Goal: Task Accomplishment & Management: Use online tool/utility

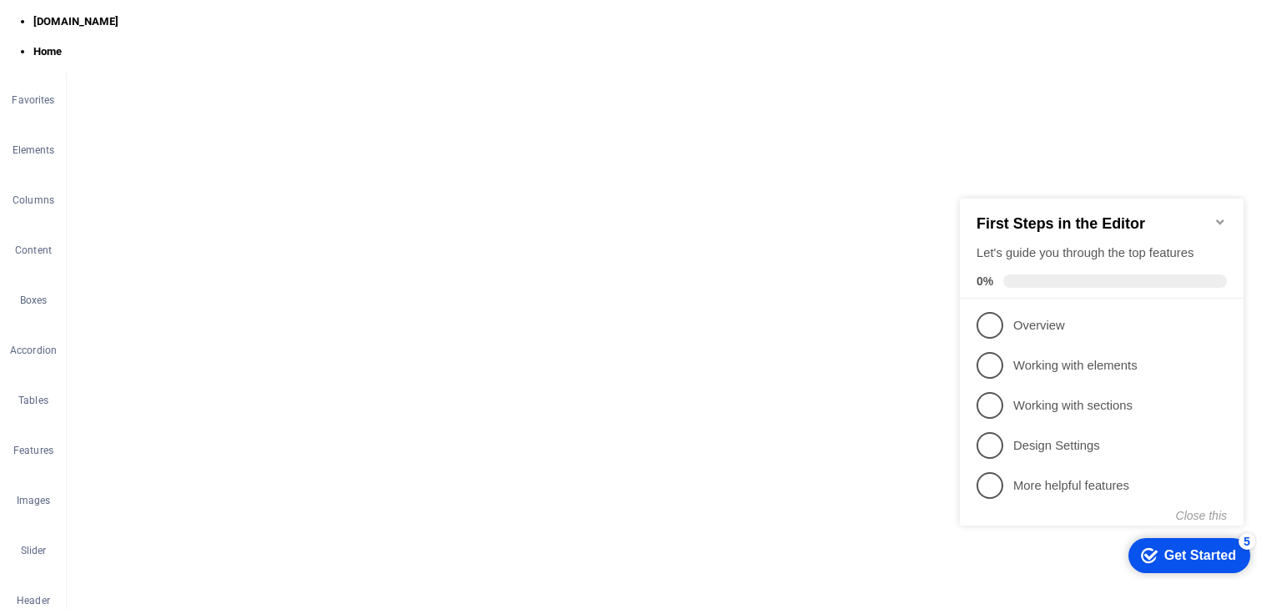
drag, startPoint x: 1225, startPoint y: 217, endPoint x: 1954, endPoint y: 258, distance: 730.3
click at [1225, 217] on icon "Minimize checklist" at bounding box center [1219, 221] width 13 height 13
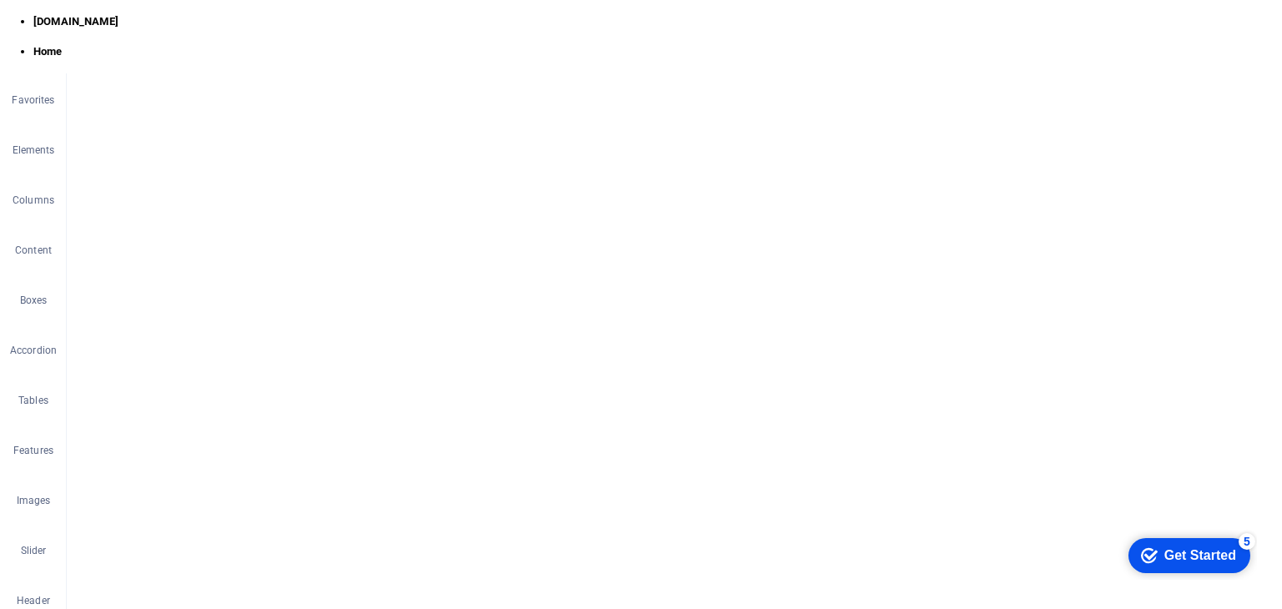
scroll to position [3004, 0]
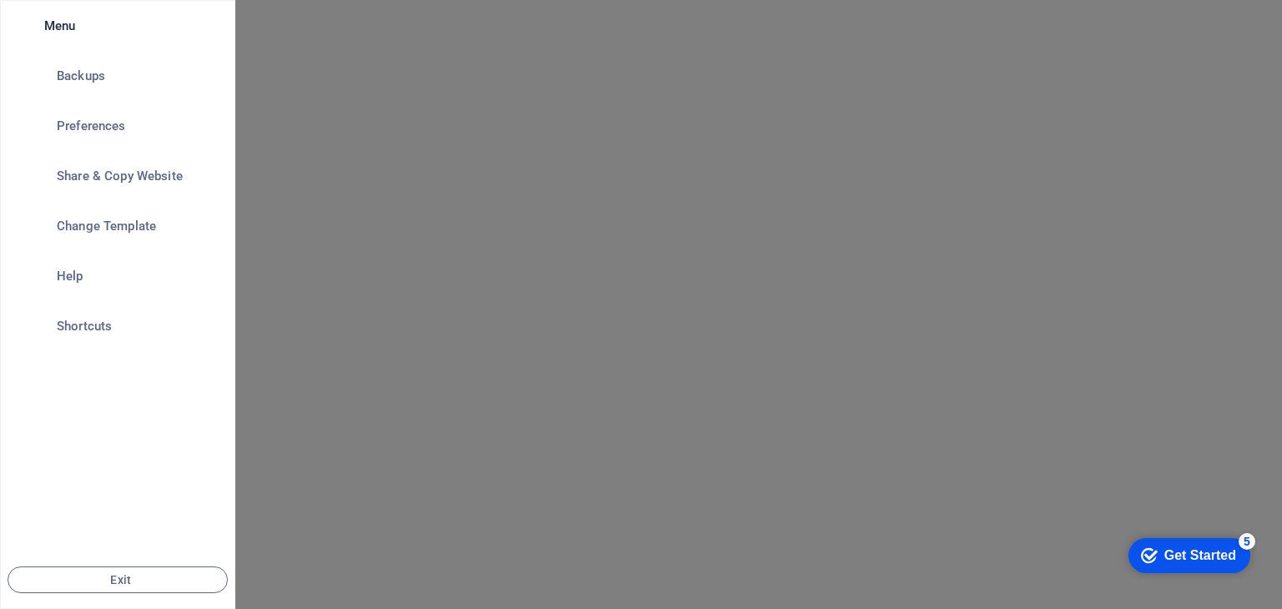
click at [0, 0] on icon "button" at bounding box center [0, 0] width 0 height 0
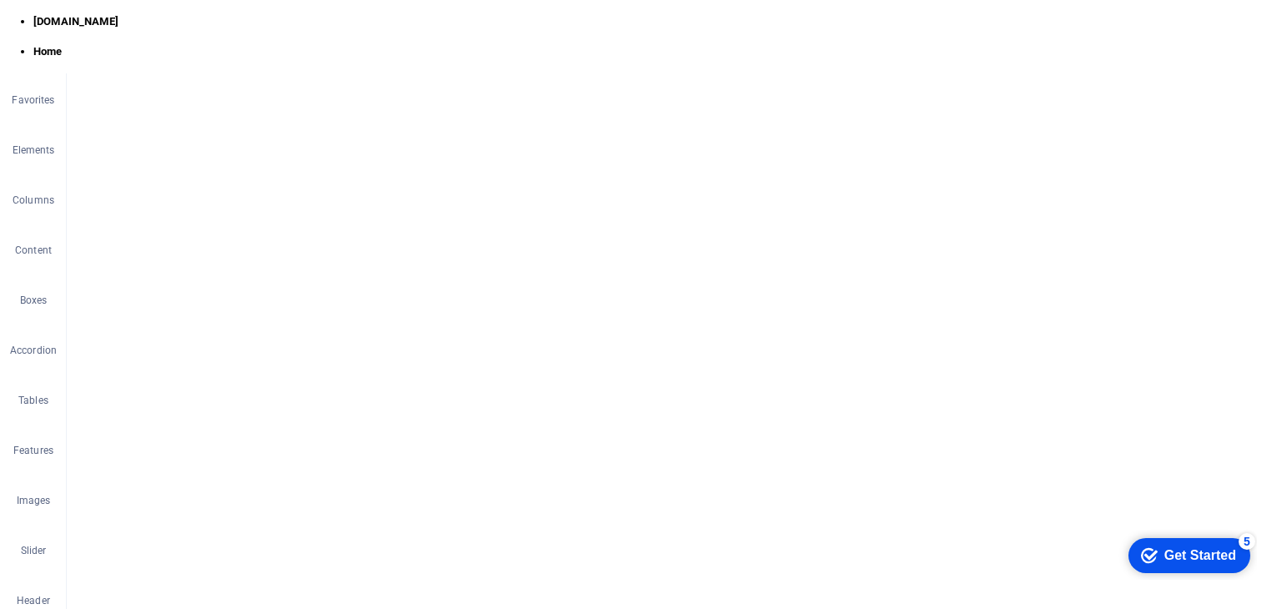
scroll to position [667, 0]
click at [1045, 20] on icon "design" at bounding box center [1044, 21] width 19 height 19
select select "px"
select select "400"
select select "px"
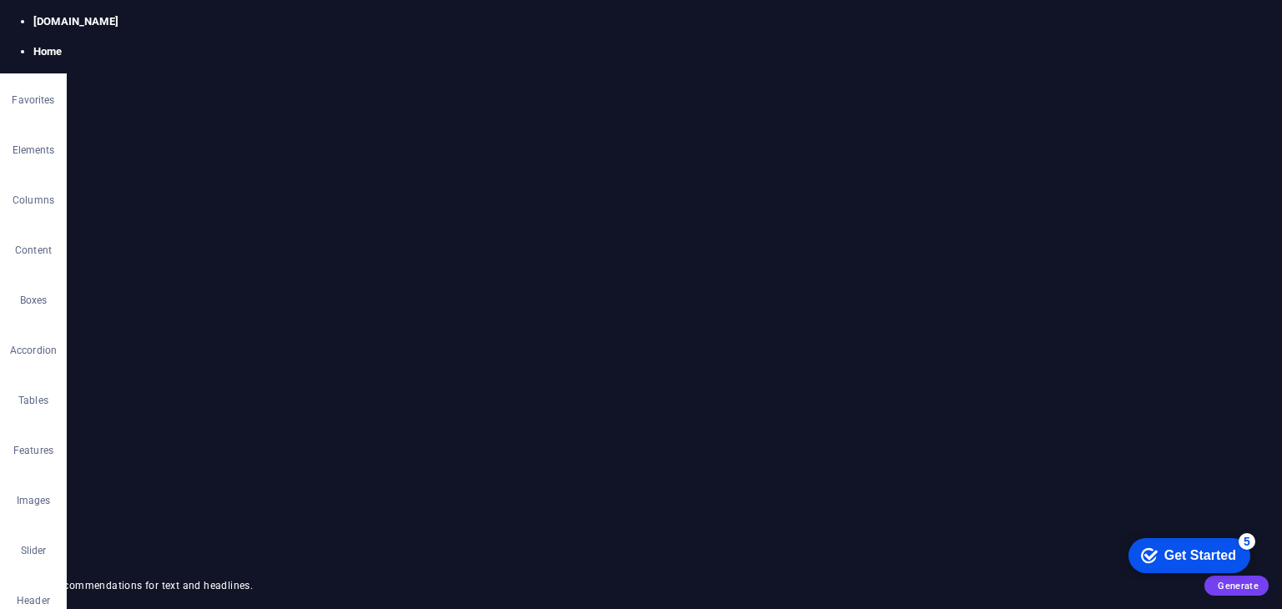
scroll to position [710, 0]
click at [1223, 22] on icon "button" at bounding box center [1223, 21] width 17 height 17
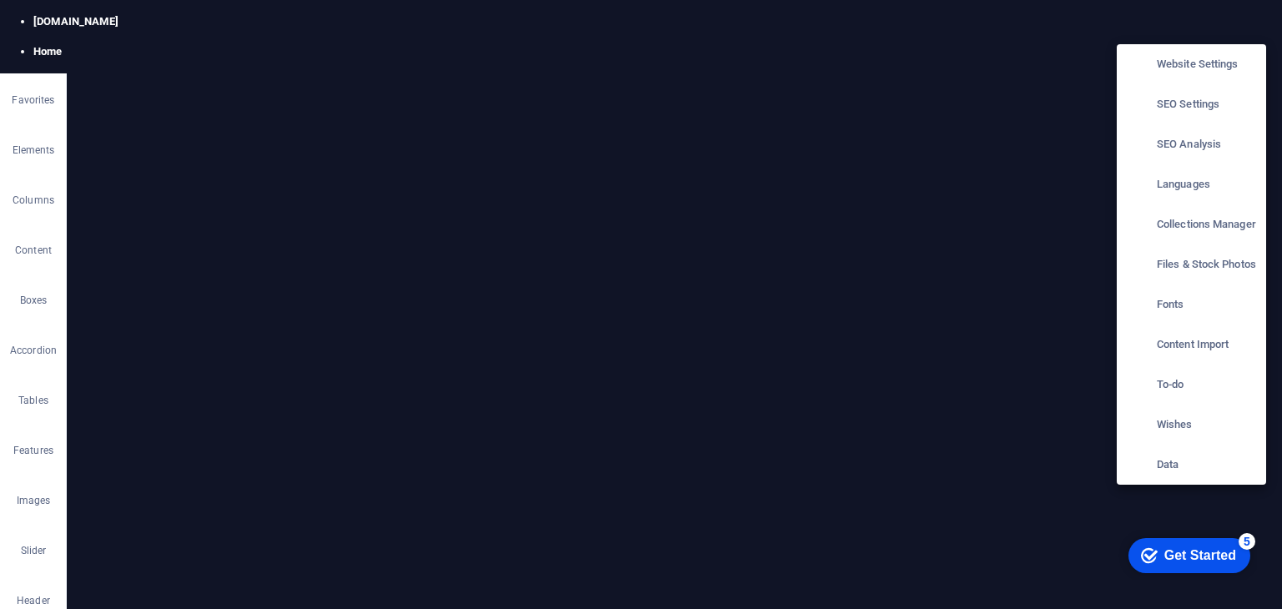
click at [1201, 64] on h6 "Website Settings" at bounding box center [1205, 64] width 99 height 20
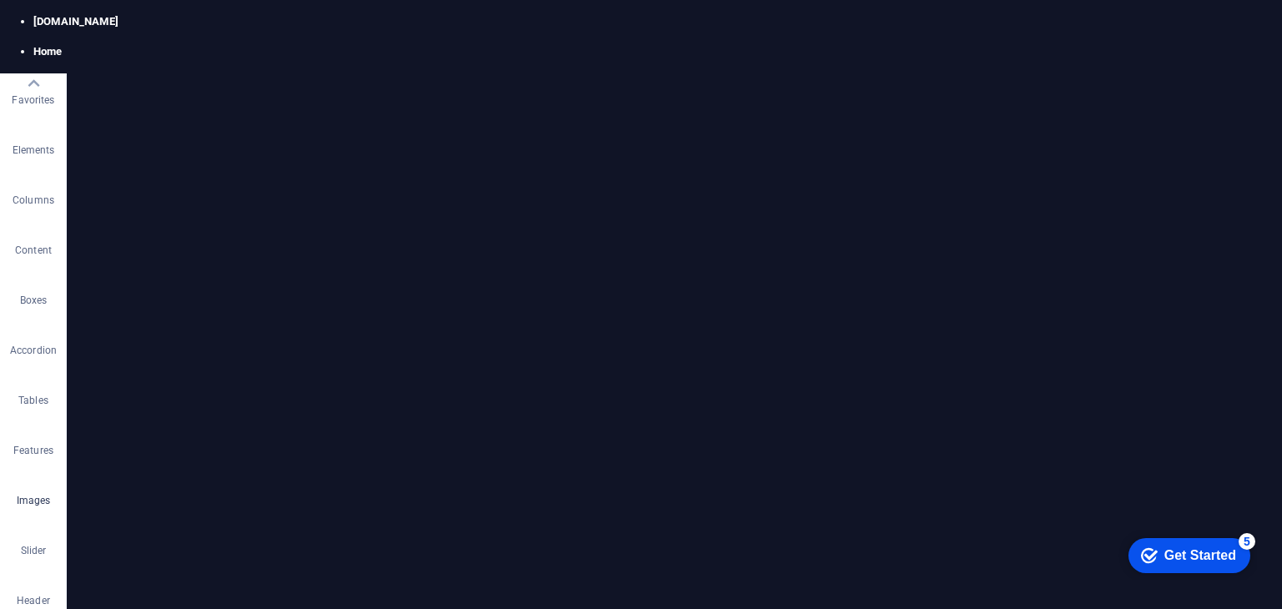
scroll to position [0, 0]
click at [167, 23] on img at bounding box center [158, 21] width 125 height 20
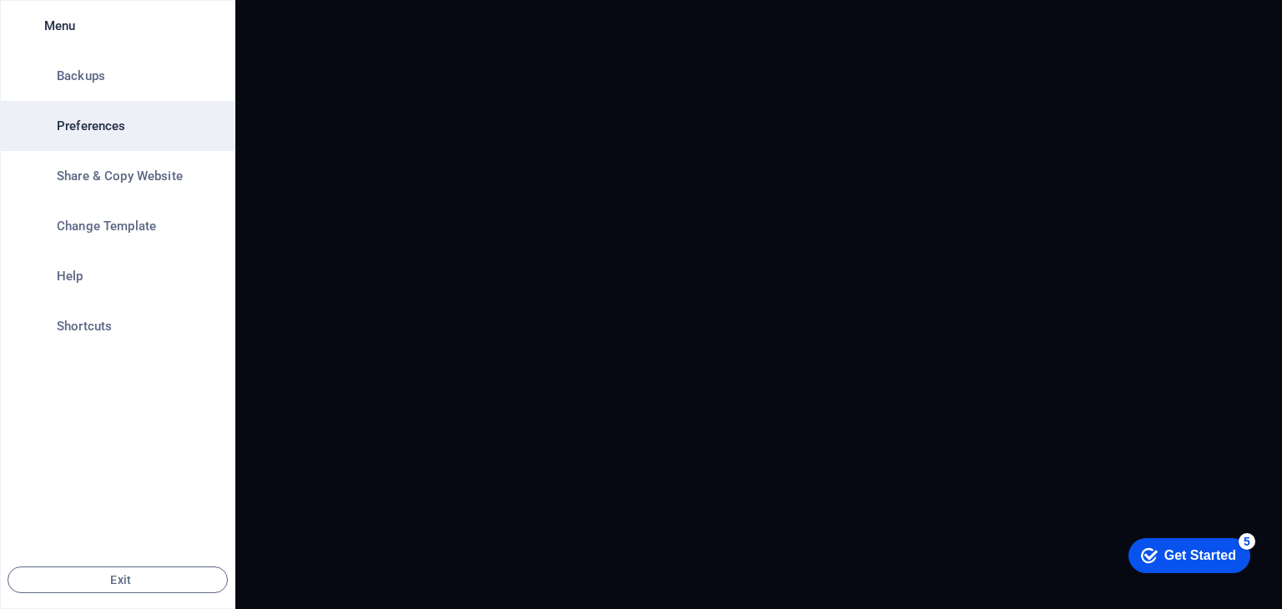
click at [63, 131] on h6 "Preferences" at bounding box center [134, 126] width 154 height 20
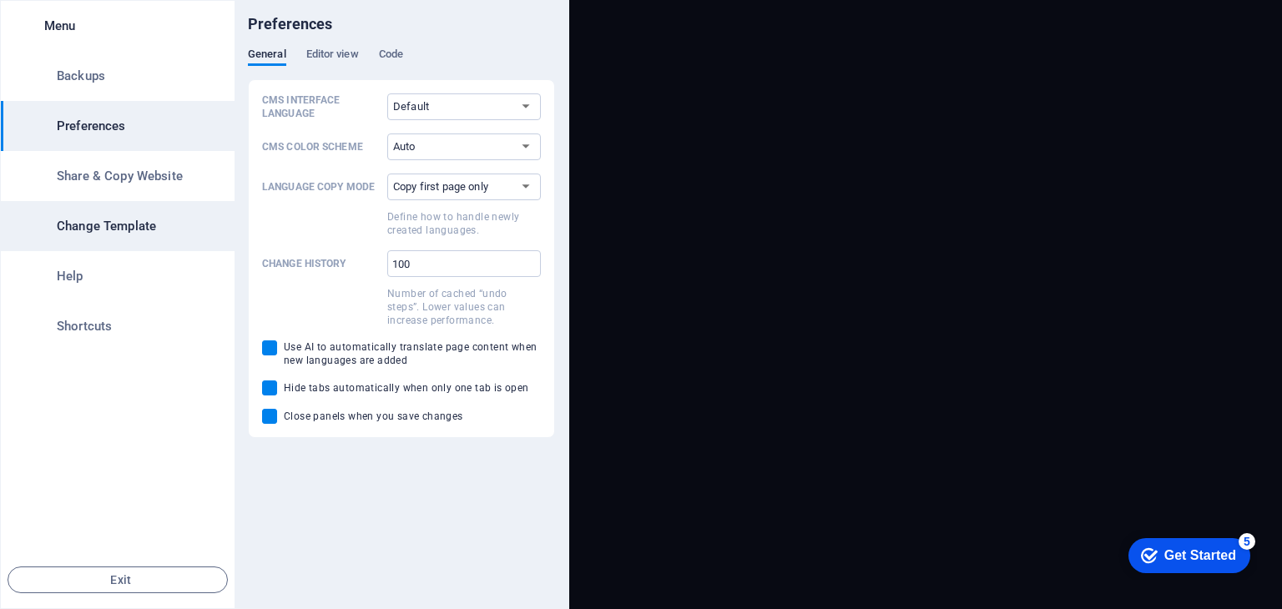
click at [103, 226] on h6 "Change Template" at bounding box center [134, 226] width 154 height 20
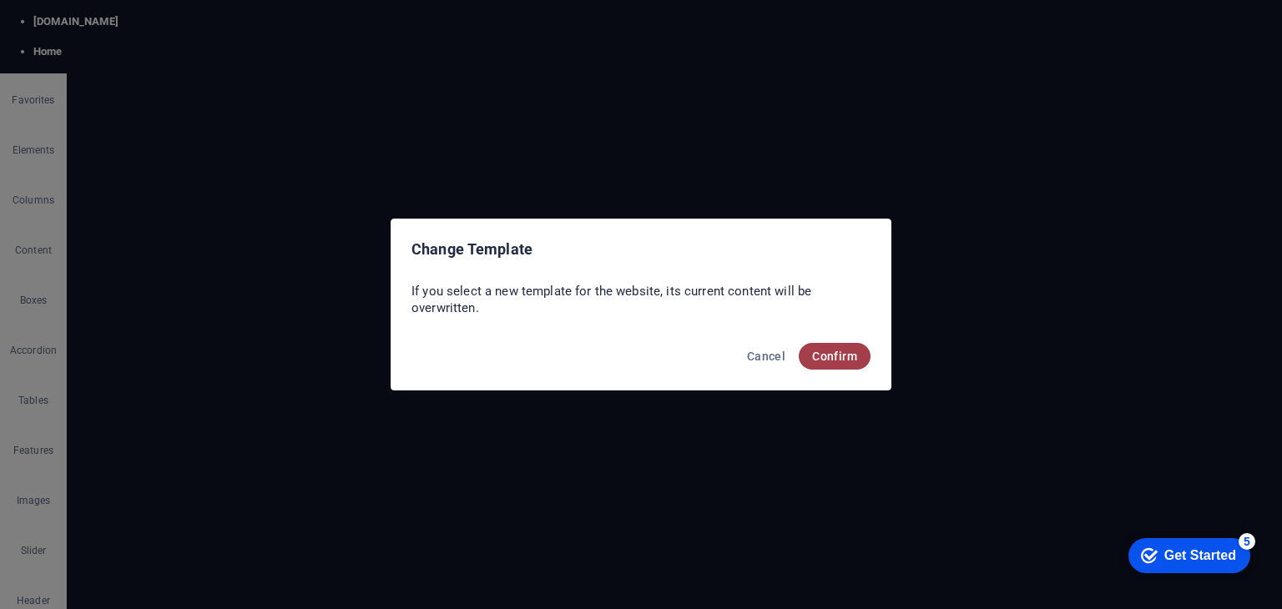
click at [838, 356] on span "Confirm" at bounding box center [834, 356] width 45 height 13
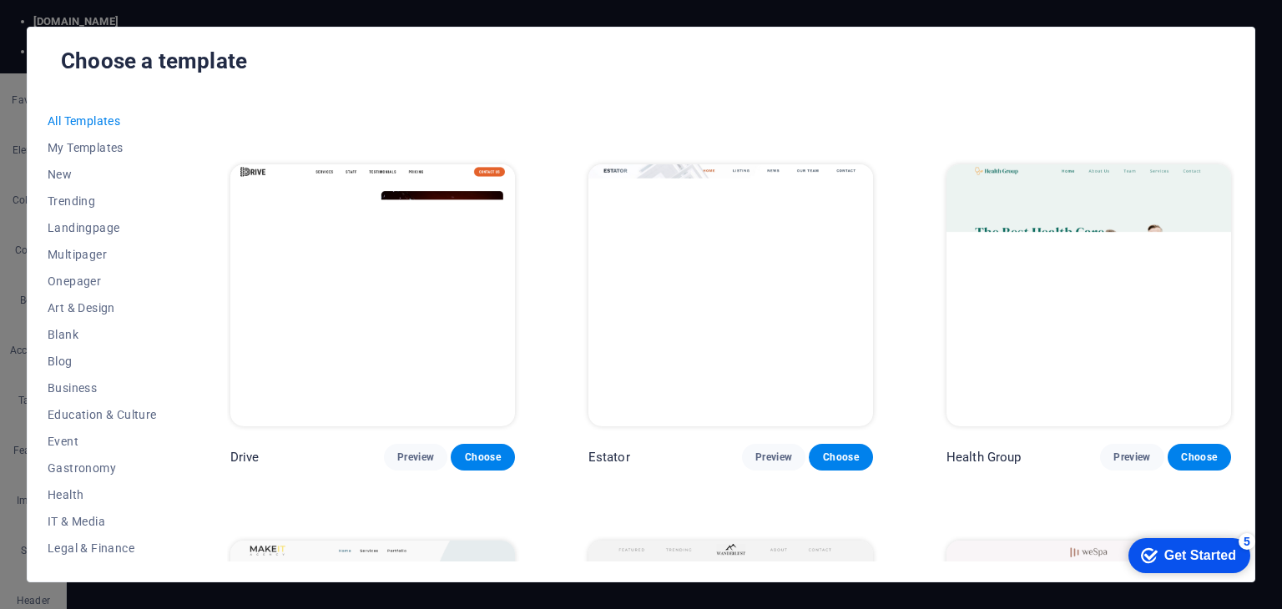
scroll to position [3337, 0]
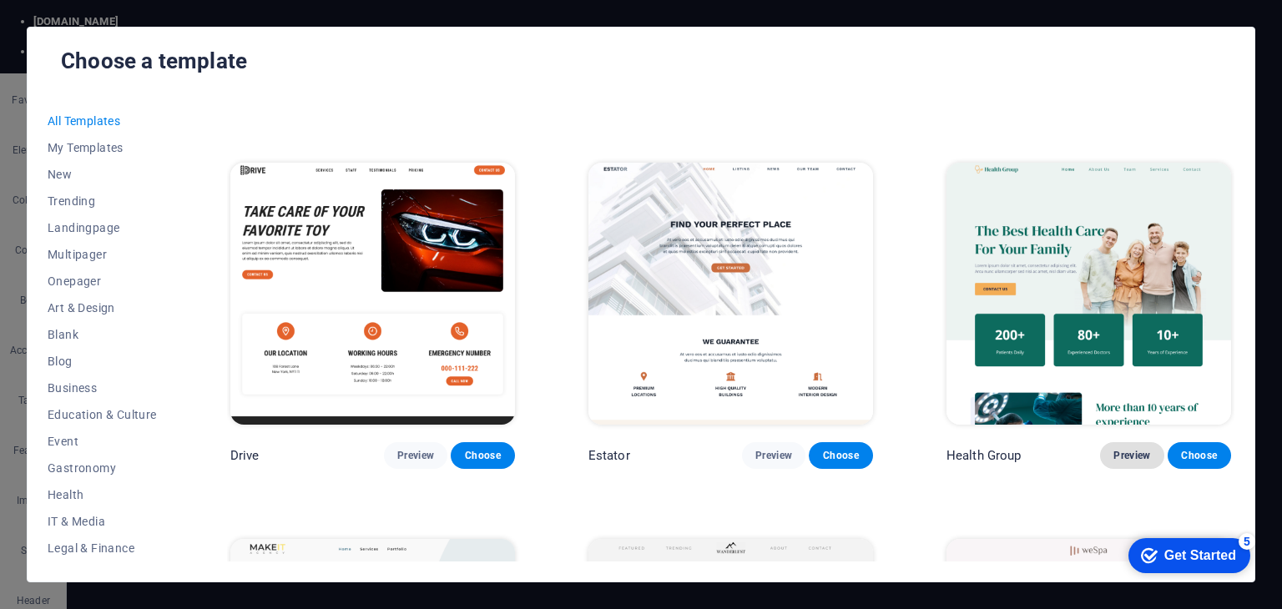
click at [1131, 449] on span "Preview" at bounding box center [1131, 455] width 37 height 13
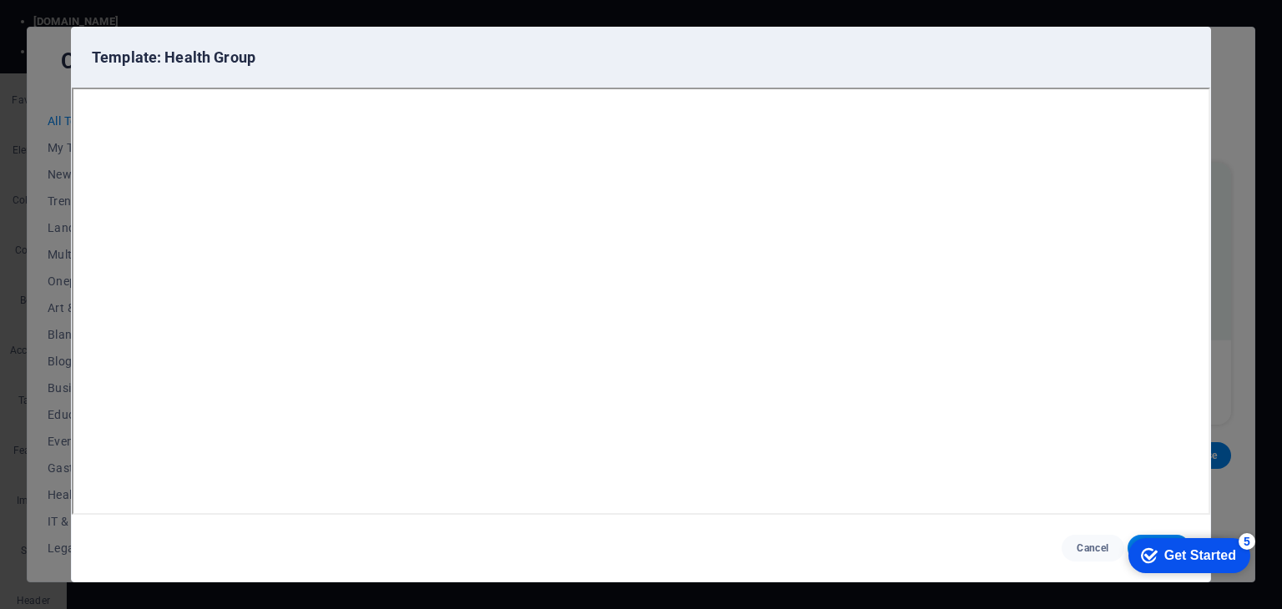
click at [1176, 56] on icon "button" at bounding box center [1180, 57] width 19 height 19
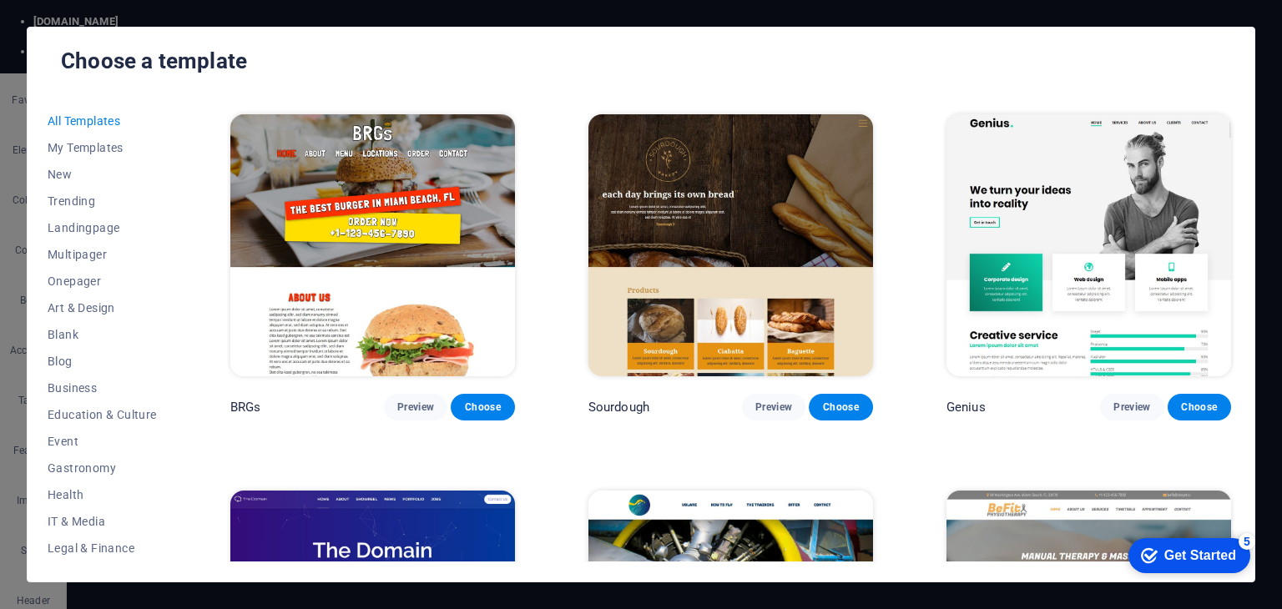
scroll to position [8677, 0]
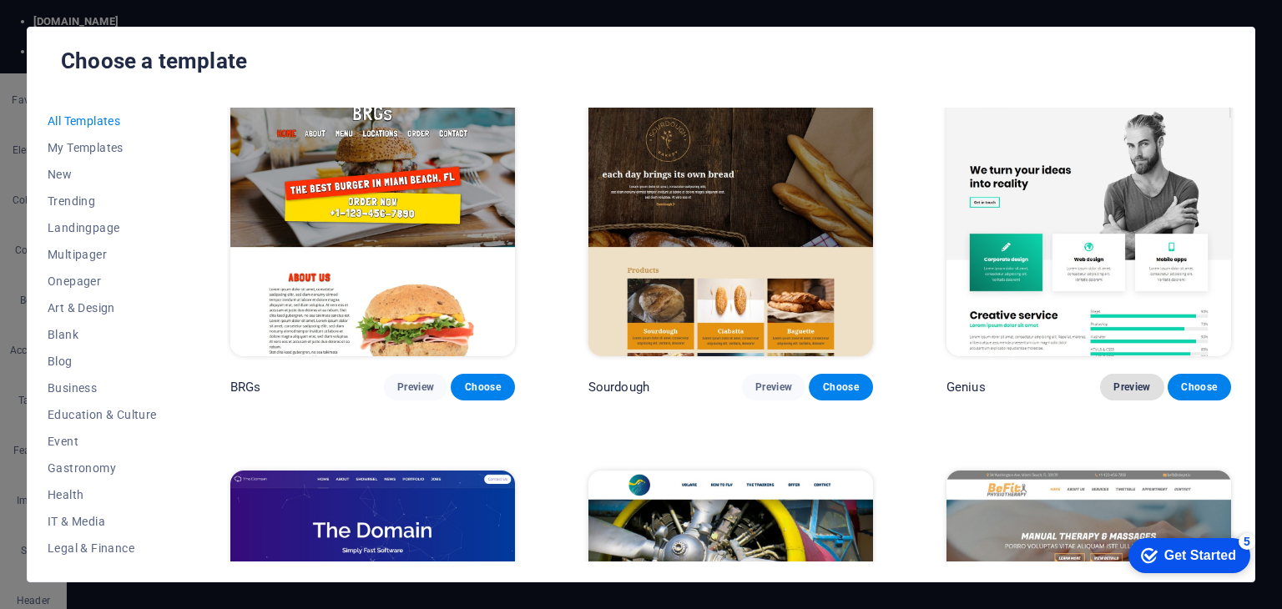
click at [1125, 380] on span "Preview" at bounding box center [1131, 386] width 37 height 13
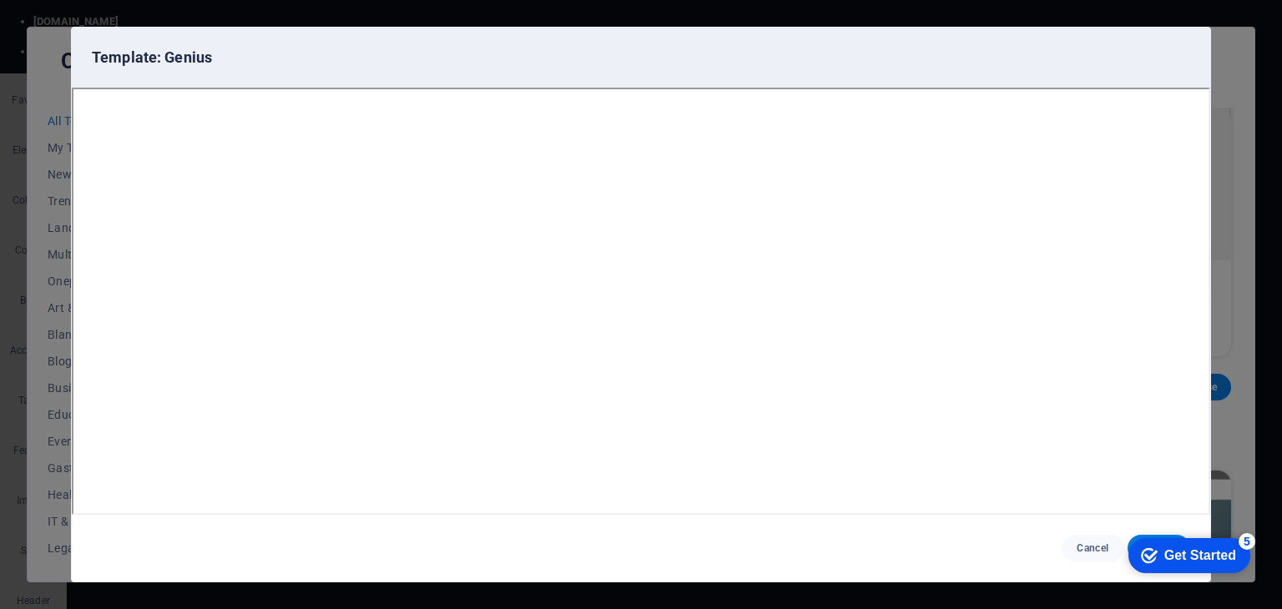
click at [1181, 58] on icon "button" at bounding box center [1180, 57] width 19 height 19
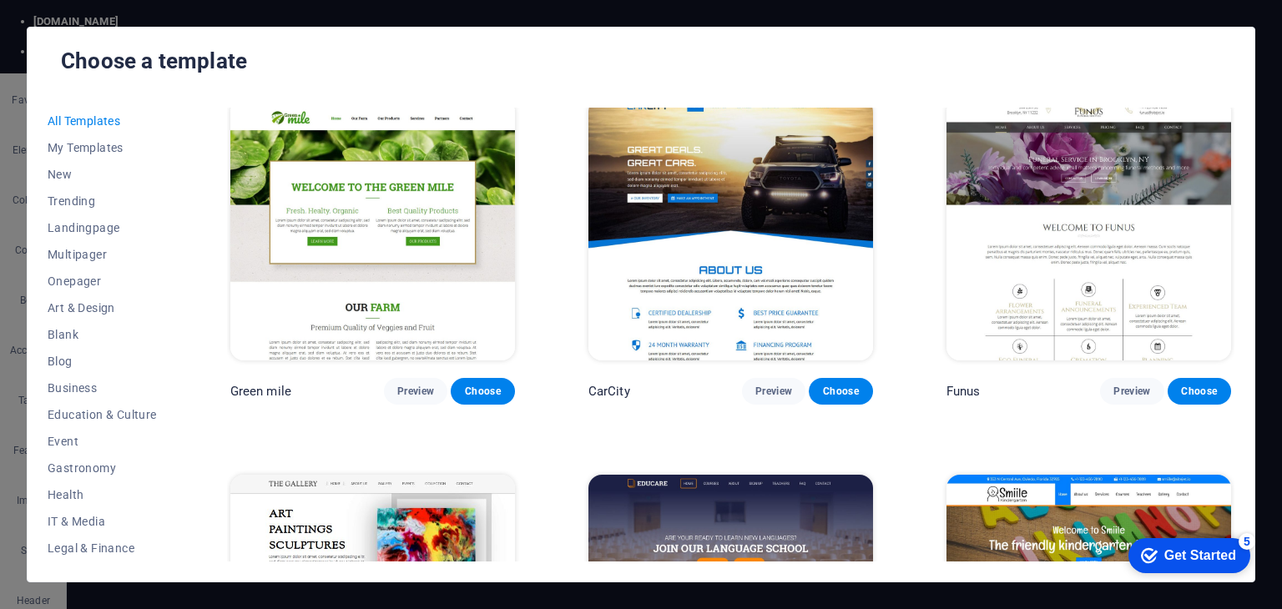
scroll to position [10929, 0]
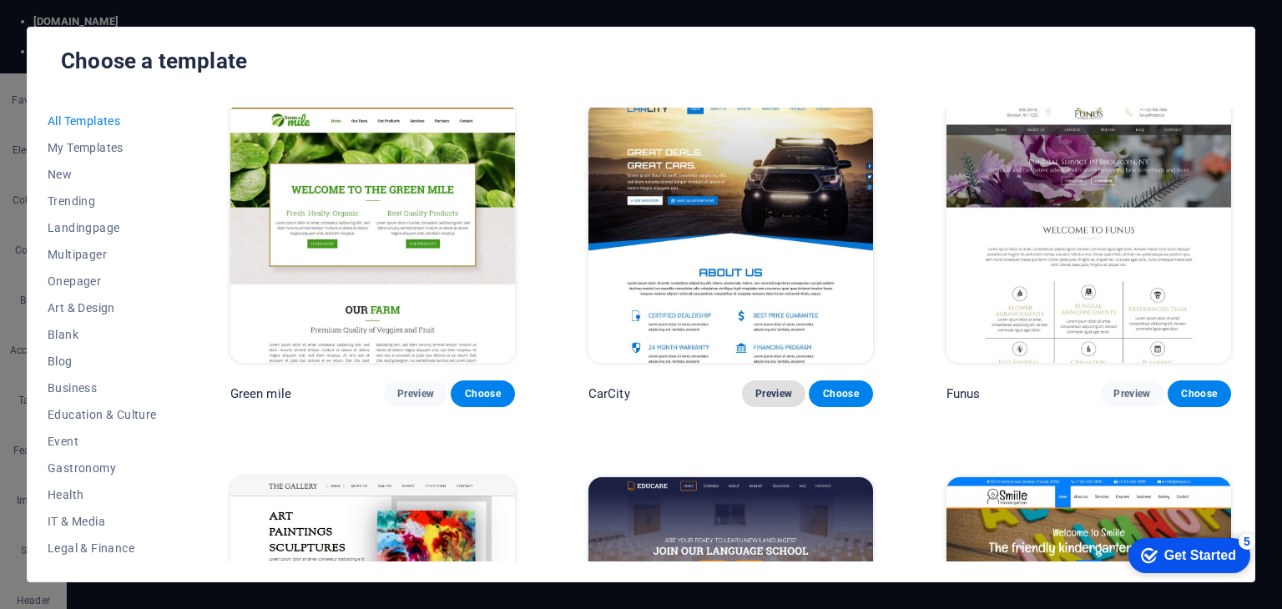
click at [751, 380] on button "Preview" at bounding box center [773, 393] width 63 height 27
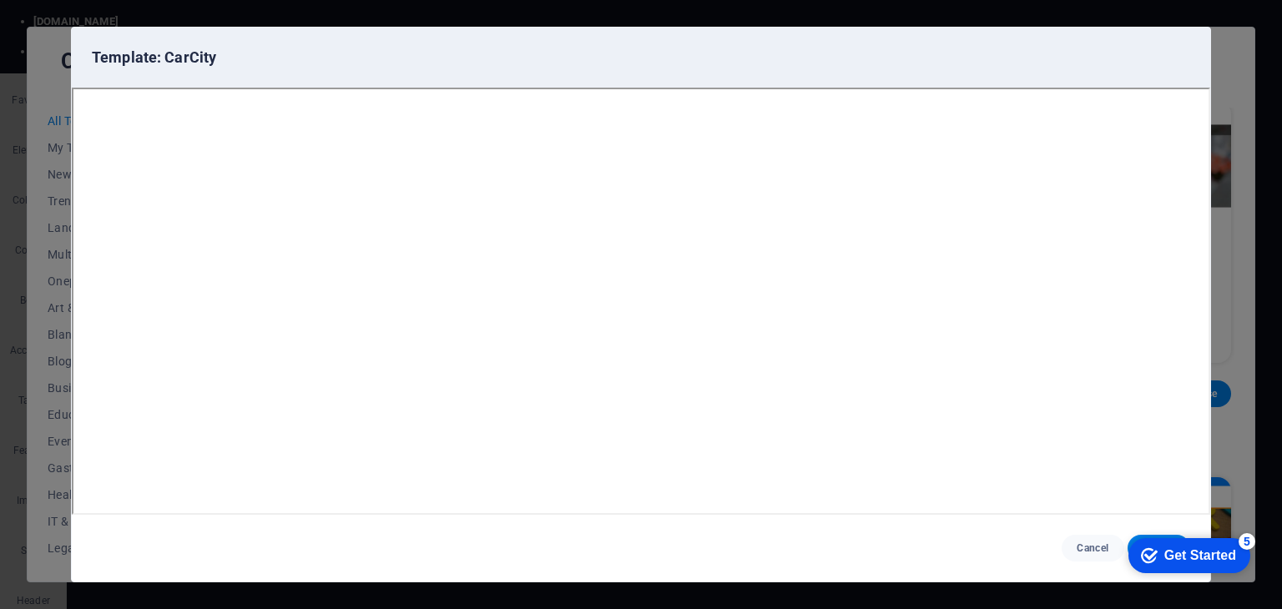
click at [1179, 59] on icon "button" at bounding box center [1180, 57] width 19 height 19
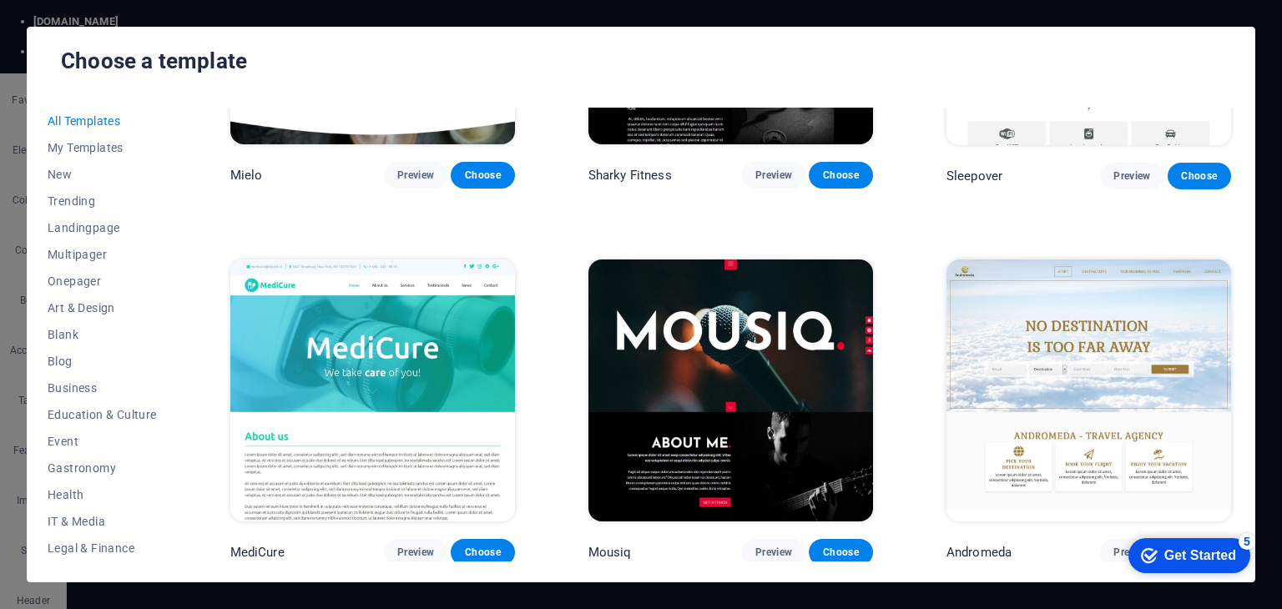
scroll to position [11931, 0]
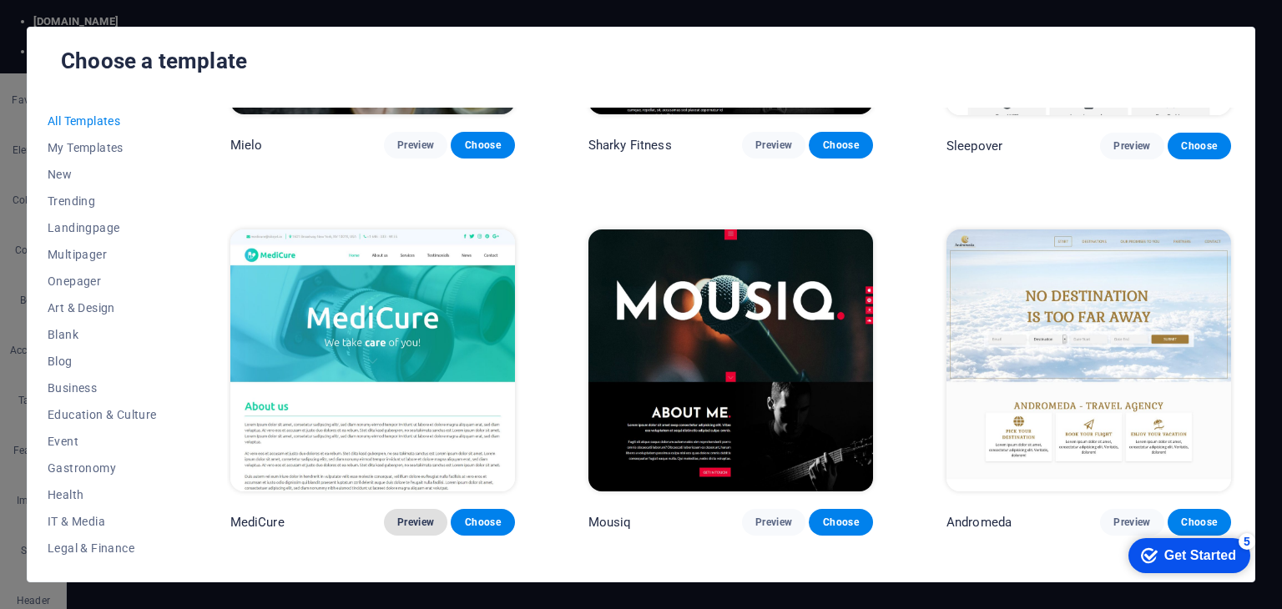
click at [425, 516] on span "Preview" at bounding box center [415, 522] width 37 height 13
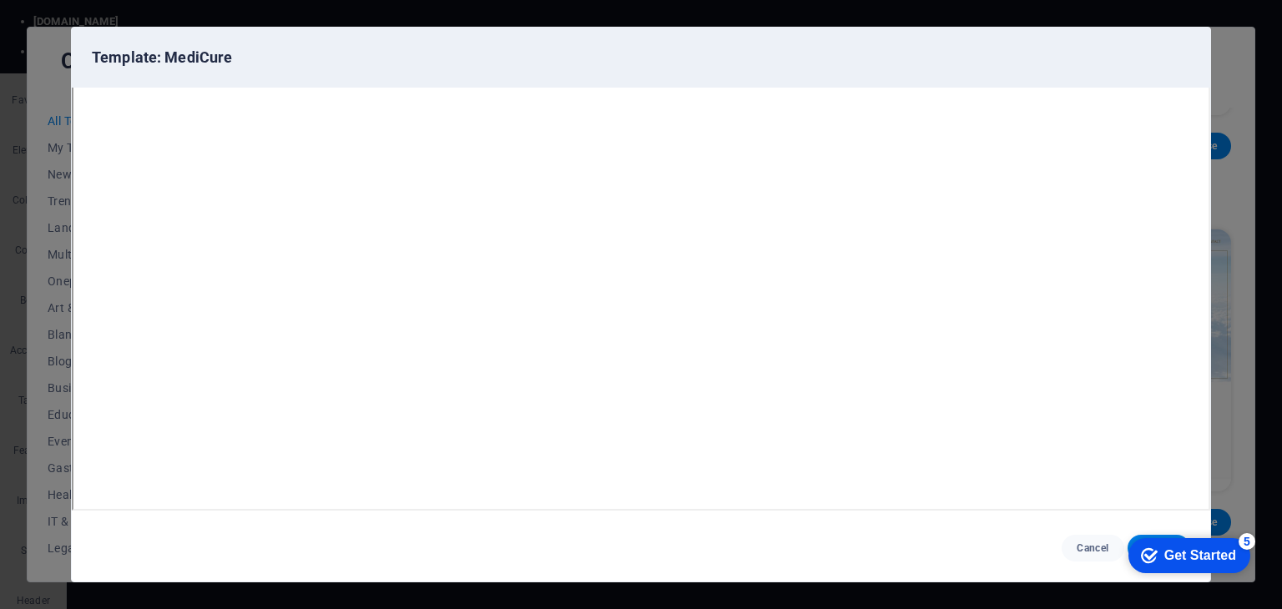
scroll to position [0, 0]
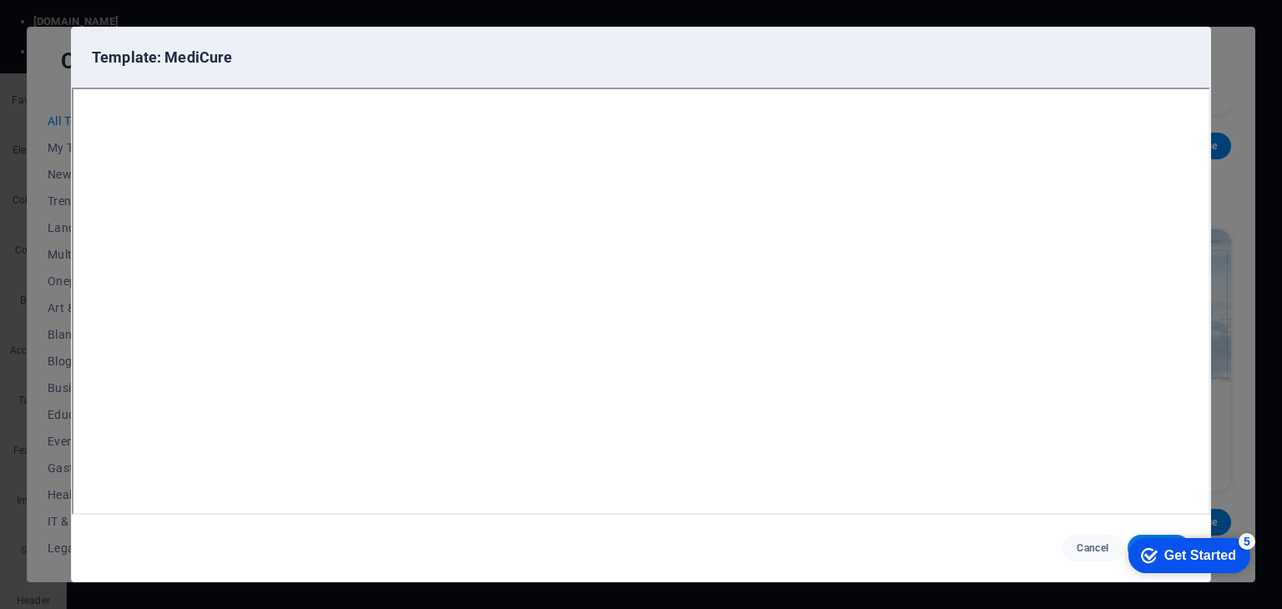
click at [663, 52] on icon "button" at bounding box center [666, 57] width 19 height 19
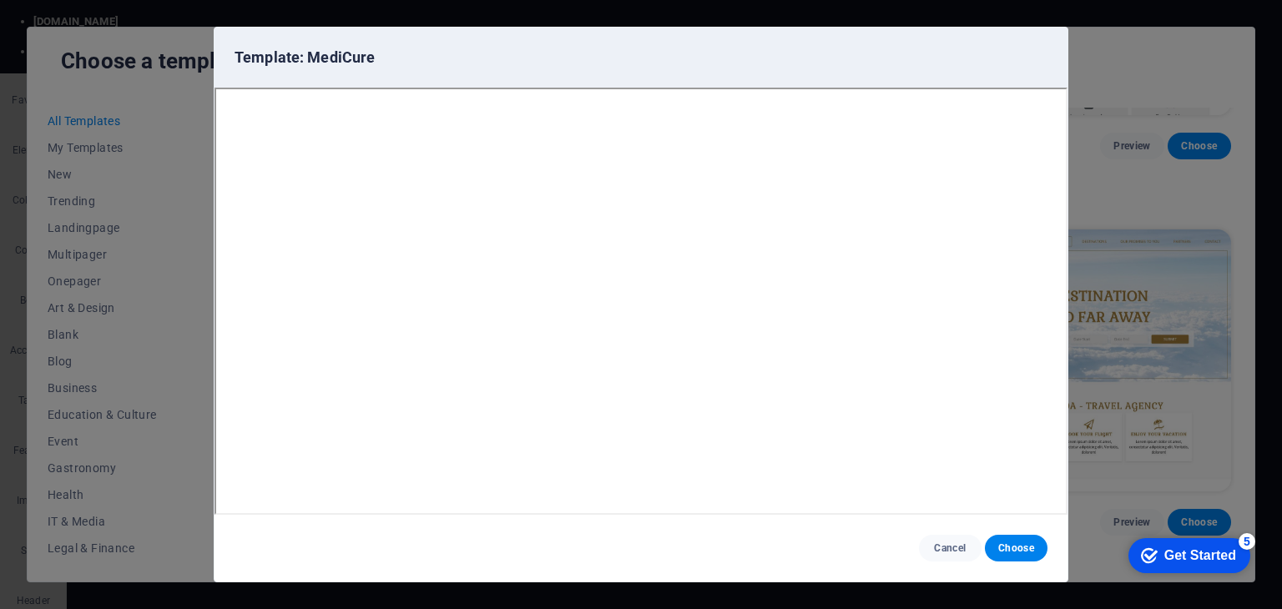
click at [711, 63] on icon "button" at bounding box center [705, 57] width 19 height 19
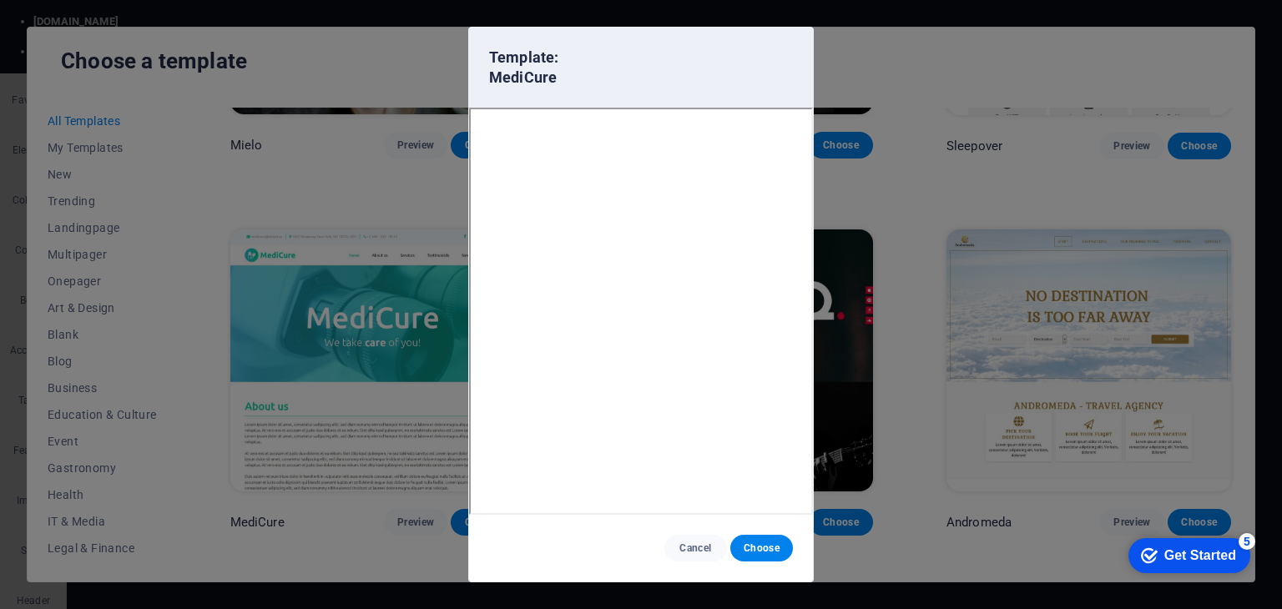
click at [778, 65] on icon "button" at bounding box center [782, 67] width 19 height 19
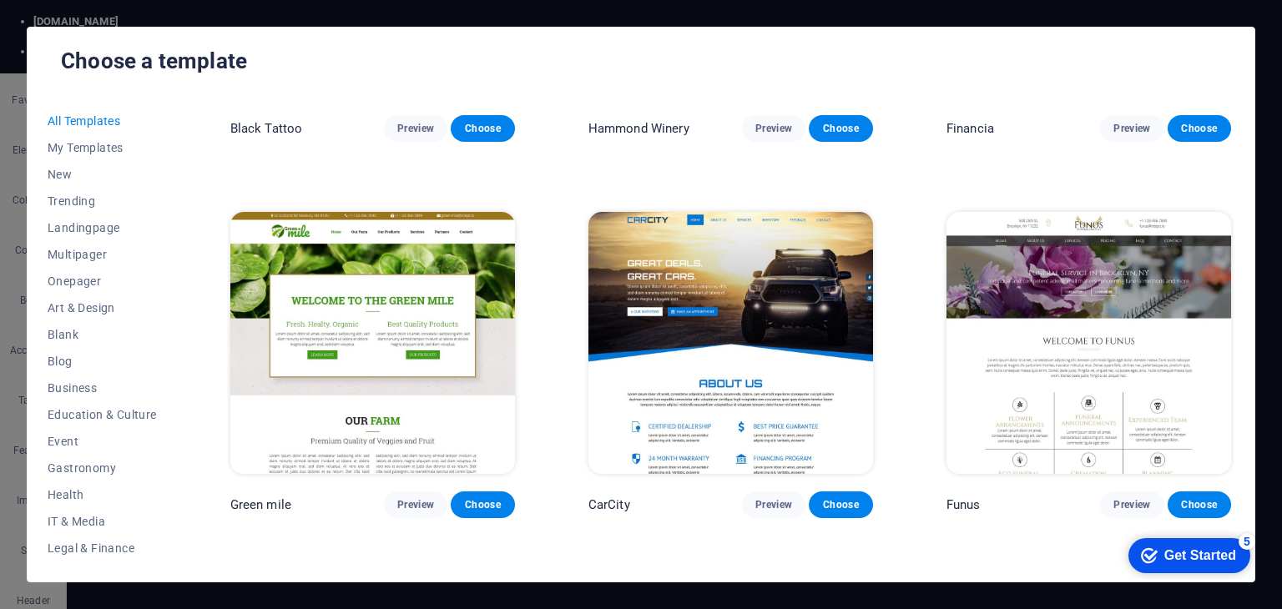
scroll to position [10846, 0]
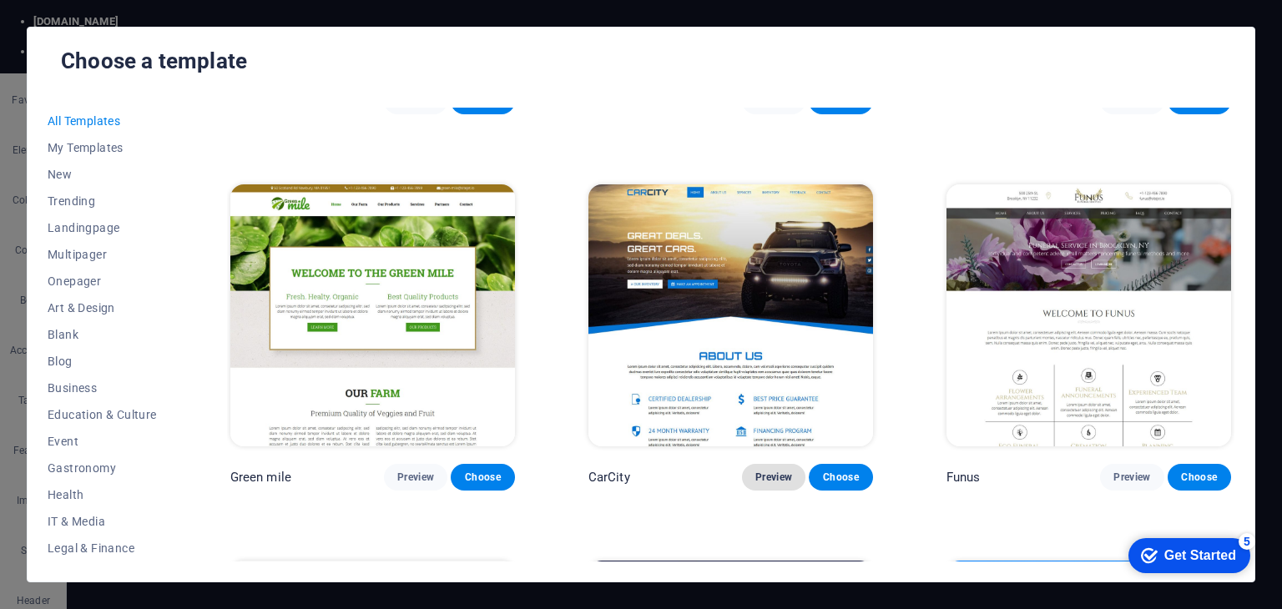
click at [763, 464] on button "Preview" at bounding box center [773, 477] width 63 height 27
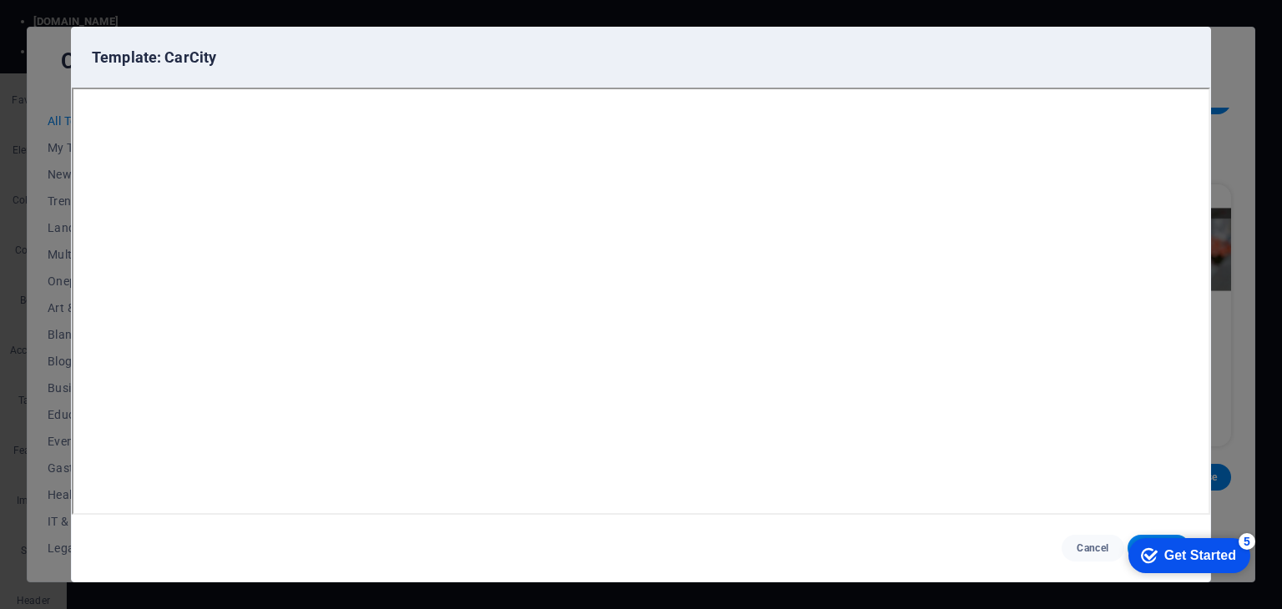
click at [1181, 56] on icon "button" at bounding box center [1180, 57] width 19 height 19
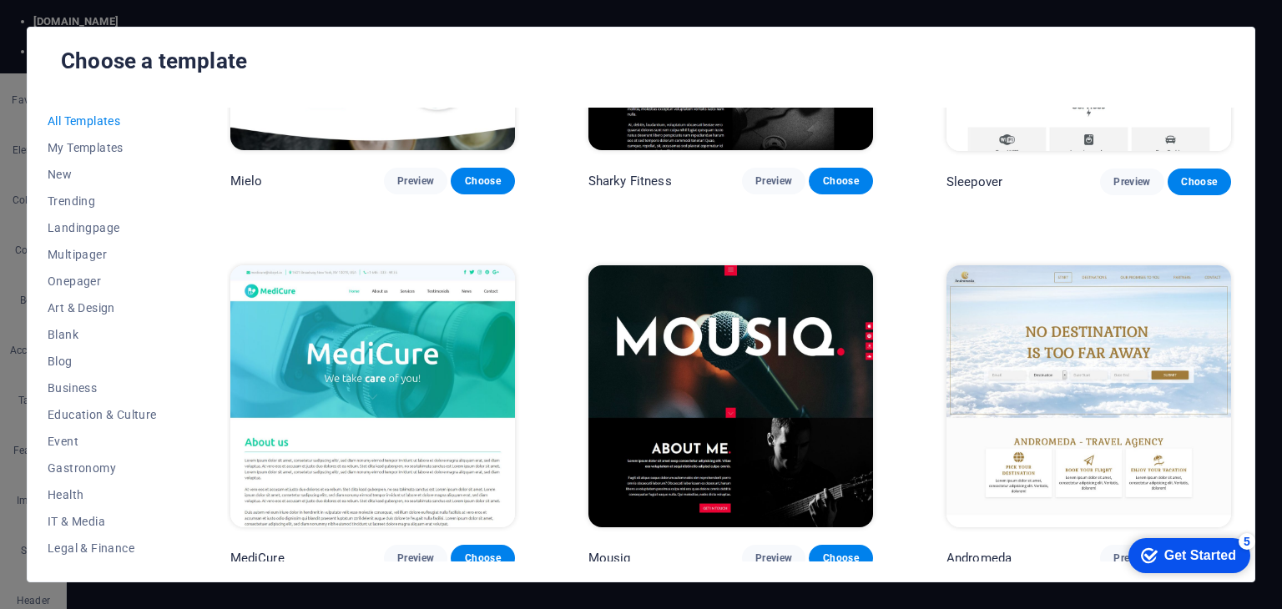
scroll to position [11931, 0]
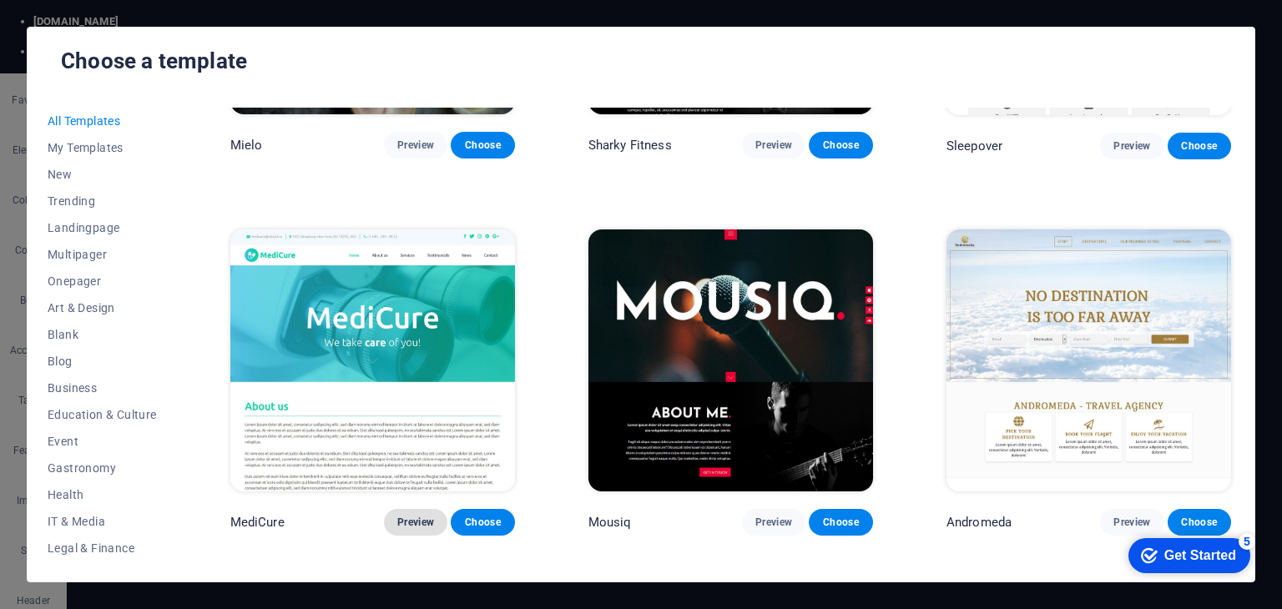
click at [417, 516] on span "Preview" at bounding box center [415, 522] width 37 height 13
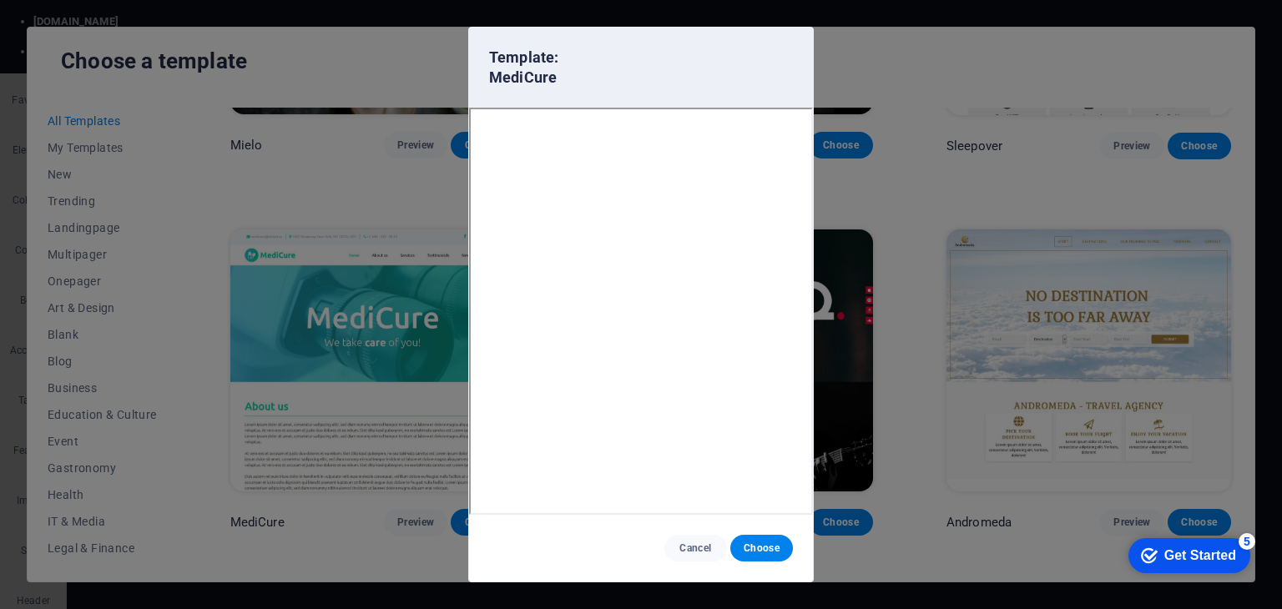
click at [648, 64] on icon "button" at bounding box center [648, 67] width 19 height 19
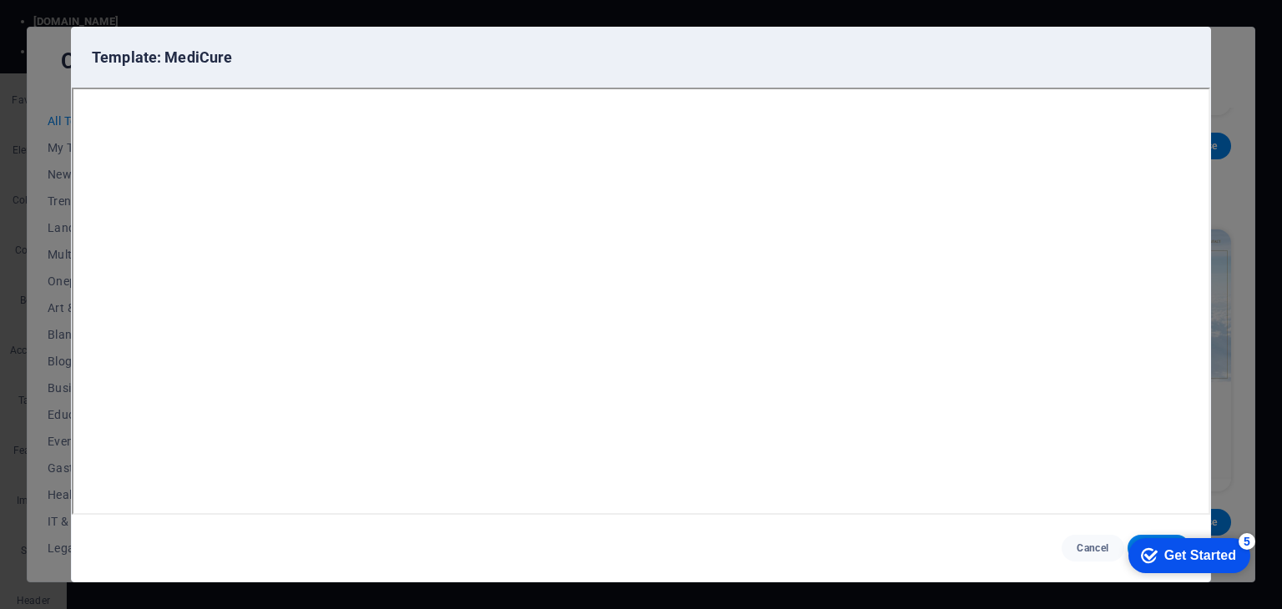
click at [1186, 60] on icon "button" at bounding box center [1180, 57] width 19 height 19
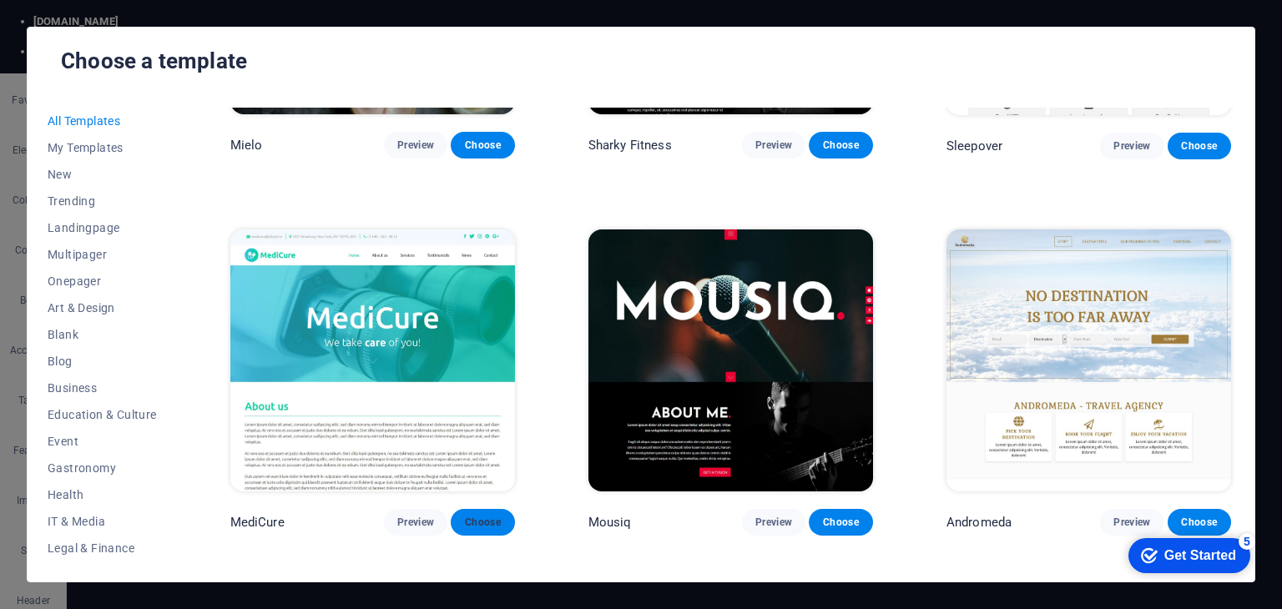
click at [481, 509] on button "Choose" at bounding box center [482, 522] width 63 height 27
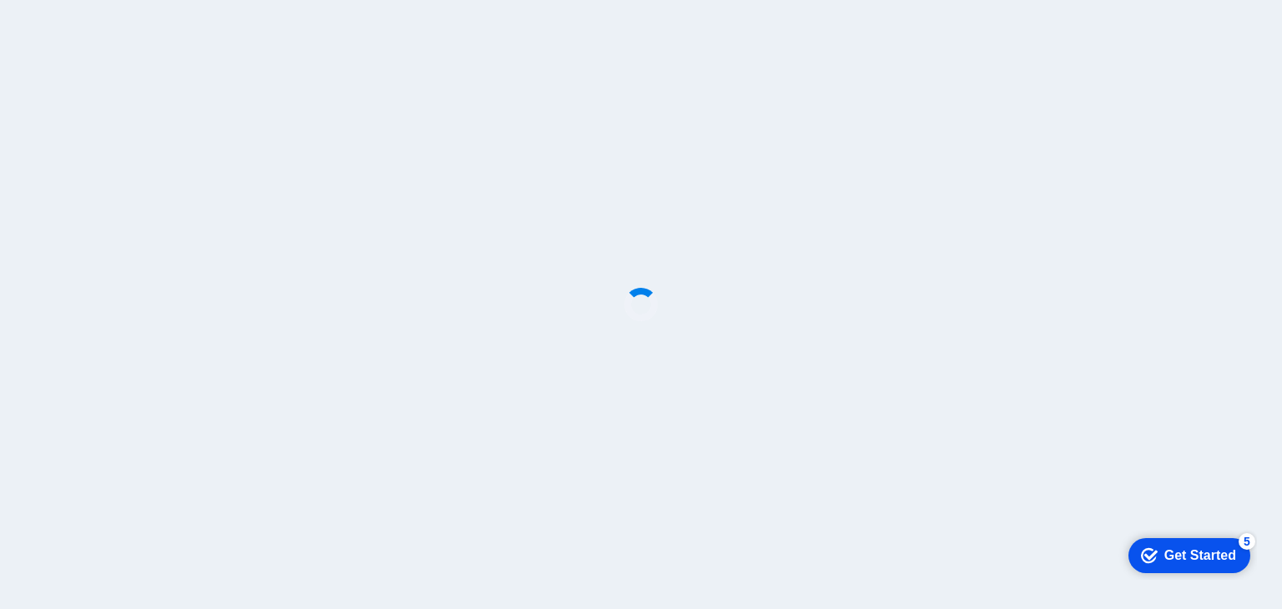
scroll to position [667, 0]
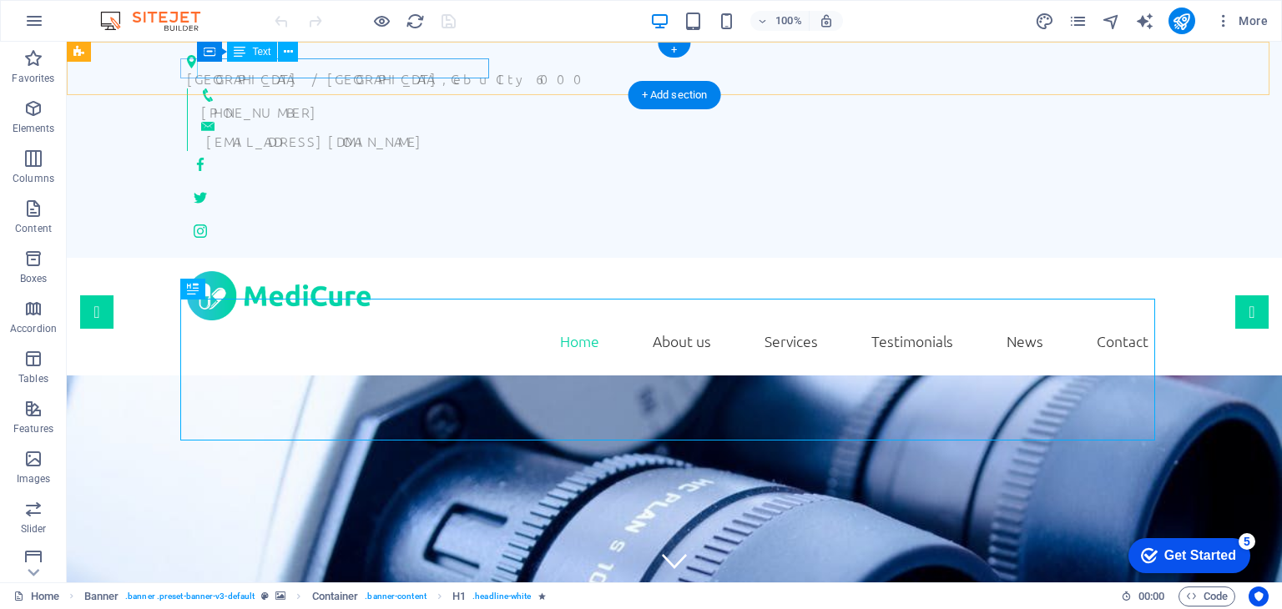
click at [340, 75] on div "Mindanao Avenue / Biliran Street , Cebu CIty 6000" at bounding box center [667, 78] width 961 height 20
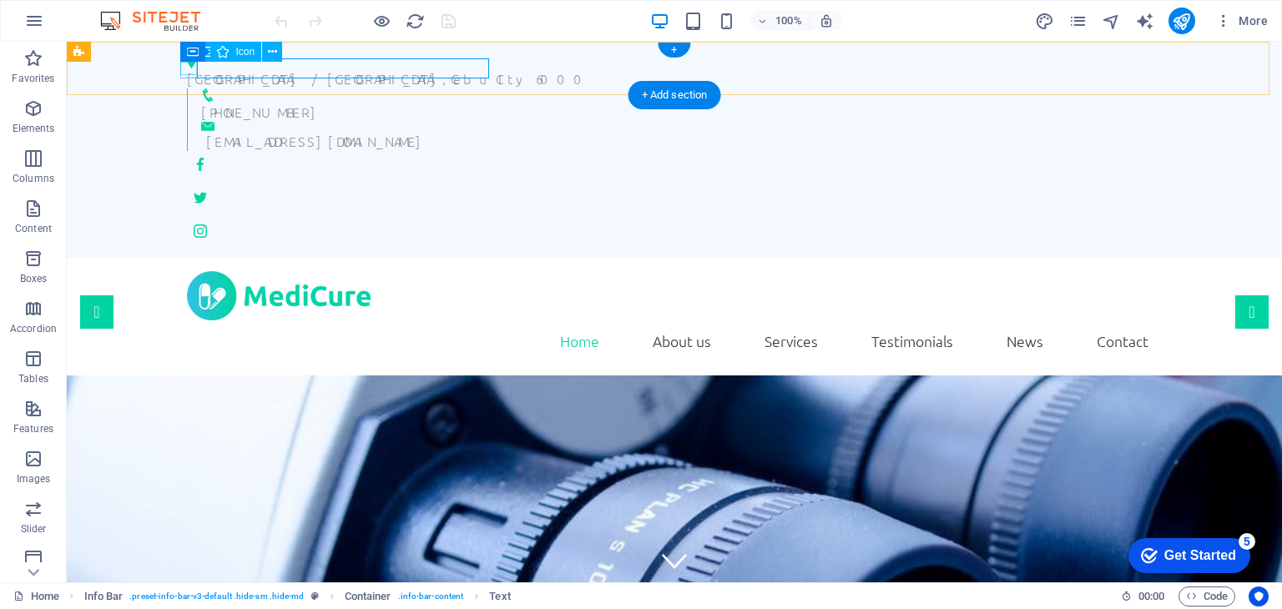
click at [190, 68] on figure at bounding box center [667, 61] width 961 height 13
click at [187, 68] on figure at bounding box center [667, 61] width 961 height 13
select select "xMinYMid"
select select "px"
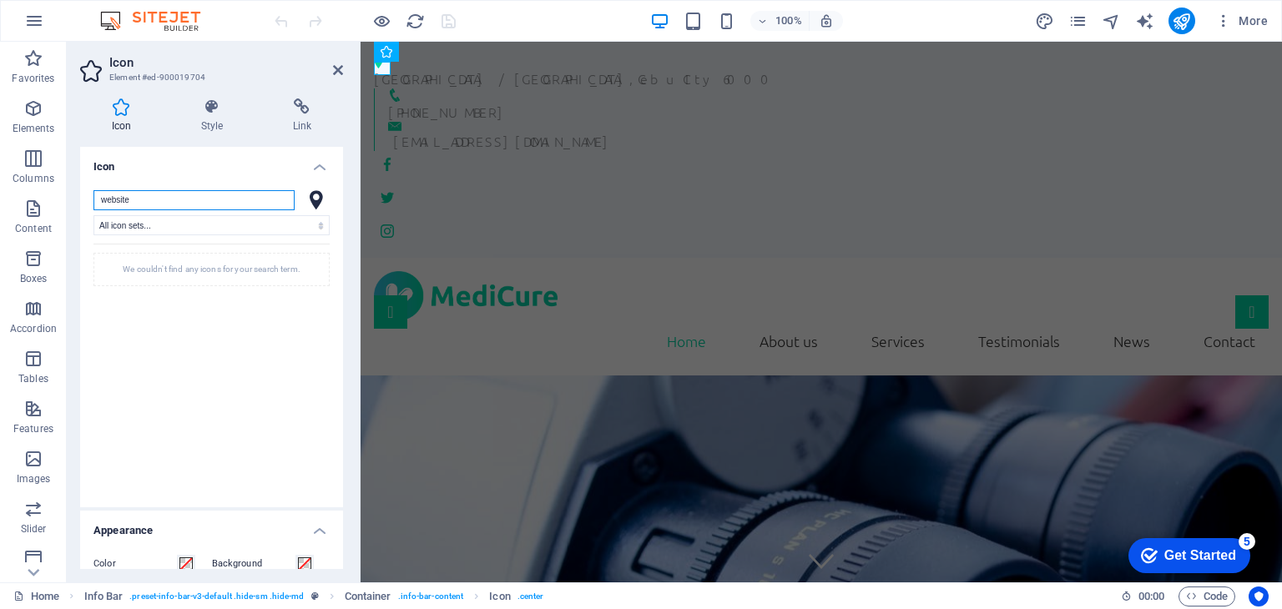
type input "website"
click at [133, 202] on input "website" at bounding box center [193, 200] width 201 height 20
click at [110, 222] on select "All icon sets... IcoFont Ionicons FontAwesome Brands FontAwesome Duotone FontAw…" at bounding box center [211, 225] width 236 height 20
click at [117, 202] on input "website" at bounding box center [193, 200] width 201 height 20
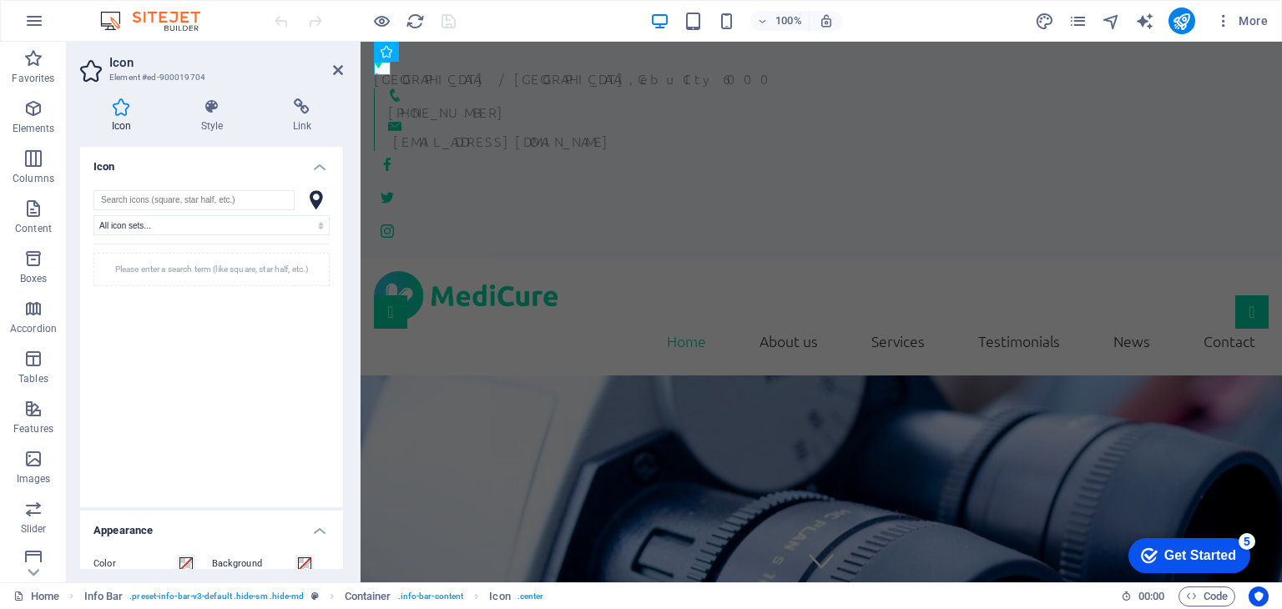
click at [172, 481] on div "Please enter a search term (like square, star half, etc.)" at bounding box center [211, 365] width 236 height 242
click at [310, 194] on icon at bounding box center [316, 200] width 13 height 20
click at [338, 66] on icon at bounding box center [338, 69] width 10 height 13
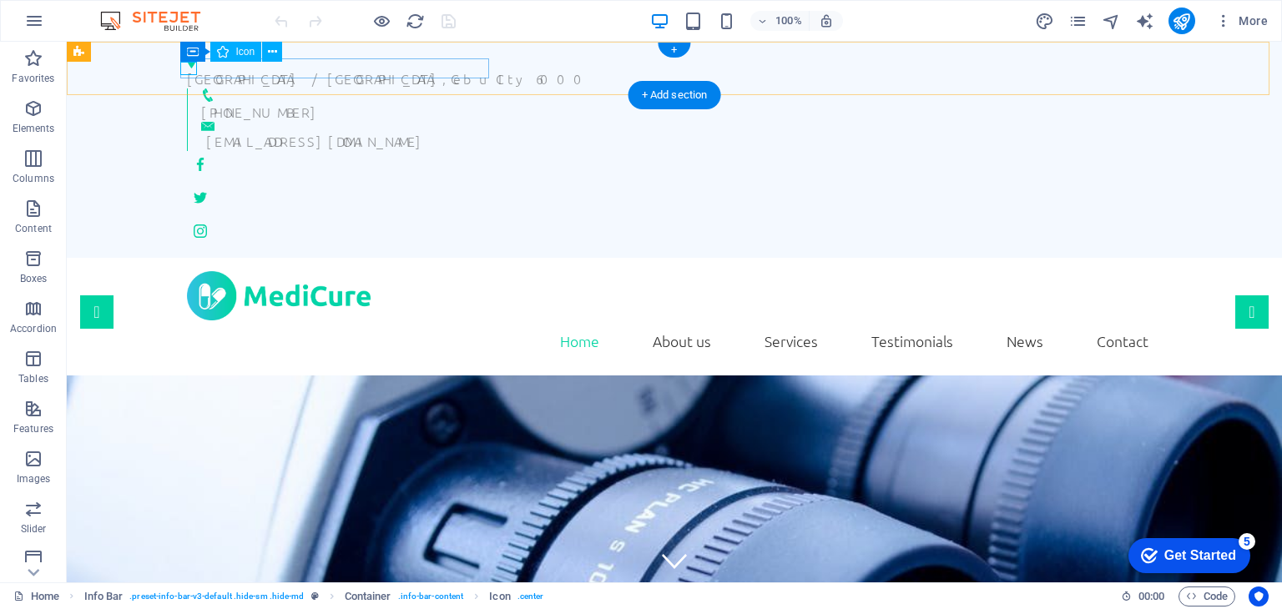
click at [188, 68] on figure at bounding box center [667, 61] width 961 height 13
select select "xMinYMid"
select select "px"
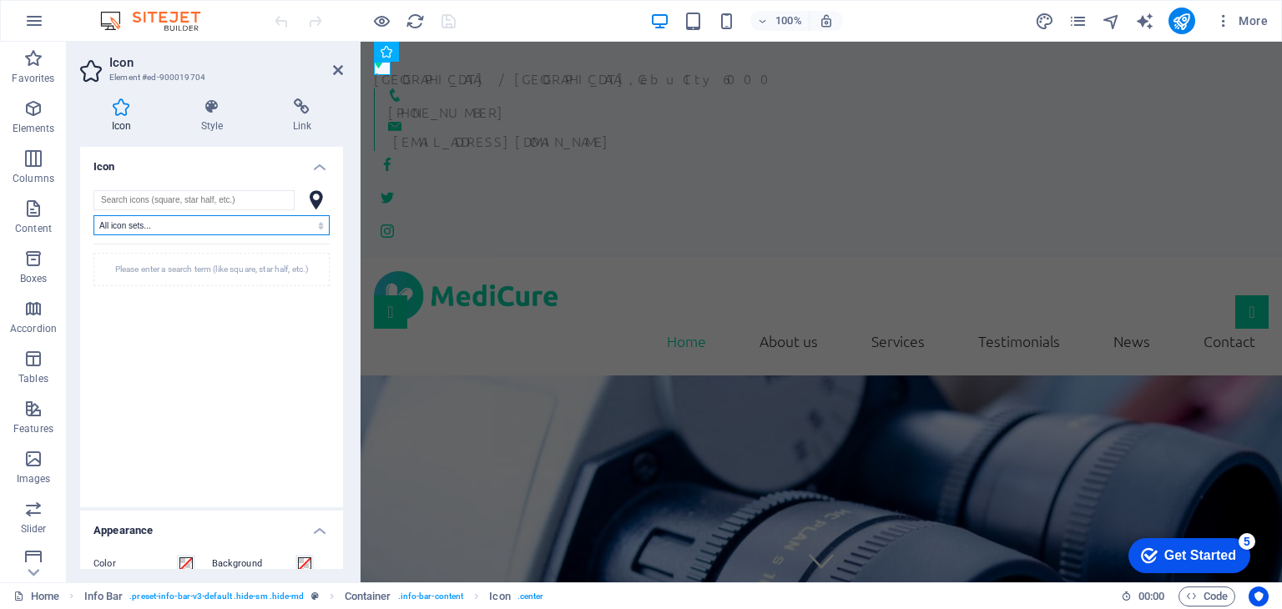
click at [164, 231] on select "All icon sets... IcoFont Ionicons FontAwesome Brands FontAwesome Duotone FontAw…" at bounding box center [211, 225] width 236 height 20
click at [93, 215] on select "All icon sets... IcoFont Ionicons FontAwesome Brands FontAwesome Duotone FontAw…" at bounding box center [211, 225] width 236 height 20
click at [157, 274] on div "Please enter a search term (like square, star half, etc.)" at bounding box center [211, 269] width 236 height 33
click at [148, 263] on div "Please enter a search term (like square, star half, etc.)" at bounding box center [211, 269] width 236 height 33
click at [209, 111] on icon at bounding box center [211, 106] width 85 height 17
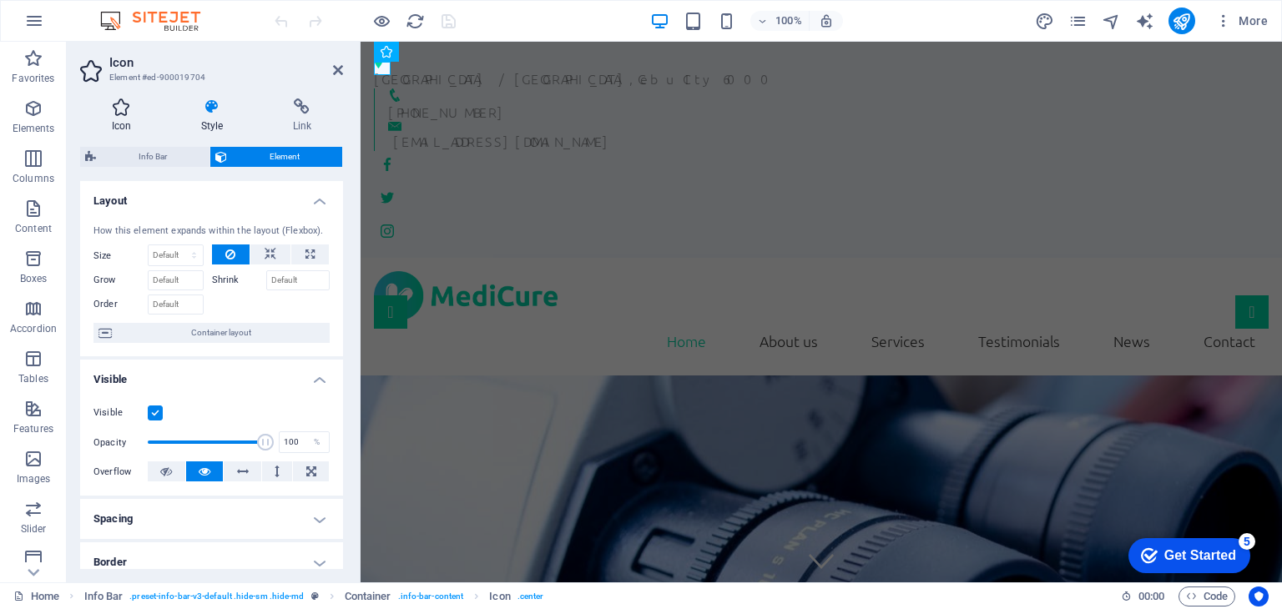
click at [117, 111] on icon at bounding box center [121, 106] width 83 height 17
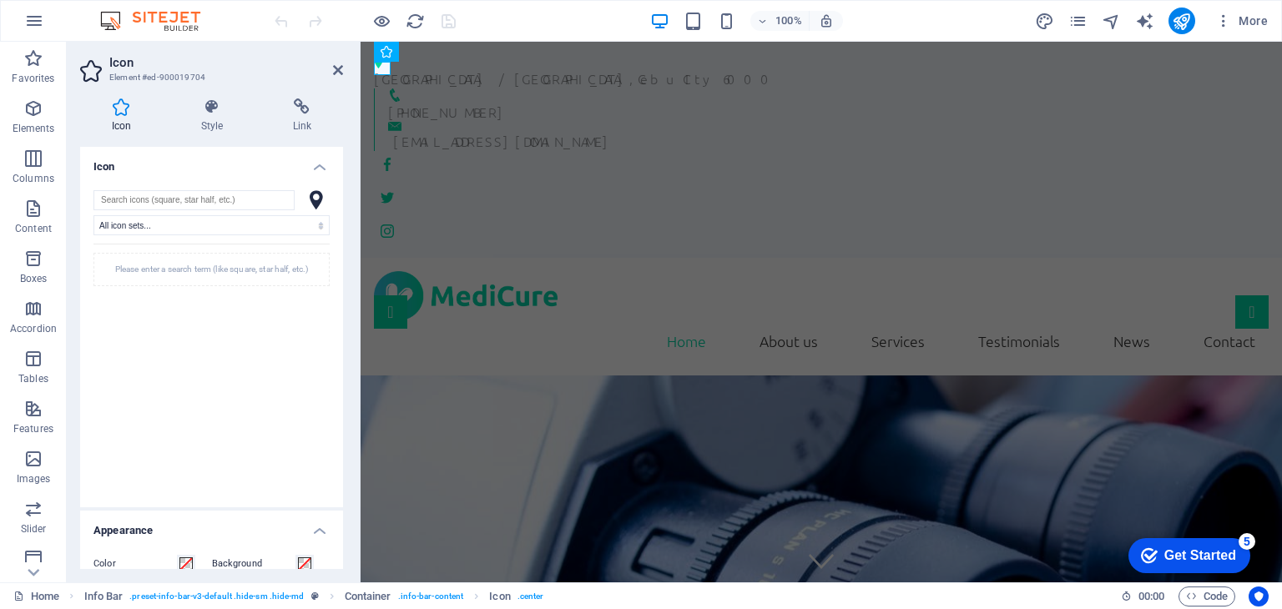
click at [320, 174] on h4 "Icon" at bounding box center [211, 162] width 263 height 30
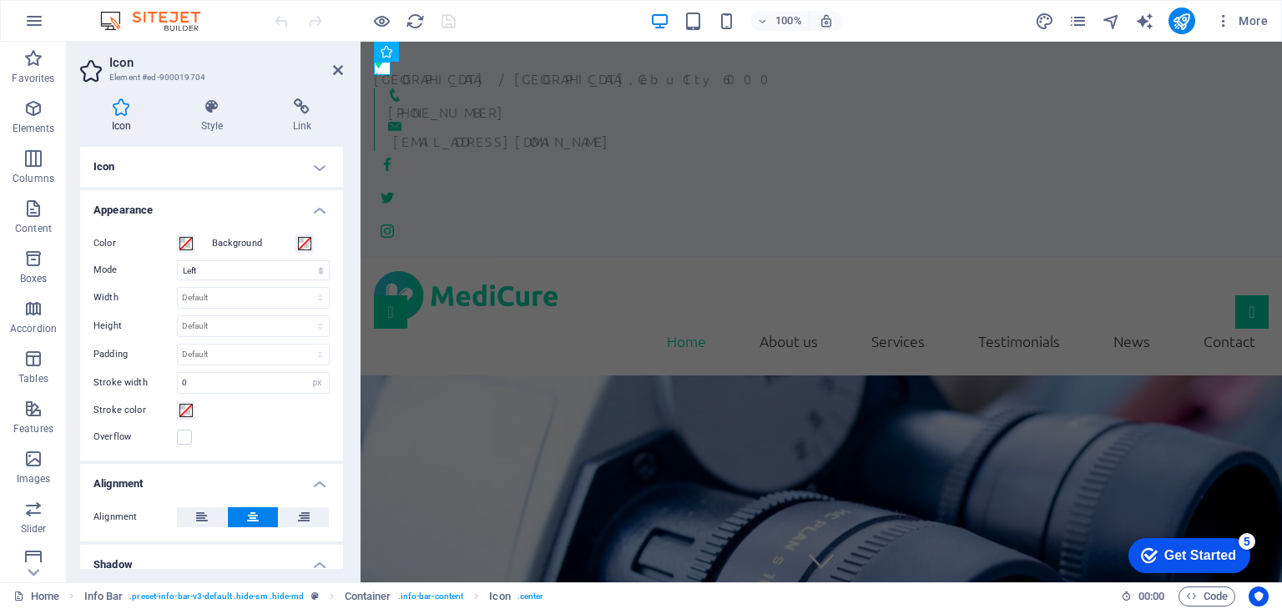
click at [314, 200] on h4 "Appearance" at bounding box center [211, 205] width 263 height 30
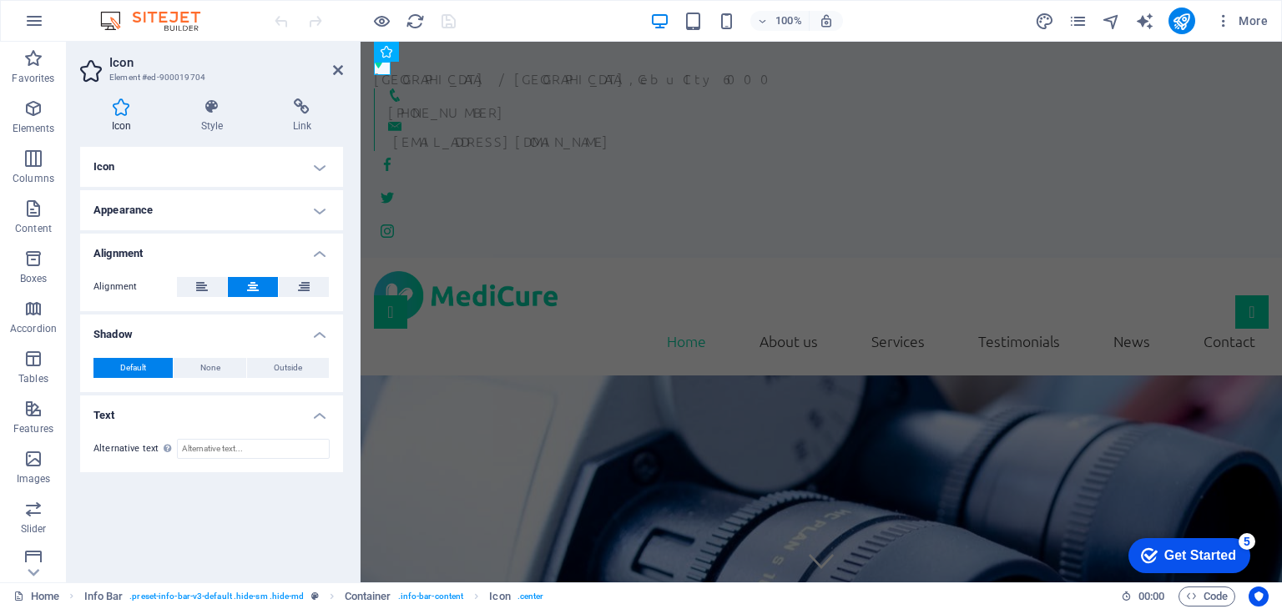
click at [97, 159] on h4 "Icon" at bounding box center [211, 167] width 263 height 40
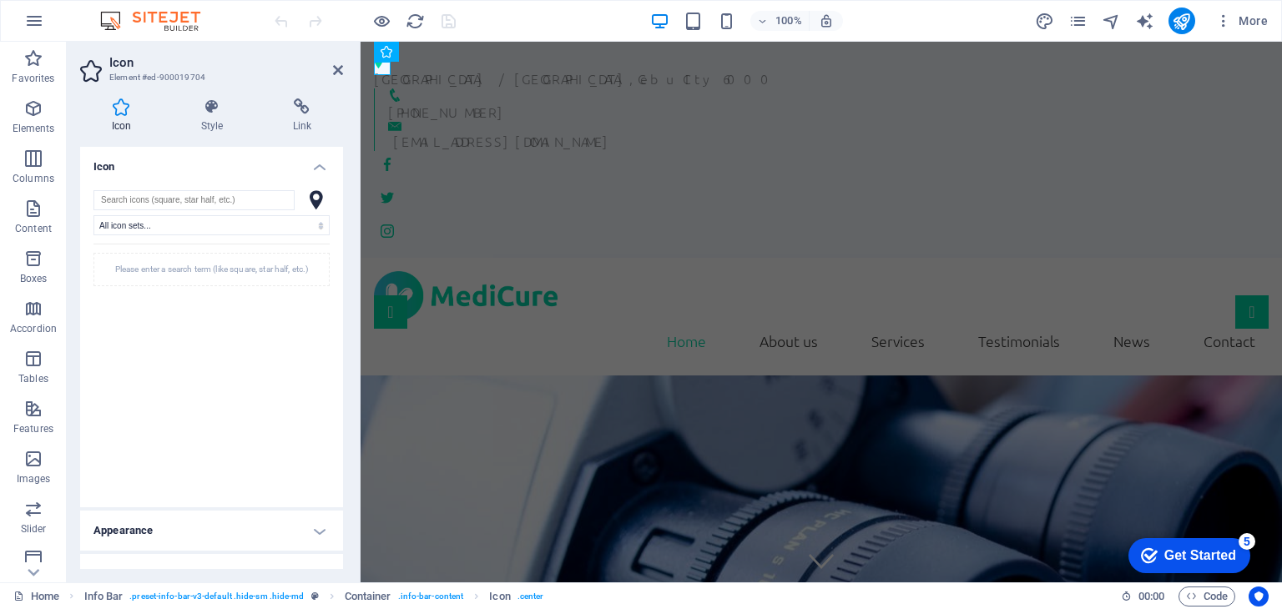
click at [310, 202] on icon at bounding box center [316, 200] width 13 height 20
click at [337, 68] on icon at bounding box center [338, 69] width 10 height 13
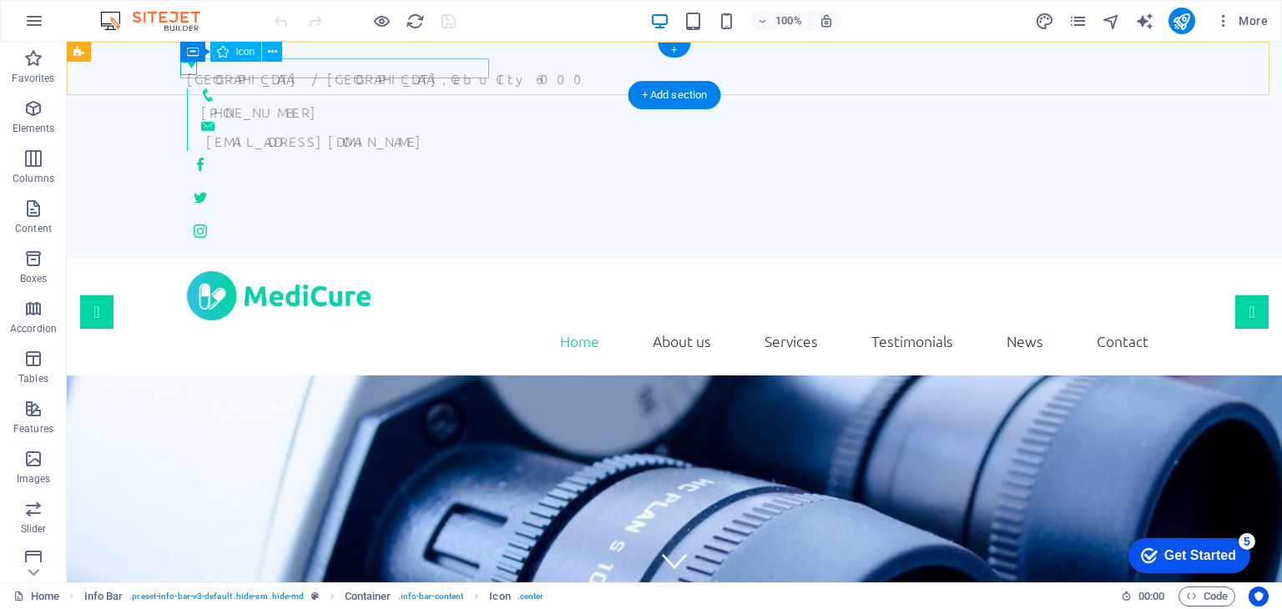
click at [187, 68] on figure at bounding box center [667, 61] width 961 height 13
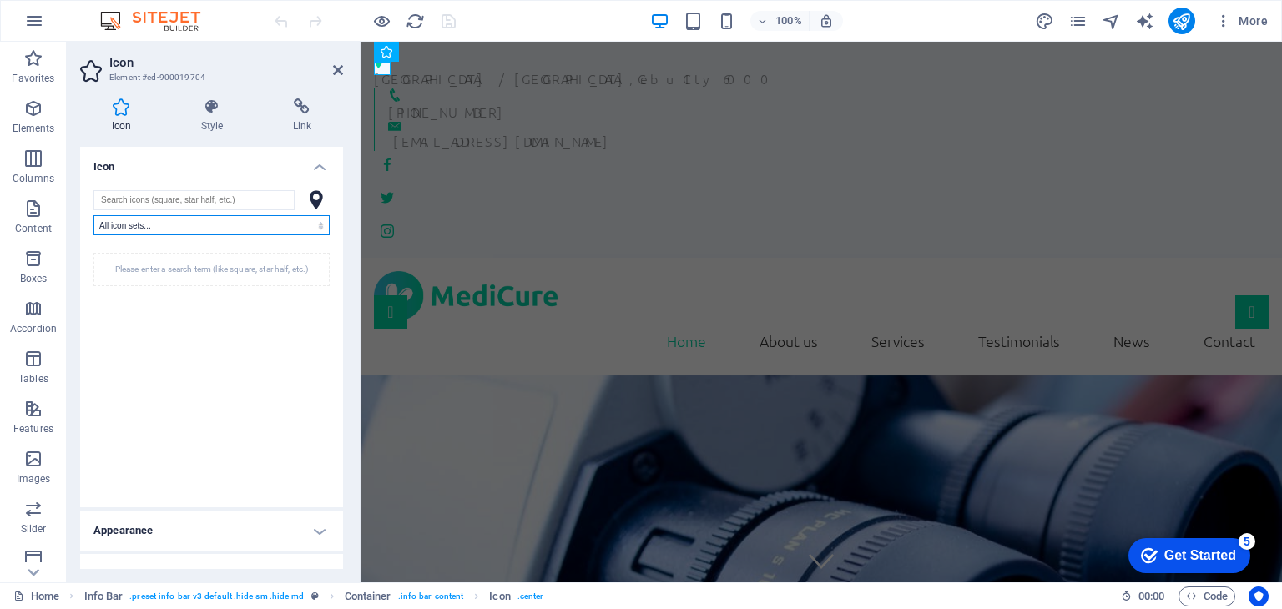
click at [144, 225] on select "All icon sets... IcoFont Ionicons FontAwesome Brands FontAwesome Duotone FontAw…" at bounding box center [211, 225] width 236 height 20
click at [185, 179] on div "All icon sets... IcoFont Ionicons FontAwesome Brands FontAwesome Duotone FontAw…" at bounding box center [211, 342] width 263 height 330
click at [312, 202] on icon at bounding box center [316, 200] width 13 height 20
click at [123, 118] on h4 "Icon" at bounding box center [124, 115] width 89 height 35
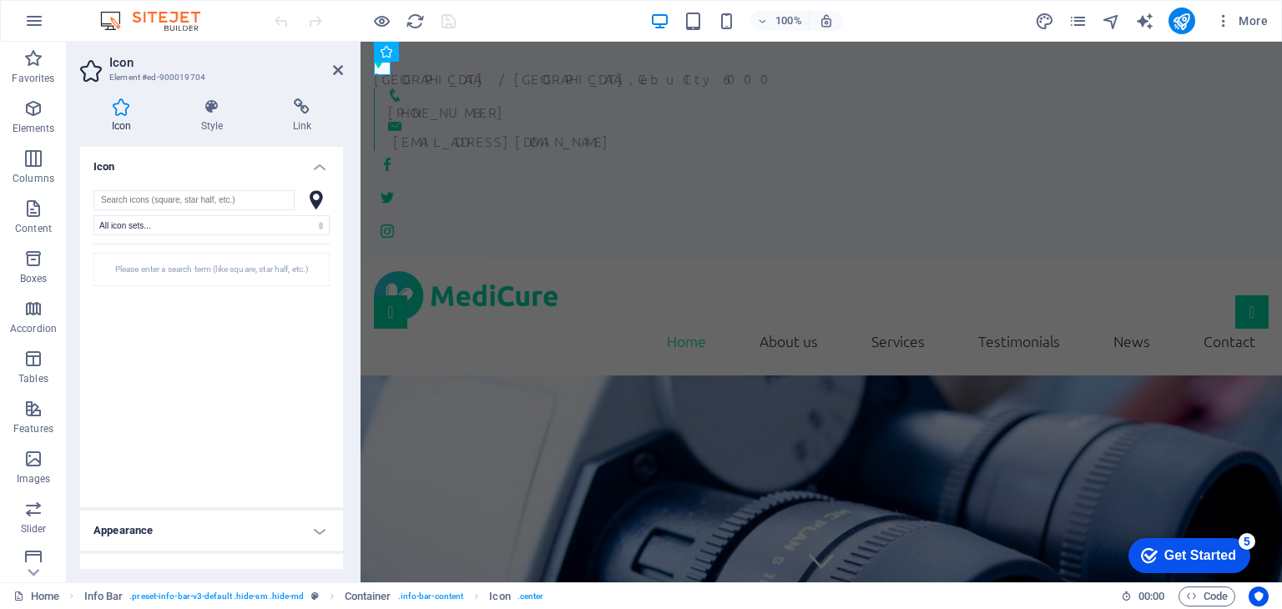
click at [90, 68] on icon at bounding box center [92, 71] width 25 height 27
click at [144, 77] on h3 "Element #ed-900019704" at bounding box center [209, 77] width 200 height 15
click at [342, 68] on icon at bounding box center [338, 69] width 10 height 13
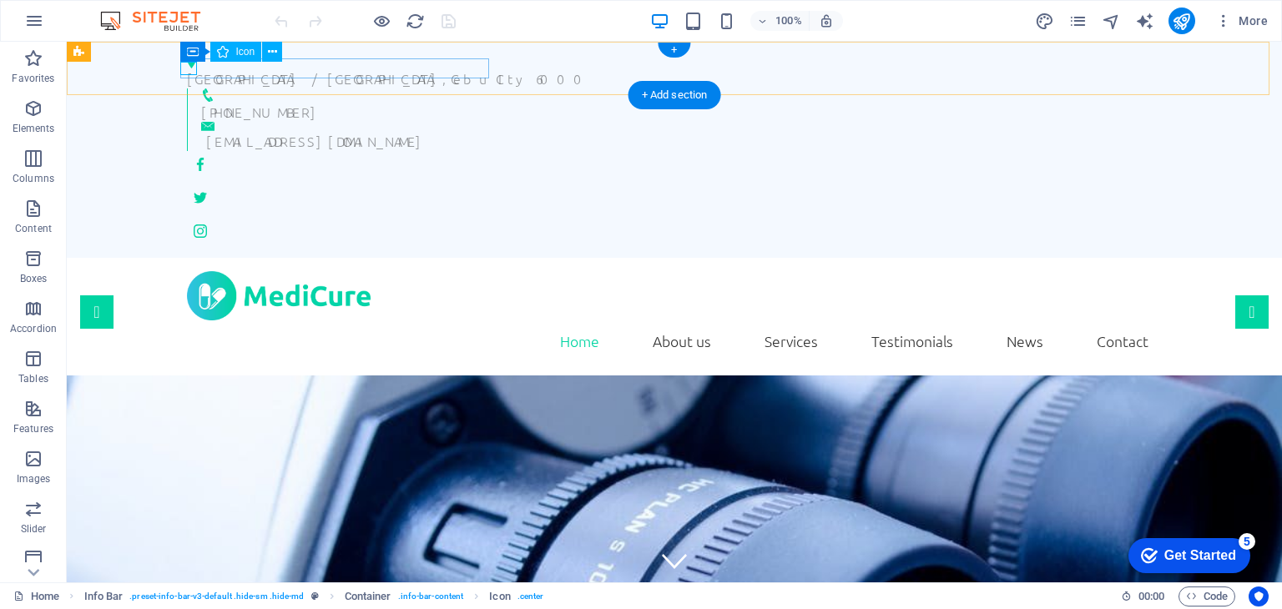
click at [187, 68] on figure at bounding box center [667, 61] width 961 height 13
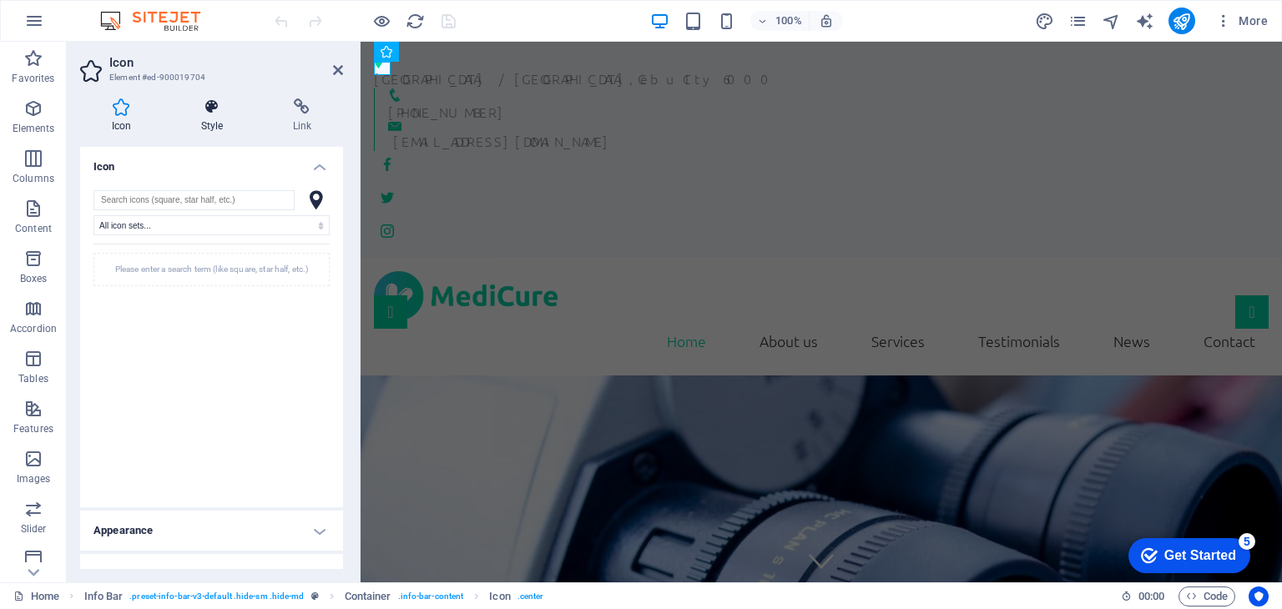
click at [207, 122] on h4 "Style" at bounding box center [215, 115] width 92 height 35
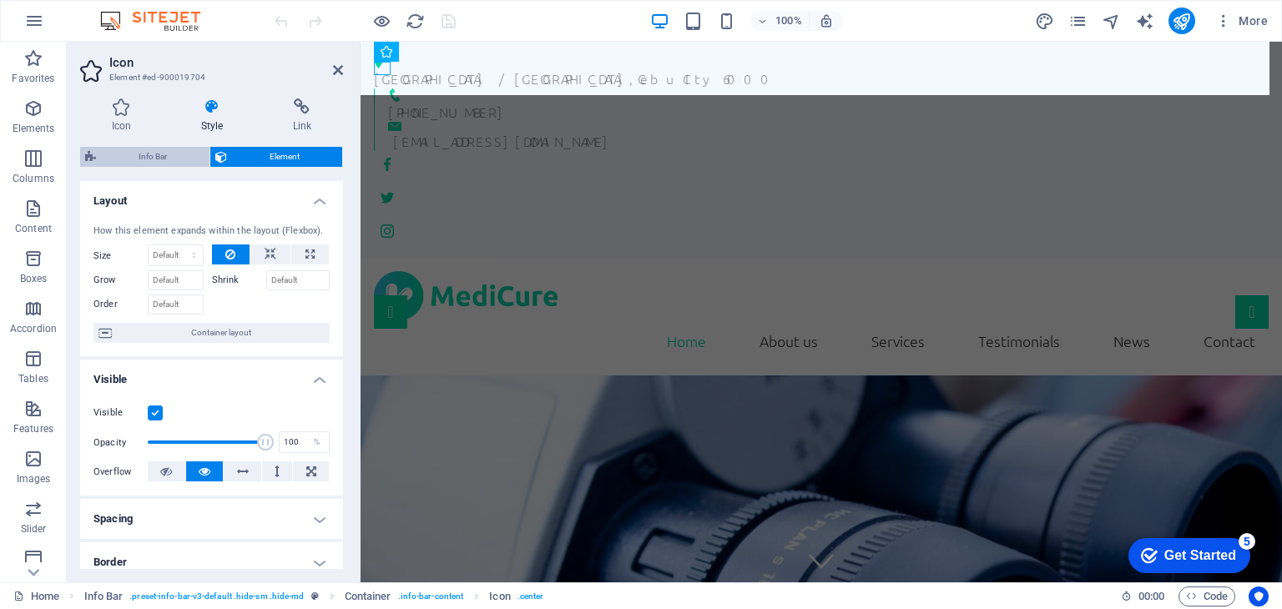
click at [157, 156] on span "Info Bar" at bounding box center [152, 157] width 103 height 20
select select "rem"
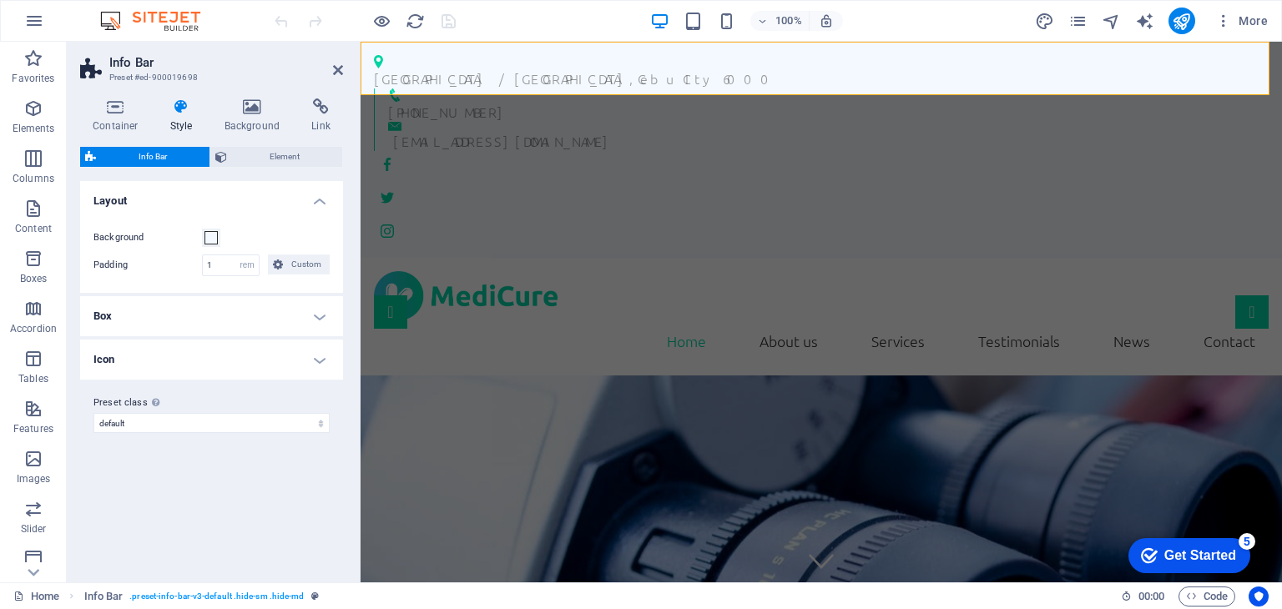
click at [306, 361] on h4 "Icon" at bounding box center [211, 360] width 263 height 40
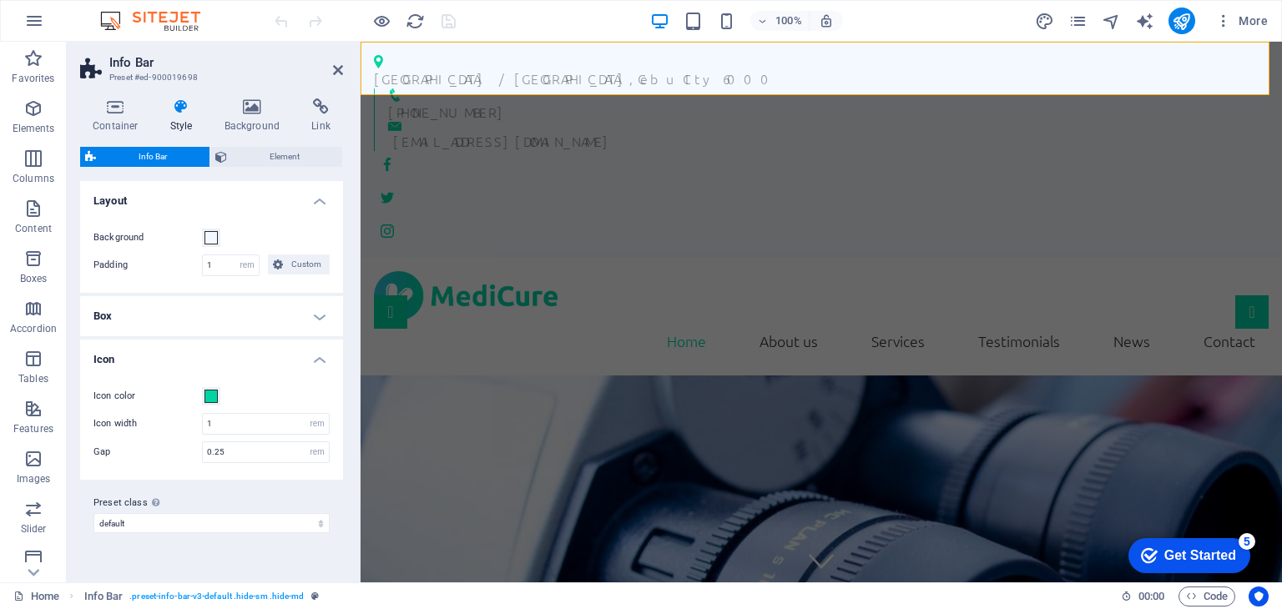
click at [117, 70] on h3 "Preset #ed-900019698" at bounding box center [209, 77] width 200 height 15
click at [127, 117] on h4 "Container" at bounding box center [119, 115] width 78 height 35
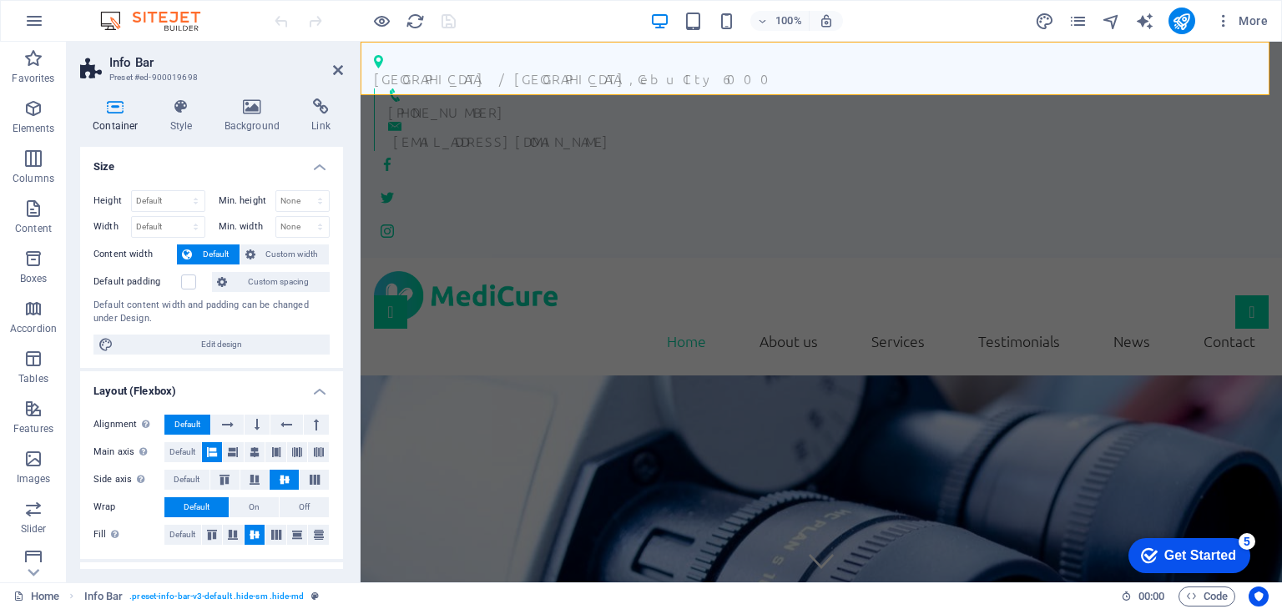
click at [331, 68] on h2 "Info Bar" at bounding box center [226, 62] width 234 height 15
click at [337, 68] on icon at bounding box center [338, 69] width 10 height 13
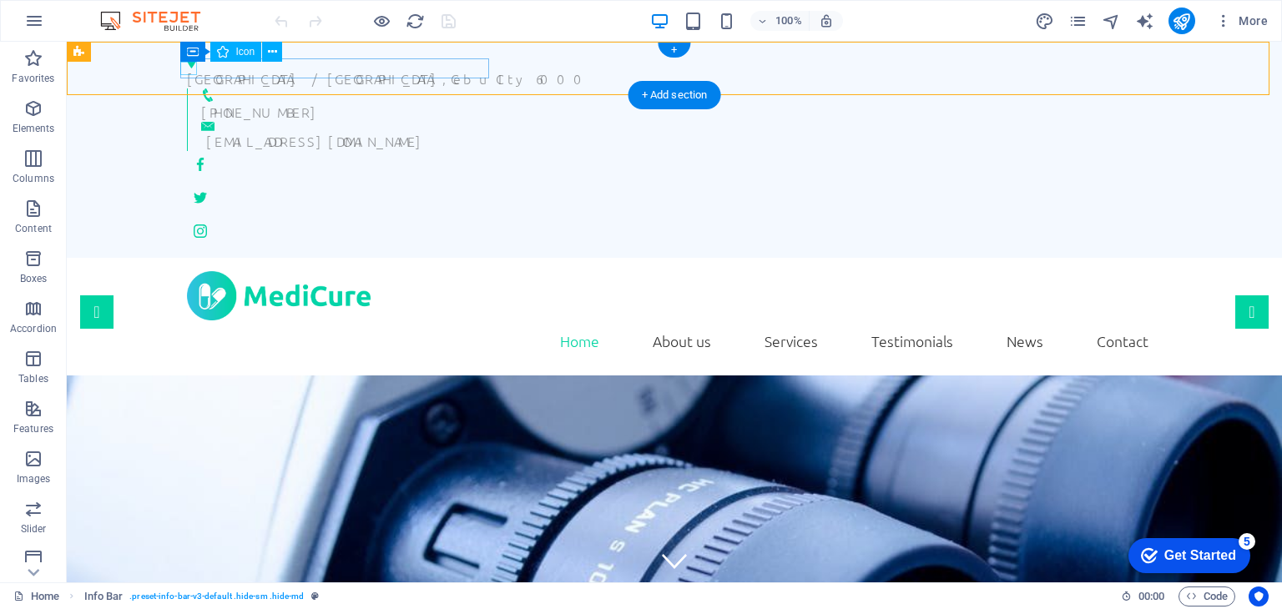
click at [187, 63] on figure at bounding box center [667, 61] width 961 height 13
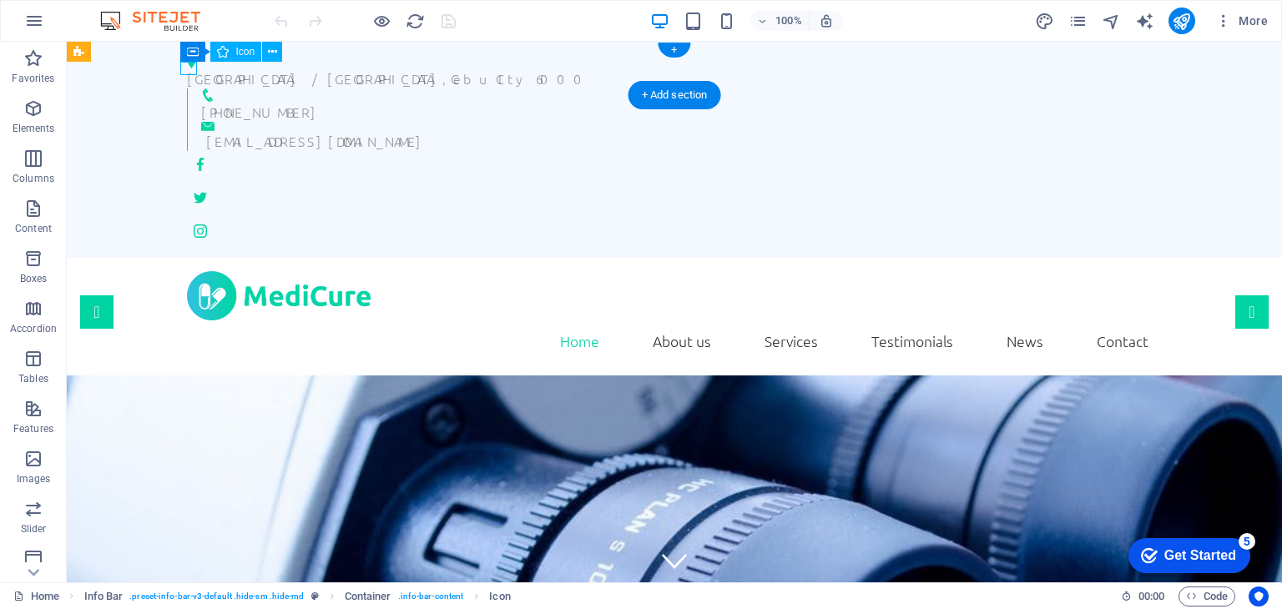
click at [187, 66] on figure at bounding box center [667, 61] width 961 height 13
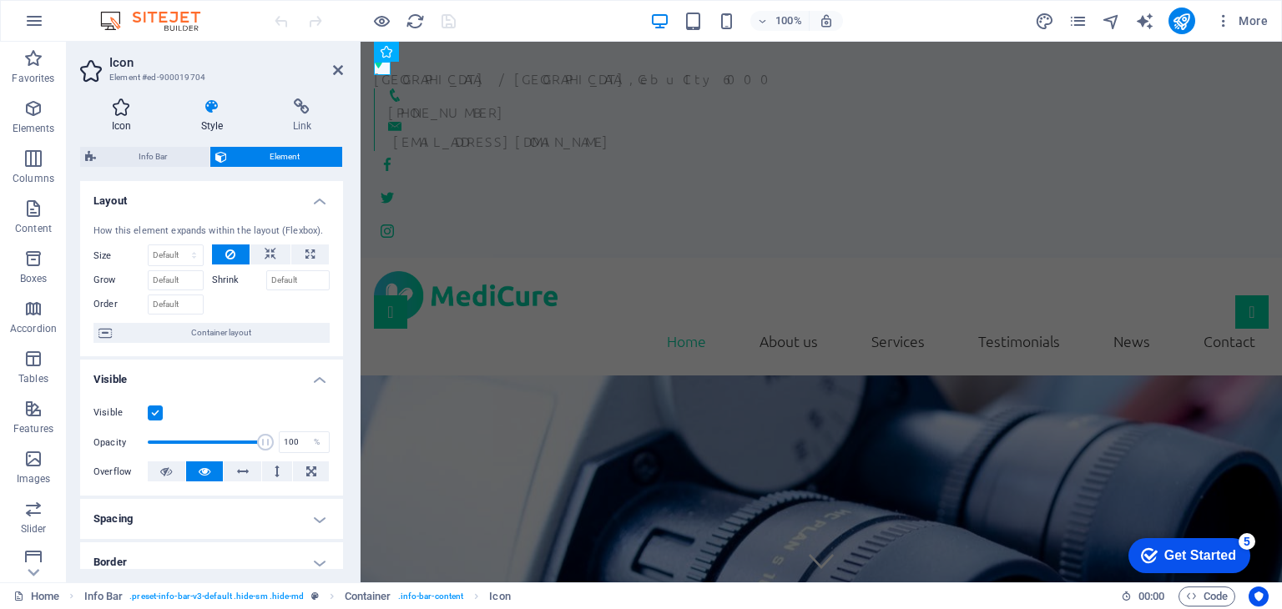
click at [120, 114] on icon at bounding box center [121, 106] width 83 height 17
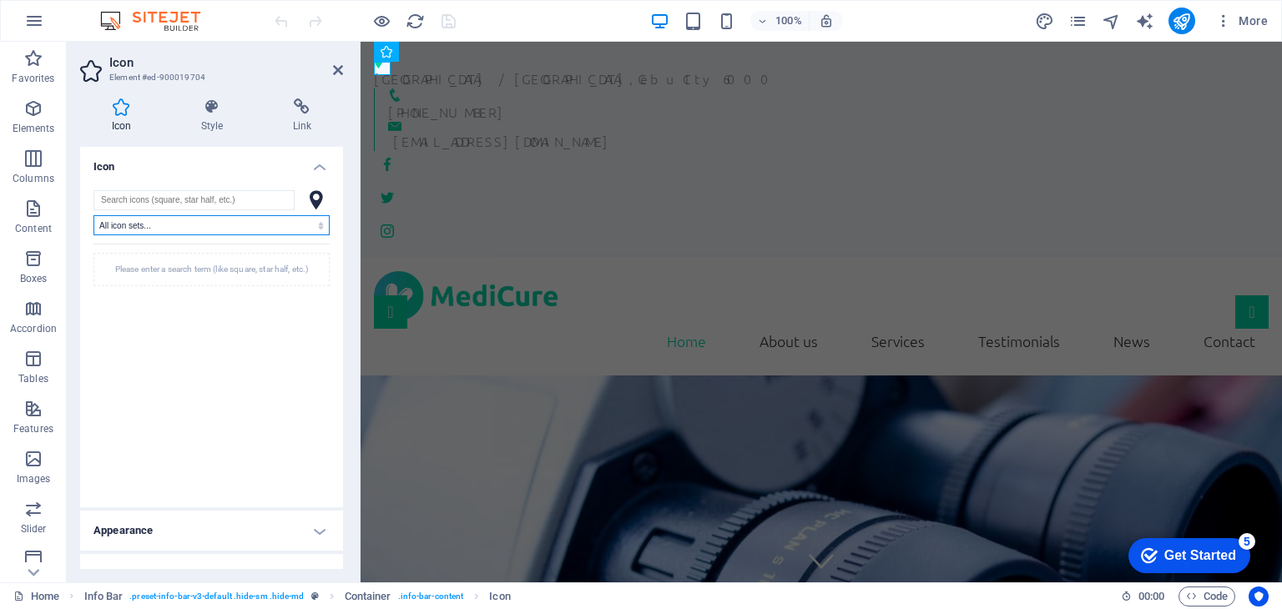
click at [103, 224] on select "All icon sets... IcoFont Ionicons FontAwesome Brands FontAwesome Duotone FontAw…" at bounding box center [211, 225] width 236 height 20
select select "icofont"
click at [93, 215] on select "All icon sets... IcoFont Ionicons FontAwesome Brands FontAwesome Duotone FontAw…" at bounding box center [211, 225] width 236 height 20
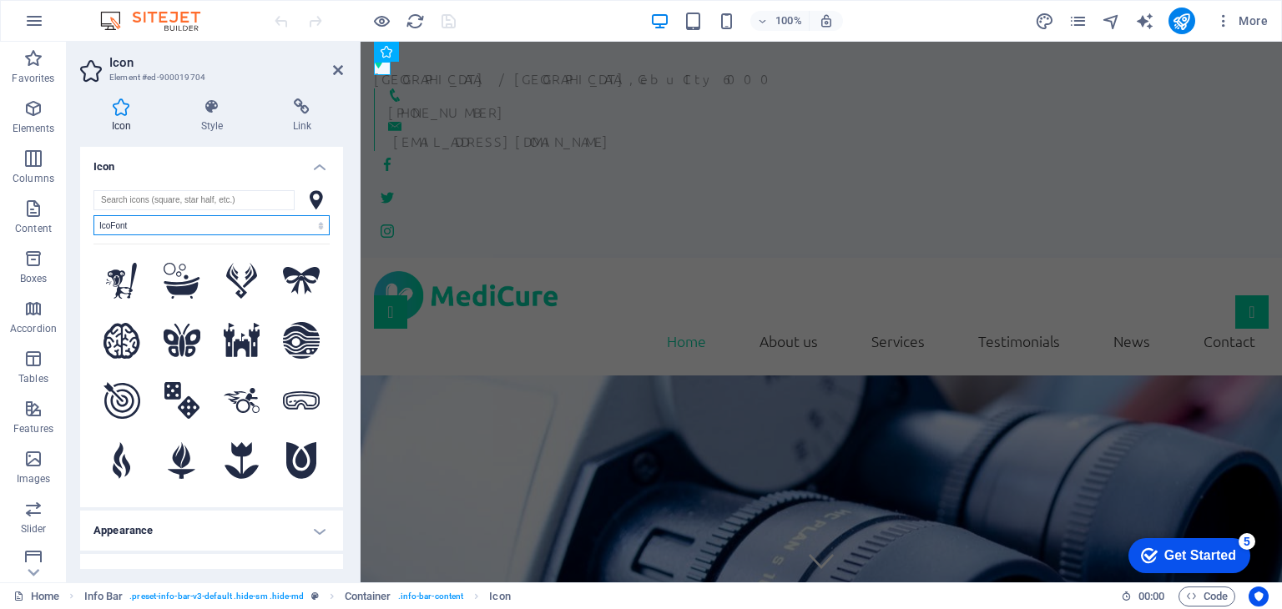
click at [113, 226] on select "All icon sets... IcoFont Ionicons FontAwesome Brands FontAwesome Duotone FontAw…" at bounding box center [211, 225] width 236 height 20
click at [117, 202] on input "search" at bounding box center [193, 200] width 201 height 20
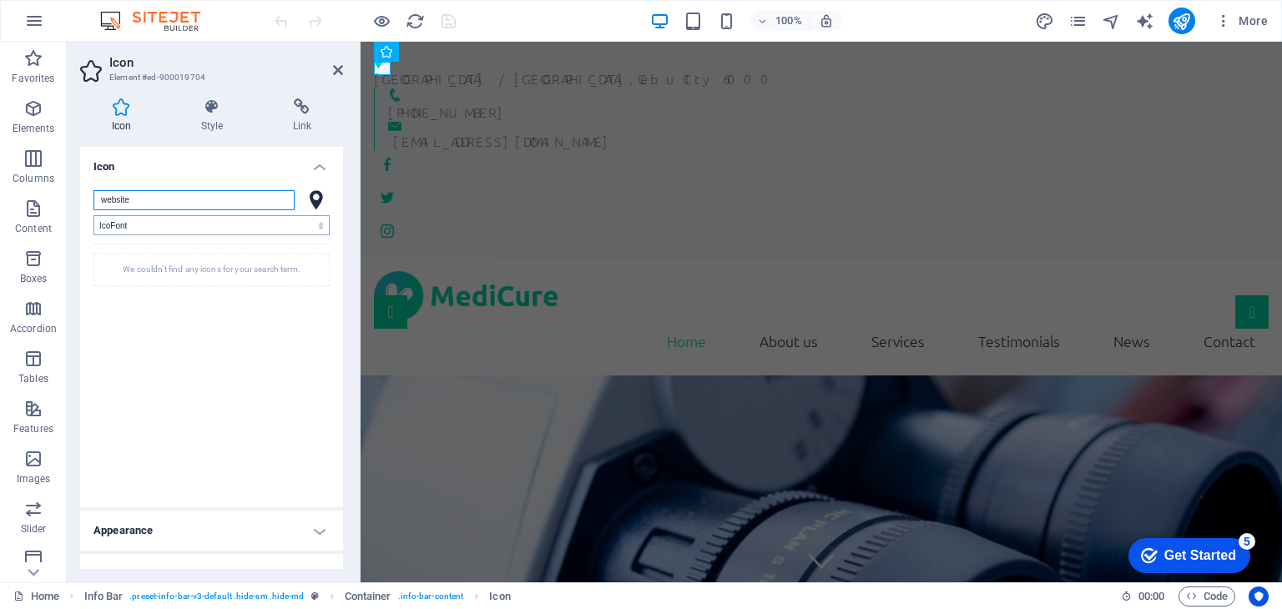
type input "website"
click at [125, 222] on select "All icon sets... IcoFont Ionicons FontAwesome Brands FontAwesome Duotone FontAw…" at bounding box center [211, 225] width 236 height 20
select select "ionicons"
click at [93, 215] on select "All icon sets... IcoFont Ionicons FontAwesome Brands FontAwesome Duotone FontAw…" at bounding box center [211, 225] width 236 height 20
click at [120, 229] on select "All icon sets... IcoFont Ionicons FontAwesome Brands FontAwesome Duotone FontAw…" at bounding box center [211, 225] width 236 height 20
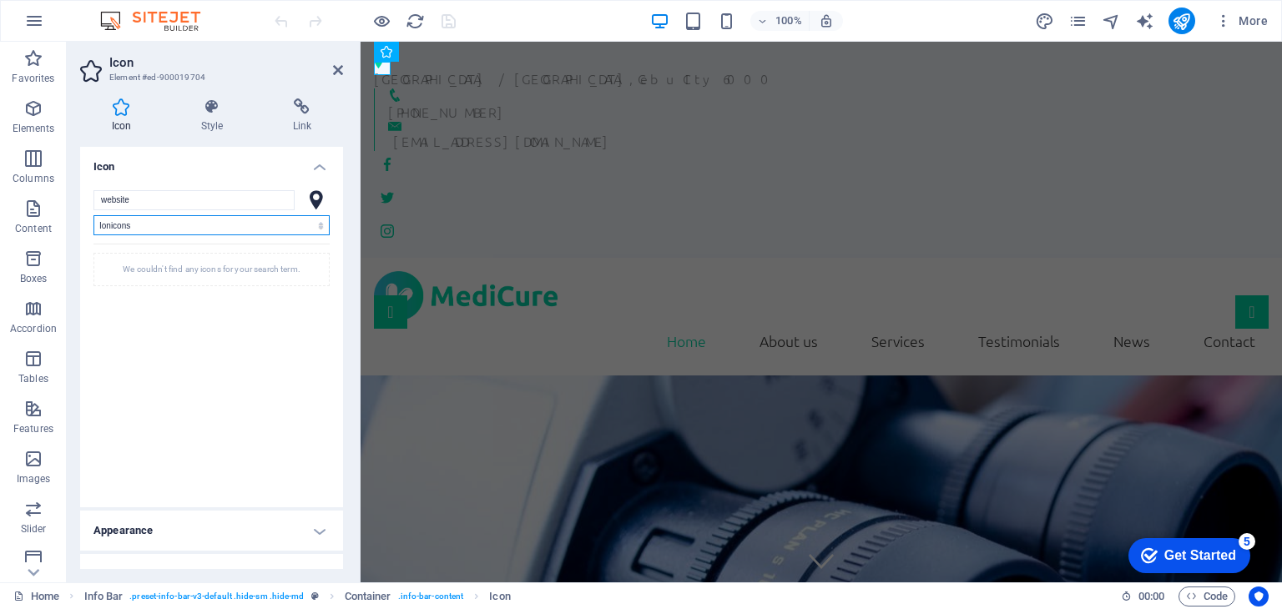
select select
click at [93, 215] on select "All icon sets... IcoFont Ionicons FontAwesome Brands FontAwesome Duotone FontAw…" at bounding box center [211, 225] width 236 height 20
click at [124, 205] on input "website" at bounding box center [193, 200] width 201 height 20
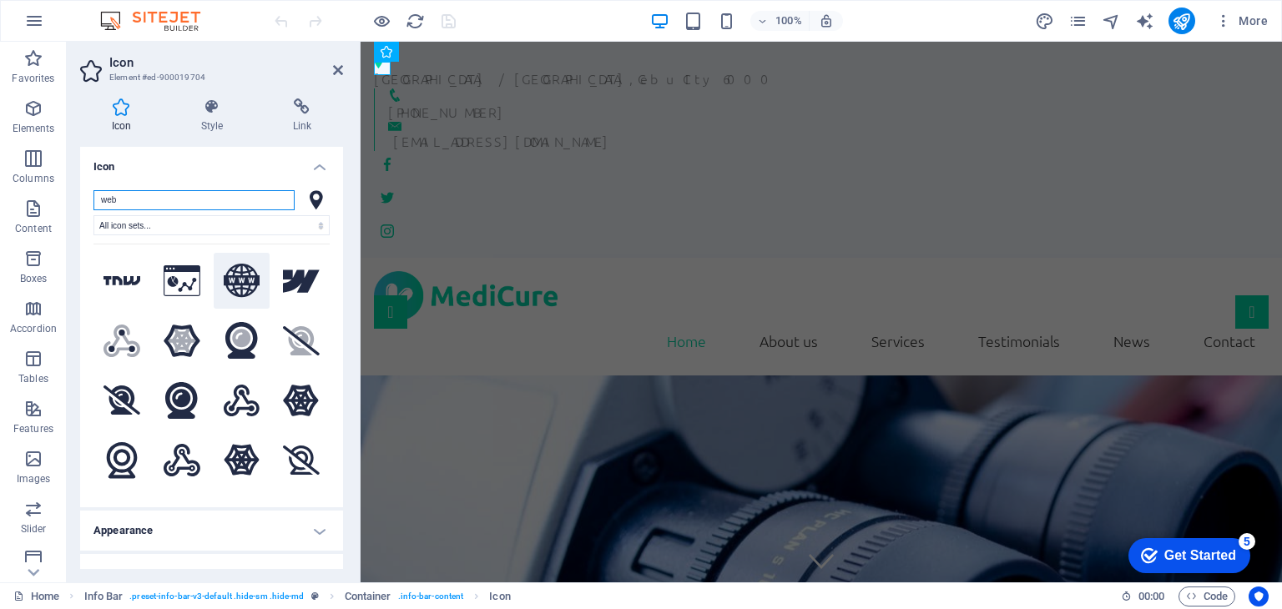
type input "web"
click at [232, 276] on icon at bounding box center [242, 281] width 37 height 34
click at [239, 285] on icon at bounding box center [242, 281] width 37 height 34
click at [337, 70] on icon at bounding box center [338, 69] width 10 height 13
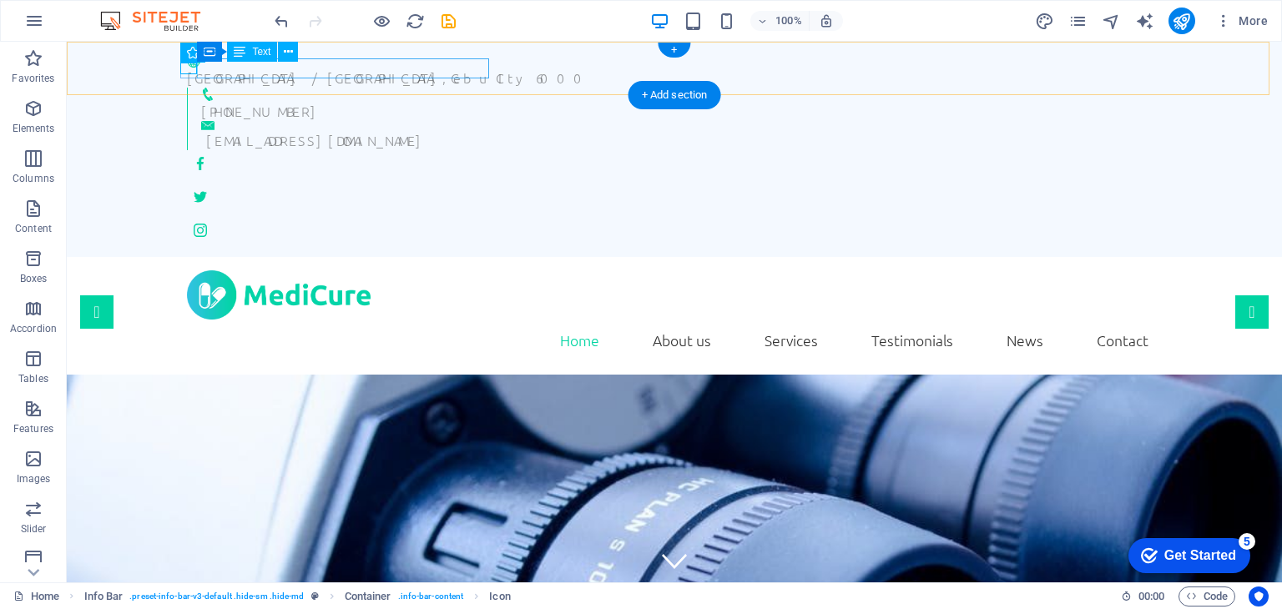
click at [320, 72] on div "Mindanao Avenue / Biliran Street , Cebu CIty 6000" at bounding box center [667, 78] width 961 height 20
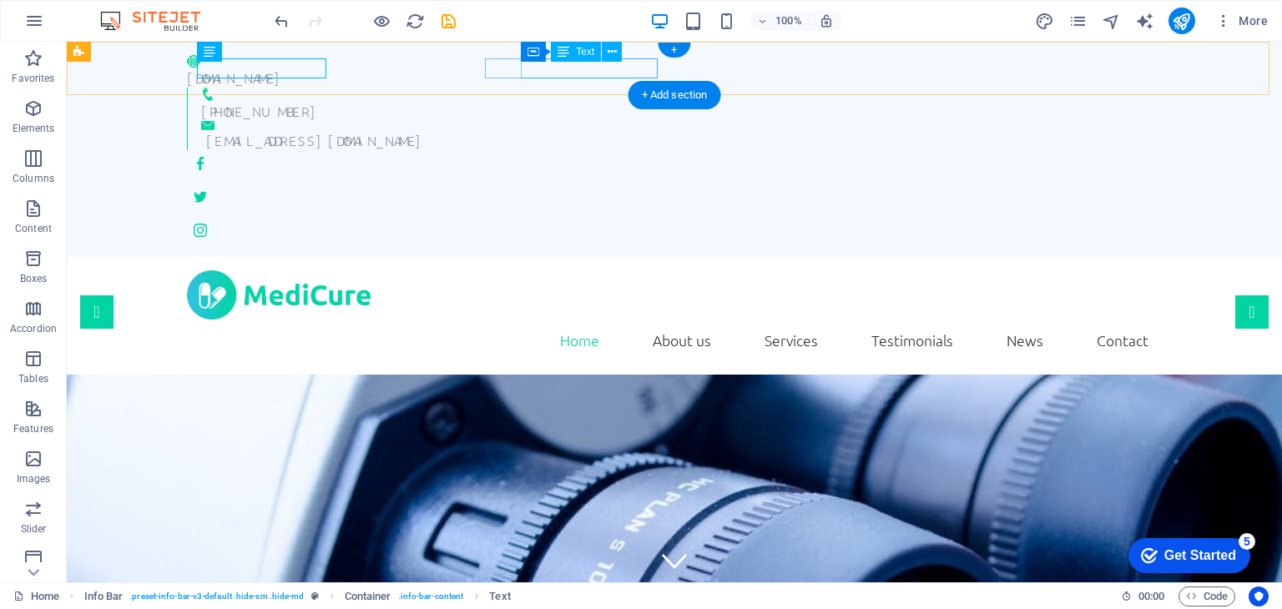
click at [551, 130] on div "hello@nexremote.com" at bounding box center [677, 140] width 942 height 20
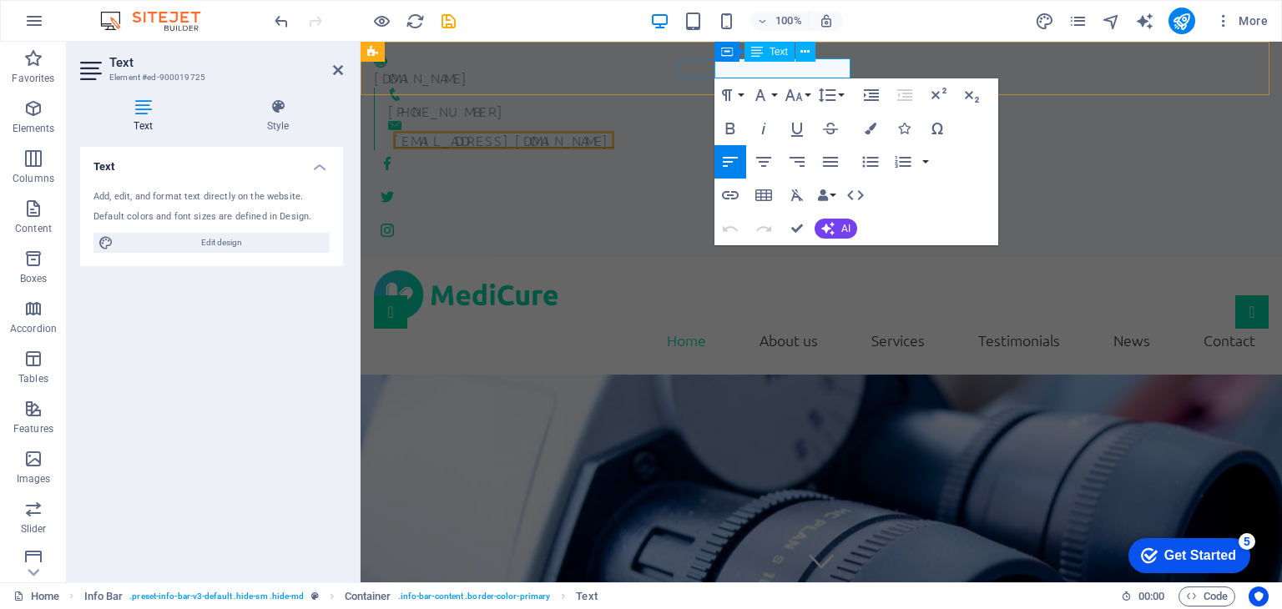
click at [614, 131] on link "hello@nexremote.com" at bounding box center [503, 140] width 221 height 18
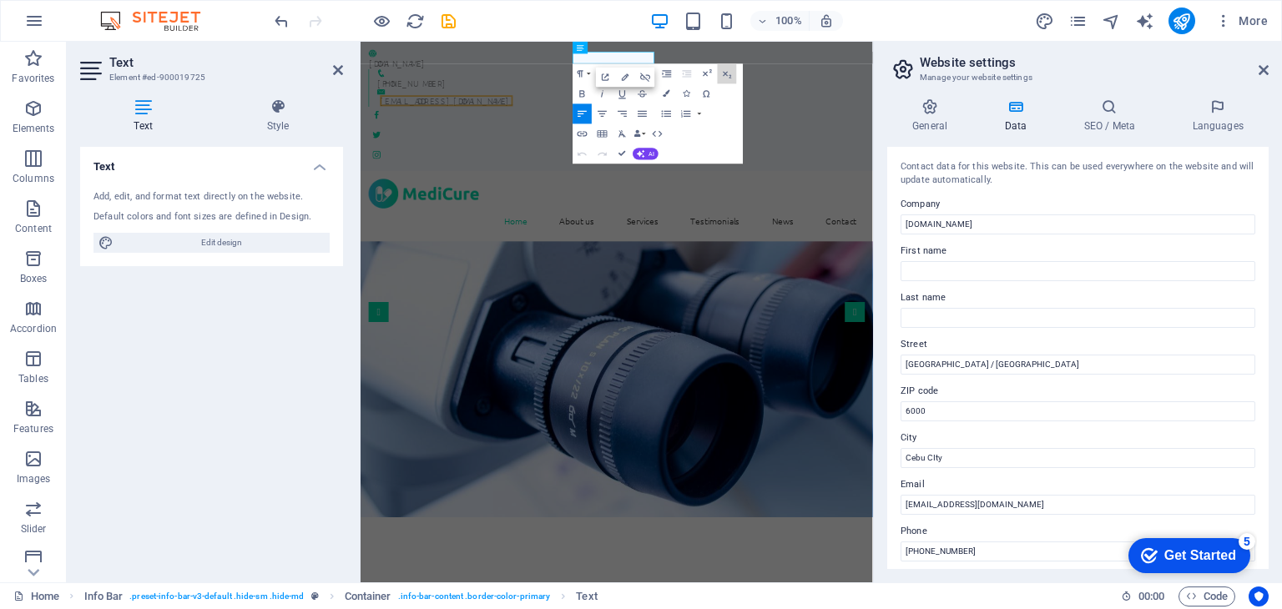
click at [725, 72] on icon "button" at bounding box center [727, 74] width 12 height 12
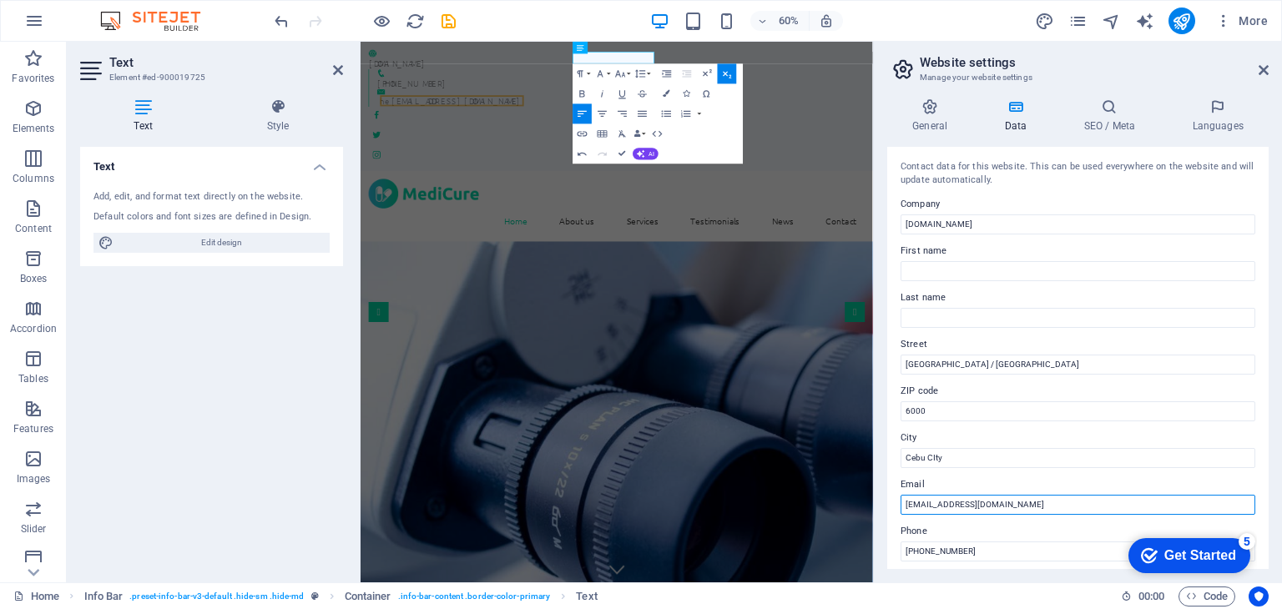
click at [911, 506] on input "hello@nexremote.com" at bounding box center [1077, 505] width 355 height 20
type input "[EMAIL_ADDRESS][DOMAIN_NAME]"
click at [1265, 78] on header "Website settings Manage your website settings" at bounding box center [1079, 63] width 378 height 43
drag, startPoint x: 1263, startPoint y: 72, endPoint x: 910, endPoint y: 40, distance: 354.3
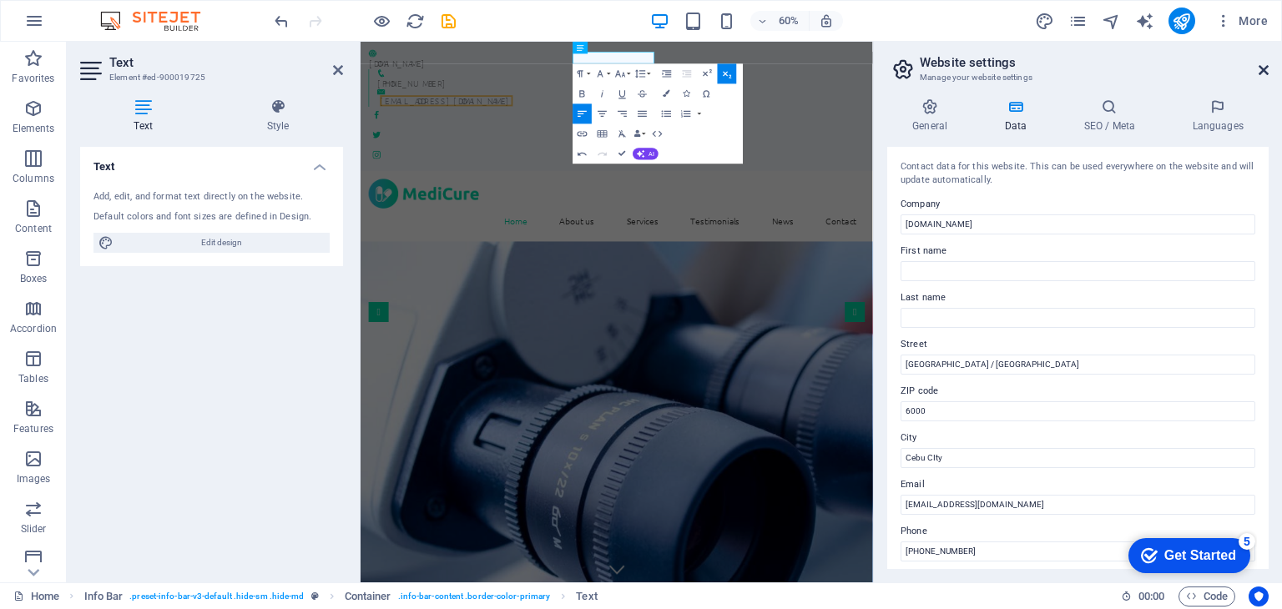
click at [1263, 72] on icon at bounding box center [1263, 69] width 10 height 13
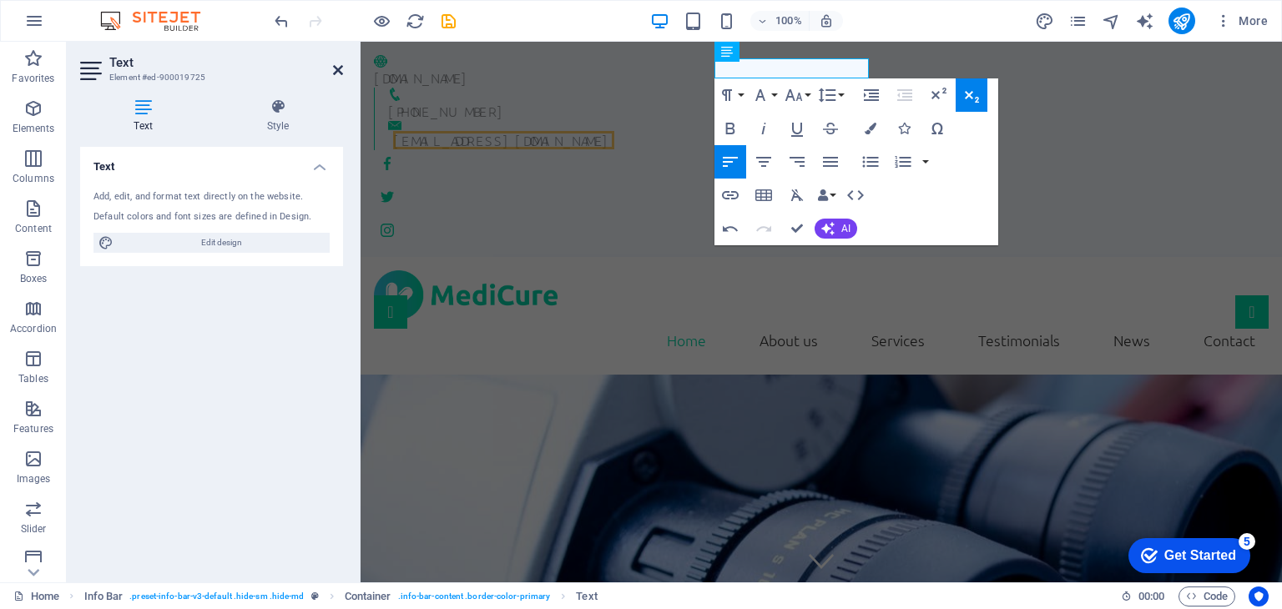
click at [337, 73] on icon at bounding box center [338, 69] width 10 height 13
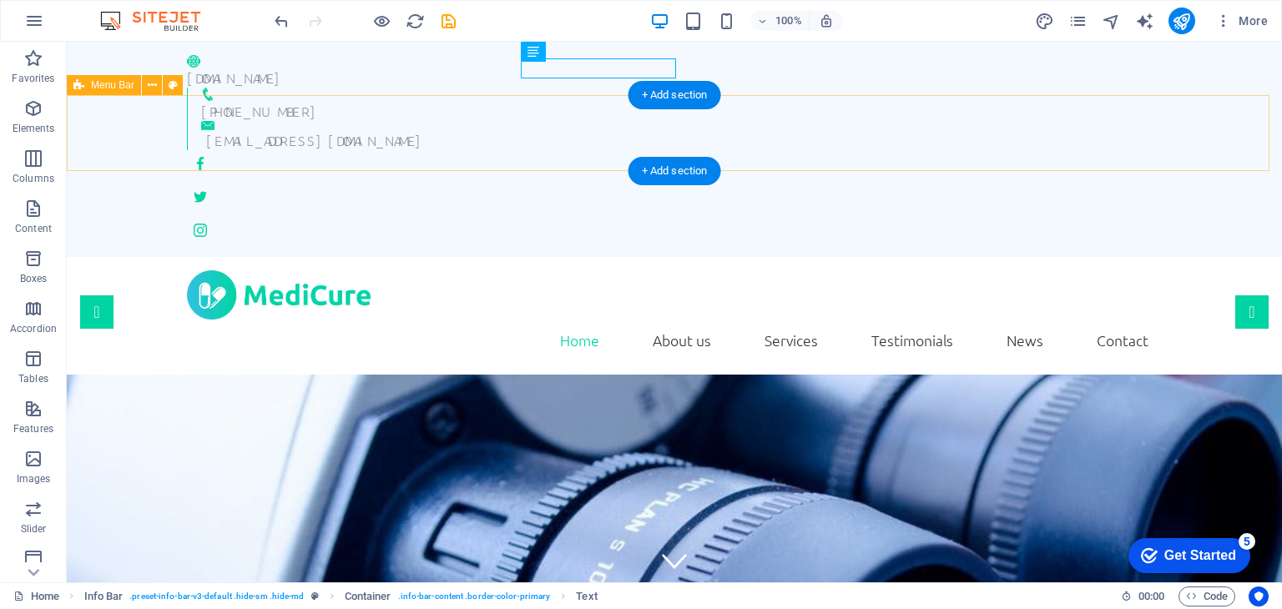
click at [1217, 257] on div "Home About us Services Testimonials News Contact" at bounding box center [674, 316] width 1215 height 118
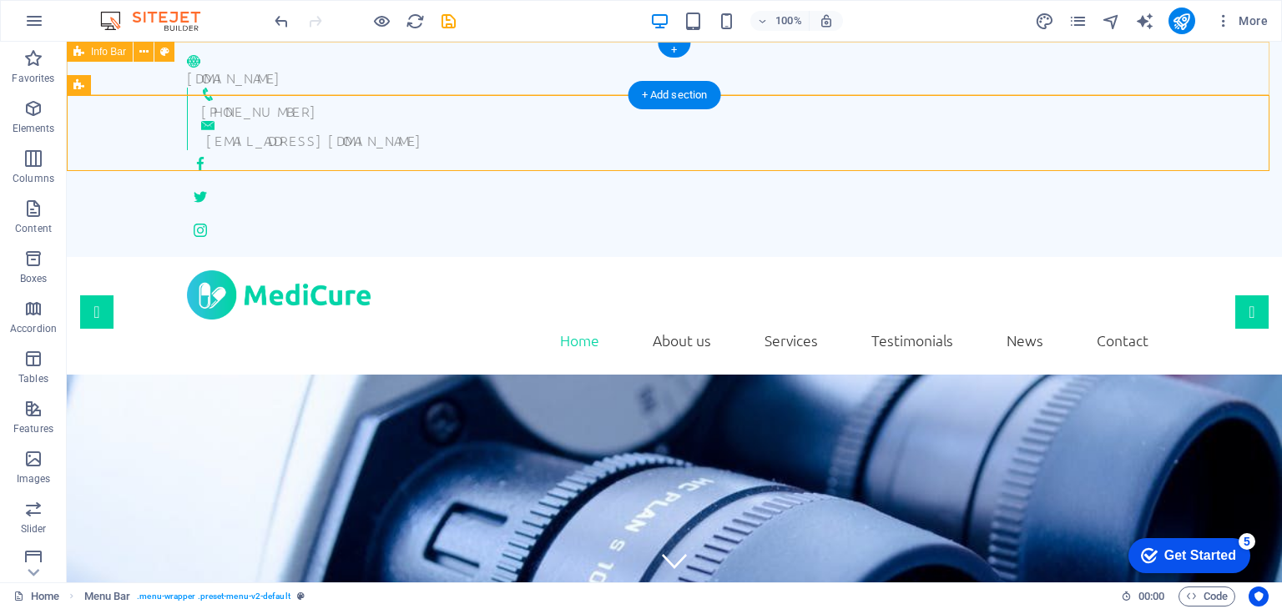
click at [178, 74] on div "www.nexremote.com +1-307-200-9008 connect@nexremote.com" at bounding box center [674, 149] width 1215 height 215
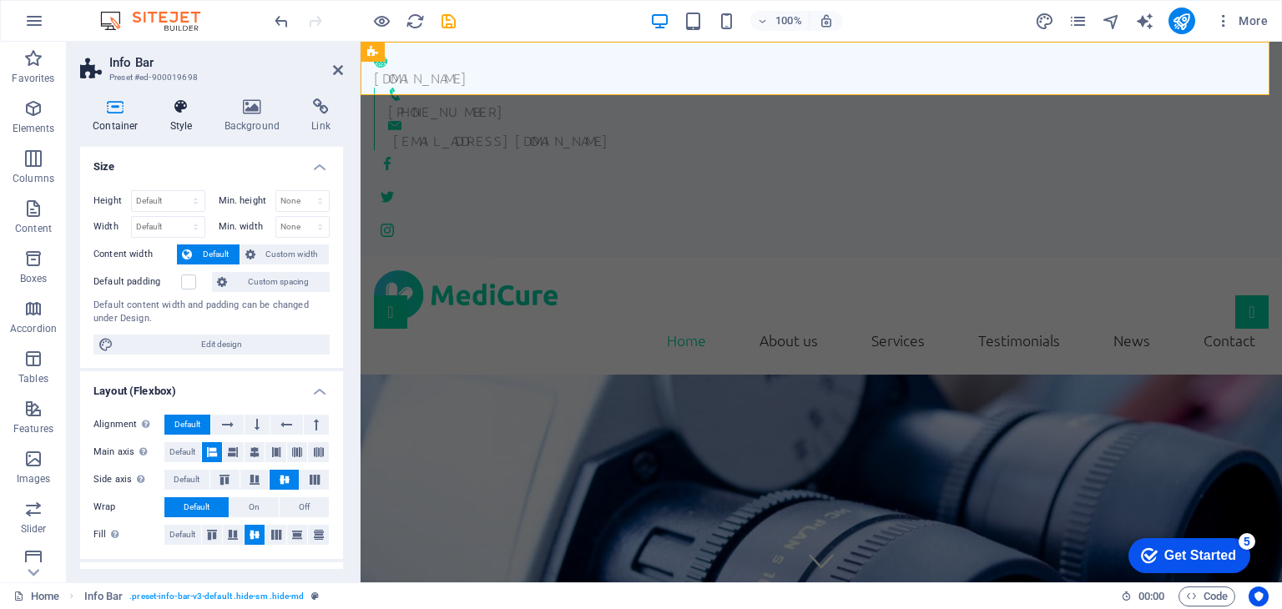
click at [184, 121] on h4 "Style" at bounding box center [185, 115] width 54 height 35
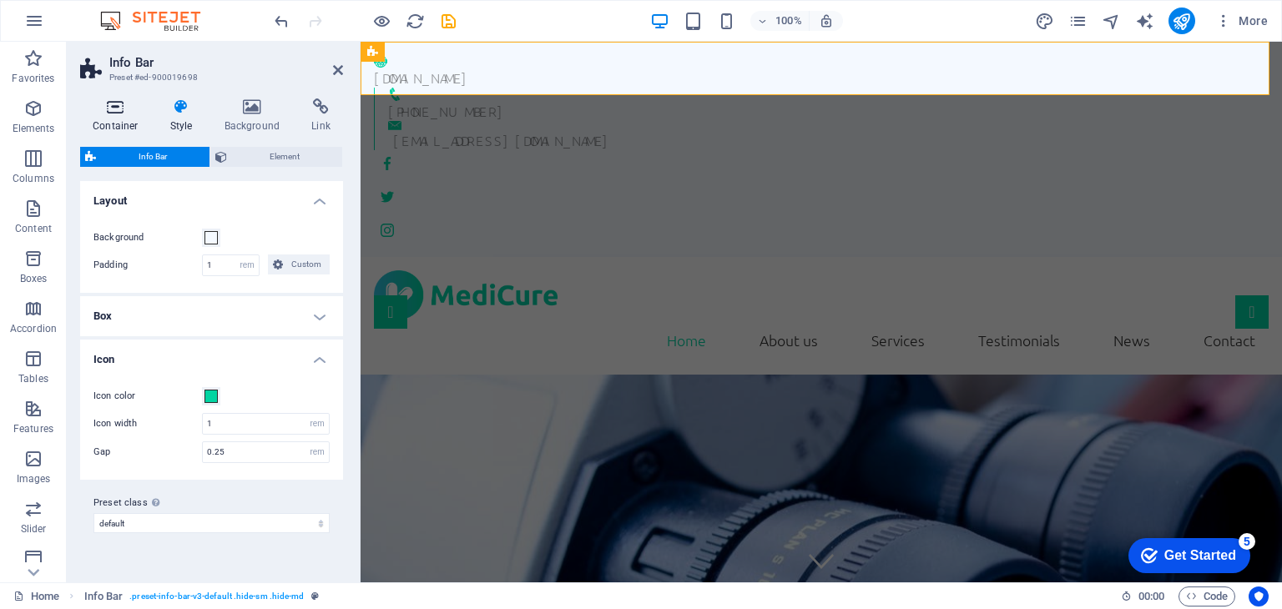
click at [119, 111] on icon at bounding box center [115, 106] width 71 height 17
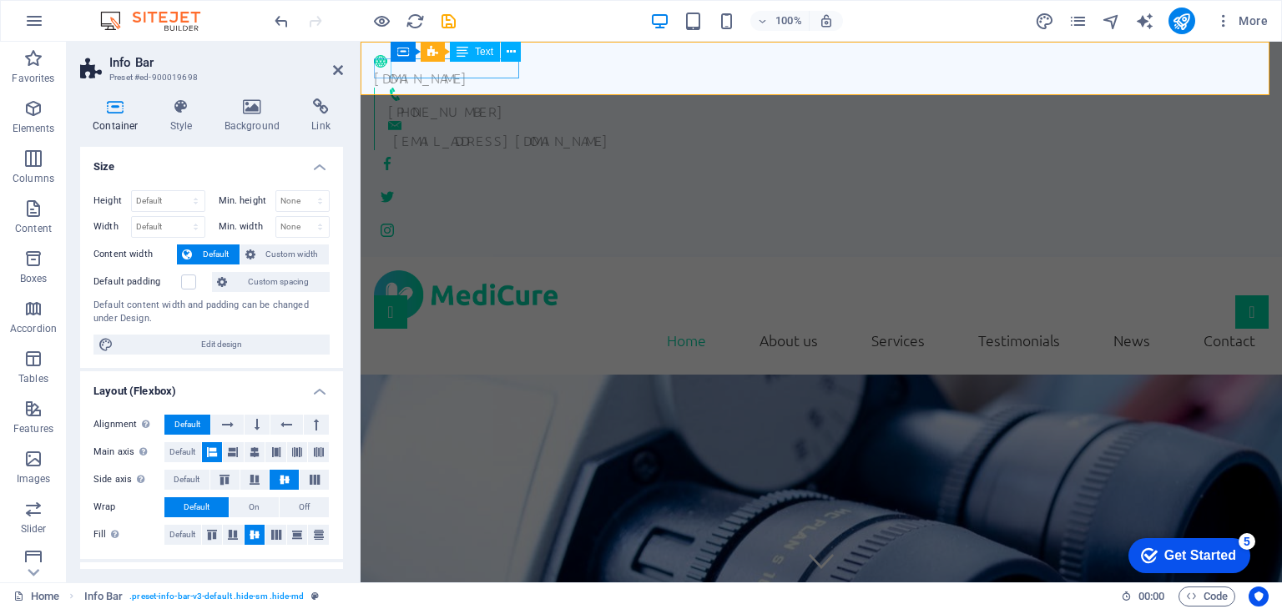
click at [404, 74] on div "www.nexremote.com" at bounding box center [814, 78] width 881 height 20
click at [384, 78] on div "www.nexremote.com" at bounding box center [814, 71] width 881 height 33
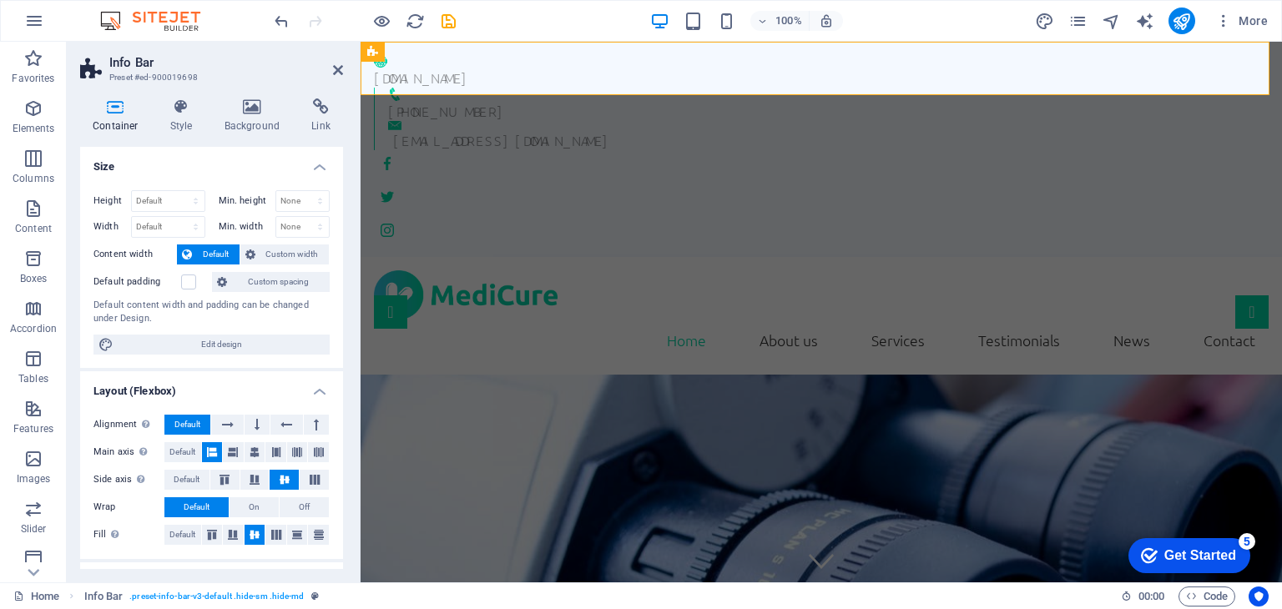
click at [117, 121] on h4 "Container" at bounding box center [119, 115] width 78 height 35
click at [323, 396] on h4 "Layout (Flexbox)" at bounding box center [211, 386] width 263 height 30
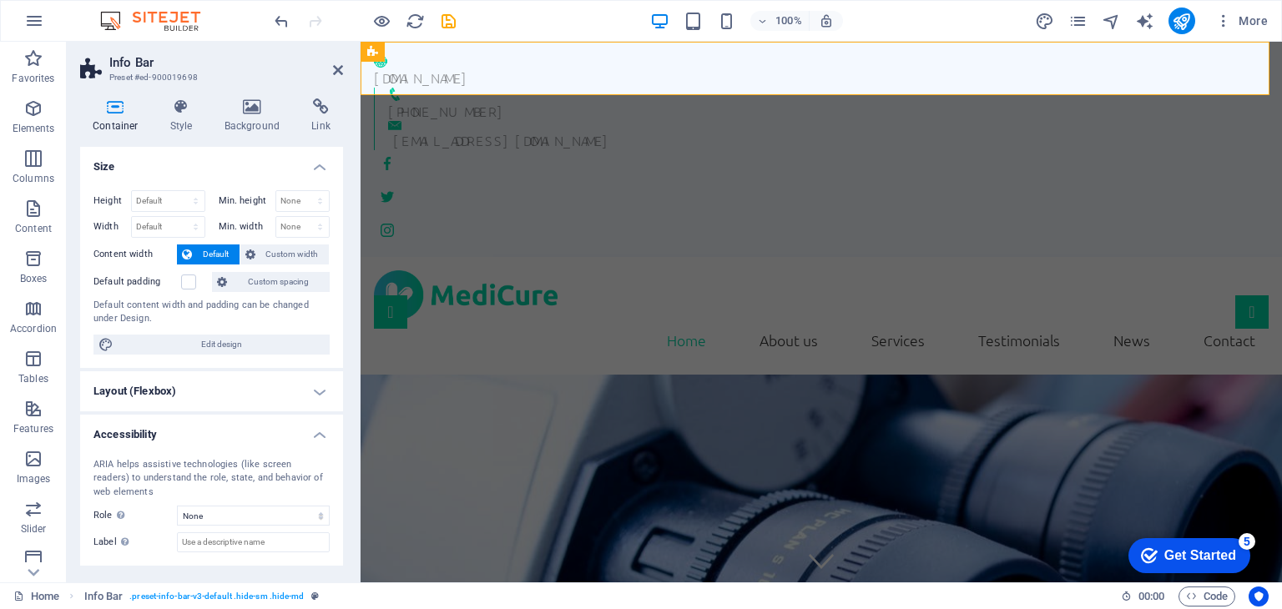
click at [320, 169] on h4 "Size" at bounding box center [211, 162] width 263 height 30
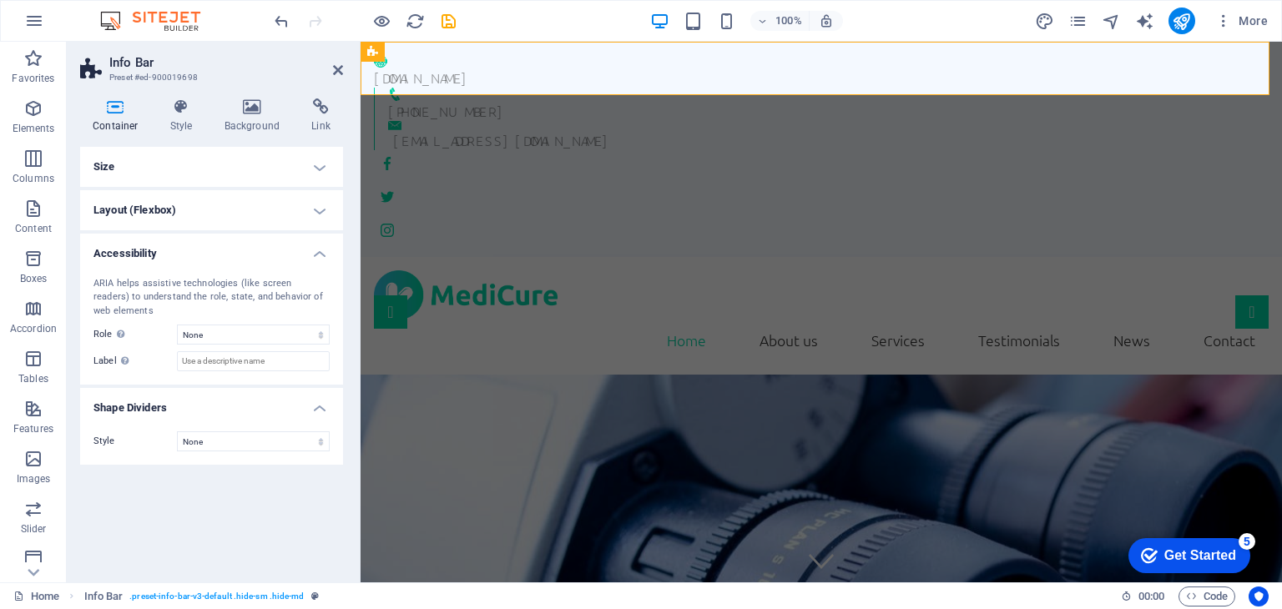
click at [320, 258] on h4 "Accessibility" at bounding box center [211, 249] width 263 height 30
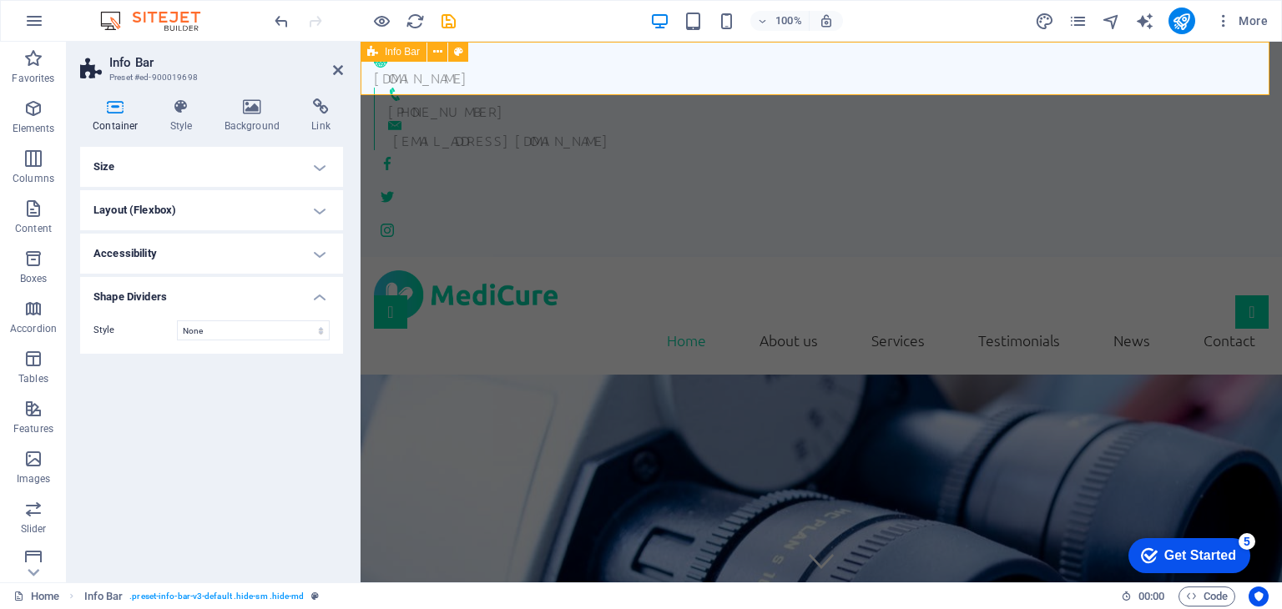
click at [526, 77] on div "www.nexremote.com +1-307-200-9008 connect@nexremote.com" at bounding box center [820, 149] width 921 height 215
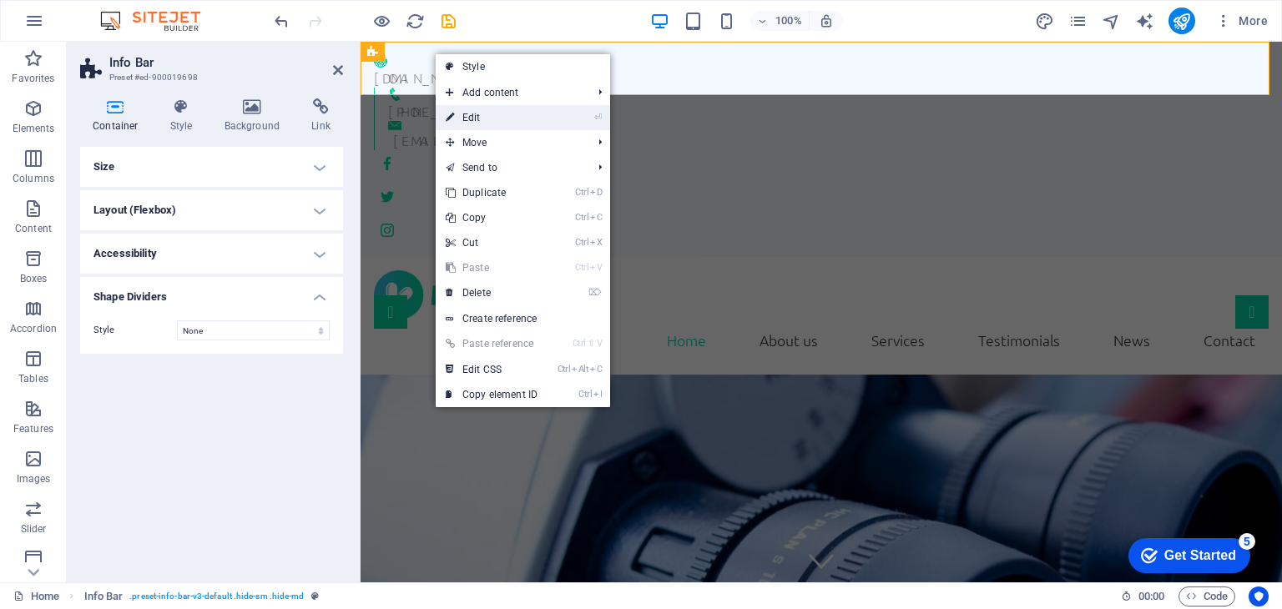
click at [467, 114] on link "⏎ Edit" at bounding box center [492, 117] width 112 height 25
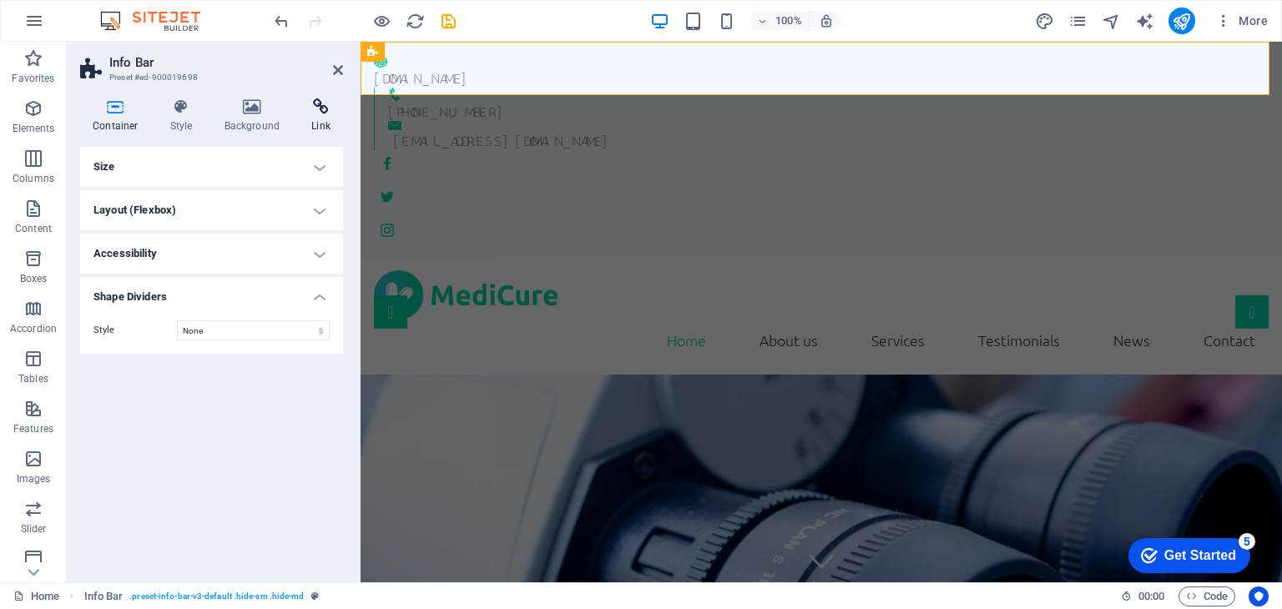
click at [316, 120] on h4 "Link" at bounding box center [321, 115] width 44 height 35
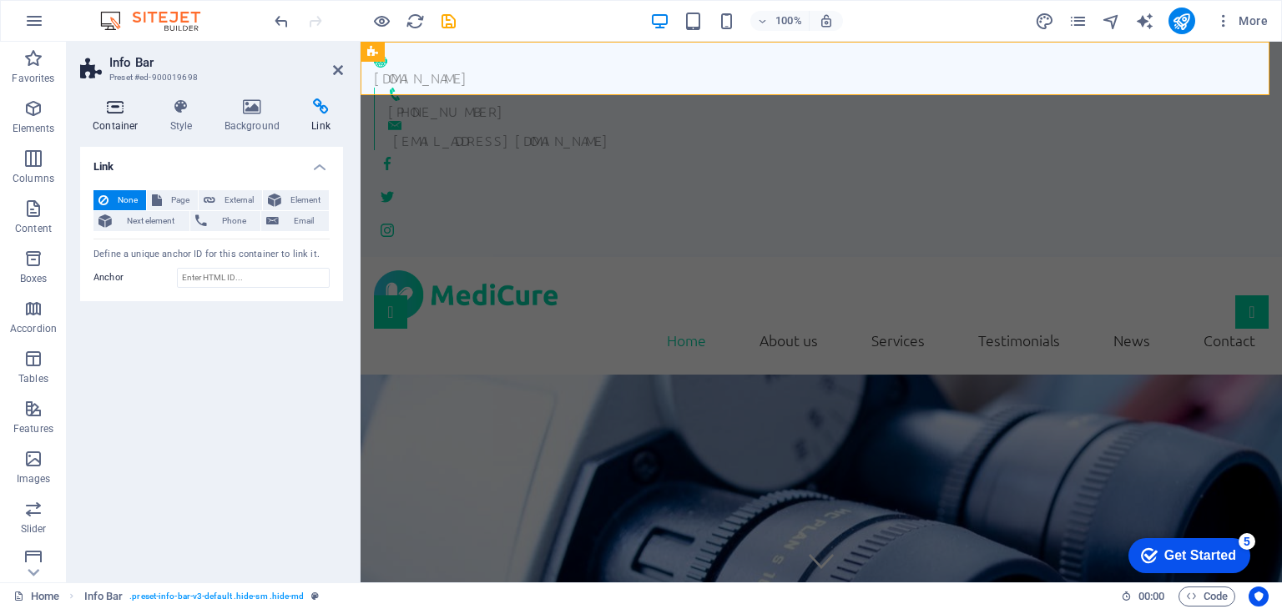
click at [120, 121] on h4 "Container" at bounding box center [119, 115] width 78 height 35
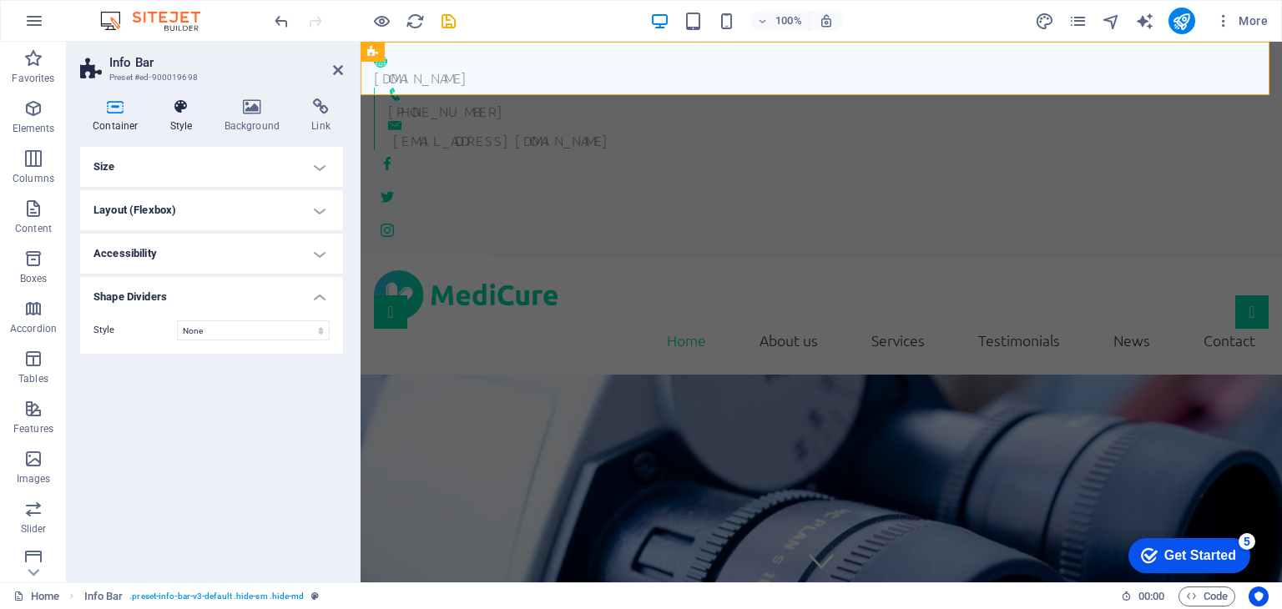
click at [181, 114] on icon at bounding box center [182, 106] width 48 height 17
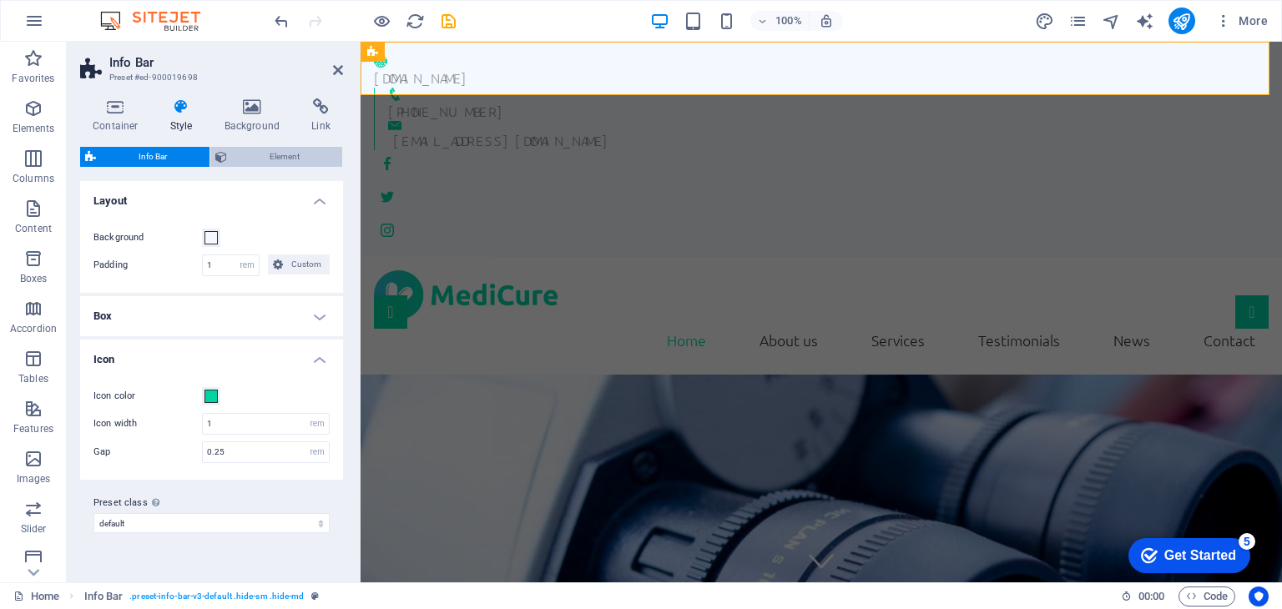
click at [269, 164] on span "Element" at bounding box center [284, 157] width 105 height 20
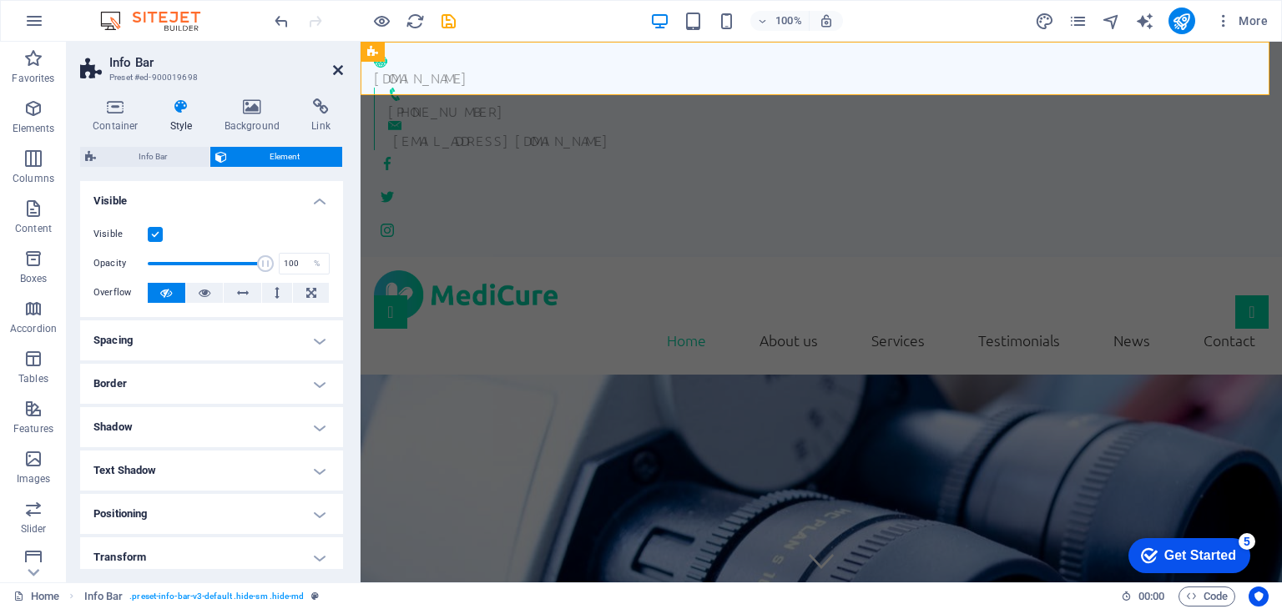
click at [333, 71] on icon at bounding box center [338, 69] width 10 height 13
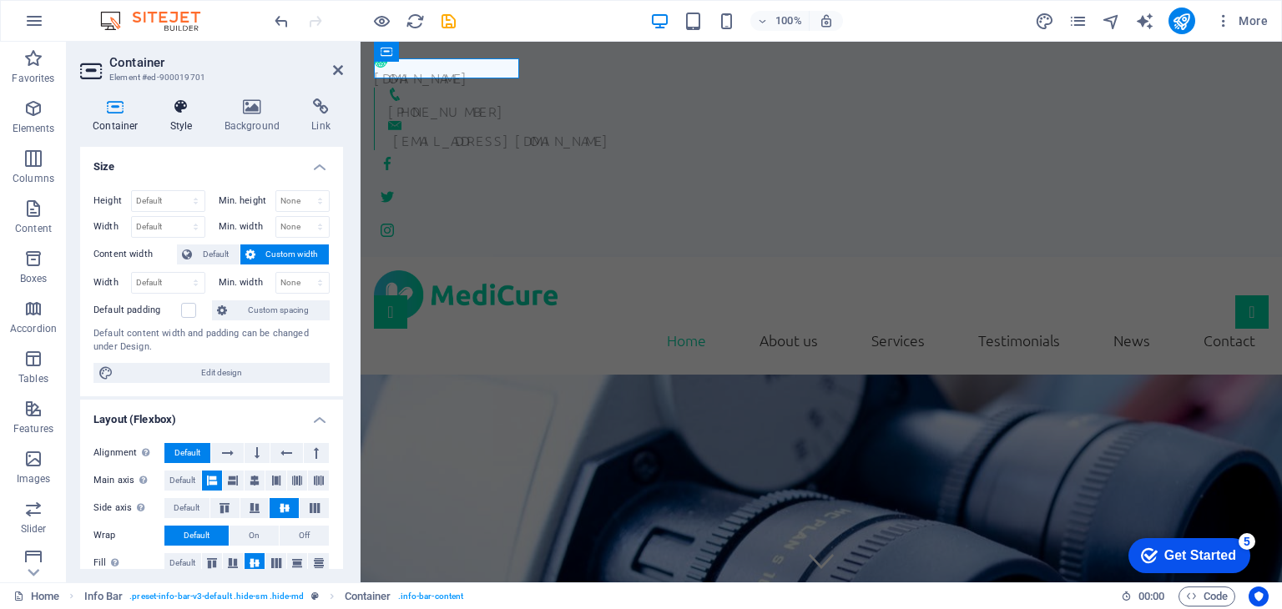
click at [187, 119] on h4 "Style" at bounding box center [185, 115] width 54 height 35
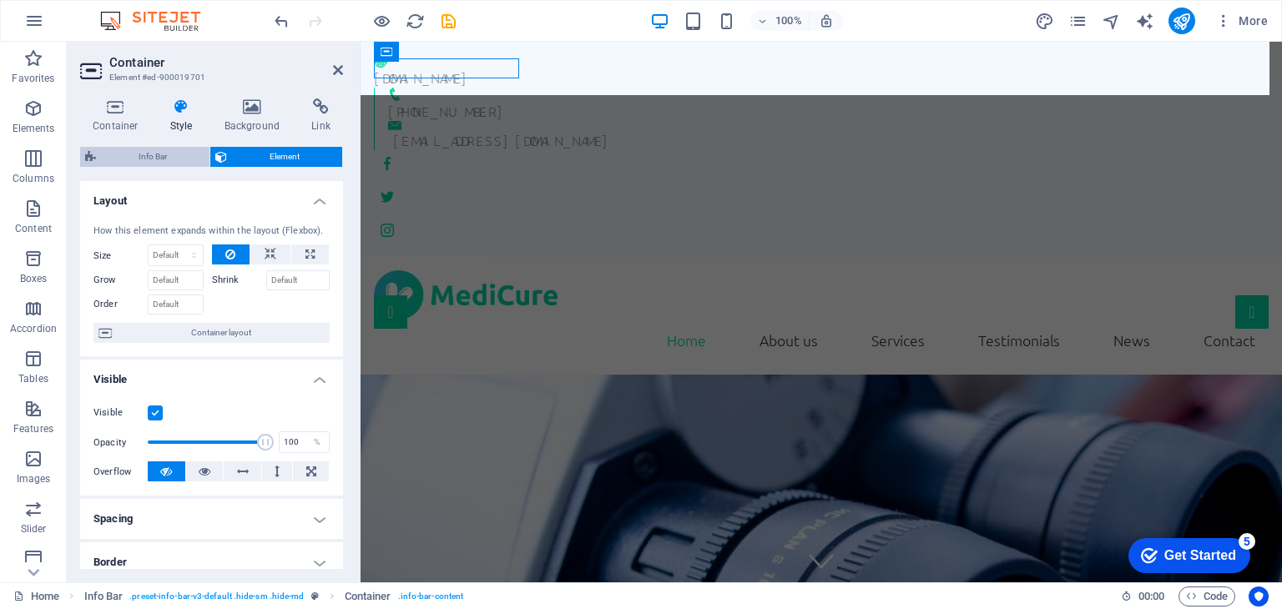
click at [128, 151] on span "Info Bar" at bounding box center [152, 157] width 103 height 20
select select "rem"
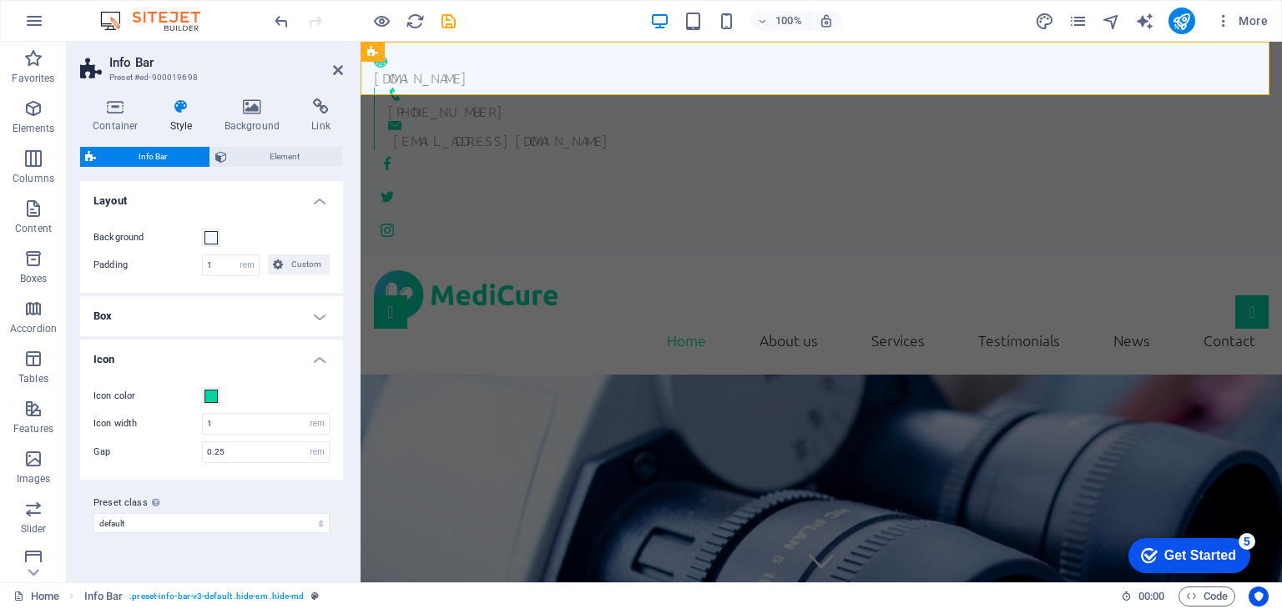
click at [343, 70] on aside "Info Bar Preset #ed-900019698 Container Style Background Link Size Height Defau…" at bounding box center [214, 312] width 294 height 541
click at [336, 70] on icon at bounding box center [338, 69] width 10 height 13
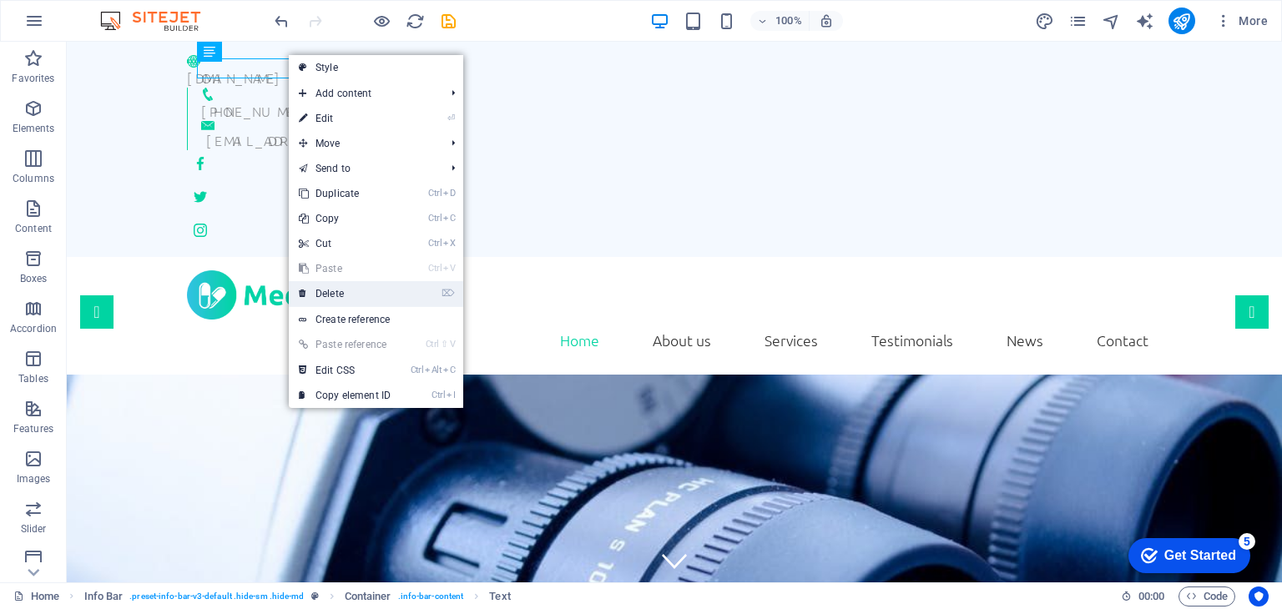
click at [334, 298] on link "⌦ Delete" at bounding box center [345, 293] width 112 height 25
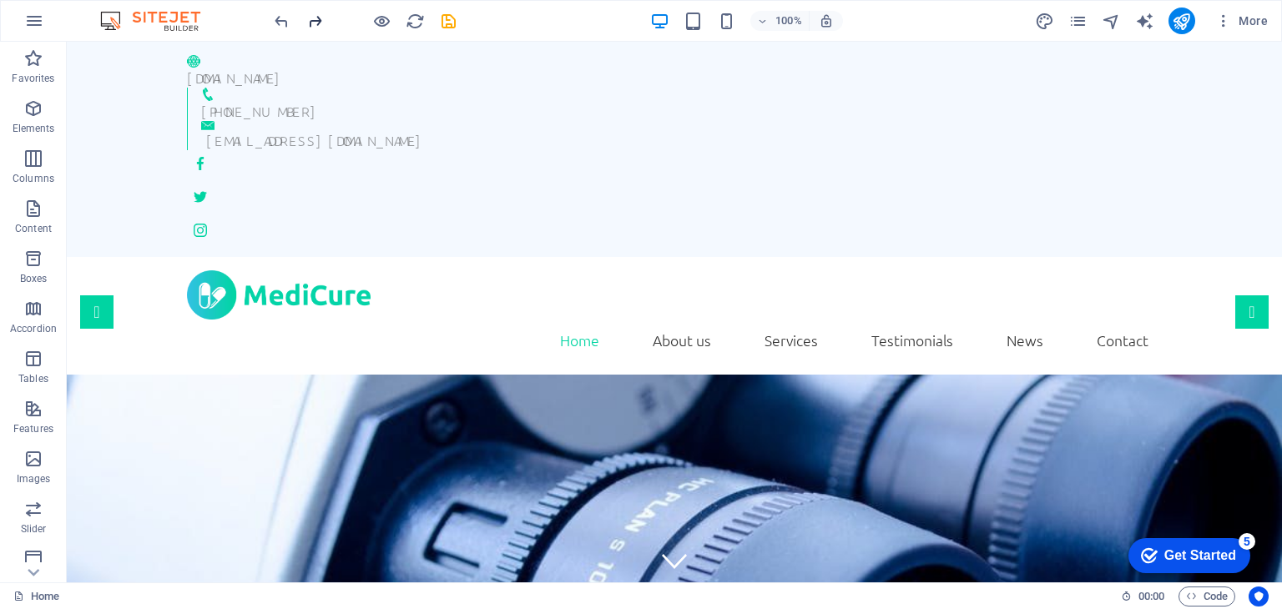
click at [310, 18] on icon "redo" at bounding box center [314, 21] width 19 height 19
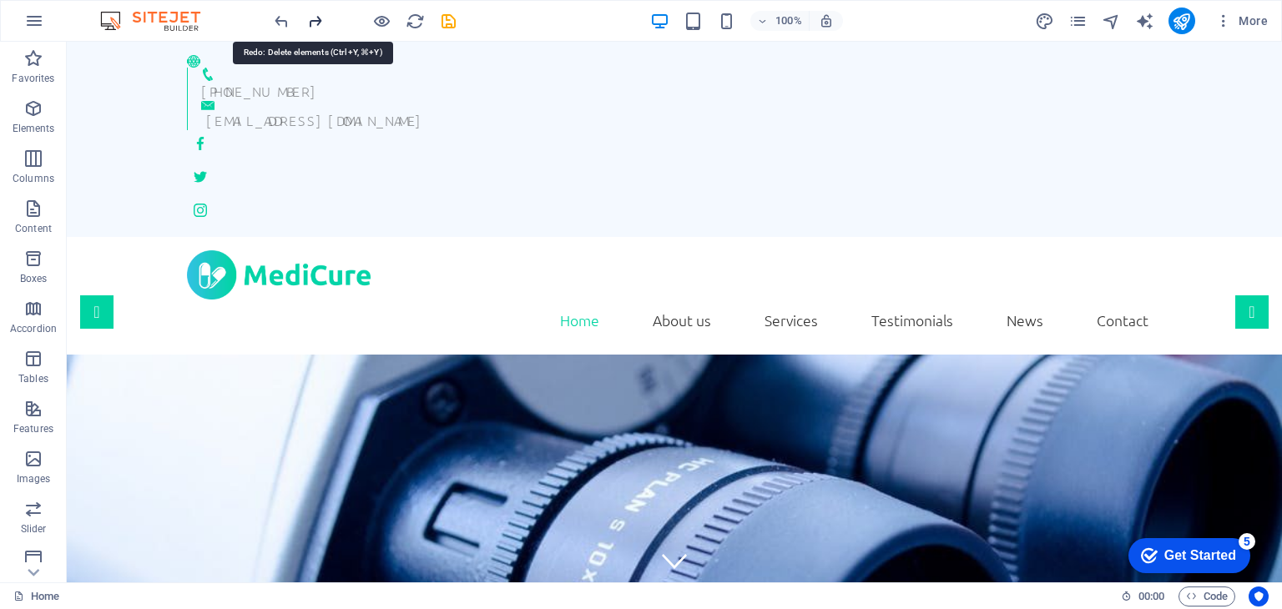
click at [310, 18] on icon "redo" at bounding box center [314, 21] width 19 height 19
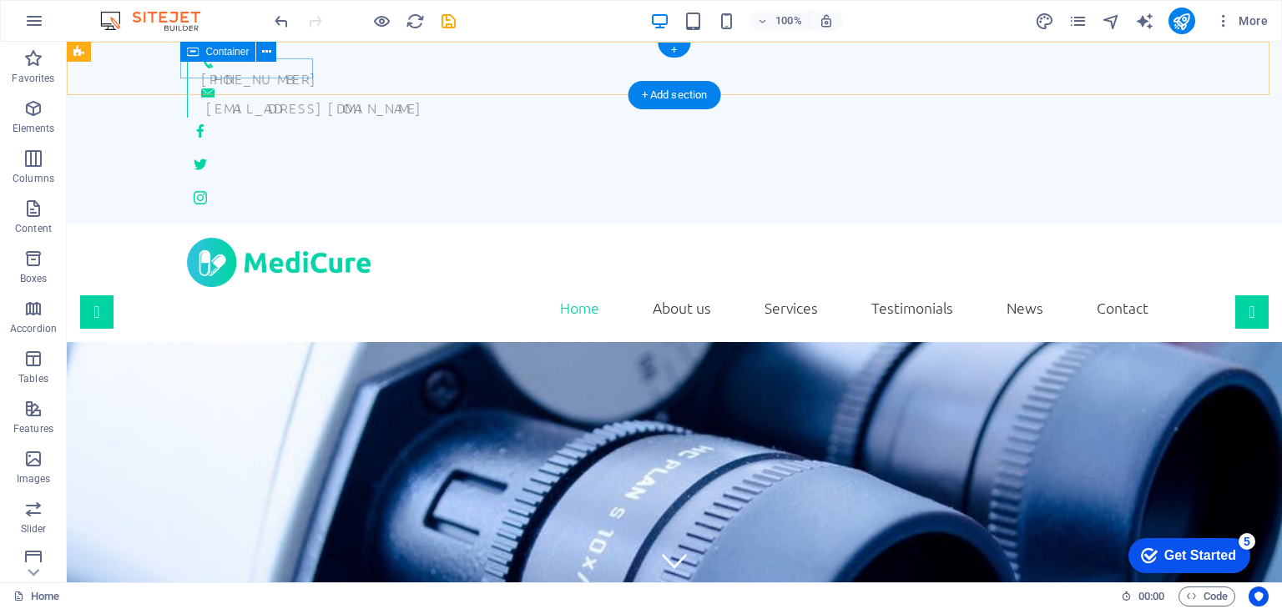
click at [187, 74] on div "[PHONE_NUMBER]" at bounding box center [667, 71] width 961 height 33
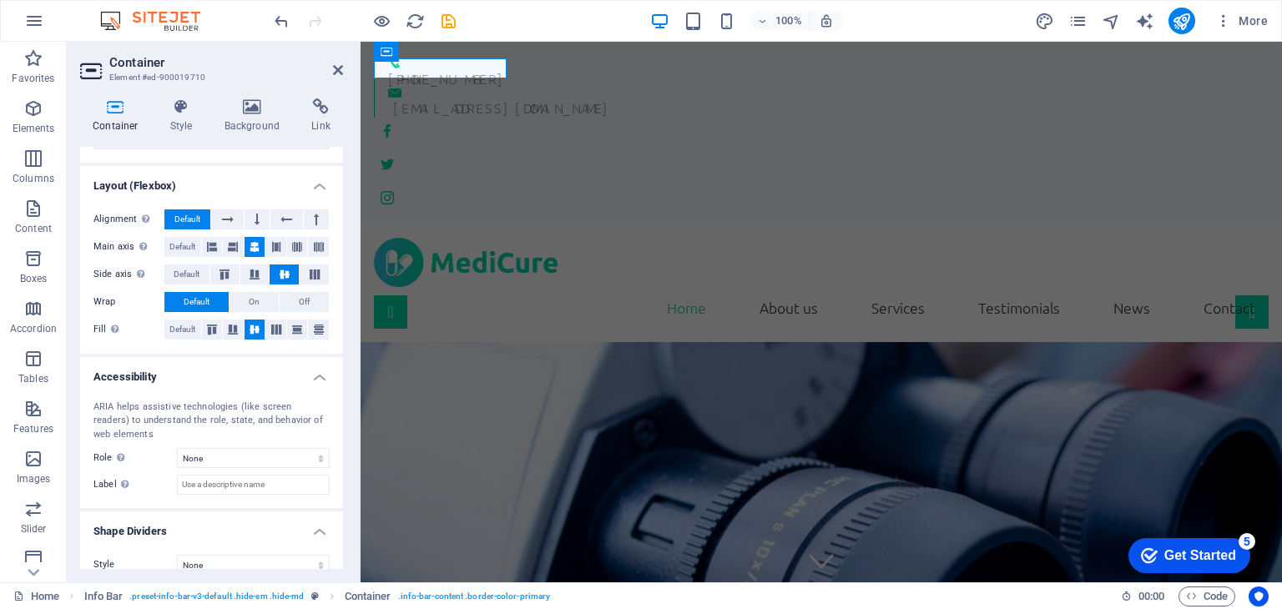
scroll to position [251, 0]
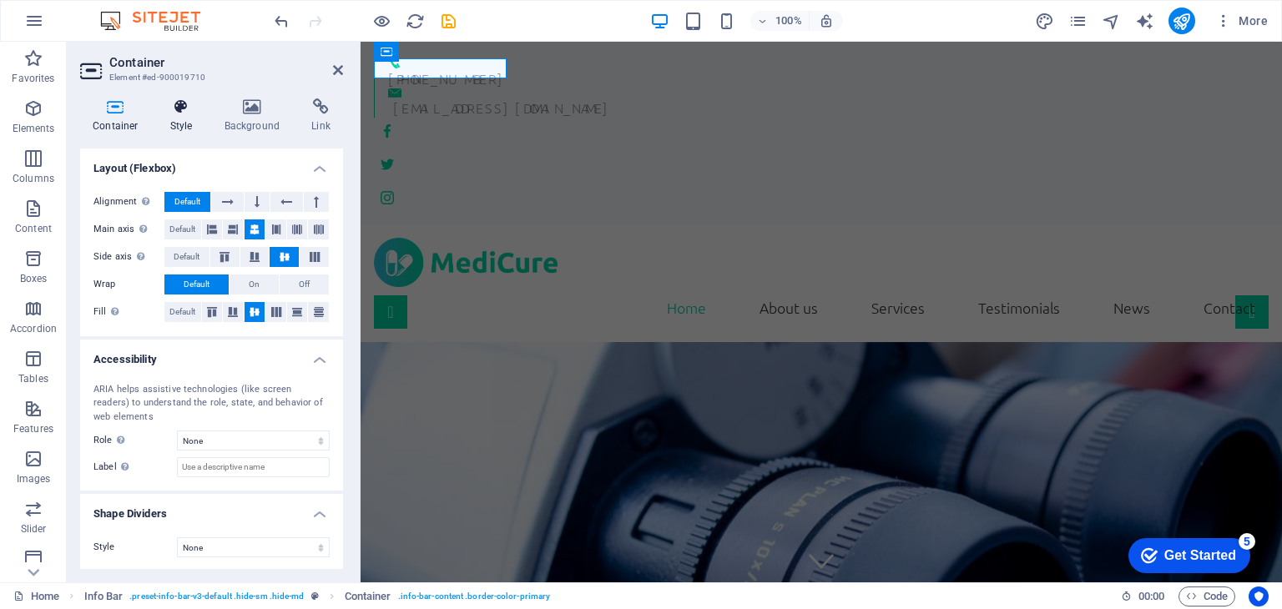
click at [187, 112] on icon at bounding box center [182, 106] width 48 height 17
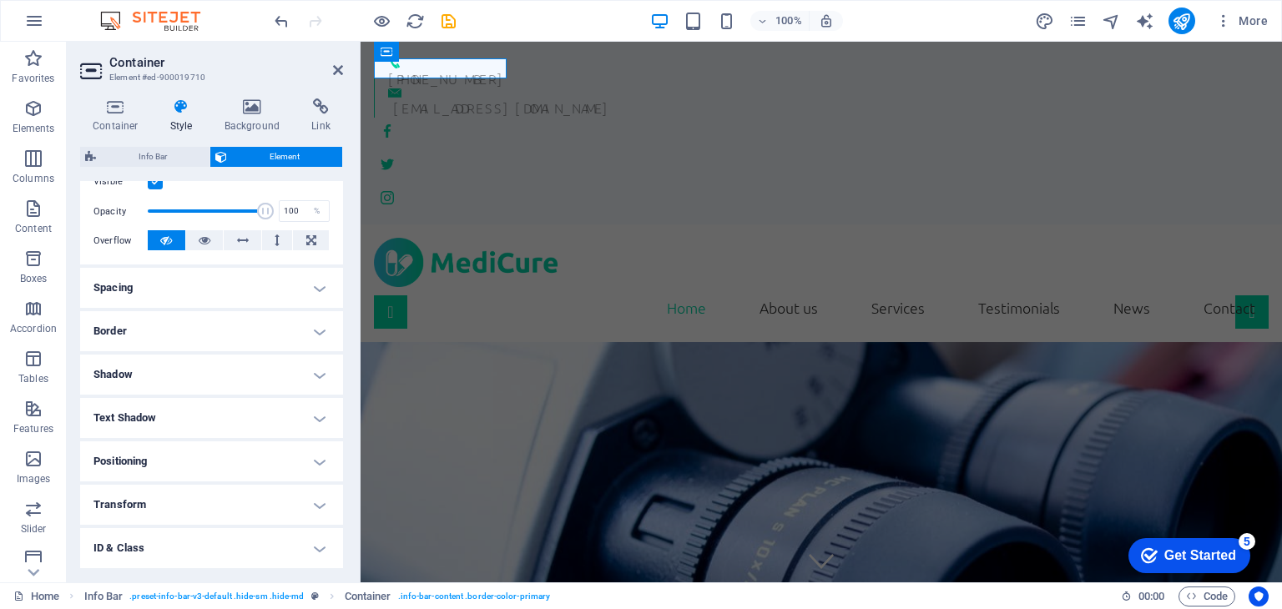
scroll to position [250, 0]
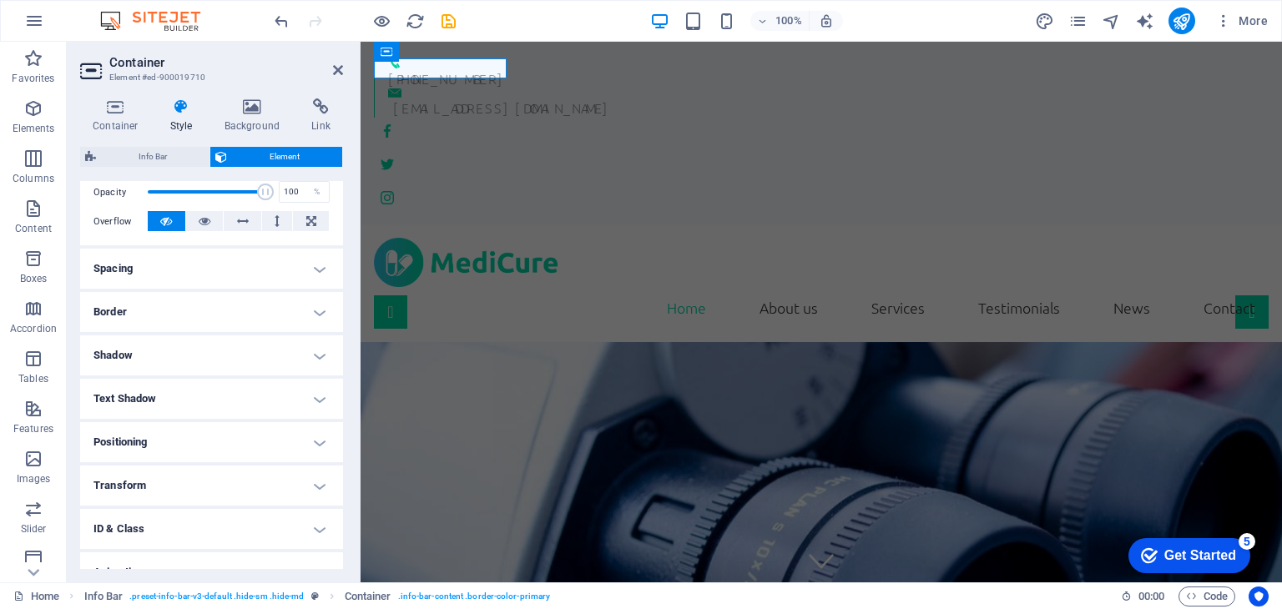
click at [305, 273] on h4 "Spacing" at bounding box center [211, 269] width 263 height 40
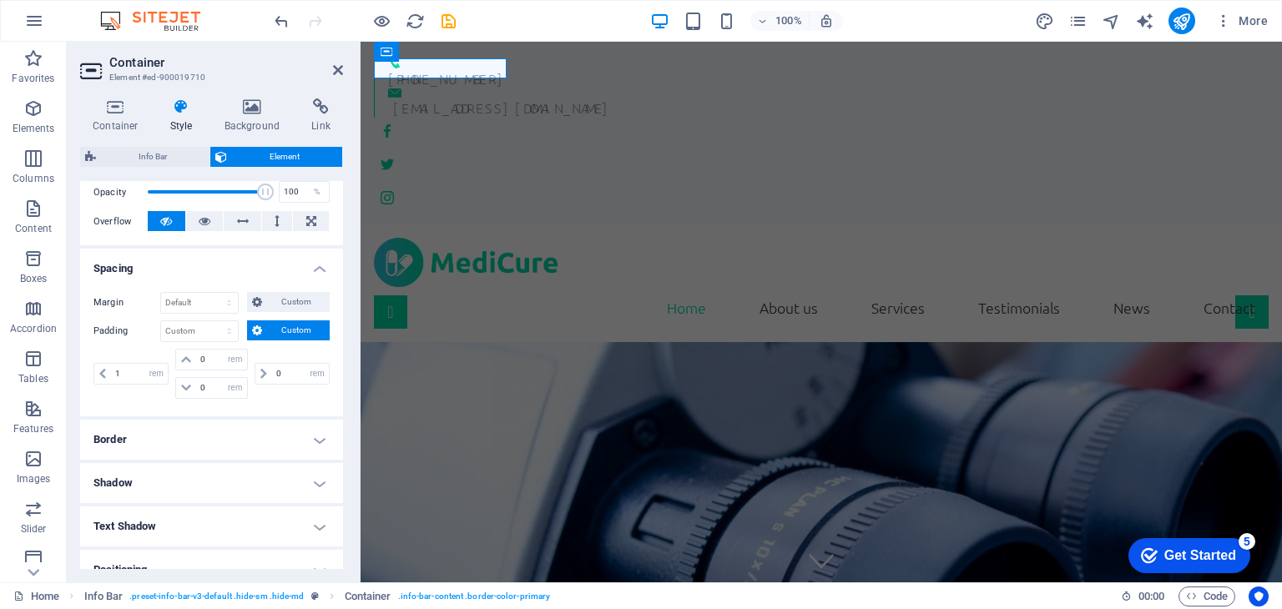
click at [302, 442] on h4 "Border" at bounding box center [211, 440] width 263 height 40
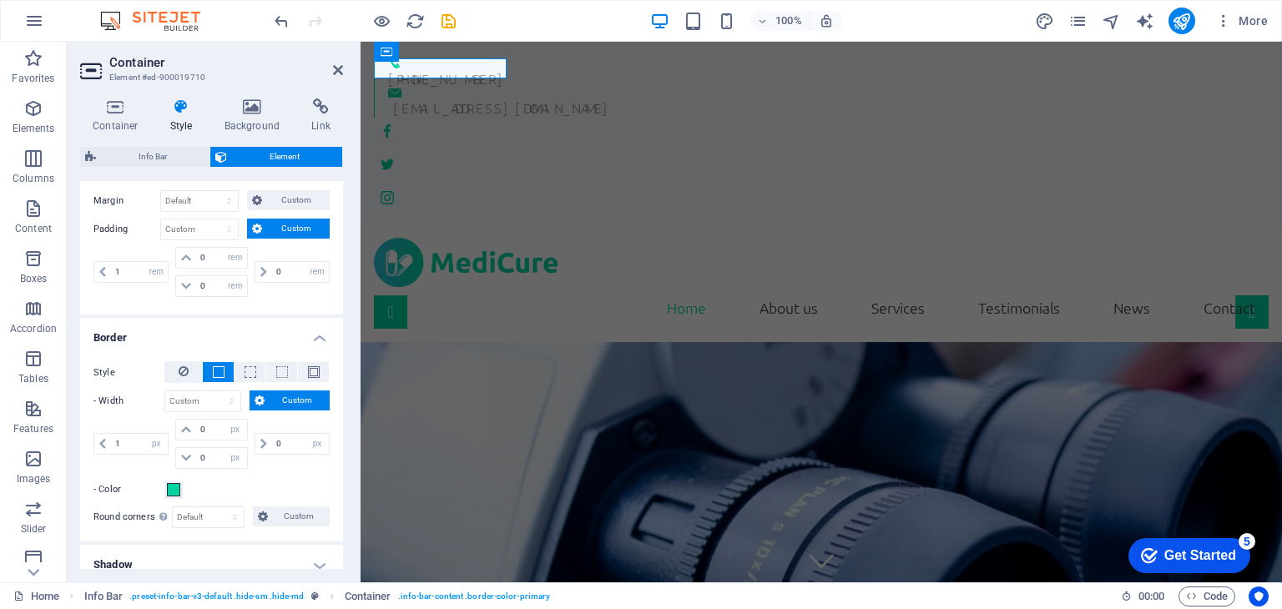
scroll to position [417, 0]
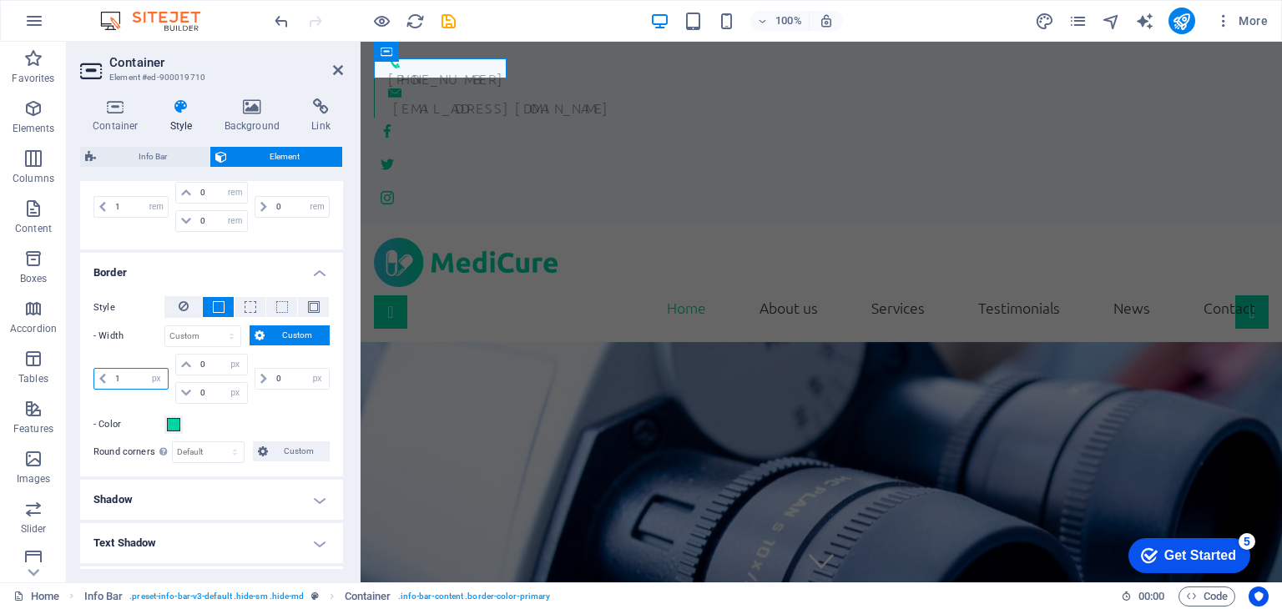
click at [117, 373] on input "1" at bounding box center [139, 379] width 57 height 20
click at [179, 305] on icon at bounding box center [184, 306] width 10 height 20
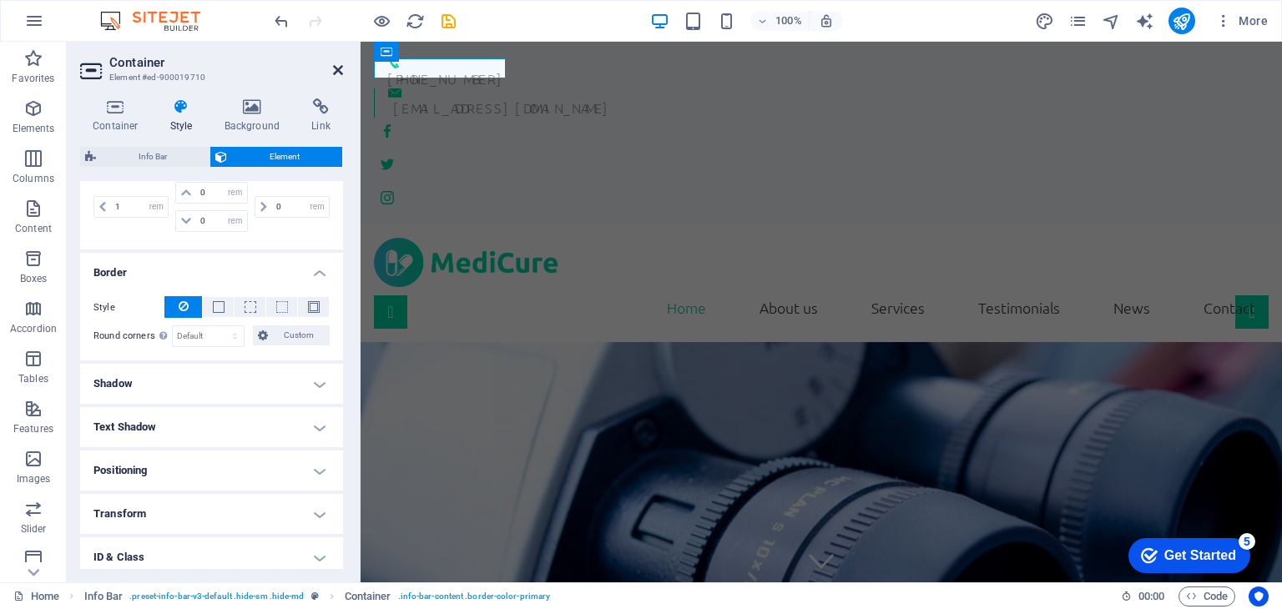
click at [340, 66] on icon at bounding box center [338, 69] width 10 height 13
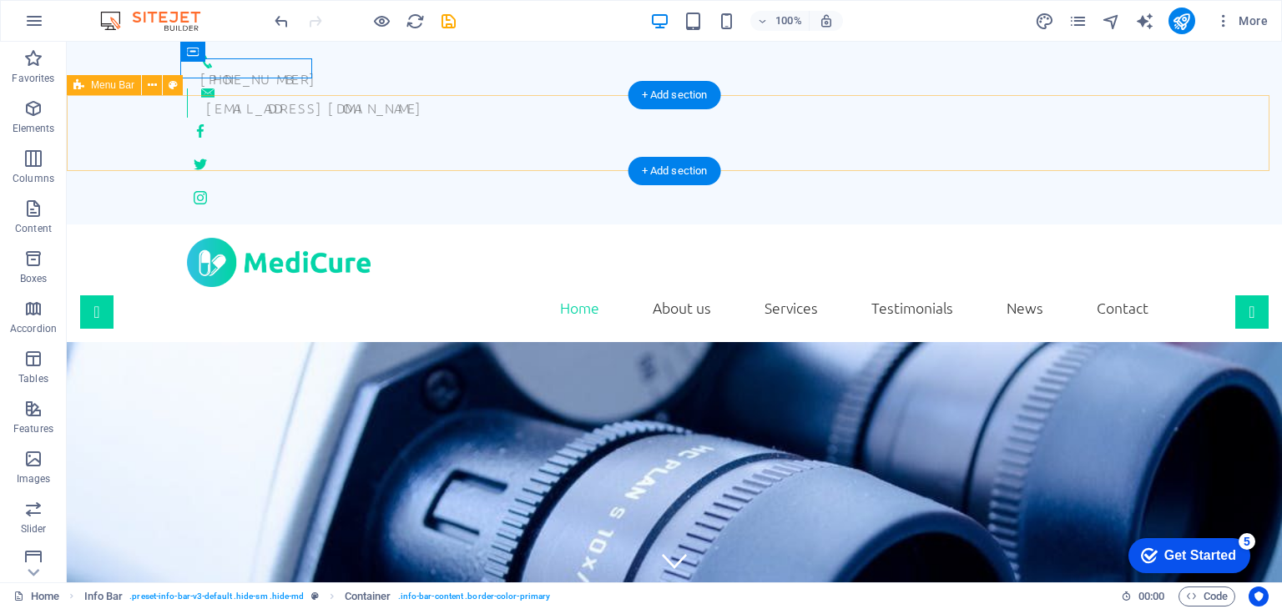
click at [424, 224] on div "Home About us Services Testimonials News Contact" at bounding box center [674, 283] width 1215 height 118
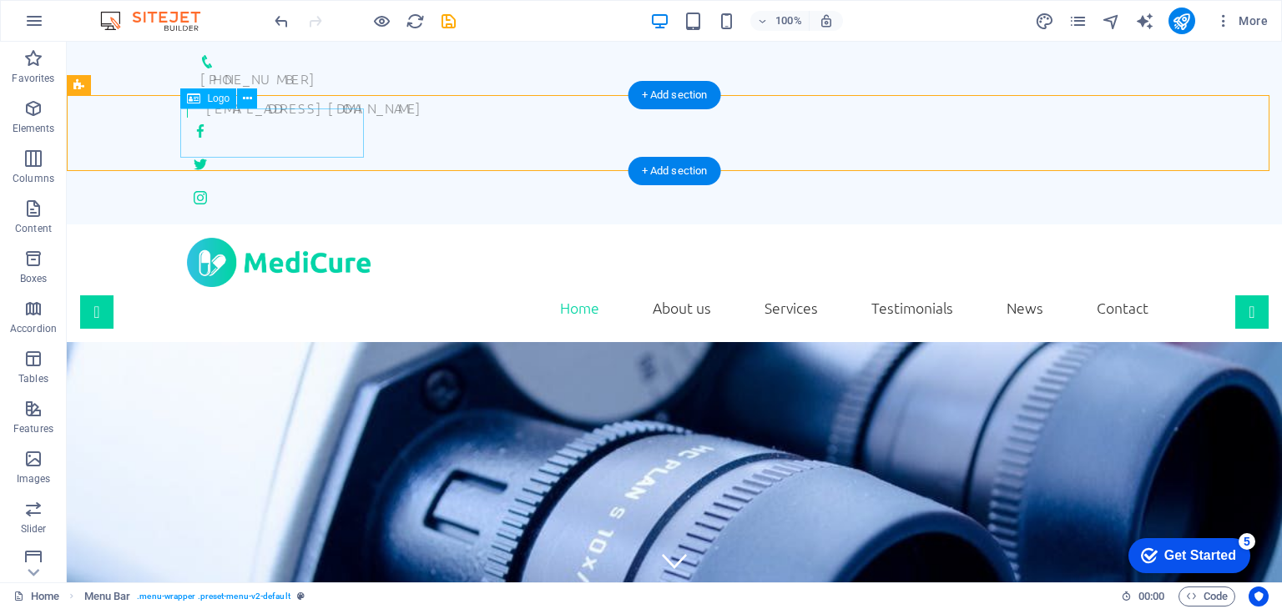
click at [274, 238] on div at bounding box center [674, 262] width 974 height 49
select select "px"
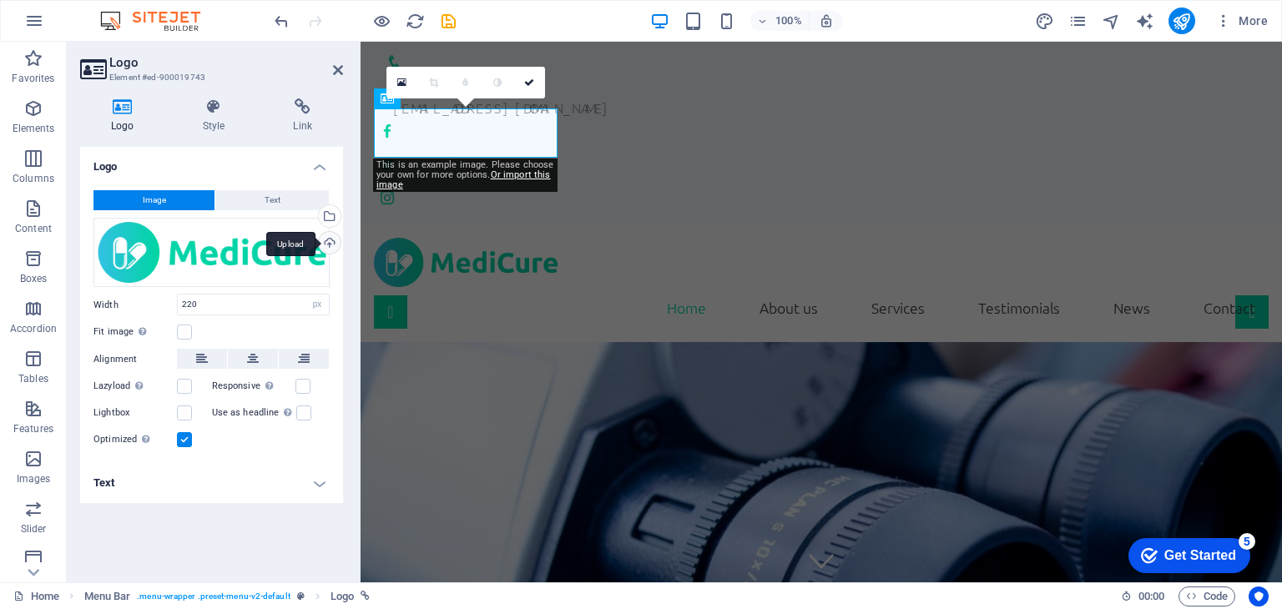
click at [334, 246] on div "Upload" at bounding box center [327, 244] width 25 height 25
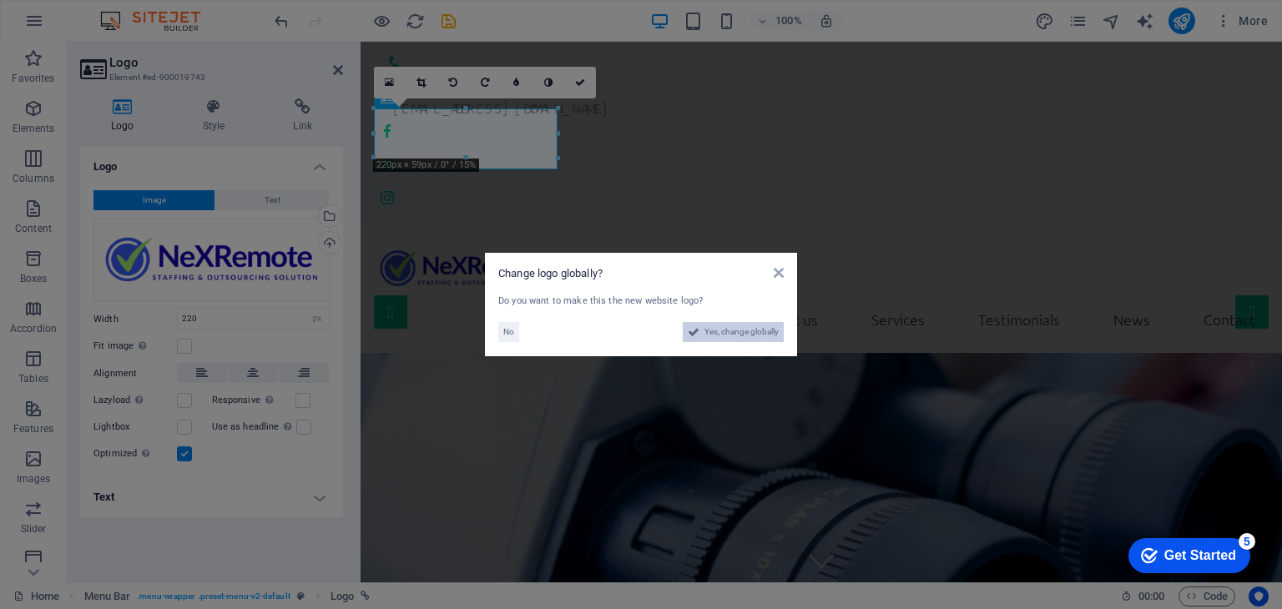
click at [754, 341] on span "Yes, change globally" at bounding box center [741, 332] width 74 height 20
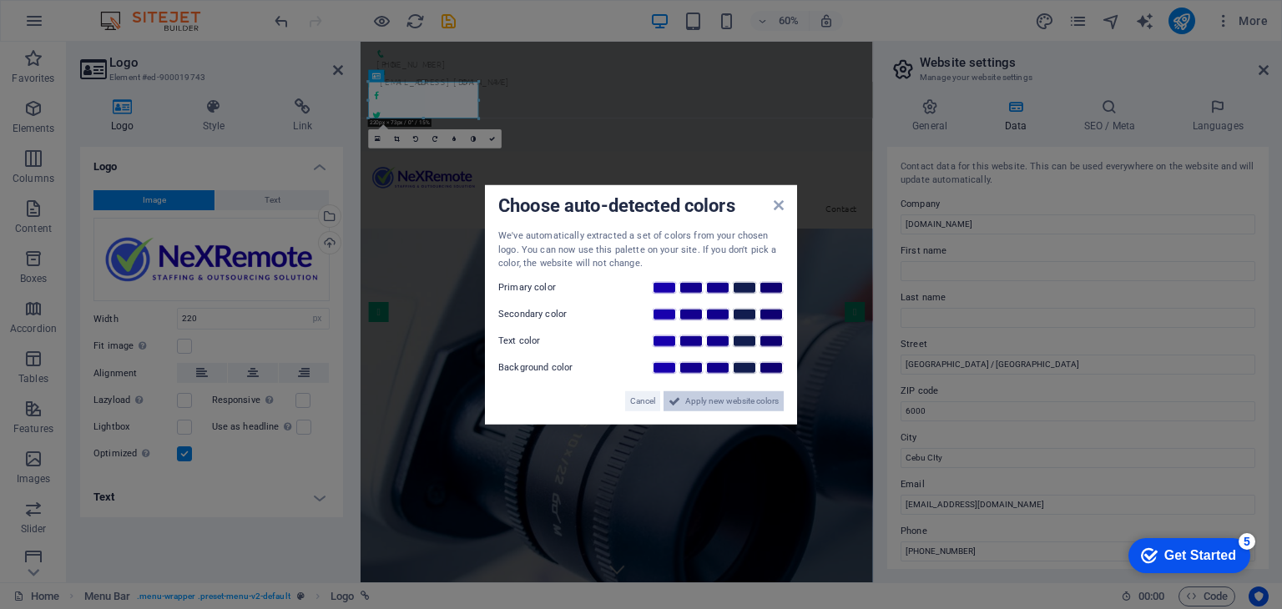
click at [718, 402] on span "Apply new website colors" at bounding box center [731, 400] width 93 height 20
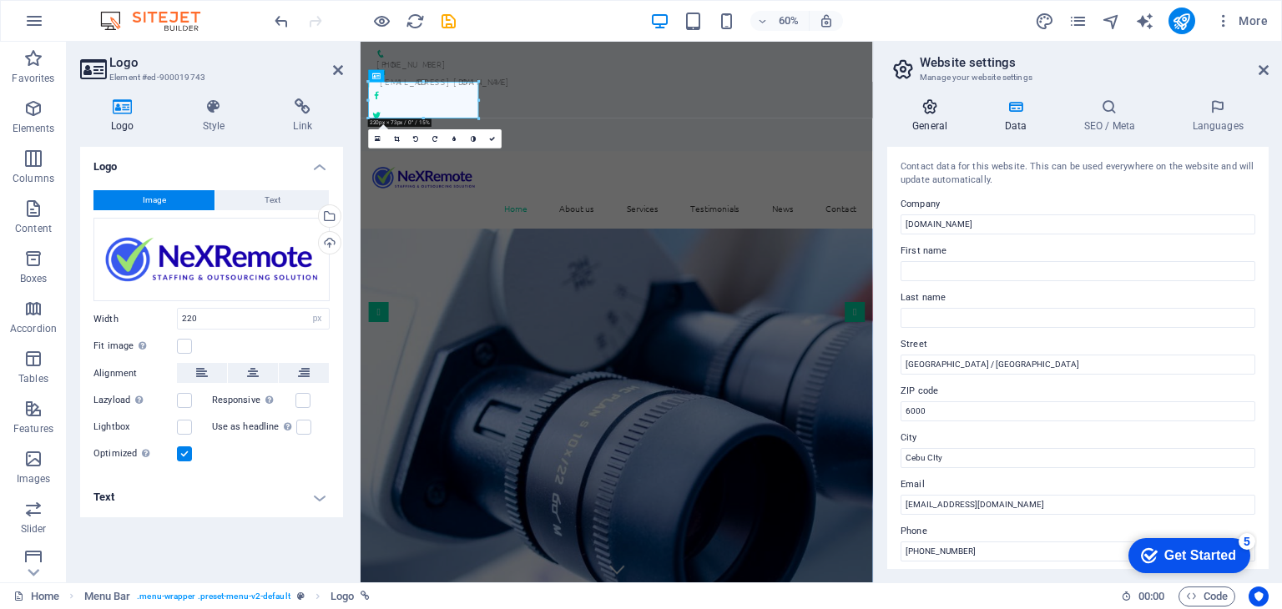
click at [928, 129] on h4 "General" at bounding box center [933, 115] width 92 height 35
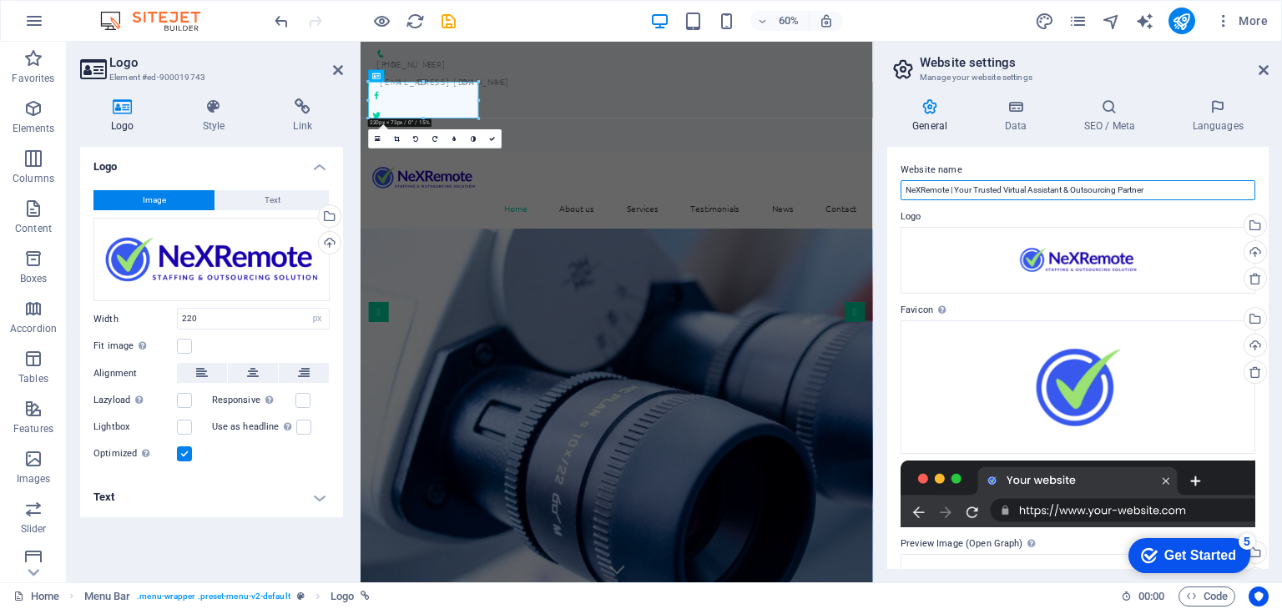
click at [995, 191] on input "NeXRemote | Your Trusted Virtual Assistant & Outsourcing Partner" at bounding box center [1077, 190] width 355 height 20
click at [964, 192] on input "NeXRemote | Your Trusted Virtual Assistant & Outsourcing Partner" at bounding box center [1077, 190] width 355 height 20
click at [1008, 189] on input "NeXRemote | Your Trusted Virtual Assistant & Outsourcing Partner" at bounding box center [1077, 190] width 355 height 20
click at [1046, 194] on input "NeXRemote | Your Trusted Virtual Assistant & Outsourcing Partner" at bounding box center [1077, 190] width 355 height 20
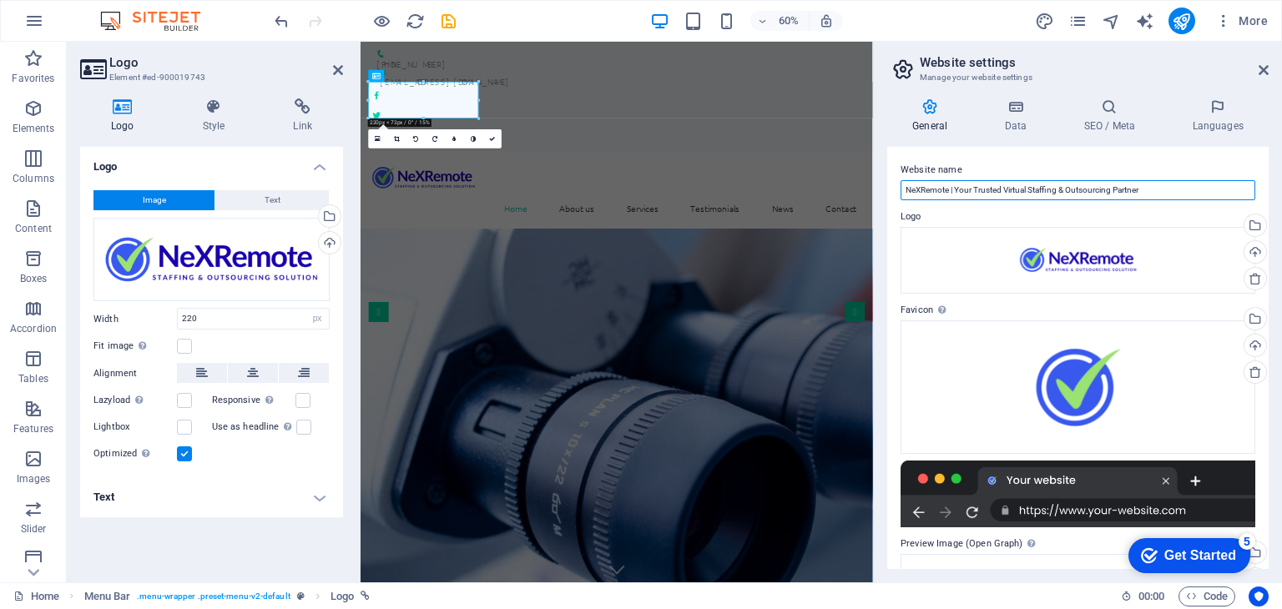
click at [1013, 191] on input "NeXRemote | Your Trusted Virtual Staffing & Outsourcing Partner" at bounding box center [1077, 190] width 355 height 20
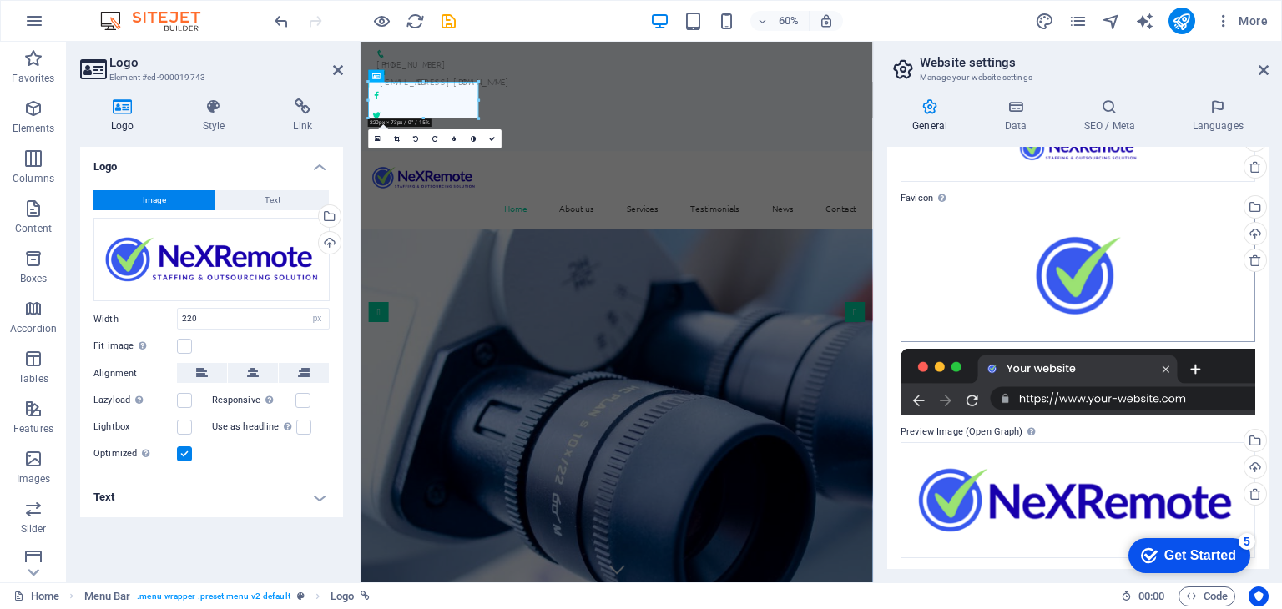
scroll to position [114, 0]
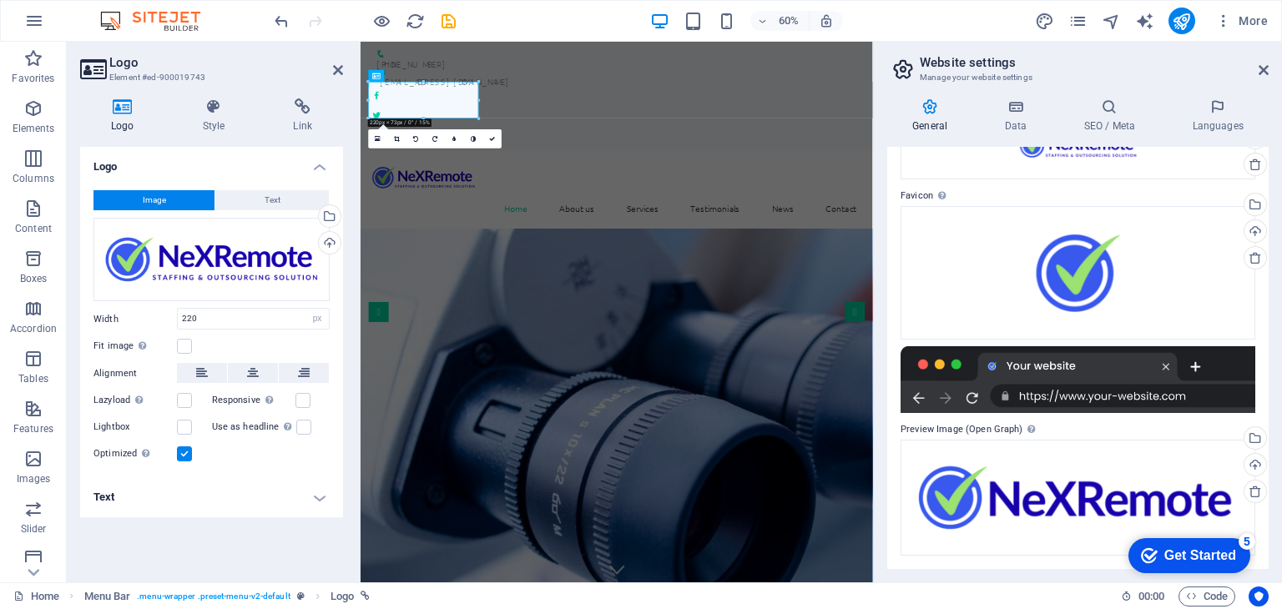
type input "NeXRemote | Your Trusted Virtual Staffing & Outsourcing Partner"
click at [330, 241] on div "Upload" at bounding box center [327, 244] width 25 height 25
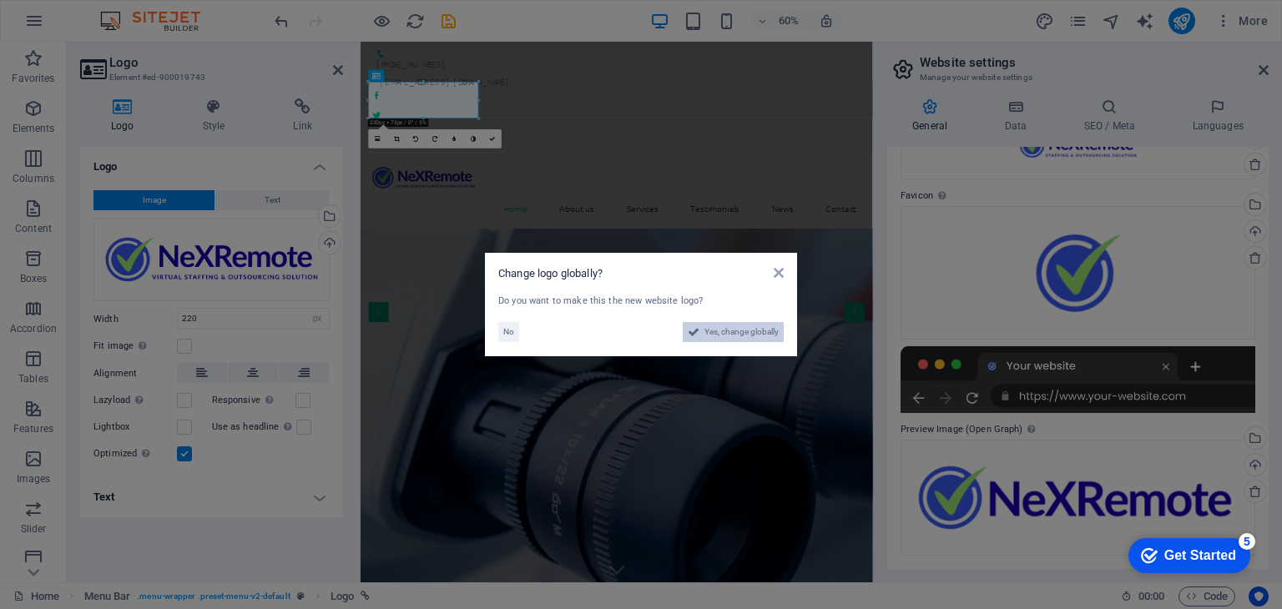
click at [733, 335] on span "Yes, change globally" at bounding box center [741, 332] width 74 height 20
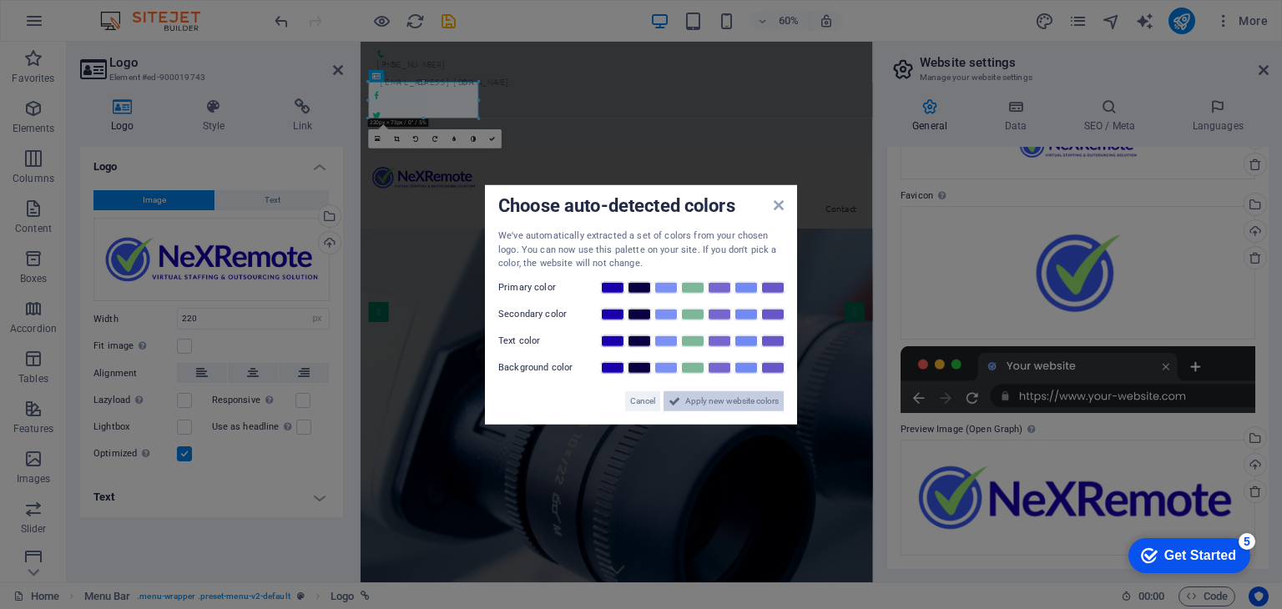
click at [732, 404] on span "Apply new website colors" at bounding box center [731, 400] width 93 height 20
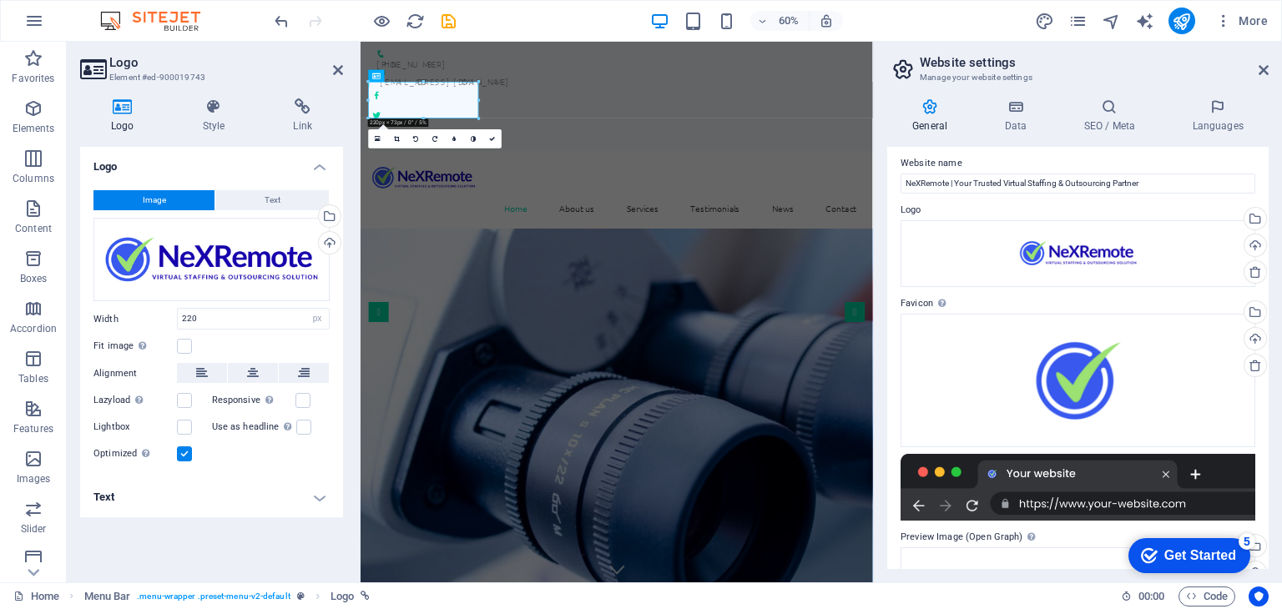
scroll to position [0, 0]
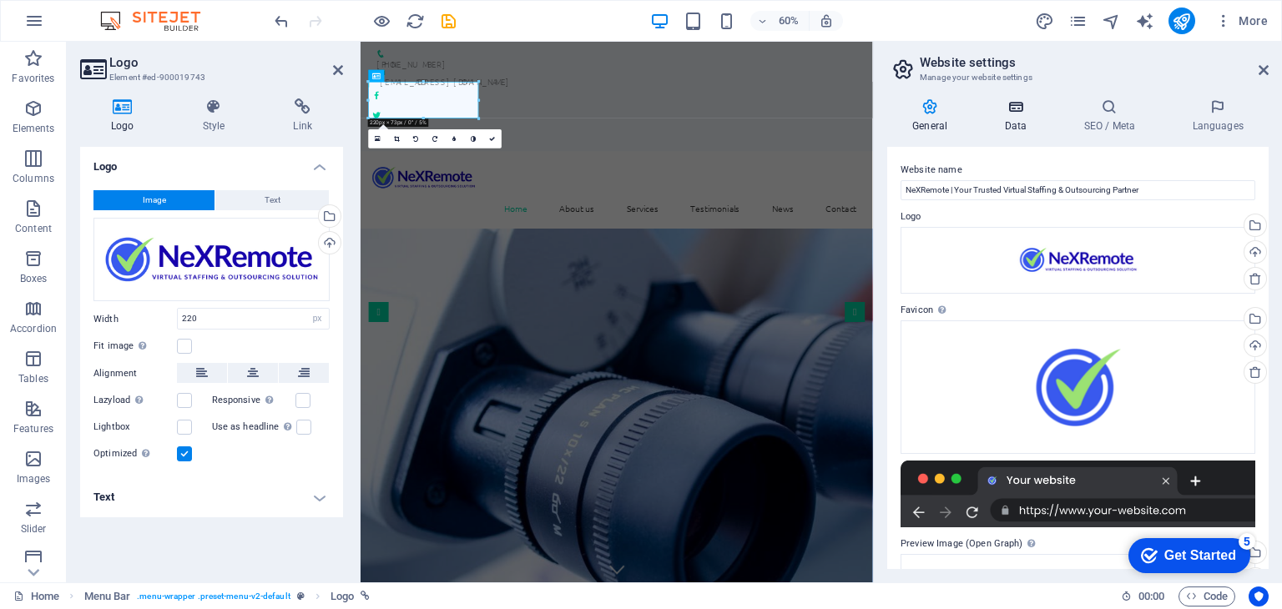
click at [1016, 120] on h4 "Data" at bounding box center [1018, 115] width 79 height 35
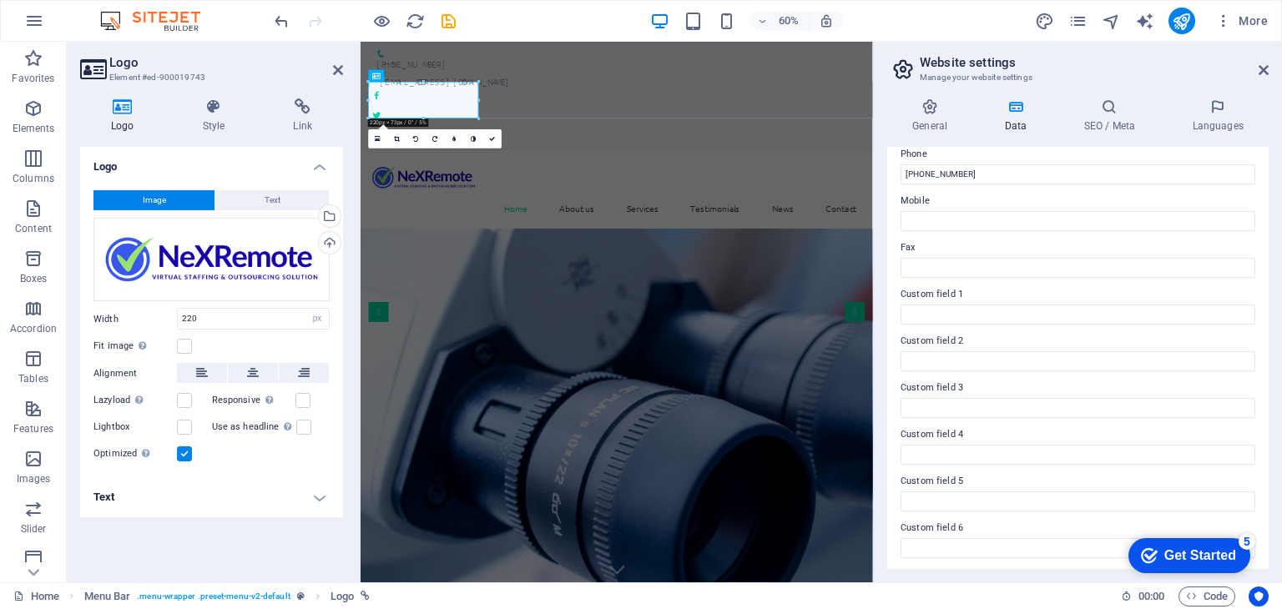
scroll to position [379, 0]
click at [1104, 124] on h4 "SEO / Meta" at bounding box center [1112, 115] width 108 height 35
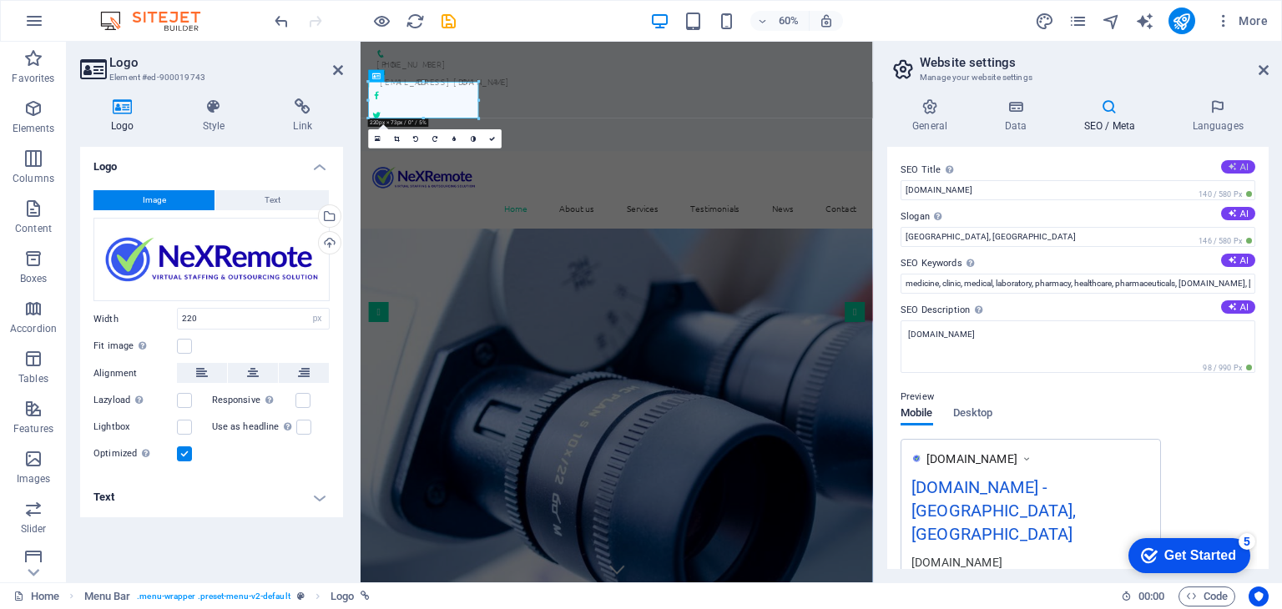
click at [1235, 169] on button "AI" at bounding box center [1238, 166] width 34 height 13
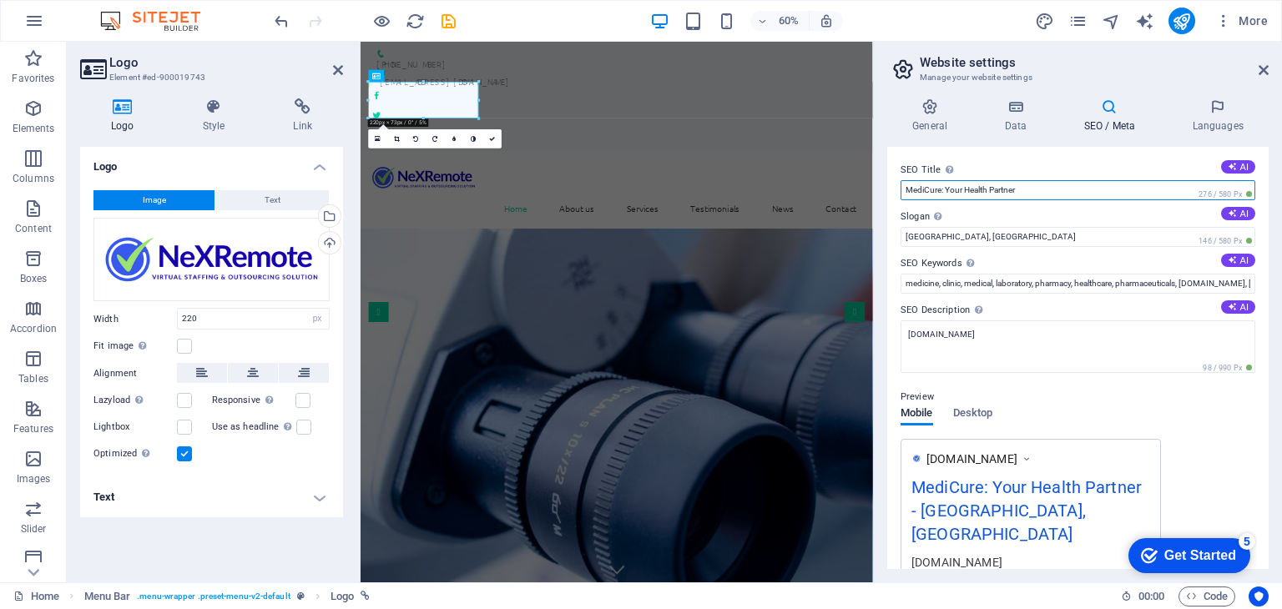
click at [919, 193] on input "MediCure: Your Health Partner" at bounding box center [1077, 190] width 355 height 20
drag, startPoint x: 970, startPoint y: 189, endPoint x: 1045, endPoint y: 195, distance: 75.3
click at [1045, 195] on input "NeXRemote: Your Health Partner" at bounding box center [1077, 190] width 355 height 20
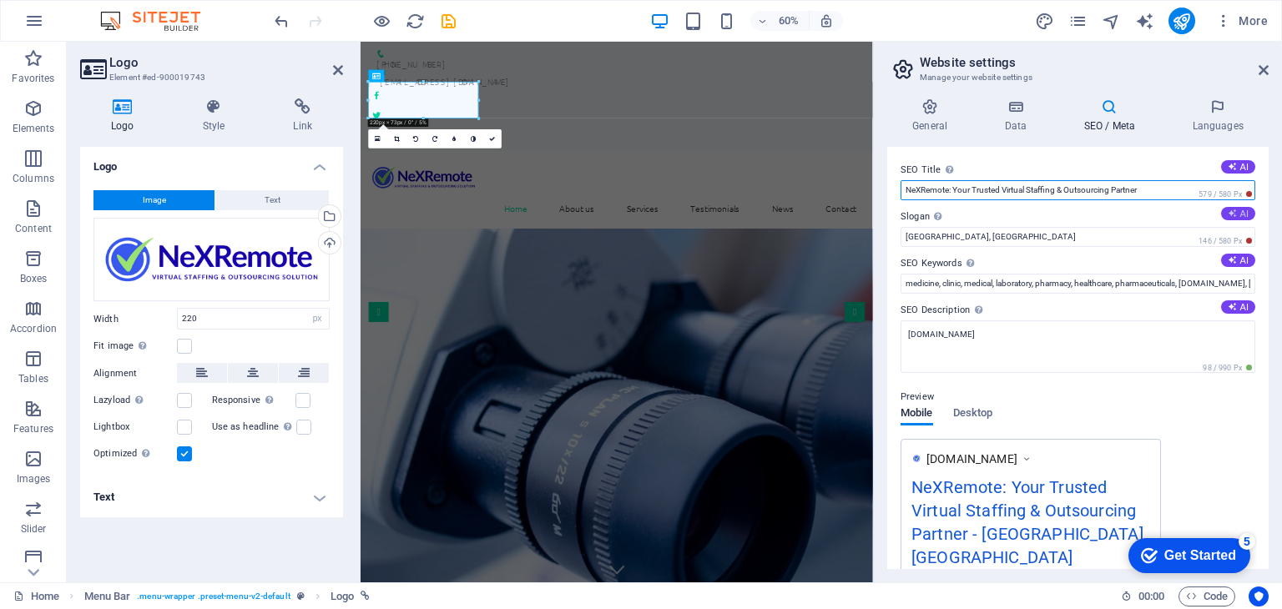
type input "NeXRemote: Your Trusted Virtual Staffing & Outsourcing Partner"
click at [1233, 214] on button "AI" at bounding box center [1238, 213] width 34 height 13
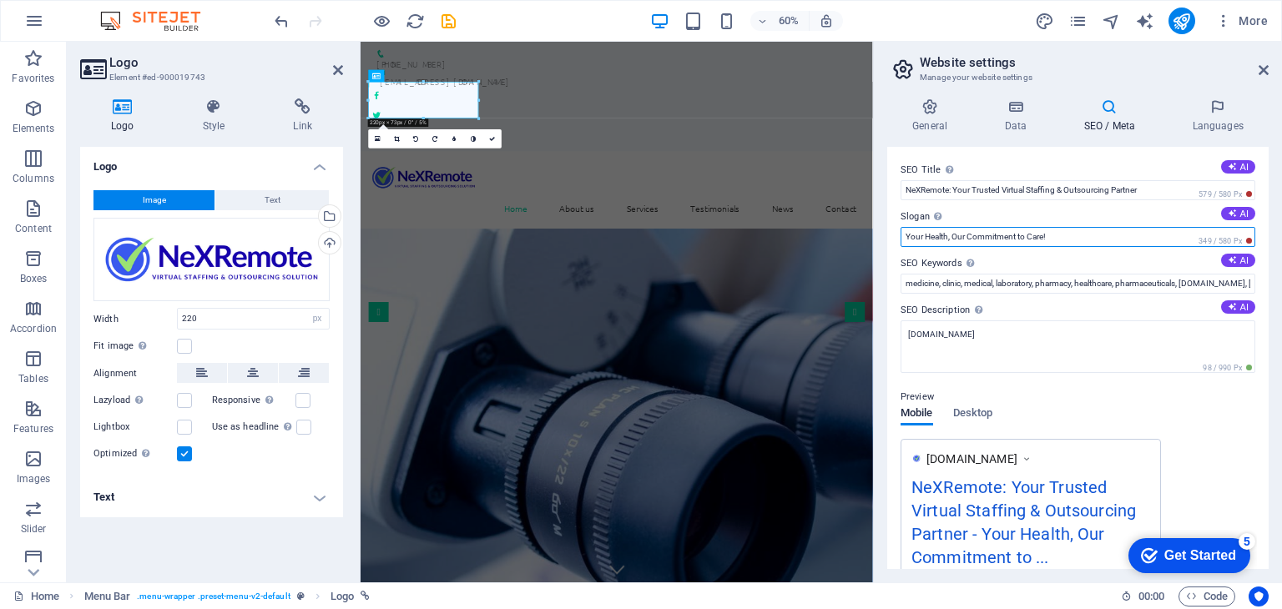
drag, startPoint x: 1075, startPoint y: 231, endPoint x: 889, endPoint y: 230, distance: 186.9
click at [889, 230] on div "SEO Title The title of your website - make it something that stands out in sear…" at bounding box center [1077, 358] width 381 height 422
type input "You Focus on Clients, We Handle the Admin, Marketing, & Tech"
click at [1239, 261] on button "AI" at bounding box center [1238, 260] width 34 height 13
click at [1065, 238] on input "You Focus on Clients, We Handle the Admin, Marketing, & Tech" at bounding box center [1077, 237] width 355 height 20
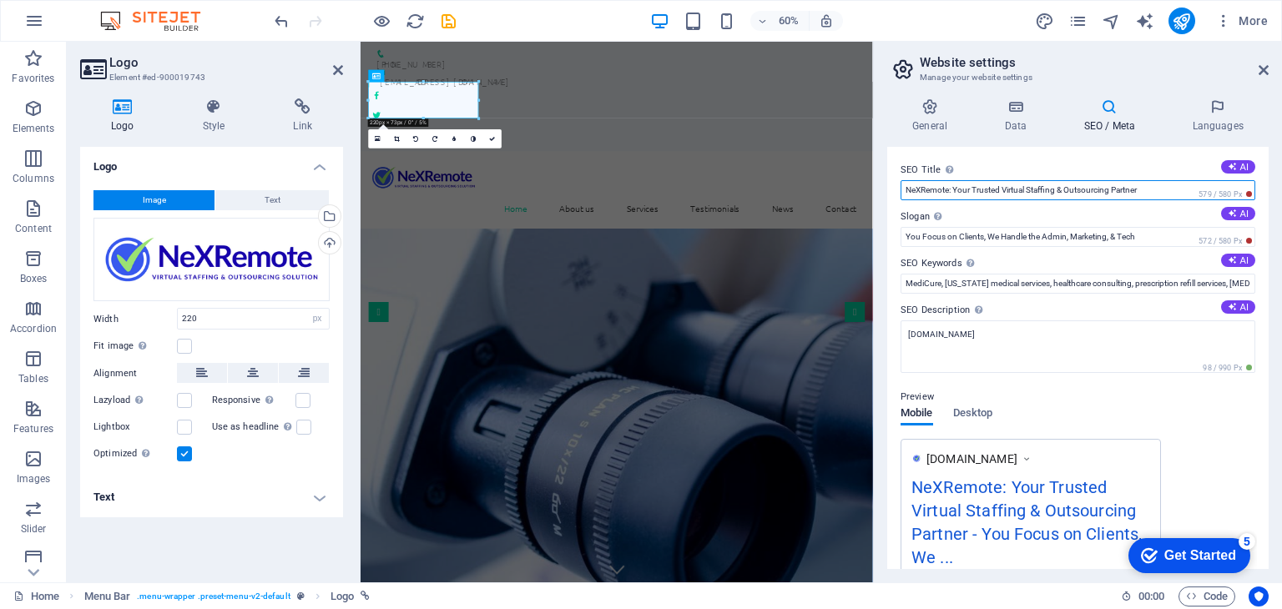
click at [969, 187] on input "NeXRemote: Your Trusted Virtual Staffing & Outsourcing Partner" at bounding box center [1077, 190] width 355 height 20
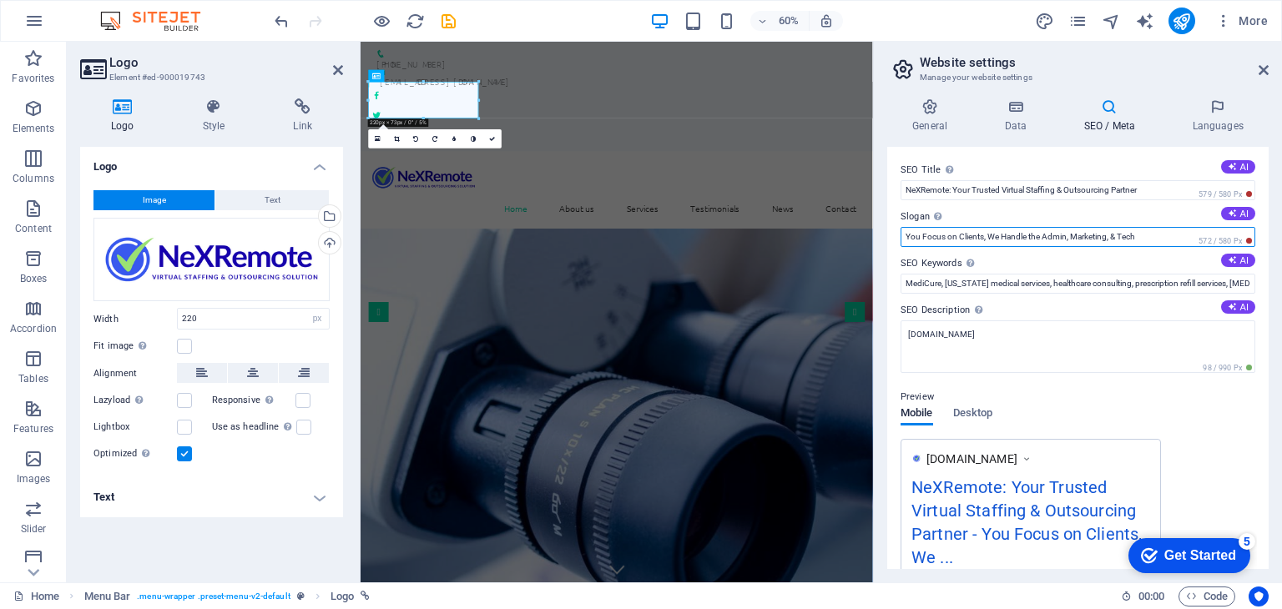
click at [1014, 237] on input "You Focus on Clients, We Handle the Admin, Marketing, & Tech" at bounding box center [1077, 237] width 355 height 20
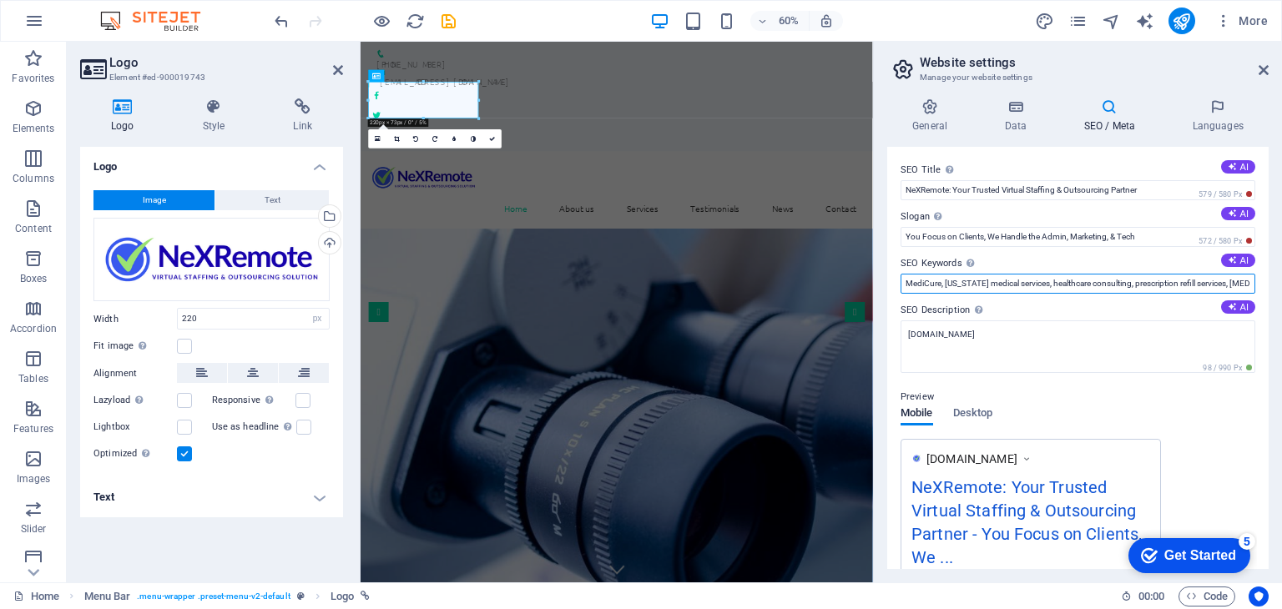
click at [994, 284] on input "MediCure, New York medical services, healthcare consulting, prescription refill…" at bounding box center [1077, 284] width 355 height 20
paste input "Virtual assistant for coaches Virtual assistant for consultants Virtual assista…"
click at [931, 285] on input "Virtual assistant for coaches Virtual assistant for consultants Virtual assista…" at bounding box center [1077, 284] width 355 height 20
paste input "virtual assistant for coaches USA, virtual assistant for coaches Australia, vir…"
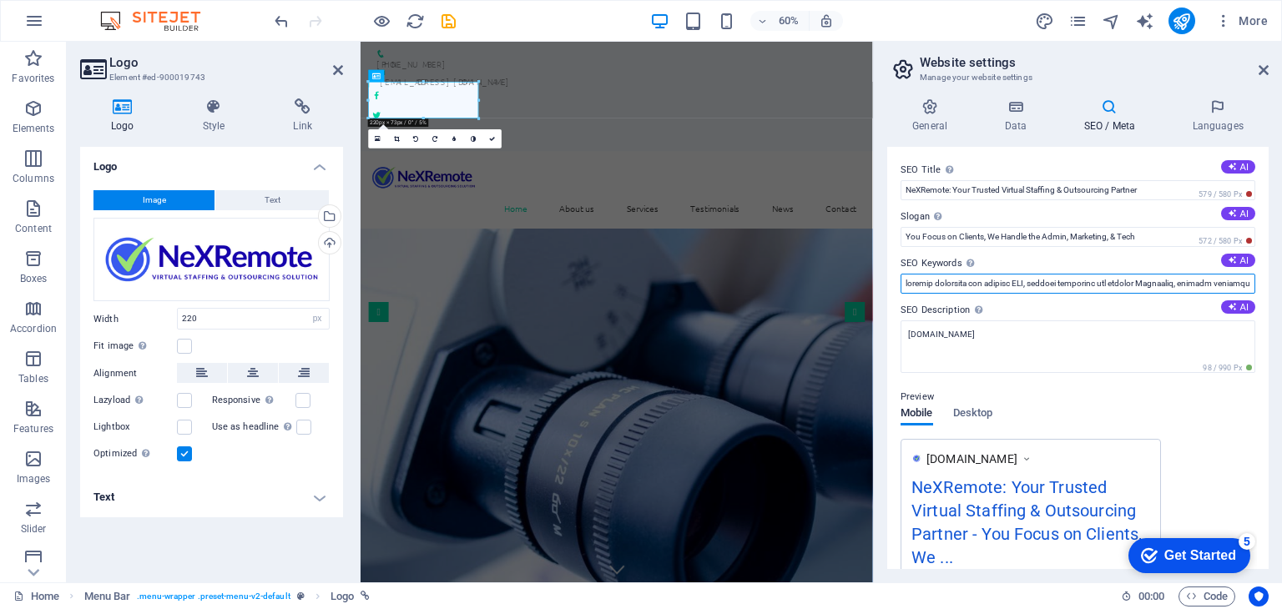
scroll to position [0, 6069]
type input "virtual assistant for coaches USA, virtual assistant for coaches Australia, vir…"
click at [934, 344] on textarea "[DOMAIN_NAME]" at bounding box center [1077, 346] width 355 height 53
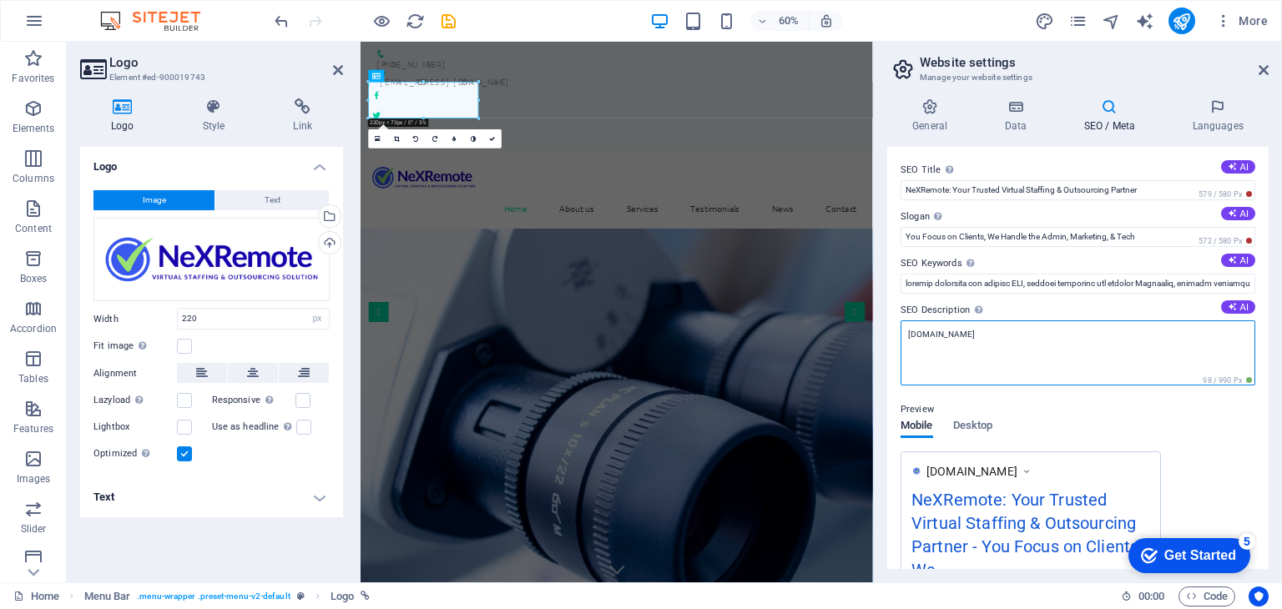
paste textarea "NeXRemote is your trusted virtual staffing and outsourcing partner for coaches,…"
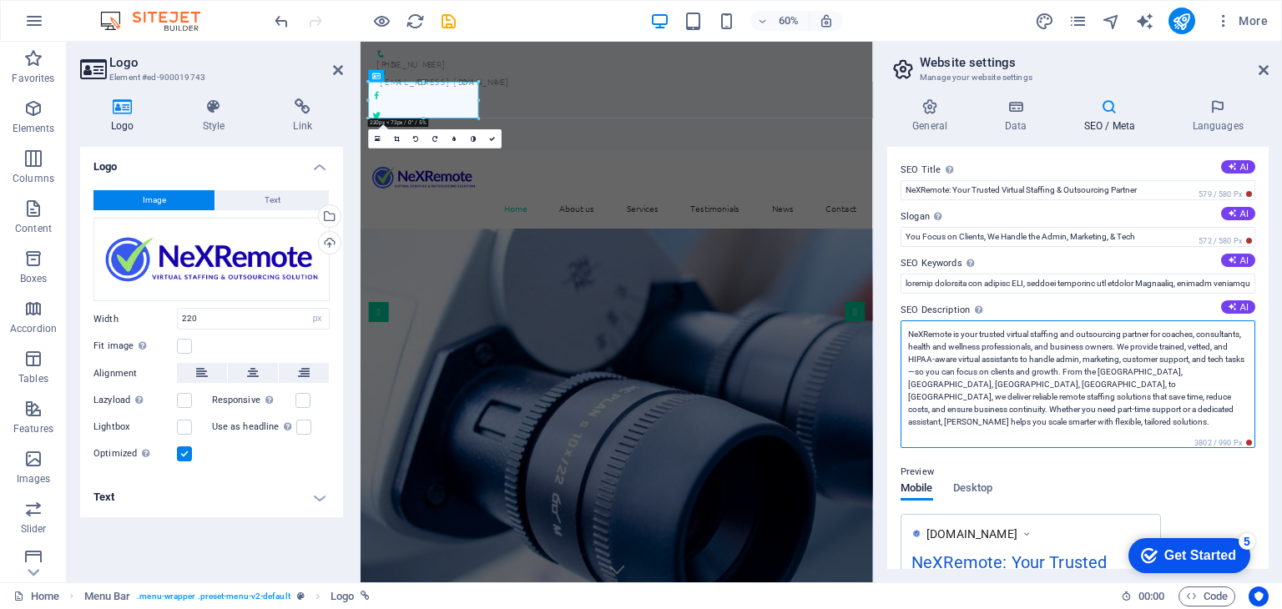
click at [951, 369] on textarea "NeXRemote is your trusted virtual staffing and outsourcing partner for coaches,…" at bounding box center [1077, 384] width 355 height 128
paste textarea "Focus on clients and growth with NeXRemote. Our trained virtual assistants hand…"
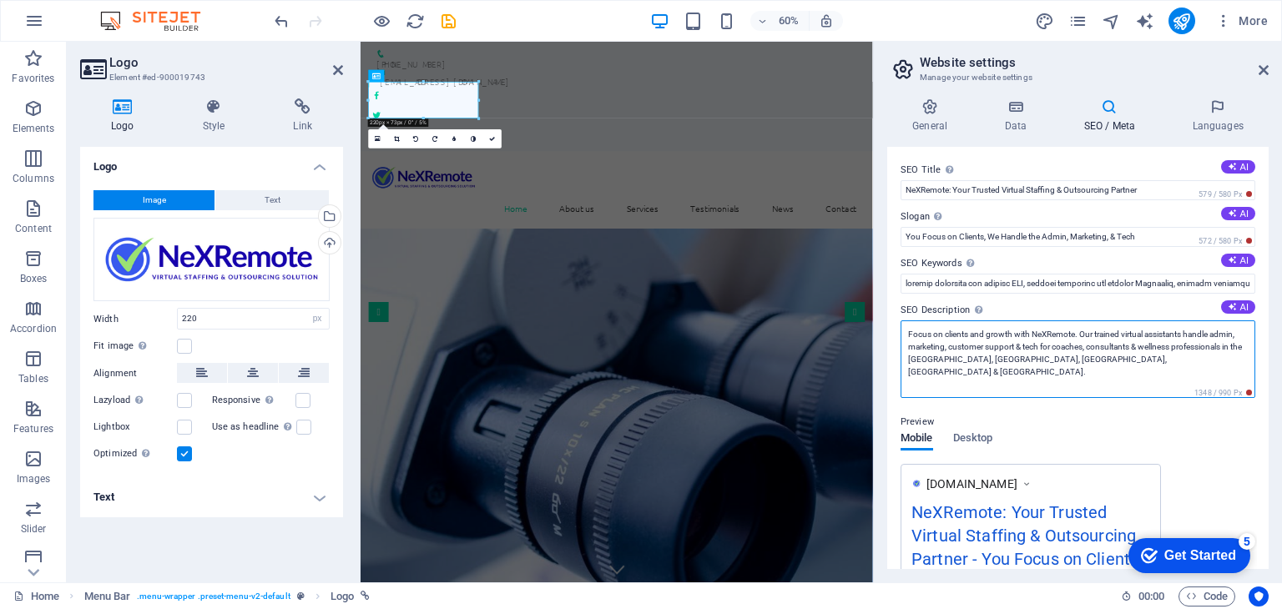
click at [1105, 368] on textarea "Focus on clients and growth with NeXRemote. Our trained virtual assistants hand…" at bounding box center [1077, 359] width 355 height 78
type textarea "Focus on clients and growth with NeXRemote. Our trained virtual assistants hand…"
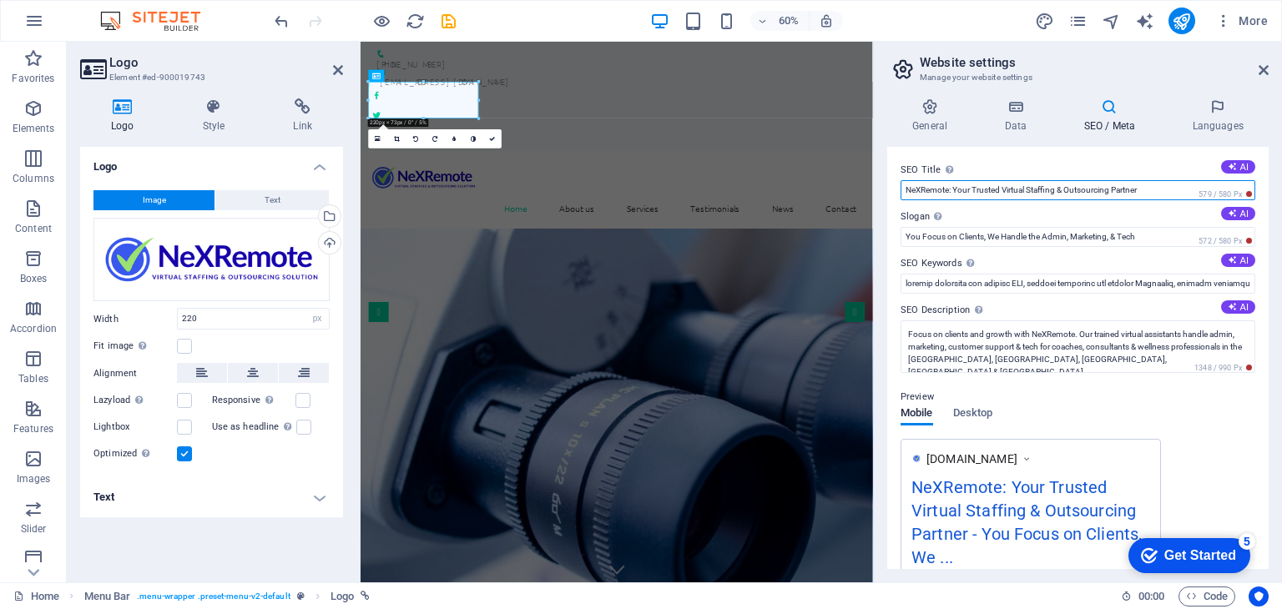
drag, startPoint x: 954, startPoint y: 191, endPoint x: 1153, endPoint y: 187, distance: 198.6
click at [1153, 187] on input "NeXRemote: Your Trusted Virtual Staffing & Outsourcing Partner" at bounding box center [1077, 190] width 355 height 20
type input "NeXRemote: Your Trusted Virtual Staffing & Outsourcing Partner"
click at [967, 184] on input "NeXRemote: Your Trusted Virtual Staffing & Outsourcing Partner" at bounding box center [1077, 190] width 355 height 20
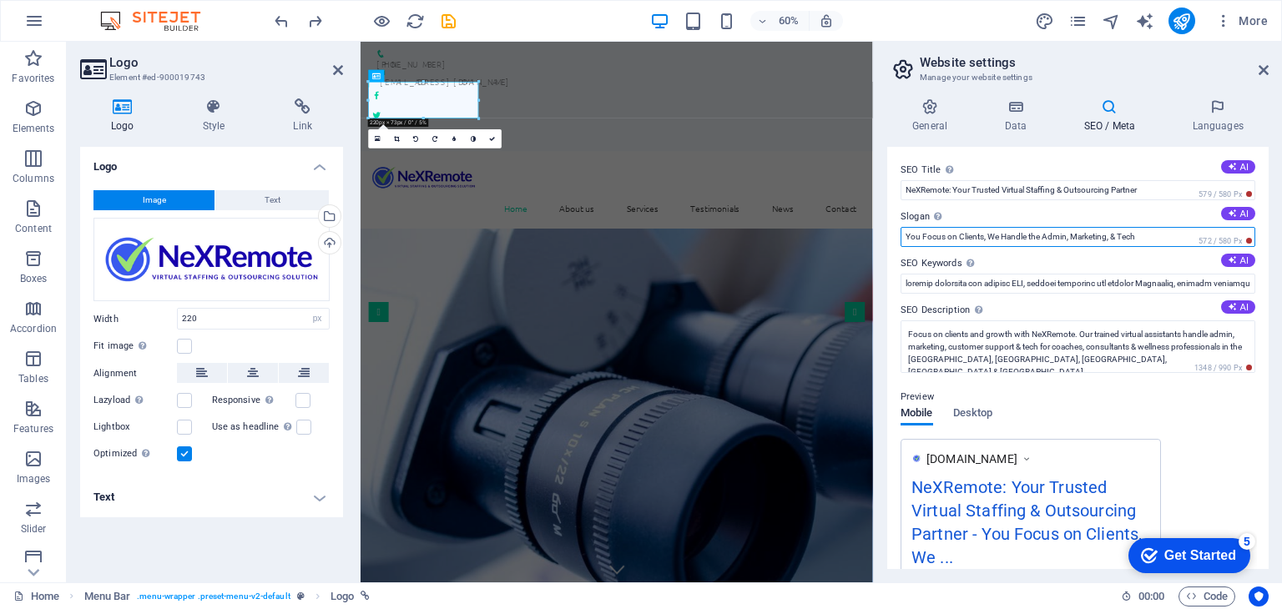
click at [1007, 239] on input "You Focus on Clients, We Handle the Admin, Marketing, & Tech" at bounding box center [1077, 237] width 355 height 20
click at [983, 355] on textarea "Focus on clients and growth with NeXRemote. Our trained virtual assistants hand…" at bounding box center [1077, 346] width 355 height 53
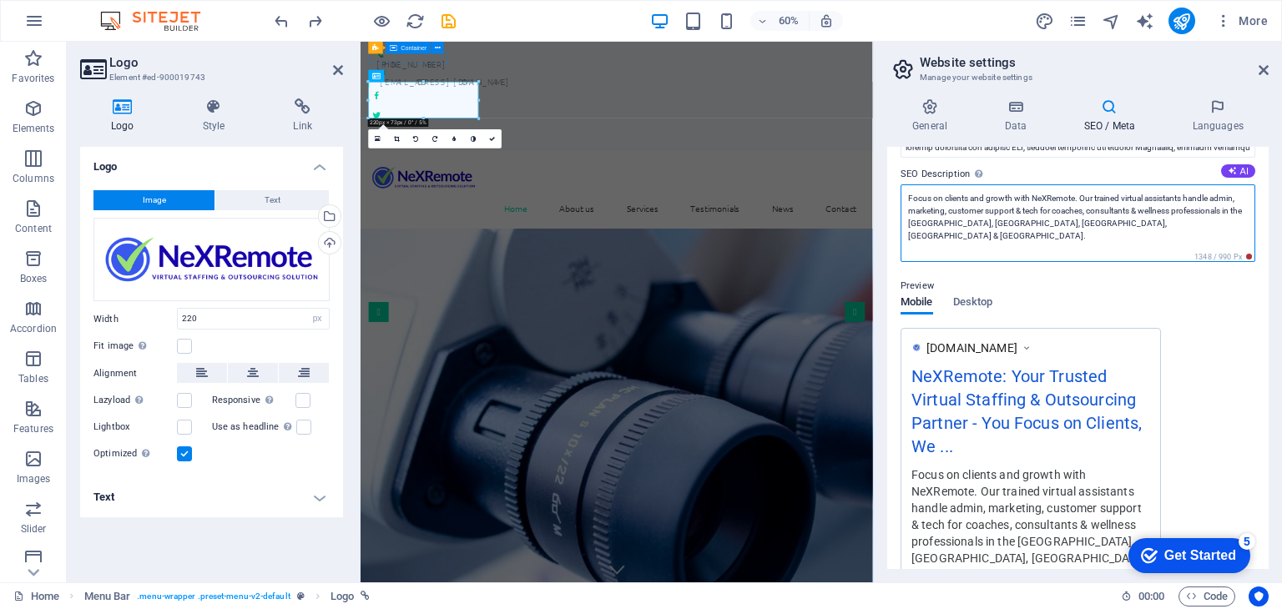
scroll to position [167, 0]
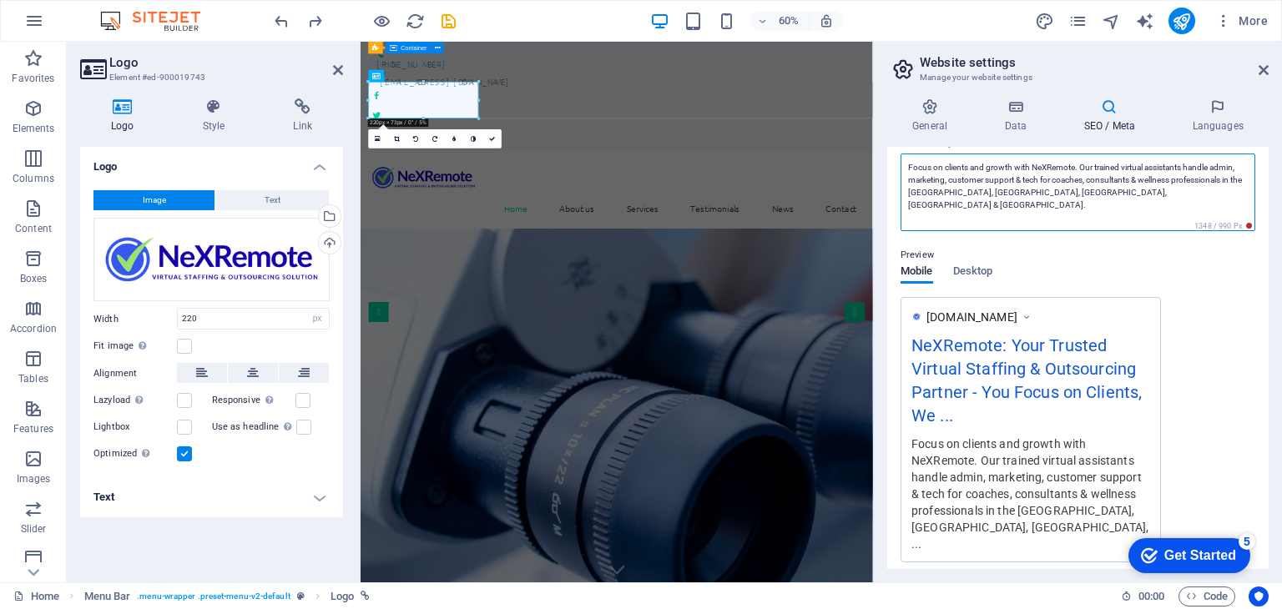
paste textarea "With NeXRemote, you get reliable, HIPAA-aware virtual assistants who manage adm…"
type textarea "With NeXRemote, you get reliable, HIPAA-aware virtual assistants who manage adm…"
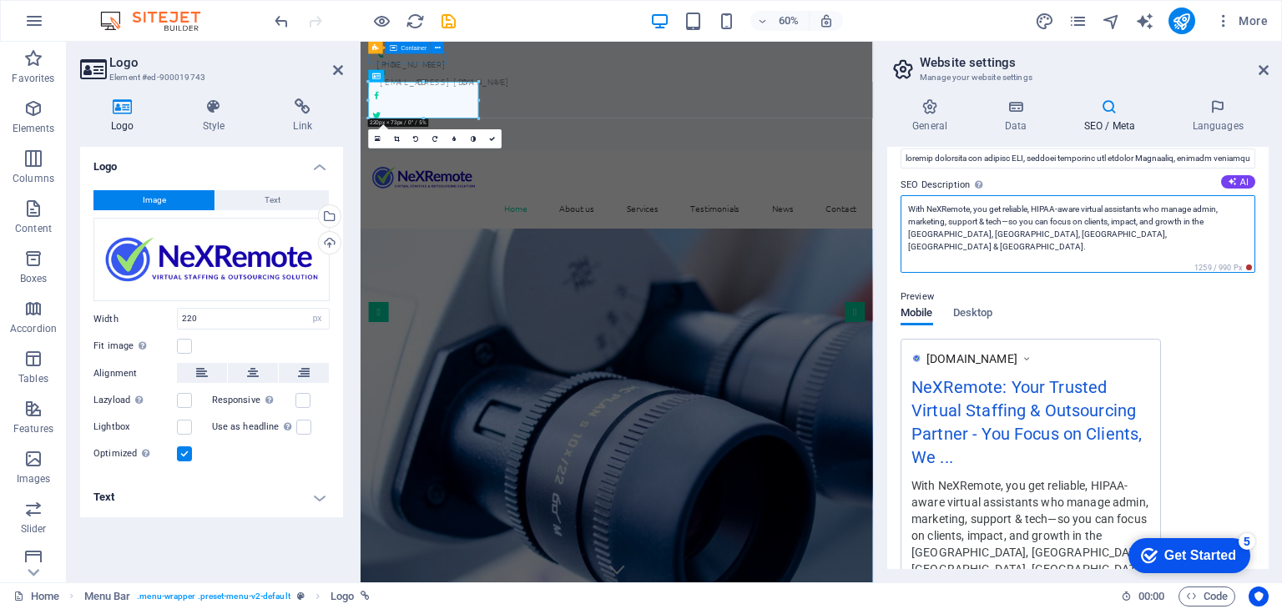
scroll to position [0, 0]
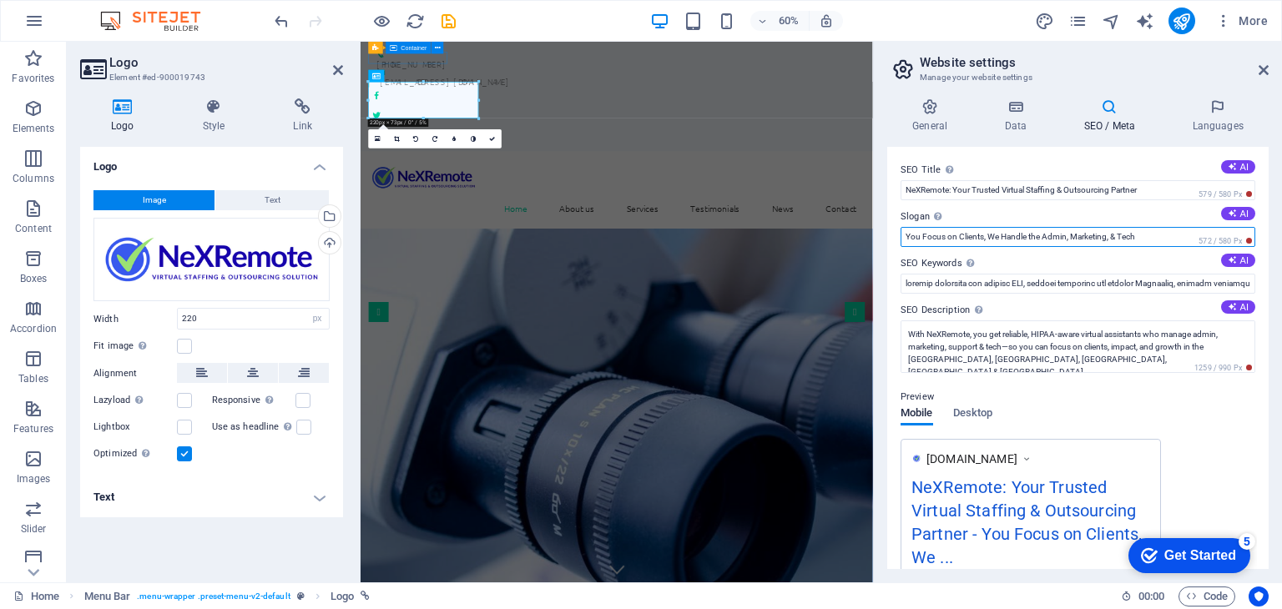
click at [982, 239] on input "You Focus on Clients, We Handle the Admin, Marketing, & Tech" at bounding box center [1077, 237] width 355 height 20
paste input "Do What You Do Best. We’ll Do the Rest."
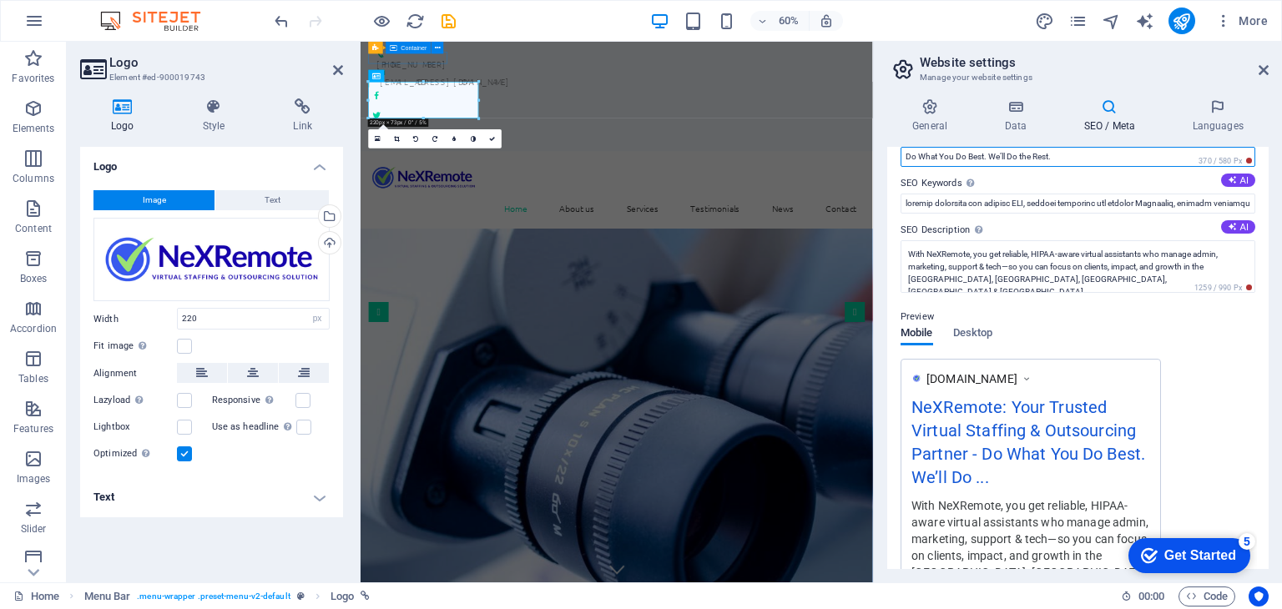
scroll to position [83, 0]
type input "You Focus on Clients, We Handle the Admin, Marketing, & Tech"
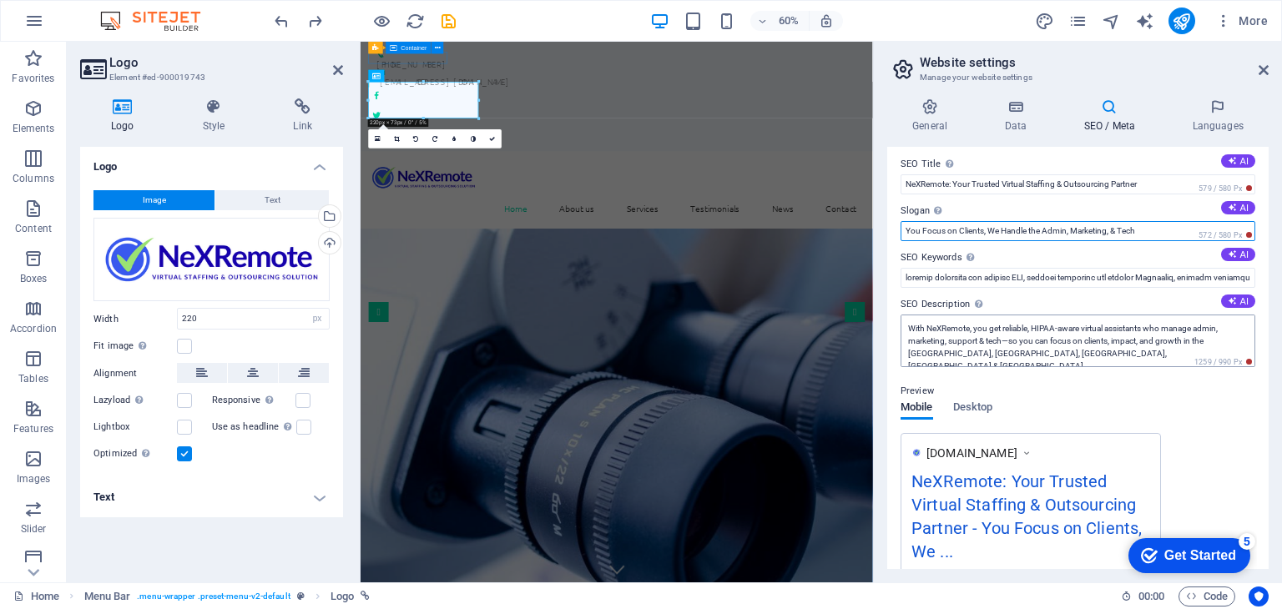
scroll to position [0, 0]
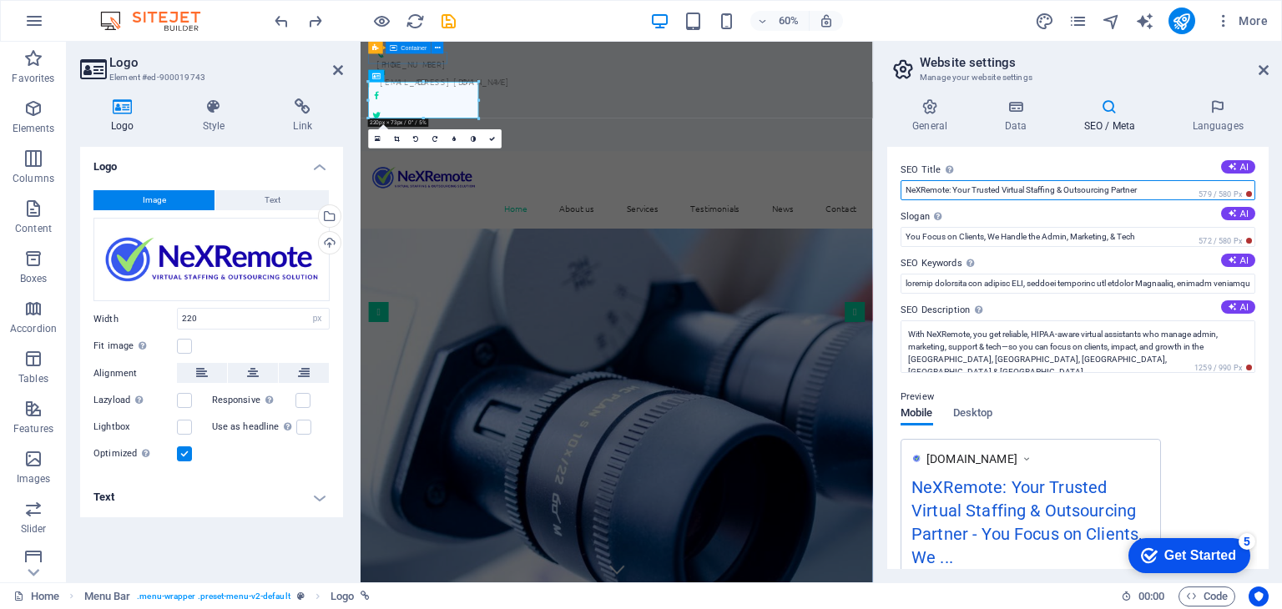
click at [981, 193] on input "NeXRemote: Your Trusted Virtual Staffing & Outsourcing Partner" at bounding box center [1077, 190] width 355 height 20
drag, startPoint x: 954, startPoint y: 192, endPoint x: 1177, endPoint y: 189, distance: 222.8
click at [1177, 189] on input "NeXRemote: Your Trusted Virtual Staffing & Outsourcing Partner" at bounding box center [1077, 190] width 355 height 20
paste input "Virtual Partner in Growth & Success"
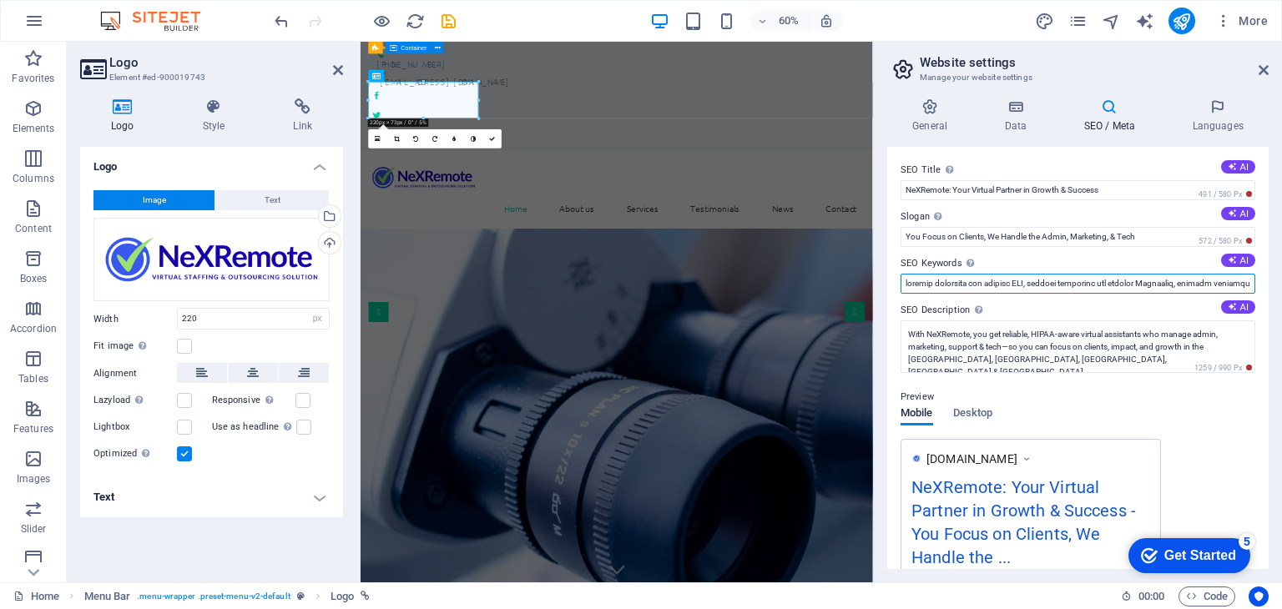
click at [1038, 283] on input "SEO Keywords Comma-separated list of keywords representing your website. AI" at bounding box center [1077, 284] width 355 height 20
click at [1196, 455] on div "www.example.com NeXRemote: Your Virtual Partner in Growth & Success - You Focus…" at bounding box center [1077, 571] width 355 height 265
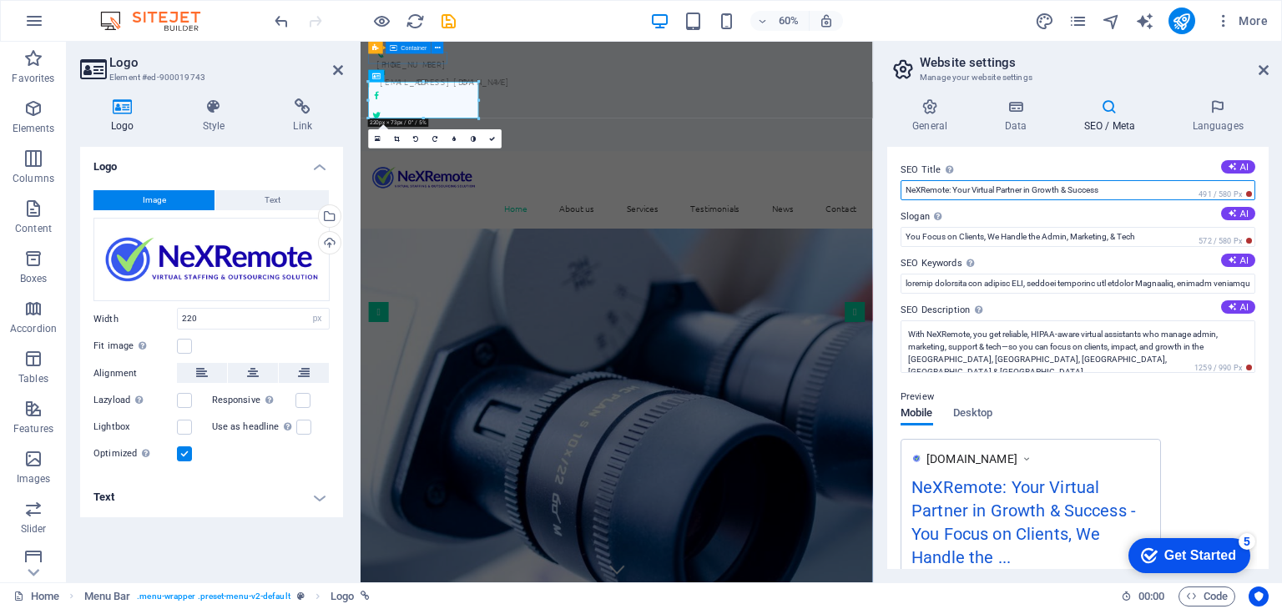
click at [989, 194] on input "NeXRemote: Your Virtual Partner in Growth & Success" at bounding box center [1077, 190] width 355 height 20
paste input "Virtual Staffing & Outsourcing for Coaches, Consultants & Wellness Pro"
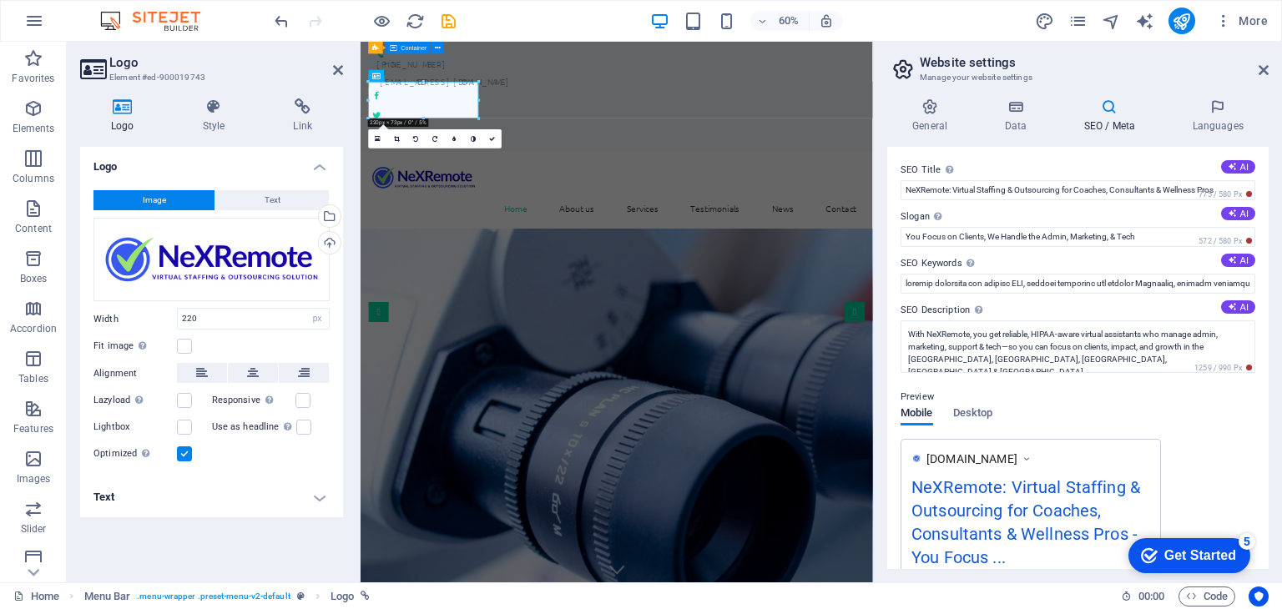
click at [1061, 425] on div "Preview Mobile Desktop www.example.com NeXRemote: Virtual Staffing & Outsourcin…" at bounding box center [1077, 539] width 355 height 330
click at [1064, 191] on input "NeXRemote: Virtual Staffing & Outsourcing for Coaches, Consultants & Wellness P…" at bounding box center [1077, 190] width 355 height 20
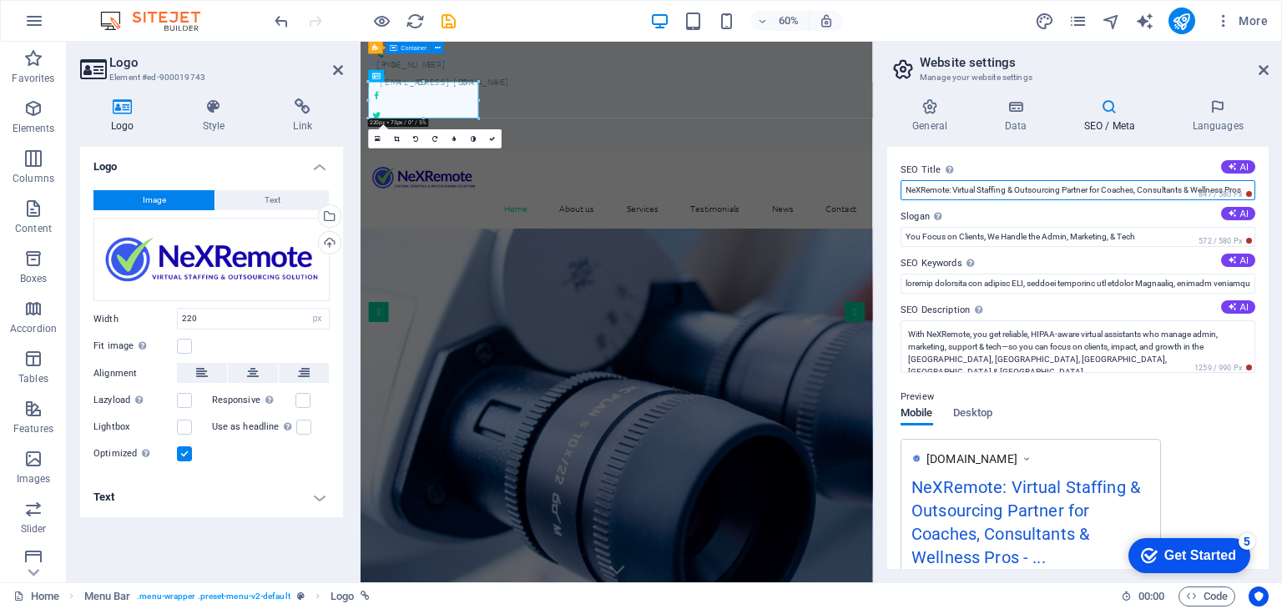
click at [1025, 188] on input "NeXRemote: Virtual Staffing & Outsourcing Partner for Coaches, Consultants & We…" at bounding box center [1077, 190] width 355 height 20
type input "NeXRemote: Virtual Staffing & Outsourcing Partner for Coaches, Consultants & We…"
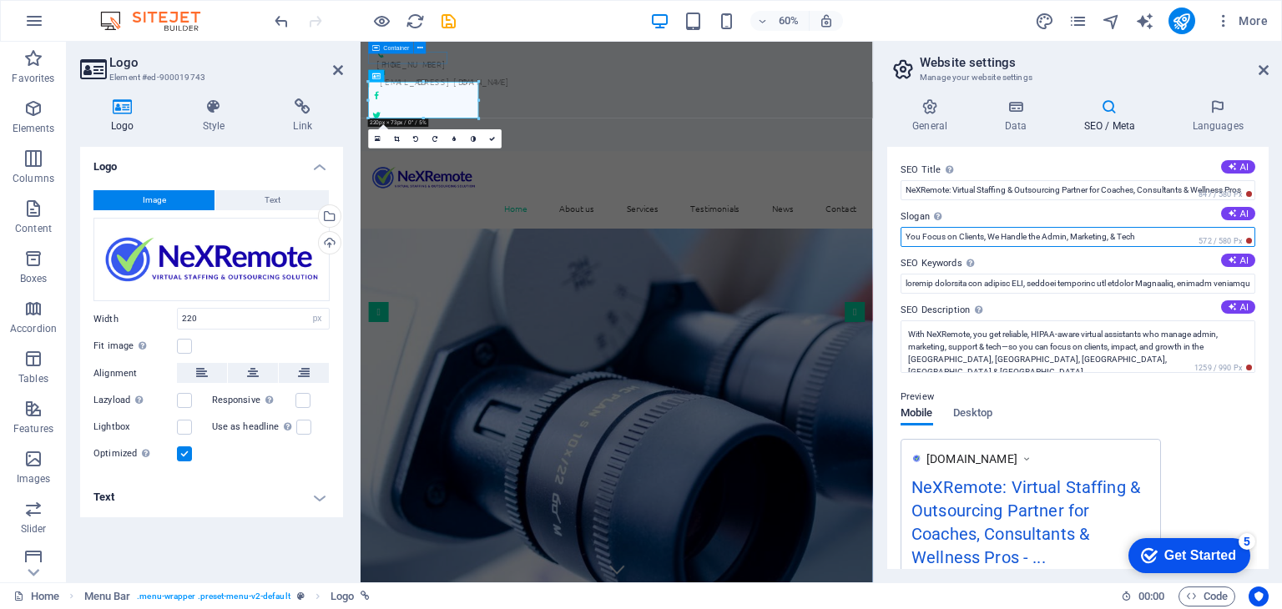
click at [1038, 238] on input "You Focus on Clients, We Handle the Admin, Marketing, & Tech" at bounding box center [1077, 237] width 355 height 20
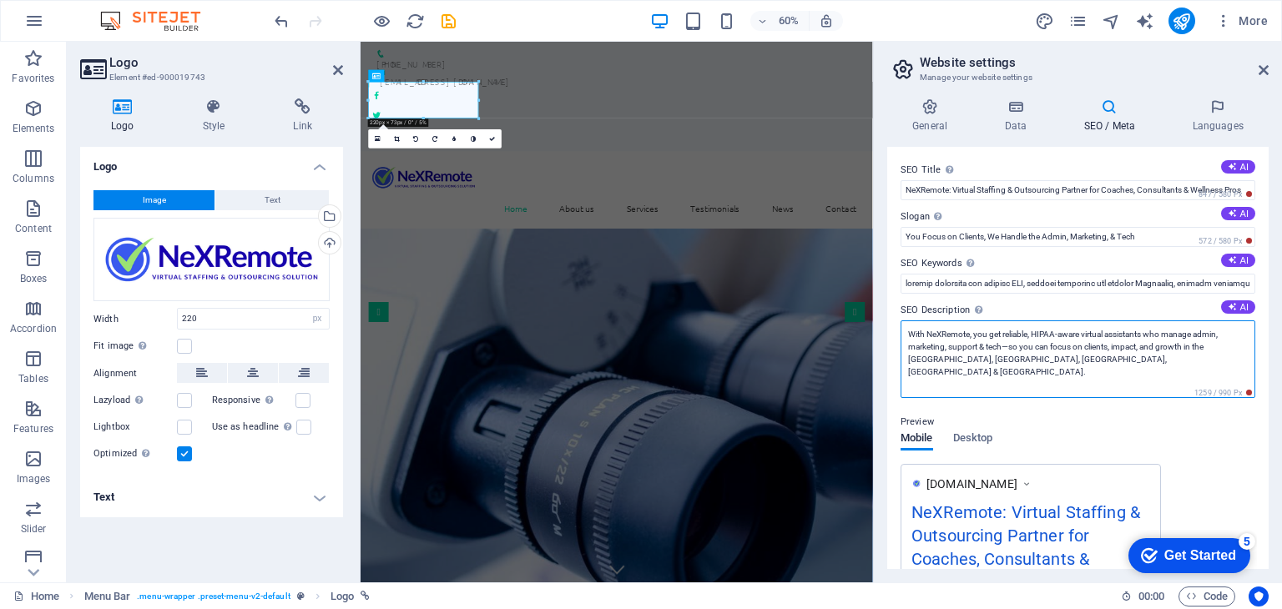
click at [991, 353] on textarea "With NeXRemote, you get reliable, HIPAA-aware virtual assistants who manage adm…" at bounding box center [1077, 359] width 355 height 78
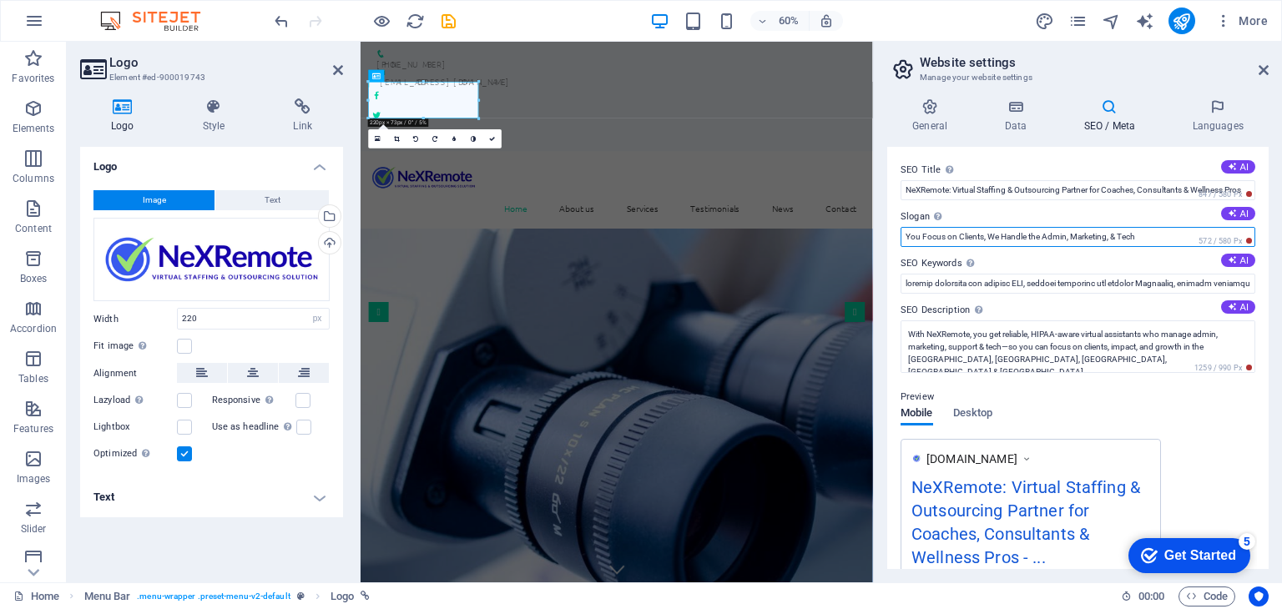
click at [1069, 239] on input "You Focus on Clients, We Handle the Admin, Marketing, & Tech" at bounding box center [1077, 237] width 355 height 20
paste input ". We’ll Handle the Rest."
type input "You Focus on Clients. We’ll Handle the Rest."
click at [998, 350] on textarea "With NeXRemote, you get reliable, HIPAA-aware virtual assistants who manage adm…" at bounding box center [1077, 346] width 355 height 53
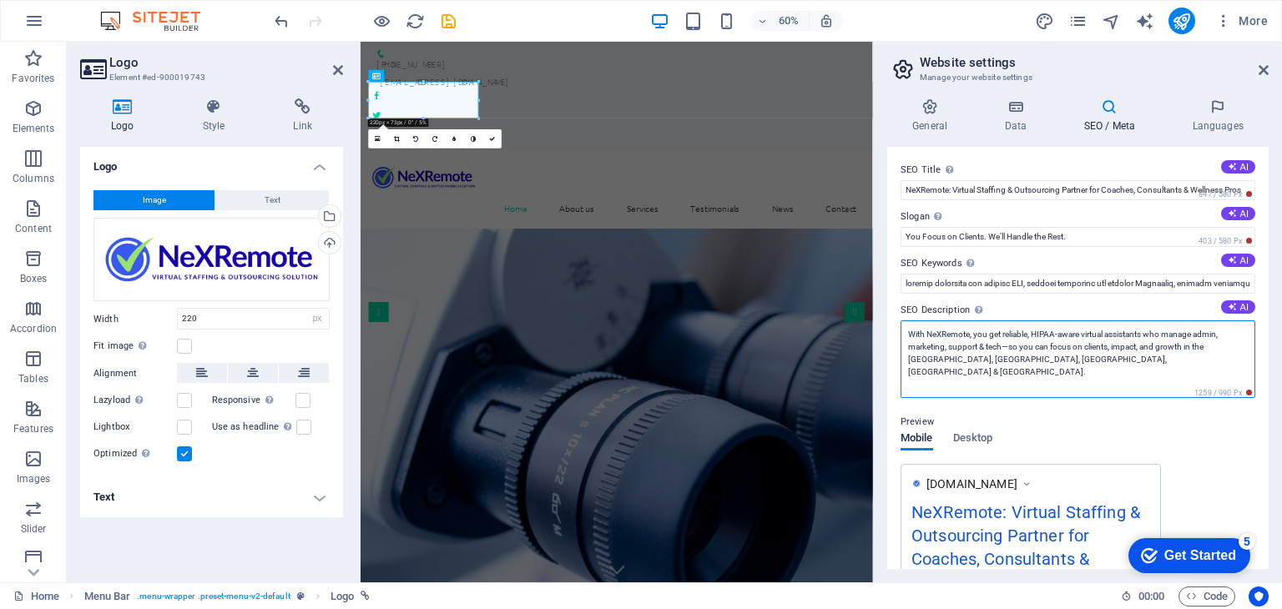
paste textarea "Get reliable, HIPAA-aware virtual assistants who take care of admin, marketing,…"
type textarea "Get reliable, HIPAA-aware virtual assistants who take care of admin, marketing,…"
click at [1155, 431] on div "Preview Mobile Desktop www.example.com NeXRemote: Virtual Staffing & Outsourcin…" at bounding box center [1077, 564] width 355 height 330
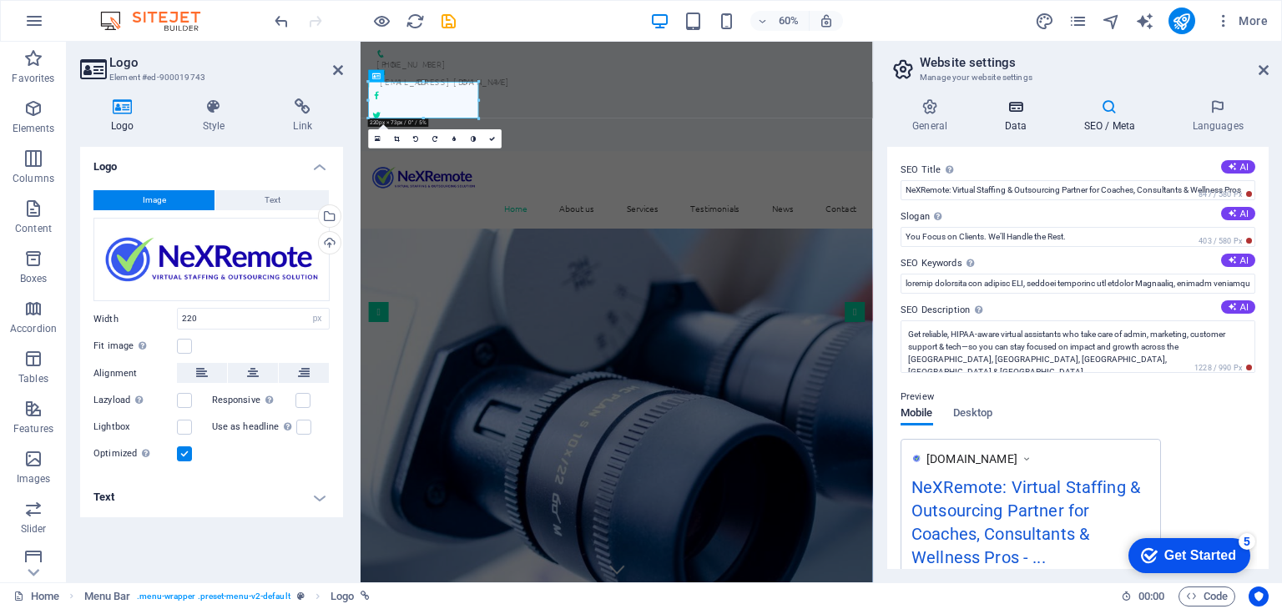
click at [1010, 126] on h4 "Data" at bounding box center [1018, 115] width 79 height 35
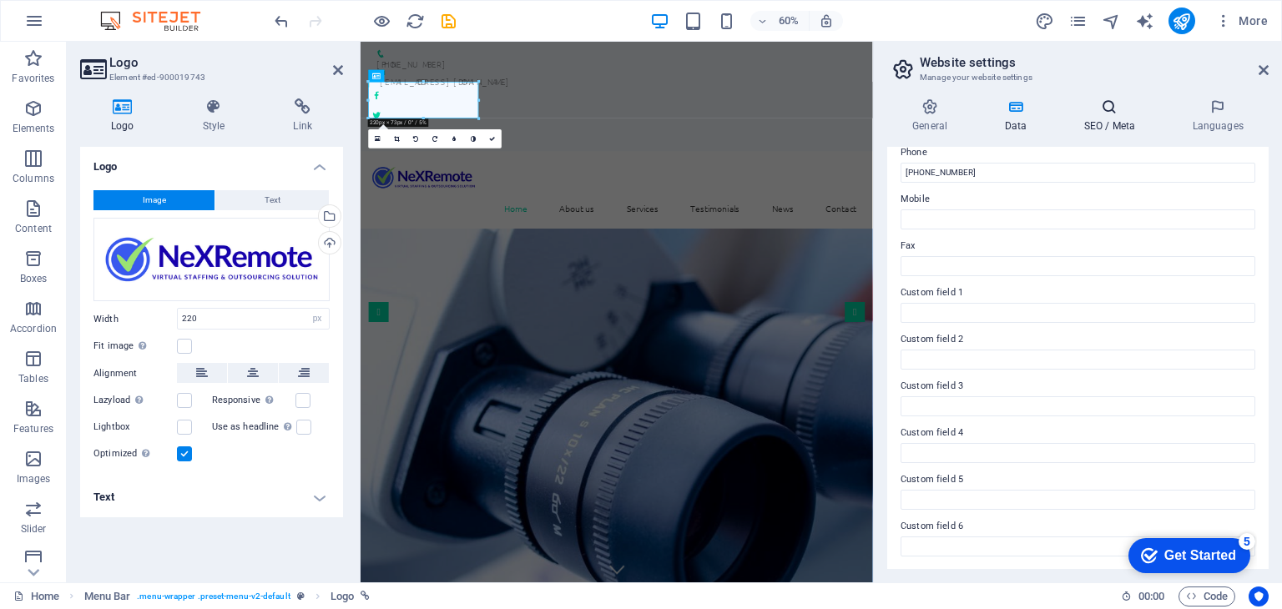
click at [1089, 121] on h4 "SEO / Meta" at bounding box center [1112, 115] width 108 height 35
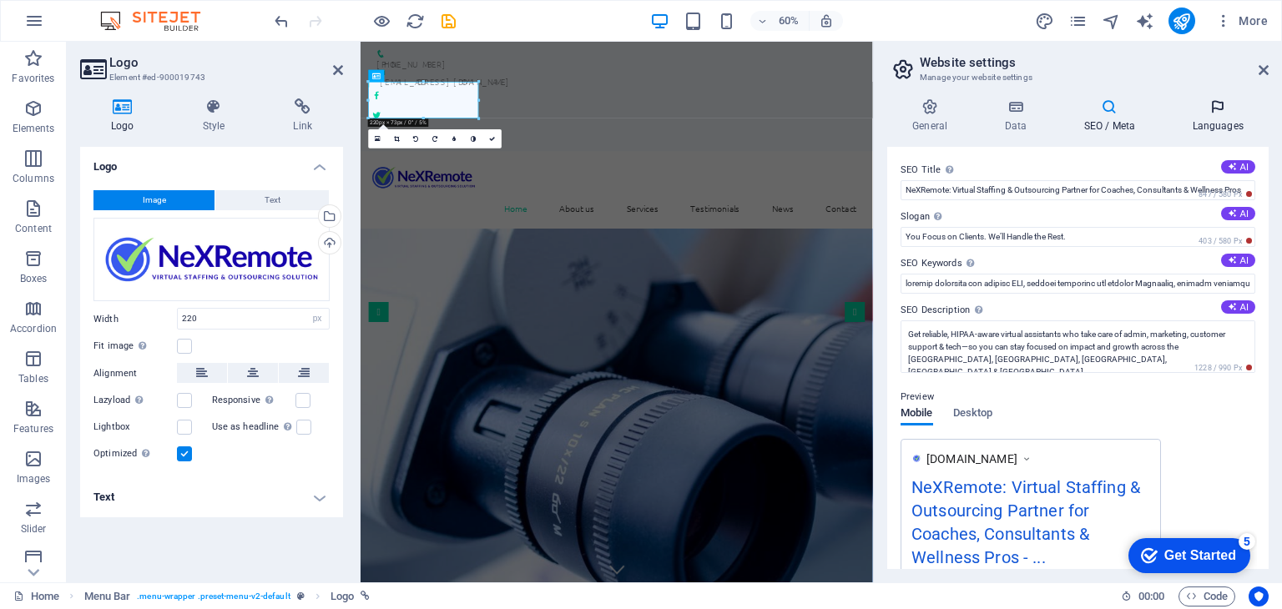
click at [1217, 124] on h4 "Languages" at bounding box center [1217, 115] width 102 height 35
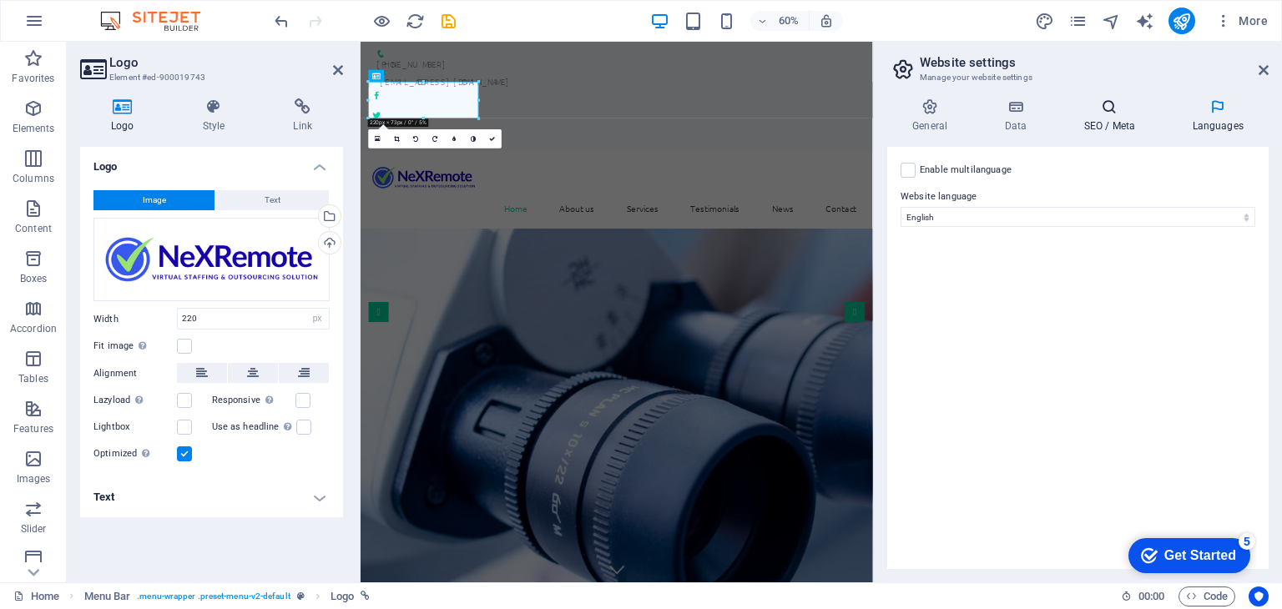
click at [1112, 123] on h4 "SEO / Meta" at bounding box center [1112, 115] width 108 height 35
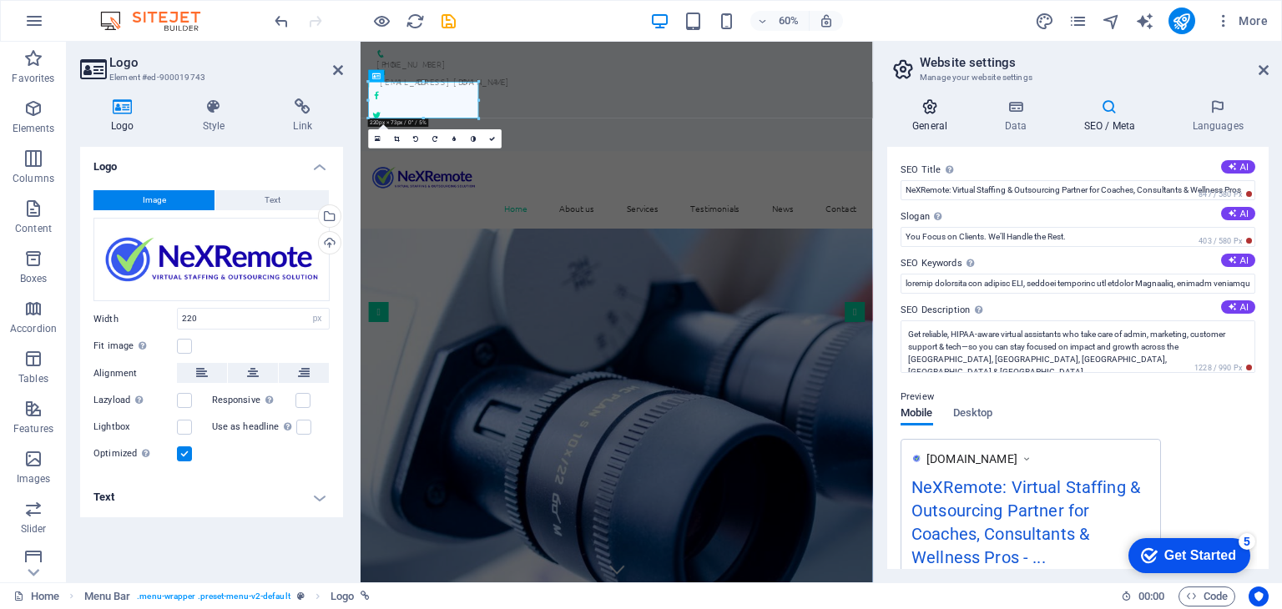
click at [911, 118] on h4 "General" at bounding box center [933, 115] width 92 height 35
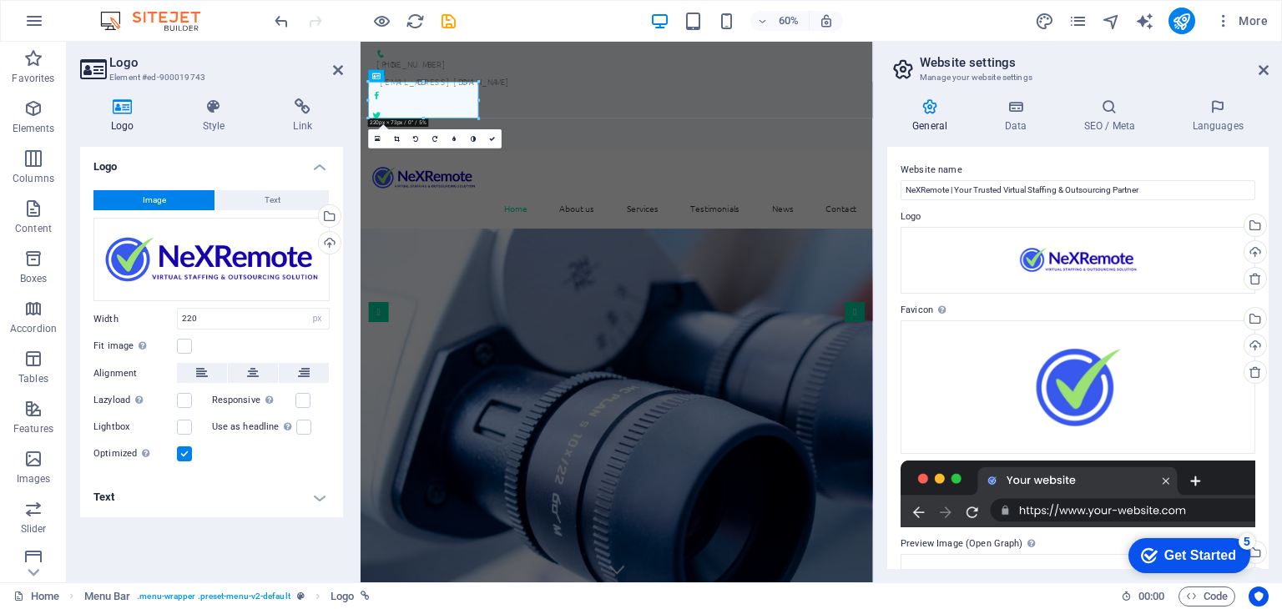
click at [1256, 73] on header "Website settings Manage your website settings" at bounding box center [1079, 63] width 378 height 43
click at [1261, 70] on icon at bounding box center [1263, 69] width 10 height 13
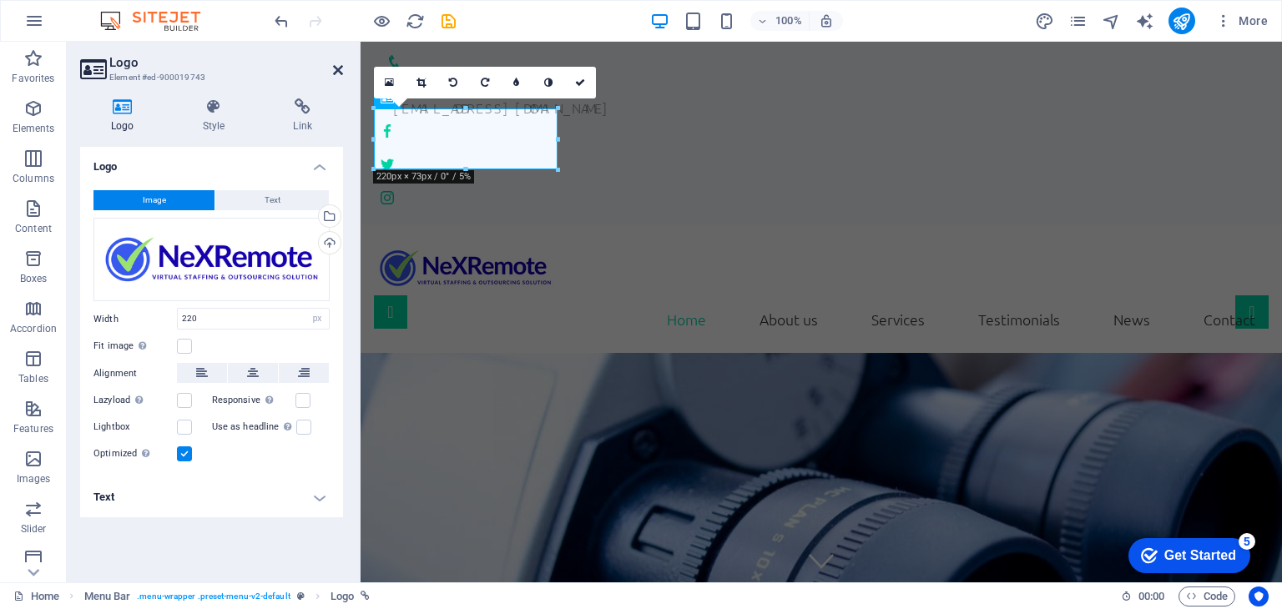
click at [334, 73] on icon at bounding box center [338, 69] width 10 height 13
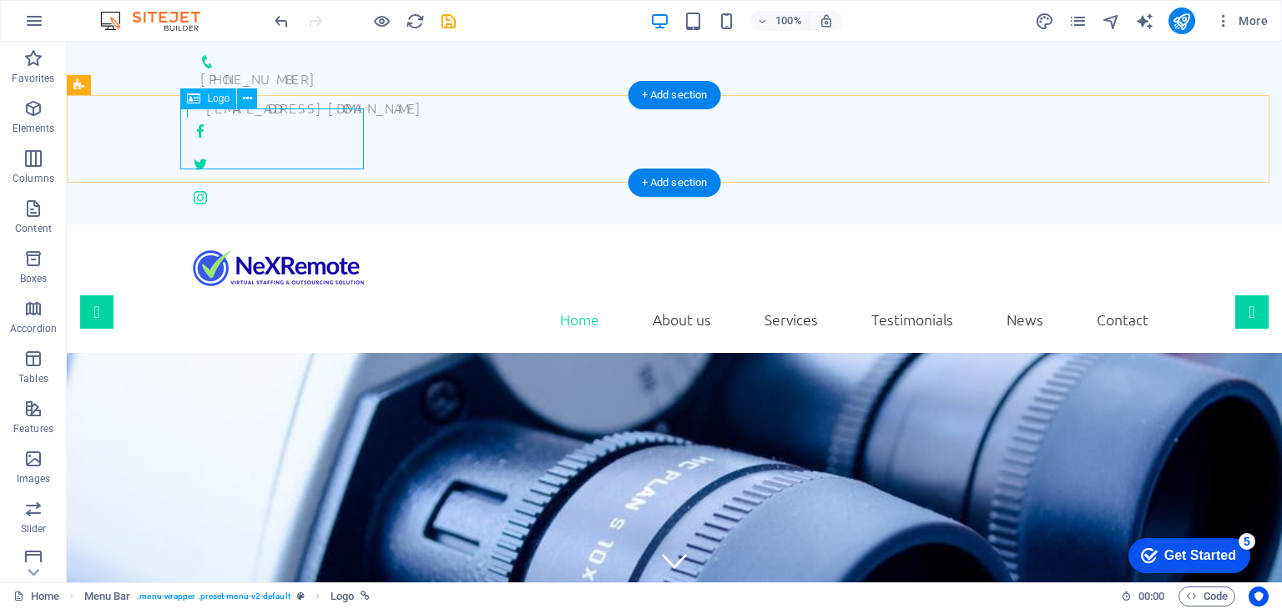
click at [262, 238] on div at bounding box center [674, 268] width 974 height 61
click at [263, 238] on div at bounding box center [674, 268] width 974 height 61
select select "px"
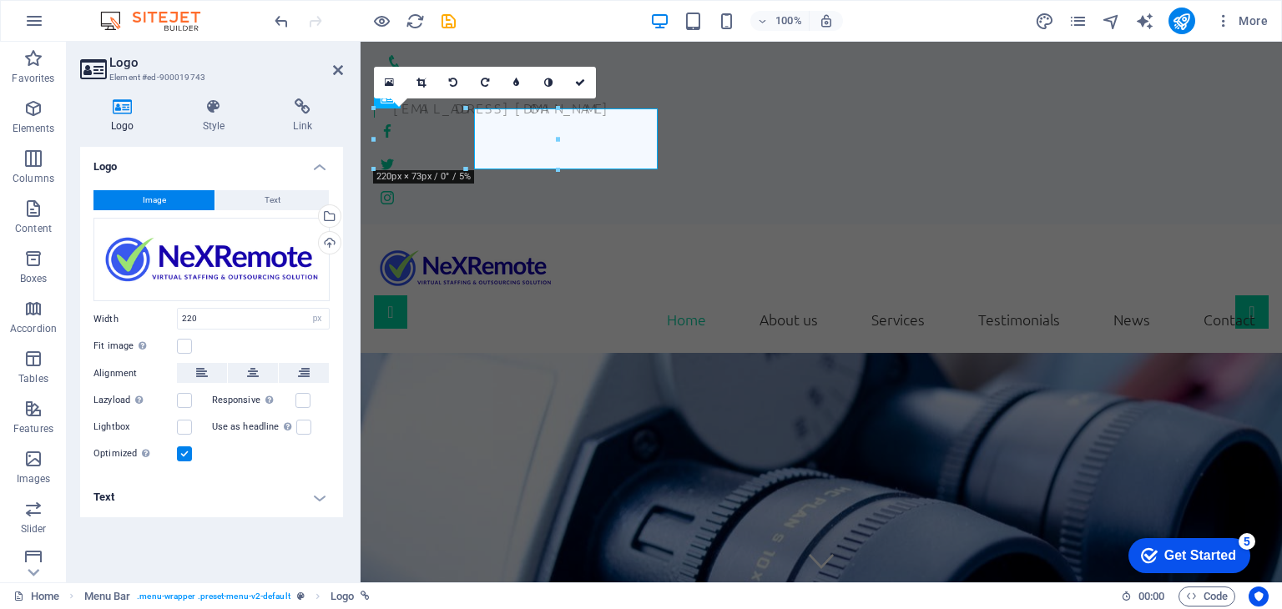
click at [263, 138] on div "Logo Style Link Logo Image Text Drag files here, click to choose files or selec…" at bounding box center [211, 333] width 263 height 471
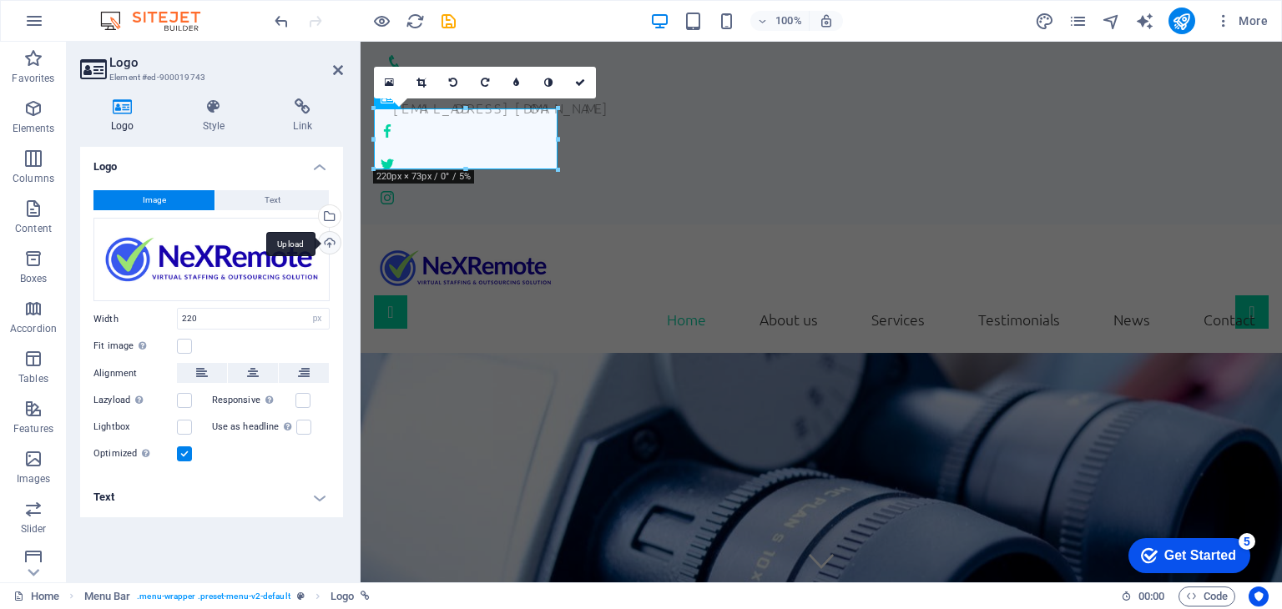
click at [322, 244] on div "Upload" at bounding box center [327, 244] width 25 height 25
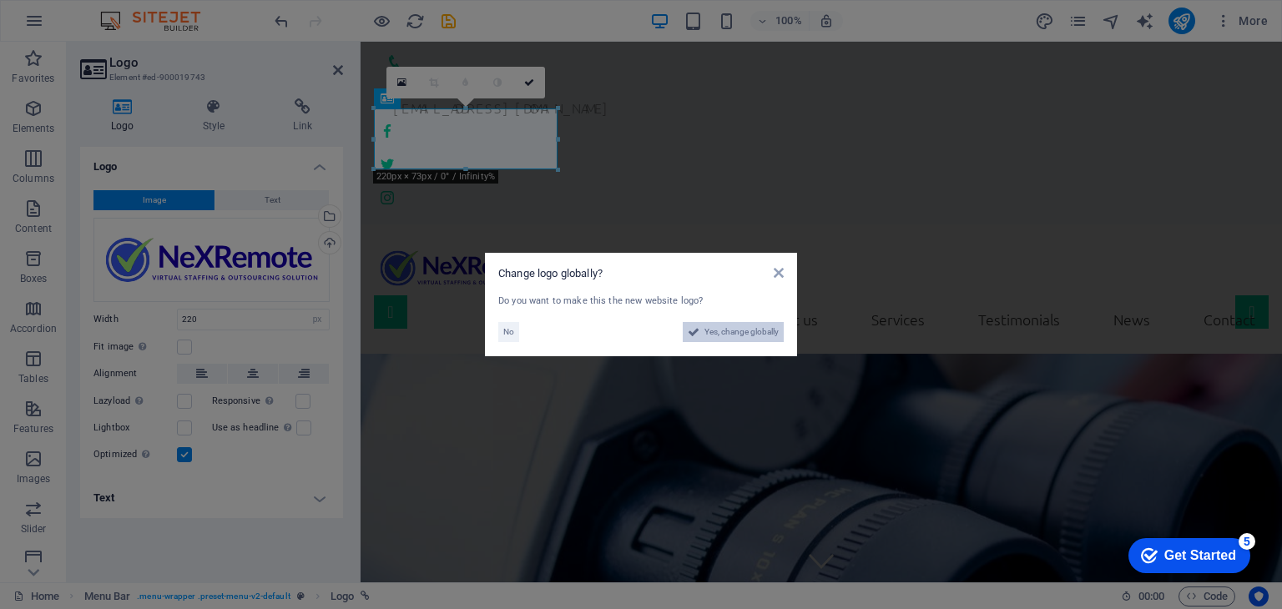
click at [755, 328] on span "Yes, change globally" at bounding box center [741, 332] width 74 height 20
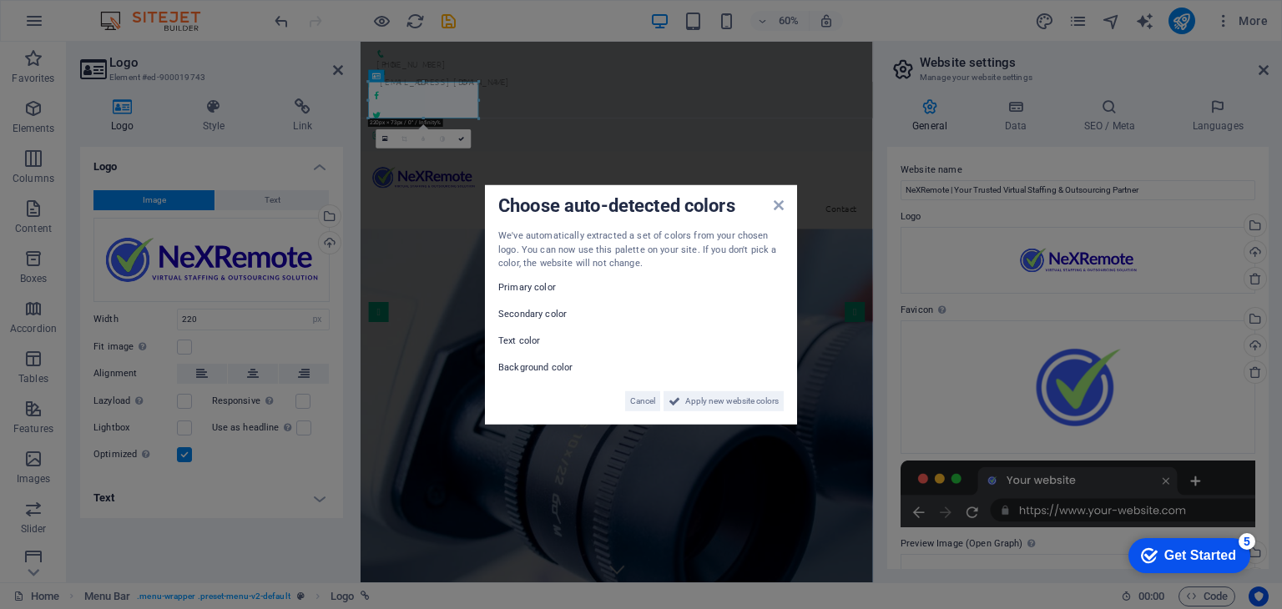
drag, startPoint x: 732, startPoint y: 401, endPoint x: 571, endPoint y: 367, distance: 164.6
click at [574, 319] on div "We've automatically extracted a set of colors from your chosen logo. You can no…" at bounding box center [640, 320] width 285 height 182
drag, startPoint x: 633, startPoint y: 397, endPoint x: 456, endPoint y: 587, distance: 260.3
click at [633, 397] on span "Cancel" at bounding box center [642, 400] width 25 height 20
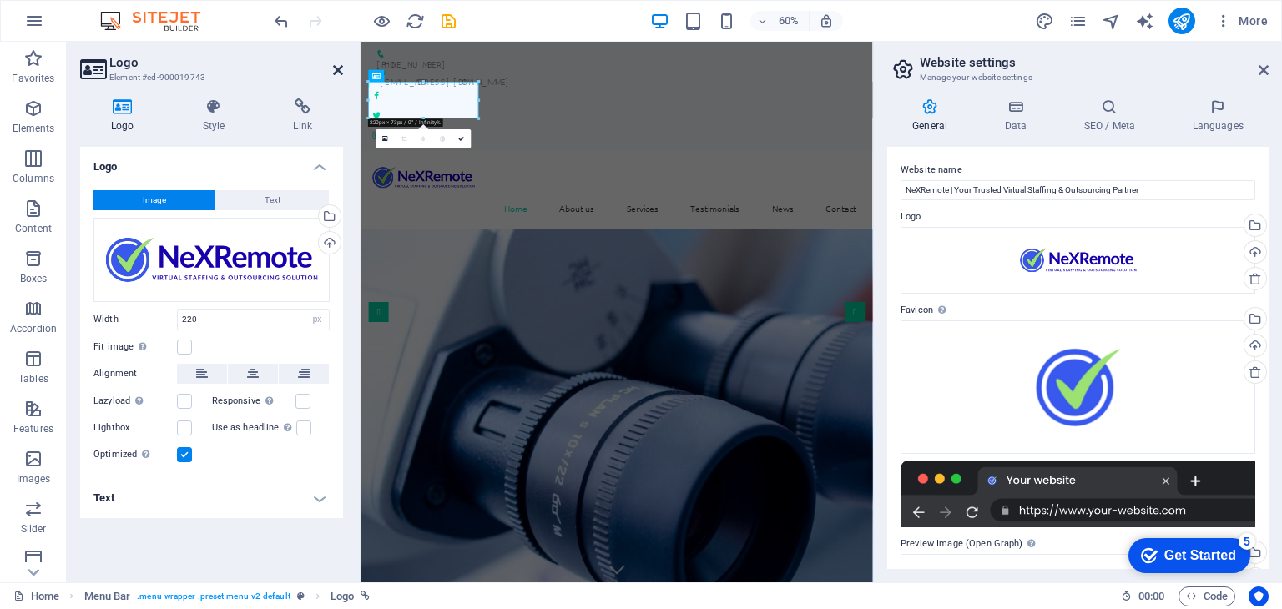
click at [333, 71] on icon at bounding box center [338, 69] width 10 height 13
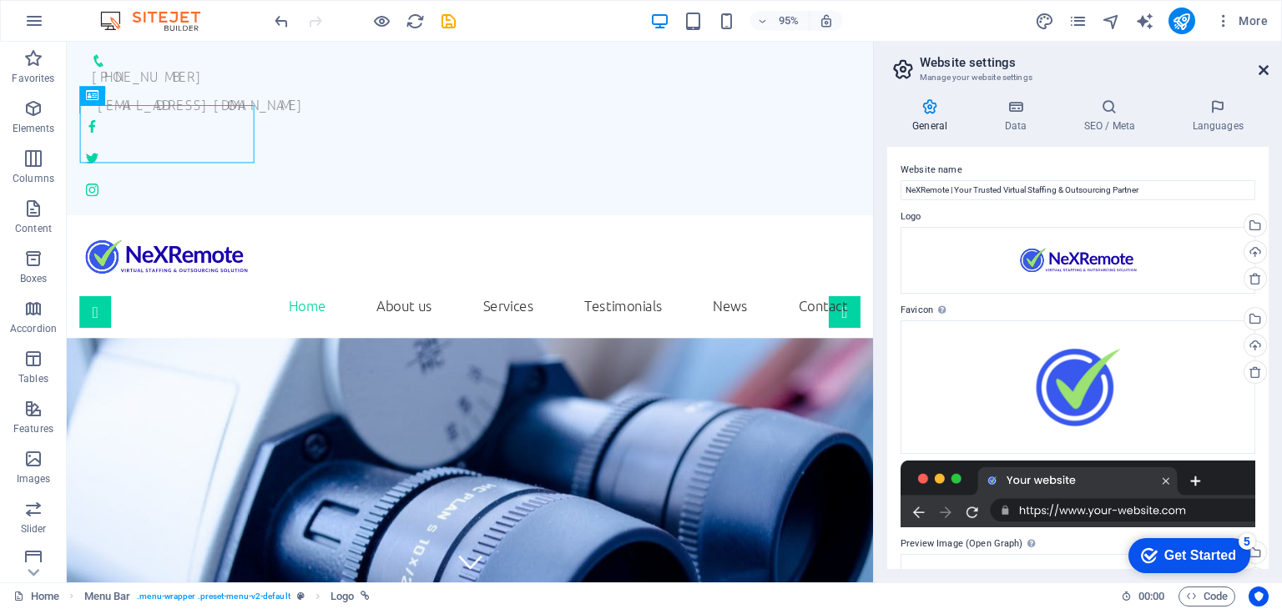
click at [1261, 71] on icon at bounding box center [1263, 69] width 10 height 13
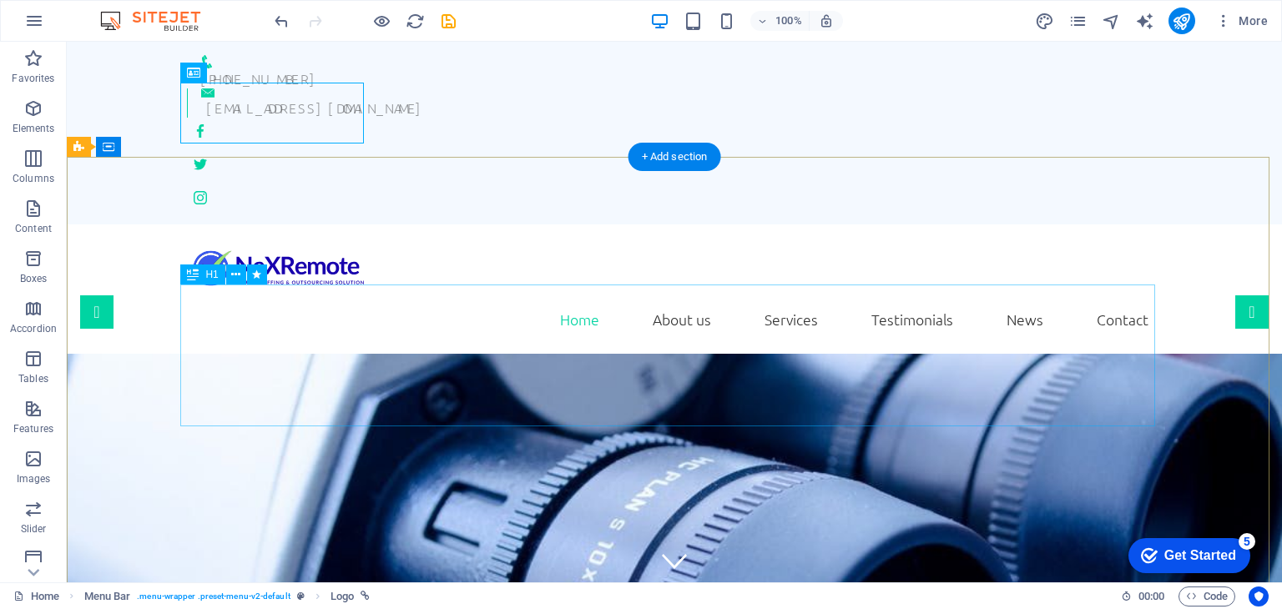
scroll to position [83, 0]
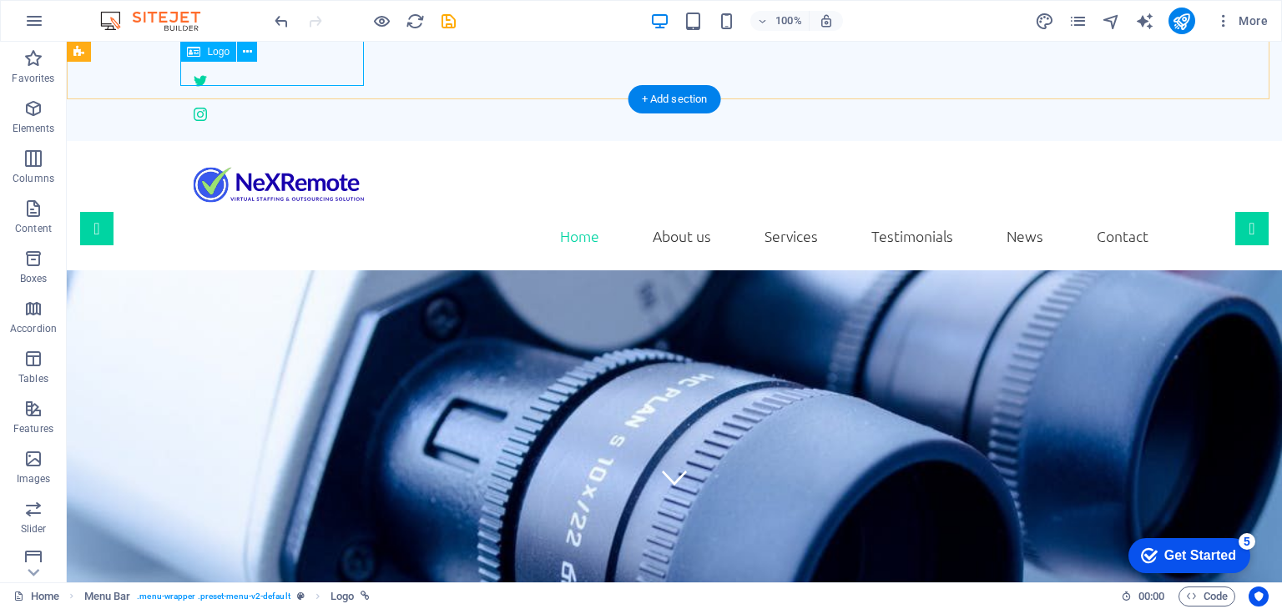
click at [340, 154] on div at bounding box center [674, 184] width 974 height 61
select select "px"
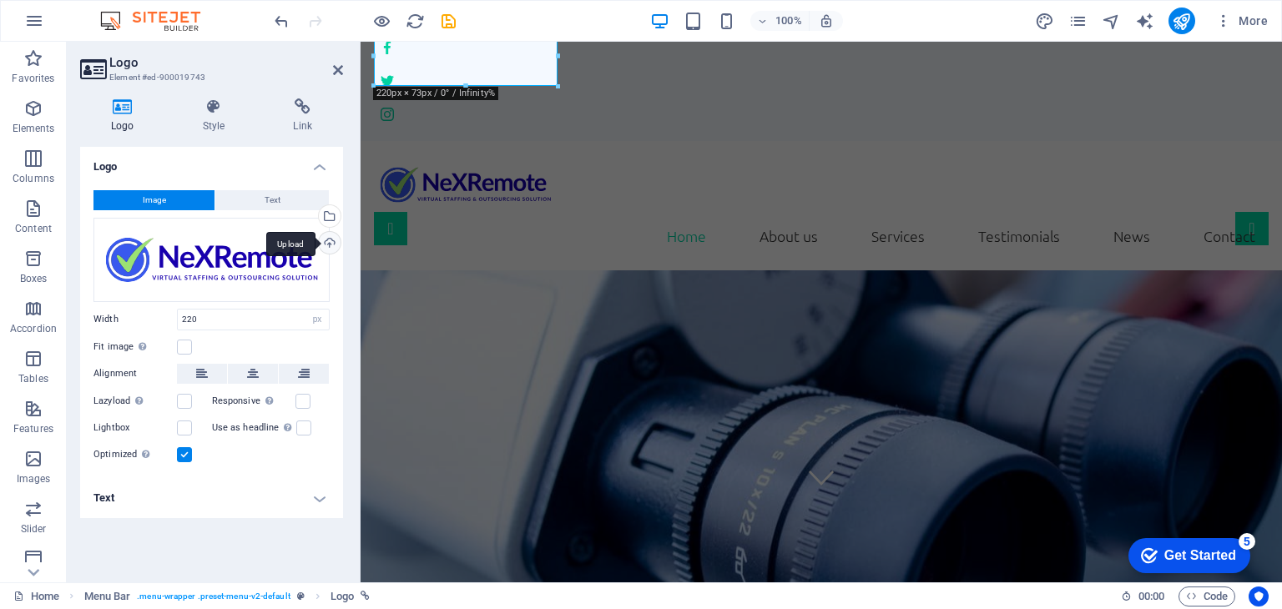
click at [330, 246] on div "Upload" at bounding box center [327, 244] width 25 height 25
click at [330, 242] on div "Upload" at bounding box center [327, 244] width 25 height 25
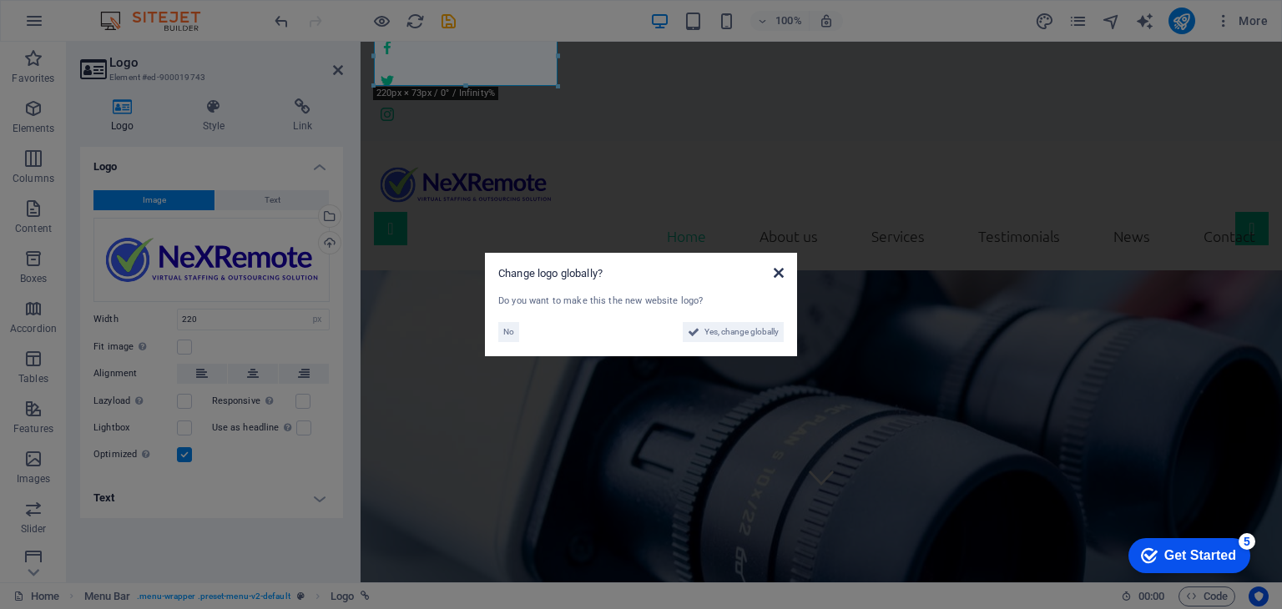
click at [776, 274] on icon at bounding box center [778, 272] width 10 height 13
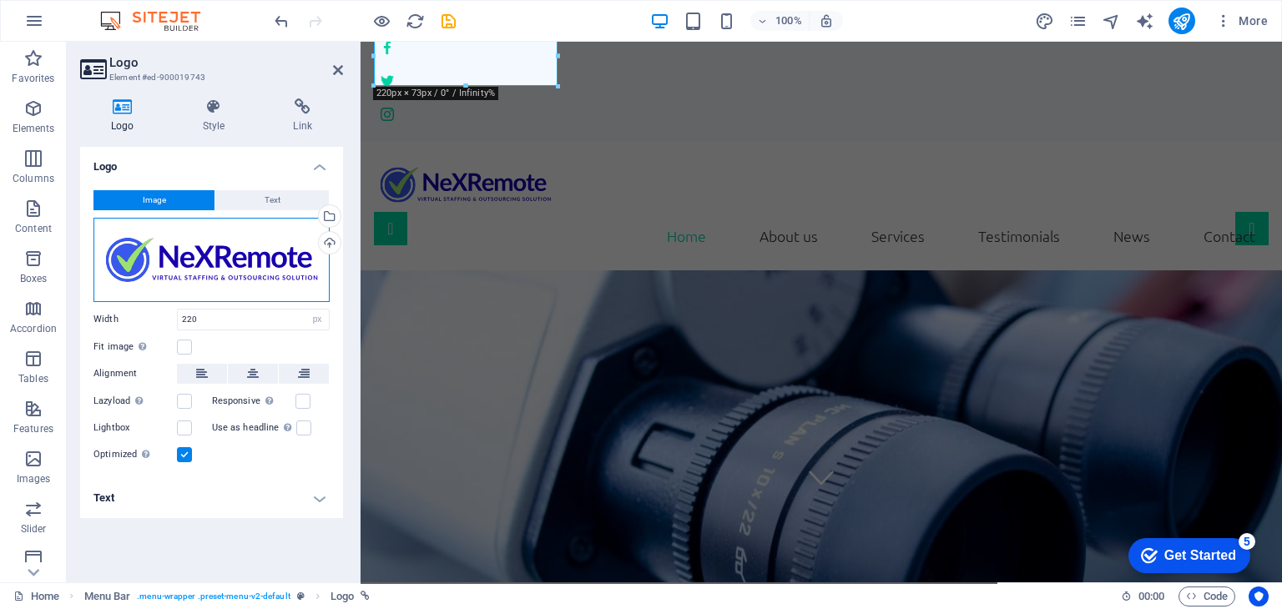
click at [253, 270] on div "Drag files here, click to choose files or select files from Files or our free s…" at bounding box center [211, 260] width 236 height 84
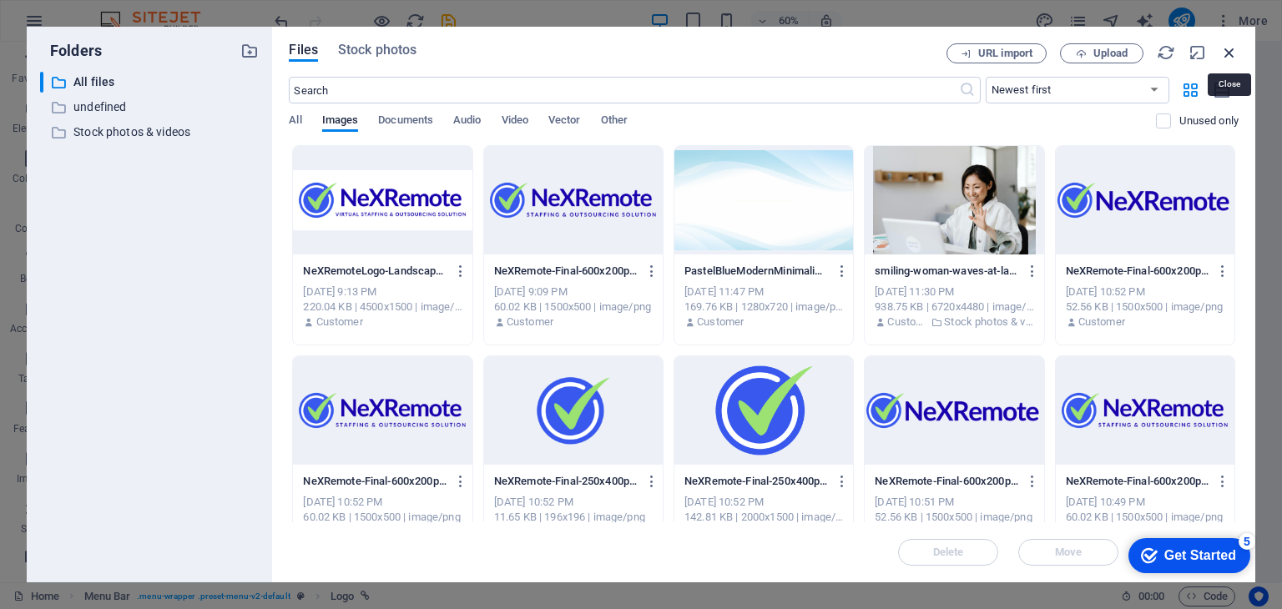
click at [1232, 48] on icon "button" at bounding box center [1229, 52] width 18 height 18
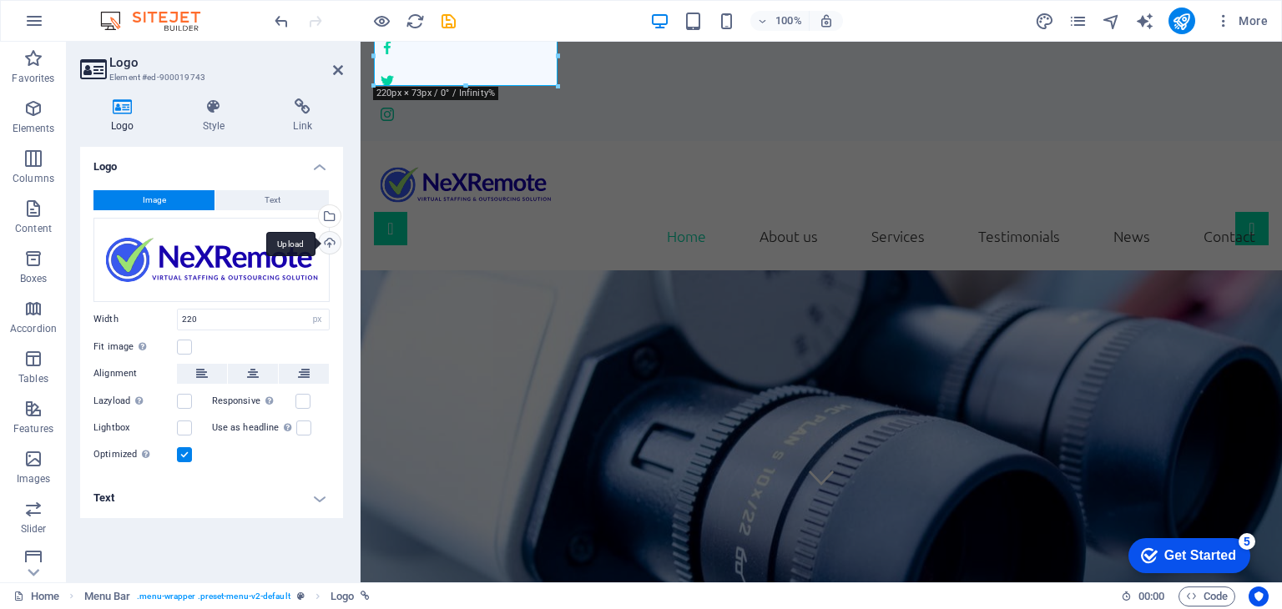
click at [330, 243] on div "Upload" at bounding box center [327, 244] width 25 height 25
click at [327, 245] on div "Upload" at bounding box center [327, 244] width 25 height 25
click at [330, 233] on div "Upload" at bounding box center [327, 244] width 25 height 25
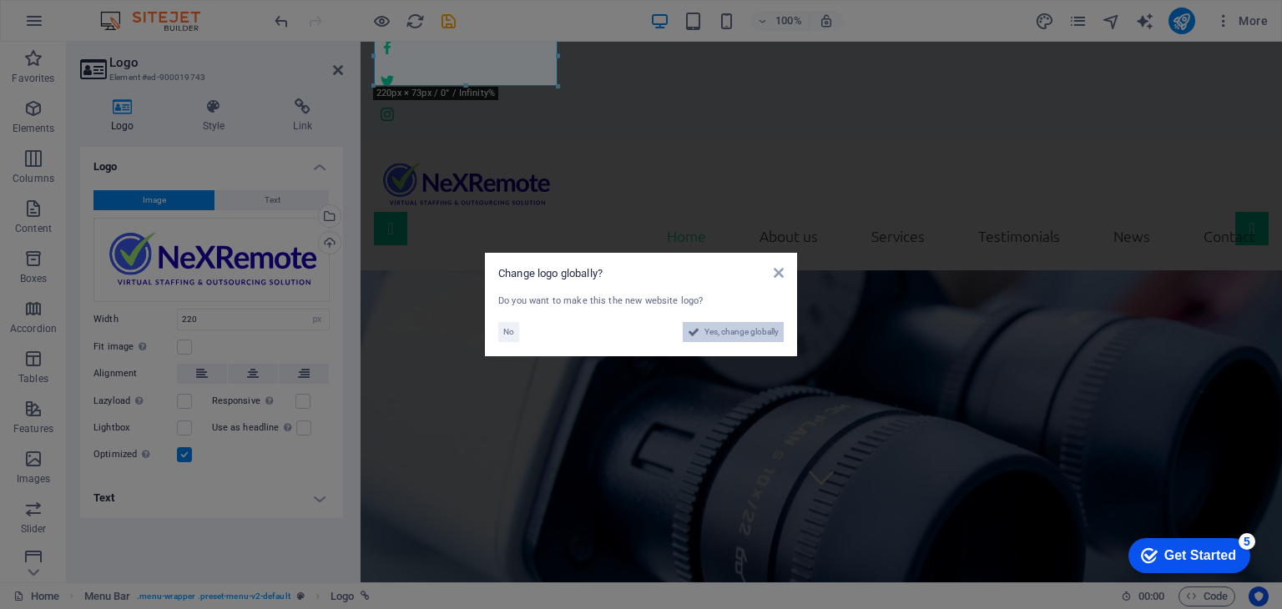
click at [738, 329] on span "Yes, change globally" at bounding box center [741, 332] width 74 height 20
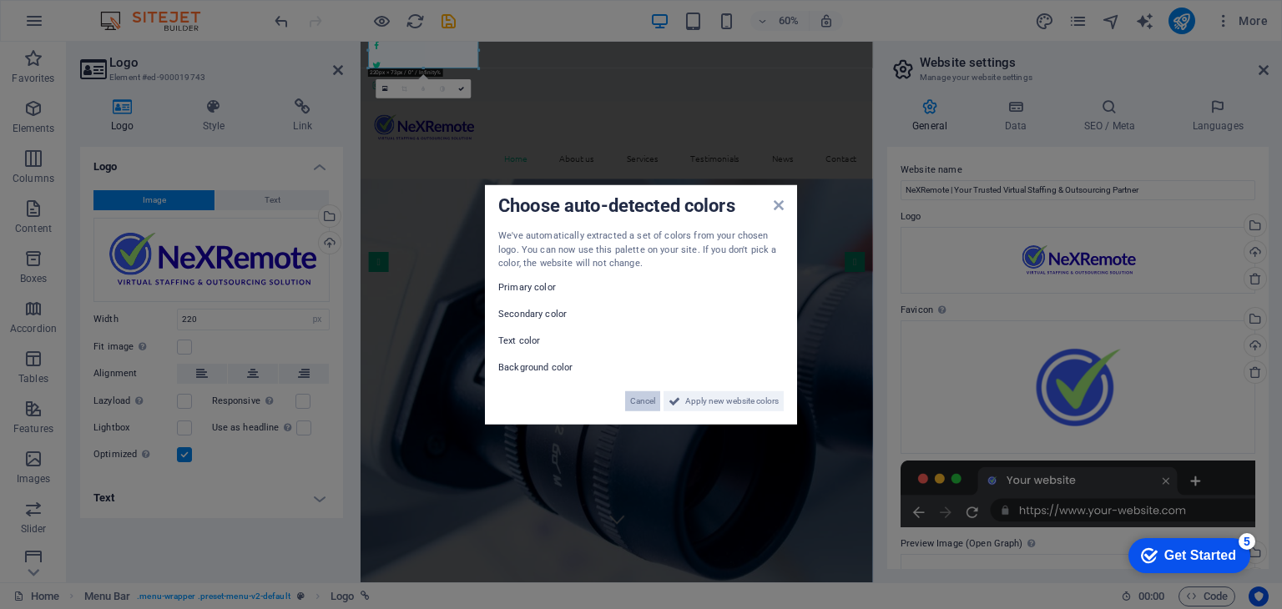
click at [638, 400] on span "Cancel" at bounding box center [642, 400] width 25 height 20
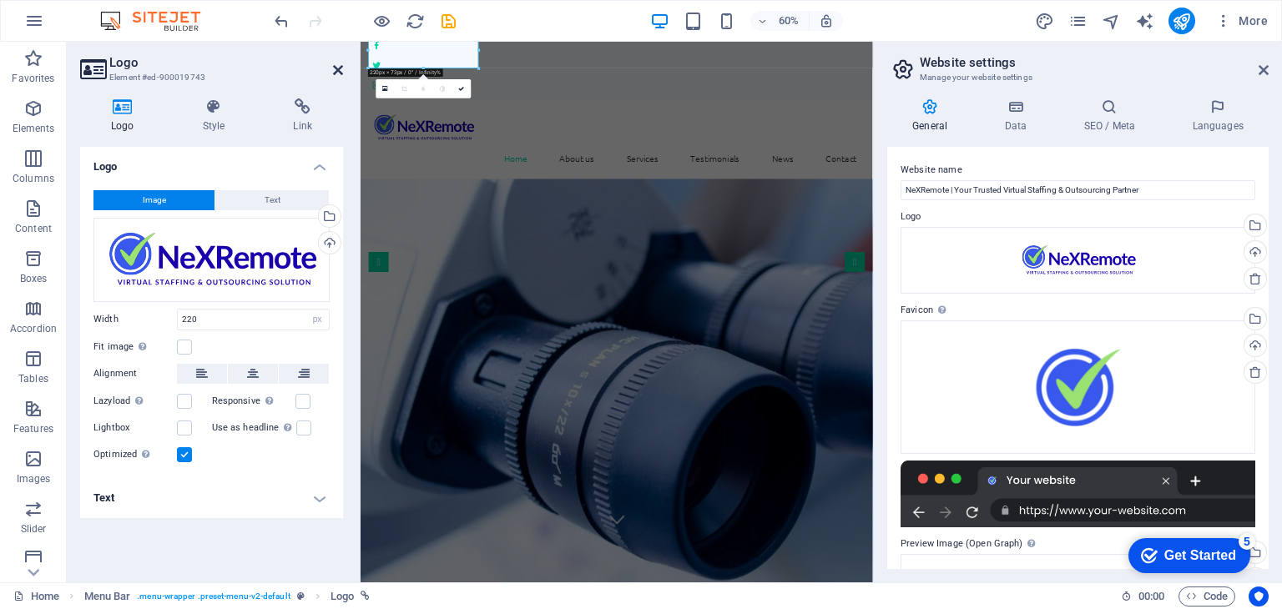
click at [340, 64] on icon at bounding box center [338, 69] width 10 height 13
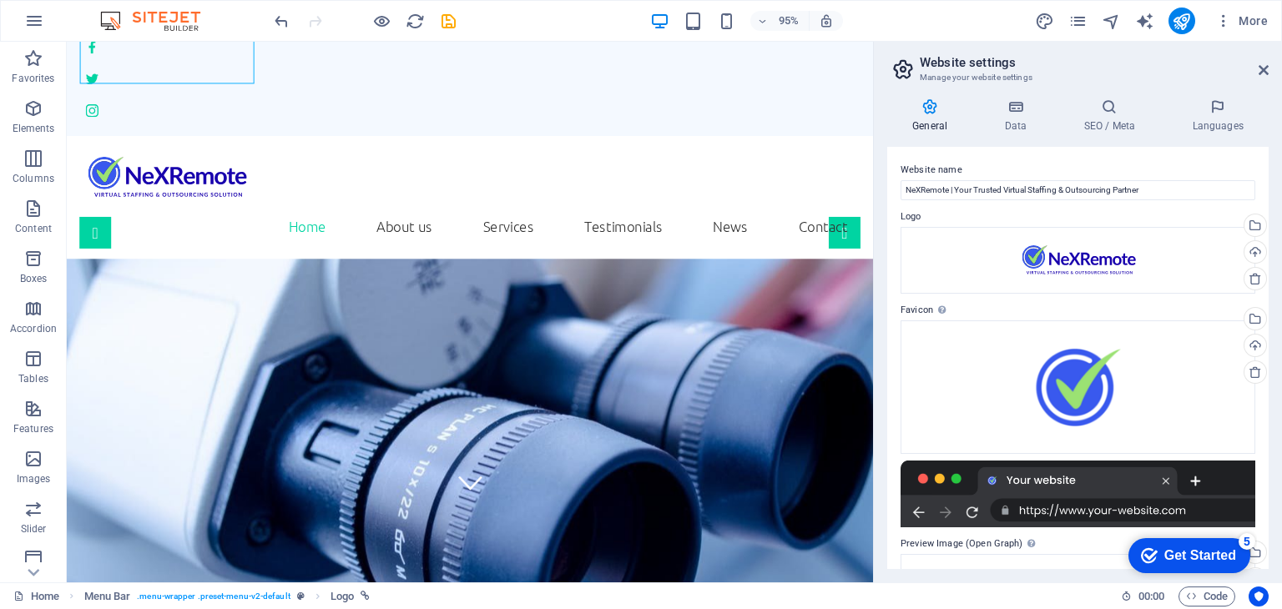
click at [1268, 71] on aside "Website settings Manage your website settings General Data SEO / Meta Languages…" at bounding box center [1077, 312] width 409 height 541
drag, startPoint x: 1267, startPoint y: 72, endPoint x: 1199, endPoint y: 30, distance: 80.1
click at [1267, 72] on icon at bounding box center [1263, 69] width 10 height 13
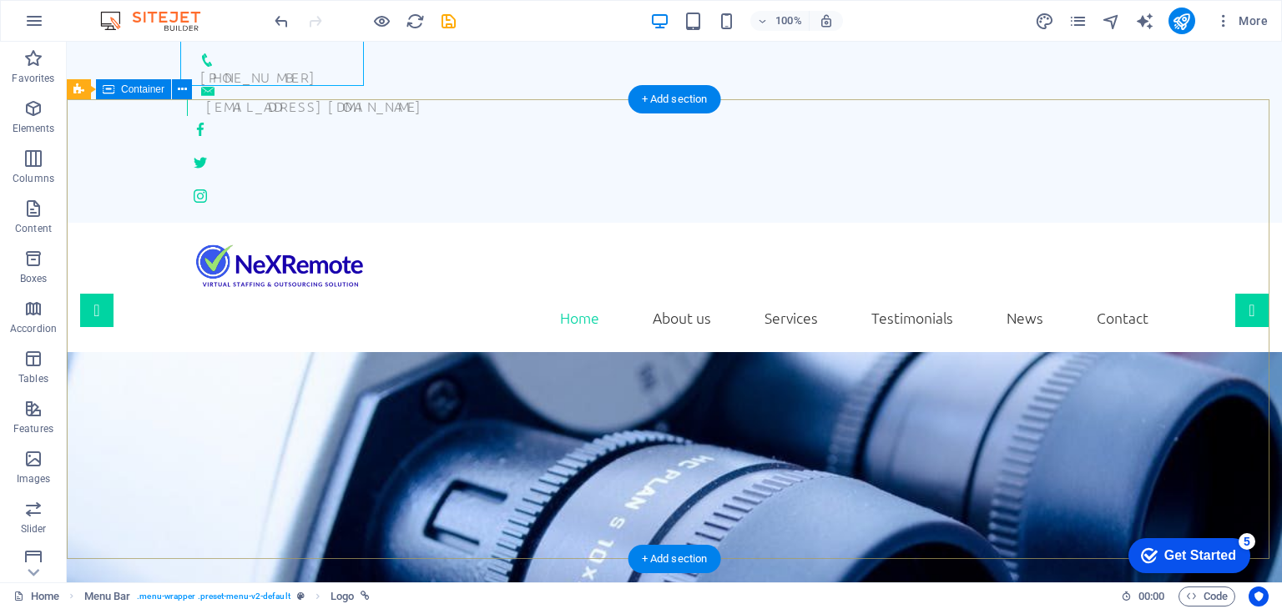
scroll to position [0, 0]
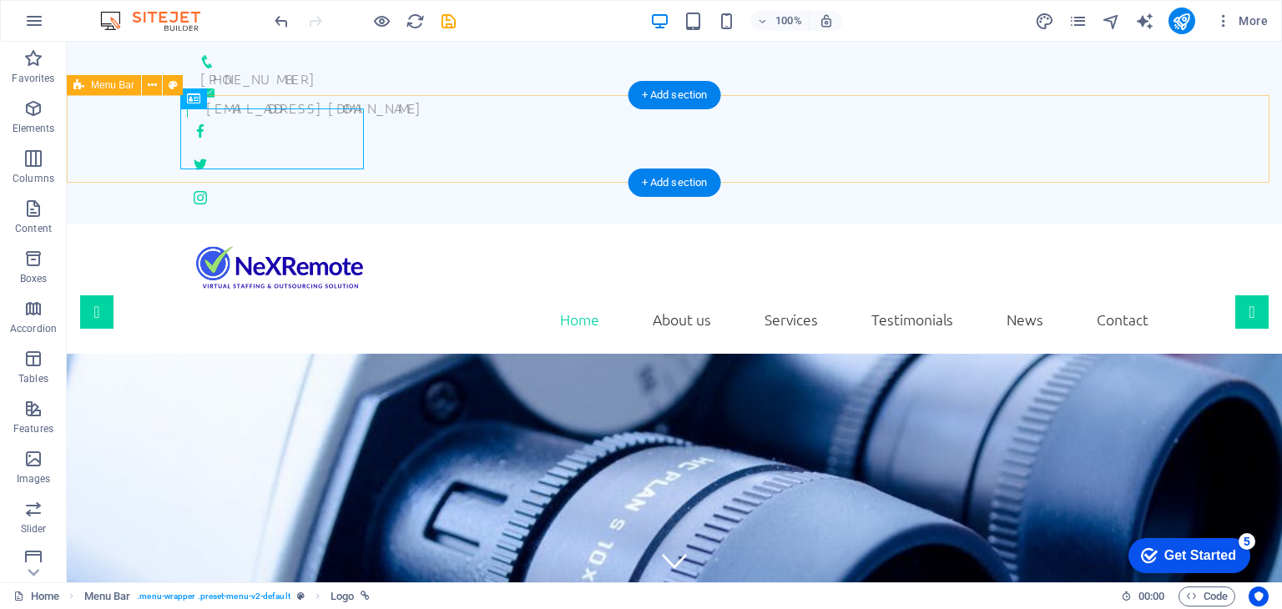
click at [449, 224] on div "Home About us Services Testimonials News Contact" at bounding box center [674, 288] width 1215 height 129
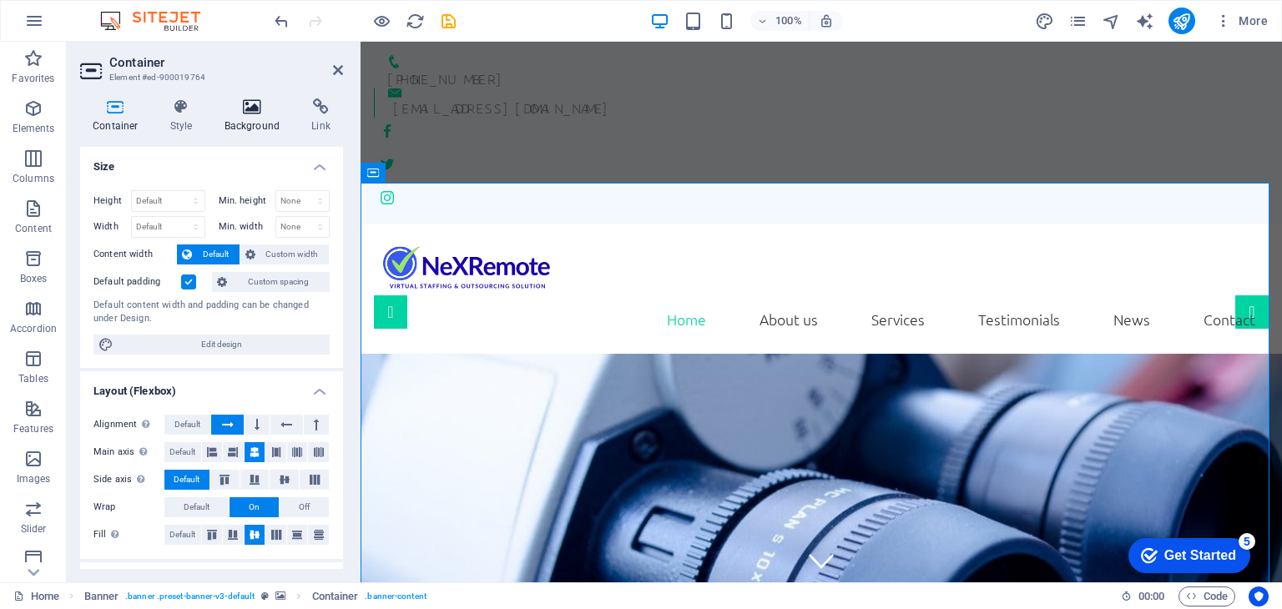
click at [264, 122] on h4 "Background" at bounding box center [256, 115] width 88 height 35
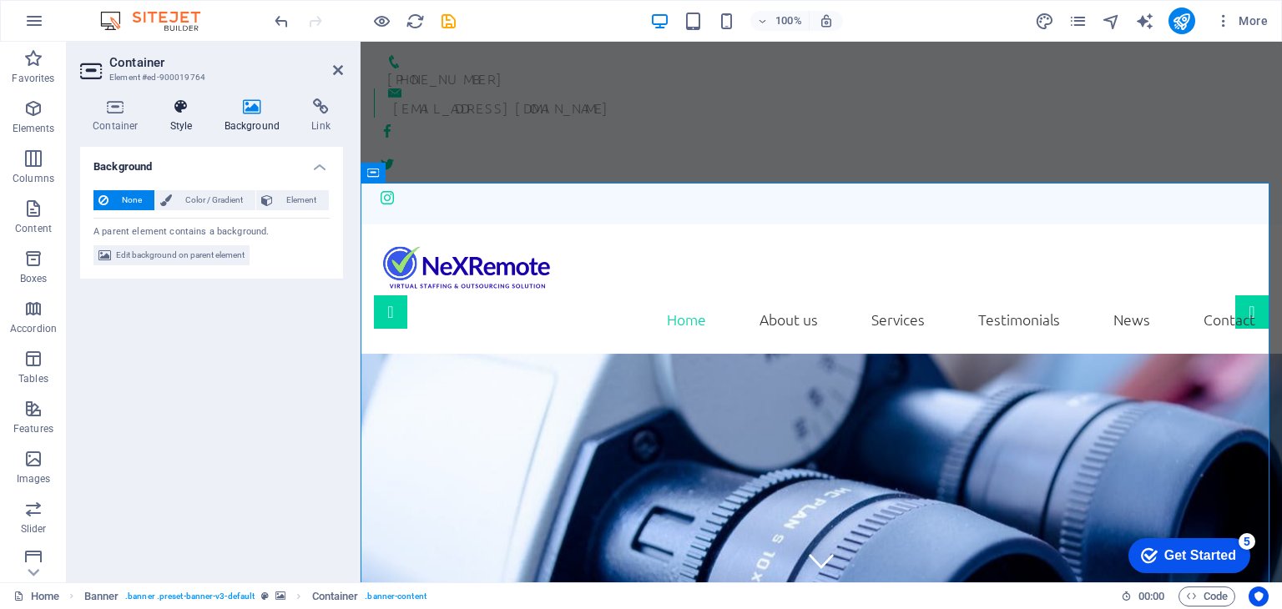
click at [177, 126] on h4 "Style" at bounding box center [185, 115] width 54 height 35
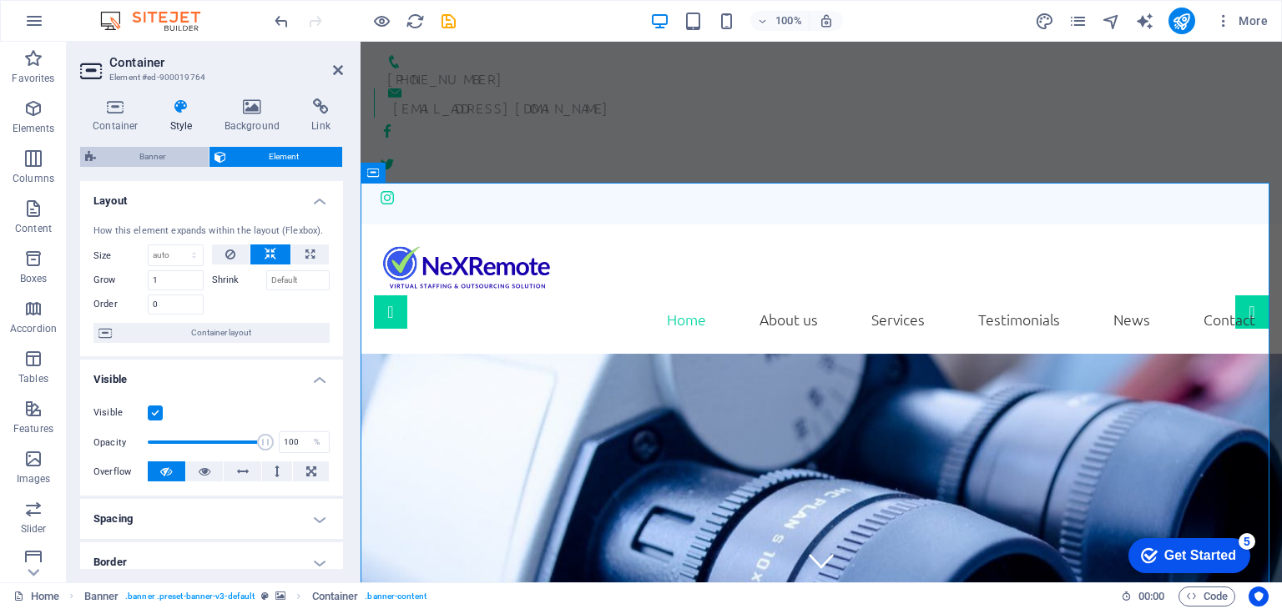
click at [160, 155] on span "Banner" at bounding box center [152, 157] width 103 height 20
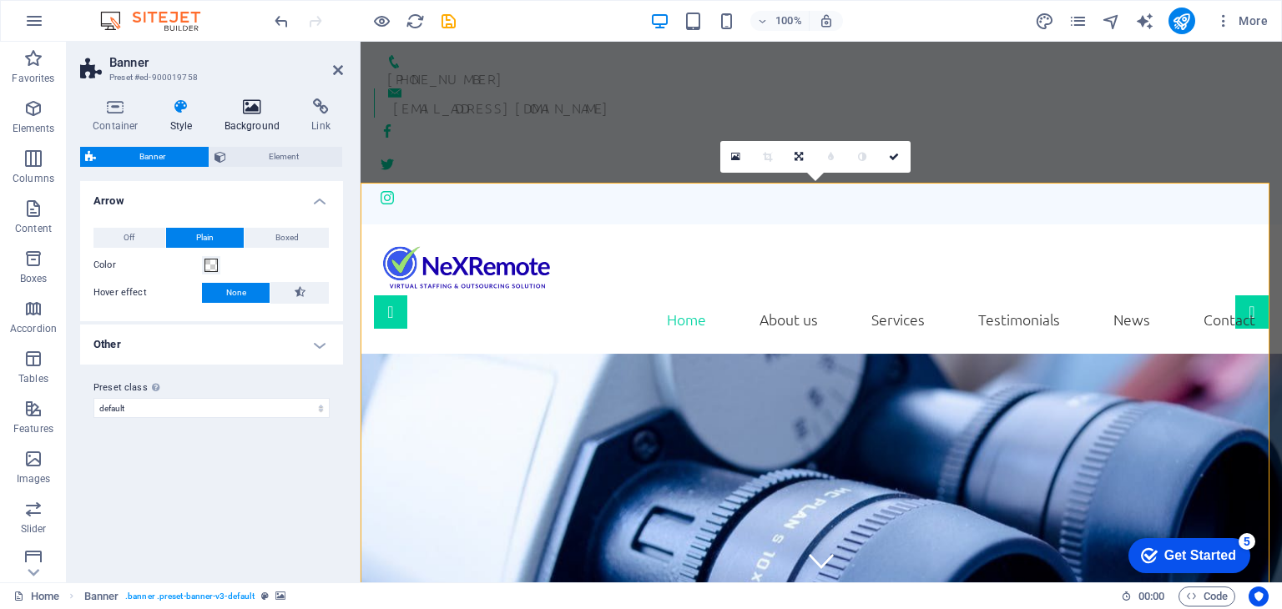
click at [246, 109] on icon at bounding box center [252, 106] width 81 height 17
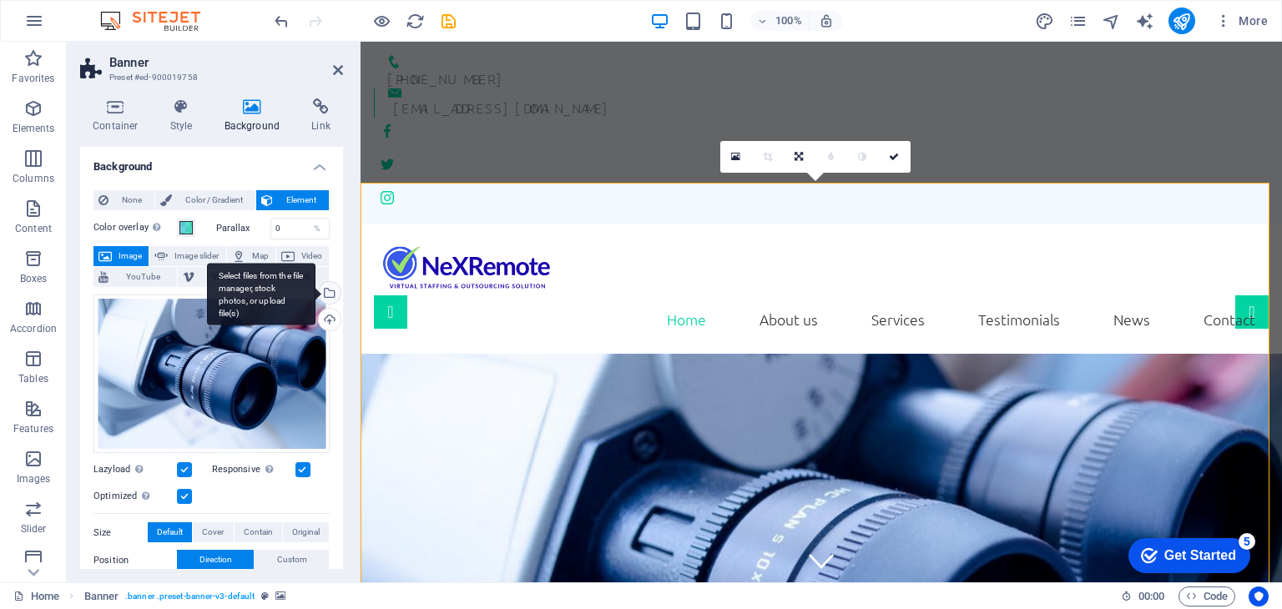
click at [326, 298] on div "Select files from the file manager, stock photos, or upload file(s)" at bounding box center [327, 294] width 25 height 25
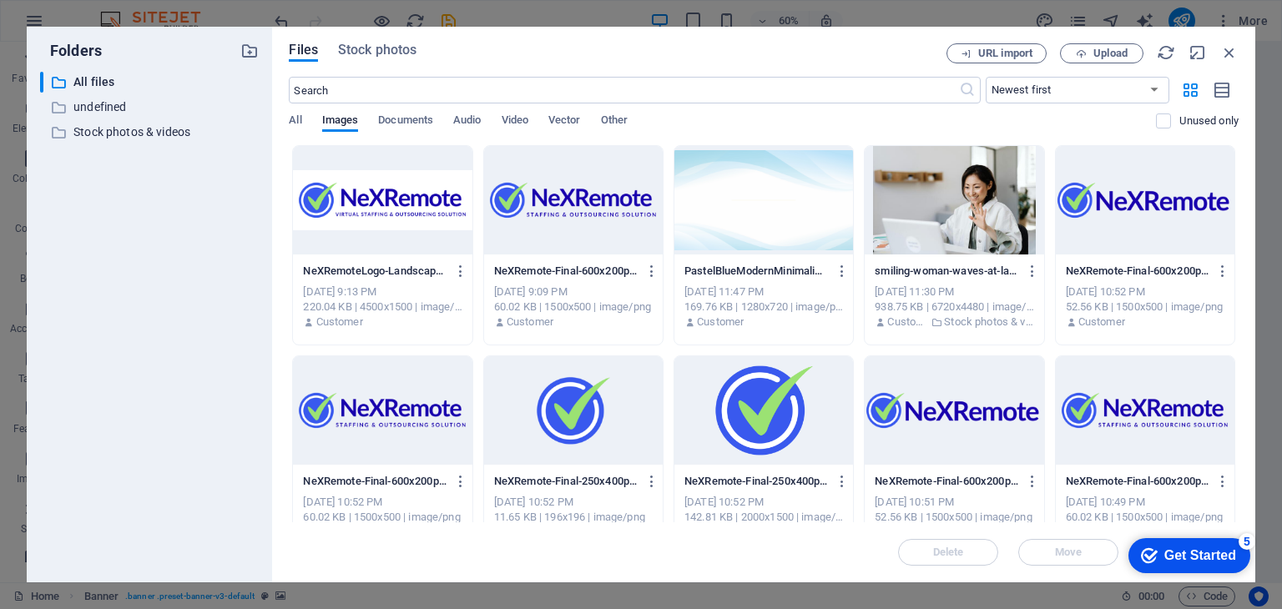
click at [971, 208] on div at bounding box center [953, 200] width 179 height 108
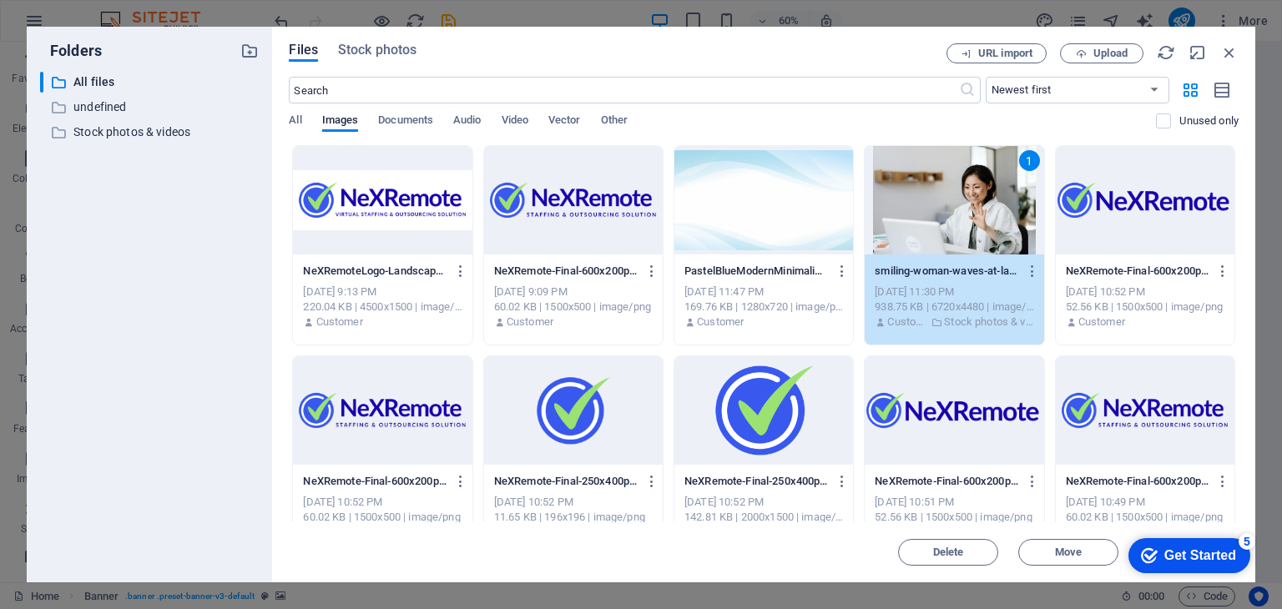
click at [943, 266] on p "smiling-woman-waves-at-laptop-during-a-video-call-in-a-modern-office-uL0xjcRvOD…" at bounding box center [946, 271] width 144 height 15
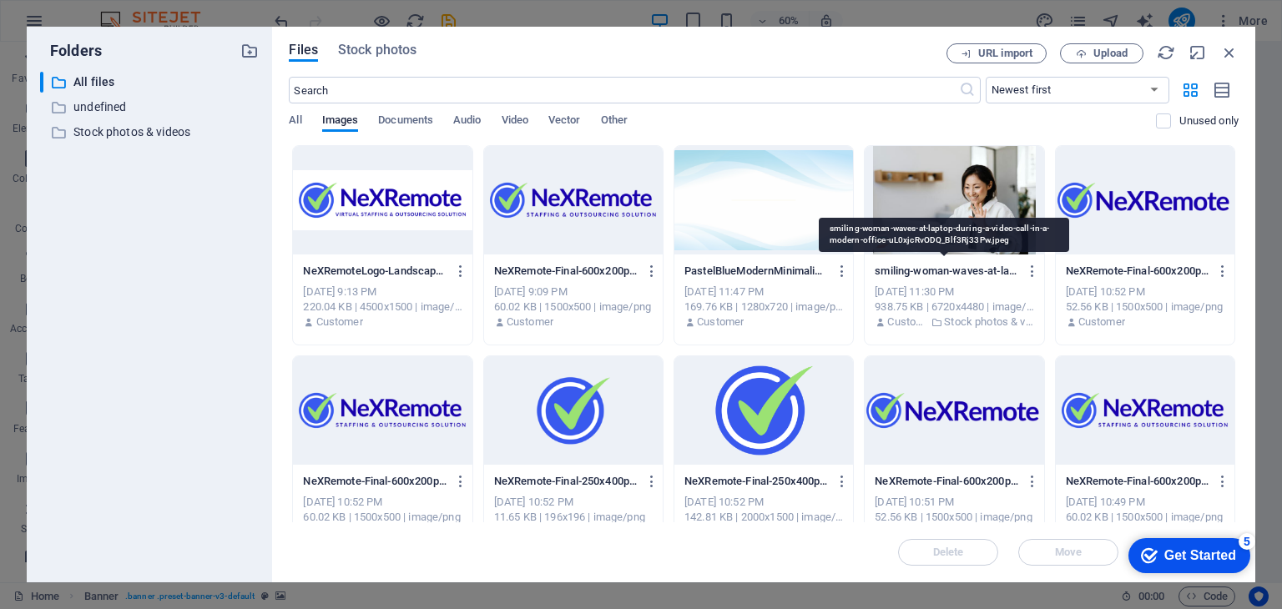
click at [943, 266] on p "smiling-woman-waves-at-laptop-during-a-video-call-in-a-modern-office-uL0xjcRvOD…" at bounding box center [946, 271] width 144 height 15
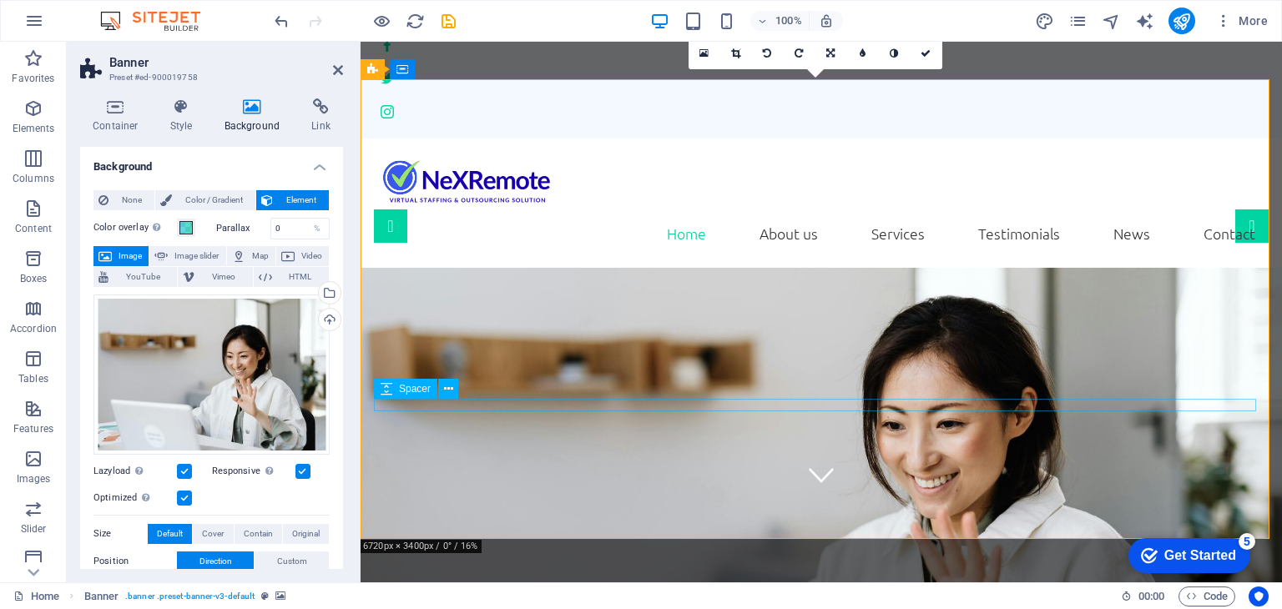
scroll to position [83, 0]
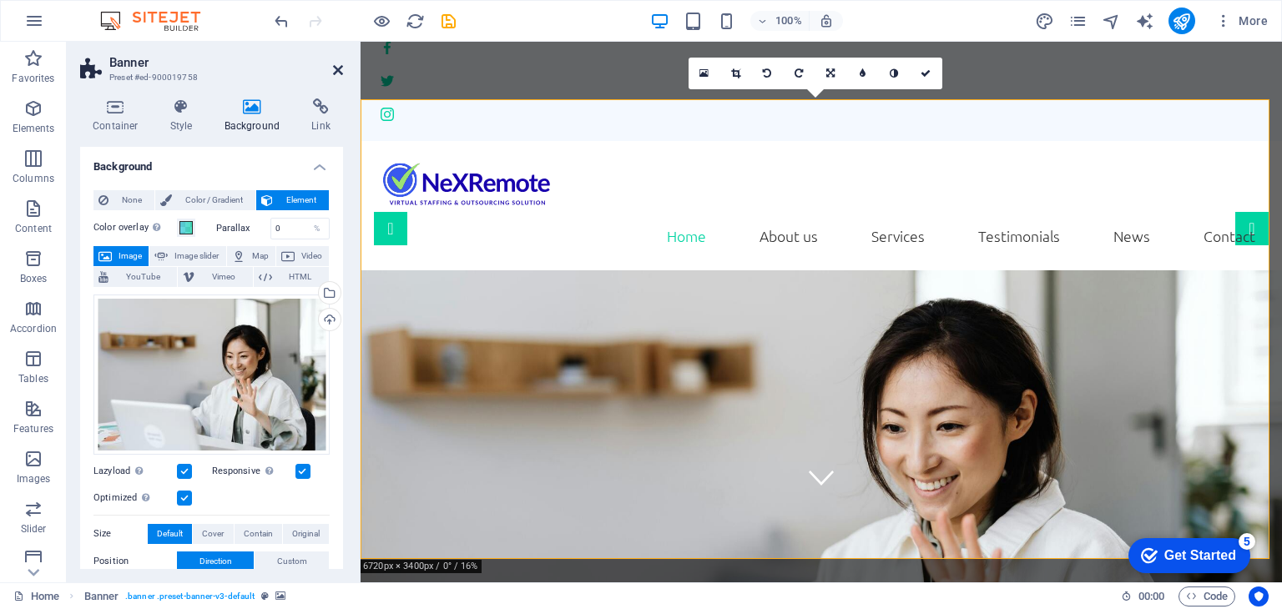
click at [340, 63] on icon at bounding box center [338, 69] width 10 height 13
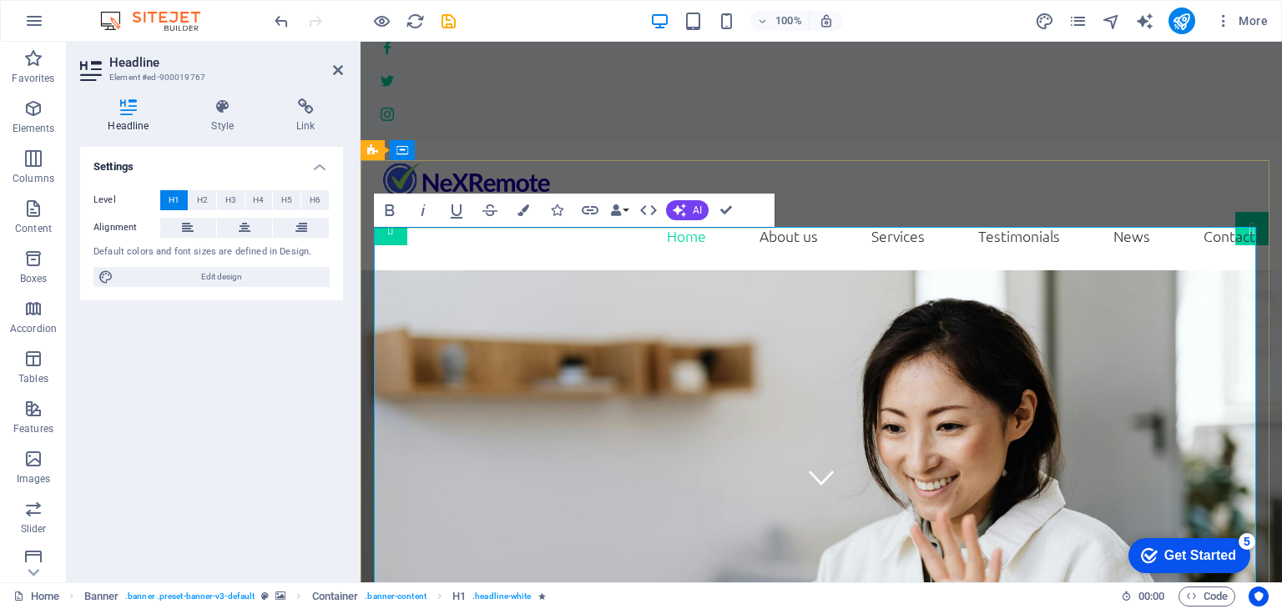
scroll to position [23, 0]
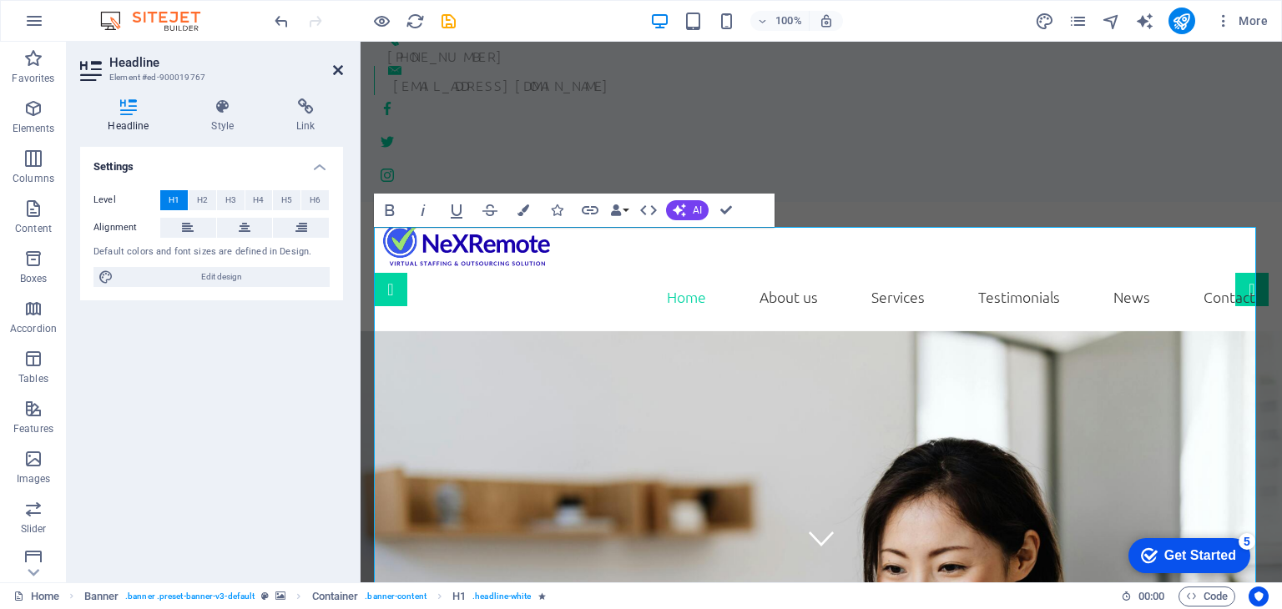
click at [337, 68] on icon at bounding box center [338, 69] width 10 height 13
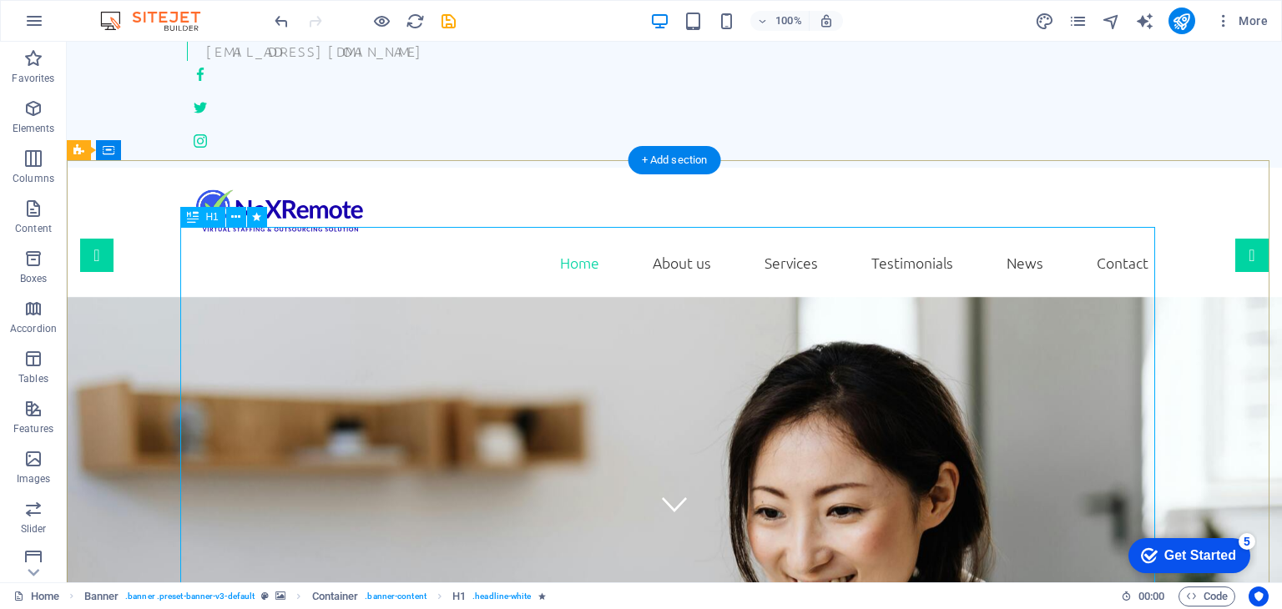
scroll to position [189, 0]
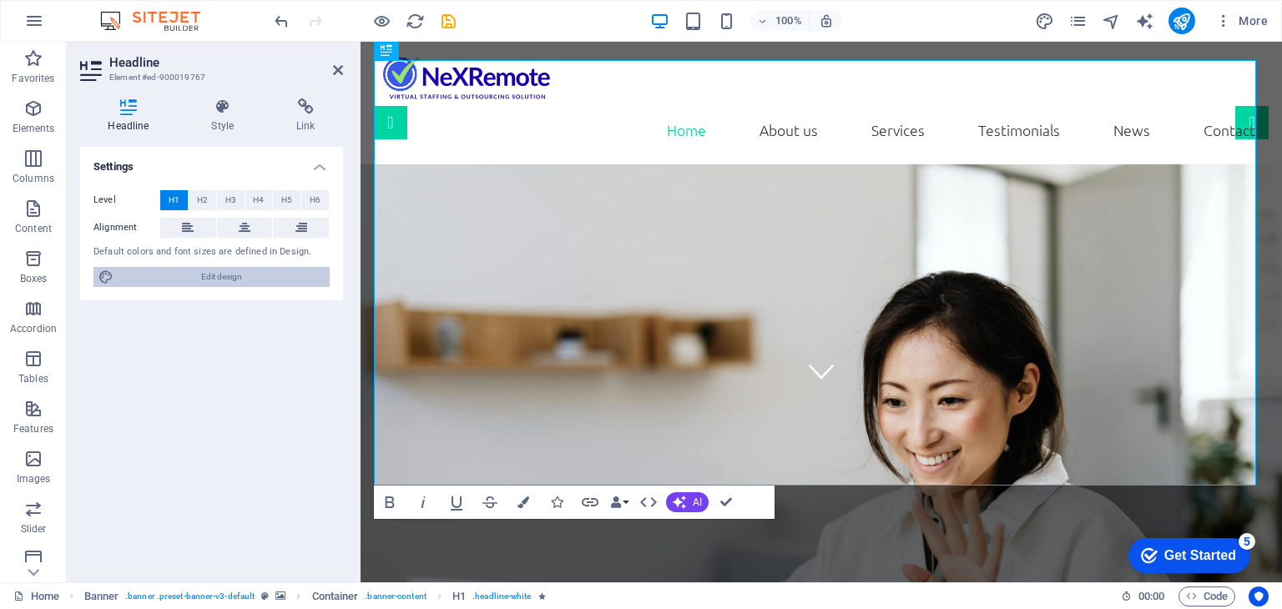
click at [217, 278] on span "Edit design" at bounding box center [221, 277] width 206 height 20
select select "rem"
select select "300"
select select "px"
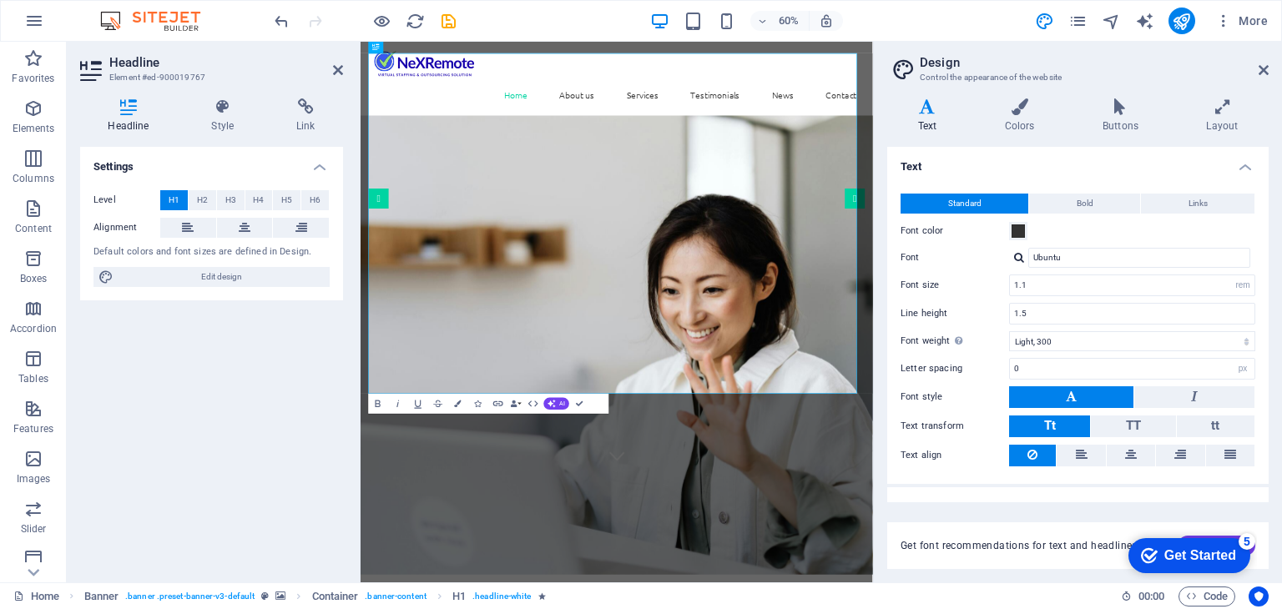
scroll to position [23, 0]
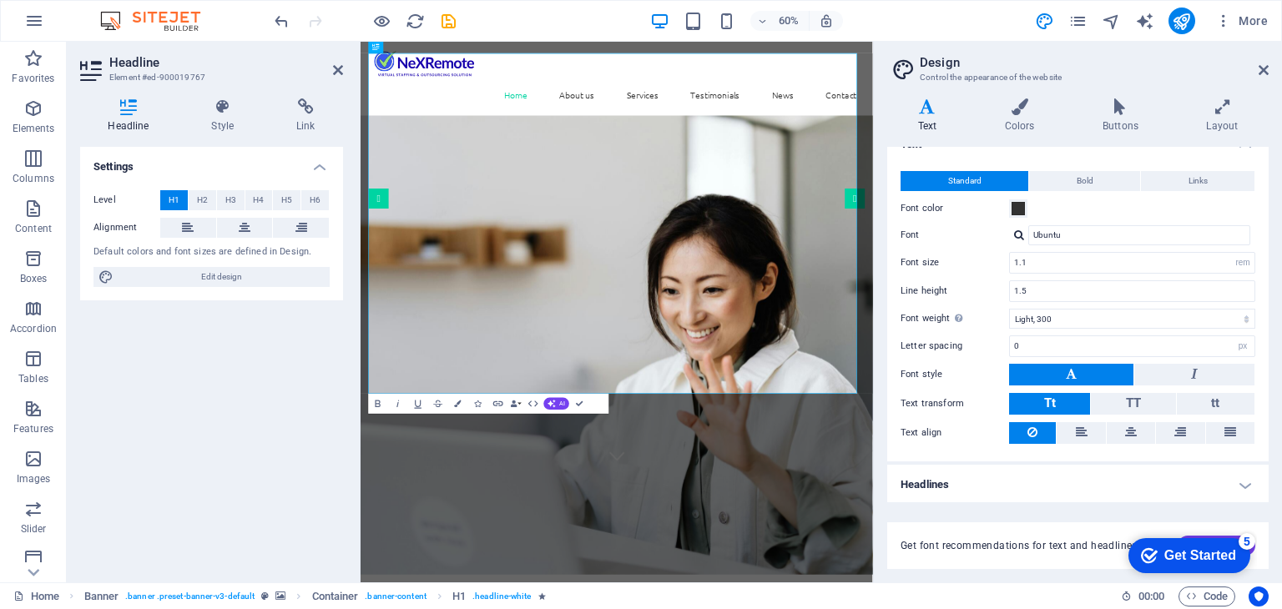
click at [948, 481] on h4 "Headlines" at bounding box center [1077, 485] width 381 height 40
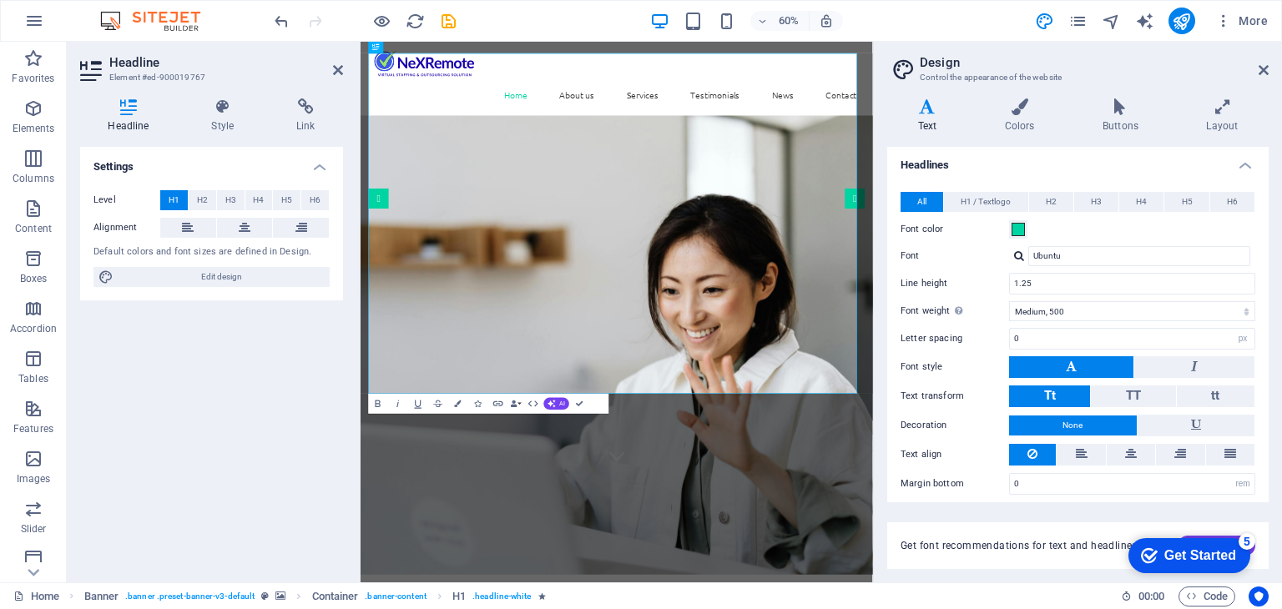
scroll to position [346, 0]
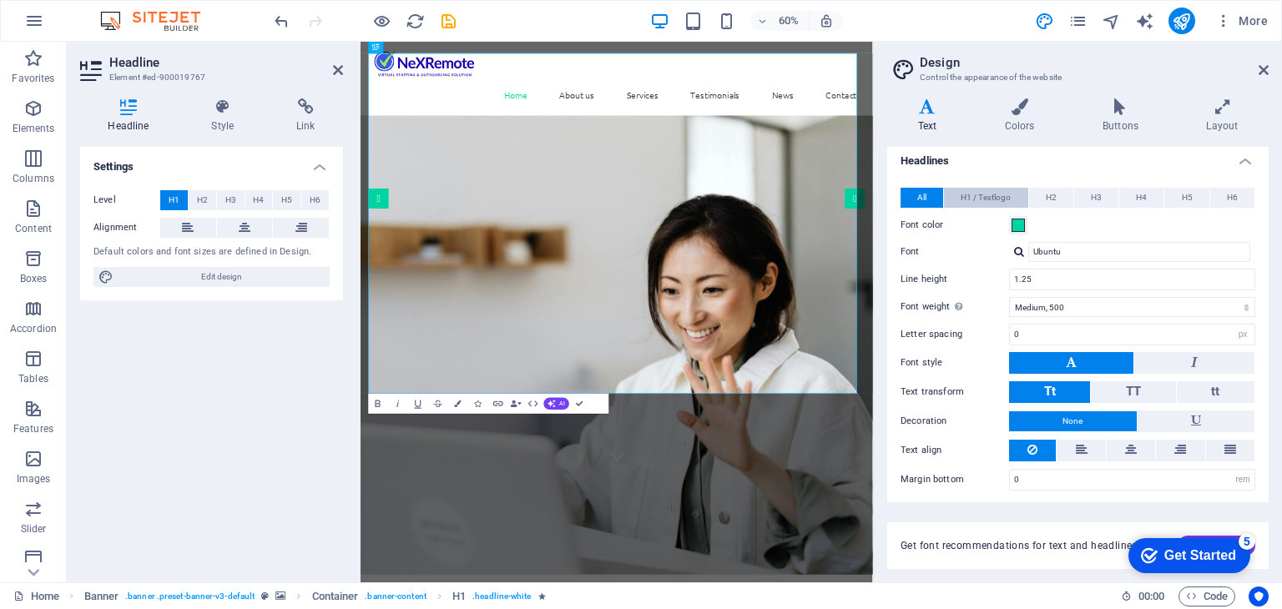
click at [968, 201] on span "H1 / Textlogo" at bounding box center [985, 198] width 50 height 20
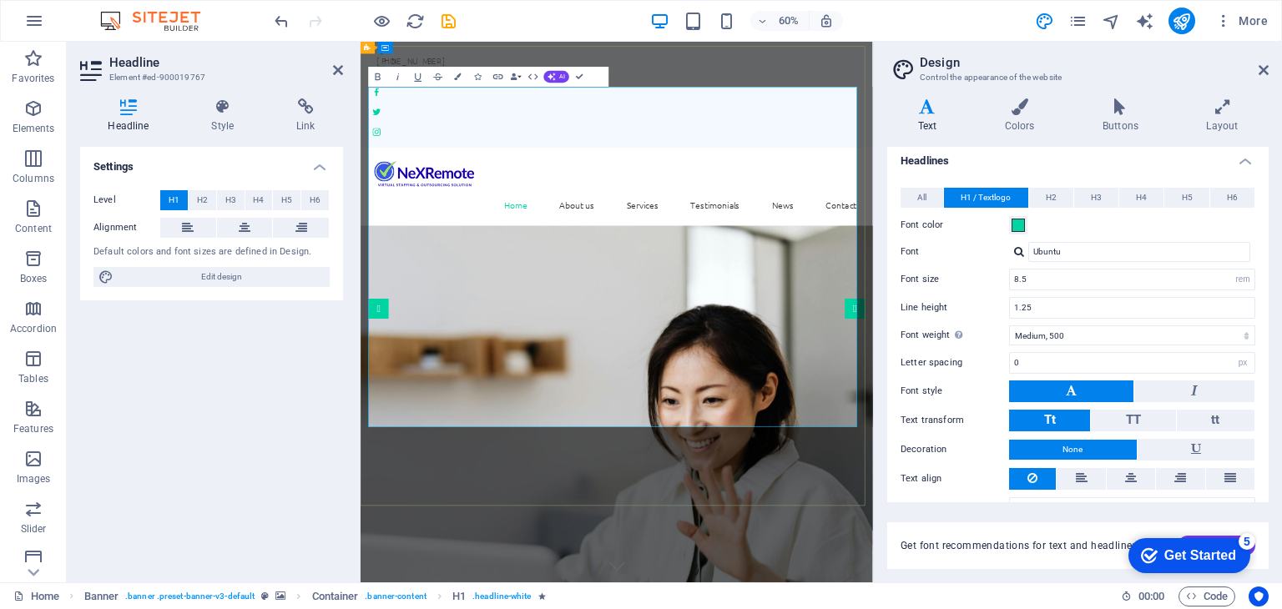
scroll to position [0, 0]
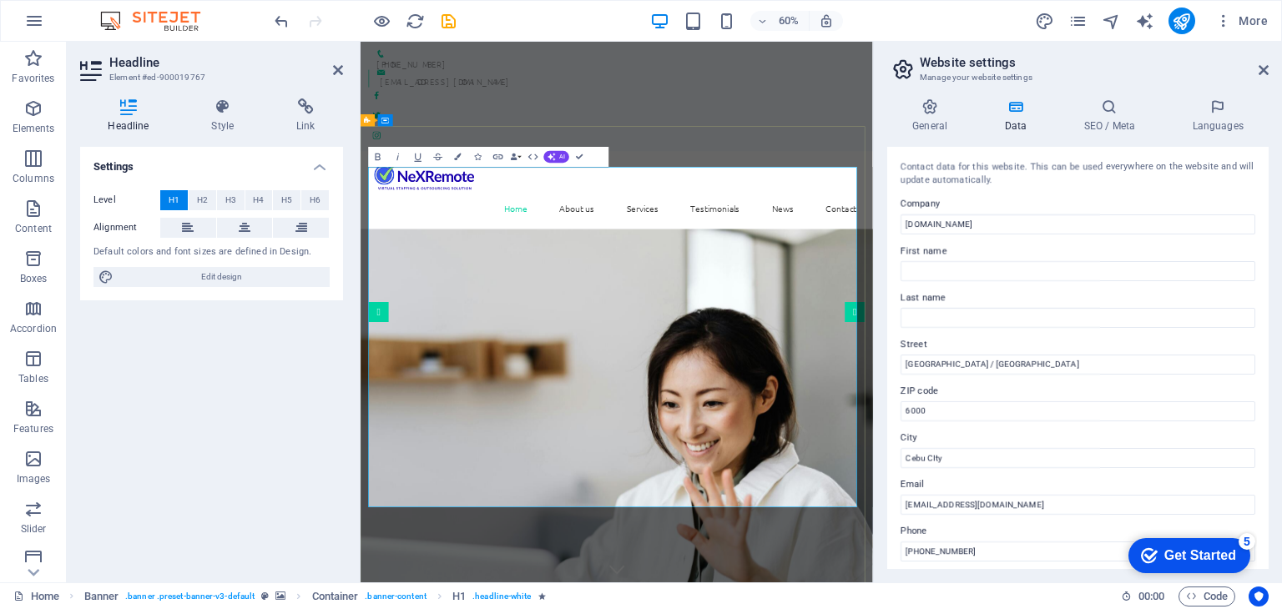
click at [175, 201] on span "H1" at bounding box center [174, 200] width 11 height 20
click at [214, 274] on span "Edit design" at bounding box center [221, 277] width 206 height 20
select select "rem"
select select "300"
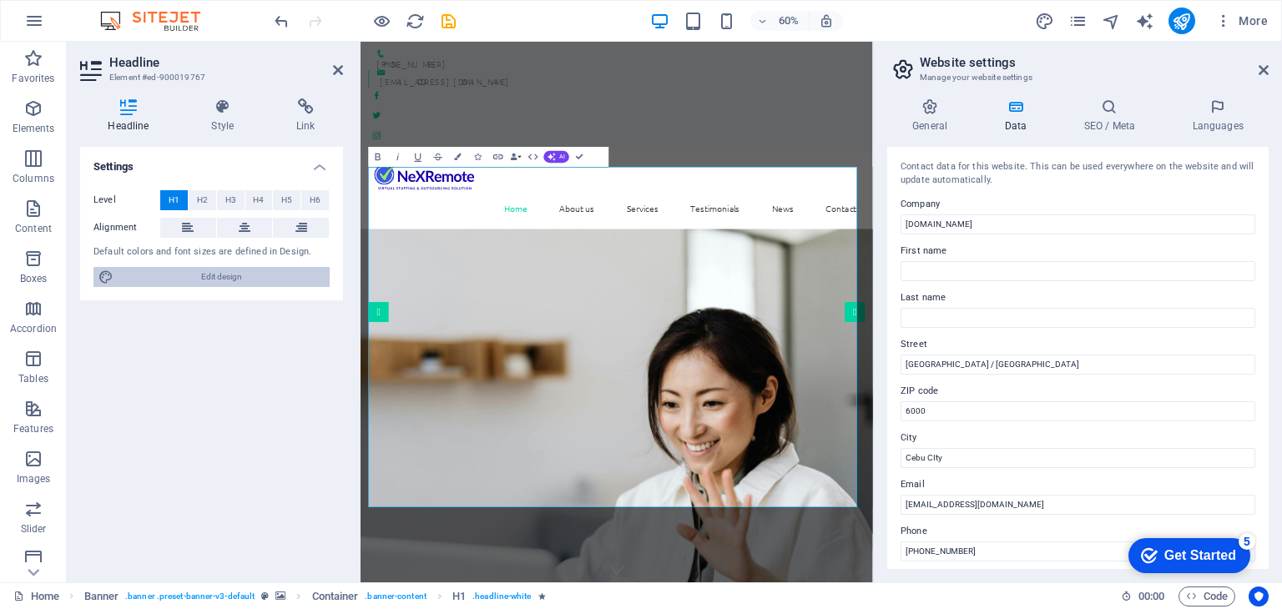
select select "px"
select select "700"
select select "rem"
select select "500"
select select "px"
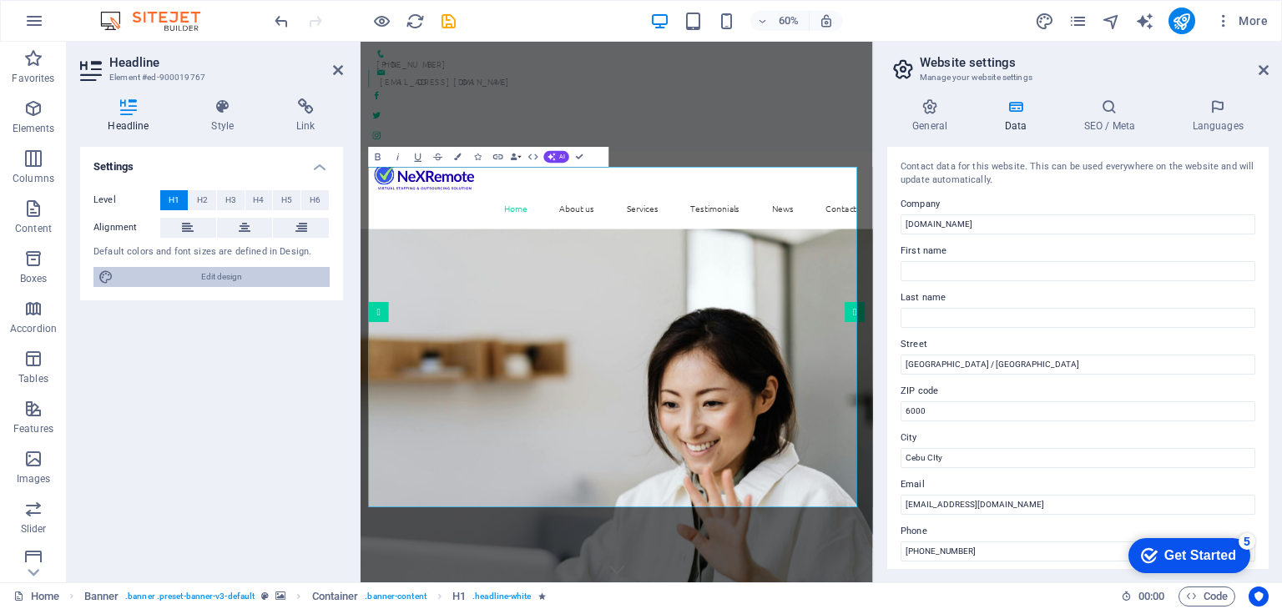
select select "rem"
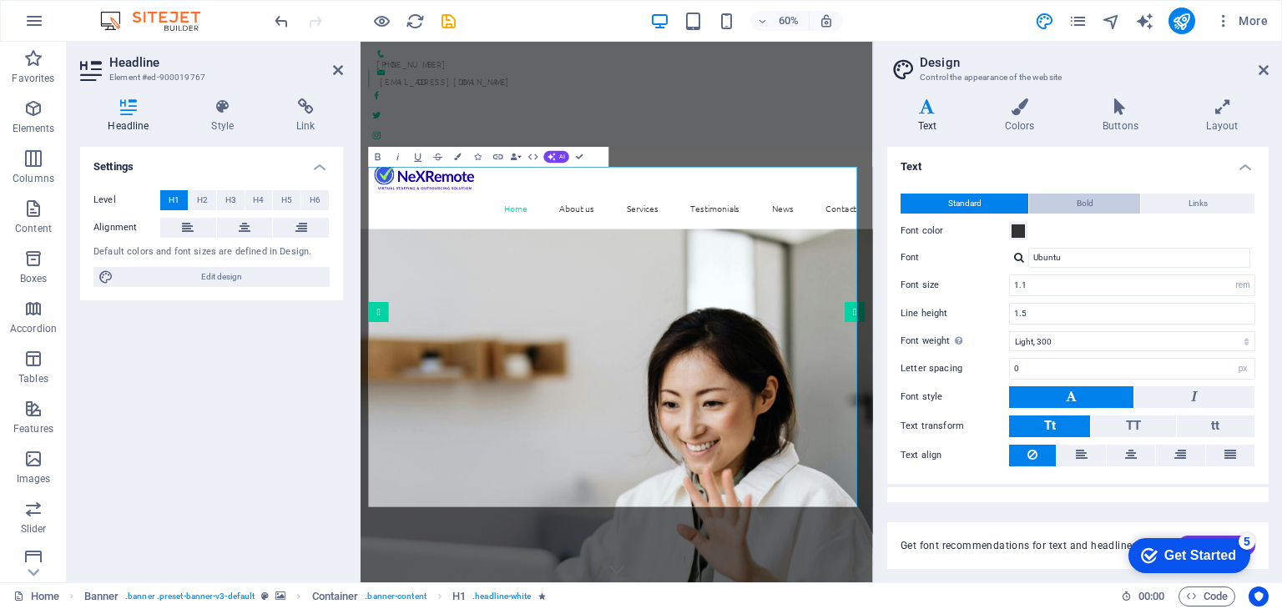
click at [1098, 208] on button "Bold" at bounding box center [1084, 204] width 111 height 20
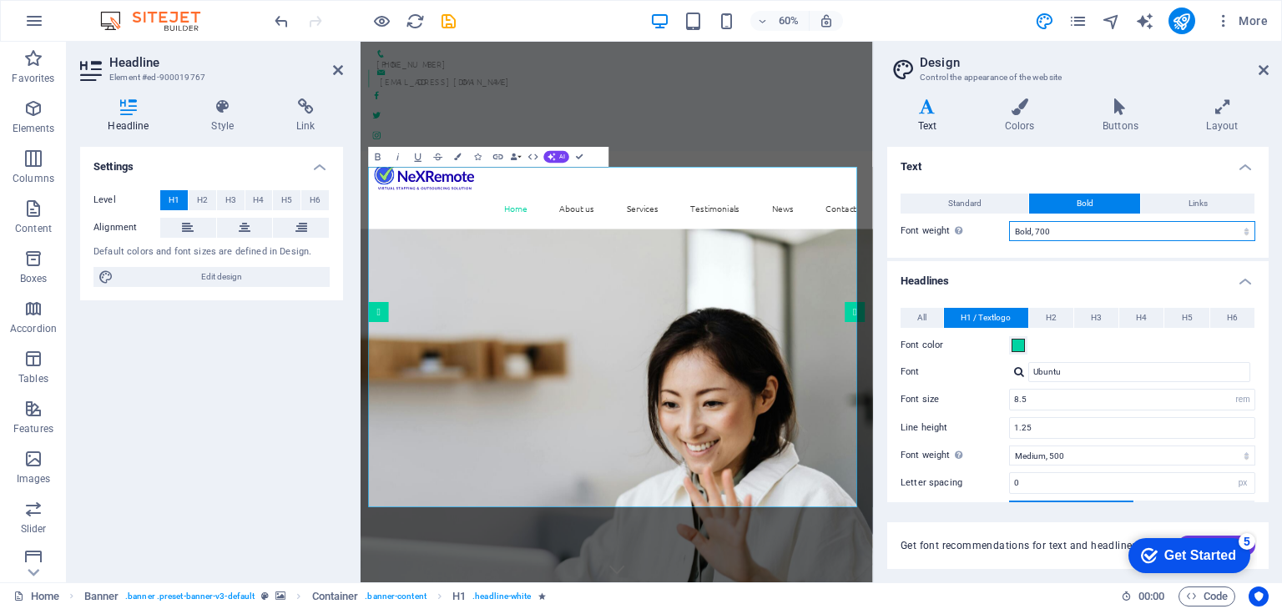
click at [1035, 231] on select "Thin, 100 Extra-light, 200 Light, 300 Regular, 400 Medium, 500 Semi-bold, 600 B…" at bounding box center [1132, 231] width 246 height 20
select select "400"
click at [1009, 221] on select "Thin, 100 Extra-light, 200 Light, 300 Regular, 400 Medium, 500 Semi-bold, 600 B…" at bounding box center [1132, 231] width 246 height 20
click at [924, 202] on button "Standard" at bounding box center [964, 204] width 128 height 20
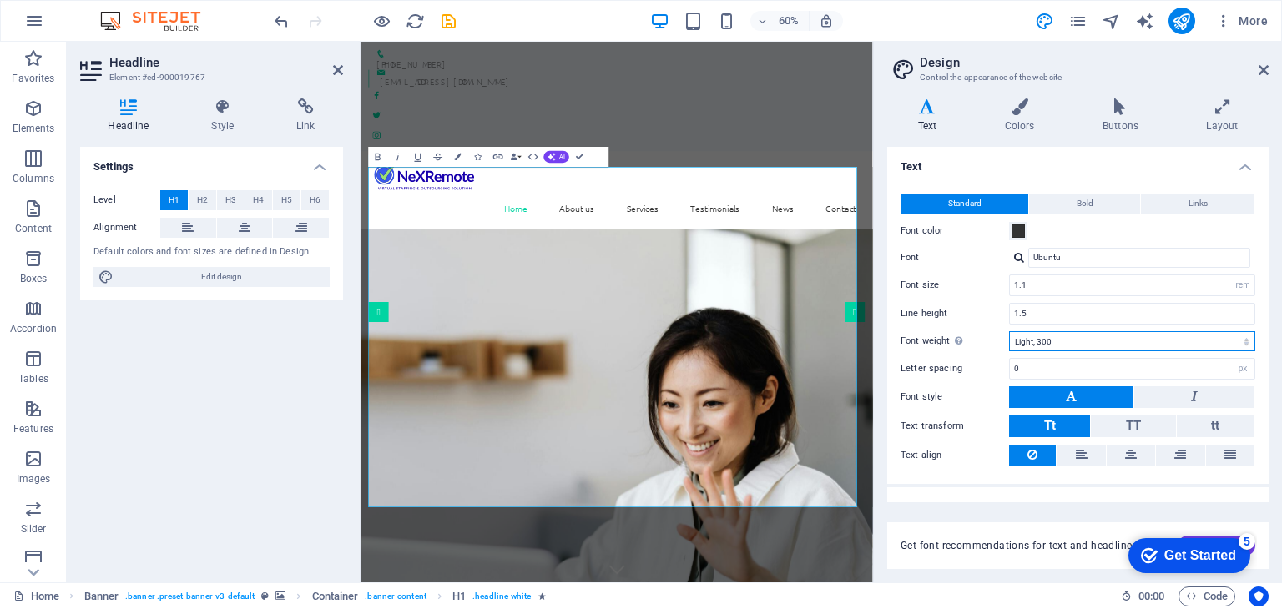
click at [1035, 343] on select "Thin, 100 Extra-light, 200 Light, 300 Regular, 400 Medium, 500 Semi-bold, 600 B…" at bounding box center [1132, 341] width 246 height 20
click at [1009, 331] on select "Thin, 100 Extra-light, 200 Light, 300 Regular, 400 Medium, 500 Semi-bold, 600 B…" at bounding box center [1132, 341] width 246 height 20
click at [1261, 71] on icon at bounding box center [1263, 69] width 10 height 13
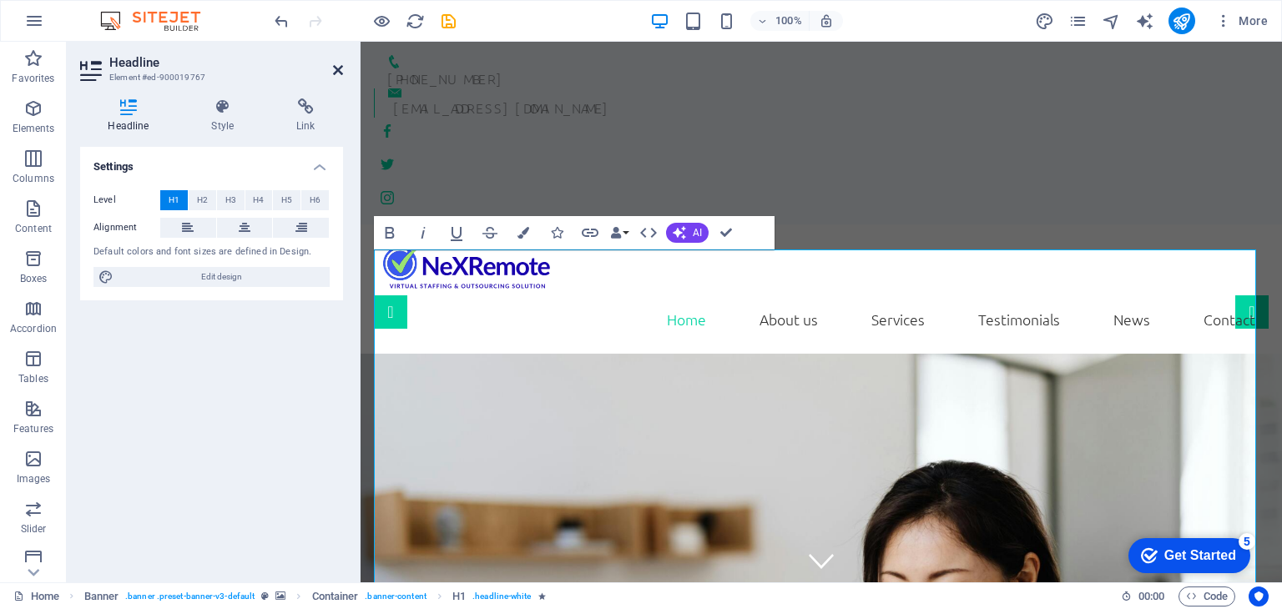
click at [337, 70] on icon at bounding box center [338, 69] width 10 height 13
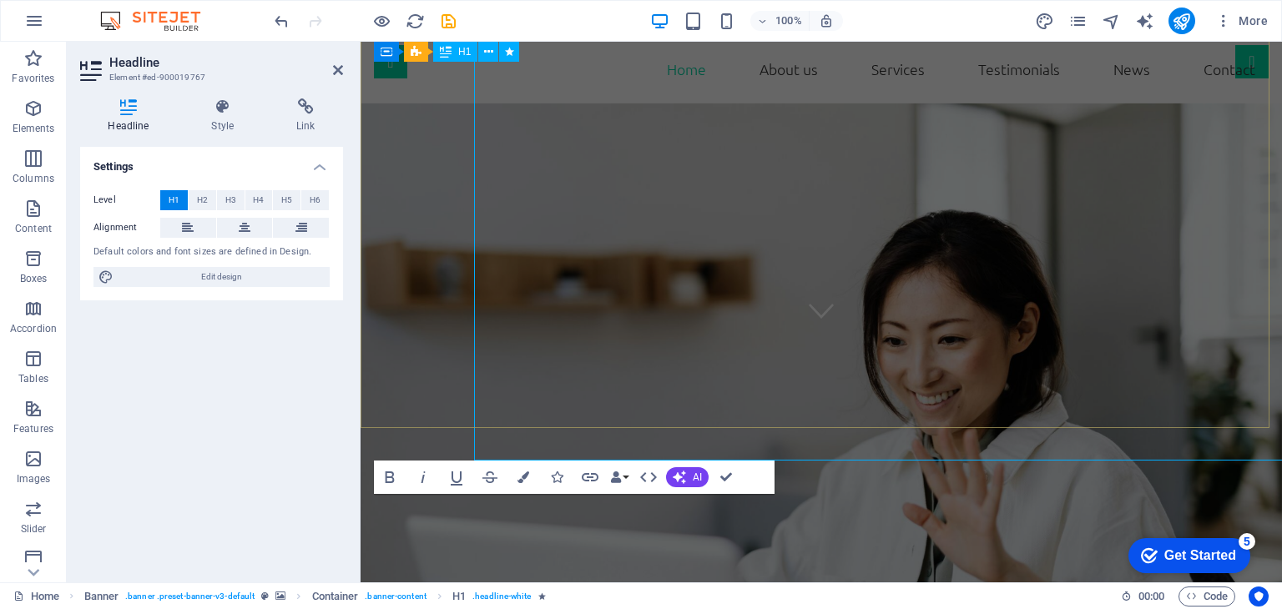
scroll to position [214, 0]
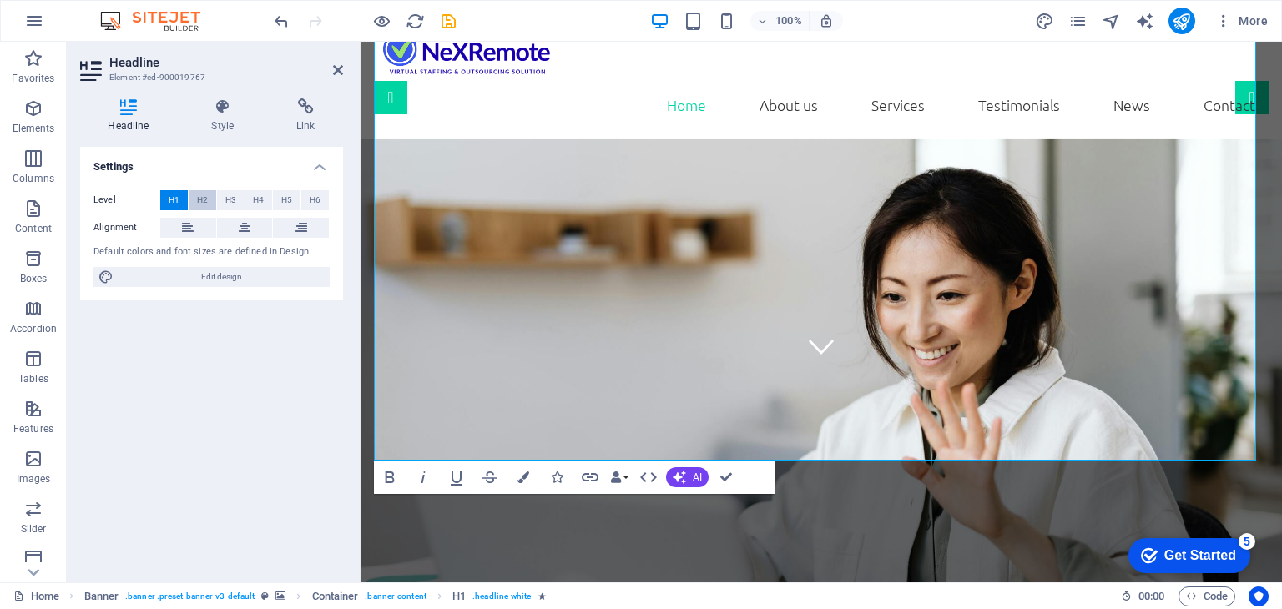
click at [201, 199] on span "H2" at bounding box center [202, 200] width 11 height 20
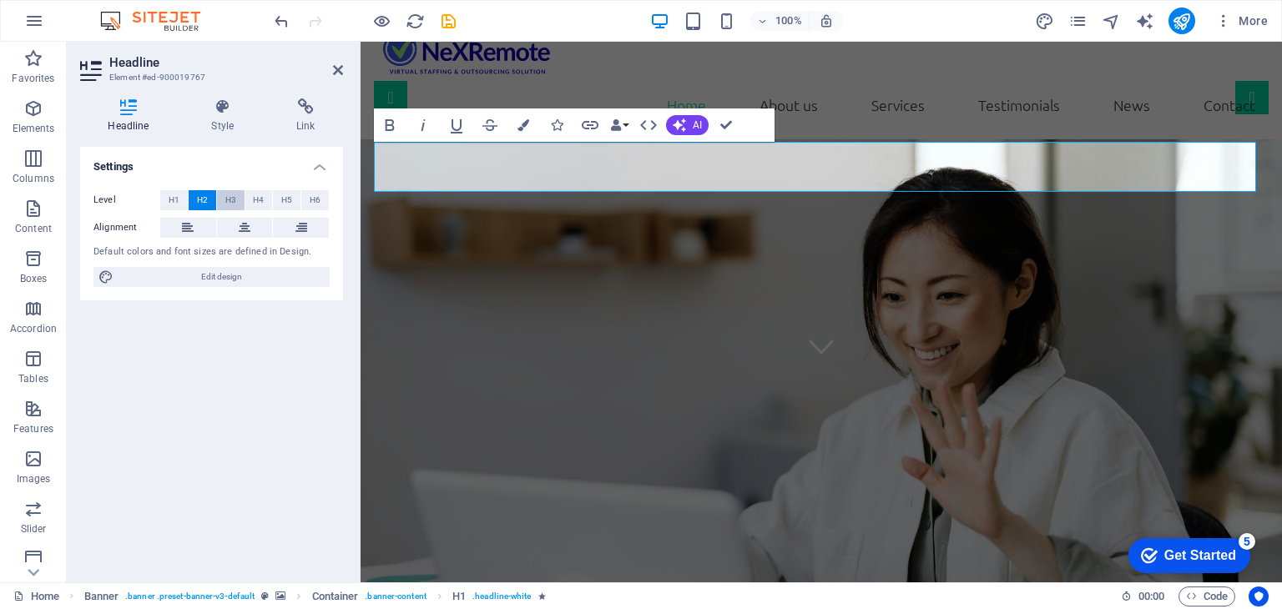
click at [235, 202] on span "H3" at bounding box center [230, 200] width 11 height 20
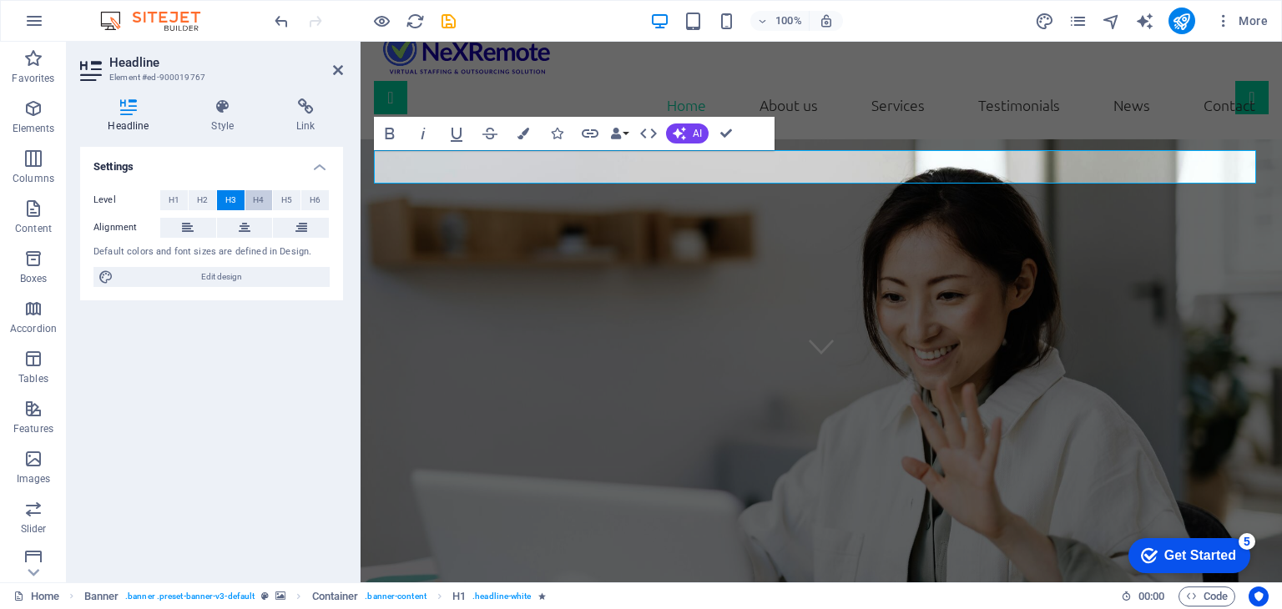
click at [257, 202] on span "H4" at bounding box center [258, 200] width 11 height 20
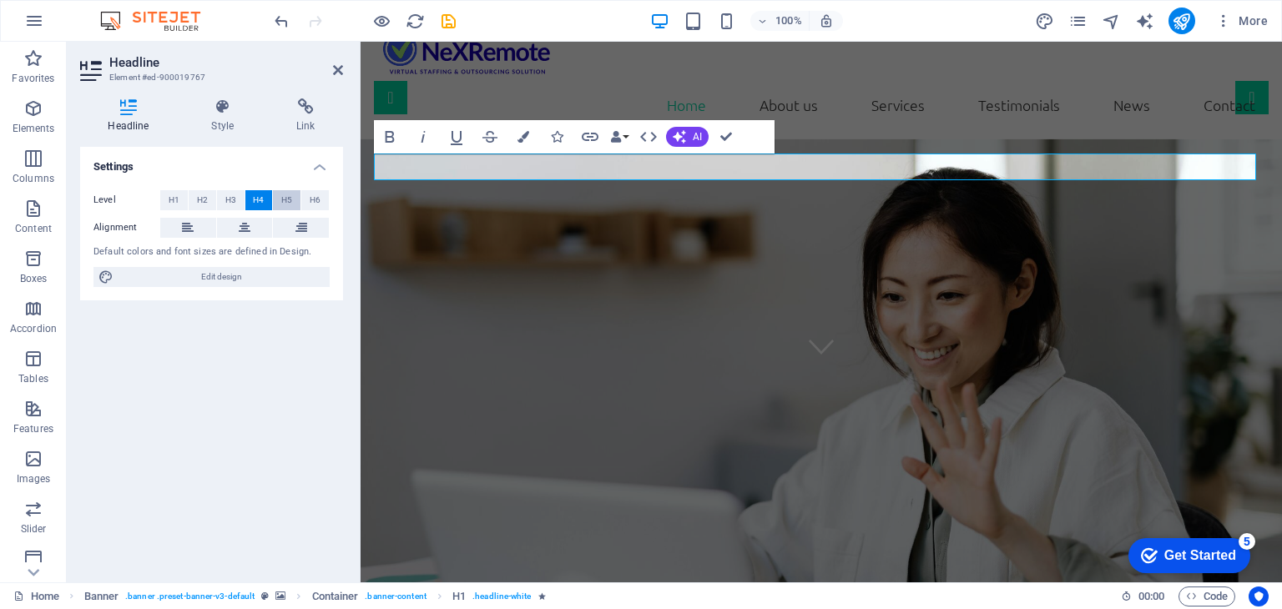
click at [284, 204] on span "H5" at bounding box center [286, 200] width 11 height 20
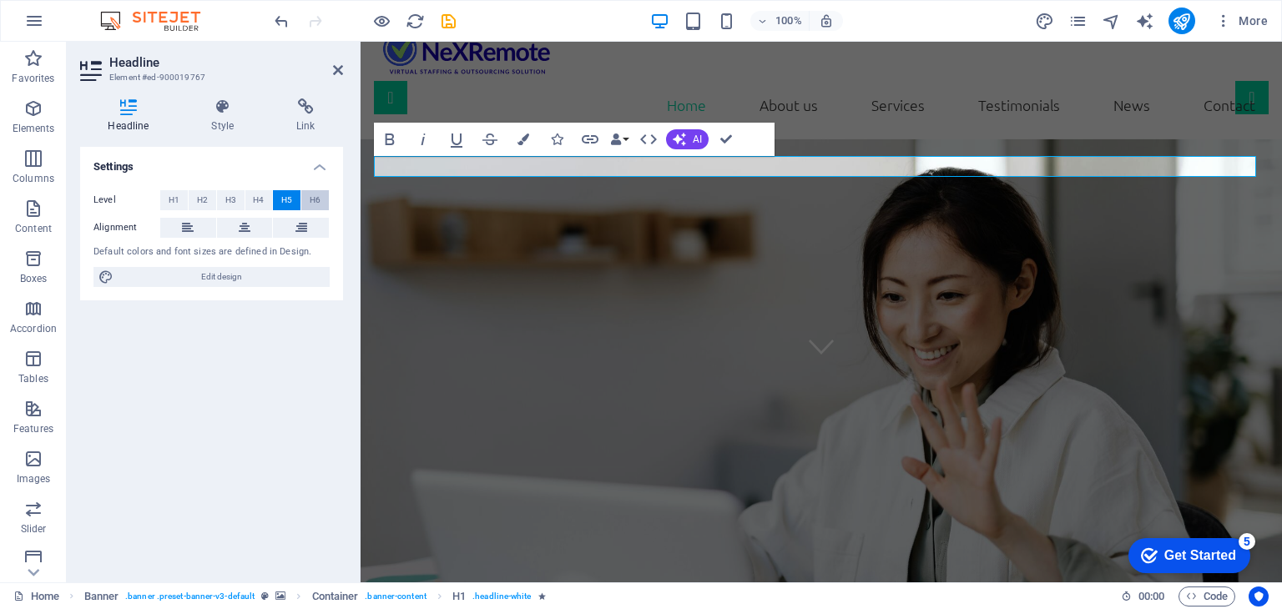
click at [315, 202] on span "H6" at bounding box center [315, 200] width 11 height 20
click at [205, 204] on span "H2" at bounding box center [202, 200] width 11 height 20
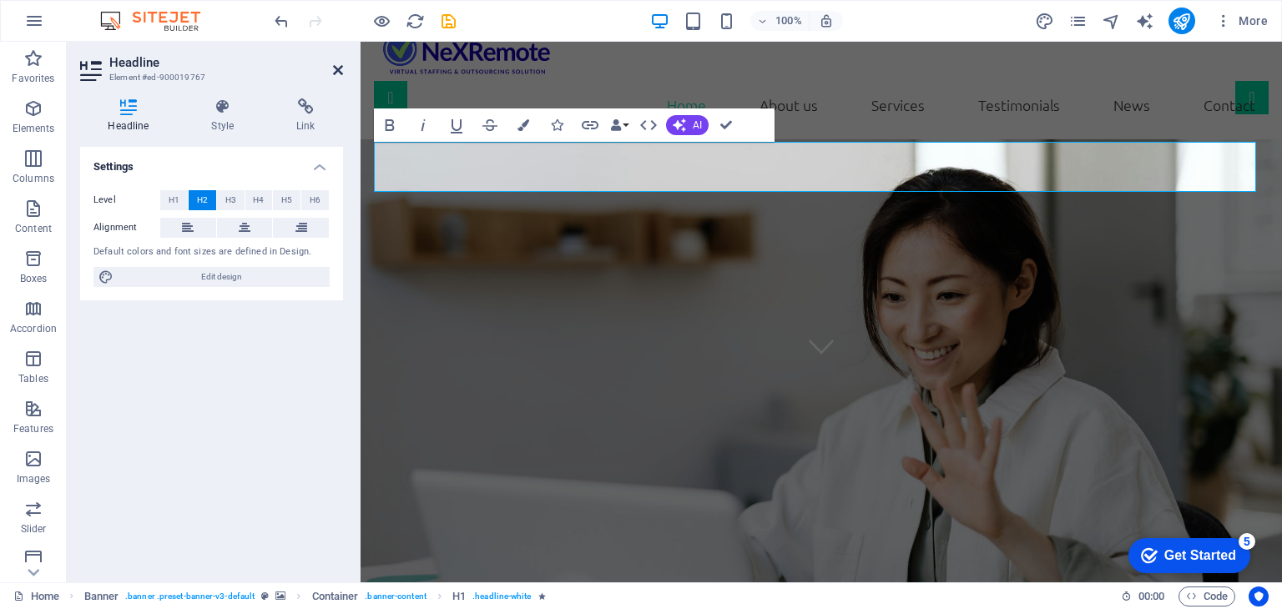
click at [340, 64] on icon at bounding box center [338, 69] width 10 height 13
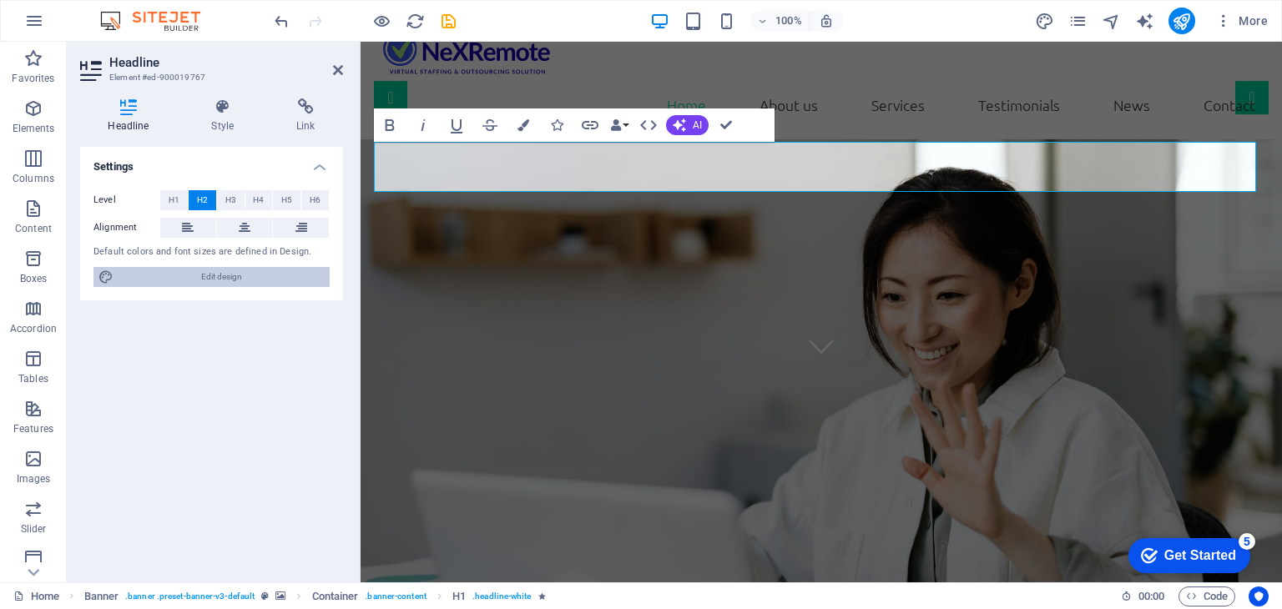
click at [244, 273] on span "Edit design" at bounding box center [221, 277] width 206 height 20
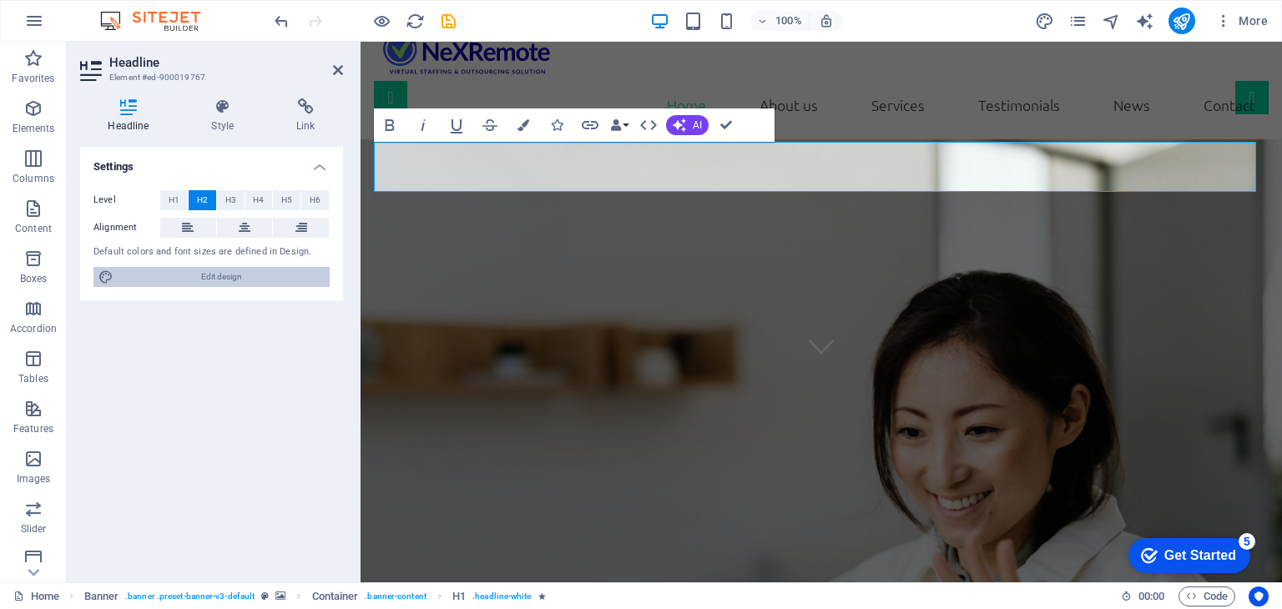
select select "rem"
select select "300"
select select "px"
select select "rem"
select select "500"
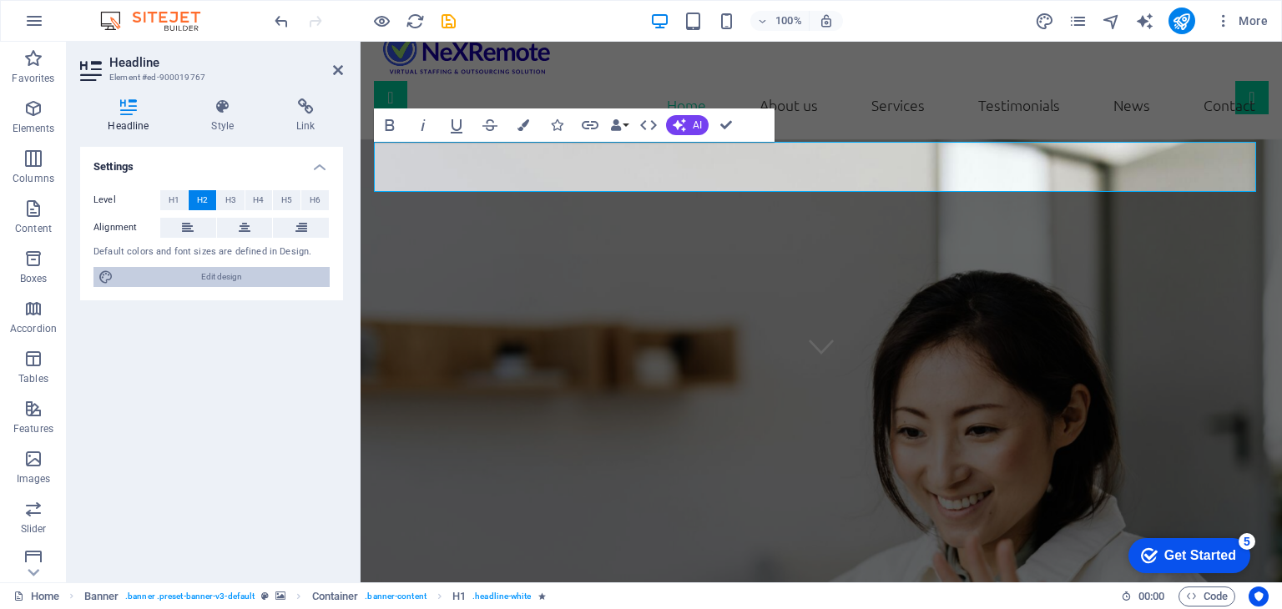
select select "px"
select select "rem"
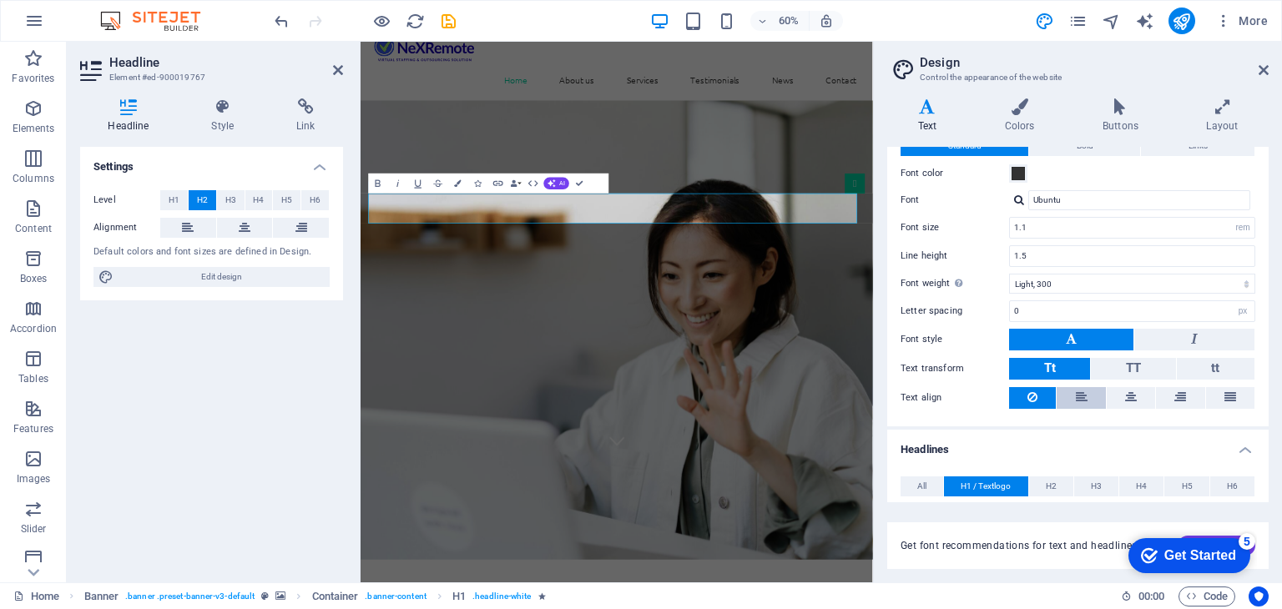
scroll to position [250, 0]
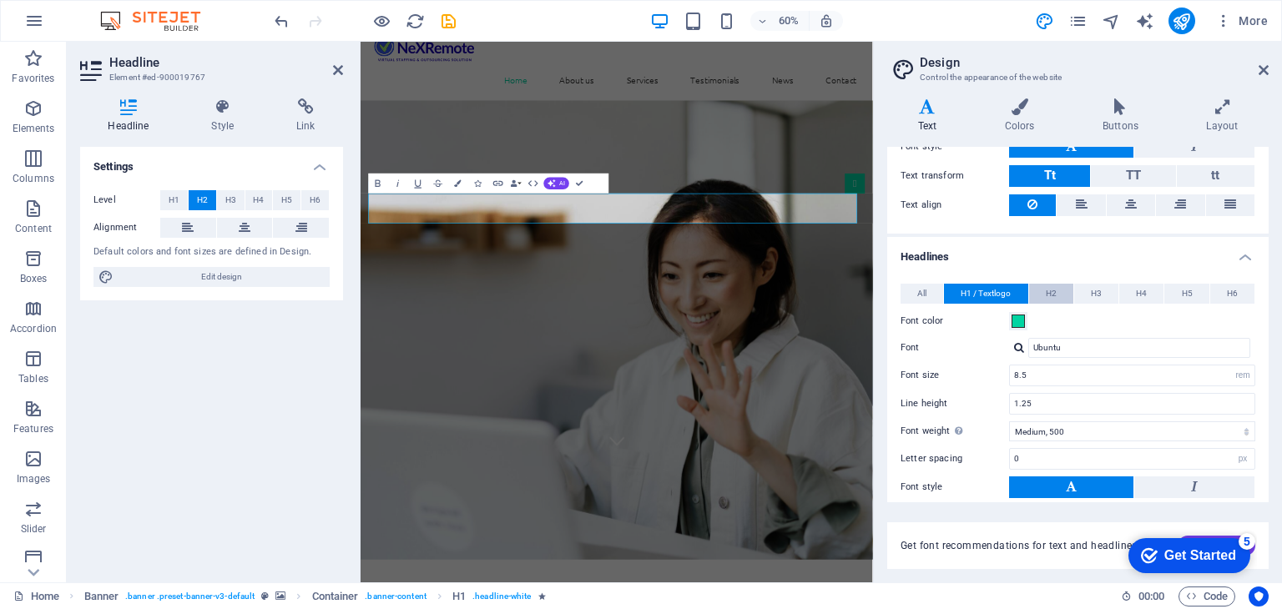
click at [1049, 293] on span "H2" at bounding box center [1050, 294] width 11 height 20
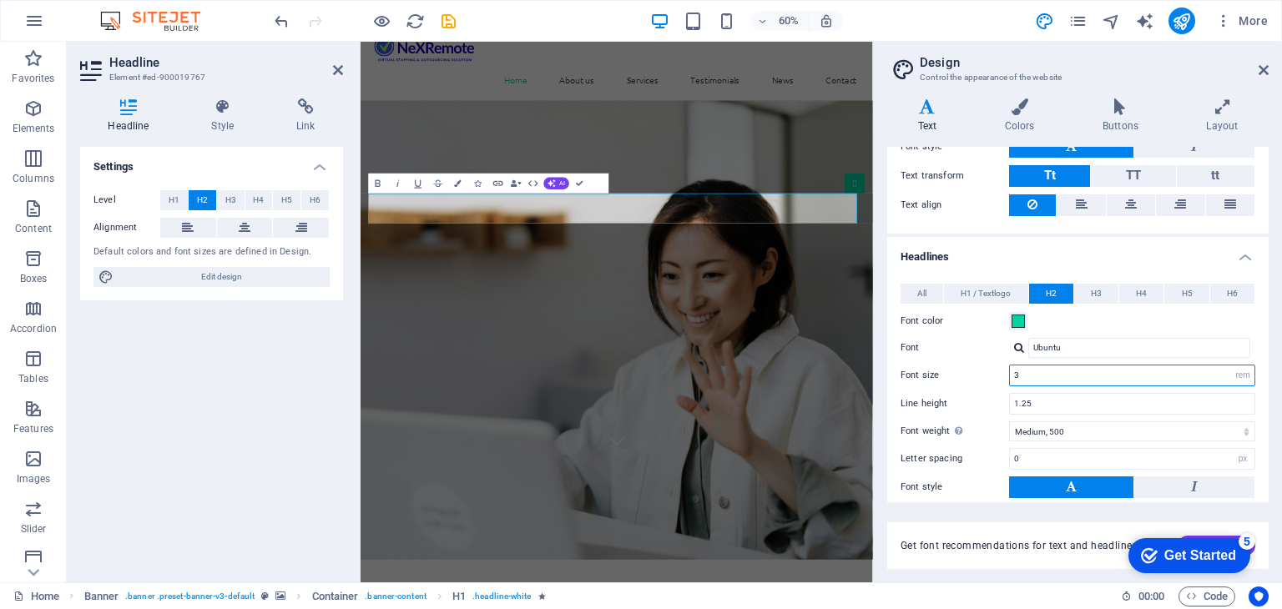
click at [1068, 371] on input "3" at bounding box center [1132, 375] width 244 height 20
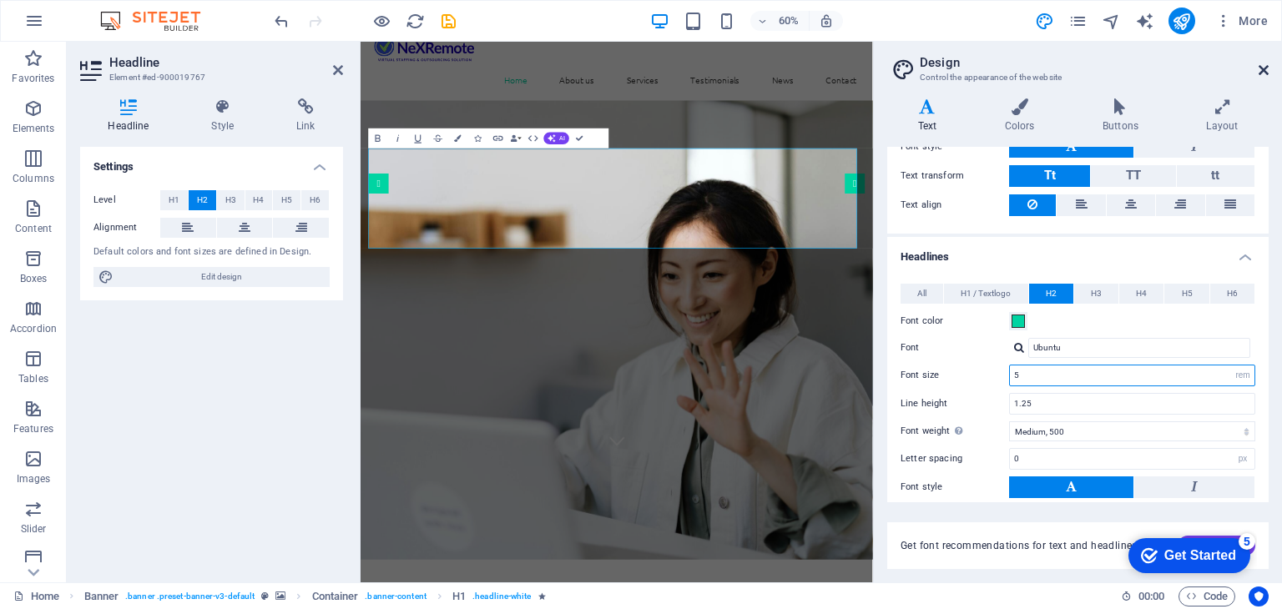
type input "5"
click at [1262, 69] on icon at bounding box center [1263, 69] width 10 height 13
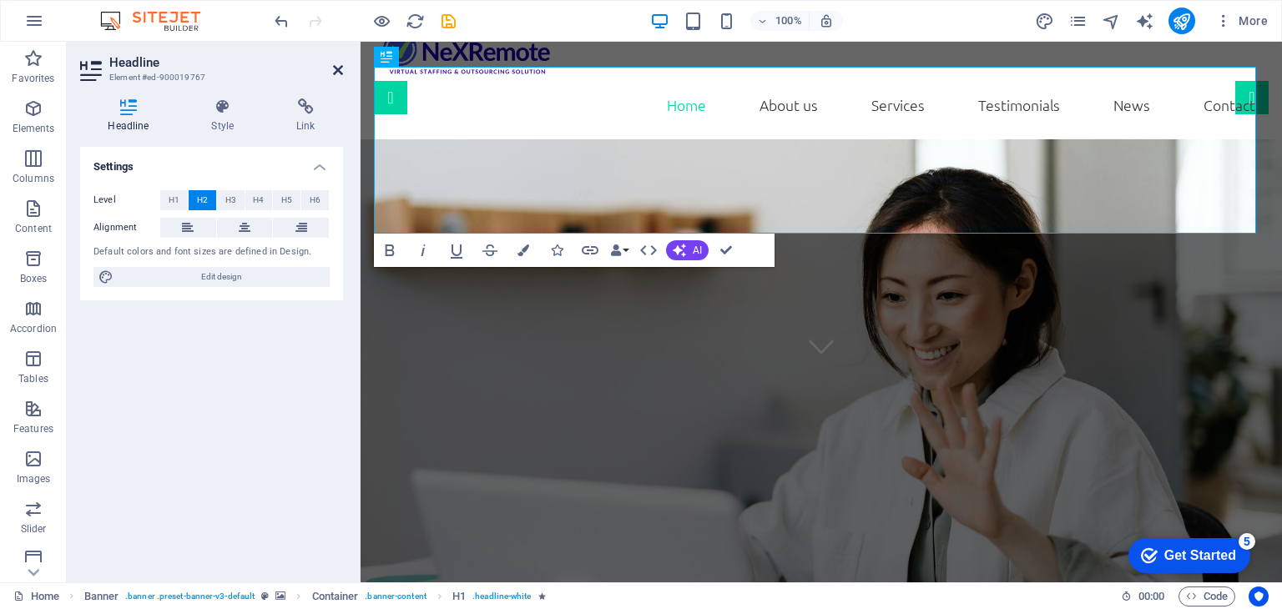
click at [339, 64] on icon at bounding box center [338, 69] width 10 height 13
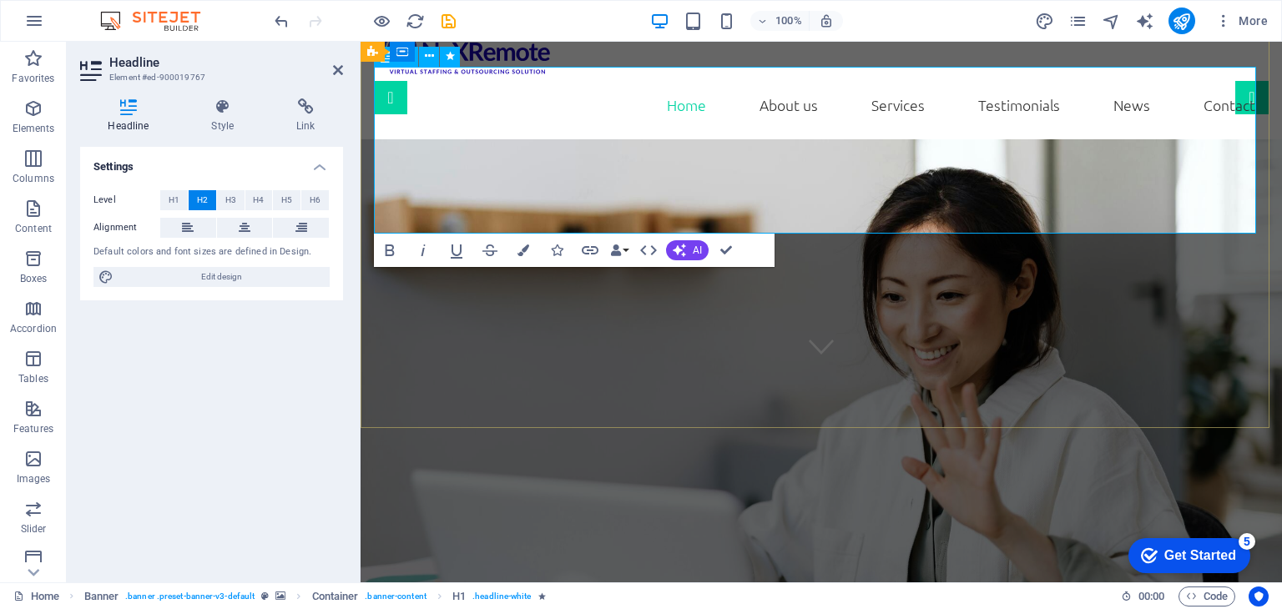
drag, startPoint x: 1076, startPoint y: 114, endPoint x: 1106, endPoint y: 175, distance: 67.9
copy span "We’ll Handle the Rest."
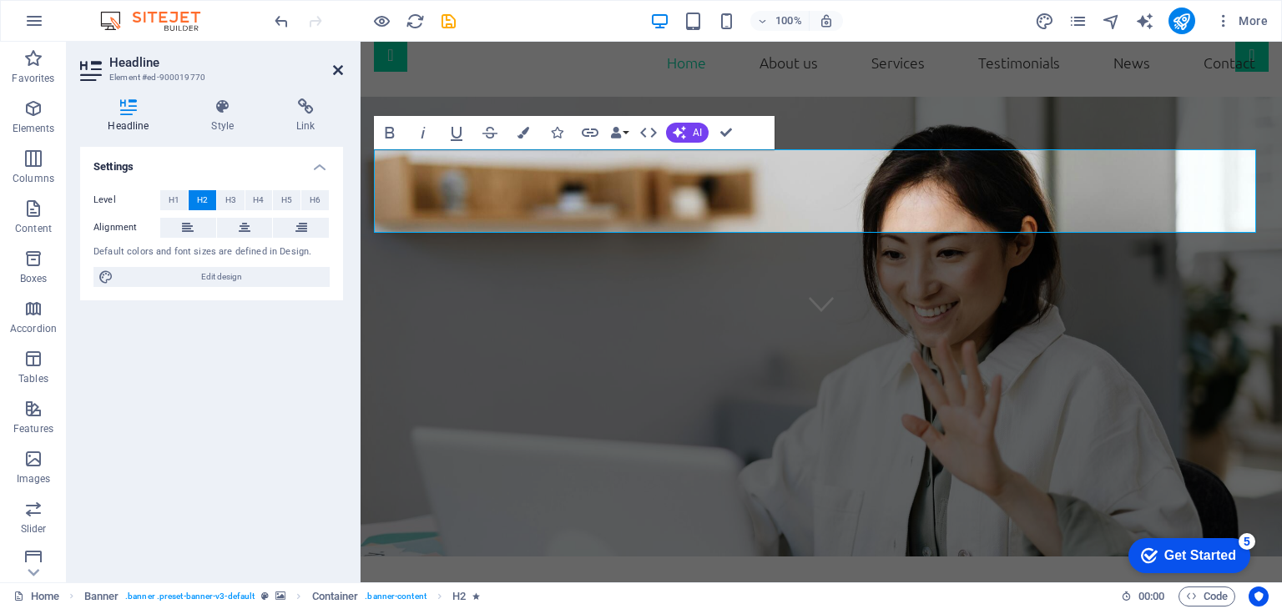
click at [340, 73] on icon at bounding box center [338, 69] width 10 height 13
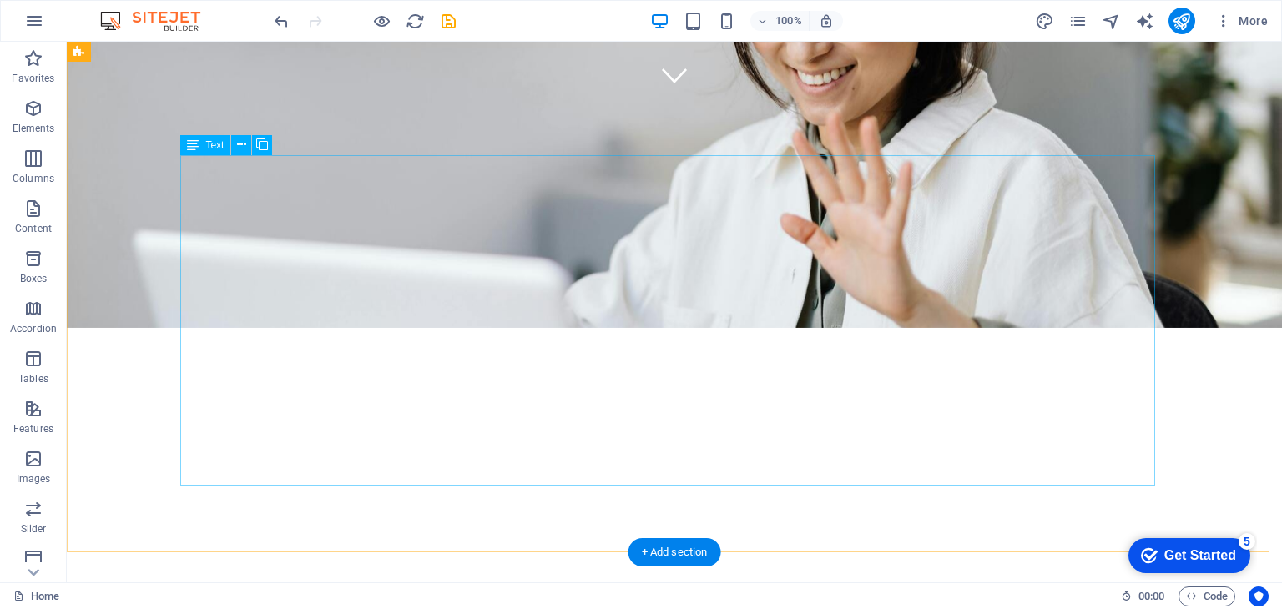
scroll to position [250, 0]
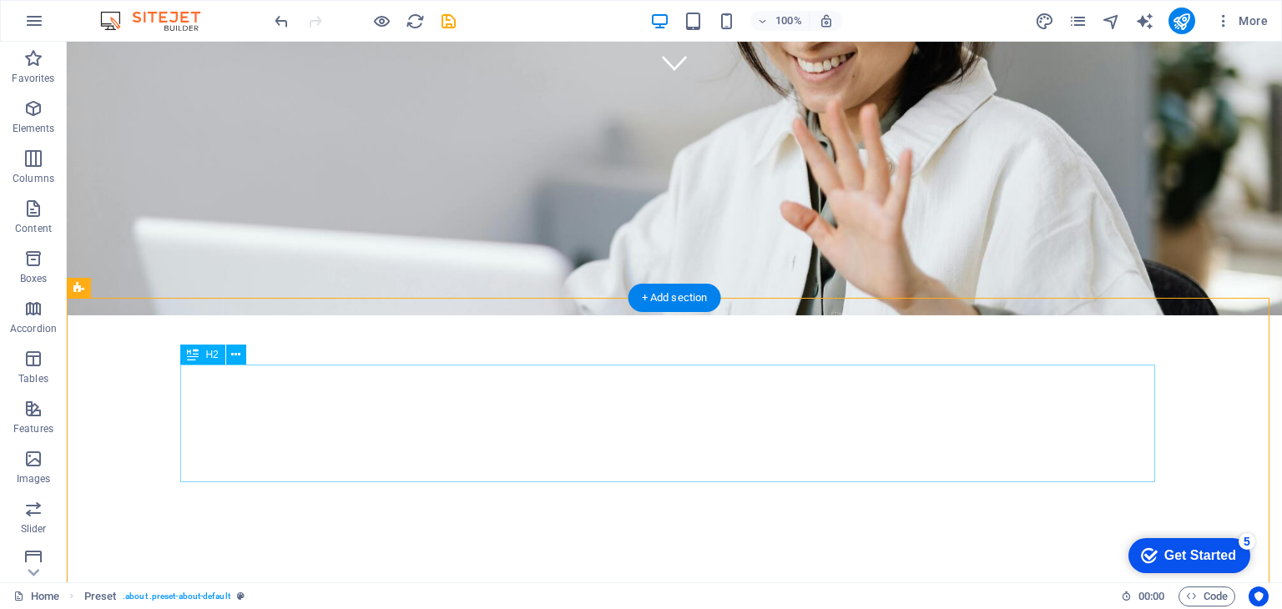
scroll to position [501, 0]
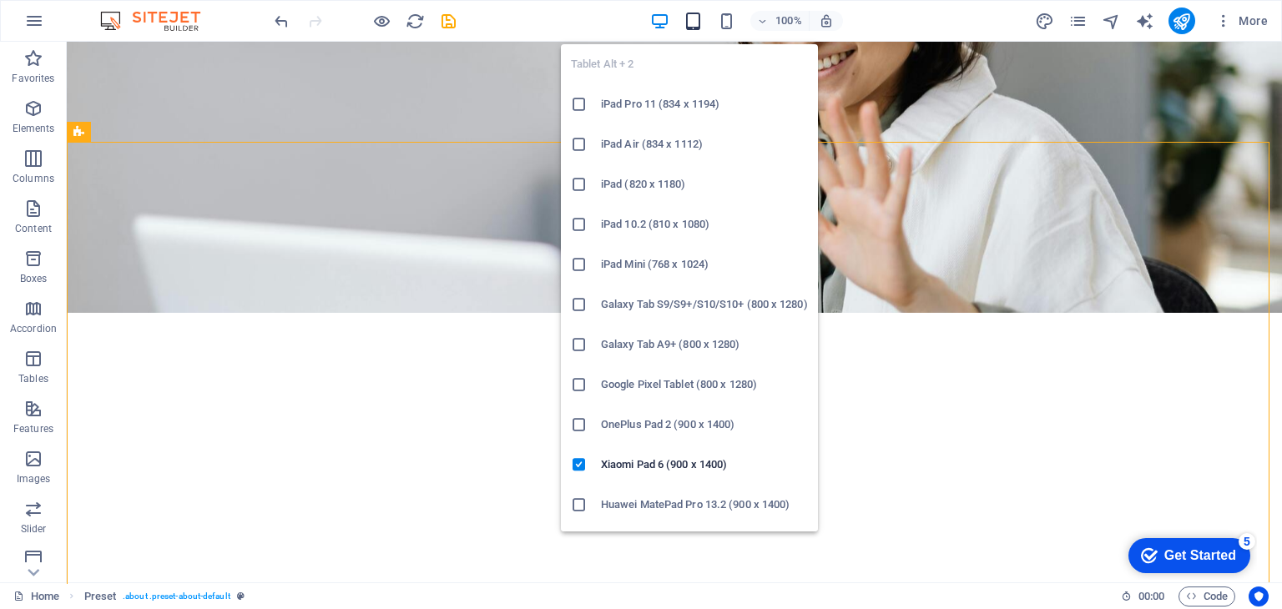
click at [694, 23] on icon "button" at bounding box center [692, 21] width 19 height 19
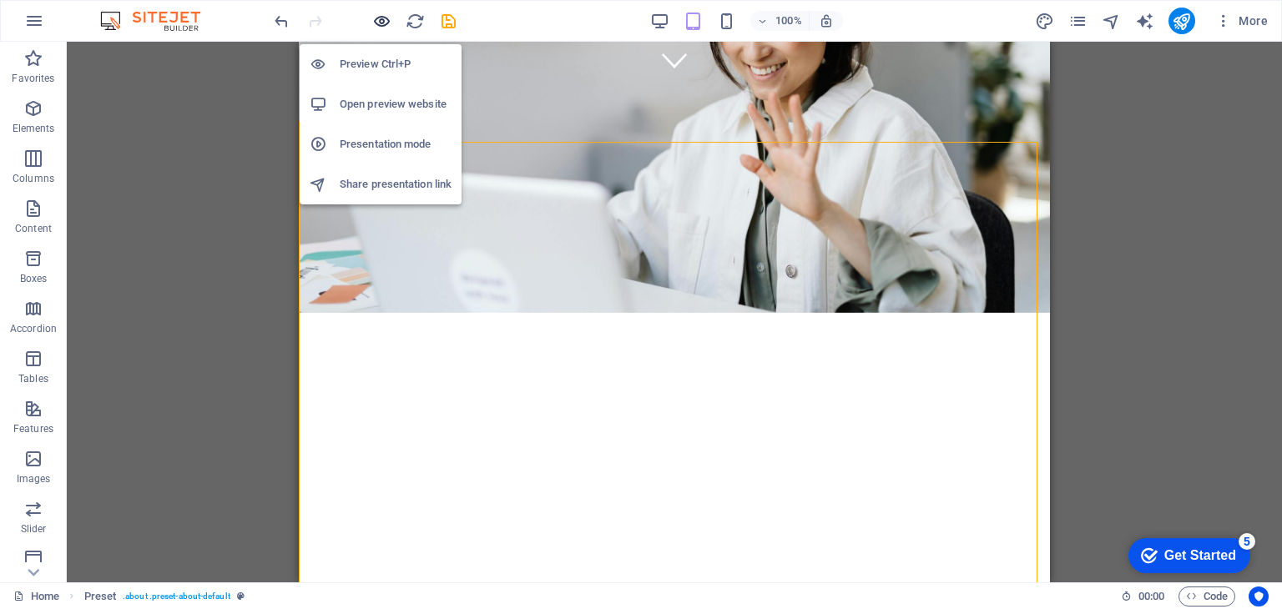
click at [381, 22] on icon "button" at bounding box center [381, 21] width 19 height 19
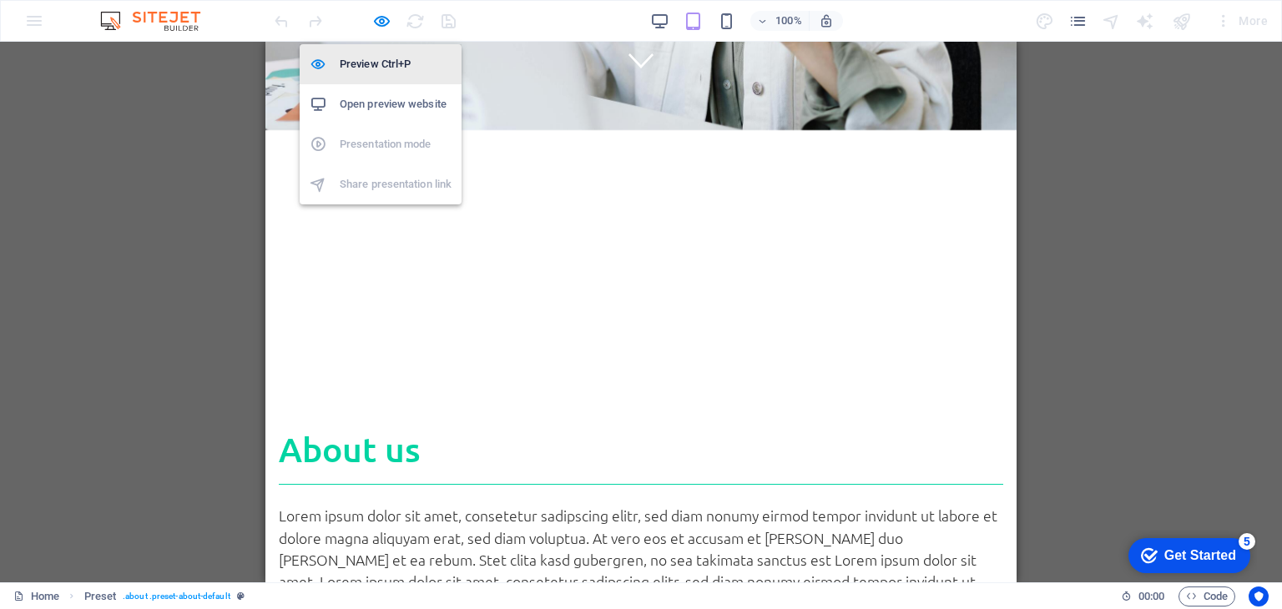
click at [373, 67] on h6 "Preview Ctrl+P" at bounding box center [396, 64] width 112 height 20
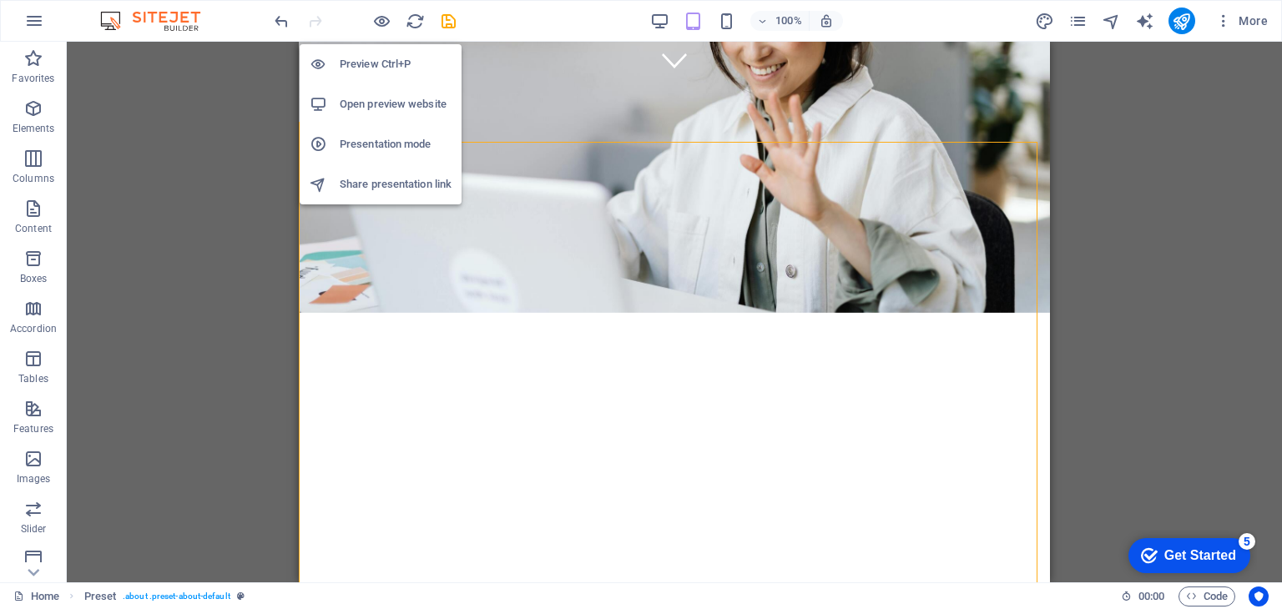
click at [372, 101] on h6 "Open preview website" at bounding box center [396, 104] width 112 height 20
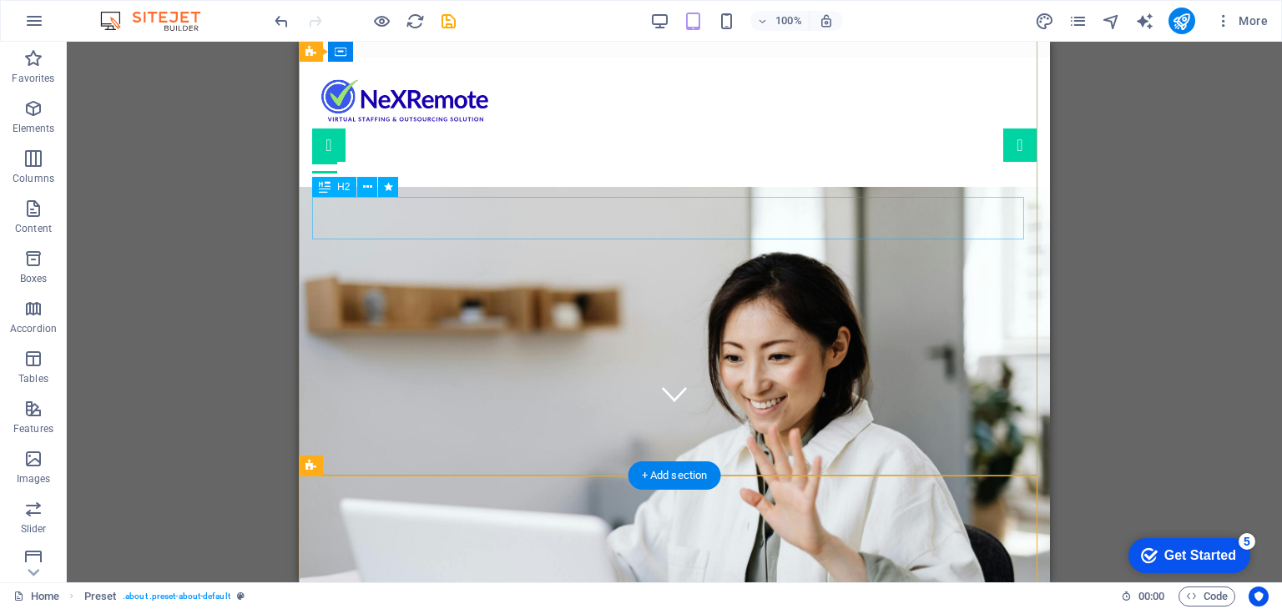
scroll to position [0, 0]
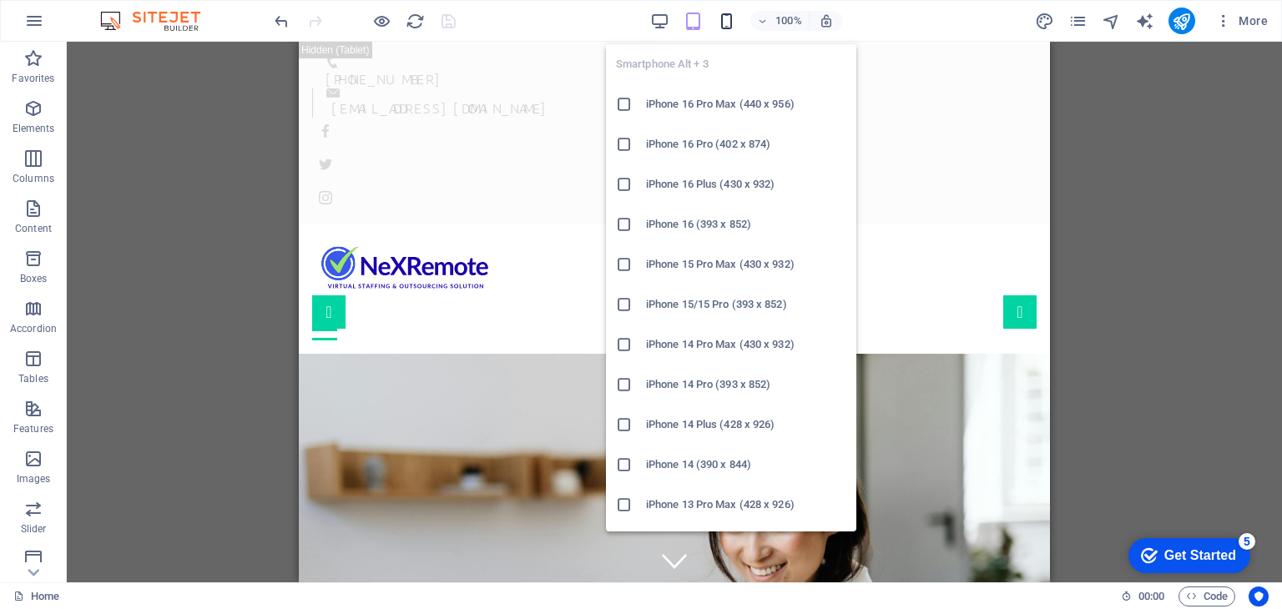
click at [729, 26] on icon "button" at bounding box center [726, 21] width 19 height 19
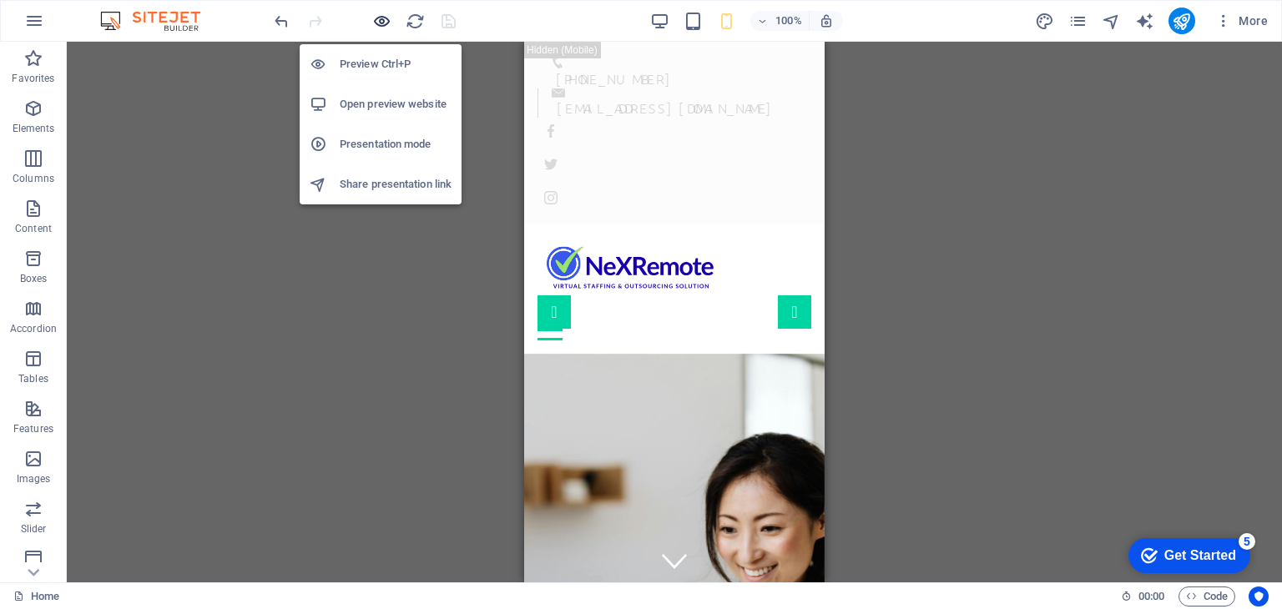
click at [382, 20] on icon "button" at bounding box center [381, 21] width 19 height 19
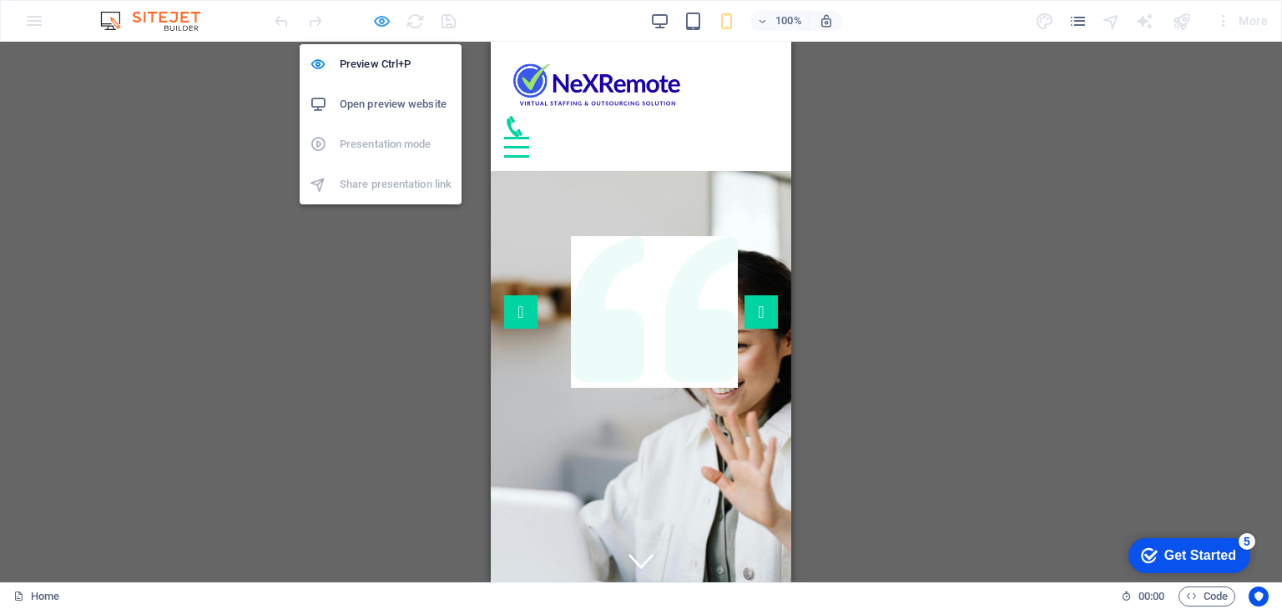
click at [382, 20] on icon "button" at bounding box center [381, 21] width 19 height 19
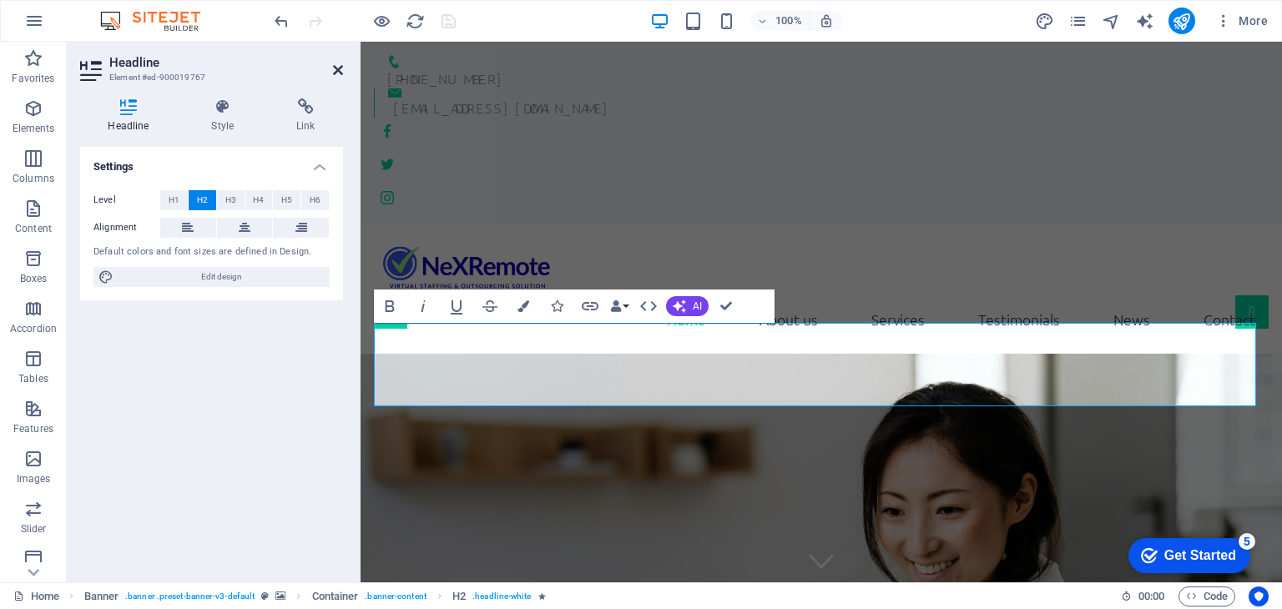
click at [339, 72] on icon at bounding box center [338, 69] width 10 height 13
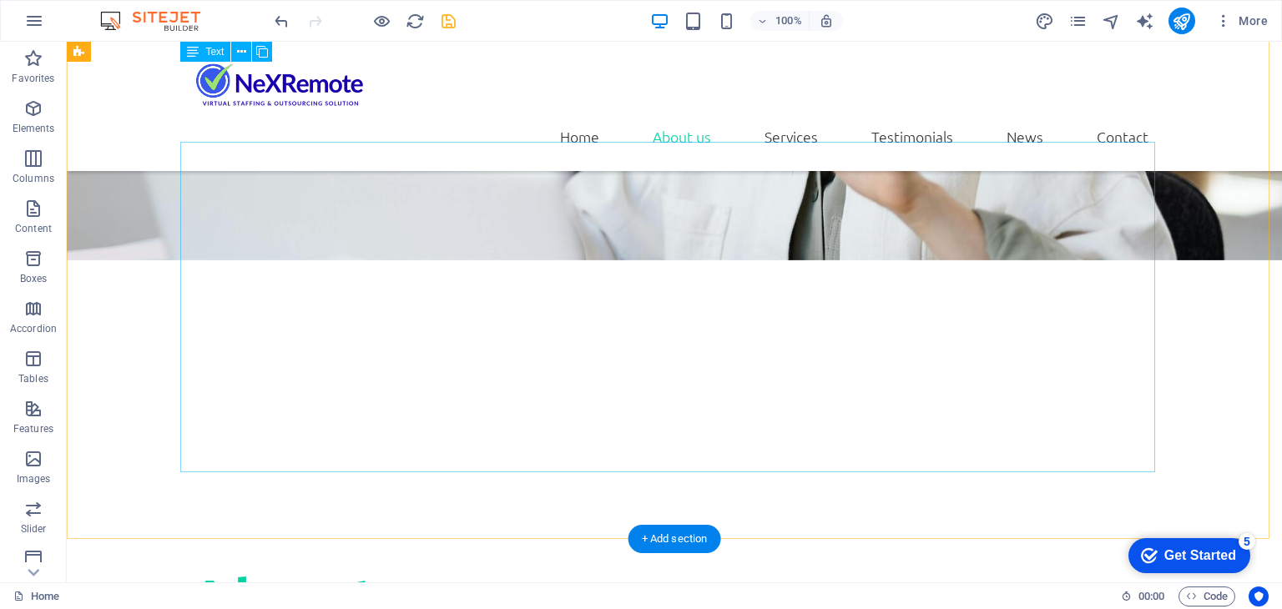
scroll to position [584, 0]
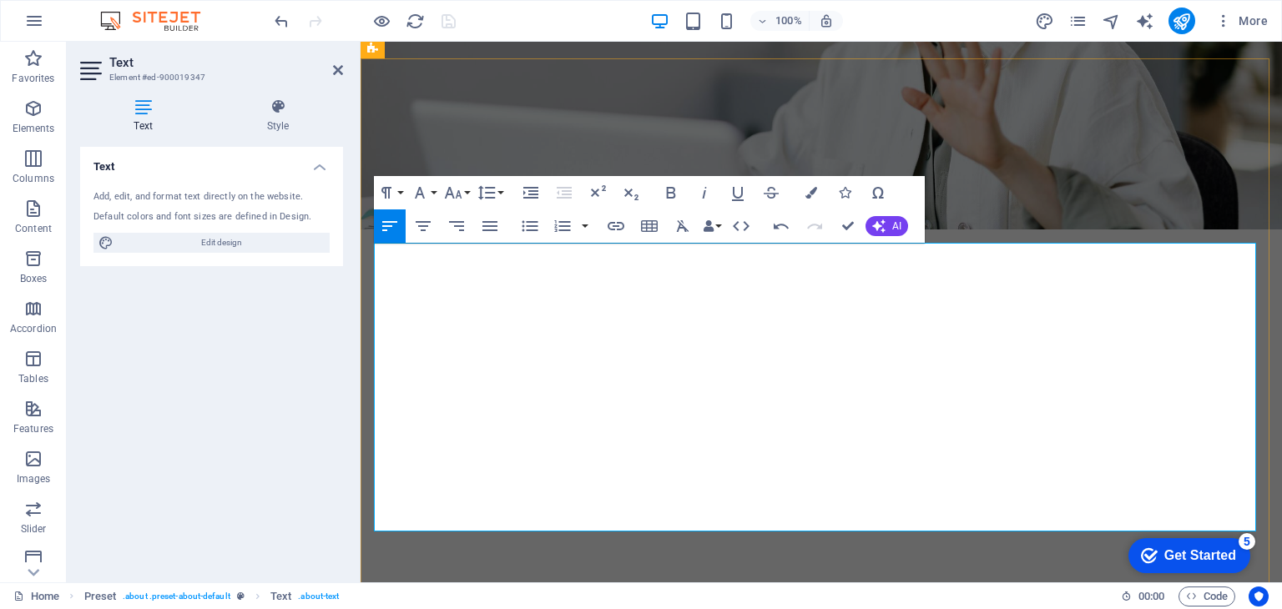
click at [676, 229] on icon "button" at bounding box center [682, 226] width 20 height 20
click at [340, 63] on icon at bounding box center [338, 69] width 10 height 13
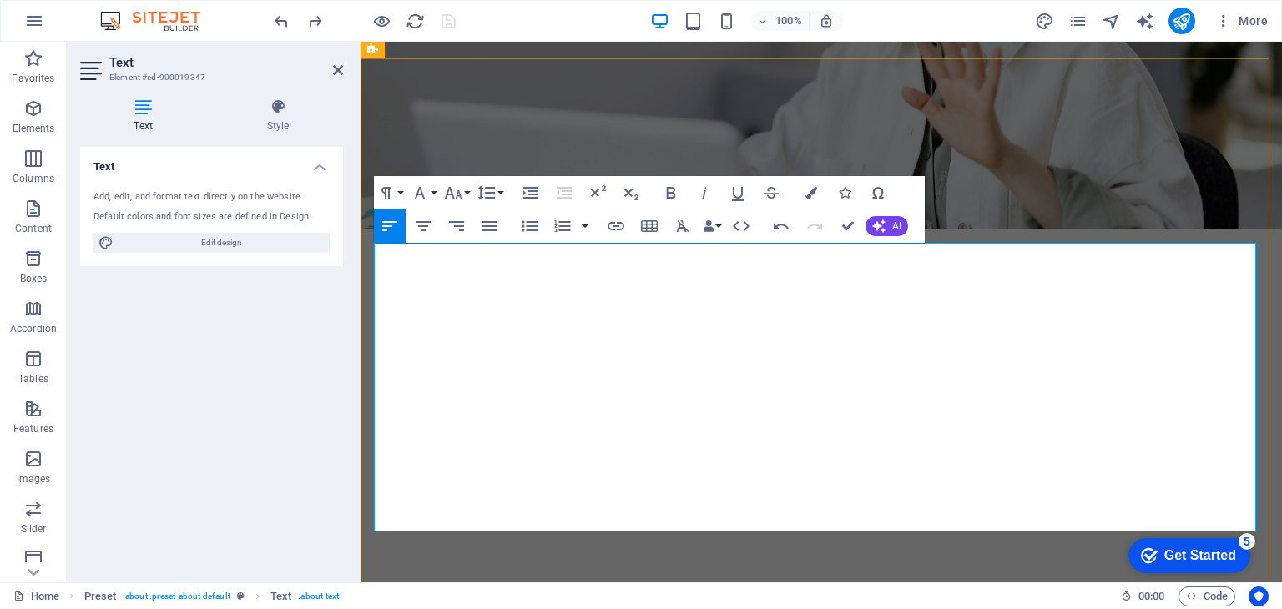
click at [677, 226] on icon "button" at bounding box center [682, 226] width 20 height 20
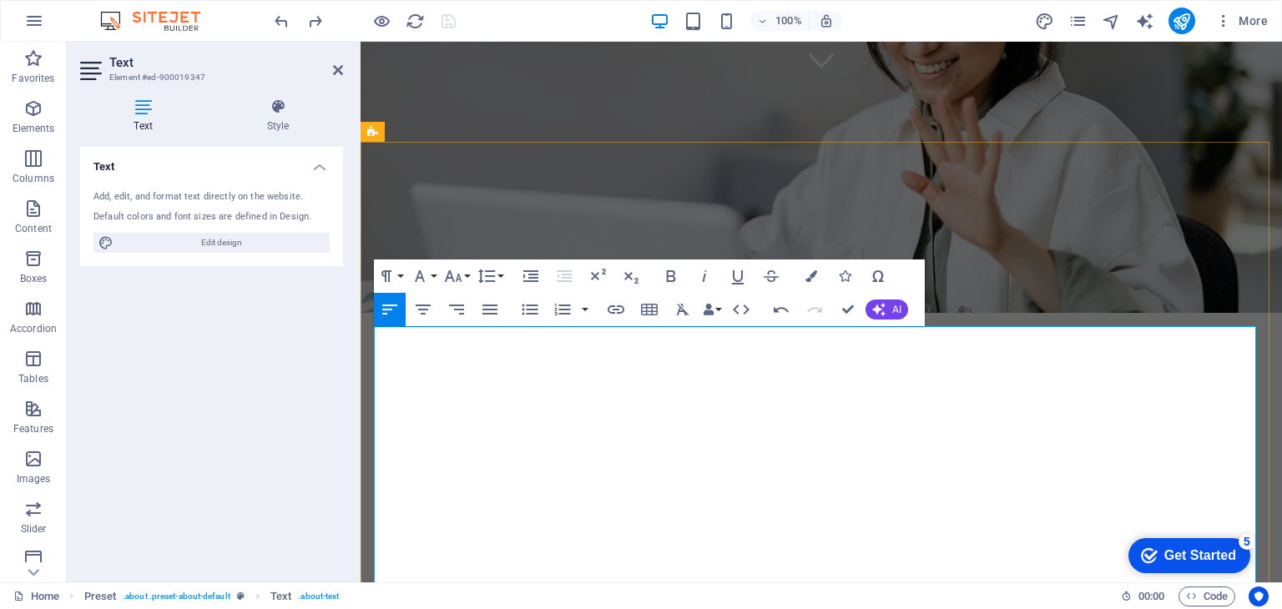
scroll to position [522, 0]
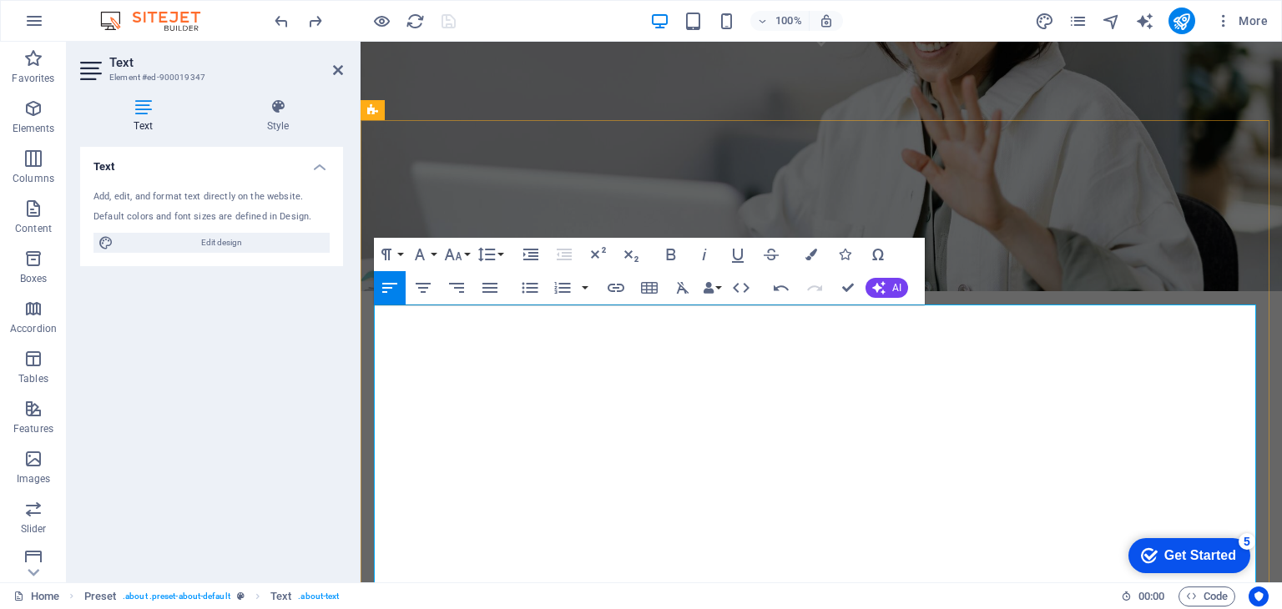
click at [535, 286] on icon "button" at bounding box center [530, 288] width 20 height 20
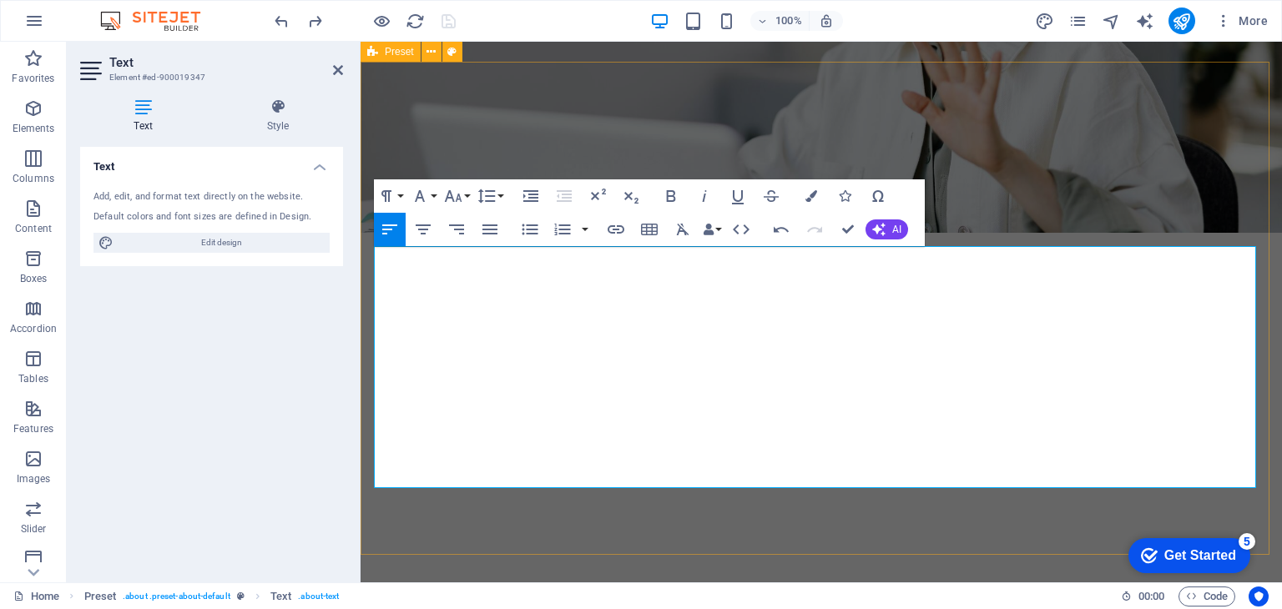
scroll to position [606, 0]
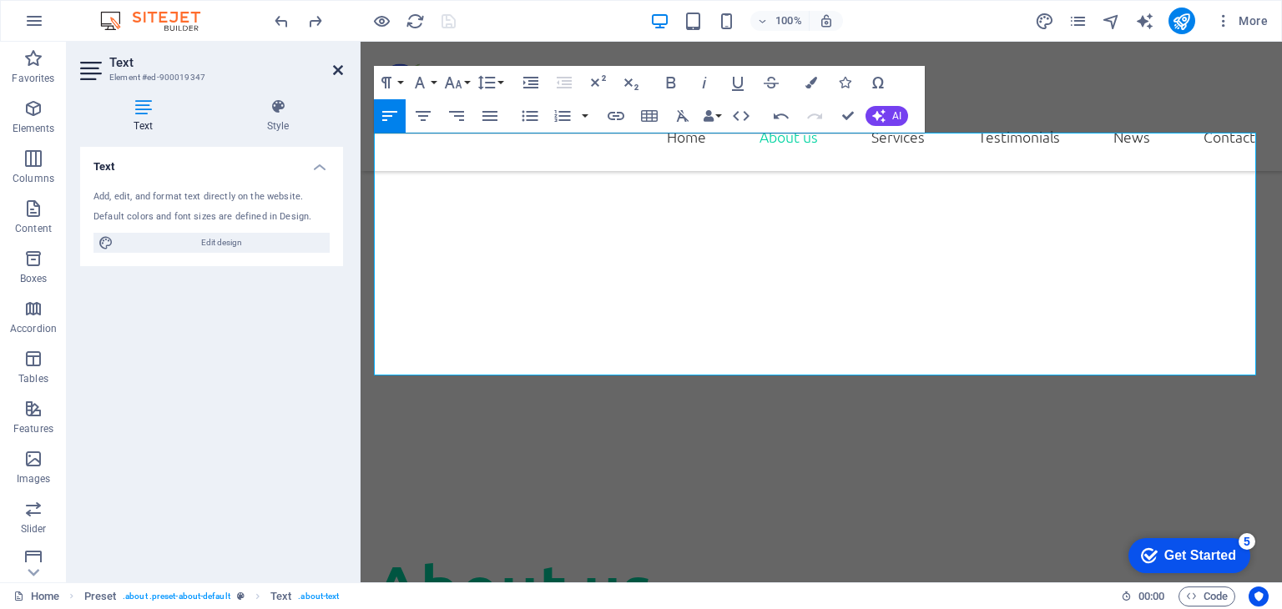
click at [333, 68] on icon at bounding box center [338, 69] width 10 height 13
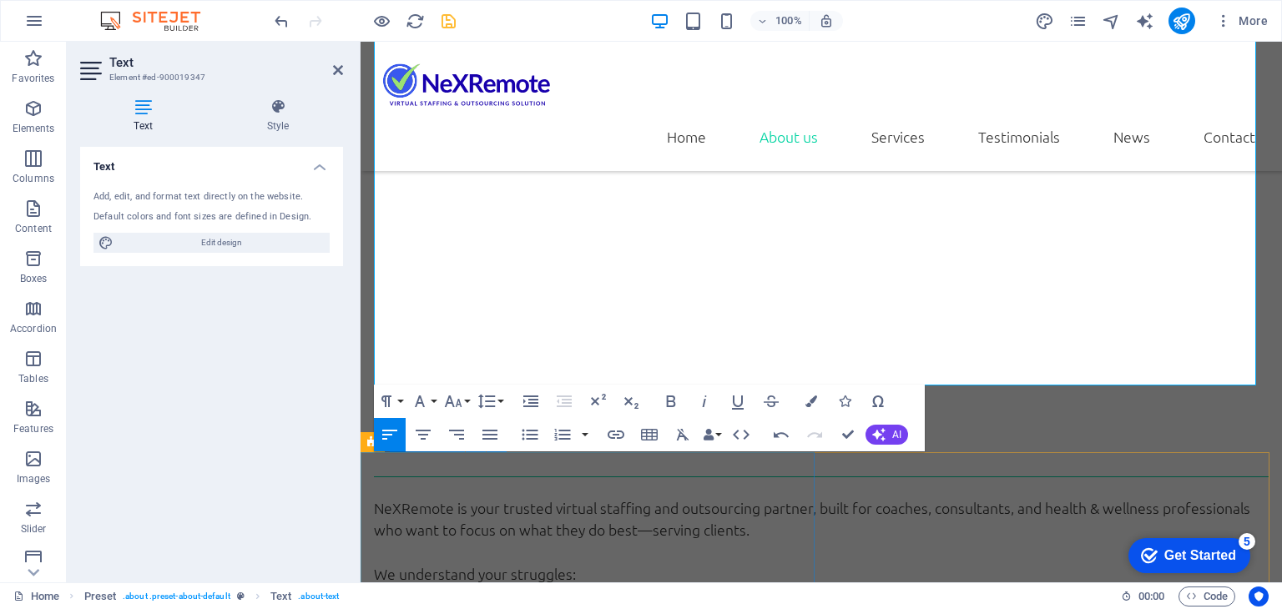
scroll to position [773, 0]
drag, startPoint x: 380, startPoint y: 415, endPoint x: 544, endPoint y: 375, distance: 169.0
click at [689, 430] on icon "button" at bounding box center [682, 435] width 20 height 20
click at [682, 439] on icon "button" at bounding box center [682, 435] width 20 height 20
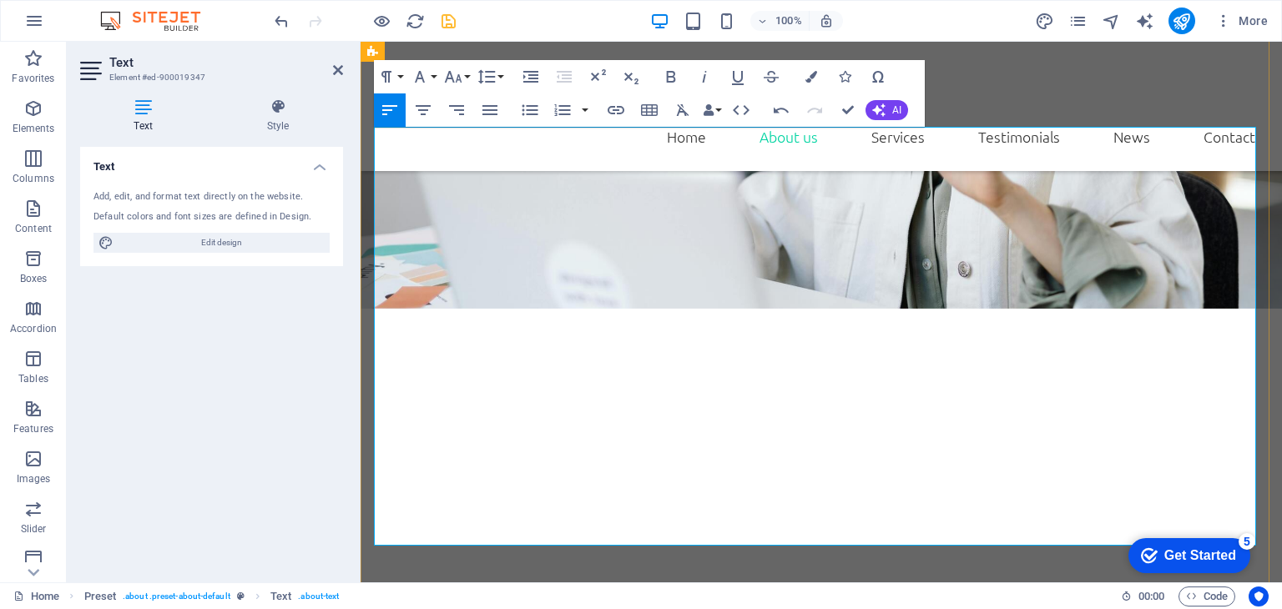
scroll to position [522, 0]
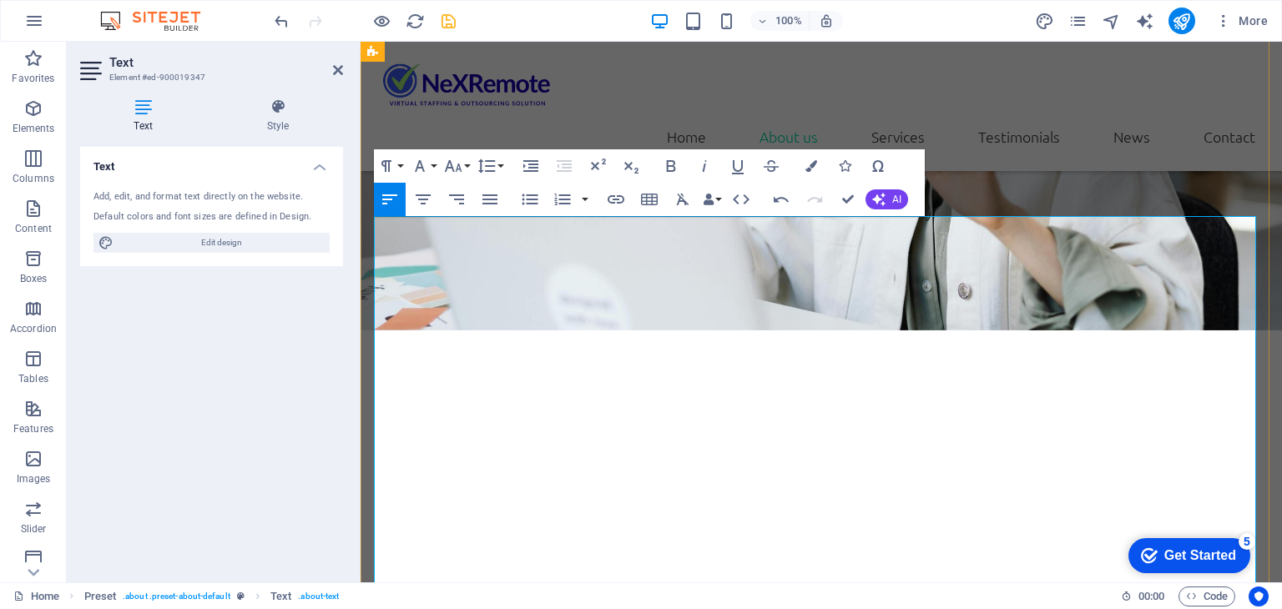
drag, startPoint x: 524, startPoint y: 501, endPoint x: 377, endPoint y: 504, distance: 146.9
drag, startPoint x: 457, startPoint y: 493, endPoint x: 374, endPoint y: 492, distance: 83.4
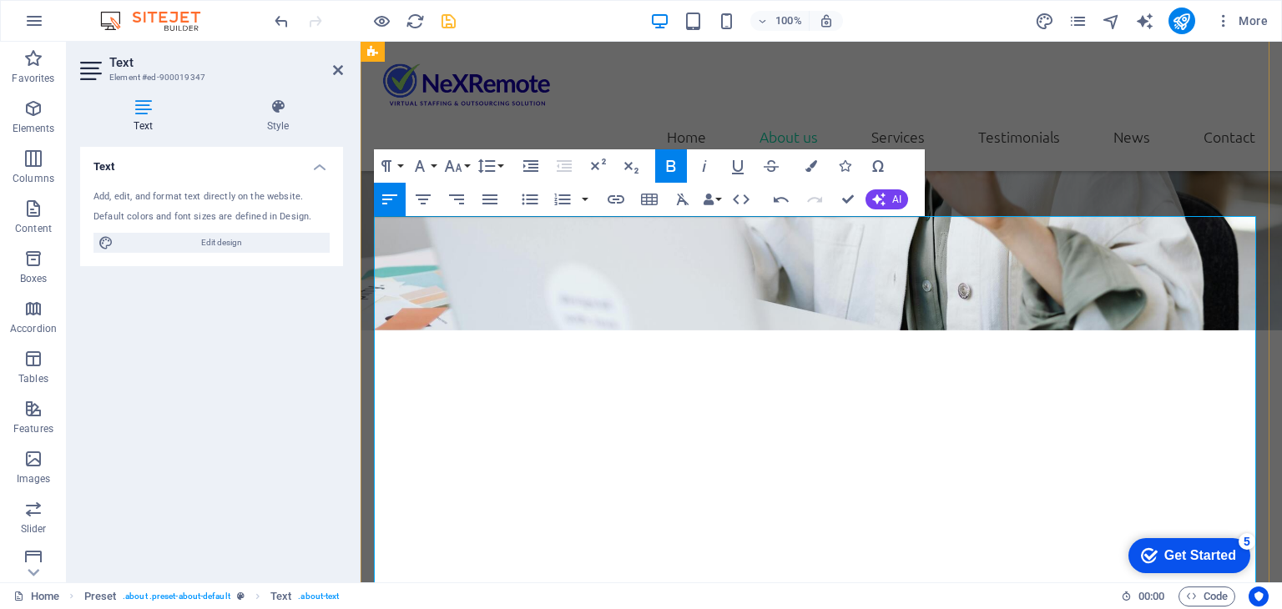
click at [337, 63] on icon at bounding box center [338, 69] width 10 height 13
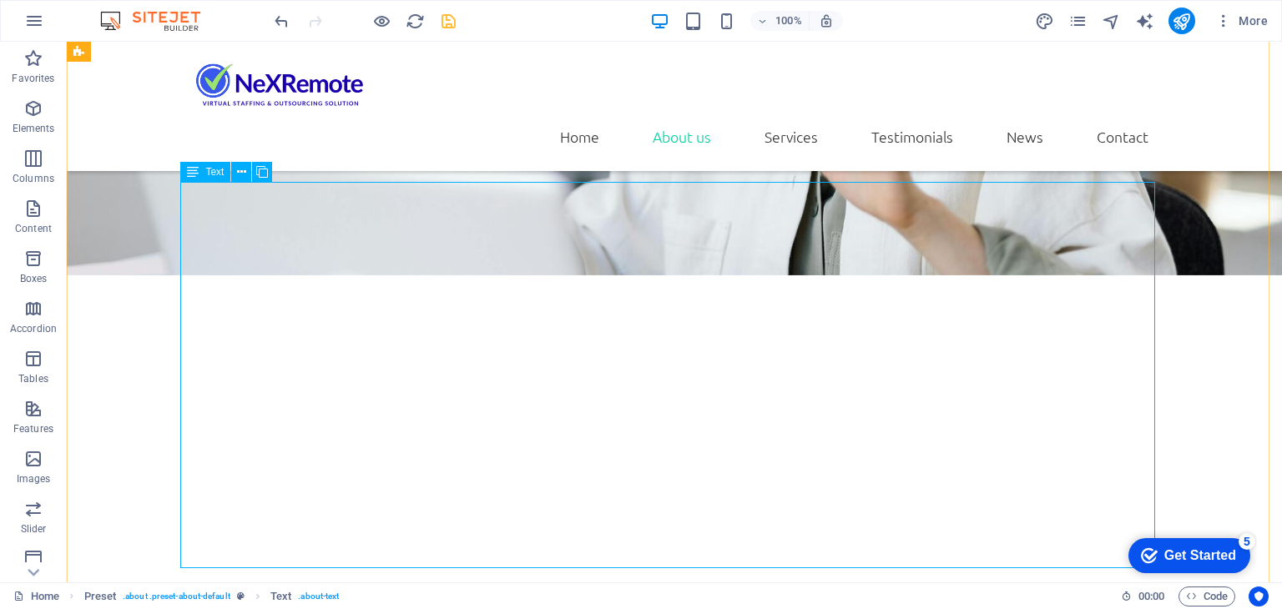
scroll to position [689, 0]
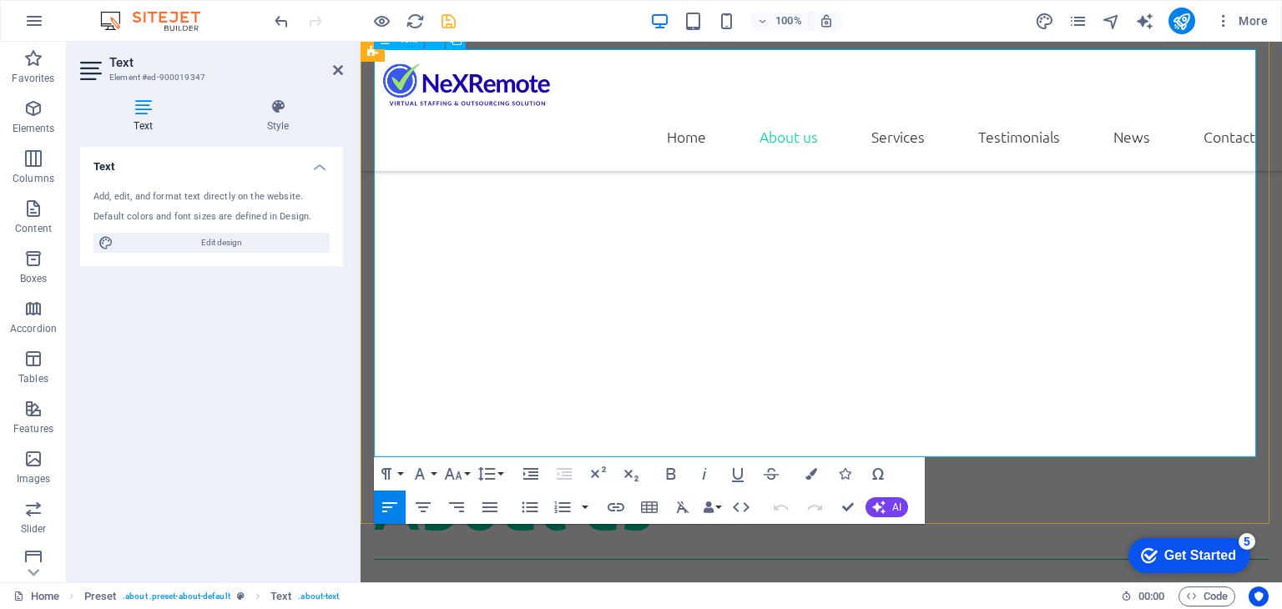
drag, startPoint x: 427, startPoint y: 352, endPoint x: 366, endPoint y: 363, distance: 61.9
drag, startPoint x: 458, startPoint y: 330, endPoint x: 374, endPoint y: 327, distance: 84.3
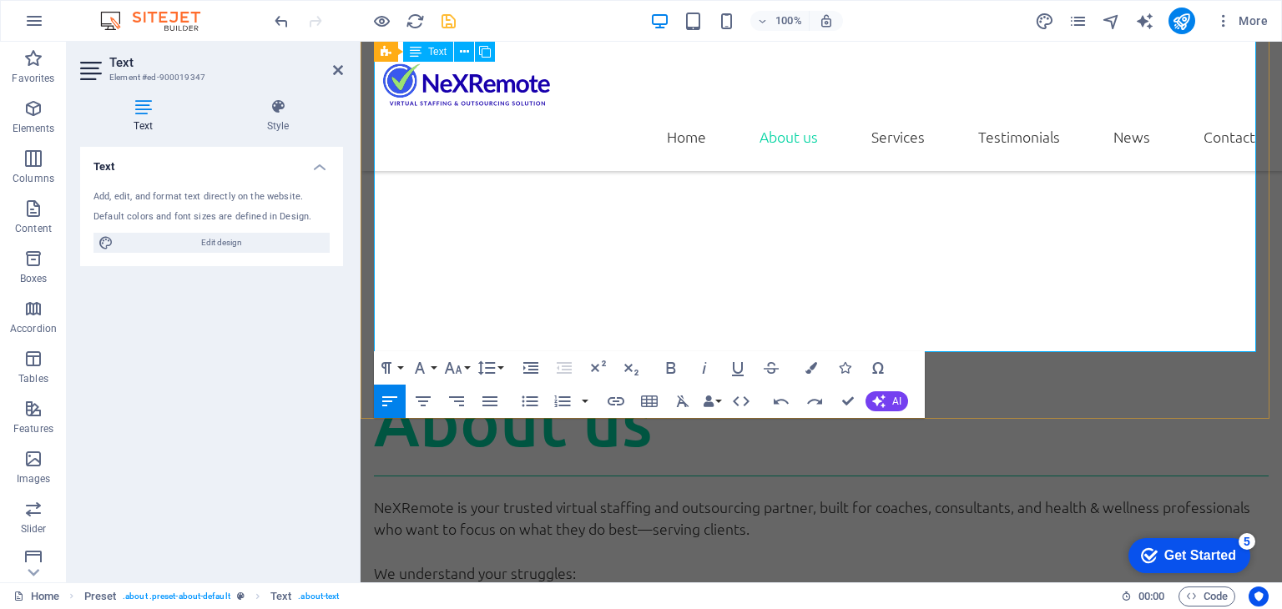
drag, startPoint x: 499, startPoint y: 294, endPoint x: 381, endPoint y: 292, distance: 117.6
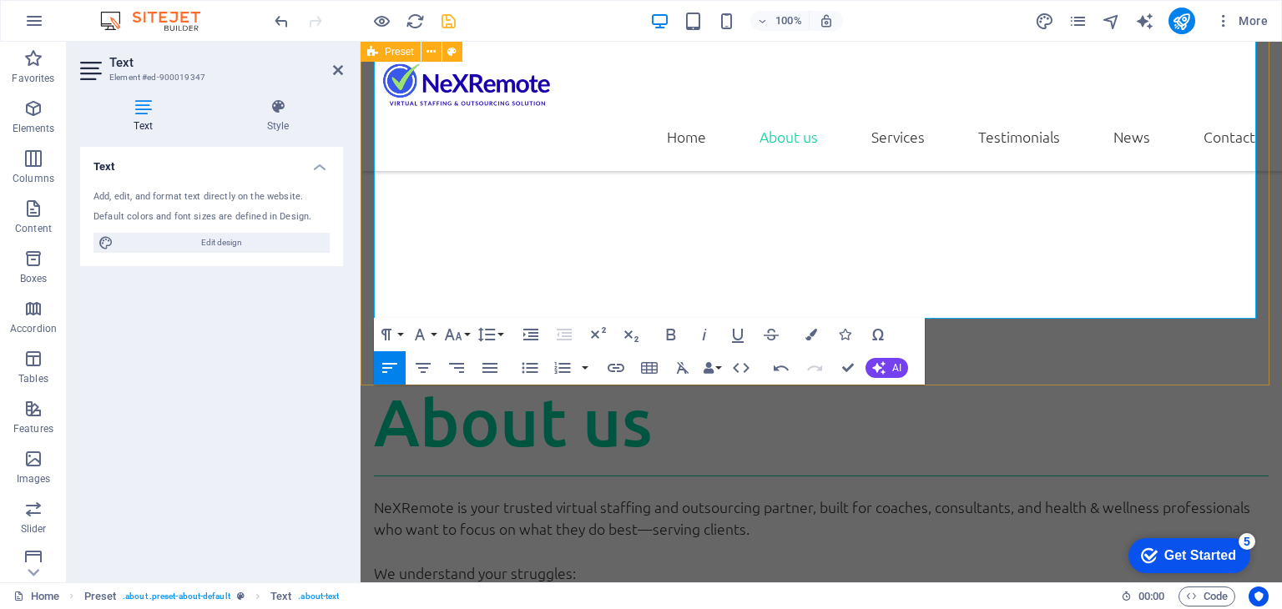
drag, startPoint x: 538, startPoint y: 305, endPoint x: 370, endPoint y: 243, distance: 179.0
click at [370, 312] on div "About us NeXRemote is your trusted virtual staffing and outsourcing partner, bu…" at bounding box center [820, 613] width 921 height 603
copy div "Our mission is to empower coaches, consultants, and health & wellness professio…"
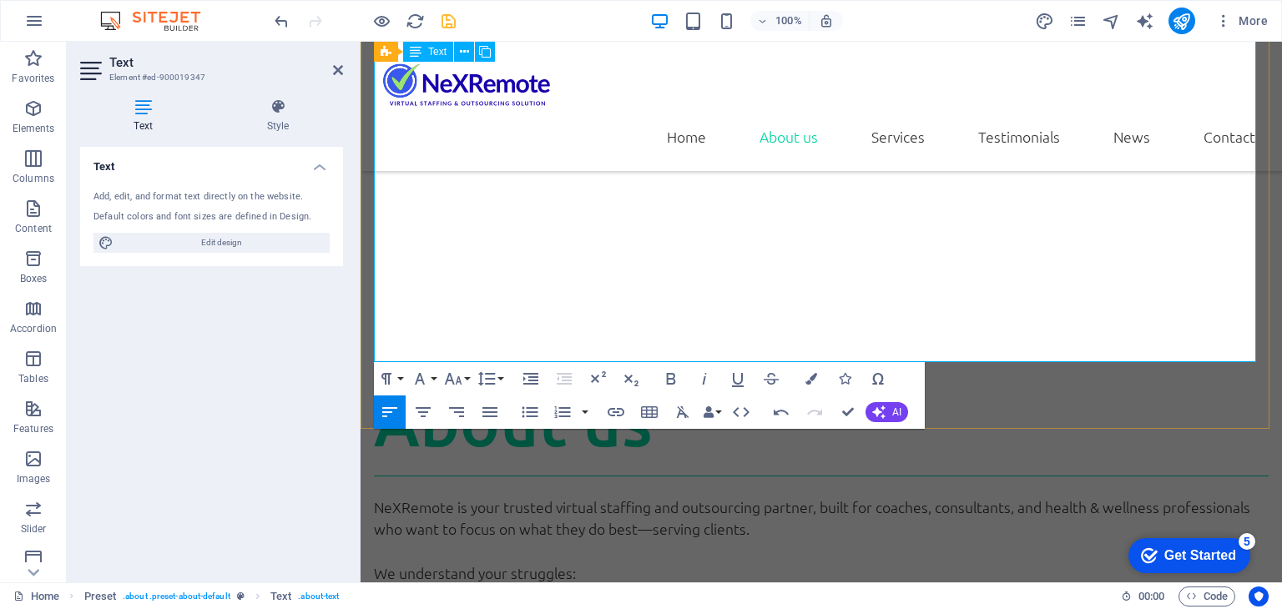
drag, startPoint x: 734, startPoint y: 357, endPoint x: 374, endPoint y: 239, distance: 379.1
click at [684, 411] on icon "button" at bounding box center [682, 412] width 20 height 20
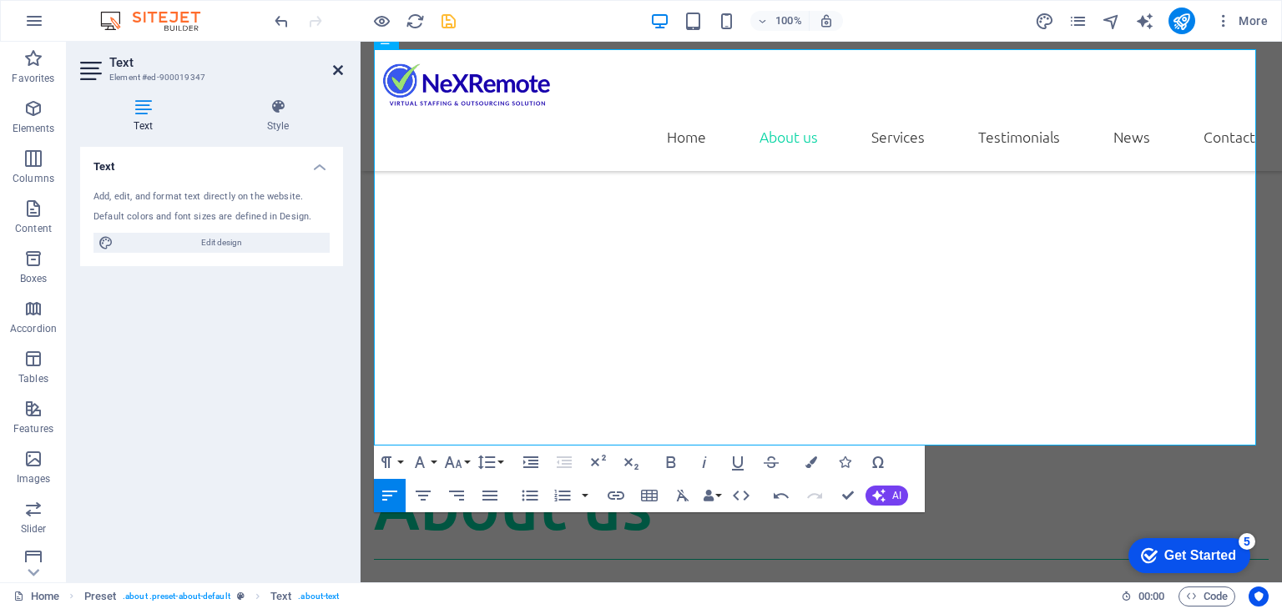
click at [335, 69] on icon at bounding box center [338, 69] width 10 height 13
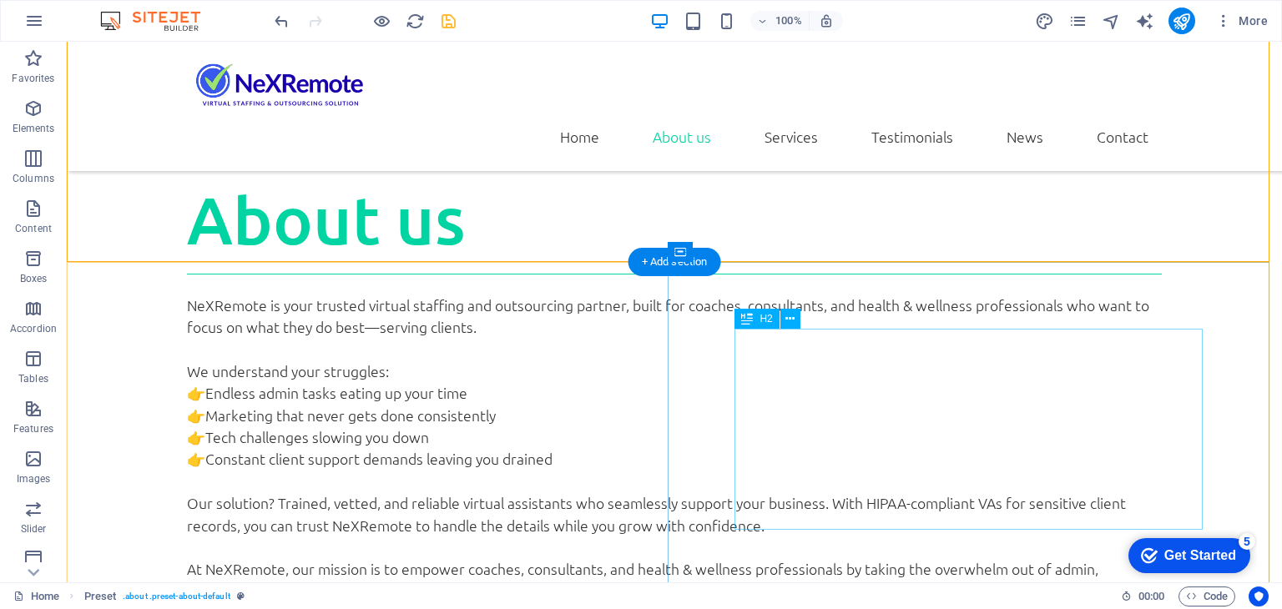
scroll to position [1106, 0]
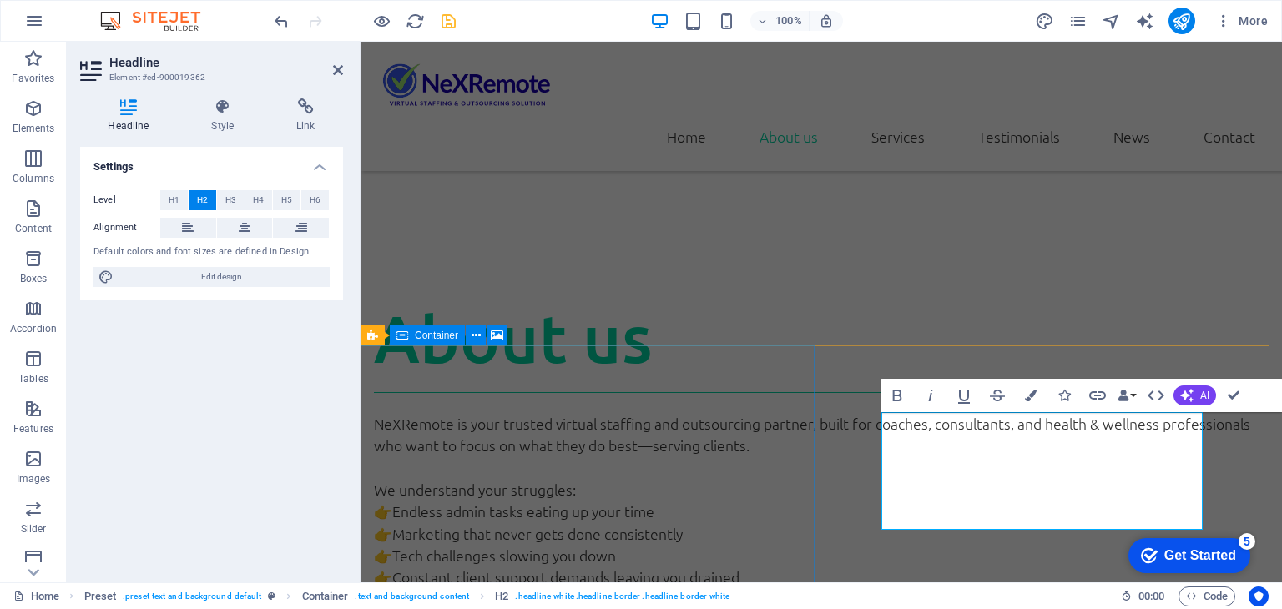
scroll to position [606, 0]
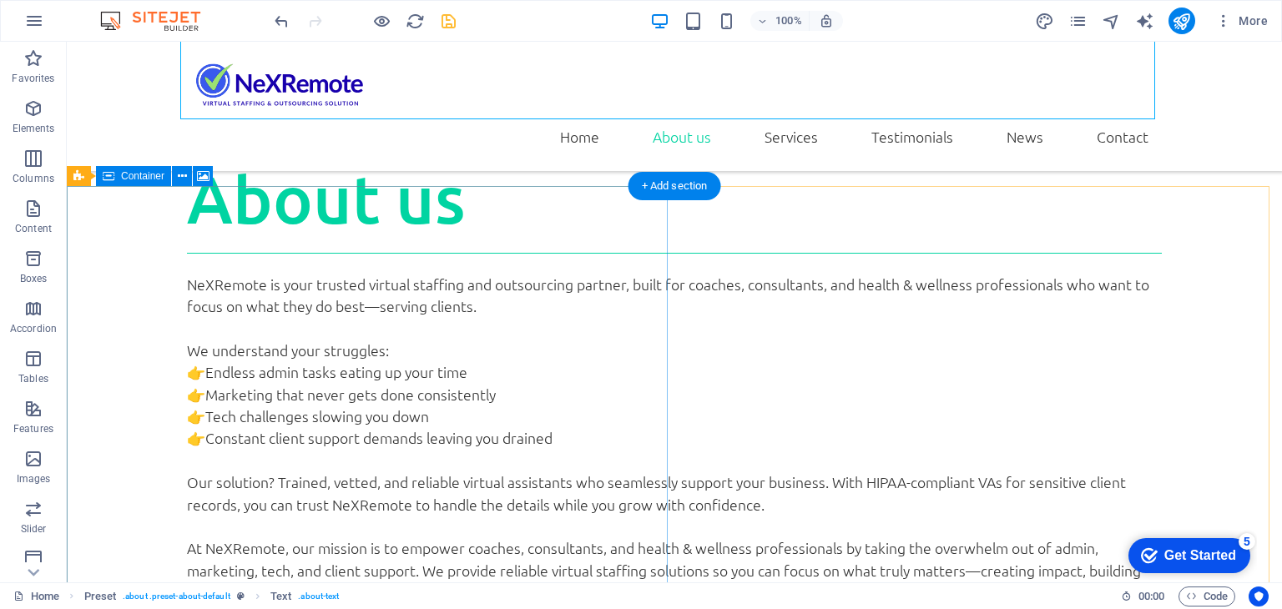
scroll to position [1015, 0]
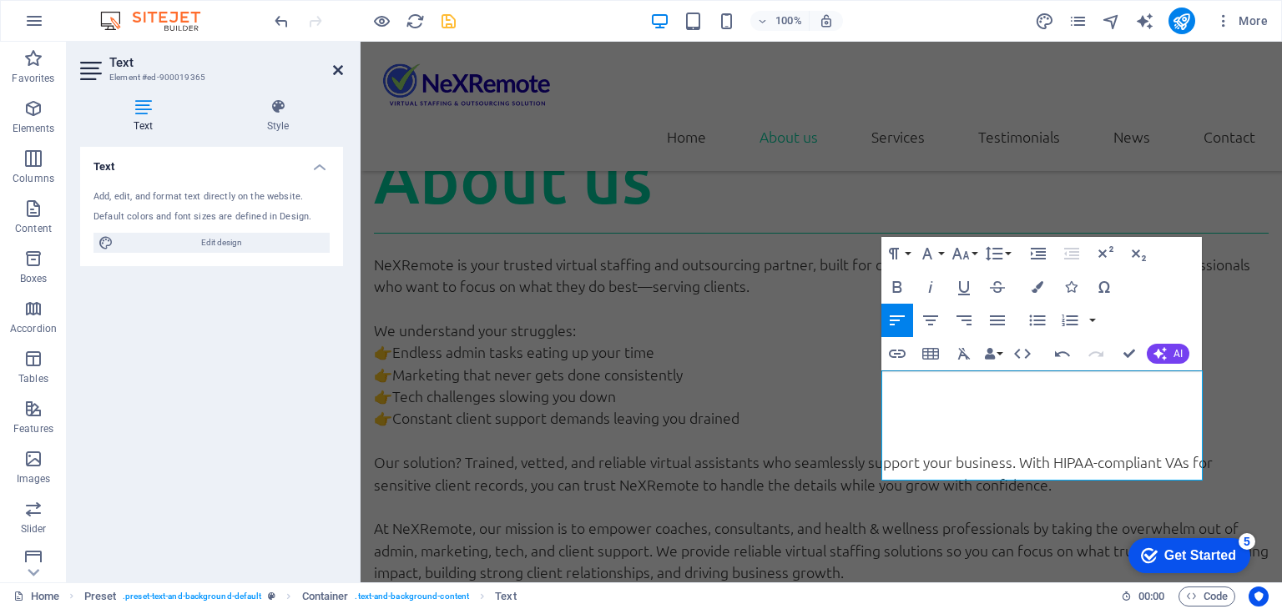
drag, startPoint x: 335, startPoint y: 64, endPoint x: 267, endPoint y: 23, distance: 80.1
click at [335, 64] on icon at bounding box center [338, 69] width 10 height 13
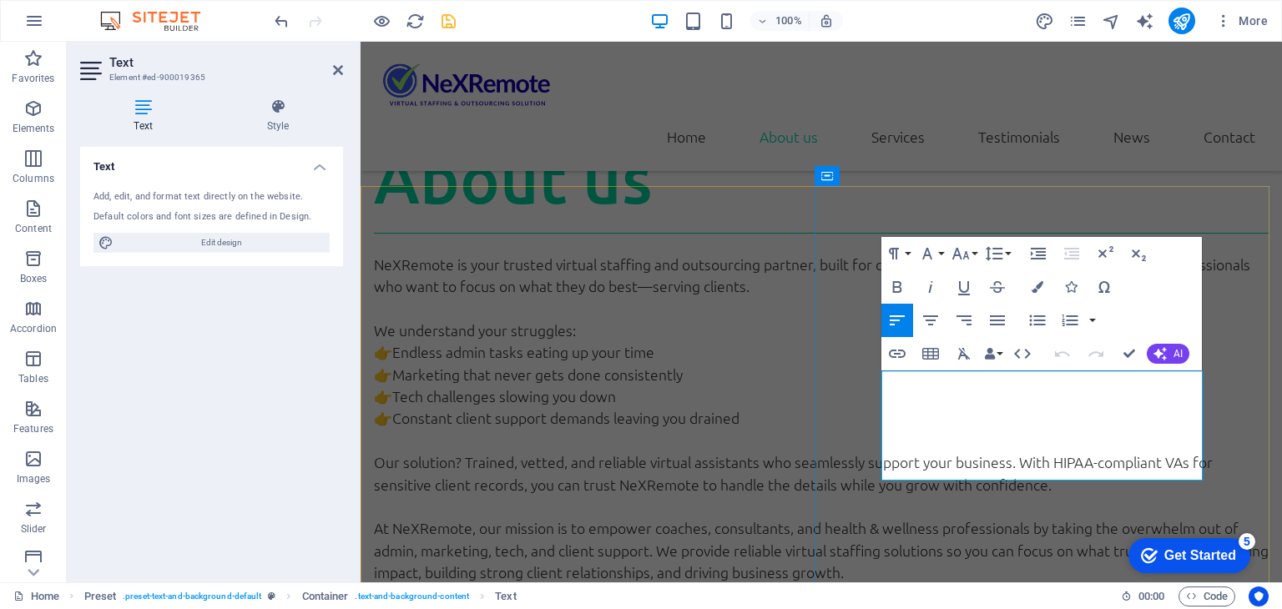
drag, startPoint x: 1034, startPoint y: 428, endPoint x: 1187, endPoint y: 425, distance: 153.5
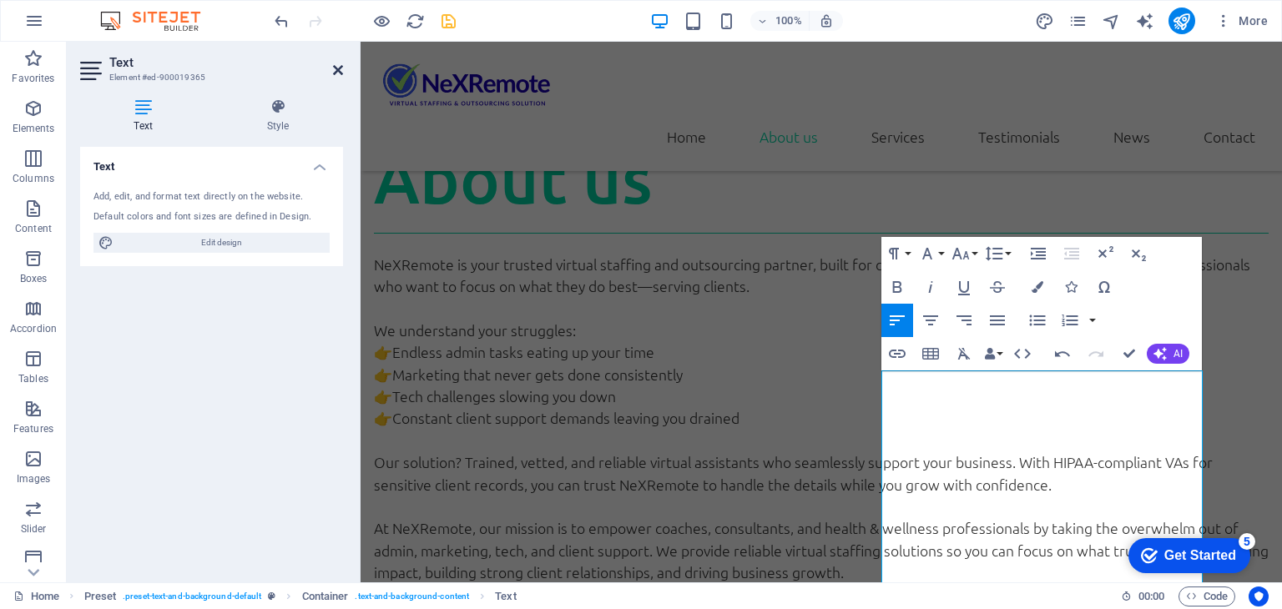
click at [333, 69] on icon at bounding box center [338, 69] width 10 height 13
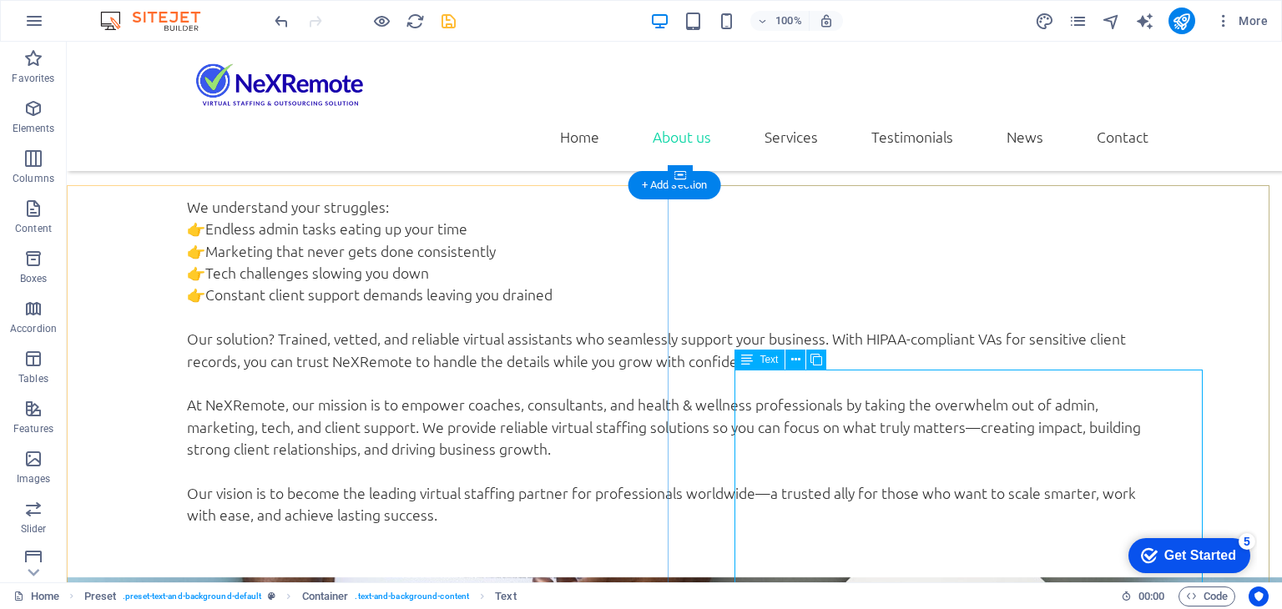
scroll to position [1182, 0]
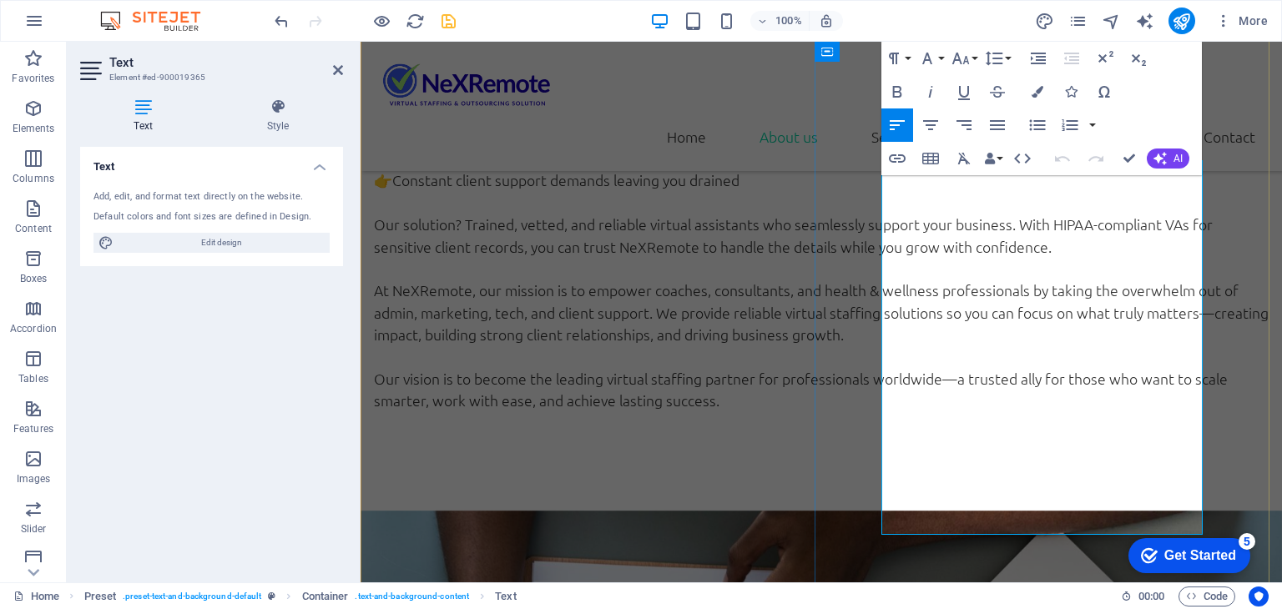
scroll to position [1266, 0]
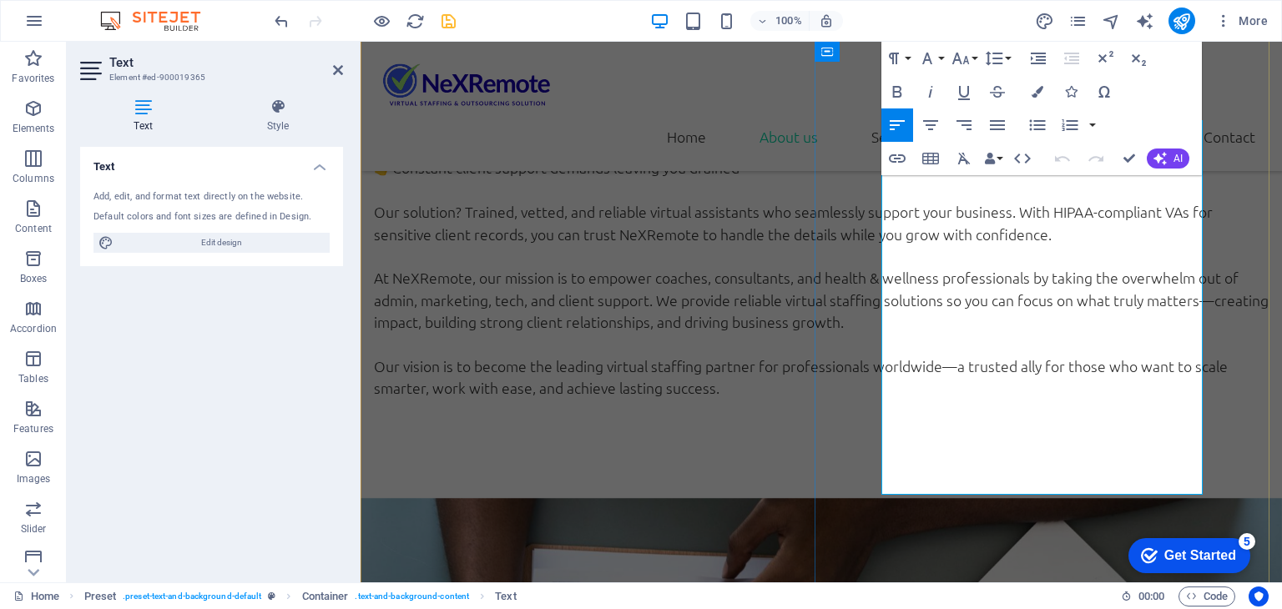
click at [337, 68] on icon at bounding box center [338, 69] width 10 height 13
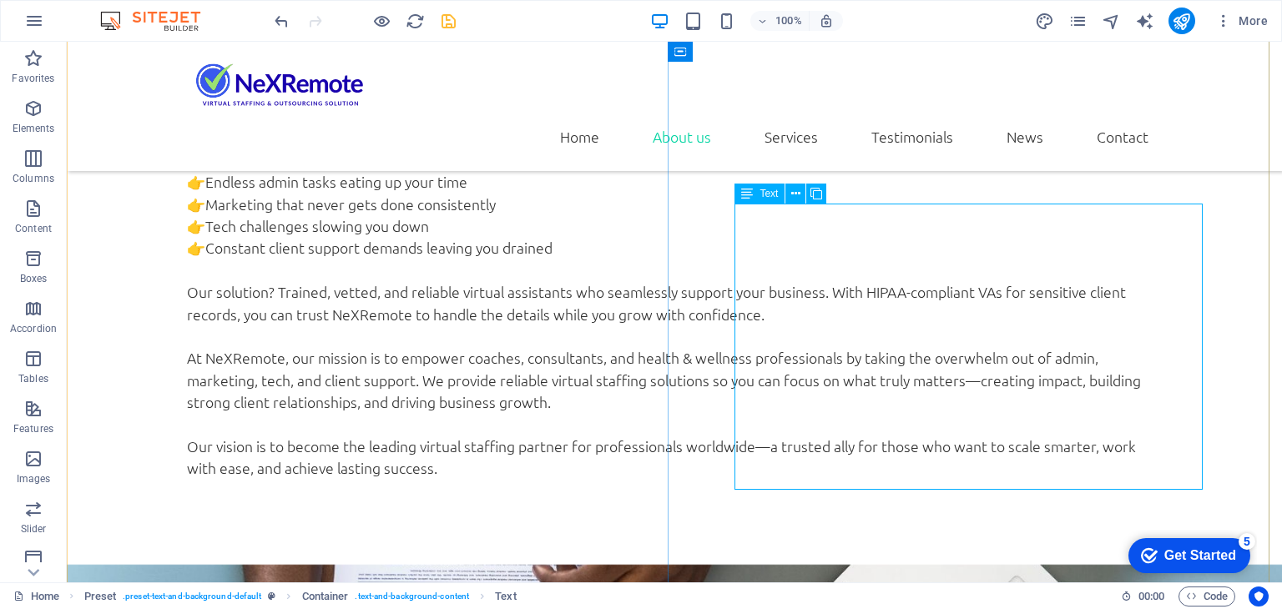
scroll to position [1182, 0]
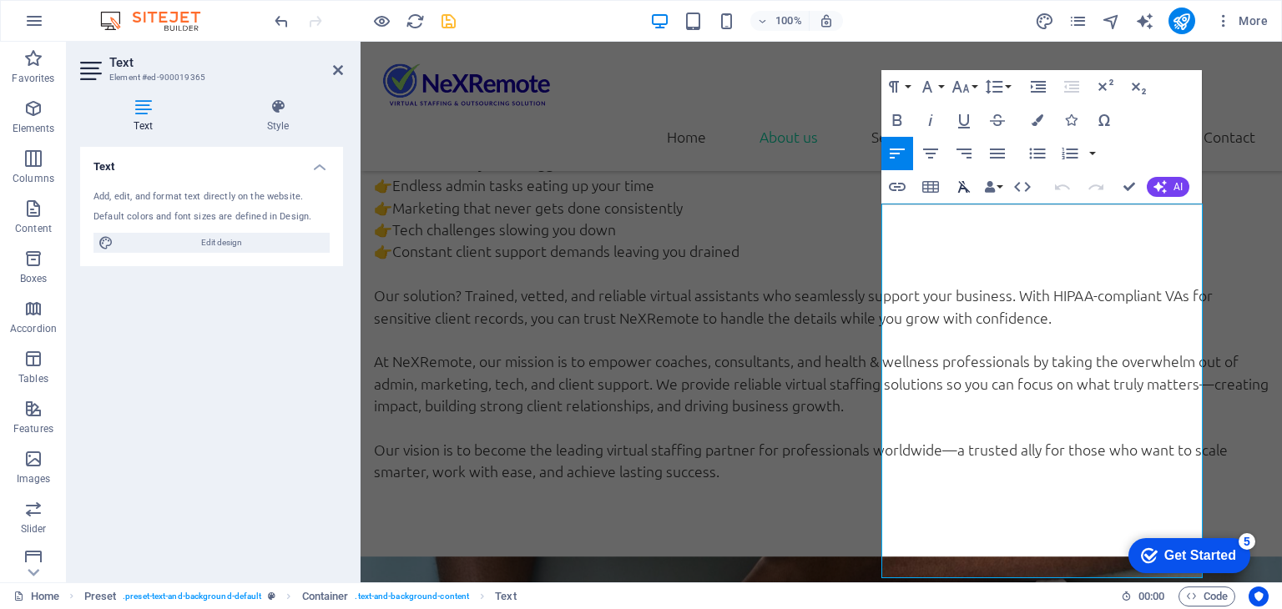
click at [960, 187] on icon "button" at bounding box center [964, 187] width 13 height 12
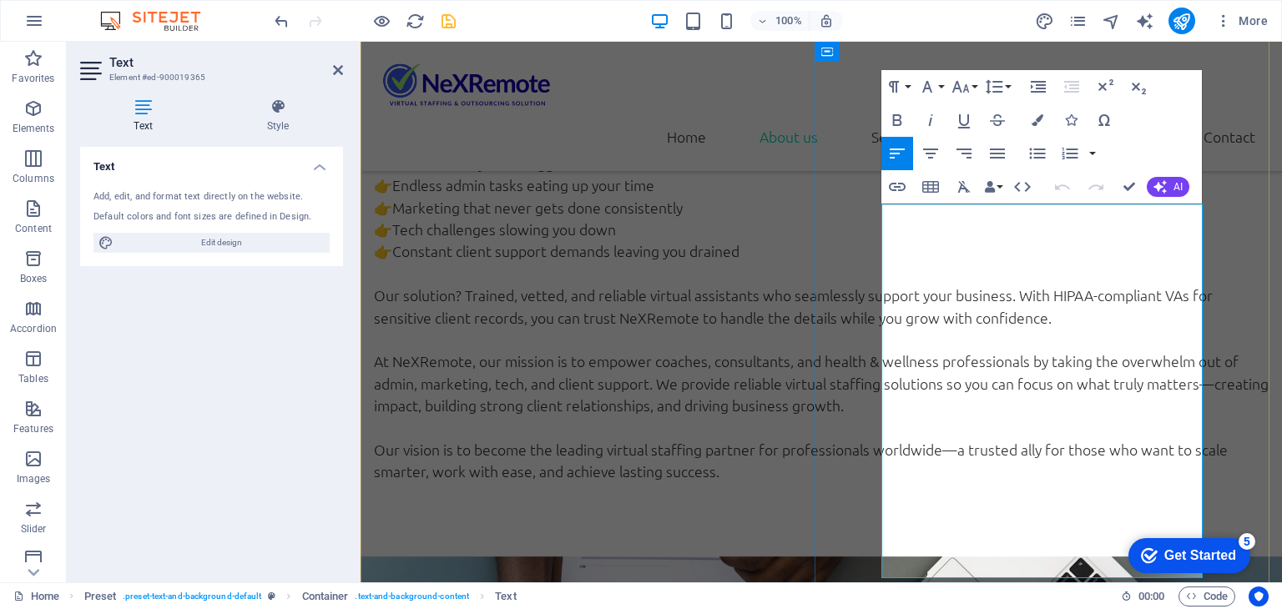
drag, startPoint x: 1029, startPoint y: 262, endPoint x: 1180, endPoint y: 262, distance: 151.0
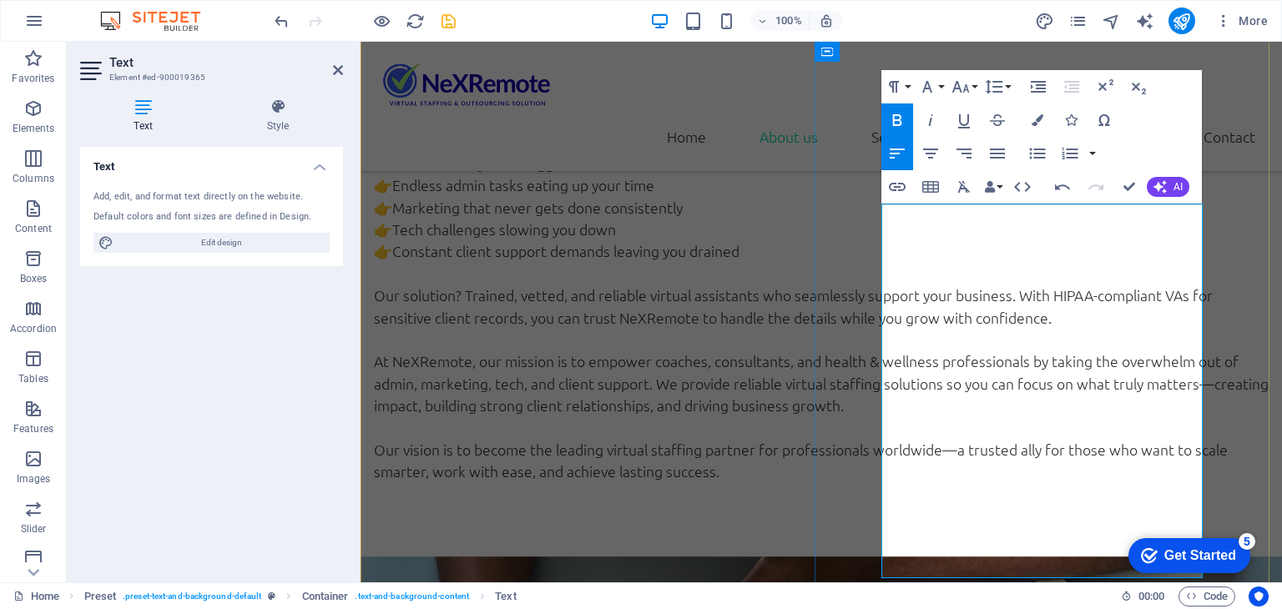
drag, startPoint x: 920, startPoint y: 345, endPoint x: 1059, endPoint y: 346, distance: 138.5
drag, startPoint x: 1125, startPoint y: 185, endPoint x: 825, endPoint y: 66, distance: 323.2
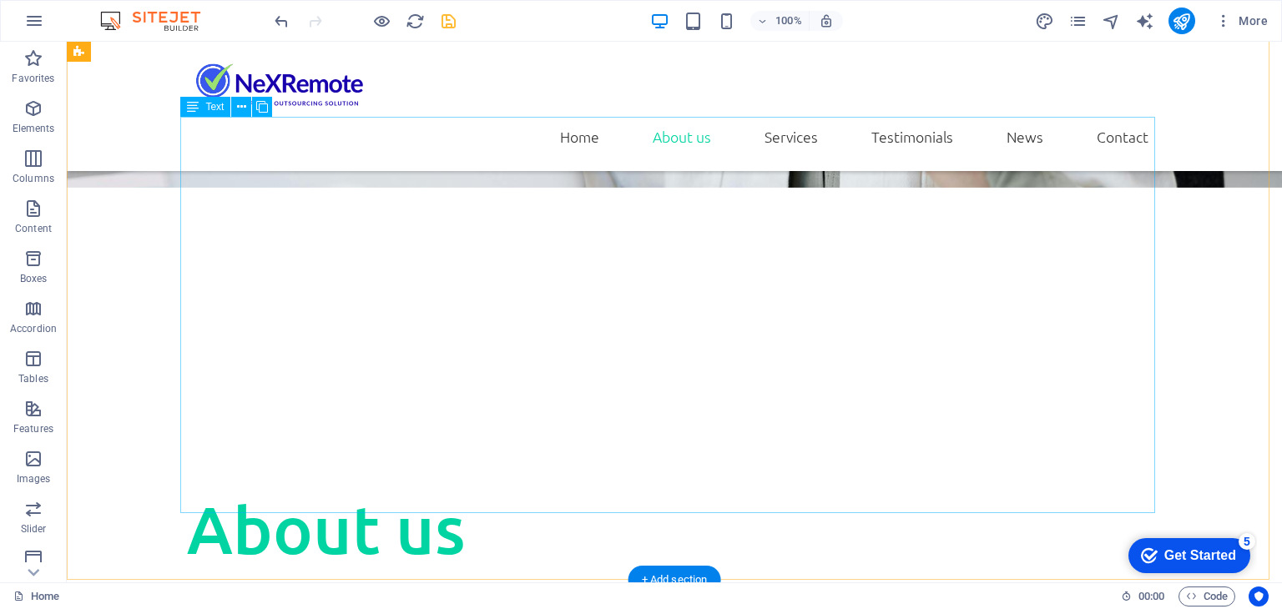
scroll to position [682, 0]
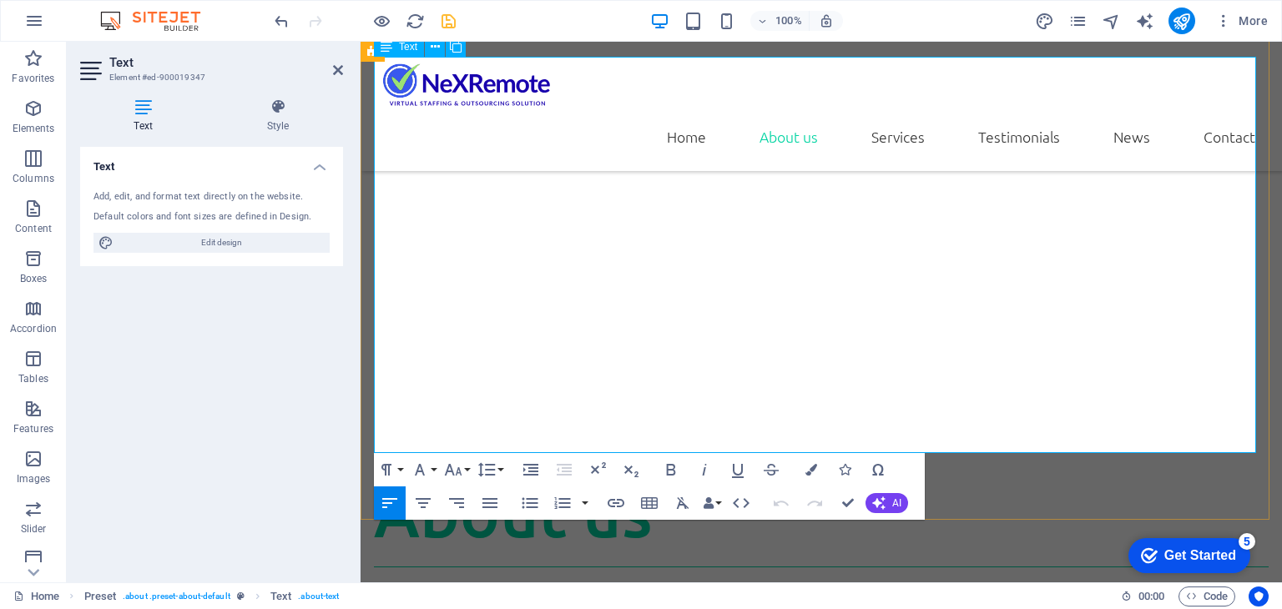
drag, startPoint x: 720, startPoint y: 444, endPoint x: 382, endPoint y: 413, distance: 339.3
click at [338, 68] on icon at bounding box center [338, 69] width 10 height 13
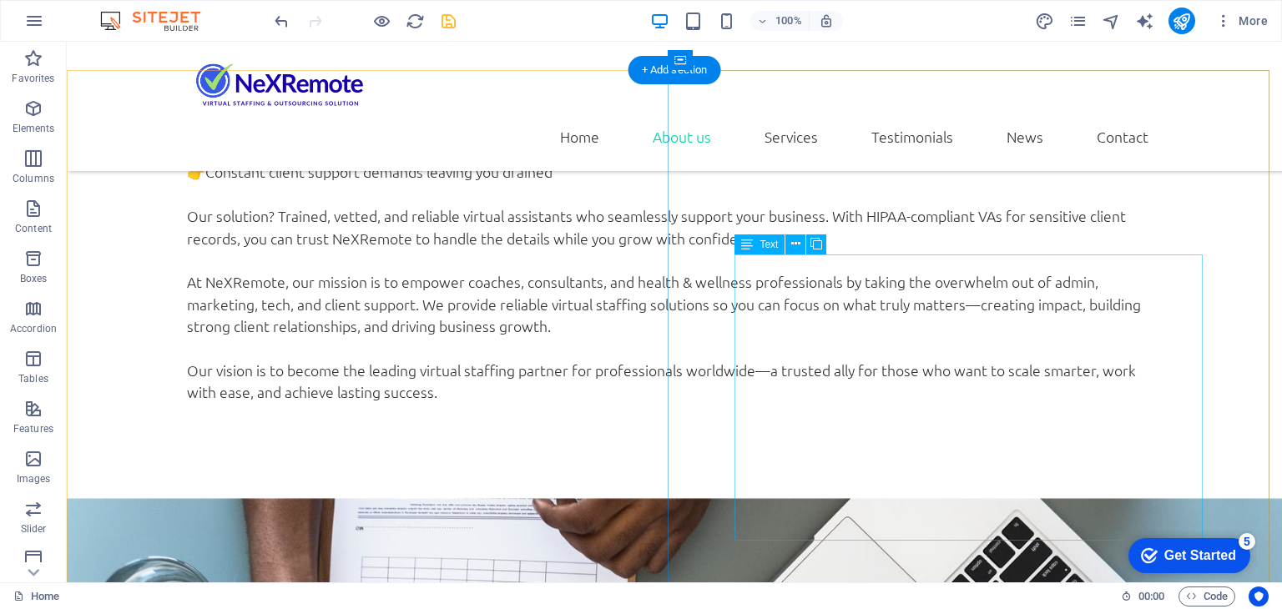
scroll to position [1266, 0]
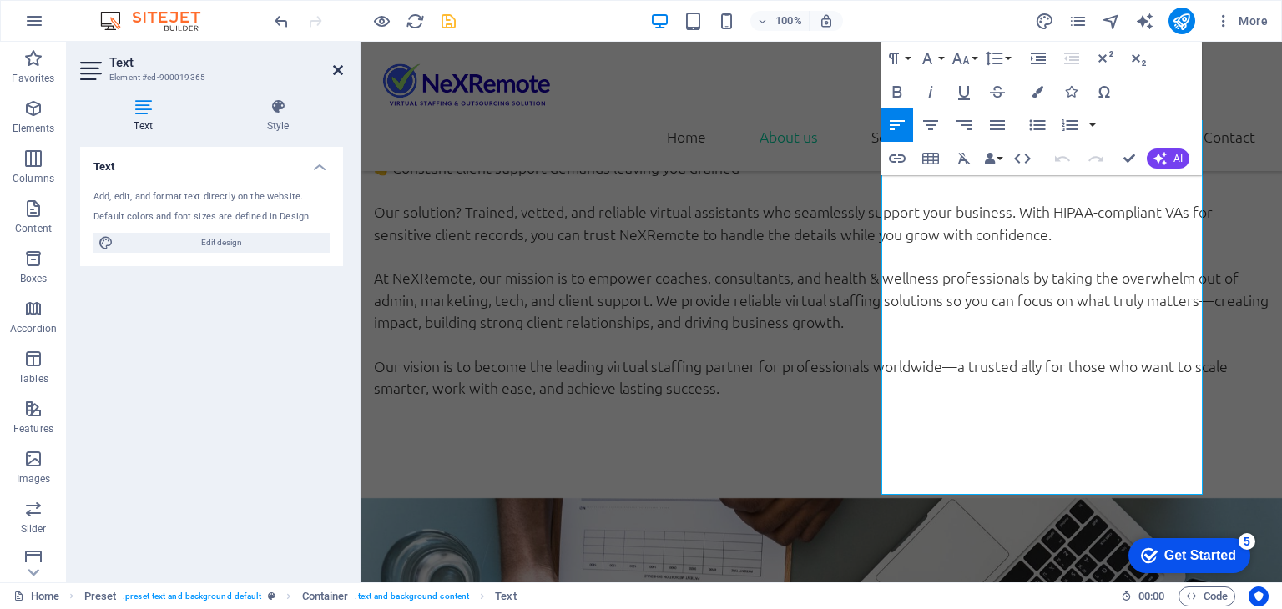
drag, startPoint x: 315, startPoint y: 36, endPoint x: 335, endPoint y: 70, distance: 40.1
click at [335, 70] on icon at bounding box center [338, 69] width 10 height 13
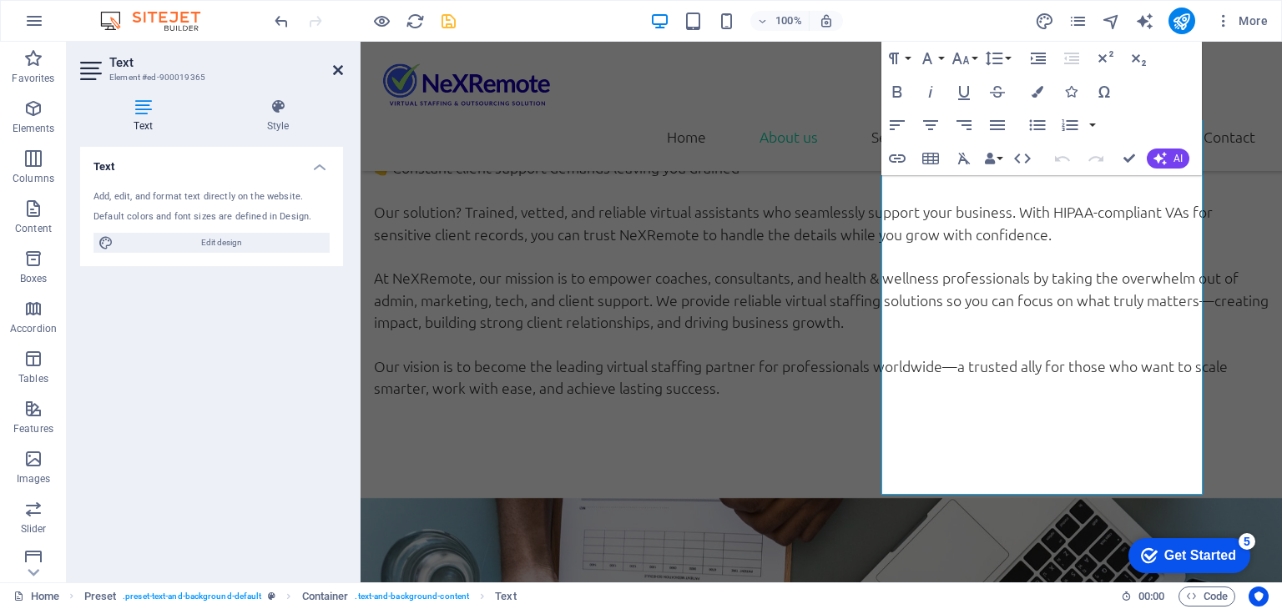
click at [335, 67] on icon at bounding box center [338, 69] width 10 height 13
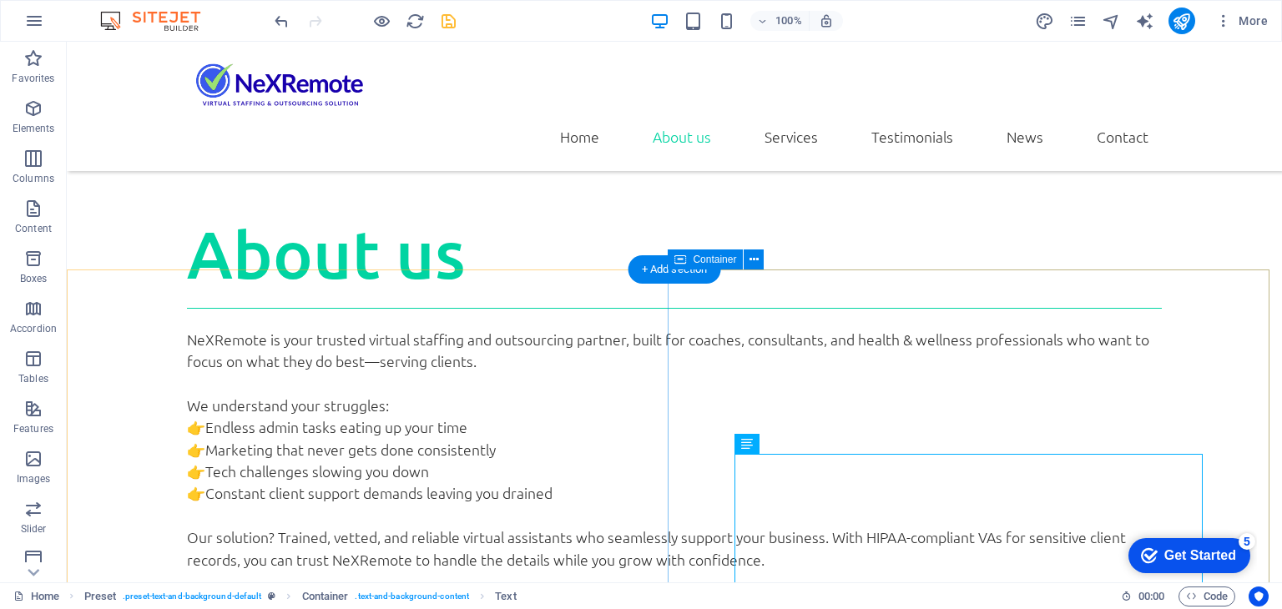
scroll to position [932, 0]
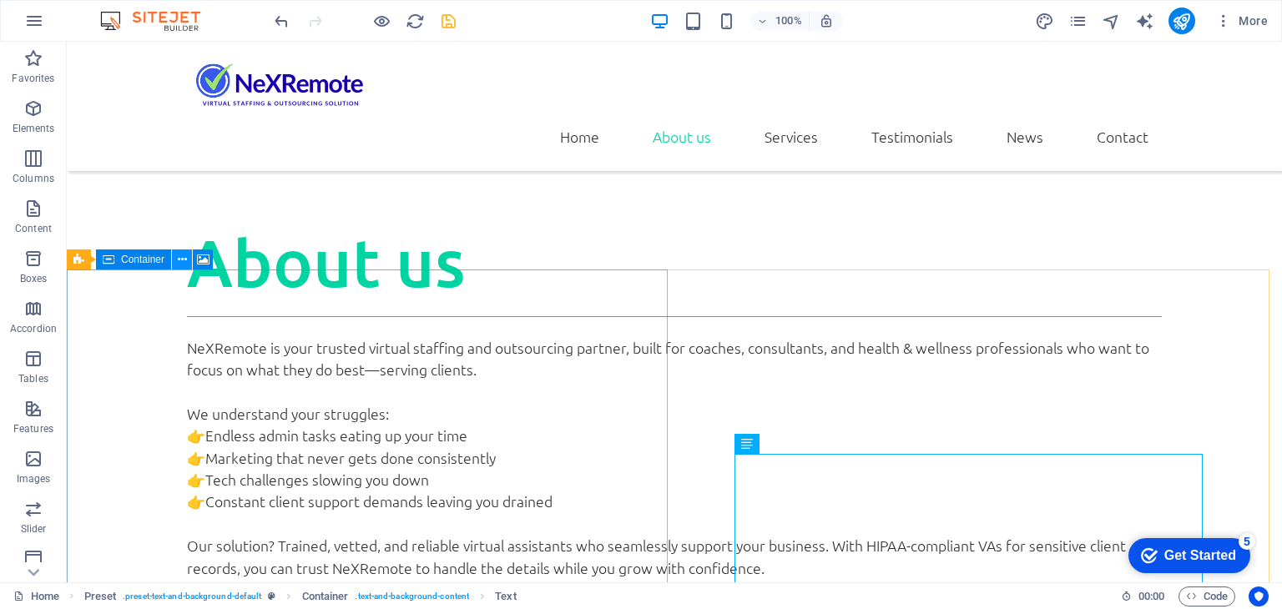
click at [179, 258] on icon at bounding box center [182, 260] width 9 height 18
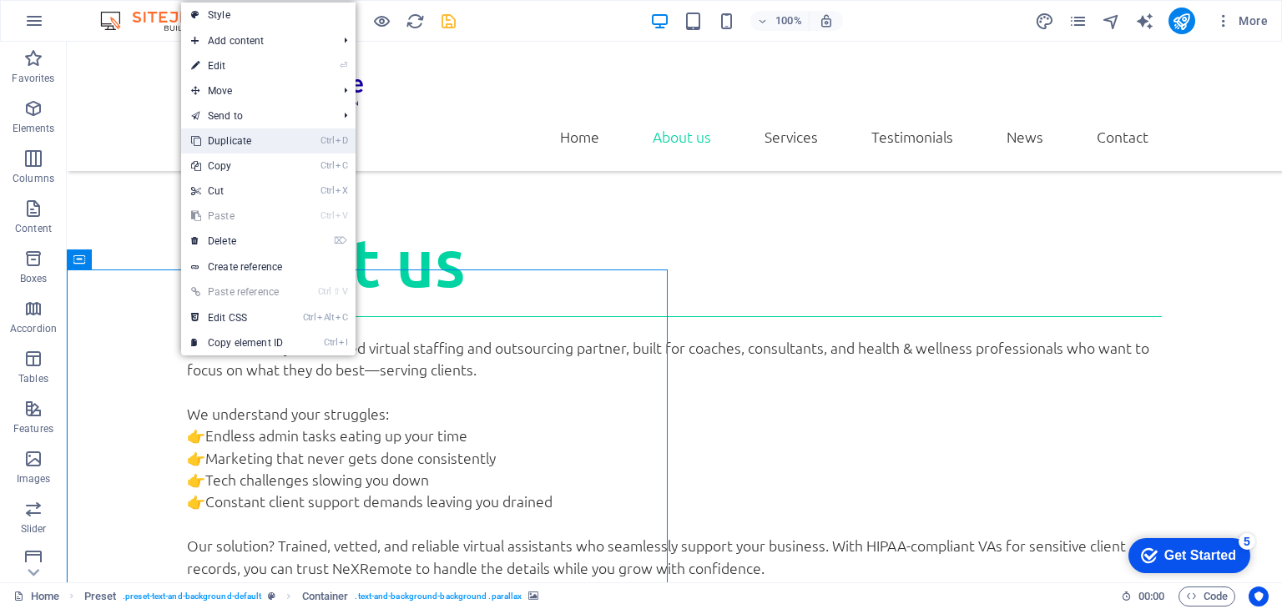
click at [231, 138] on link "Ctrl D Duplicate" at bounding box center [237, 140] width 112 height 25
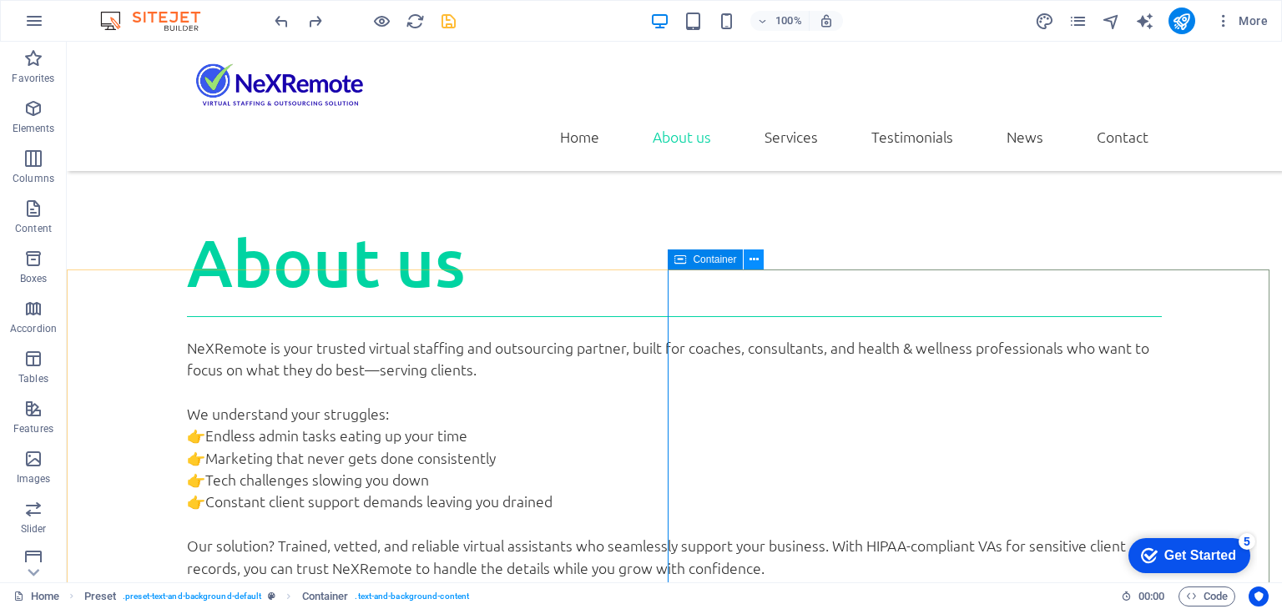
click at [749, 260] on icon at bounding box center [753, 260] width 9 height 18
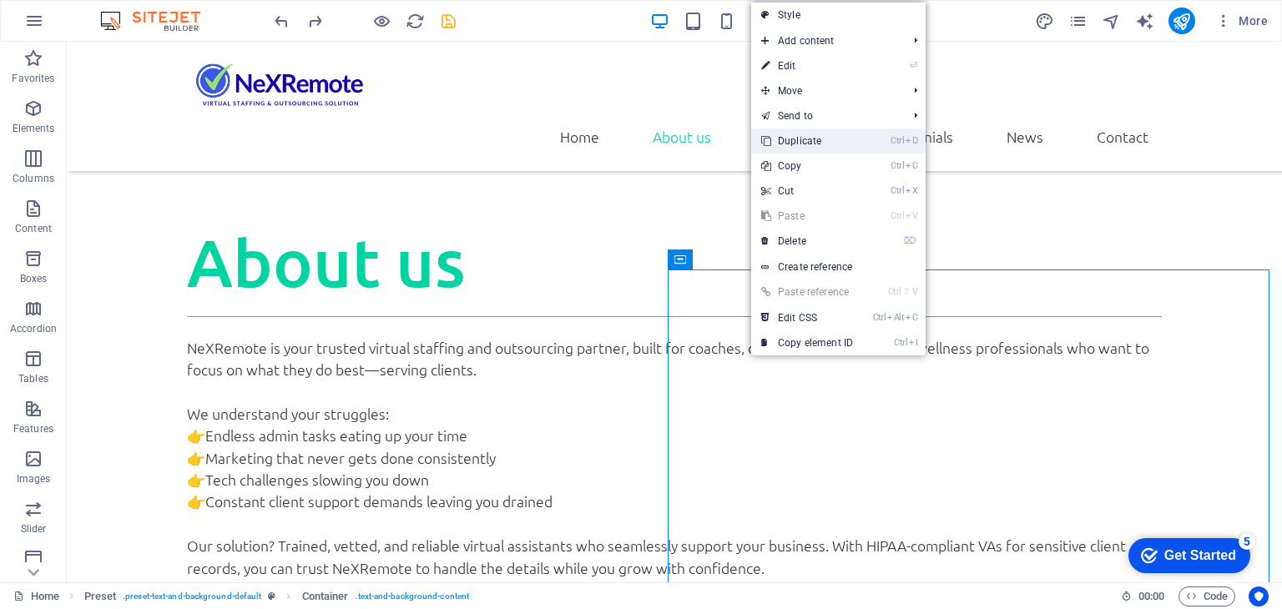
click at [809, 144] on link "Ctrl D Duplicate" at bounding box center [807, 140] width 112 height 25
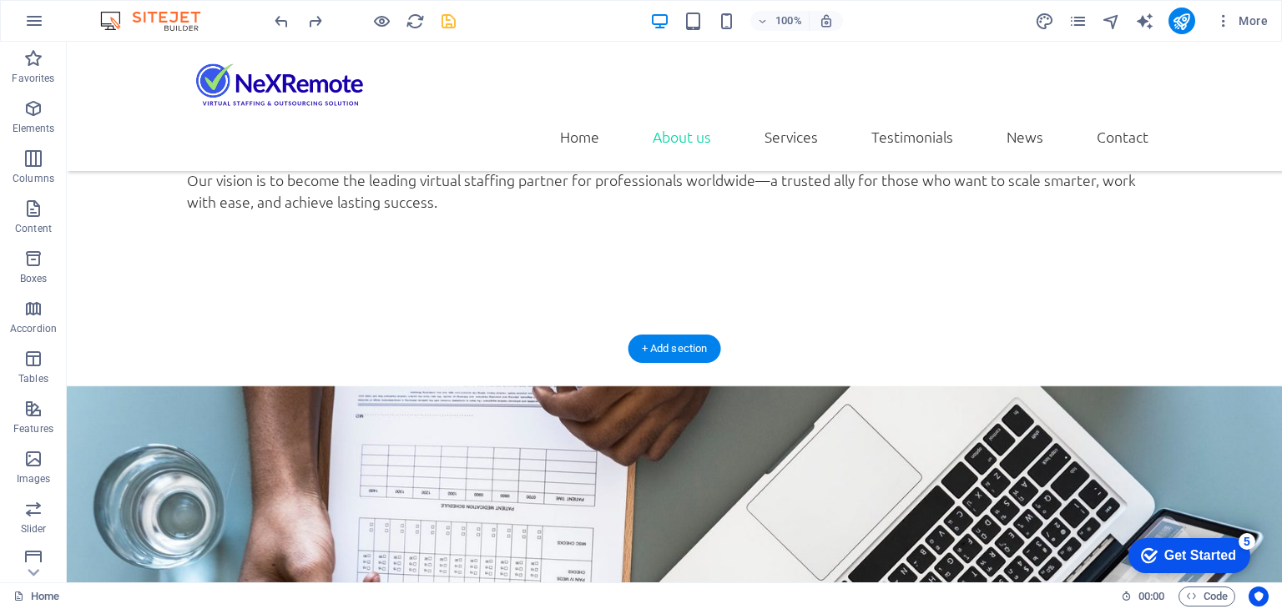
scroll to position [1448, 0]
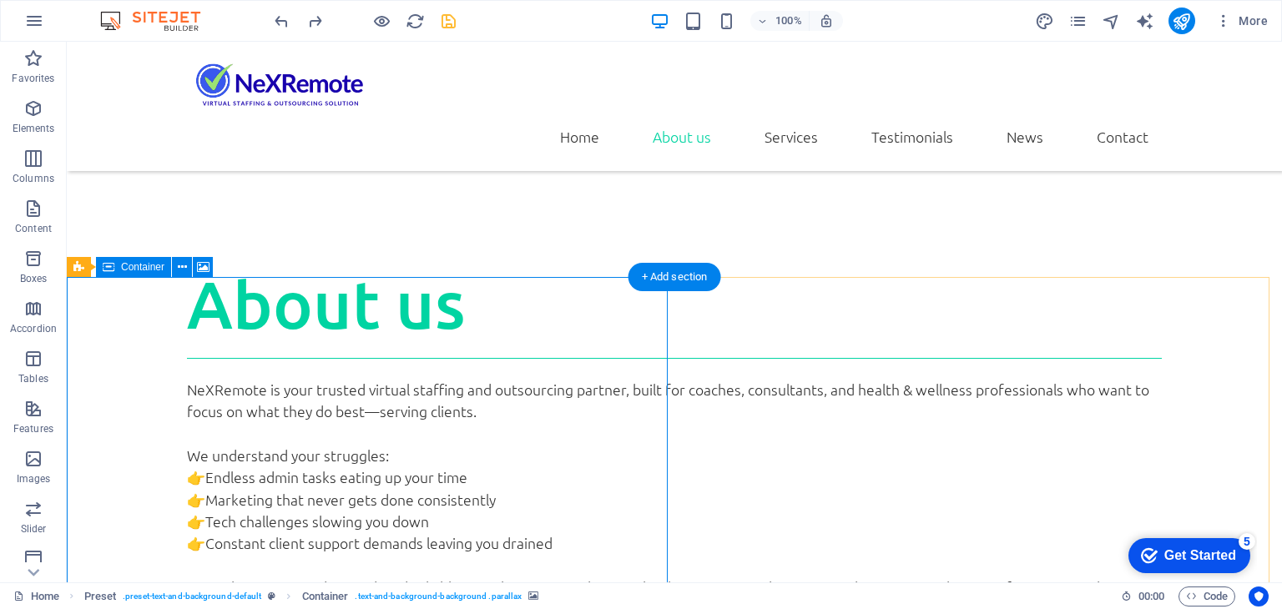
scroll to position [864, 0]
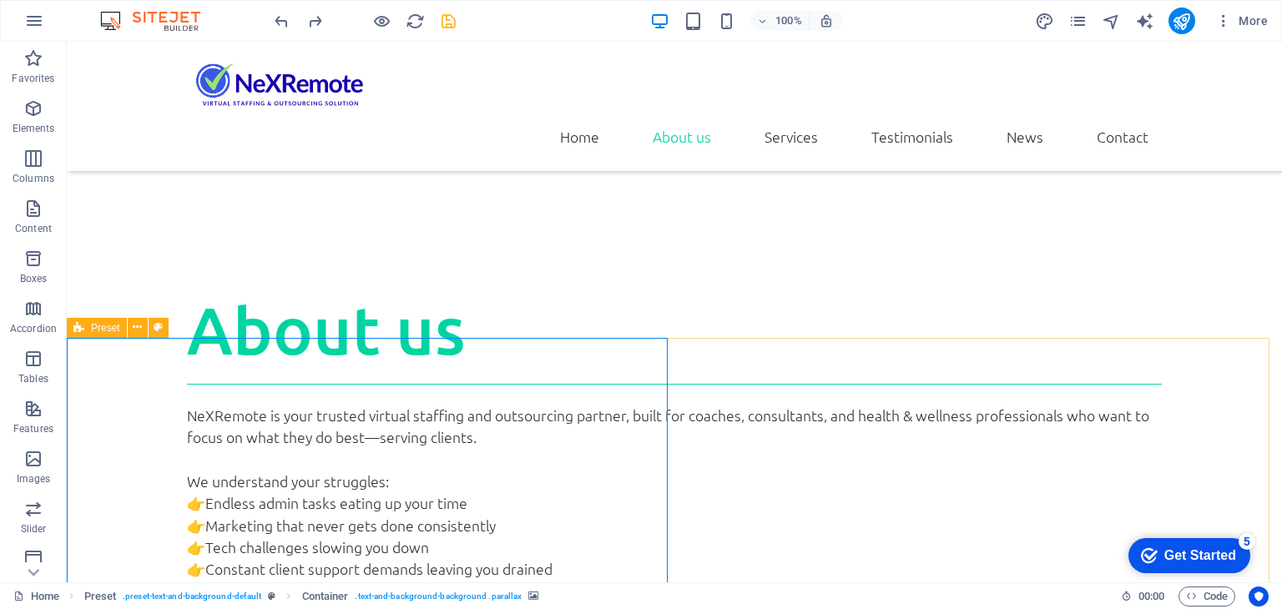
click at [77, 325] on icon at bounding box center [78, 328] width 11 height 20
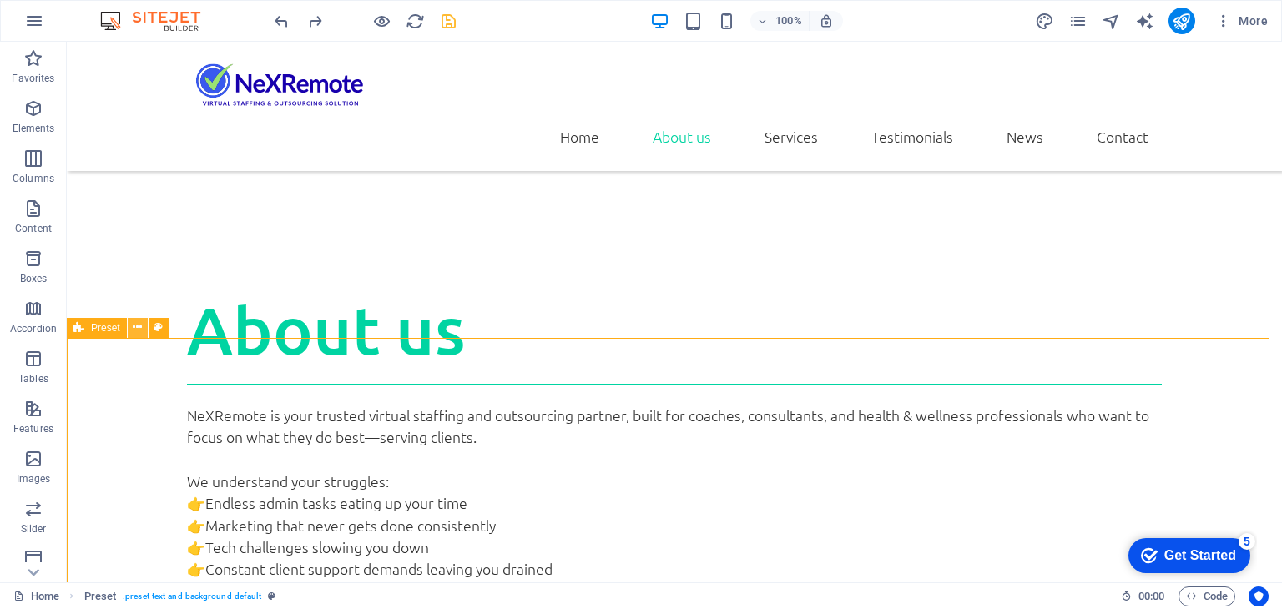
click at [140, 325] on icon at bounding box center [137, 328] width 9 height 18
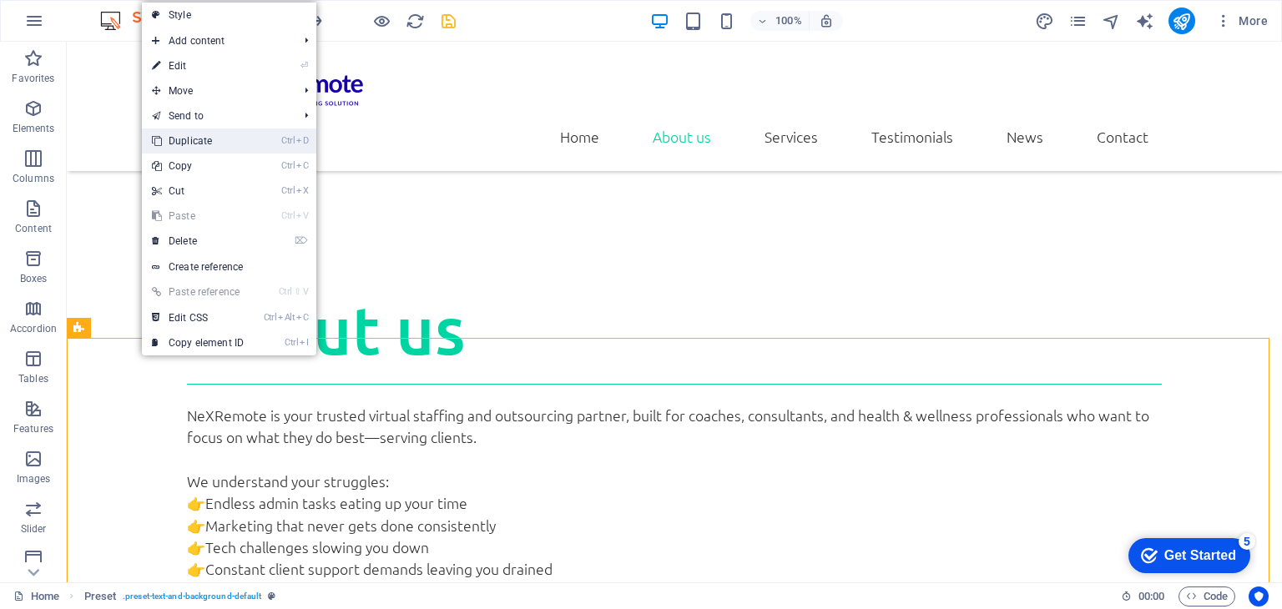
click at [201, 139] on link "Ctrl D Duplicate" at bounding box center [198, 140] width 112 height 25
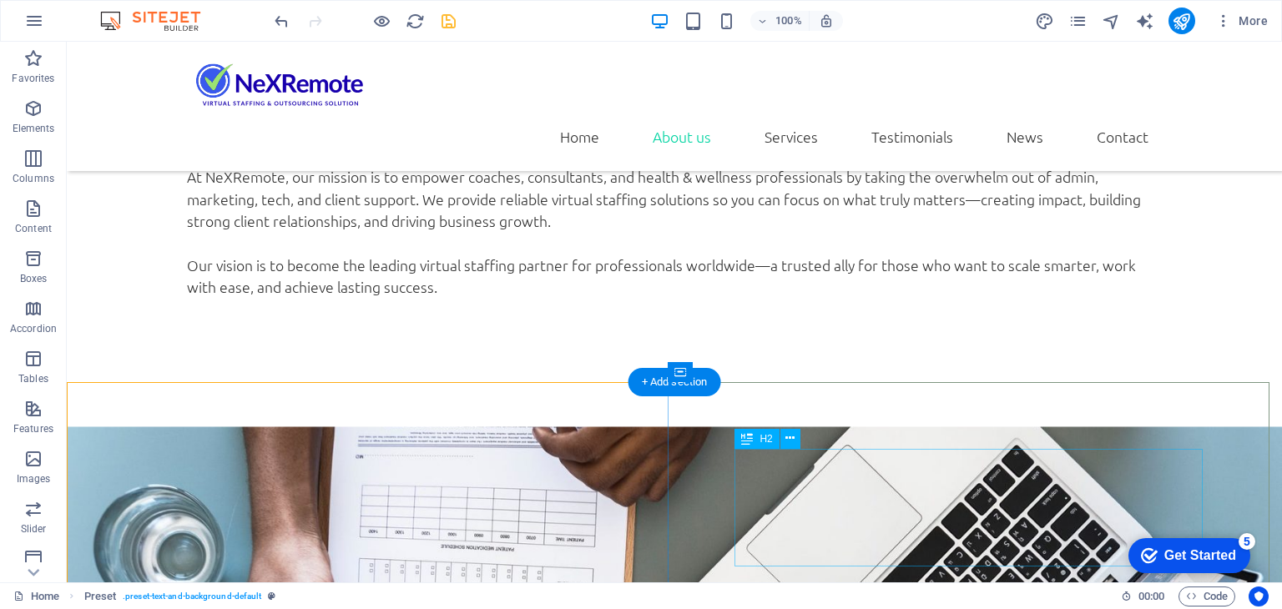
scroll to position [1365, 0]
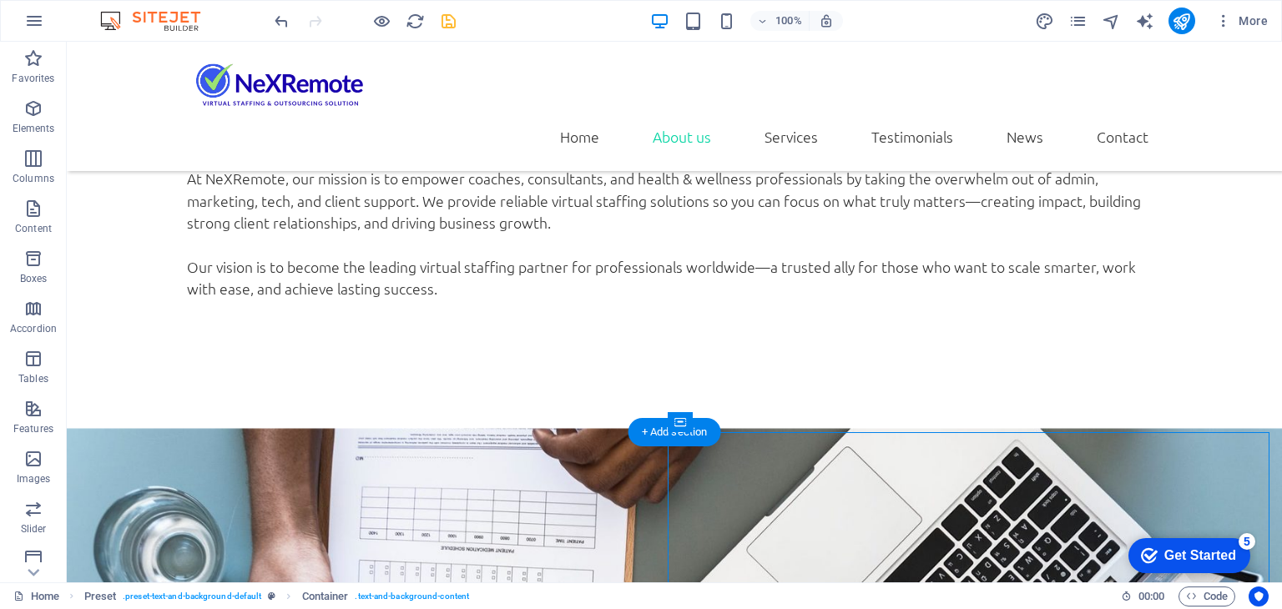
drag, startPoint x: 807, startPoint y: 475, endPoint x: 823, endPoint y: 481, distance: 18.0
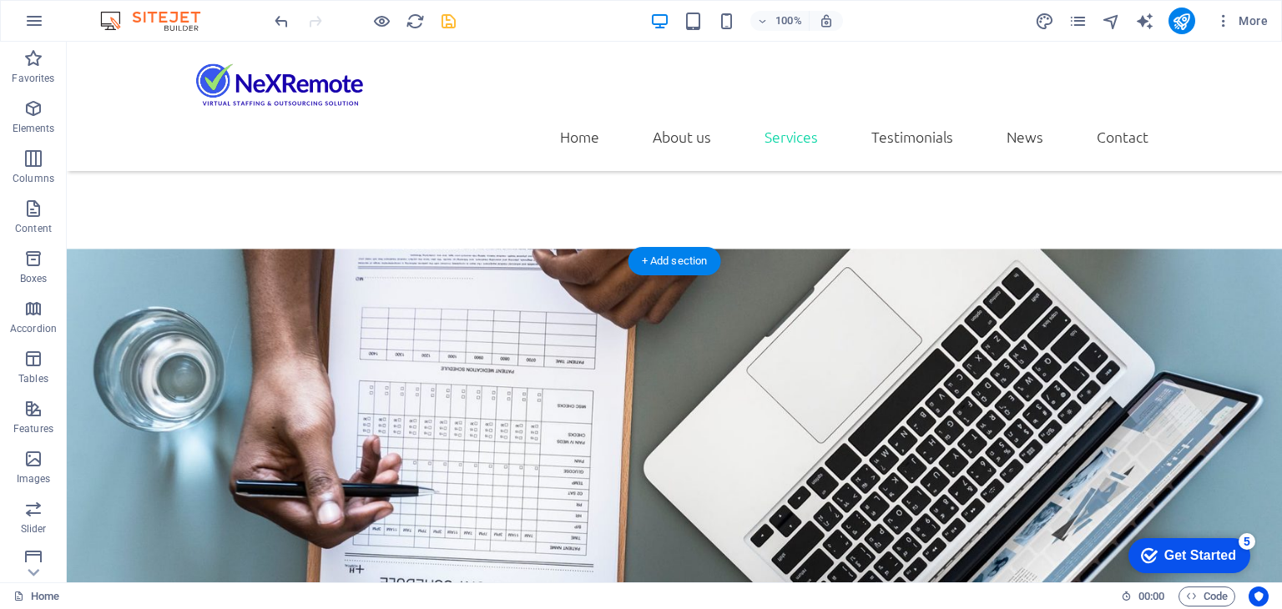
scroll to position [1532, 0]
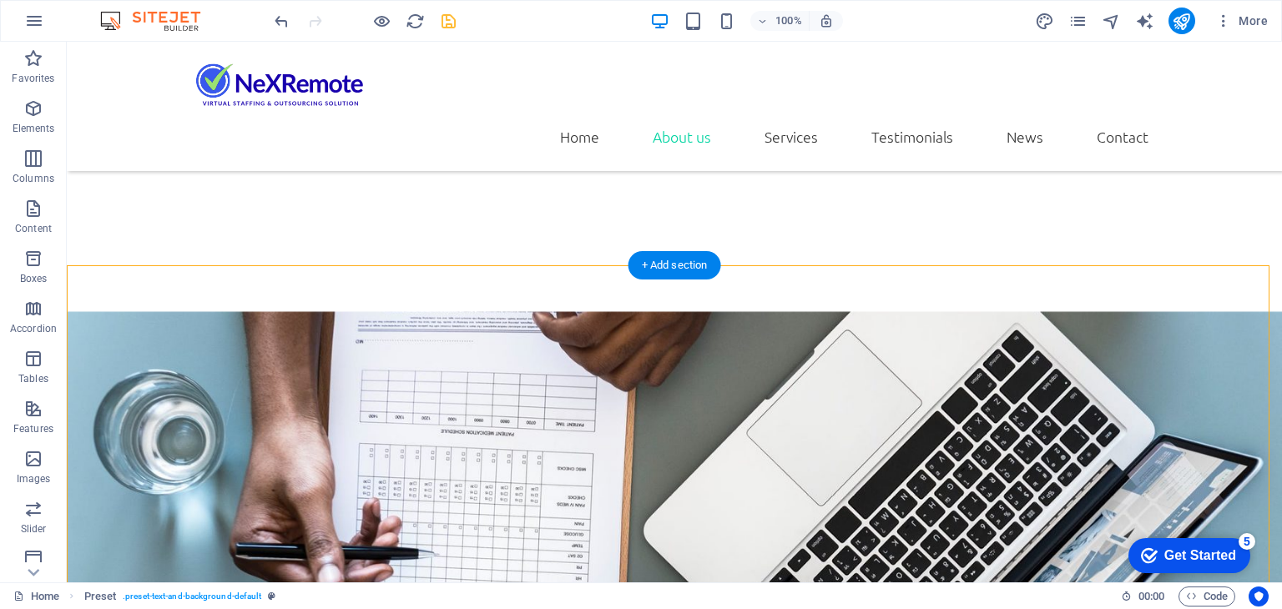
drag, startPoint x: 394, startPoint y: 320, endPoint x: 764, endPoint y: 358, distance: 372.3
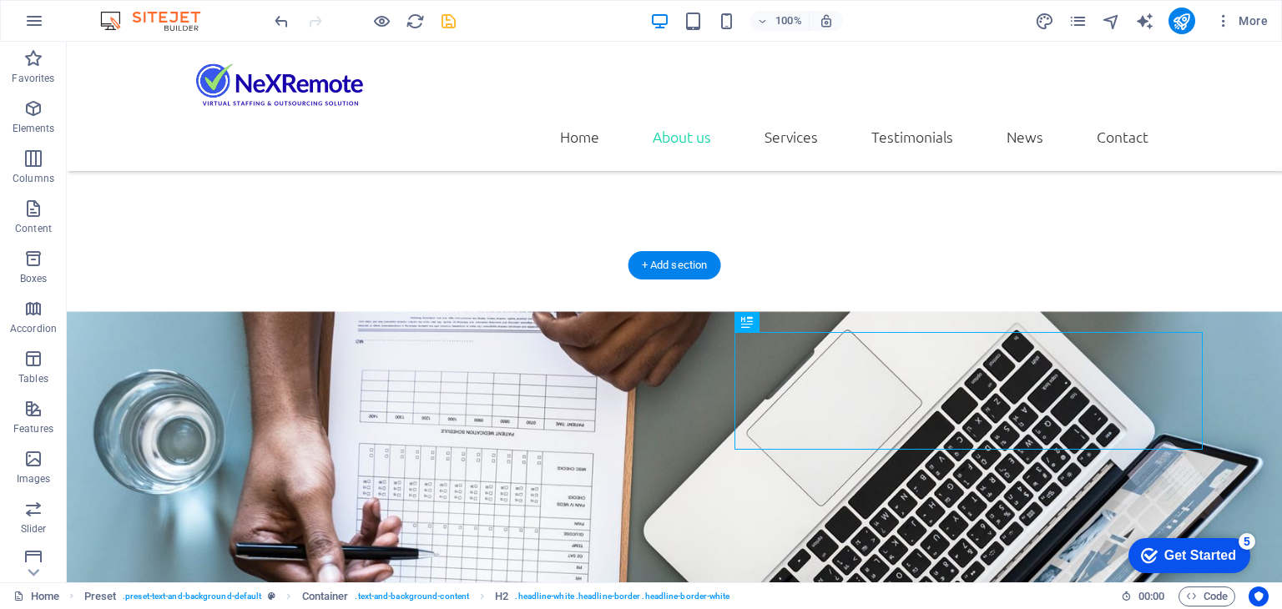
drag, startPoint x: 780, startPoint y: 391, endPoint x: 272, endPoint y: 335, distance: 511.3
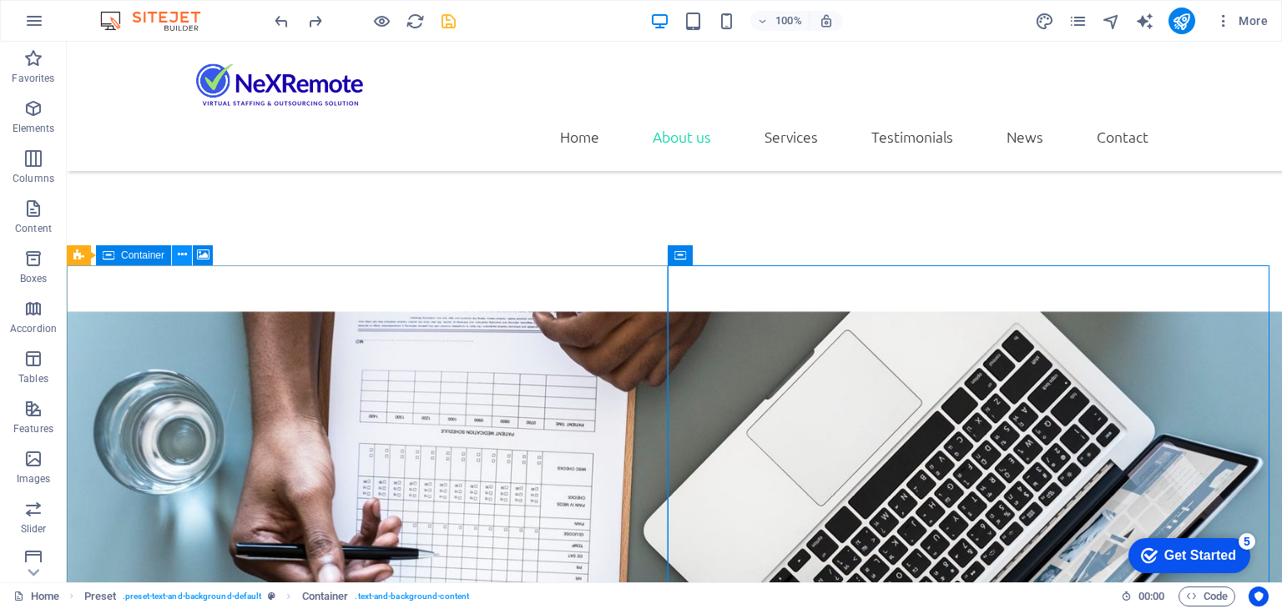
click at [180, 256] on icon at bounding box center [182, 255] width 9 height 18
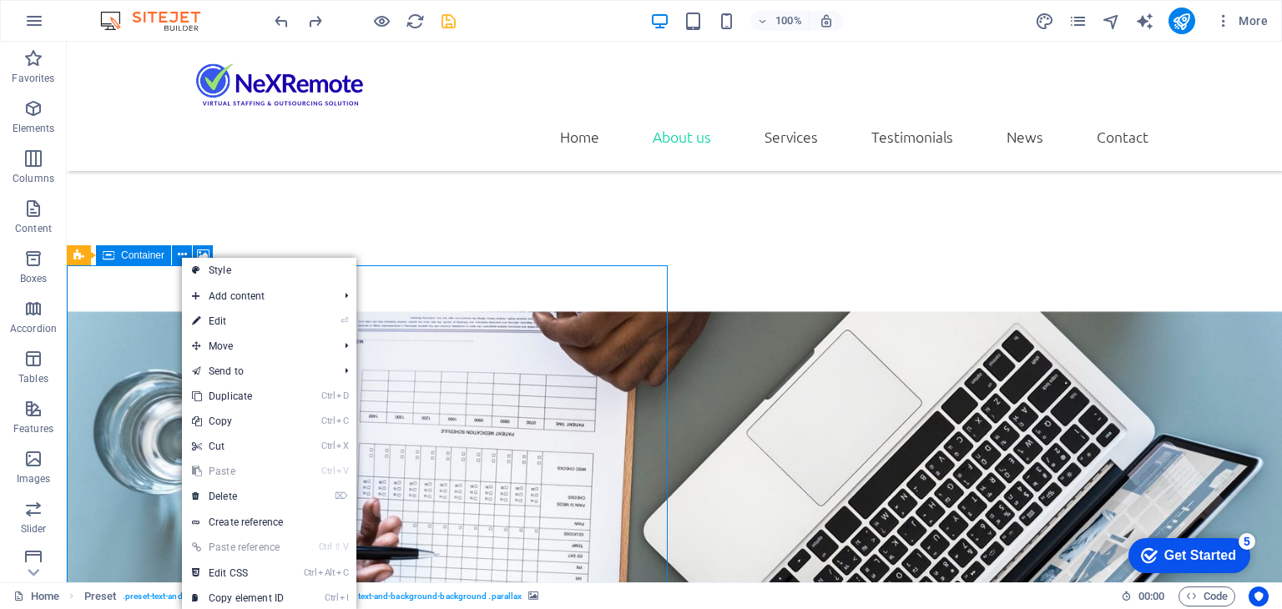
click at [148, 254] on span "Container" at bounding box center [142, 255] width 43 height 10
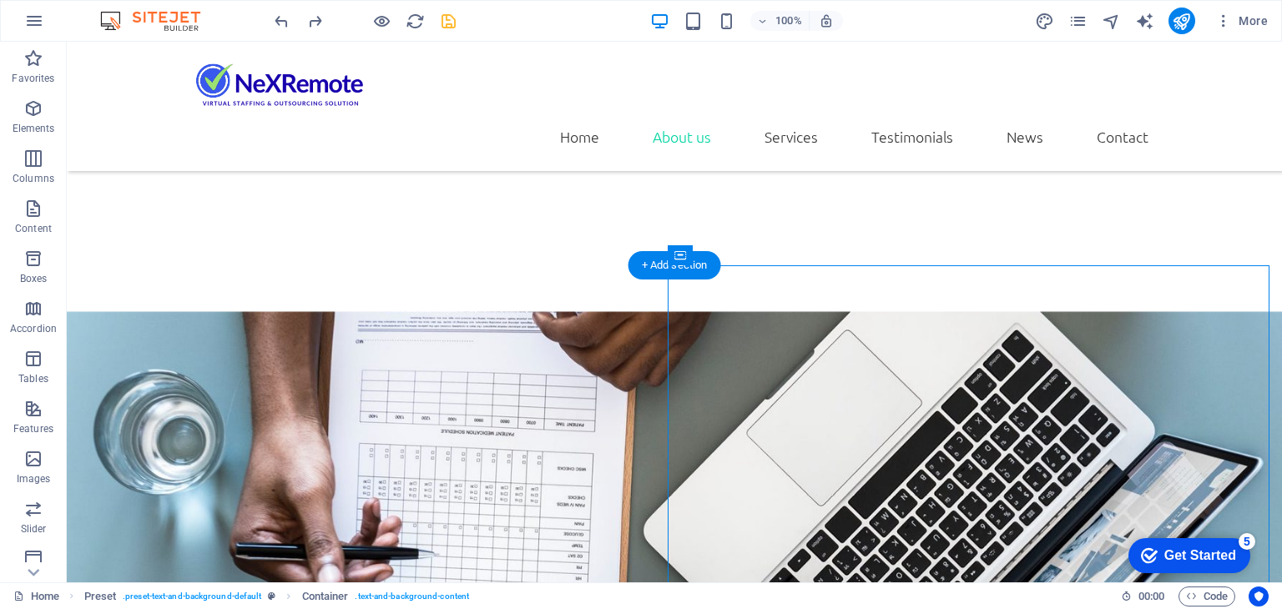
drag, startPoint x: 844, startPoint y: 295, endPoint x: 129, endPoint y: 362, distance: 718.2
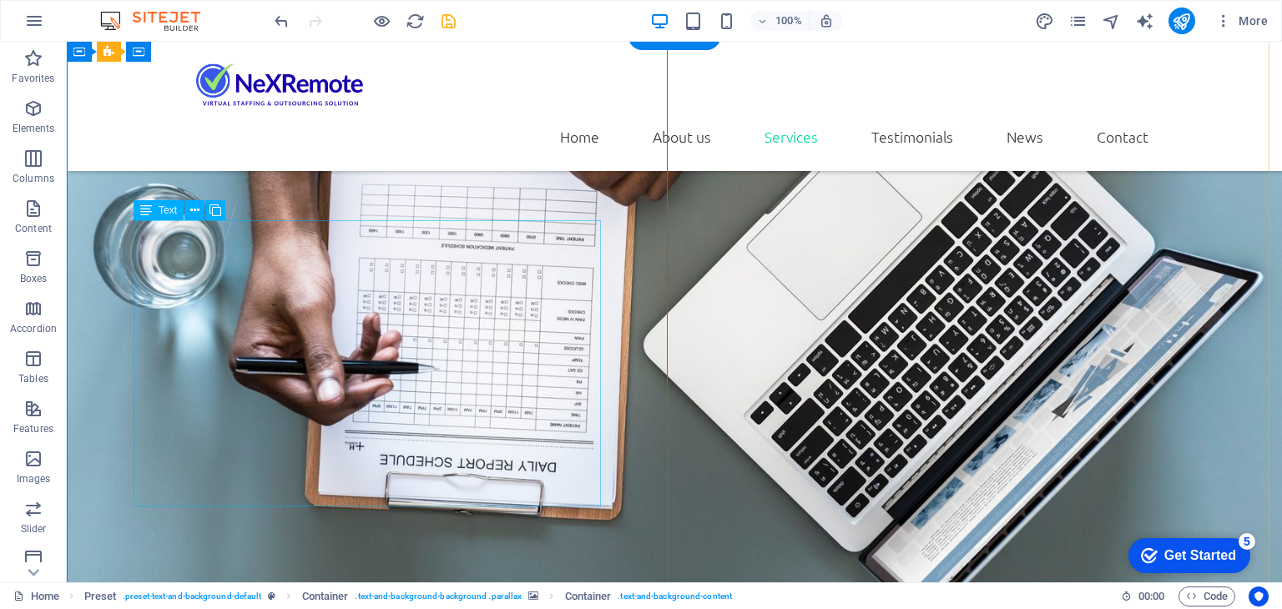
scroll to position [1448, 0]
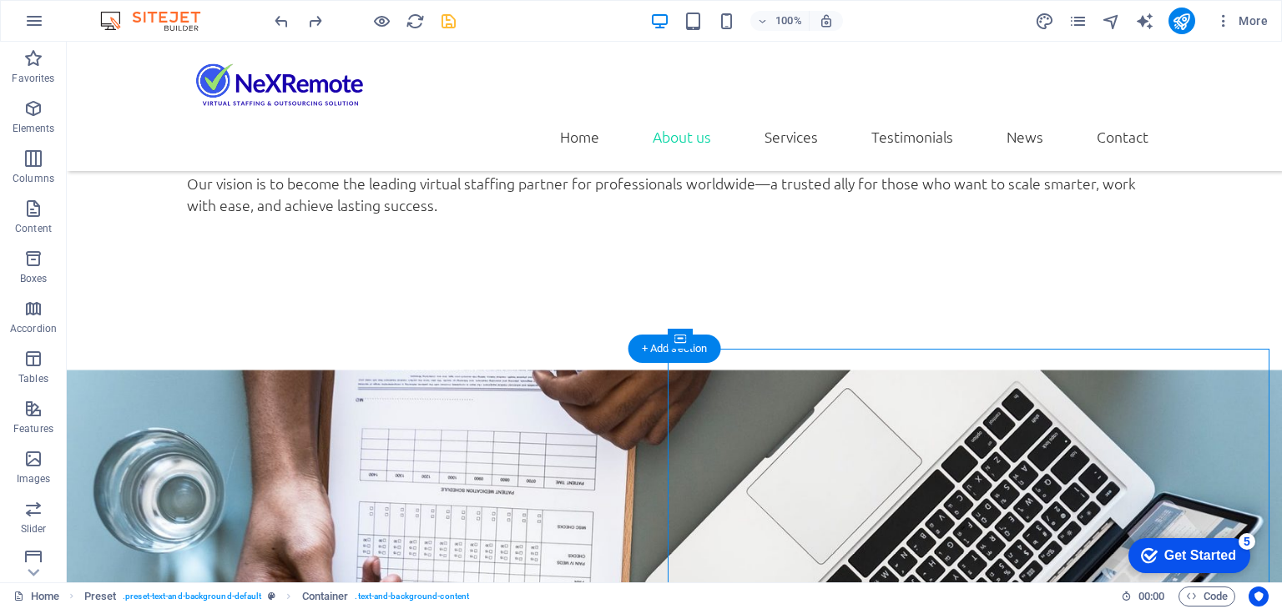
drag, startPoint x: 786, startPoint y: 380, endPoint x: 320, endPoint y: 388, distance: 465.6
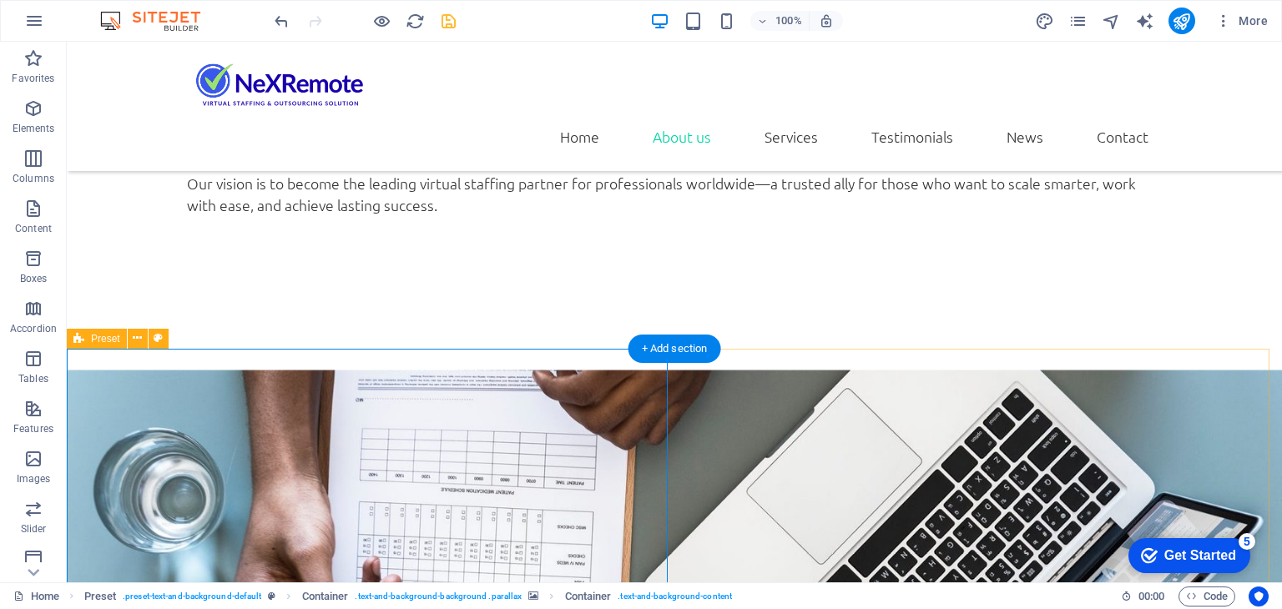
drag, startPoint x: 95, startPoint y: 161, endPoint x: 838, endPoint y: 446, distance: 795.2
click at [20, 106] on span "Elements" at bounding box center [33, 118] width 67 height 40
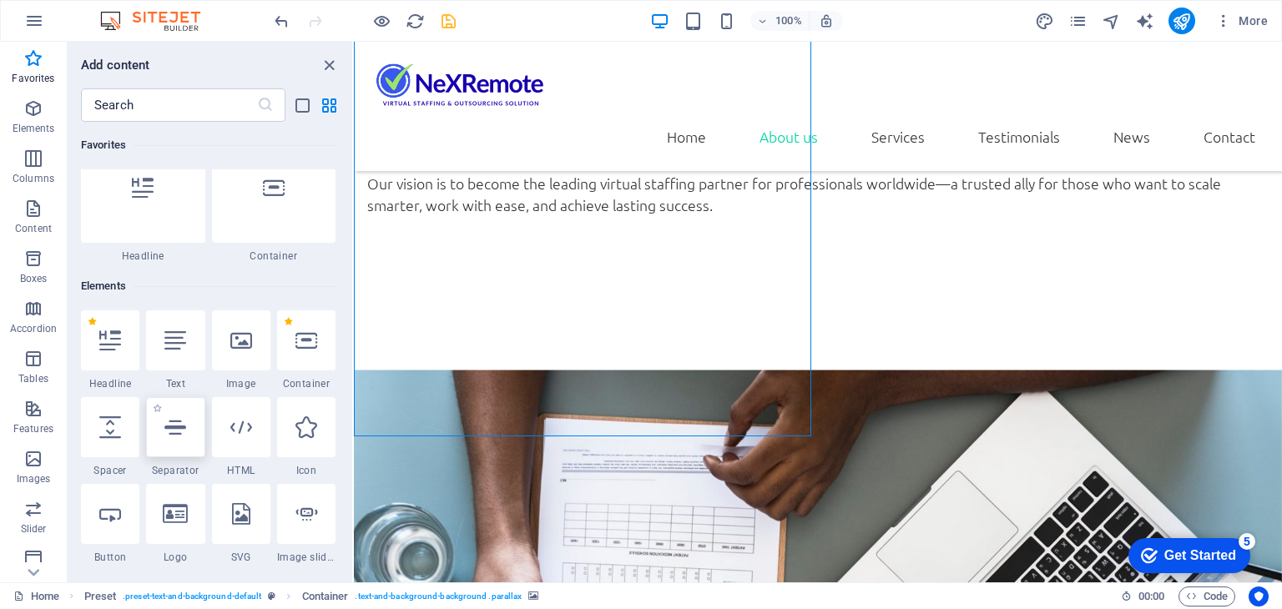
scroll to position [0, 0]
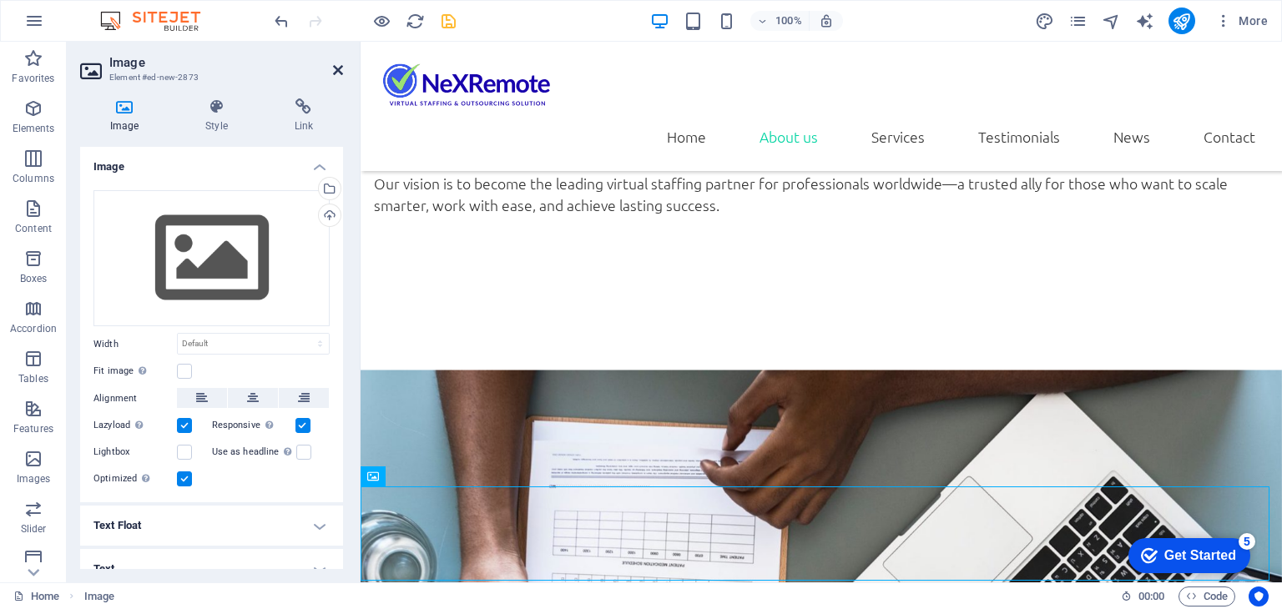
drag, startPoint x: 336, startPoint y: 73, endPoint x: 266, endPoint y: 45, distance: 75.6
click at [336, 73] on icon at bounding box center [338, 69] width 10 height 13
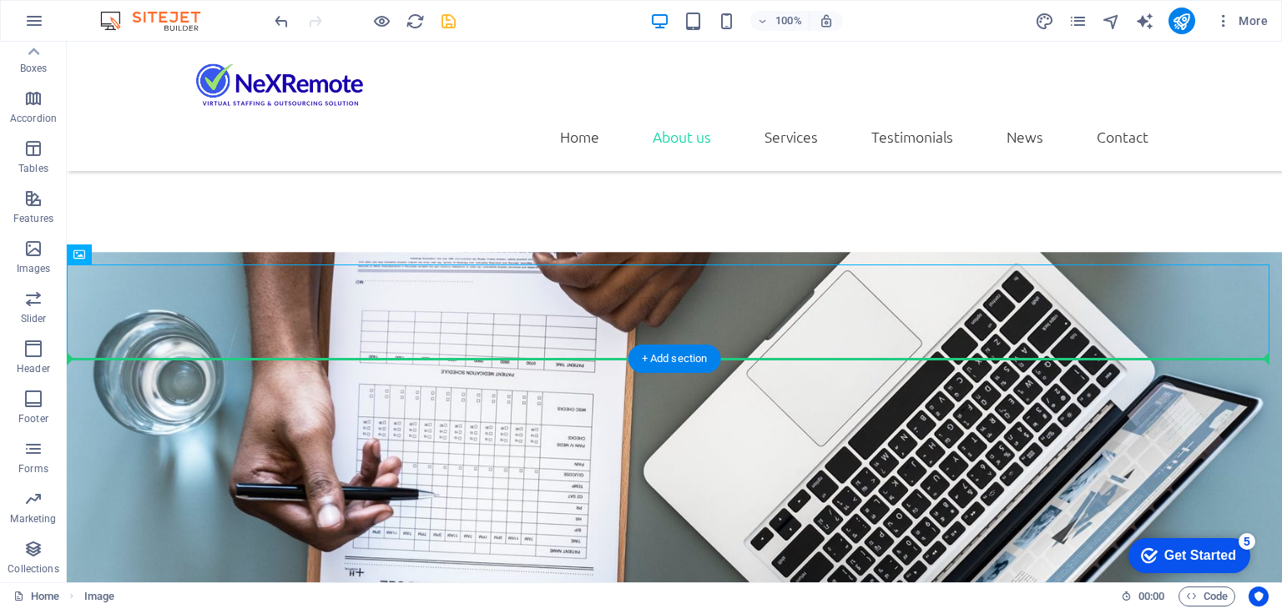
scroll to position [1642, 0]
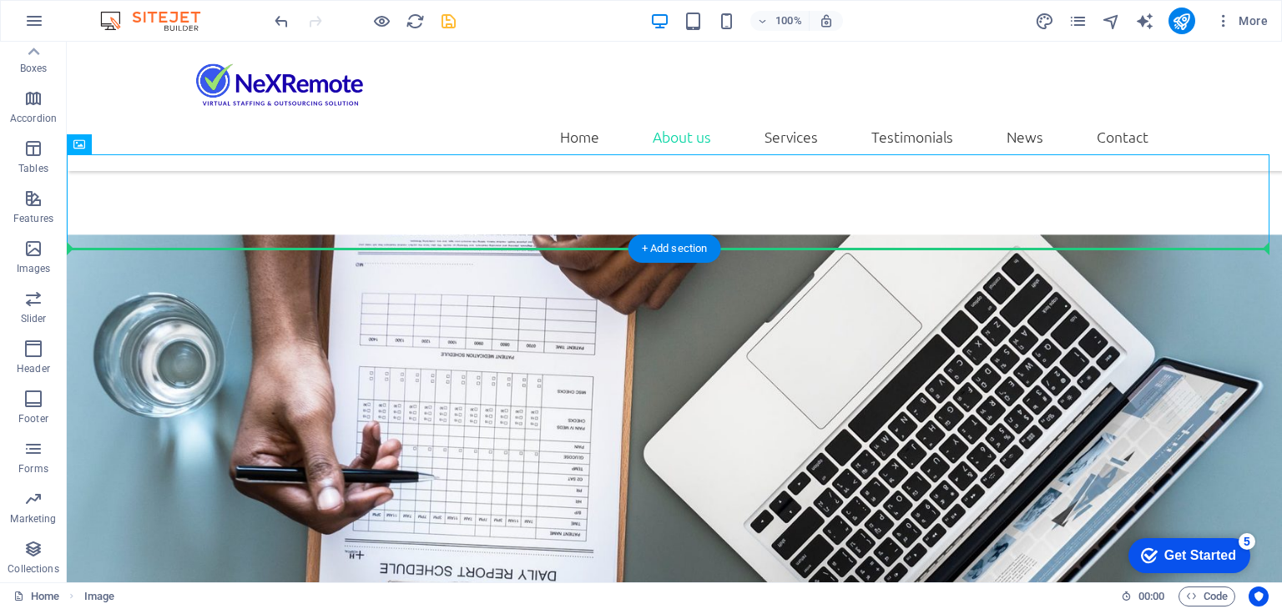
drag, startPoint x: 124, startPoint y: 397, endPoint x: 728, endPoint y: 410, distance: 603.3
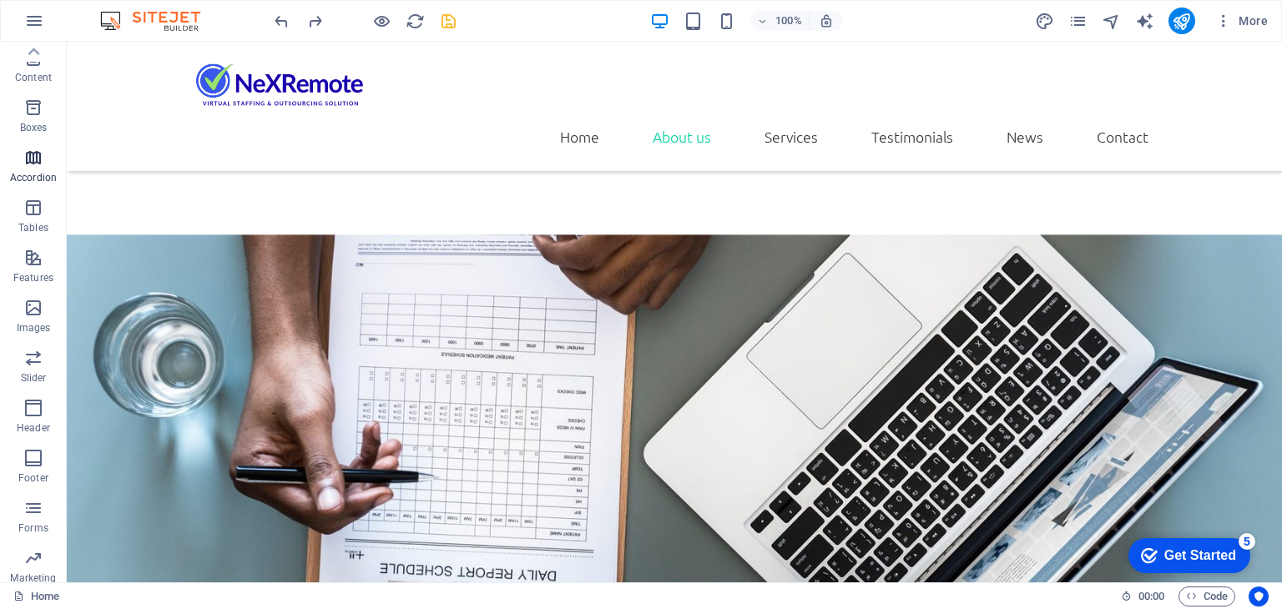
scroll to position [0, 0]
drag, startPoint x: 33, startPoint y: 208, endPoint x: 36, endPoint y: 54, distance: 153.5
click at [58, 210] on span "Content" at bounding box center [33, 219] width 67 height 40
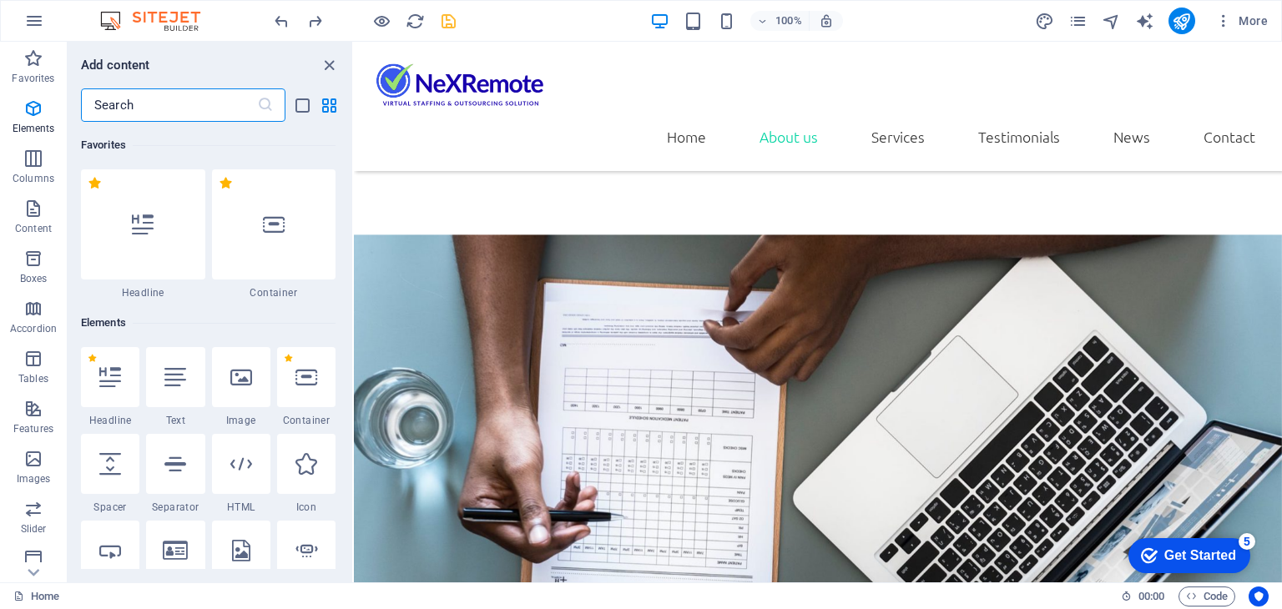
scroll to position [2919, 0]
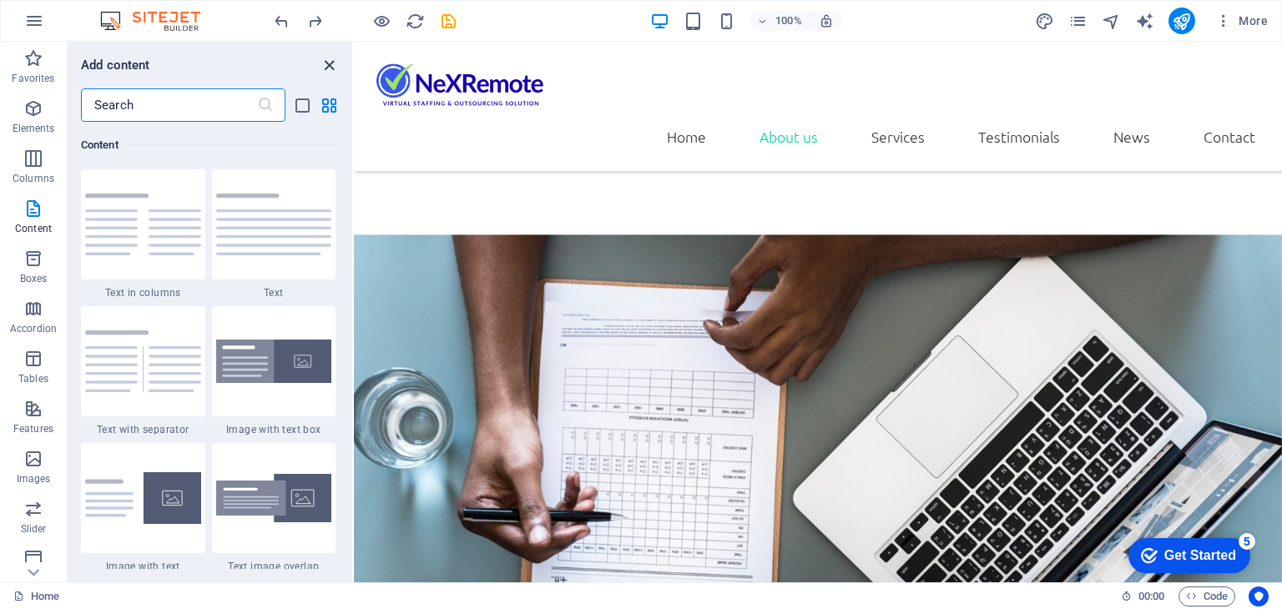
click at [330, 63] on icon "close panel" at bounding box center [329, 65] width 19 height 19
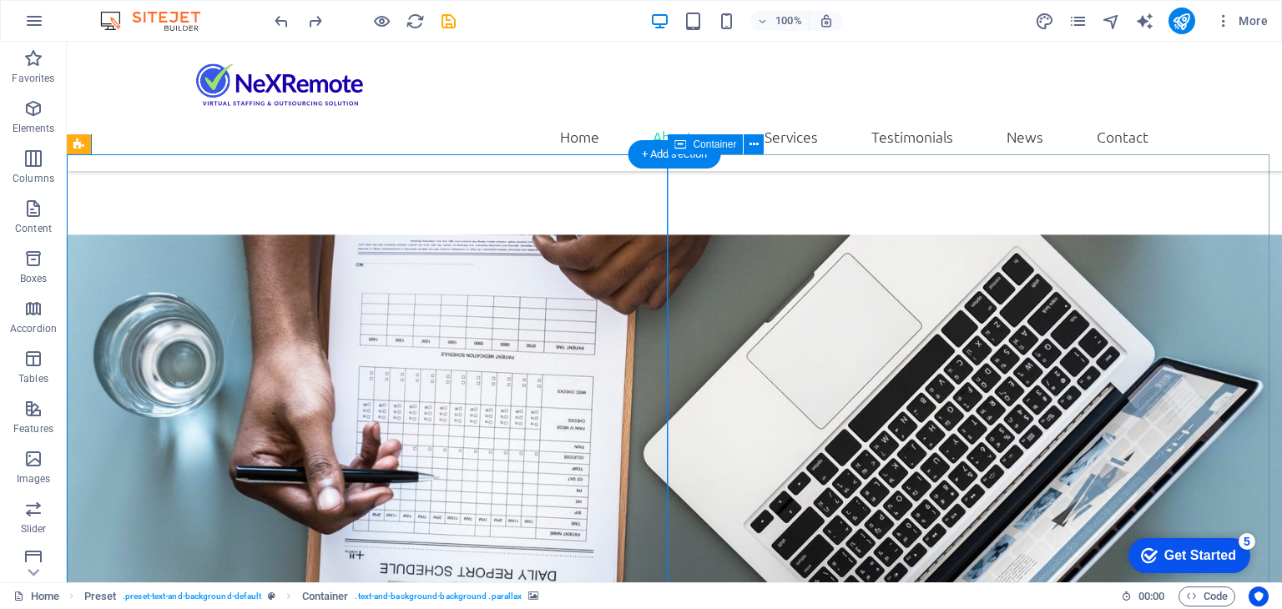
drag, startPoint x: 327, startPoint y: 413, endPoint x: 1262, endPoint y: 408, distance: 935.3
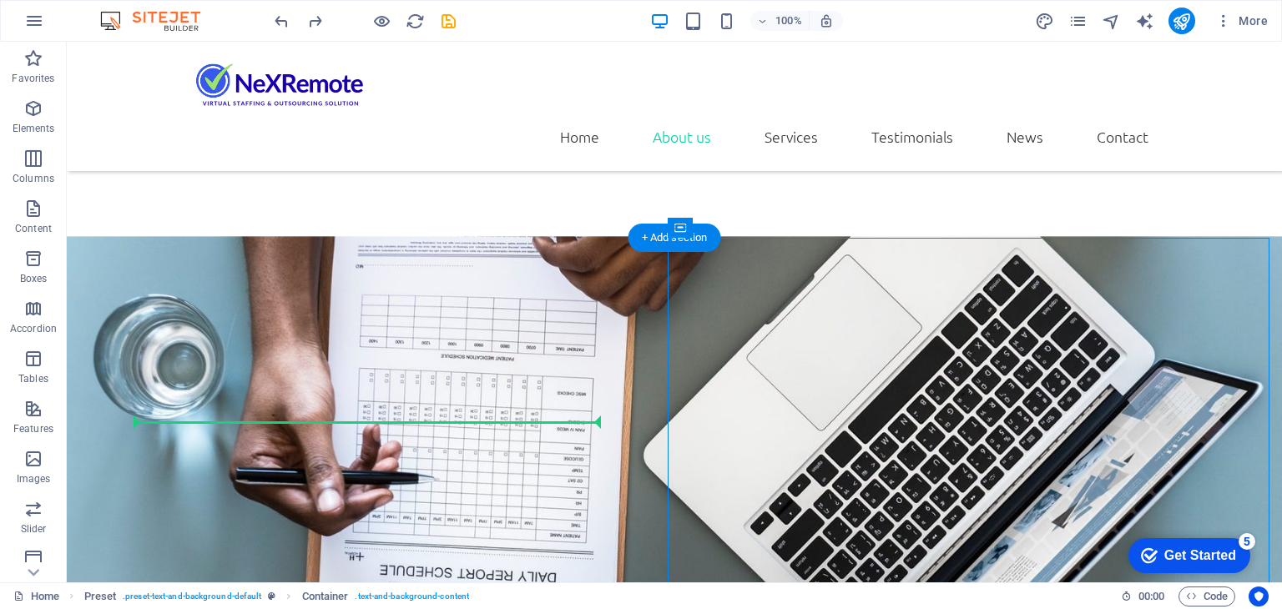
scroll to position [1558, 0]
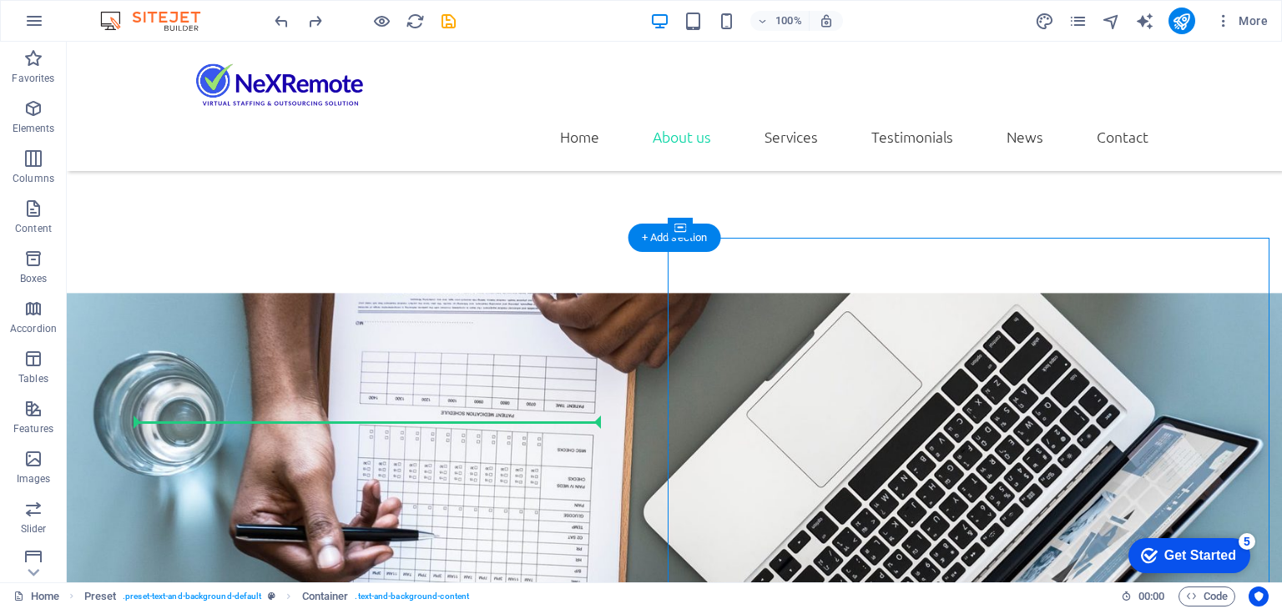
drag, startPoint x: 713, startPoint y: 270, endPoint x: 523, endPoint y: 415, distance: 238.6
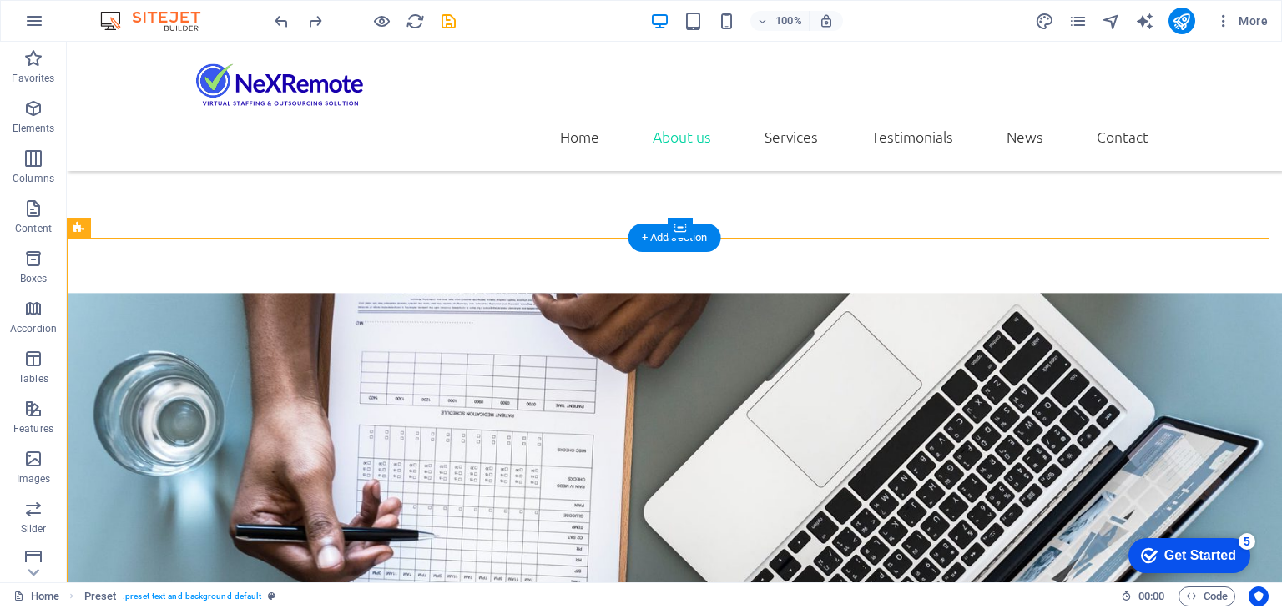
drag, startPoint x: 737, startPoint y: 278, endPoint x: 455, endPoint y: 368, distance: 296.0
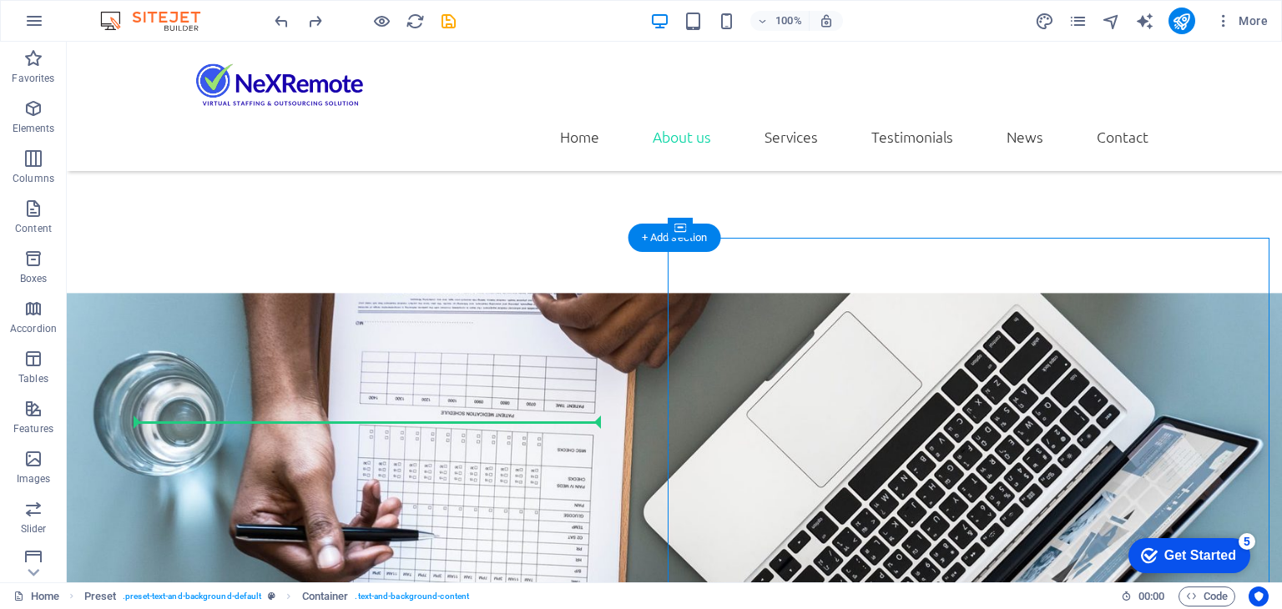
drag, startPoint x: 706, startPoint y: 355, endPoint x: 514, endPoint y: 415, distance: 201.3
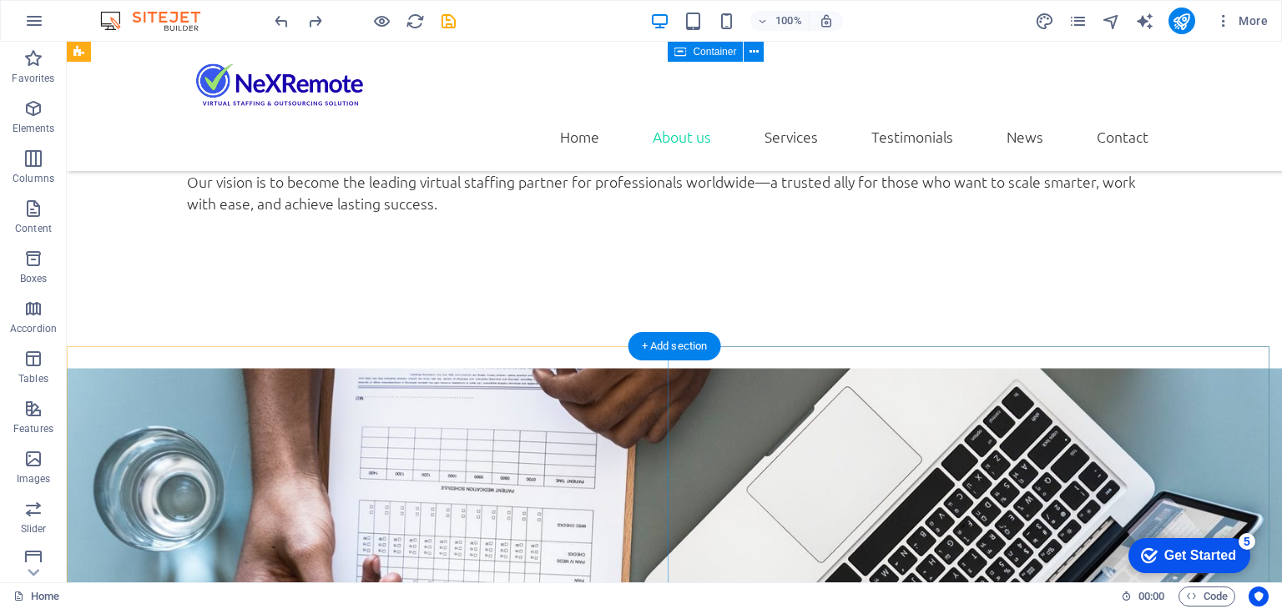
scroll to position [1448, 0]
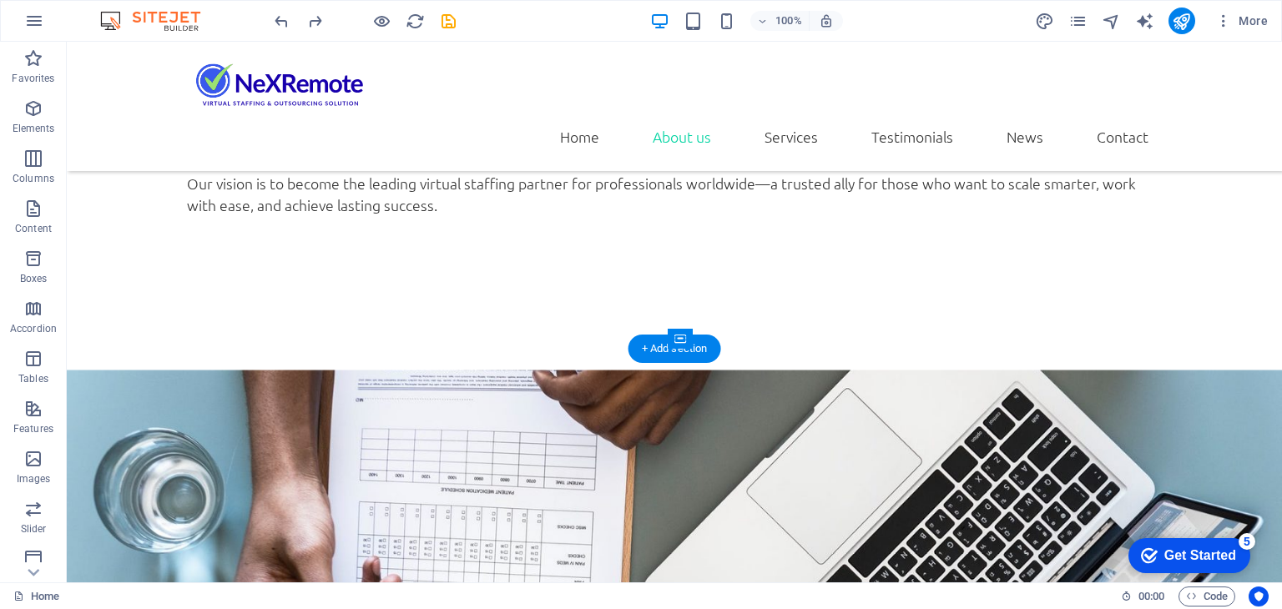
drag, startPoint x: 541, startPoint y: 288, endPoint x: 511, endPoint y: 285, distance: 29.4
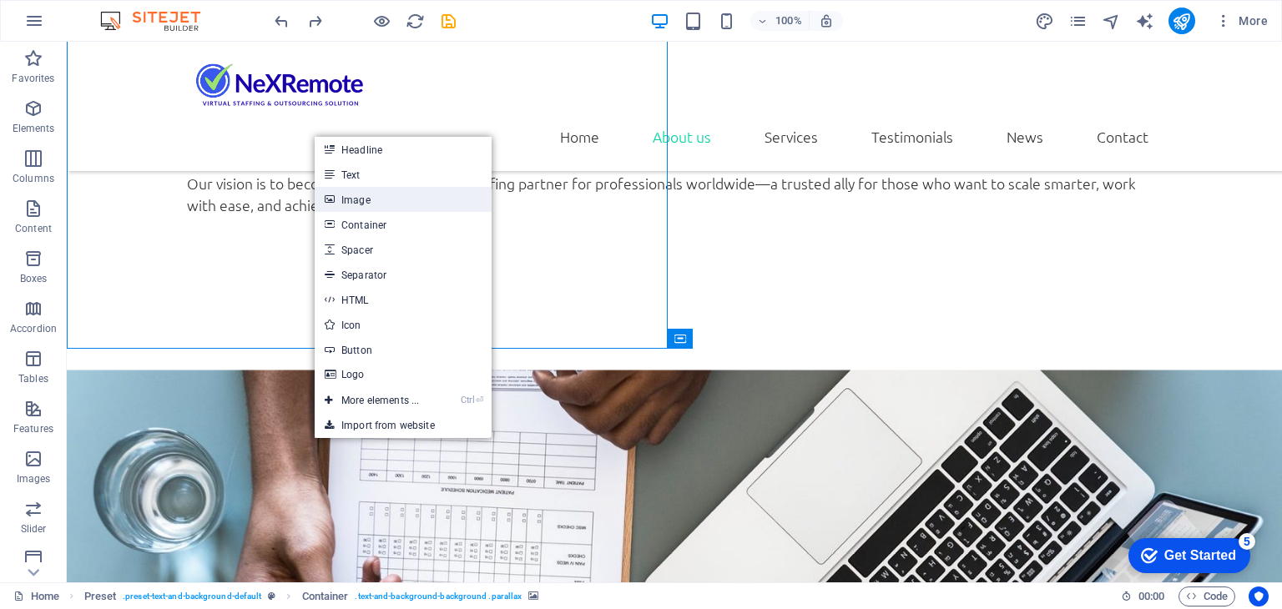
click at [375, 194] on link "Image" at bounding box center [403, 199] width 177 height 25
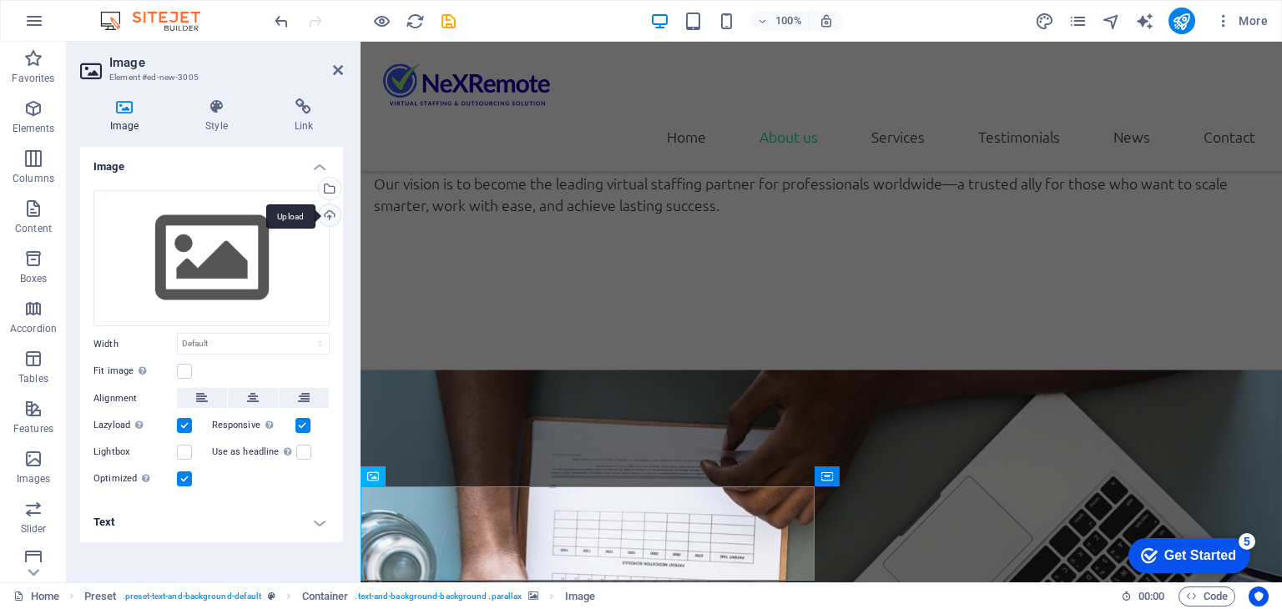
click at [330, 220] on div "Upload" at bounding box center [327, 216] width 25 height 25
click at [330, 218] on div "Upload" at bounding box center [327, 216] width 25 height 25
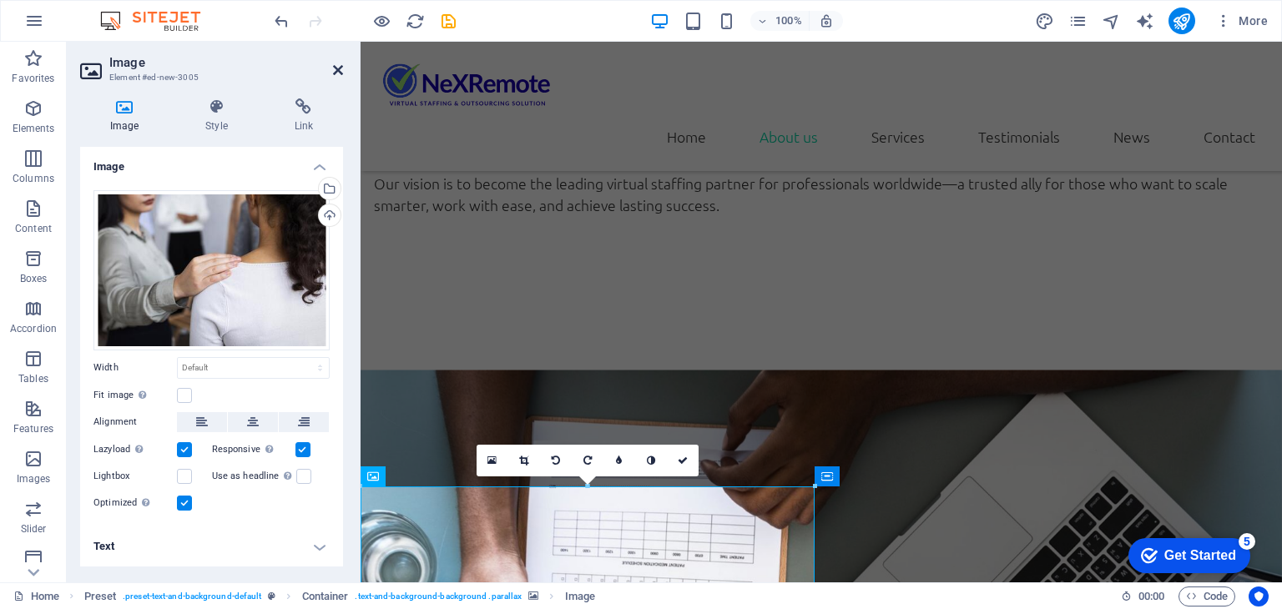
drag, startPoint x: 335, startPoint y: 72, endPoint x: 544, endPoint y: 264, distance: 284.6
click at [335, 72] on icon at bounding box center [338, 69] width 10 height 13
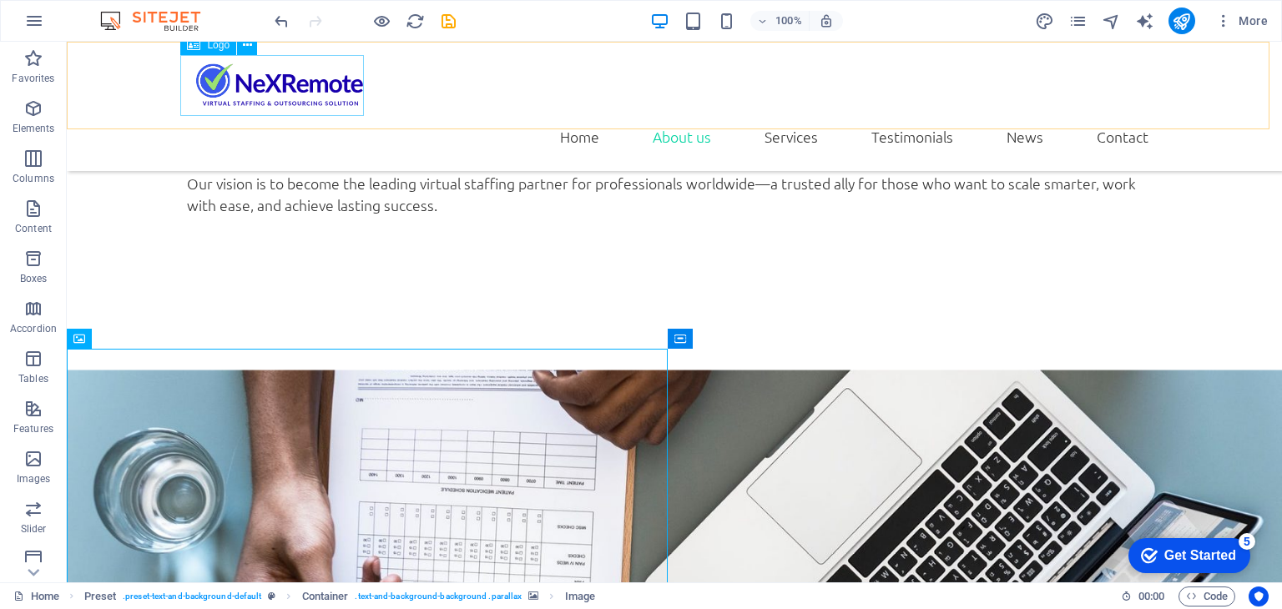
click at [334, 77] on div at bounding box center [674, 85] width 974 height 61
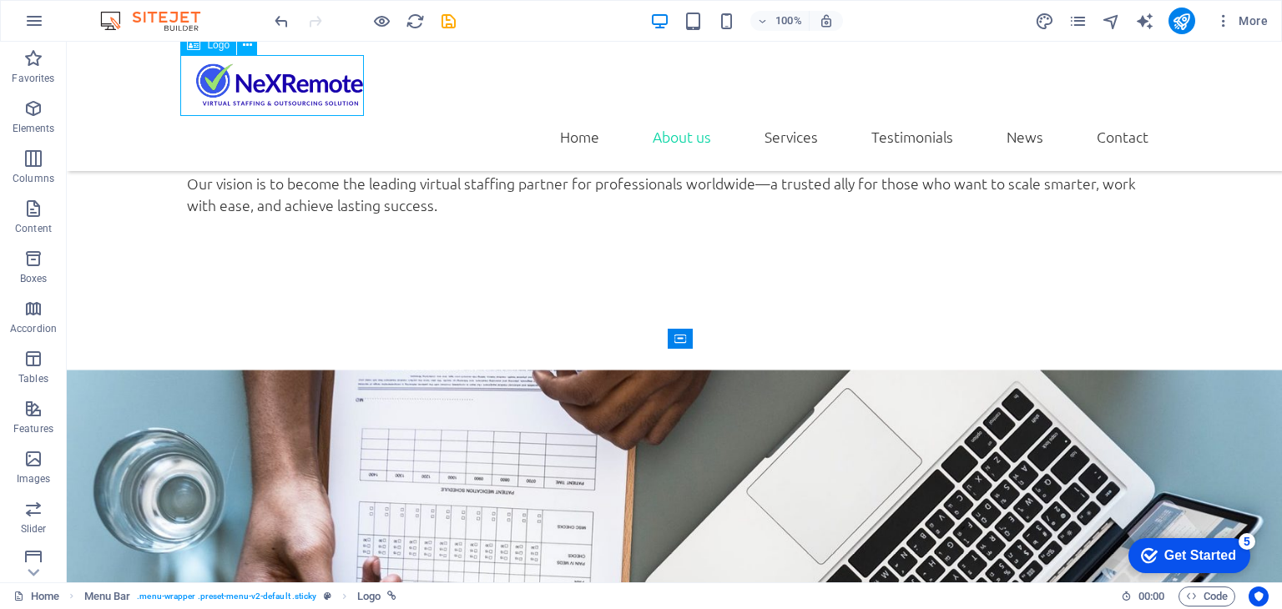
click at [337, 67] on div at bounding box center [674, 85] width 974 height 61
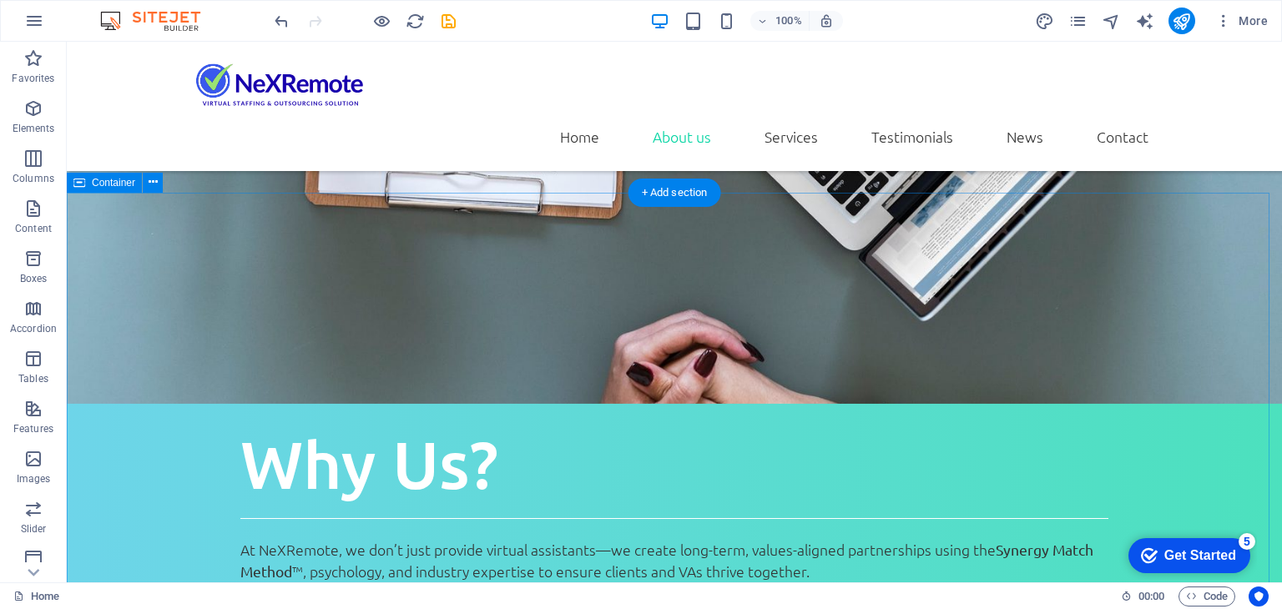
scroll to position [1866, 0]
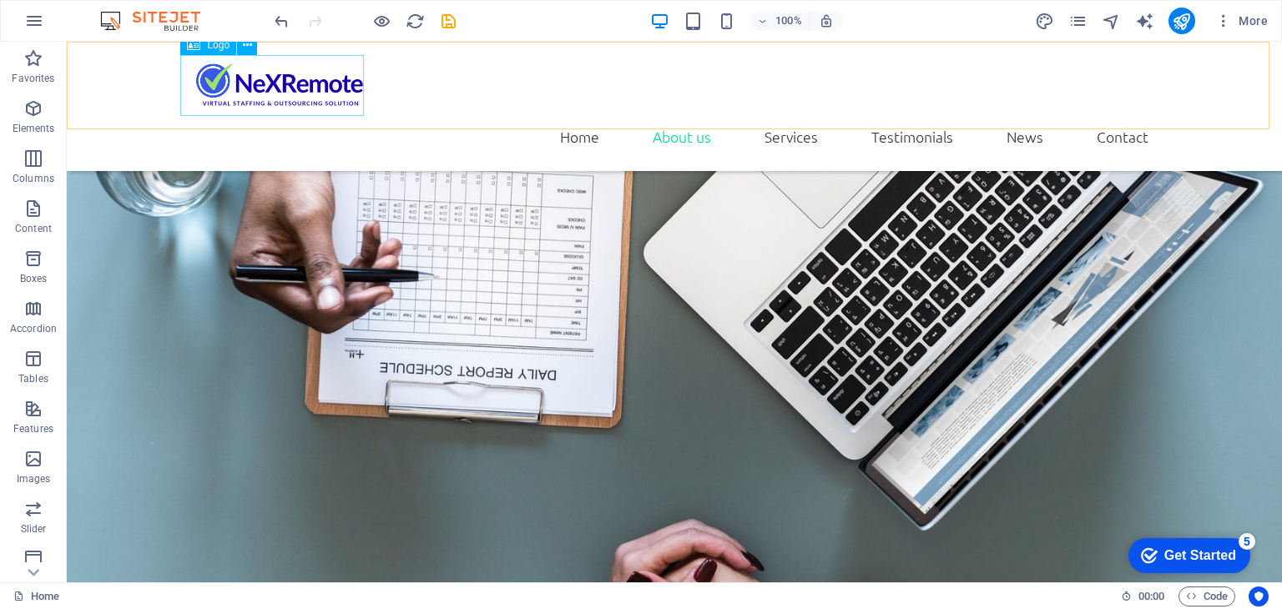
click at [334, 67] on div at bounding box center [674, 85] width 974 height 61
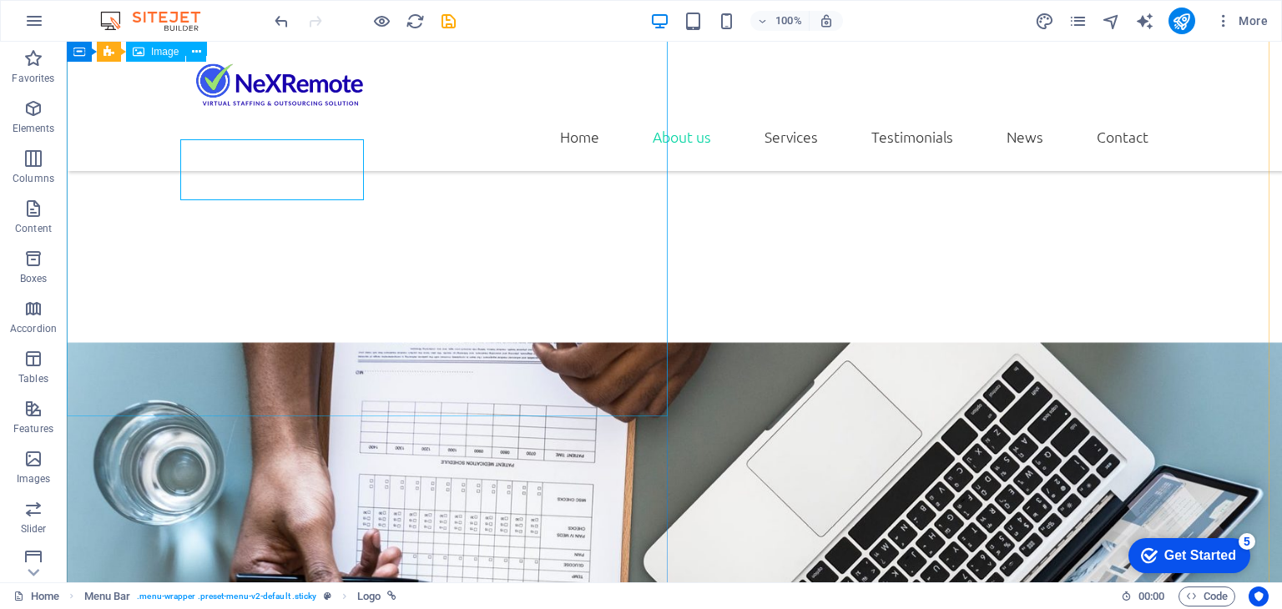
scroll to position [1532, 0]
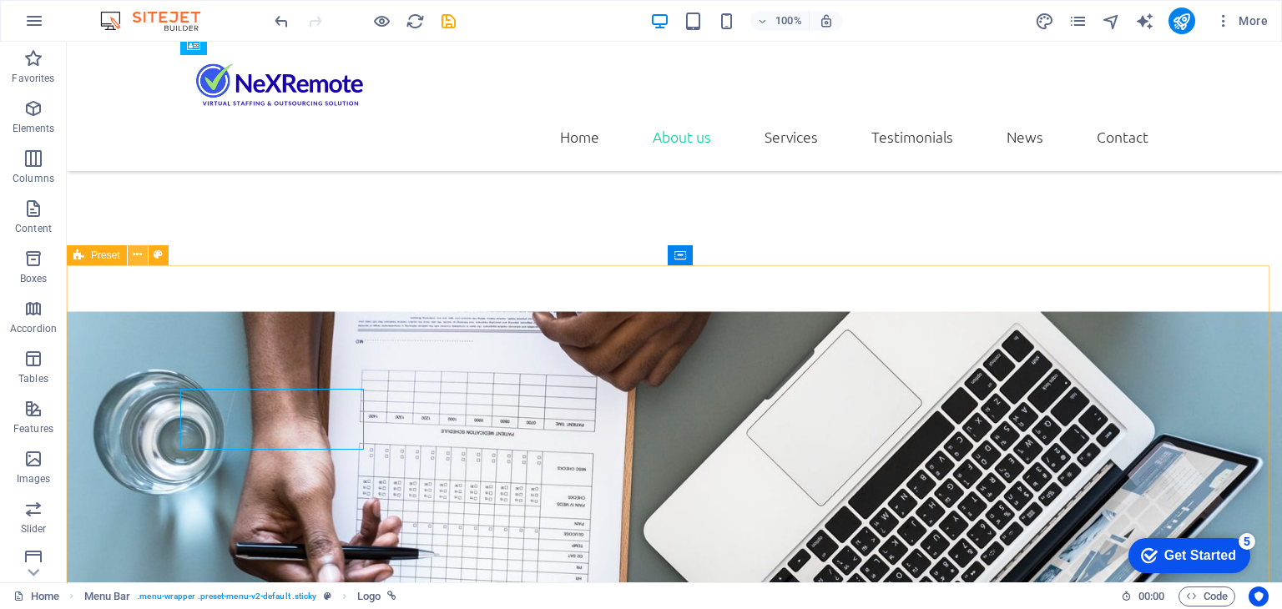
click at [139, 250] on icon at bounding box center [137, 255] width 9 height 18
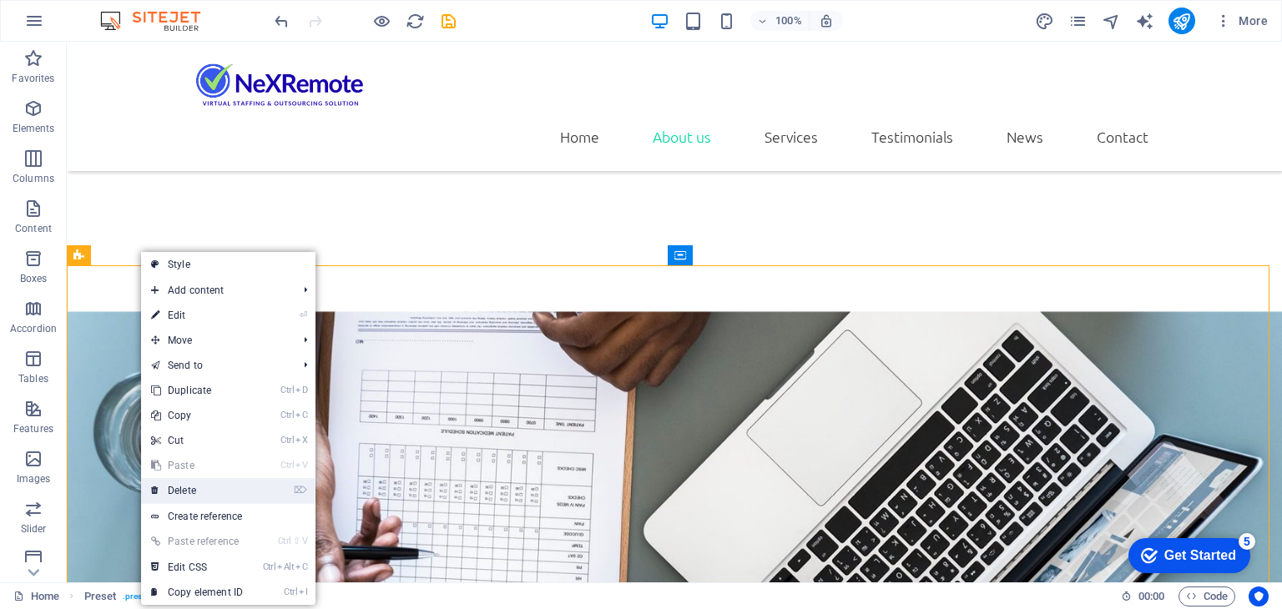
click at [214, 486] on link "⌦ Delete" at bounding box center [197, 490] width 112 height 25
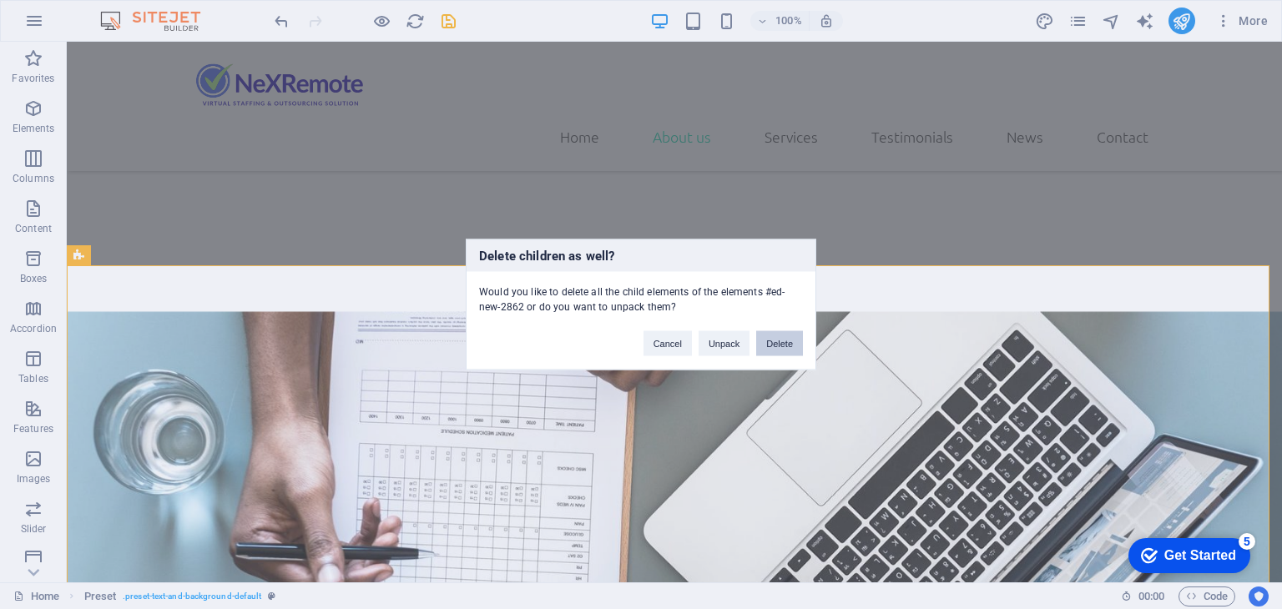
drag, startPoint x: 785, startPoint y: 341, endPoint x: 718, endPoint y: 298, distance: 80.3
click at [785, 341] on button "Delete" at bounding box center [779, 343] width 47 height 25
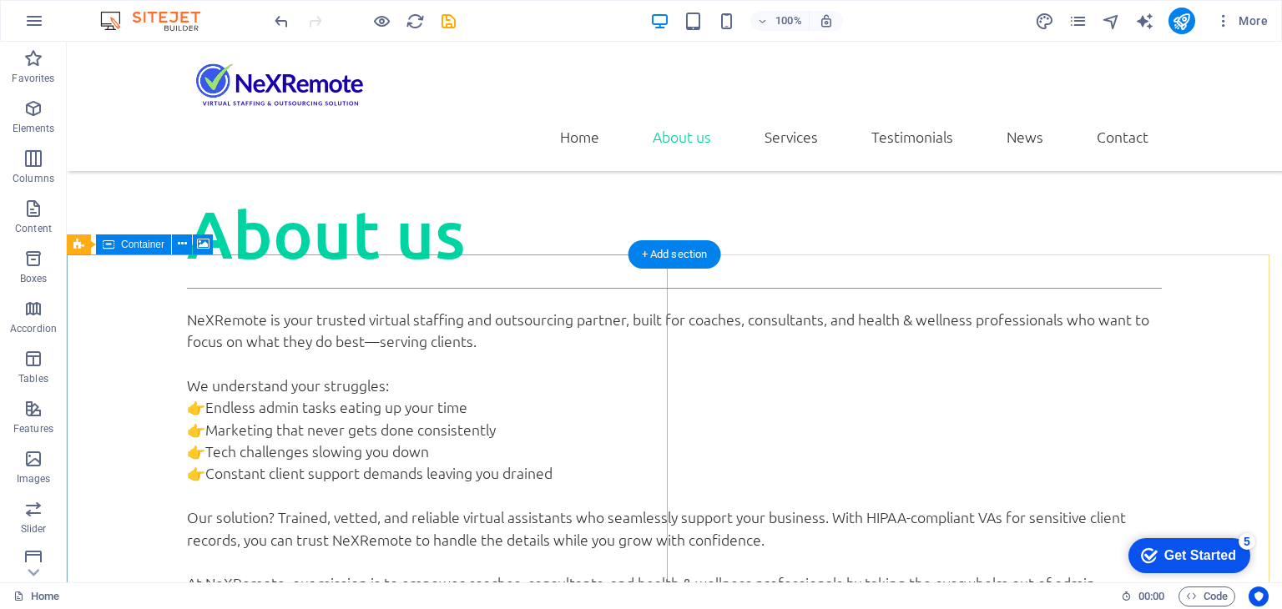
scroll to position [948, 0]
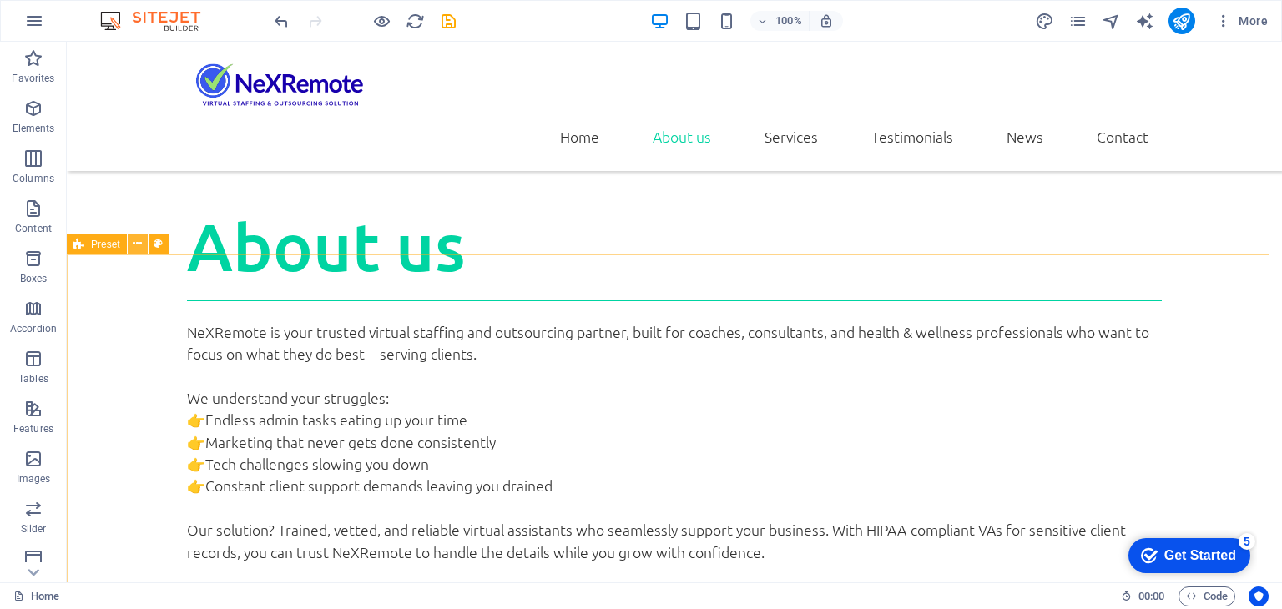
click at [133, 244] on icon at bounding box center [137, 244] width 9 height 18
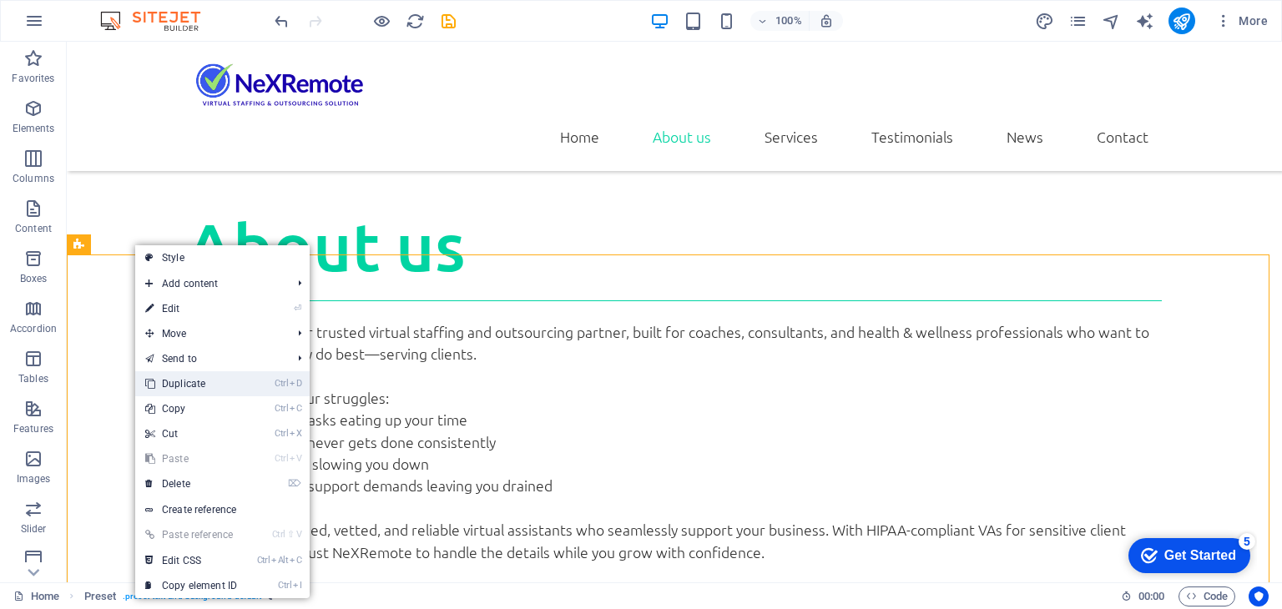
drag, startPoint x: 195, startPoint y: 385, endPoint x: 128, endPoint y: 345, distance: 77.4
click at [195, 385] on link "Ctrl D Duplicate" at bounding box center [191, 383] width 112 height 25
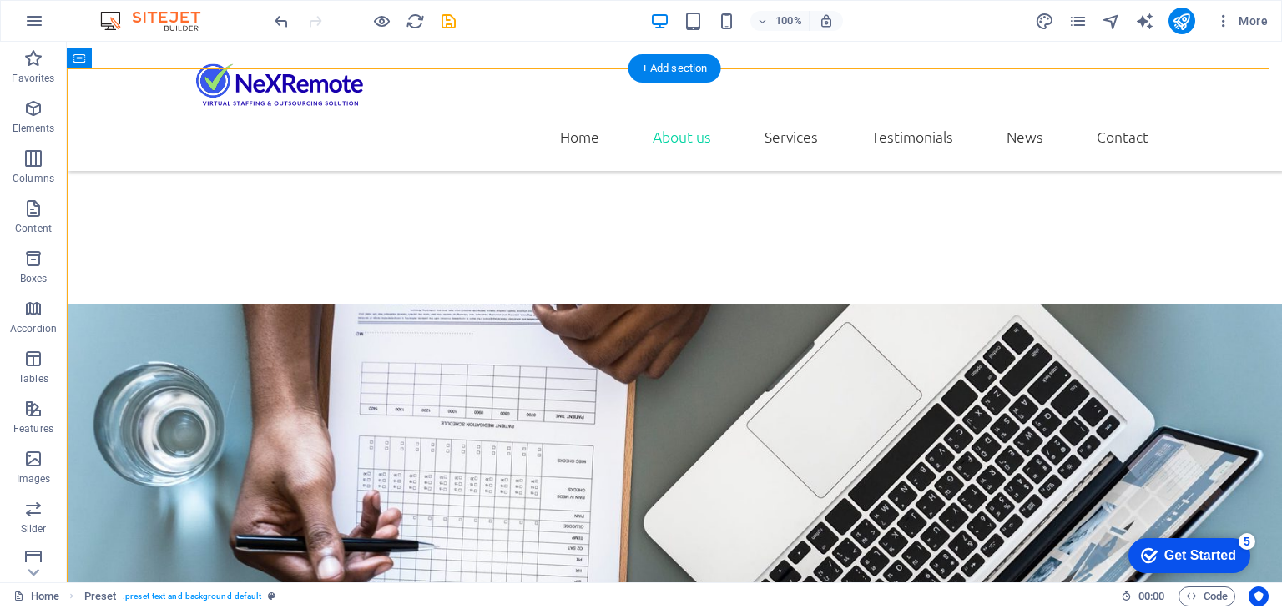
scroll to position [1532, 0]
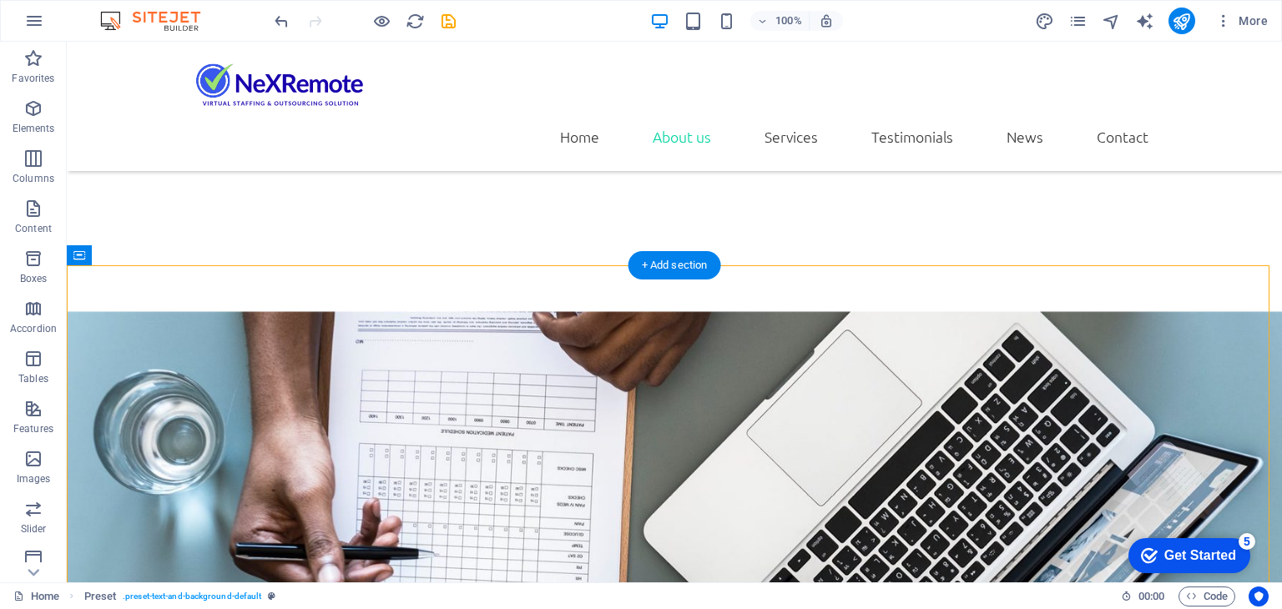
click at [239, 311] on figure at bounding box center [674, 600] width 1215 height 579
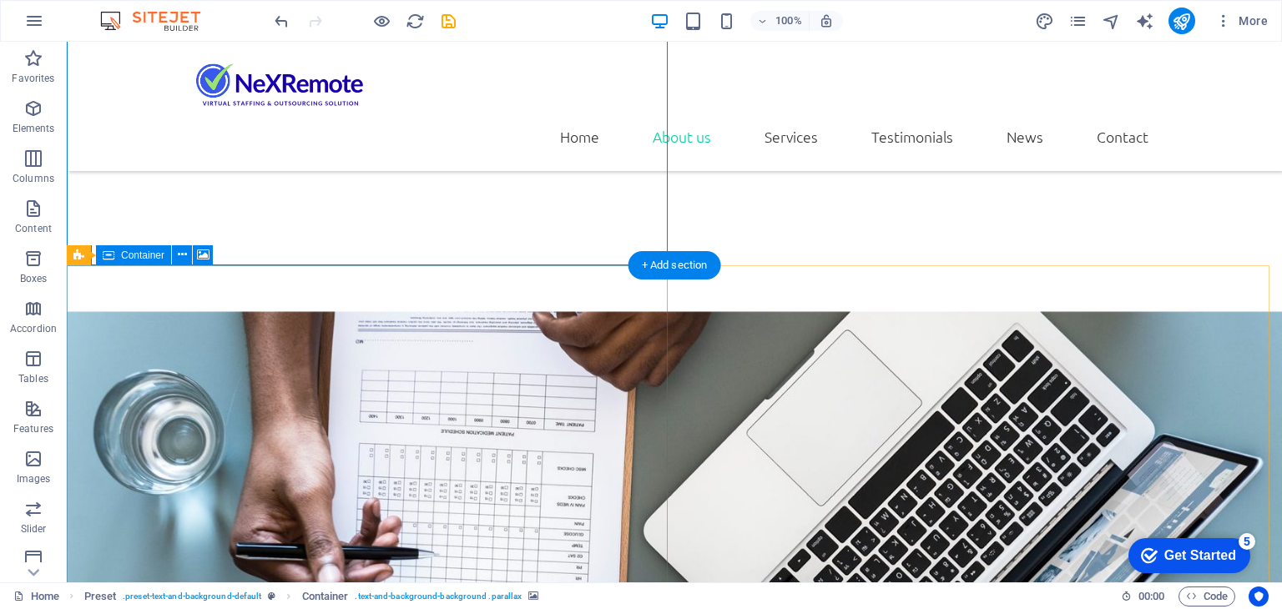
drag, startPoint x: 239, startPoint y: 215, endPoint x: 249, endPoint y: 358, distance: 143.1
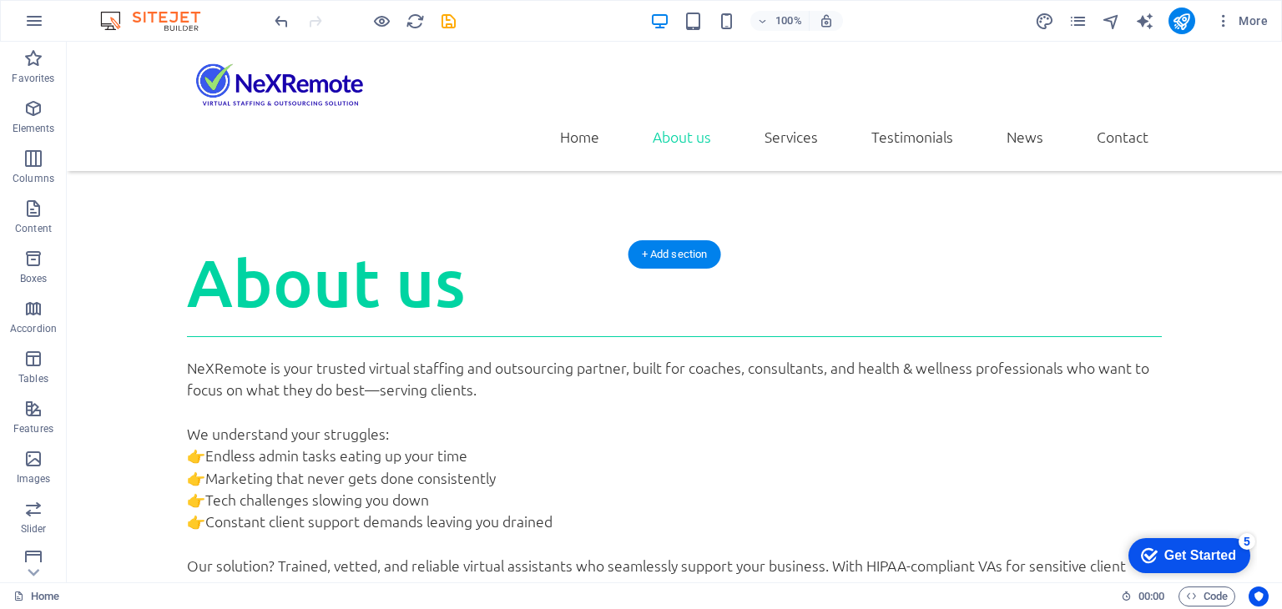
scroll to position [948, 0]
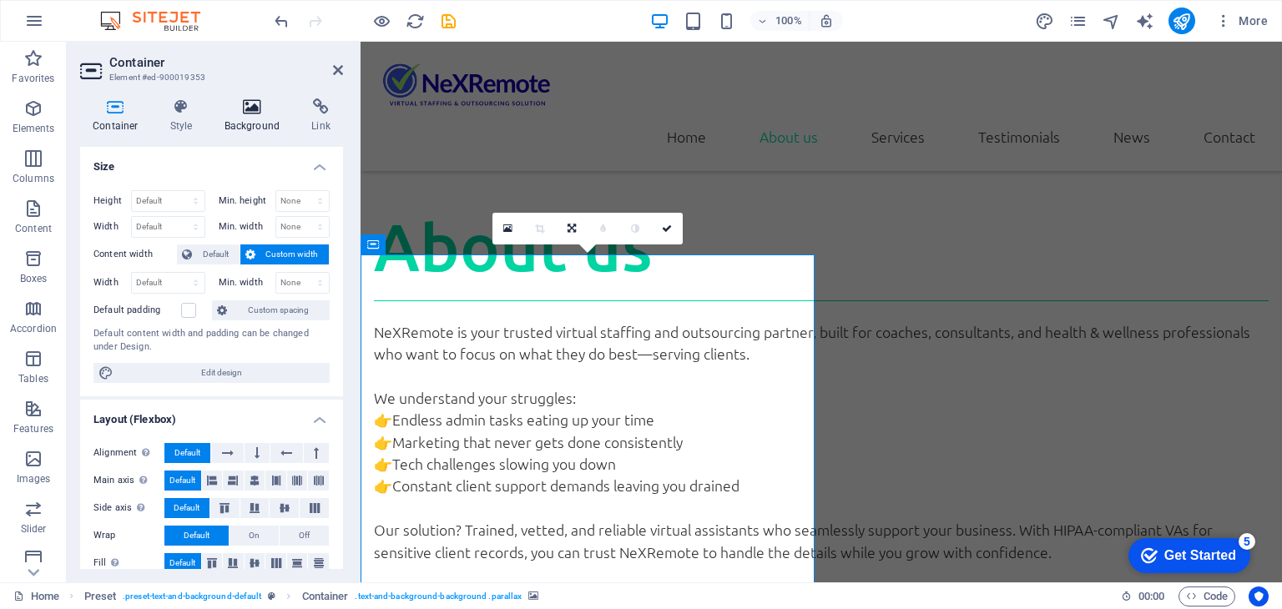
click at [242, 128] on h4 "Background" at bounding box center [256, 115] width 88 height 35
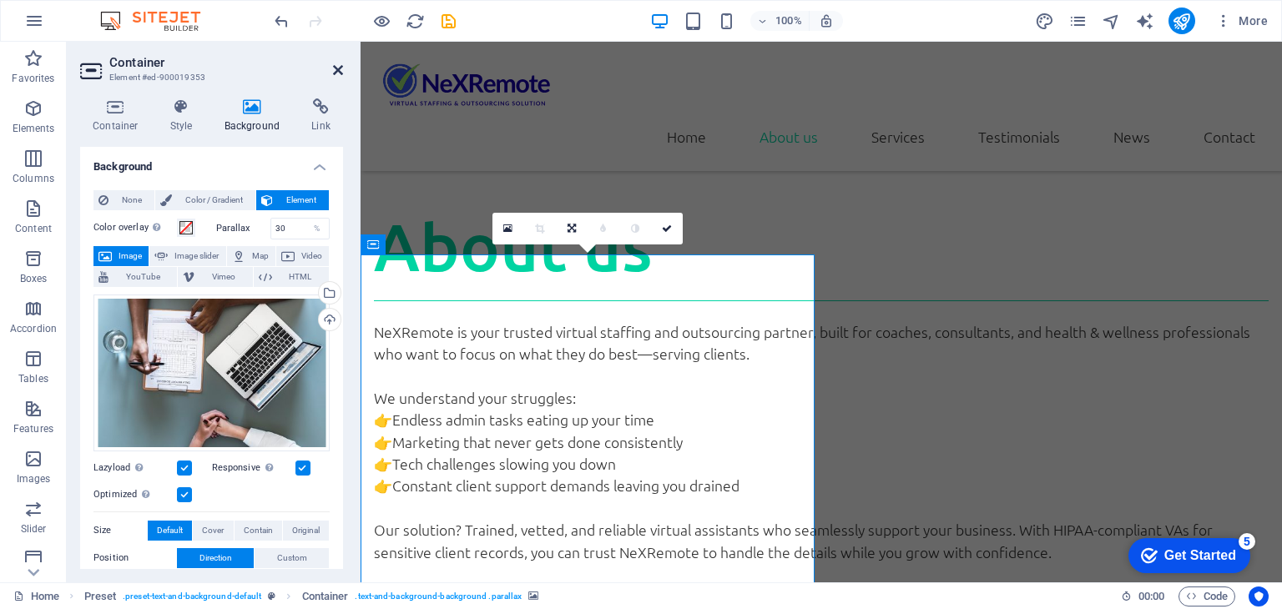
click at [340, 71] on icon at bounding box center [338, 69] width 10 height 13
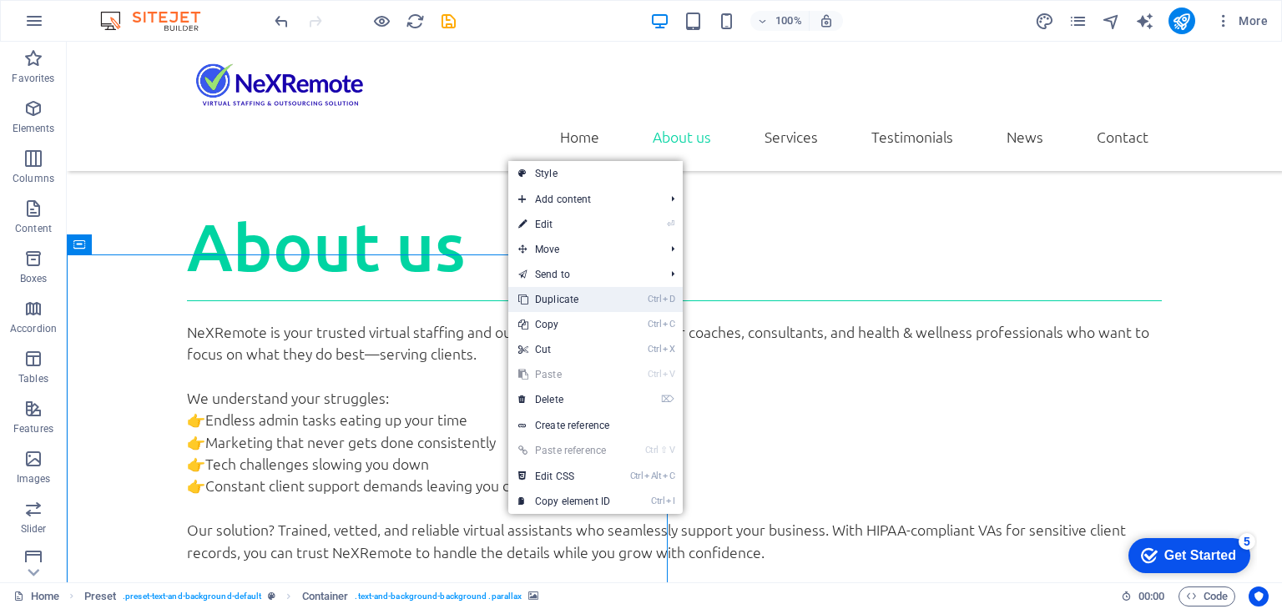
drag, startPoint x: 551, startPoint y: 295, endPoint x: 461, endPoint y: 308, distance: 91.8
click at [551, 295] on link "Ctrl D Duplicate" at bounding box center [564, 299] width 112 height 25
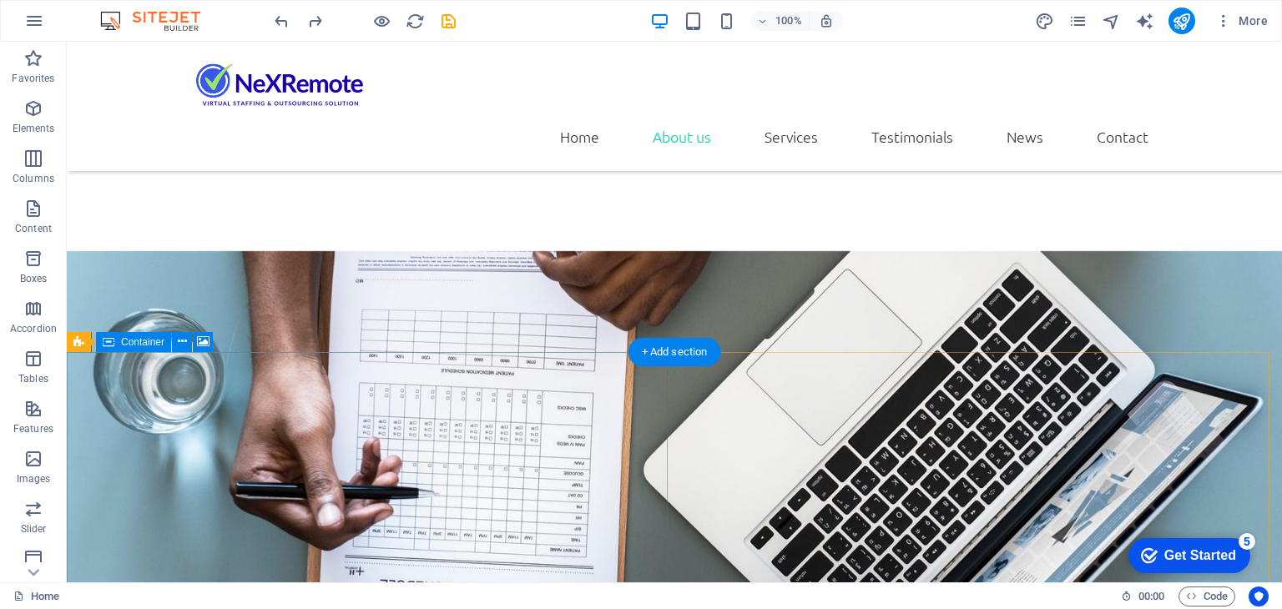
scroll to position [1599, 0]
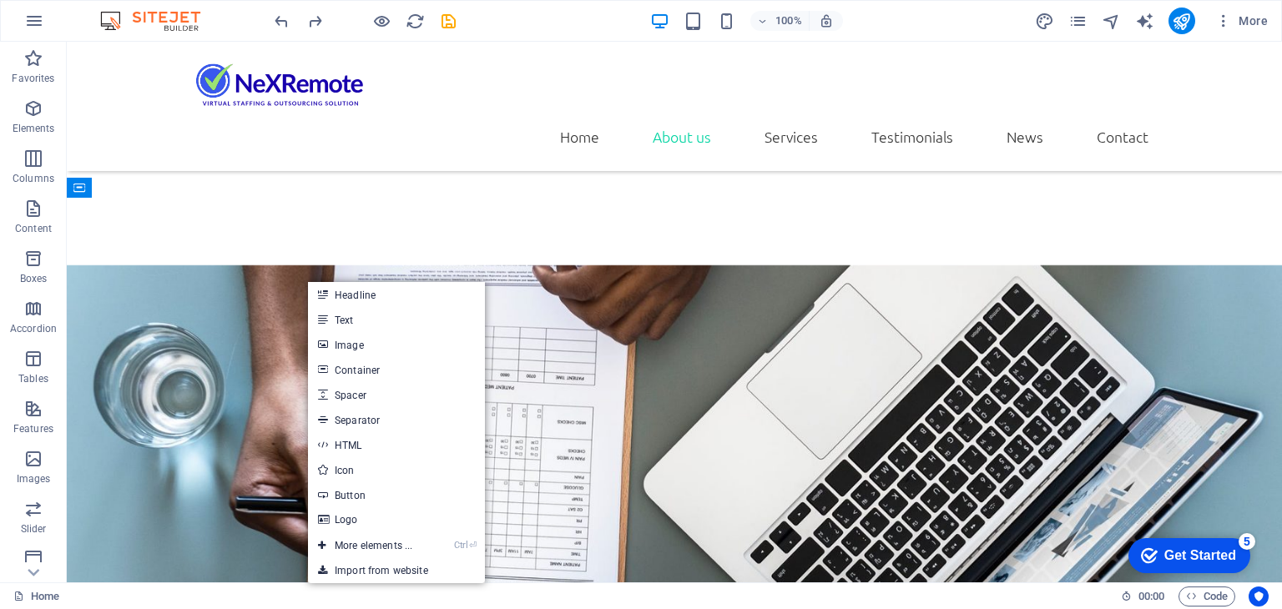
click at [354, 357] on link "Container" at bounding box center [396, 369] width 177 height 25
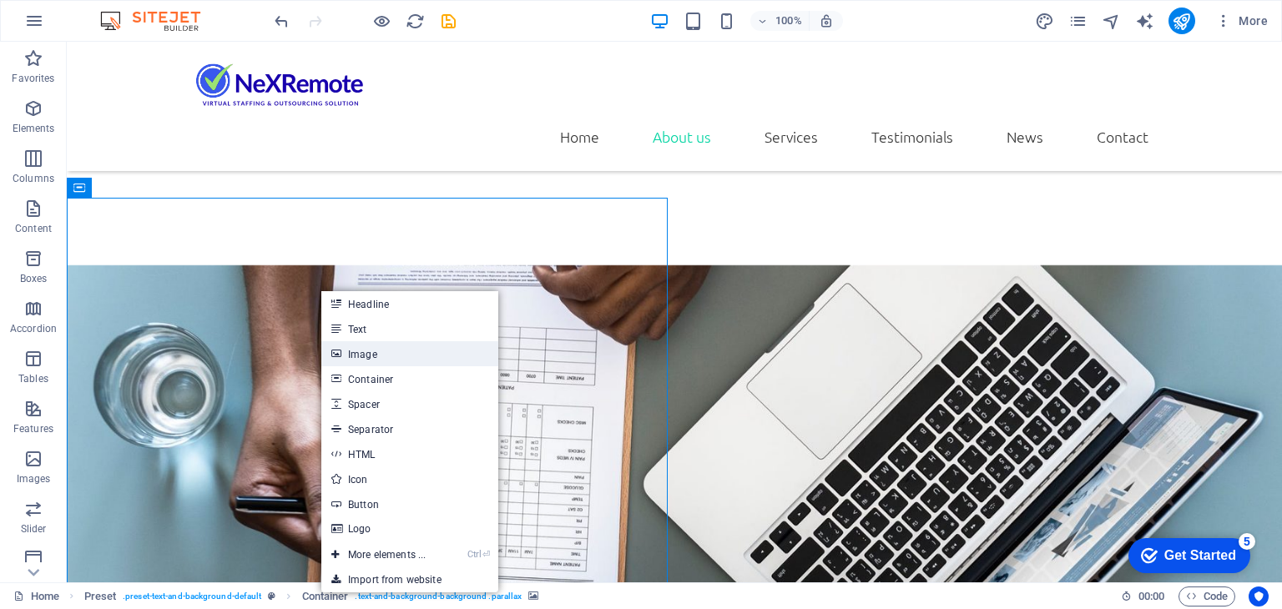
click at [359, 351] on link "Image" at bounding box center [409, 353] width 177 height 25
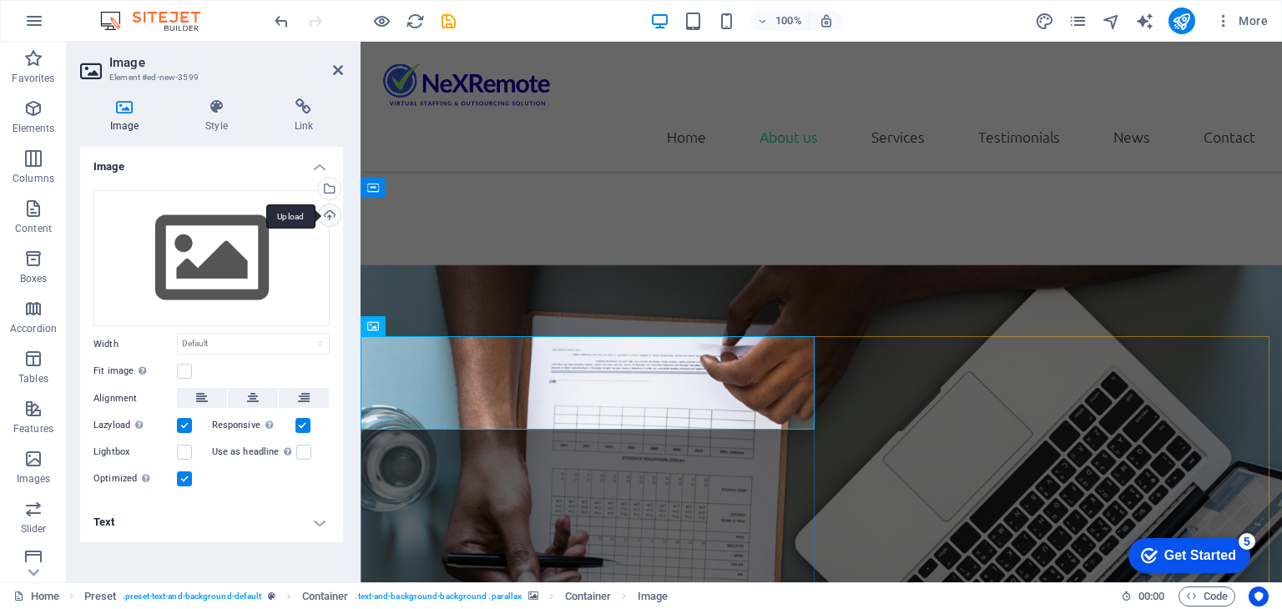
click at [326, 215] on div "Upload" at bounding box center [327, 216] width 25 height 25
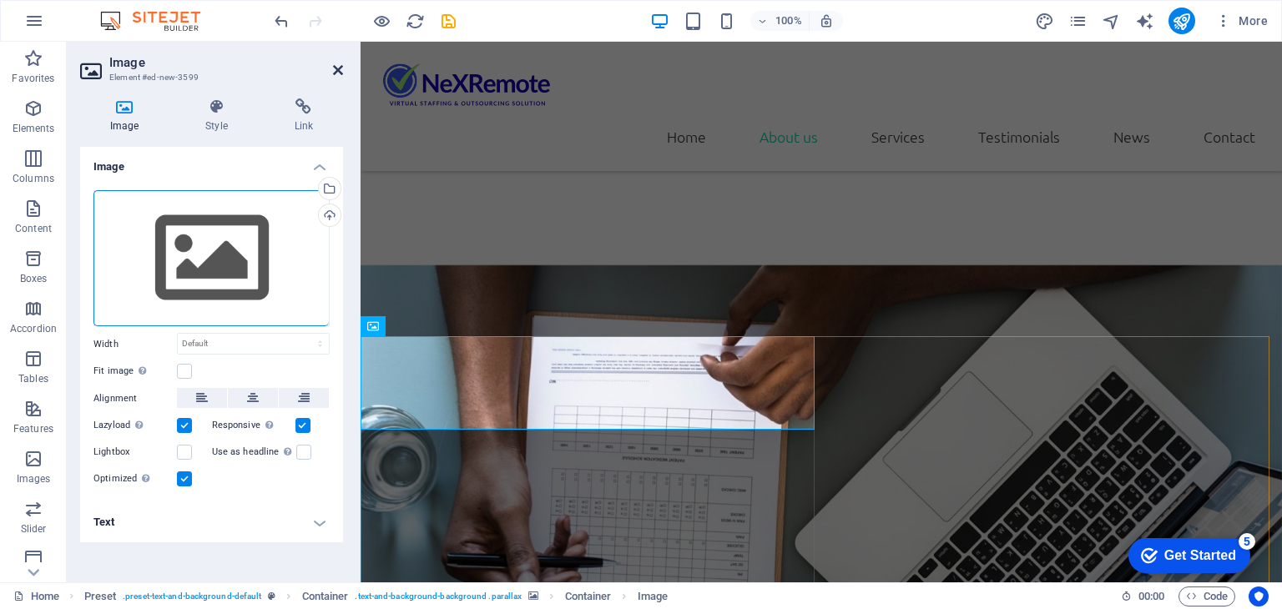
click at [340, 66] on icon at bounding box center [338, 69] width 10 height 13
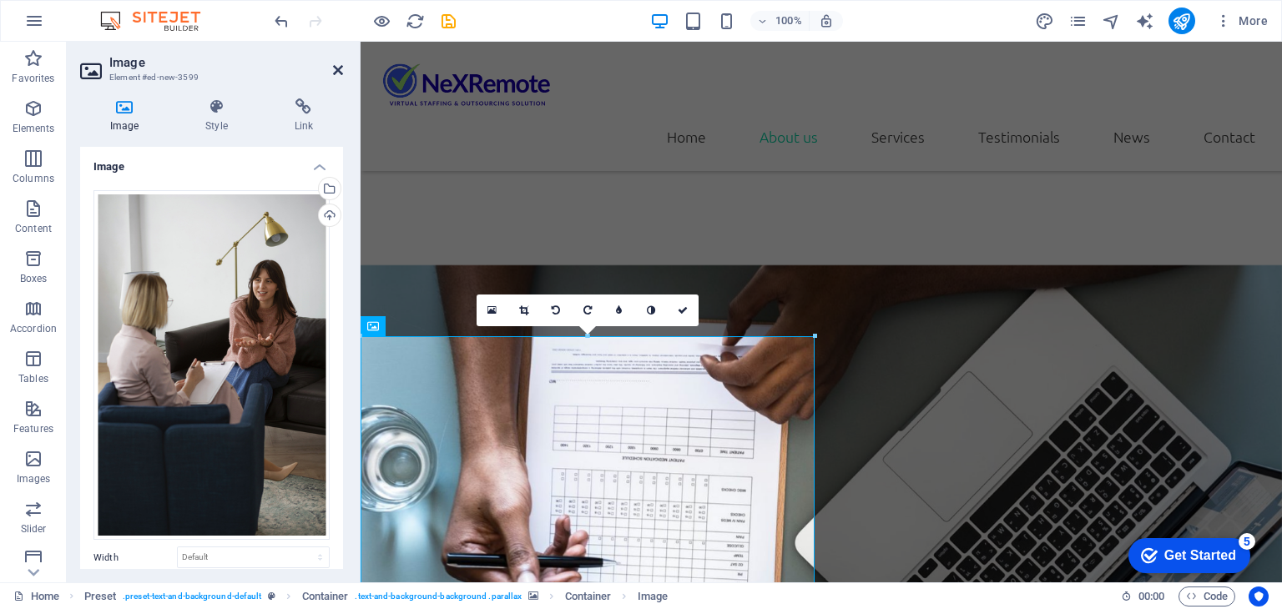
click at [337, 68] on icon at bounding box center [338, 69] width 10 height 13
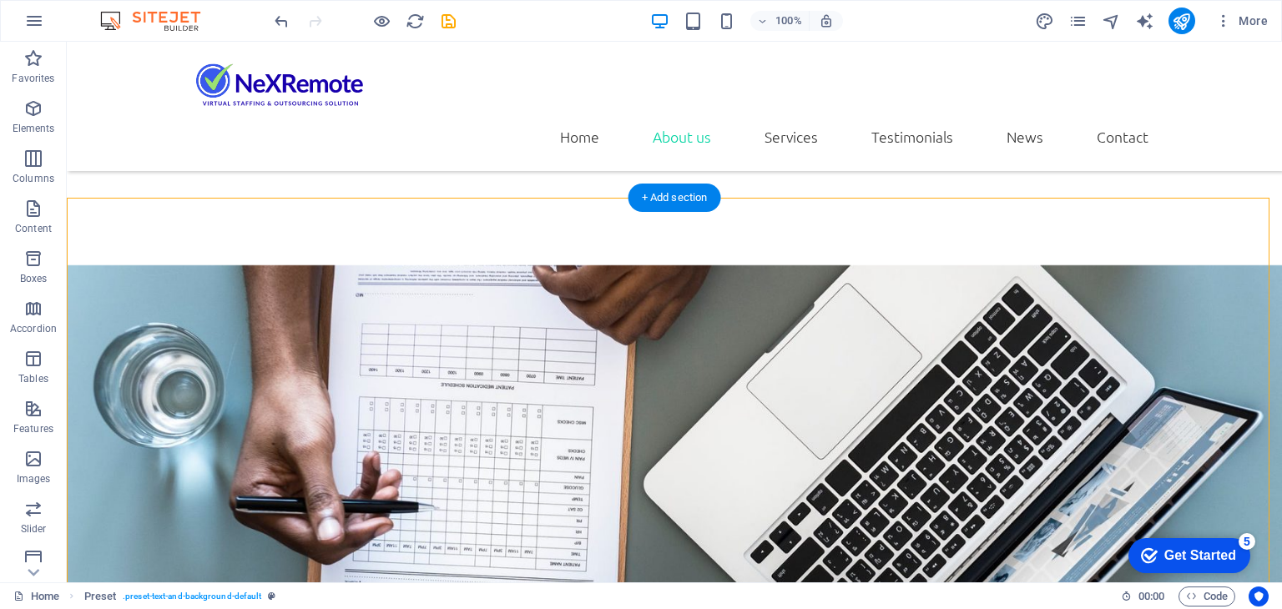
drag, startPoint x: 728, startPoint y: 237, endPoint x: 213, endPoint y: 335, distance: 523.9
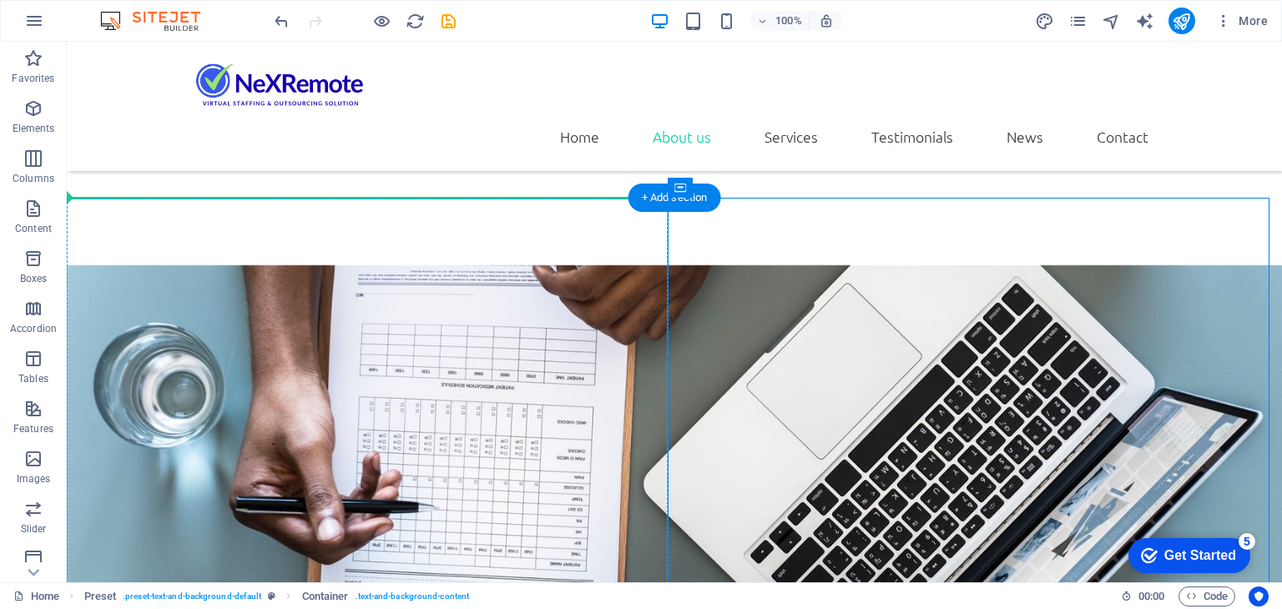
drag, startPoint x: 790, startPoint y: 229, endPoint x: 400, endPoint y: 351, distance: 409.3
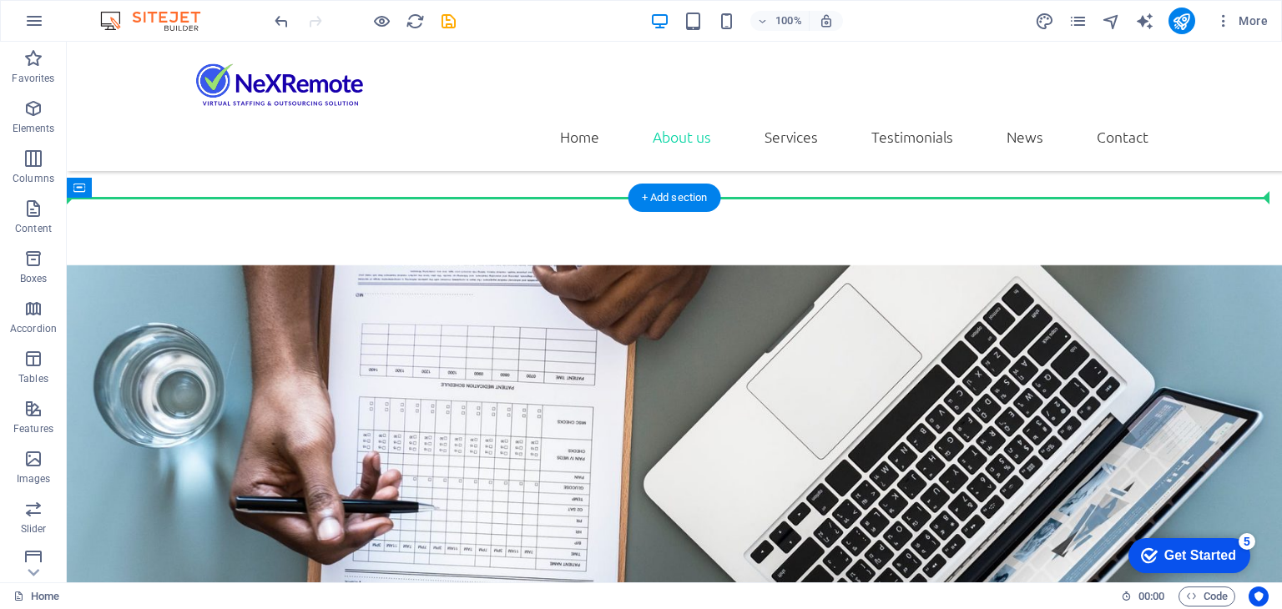
drag, startPoint x: 494, startPoint y: 439, endPoint x: 783, endPoint y: 208, distance: 369.8
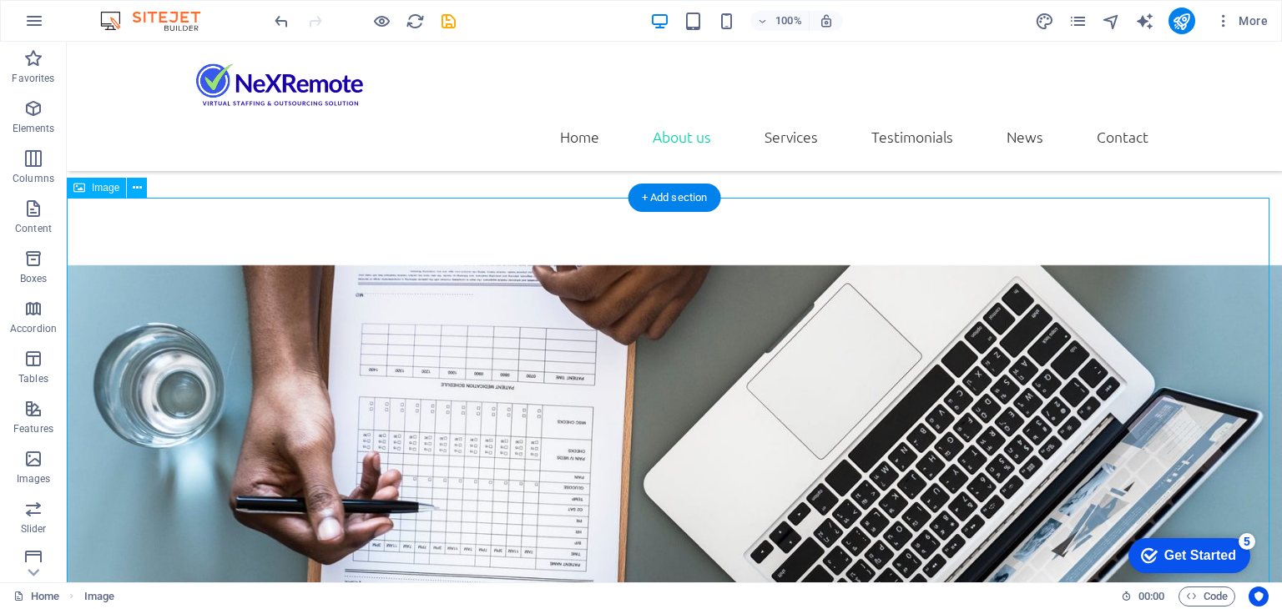
scroll to position [1932, 0]
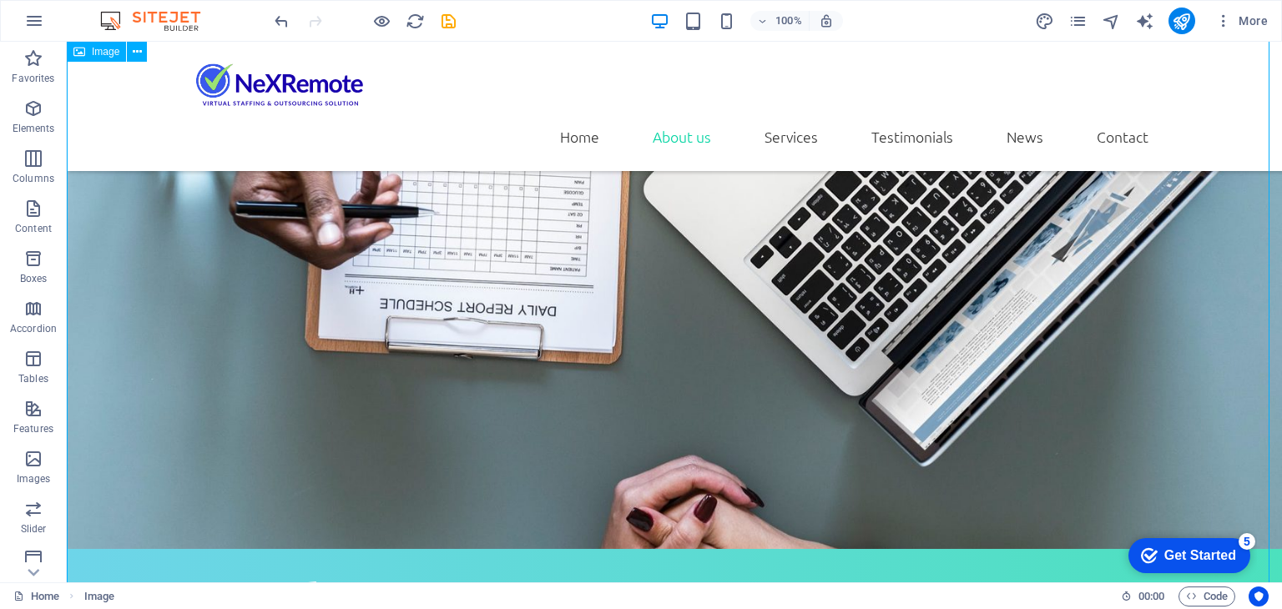
drag, startPoint x: 411, startPoint y: 214, endPoint x: 825, endPoint y: 485, distance: 494.3
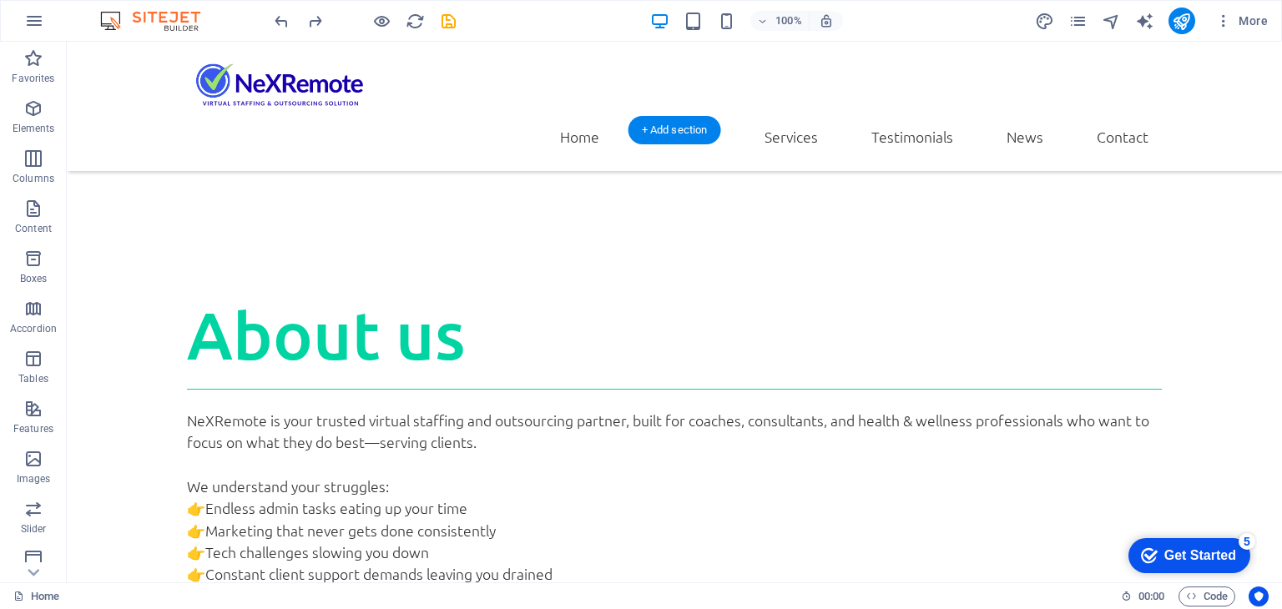
scroll to position [848, 0]
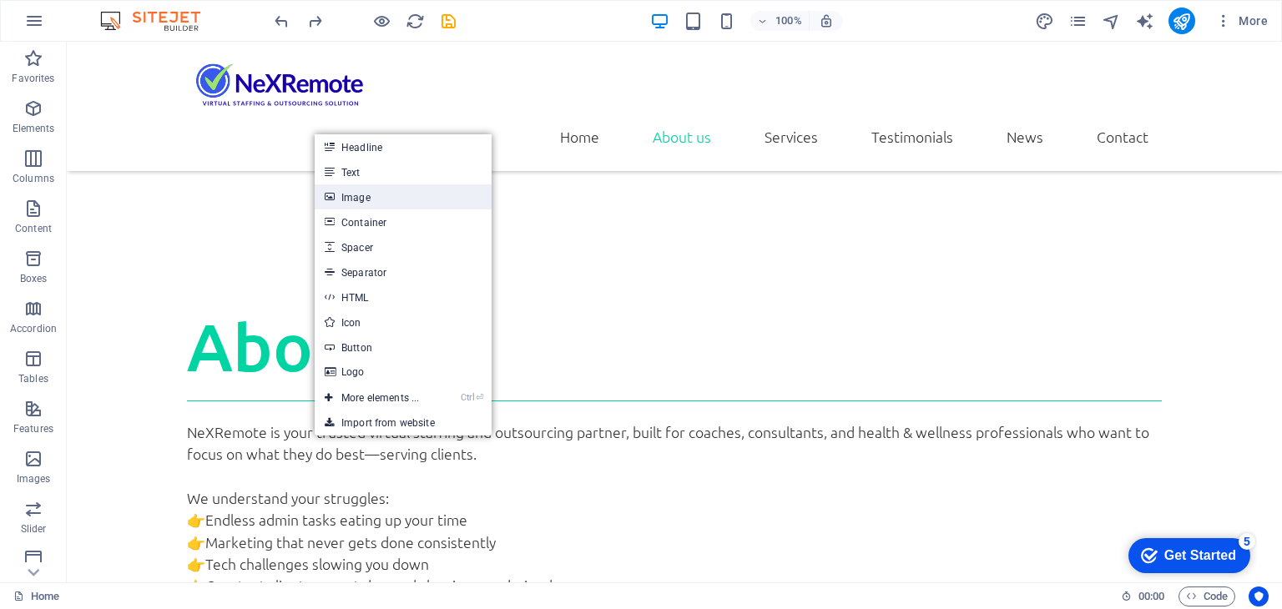
click at [380, 198] on link "Image" at bounding box center [403, 196] width 177 height 25
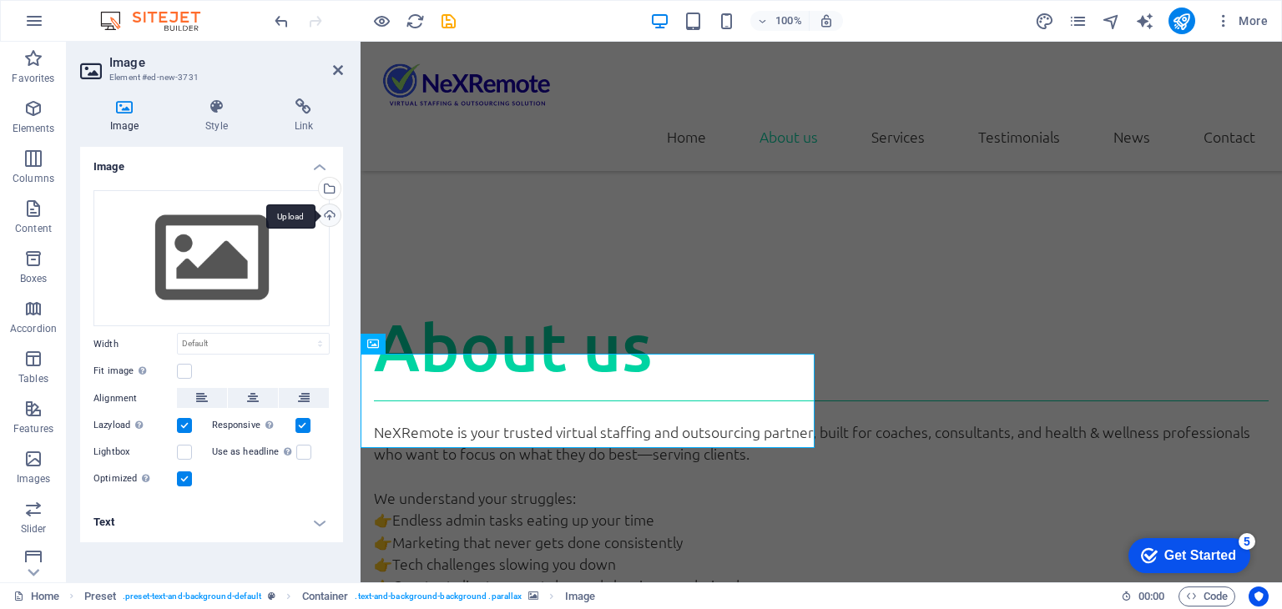
click at [331, 214] on div "Upload" at bounding box center [327, 216] width 25 height 25
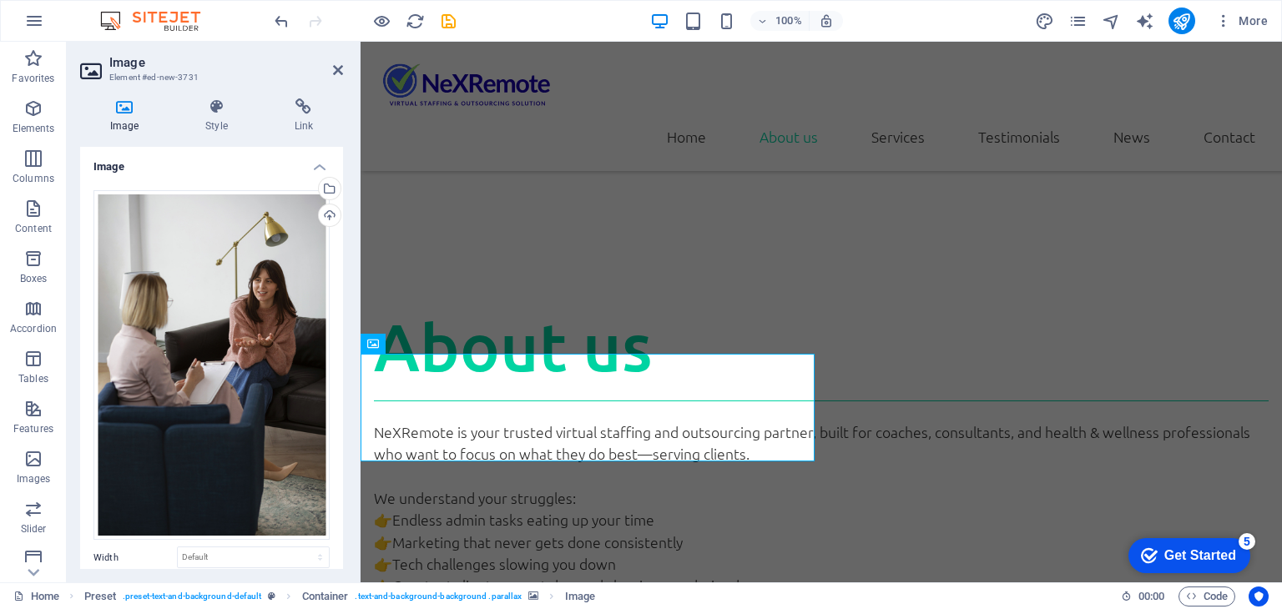
click at [330, 68] on h2 "Image" at bounding box center [226, 62] width 234 height 15
drag, startPoint x: 336, startPoint y: 69, endPoint x: 274, endPoint y: 29, distance: 73.6
click at [336, 69] on icon at bounding box center [338, 69] width 10 height 13
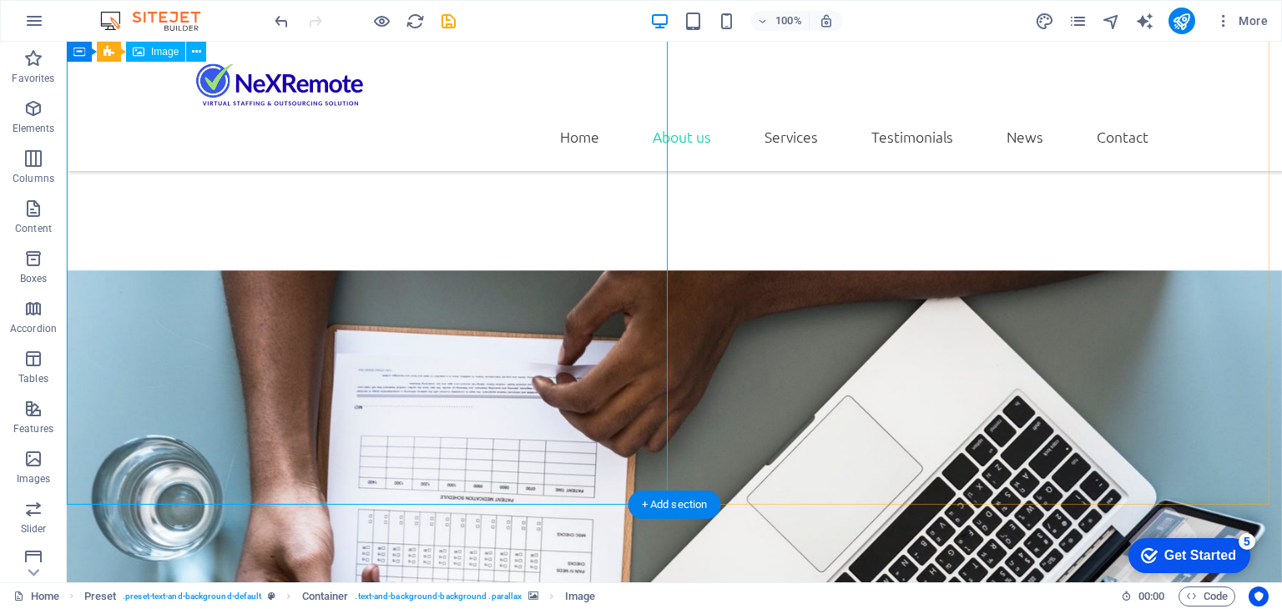
scroll to position [1932, 0]
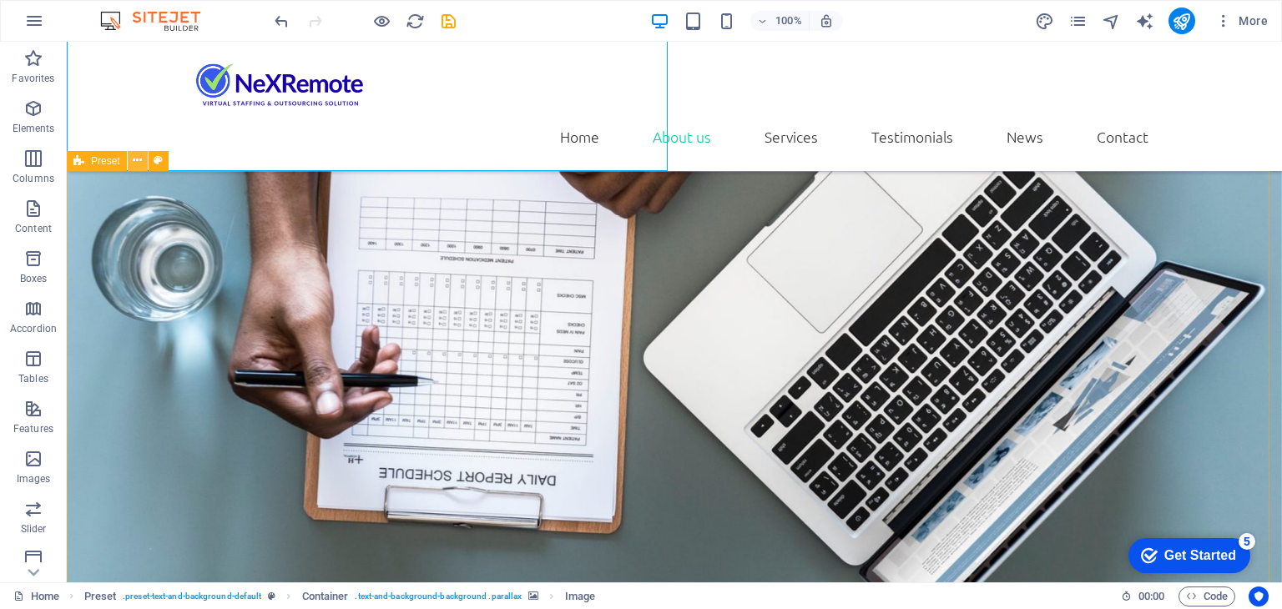
click at [138, 164] on icon at bounding box center [137, 161] width 9 height 18
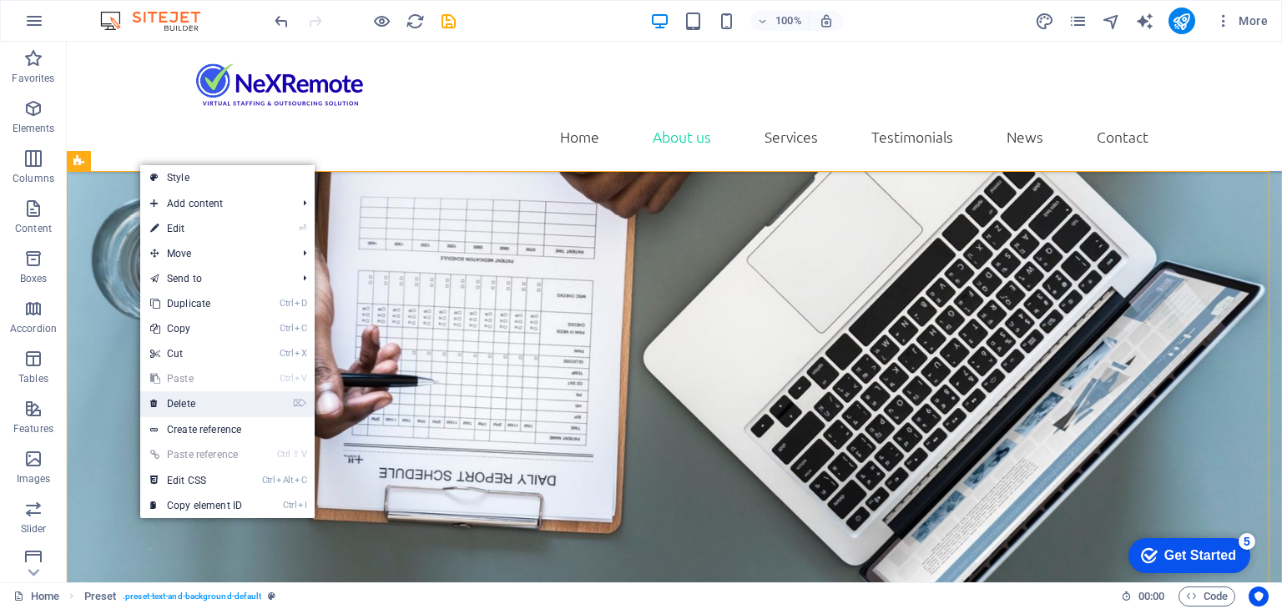
click at [199, 408] on link "⌦ Delete" at bounding box center [196, 403] width 112 height 25
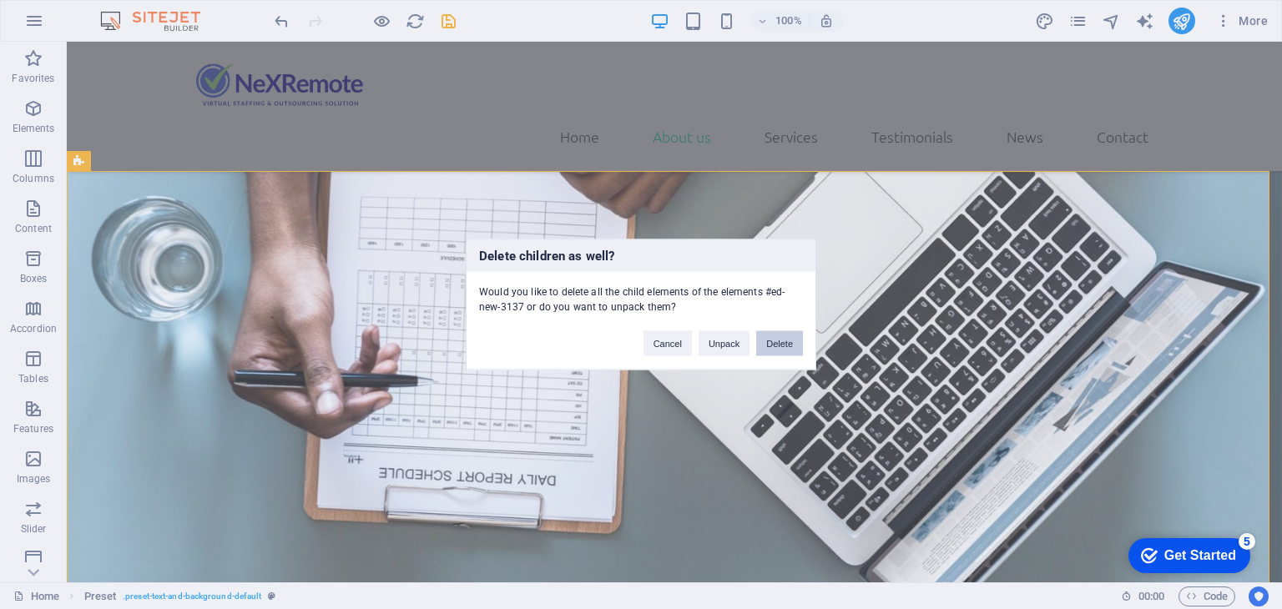
drag, startPoint x: 771, startPoint y: 333, endPoint x: 715, endPoint y: 296, distance: 66.9
click at [771, 333] on button "Delete" at bounding box center [779, 343] width 47 height 25
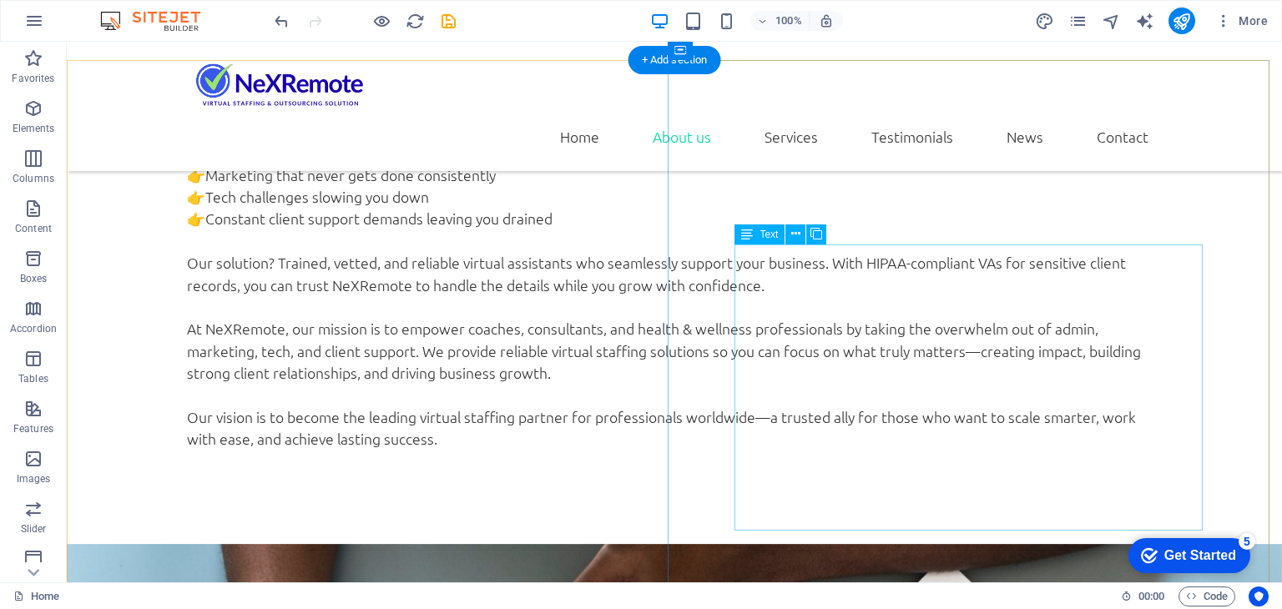
scroll to position [1265, 0]
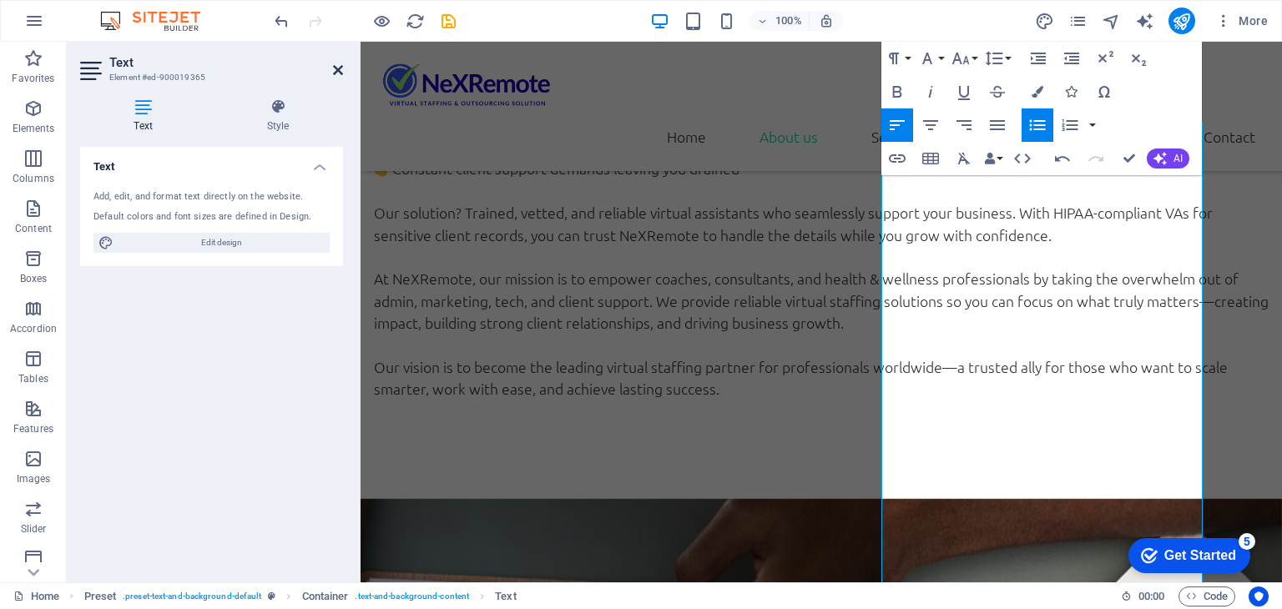
click at [334, 68] on icon at bounding box center [338, 69] width 10 height 13
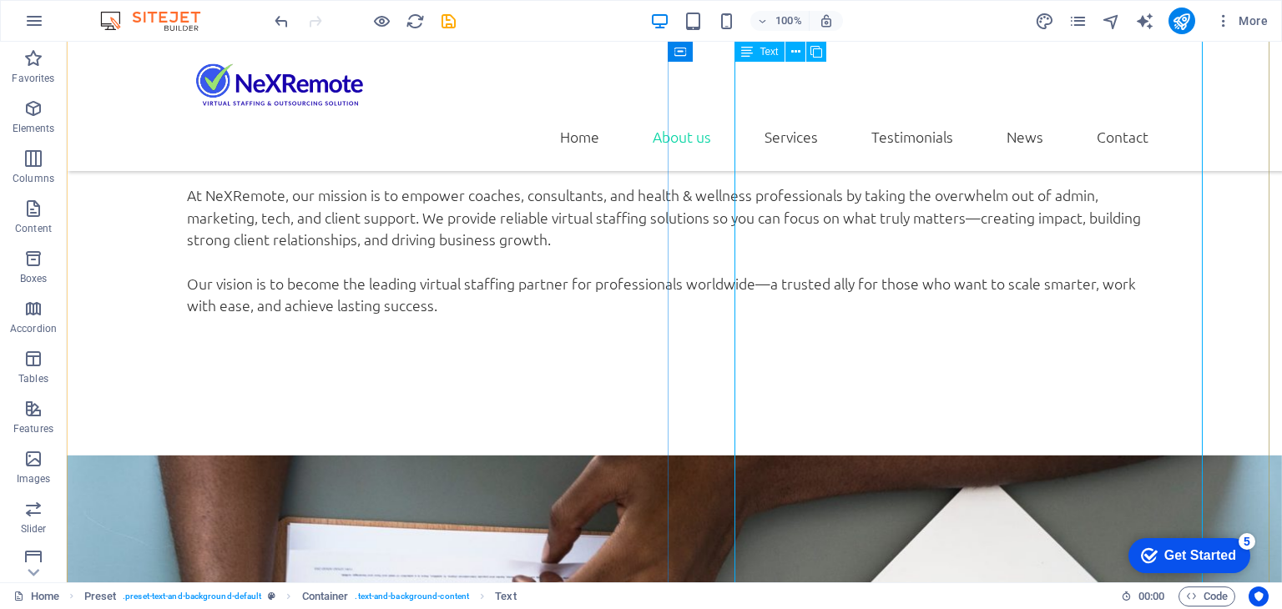
scroll to position [1432, 0]
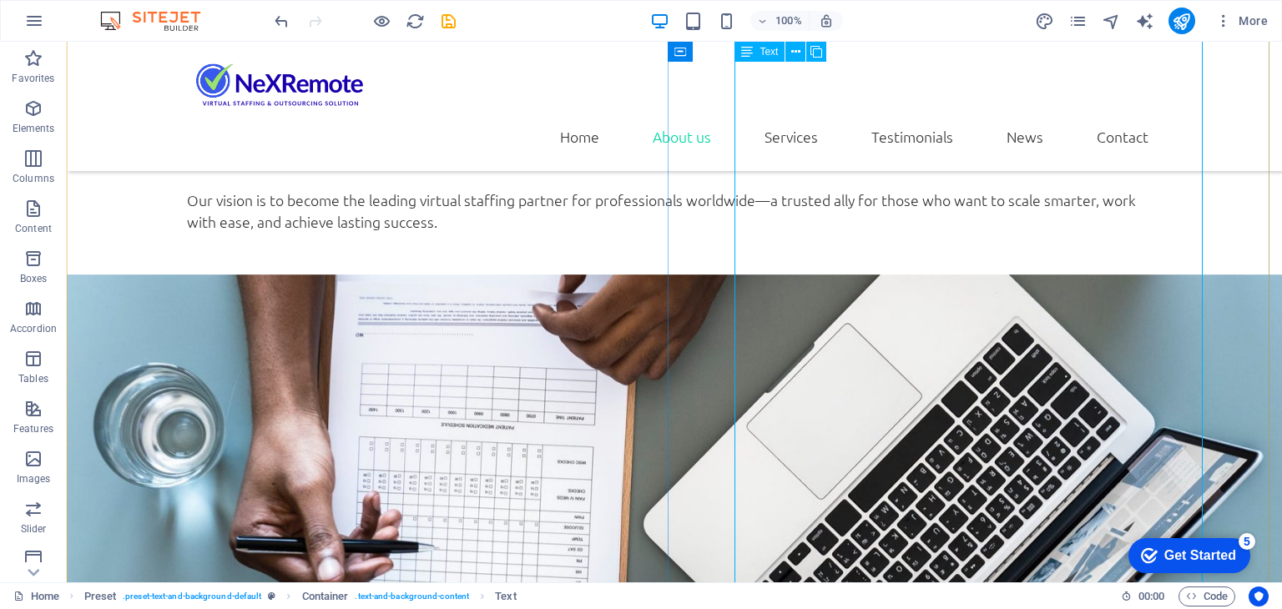
scroll to position [1075, 0]
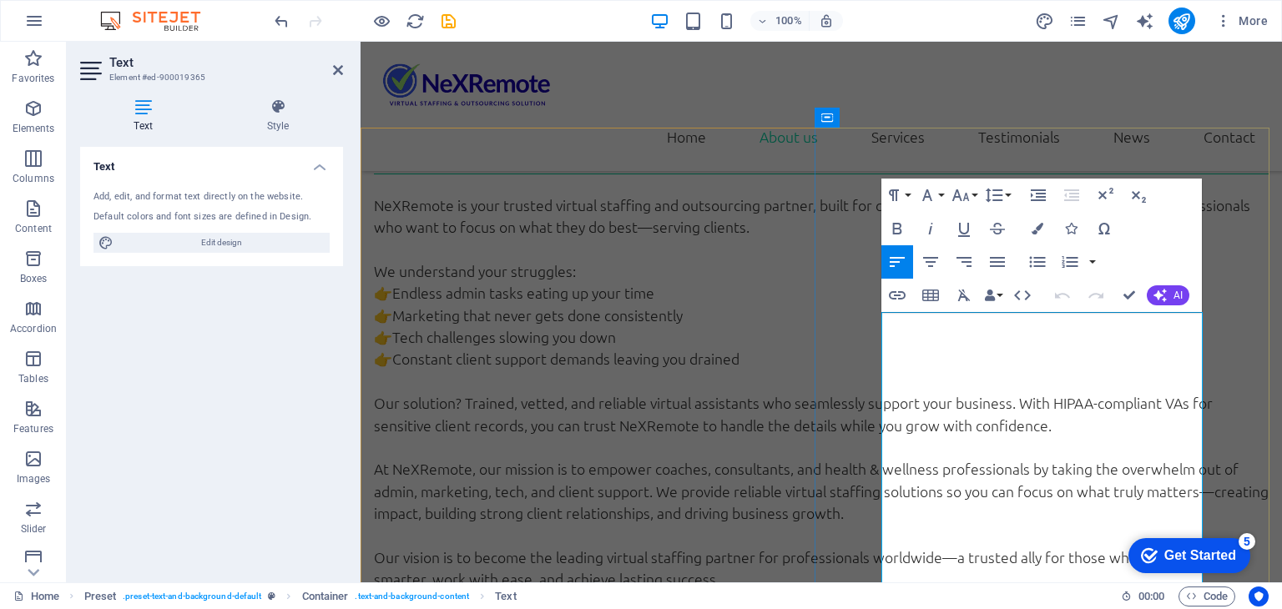
click at [965, 297] on icon "button" at bounding box center [964, 296] width 13 height 12
drag, startPoint x: 1130, startPoint y: 295, endPoint x: 1055, endPoint y: 252, distance: 86.3
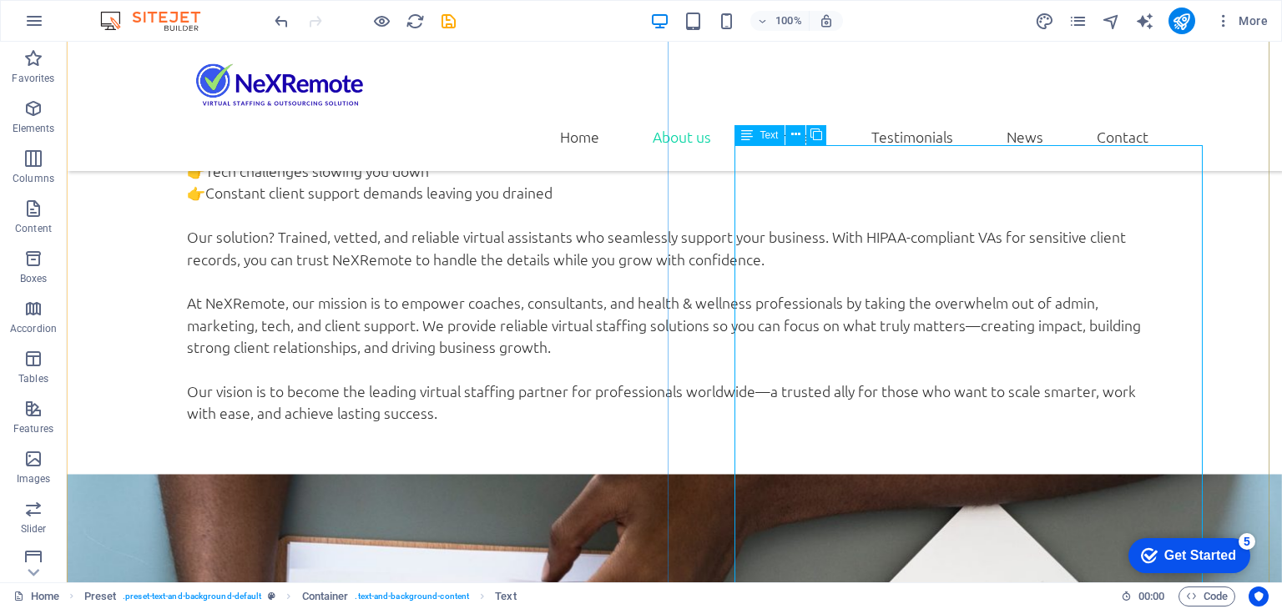
scroll to position [1241, 0]
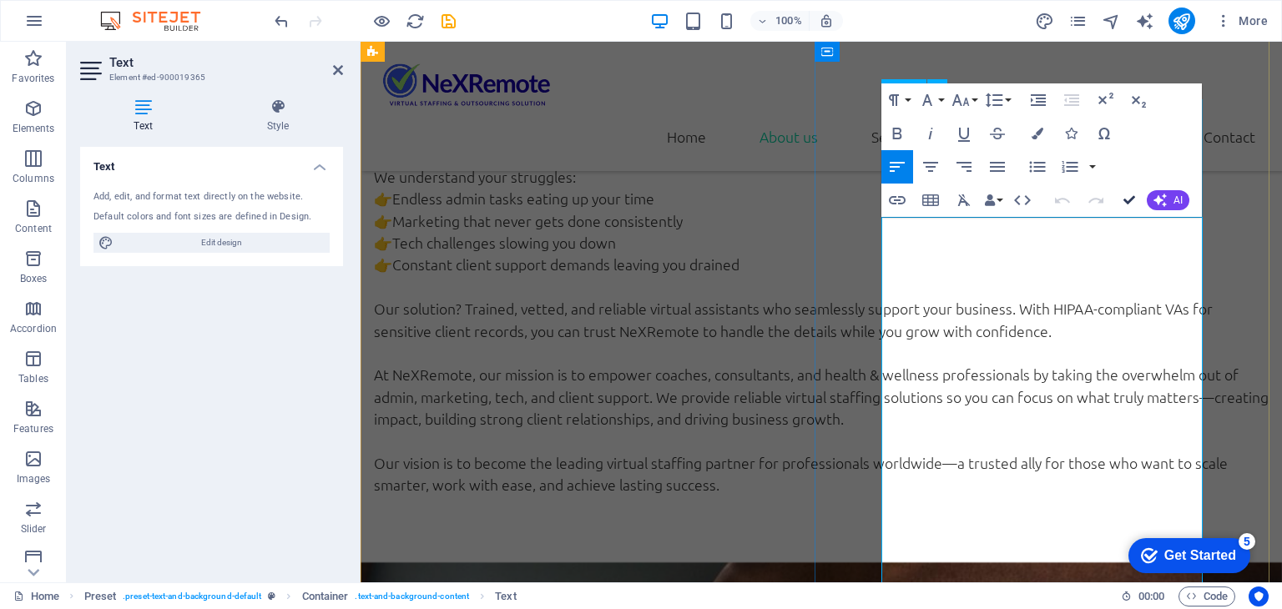
scroll to position [1158, 0]
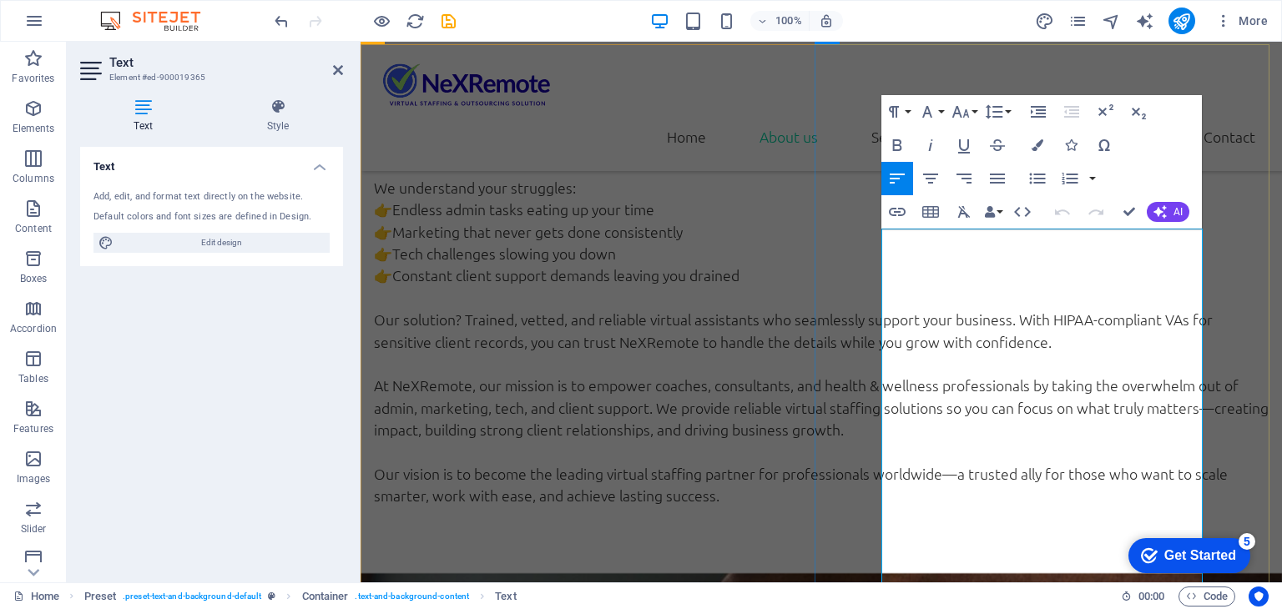
drag, startPoint x: 1032, startPoint y: 285, endPoint x: 1180, endPoint y: 282, distance: 147.7
drag, startPoint x: 910, startPoint y: 375, endPoint x: 1060, endPoint y: 375, distance: 149.3
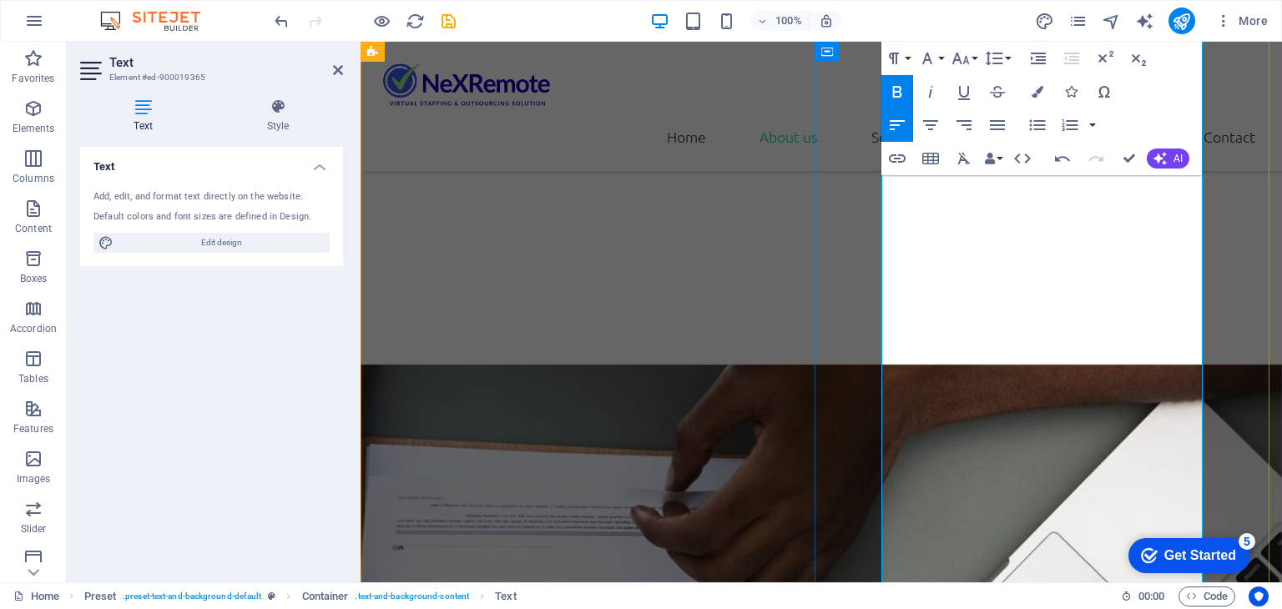
scroll to position [1575, 0]
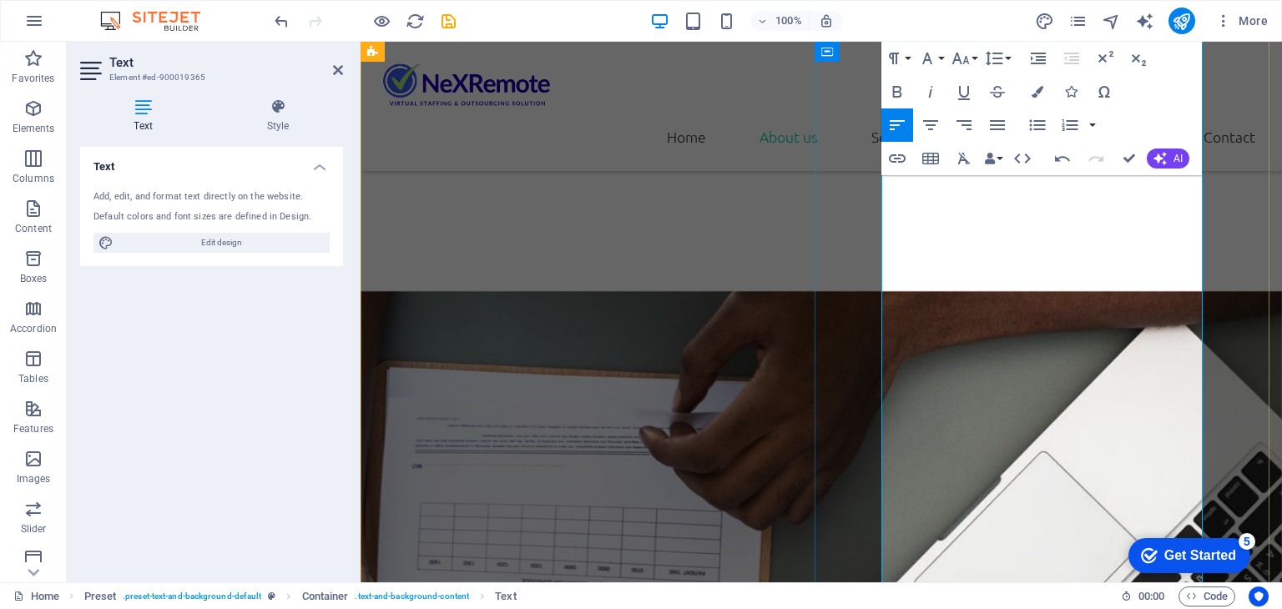
scroll to position [1659, 0]
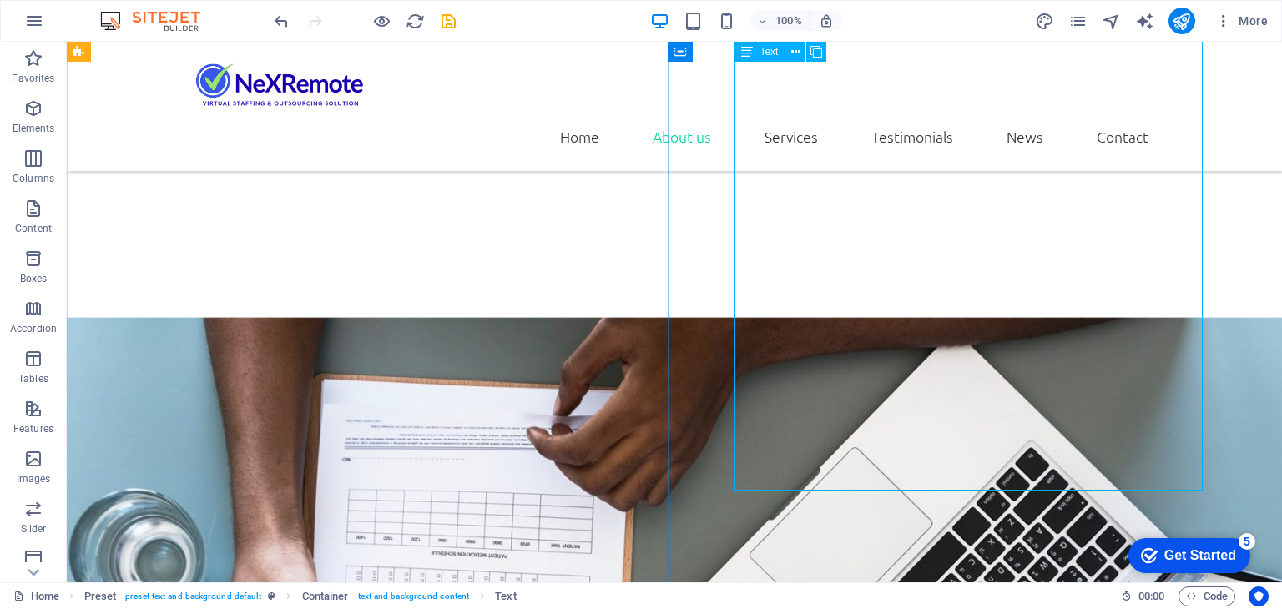
scroll to position [1487, 0]
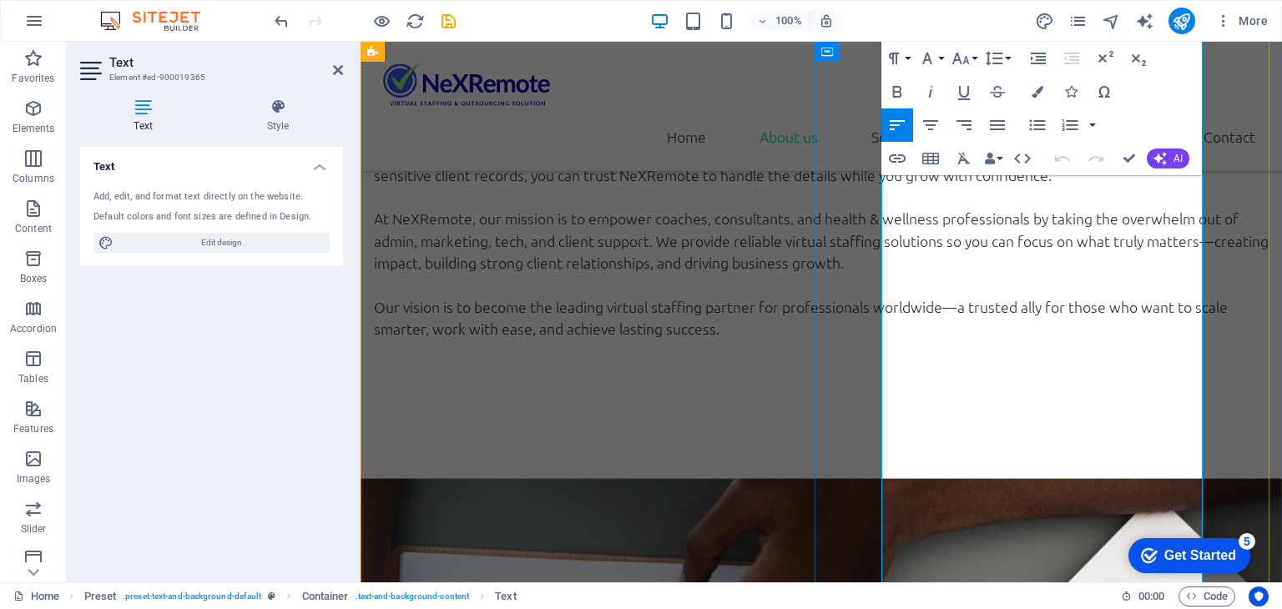
scroll to position [1408, 0]
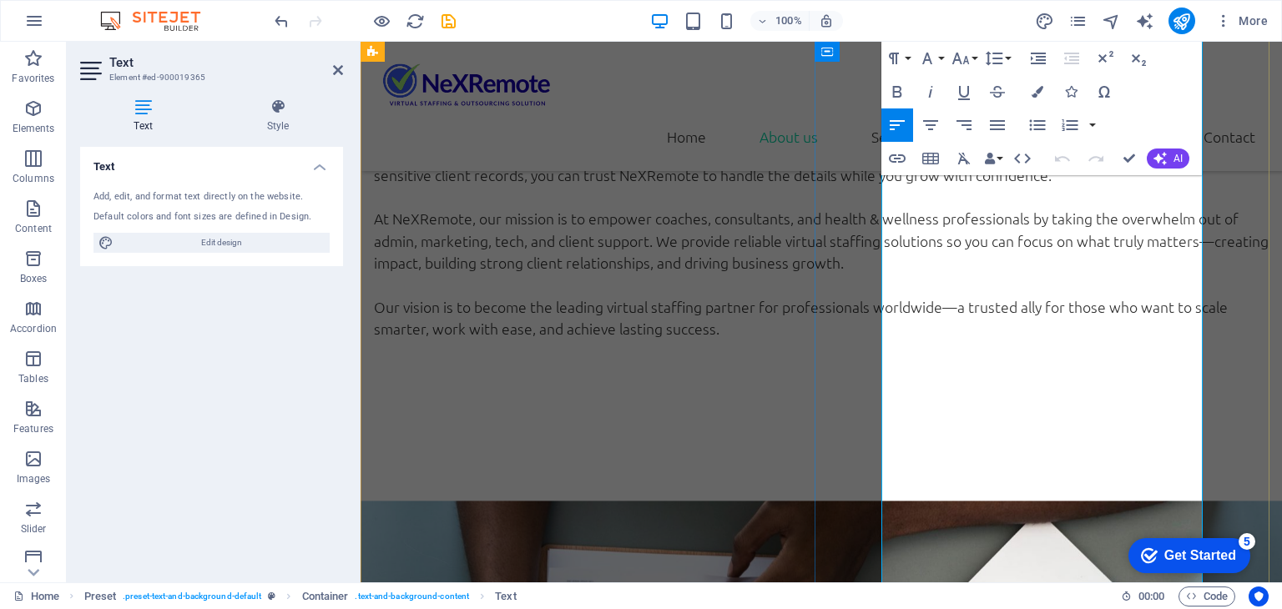
scroll to position [1492, 0]
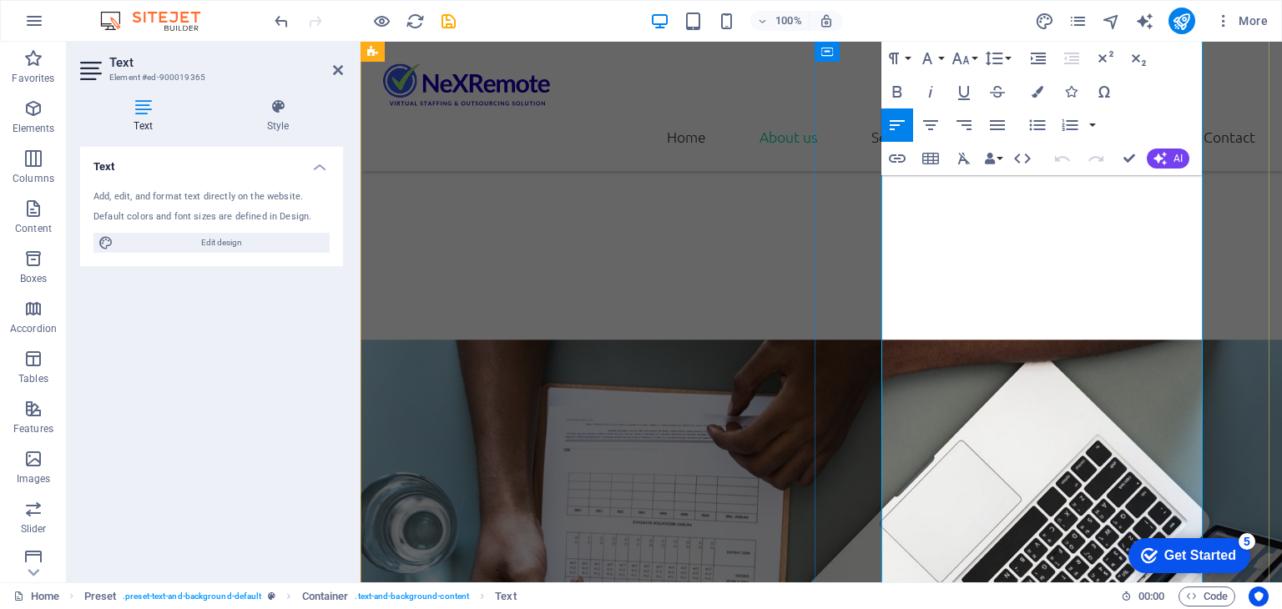
drag, startPoint x: 906, startPoint y: 481, endPoint x: 993, endPoint y: 482, distance: 86.8
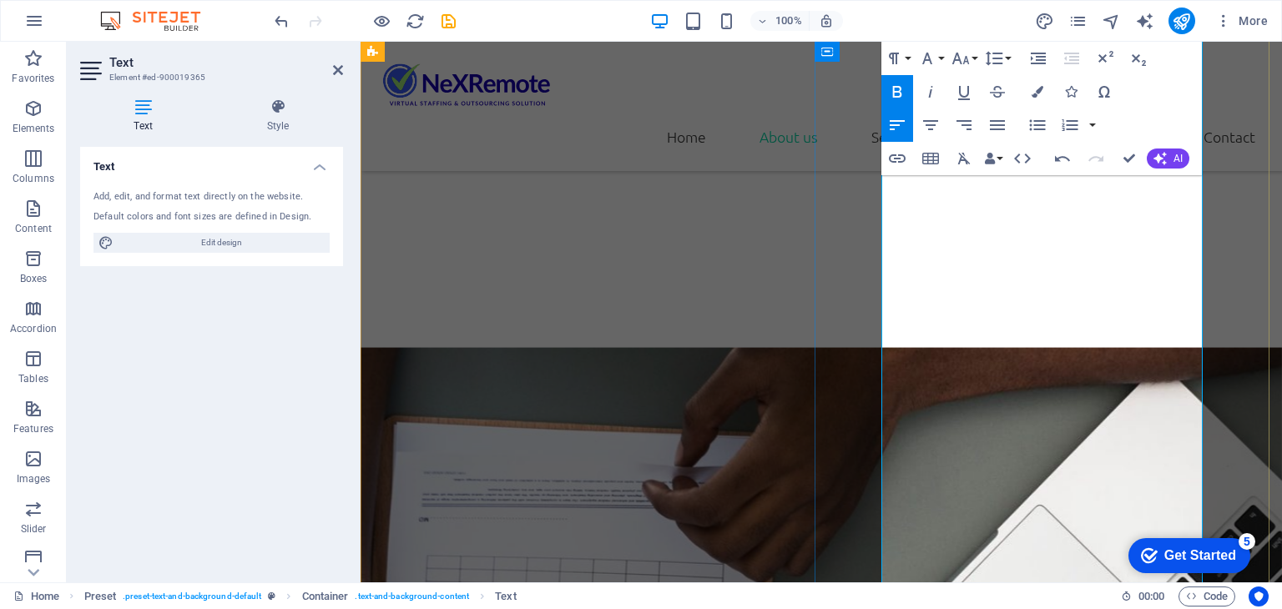
scroll to position [1575, 0]
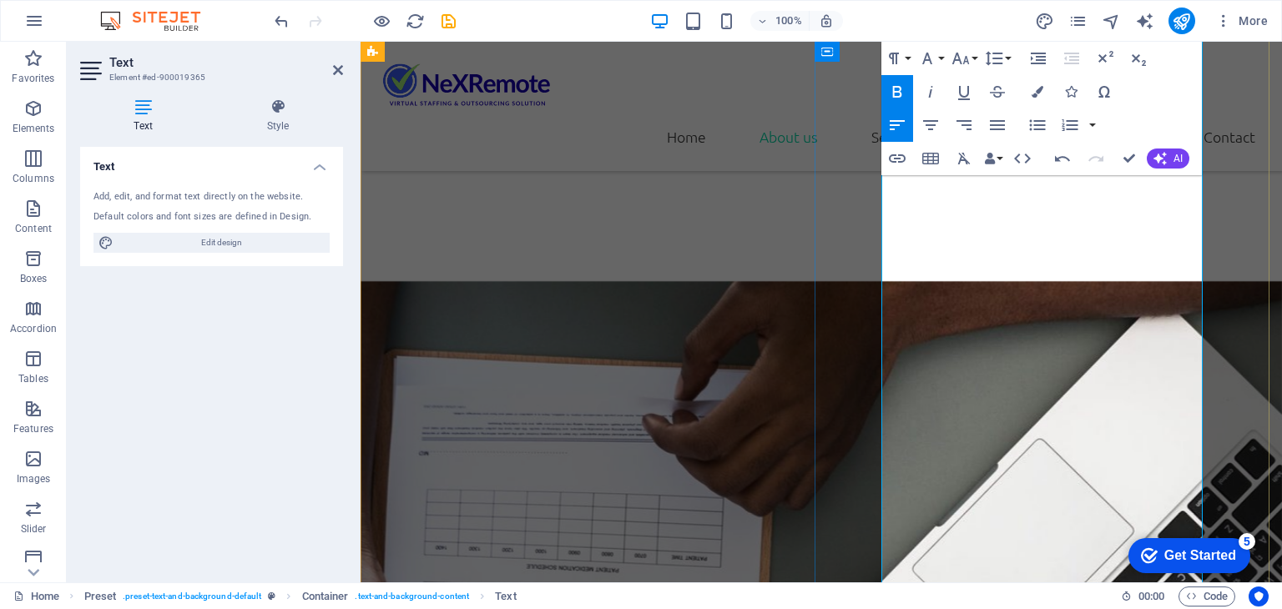
drag, startPoint x: 906, startPoint y: 509, endPoint x: 995, endPoint y: 511, distance: 89.3
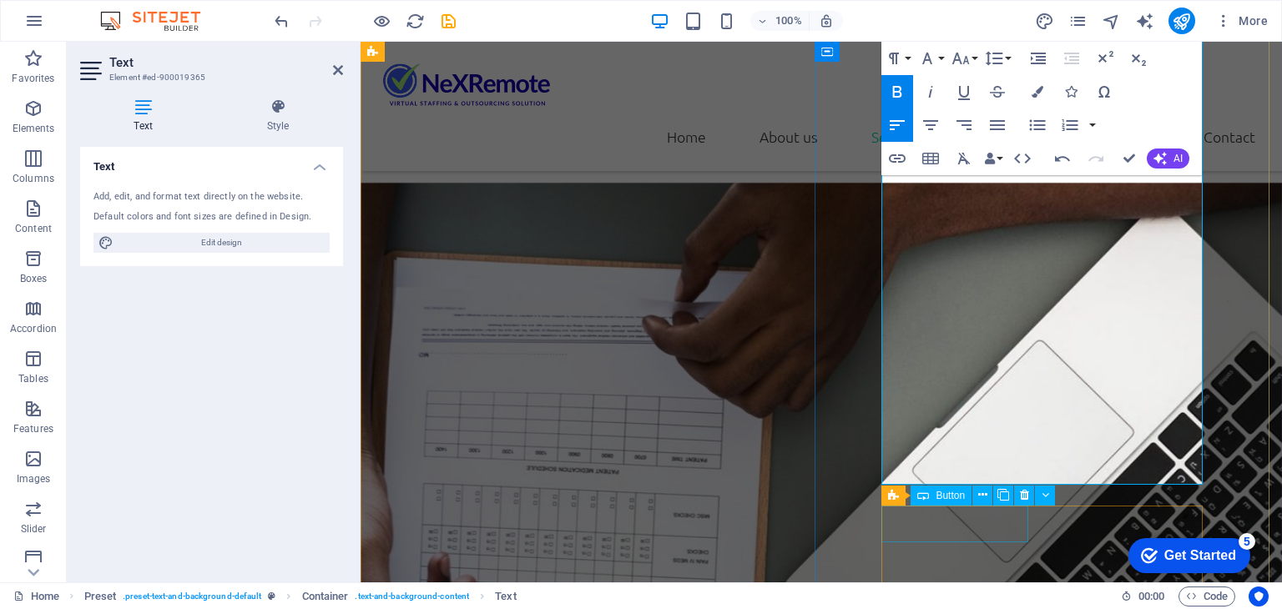
scroll to position [1742, 0]
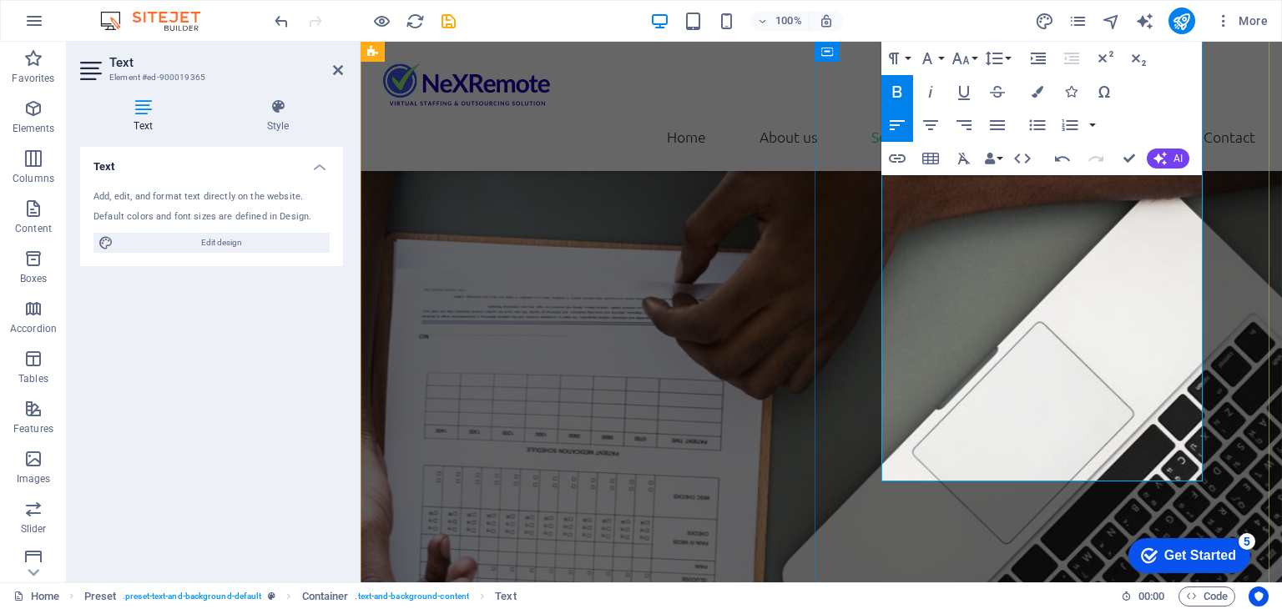
drag, startPoint x: 906, startPoint y: 408, endPoint x: 999, endPoint y: 405, distance: 92.6
drag, startPoint x: 907, startPoint y: 451, endPoint x: 1018, endPoint y: 448, distance: 111.0
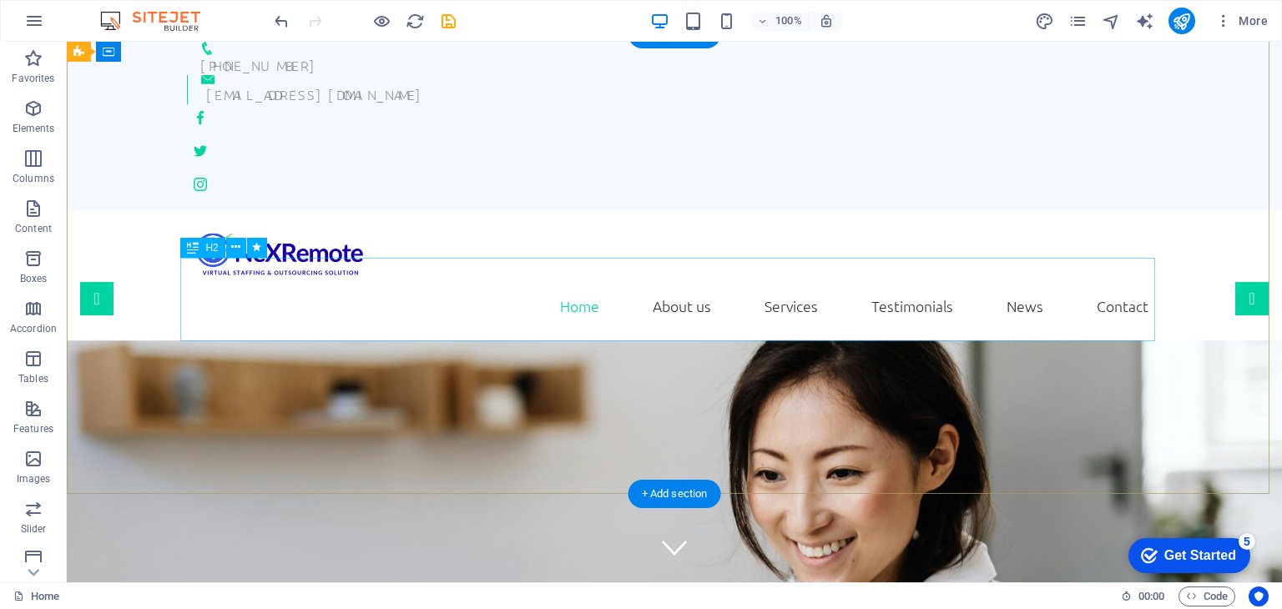
scroll to position [0, 0]
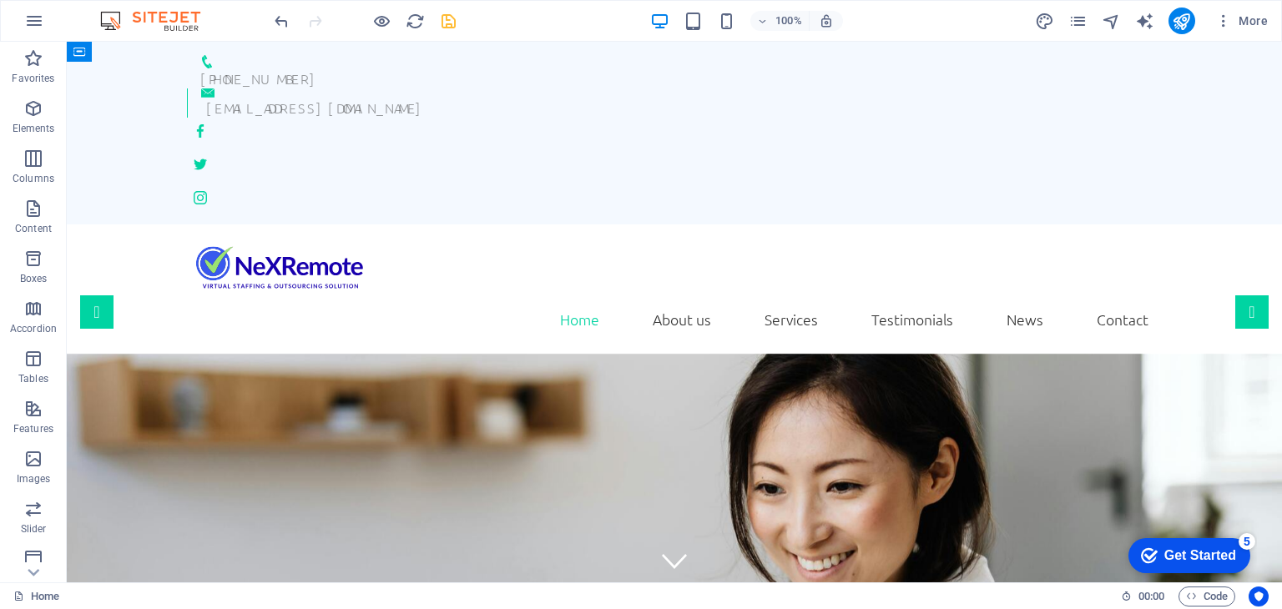
click at [451, 23] on icon "save" at bounding box center [448, 21] width 19 height 19
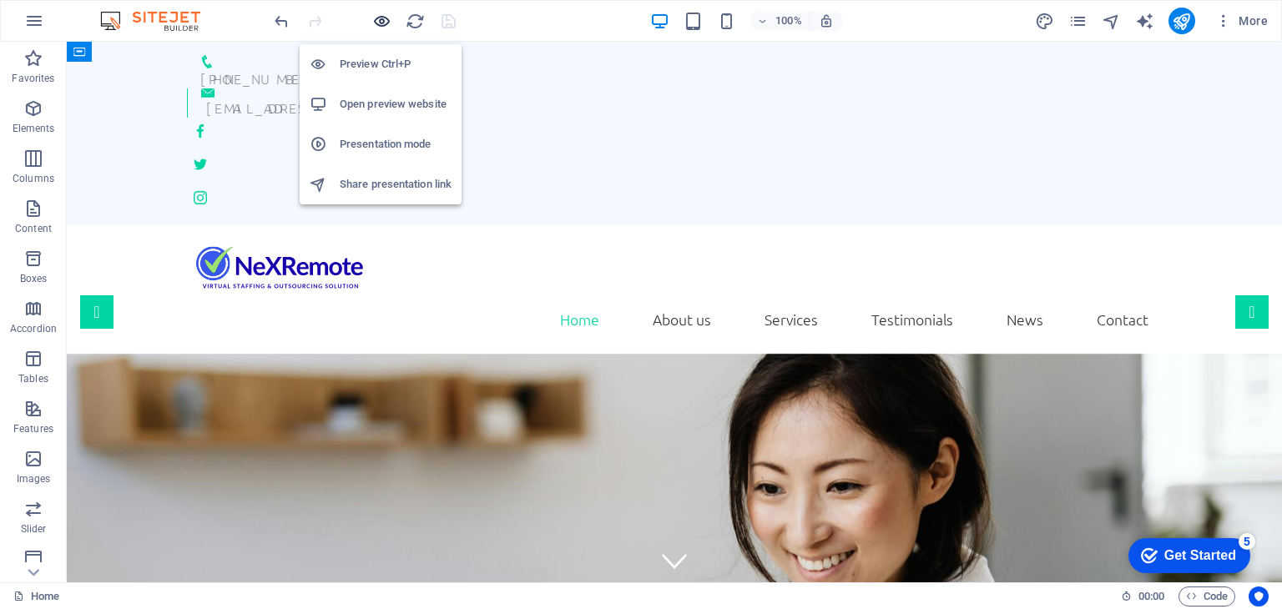
click at [378, 23] on icon "button" at bounding box center [381, 21] width 19 height 19
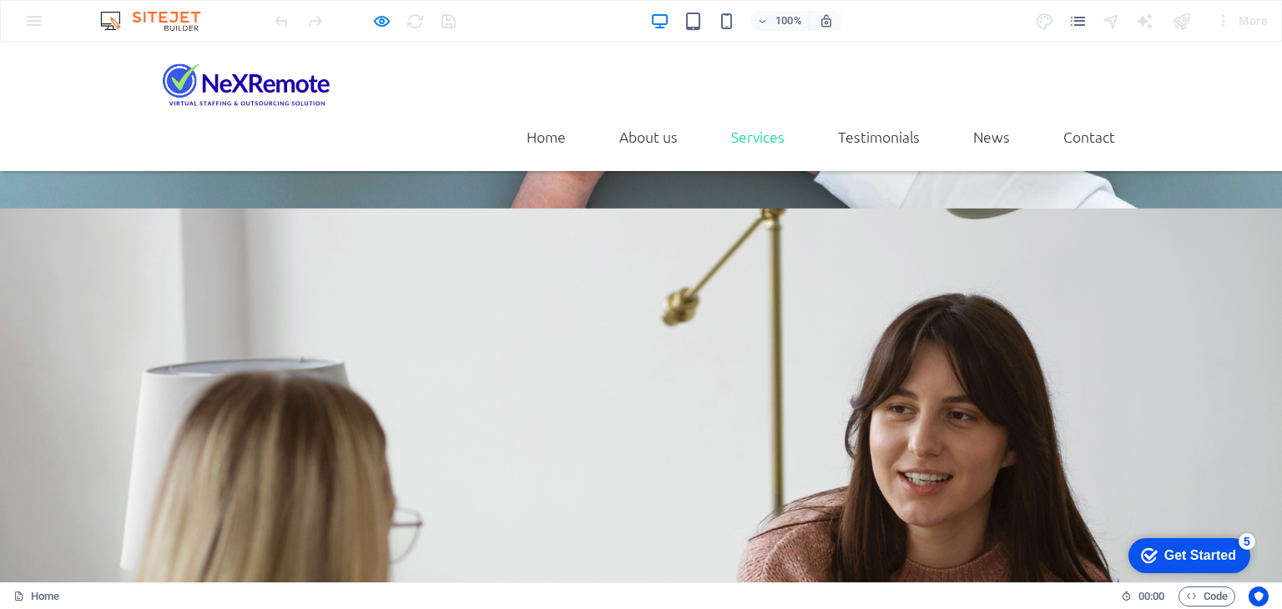
scroll to position [2837, 0]
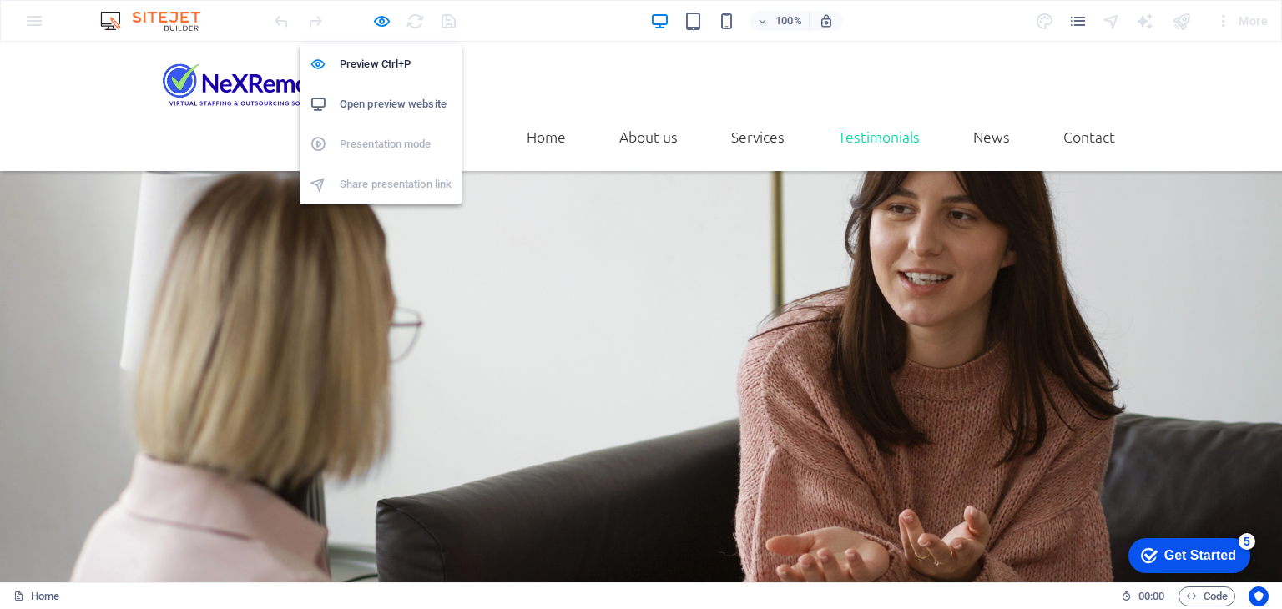
click at [375, 96] on h6 "Open preview website" at bounding box center [396, 104] width 112 height 20
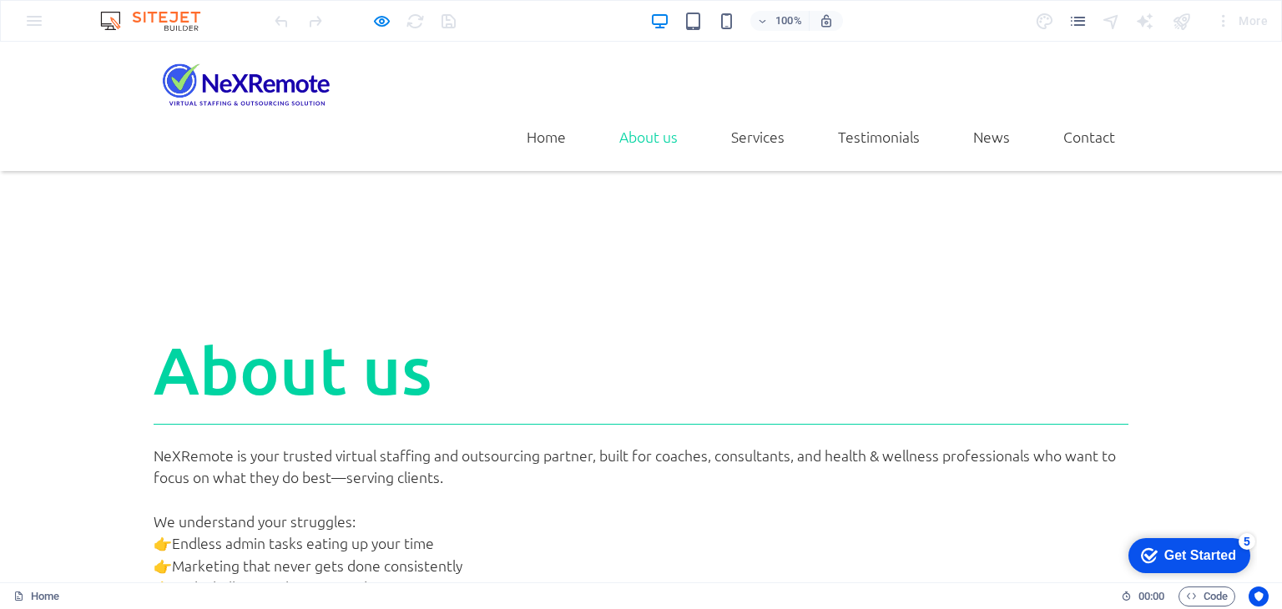
scroll to position [667, 0]
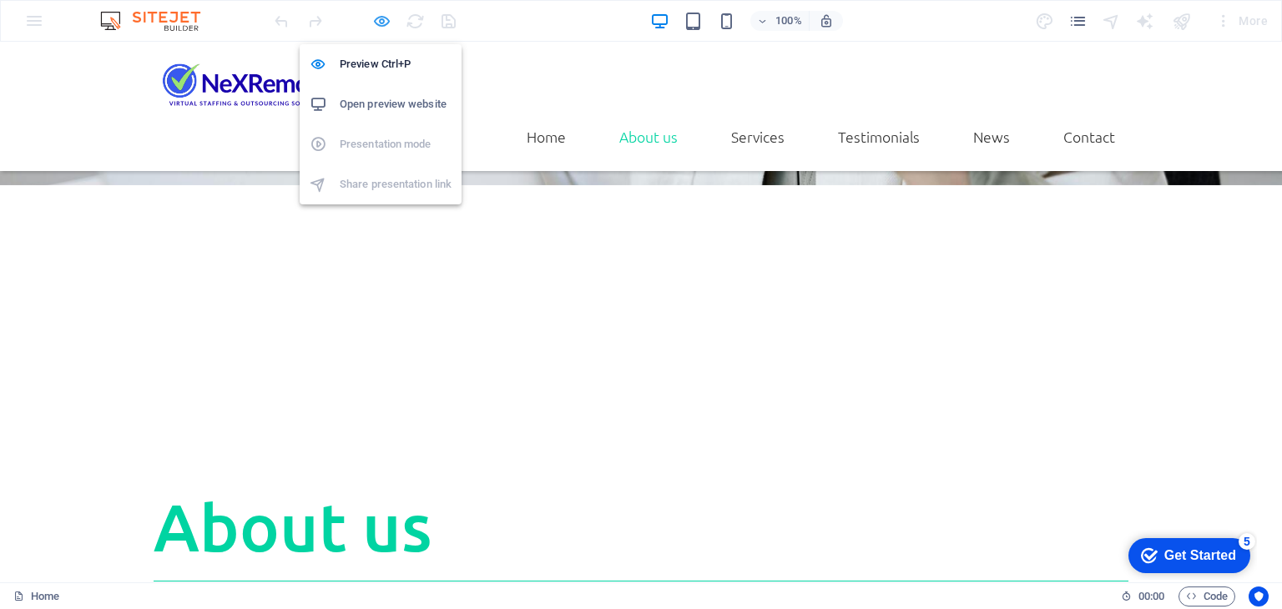
click at [380, 14] on icon "button" at bounding box center [381, 21] width 19 height 19
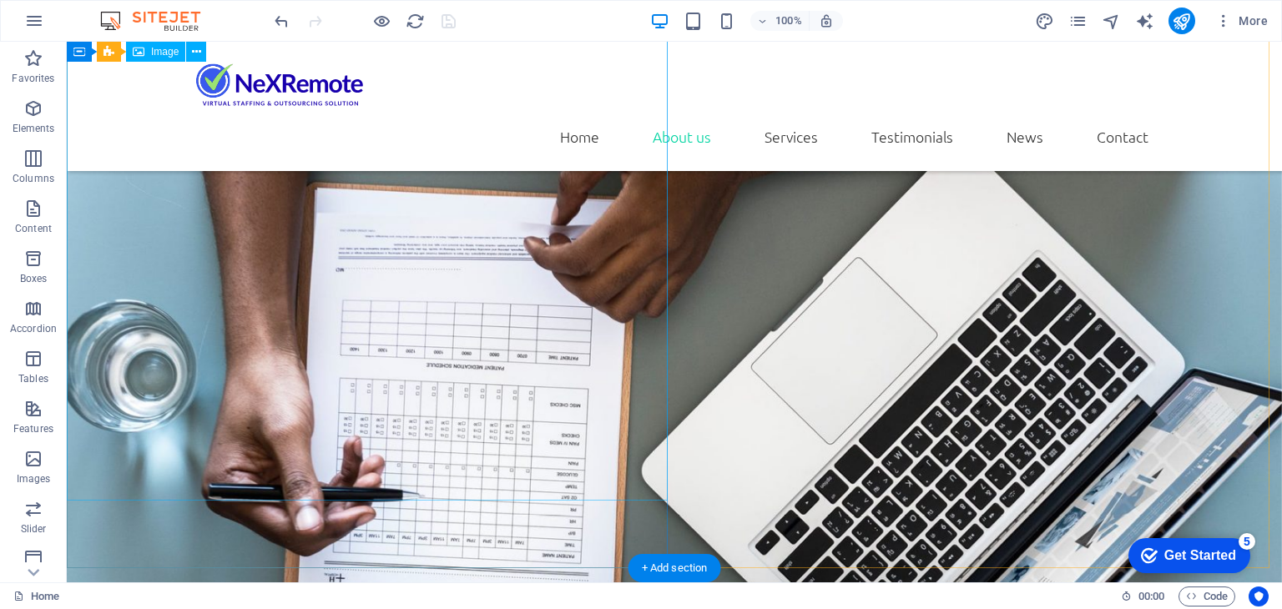
scroll to position [1835, 0]
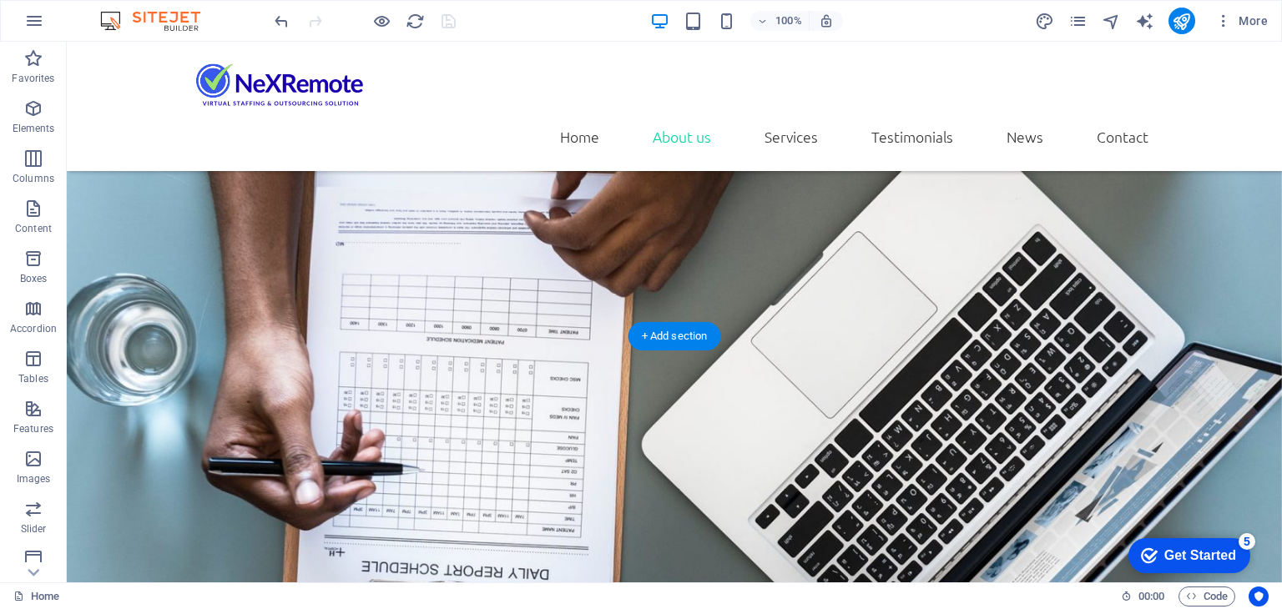
click at [425, 290] on figure at bounding box center [674, 518] width 1215 height 841
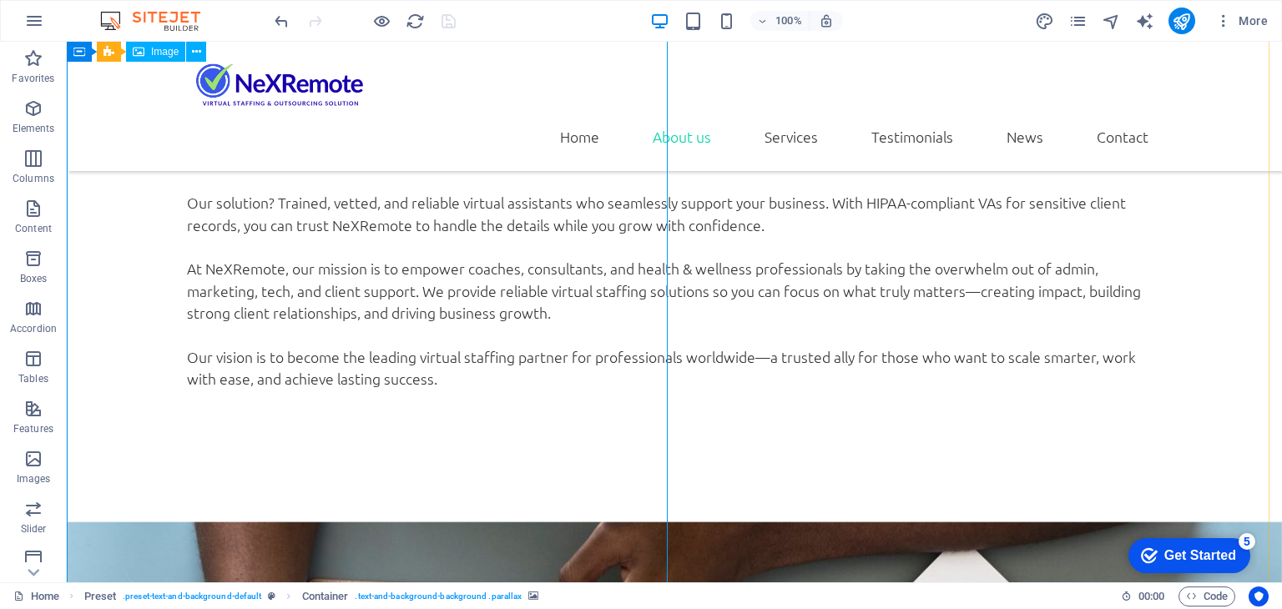
scroll to position [1001, 0]
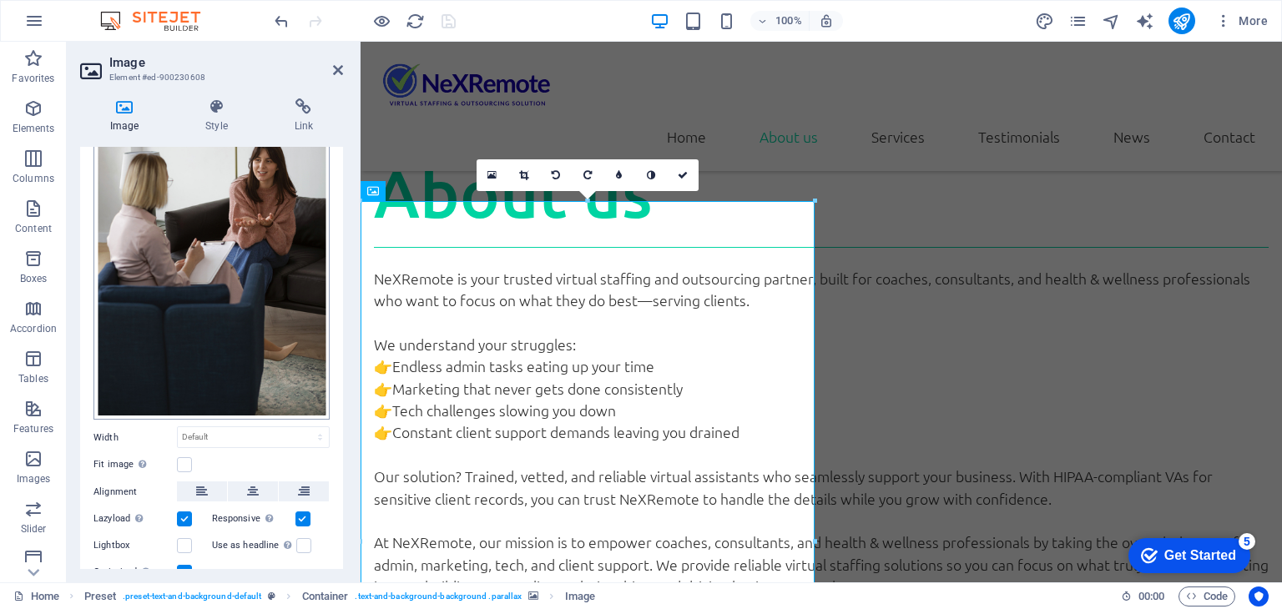
scroll to position [182, 0]
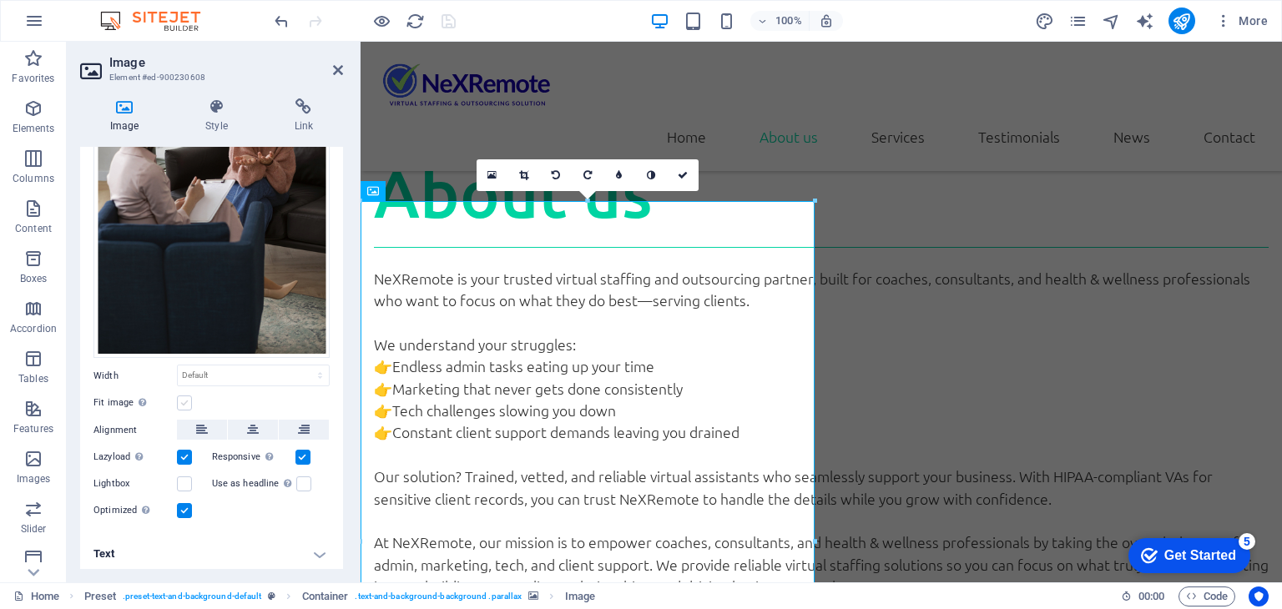
click at [182, 397] on label at bounding box center [184, 402] width 15 height 15
click at [0, 0] on input "Fit image Automatically fit image to a fixed width and height" at bounding box center [0, 0] width 0 height 0
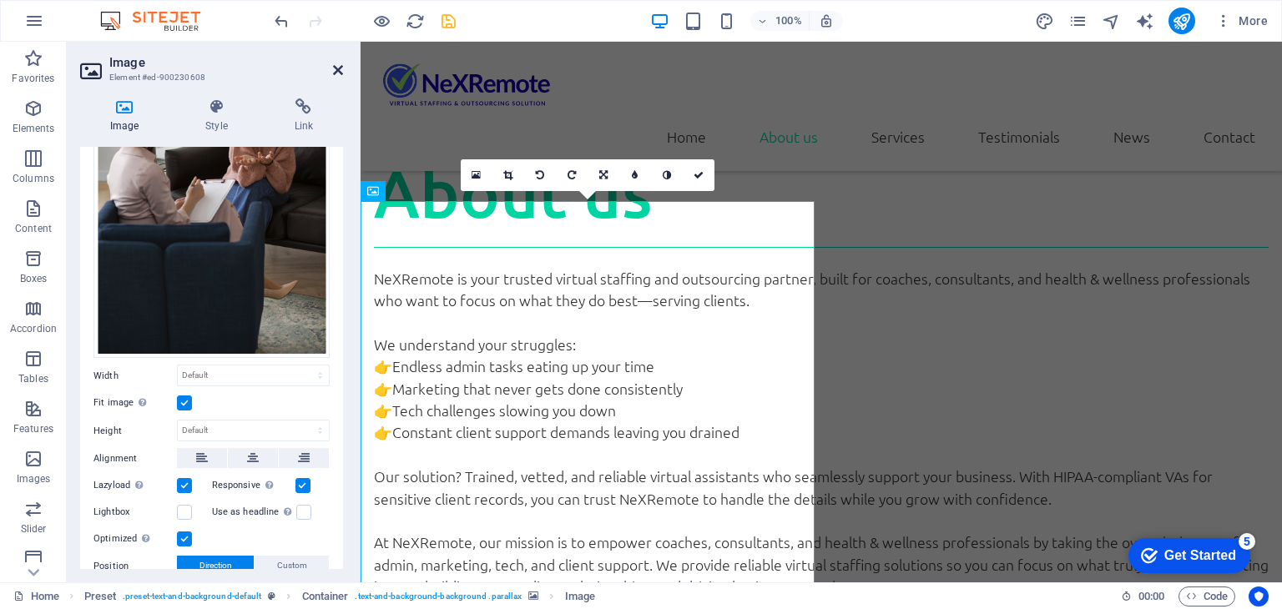
click at [337, 68] on icon at bounding box center [338, 69] width 10 height 13
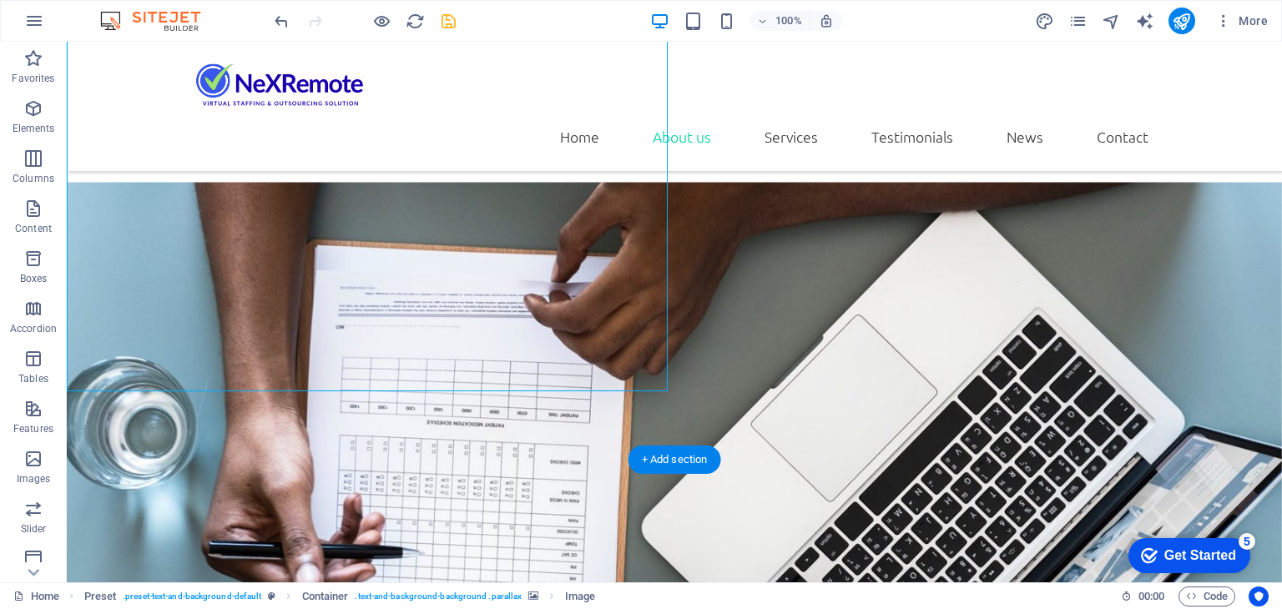
scroll to position [1752, 0]
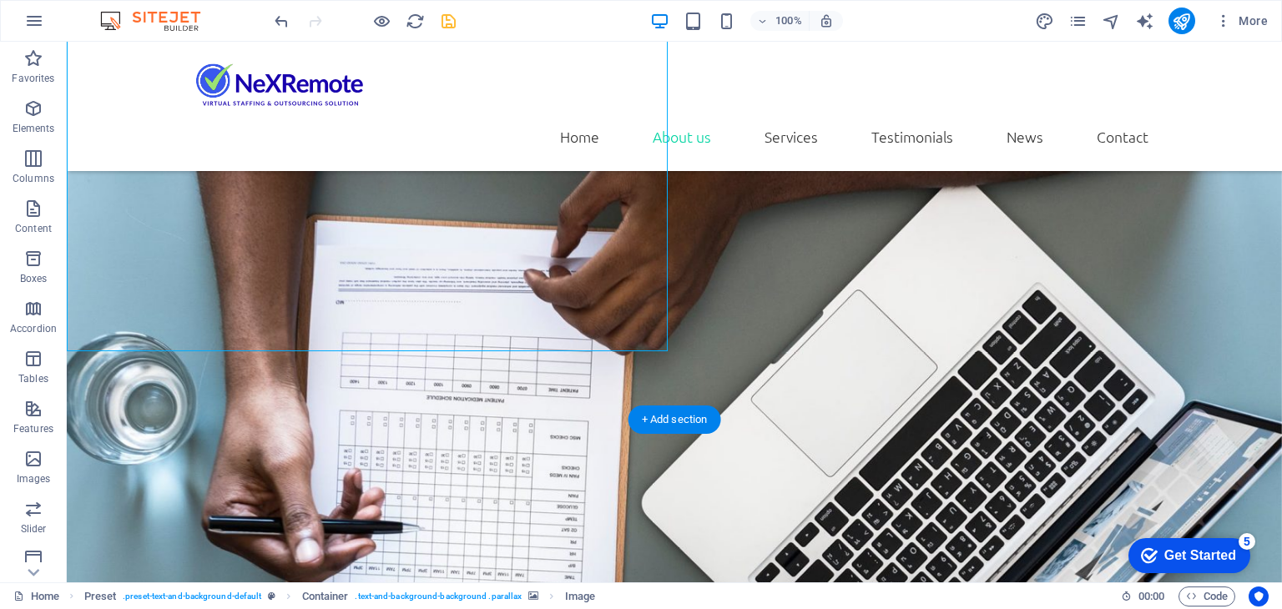
click at [425, 395] on figure at bounding box center [674, 577] width 1215 height 841
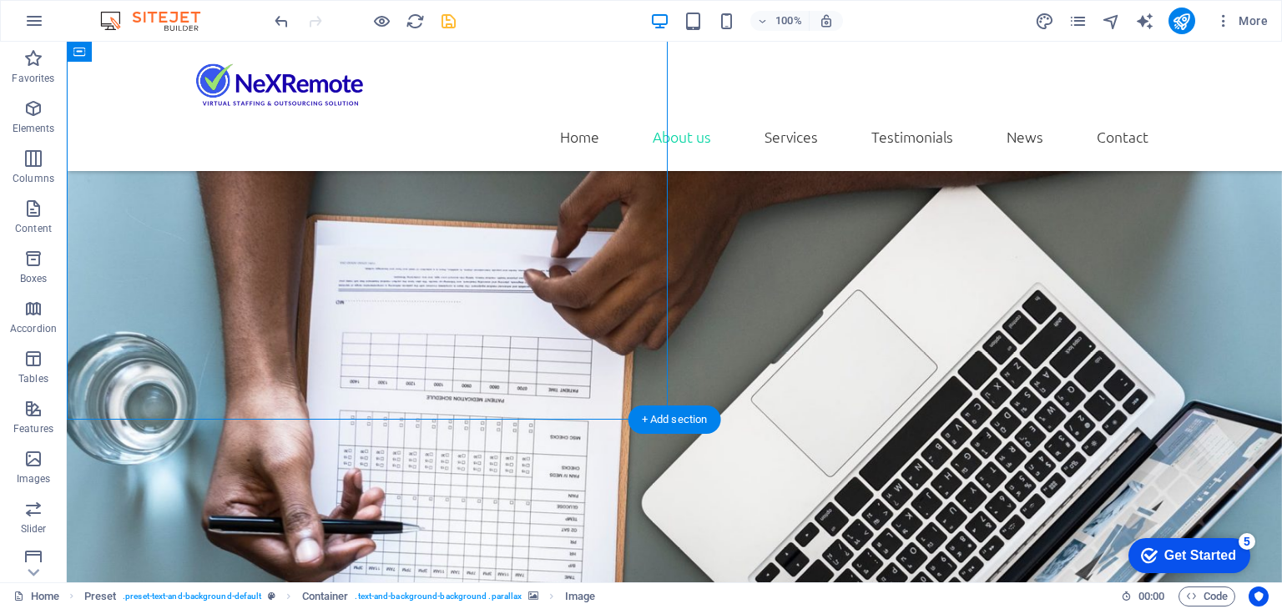
click at [425, 395] on figure at bounding box center [674, 577] width 1215 height 841
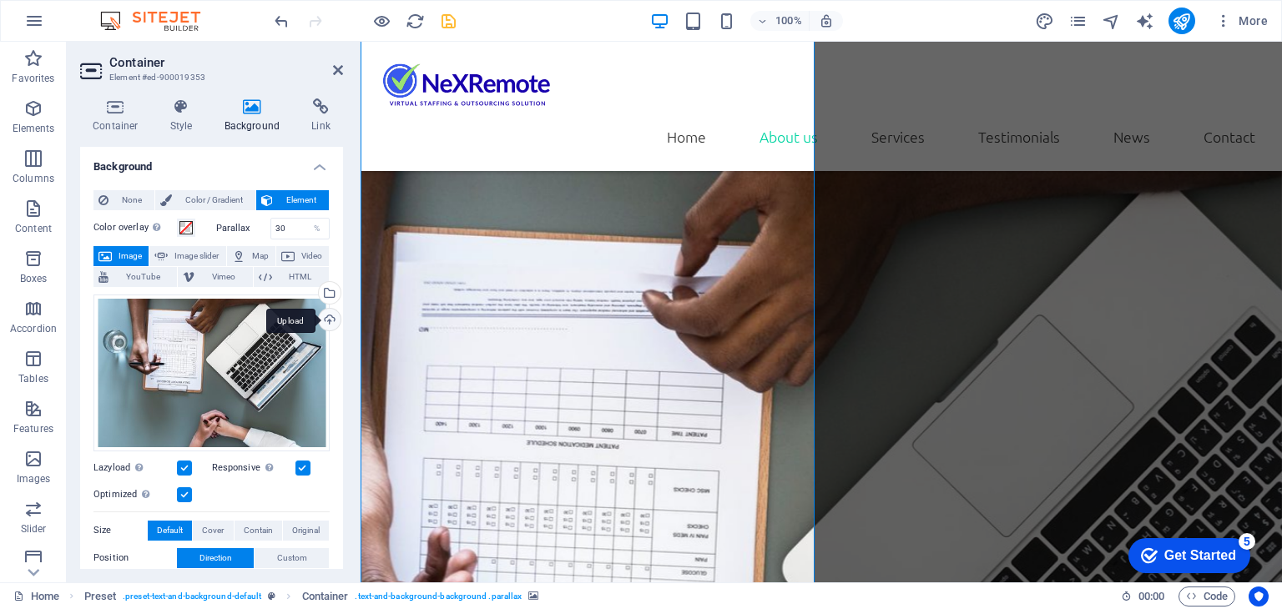
click at [323, 320] on div "Upload" at bounding box center [327, 321] width 25 height 25
click at [126, 204] on span "None" at bounding box center [131, 200] width 36 height 20
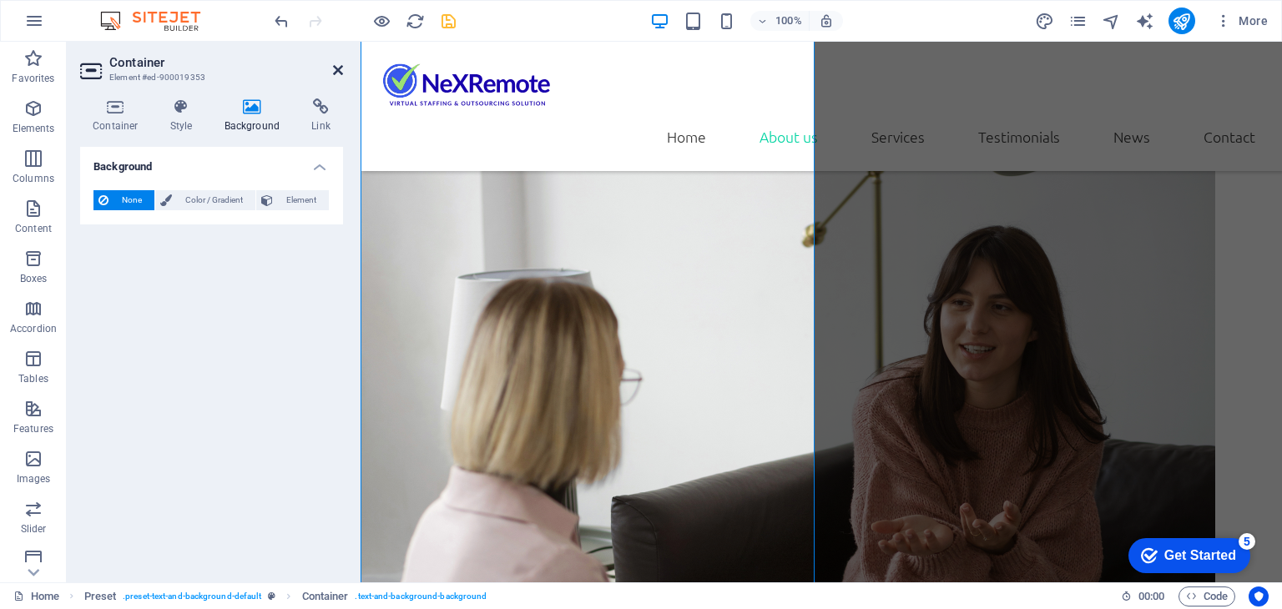
click at [337, 66] on icon at bounding box center [338, 69] width 10 height 13
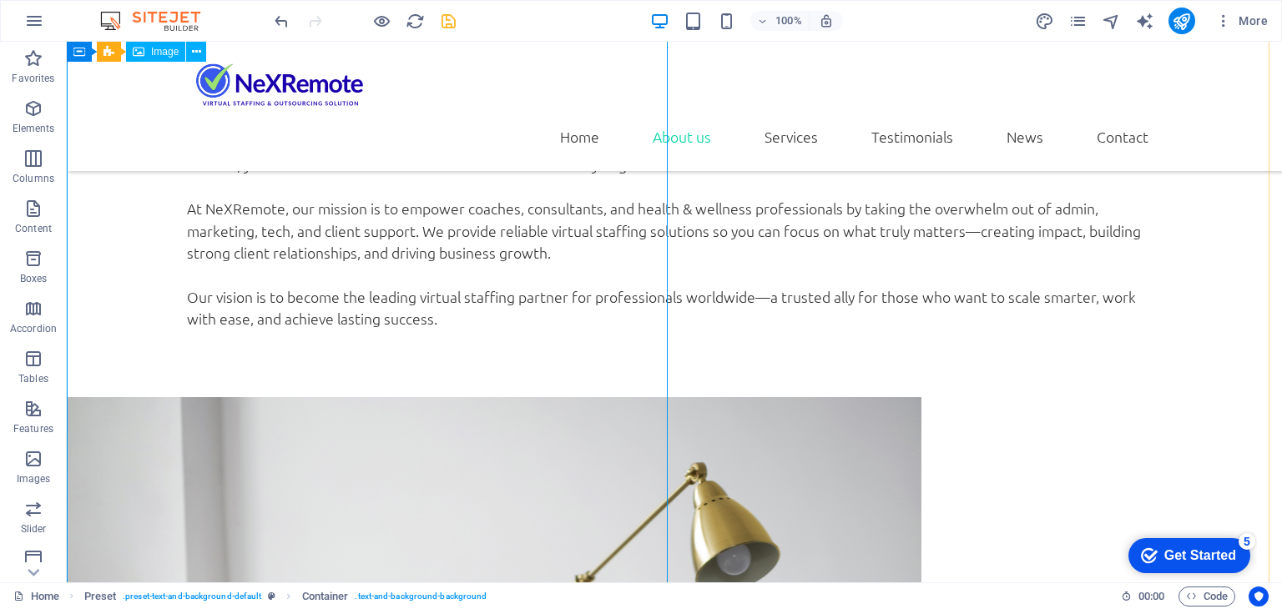
scroll to position [1669, 0]
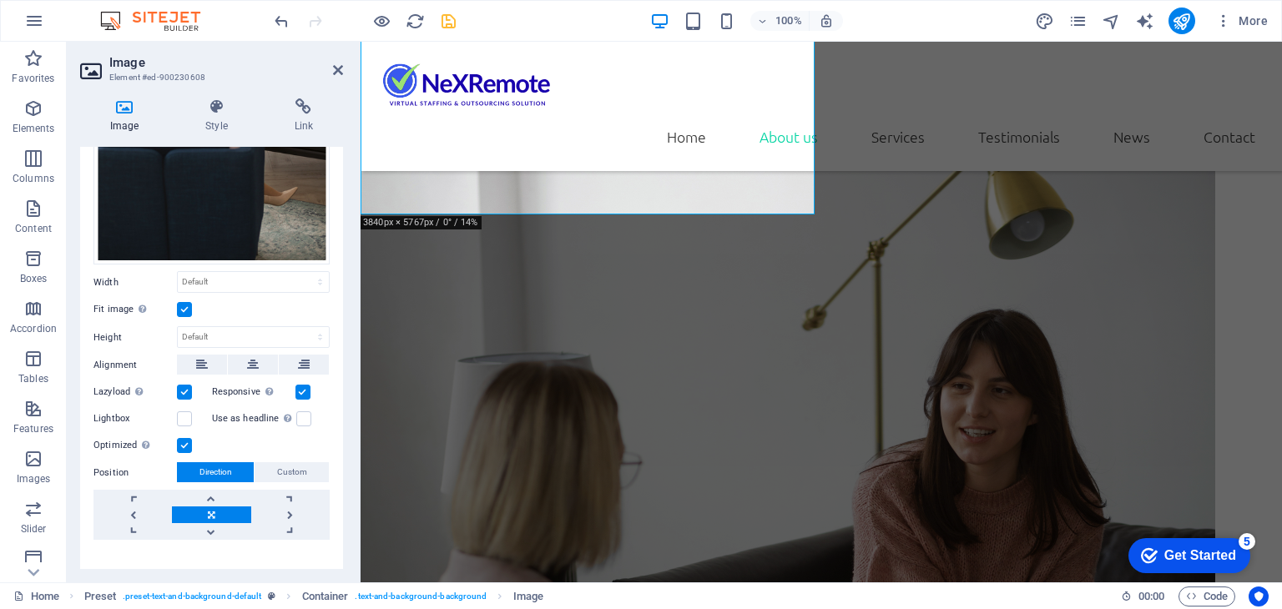
scroll to position [294, 0]
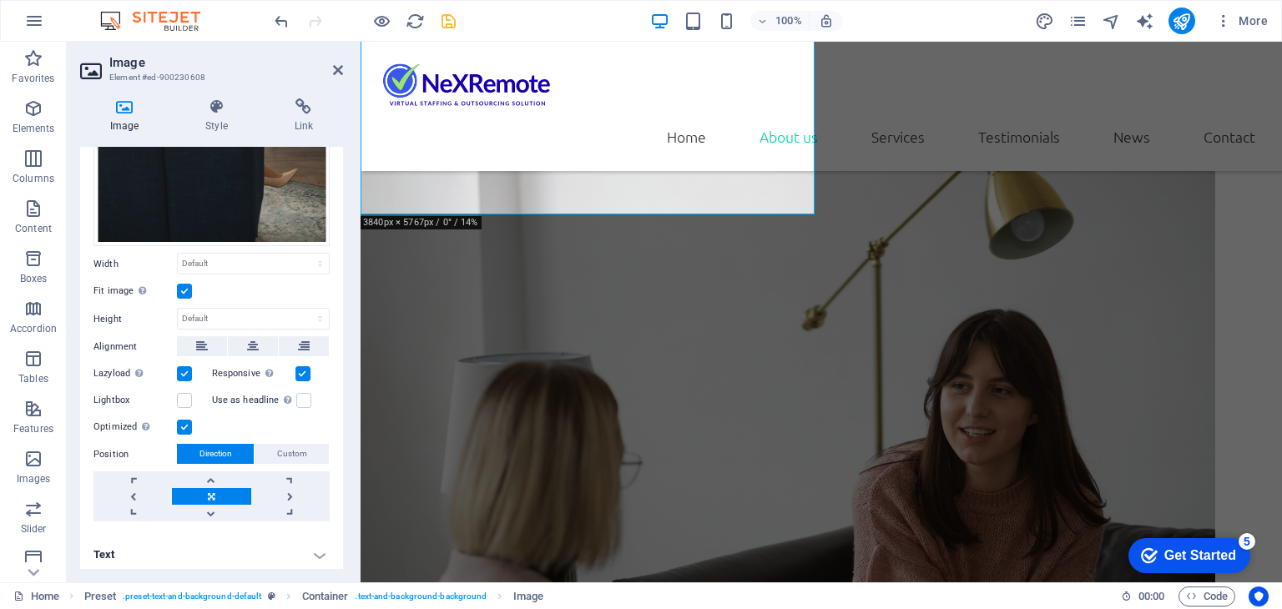
click at [185, 287] on label at bounding box center [184, 291] width 15 height 15
click at [0, 0] on input "Fit image Automatically fit image to a fixed width and height" at bounding box center [0, 0] width 0 height 0
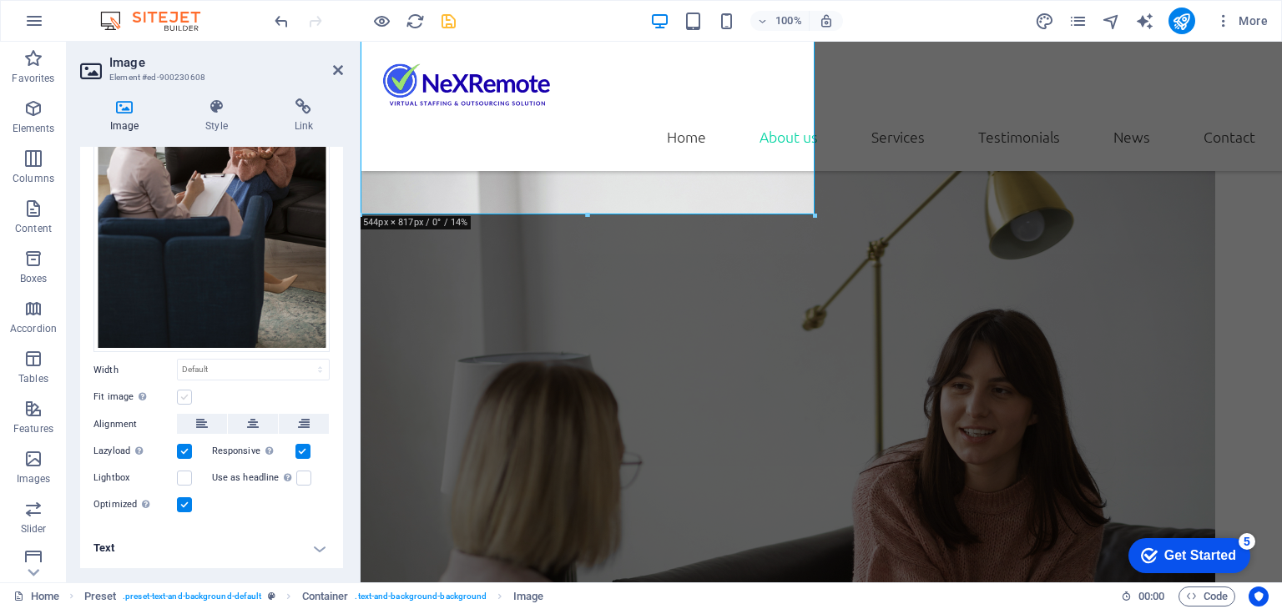
scroll to position [182, 0]
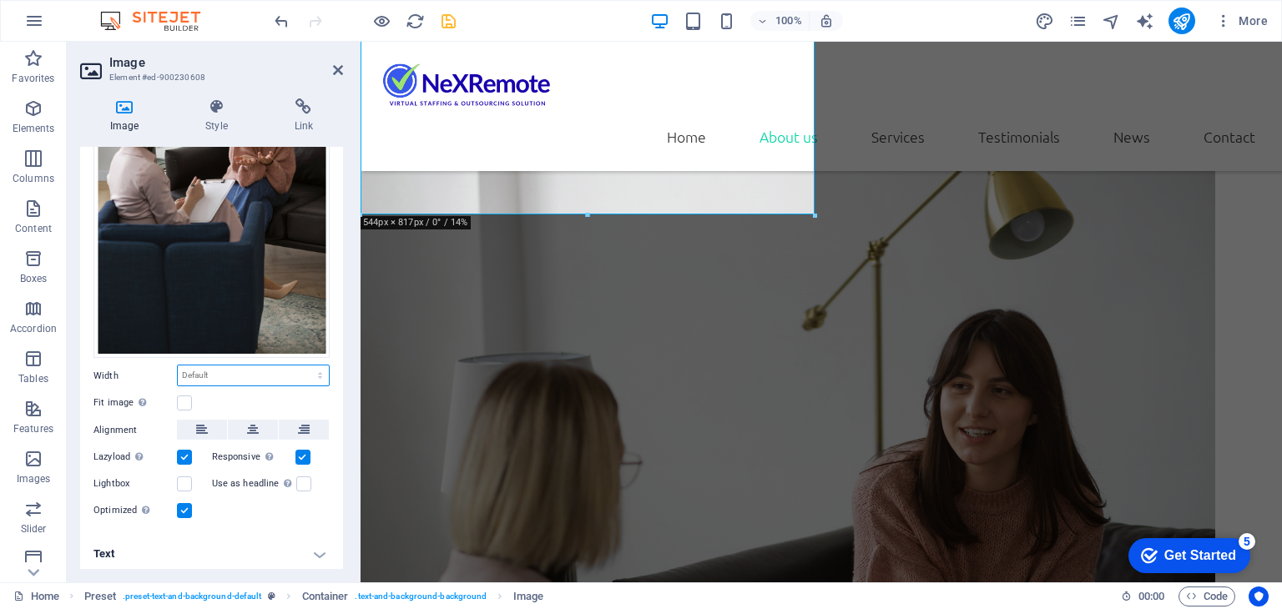
click at [231, 375] on select "Default auto px rem % em vh vw" at bounding box center [253, 375] width 151 height 20
select select "px"
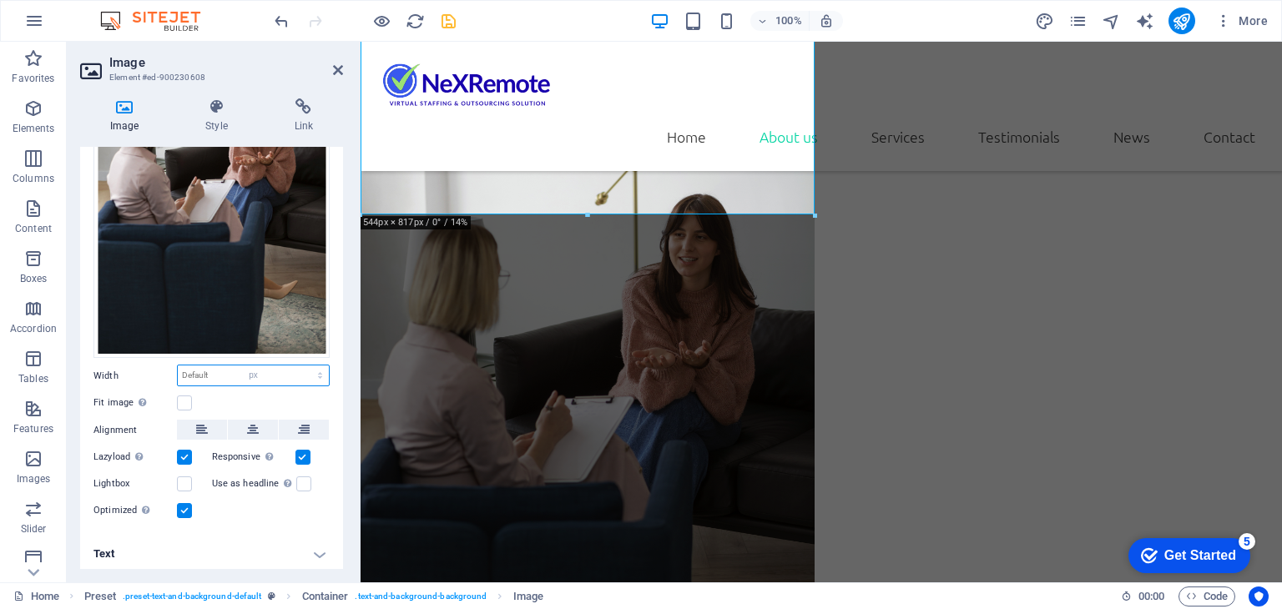
click at [302, 365] on select "Default auto px rem % em vh vw" at bounding box center [253, 375] width 151 height 20
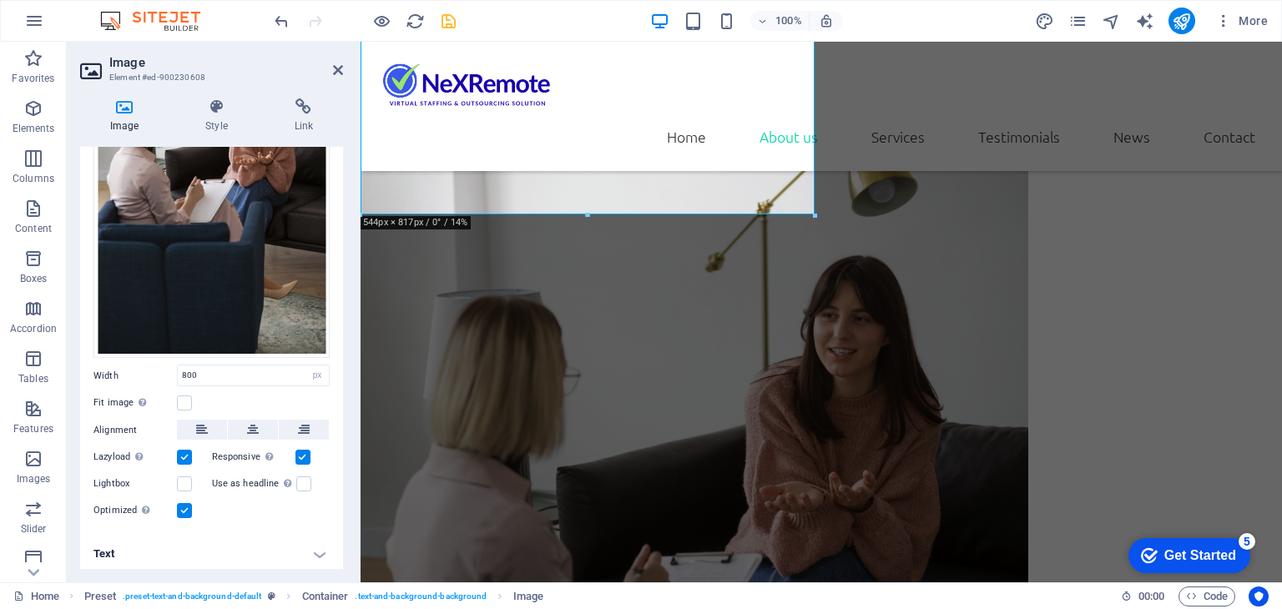
click at [268, 393] on div "Fit image Automatically fit image to a fixed width and height" at bounding box center [211, 403] width 236 height 20
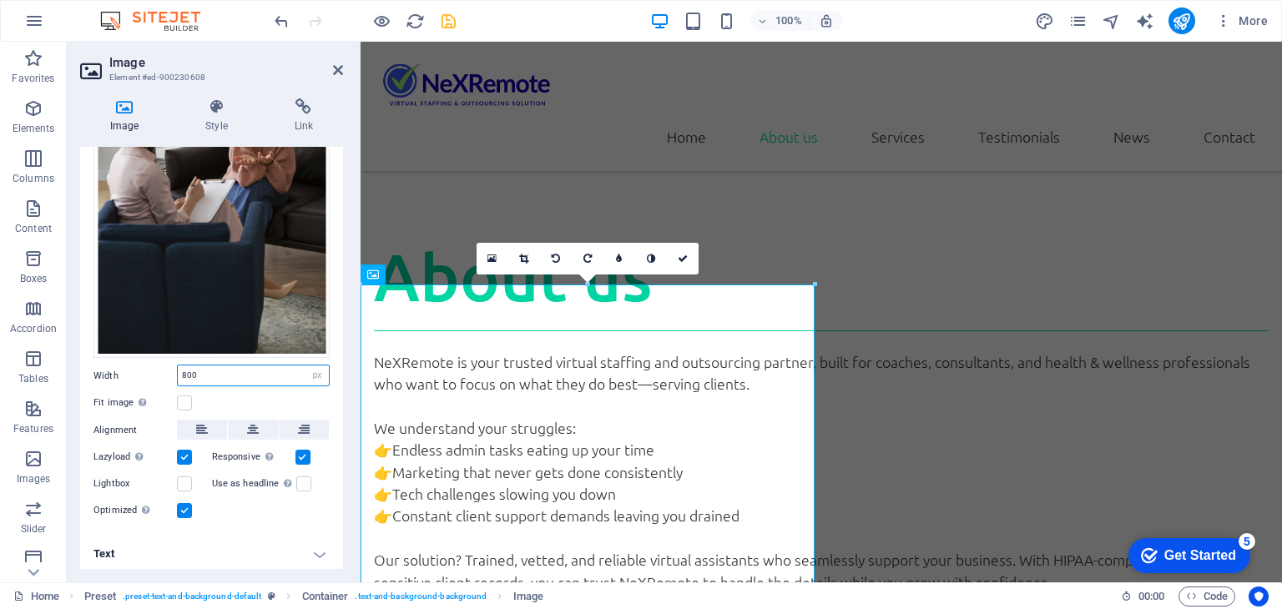
drag, startPoint x: 217, startPoint y: 374, endPoint x: 147, endPoint y: 361, distance: 71.2
click at [150, 365] on div "Width 800 Default auto px rem % em vh vw" at bounding box center [211, 376] width 236 height 22
type input "1000"
click at [249, 393] on div "Fit image Automatically fit image to a fixed width and height" at bounding box center [211, 403] width 236 height 20
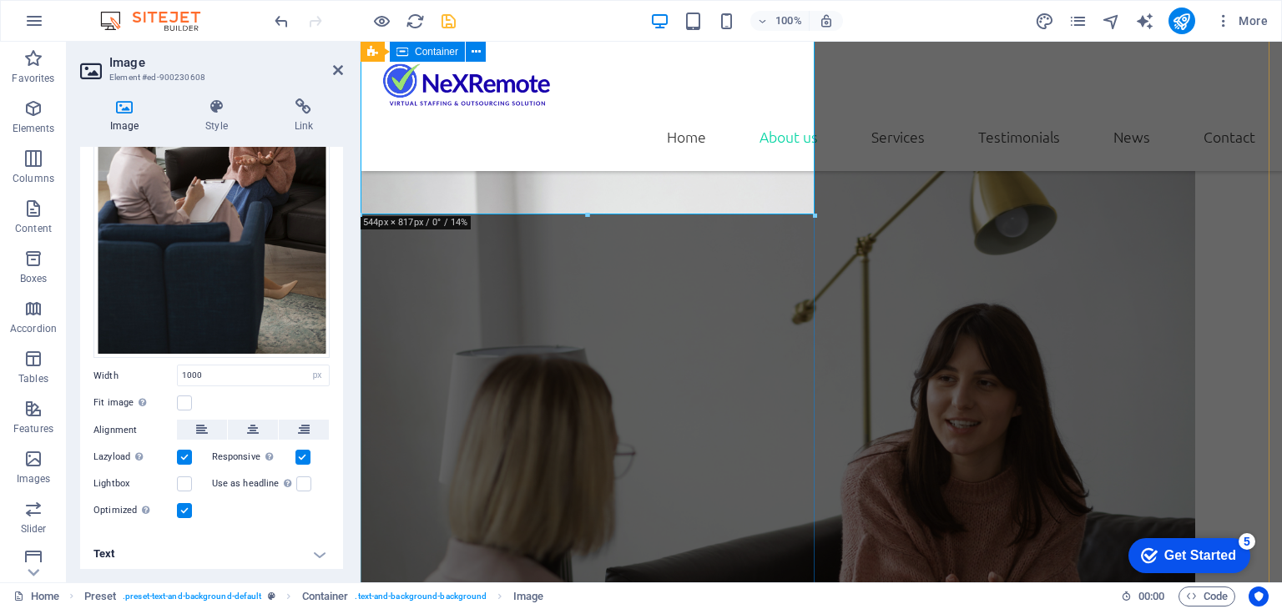
scroll to position [1919, 0]
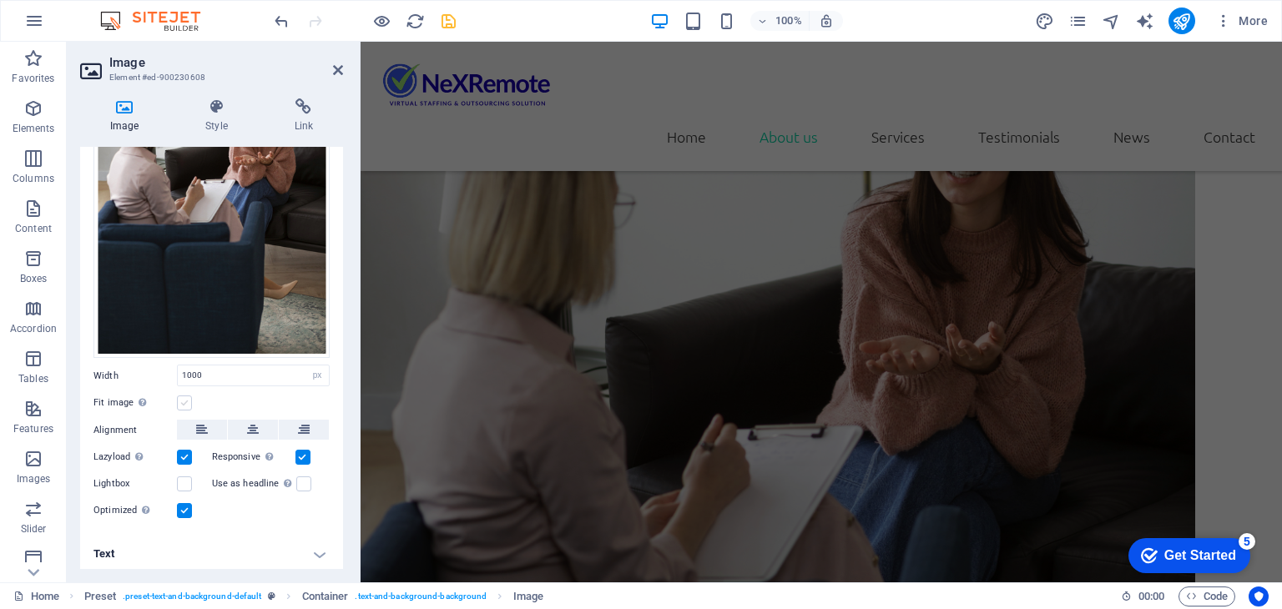
click at [187, 395] on label at bounding box center [184, 402] width 15 height 15
click at [0, 0] on input "Fit image Automatically fit image to a fixed width and height" at bounding box center [0, 0] width 0 height 0
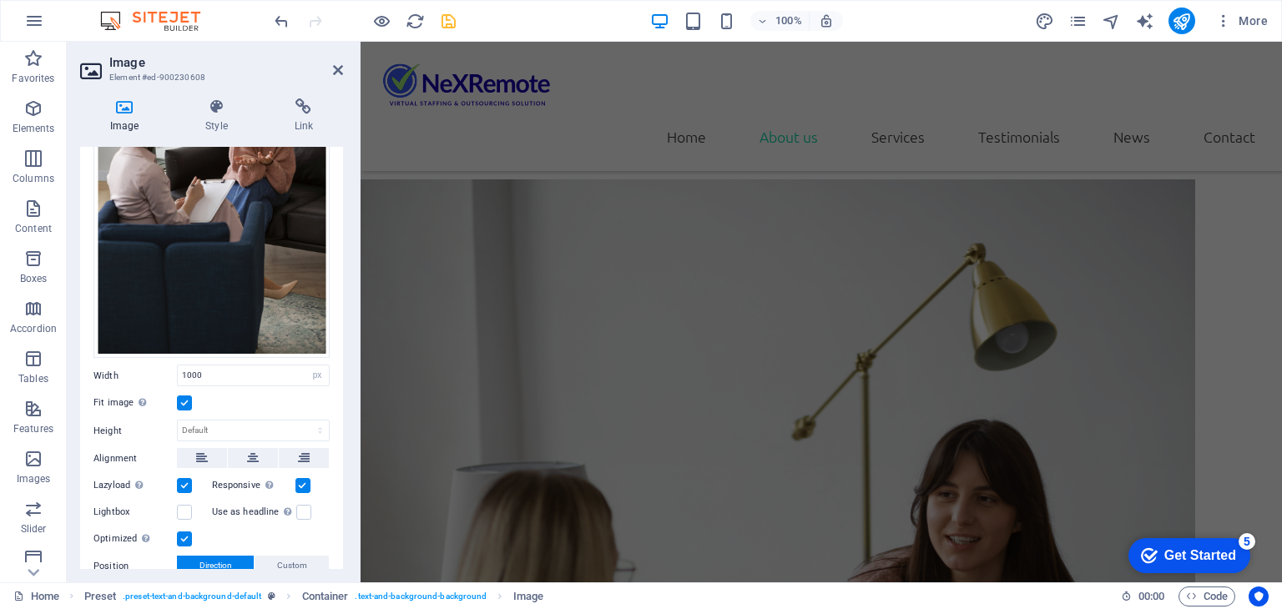
scroll to position [1231, 0]
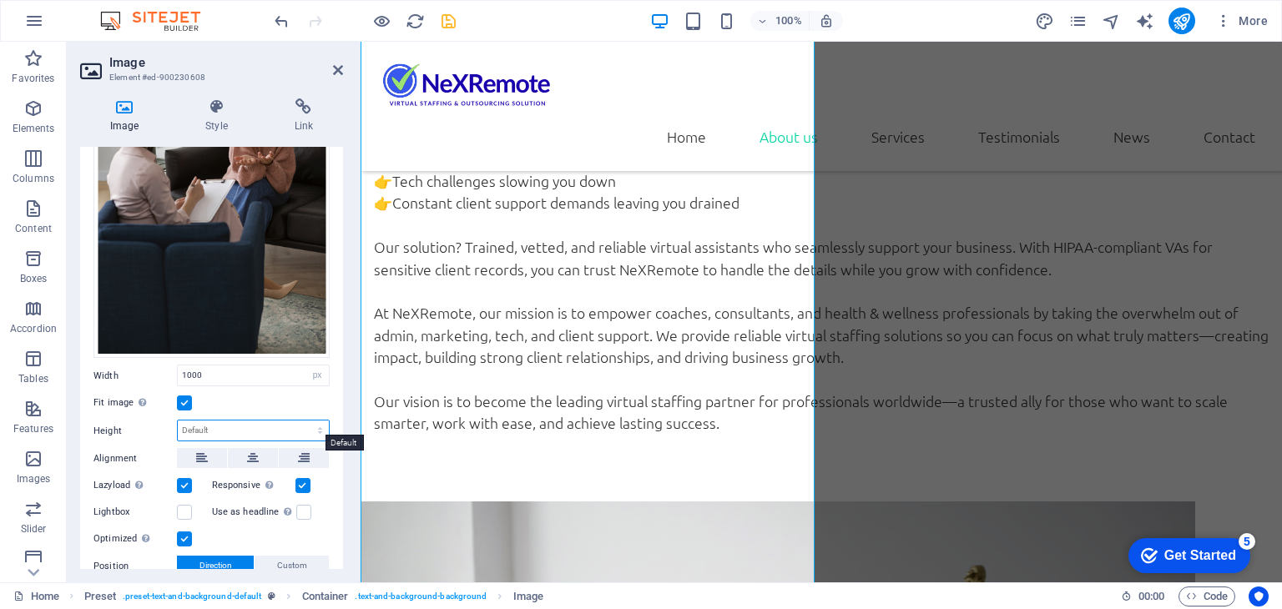
click at [224, 422] on select "Default auto px" at bounding box center [253, 430] width 151 height 20
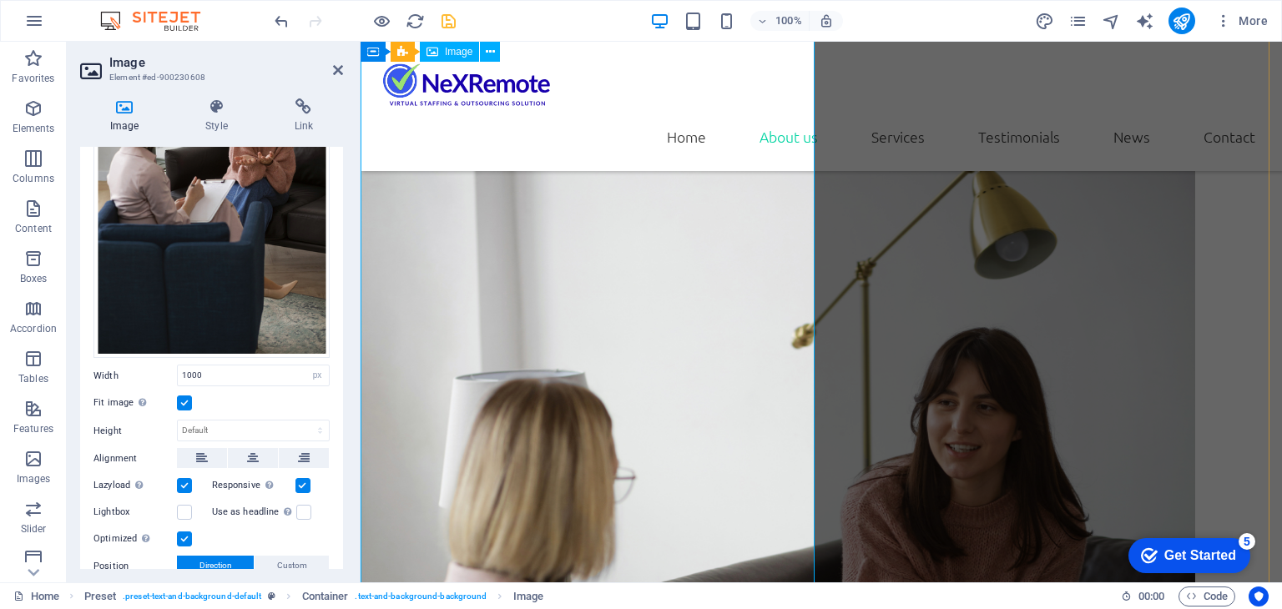
scroll to position [1648, 0]
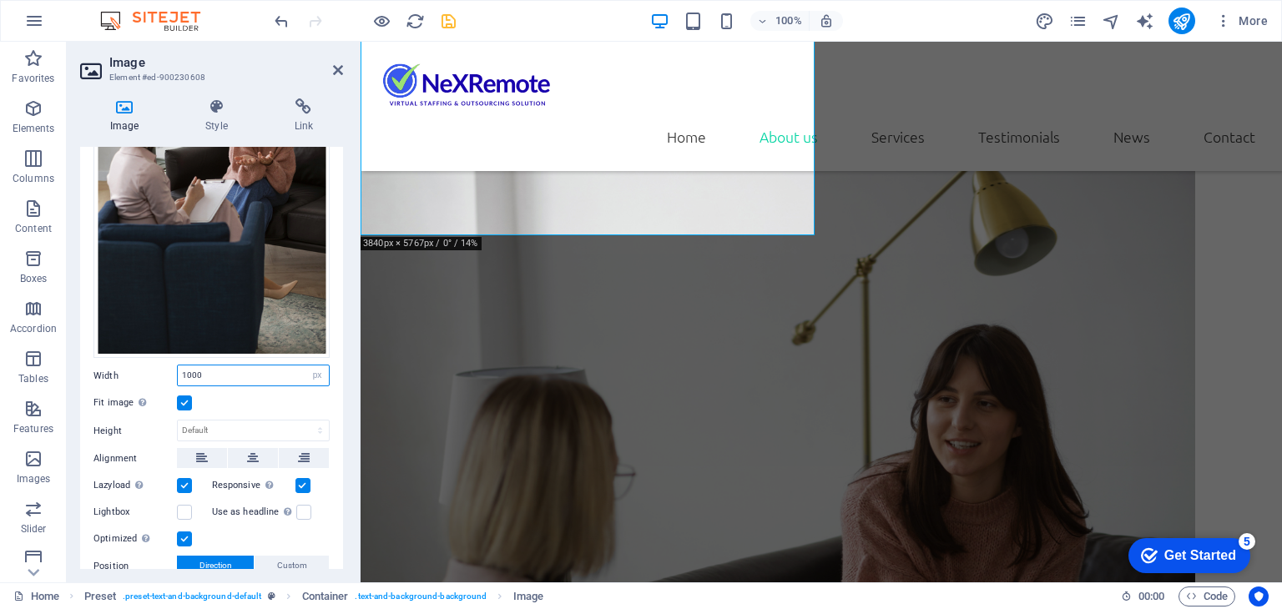
click at [194, 373] on input "1000" at bounding box center [253, 375] width 151 height 20
click at [217, 431] on select "Default auto px" at bounding box center [253, 430] width 151 height 20
click at [209, 369] on input "1000" at bounding box center [253, 375] width 151 height 20
click at [297, 376] on input "1000" at bounding box center [253, 375] width 151 height 20
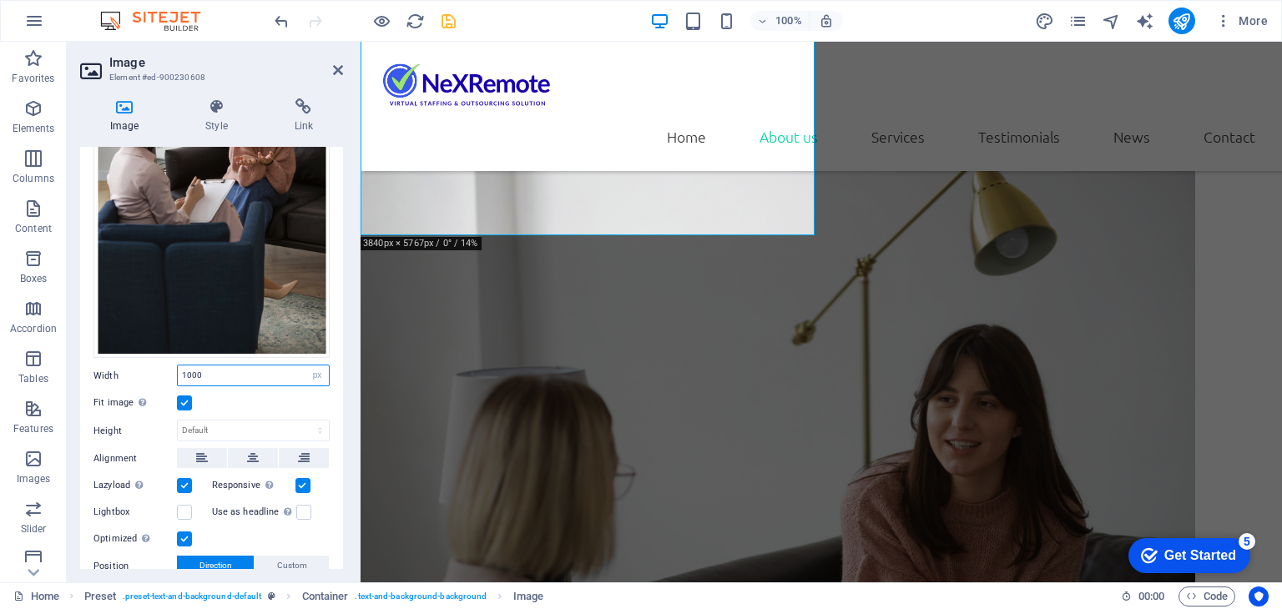
drag, startPoint x: 255, startPoint y: 376, endPoint x: 163, endPoint y: 376, distance: 92.6
click at [163, 376] on div "Width 1000 Default auto px rem % em vh vw" at bounding box center [211, 376] width 236 height 22
click at [311, 370] on select "Default auto px rem % em vh vw" at bounding box center [316, 375] width 23 height 20
click at [305, 365] on select "Default auto px rem % em vh vw" at bounding box center [316, 375] width 23 height 20
select select "DISABLED_OPTION_VALUE"
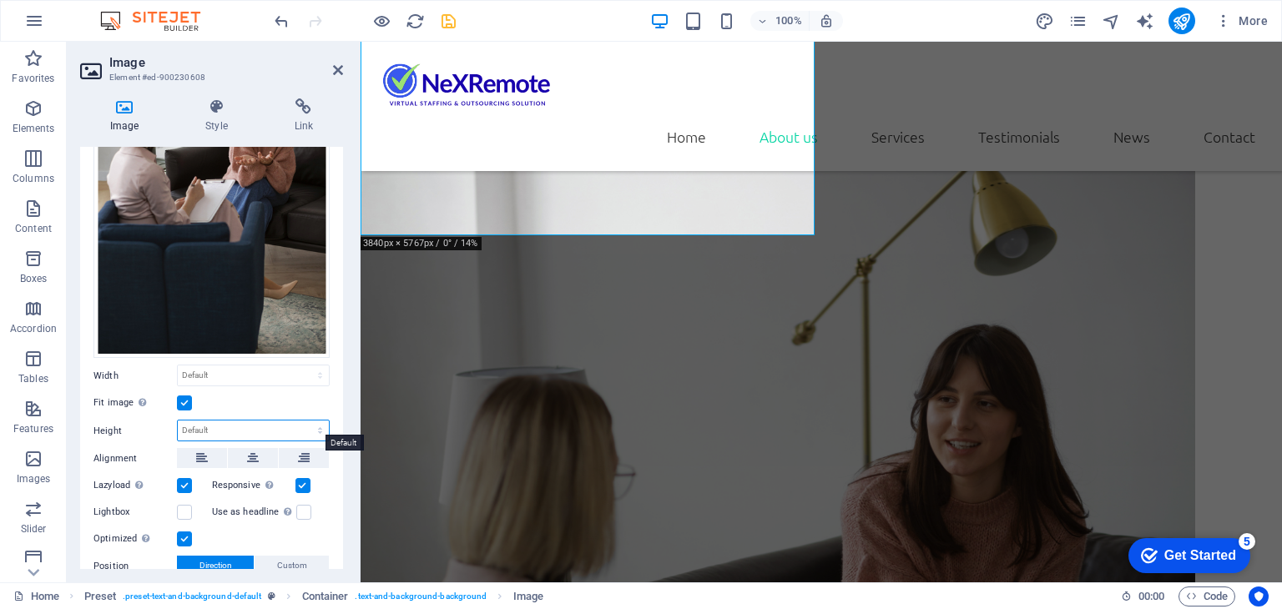
click at [204, 426] on select "Default auto px" at bounding box center [253, 430] width 151 height 20
select select "px"
click at [302, 420] on select "Default auto px" at bounding box center [253, 430] width 151 height 20
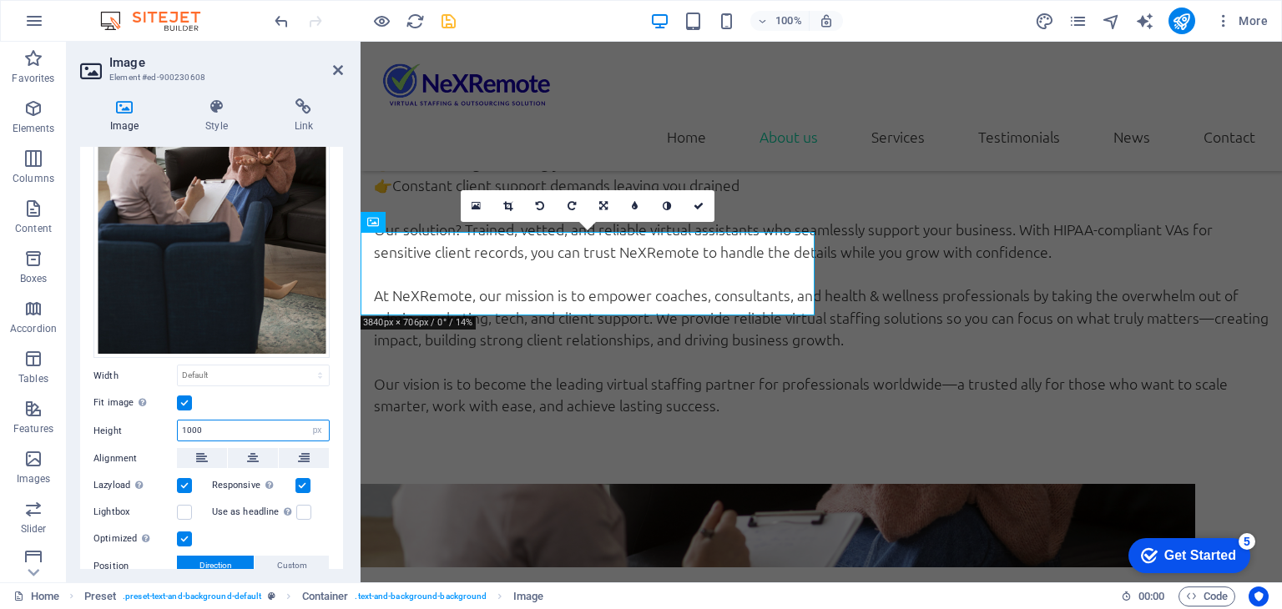
scroll to position [931, 0]
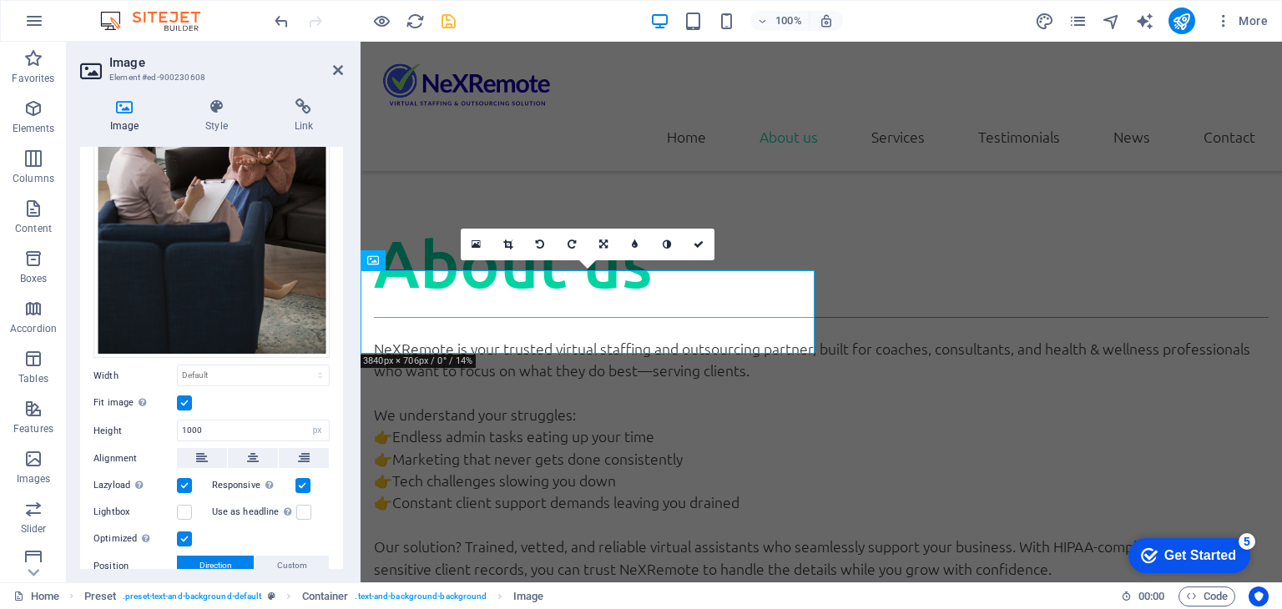
click at [268, 393] on div "Fit image Automatically fit image to a fixed width and height" at bounding box center [211, 403] width 236 height 20
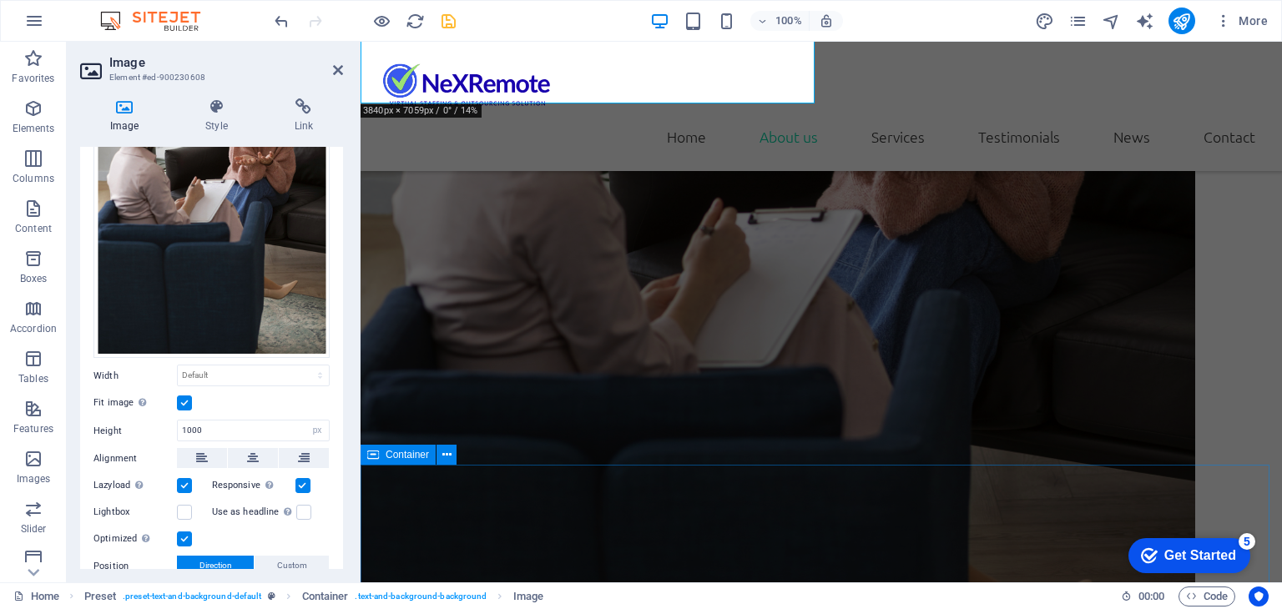
scroll to position [1932, 0]
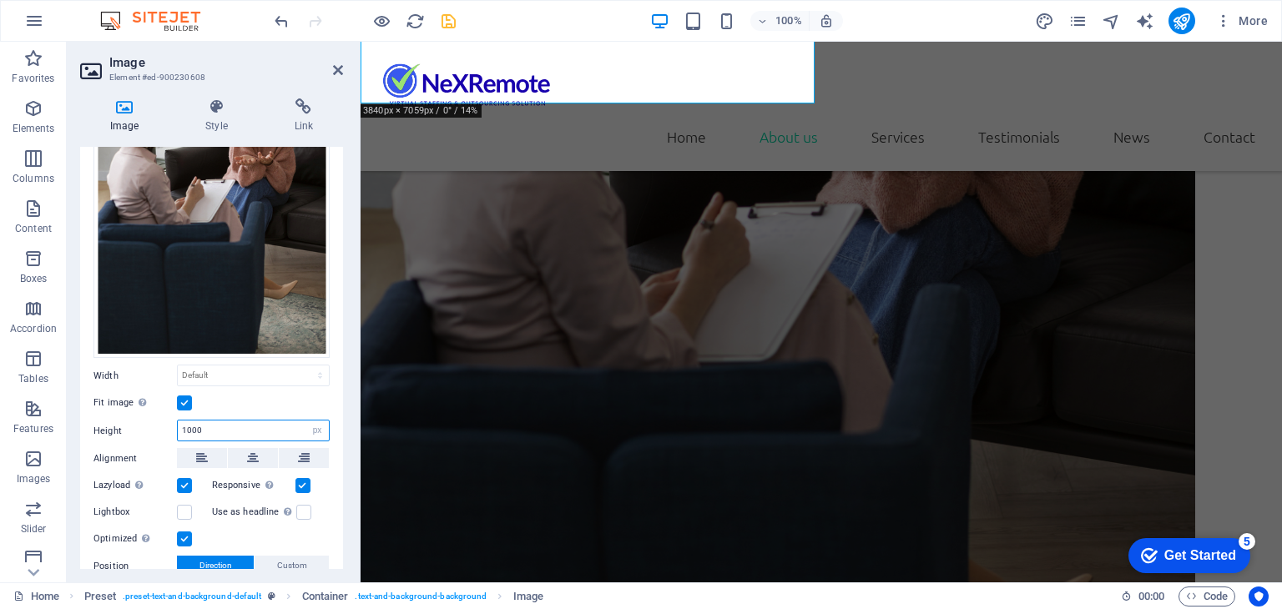
click at [189, 420] on input "1000" at bounding box center [253, 430] width 151 height 20
type input "1920"
click at [234, 380] on div "Default auto px rem % em vh vw" at bounding box center [253, 376] width 153 height 22
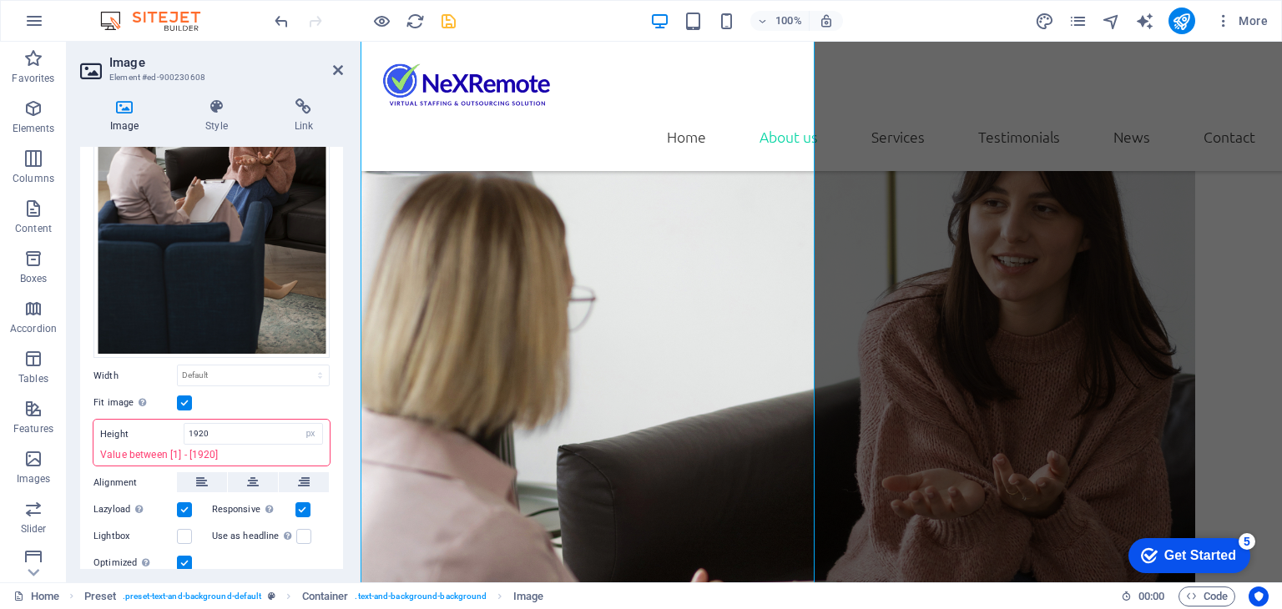
click at [231, 398] on div "Fit image Automatically fit image to a fixed width and height" at bounding box center [211, 403] width 236 height 20
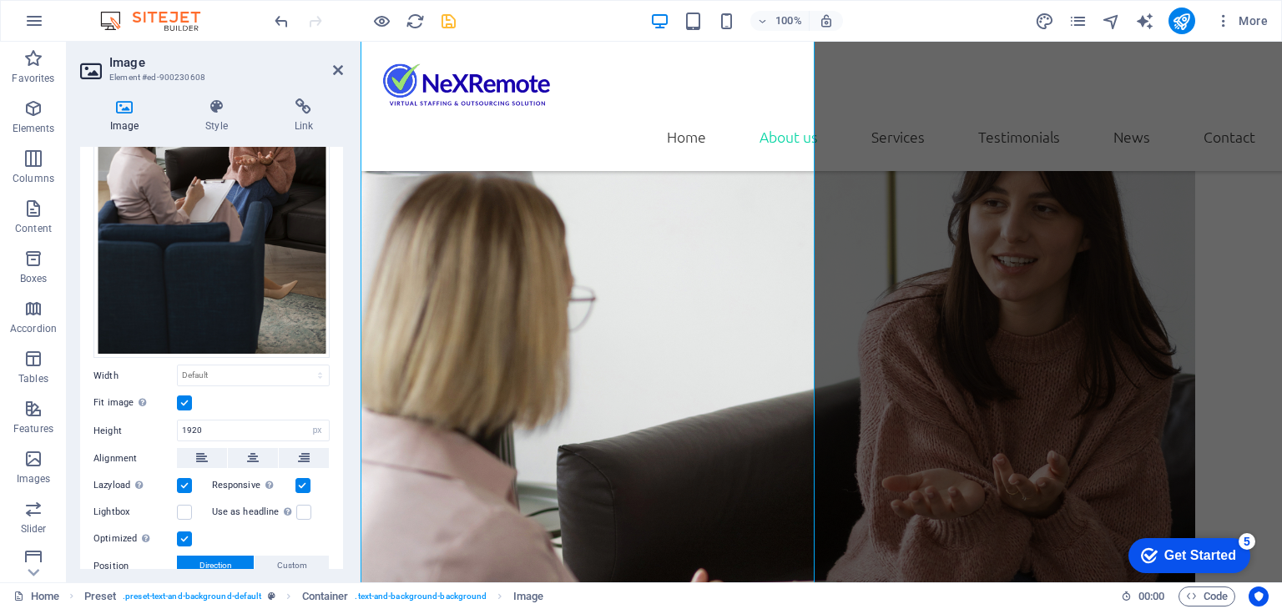
click at [244, 406] on div "Fit image Automatically fit image to a fixed width and height" at bounding box center [211, 403] width 236 height 20
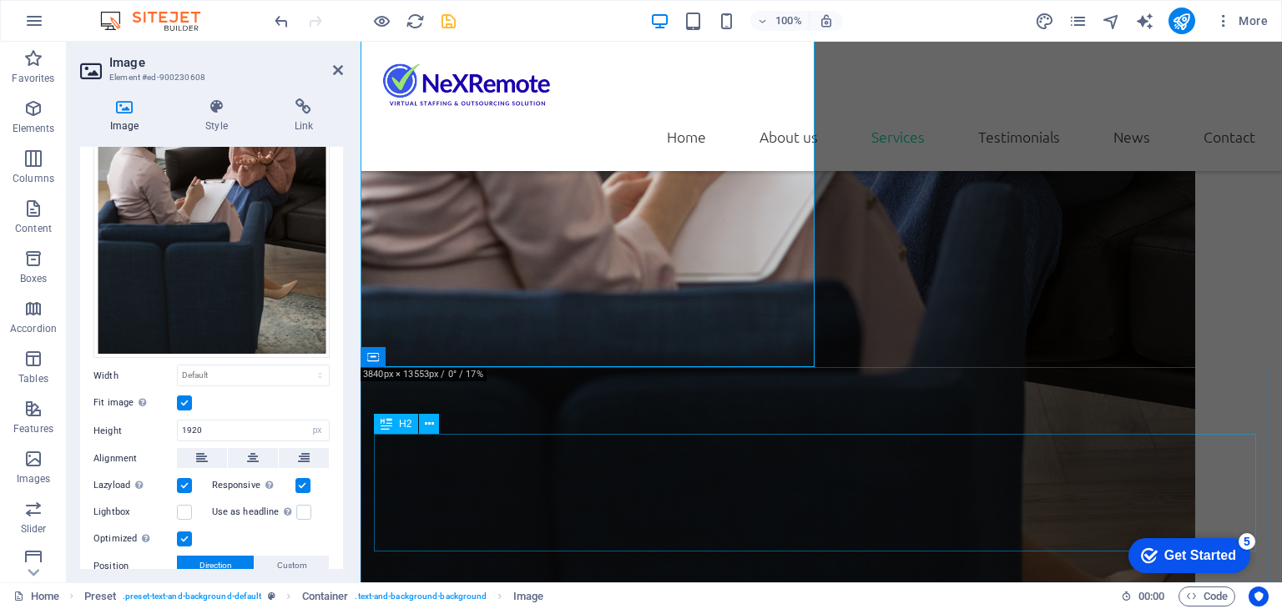
scroll to position [2516, 0]
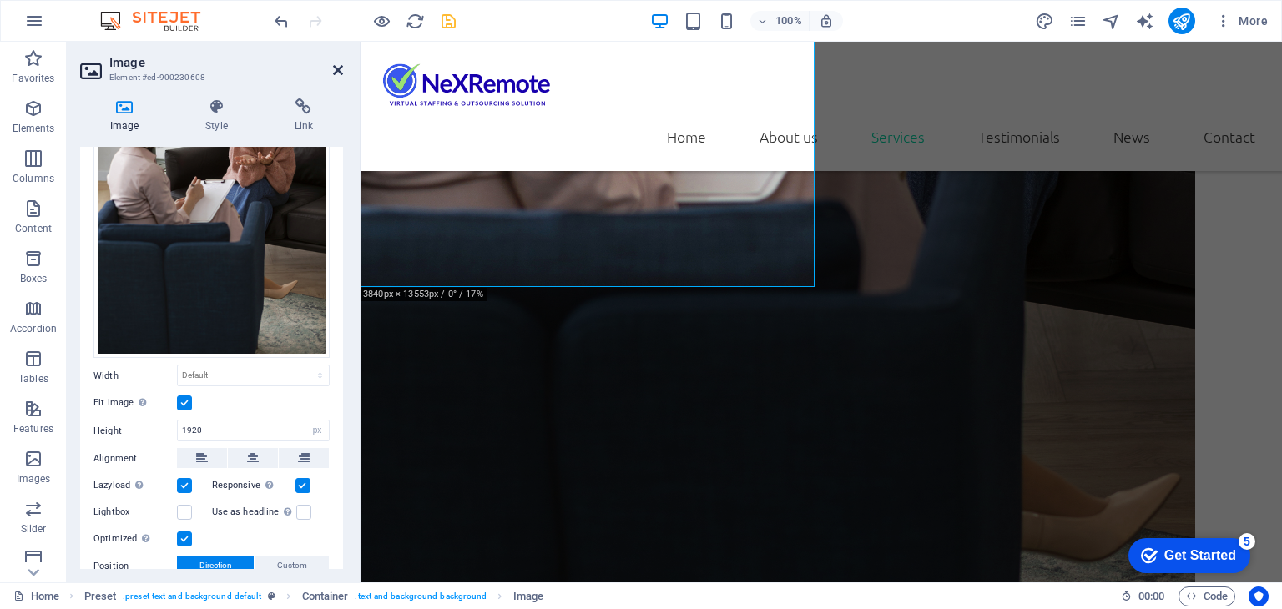
click at [335, 68] on icon at bounding box center [338, 69] width 10 height 13
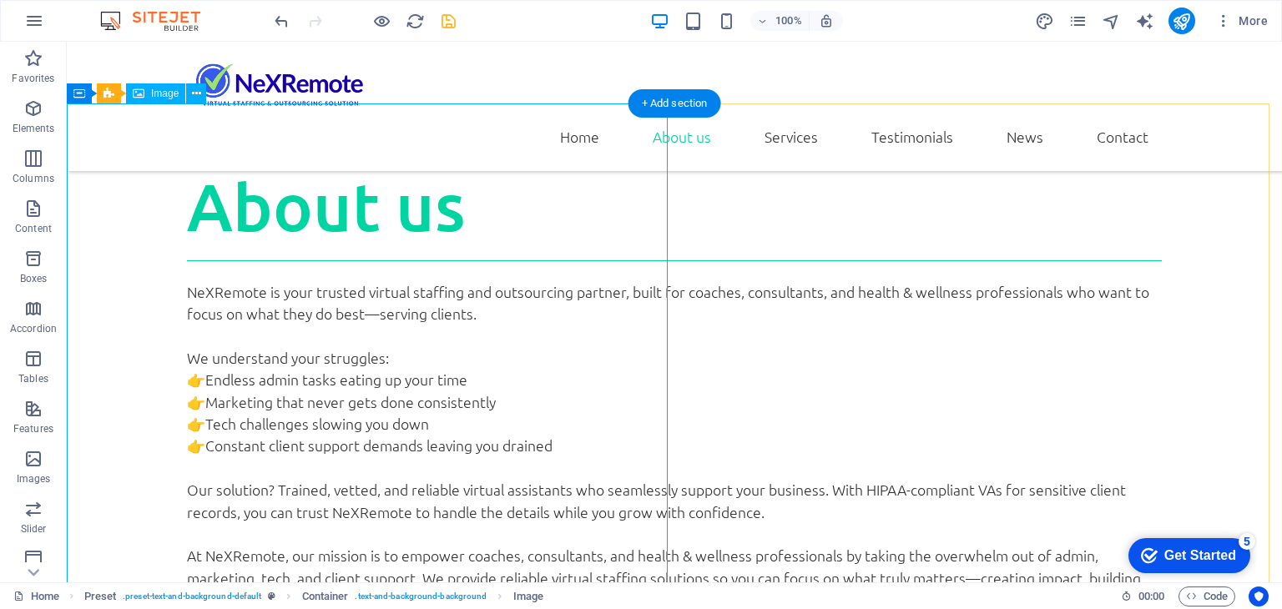
scroll to position [1098, 0]
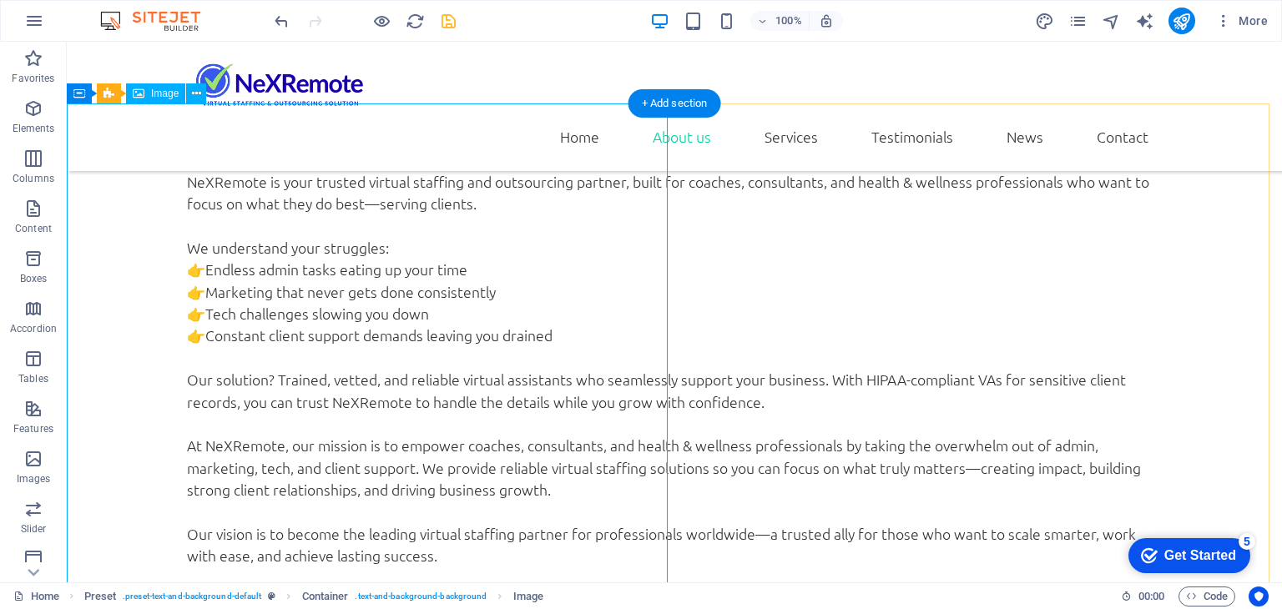
select select "px"
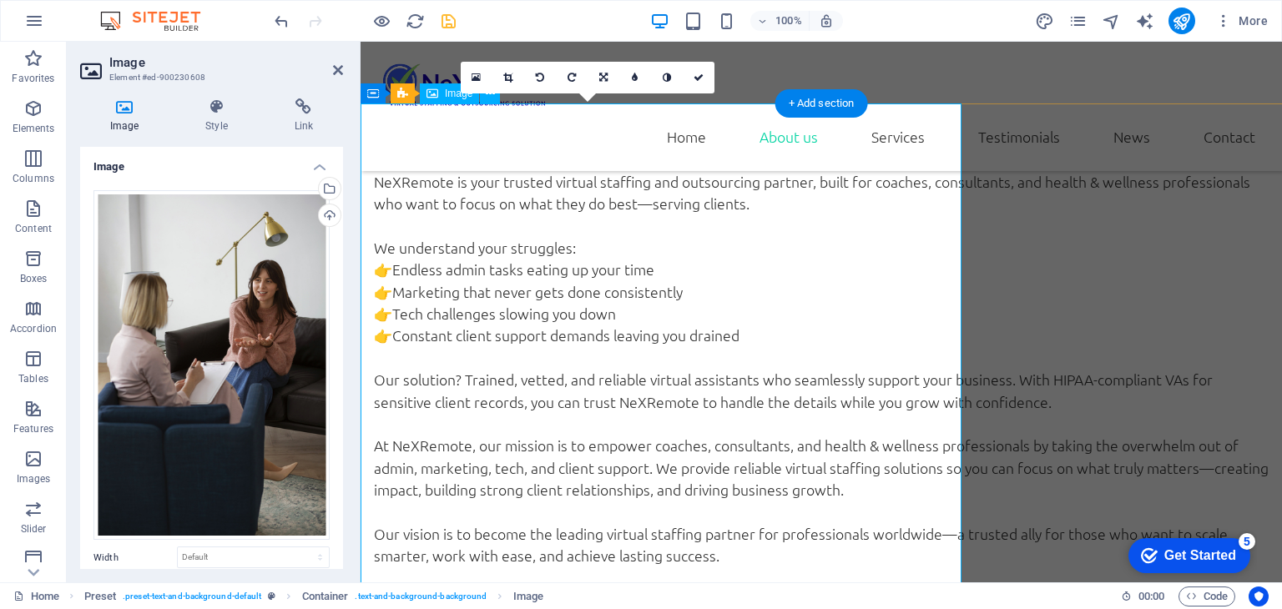
type input "1000"
select select "px"
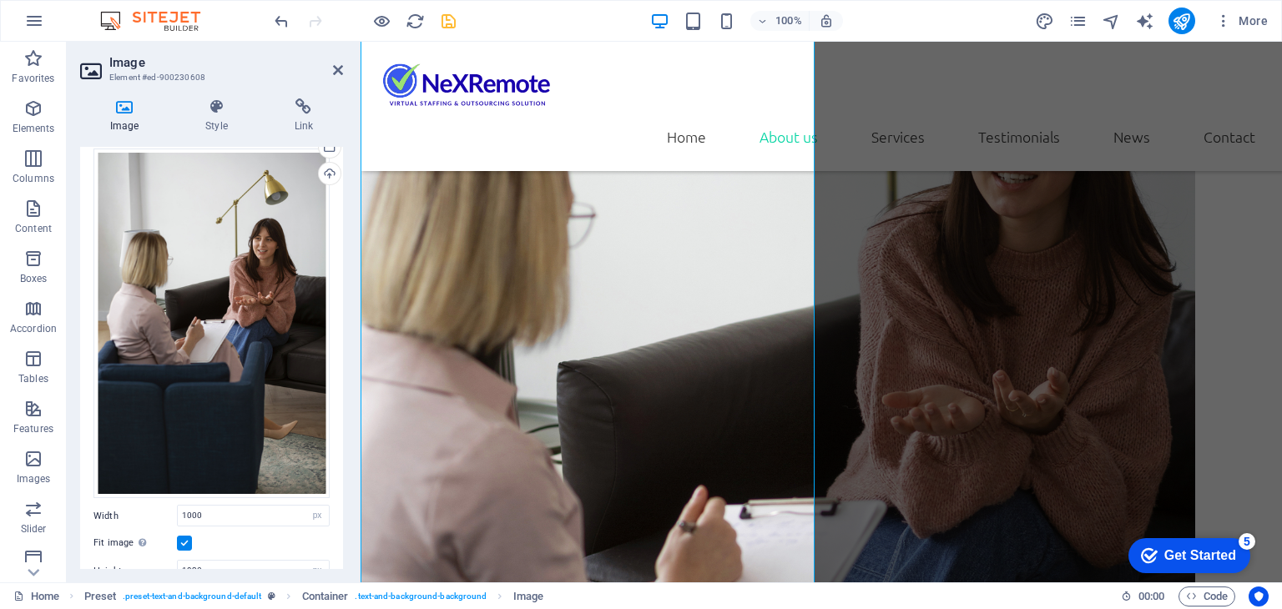
scroll to position [167, 0]
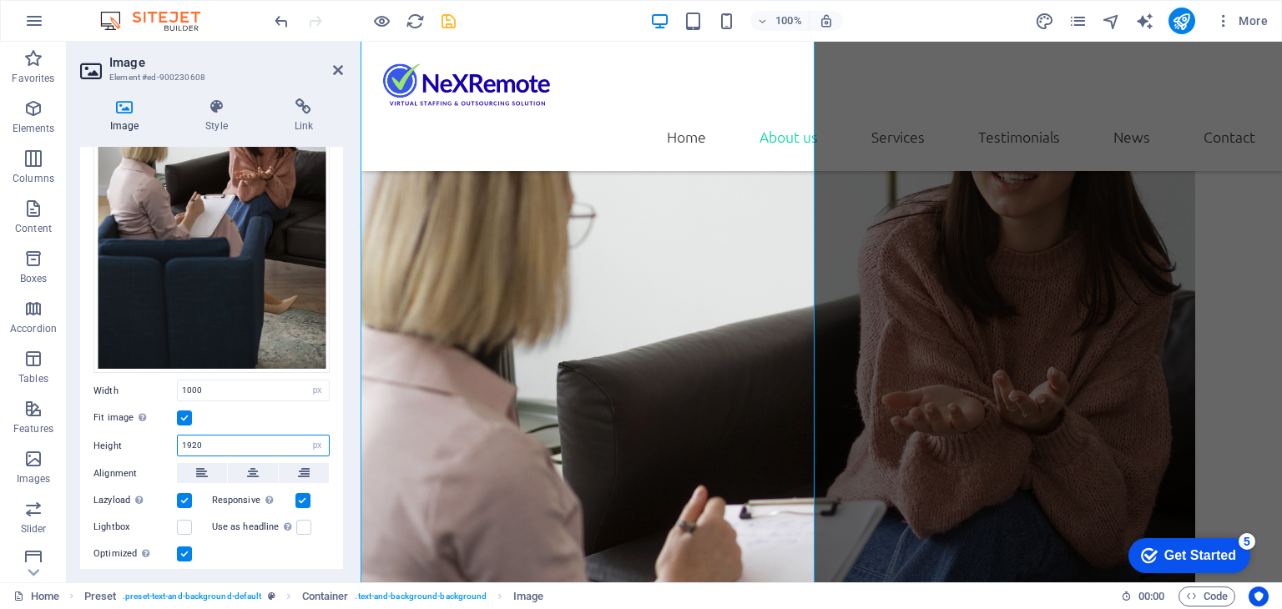
click at [198, 442] on input "1920" at bounding box center [253, 446] width 151 height 20
click at [239, 415] on div "Fit image Automatically fit image to a fixed width and height" at bounding box center [211, 418] width 236 height 20
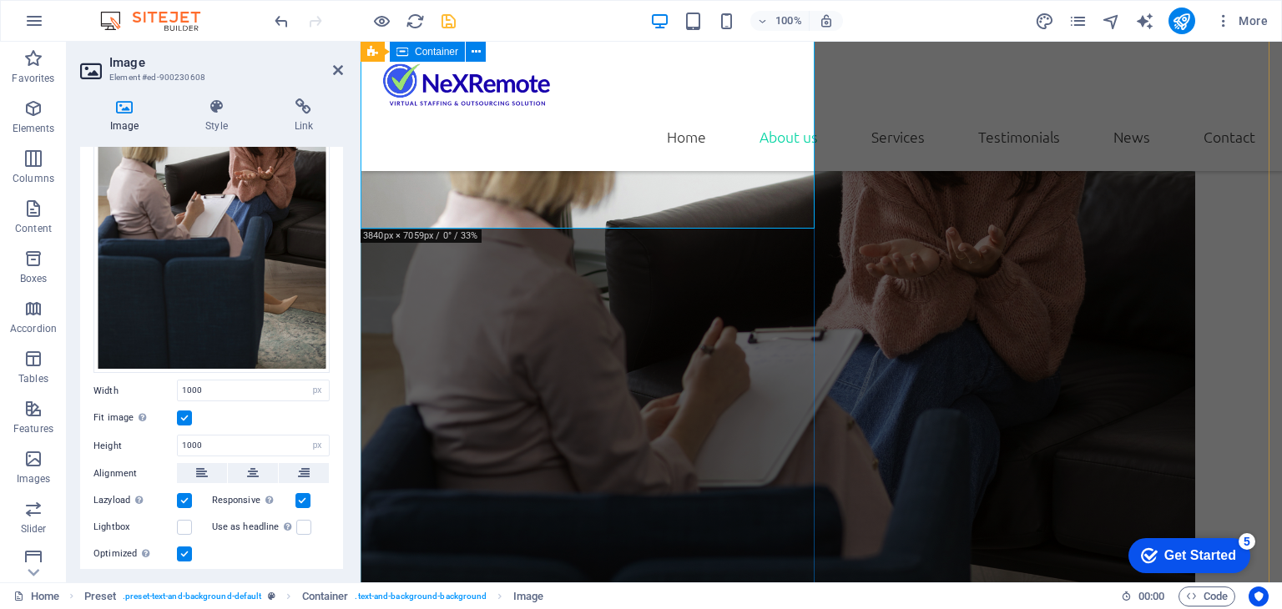
scroll to position [1974, 0]
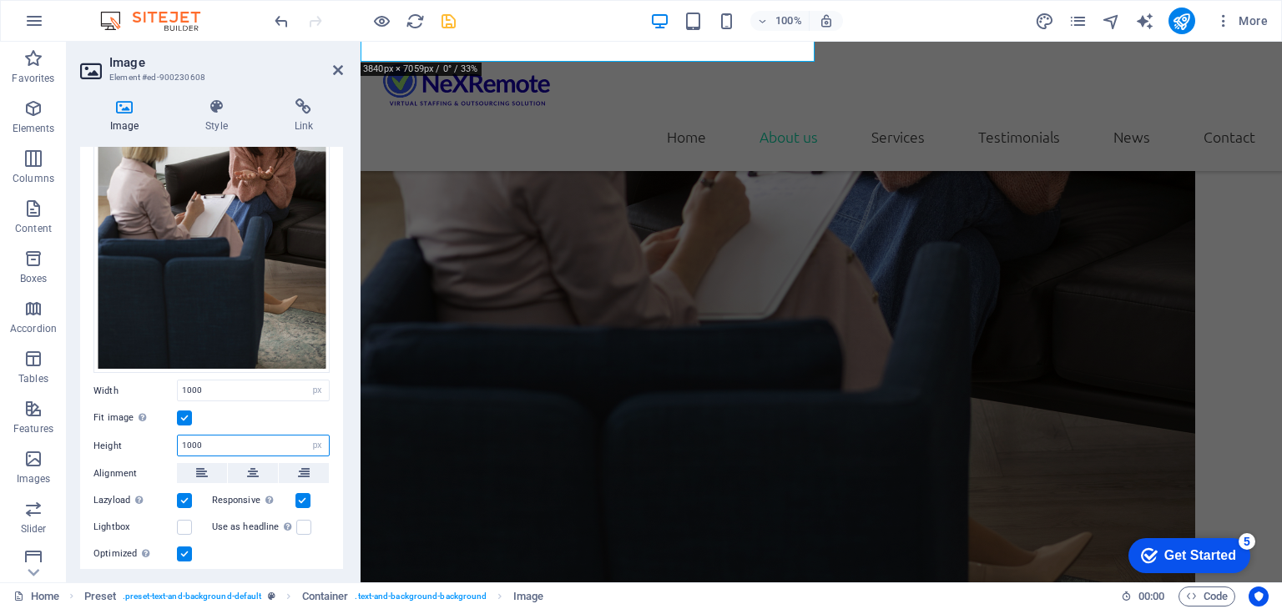
click at [189, 437] on input "1000" at bounding box center [253, 446] width 151 height 20
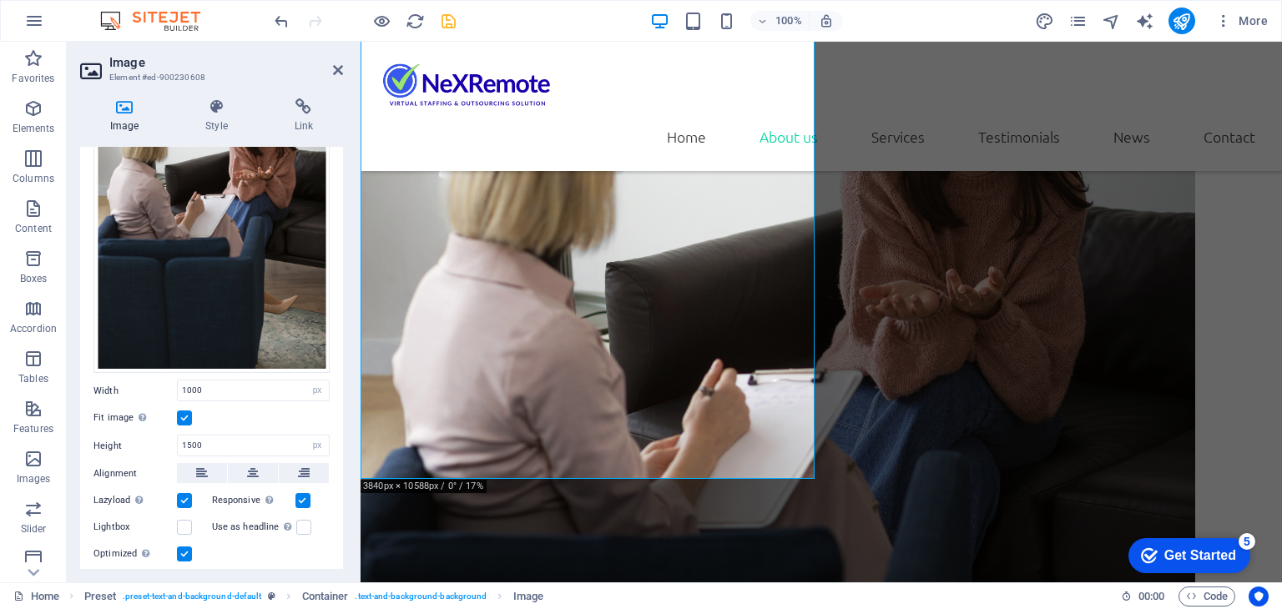
click at [287, 417] on div "Fit image Automatically fit image to a fixed width and height" at bounding box center [211, 418] width 236 height 20
click at [187, 443] on input "1500" at bounding box center [253, 446] width 151 height 20
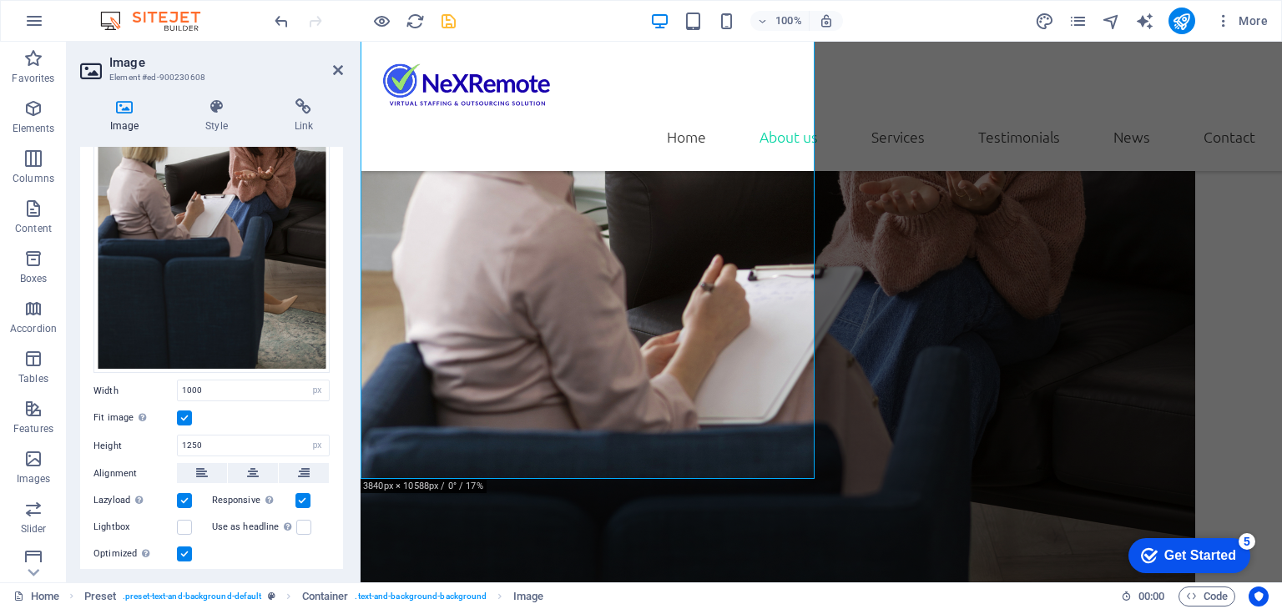
click at [212, 415] on div "Fit image Automatically fit image to a fixed width and height" at bounding box center [211, 418] width 236 height 20
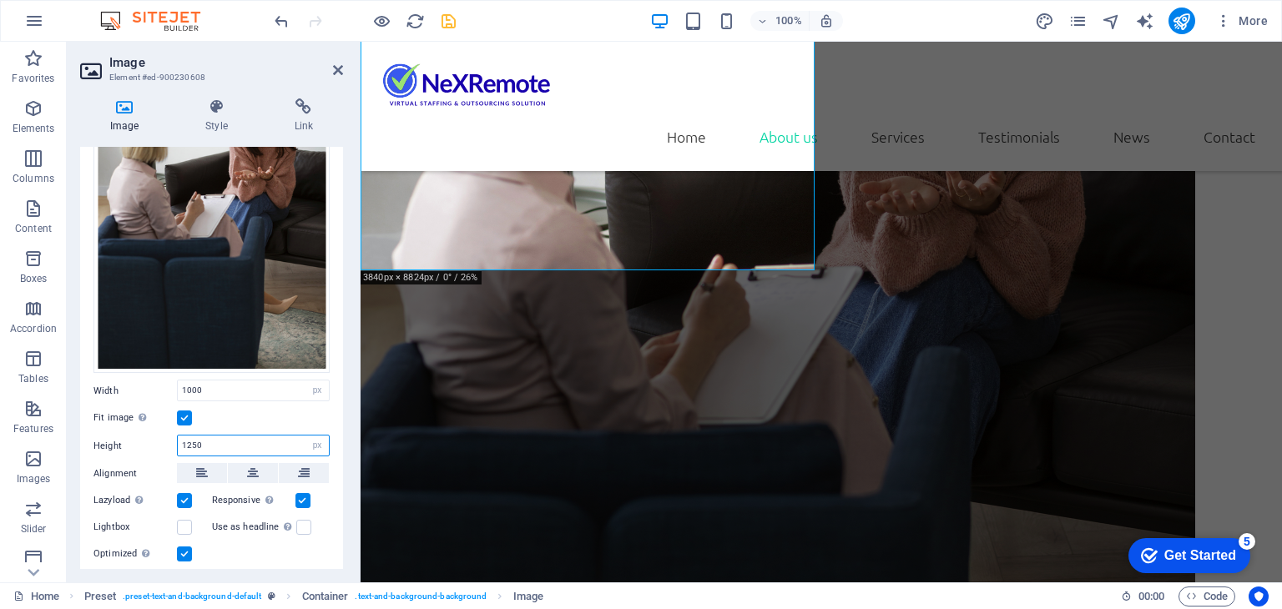
click at [187, 439] on input "1250" at bounding box center [253, 446] width 151 height 20
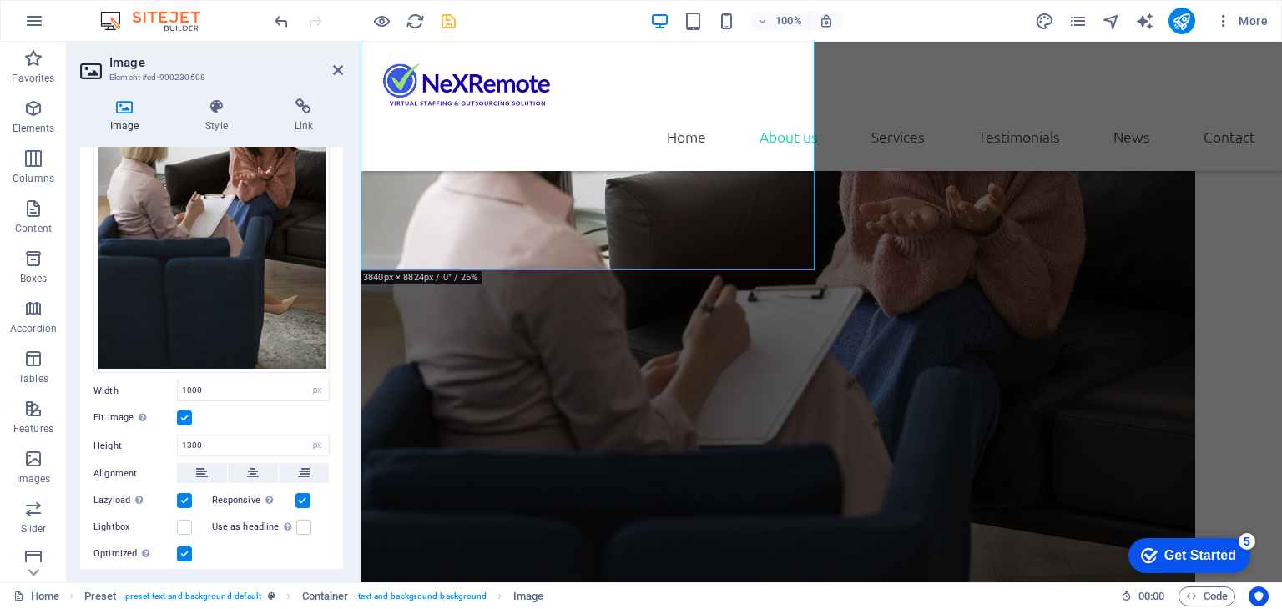
click at [282, 420] on div "Fit image Automatically fit image to a fixed width and height" at bounding box center [211, 418] width 236 height 20
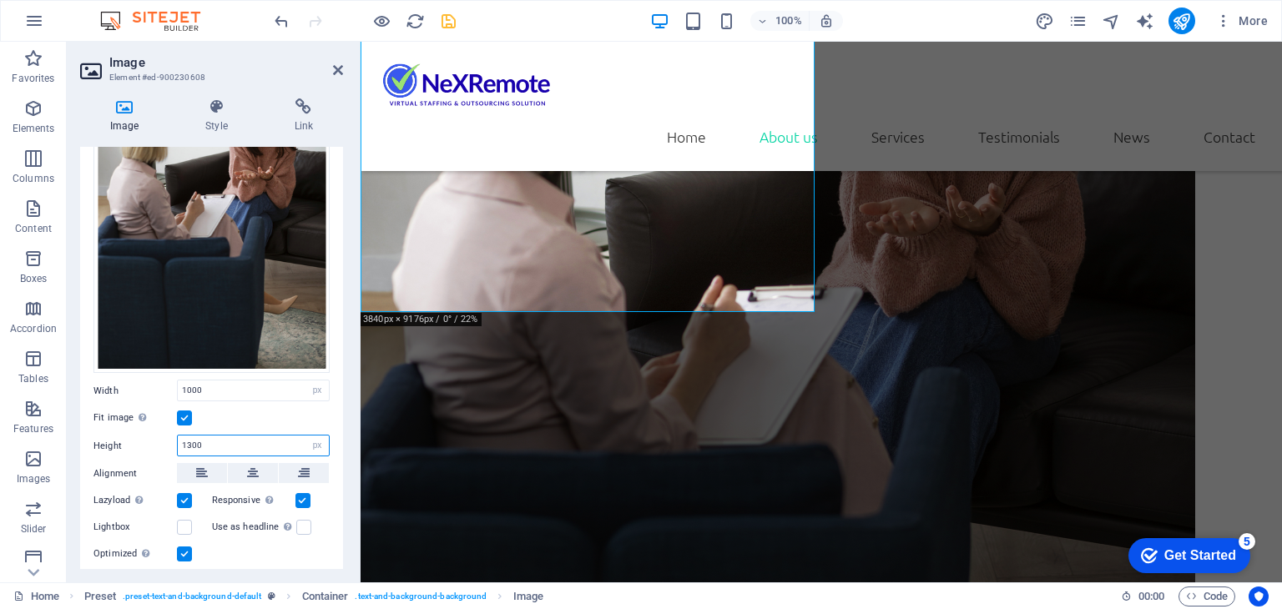
click at [192, 437] on input "1300" at bounding box center [253, 446] width 151 height 20
click at [265, 410] on div "Fit image Automatically fit image to a fixed width and height" at bounding box center [211, 418] width 236 height 20
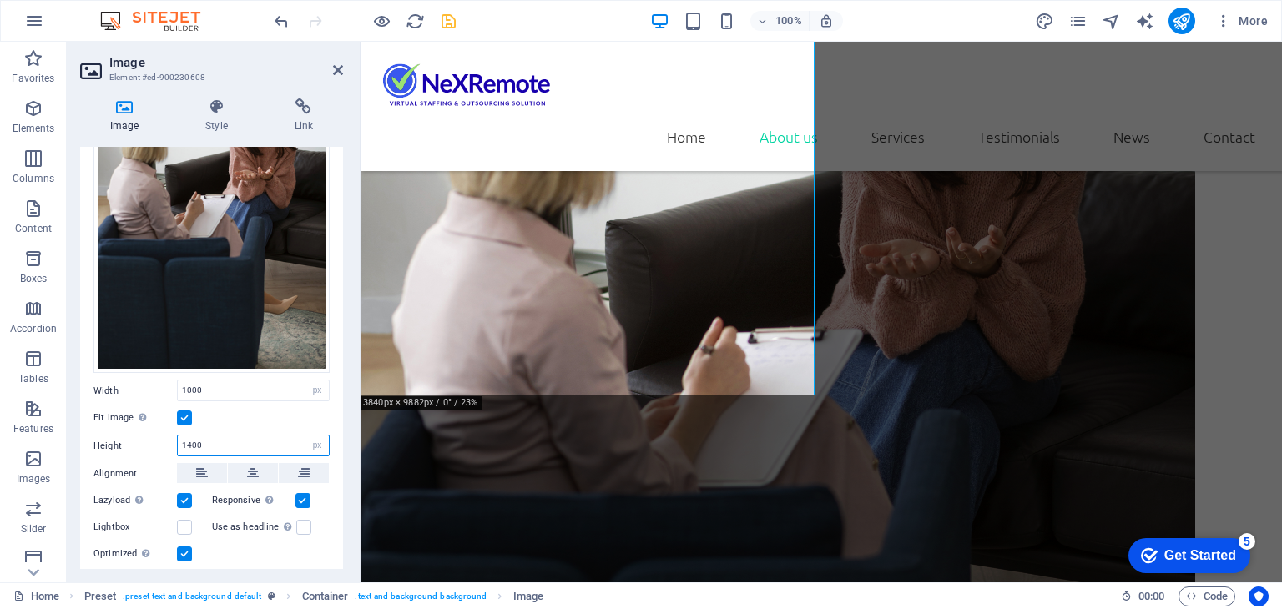
click at [198, 444] on input "1400" at bounding box center [253, 446] width 151 height 20
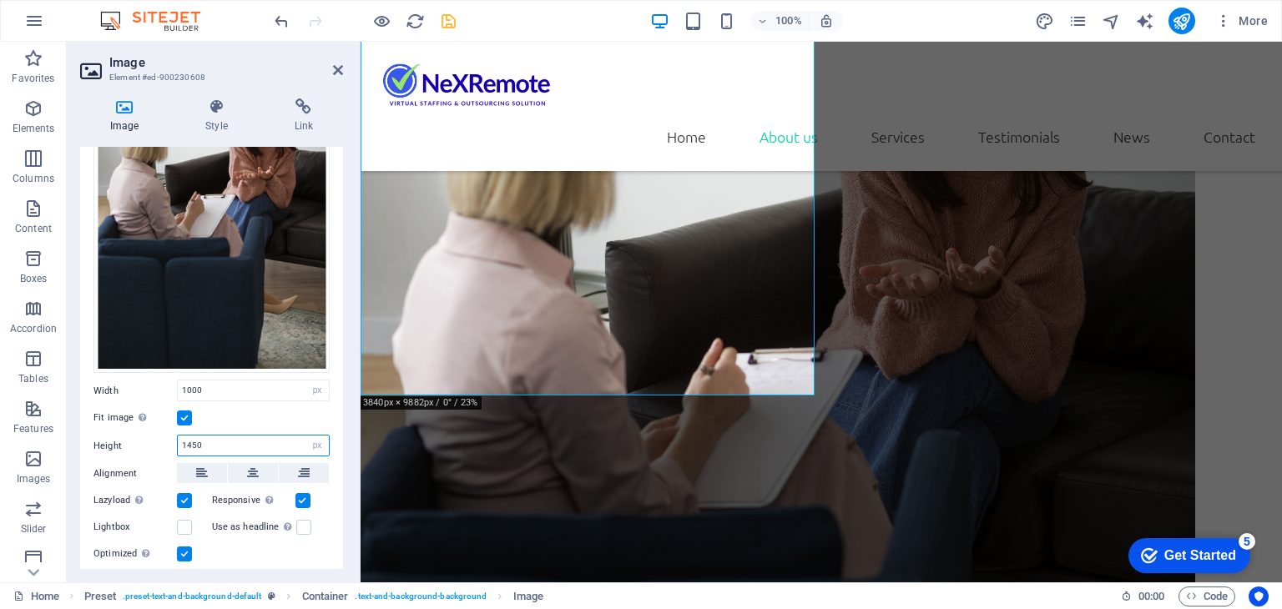
type input "1450"
click at [237, 414] on div "Fit image Automatically fit image to a fixed width and height" at bounding box center [211, 418] width 236 height 20
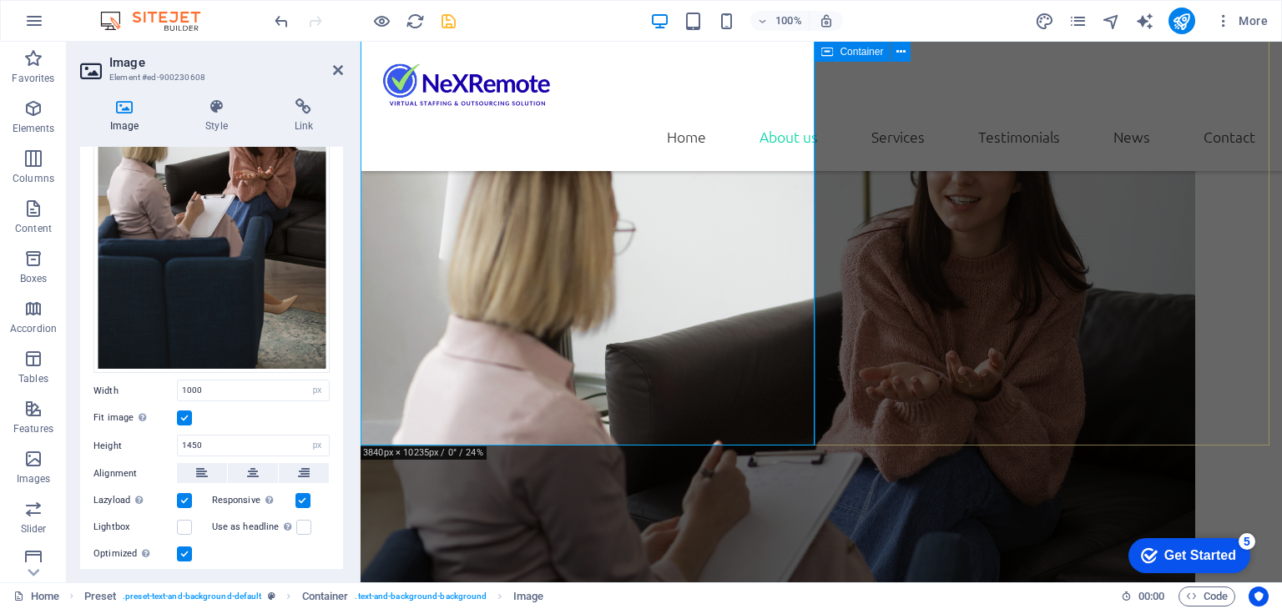
scroll to position [1724, 0]
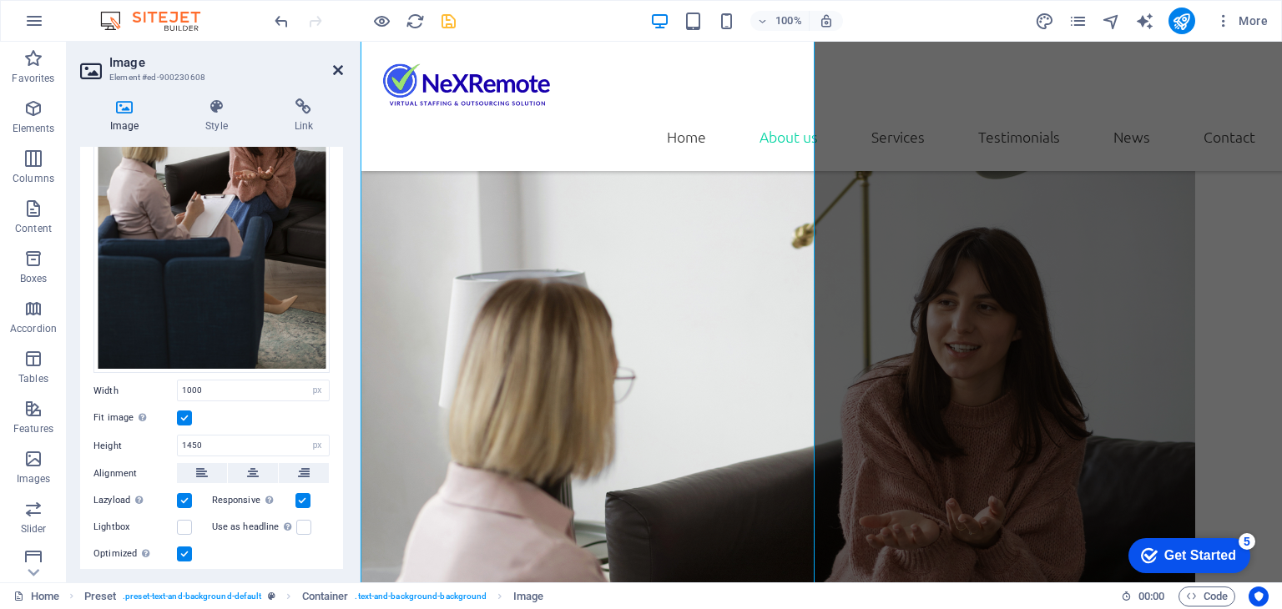
click at [340, 64] on icon at bounding box center [338, 69] width 10 height 13
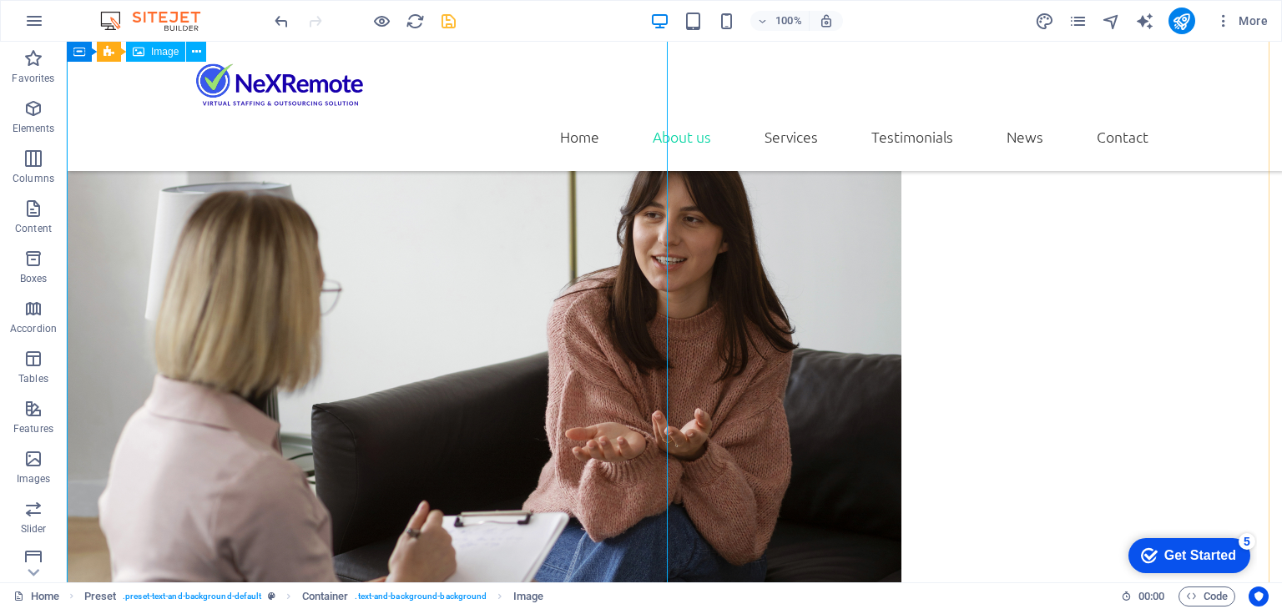
scroll to position [2057, 0]
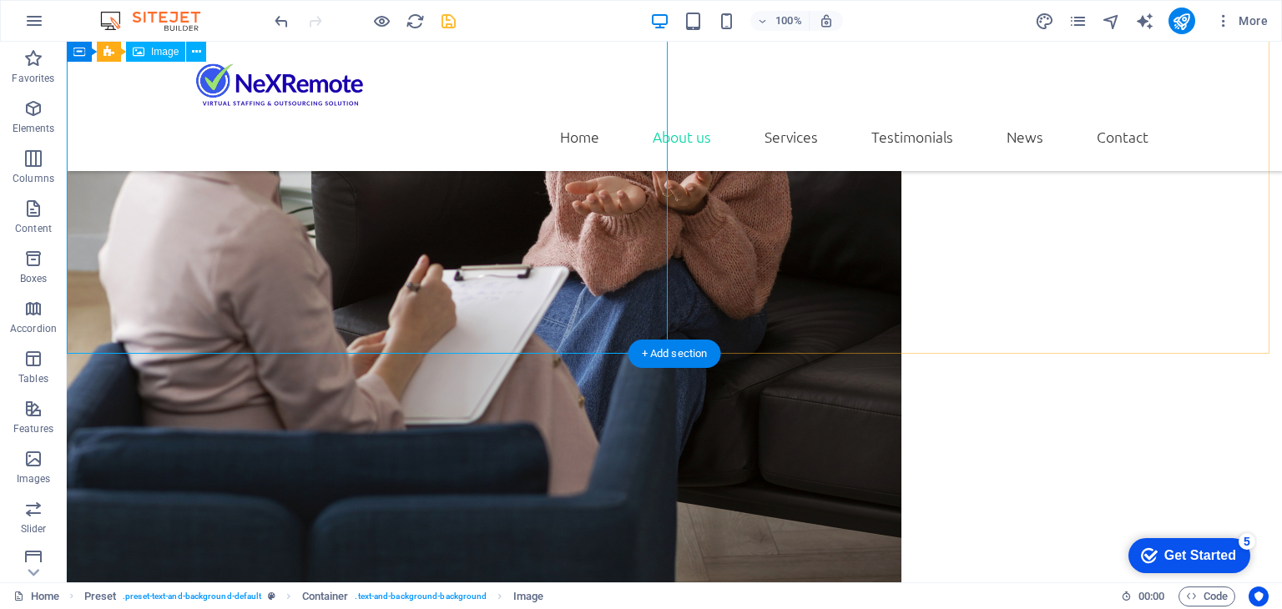
click at [561, 335] on figure at bounding box center [674, 280] width 1215 height 1210
select select "px"
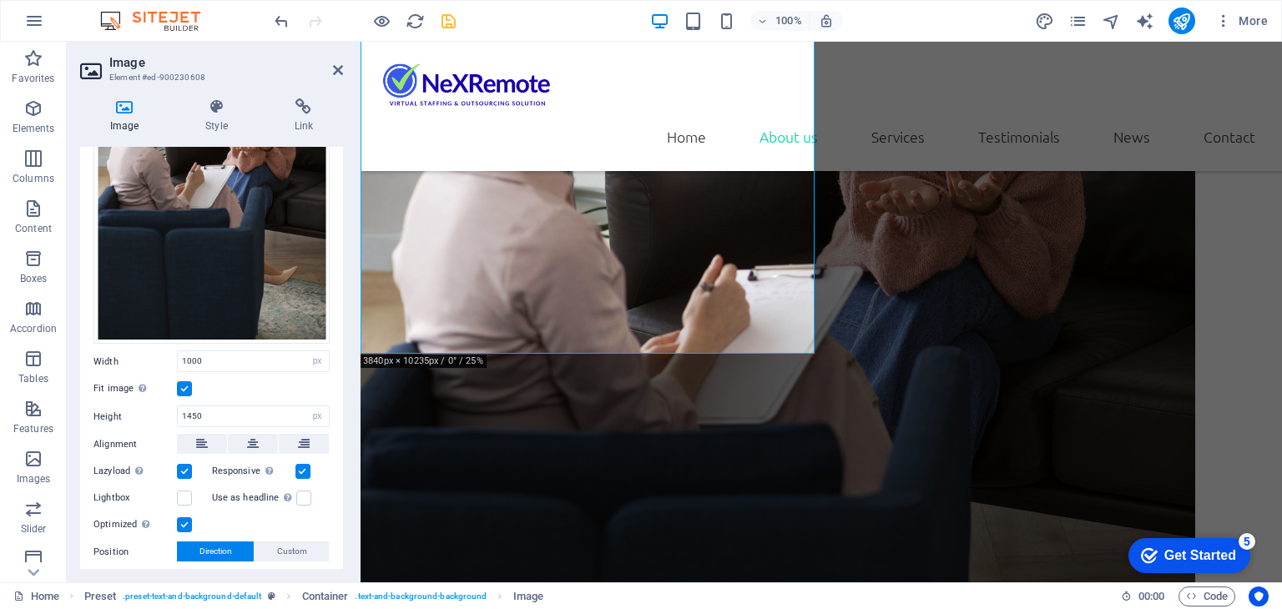
scroll to position [250, 0]
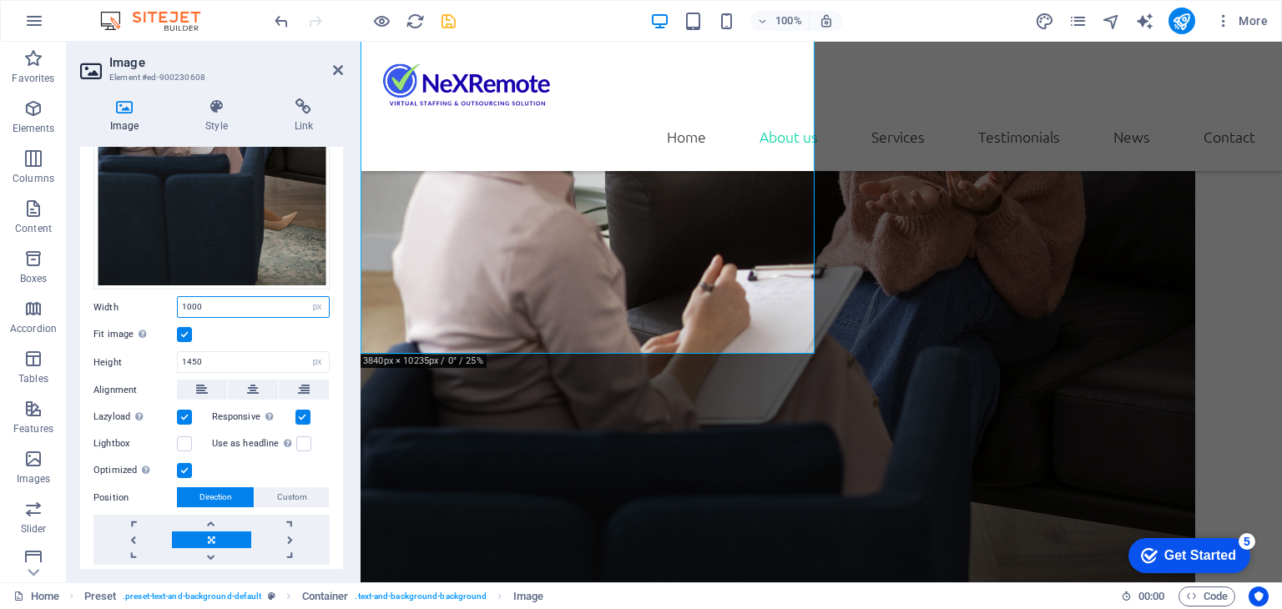
click at [188, 301] on input "1000" at bounding box center [253, 307] width 151 height 20
click at [219, 330] on div "Fit image Automatically fit image to a fixed width and height" at bounding box center [211, 335] width 236 height 20
click at [192, 363] on input "1450" at bounding box center [253, 362] width 151 height 20
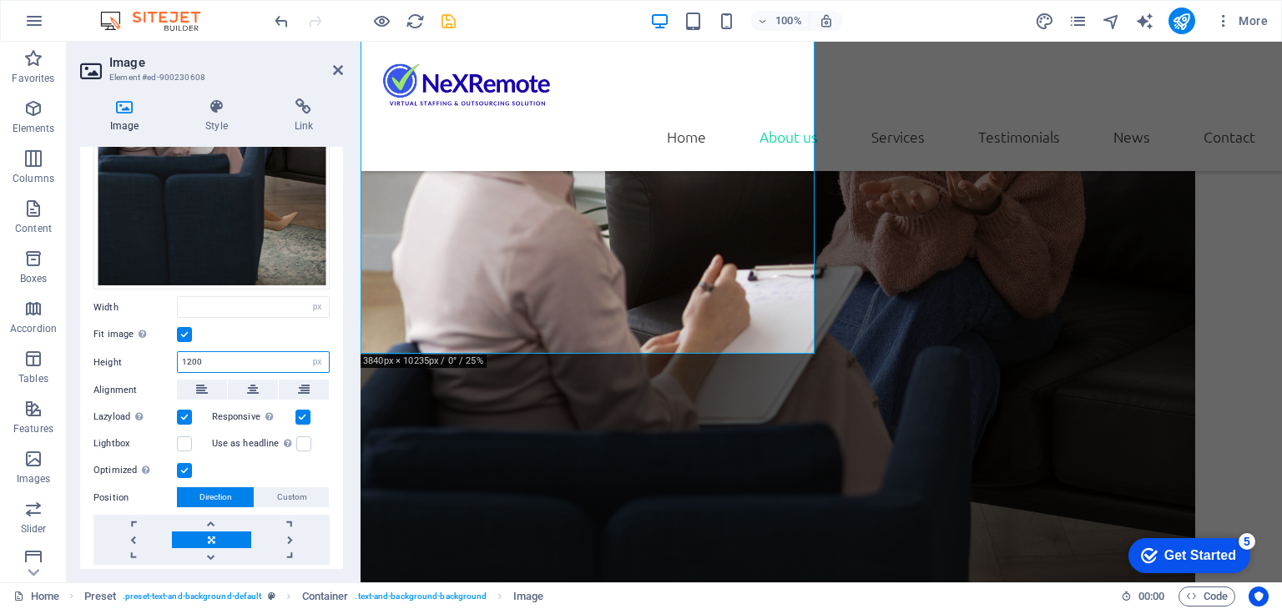
type input "1200"
click at [274, 336] on div "Fit image Automatically fit image to a fixed width and height" at bounding box center [211, 335] width 236 height 20
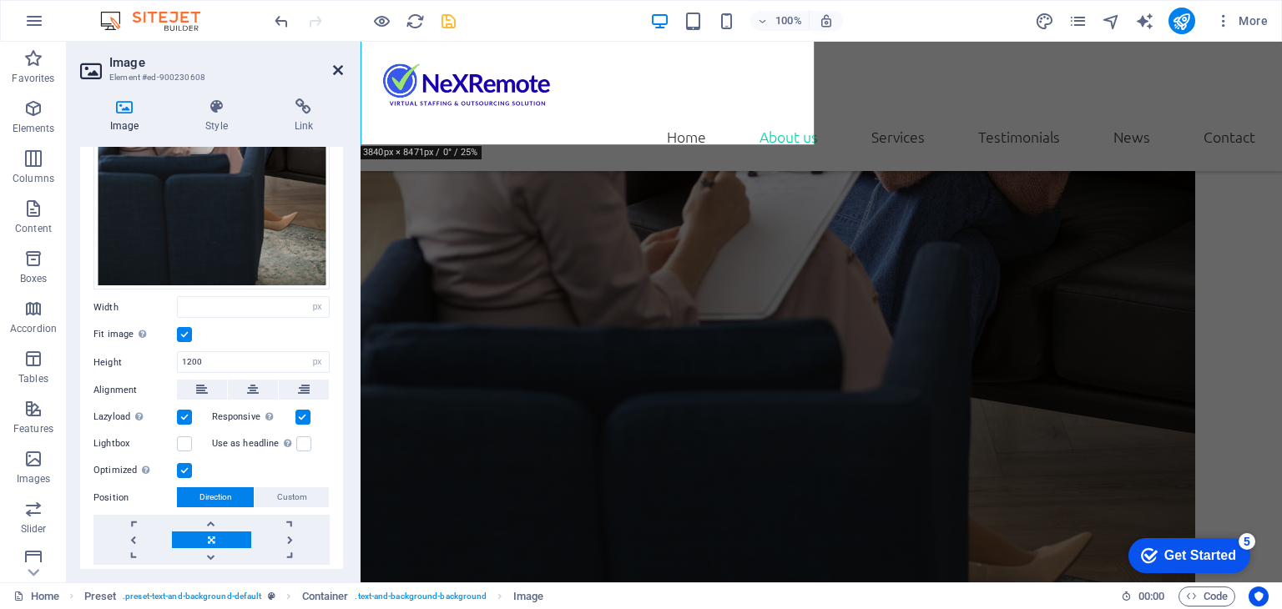
click at [334, 67] on icon at bounding box center [338, 69] width 10 height 13
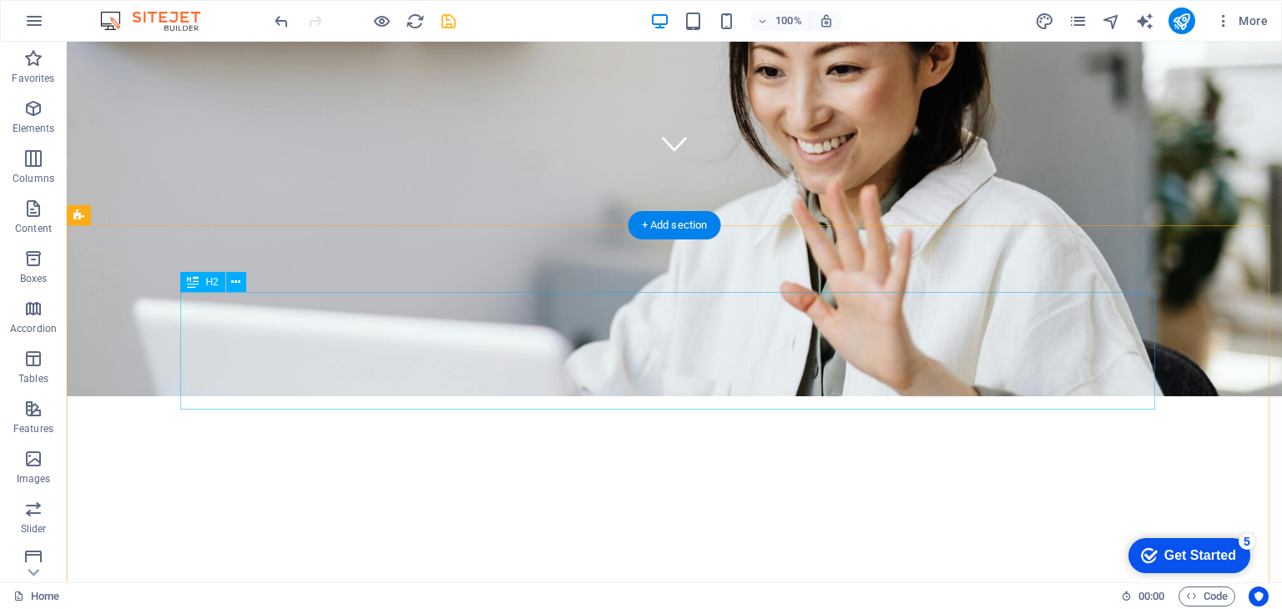
scroll to position [667, 0]
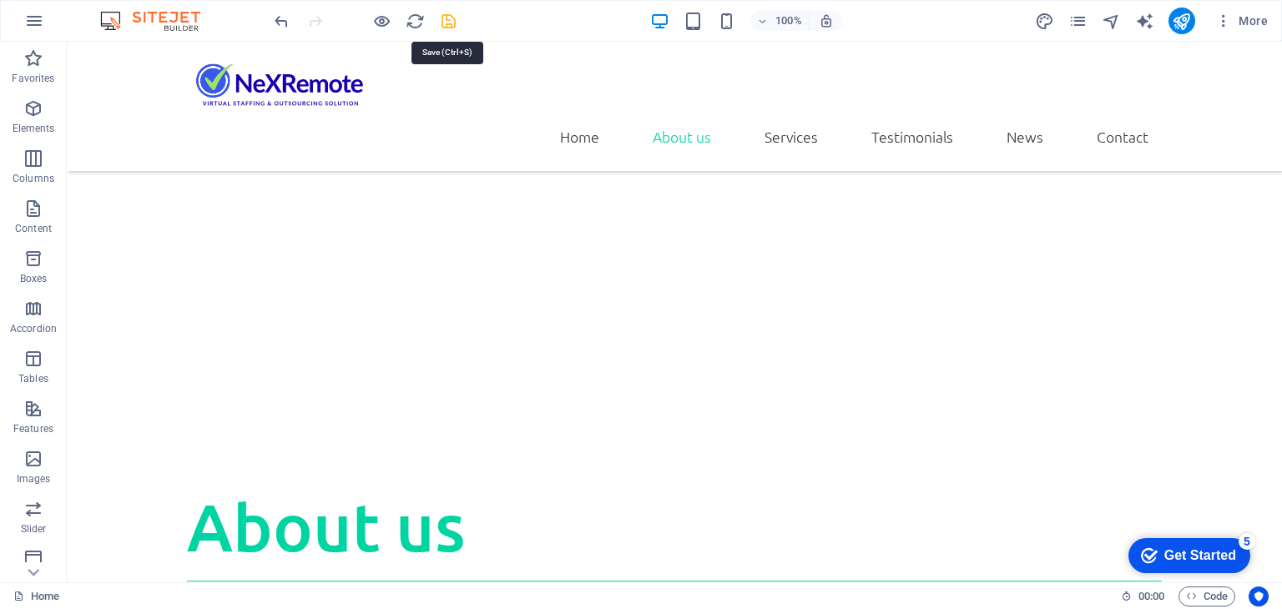
click at [456, 21] on icon "save" at bounding box center [448, 21] width 19 height 19
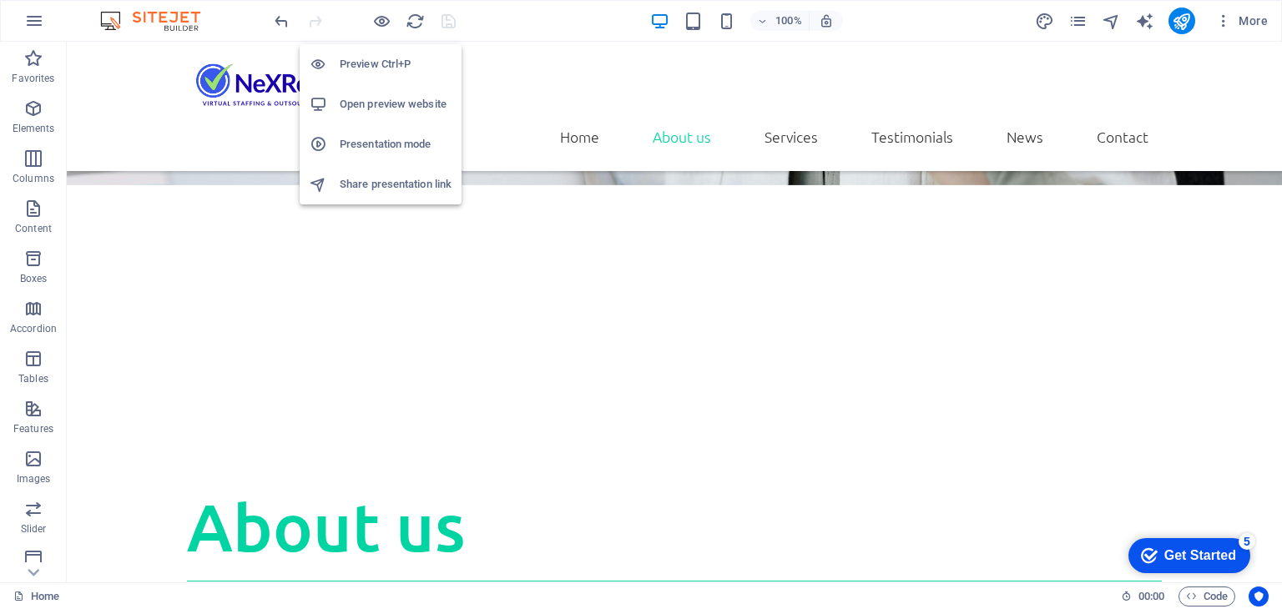
click at [385, 104] on h6 "Open preview website" at bounding box center [396, 104] width 112 height 20
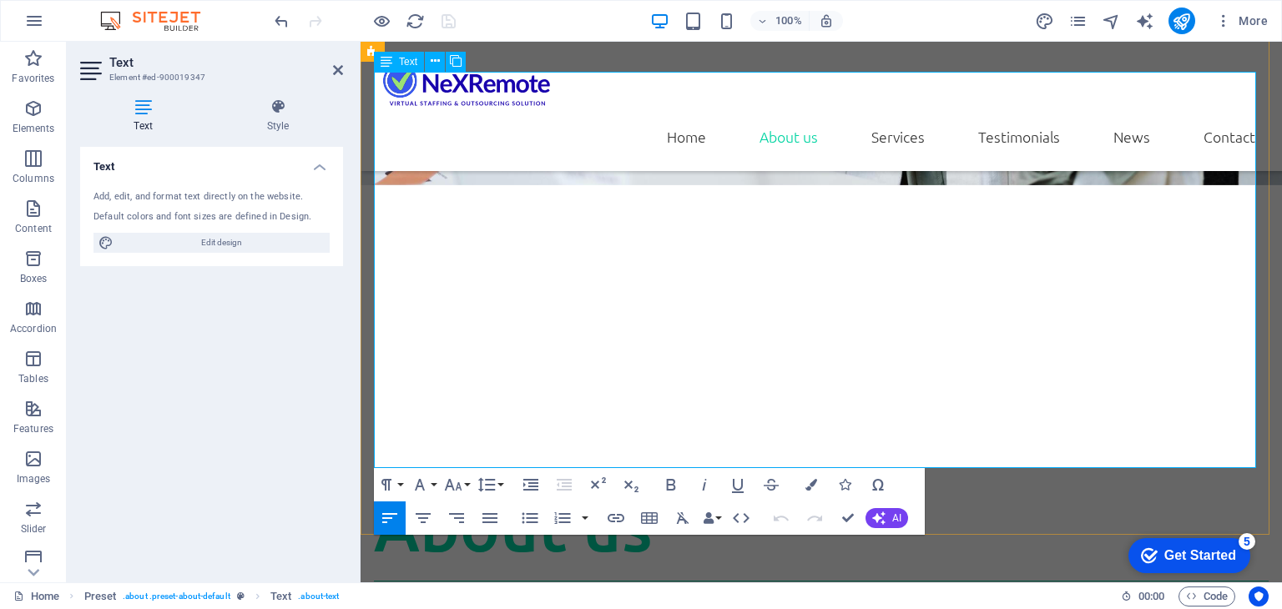
drag, startPoint x: 1020, startPoint y: 367, endPoint x: 1083, endPoint y: 359, distance: 64.0
drag, startPoint x: 1018, startPoint y: 373, endPoint x: 1201, endPoint y: 374, distance: 182.7
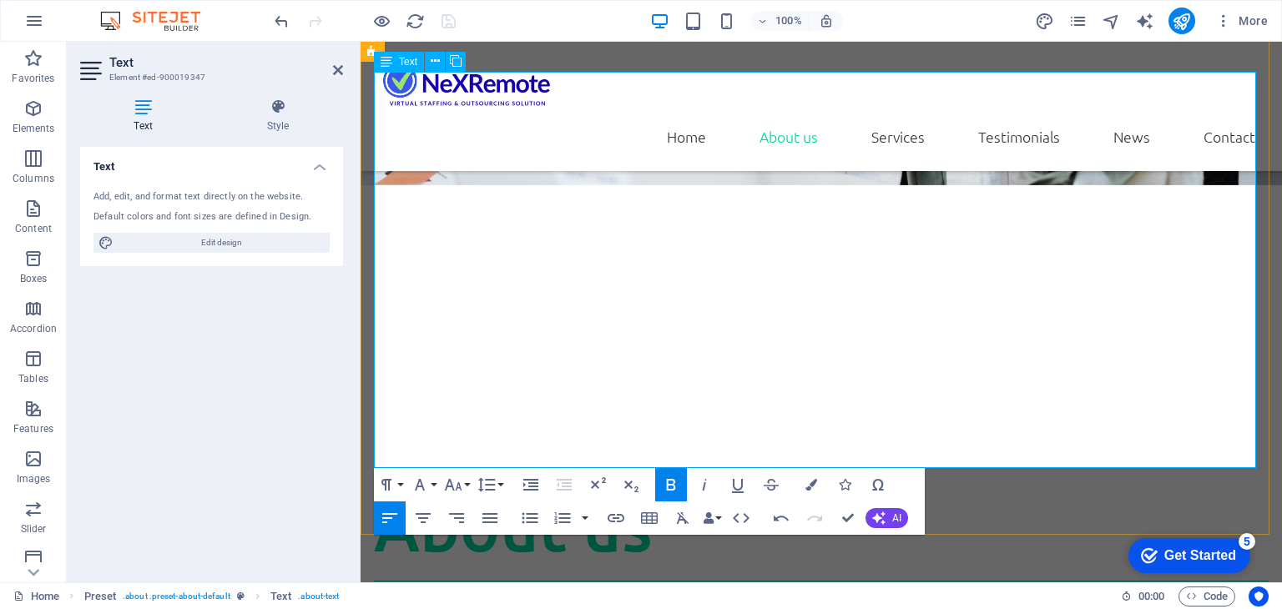
click at [334, 68] on icon at bounding box center [338, 69] width 10 height 13
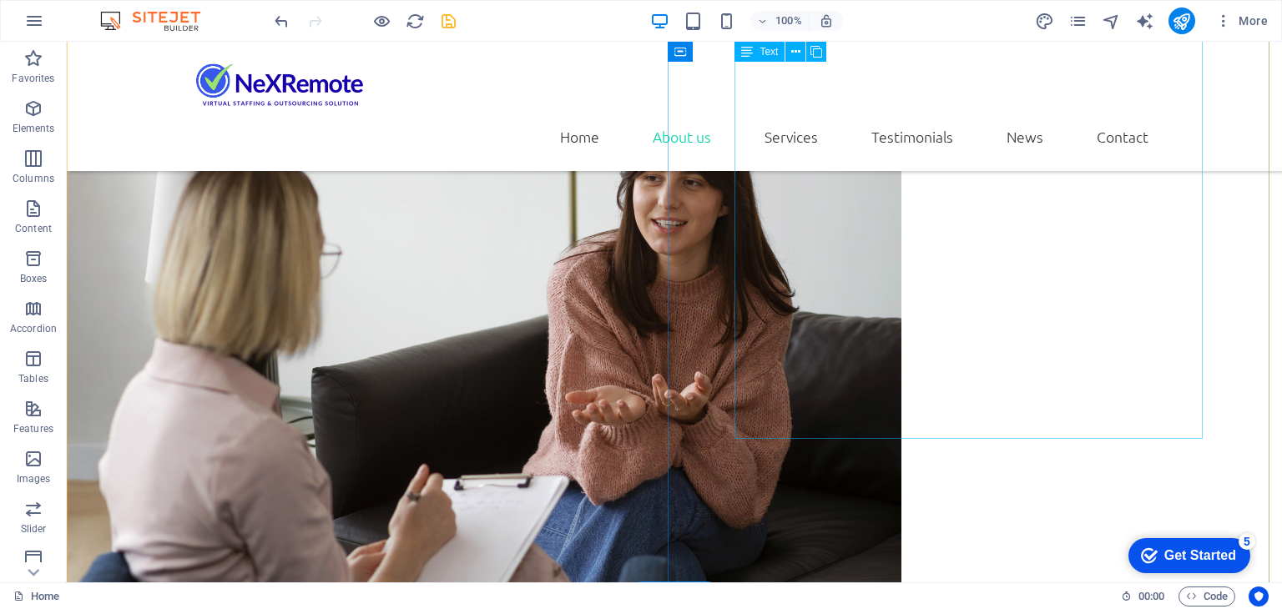
scroll to position [1752, 0]
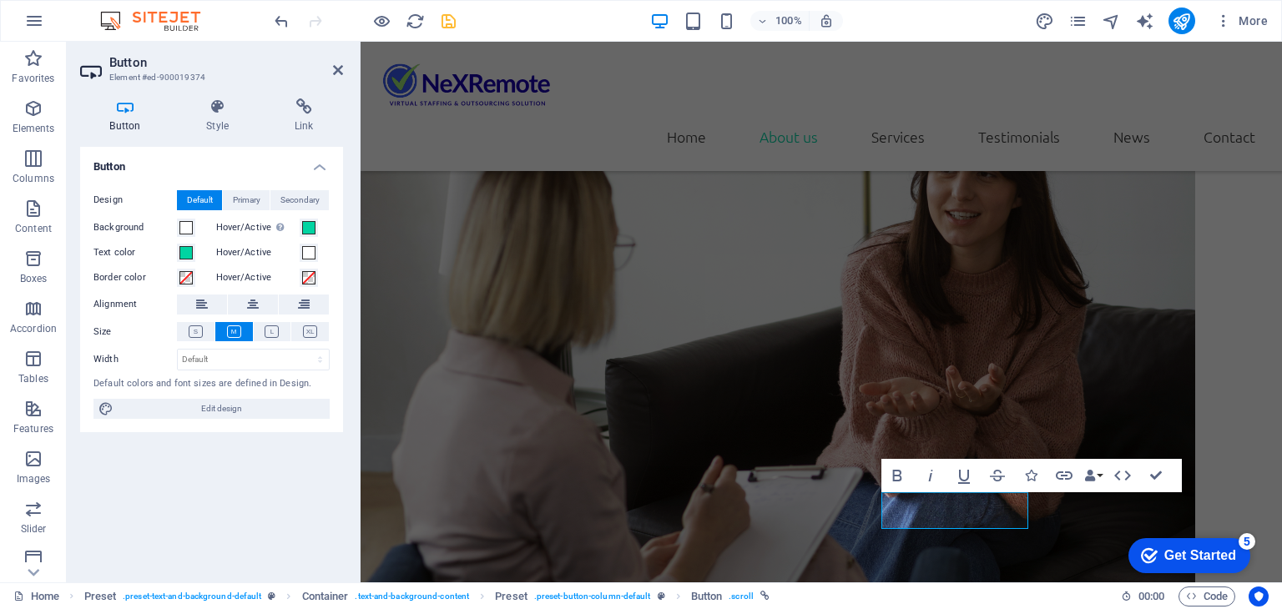
click at [127, 123] on h4 "Button" at bounding box center [128, 115] width 97 height 35
click at [213, 118] on h4 "Style" at bounding box center [221, 115] width 88 height 35
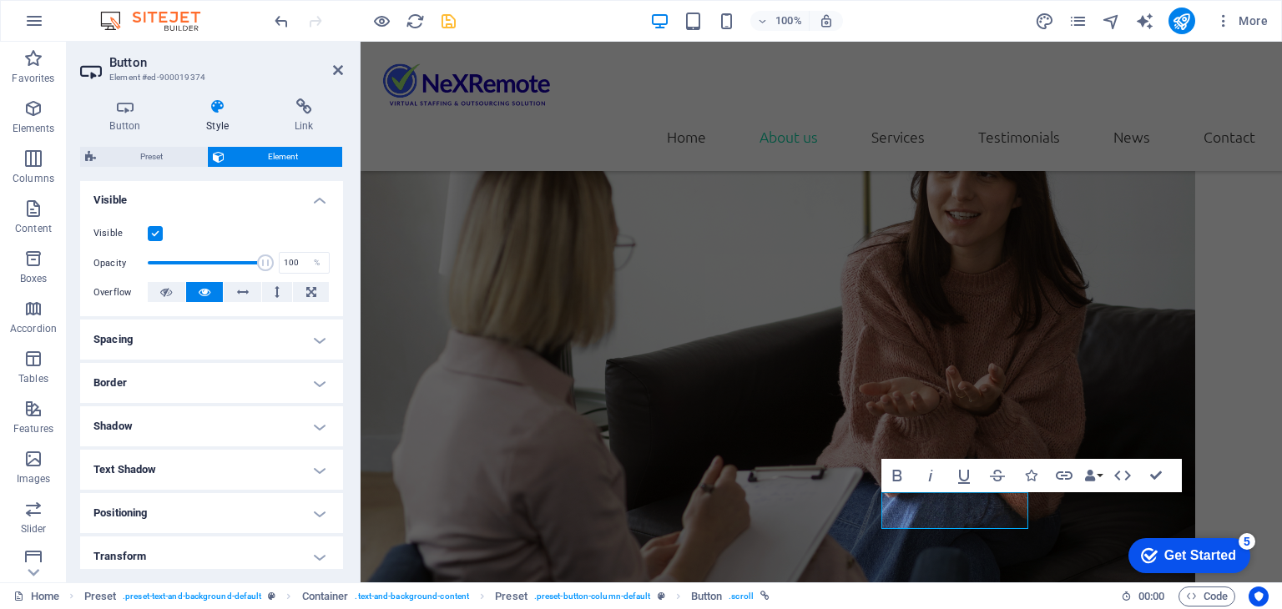
scroll to position [0, 0]
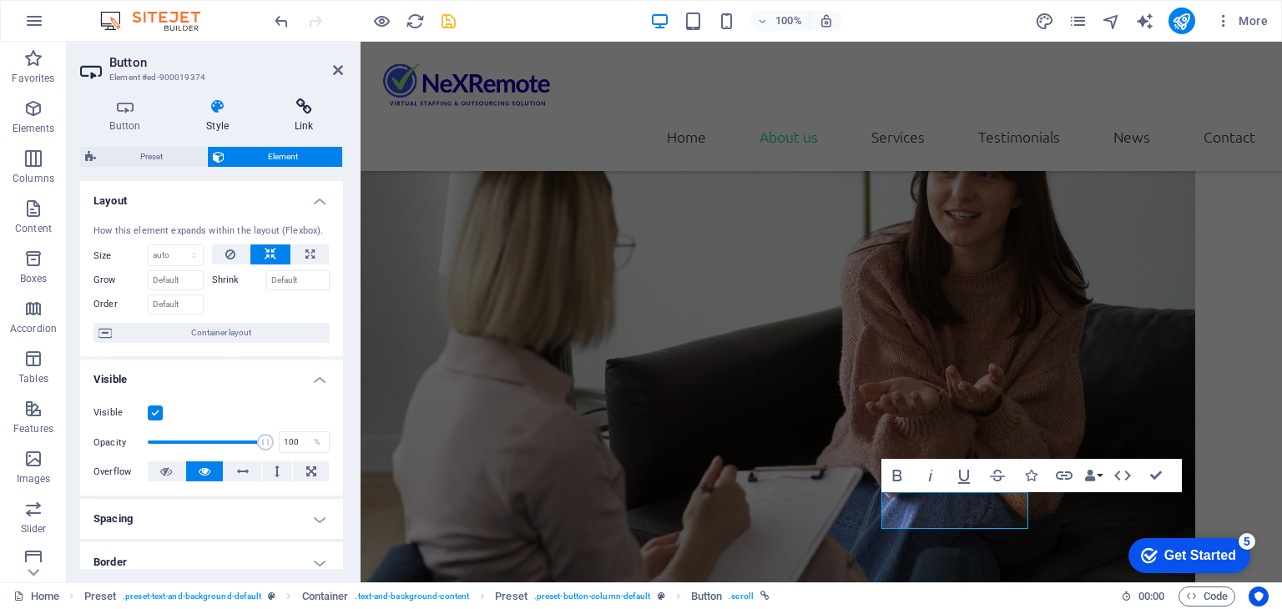
click at [301, 126] on h4 "Link" at bounding box center [303, 115] width 78 height 35
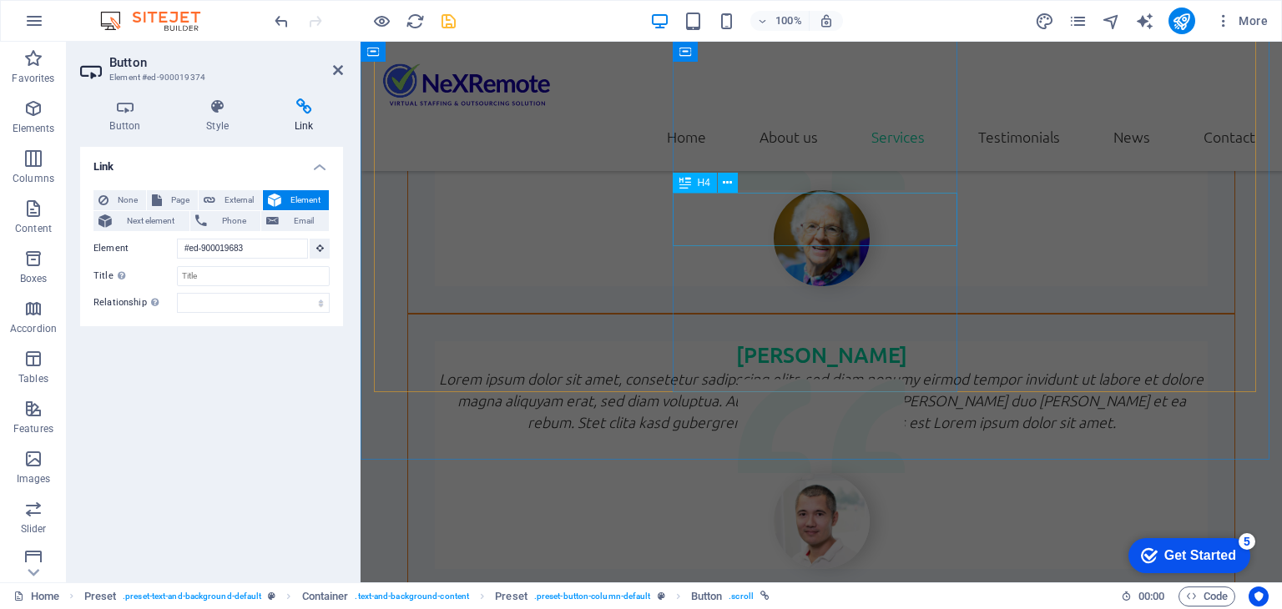
scroll to position [1577, 0]
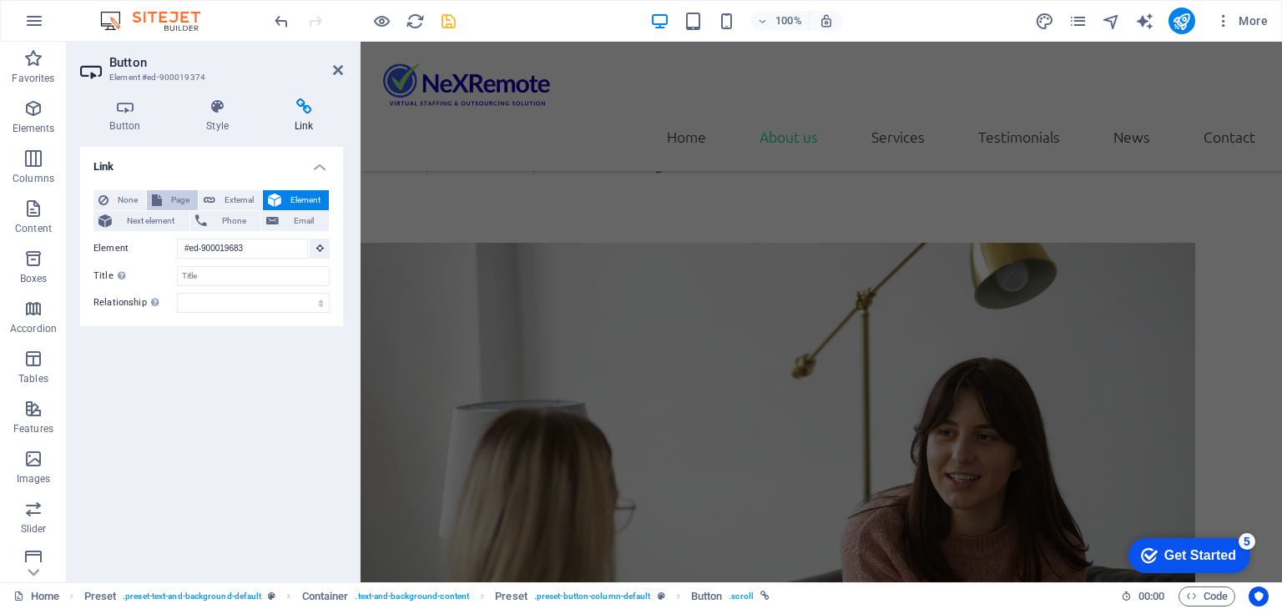
click at [169, 201] on span "Page" at bounding box center [180, 200] width 26 height 20
select select
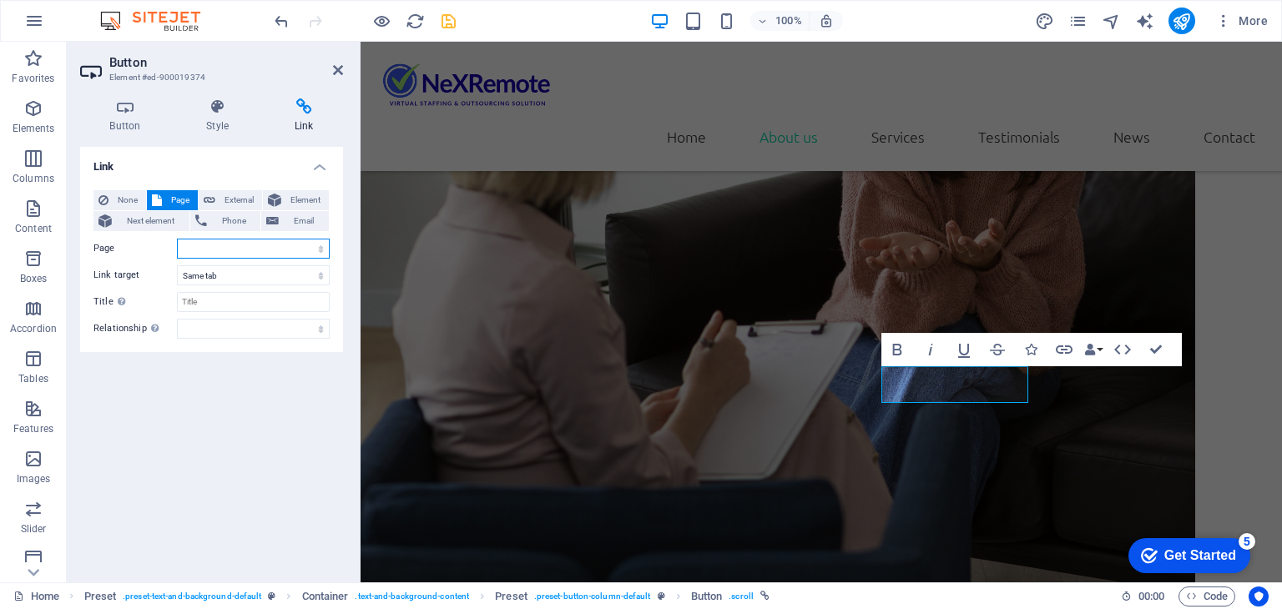
scroll to position [1950, 0]
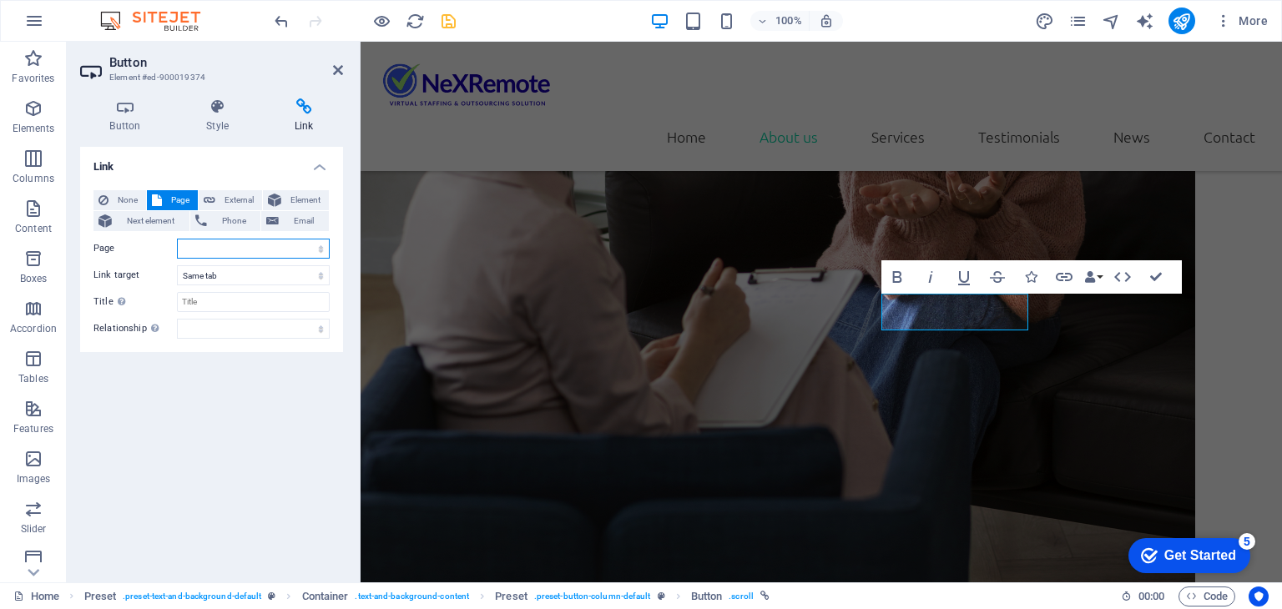
click at [224, 240] on select "Home Subpage Legal Notice Privacy" at bounding box center [253, 249] width 153 height 20
click at [224, 247] on select "Home Subpage Legal Notice Privacy" at bounding box center [253, 249] width 153 height 20
click at [242, 199] on span "External" at bounding box center [238, 200] width 37 height 20
select select "blank"
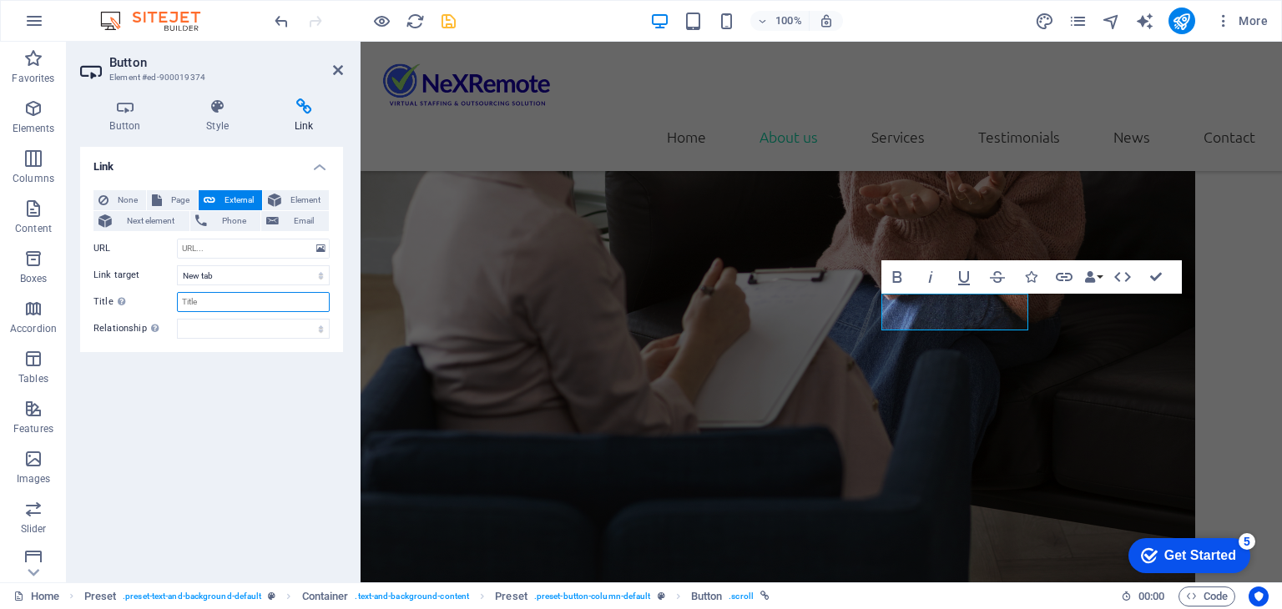
click at [220, 305] on input "Title Additional link description, should not be the same as the link text. The…" at bounding box center [253, 302] width 153 height 20
type input "B"
type input "Schedule A Call"
click at [236, 250] on input "URL" at bounding box center [253, 249] width 153 height 20
paste input "https://calendly.com/nexremote/discoverycall"
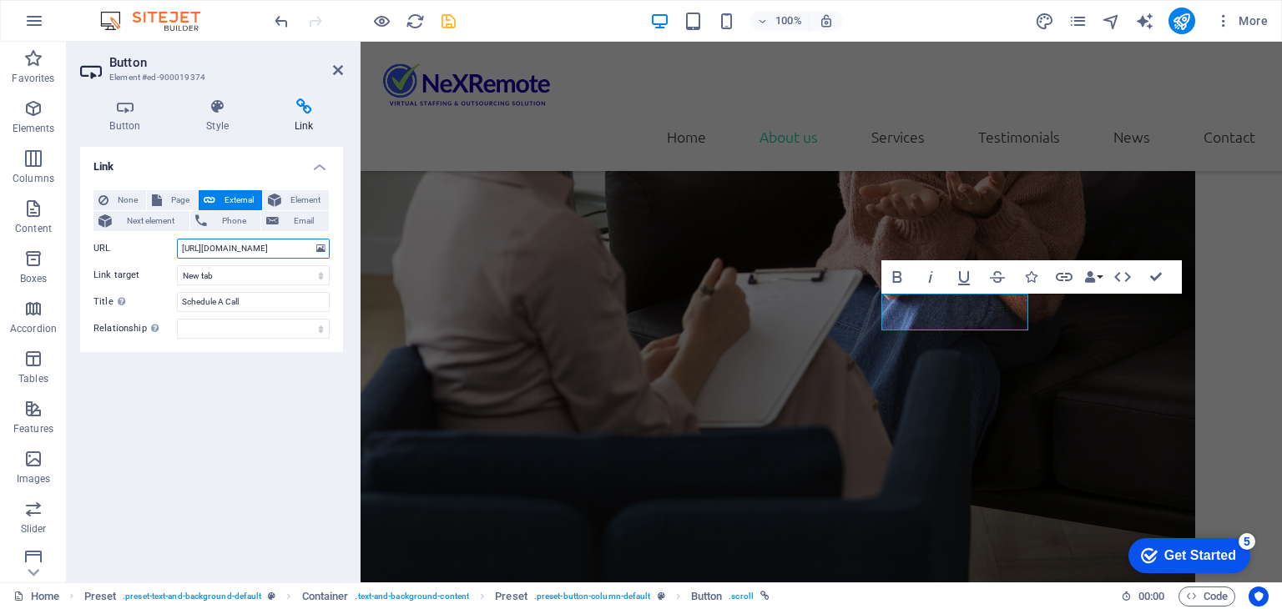
scroll to position [0, 43]
type input "https://calendly.com/nexremote/discoverycall"
click at [227, 166] on h4 "Link" at bounding box center [211, 162] width 263 height 30
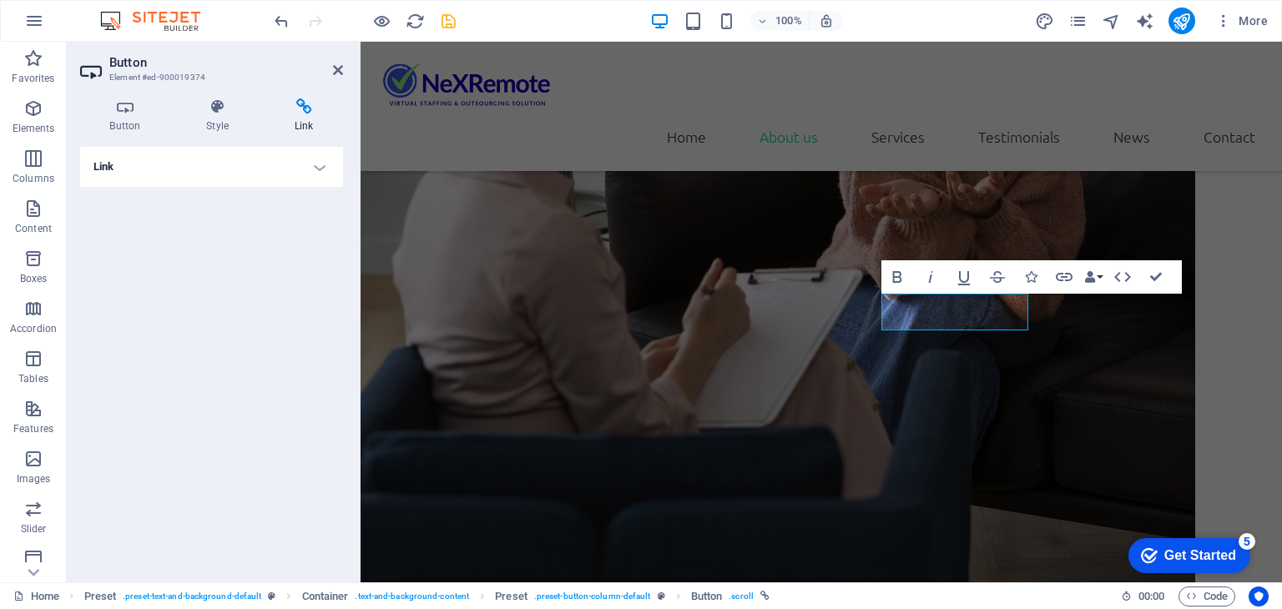
click at [297, 160] on h4 "Link" at bounding box center [211, 167] width 263 height 40
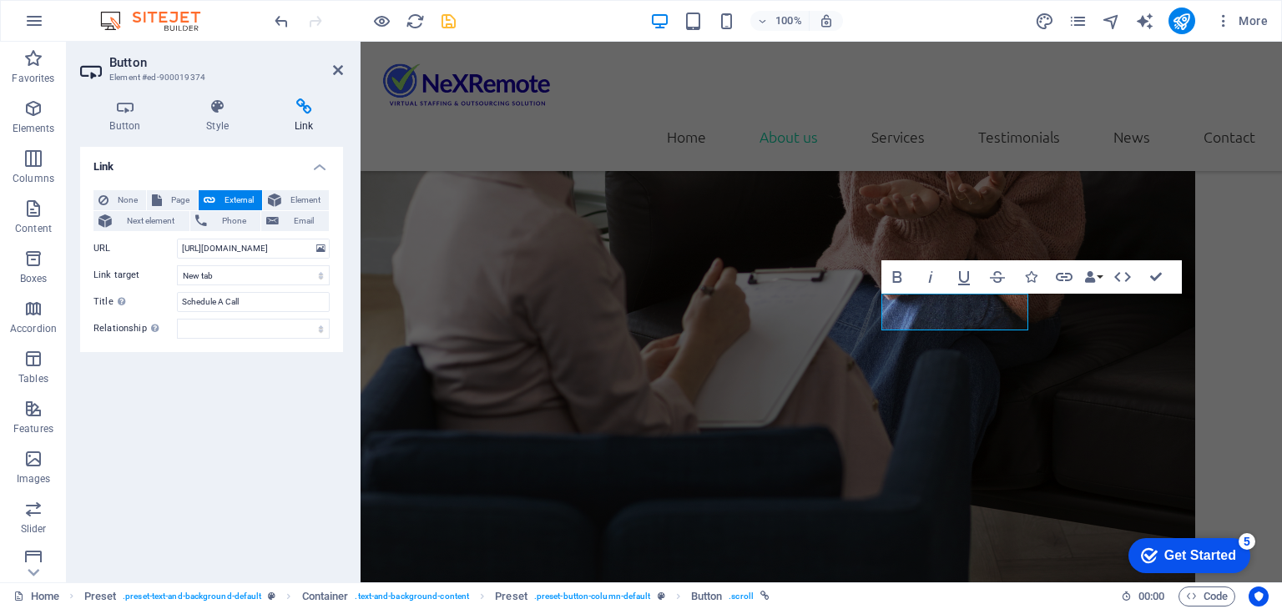
click at [300, 405] on div "Link None Page External Element Next element Phone Email Page Home Subpage Lega…" at bounding box center [211, 358] width 263 height 422
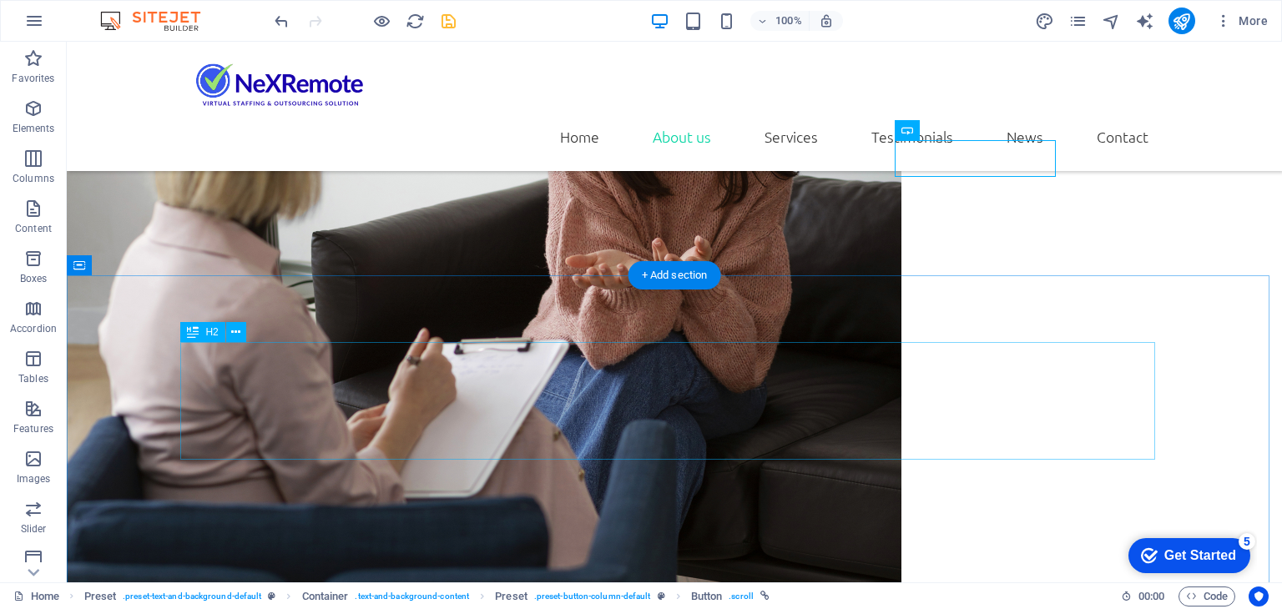
scroll to position [1783, 0]
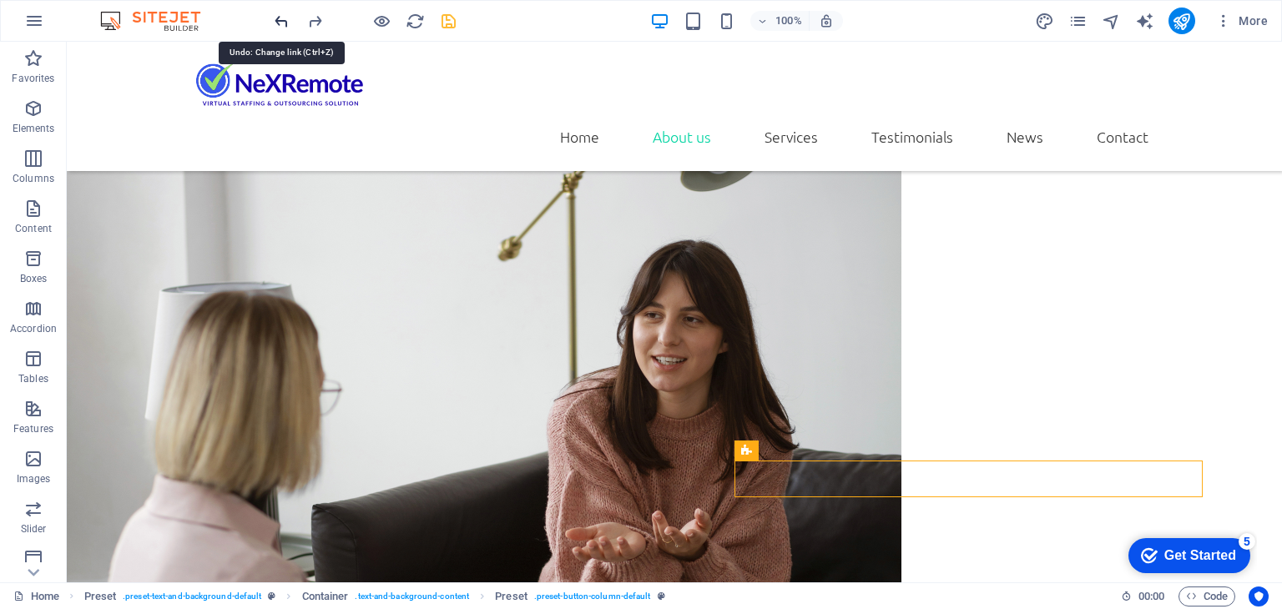
click at [282, 18] on icon "undo" at bounding box center [281, 21] width 19 height 19
click at [284, 25] on icon "undo" at bounding box center [281, 21] width 19 height 19
click at [285, 21] on icon "undo" at bounding box center [281, 21] width 19 height 19
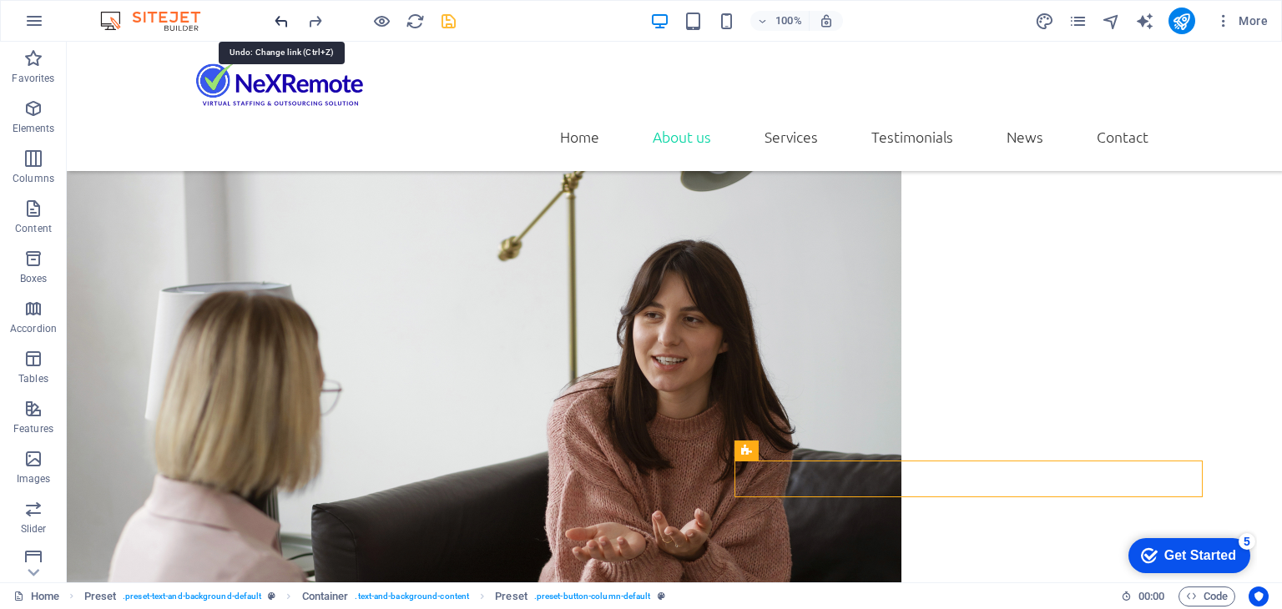
click at [285, 21] on icon "undo" at bounding box center [281, 21] width 19 height 19
drag, startPoint x: 285, startPoint y: 21, endPoint x: 196, endPoint y: 8, distance: 89.3
click at [285, 21] on icon "undo" at bounding box center [281, 21] width 19 height 19
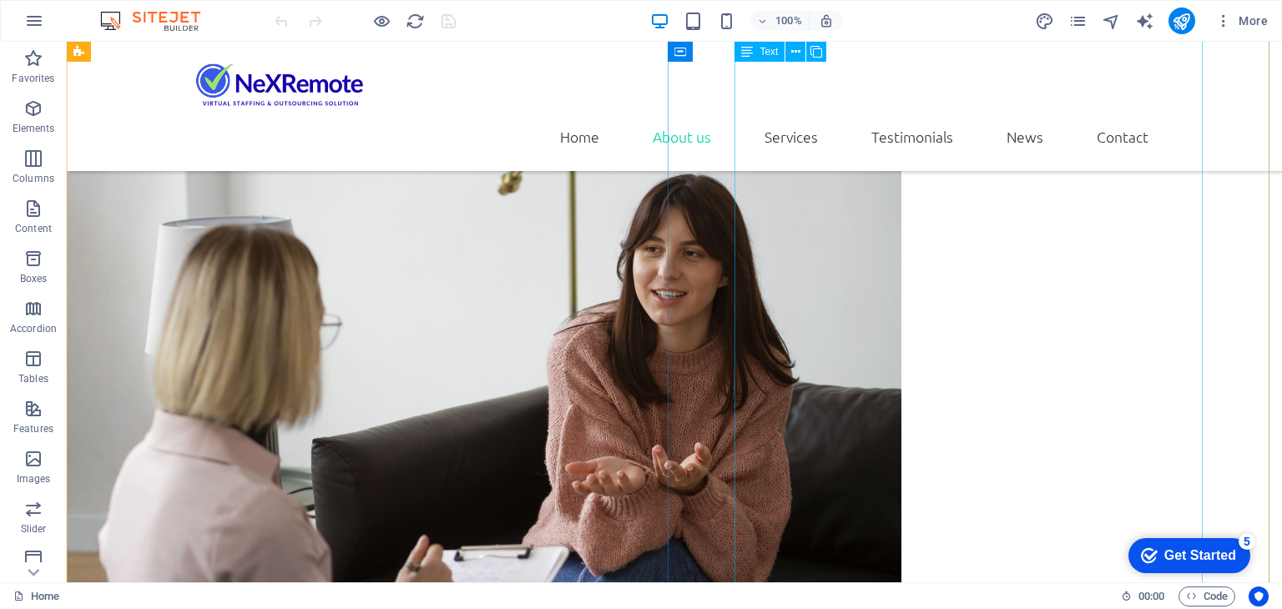
scroll to position [1752, 0]
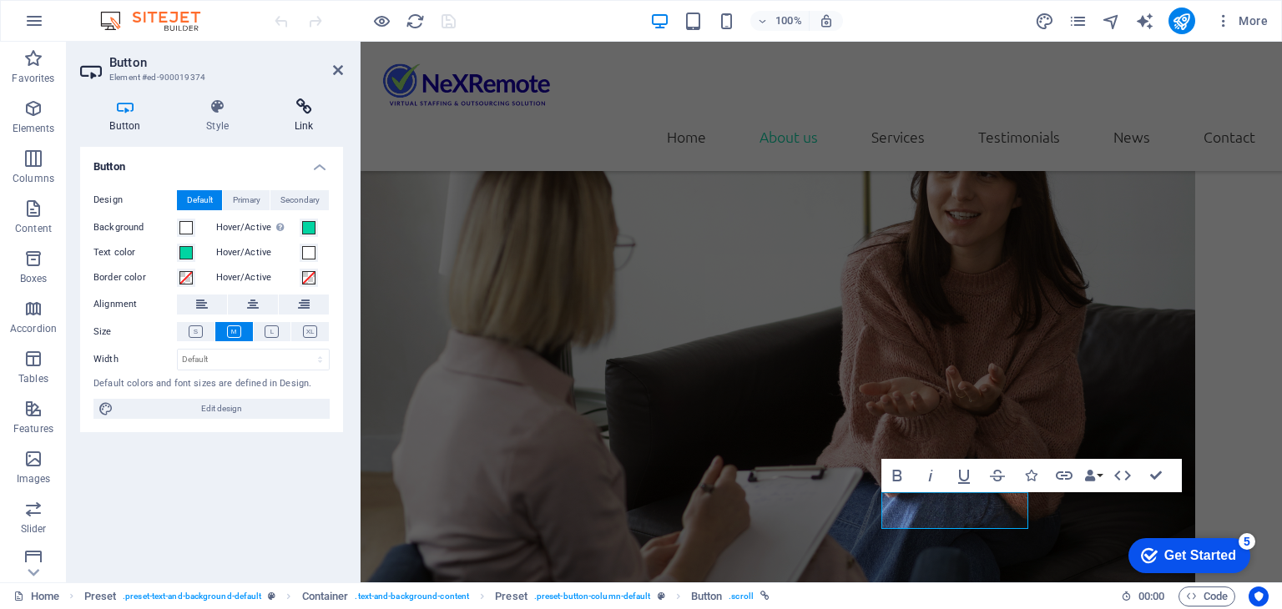
click at [300, 127] on h4 "Link" at bounding box center [303, 115] width 78 height 35
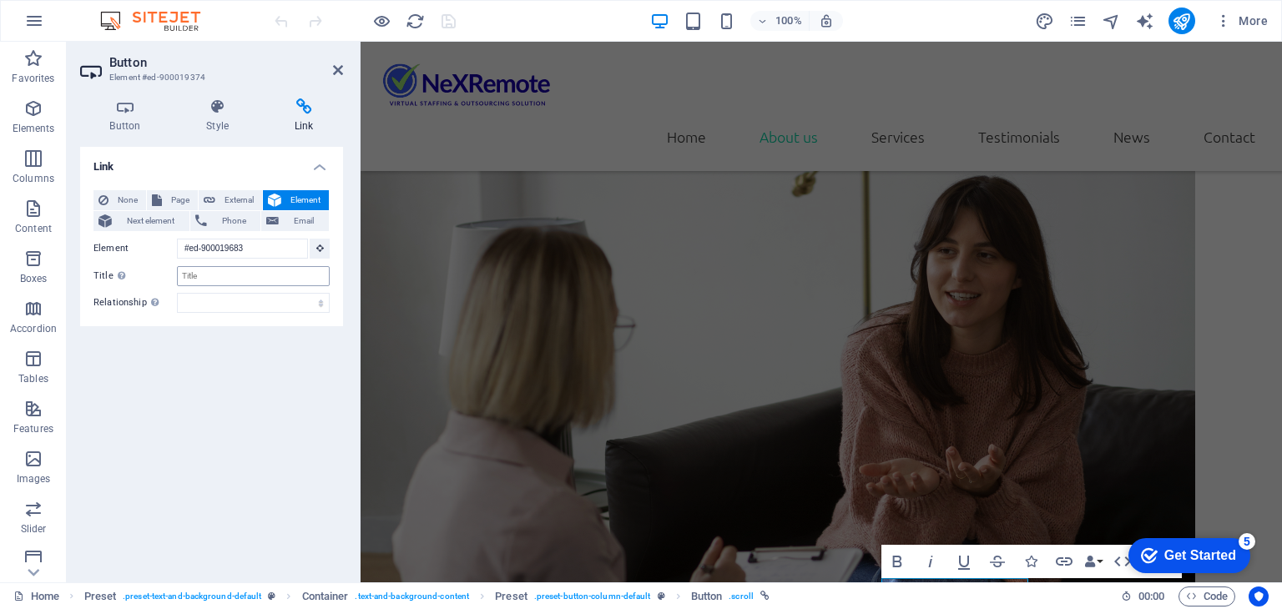
scroll to position [1664, 0]
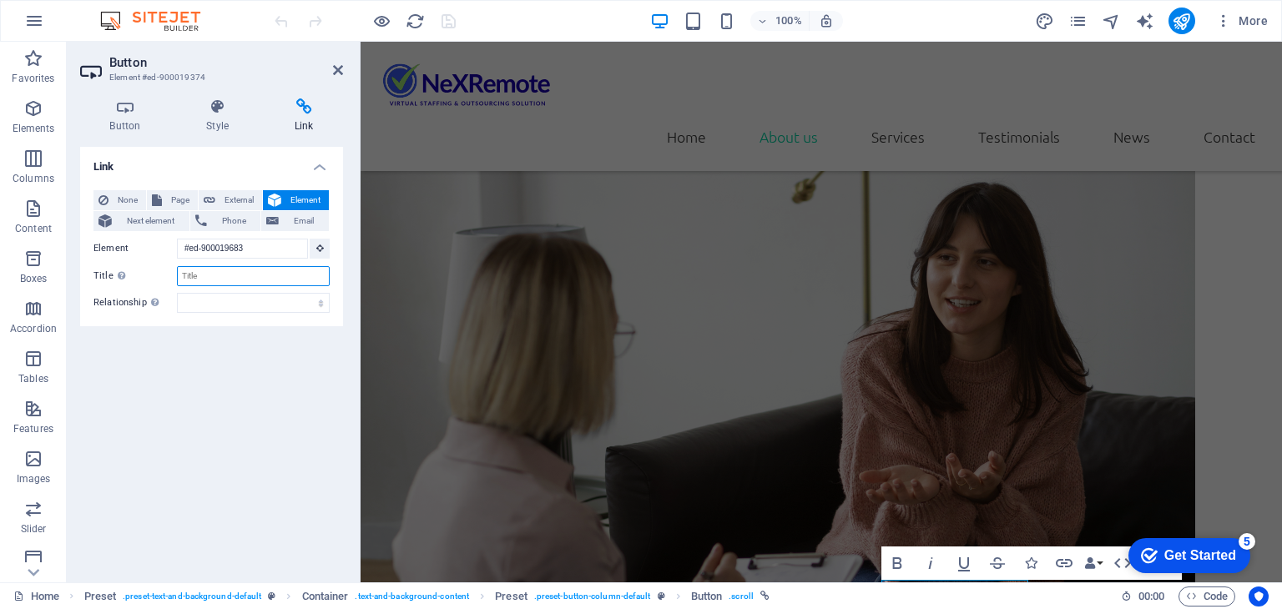
click at [240, 274] on input "Title Additional link description, should not be the same as the link text. The…" at bounding box center [253, 276] width 153 height 20
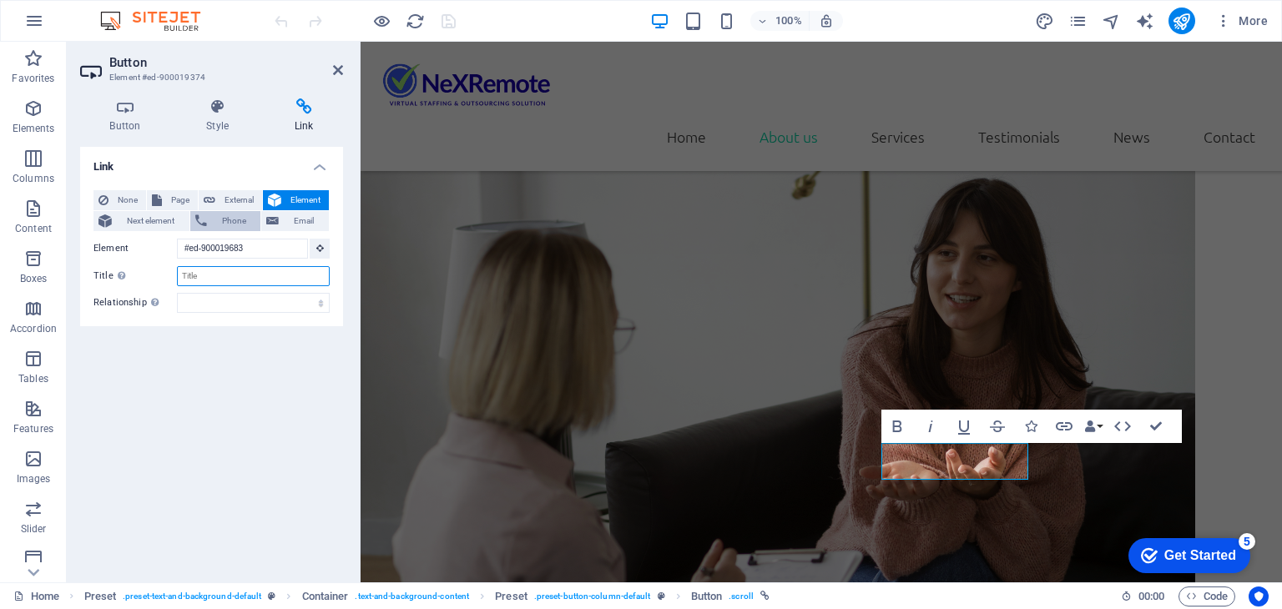
scroll to position [1577, 0]
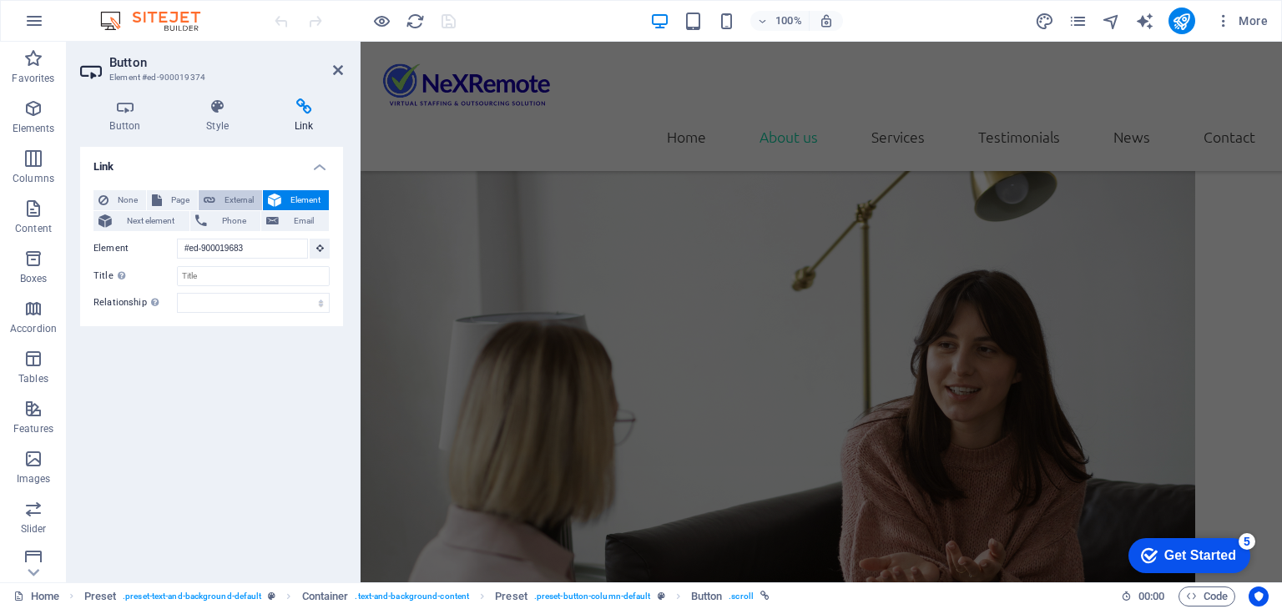
click at [233, 204] on span "External" at bounding box center [238, 200] width 37 height 20
select select "blank"
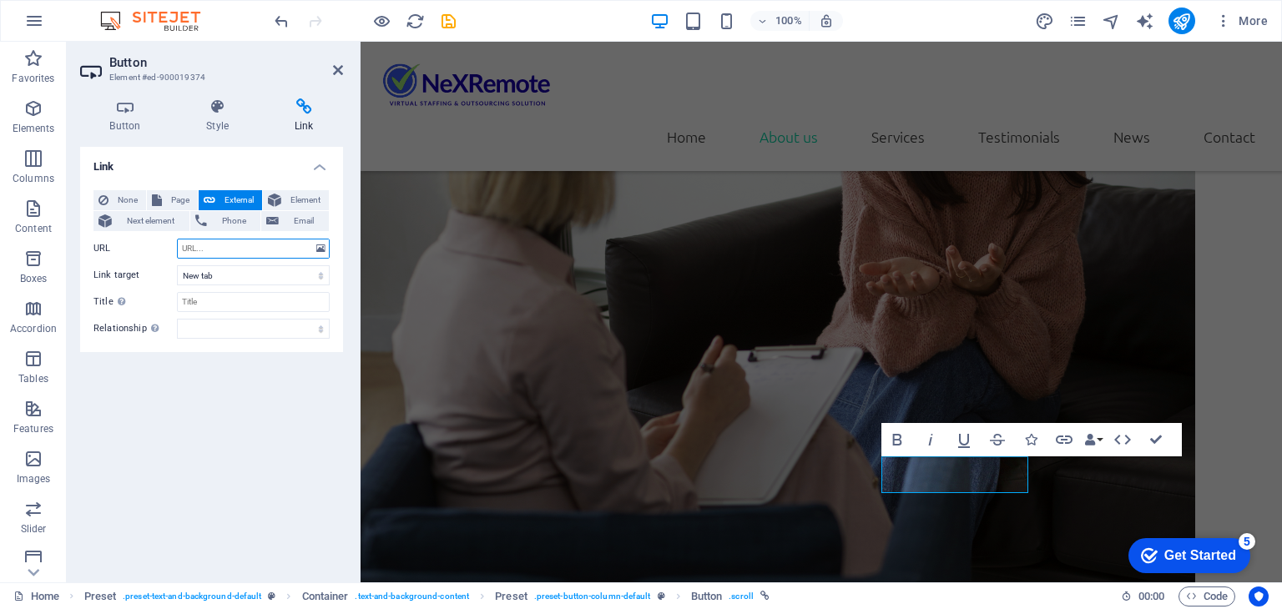
scroll to position [1950, 0]
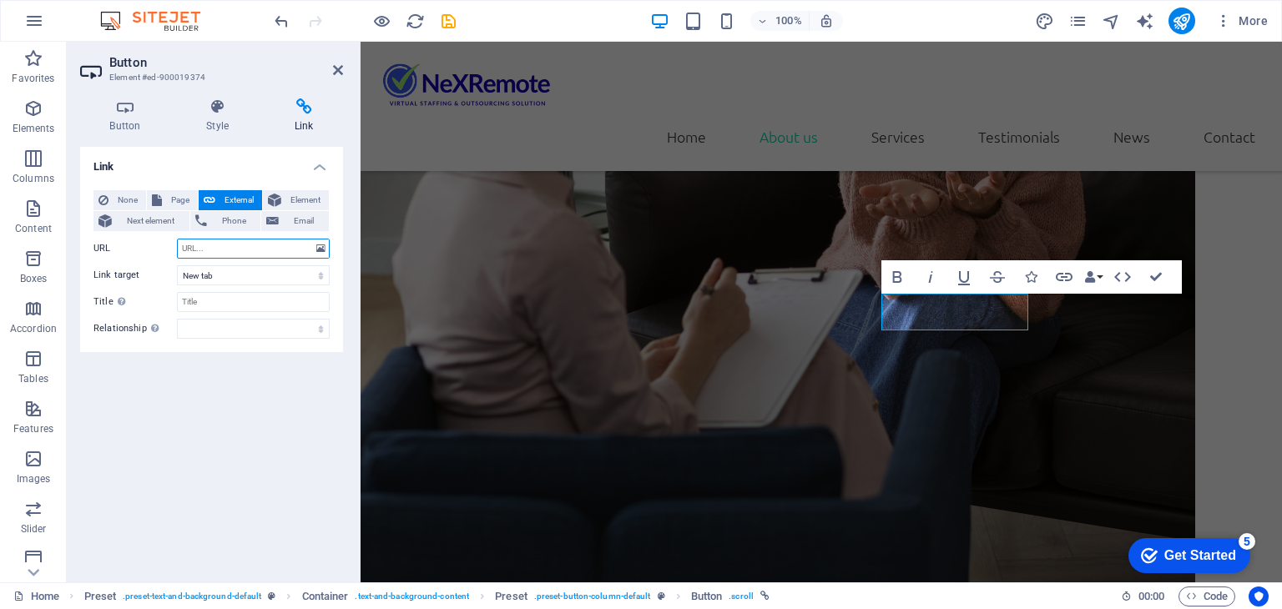
paste input "[URL][DOMAIN_NAME]"
type input "[URL][DOMAIN_NAME]"
click at [228, 296] on input "Title Additional link description, should not be the same as the link text. The…" at bounding box center [253, 302] width 153 height 20
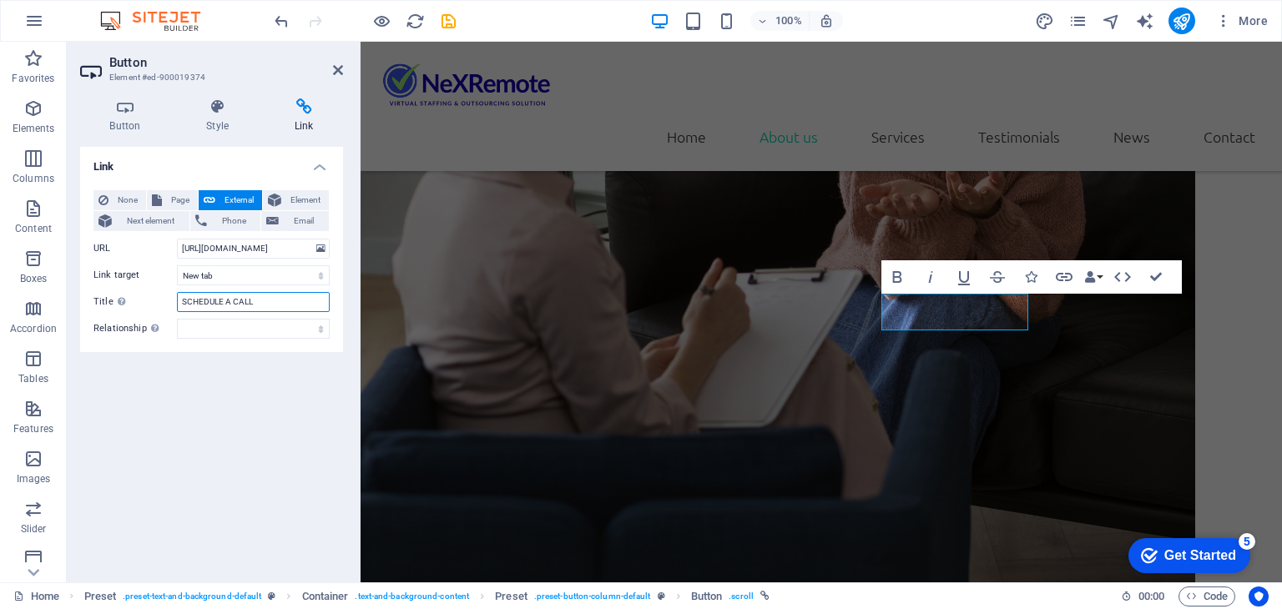
type input "SCHEDULE A CALL"
click at [221, 391] on div "Link None Page External Element Next element Phone Email Page Home Subpage Lega…" at bounding box center [211, 358] width 263 height 422
click at [246, 329] on select "alternate author bookmark external help license next nofollow noreferrer noopen…" at bounding box center [253, 329] width 153 height 20
click at [242, 368] on div "Link None Page External Element Next element Phone Email Page Home Subpage Lega…" at bounding box center [211, 358] width 263 height 422
drag, startPoint x: 155, startPoint y: 342, endPoint x: 87, endPoint y: 361, distance: 71.1
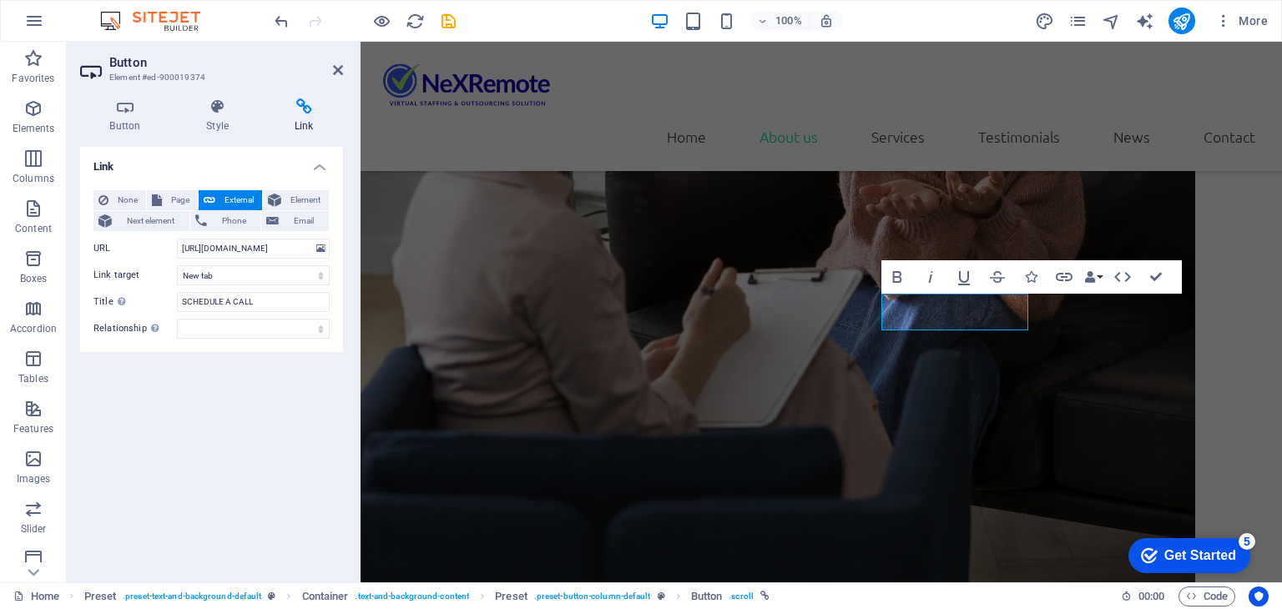
click at [87, 361] on div "Link None Page External Element Next element Phone Email Page Home Subpage Lega…" at bounding box center [211, 358] width 263 height 422
click at [87, 359] on div "Link None Page External Element Next element Phone Email Page Home Subpage Lega…" at bounding box center [211, 358] width 263 height 422
click at [338, 64] on icon at bounding box center [338, 69] width 10 height 13
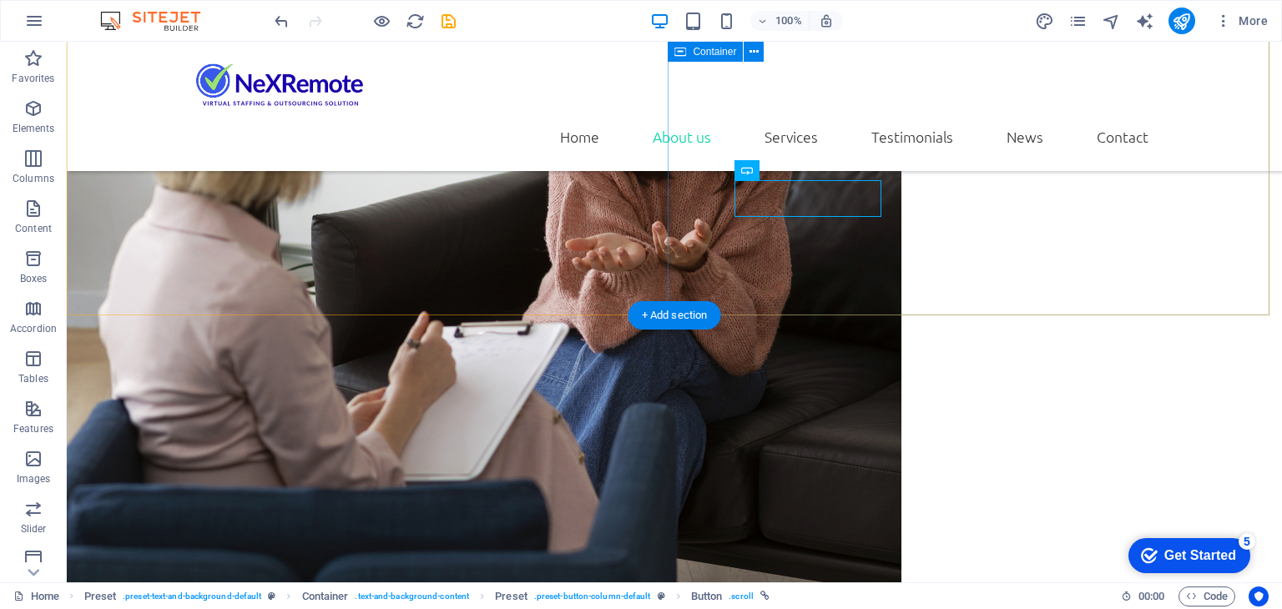
scroll to position [1866, 0]
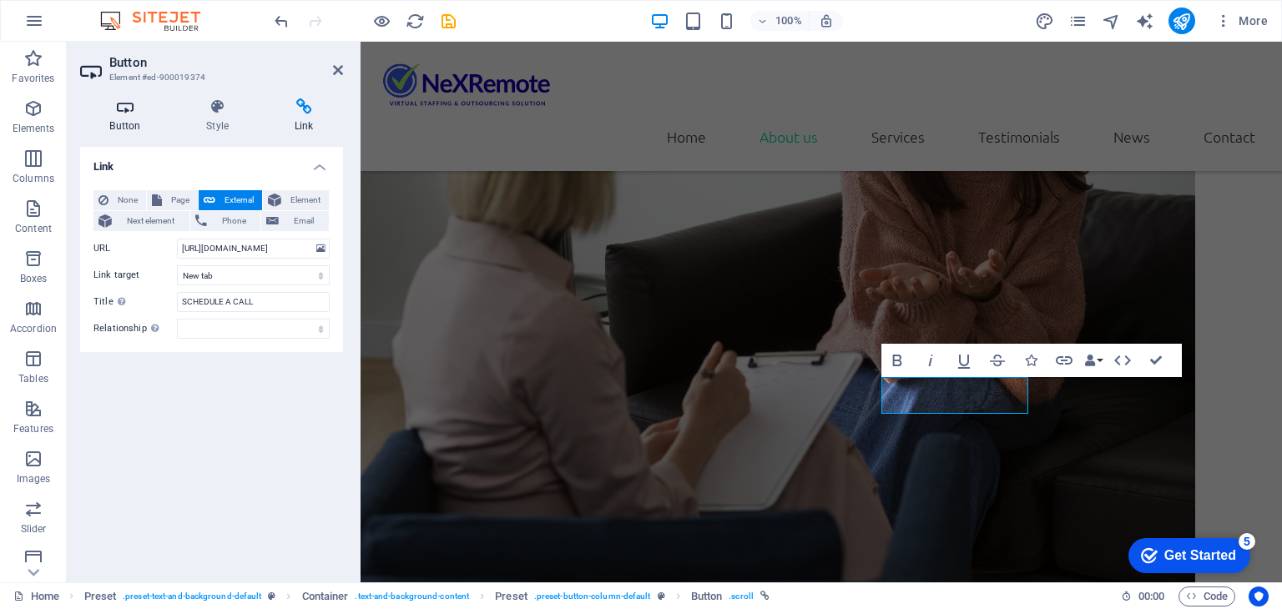
click at [107, 112] on icon at bounding box center [125, 106] width 90 height 17
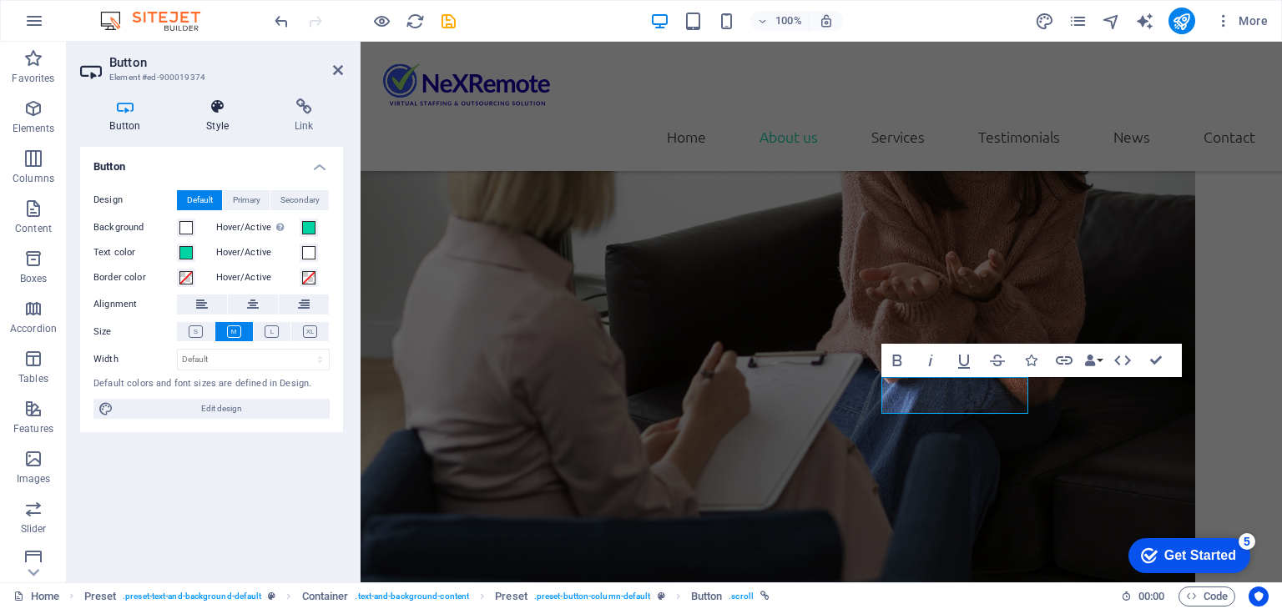
click at [213, 125] on h4 "Style" at bounding box center [221, 115] width 88 height 35
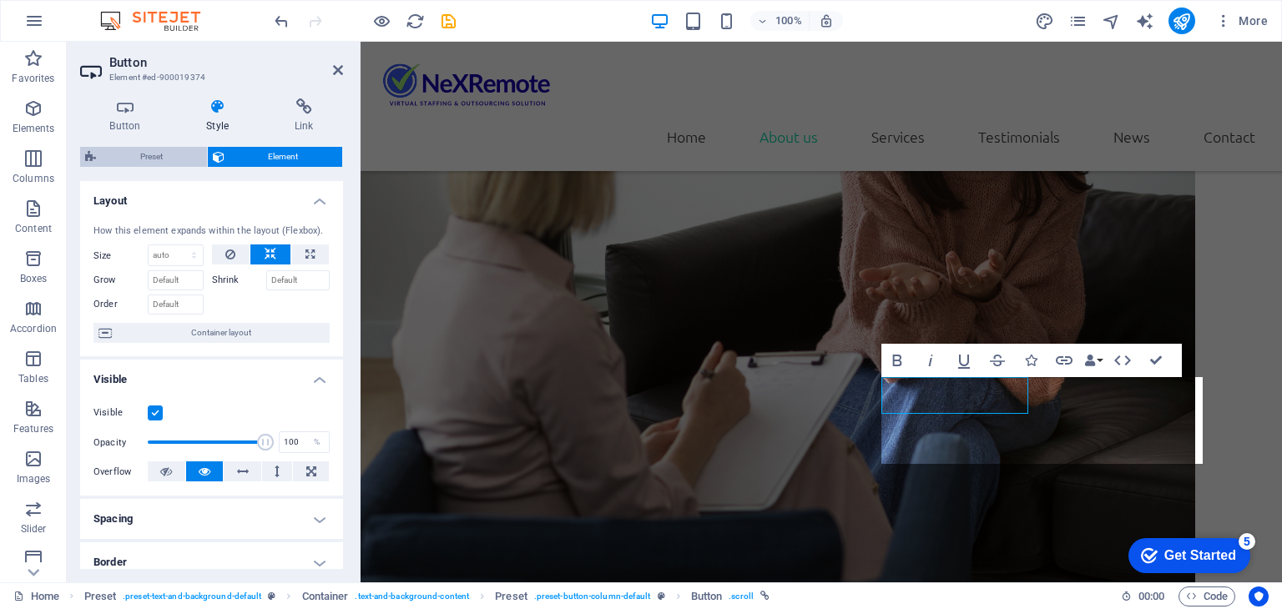
click at [133, 158] on span "Preset" at bounding box center [151, 157] width 101 height 20
select select "%"
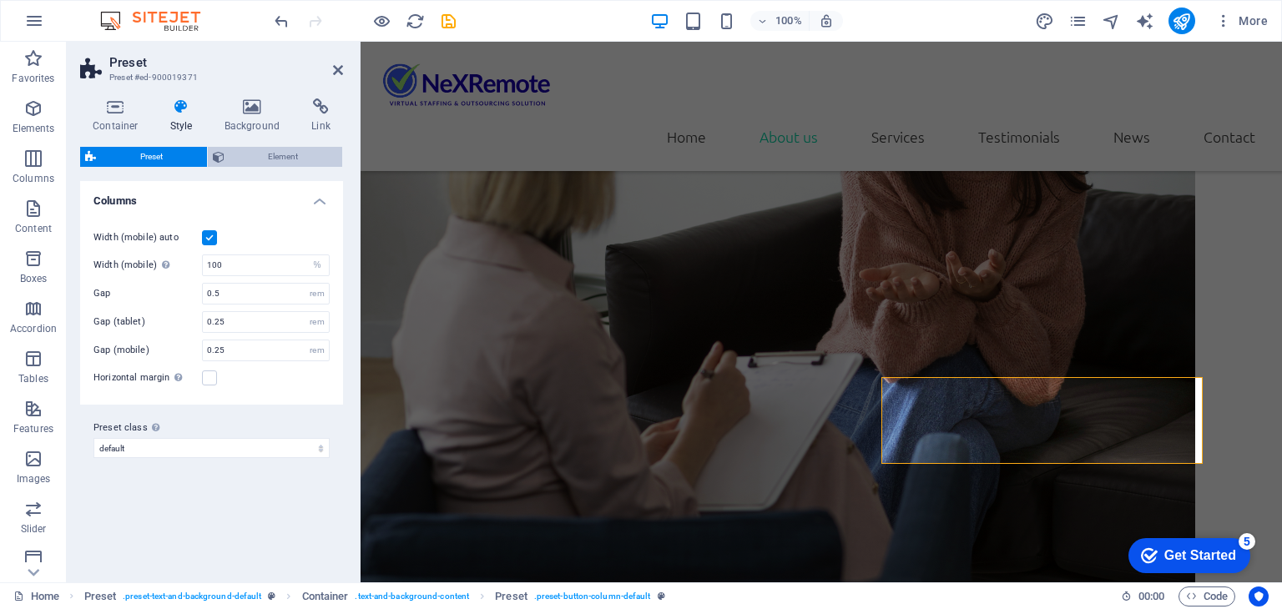
click at [275, 155] on span "Element" at bounding box center [283, 157] width 108 height 20
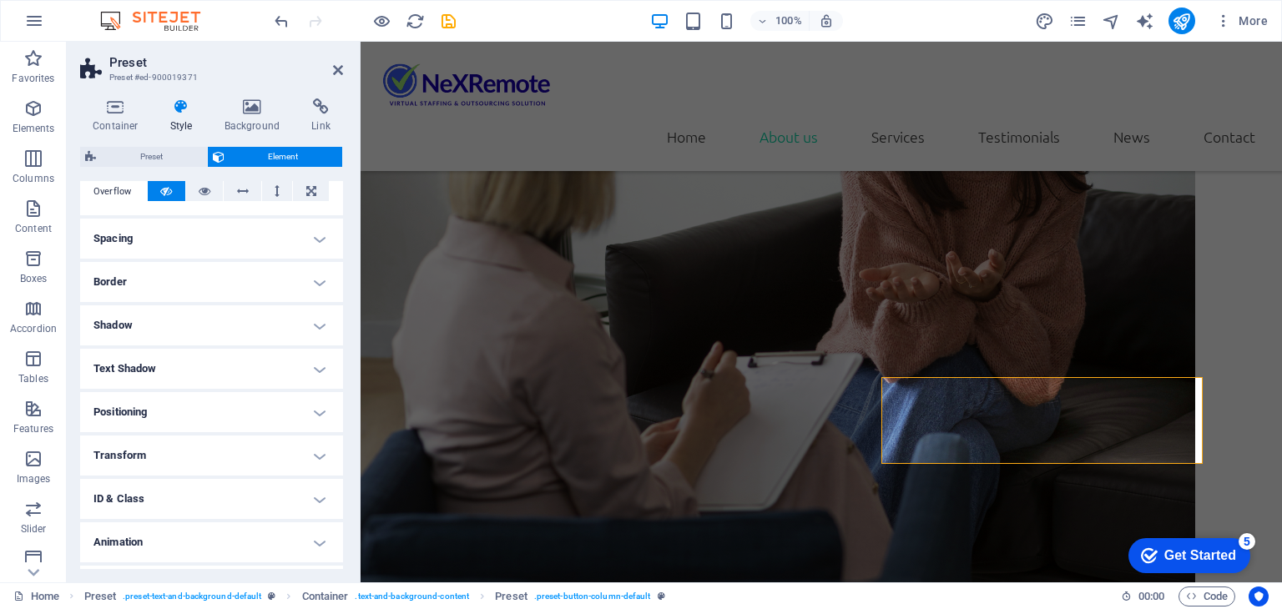
scroll to position [317, 0]
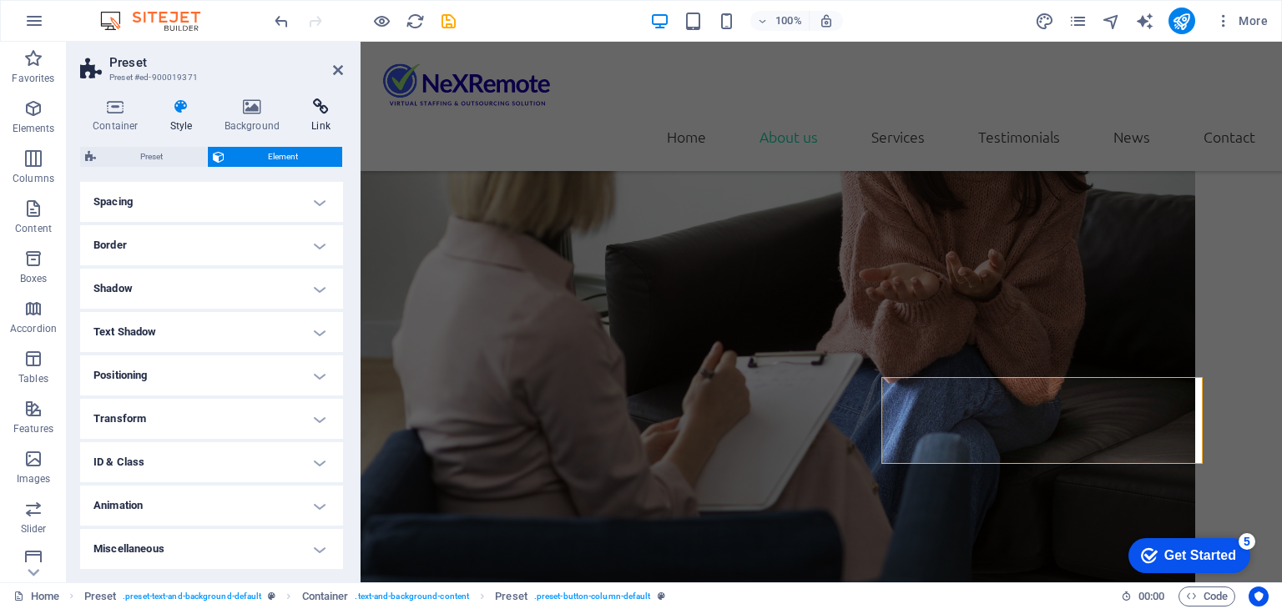
click at [320, 128] on h4 "Link" at bounding box center [321, 115] width 44 height 35
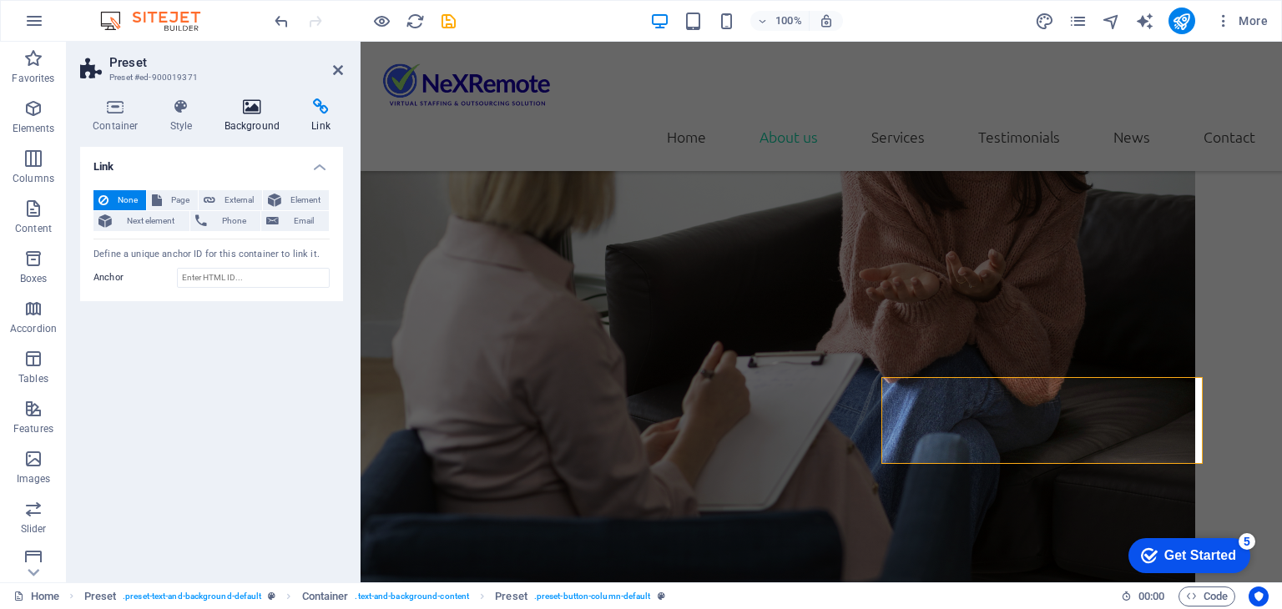
click at [255, 121] on h4 "Background" at bounding box center [256, 115] width 88 height 35
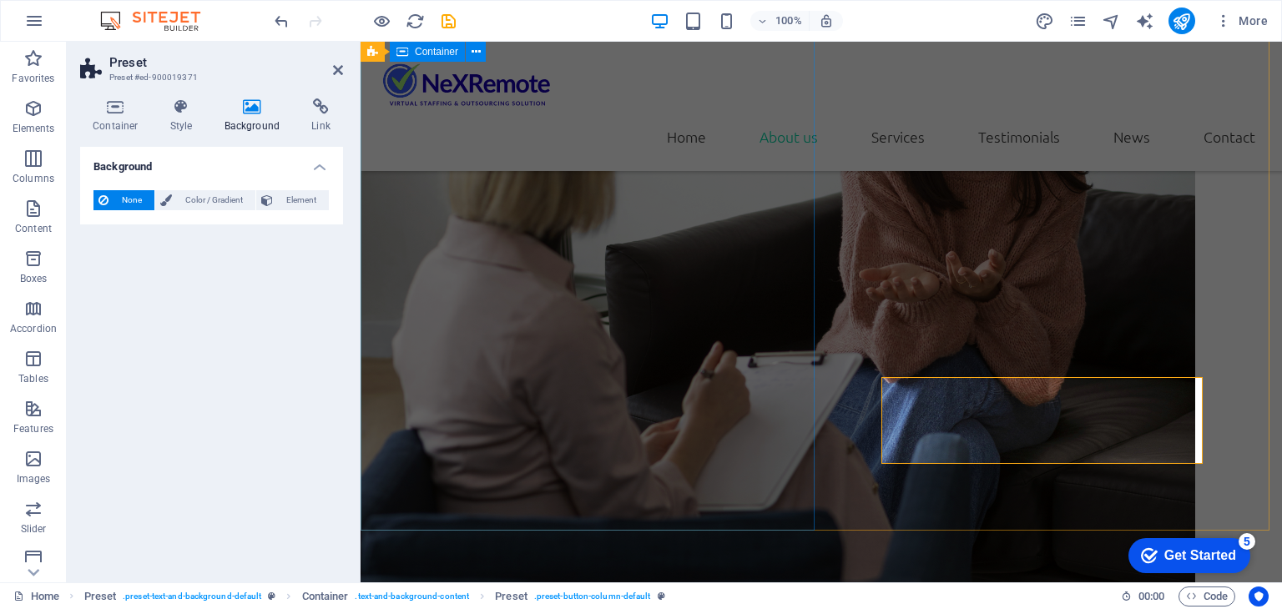
click at [576, 491] on div at bounding box center [820, 366] width 921 height 1001
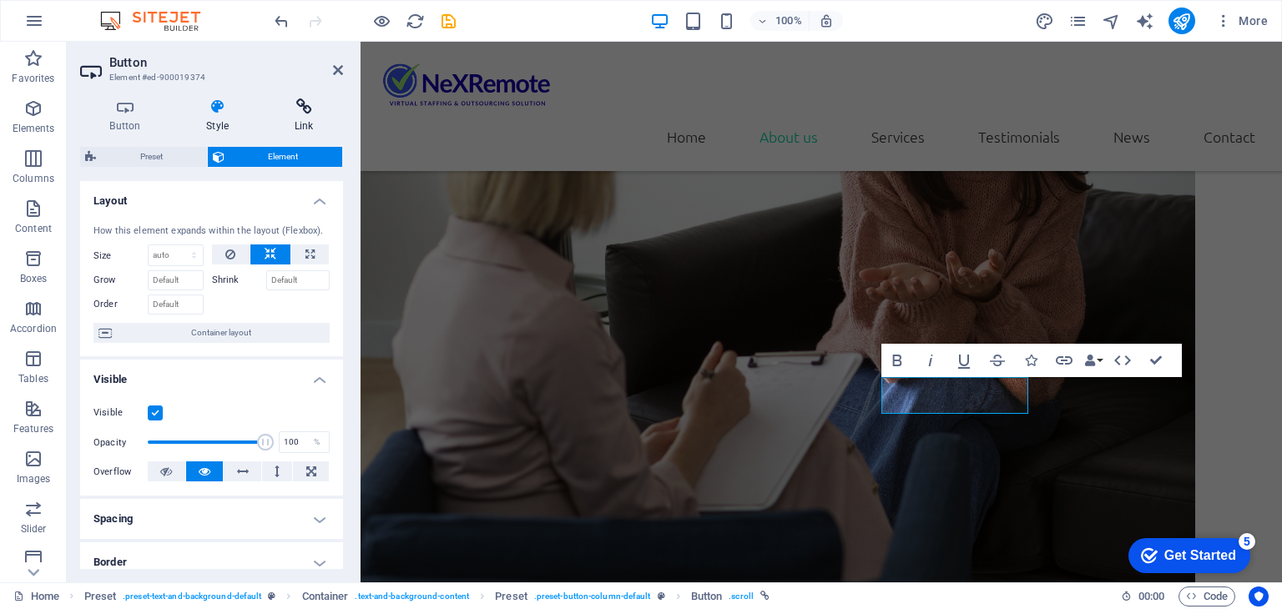
click at [300, 119] on h4 "Link" at bounding box center [303, 115] width 78 height 35
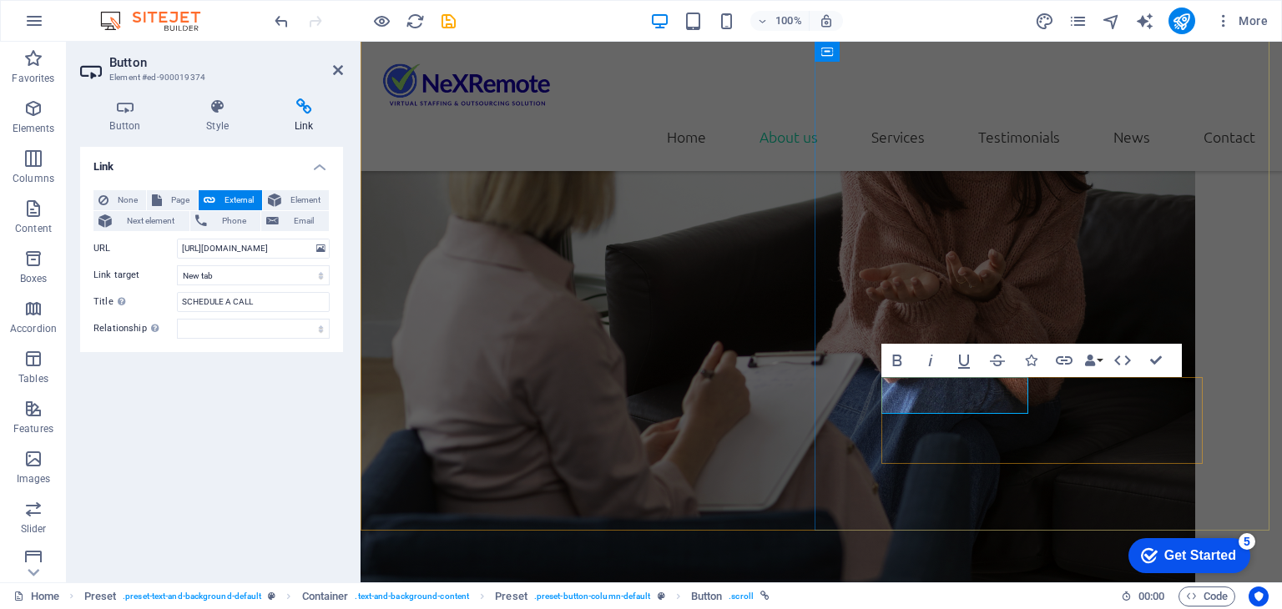
click at [894, 348] on button "Bold" at bounding box center [897, 360] width 32 height 33
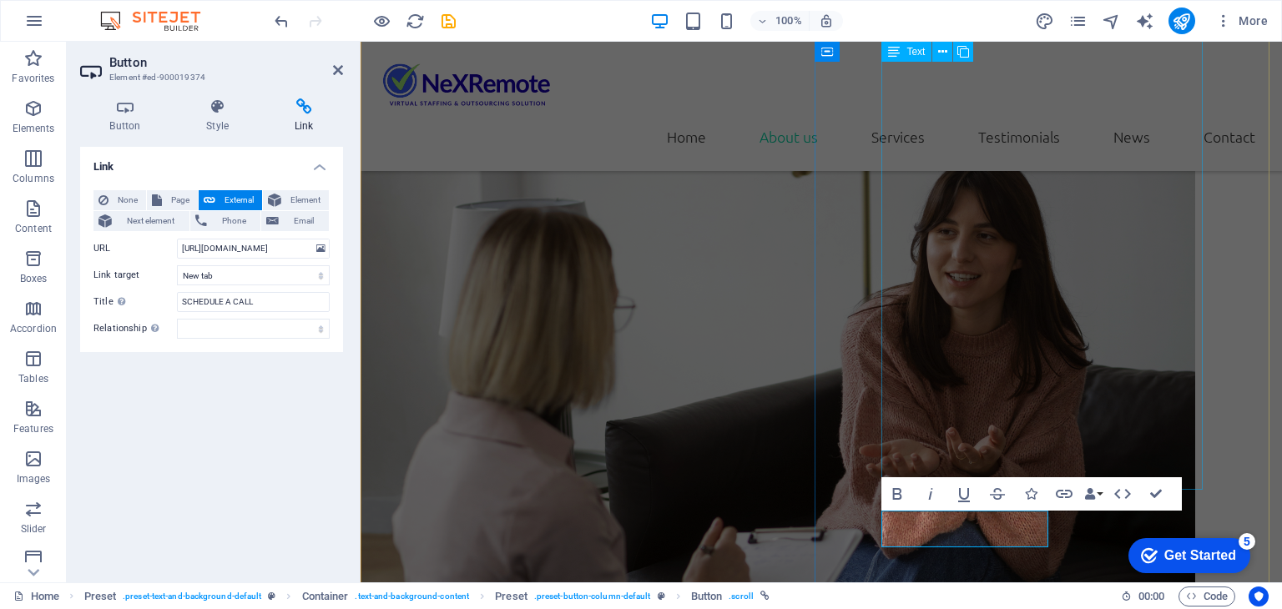
scroll to position [1774, 0]
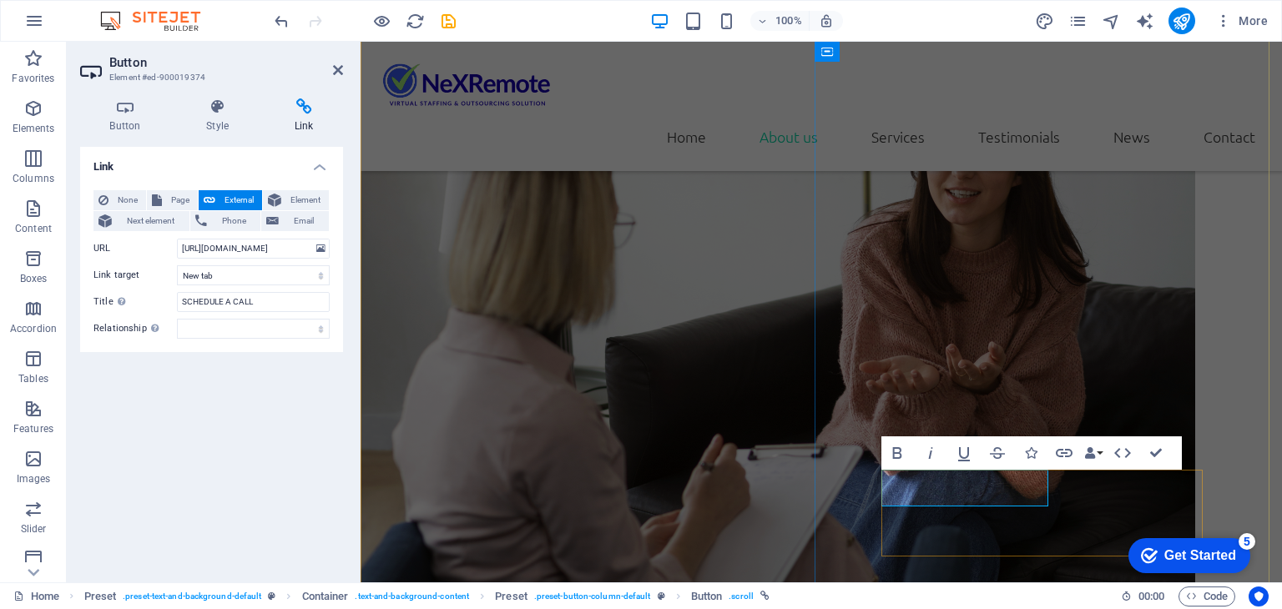
click at [1034, 451] on icon "button" at bounding box center [1031, 453] width 12 height 12
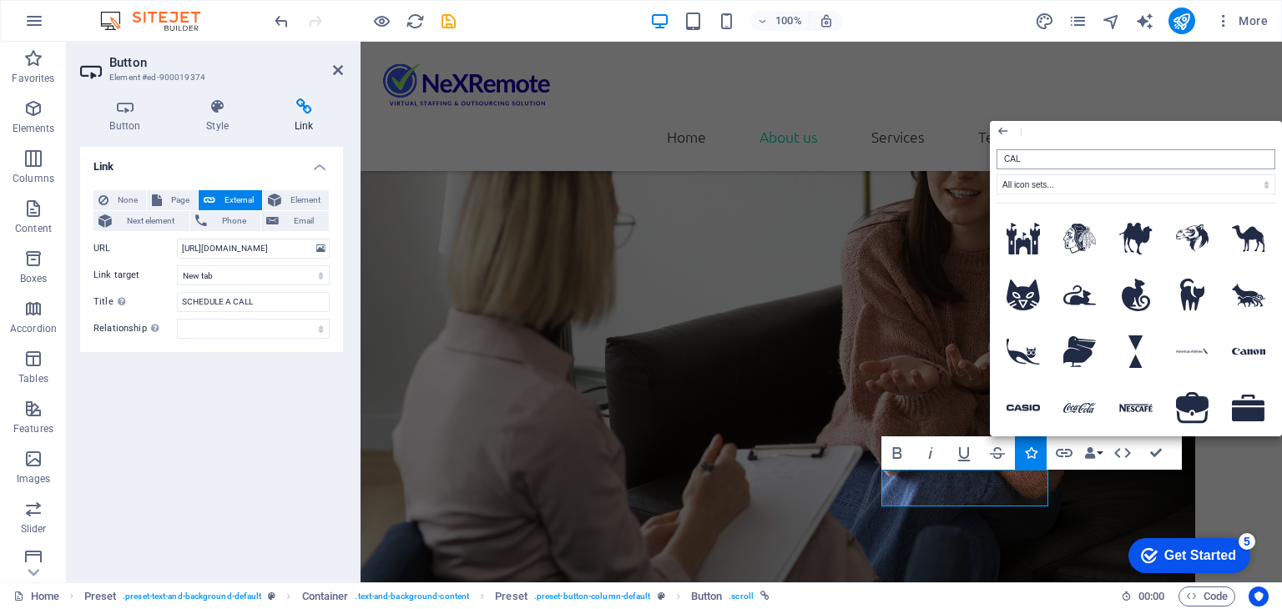
type input "CALL"
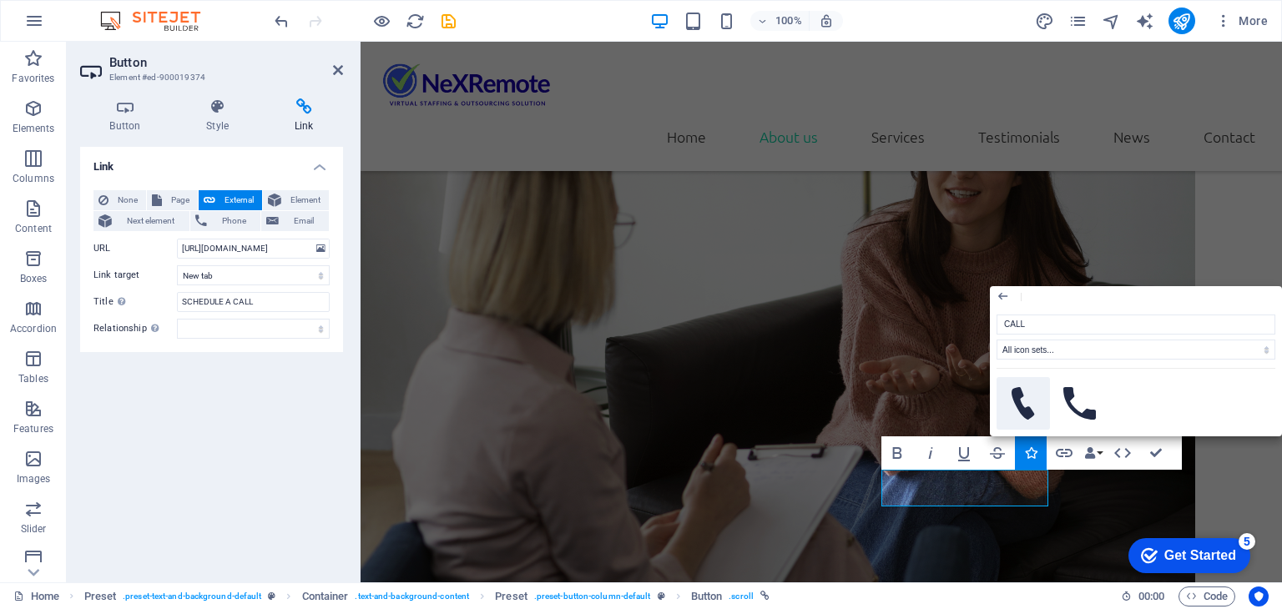
click at [1025, 411] on icon at bounding box center [1022, 403] width 23 height 33
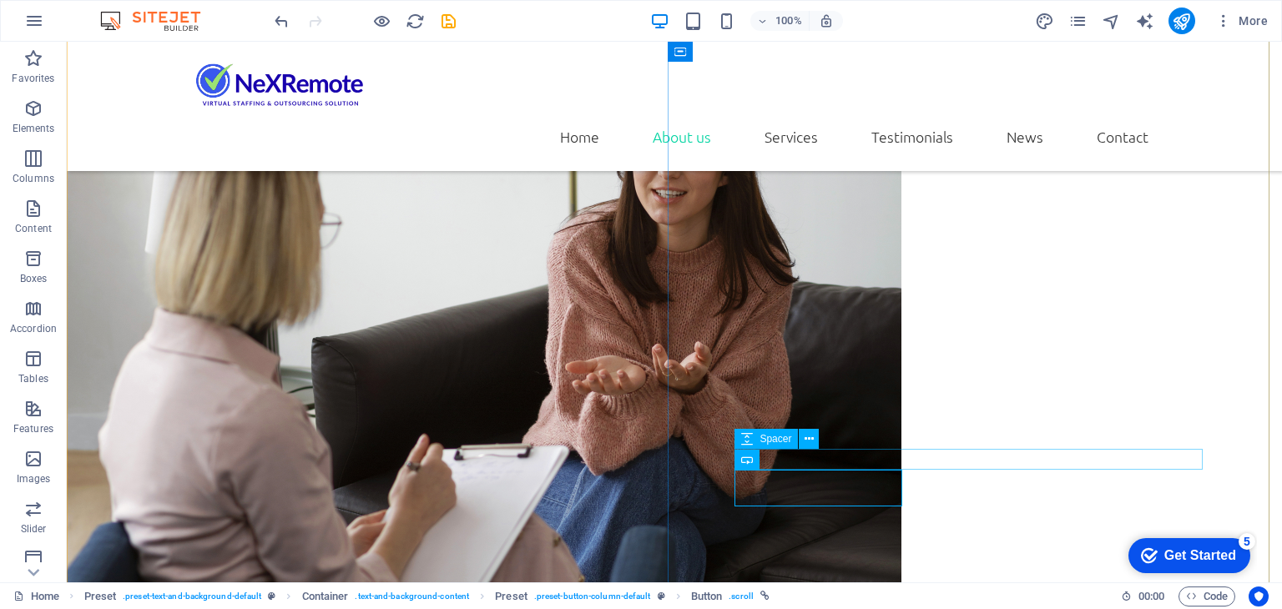
scroll to position [1598, 0]
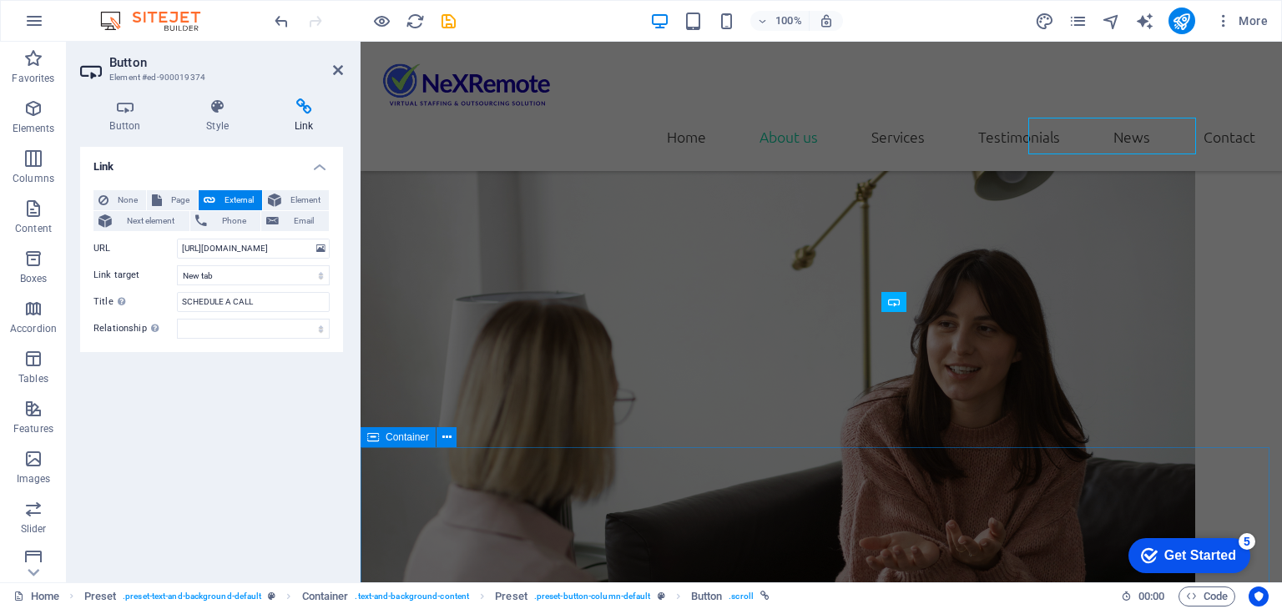
scroll to position [1950, 0]
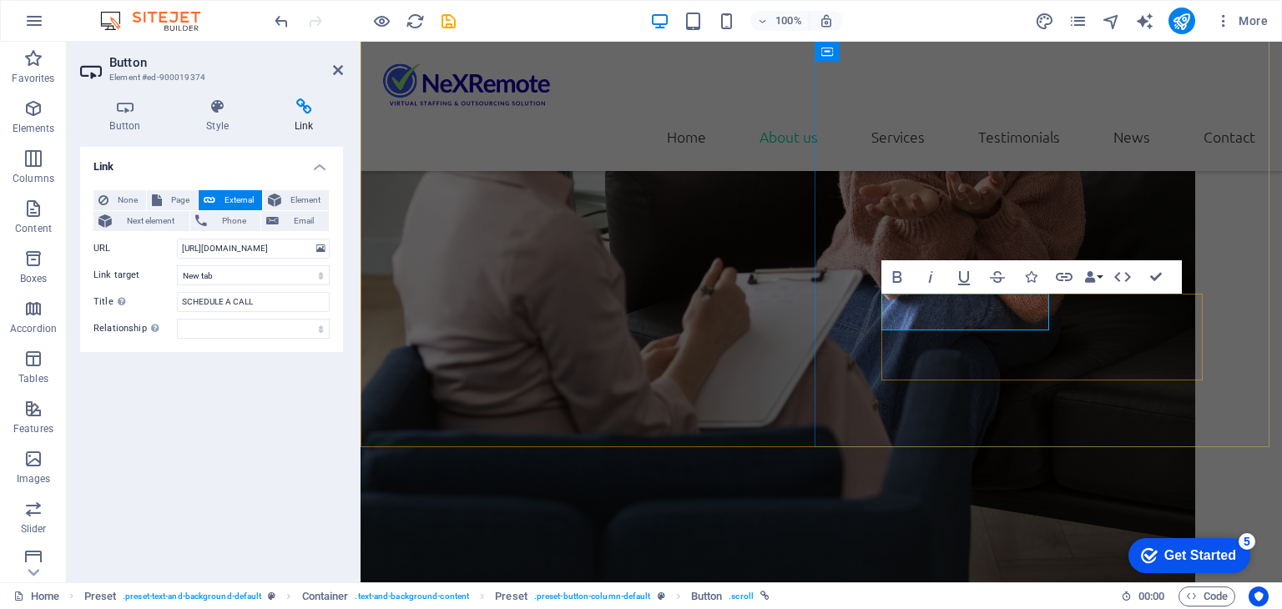
click at [1030, 278] on icon "button" at bounding box center [1031, 277] width 12 height 12
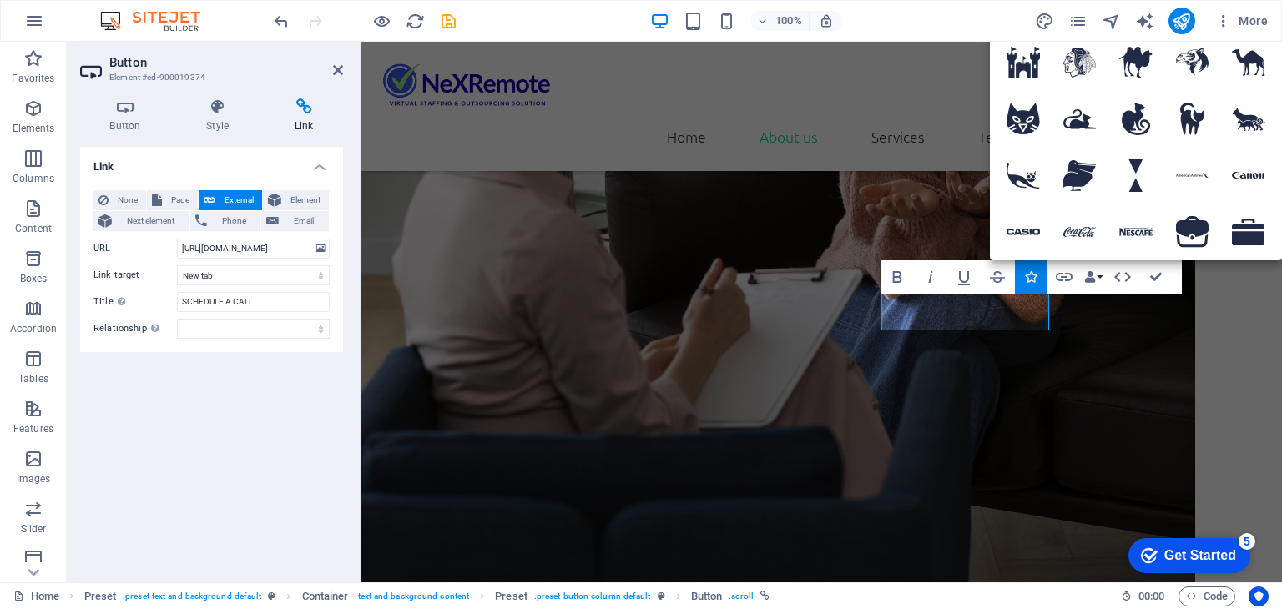
type input "CALL"
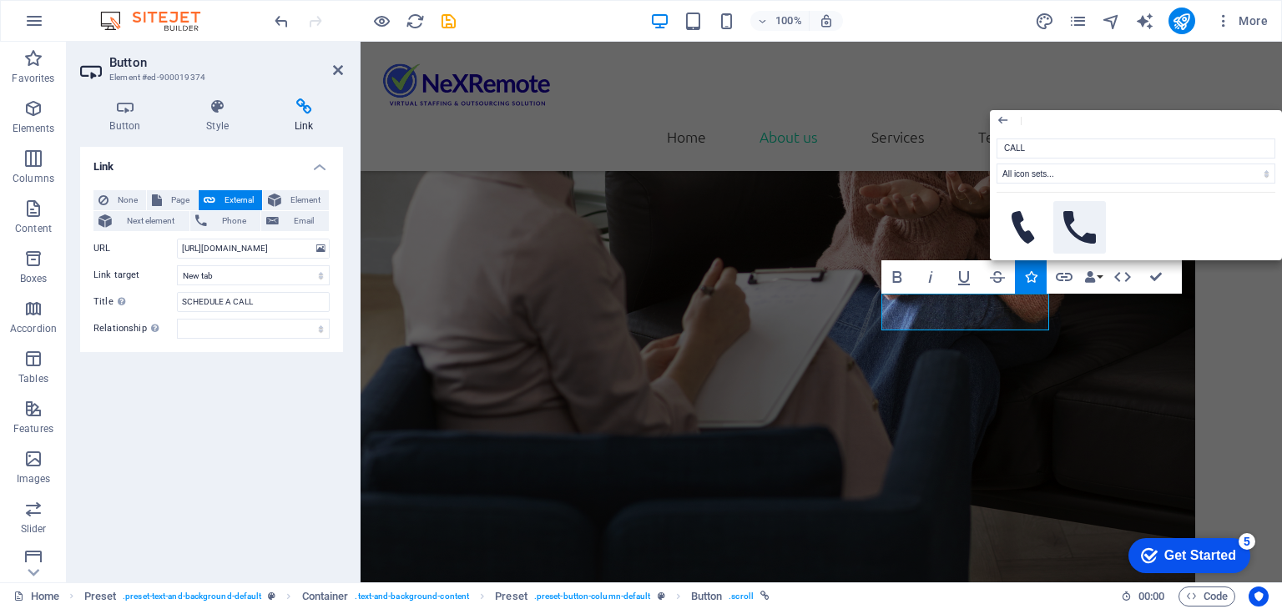
click at [1085, 223] on icon at bounding box center [1079, 227] width 33 height 33
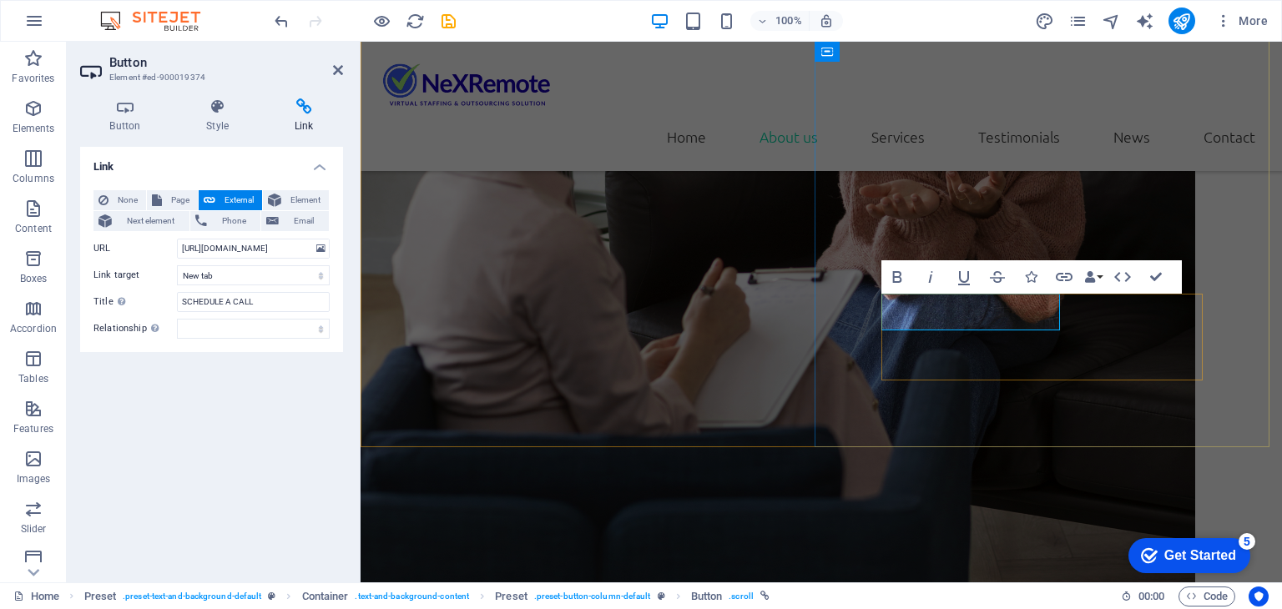
drag, startPoint x: 913, startPoint y: 309, endPoint x: 899, endPoint y: 311, distance: 14.4
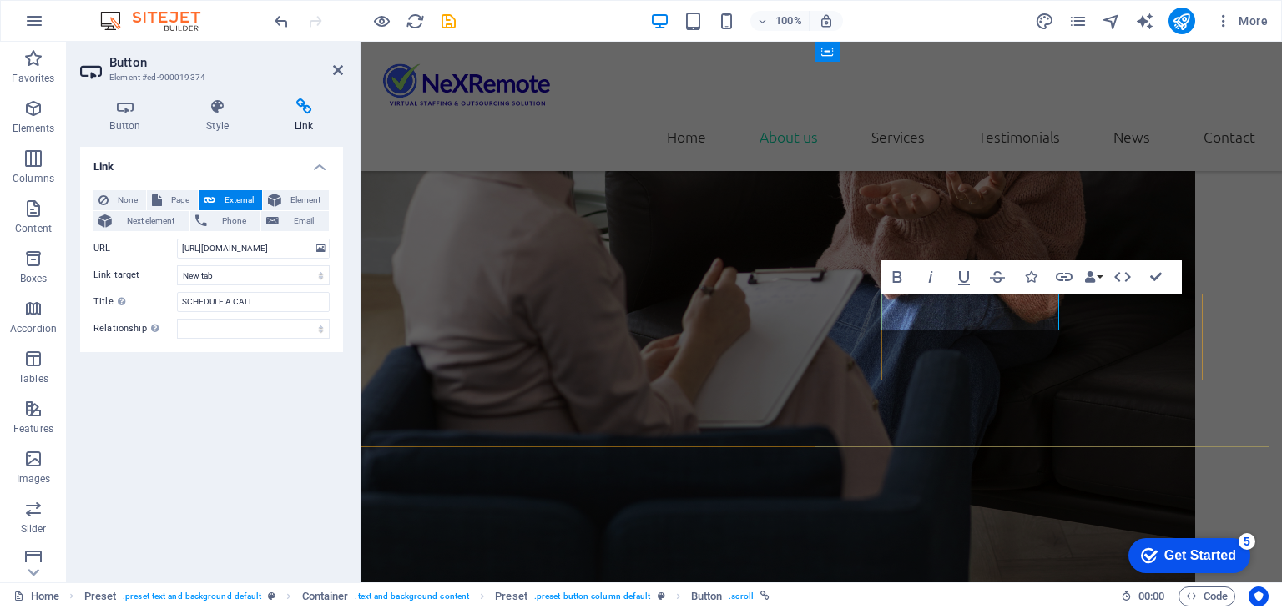
drag, startPoint x: 909, startPoint y: 315, endPoint x: 891, endPoint y: 318, distance: 17.8
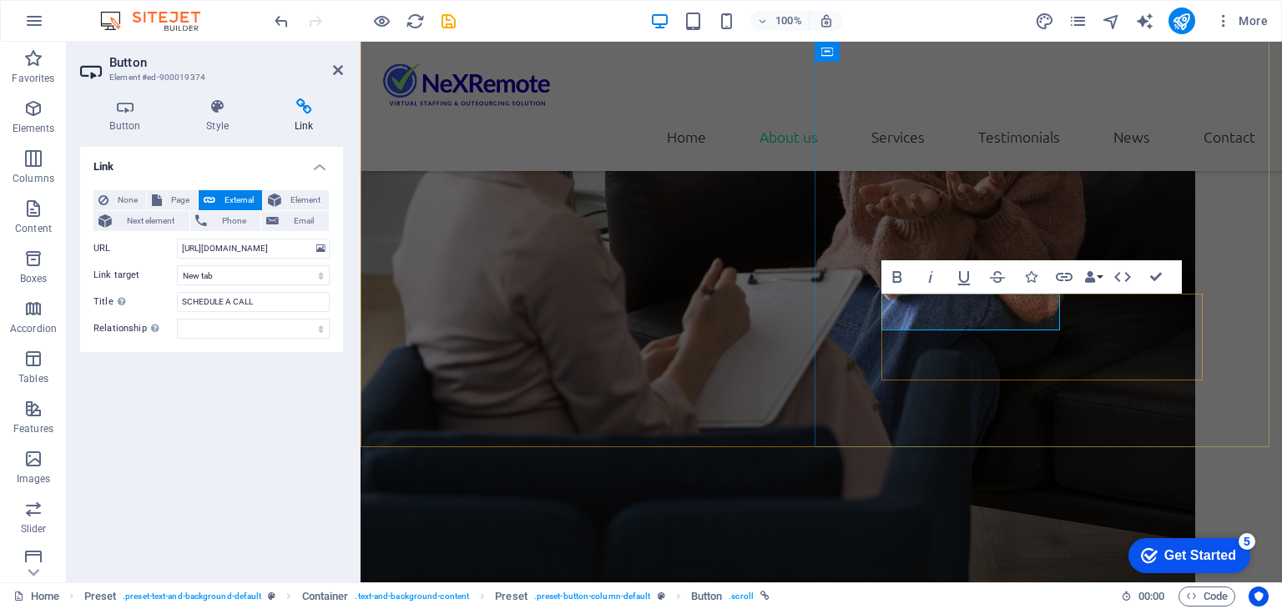
click at [896, 281] on icon "button" at bounding box center [897, 277] width 9 height 12
click at [895, 279] on icon "button" at bounding box center [897, 277] width 20 height 20
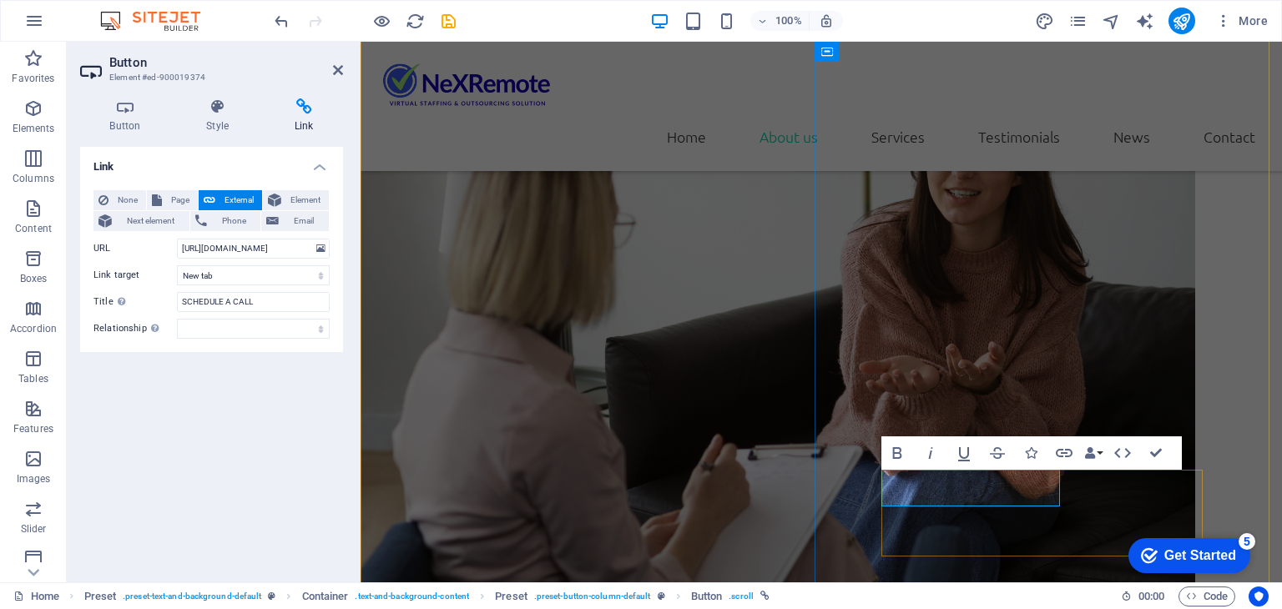
click at [1035, 451] on icon "button" at bounding box center [1031, 453] width 12 height 12
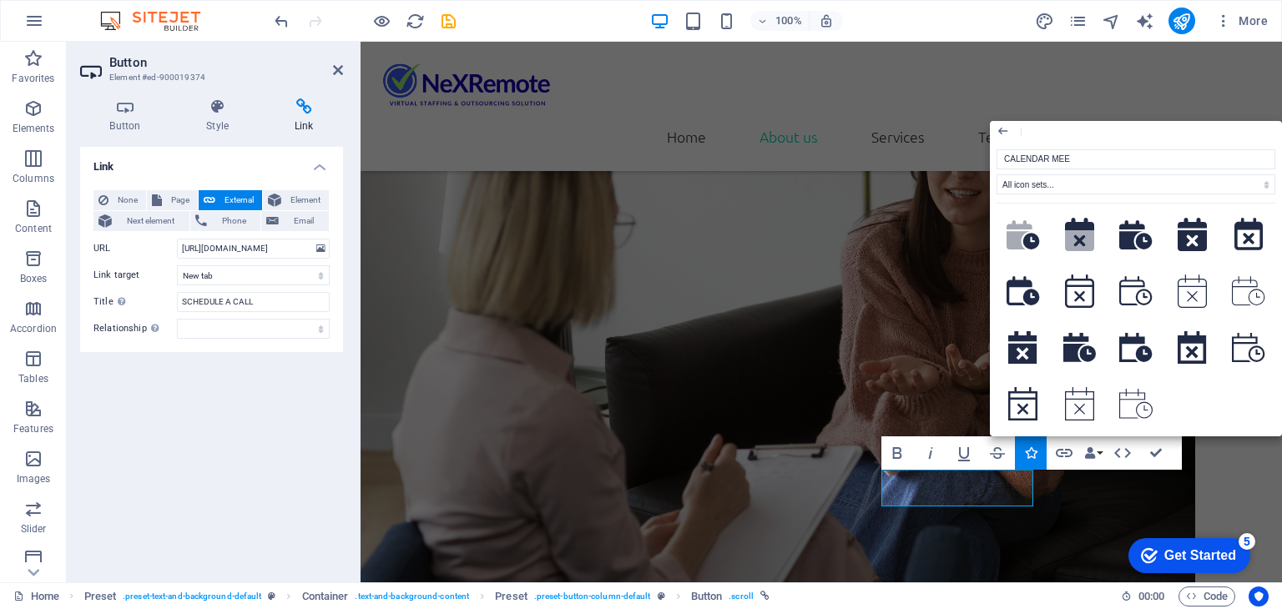
scroll to position [0, 0]
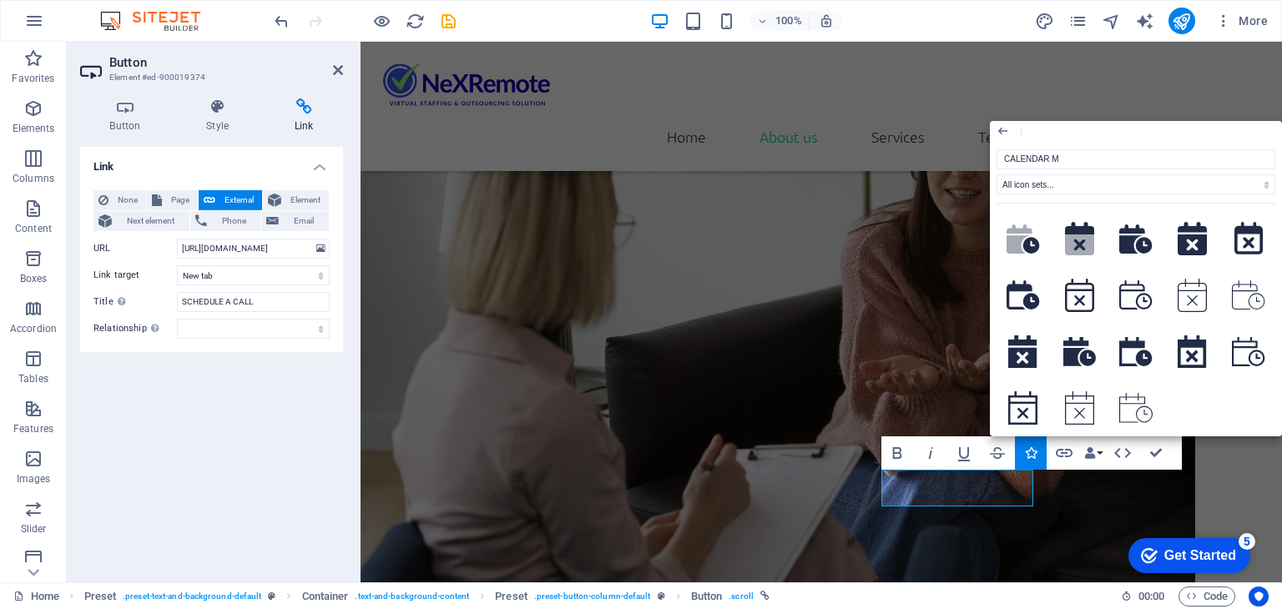
type input "CALENDAR"
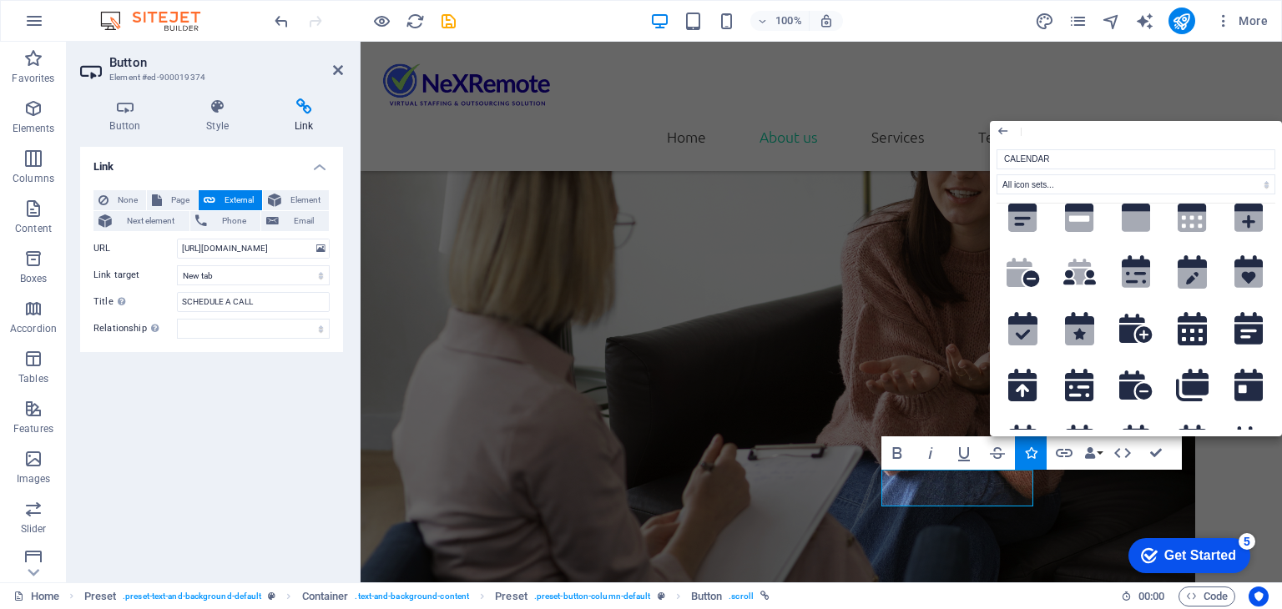
scroll to position [250, 0]
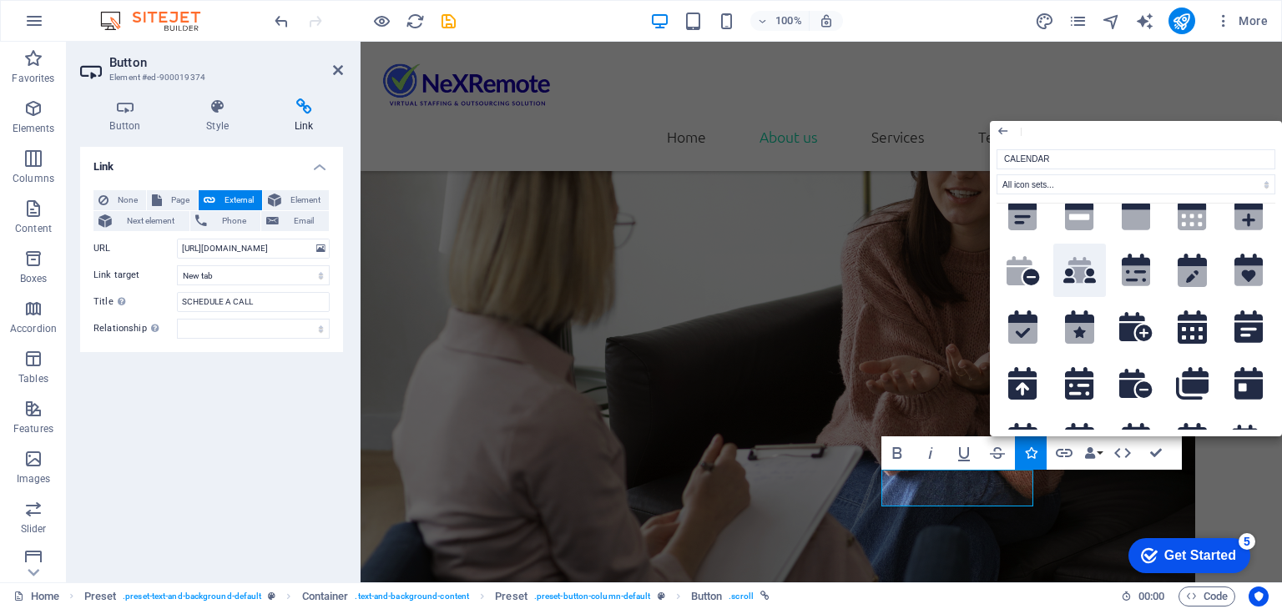
click at [1085, 273] on icon ".fa-secondary{opacity:.4}" at bounding box center [1079, 270] width 33 height 27
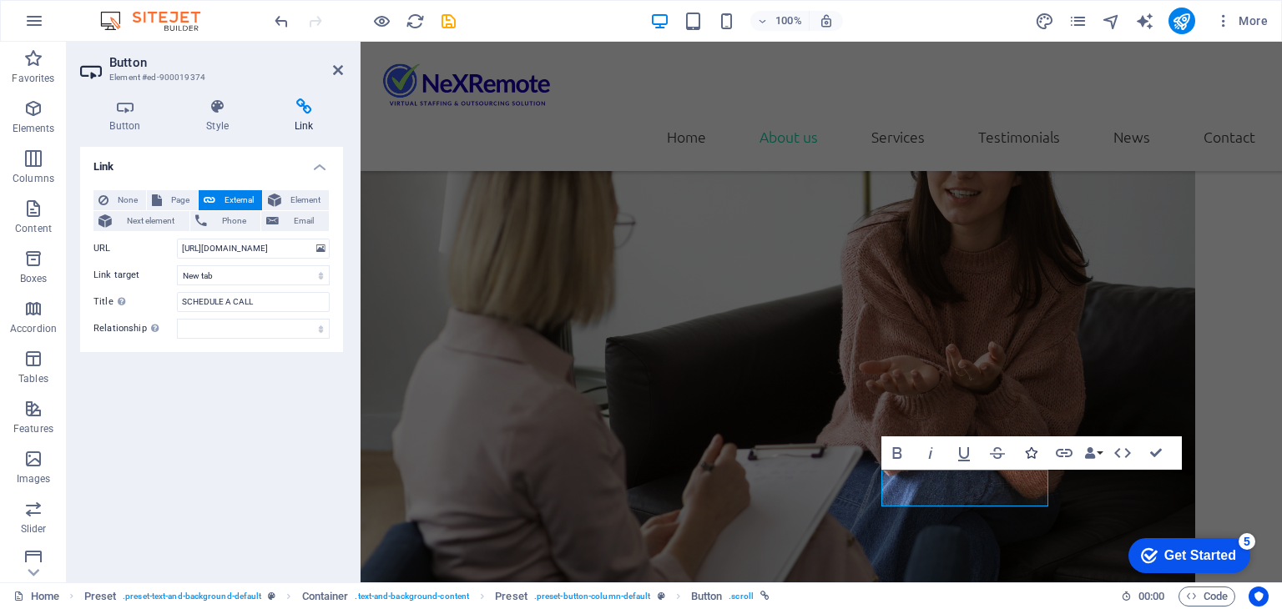
click at [1035, 455] on icon "button" at bounding box center [1031, 453] width 12 height 12
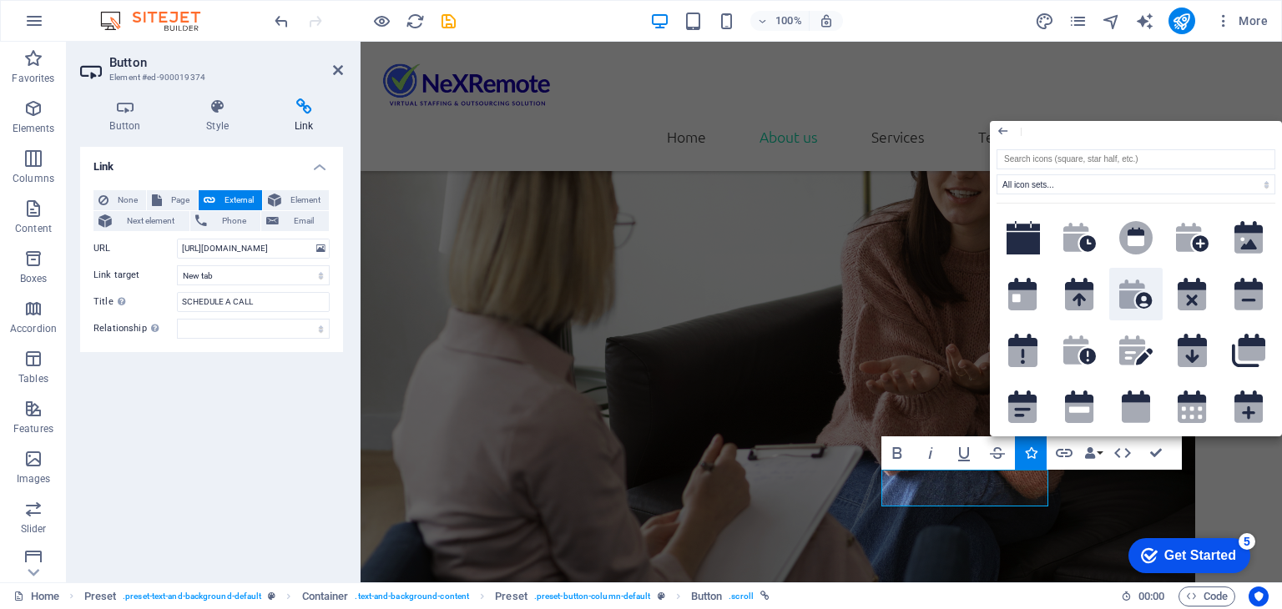
scroll to position [0, 0]
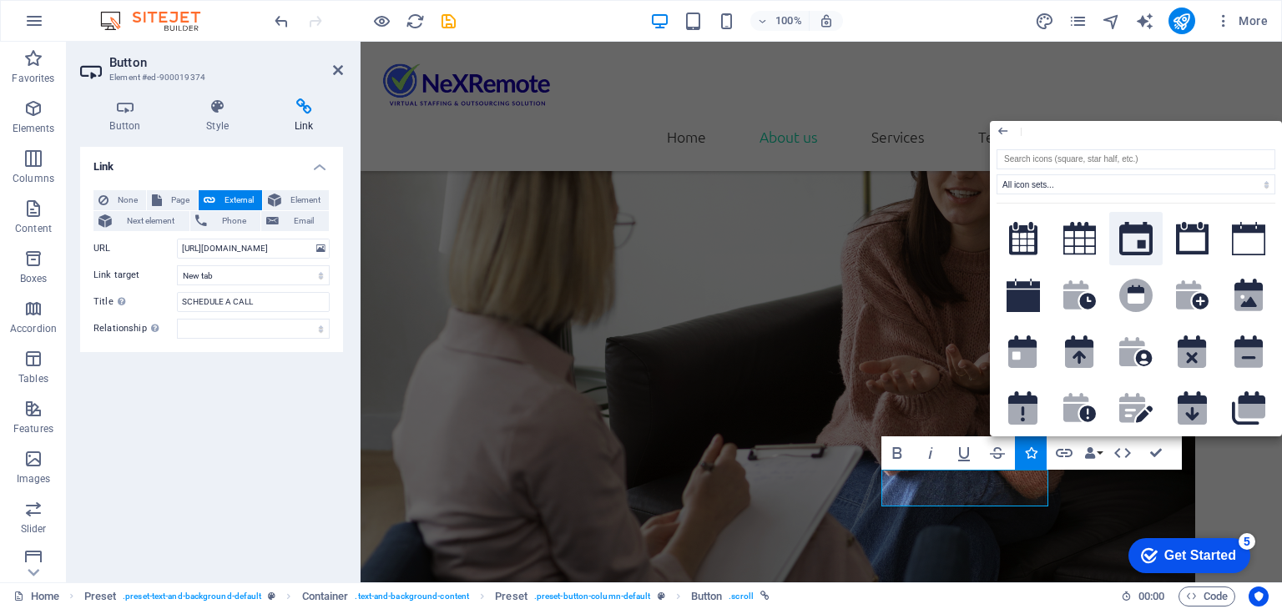
click at [1138, 241] on icon at bounding box center [1135, 238] width 33 height 33
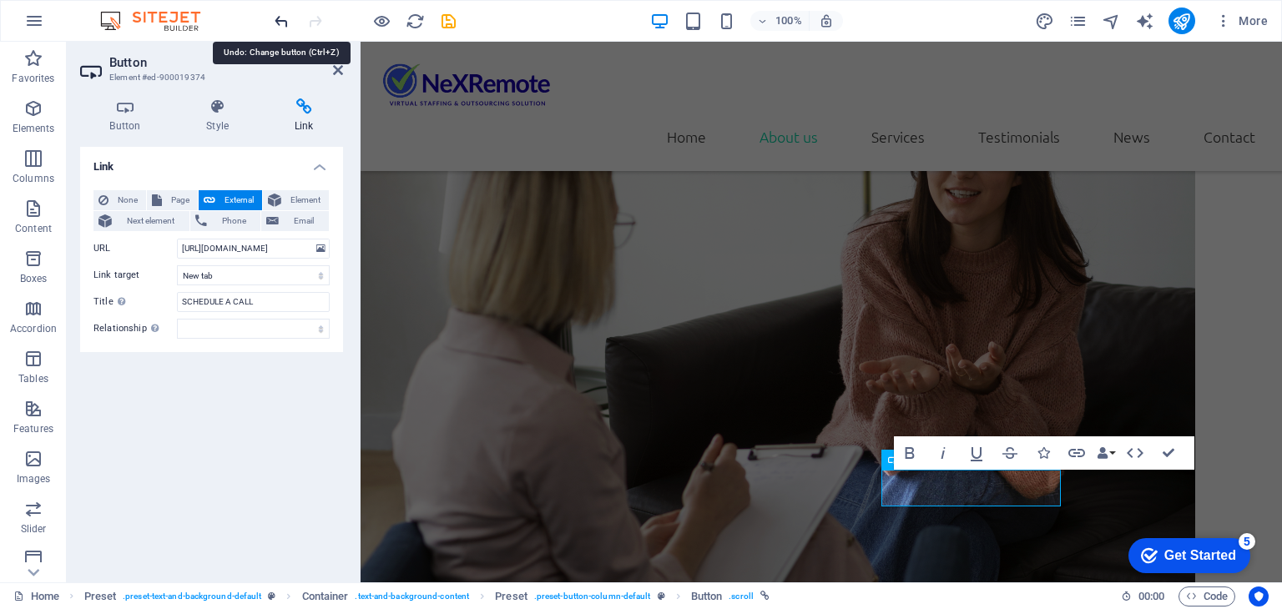
click at [284, 17] on icon "undo" at bounding box center [281, 21] width 19 height 19
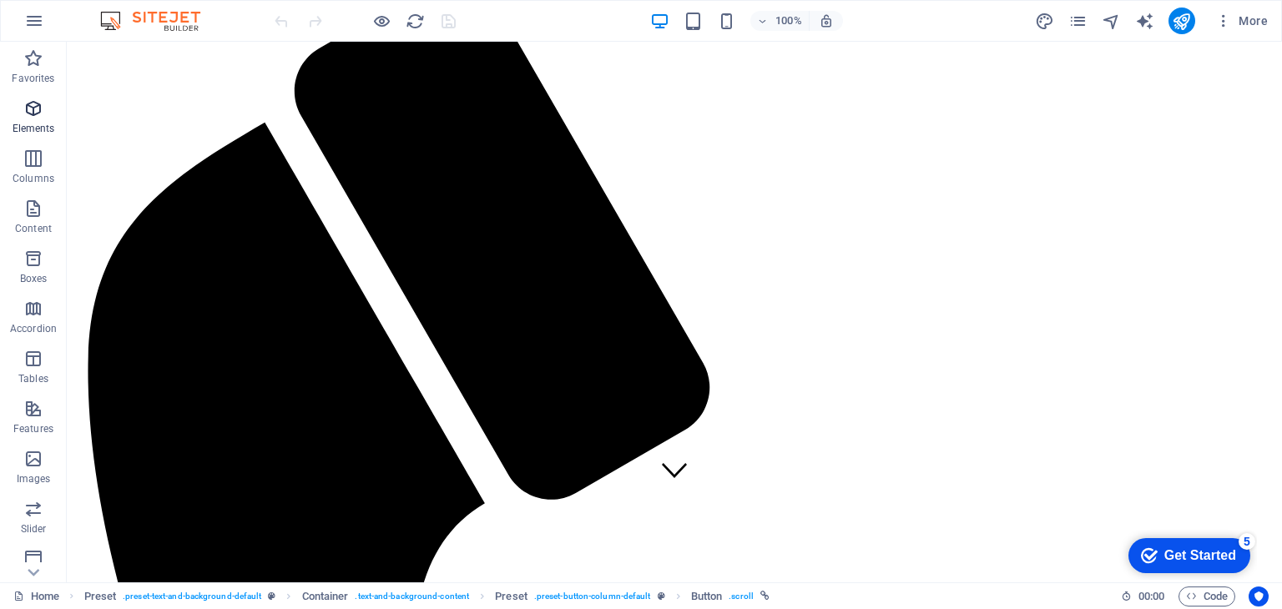
click at [30, 114] on icon "button" at bounding box center [33, 108] width 20 height 20
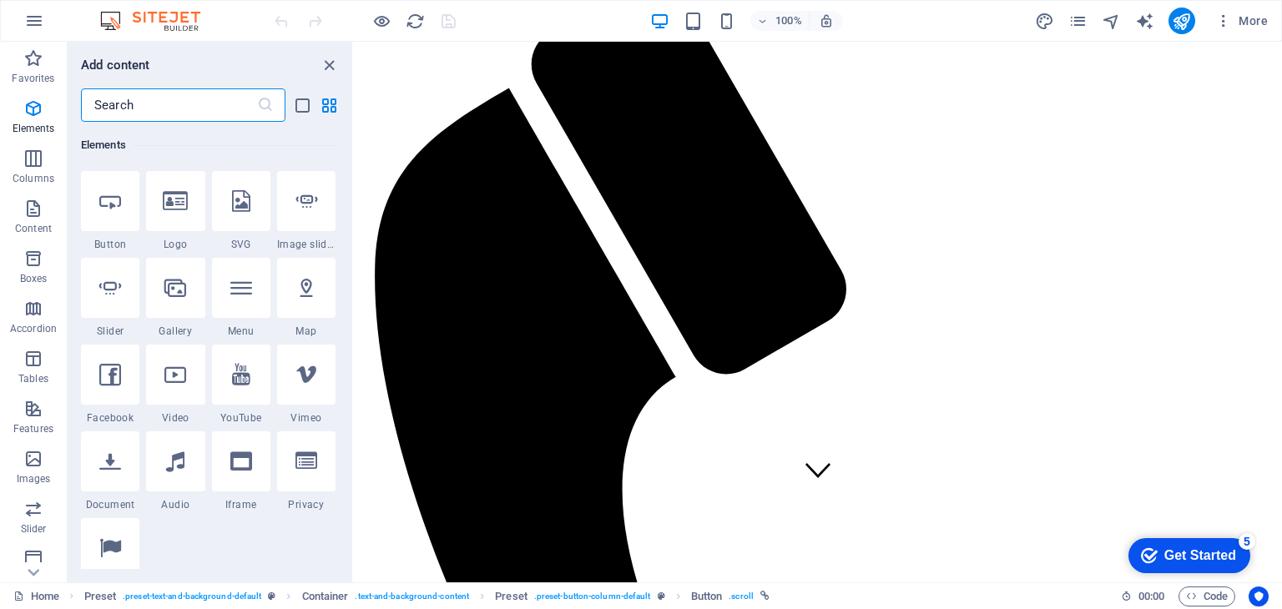
scroll to position [344, 0]
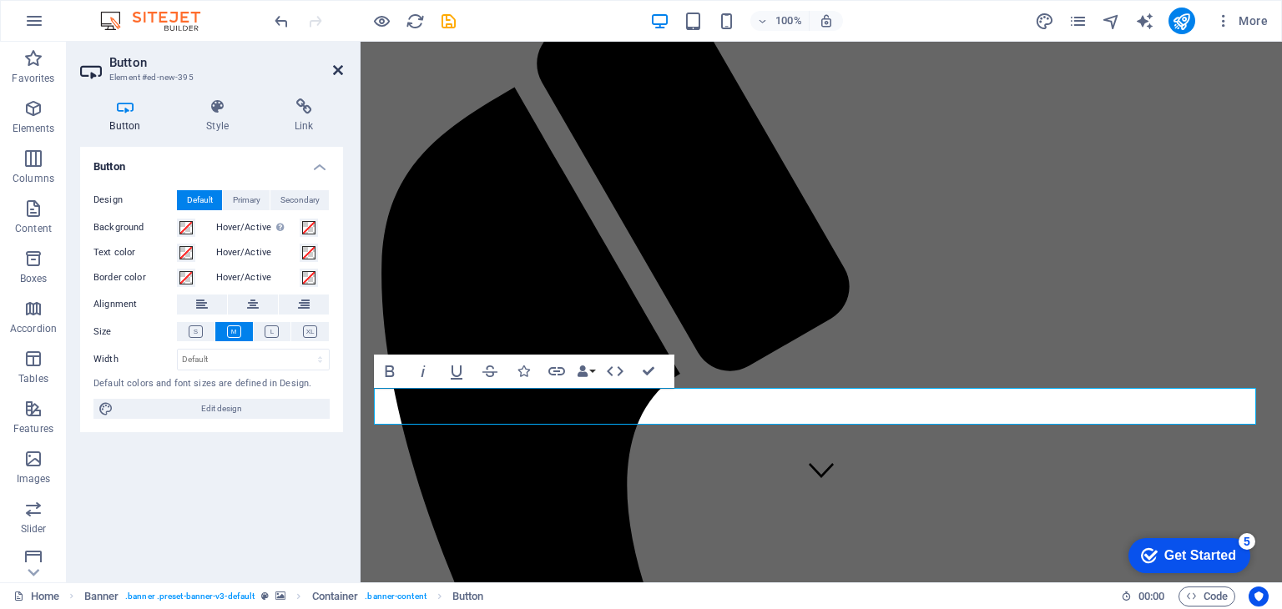
click at [340, 70] on icon at bounding box center [338, 69] width 10 height 13
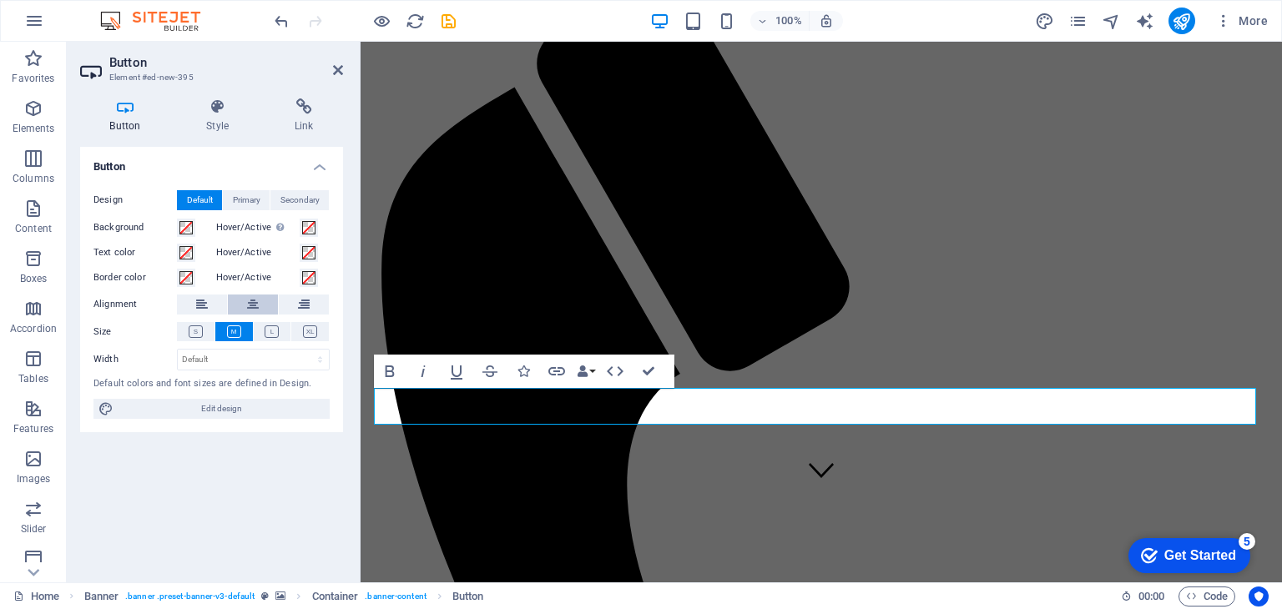
click at [259, 309] on button at bounding box center [253, 305] width 50 height 20
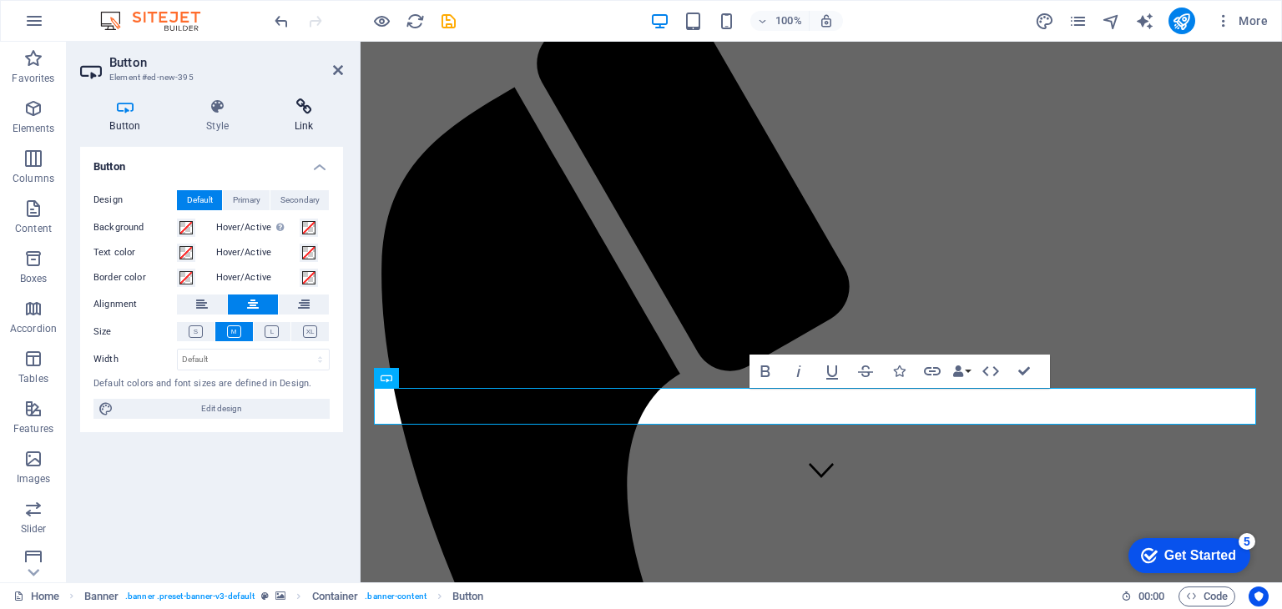
click at [310, 119] on h4 "Link" at bounding box center [303, 115] width 78 height 35
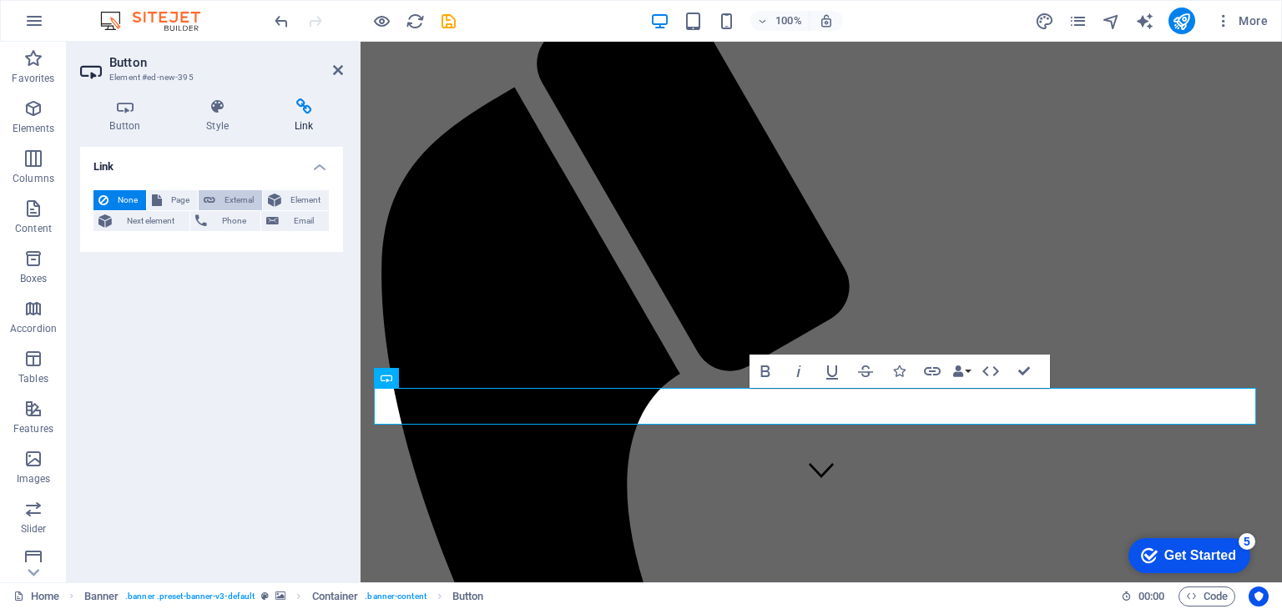
click at [228, 200] on span "External" at bounding box center [238, 200] width 37 height 20
select select "blank"
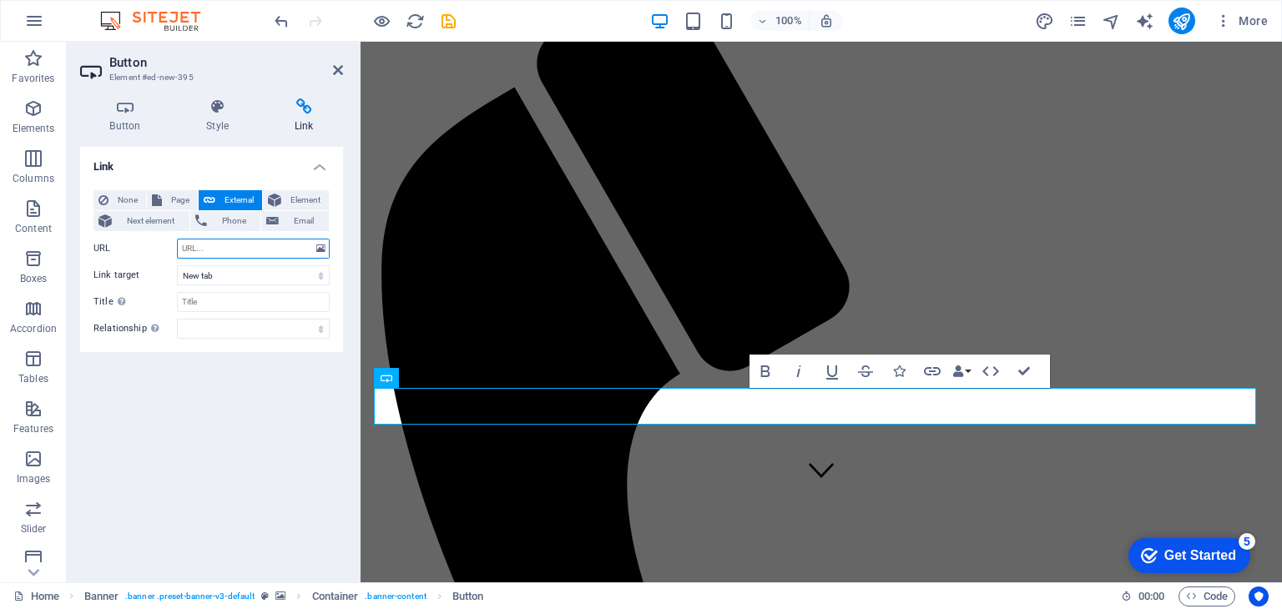
paste input "https://calendly.com/nexremote/discoverycall"
type input "https://calendly.com/nexremote/discoverycall"
click at [214, 306] on input "Title Additional link description, should not be the same as the link text. The…" at bounding box center [253, 302] width 153 height 20
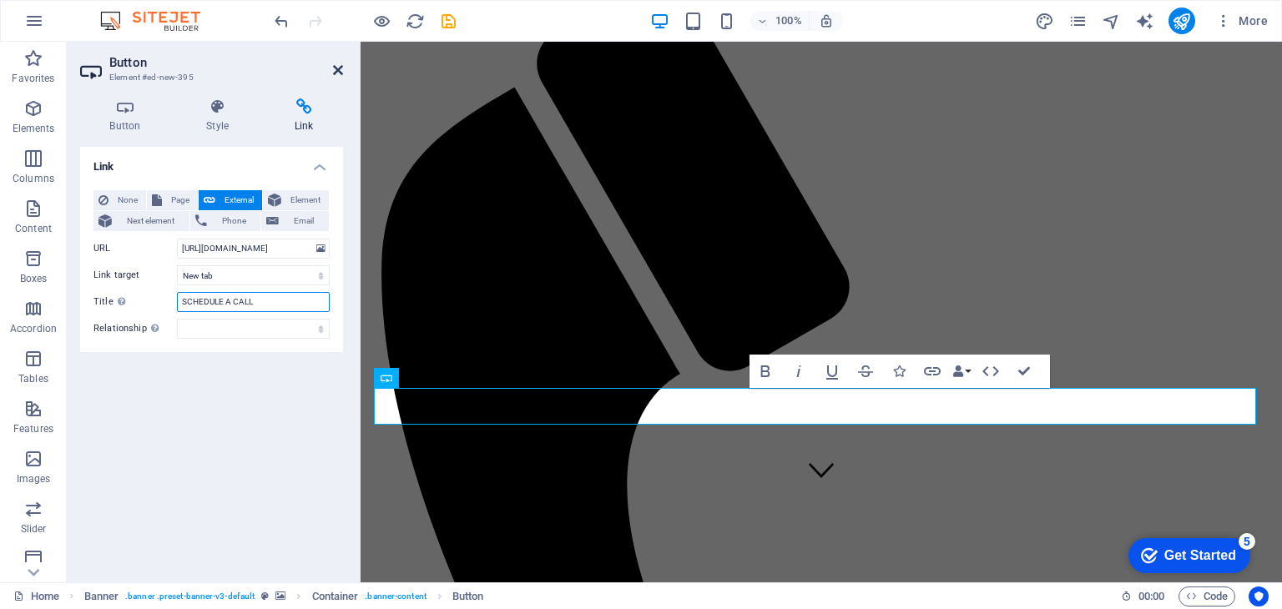
type input "SCHEDULE A CALL"
click at [333, 74] on icon at bounding box center [338, 69] width 10 height 13
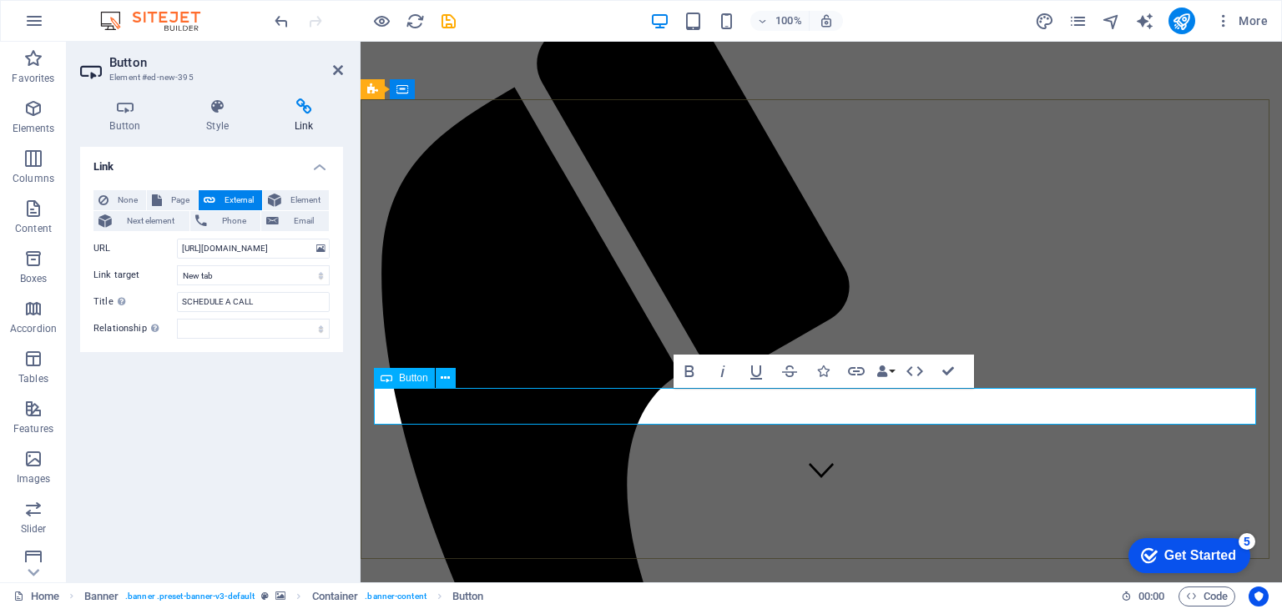
click at [697, 371] on icon "button" at bounding box center [698, 371] width 9 height 12
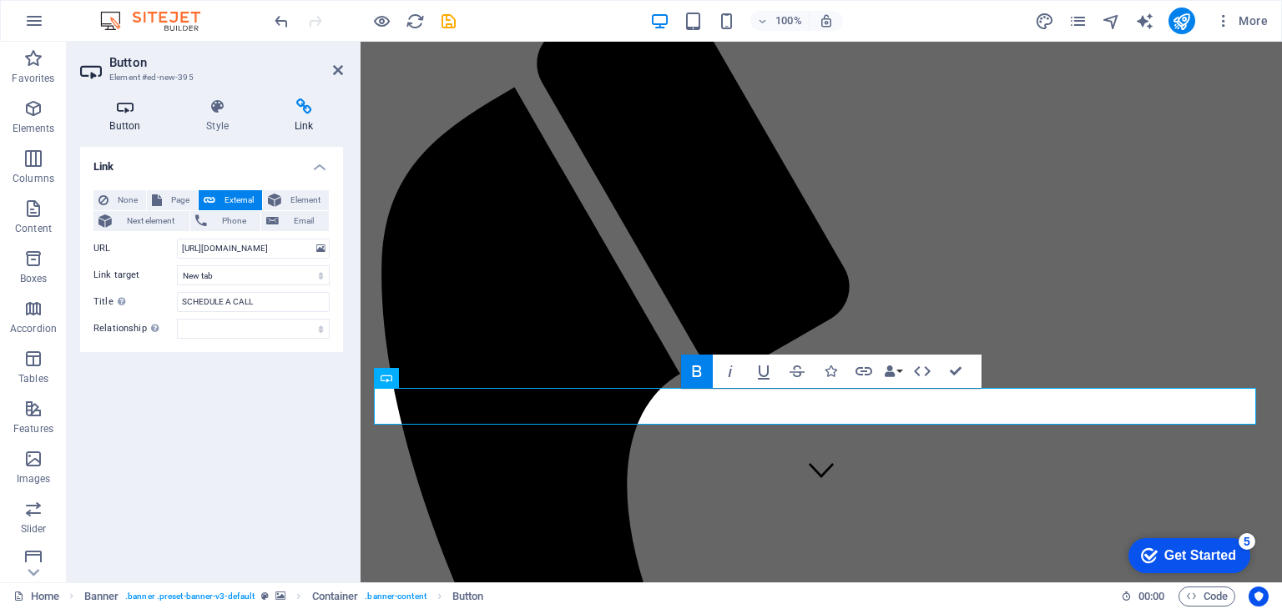
click at [124, 116] on h4 "Button" at bounding box center [128, 115] width 97 height 35
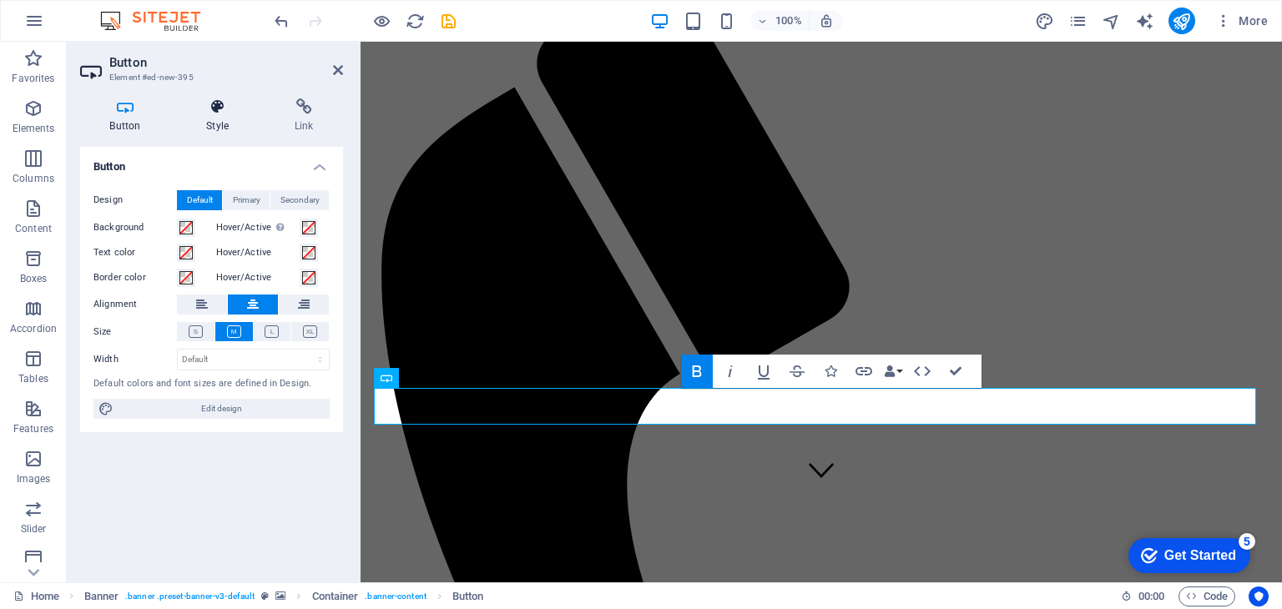
click at [226, 117] on h4 "Style" at bounding box center [221, 115] width 88 height 35
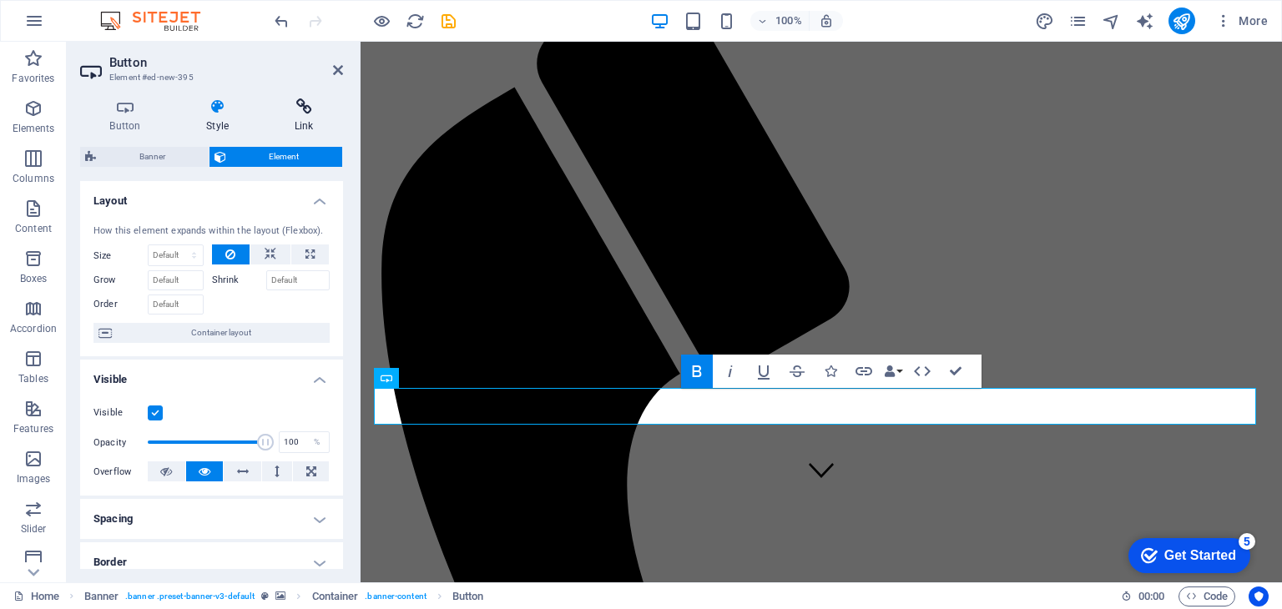
click at [304, 118] on h4 "Link" at bounding box center [303, 115] width 78 height 35
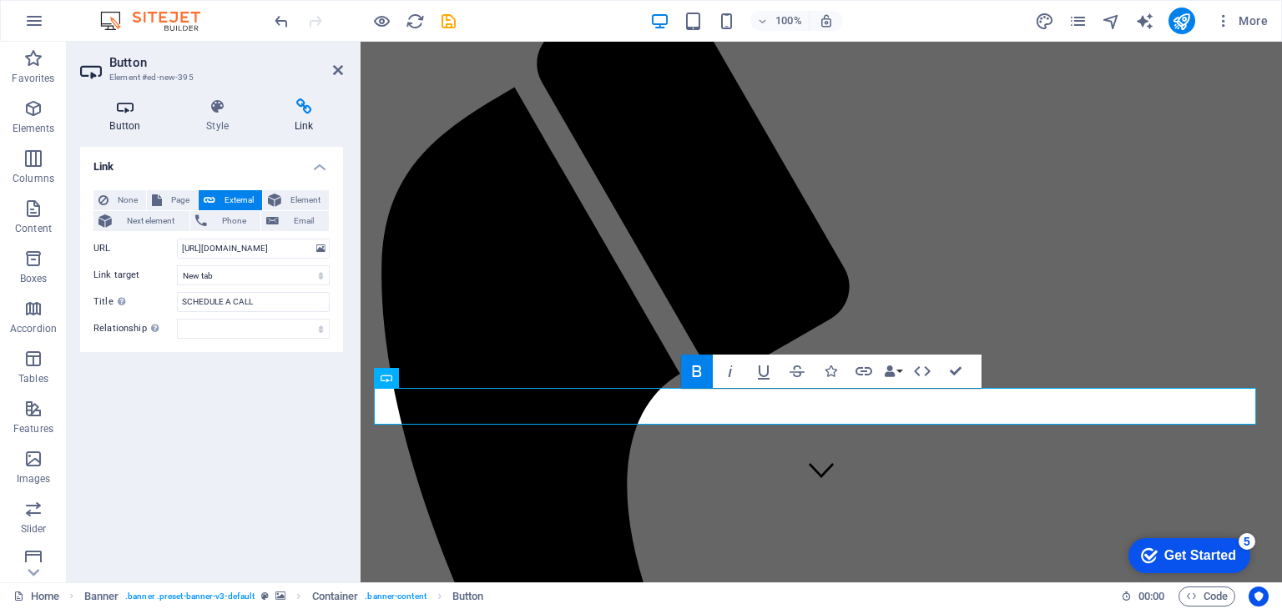
click at [113, 121] on h4 "Button" at bounding box center [128, 115] width 97 height 35
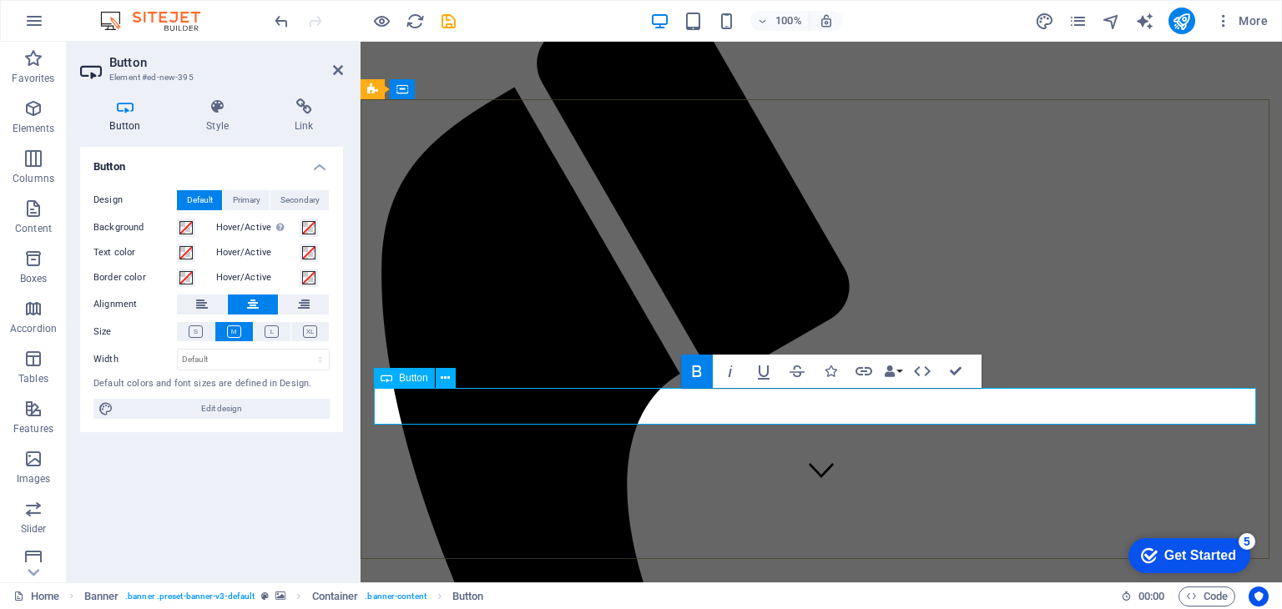
click at [252, 204] on span "Primary" at bounding box center [247, 200] width 28 height 20
click at [290, 200] on span "Secondary" at bounding box center [299, 200] width 39 height 20
click at [200, 197] on span "Default" at bounding box center [200, 200] width 26 height 20
click at [224, 123] on h4 "Style" at bounding box center [221, 115] width 88 height 35
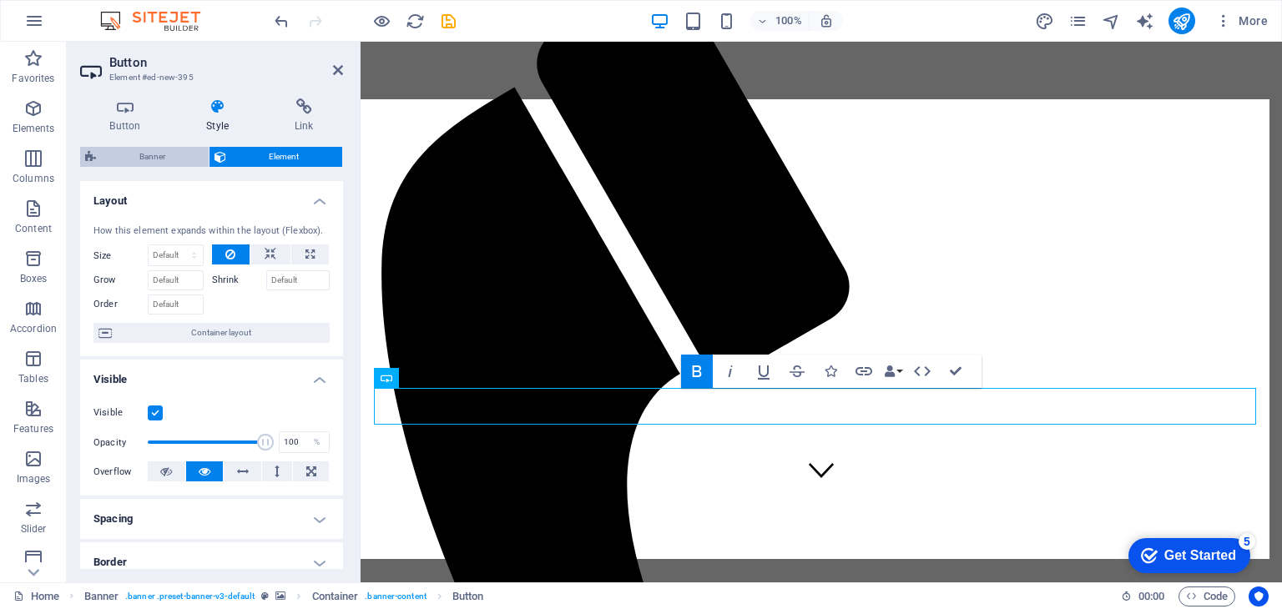
click at [149, 158] on span "Banner" at bounding box center [152, 157] width 103 height 20
select select "vh"
select select "banner"
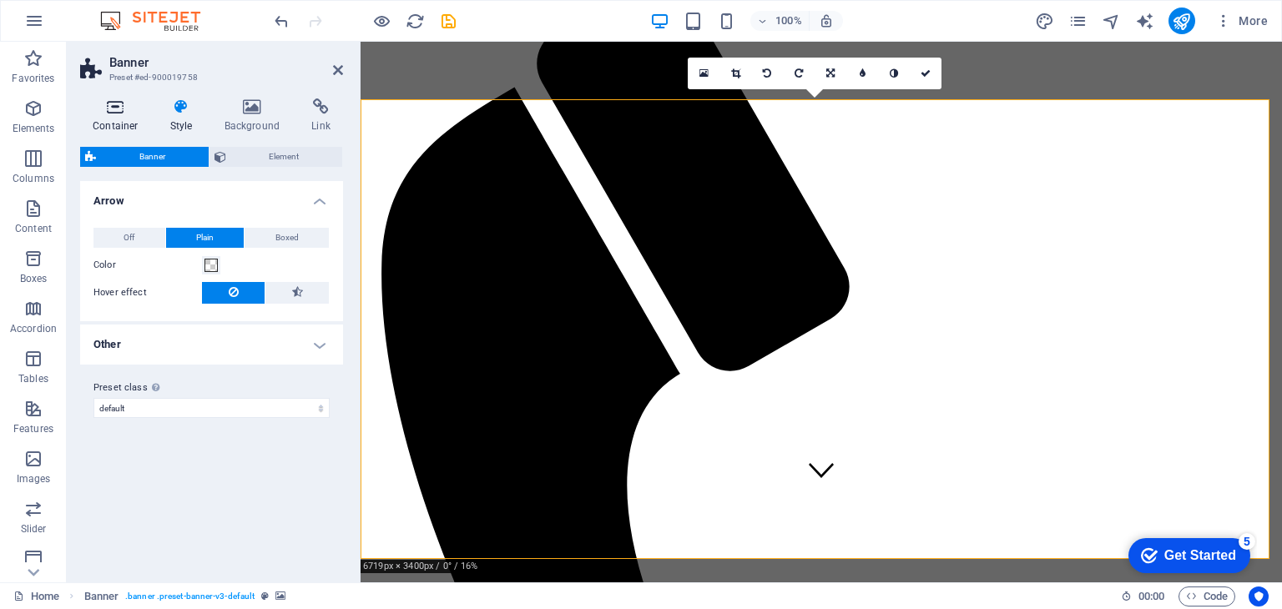
click at [119, 122] on h4 "Container" at bounding box center [119, 115] width 78 height 35
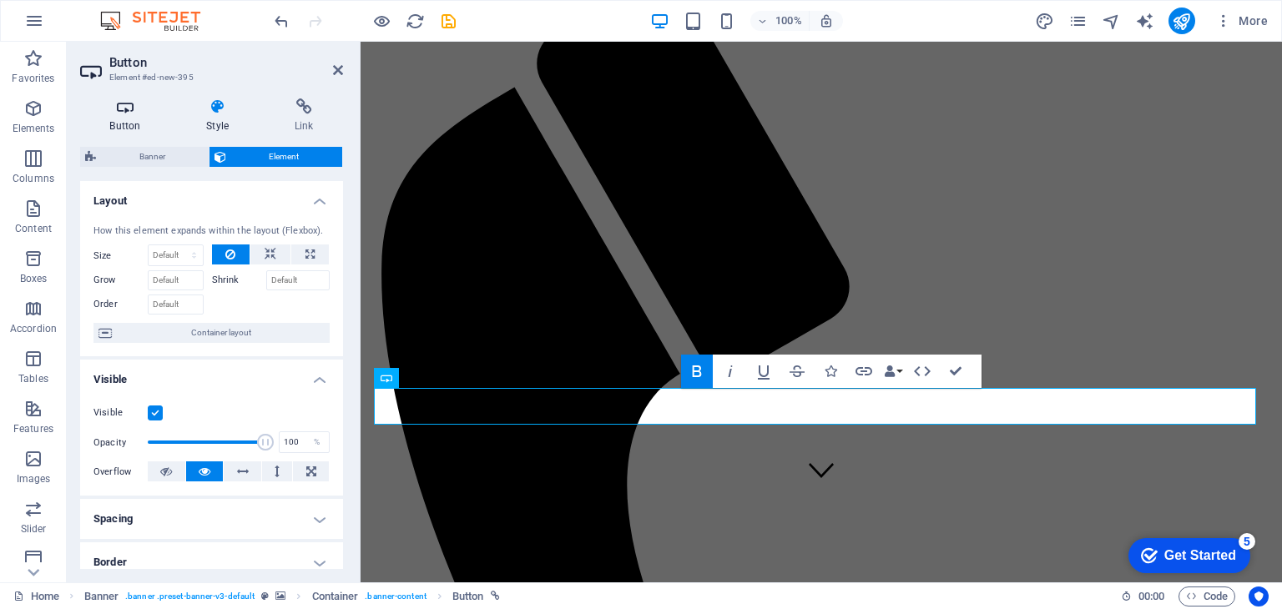
click at [120, 124] on h4 "Button" at bounding box center [128, 115] width 97 height 35
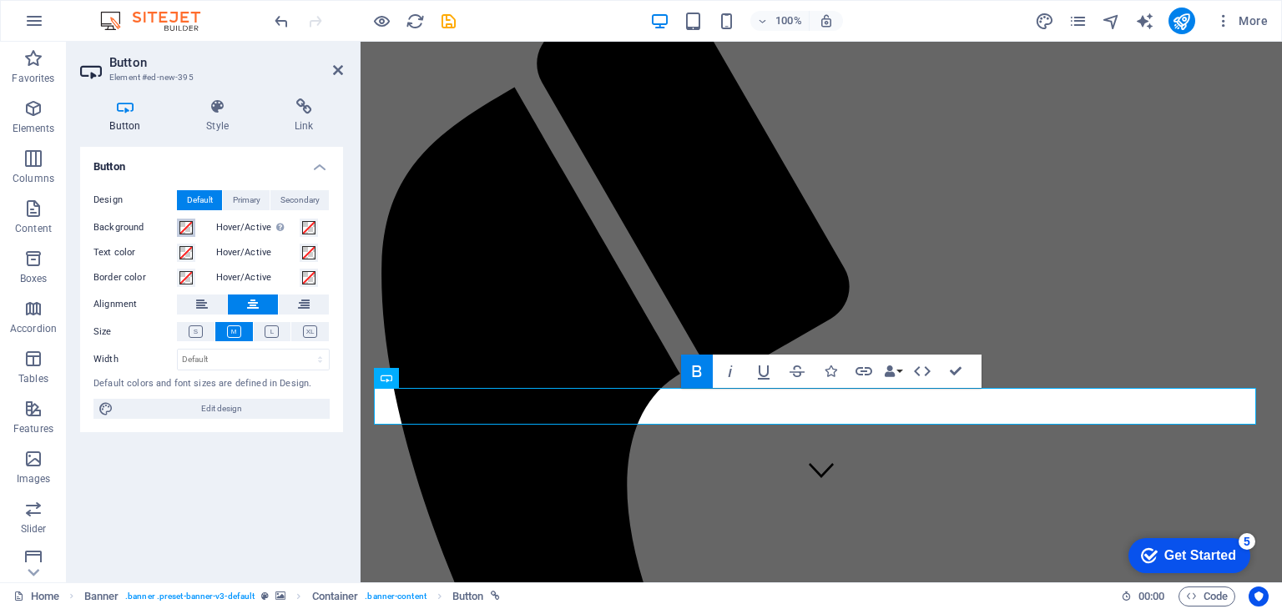
click at [184, 228] on span at bounding box center [185, 227] width 13 height 13
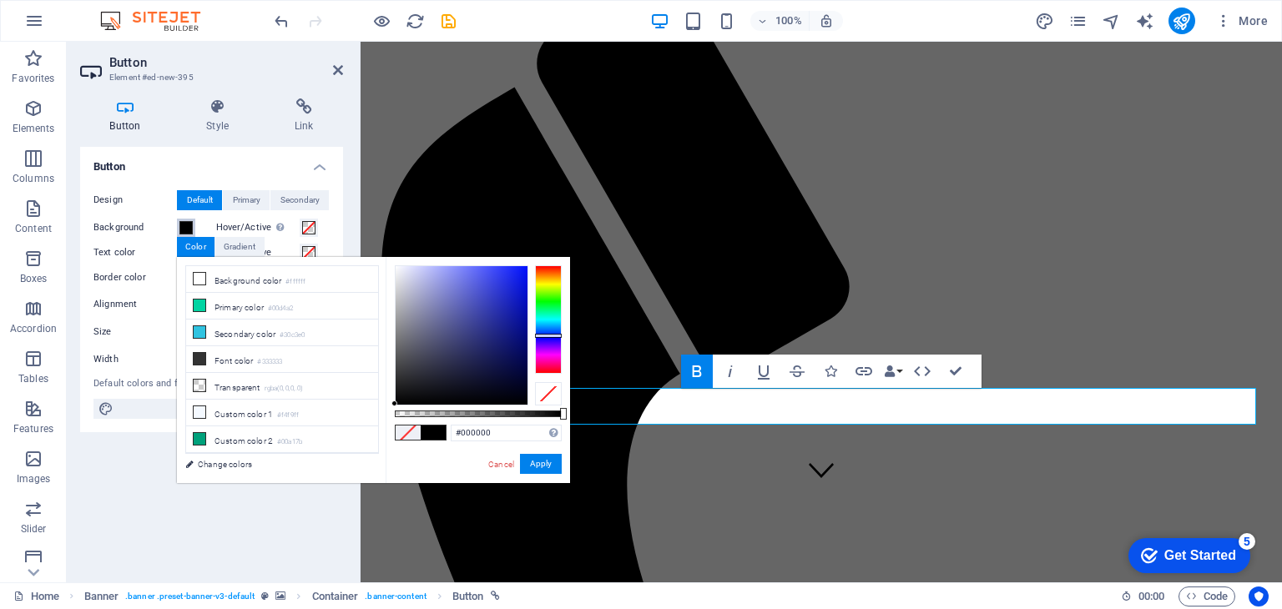
click at [551, 335] on div at bounding box center [548, 319] width 27 height 108
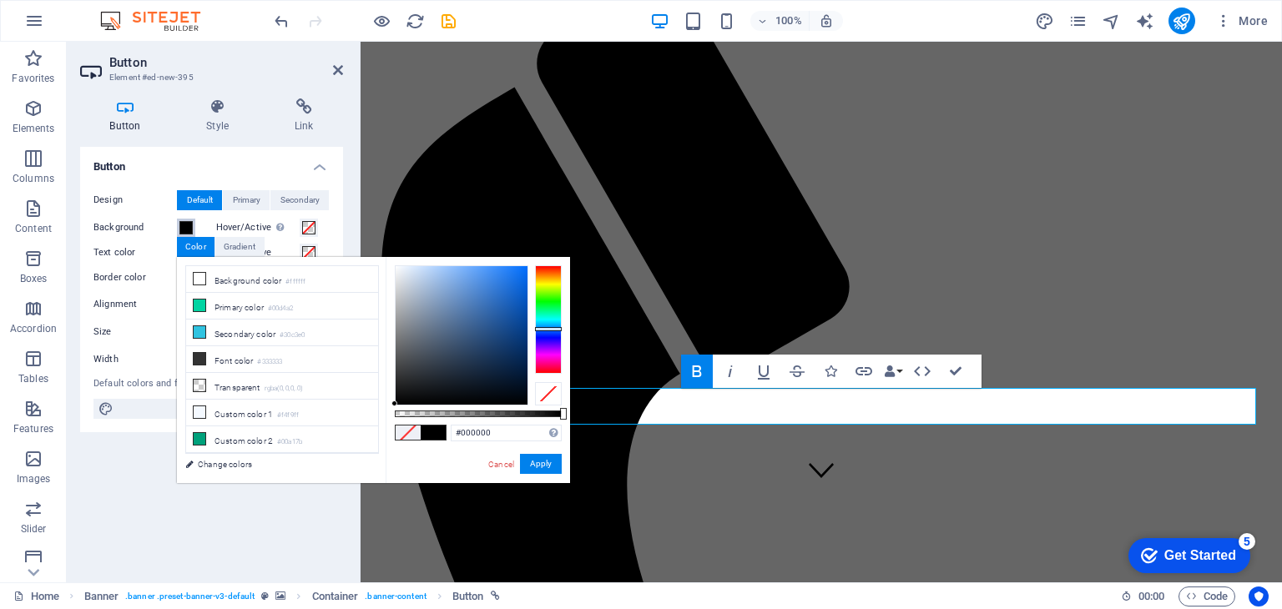
click at [551, 329] on div at bounding box center [548, 329] width 27 height 4
drag, startPoint x: 507, startPoint y: 282, endPoint x: 526, endPoint y: 276, distance: 20.1
click at [526, 276] on div at bounding box center [461, 335] width 132 height 138
click at [221, 331] on li "Secondary color #30c3e0" at bounding box center [282, 333] width 192 height 27
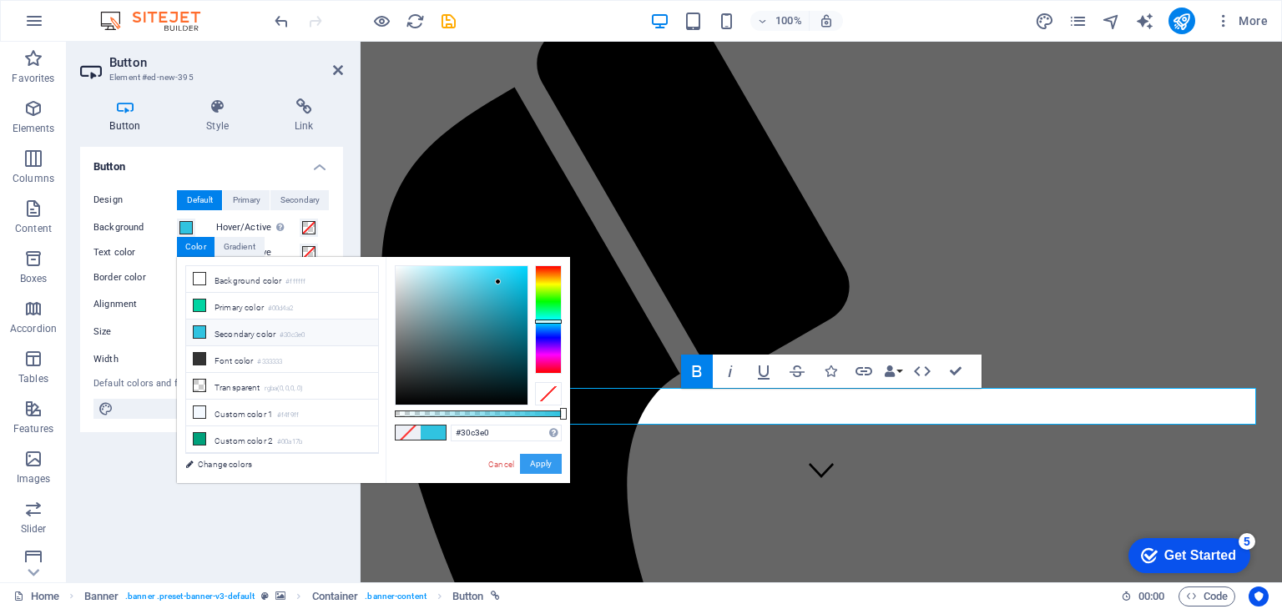
click at [538, 464] on button "Apply" at bounding box center [541, 464] width 42 height 20
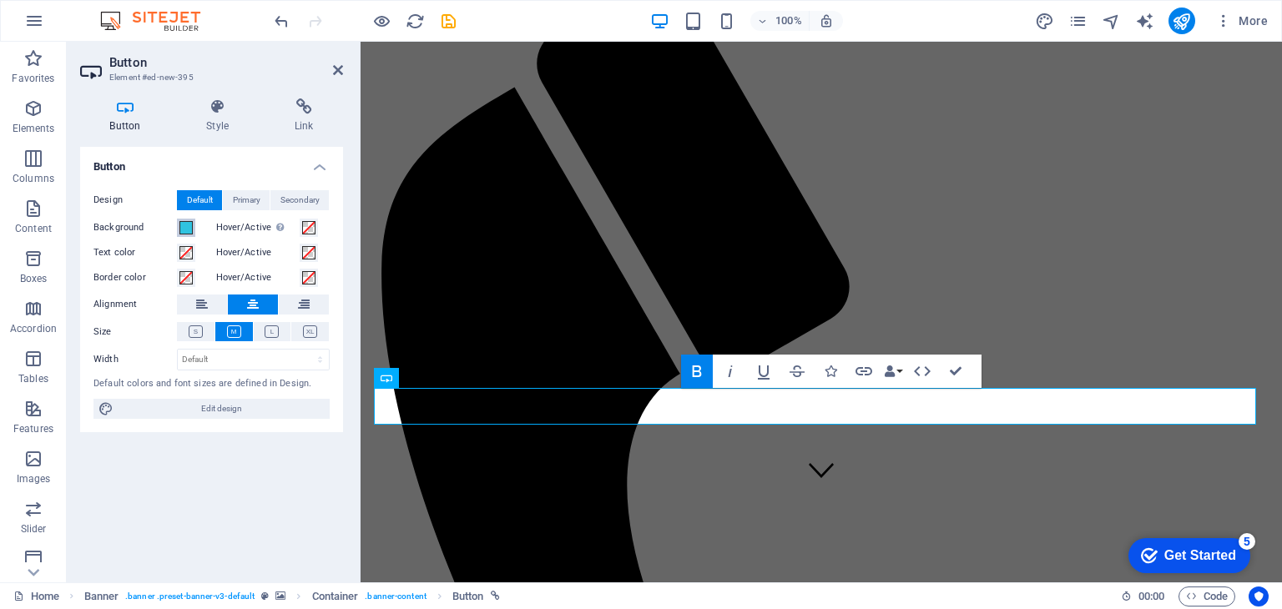
click at [190, 225] on span at bounding box center [185, 227] width 13 height 13
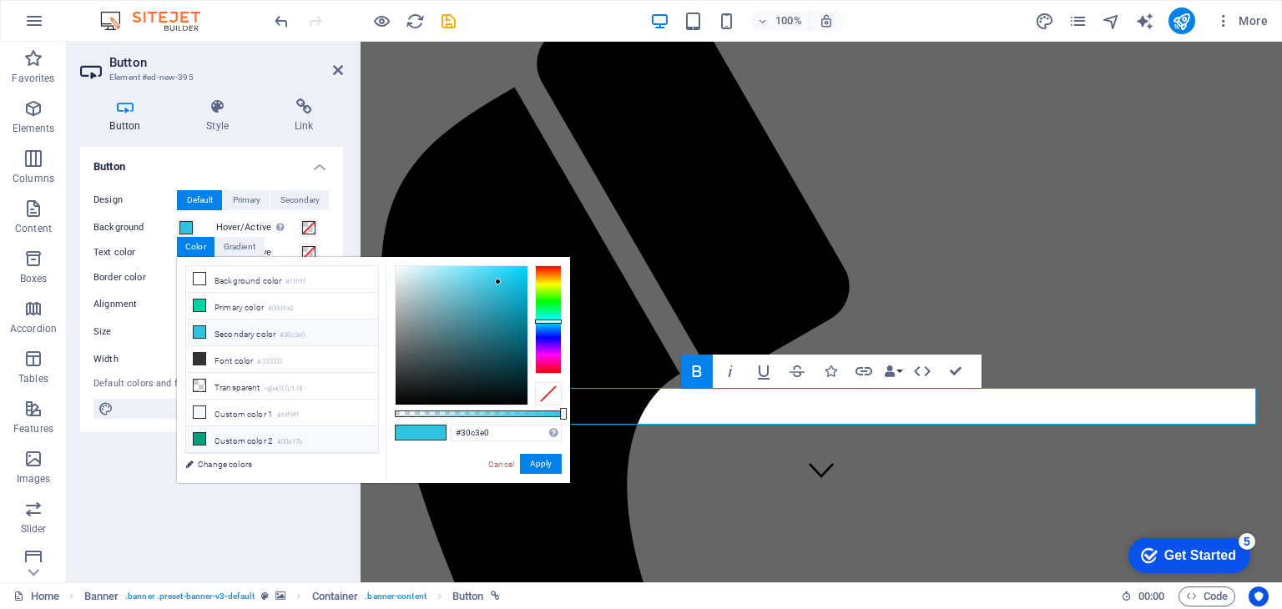
click at [239, 432] on li "Custom color 2 #00a17b" at bounding box center [282, 439] width 192 height 27
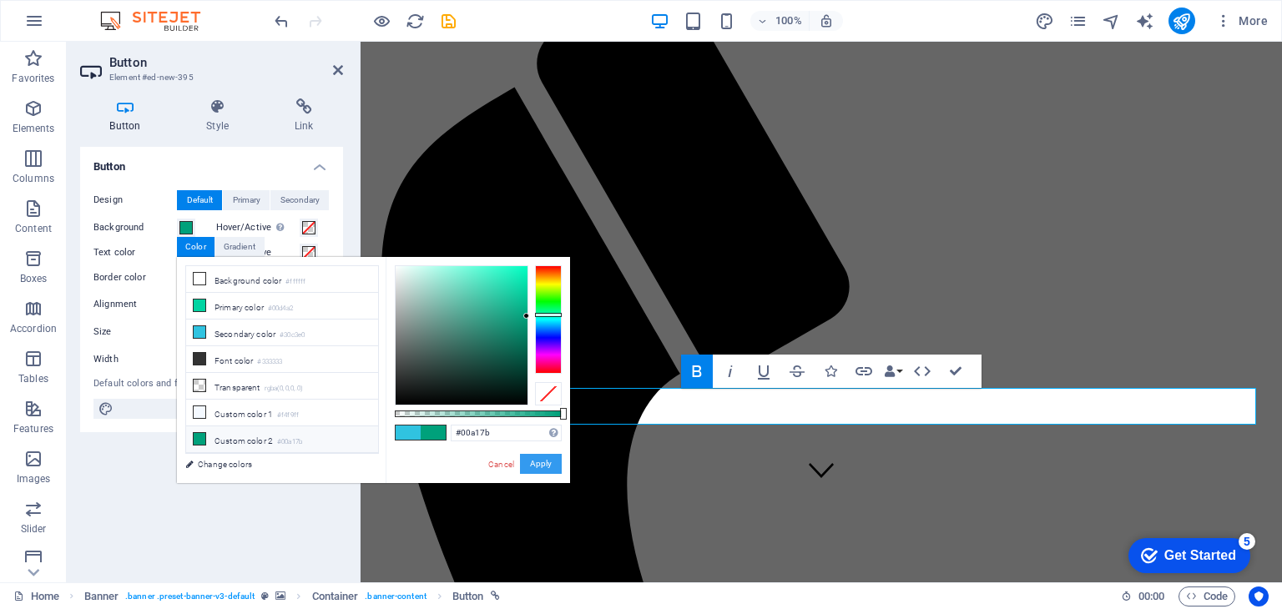
drag, startPoint x: 537, startPoint y: 467, endPoint x: 174, endPoint y: 425, distance: 366.1
click at [537, 467] on button "Apply" at bounding box center [541, 464] width 42 height 20
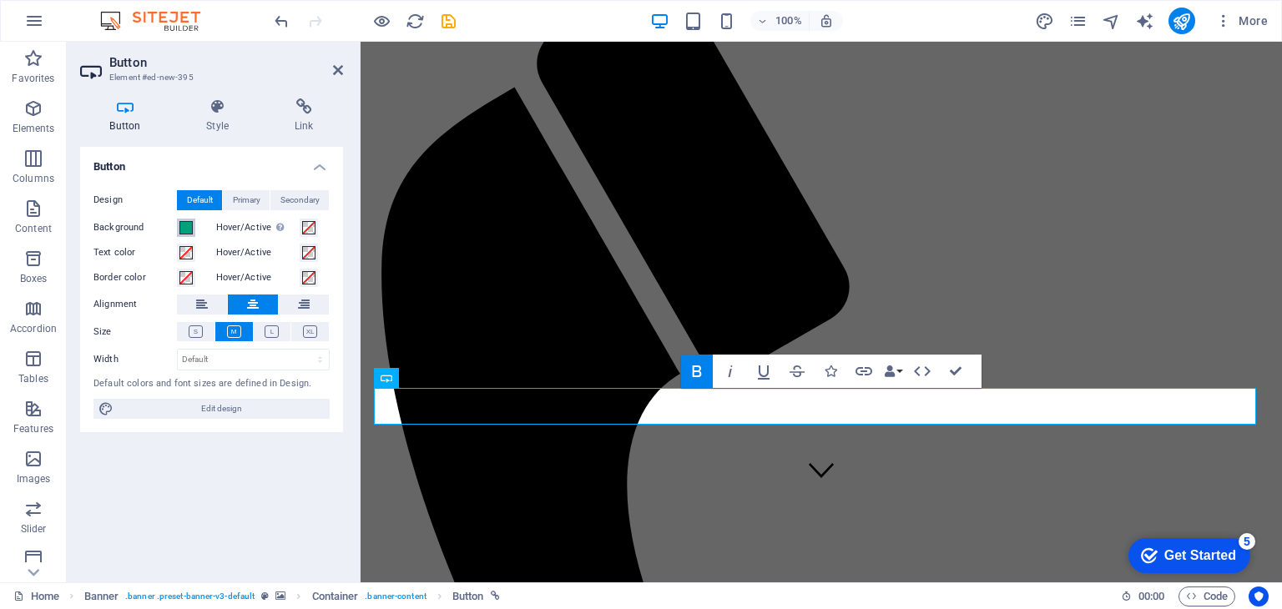
click at [189, 231] on span at bounding box center [185, 227] width 13 height 13
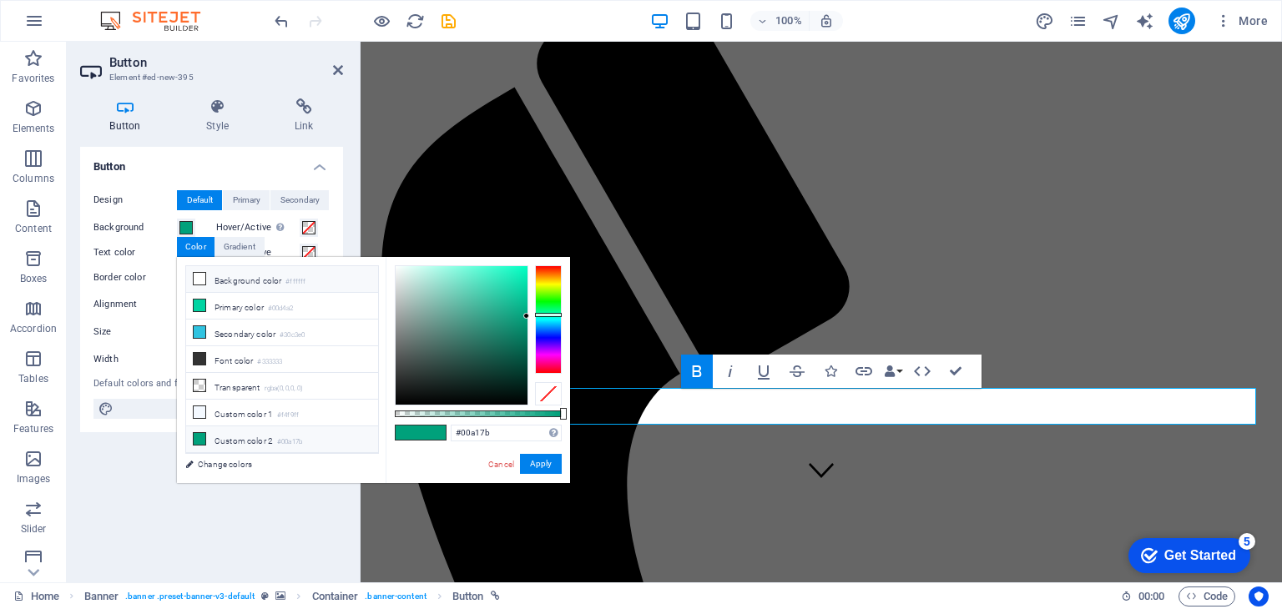
click at [271, 283] on li "Background color #ffffff" at bounding box center [282, 279] width 192 height 27
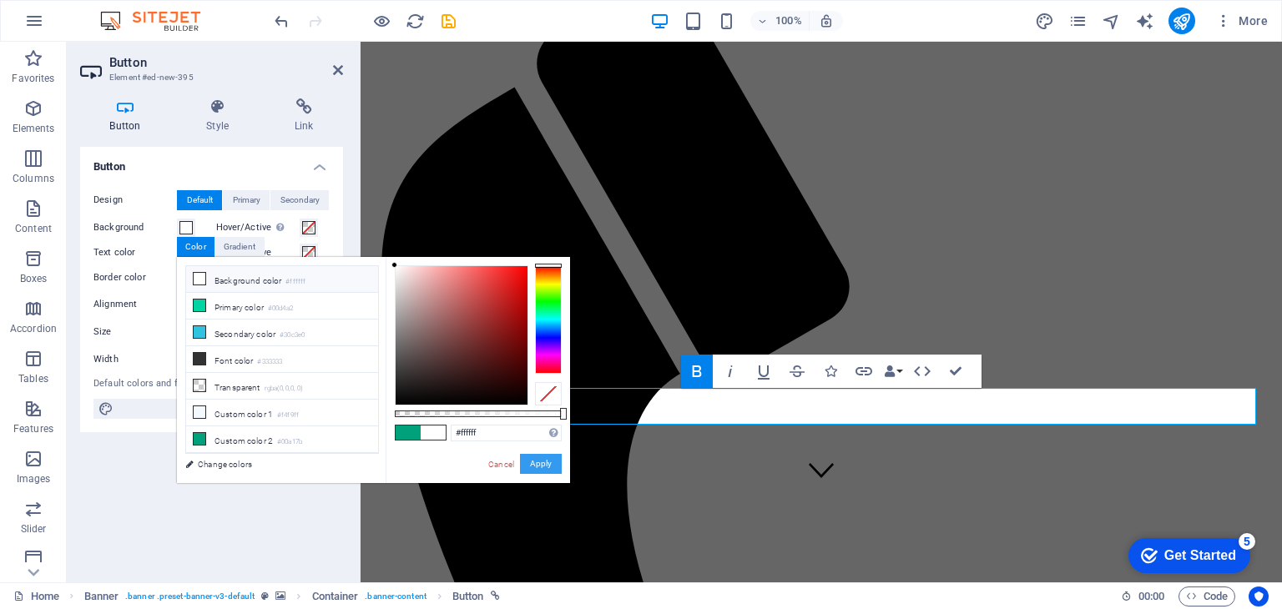
click at [541, 465] on button "Apply" at bounding box center [541, 464] width 42 height 20
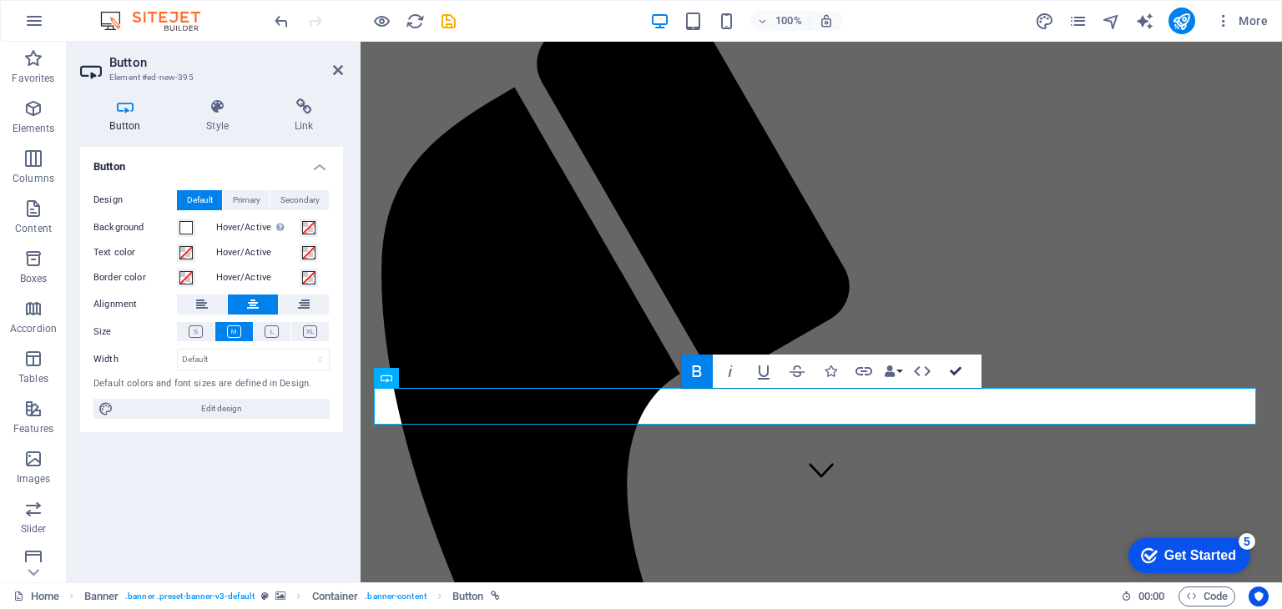
drag, startPoint x: 955, startPoint y: 374, endPoint x: 861, endPoint y: 307, distance: 115.5
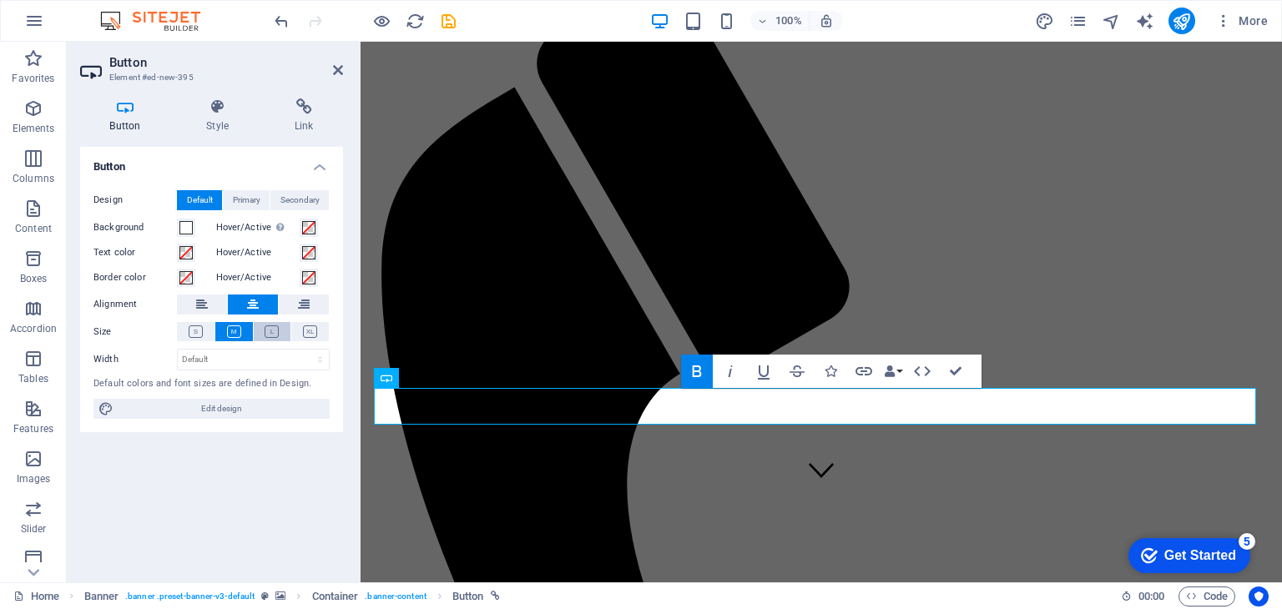
click at [275, 327] on icon at bounding box center [271, 331] width 14 height 13
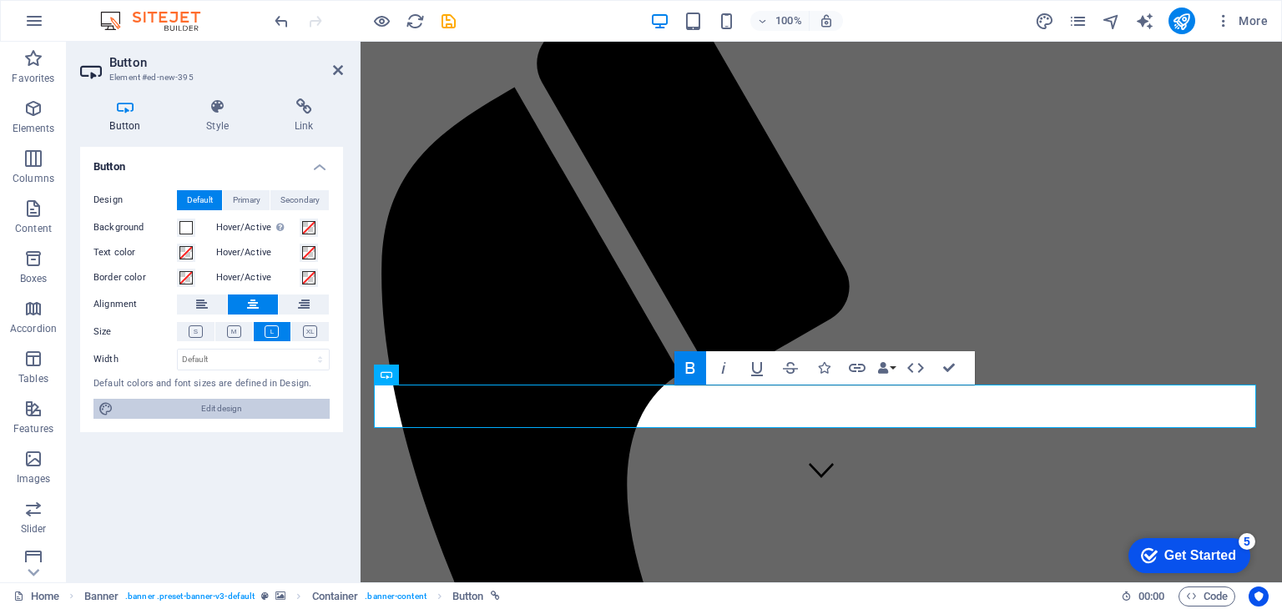
click at [214, 405] on span "Edit design" at bounding box center [221, 409] width 206 height 20
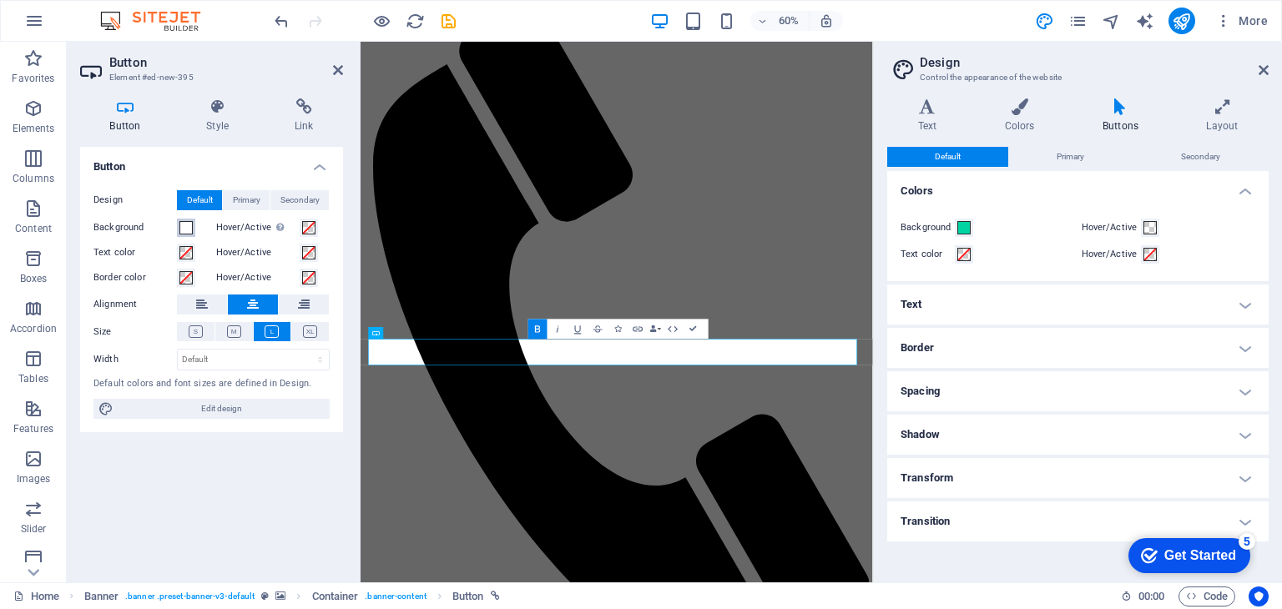
click at [190, 231] on span at bounding box center [185, 227] width 13 height 13
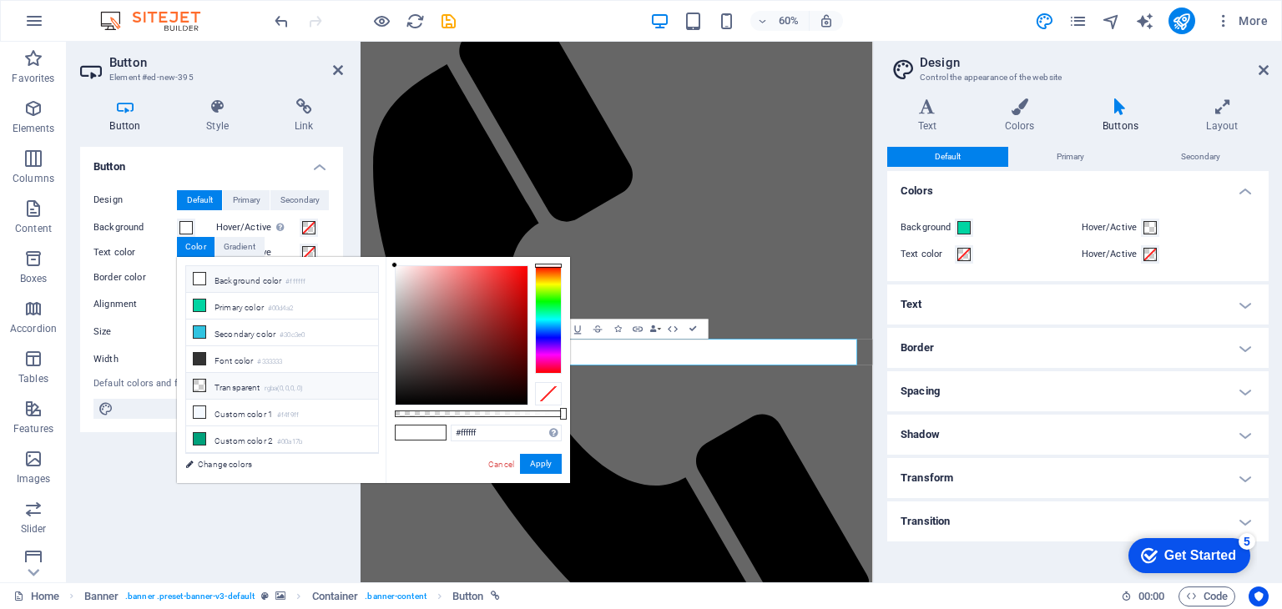
click at [264, 384] on li "Transparent rgba(0,0,0,.0)" at bounding box center [282, 386] width 192 height 27
click at [534, 466] on button "Apply" at bounding box center [541, 464] width 42 height 20
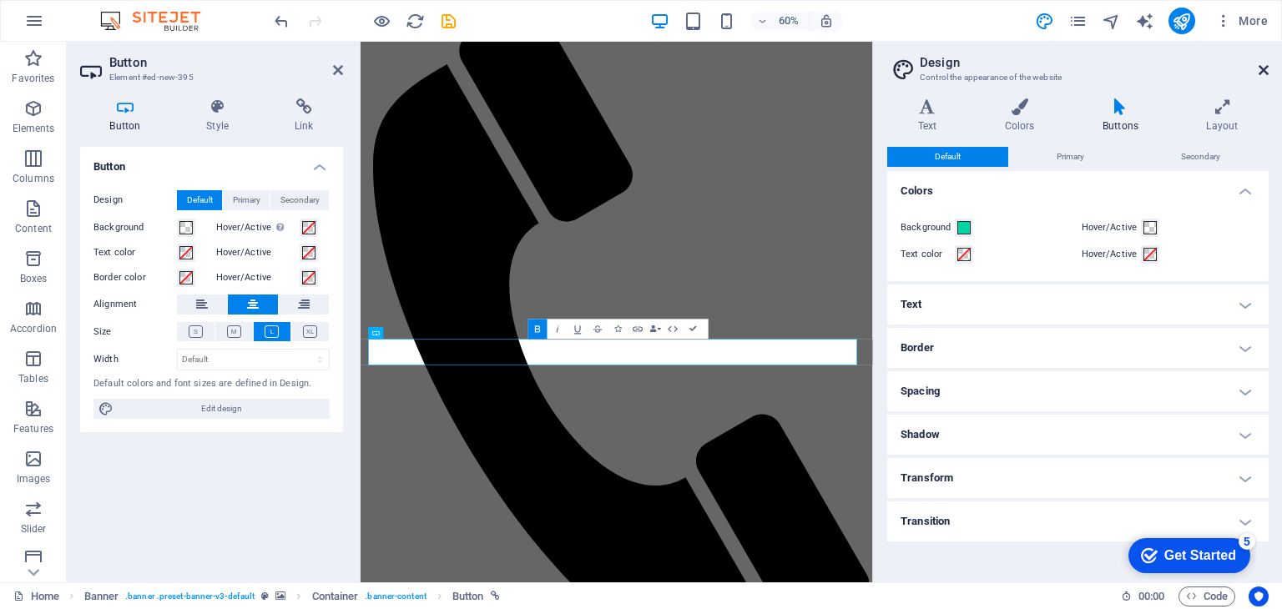
click at [1267, 70] on icon at bounding box center [1263, 69] width 10 height 13
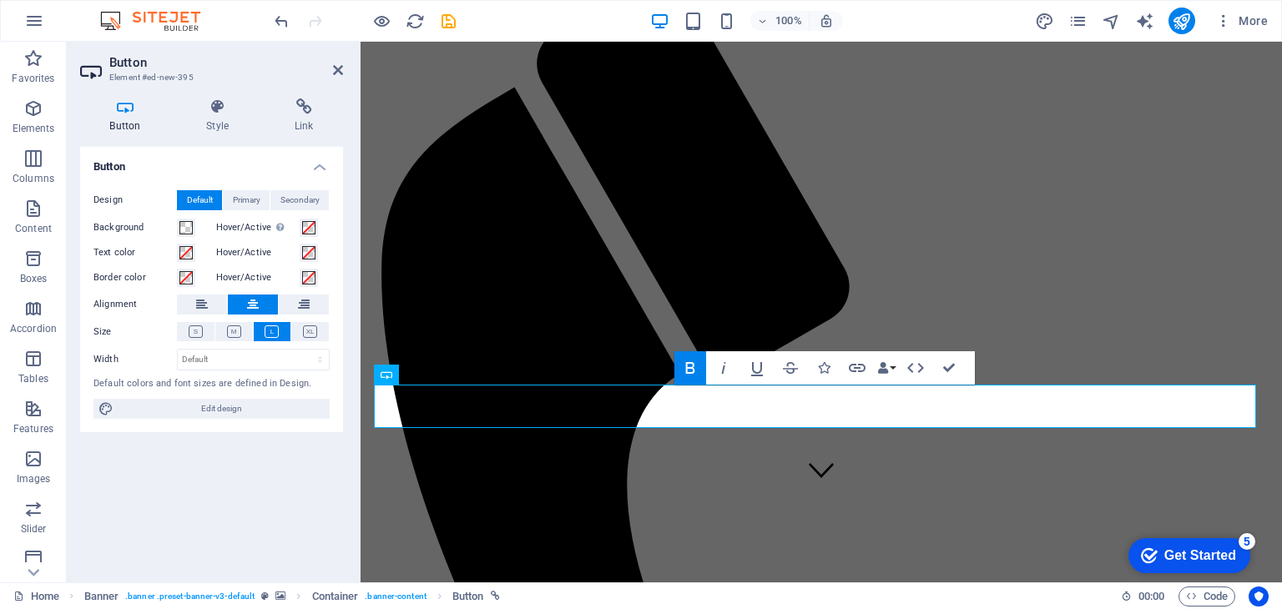
click at [335, 55] on h2 "Button" at bounding box center [226, 62] width 234 height 15
drag, startPoint x: 337, startPoint y: 68, endPoint x: 517, endPoint y: 199, distance: 223.3
click at [337, 68] on icon at bounding box center [338, 69] width 10 height 13
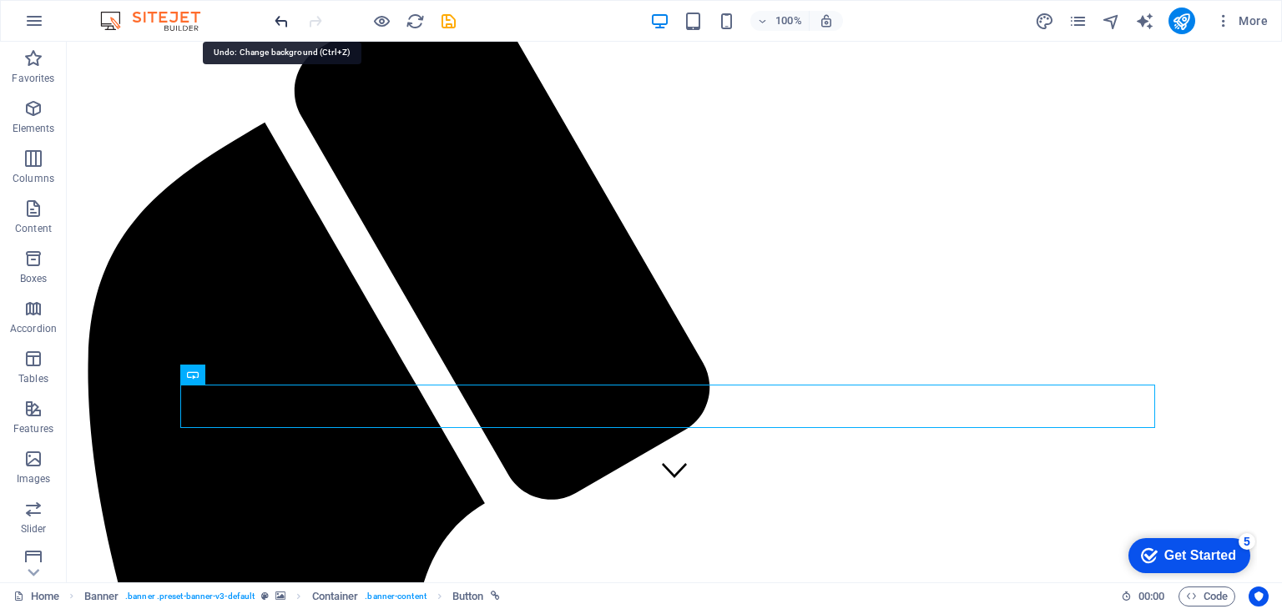
click at [277, 25] on icon "undo" at bounding box center [281, 21] width 19 height 19
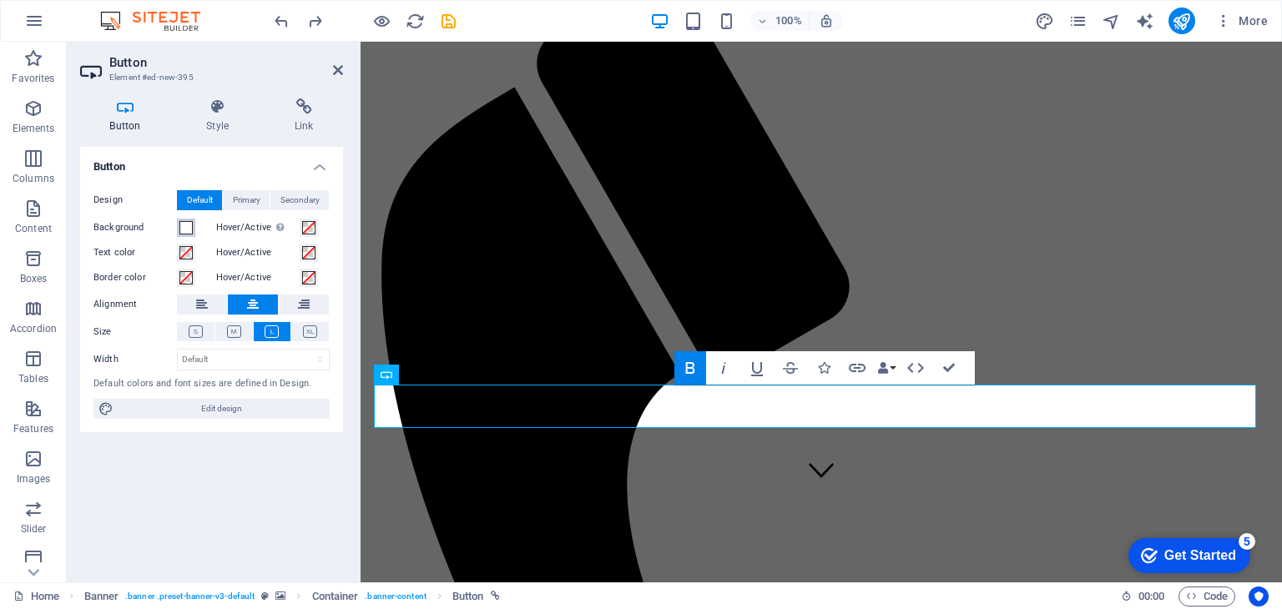
click at [191, 233] on span at bounding box center [185, 227] width 13 height 13
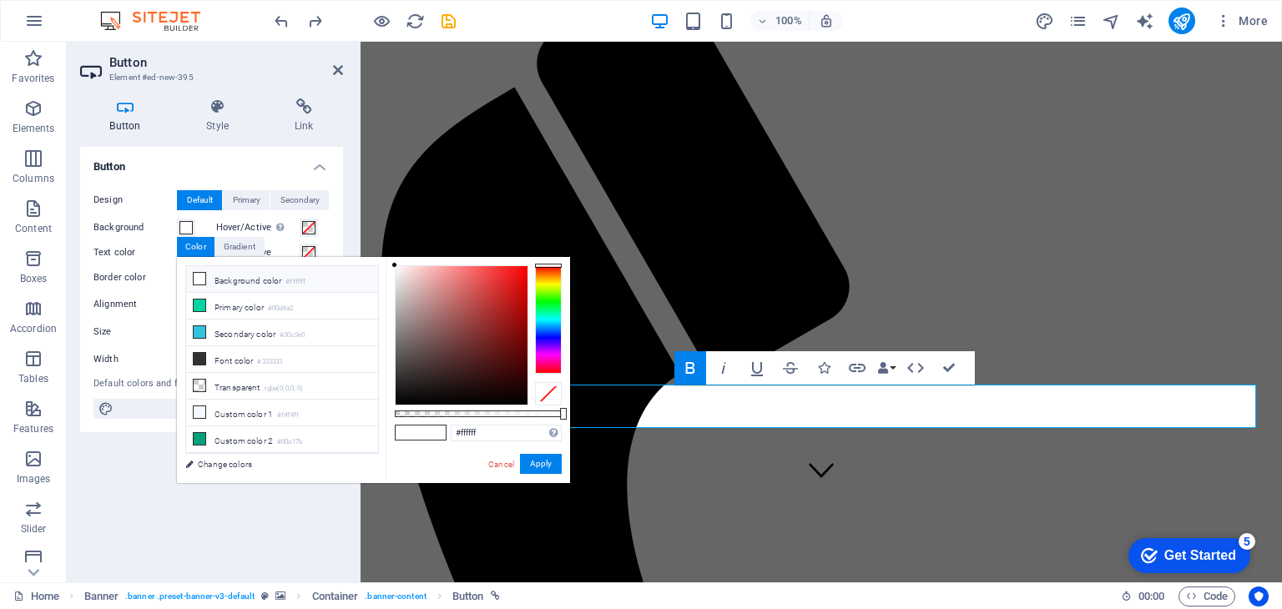
click at [546, 285] on div at bounding box center [548, 319] width 27 height 108
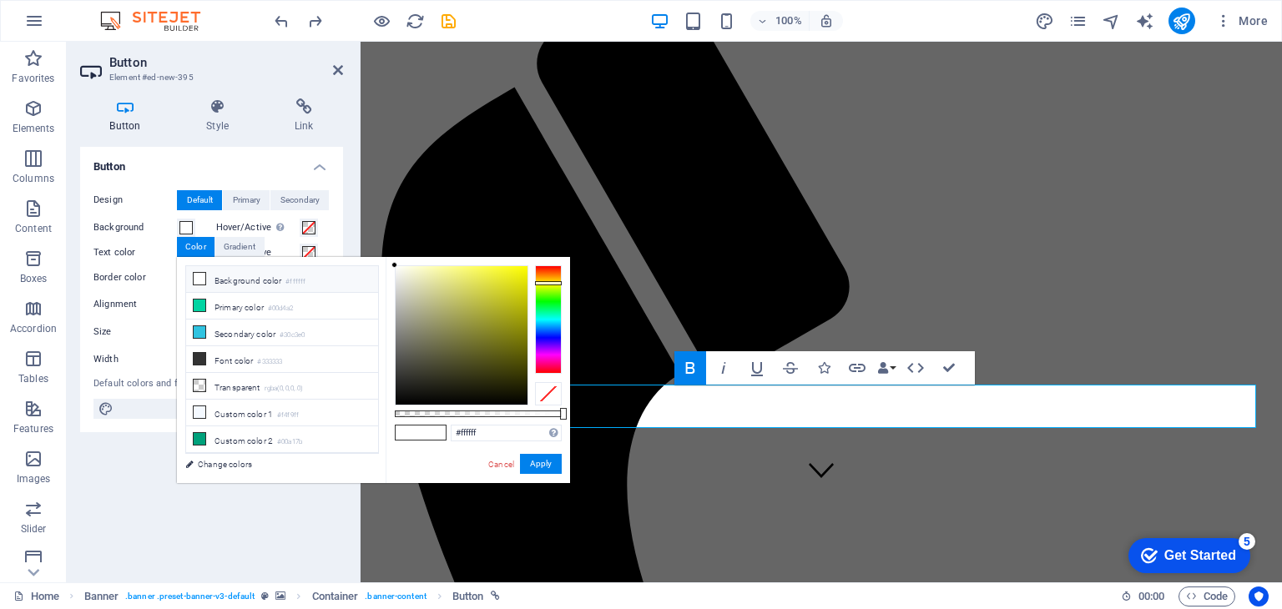
click at [546, 283] on div at bounding box center [548, 283] width 27 height 4
type input "#f4f305"
click at [524, 271] on div at bounding box center [461, 335] width 132 height 138
click at [538, 461] on button "Apply" at bounding box center [541, 464] width 42 height 20
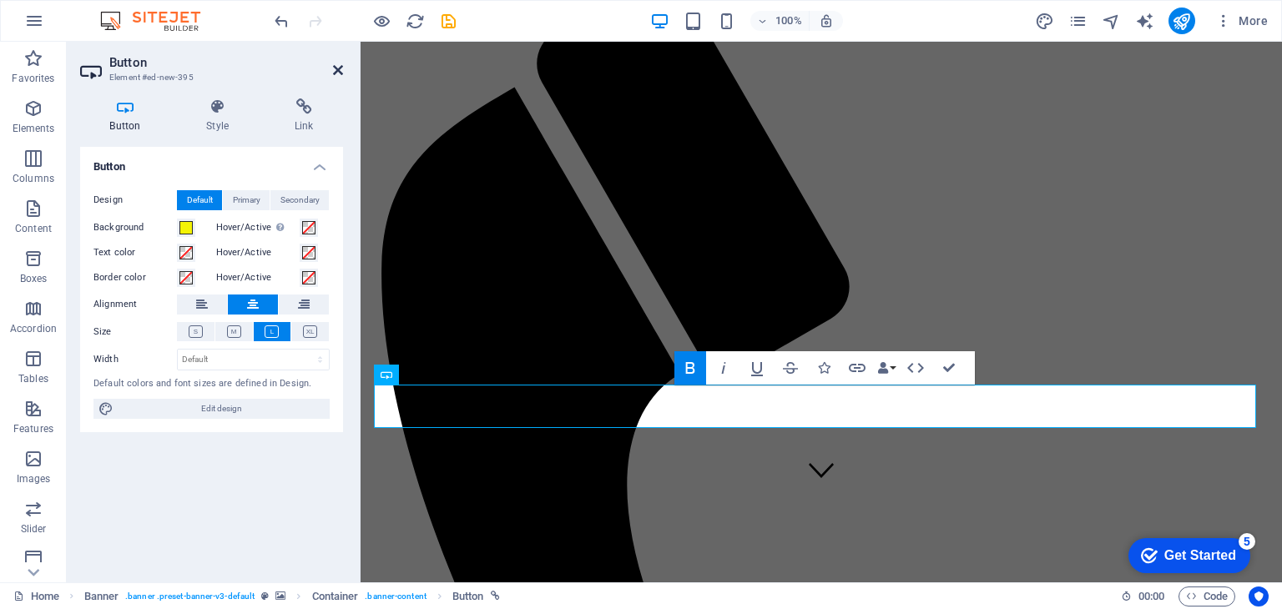
click at [336, 68] on icon at bounding box center [338, 69] width 10 height 13
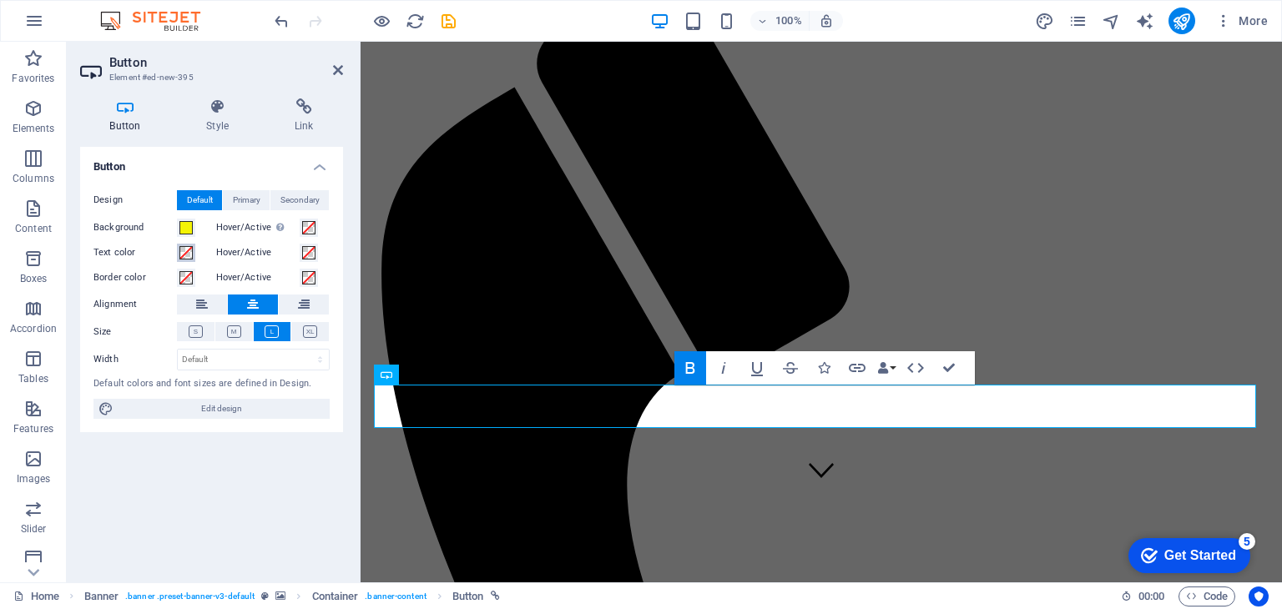
click at [187, 255] on span at bounding box center [185, 252] width 13 height 13
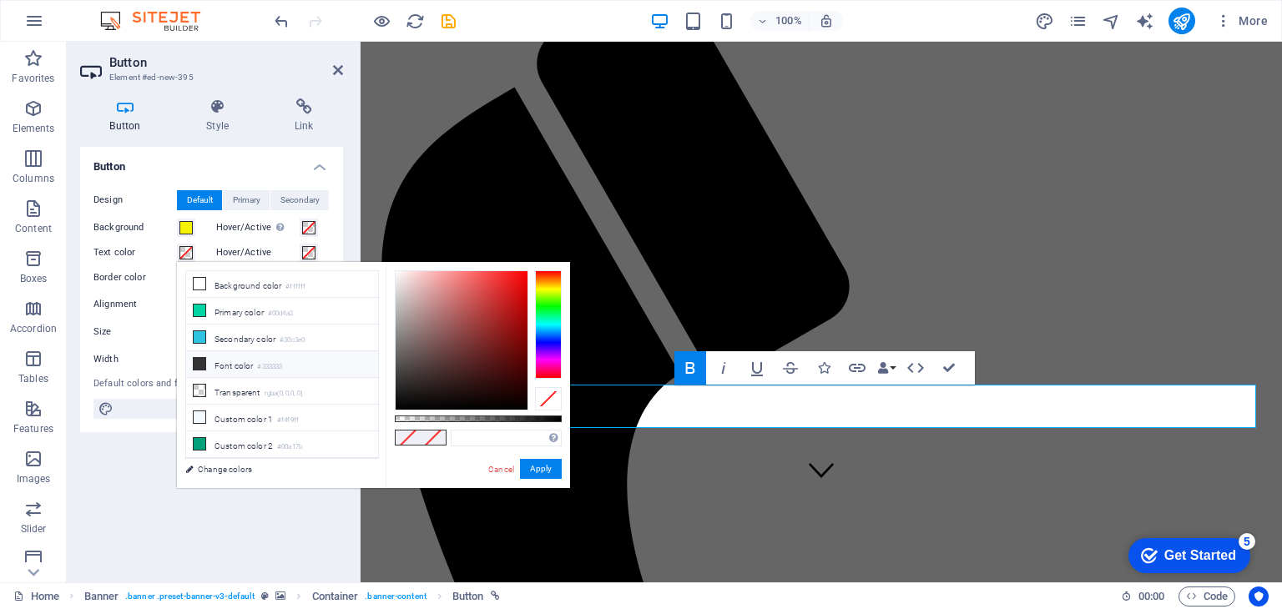
click at [200, 361] on icon at bounding box center [200, 364] width 12 height 12
type input "#333333"
click at [543, 471] on button "Apply" at bounding box center [541, 469] width 42 height 20
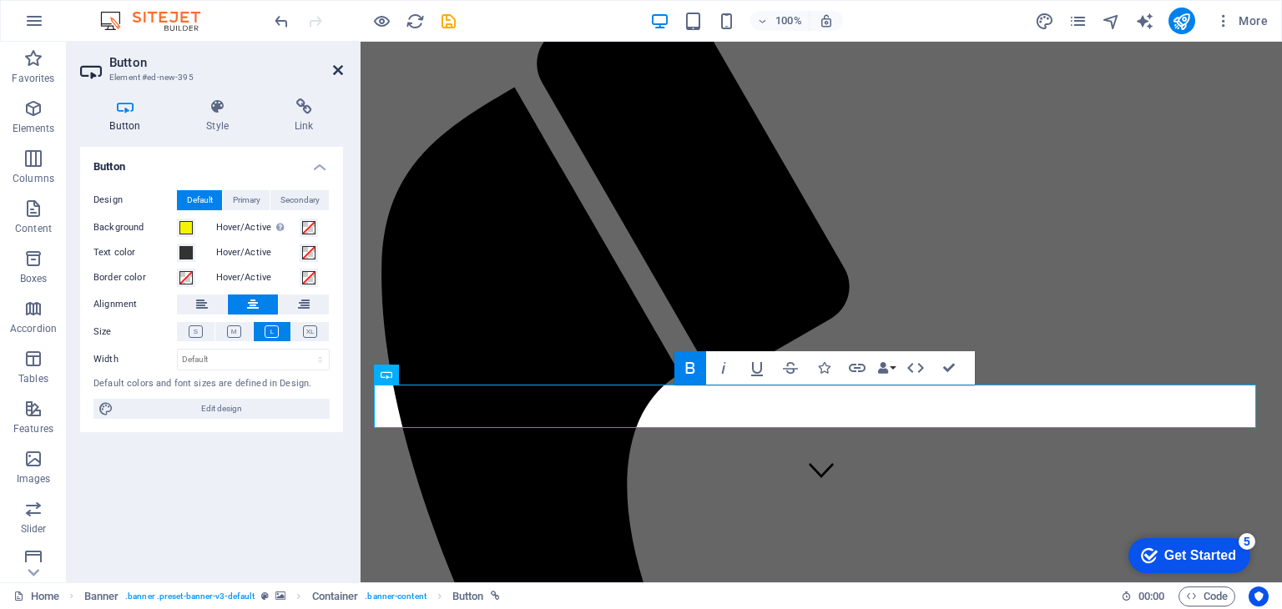
click at [335, 67] on icon at bounding box center [338, 69] width 10 height 13
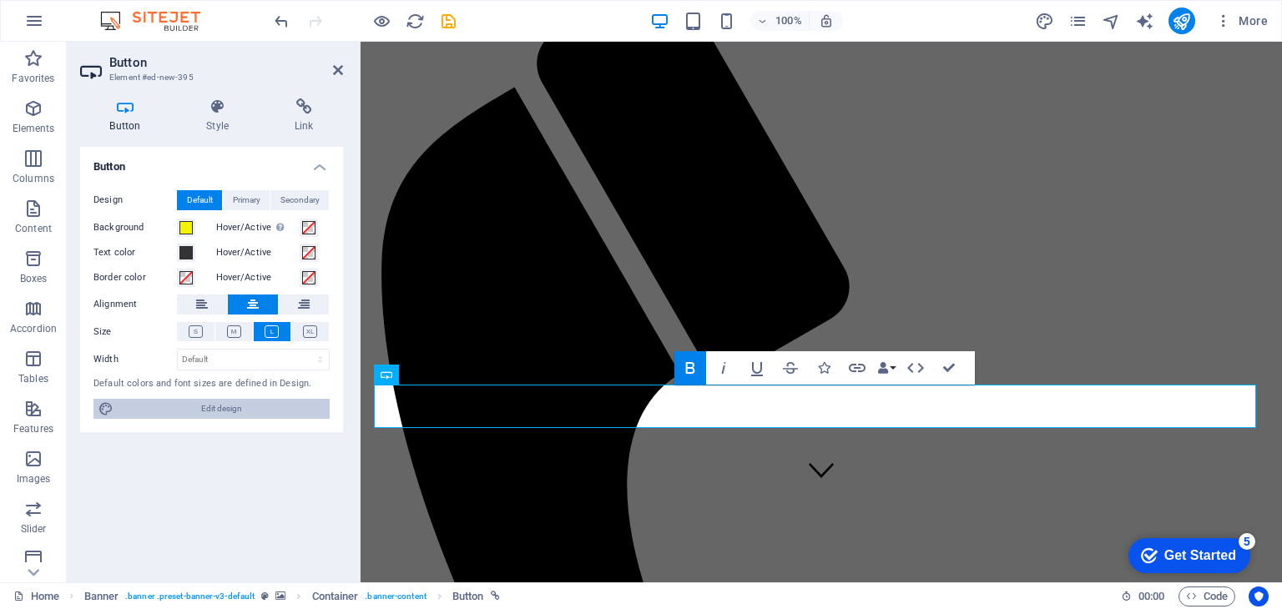
click at [247, 404] on span "Edit design" at bounding box center [221, 409] width 206 height 20
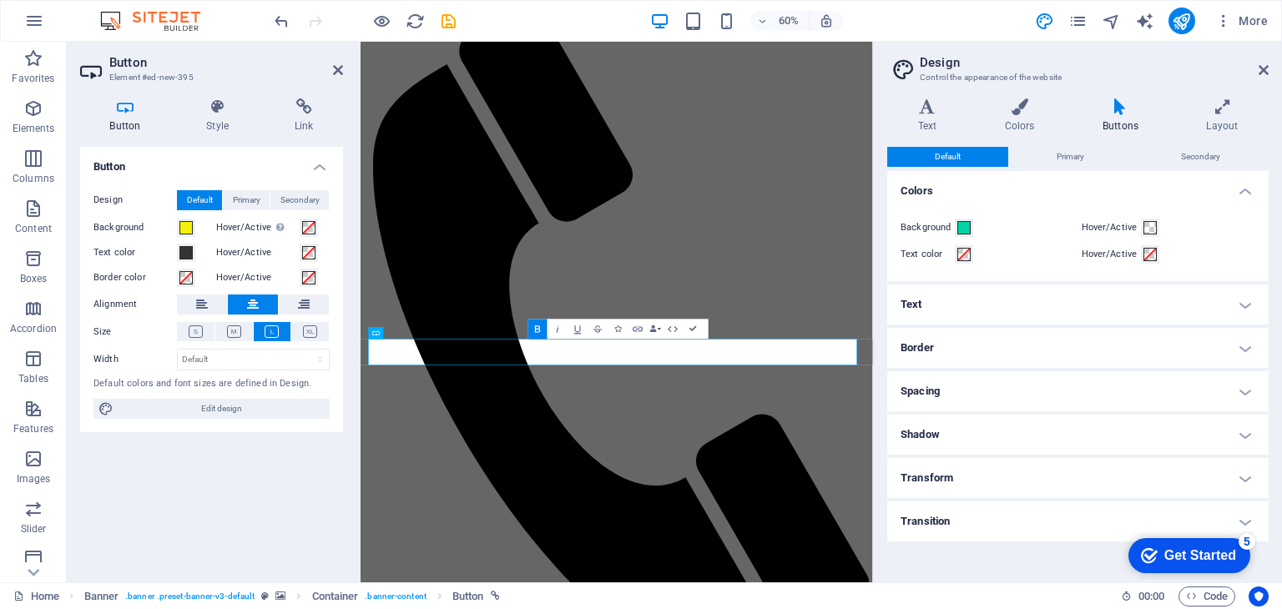
click at [1119, 121] on h4 "Buttons" at bounding box center [1122, 115] width 103 height 35
click at [1001, 328] on h4 "Border" at bounding box center [1077, 348] width 381 height 40
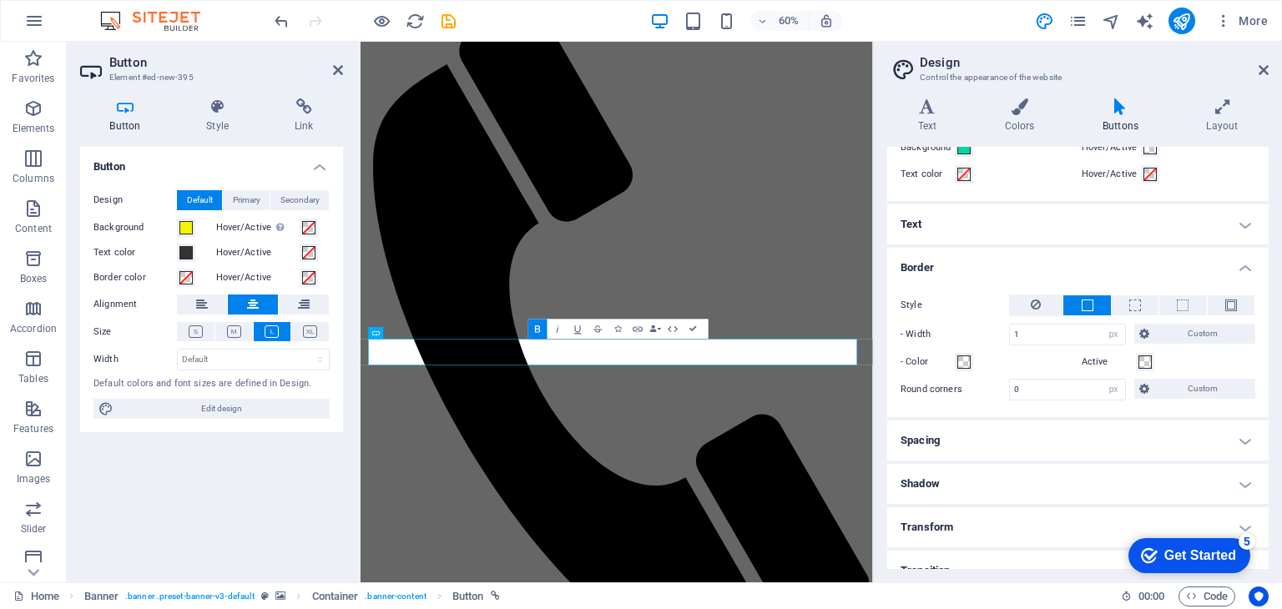
scroll to position [83, 0]
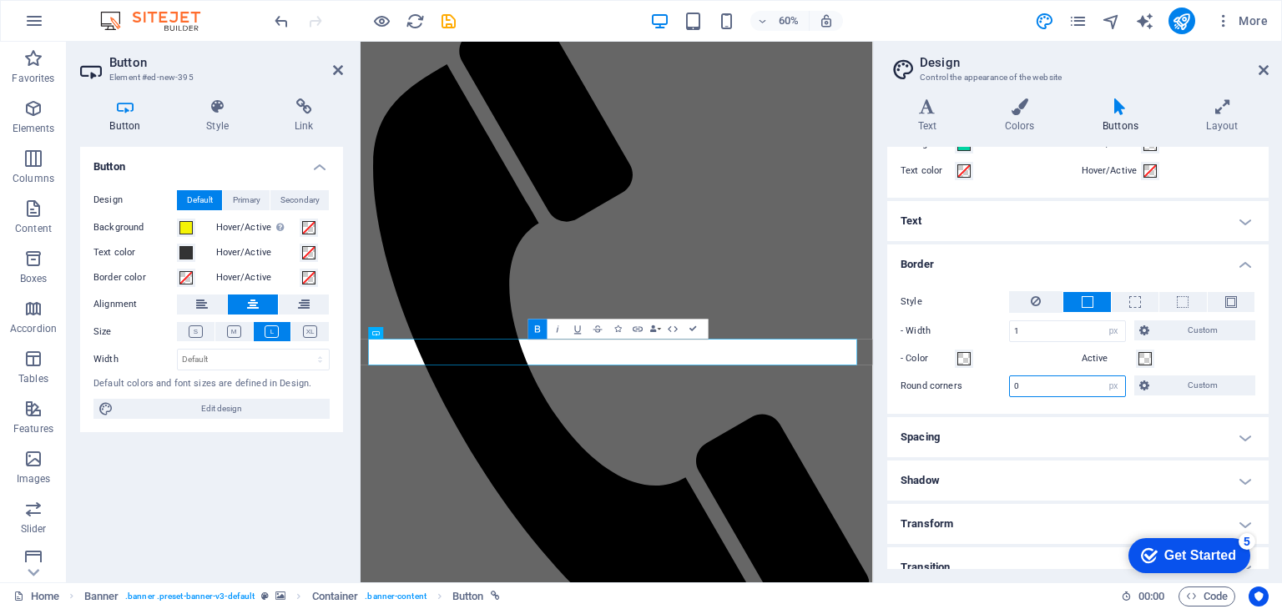
click at [1073, 390] on input "0" at bounding box center [1067, 386] width 115 height 20
drag, startPoint x: 1073, startPoint y: 390, endPoint x: 1020, endPoint y: 390, distance: 53.4
click at [1020, 390] on input "0" at bounding box center [1067, 386] width 115 height 20
drag, startPoint x: 1045, startPoint y: 388, endPoint x: 971, endPoint y: 385, distance: 73.5
click at [971, 385] on div "Round corners 10 px rem vh vw Custom Custom" at bounding box center [1077, 386] width 355 height 22
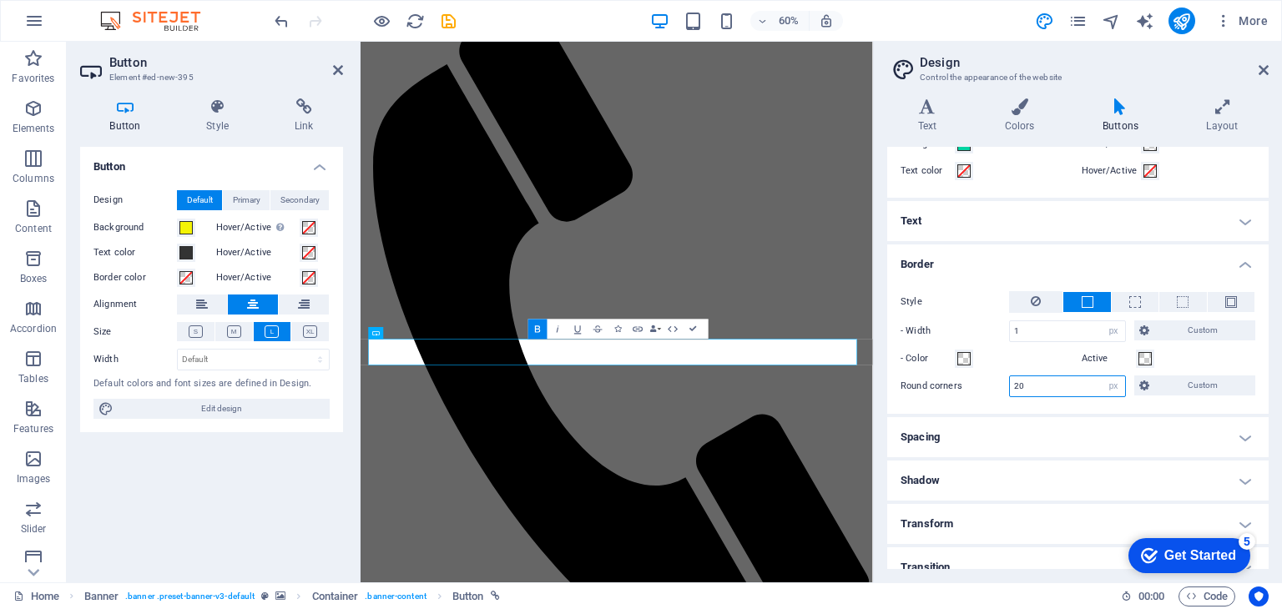
type input "20"
click at [1260, 77] on header "Design Control the appearance of the website" at bounding box center [1079, 63] width 378 height 43
click at [1268, 70] on aside "Design Control the appearance of the website Variants Text Colors Buttons Layou…" at bounding box center [1077, 312] width 409 height 541
click at [1258, 74] on icon at bounding box center [1263, 69] width 10 height 13
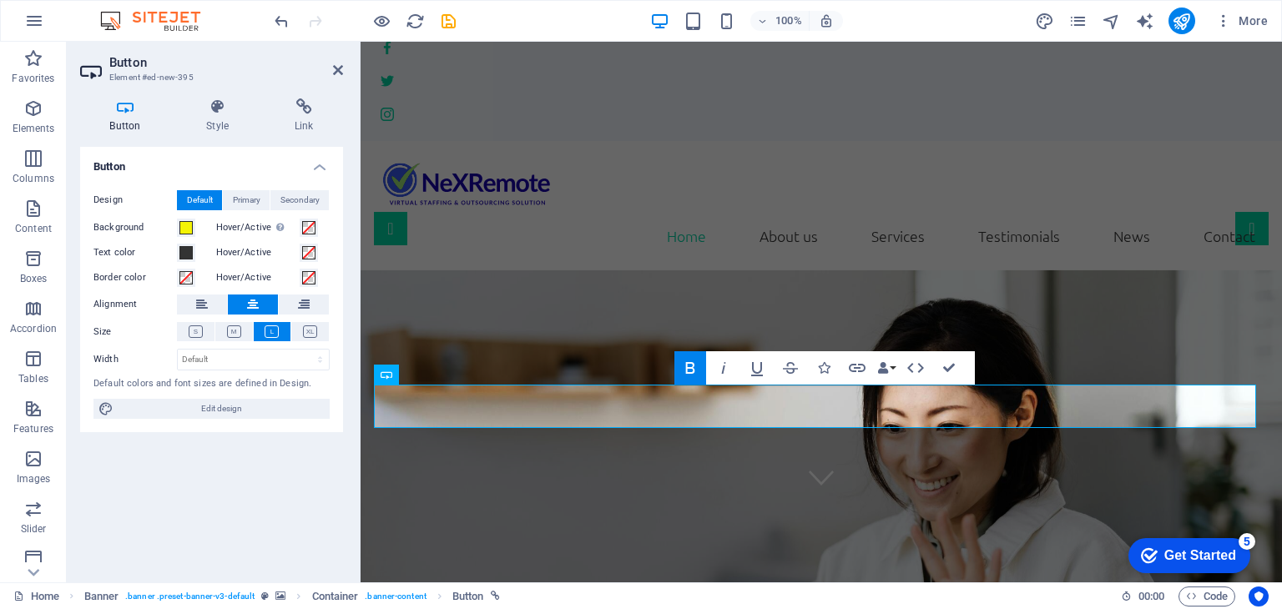
click at [340, 61] on h2 "Button" at bounding box center [226, 62] width 234 height 15
drag, startPoint x: 337, startPoint y: 72, endPoint x: 427, endPoint y: 257, distance: 206.0
click at [337, 72] on icon at bounding box center [338, 69] width 10 height 13
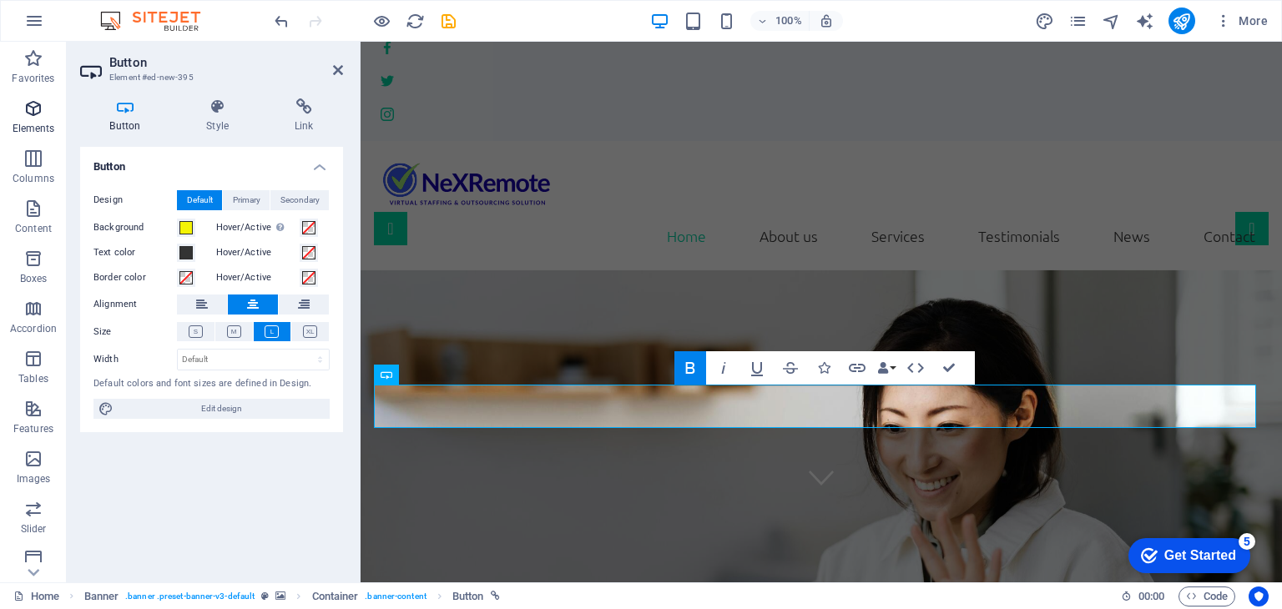
click at [28, 118] on icon "button" at bounding box center [33, 108] width 20 height 20
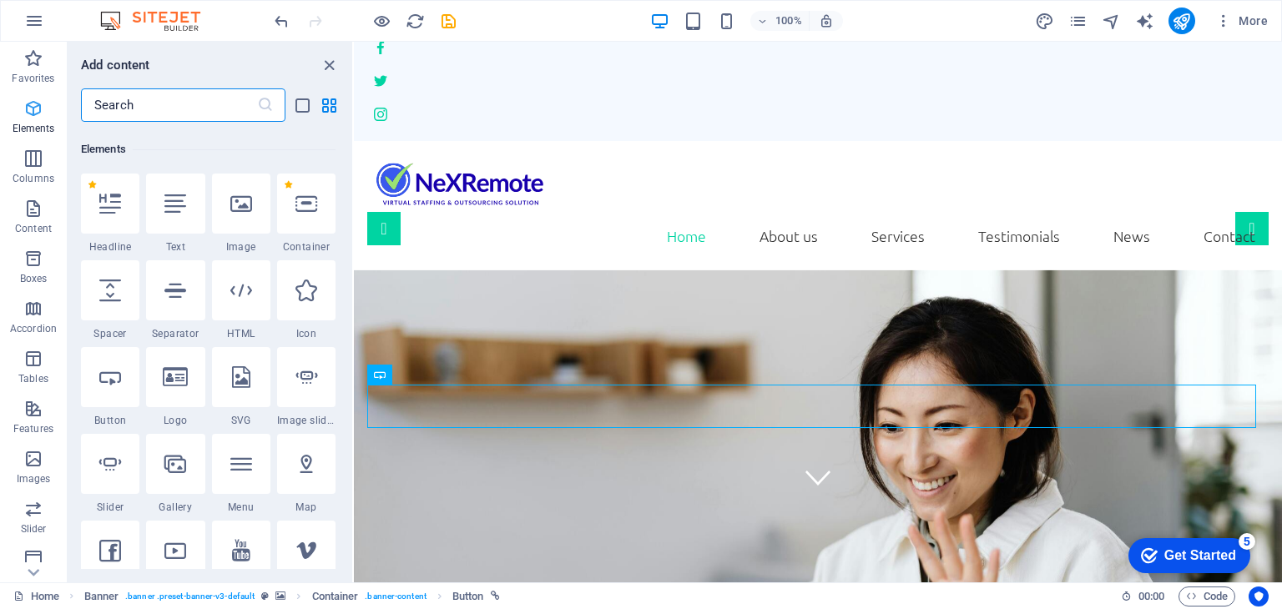
scroll to position [177, 0]
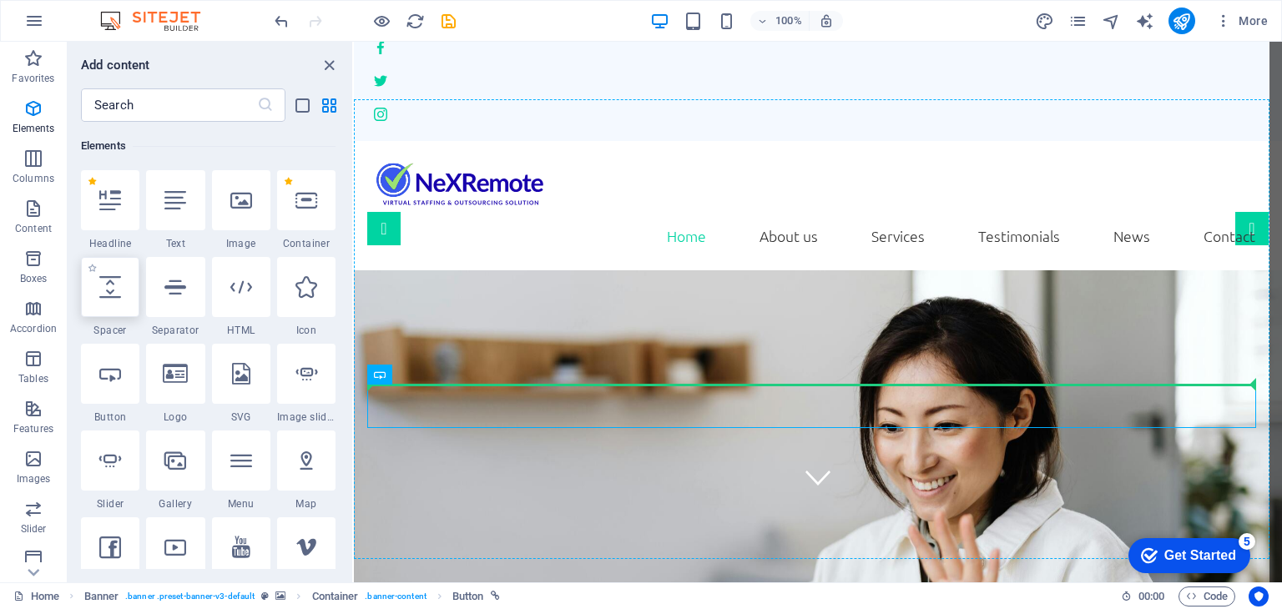
select select "px"
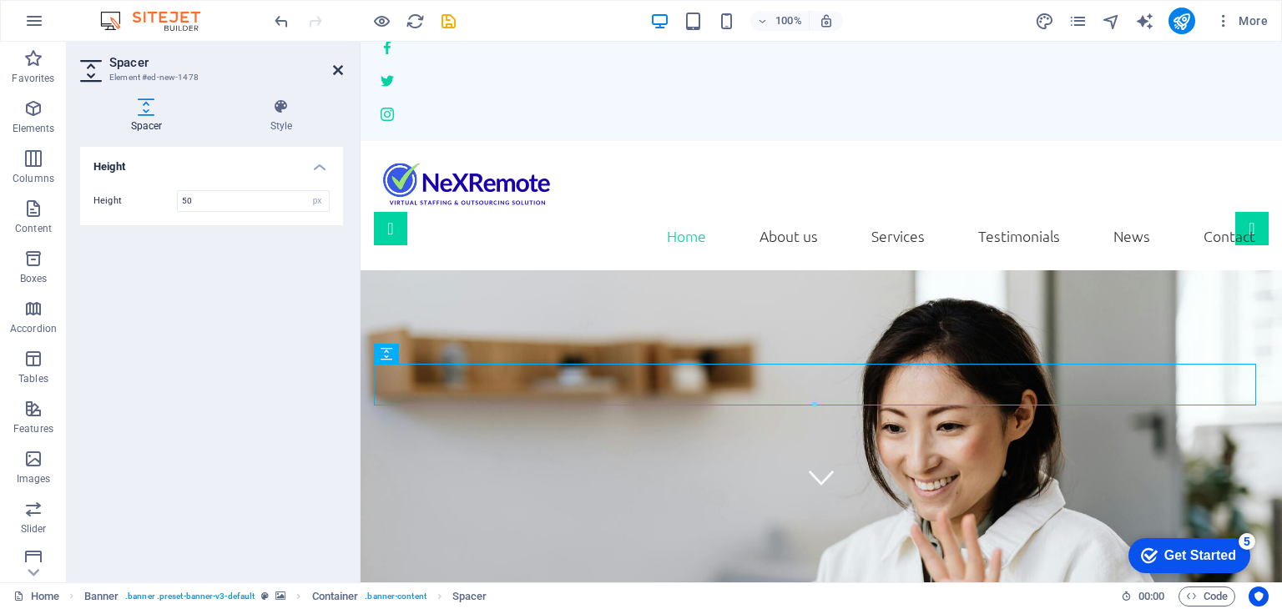
click at [337, 66] on icon at bounding box center [338, 69] width 10 height 13
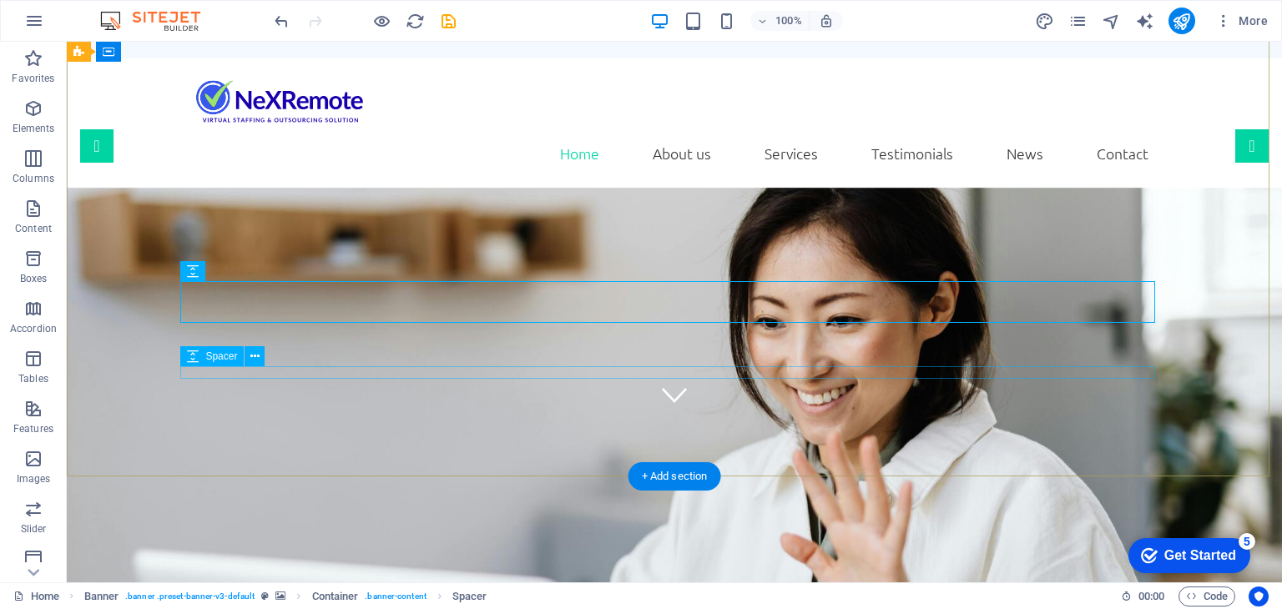
scroll to position [167, 0]
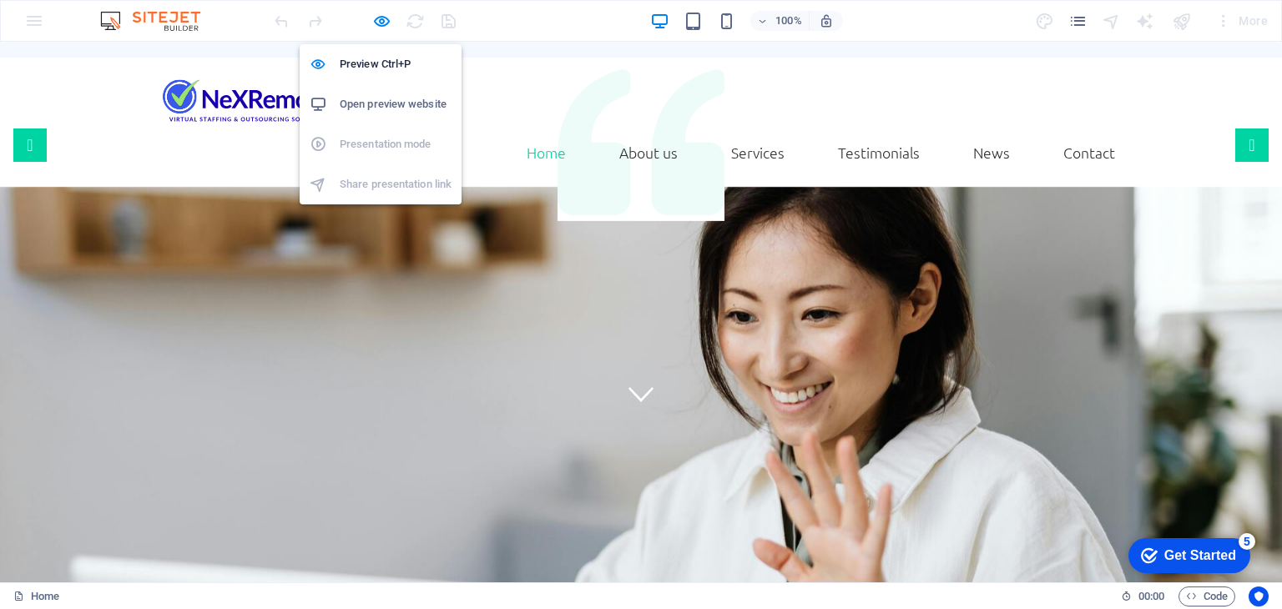
click at [391, 105] on h6 "Open preview website" at bounding box center [396, 104] width 112 height 20
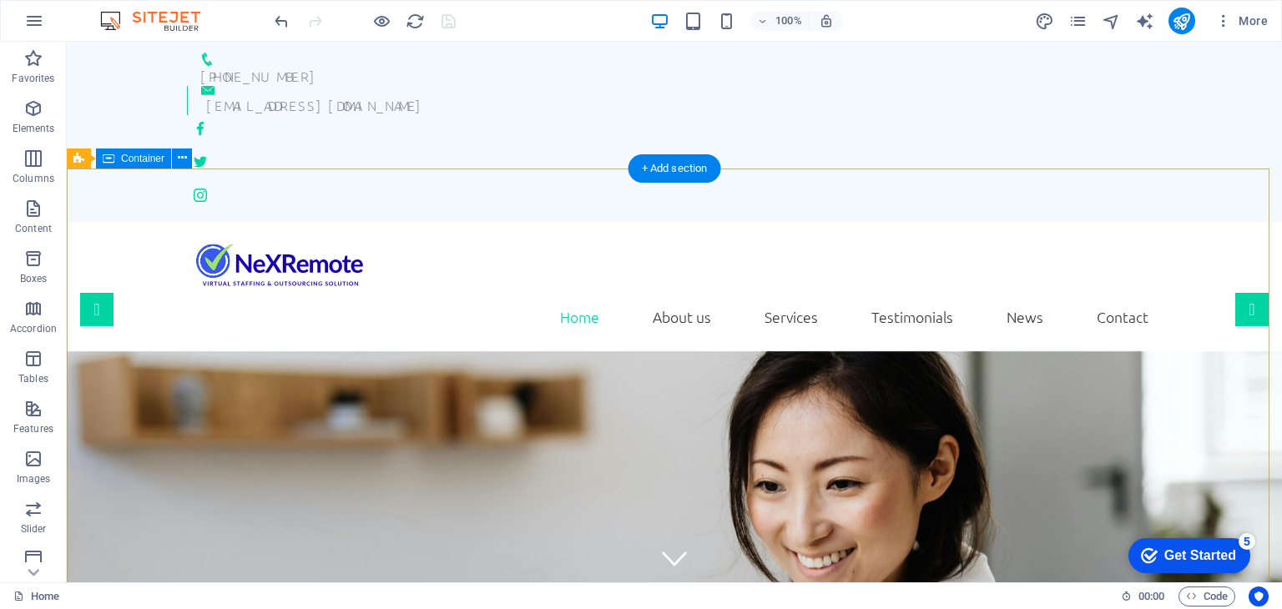
scroll to position [0, 0]
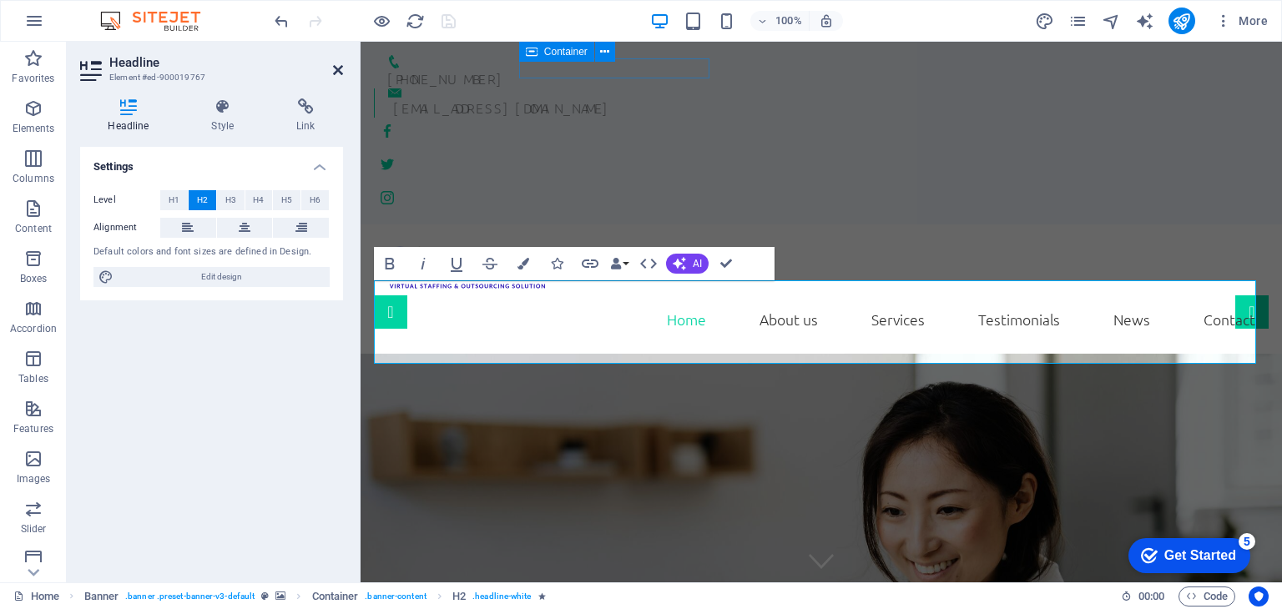
click at [333, 68] on icon at bounding box center [338, 69] width 10 height 13
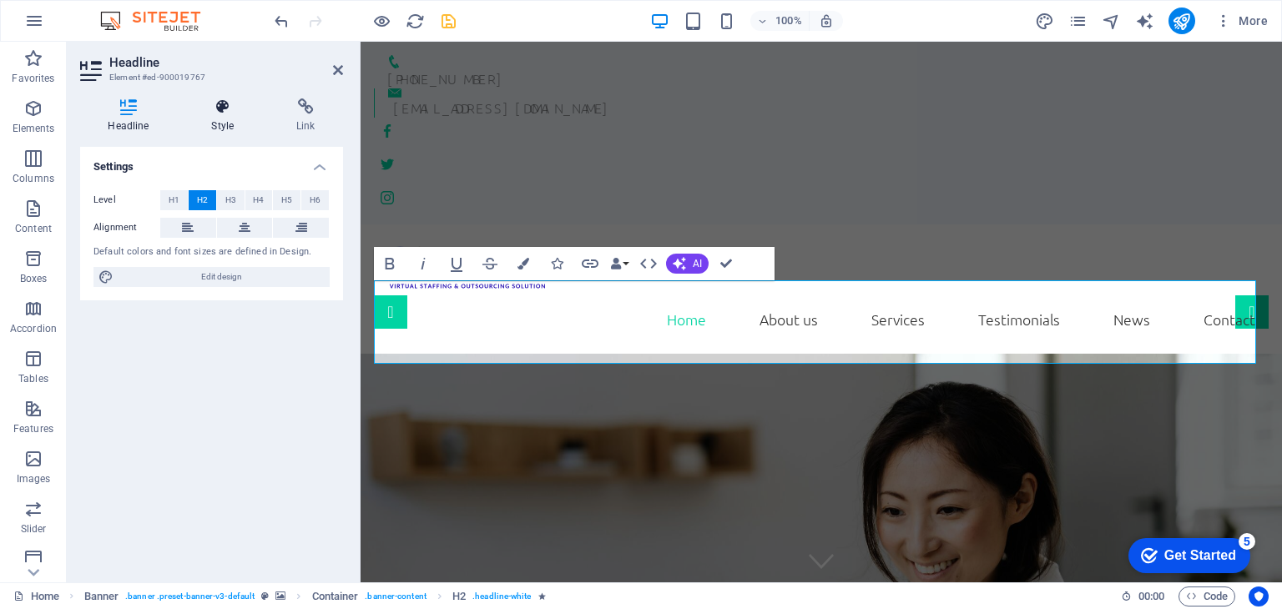
click at [212, 126] on h4 "Style" at bounding box center [226, 115] width 85 height 35
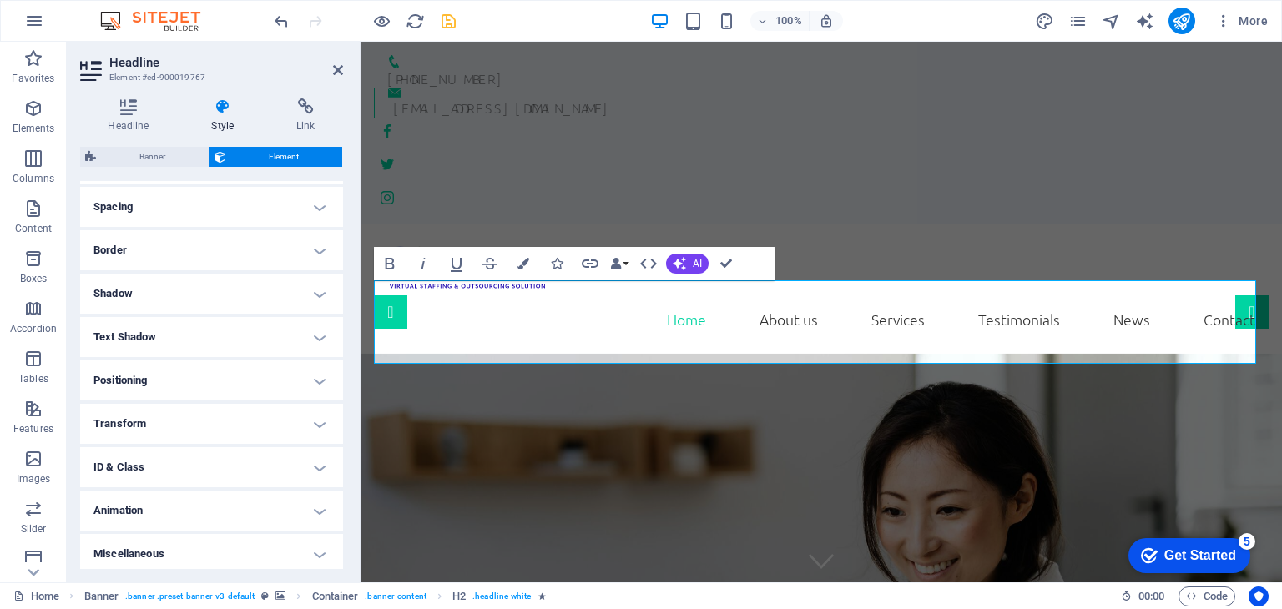
scroll to position [317, 0]
click at [285, 506] on h4 "Animation" at bounding box center [211, 506] width 263 height 40
click at [335, 68] on icon at bounding box center [338, 69] width 10 height 13
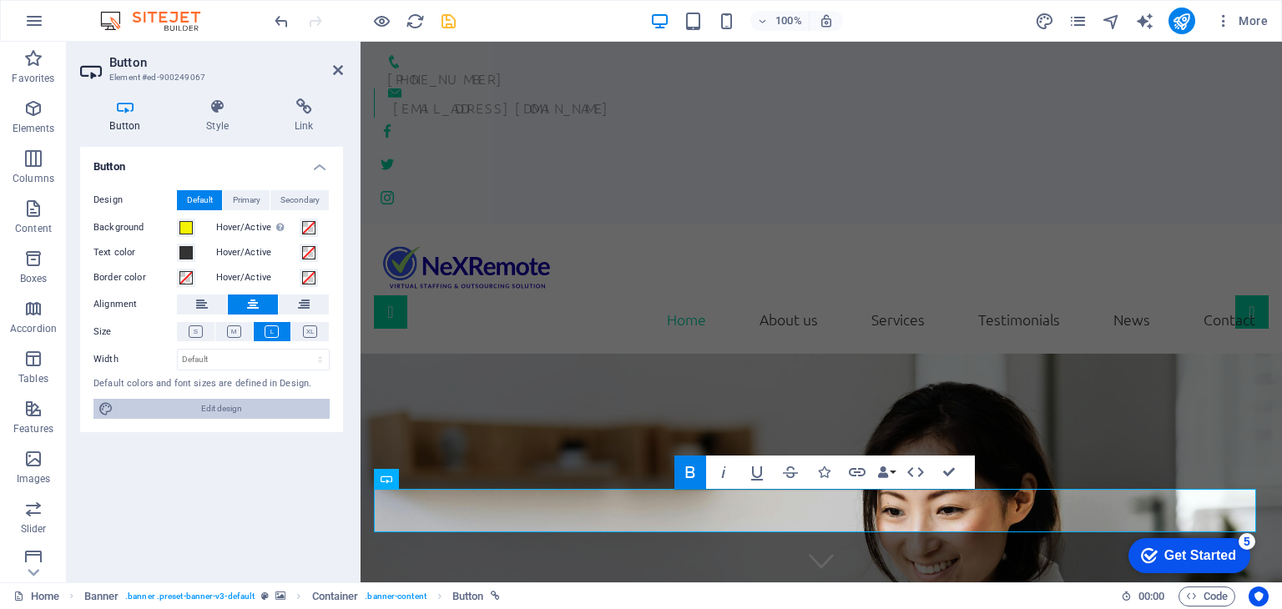
click at [227, 412] on span "Edit design" at bounding box center [221, 409] width 206 height 20
select select "px"
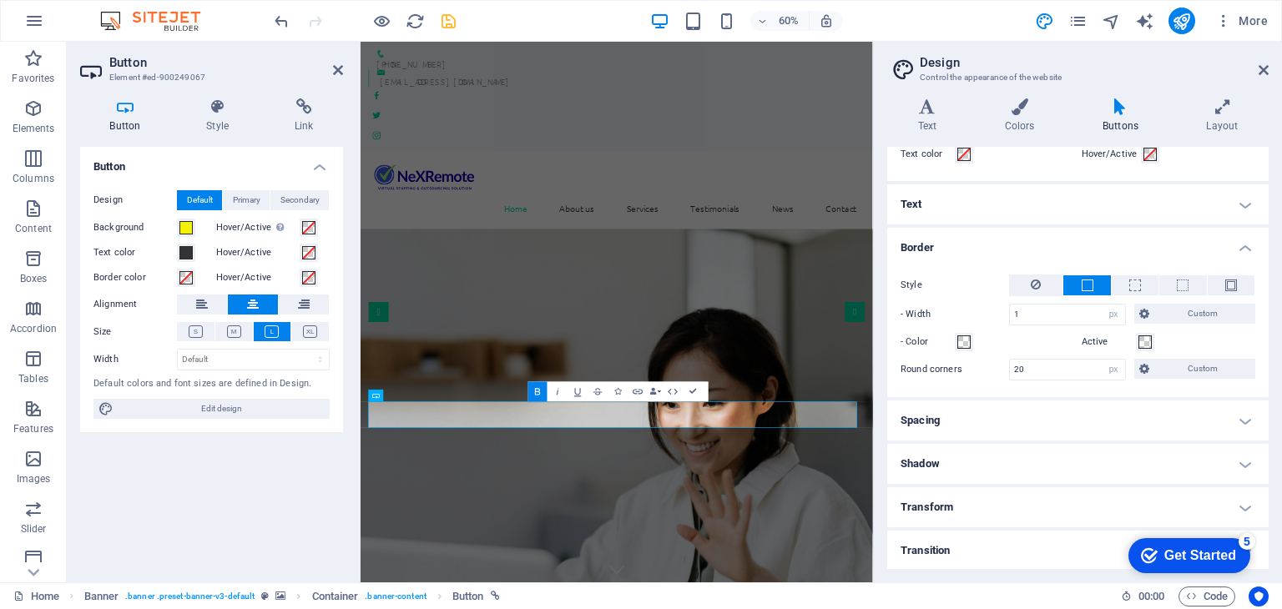
scroll to position [100, 0]
click at [995, 548] on h4 "Transition" at bounding box center [1077, 551] width 381 height 40
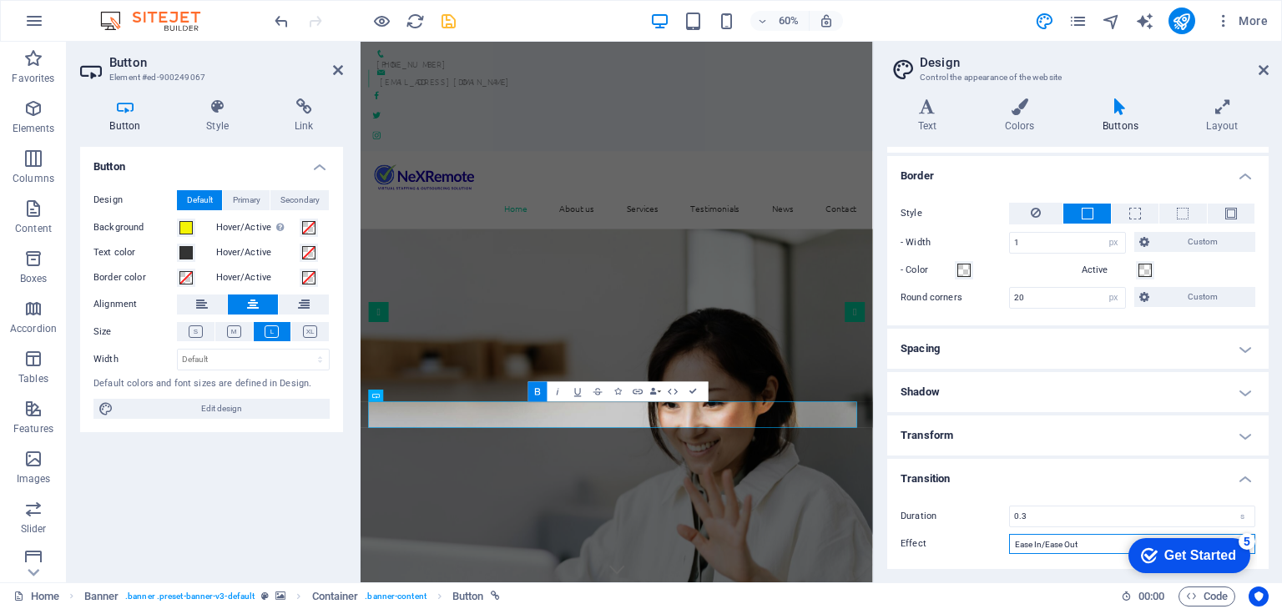
click at [1031, 546] on select "Ease Ease In Ease Out Ease In/Ease Out Linear" at bounding box center [1132, 544] width 246 height 20
click at [1261, 69] on icon at bounding box center [1263, 69] width 10 height 13
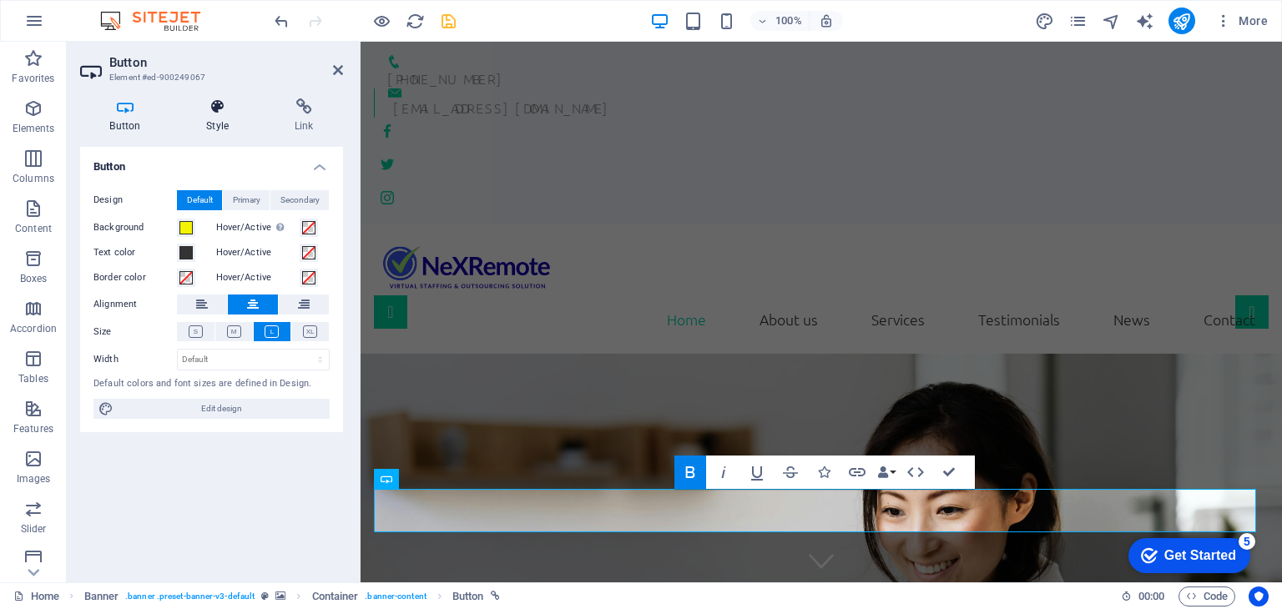
click at [211, 121] on h4 "Style" at bounding box center [221, 115] width 88 height 35
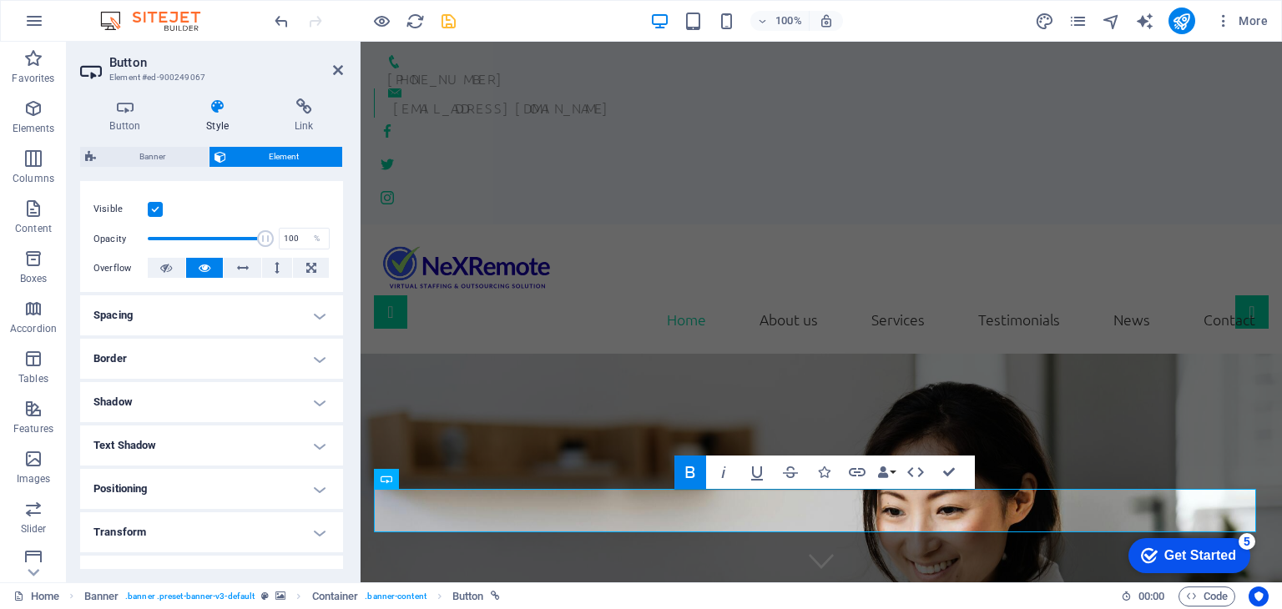
scroll to position [317, 0]
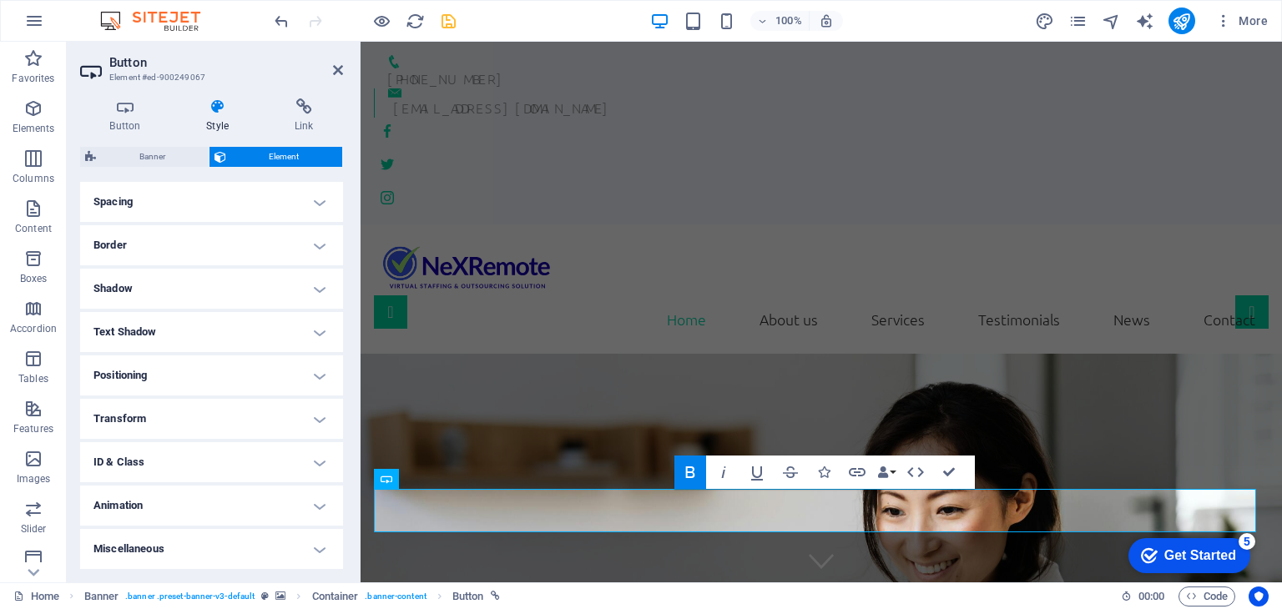
click at [231, 505] on h4 "Animation" at bounding box center [211, 506] width 263 height 40
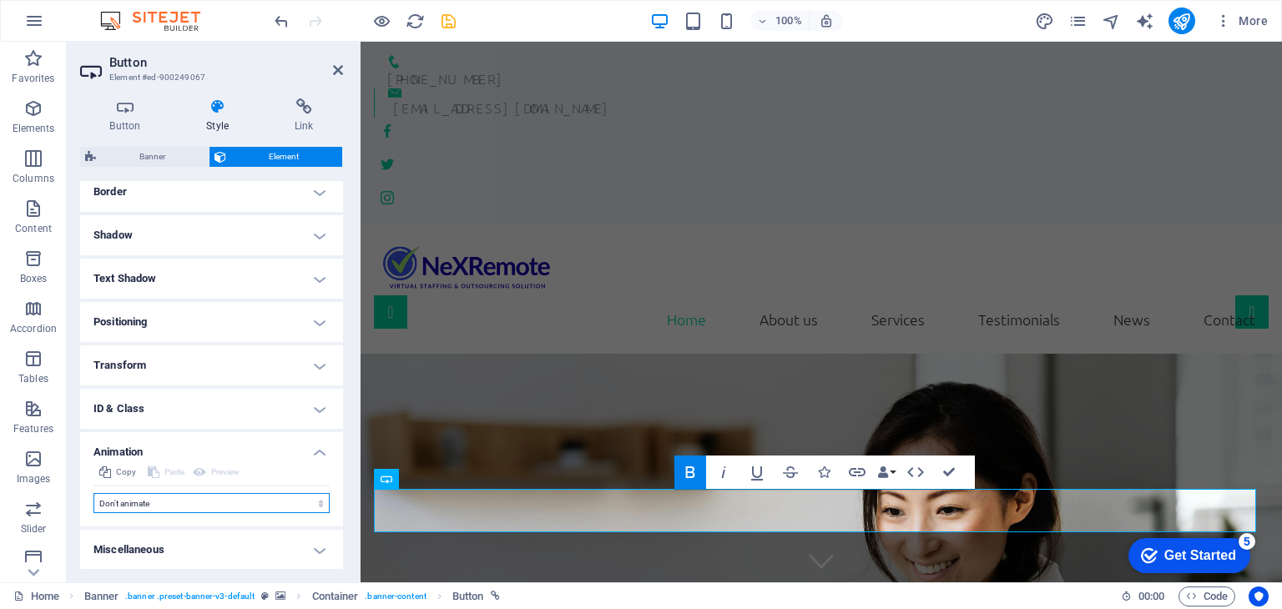
click at [234, 502] on select "Don't animate Show / Hide Slide up/down Zoom in/out Slide left to right Slide r…" at bounding box center [211, 503] width 236 height 20
click at [93, 493] on select "Don't animate Show / Hide Slide up/down Zoom in/out Slide left to right Slide r…" at bounding box center [211, 503] width 236 height 20
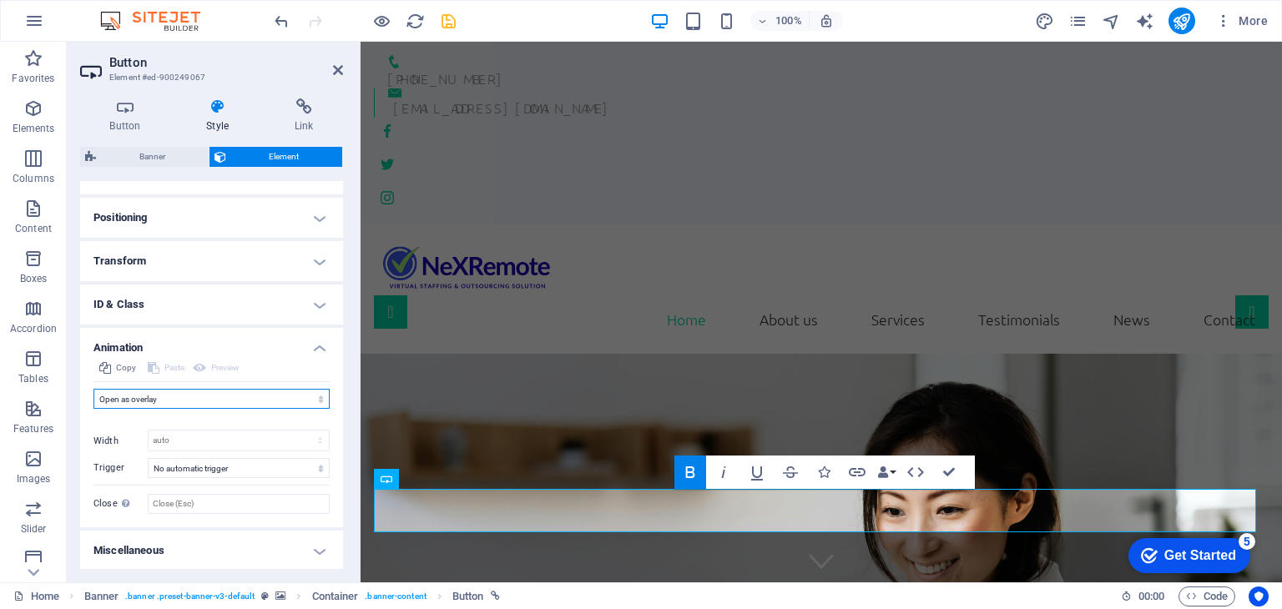
scroll to position [476, 0]
click at [229, 470] on select "No automatic trigger On page load Element scrolled into view" at bounding box center [239, 467] width 182 height 20
click at [220, 391] on select "Don't animate Show / Hide Slide up/down Zoom in/out Slide left to right Slide r…" at bounding box center [211, 398] width 236 height 20
select select "flash"
click at [93, 394] on select "Don't animate Show / Hide Slide up/down Zoom in/out Slide left to right Slide r…" at bounding box center [211, 398] width 236 height 20
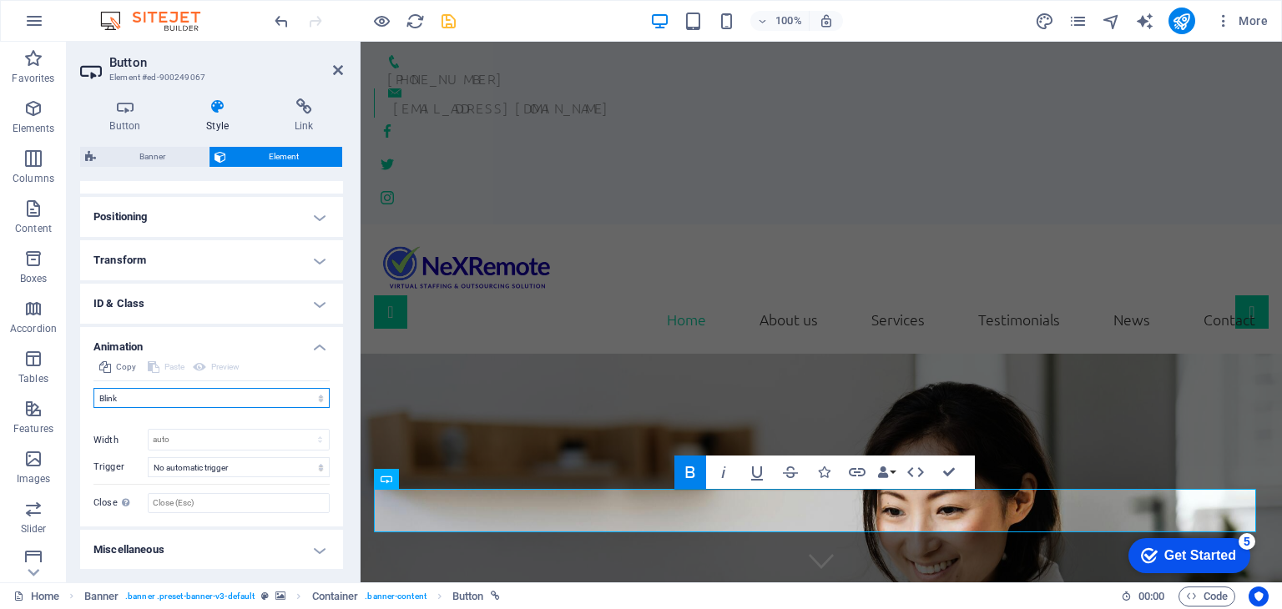
select select "scroll"
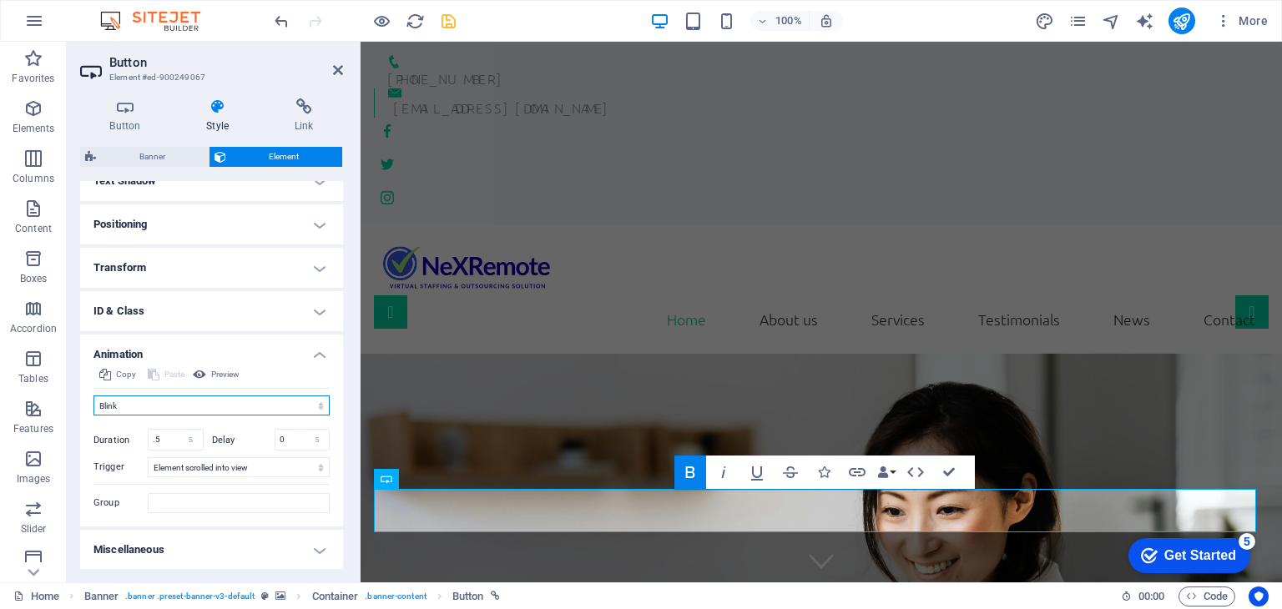
click at [159, 404] on select "Don't animate Show / Hide Slide up/down Zoom in/out Slide left to right Slide r…" at bounding box center [211, 405] width 236 height 20
select select "overlay"
click at [93, 395] on select "Don't animate Show / Hide Slide up/down Zoom in/out Slide left to right Slide r…" at bounding box center [211, 405] width 236 height 20
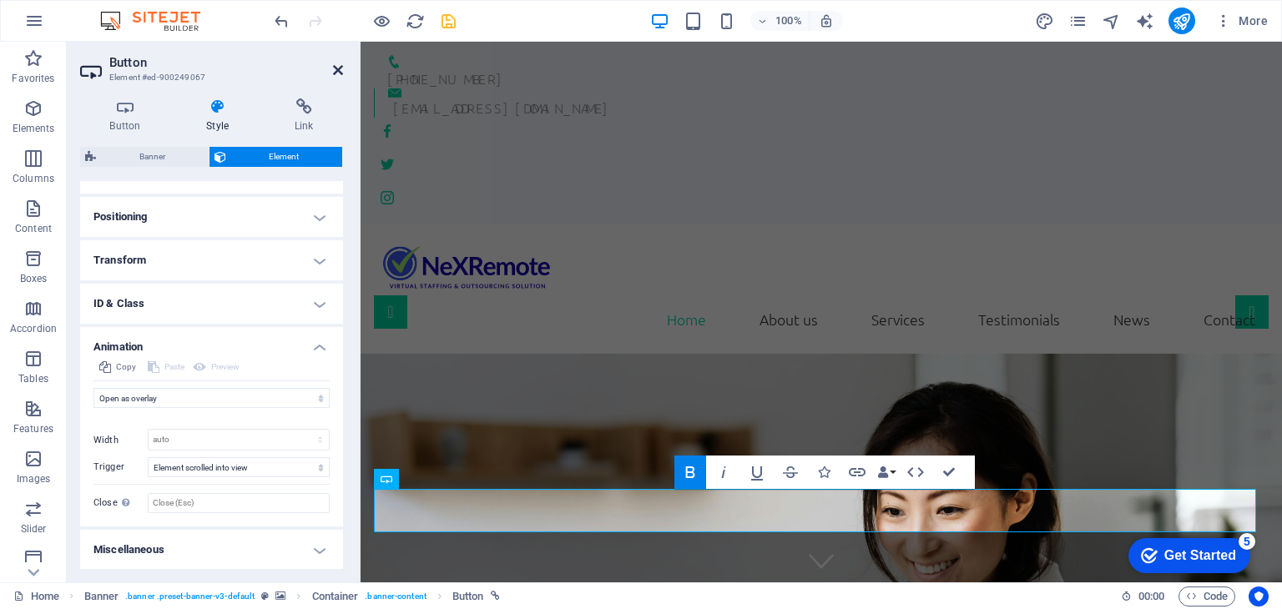
drag, startPoint x: 338, startPoint y: 72, endPoint x: 272, endPoint y: 30, distance: 78.0
click at [338, 72] on icon at bounding box center [338, 69] width 10 height 13
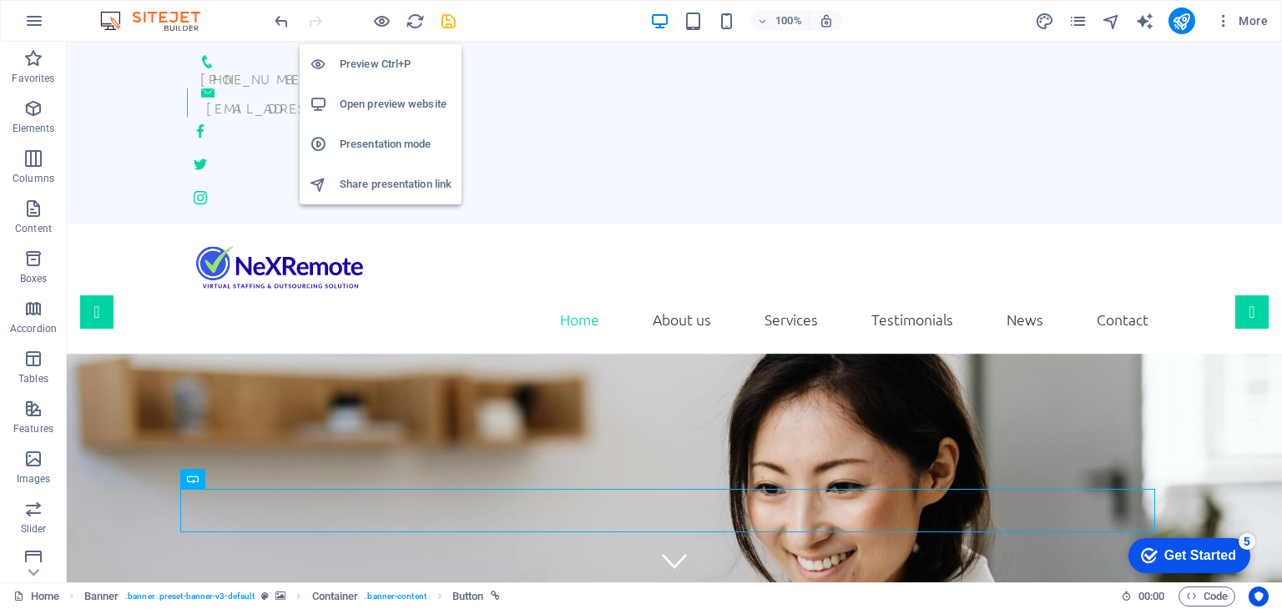
click at [370, 108] on h6 "Open preview website" at bounding box center [396, 104] width 112 height 20
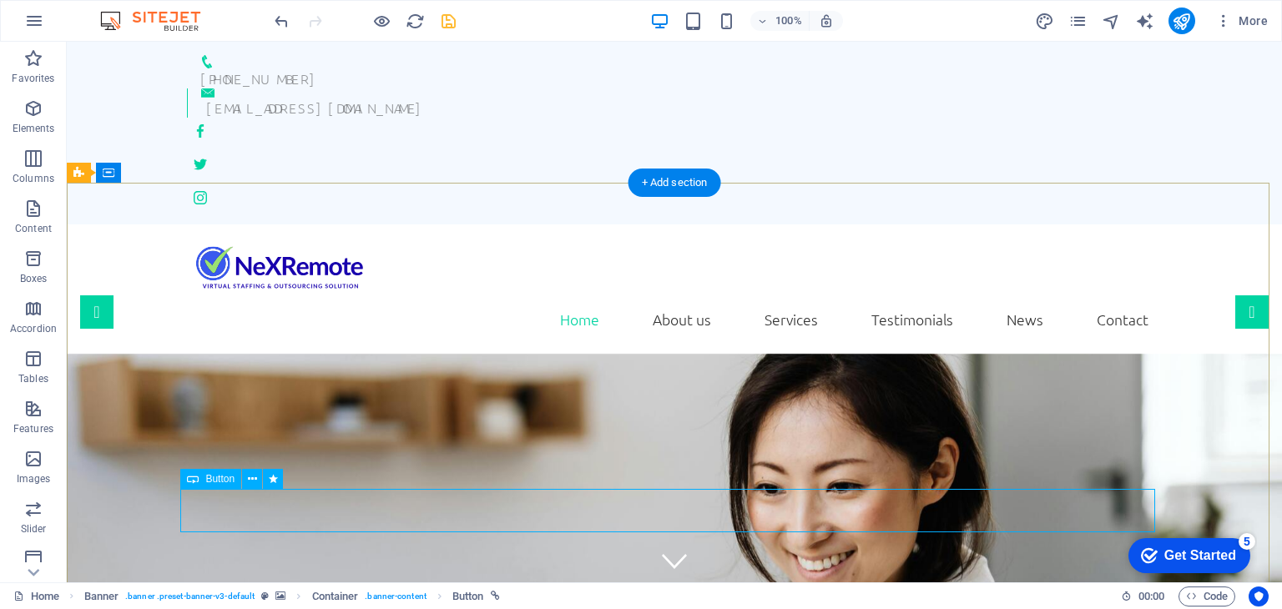
select select "overlay"
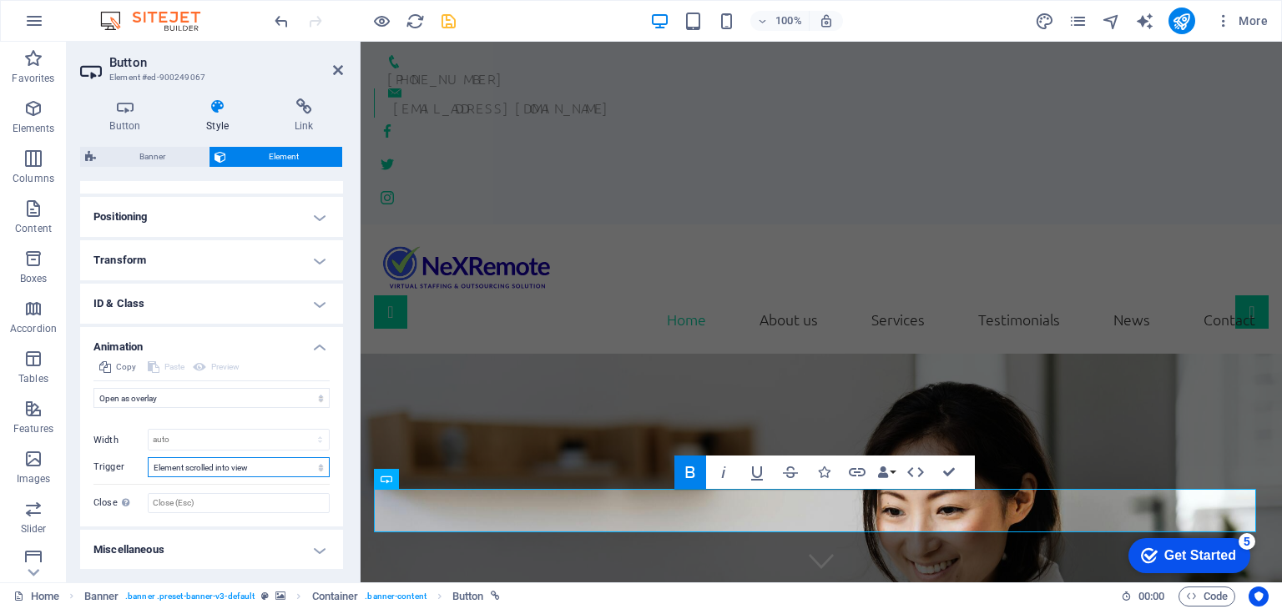
click at [241, 468] on select "No automatic trigger On page load Element scrolled into view" at bounding box center [239, 467] width 182 height 20
select select "onload"
click at [148, 457] on select "No automatic trigger On page load Element scrolled into view" at bounding box center [239, 467] width 182 height 20
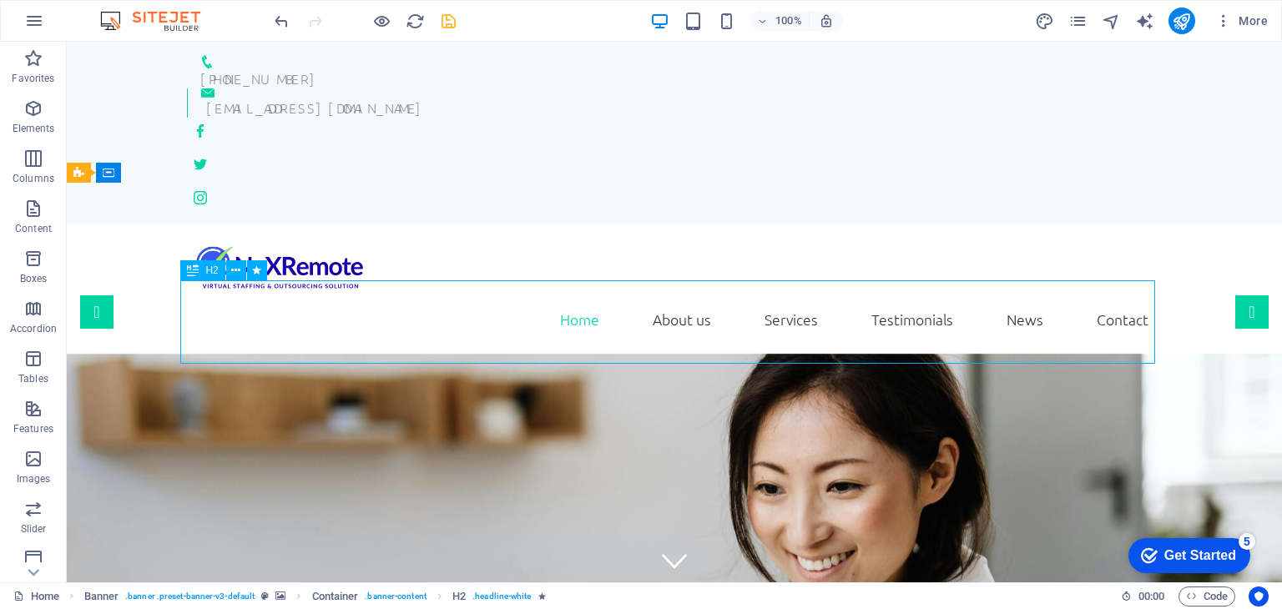
select select "fade"
select select "s"
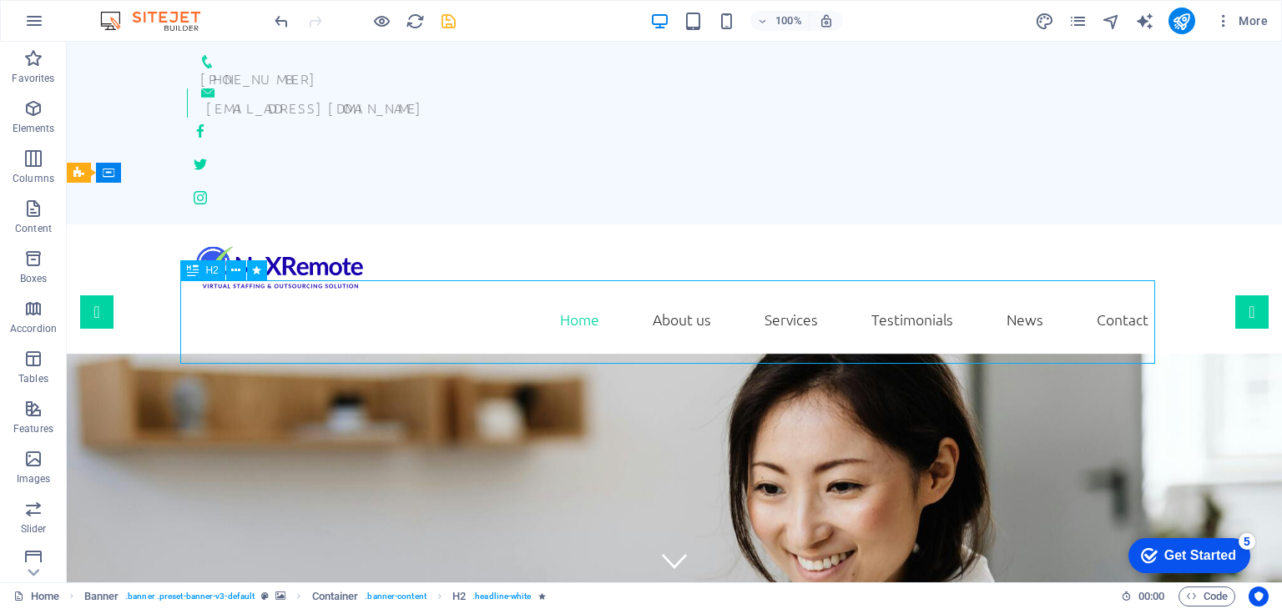
select select "onload"
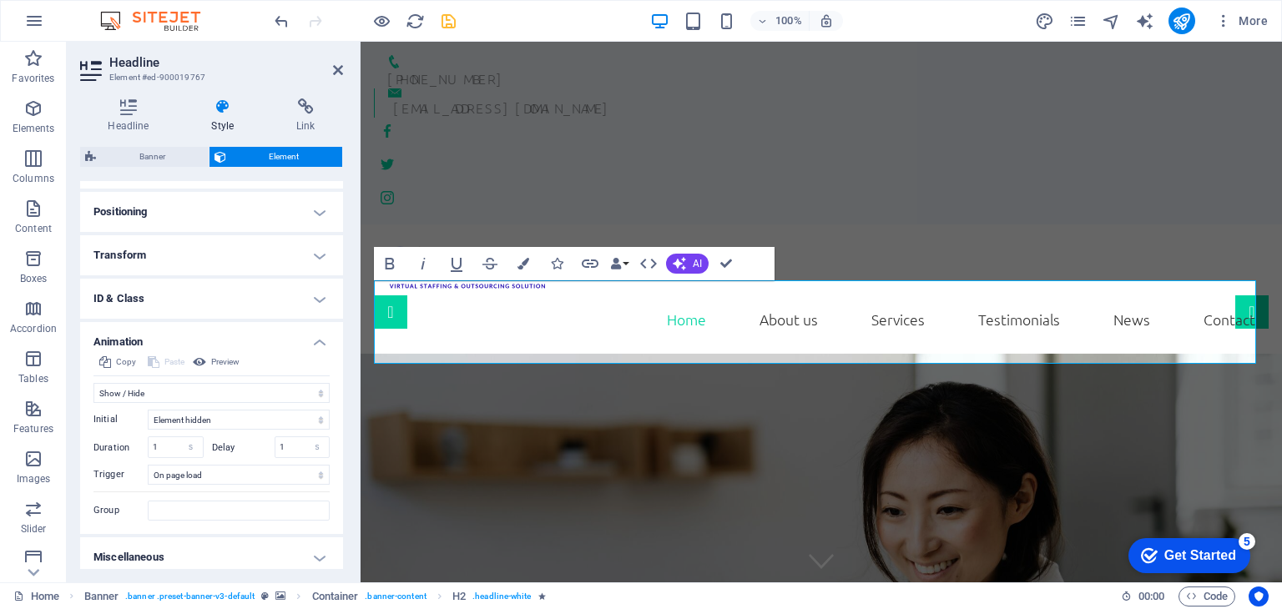
scroll to position [488, 0]
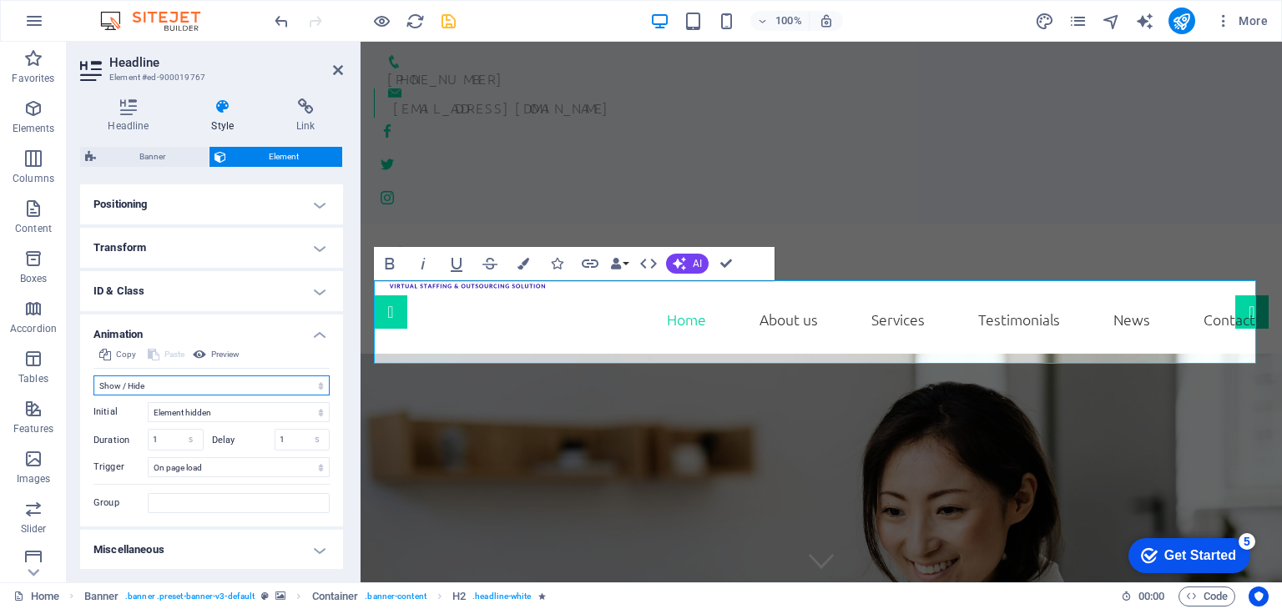
click at [290, 385] on select "Don't animate Show / Hide Slide up/down Zoom in/out Slide left to right Slide r…" at bounding box center [211, 385] width 236 height 20
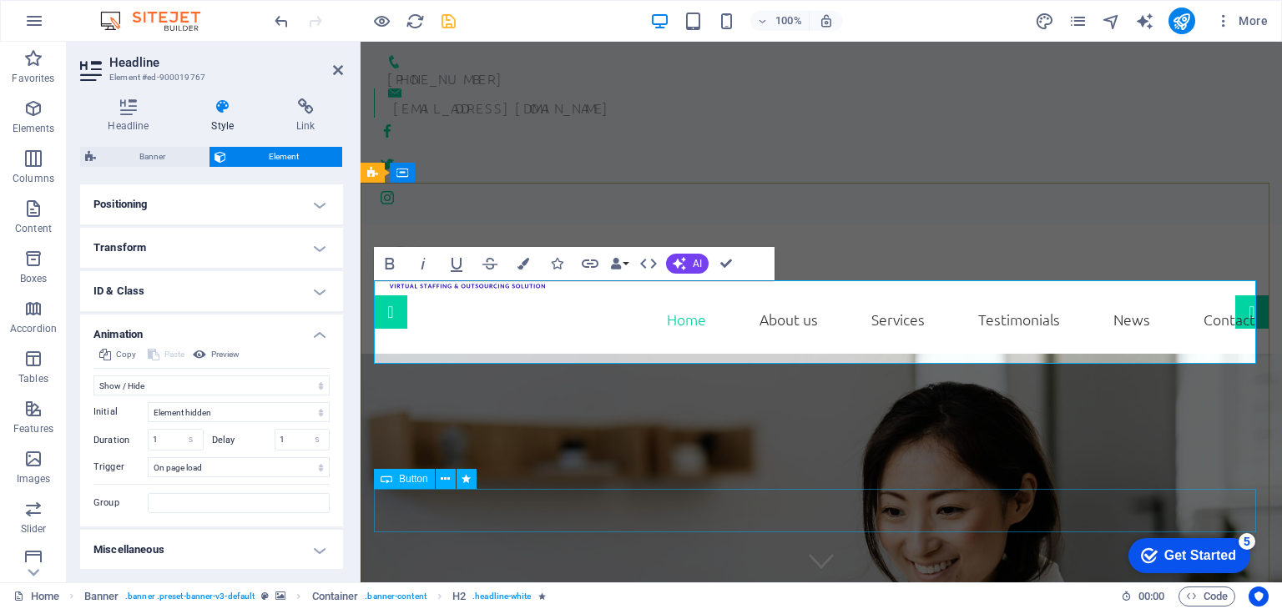
select select "overlay"
select select "s"
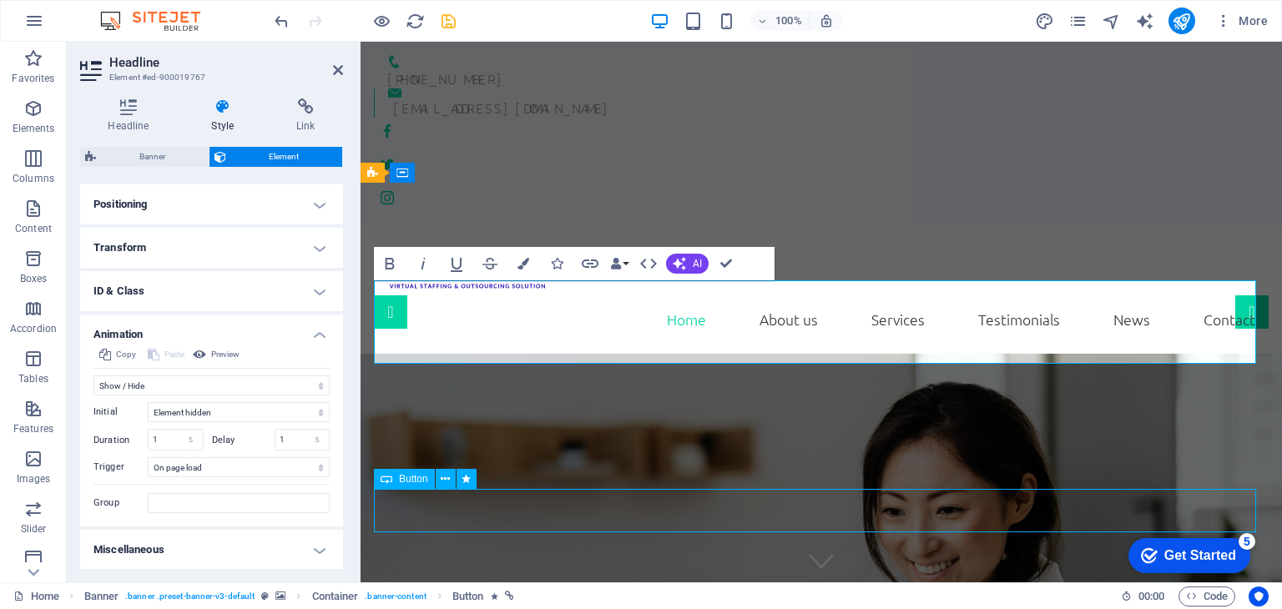
select select "onload"
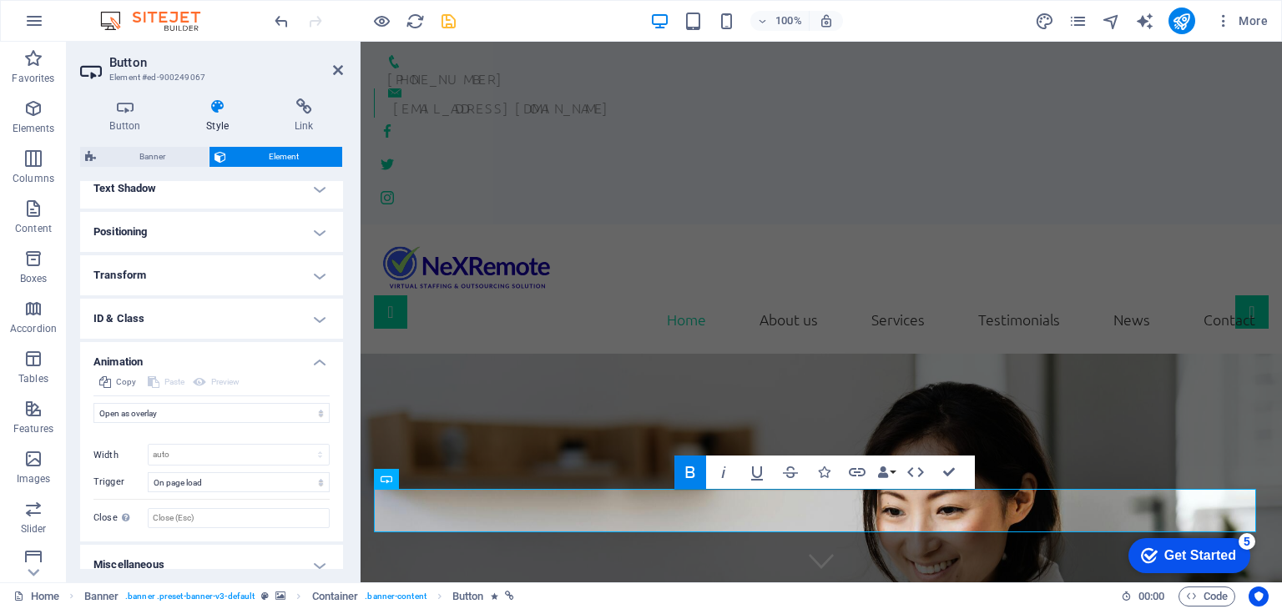
scroll to position [476, 0]
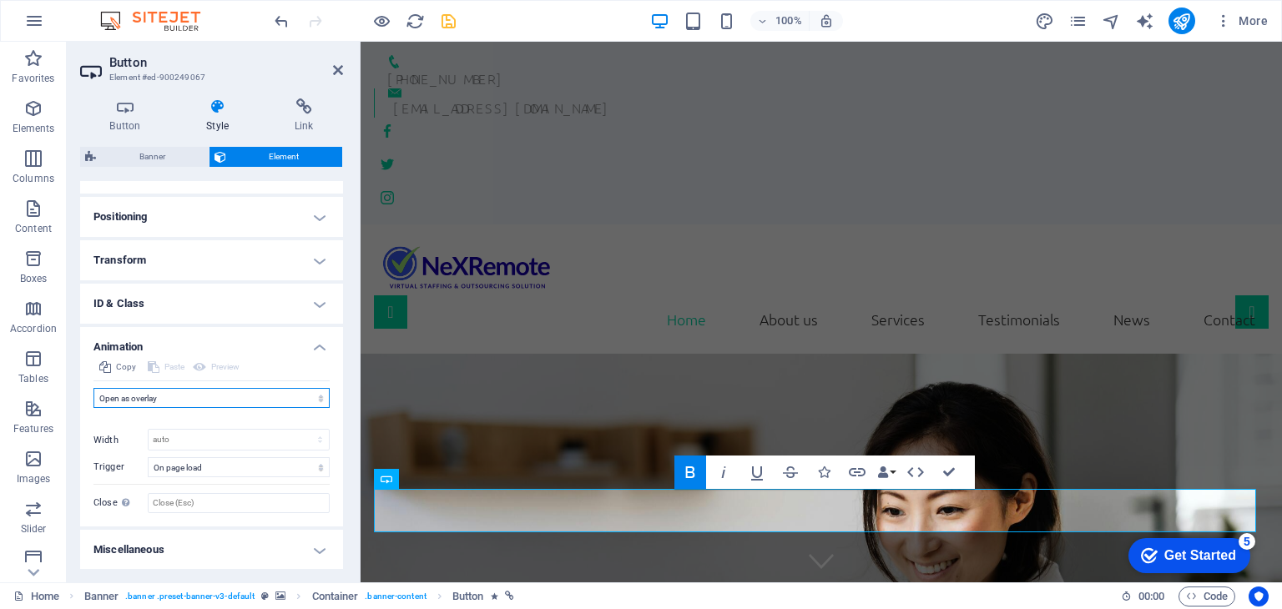
click at [174, 400] on select "Don't animate Show / Hide Slide up/down Zoom in/out Slide left to right Slide r…" at bounding box center [211, 398] width 236 height 20
select select "fade"
click at [93, 388] on select "Don't animate Show / Hide Slide up/down Zoom in/out Slide left to right Slide r…" at bounding box center [211, 398] width 236 height 20
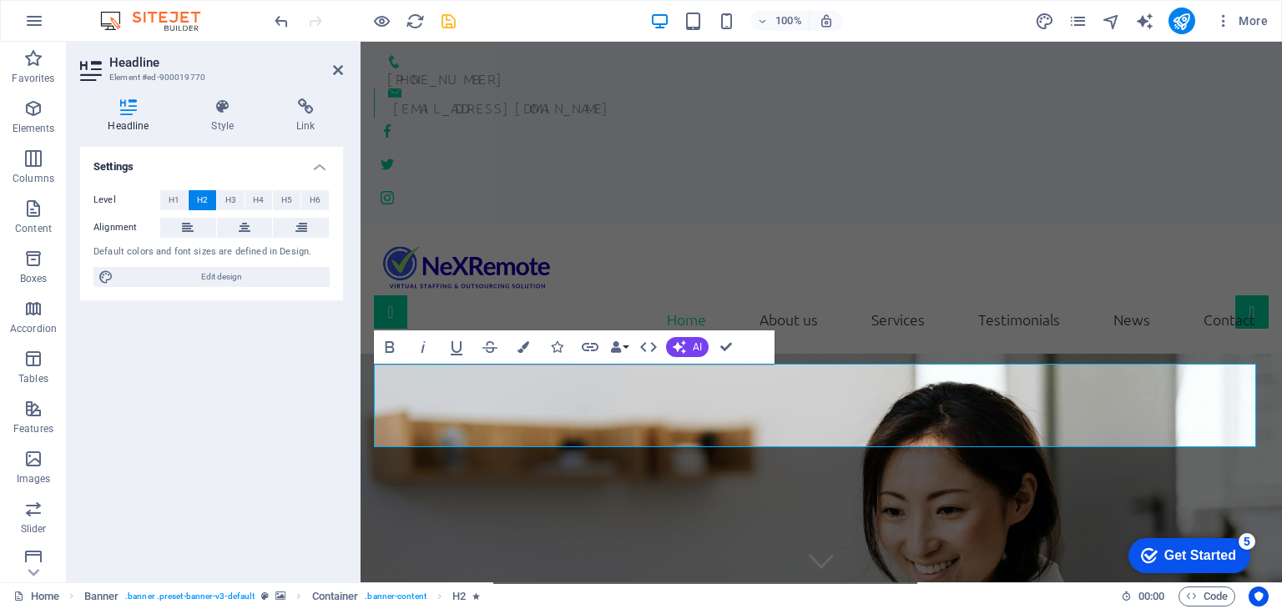
click at [134, 114] on icon at bounding box center [128, 106] width 97 height 17
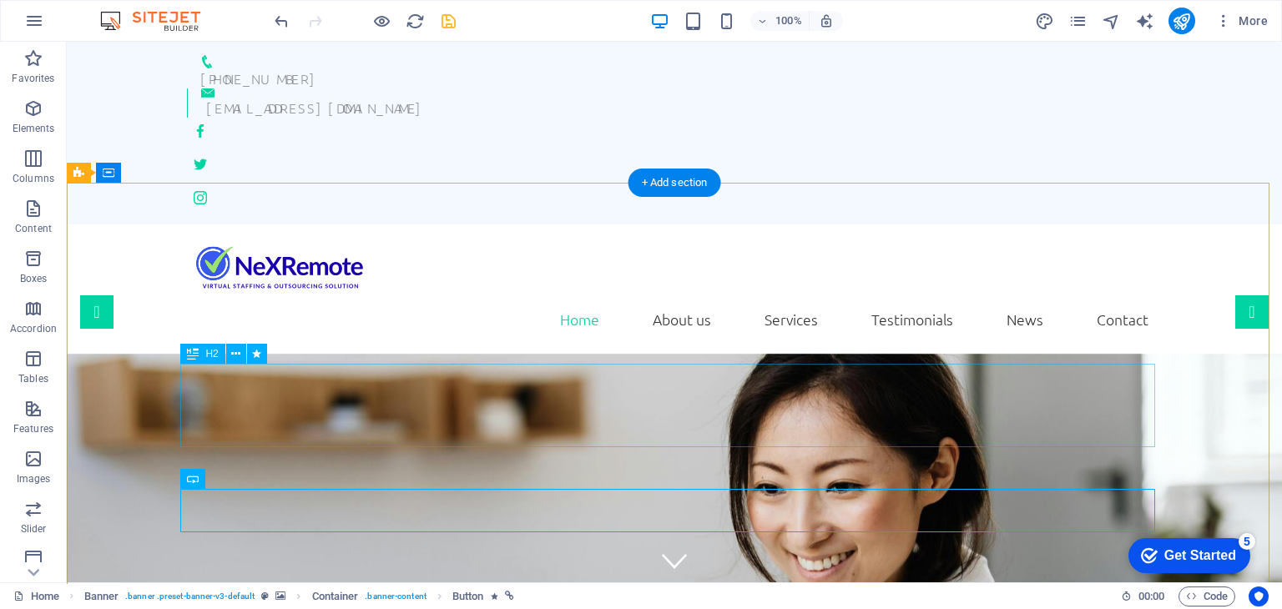
select select "fade"
select select "s"
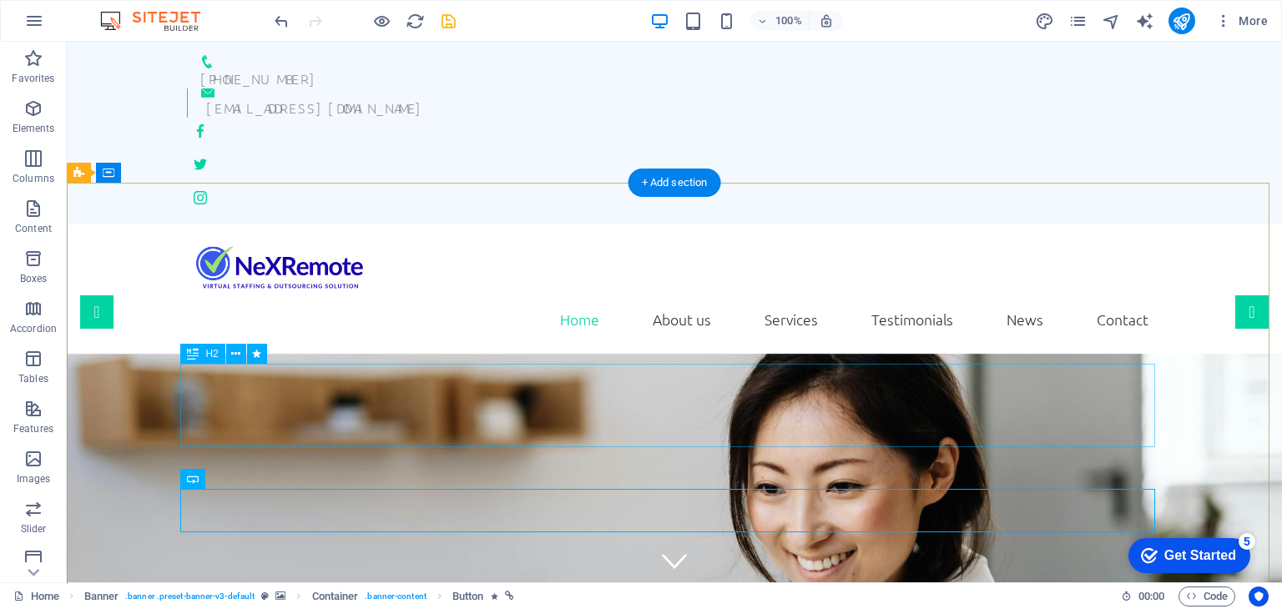
select select "onload"
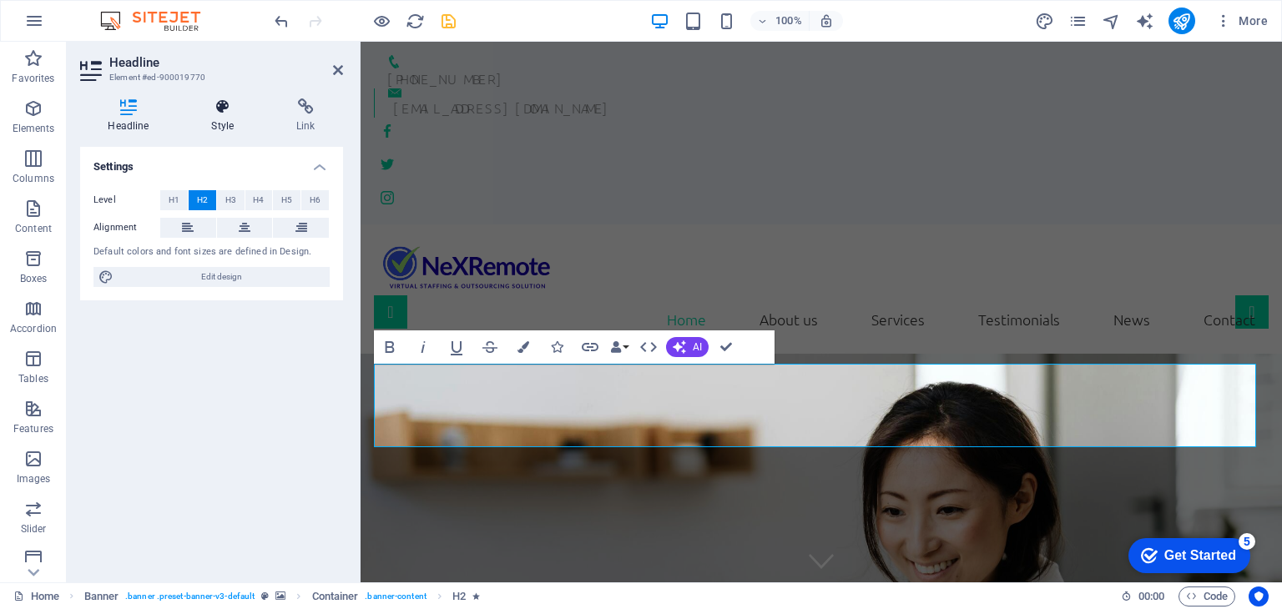
click at [224, 128] on h4 "Style" at bounding box center [226, 115] width 85 height 35
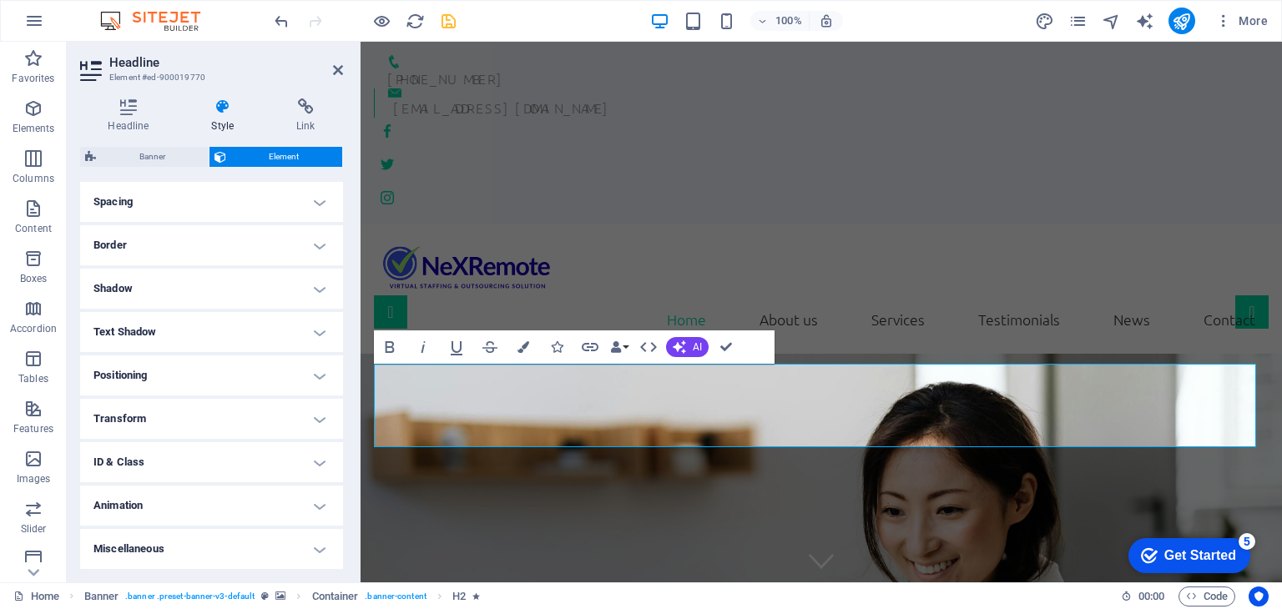
click at [210, 510] on h4 "Animation" at bounding box center [211, 506] width 263 height 40
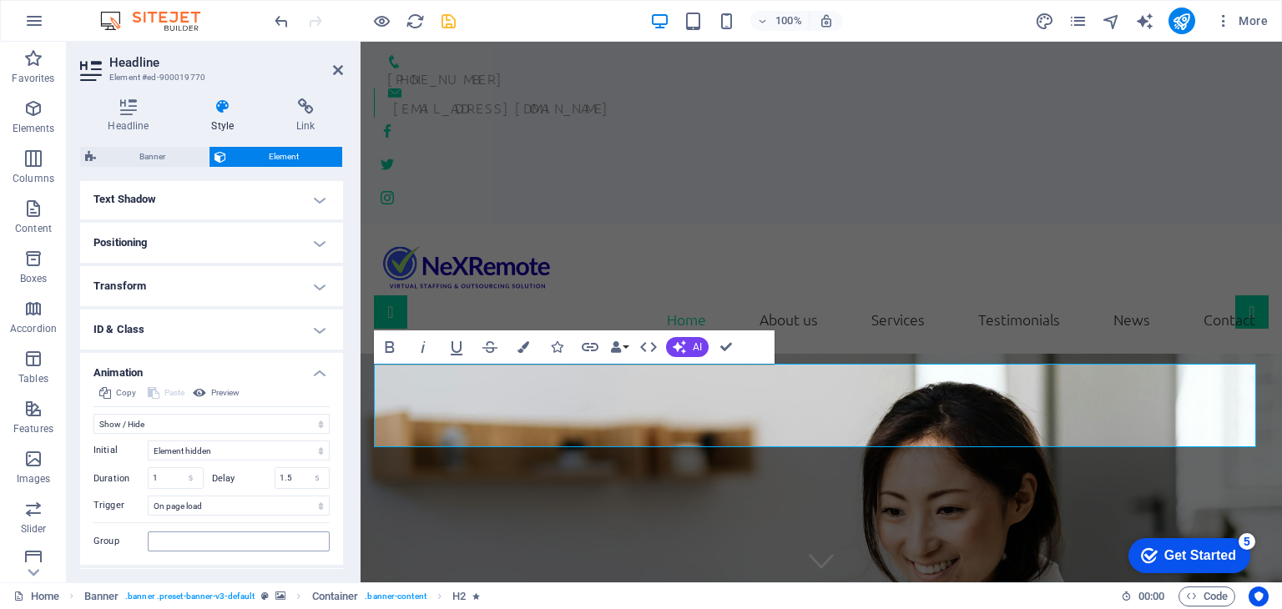
scroll to position [488, 0]
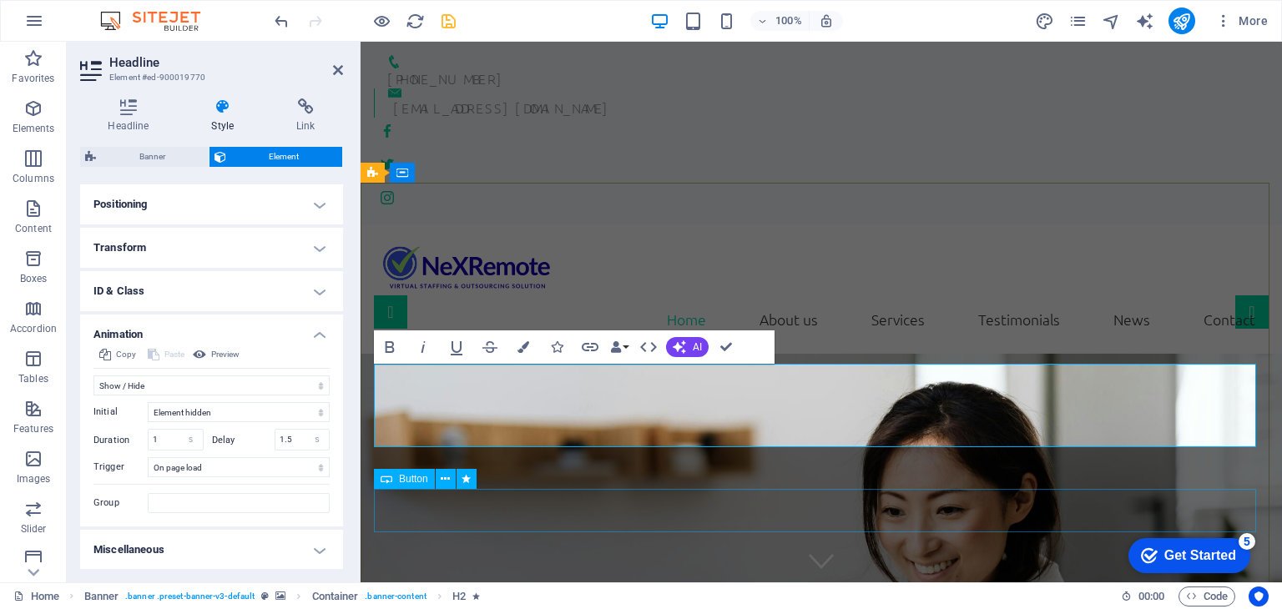
select select "fade"
select select "s"
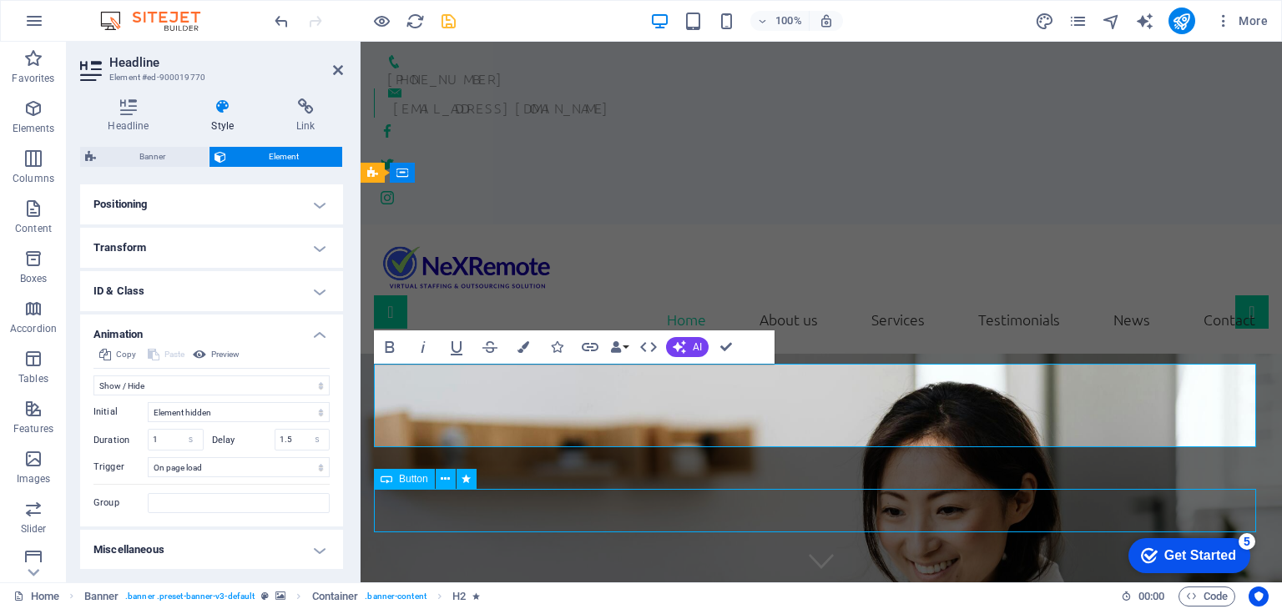
select select "onload"
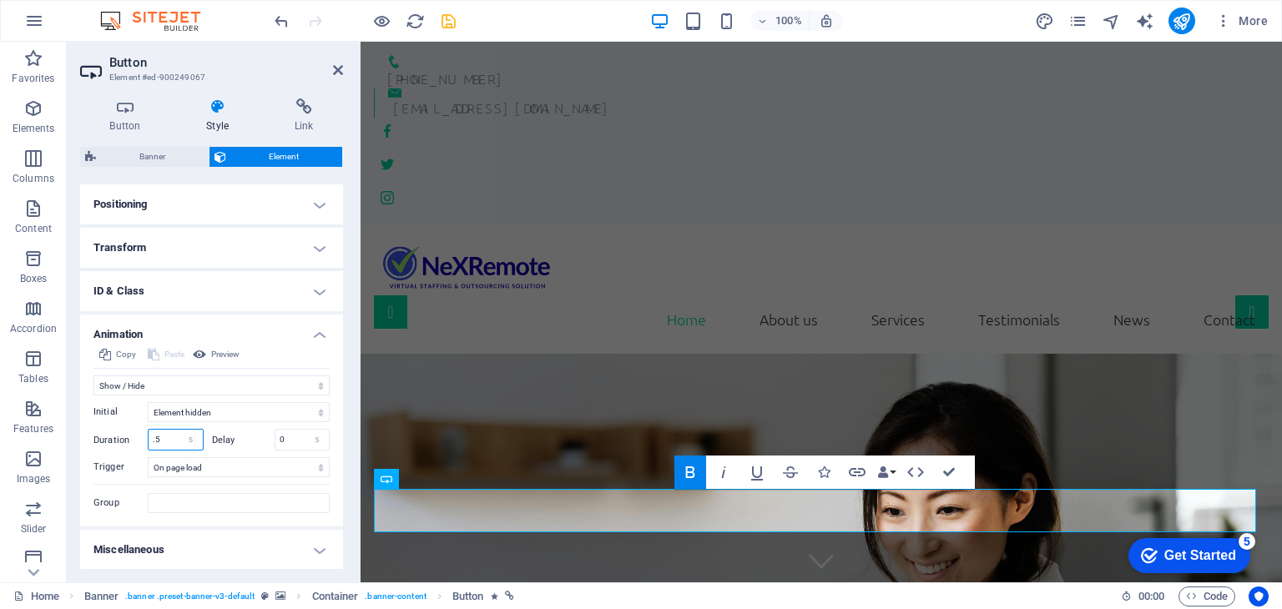
drag, startPoint x: 160, startPoint y: 432, endPoint x: 133, endPoint y: 436, distance: 27.0
click at [133, 436] on div "Duration .5 s ms" at bounding box center [148, 440] width 110 height 22
type input "1.5"
drag, startPoint x: 285, startPoint y: 438, endPoint x: 270, endPoint y: 441, distance: 14.6
click at [270, 441] on div "Delay 0 s ms" at bounding box center [271, 440] width 118 height 22
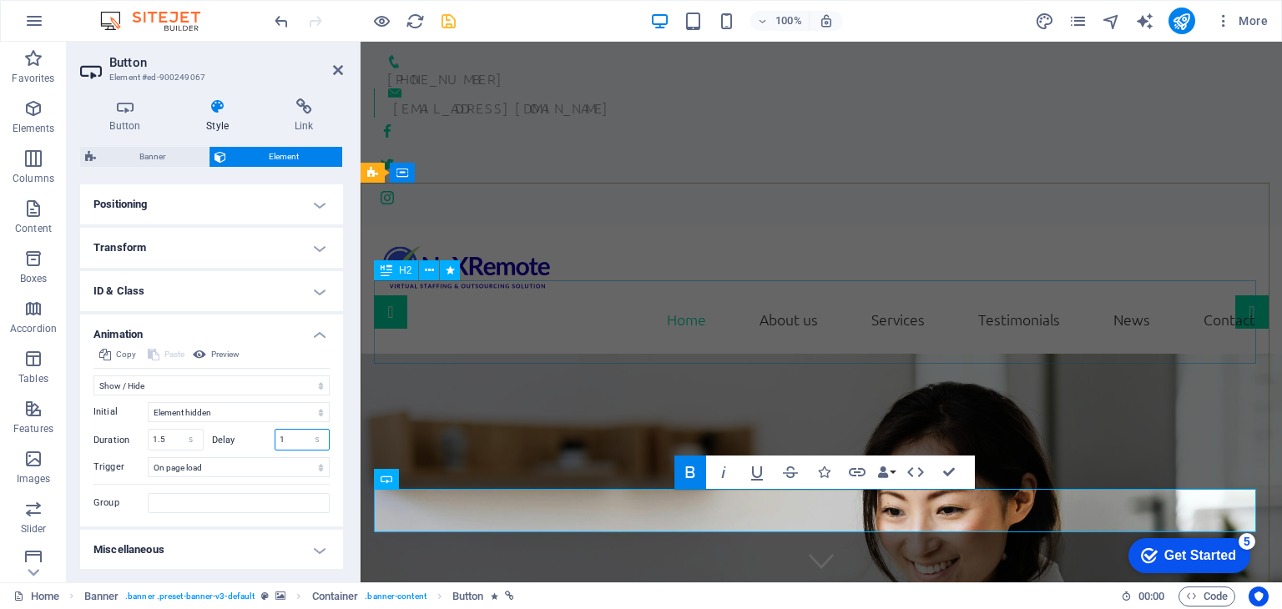
type input "1"
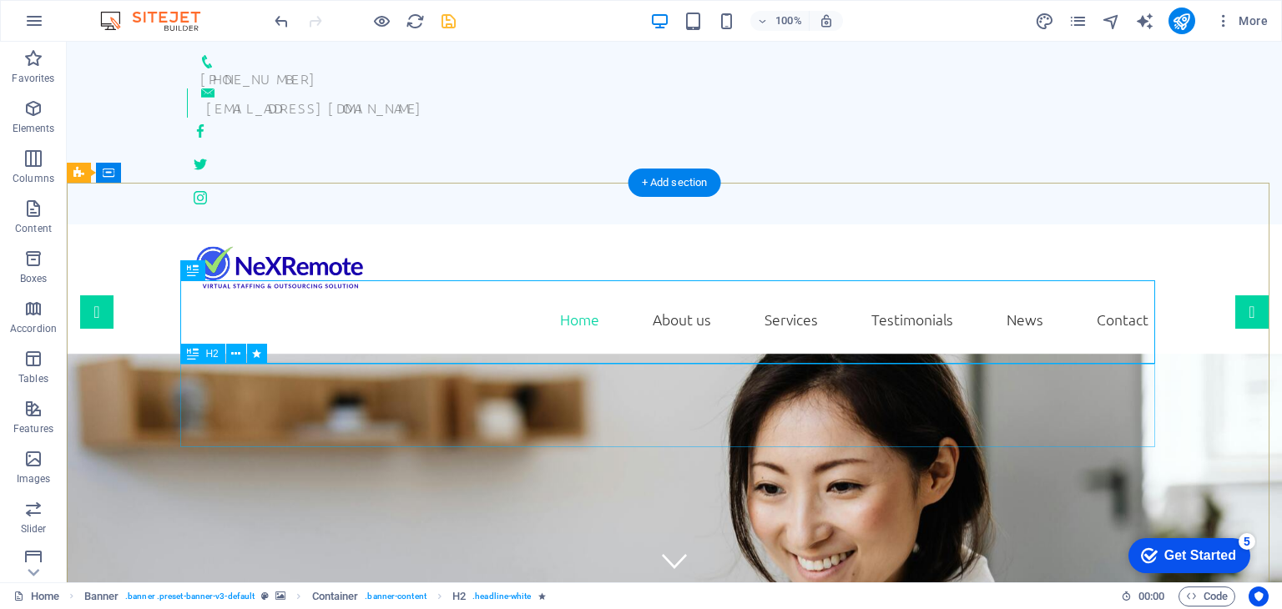
select select "fade"
select select "s"
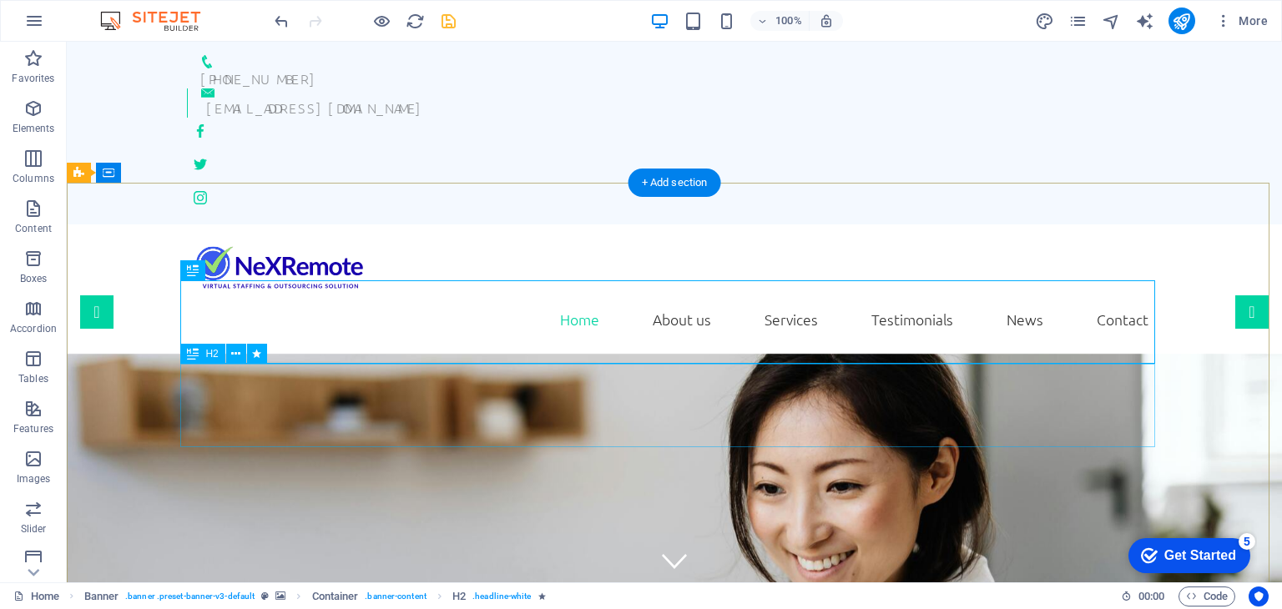
select select "onload"
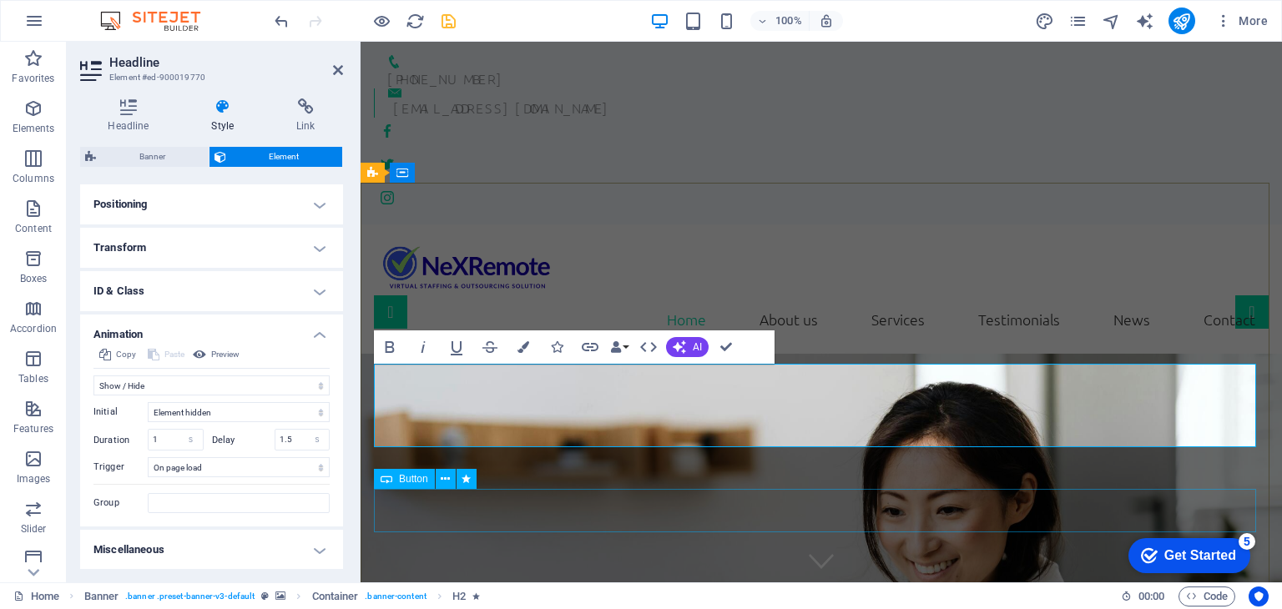
select select "fade"
select select "s"
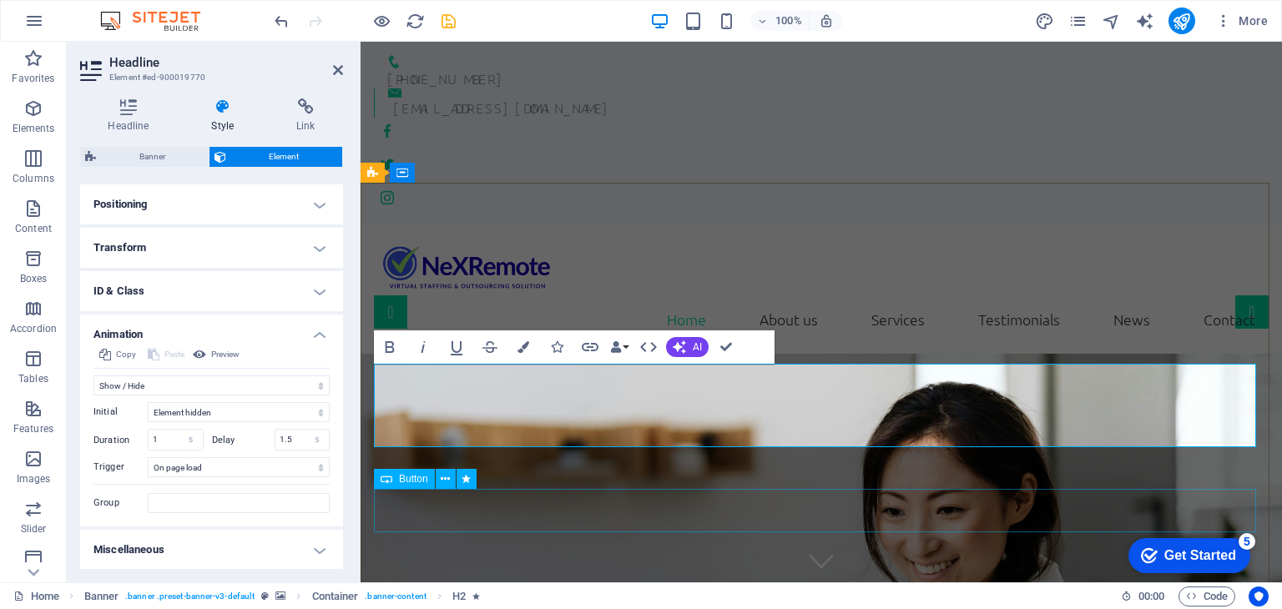
select select "onload"
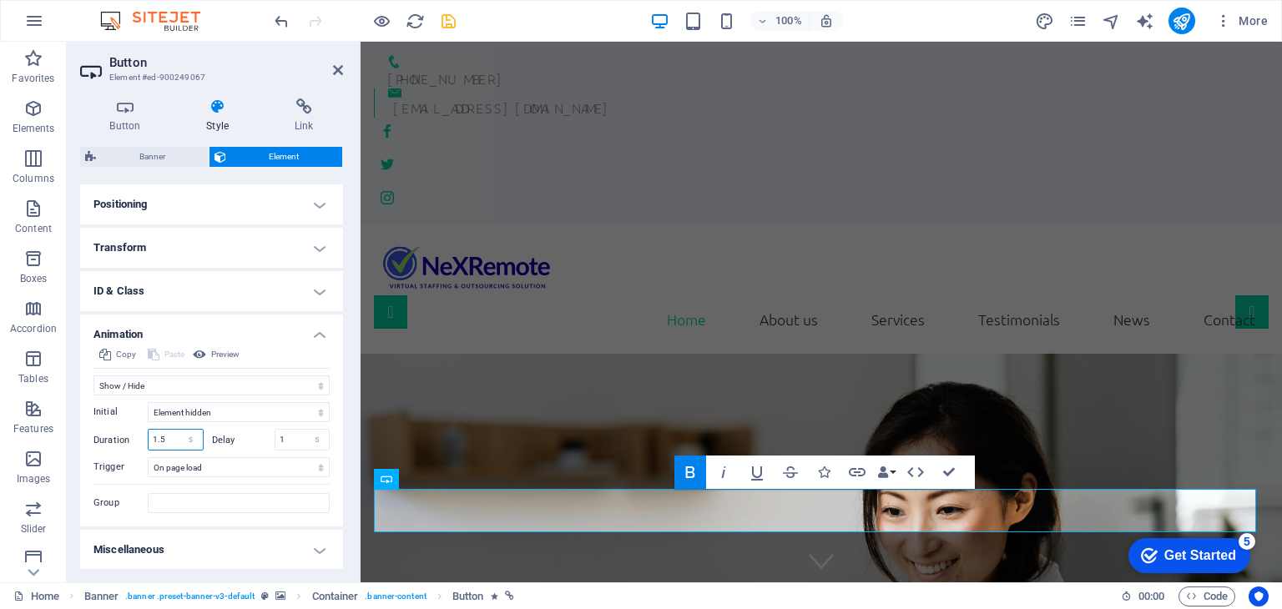
drag, startPoint x: 174, startPoint y: 441, endPoint x: 131, endPoint y: 445, distance: 43.6
click at [131, 445] on div "Duration 1.5 s ms" at bounding box center [148, 440] width 110 height 22
type input "1"
click at [287, 441] on input "1" at bounding box center [302, 440] width 54 height 20
type input "1.5"
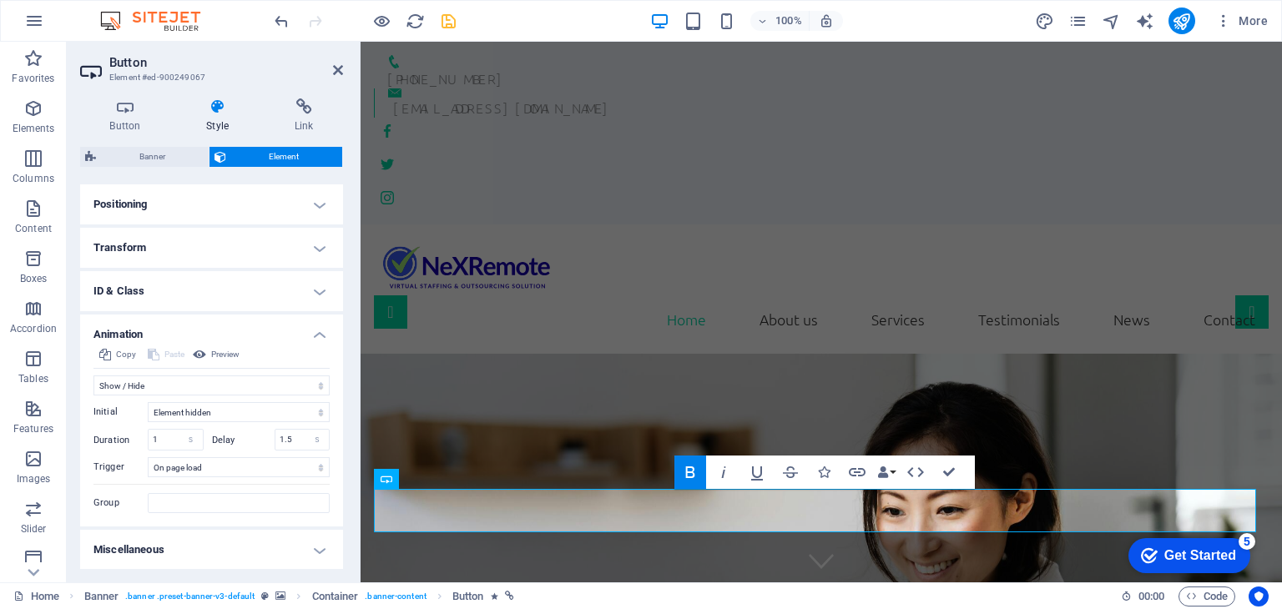
click at [252, 514] on div "Copy Paste Preview Don't animate Show / Hide Slide up/down Zoom in/out Slide le…" at bounding box center [211, 436] width 263 height 182
click at [240, 495] on input "Group" at bounding box center [239, 503] width 182 height 20
click at [335, 68] on icon at bounding box center [338, 69] width 10 height 13
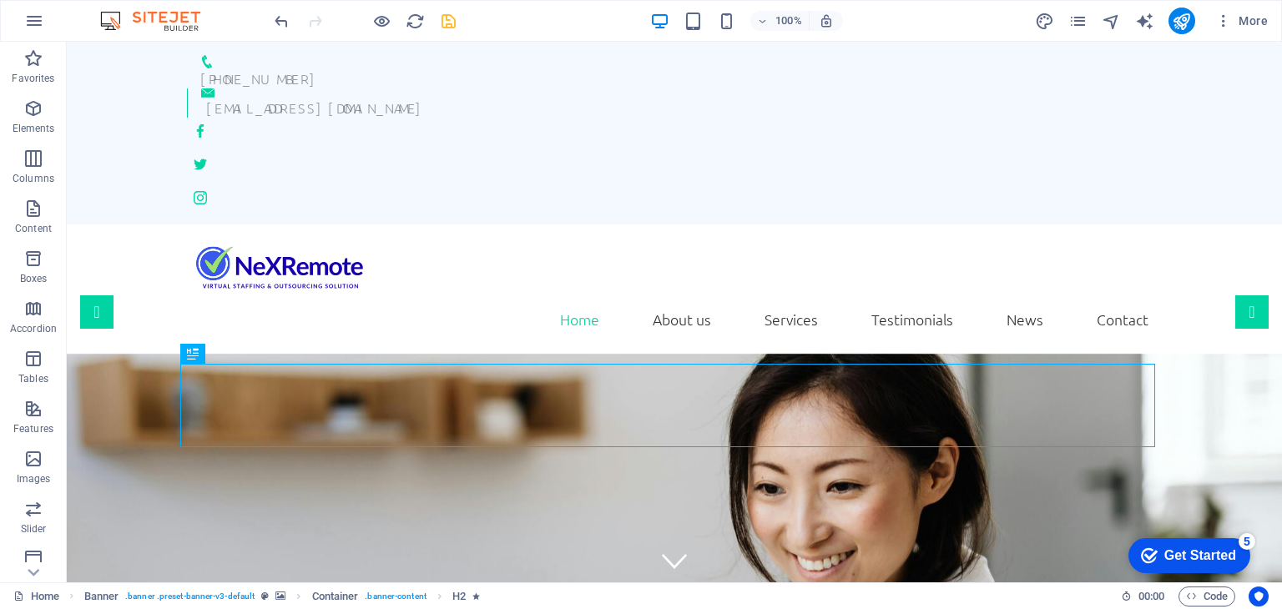
click at [451, 23] on icon "save" at bounding box center [448, 21] width 19 height 19
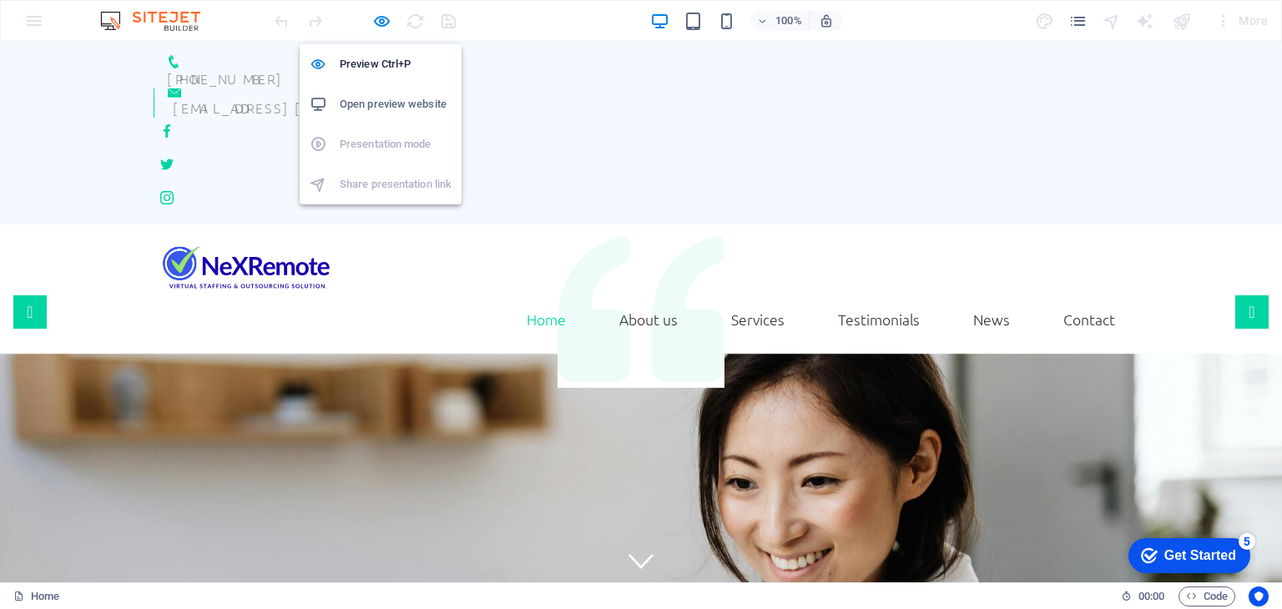
click at [370, 101] on h6 "Open preview website" at bounding box center [396, 104] width 112 height 20
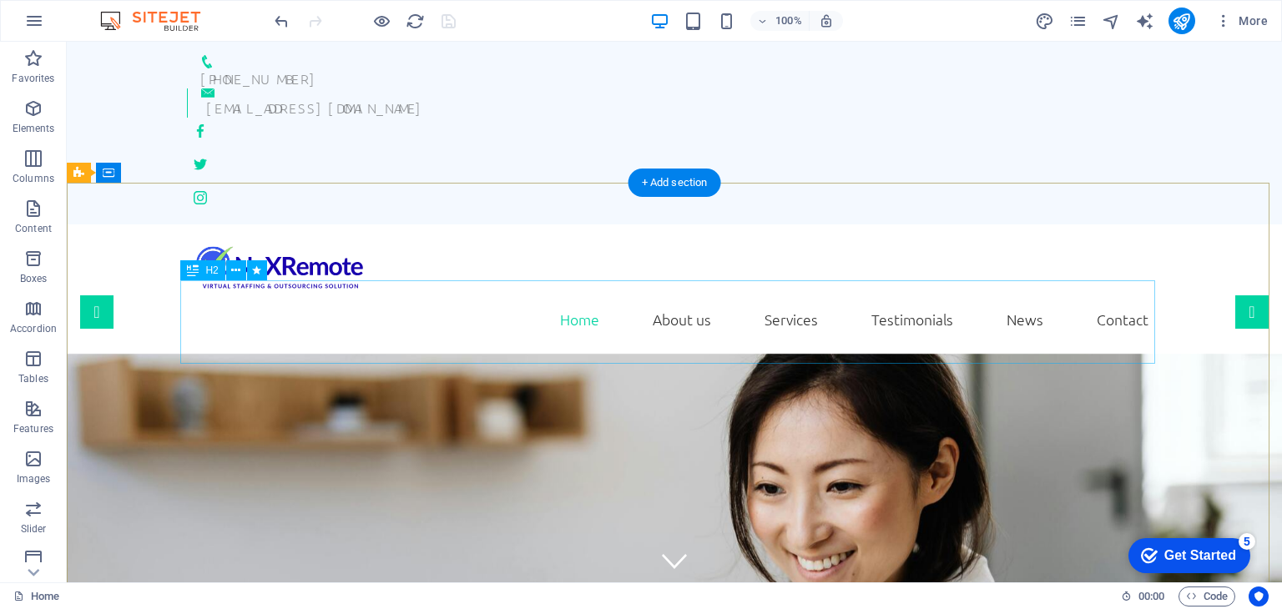
select select "fade"
select select "s"
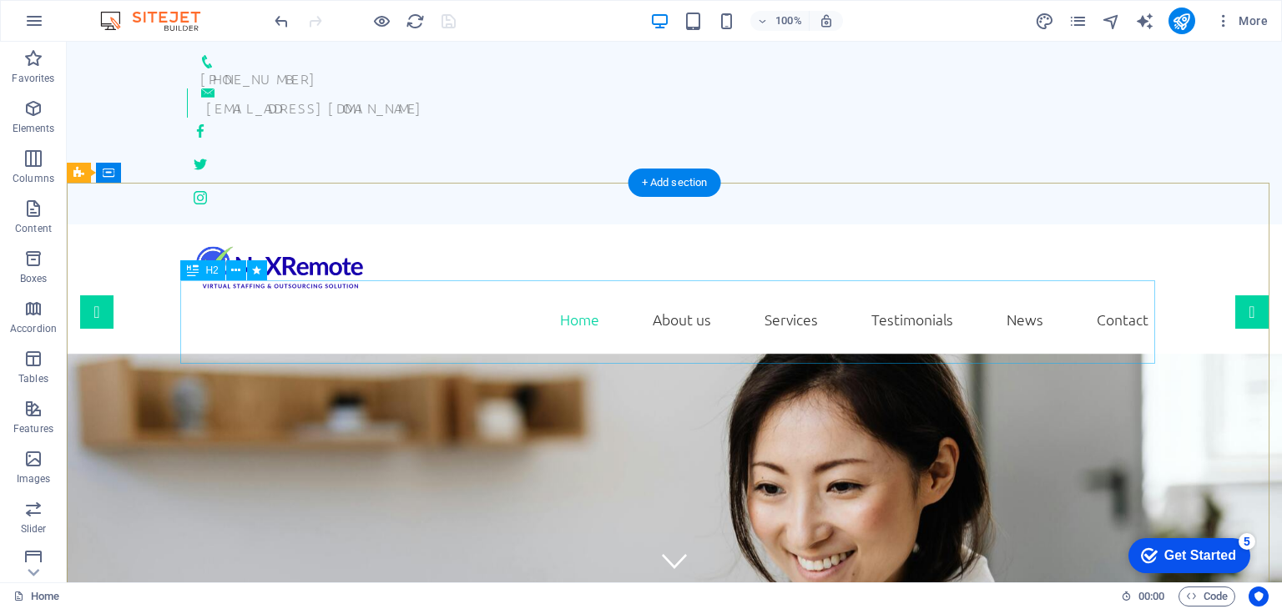
select select "onload"
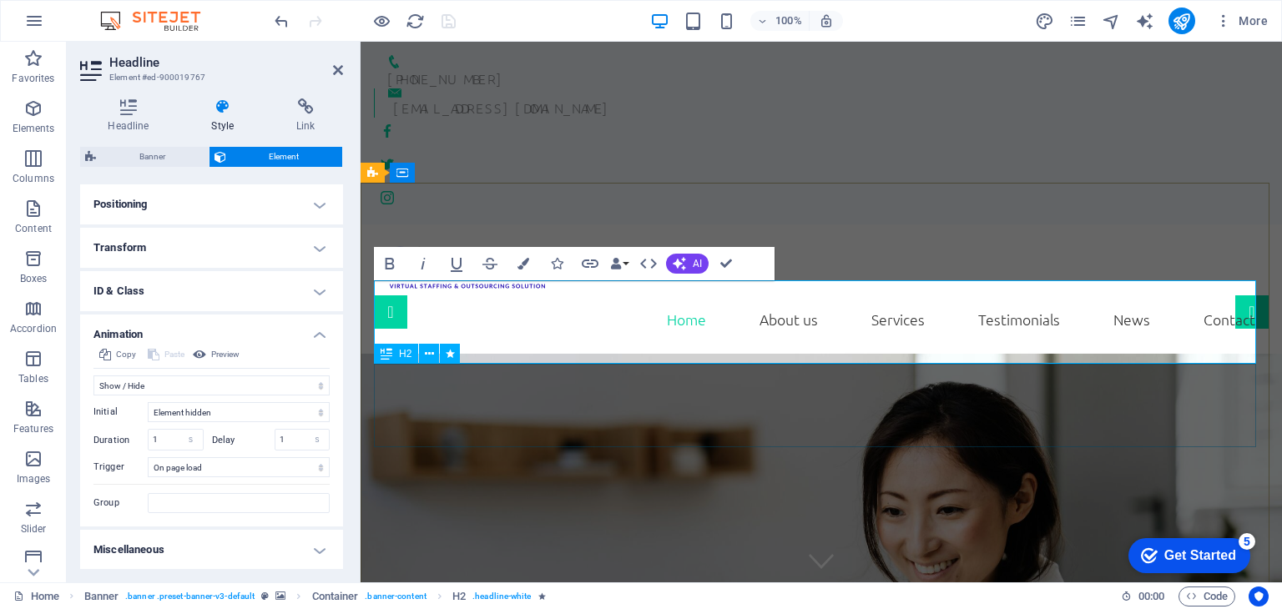
select select "fade"
select select "s"
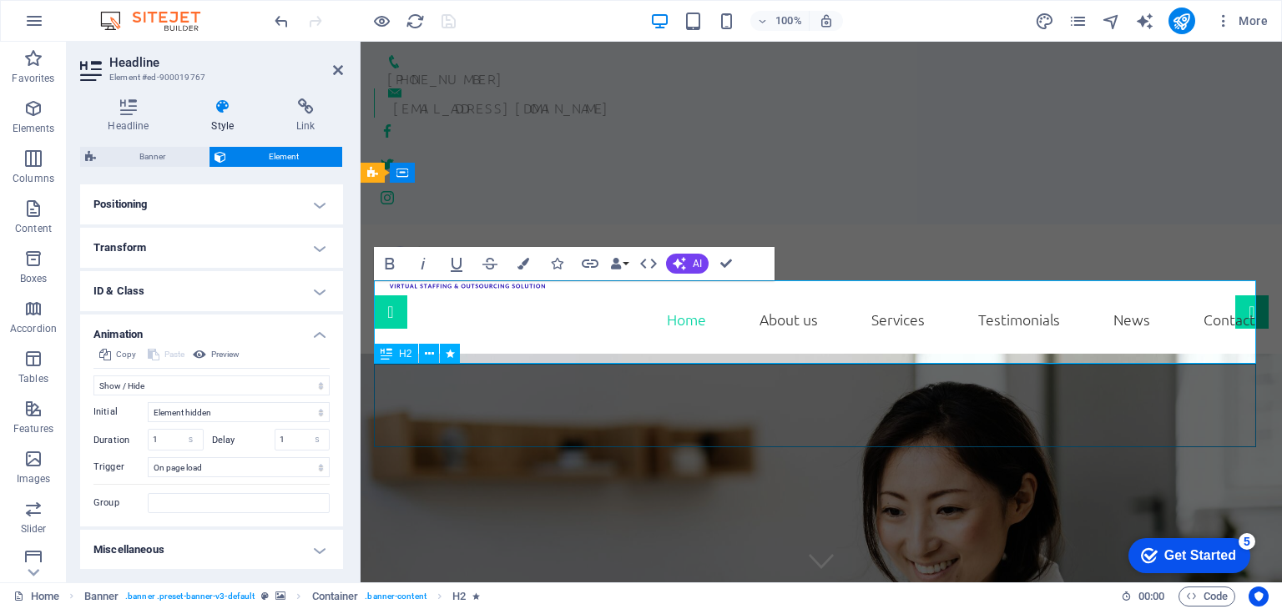
select select "onload"
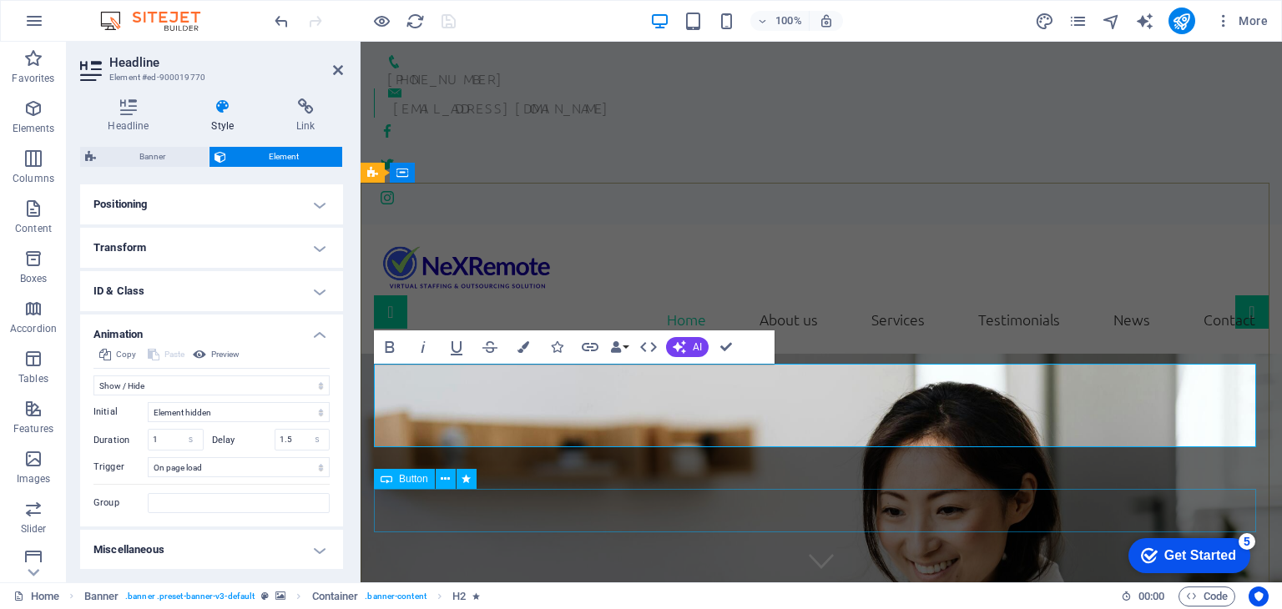
select select "fade"
select select "s"
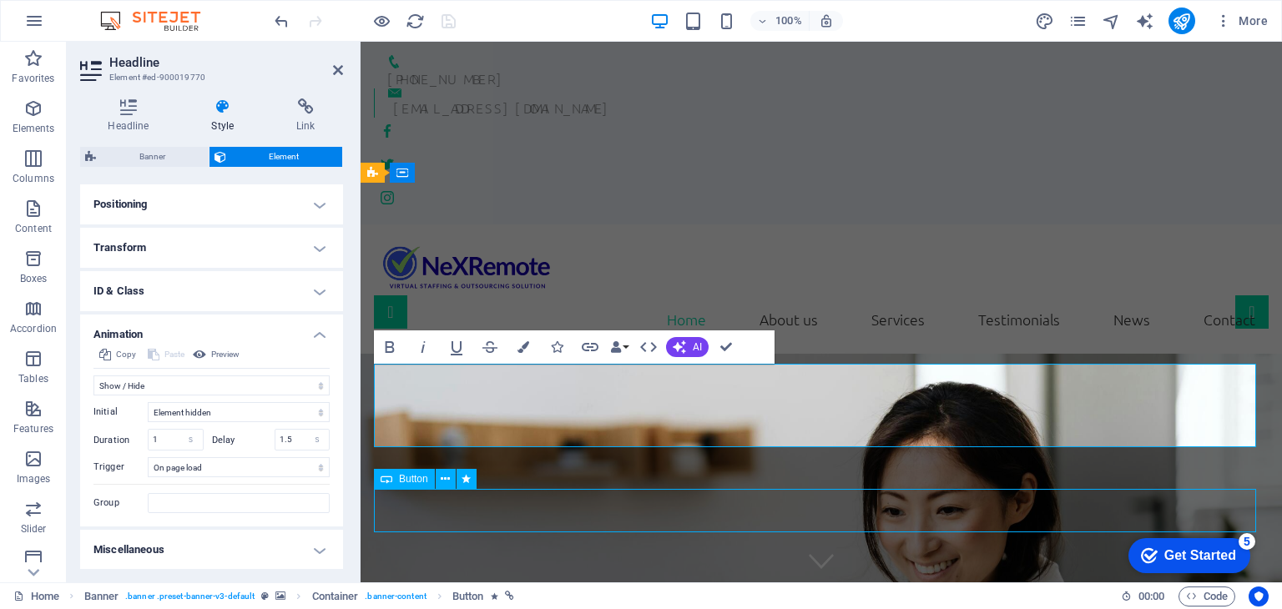
select select "onload"
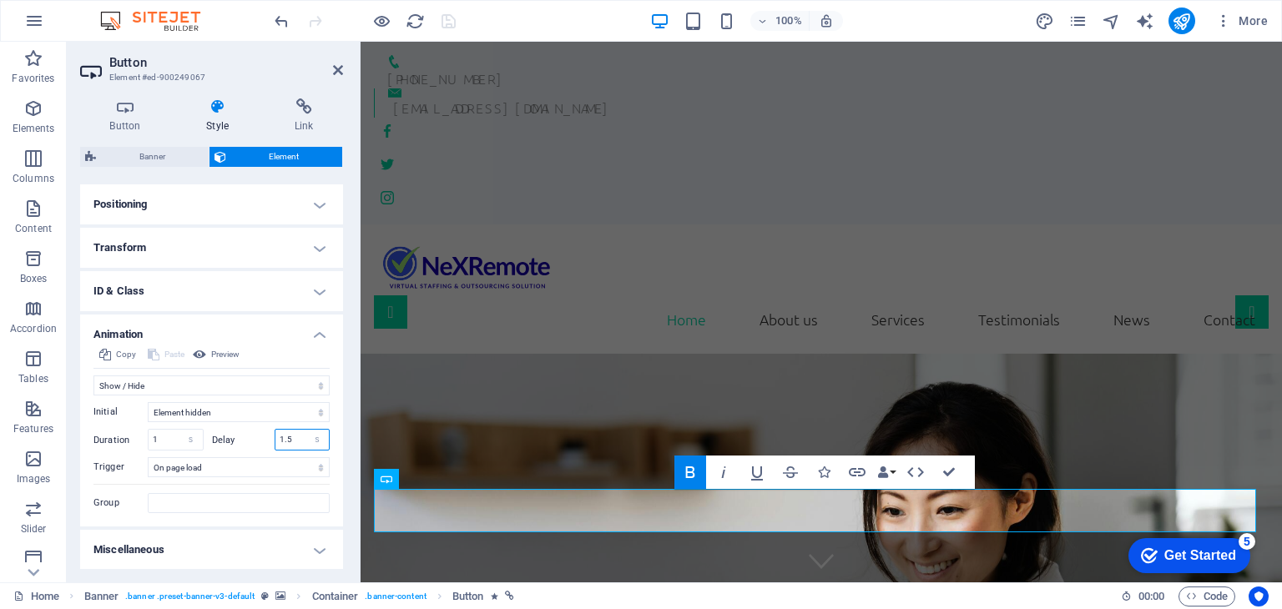
drag, startPoint x: 290, startPoint y: 441, endPoint x: 261, endPoint y: 441, distance: 29.2
click at [261, 441] on div "Delay 1.5 s ms" at bounding box center [271, 440] width 118 height 22
type input "2"
click at [342, 71] on aside "Button Element #ed-900249067 Button Style Link Button Design Default Primary Se…" at bounding box center [214, 312] width 294 height 541
drag, startPoint x: 338, startPoint y: 71, endPoint x: 285, endPoint y: 39, distance: 62.1
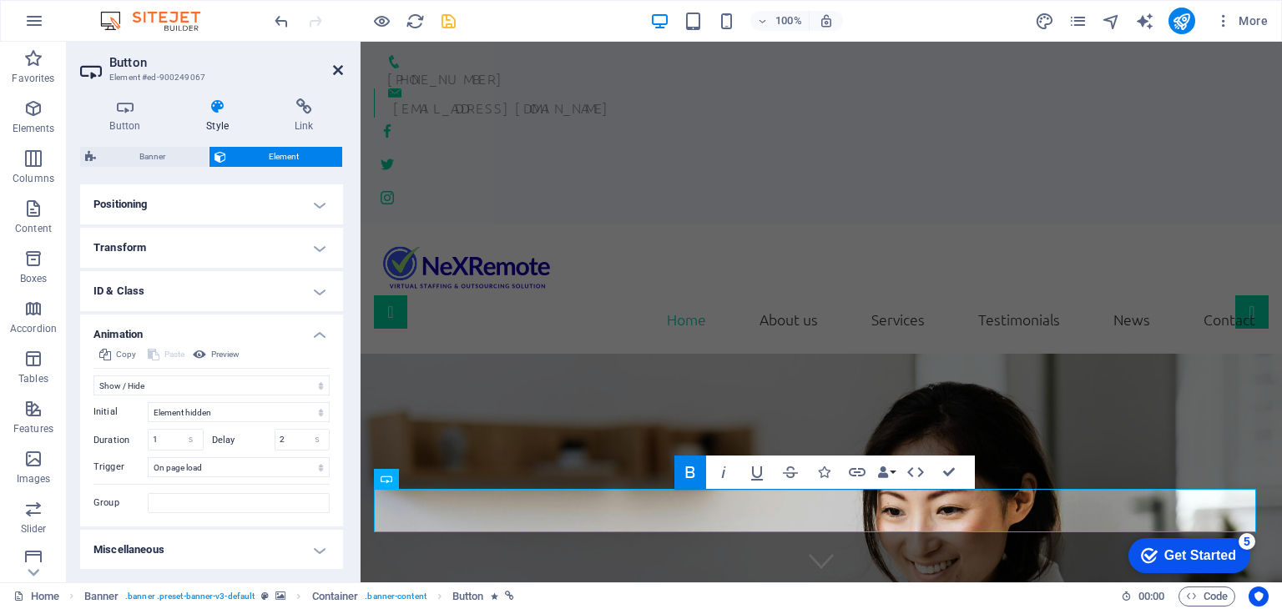
click at [338, 71] on icon at bounding box center [338, 69] width 10 height 13
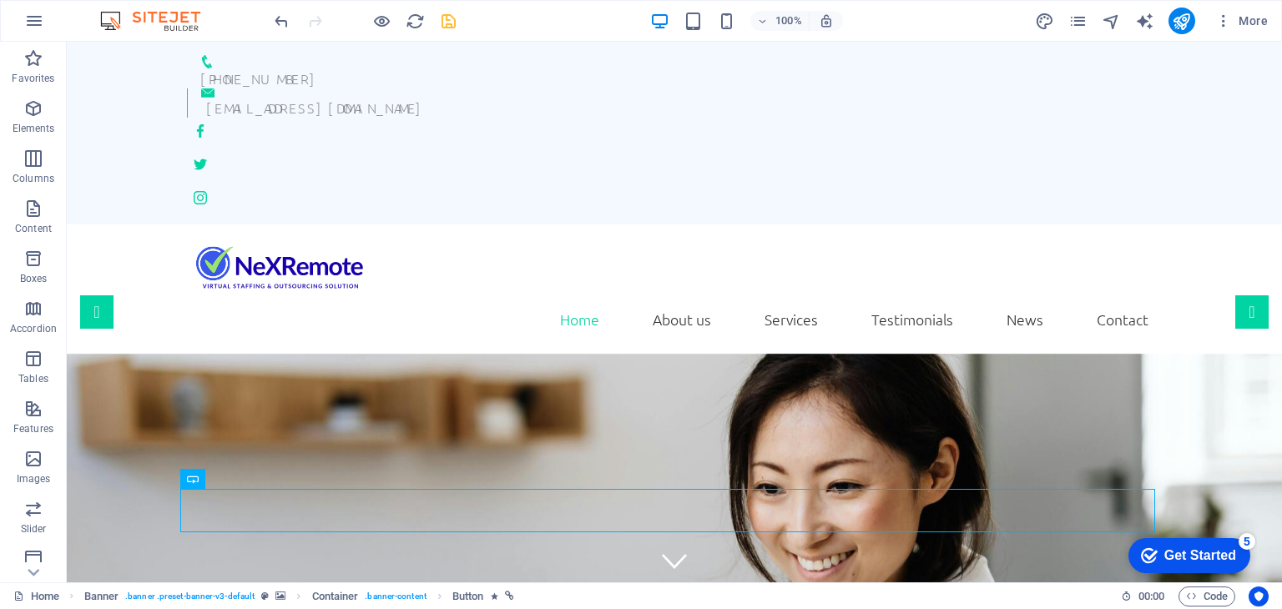
click at [453, 25] on icon "save" at bounding box center [448, 21] width 19 height 19
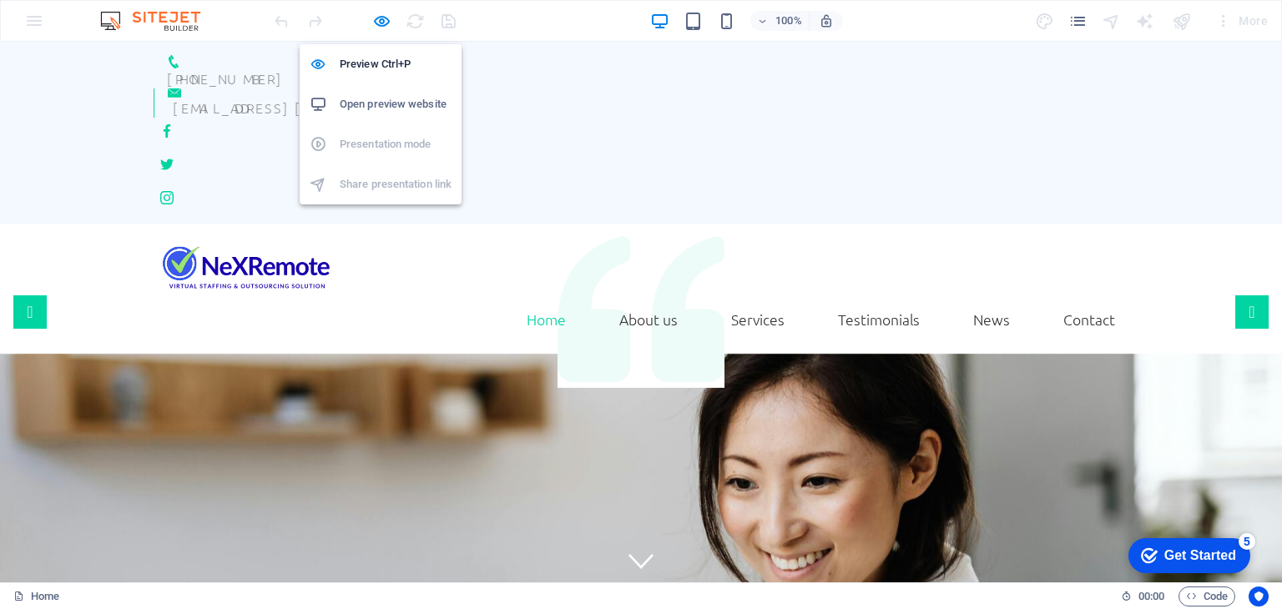
click at [387, 101] on h6 "Open preview website" at bounding box center [396, 104] width 112 height 20
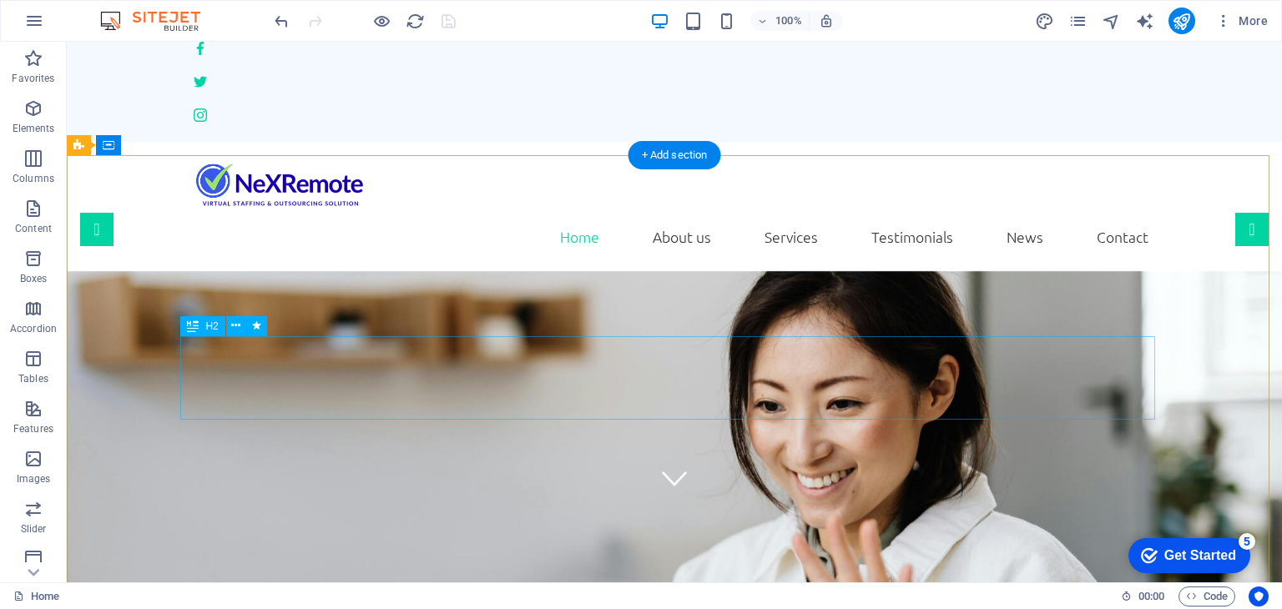
scroll to position [83, 0]
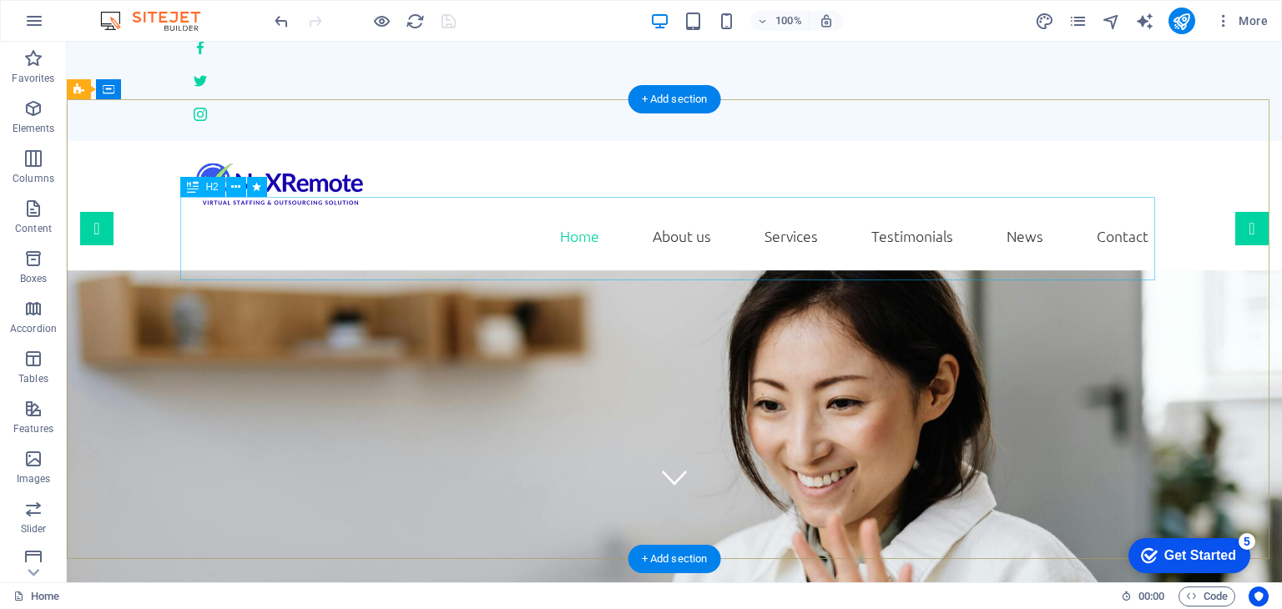
select select "fade"
select select "s"
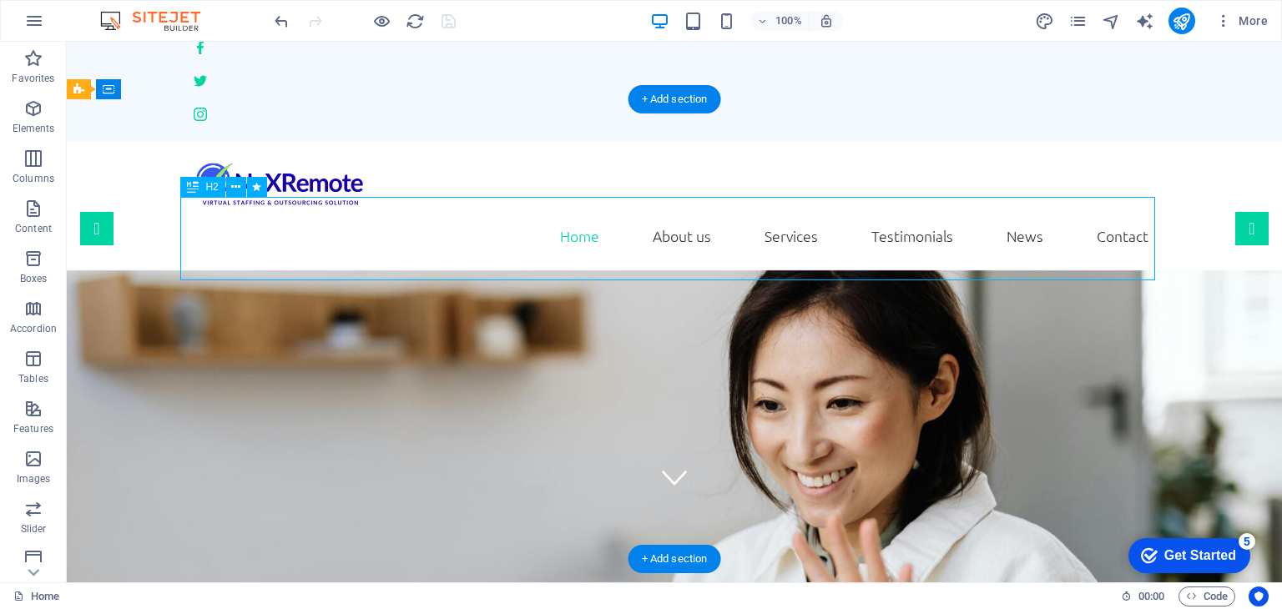
select select "onload"
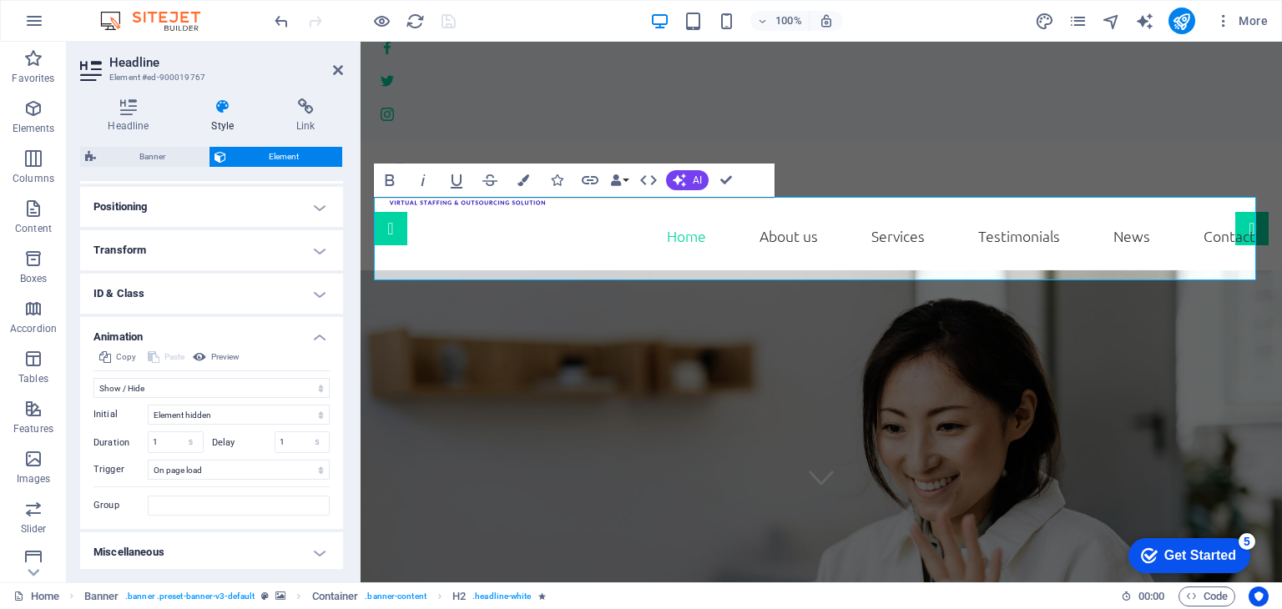
scroll to position [488, 0]
click at [133, 441] on div "Duration 1 s ms" at bounding box center [148, 440] width 110 height 22
type input "0.5"
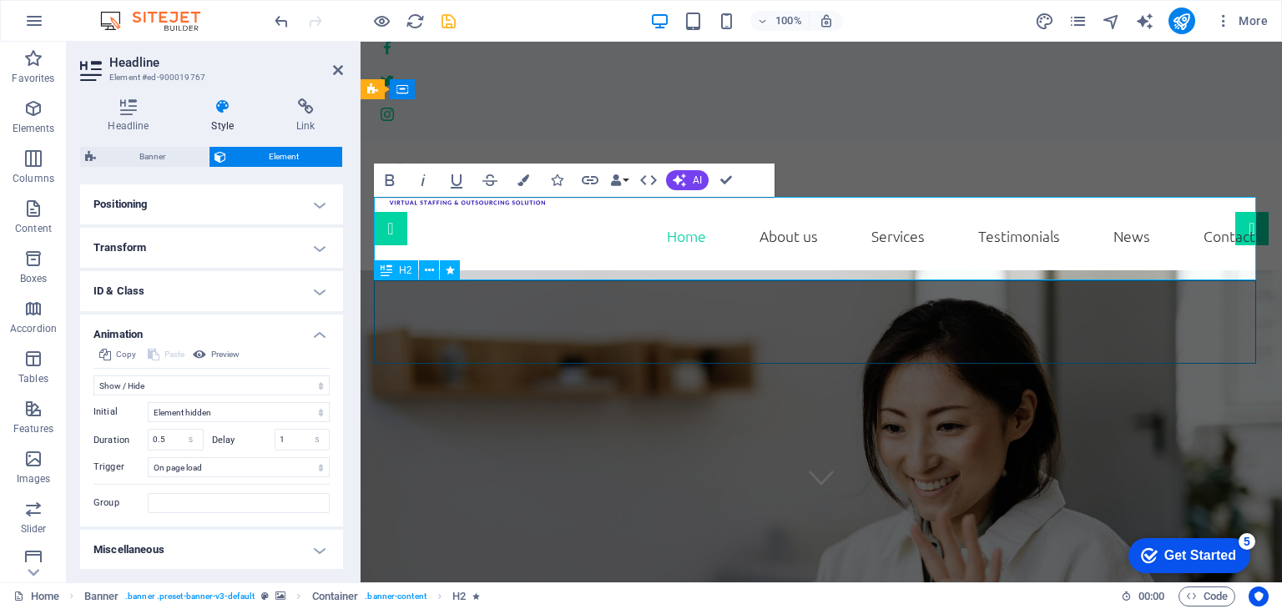
select select "fade"
select select "s"
select select "onload"
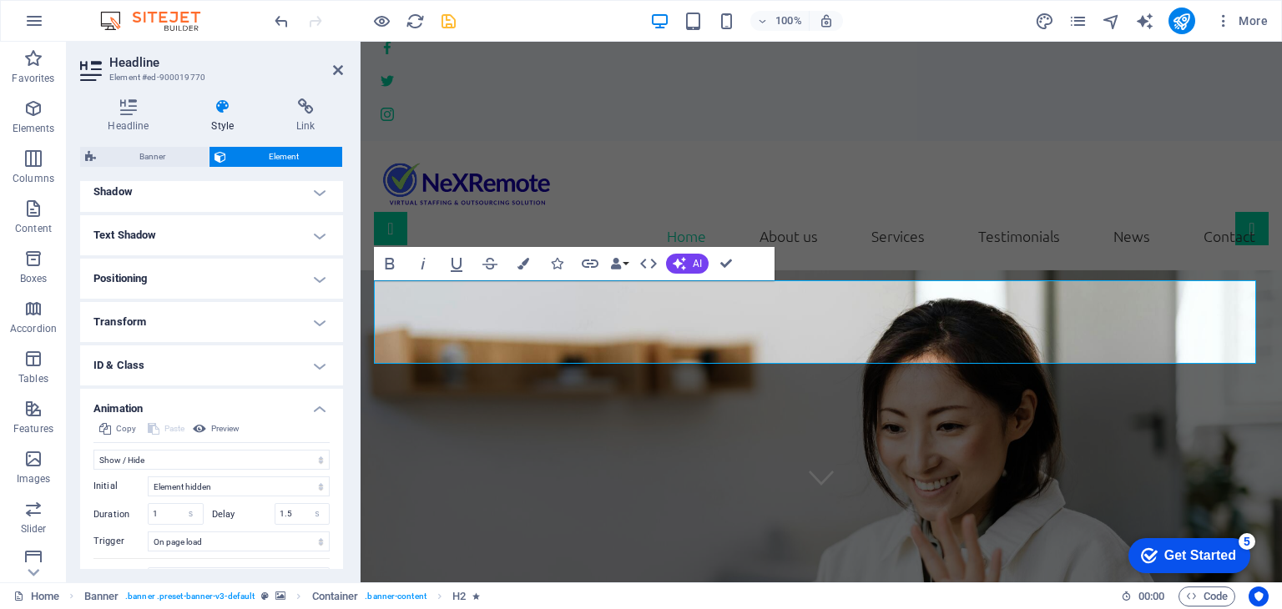
scroll to position [417, 0]
select select "fade"
select select "s"
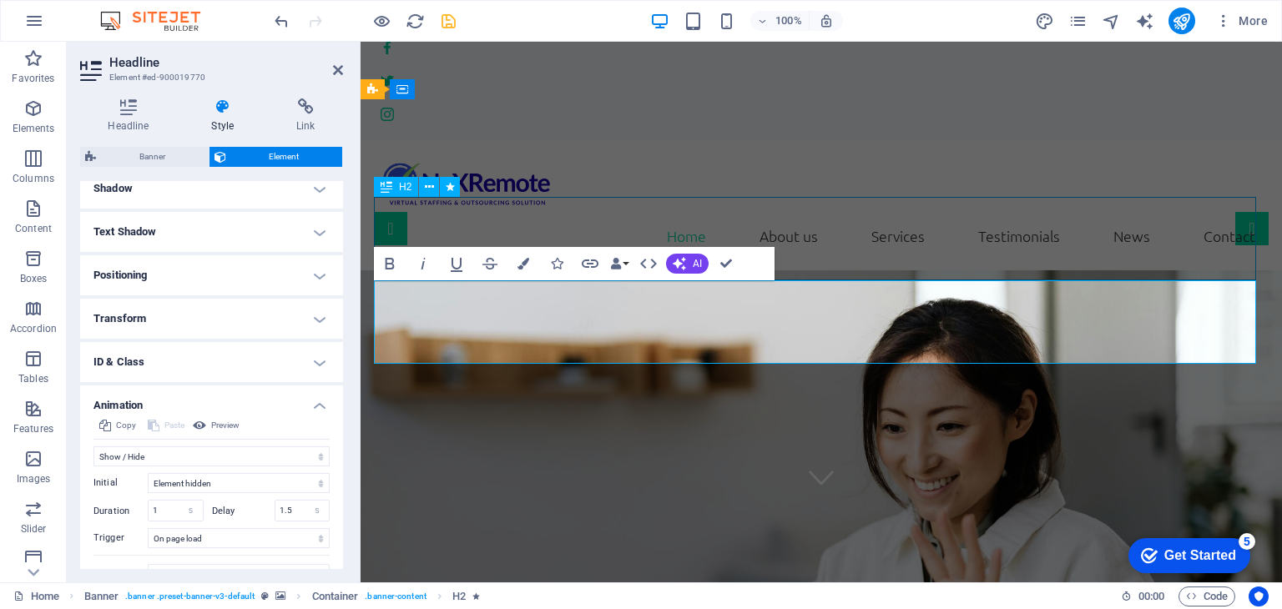
select select "s"
select select "onload"
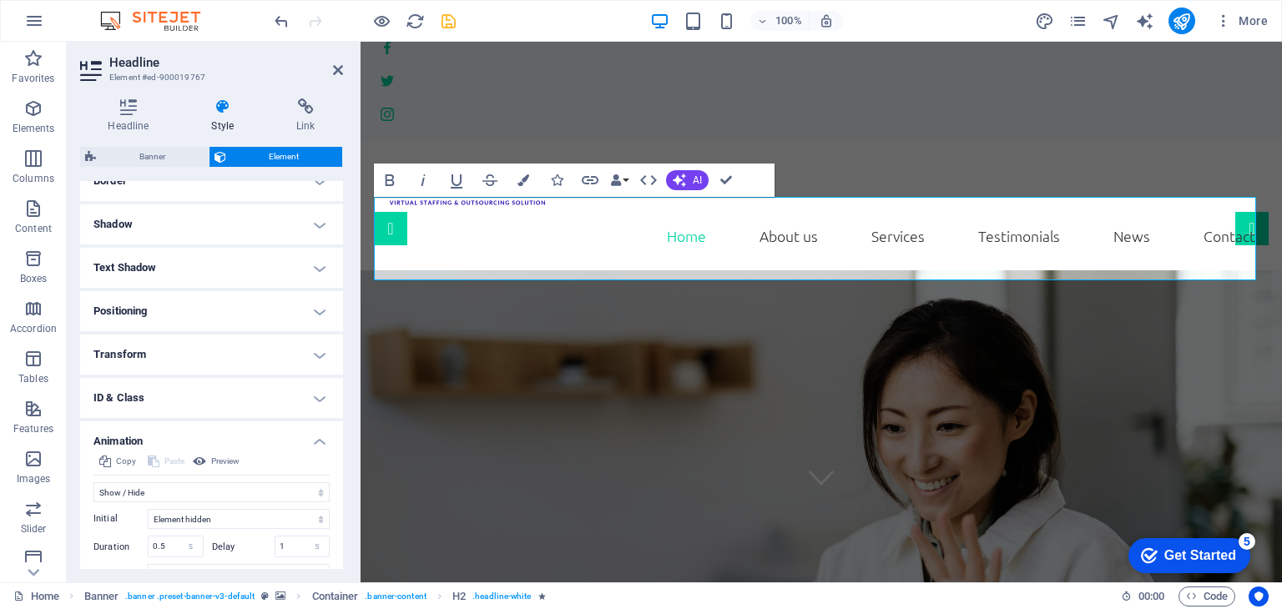
scroll to position [488, 0]
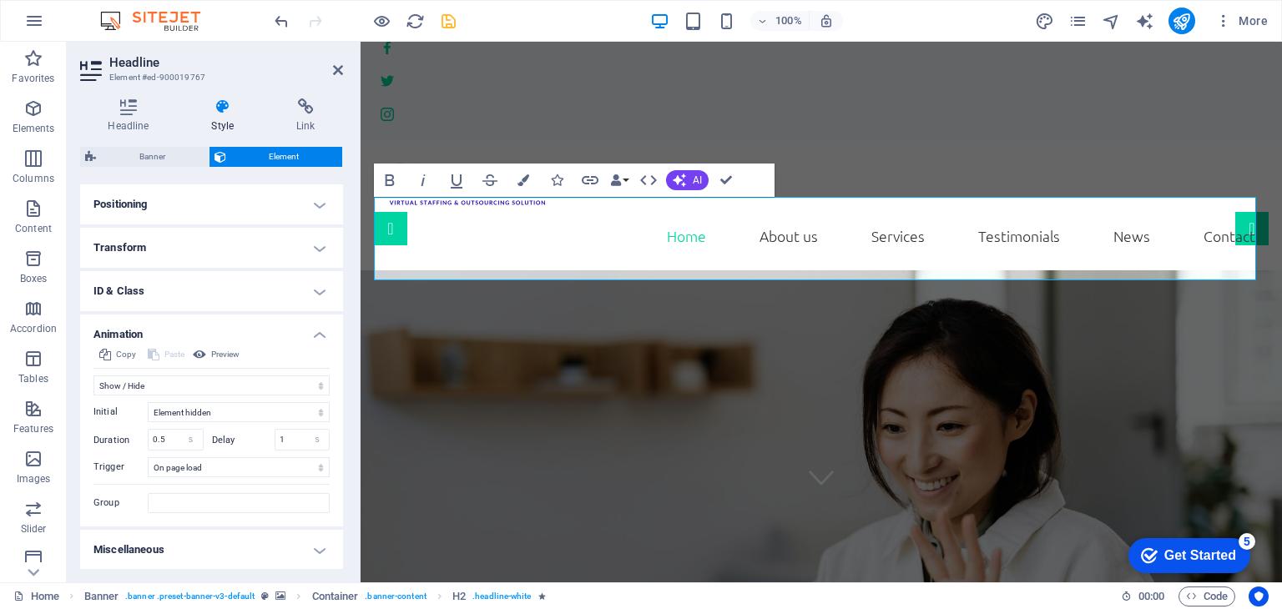
drag, startPoint x: 163, startPoint y: 433, endPoint x: 145, endPoint y: 436, distance: 17.8
click at [145, 436] on div "Duration 0.5 s ms" at bounding box center [148, 440] width 110 height 22
type input "1"
click at [283, 437] on input "1" at bounding box center [302, 440] width 54 height 20
drag, startPoint x: 283, startPoint y: 437, endPoint x: 274, endPoint y: 438, distance: 9.2
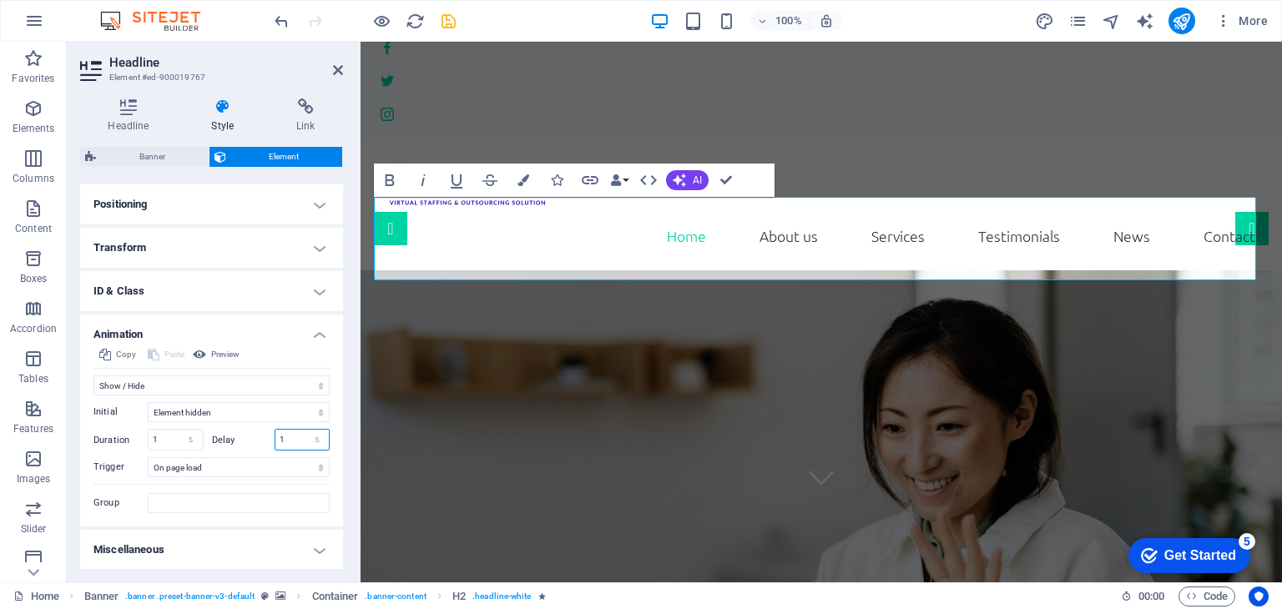
click at [275, 438] on input "1" at bounding box center [302, 440] width 54 height 20
type input "0.5"
select select "fade"
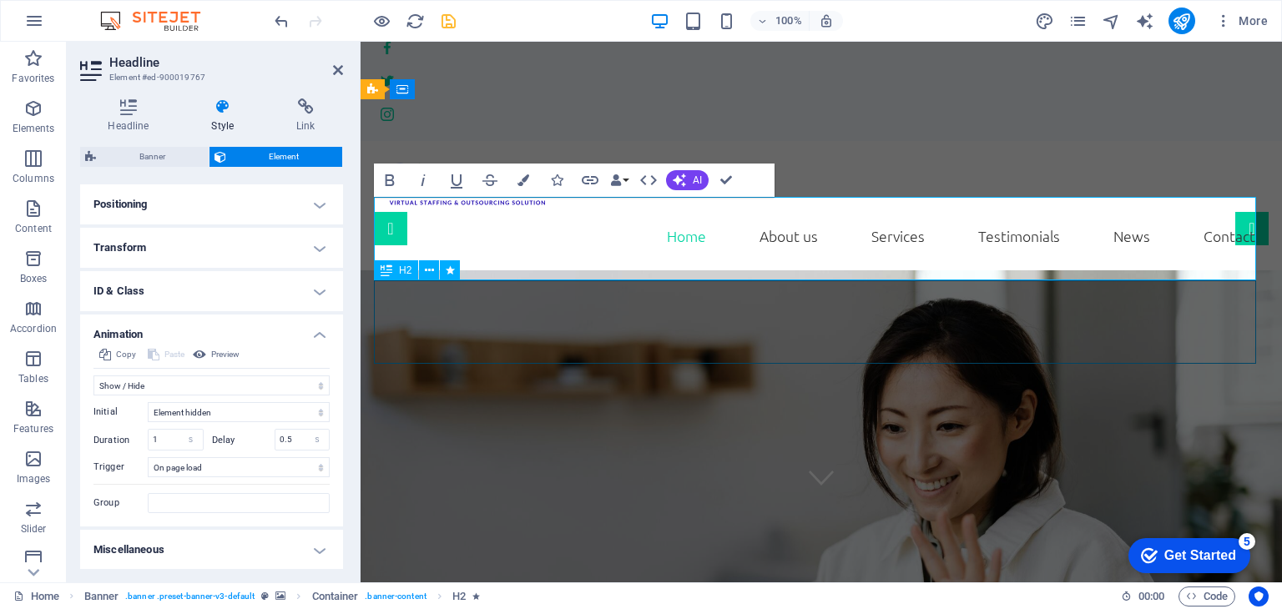
select select "s"
select select "onload"
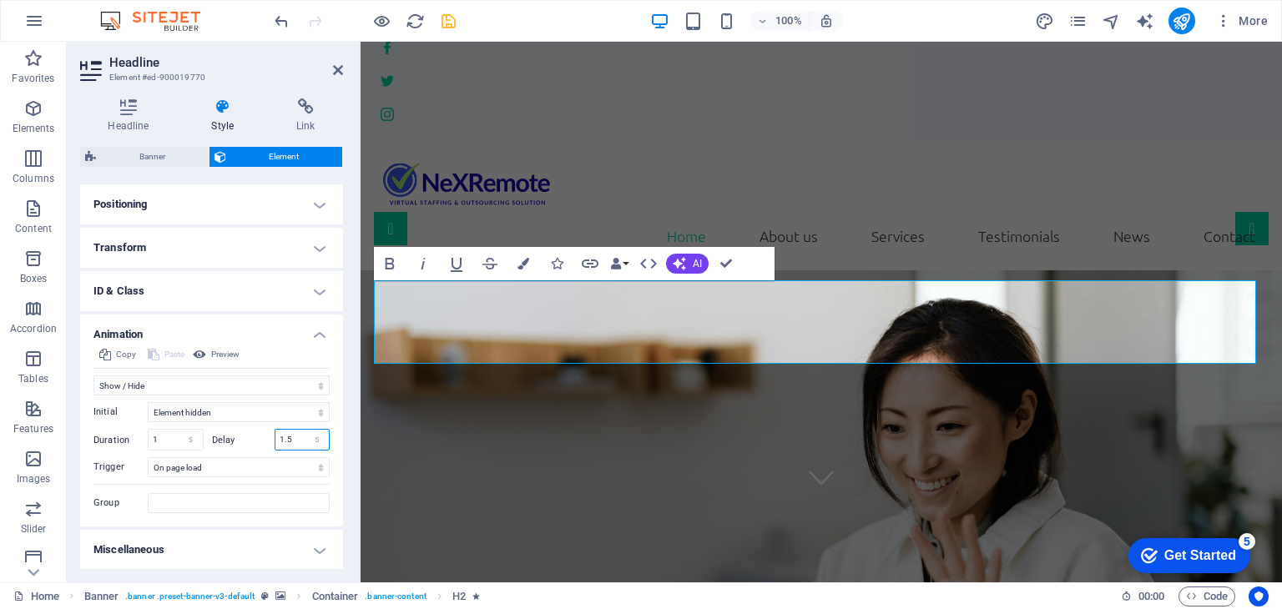
drag, startPoint x: 294, startPoint y: 436, endPoint x: 274, endPoint y: 440, distance: 20.3
click at [275, 440] on input "1.5" at bounding box center [302, 440] width 54 height 20
type input "1"
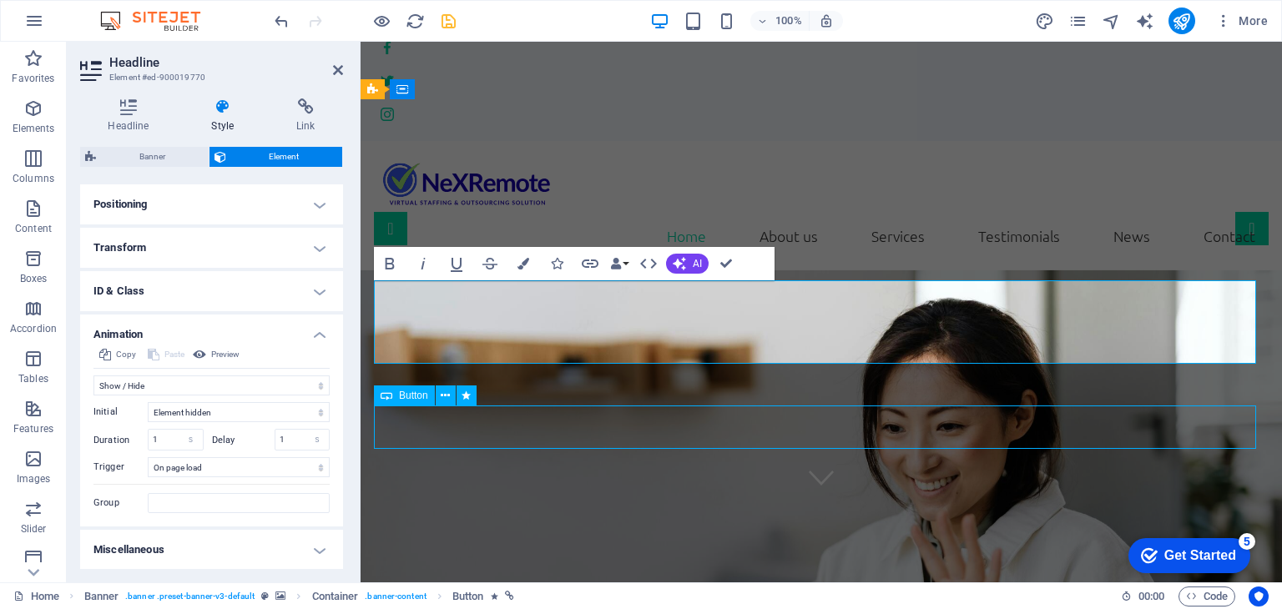
select select "fade"
select select "s"
select select "onload"
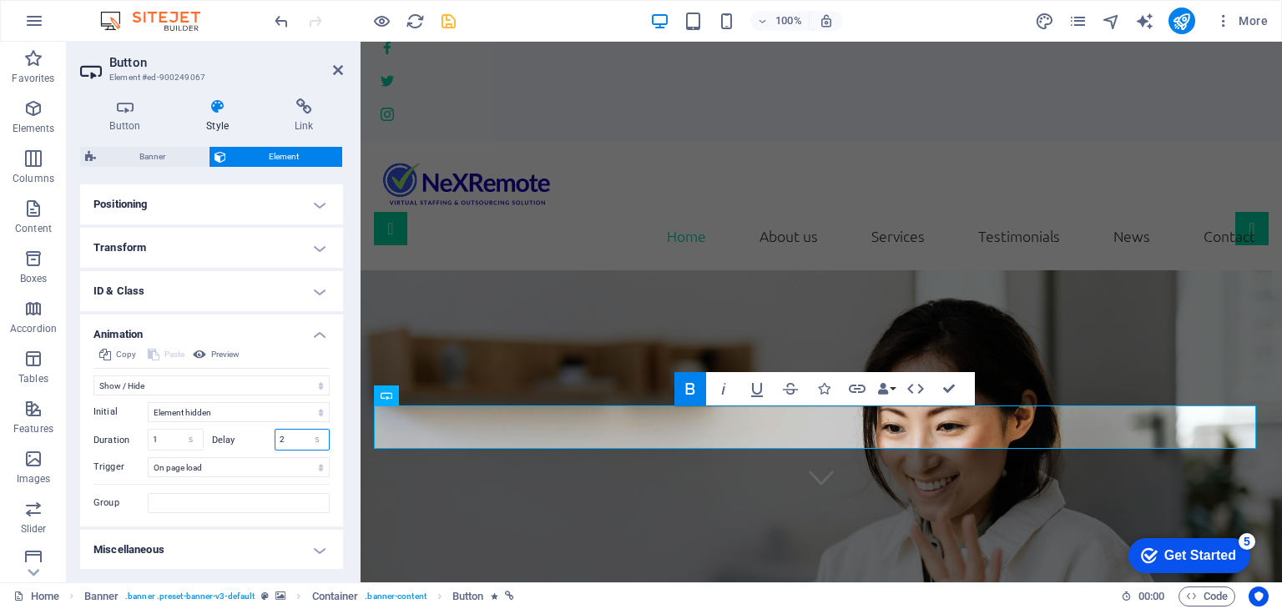
drag, startPoint x: 285, startPoint y: 438, endPoint x: 274, endPoint y: 438, distance: 10.0
click at [275, 438] on input "2" at bounding box center [302, 440] width 54 height 20
type input "1.5"
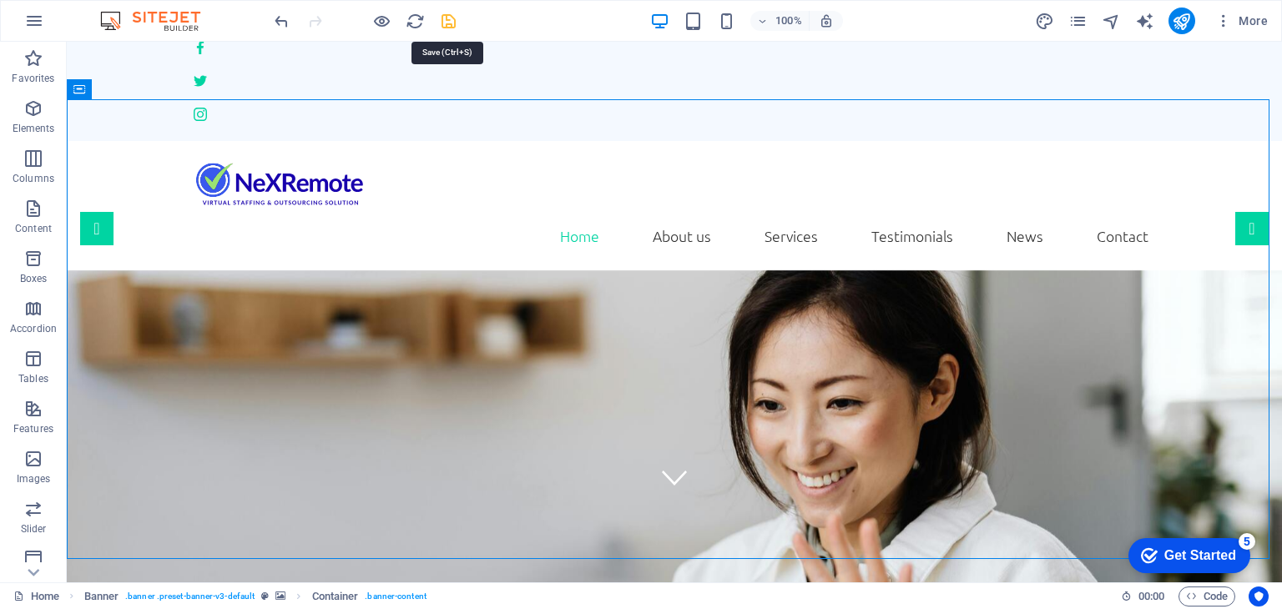
click at [451, 18] on icon "save" at bounding box center [448, 21] width 19 height 19
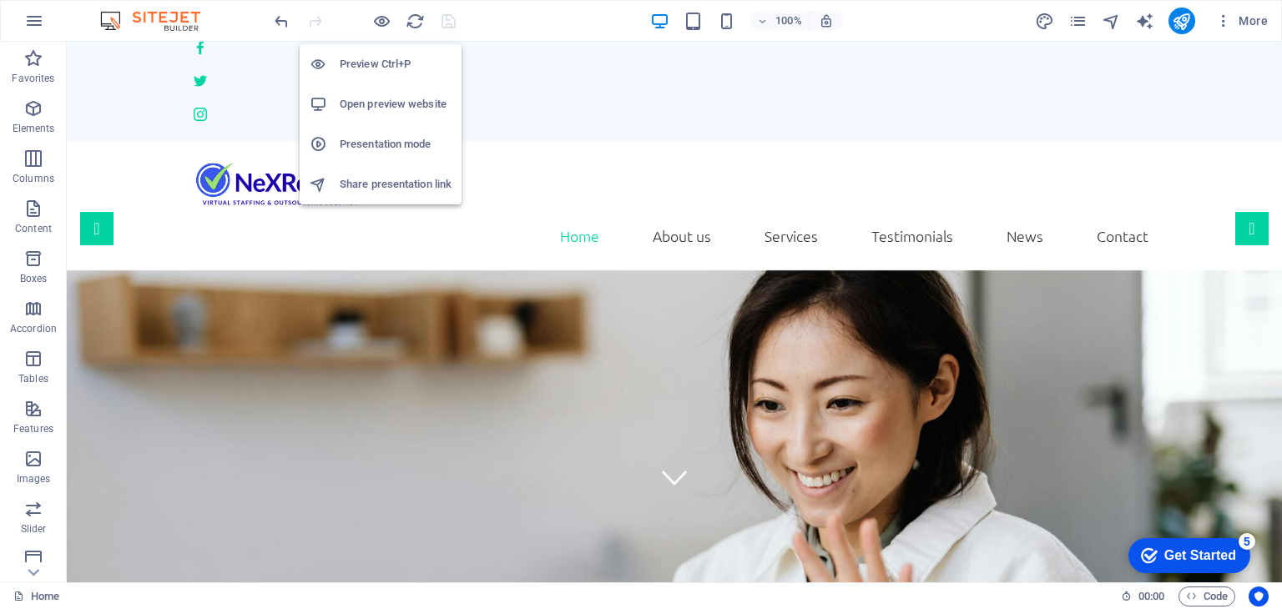
click at [367, 98] on h6 "Open preview website" at bounding box center [396, 104] width 112 height 20
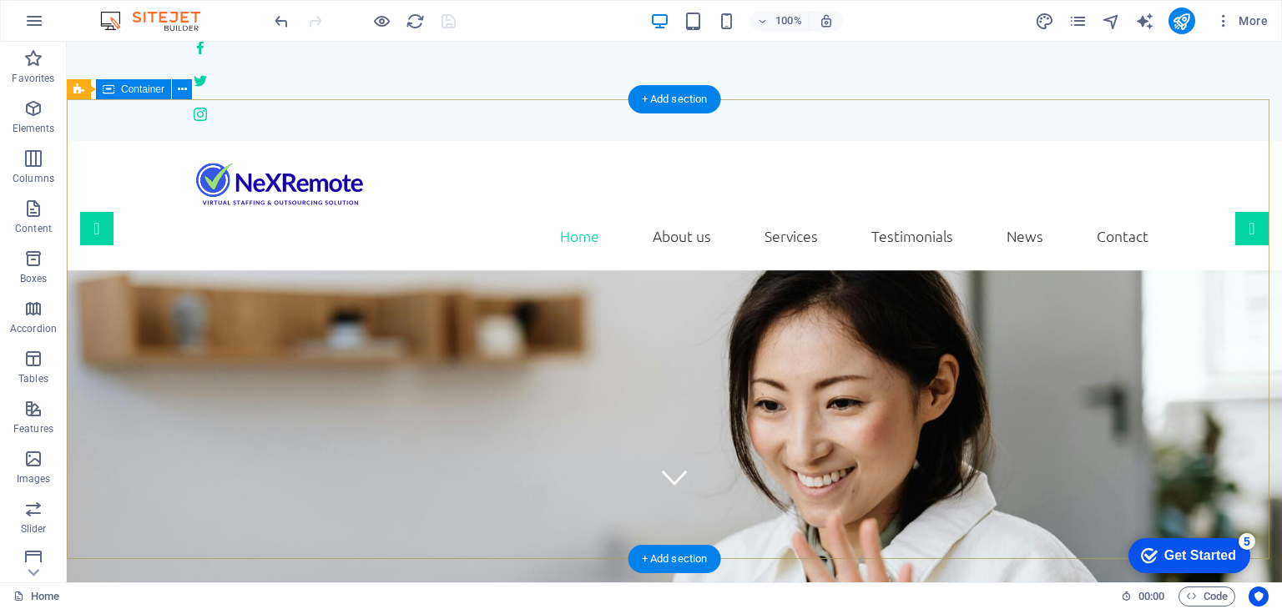
scroll to position [0, 0]
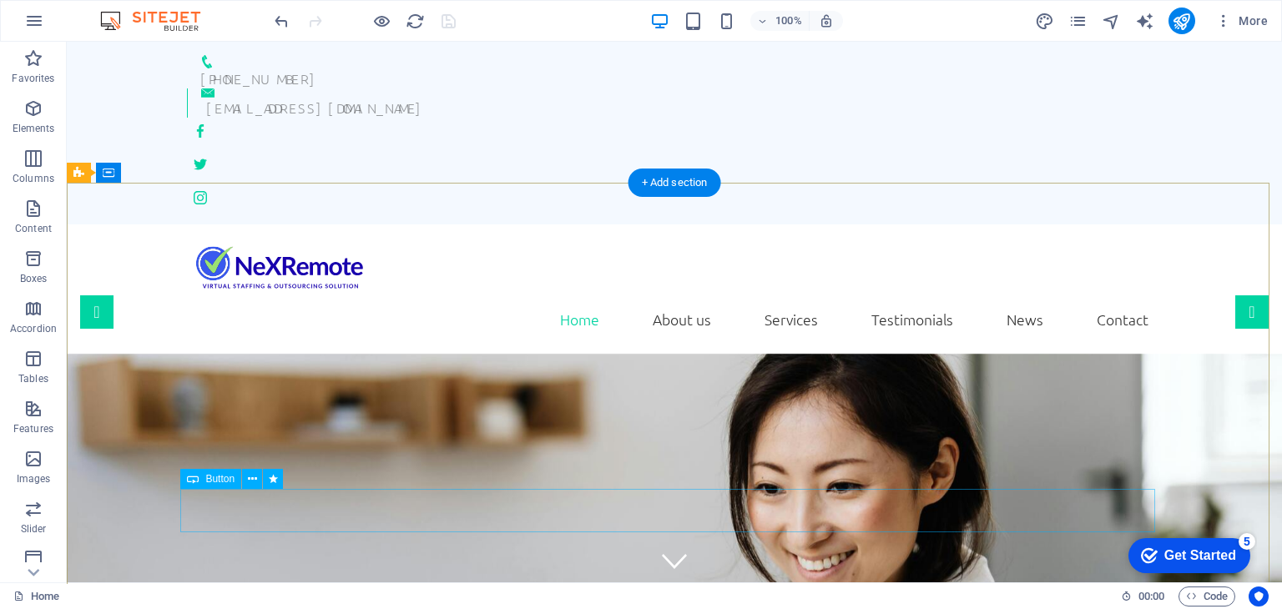
select select "fade"
select select "s"
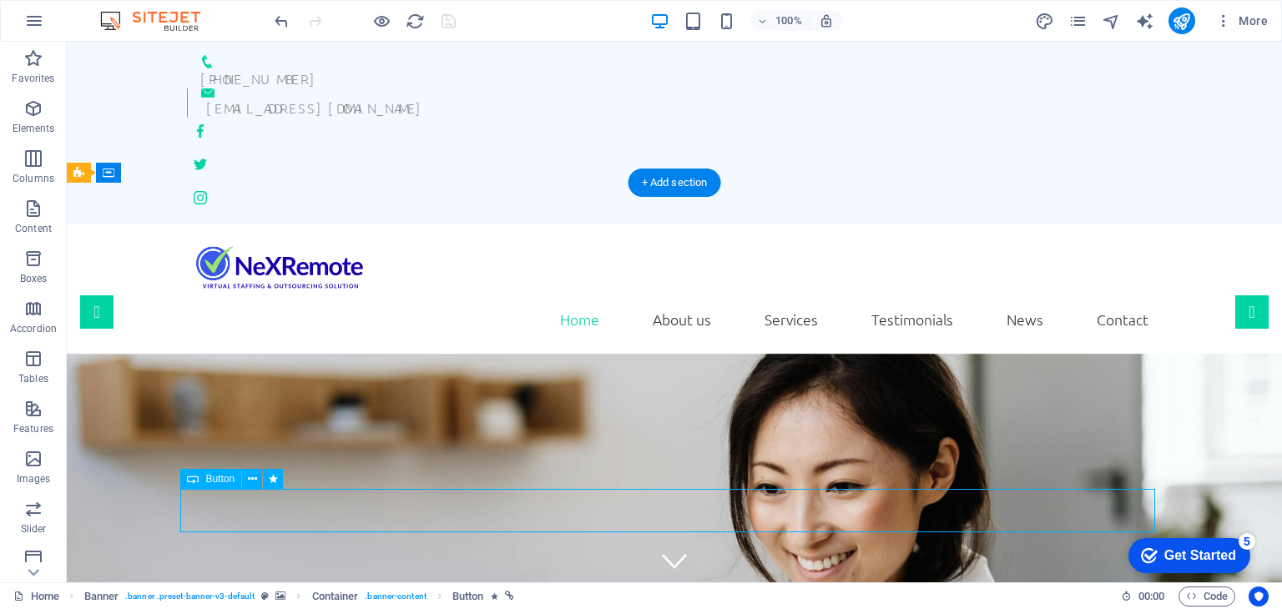
select select "onload"
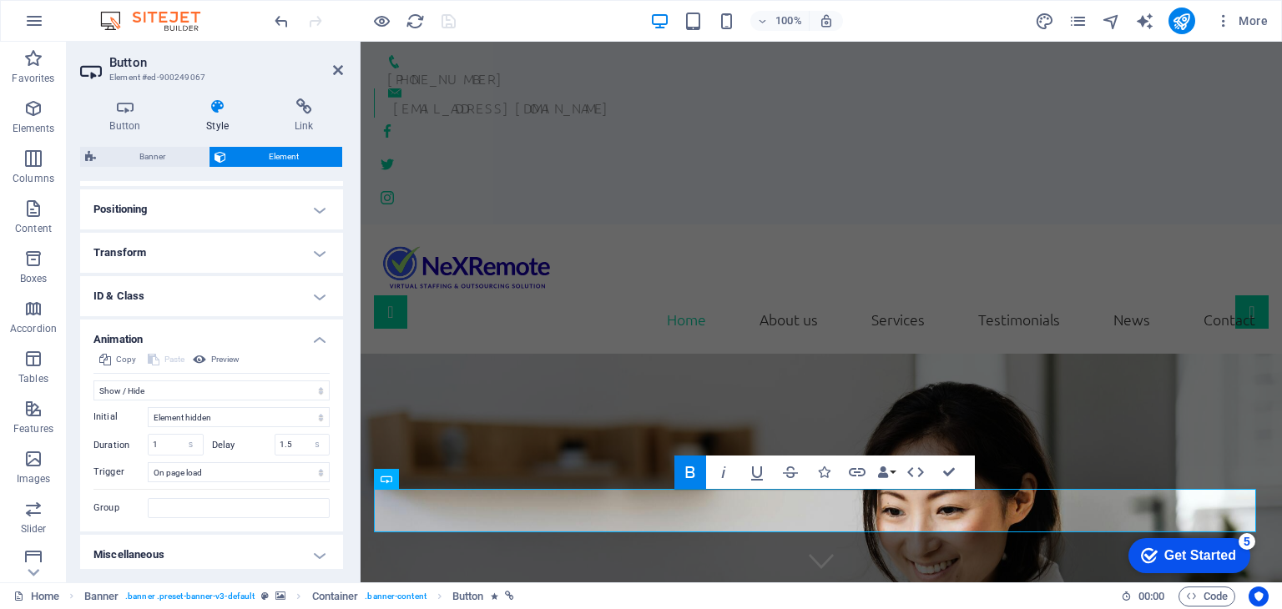
scroll to position [488, 0]
drag, startPoint x: 290, startPoint y: 436, endPoint x: 278, endPoint y: 436, distance: 12.5
click at [278, 436] on input "1.5" at bounding box center [302, 440] width 54 height 20
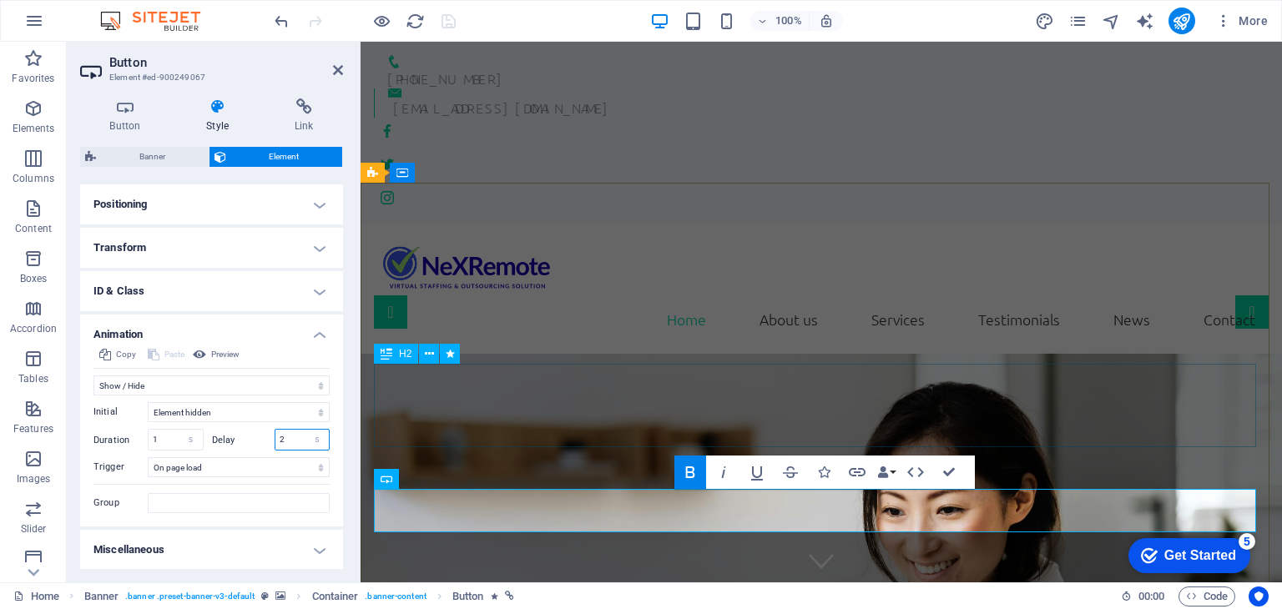
type input "2"
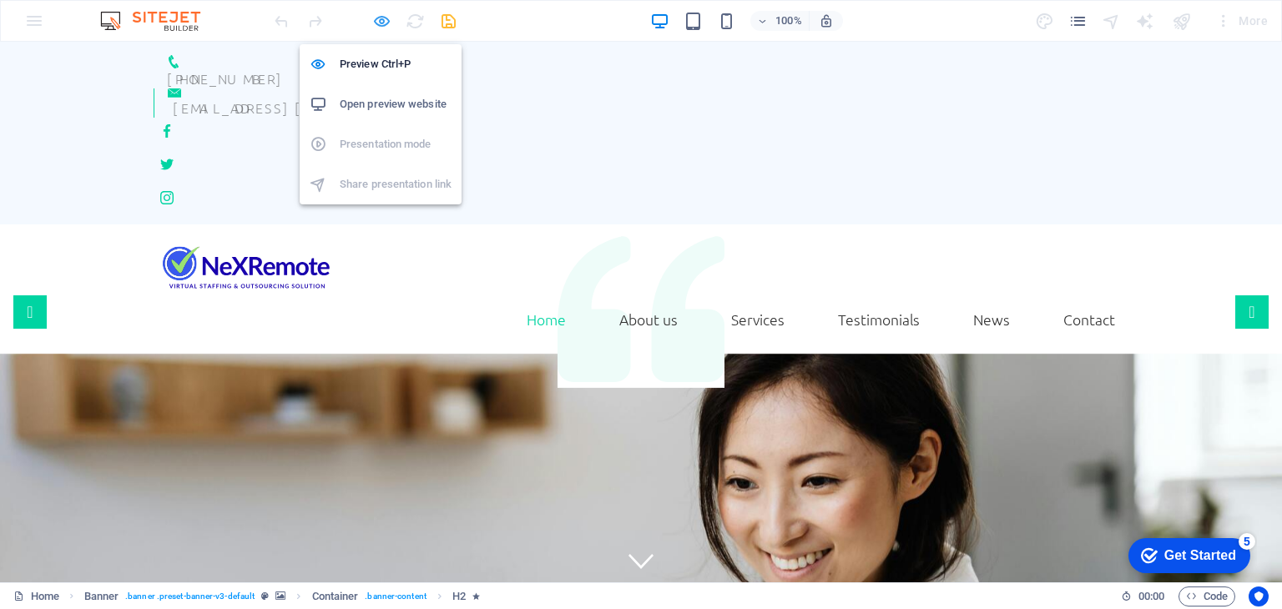
drag, startPoint x: 384, startPoint y: 11, endPoint x: 367, endPoint y: 22, distance: 19.9
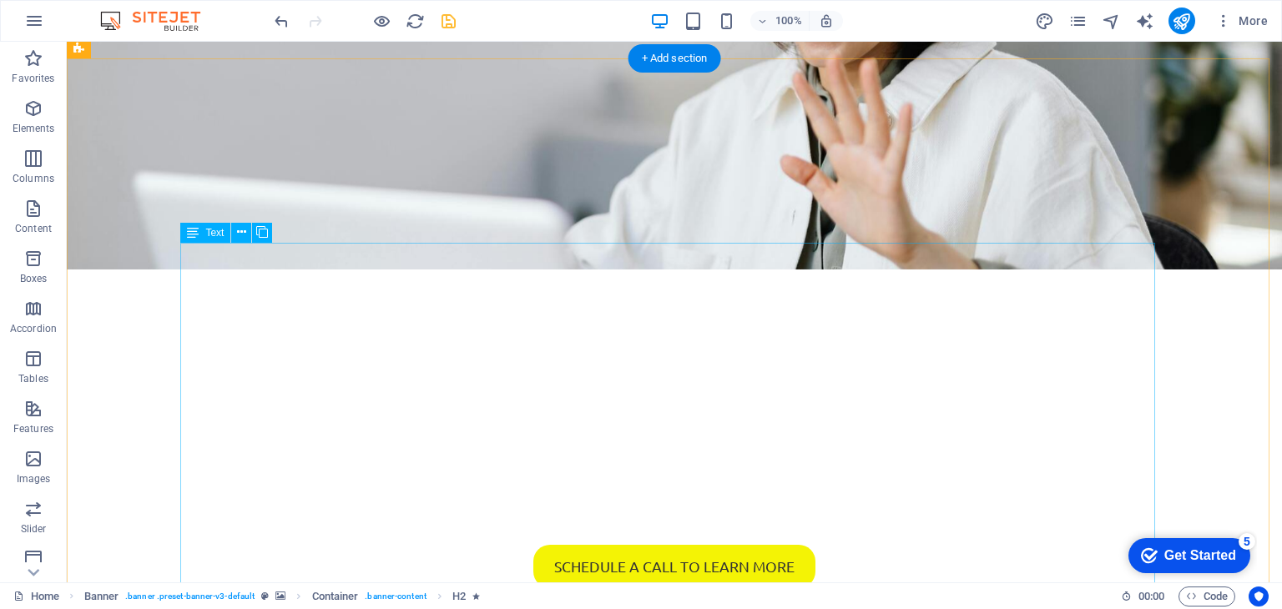
scroll to position [584, 0]
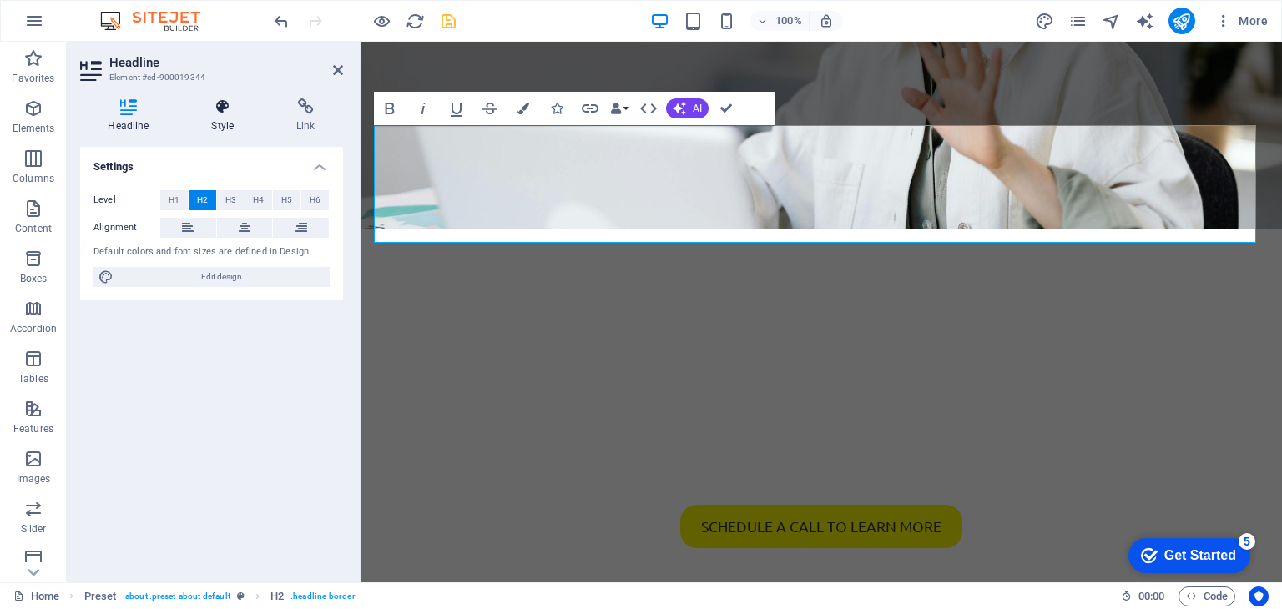
click at [225, 114] on icon at bounding box center [223, 106] width 78 height 17
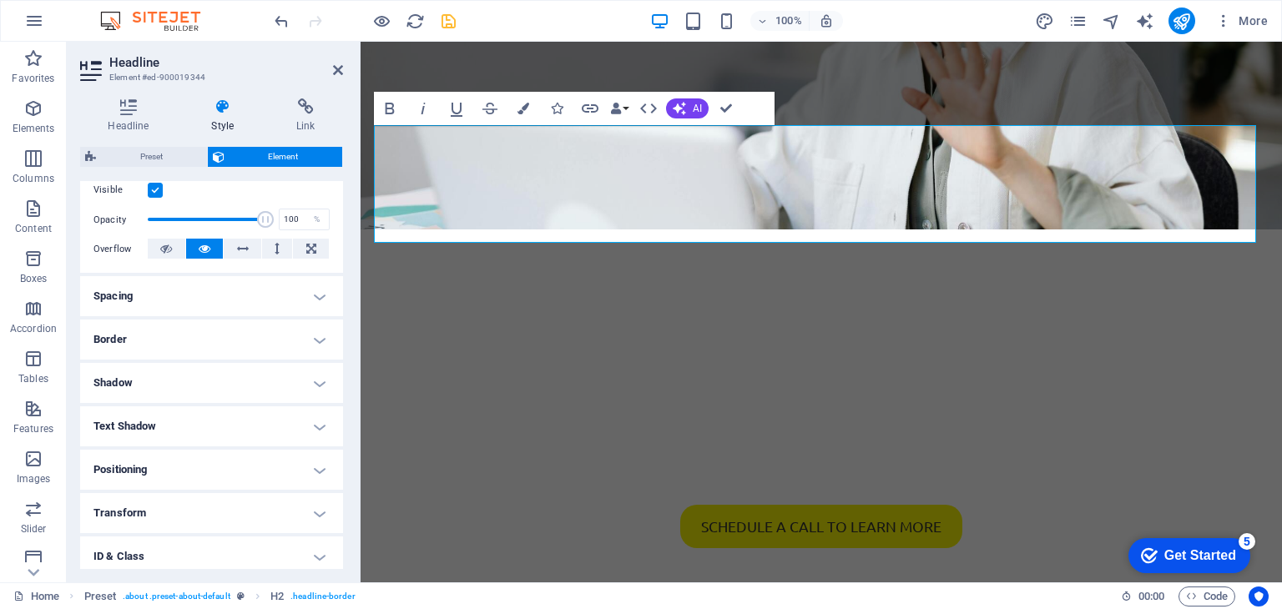
scroll to position [317, 0]
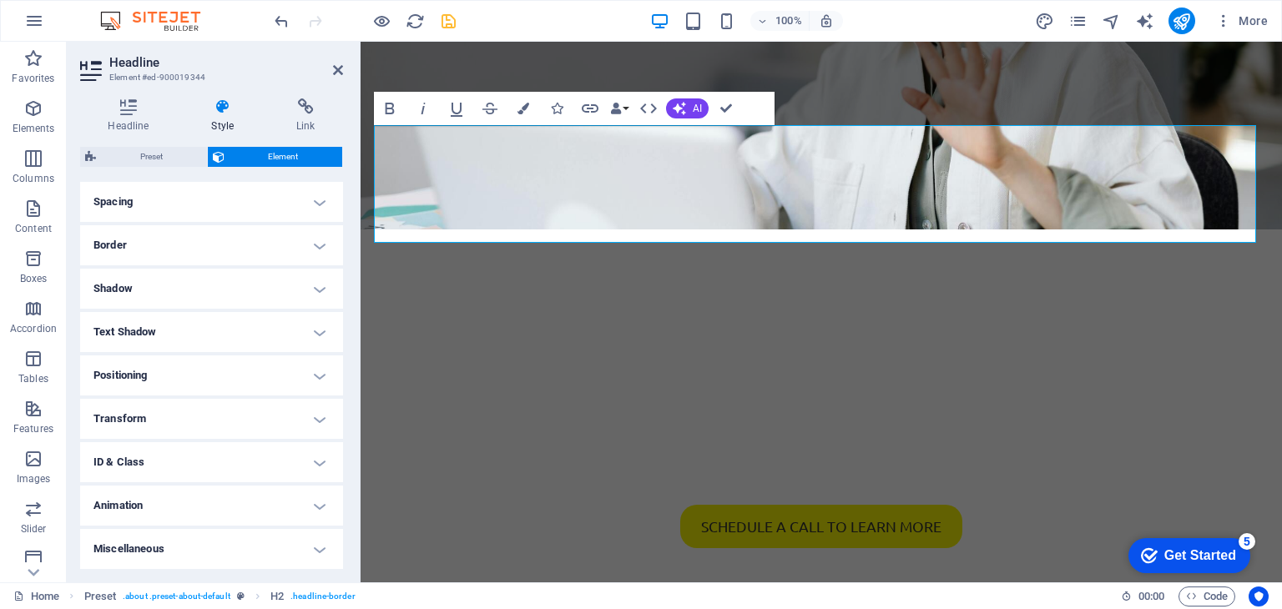
click at [217, 505] on h4 "Animation" at bounding box center [211, 506] width 263 height 40
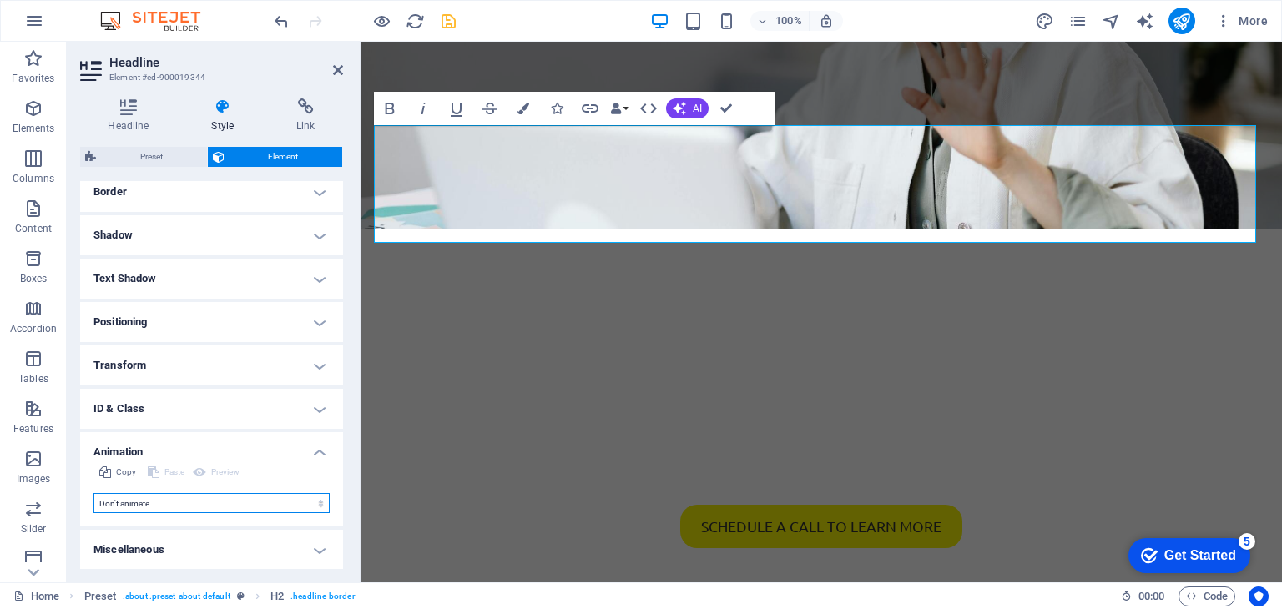
click at [204, 507] on select "Don't animate Show / Hide Slide up/down Zoom in/out Slide left to right Slide r…" at bounding box center [211, 503] width 236 height 20
select select "slide"
click at [93, 493] on select "Don't animate Show / Hide Slide up/down Zoom in/out Slide left to right Slide r…" at bounding box center [211, 503] width 236 height 20
select select "scroll"
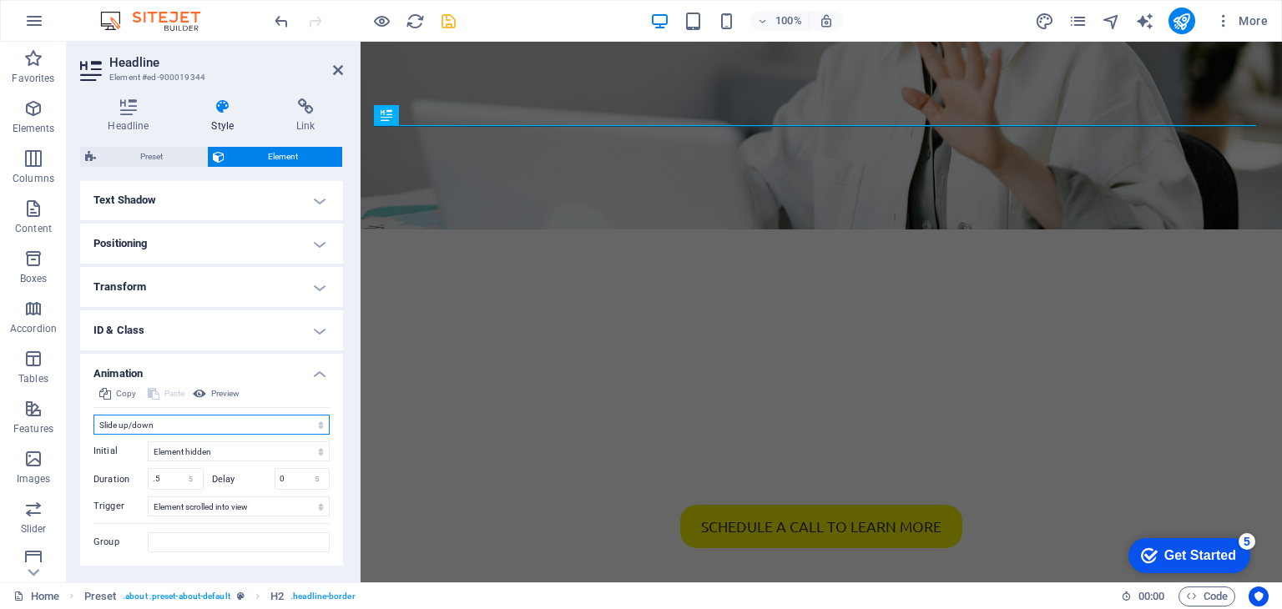
scroll to position [454, 0]
click at [229, 417] on select "Don't animate Show / Hide Slide up/down Zoom in/out Slide left to right Slide r…" at bounding box center [211, 420] width 236 height 20
select select "move-left-to-right"
click at [93, 410] on select "Don't animate Show / Hide Slide up/down Zoom in/out Slide left to right Slide r…" at bounding box center [211, 420] width 236 height 20
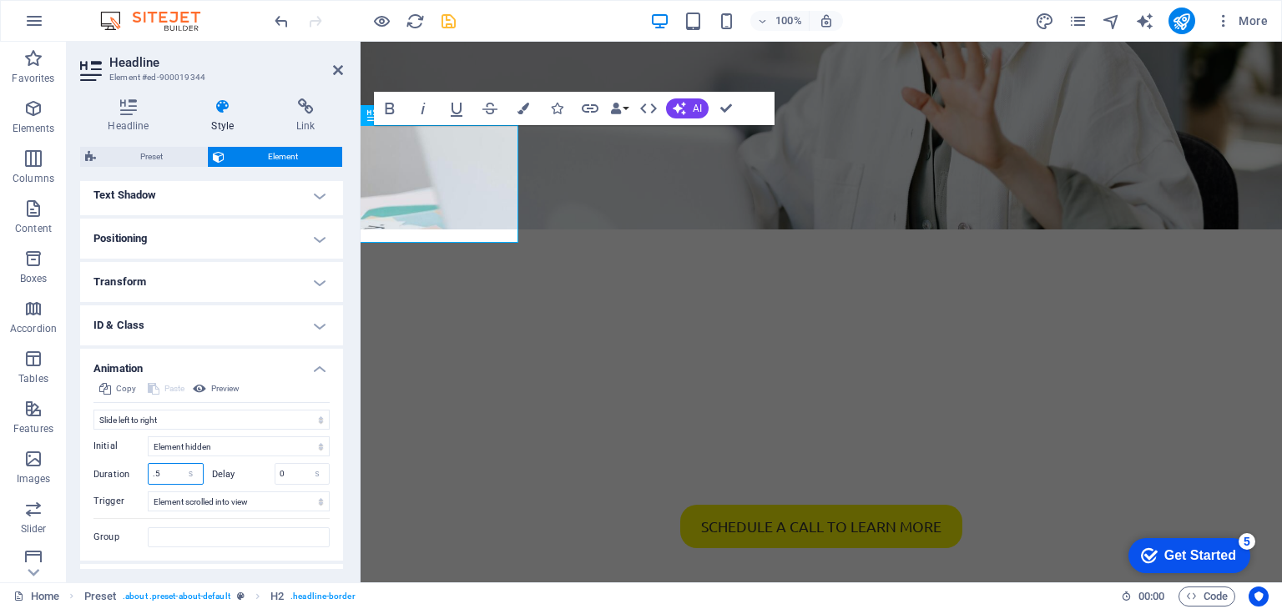
drag, startPoint x: 164, startPoint y: 473, endPoint x: 149, endPoint y: 471, distance: 14.3
click at [149, 471] on input ".5" at bounding box center [176, 474] width 54 height 20
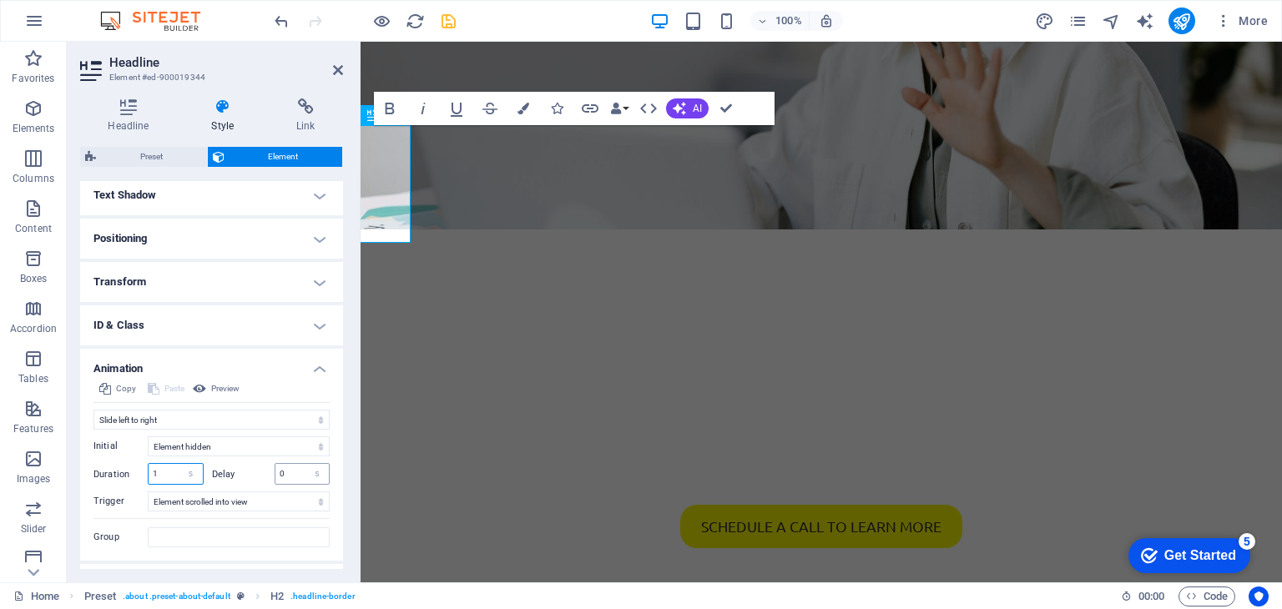
type input "1"
click at [275, 474] on input "0" at bounding box center [302, 474] width 54 height 20
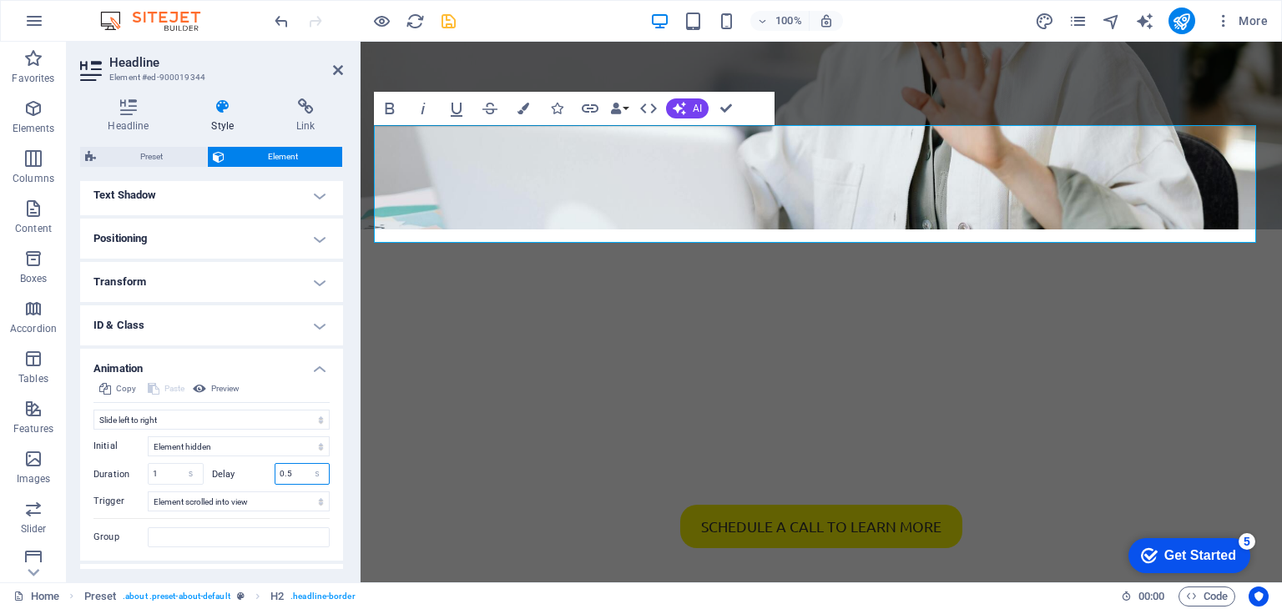
drag, startPoint x: 293, startPoint y: 471, endPoint x: 264, endPoint y: 472, distance: 29.2
click at [264, 472] on div "Delay 0.5 s ms" at bounding box center [271, 474] width 118 height 22
click at [240, 477] on div "Delay 1 s ms" at bounding box center [271, 474] width 118 height 22
drag, startPoint x: 159, startPoint y: 477, endPoint x: 145, endPoint y: 477, distance: 14.2
click at [145, 477] on div "Duration 1 s ms" at bounding box center [148, 474] width 110 height 22
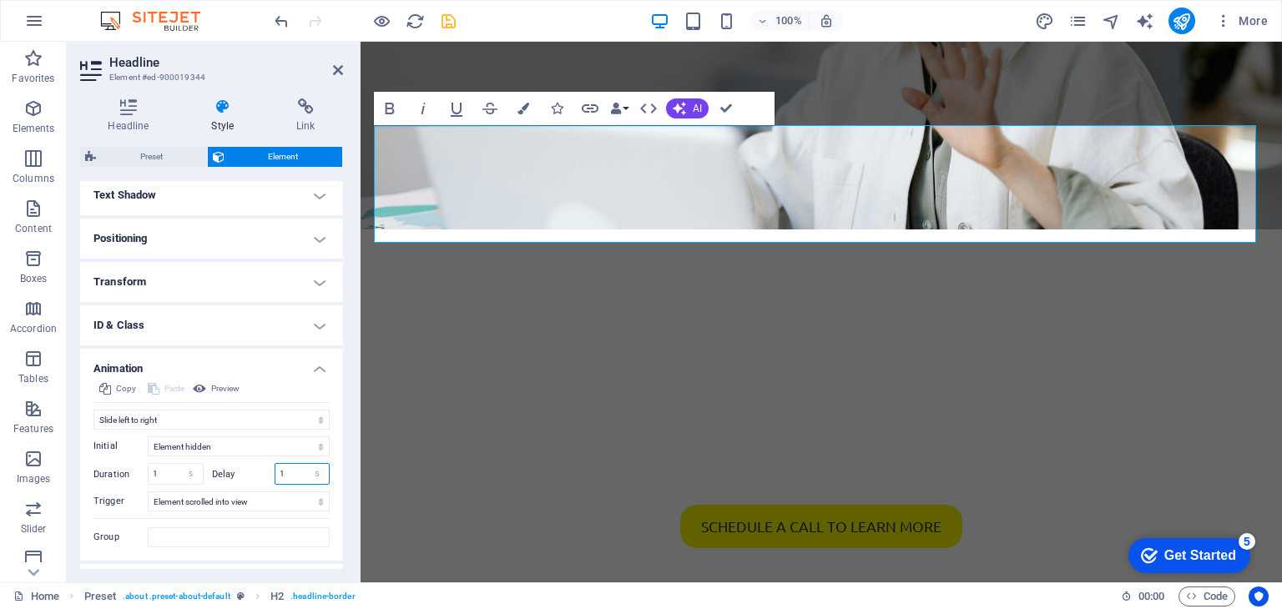
click at [276, 473] on input "1" at bounding box center [302, 474] width 54 height 20
type input "0"
click at [254, 478] on div "Delay 0 s ms" at bounding box center [271, 474] width 118 height 22
drag, startPoint x: 165, startPoint y: 475, endPoint x: 136, endPoint y: 478, distance: 29.4
click at [136, 478] on div "Duration 1 s ms" at bounding box center [148, 474] width 110 height 22
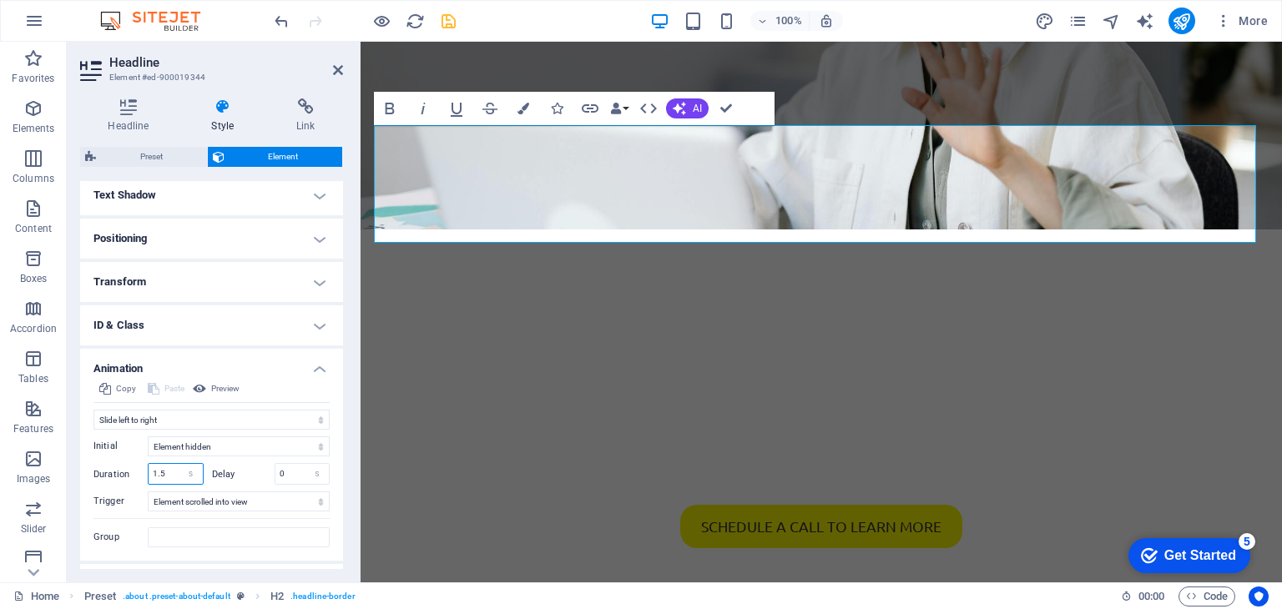
type input "1.5"
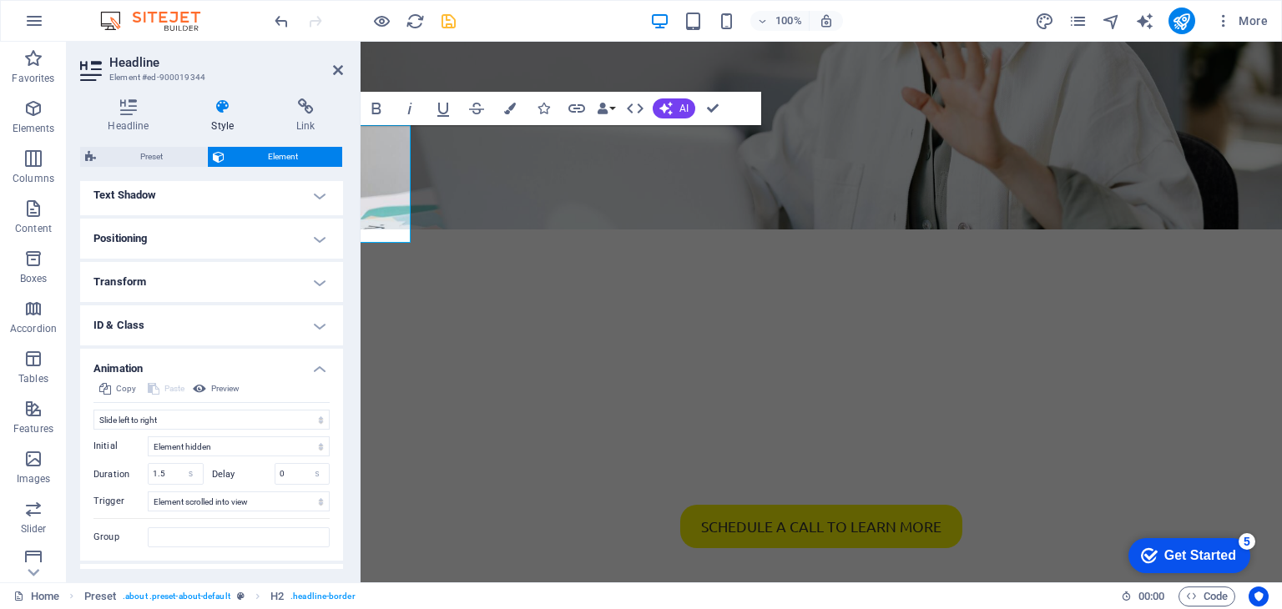
click at [220, 481] on div "Delay 0 s ms" at bounding box center [271, 474] width 118 height 22
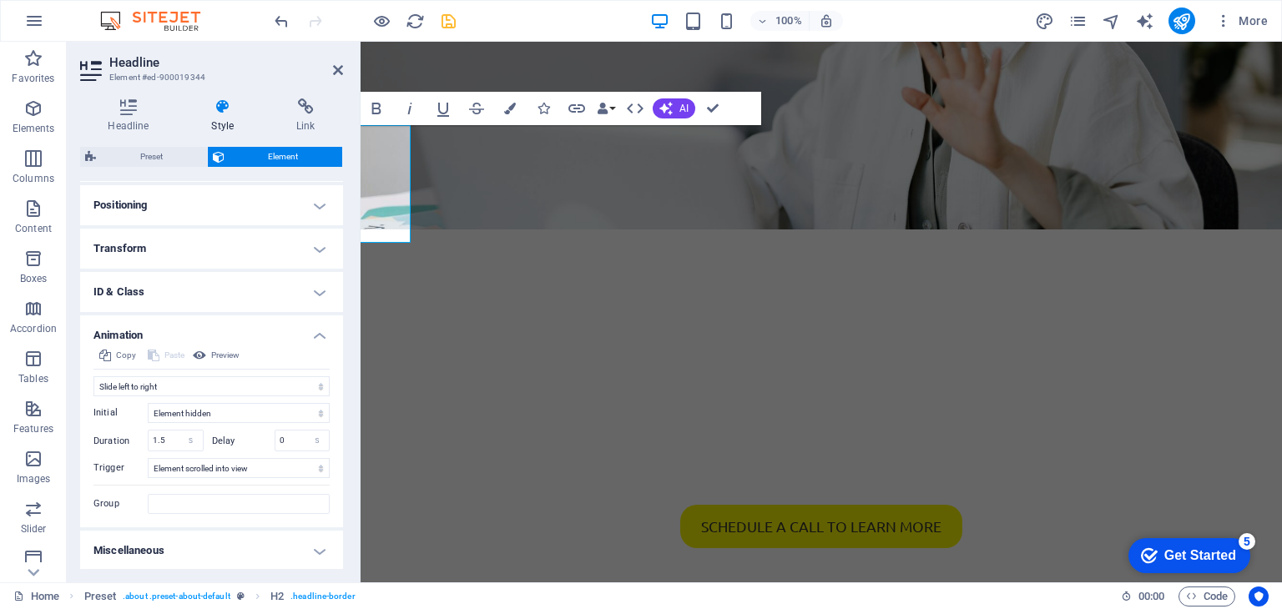
scroll to position [488, 0]
click at [230, 466] on select "No automatic trigger On page load Element scrolled into view" at bounding box center [239, 467] width 182 height 20
select select "onload"
click at [148, 457] on select "No automatic trigger On page load Element scrolled into view" at bounding box center [239, 467] width 182 height 20
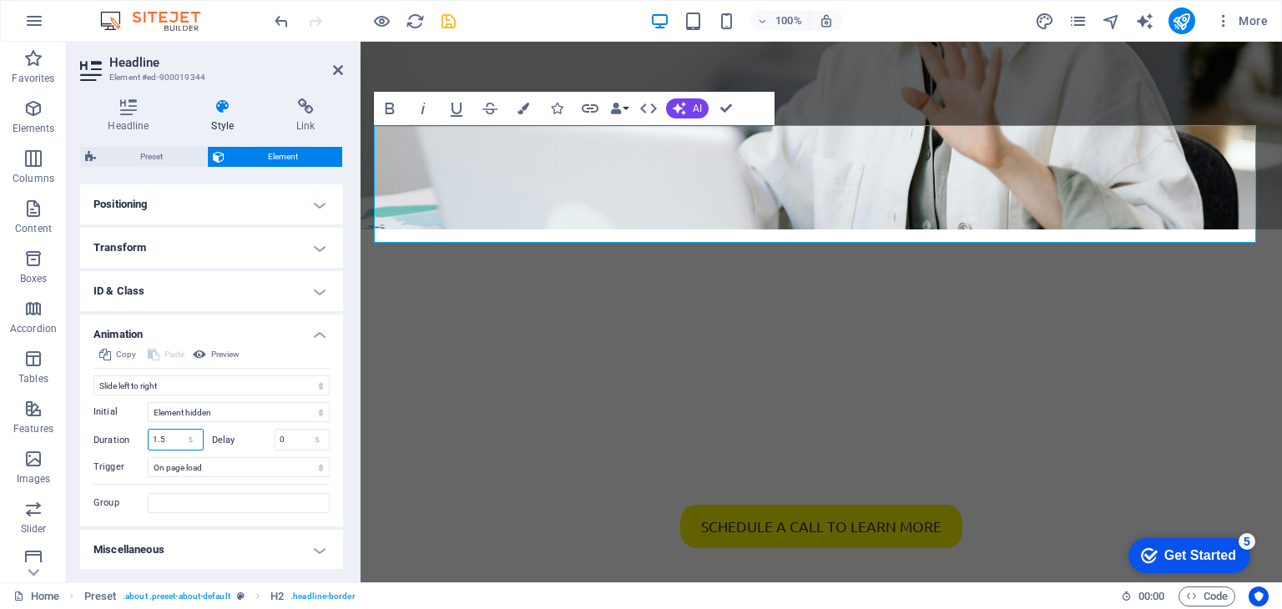
drag, startPoint x: 155, startPoint y: 438, endPoint x: 140, endPoint y: 438, distance: 15.0
click at [139, 438] on div "Duration 1.5 s ms" at bounding box center [148, 440] width 110 height 22
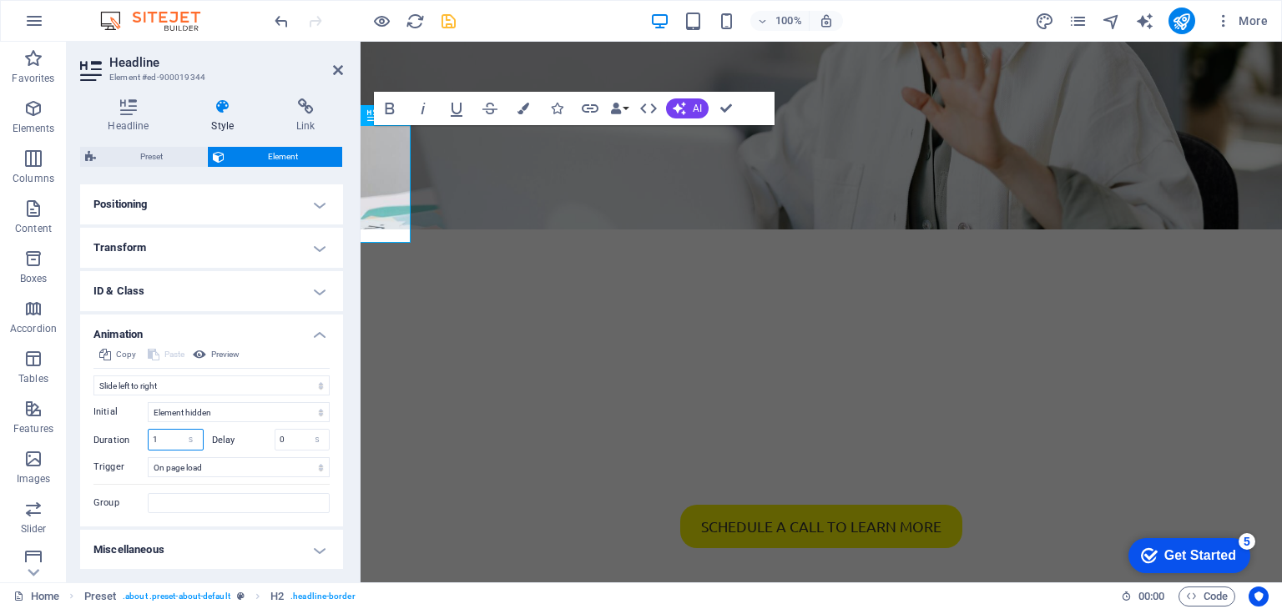
click at [164, 441] on input "1" at bounding box center [176, 440] width 54 height 20
type input "1.5"
click at [238, 436] on label "Delay" at bounding box center [243, 440] width 63 height 9
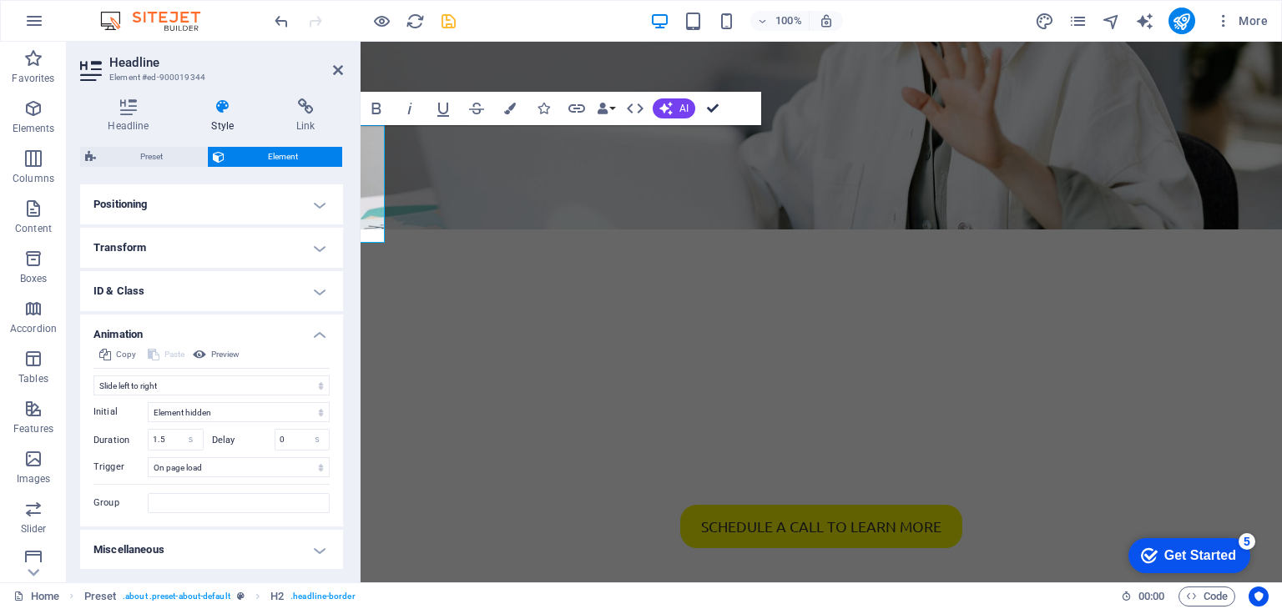
drag, startPoint x: 643, startPoint y: 74, endPoint x: 707, endPoint y: 109, distance: 73.2
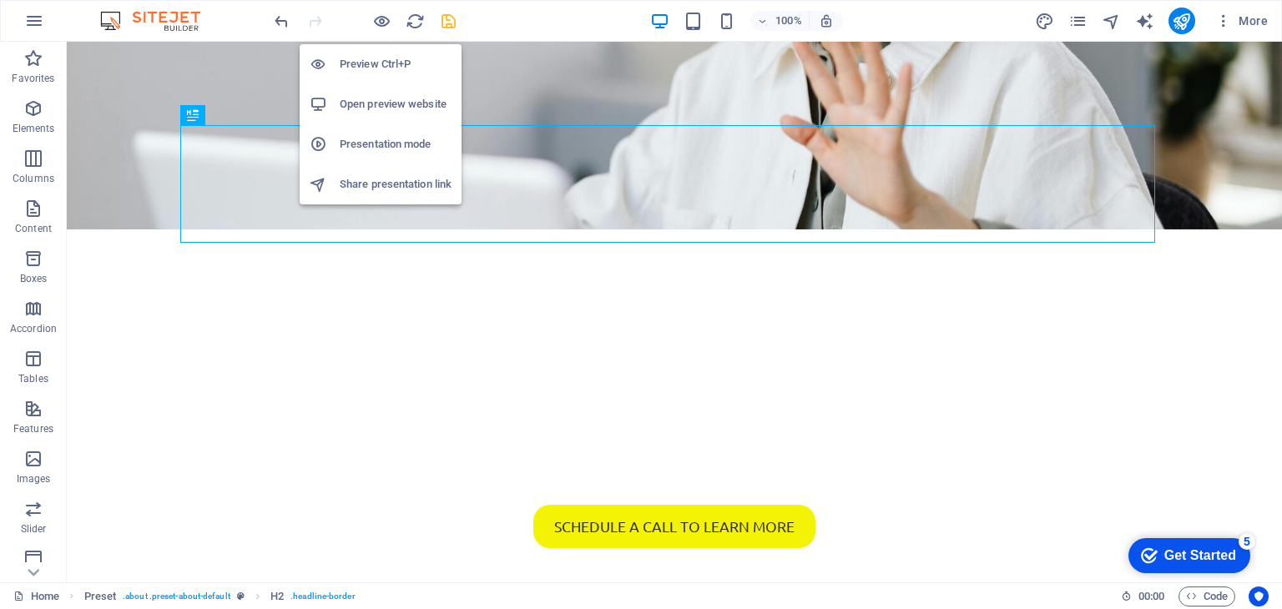
click at [372, 63] on h6 "Preview Ctrl+P" at bounding box center [396, 64] width 112 height 20
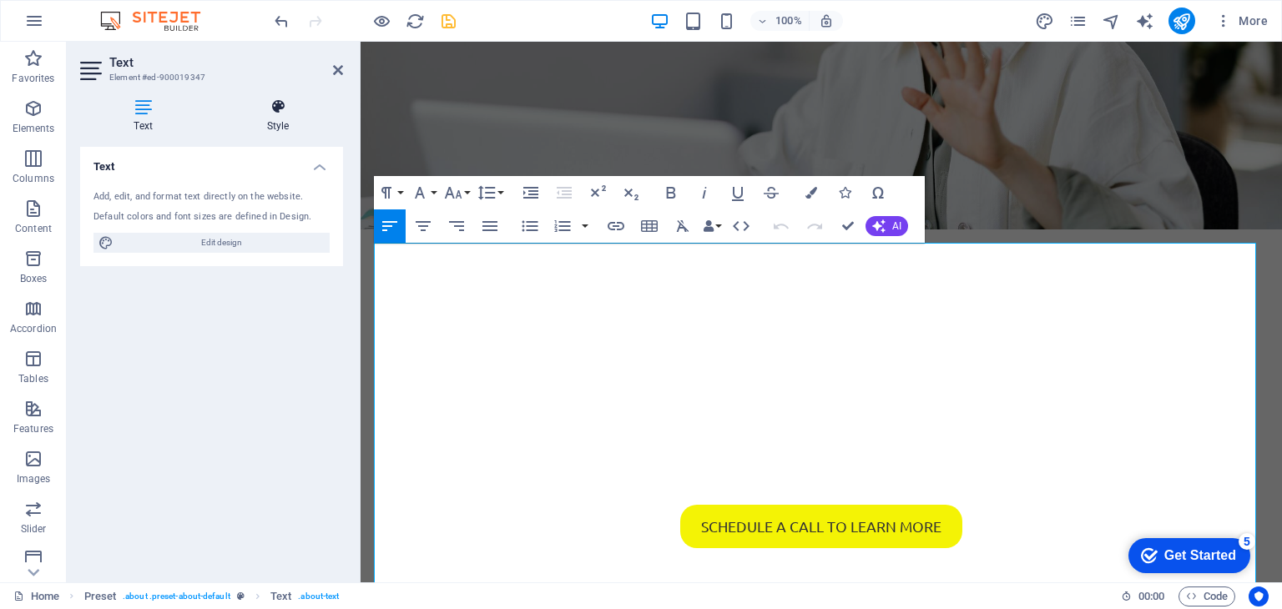
click at [252, 114] on icon at bounding box center [278, 106] width 130 height 17
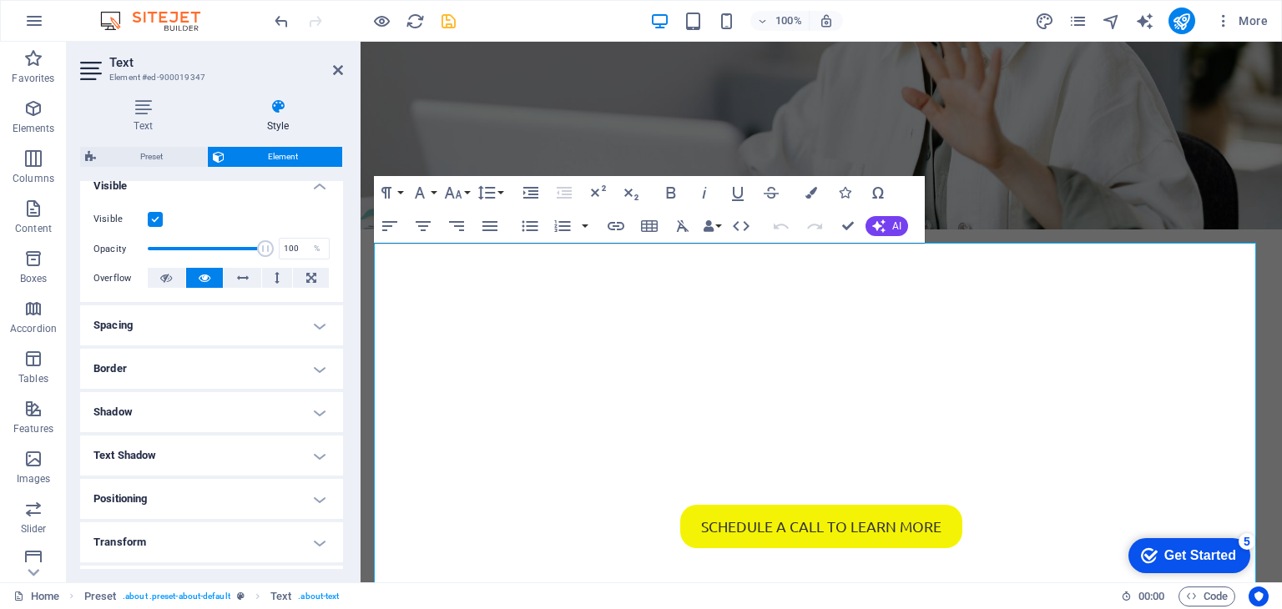
scroll to position [317, 0]
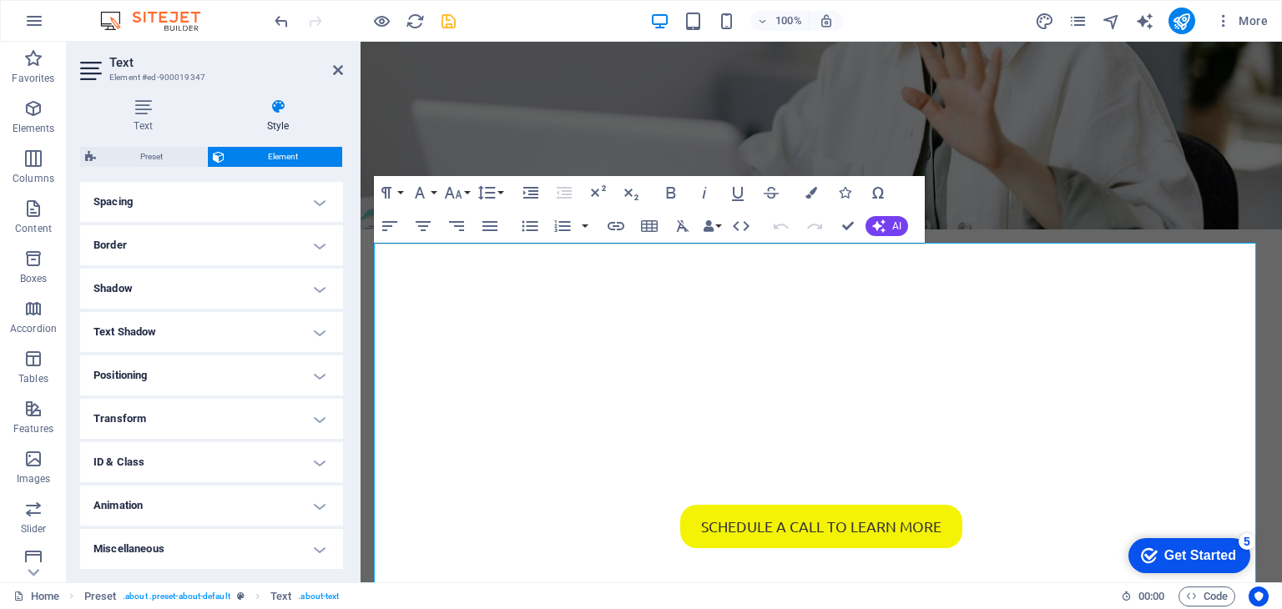
click at [177, 495] on h4 "Animation" at bounding box center [211, 506] width 263 height 40
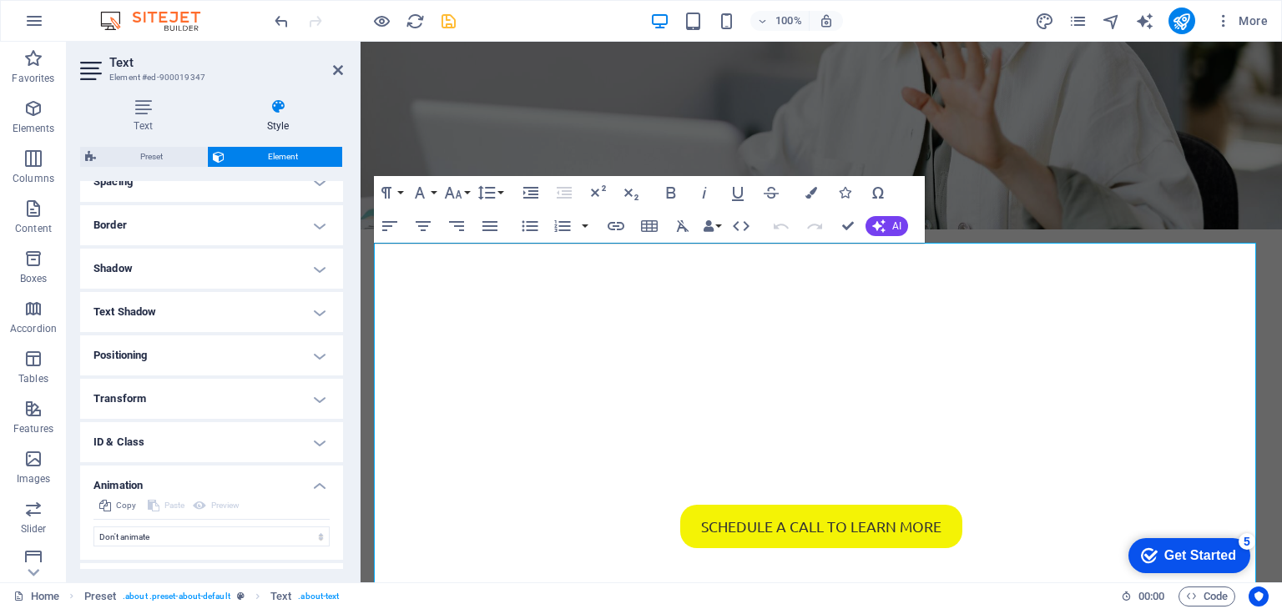
scroll to position [370, 0]
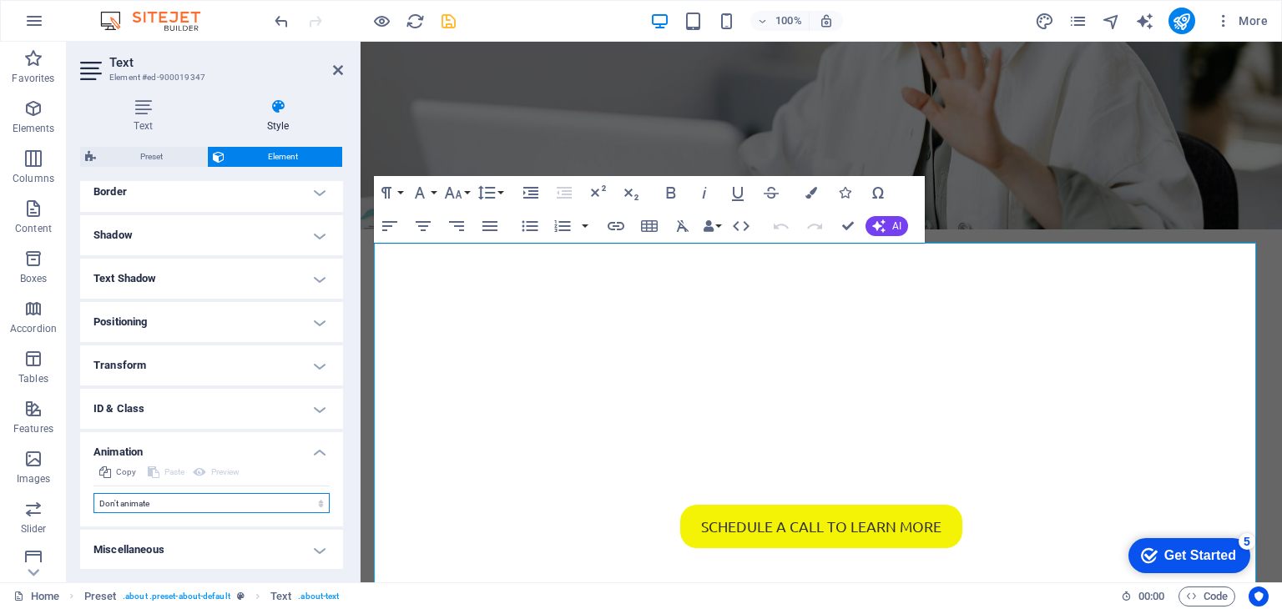
click at [176, 500] on select "Don't animate Show / Hide Slide up/down Zoom in/out Slide left to right Slide r…" at bounding box center [211, 503] width 236 height 20
select select "move-right-to-left"
click at [93, 493] on select "Don't animate Show / Hide Slide up/down Zoom in/out Slide left to right Slide r…" at bounding box center [211, 503] width 236 height 20
select select "scroll"
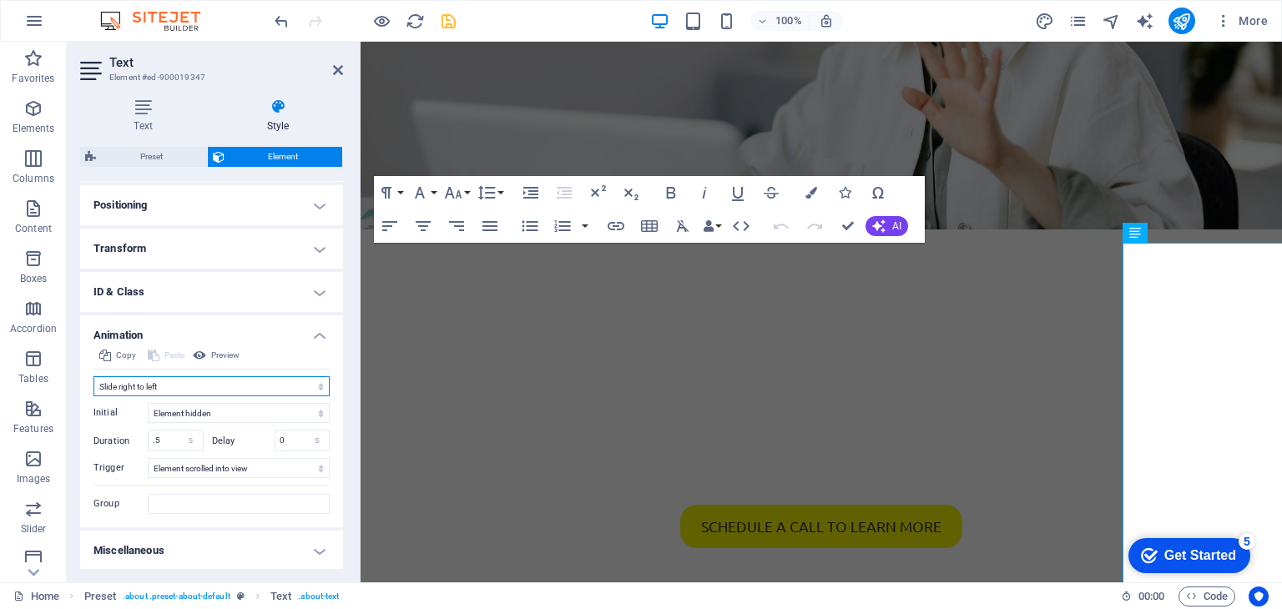
scroll to position [488, 0]
drag, startPoint x: 166, startPoint y: 438, endPoint x: 157, endPoint y: 426, distance: 14.9
click at [137, 437] on div "Duration .5 s ms" at bounding box center [148, 440] width 110 height 22
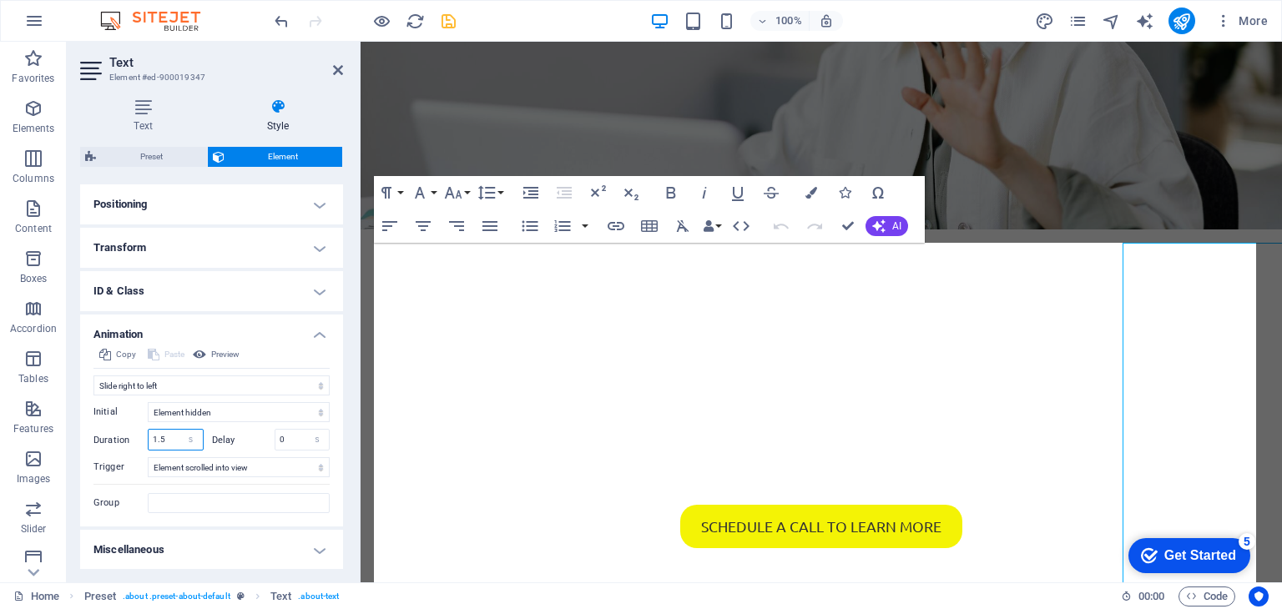
type input "1.5"
click at [234, 437] on label "Delay" at bounding box center [243, 440] width 63 height 9
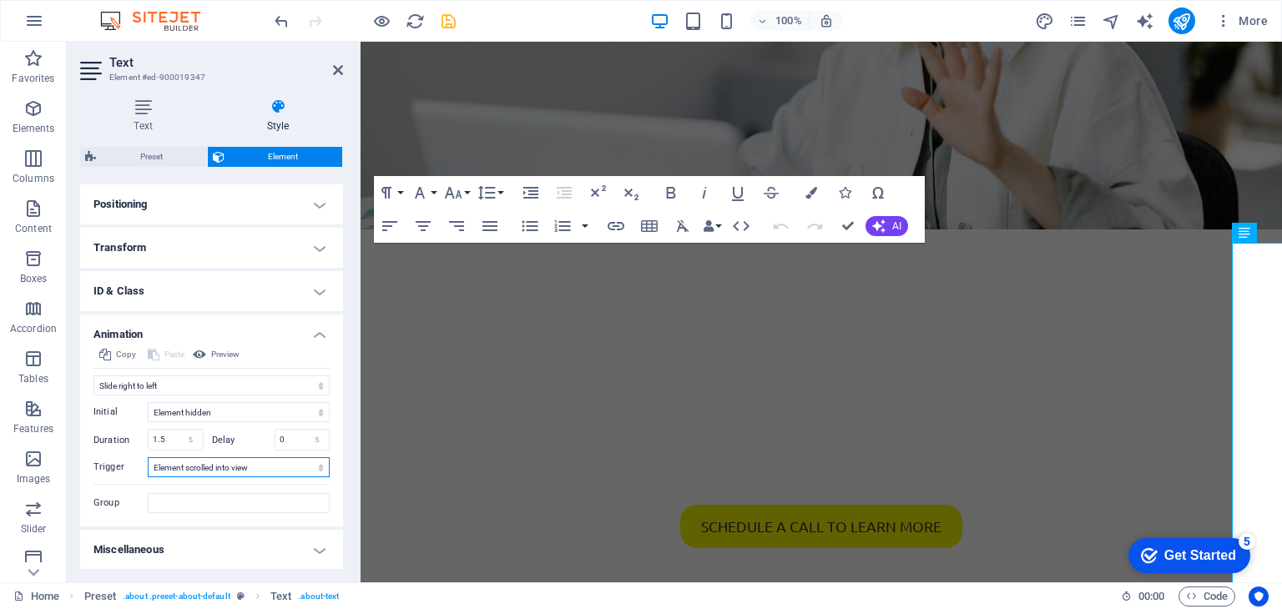
click at [178, 468] on select "No automatic trigger On page load Element scrolled into view" at bounding box center [239, 467] width 182 height 20
select select "onload"
click at [148, 457] on select "No automatic trigger On page load Element scrolled into view" at bounding box center [239, 467] width 182 height 20
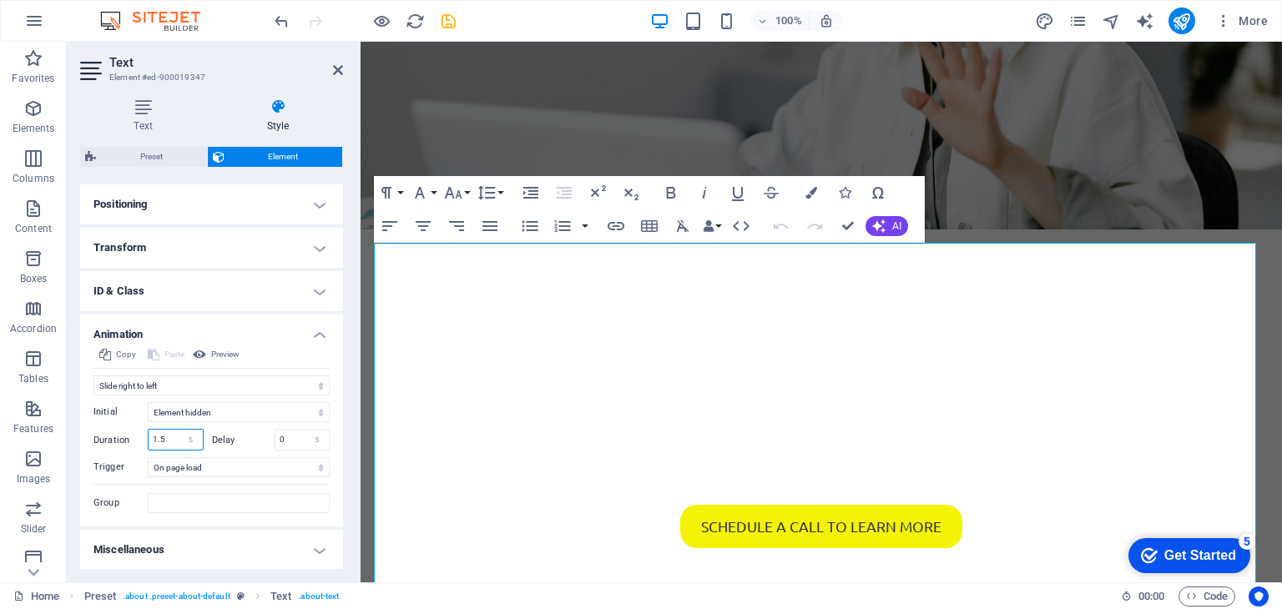
drag, startPoint x: 171, startPoint y: 438, endPoint x: 150, endPoint y: 431, distance: 21.9
click at [142, 438] on div "Duration 1.5 s ms" at bounding box center [148, 440] width 110 height 22
type input "2"
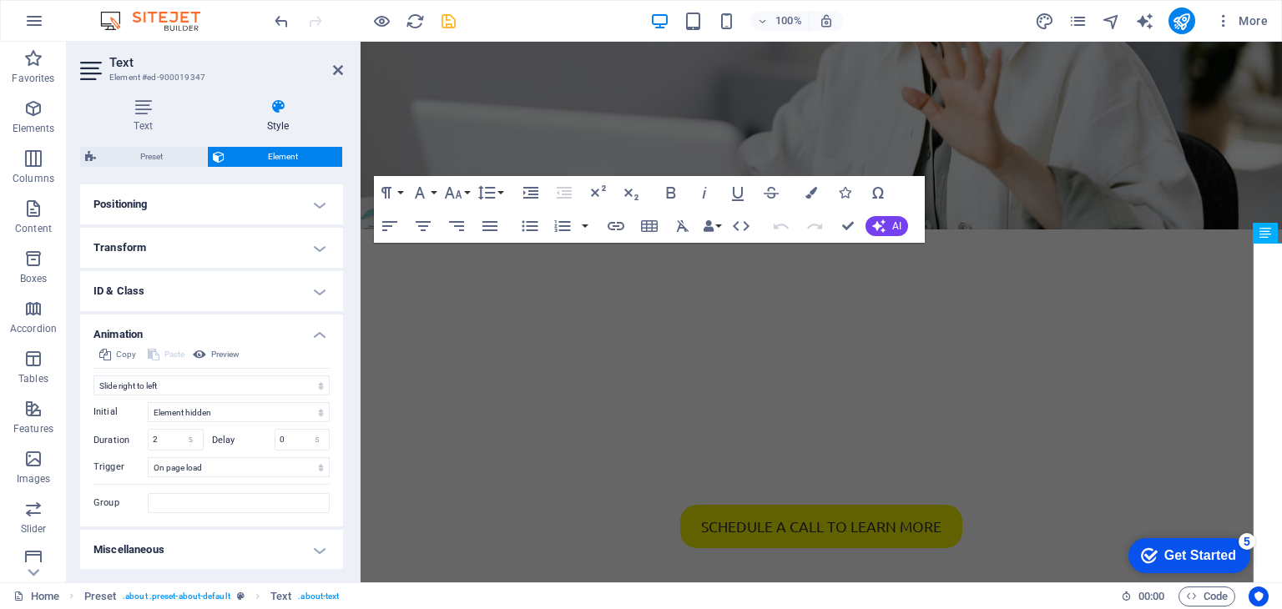
click at [238, 454] on div "Initial Element hidden Element shown Duration 2 s ms Delay 0 s ms Width auto px…" at bounding box center [211, 454] width 236 height 118
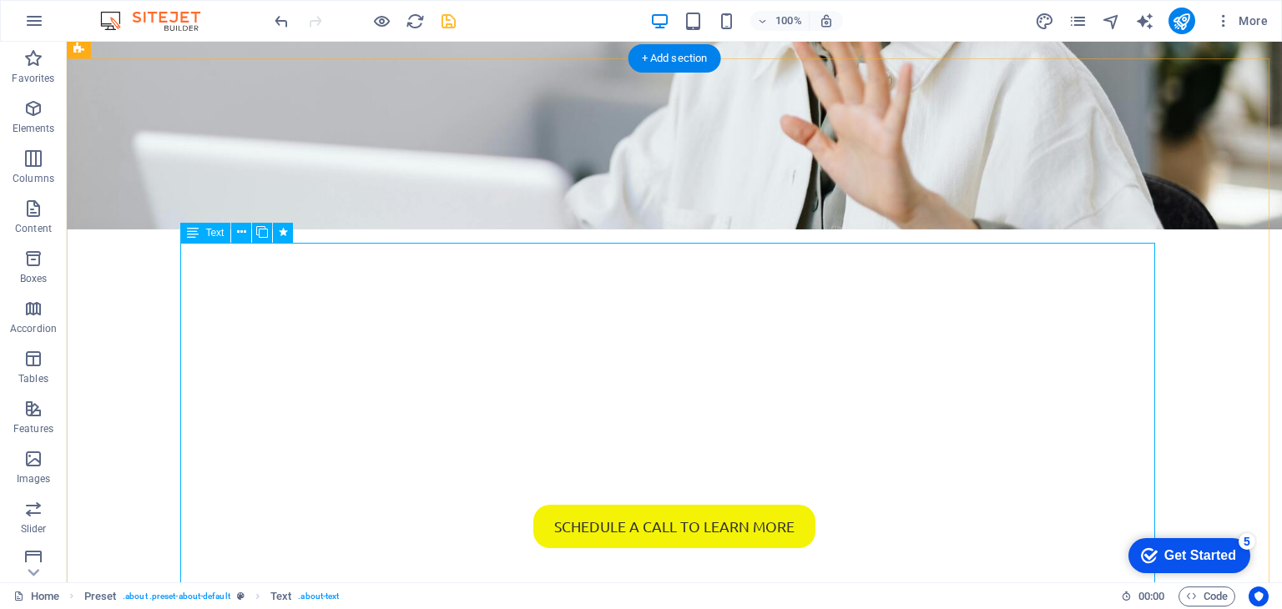
select select "move-right-to-left"
select select "s"
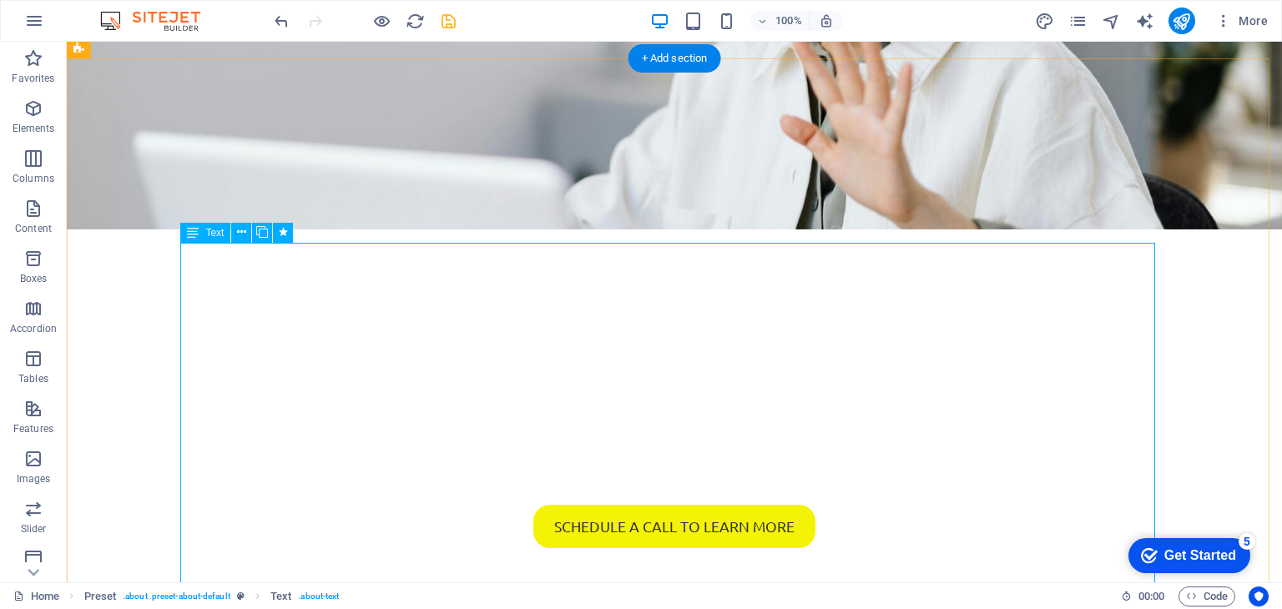
select select "onload"
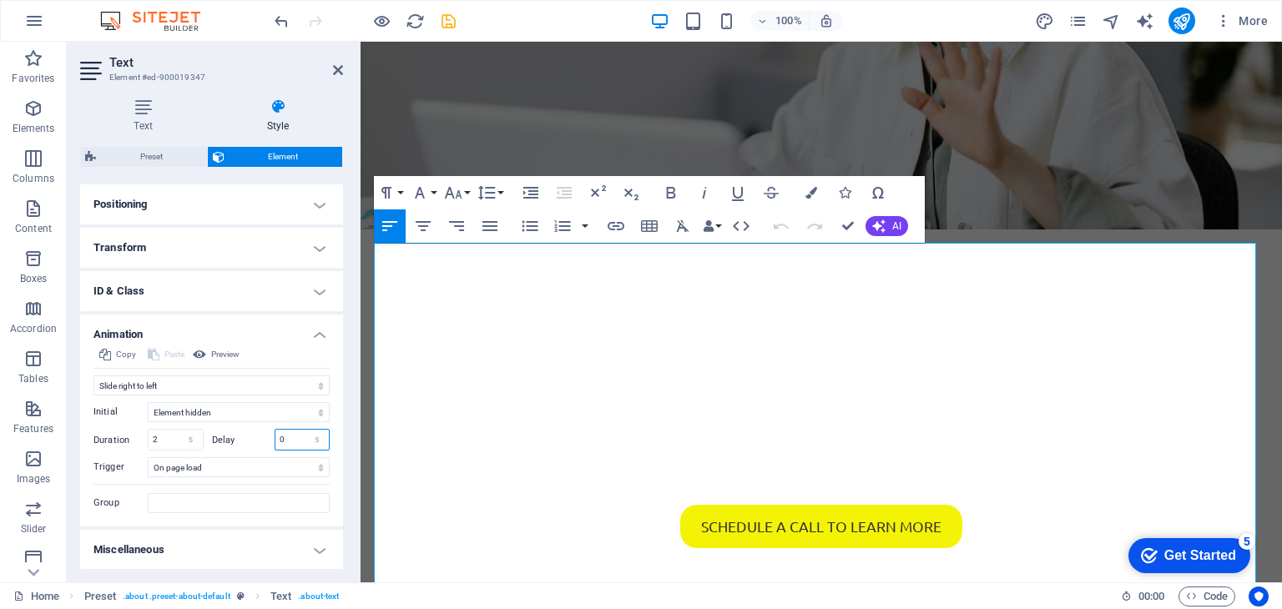
drag, startPoint x: 285, startPoint y: 438, endPoint x: 274, endPoint y: 440, distance: 11.8
click at [275, 440] on input "0" at bounding box center [302, 440] width 54 height 20
type input "1"
click at [245, 442] on label "Delay" at bounding box center [243, 440] width 63 height 9
click at [333, 73] on icon at bounding box center [338, 69] width 10 height 13
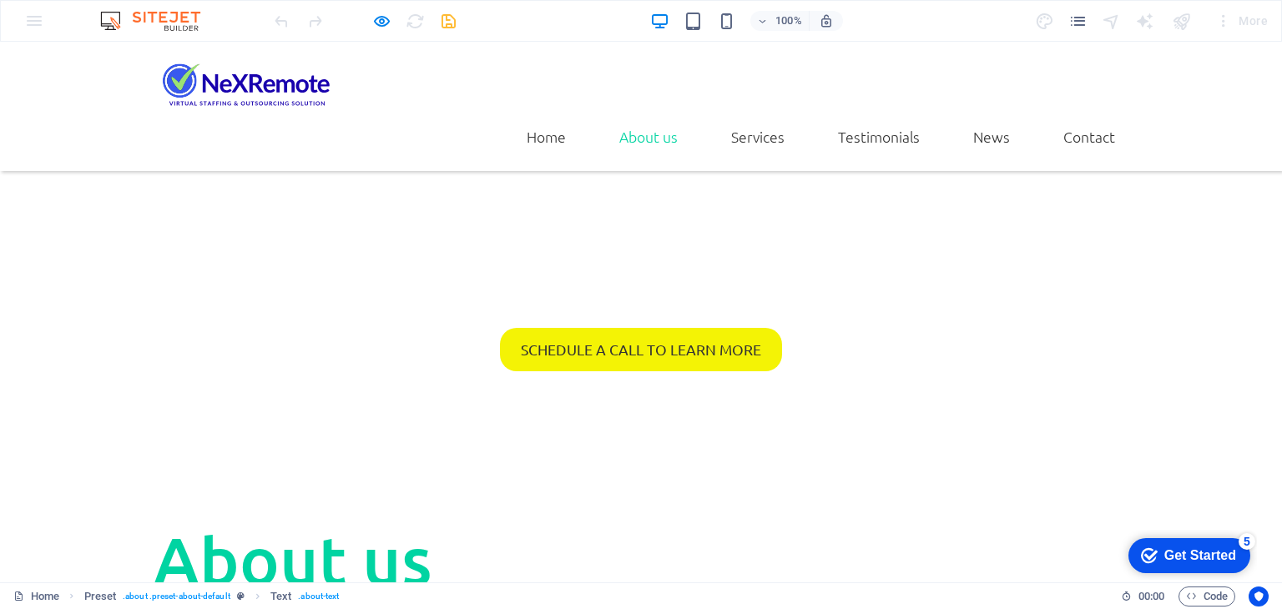
scroll to position [751, 0]
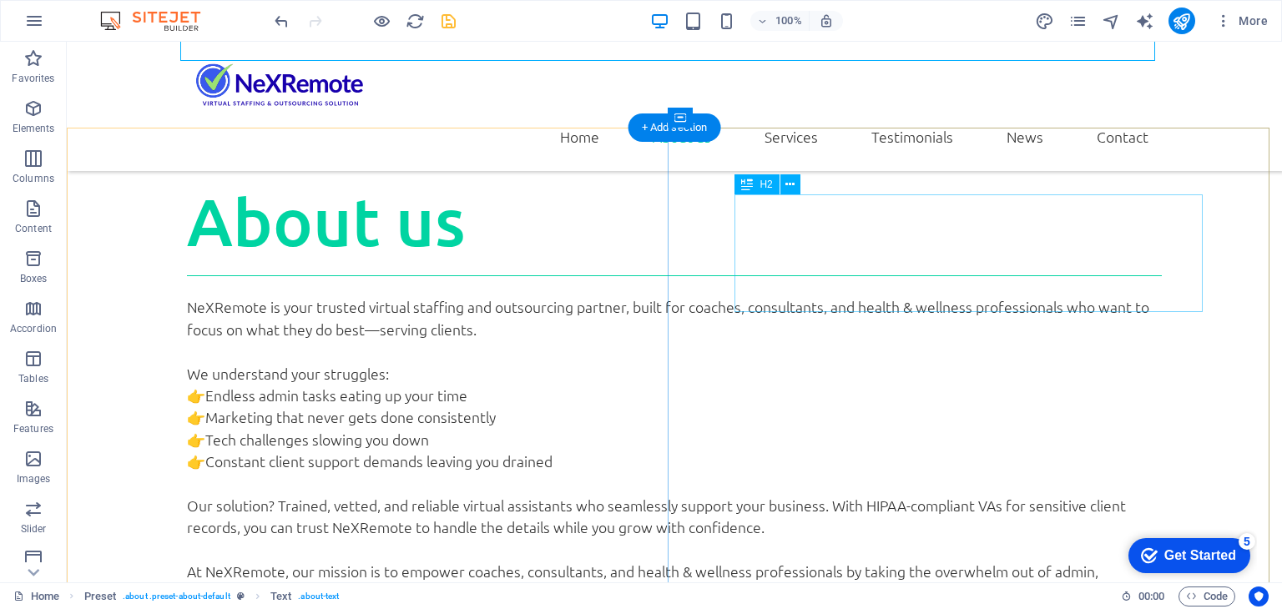
scroll to position [1085, 0]
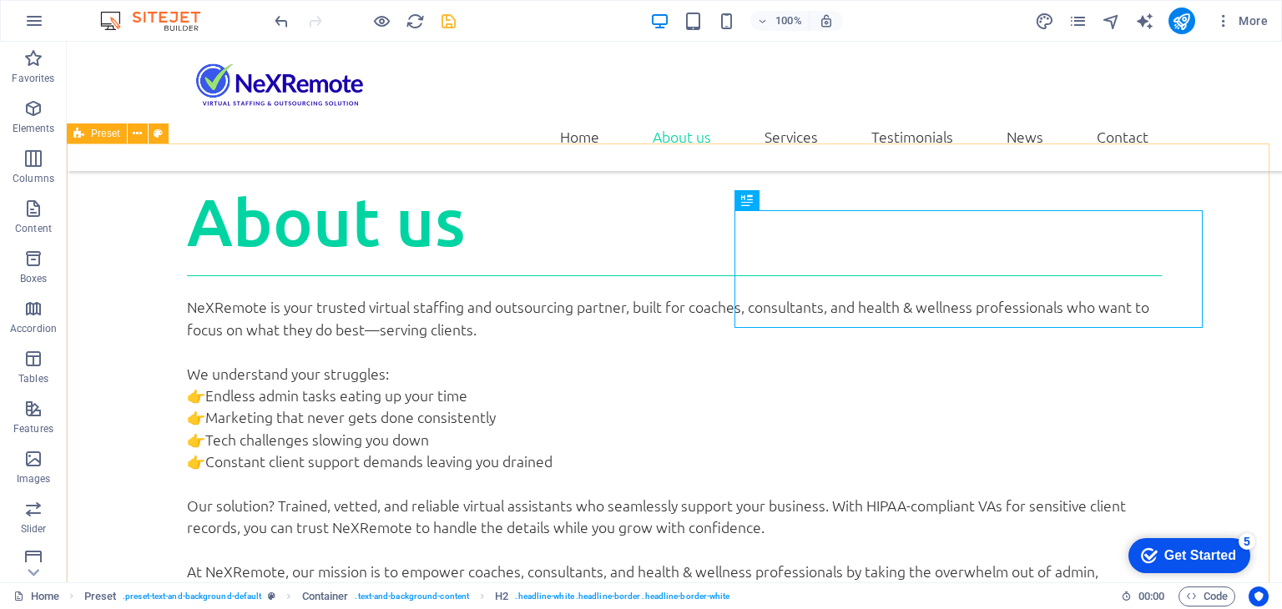
click at [106, 138] on span "Preset" at bounding box center [105, 133] width 29 height 10
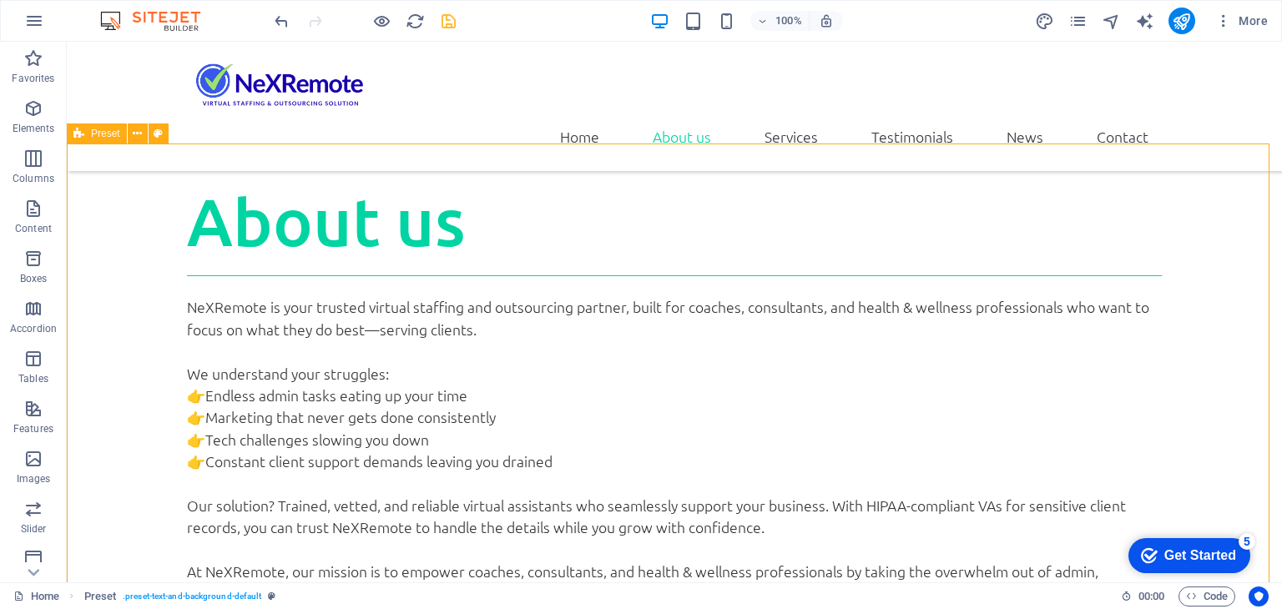
click at [91, 135] on span "Preset" at bounding box center [105, 133] width 29 height 10
select select "px"
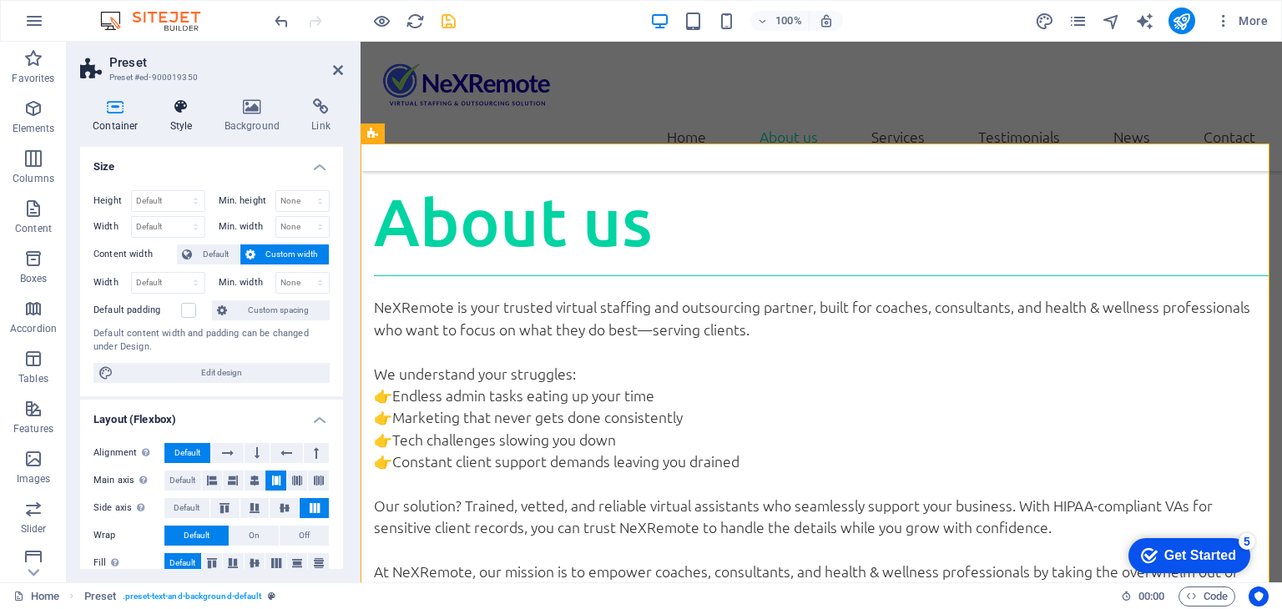
click at [174, 121] on h4 "Style" at bounding box center [185, 115] width 54 height 35
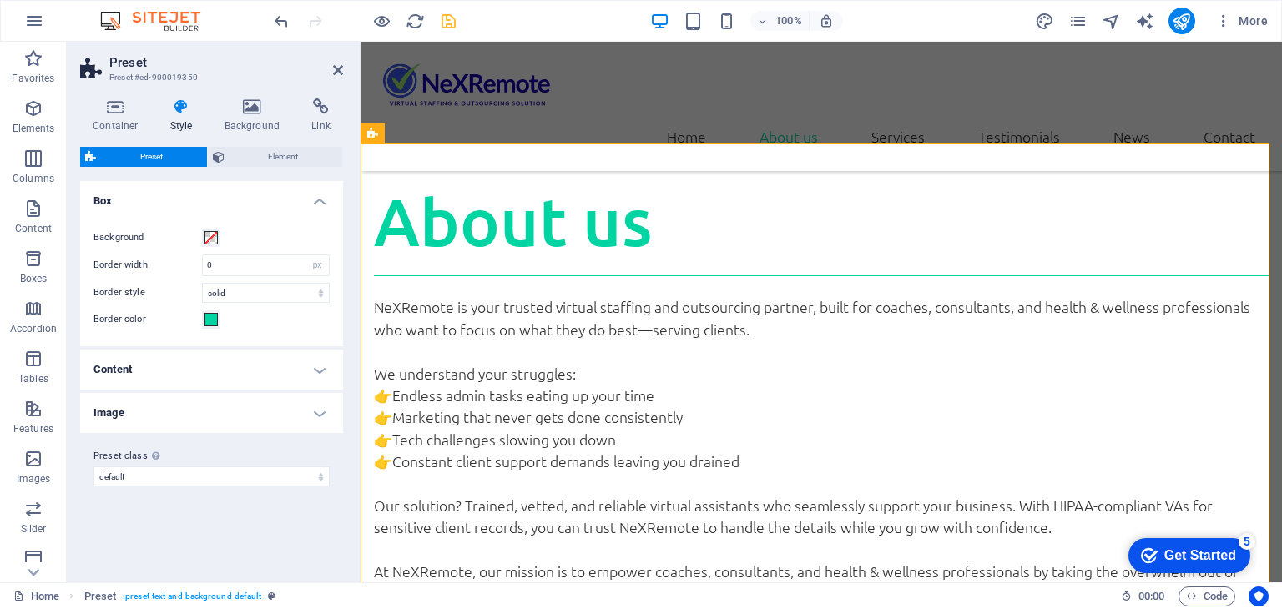
click at [252, 141] on div "Container Style Background Link Size Height Default px rem % vh vw Min. height …" at bounding box center [211, 333] width 263 height 471
click at [255, 155] on span "Element" at bounding box center [283, 157] width 108 height 20
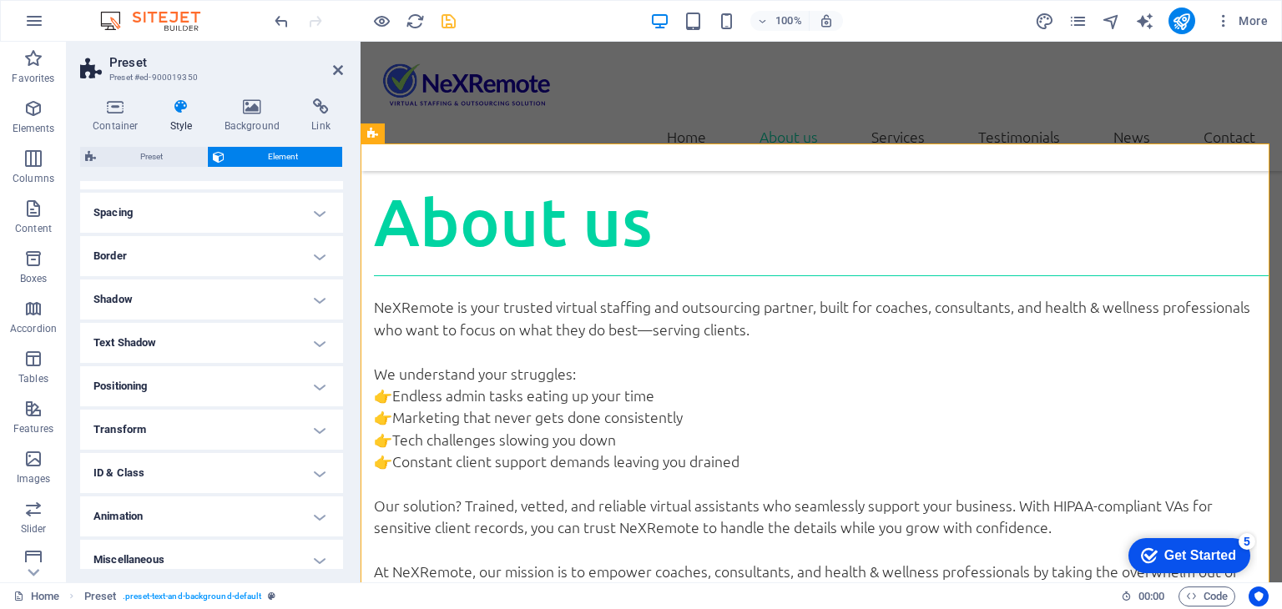
scroll to position [138, 0]
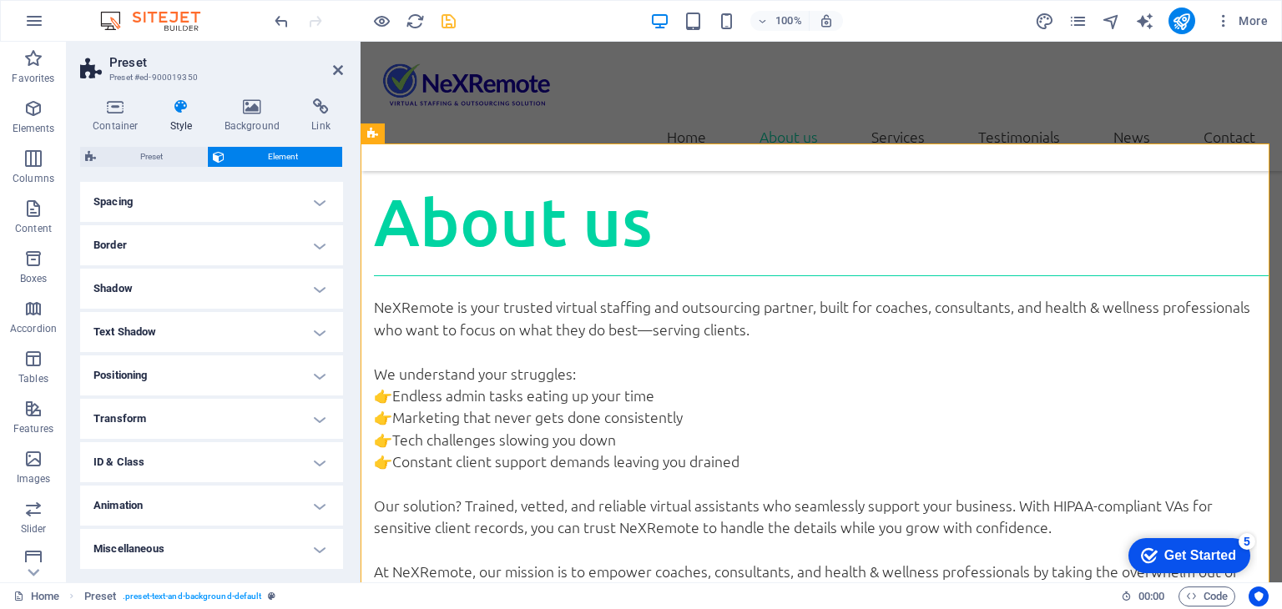
click at [237, 511] on h4 "Animation" at bounding box center [211, 506] width 263 height 40
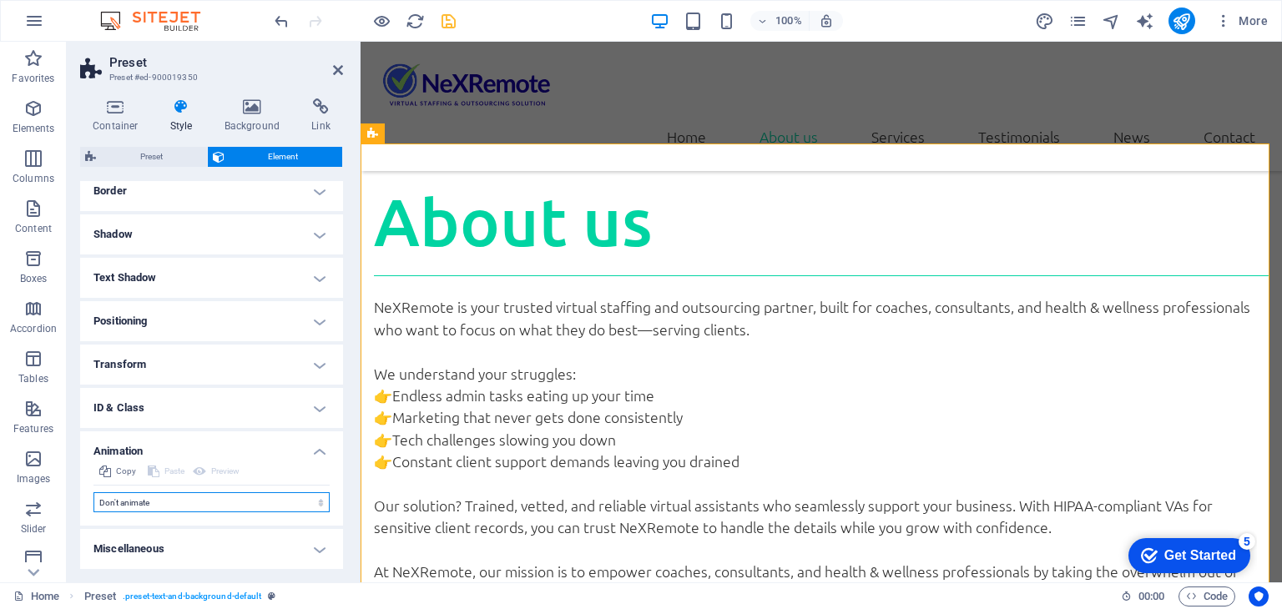
click at [237, 508] on select "Don't animate Show / Hide Slide up/down Zoom in/out Slide left to right Slide r…" at bounding box center [211, 502] width 236 height 20
select select "move-left-to-right"
click at [93, 492] on select "Don't animate Show / Hide Slide up/down Zoom in/out Slide left to right Slide r…" at bounding box center [211, 502] width 236 height 20
select select "scroll"
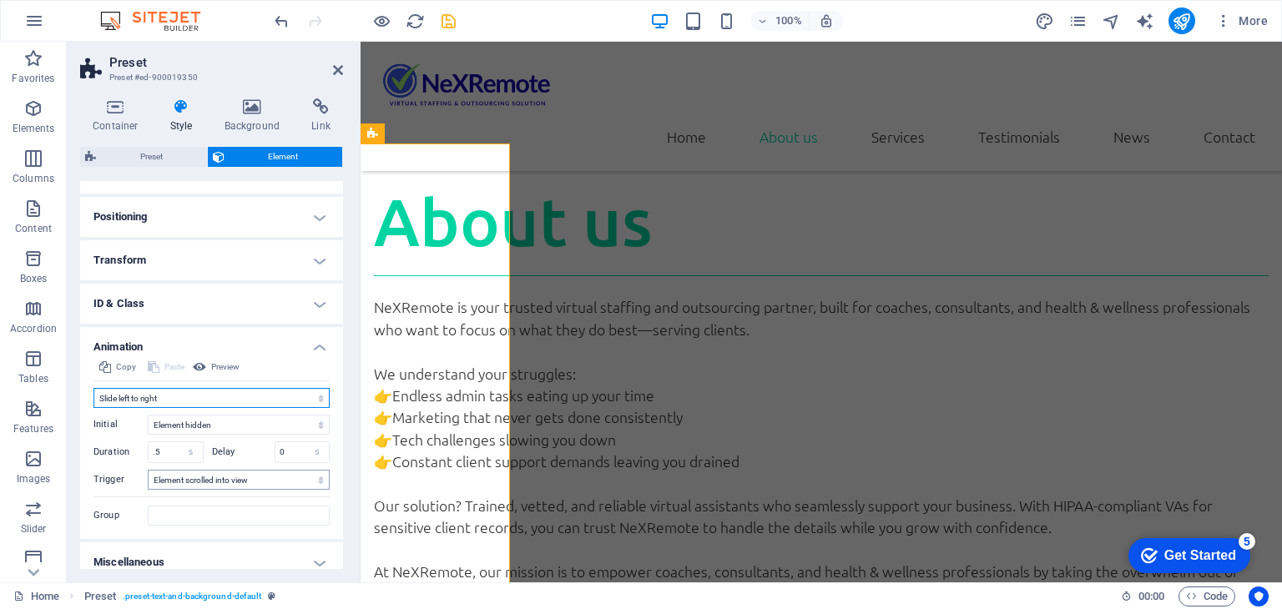
scroll to position [310, 0]
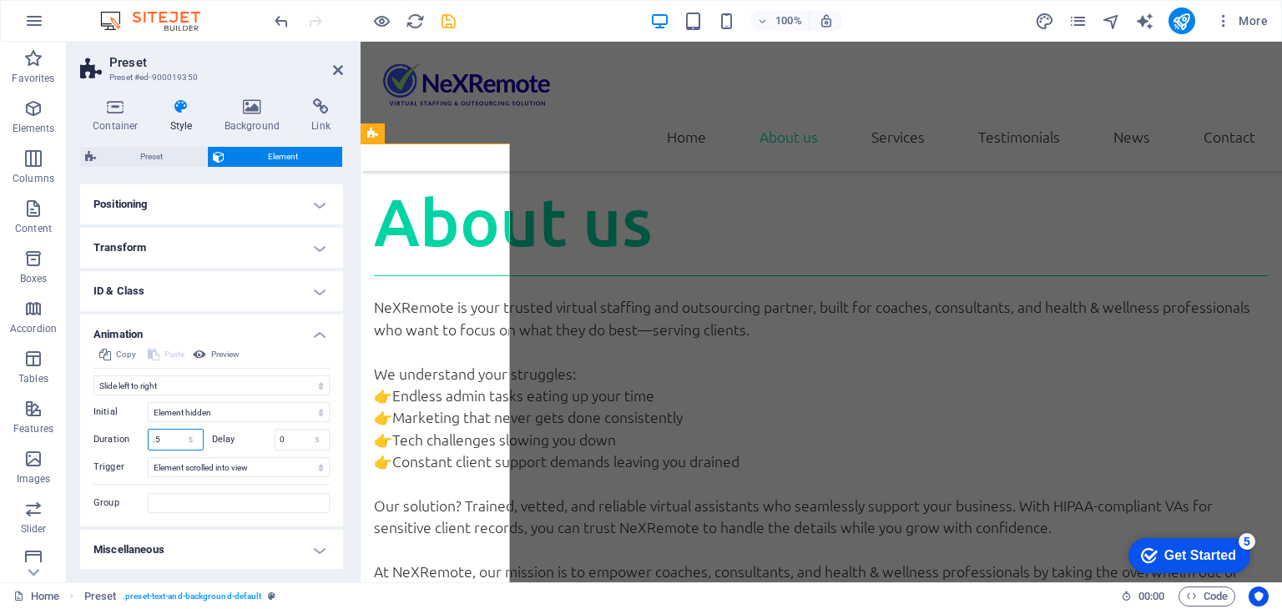
drag, startPoint x: 164, startPoint y: 440, endPoint x: 144, endPoint y: 440, distance: 19.2
click at [144, 440] on div "Duration .5 s ms" at bounding box center [148, 440] width 110 height 22
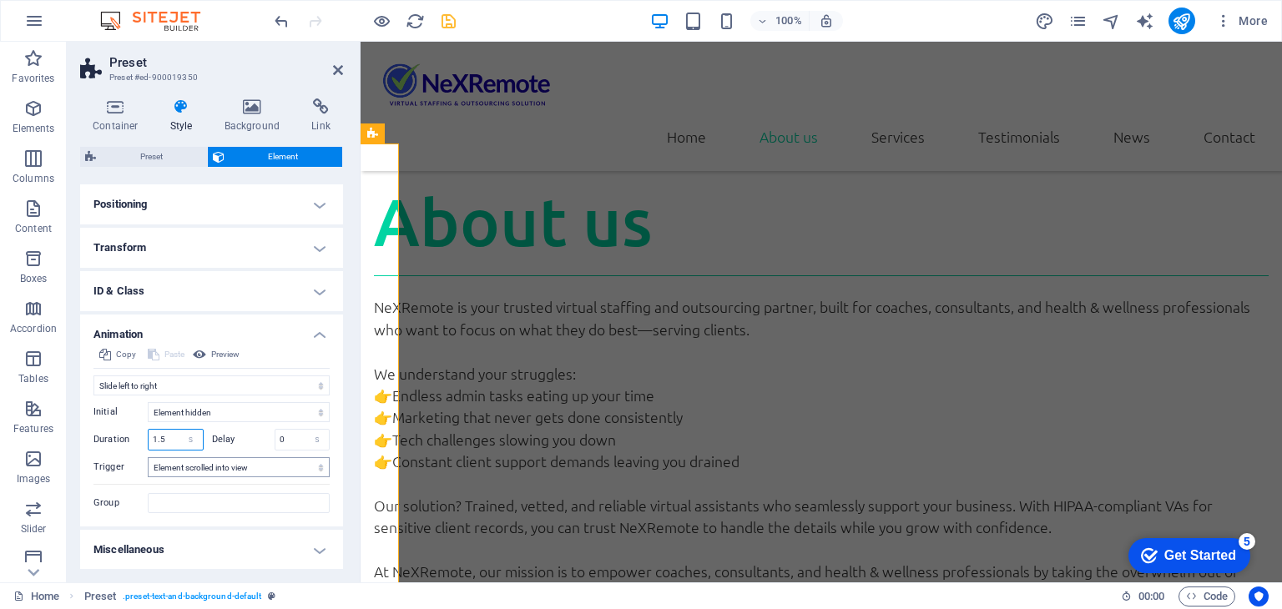
type input "1.5"
click at [241, 468] on select "No automatic trigger On page load Element scrolled into view" at bounding box center [239, 467] width 182 height 20
select select "onload"
click at [148, 457] on select "No automatic trigger On page load Element scrolled into view" at bounding box center [239, 467] width 182 height 20
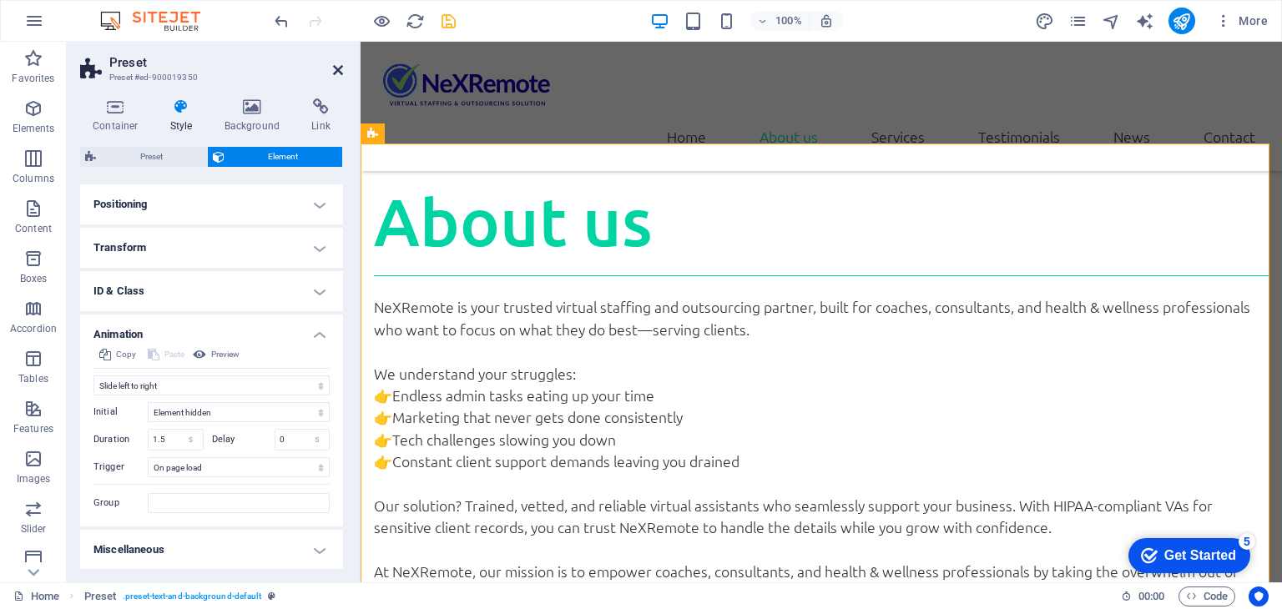
click at [336, 68] on icon at bounding box center [338, 69] width 10 height 13
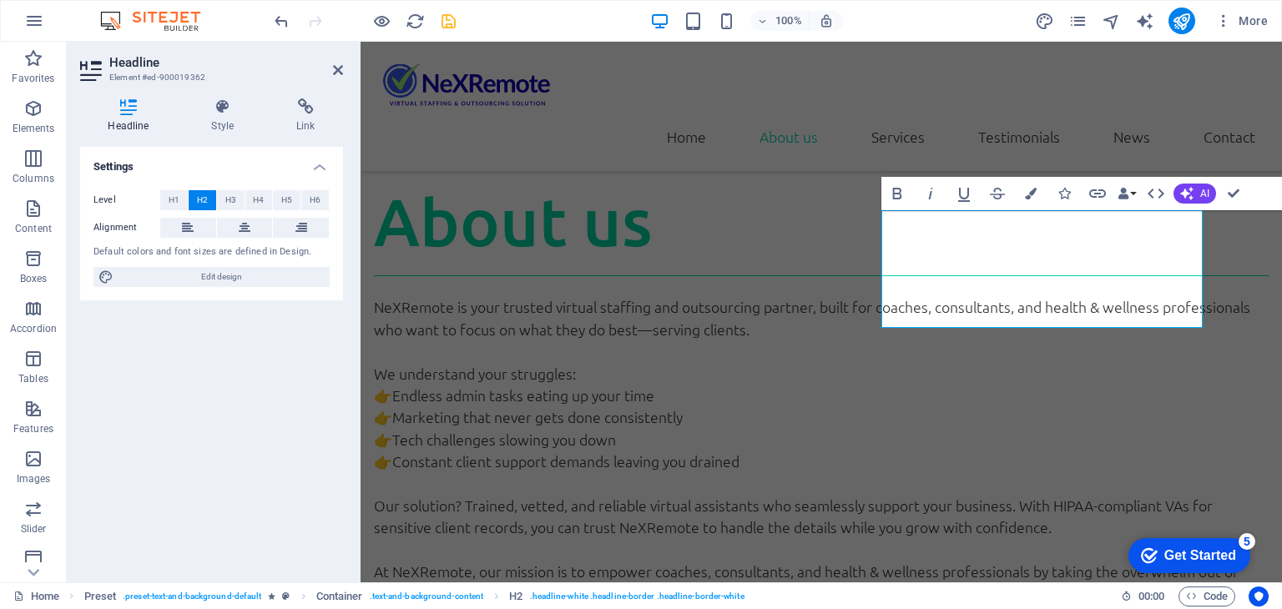
drag, startPoint x: 220, startPoint y: 121, endPoint x: 219, endPoint y: 134, distance: 13.5
click at [220, 121] on h4 "Style" at bounding box center [226, 115] width 85 height 35
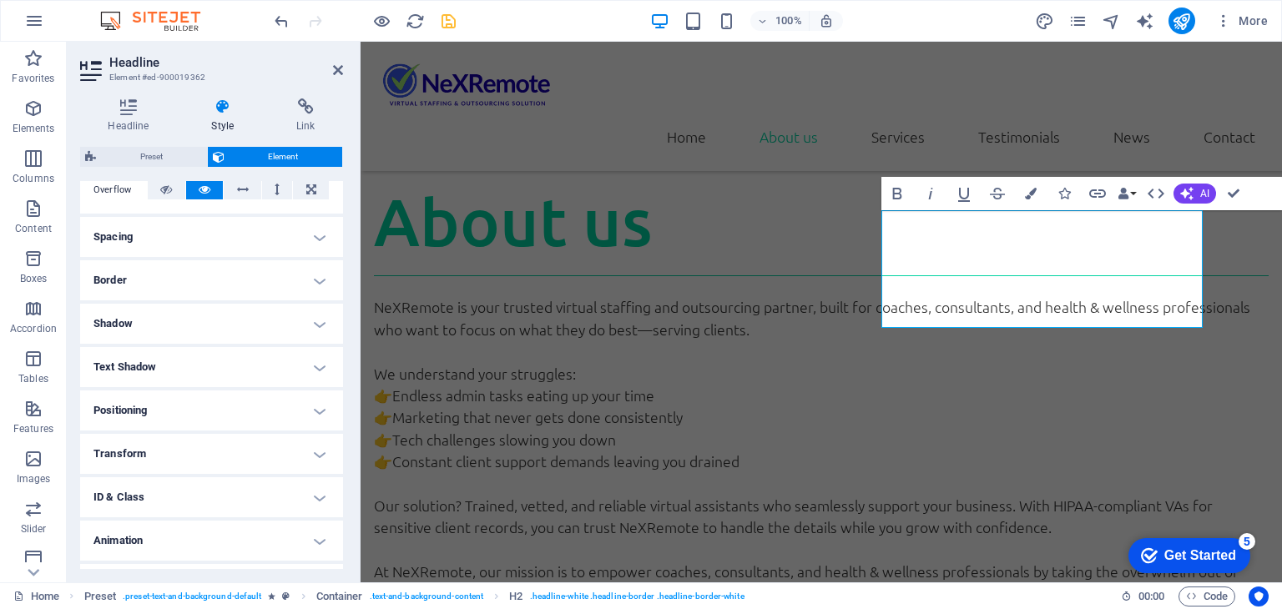
scroll to position [317, 0]
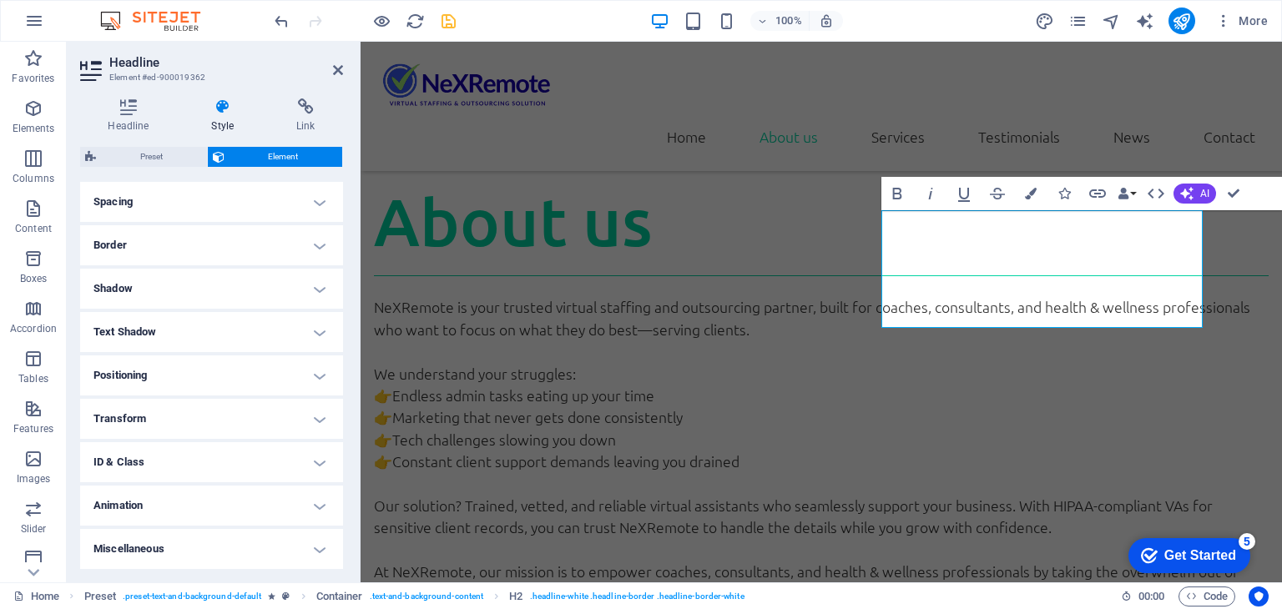
click at [150, 496] on h4 "Animation" at bounding box center [211, 506] width 263 height 40
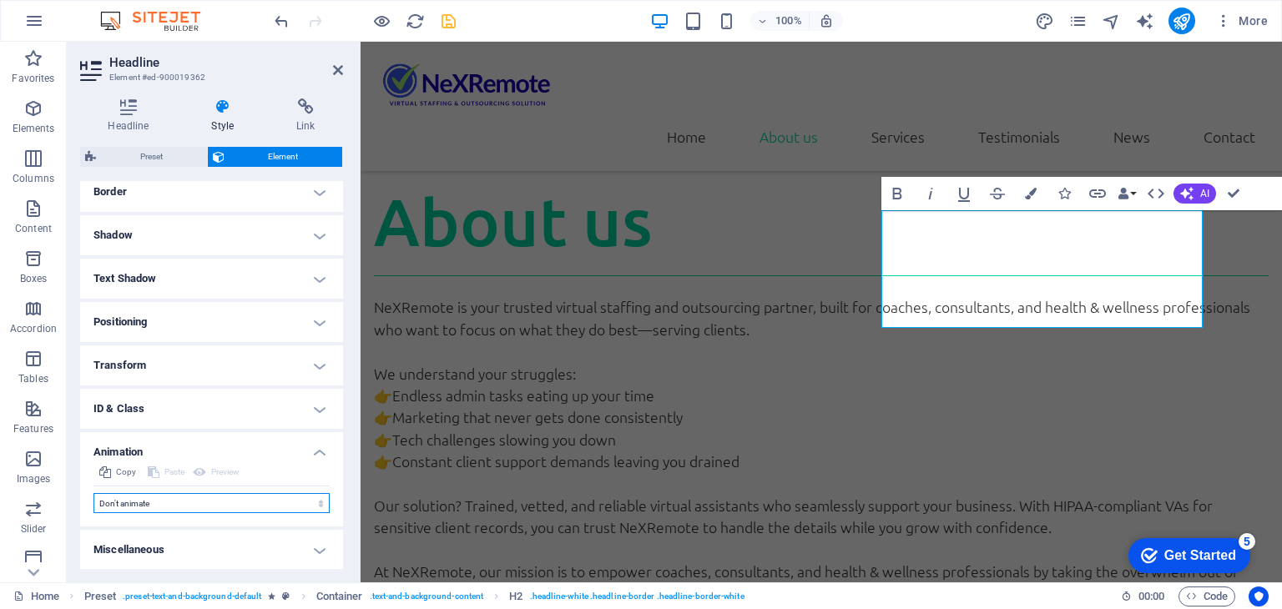
click at [195, 509] on select "Don't animate Show / Hide Slide up/down Zoom in/out Slide left to right Slide r…" at bounding box center [211, 503] width 236 height 20
select select "move-right-to-left"
click at [93, 493] on select "Don't animate Show / Hide Slide up/down Zoom in/out Slide left to right Slide r…" at bounding box center [211, 503] width 236 height 20
select select "scroll"
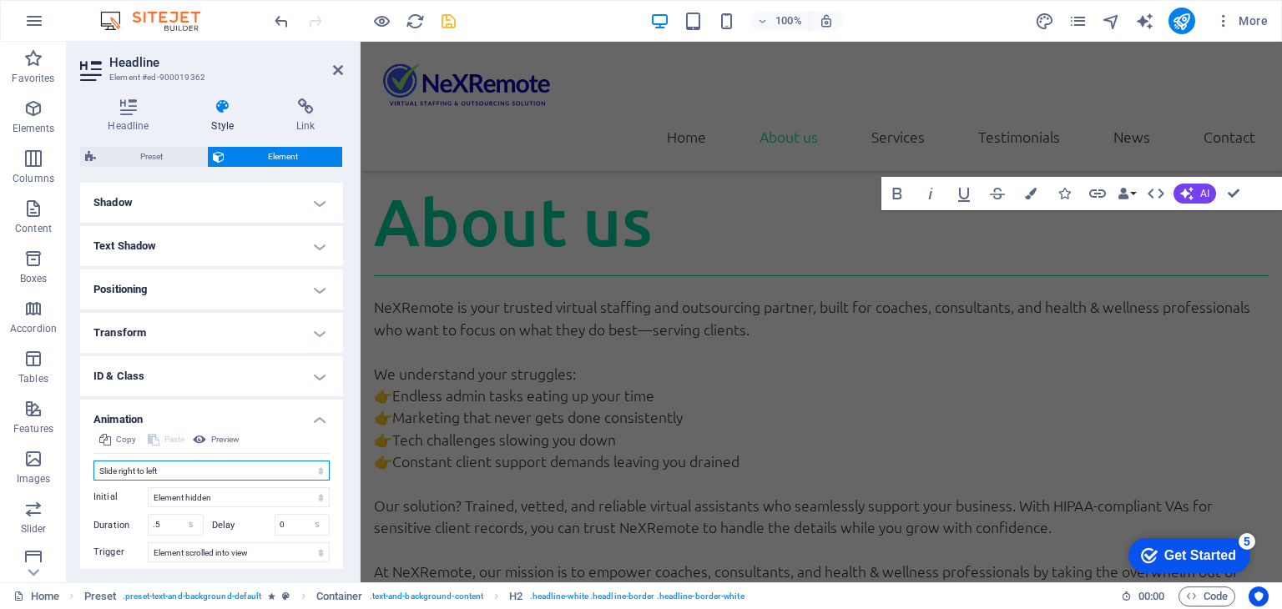
scroll to position [488, 0]
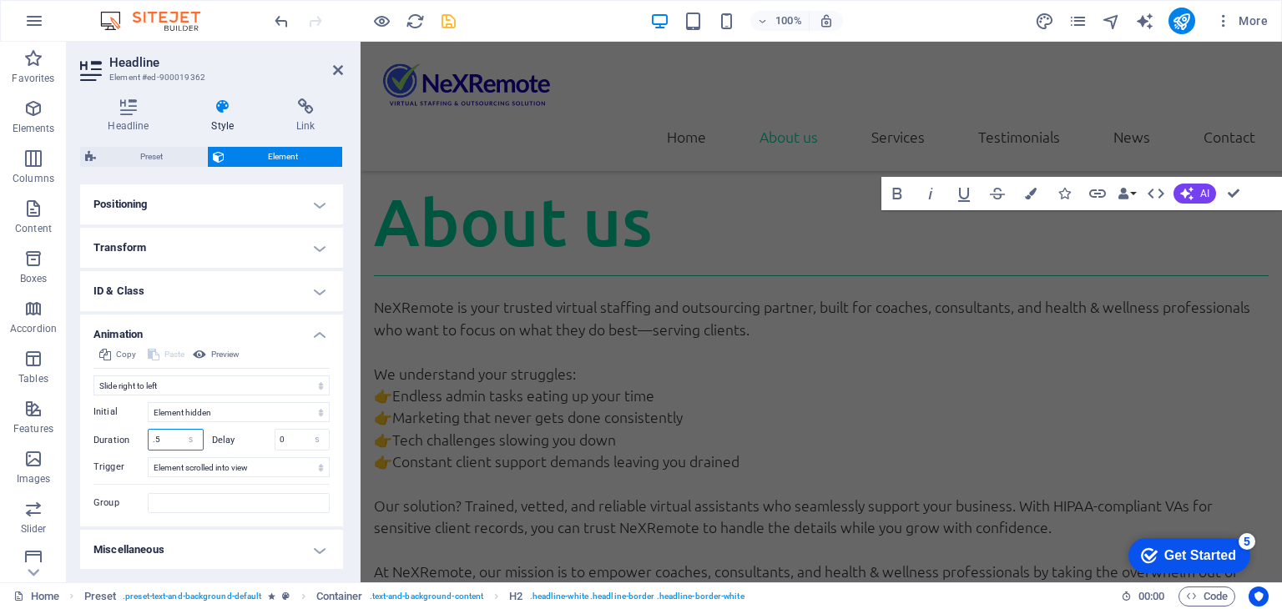
drag, startPoint x: 164, startPoint y: 435, endPoint x: 140, endPoint y: 437, distance: 23.5
click at [140, 437] on div "Duration .5 s ms" at bounding box center [148, 440] width 110 height 22
type input "1"
drag, startPoint x: 287, startPoint y: 442, endPoint x: 274, endPoint y: 442, distance: 12.5
click at [275, 442] on input "0" at bounding box center [302, 440] width 54 height 20
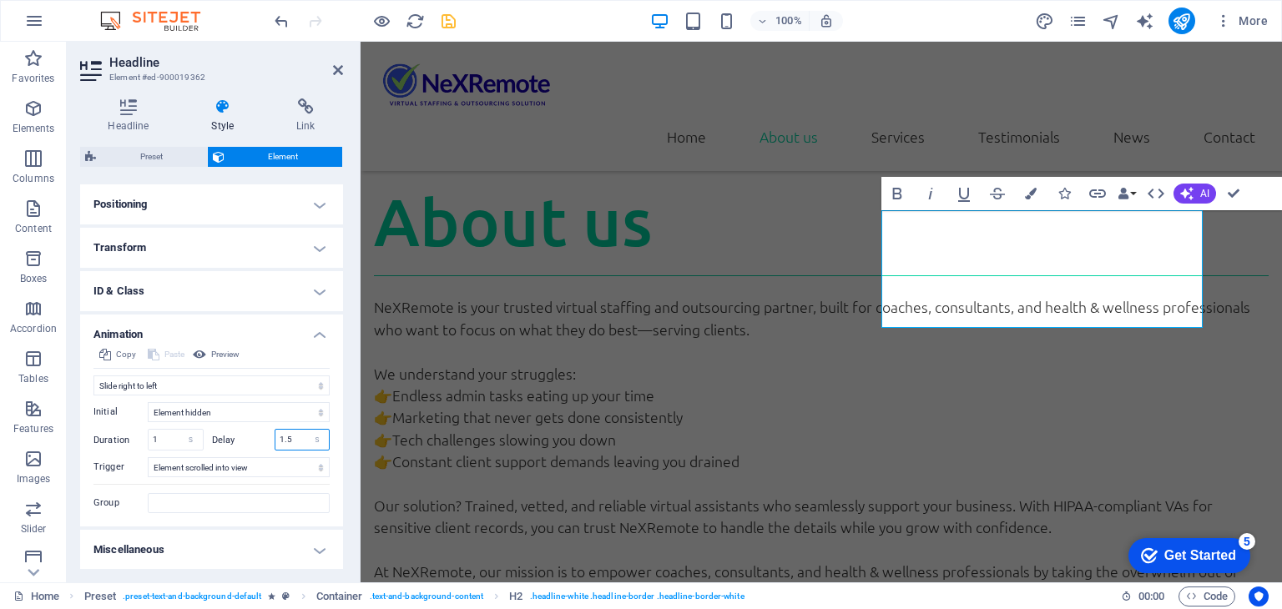
type input "1.5"
click at [237, 440] on label "Delay" at bounding box center [243, 440] width 63 height 9
click at [235, 466] on select "No automatic trigger On page load Element scrolled into view" at bounding box center [239, 467] width 182 height 20
select select "onload"
click at [148, 457] on select "No automatic trigger On page load Element scrolled into view" at bounding box center [239, 467] width 182 height 20
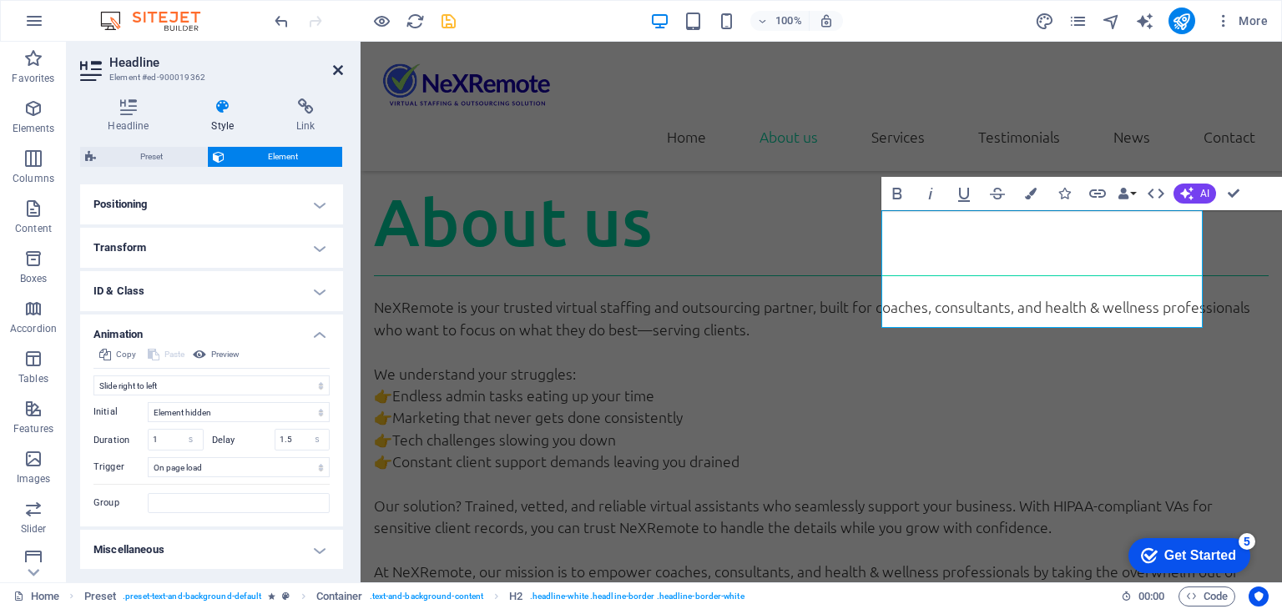
click at [339, 63] on icon at bounding box center [338, 69] width 10 height 13
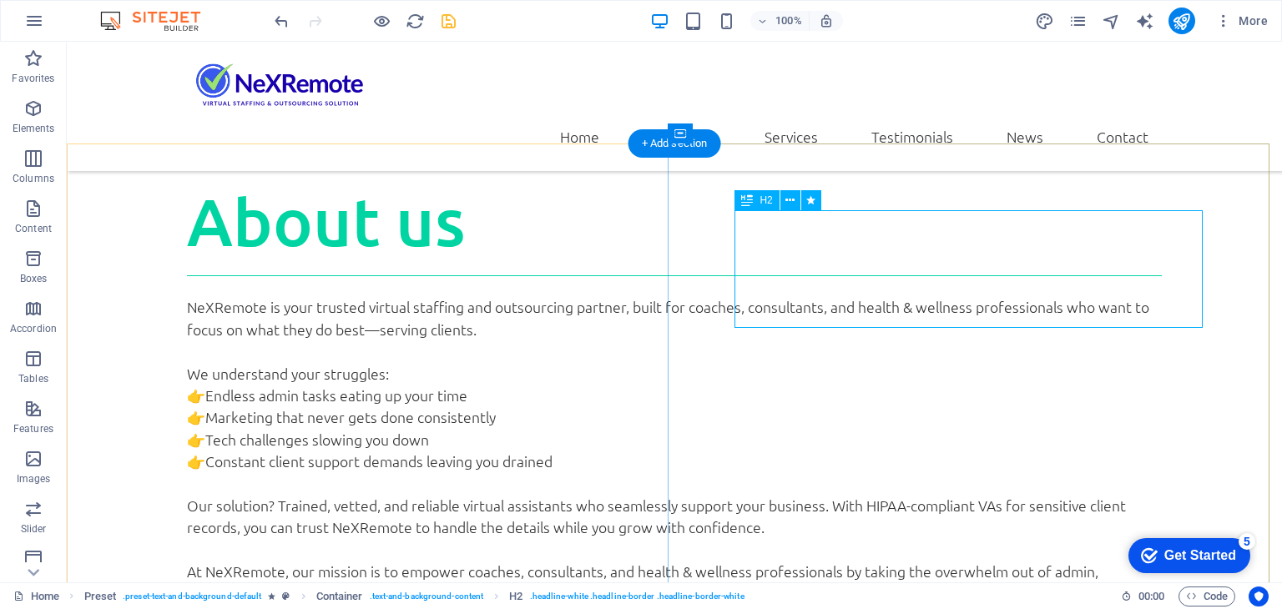
select select "move-right-to-left"
select select "s"
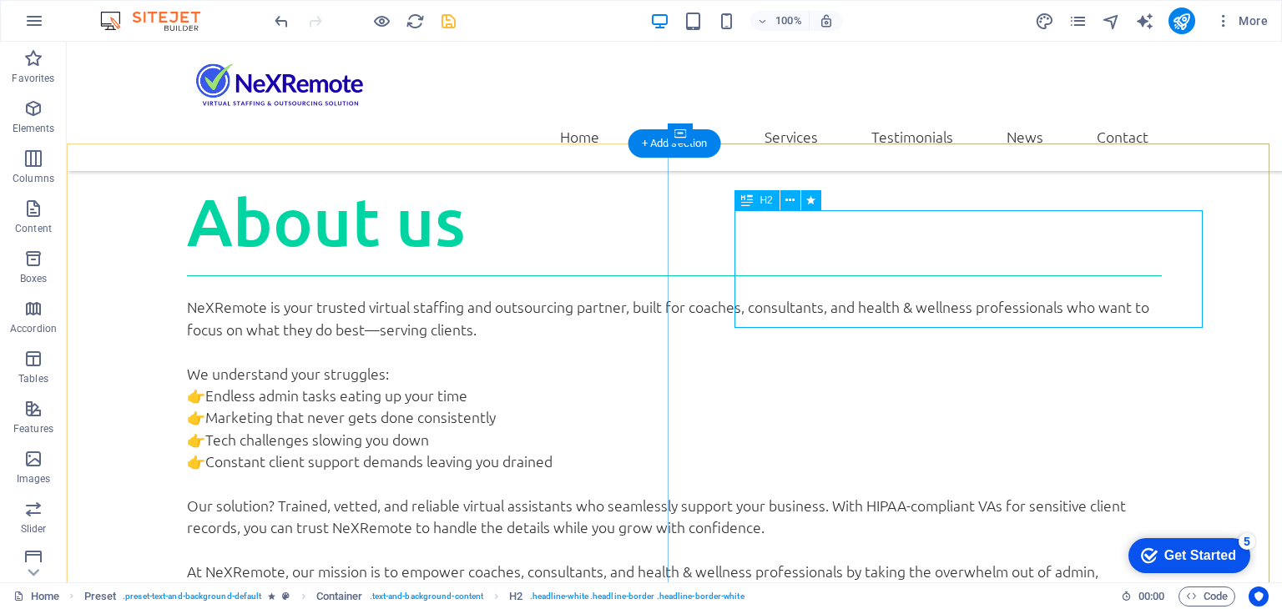
select select "onload"
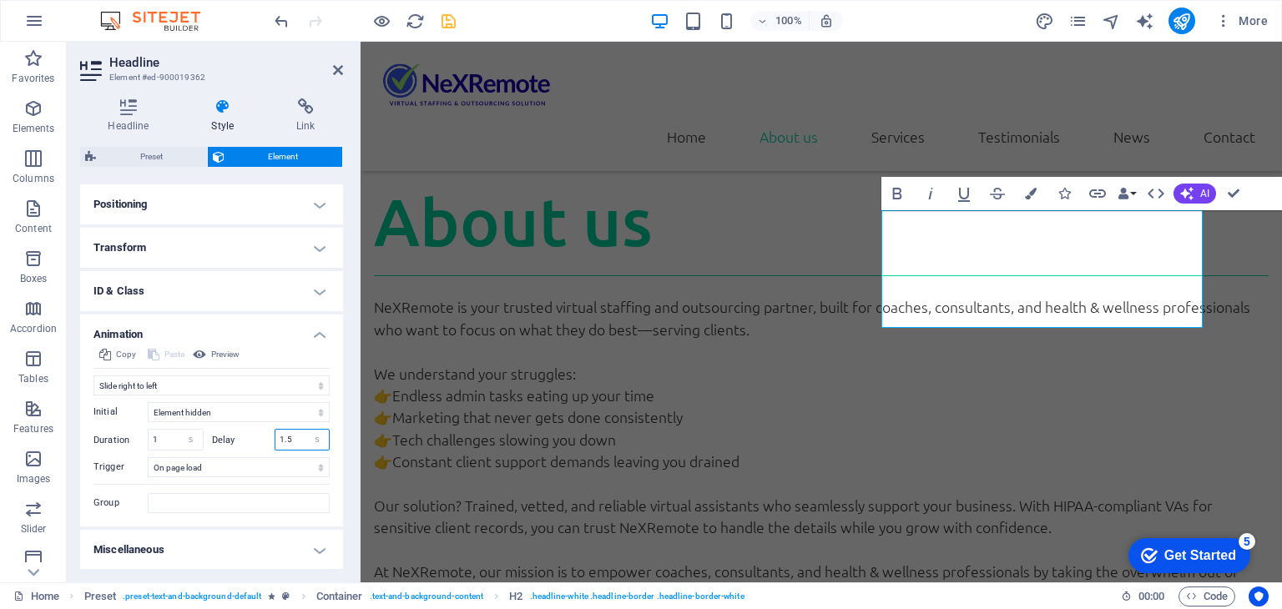
drag, startPoint x: 281, startPoint y: 441, endPoint x: 266, endPoint y: 441, distance: 15.0
click at [266, 441] on div "Delay 1.5 s ms" at bounding box center [271, 440] width 118 height 22
type input "1"
click at [254, 441] on label "Delay" at bounding box center [243, 440] width 63 height 9
click at [337, 68] on icon at bounding box center [338, 69] width 10 height 13
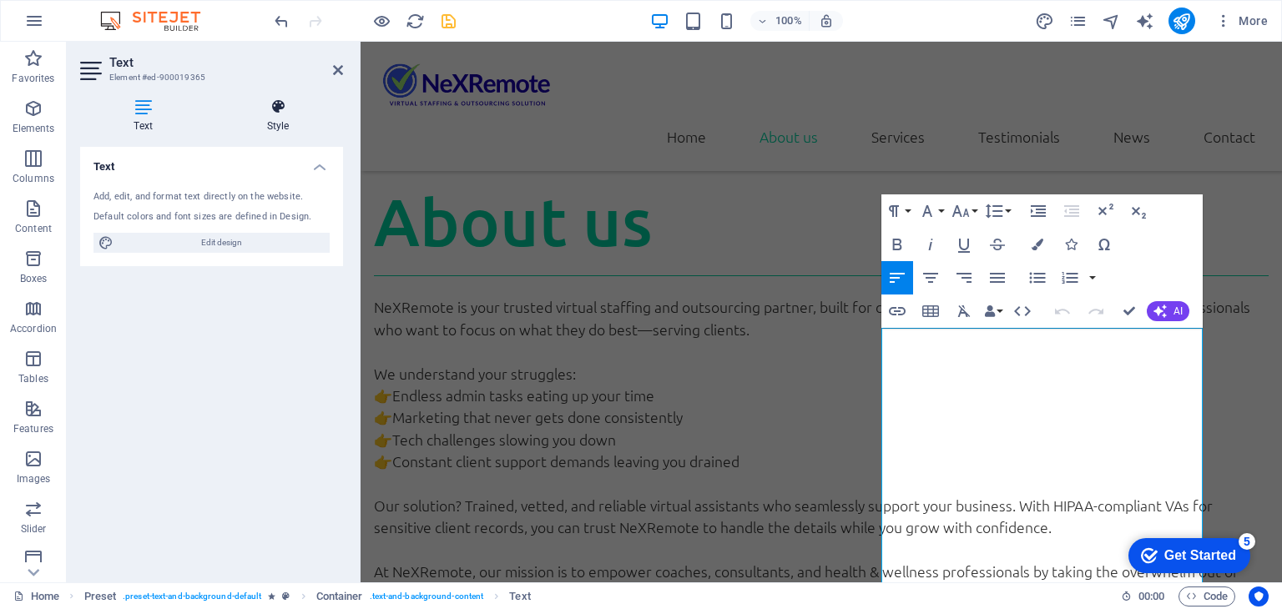
click at [277, 122] on h4 "Style" at bounding box center [278, 115] width 130 height 35
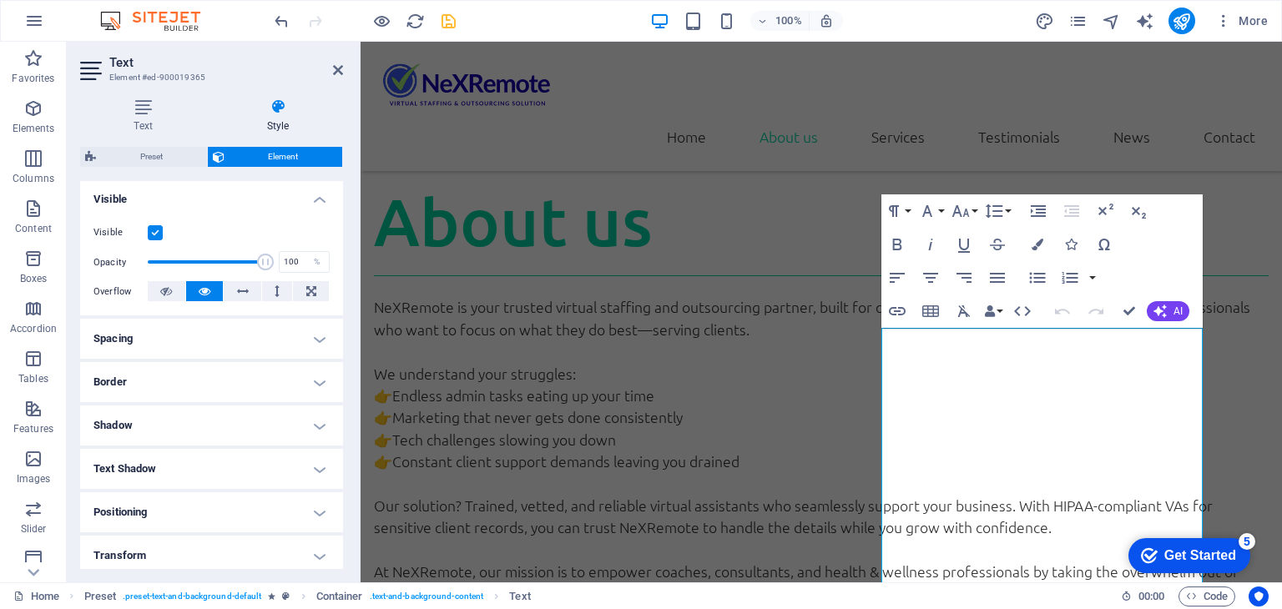
scroll to position [317, 0]
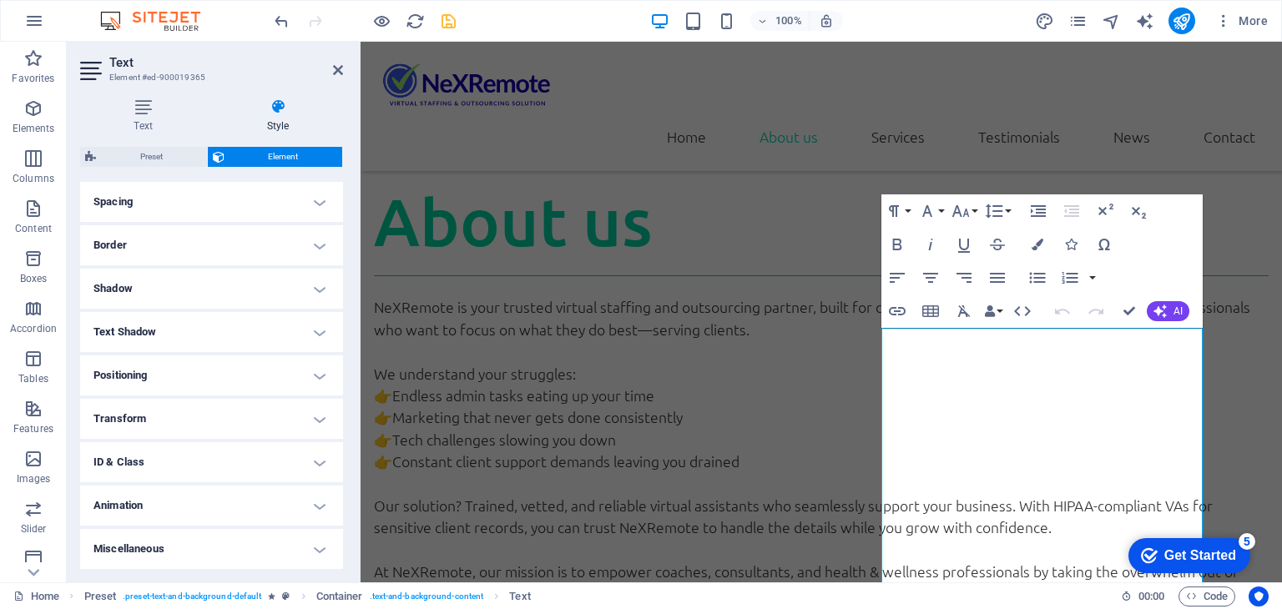
click at [234, 515] on h4 "Animation" at bounding box center [211, 506] width 263 height 40
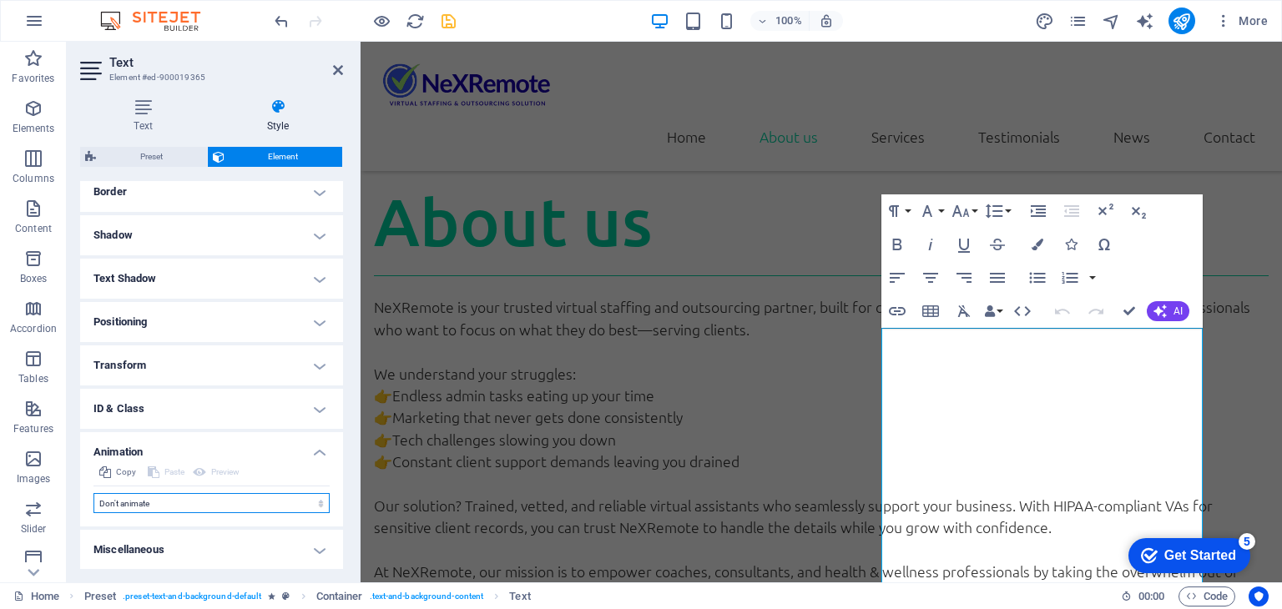
click at [189, 501] on select "Don't animate Show / Hide Slide up/down Zoom in/out Slide left to right Slide r…" at bounding box center [211, 503] width 236 height 20
select select "move-left-to-right"
click at [93, 493] on select "Don't animate Show / Hide Slide up/down Zoom in/out Slide left to right Slide r…" at bounding box center [211, 503] width 236 height 20
select select "scroll"
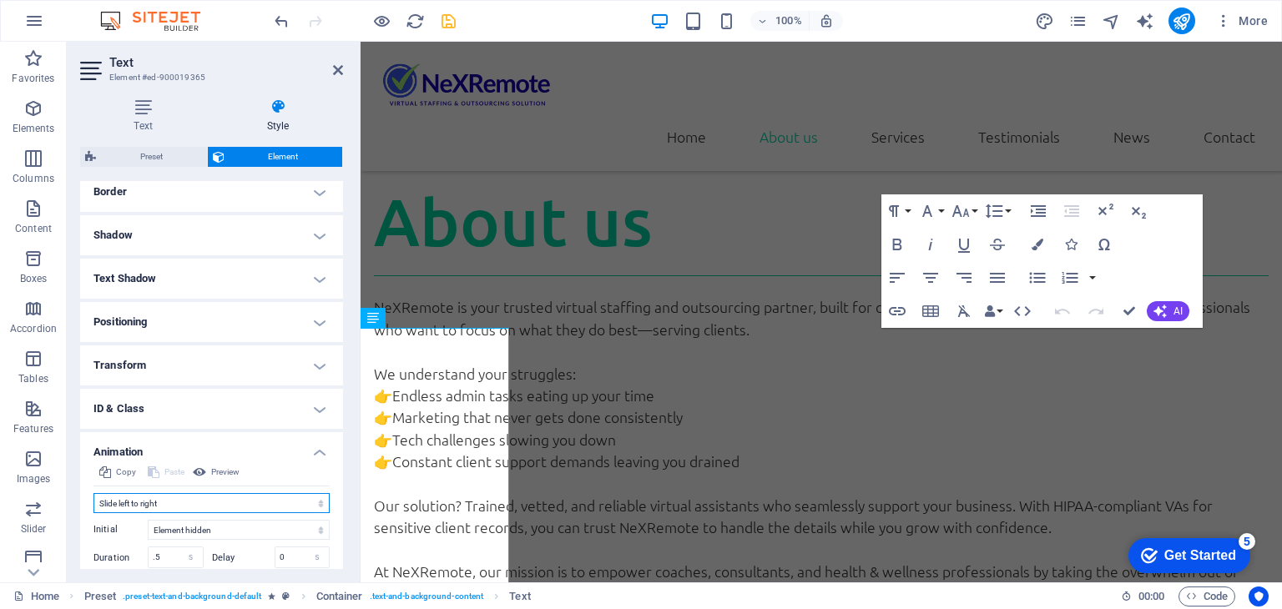
click at [169, 500] on select "Don't animate Show / Hide Slide up/down Zoom in/out Slide left to right Slide r…" at bounding box center [211, 503] width 236 height 20
select select "move-right-to-left"
click at [93, 493] on select "Don't animate Show / Hide Slide up/down Zoom in/out Slide left to right Slide r…" at bounding box center [211, 503] width 236 height 20
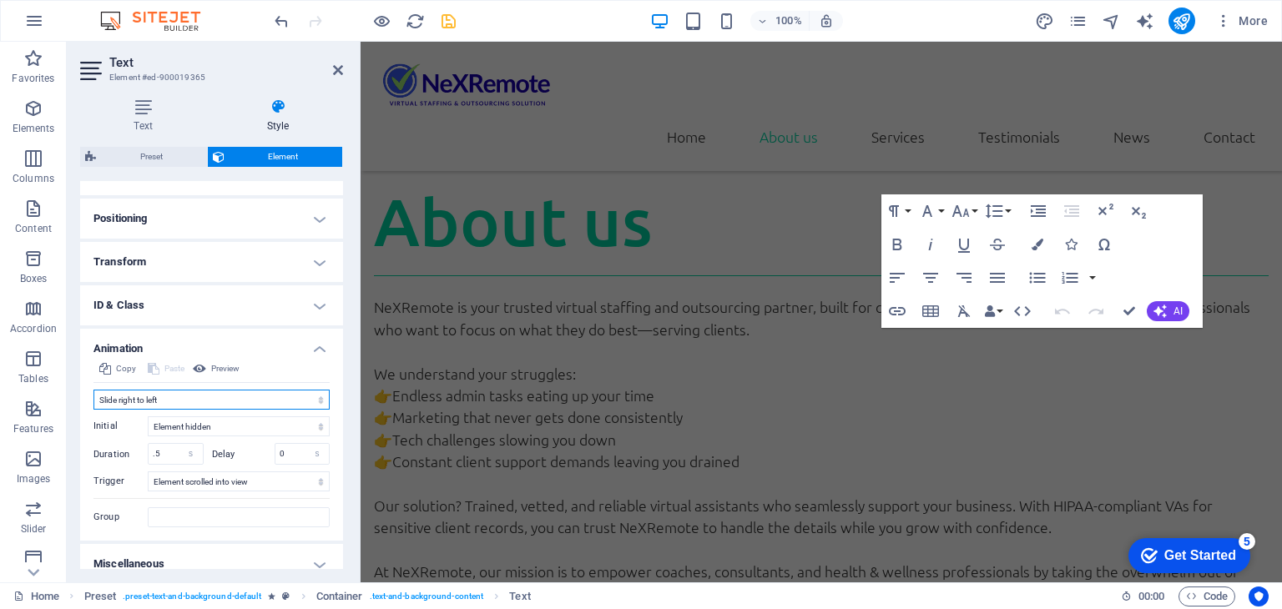
scroll to position [488, 0]
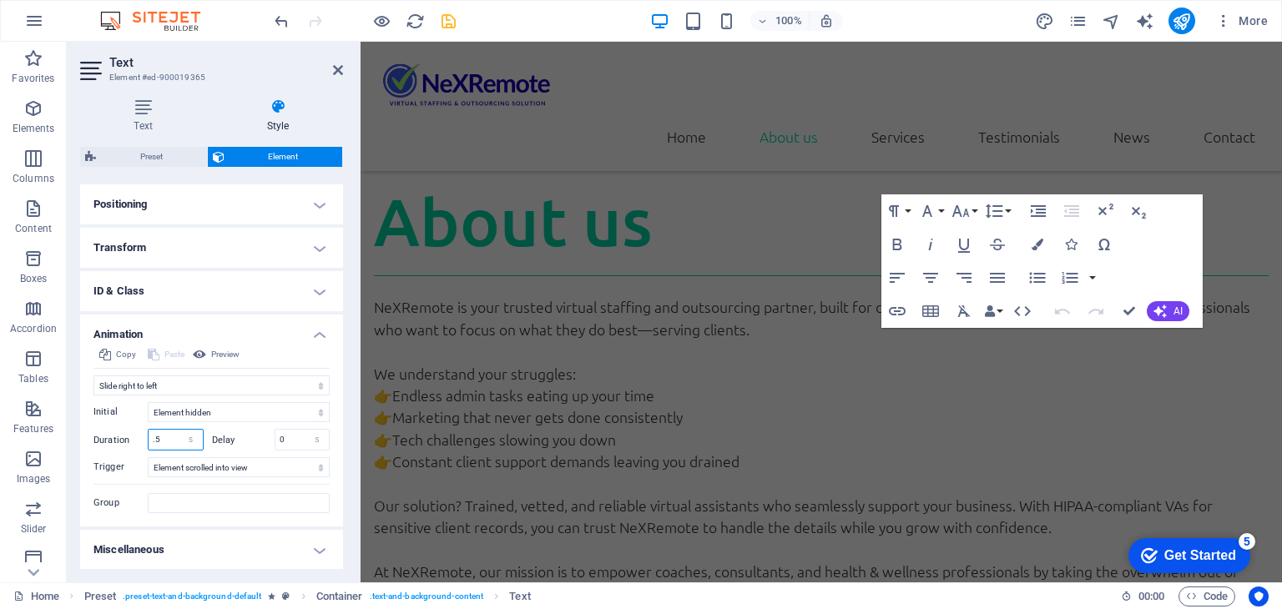
drag, startPoint x: 160, startPoint y: 436, endPoint x: 136, endPoint y: 435, distance: 24.3
click at [136, 436] on div "Duration .5 s ms" at bounding box center [148, 440] width 110 height 22
type input "1"
click at [271, 439] on div "Delay 0 s ms" at bounding box center [271, 440] width 118 height 22
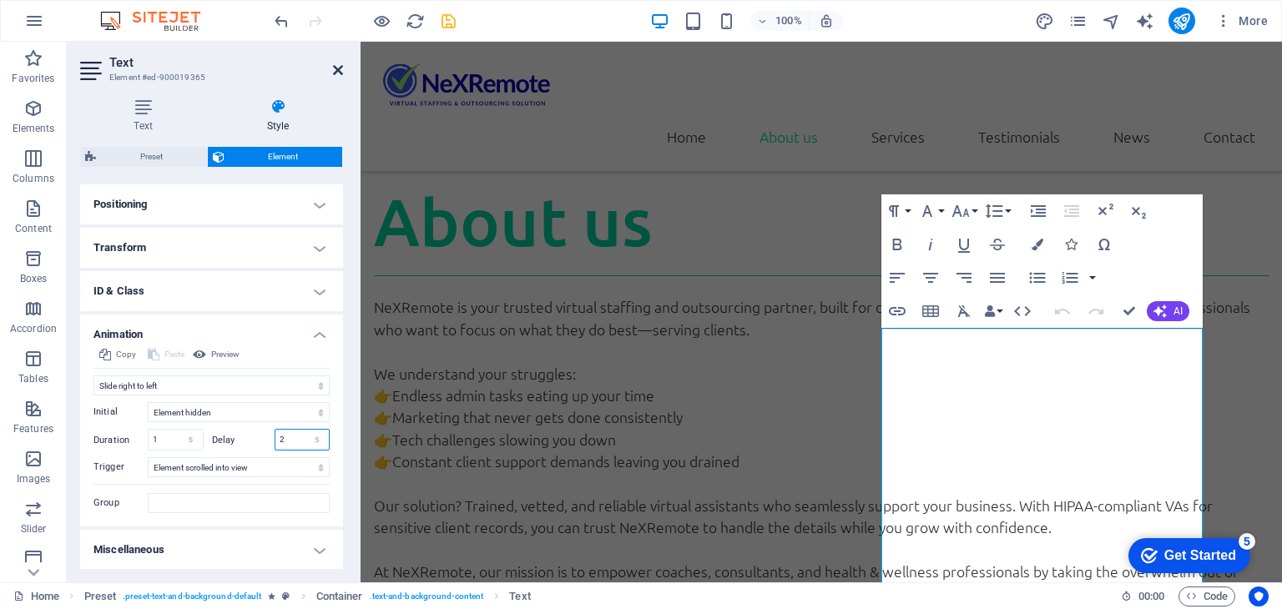
type input "2"
click at [340, 70] on icon at bounding box center [338, 69] width 10 height 13
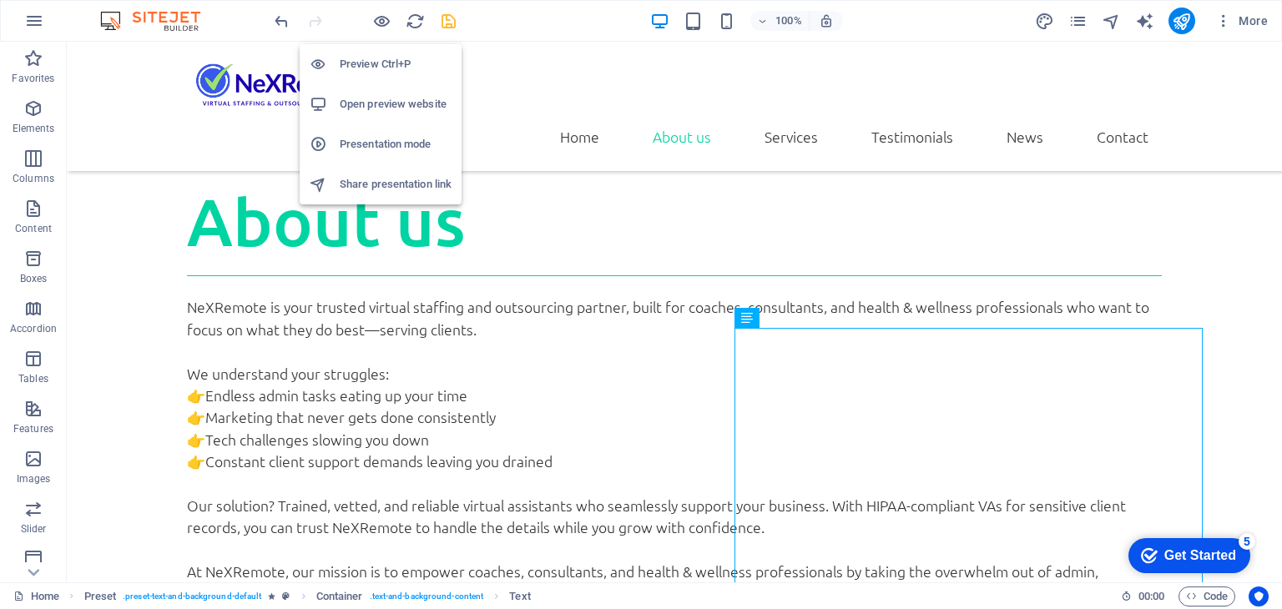
click at [380, 60] on h6 "Preview Ctrl+P" at bounding box center [396, 64] width 112 height 20
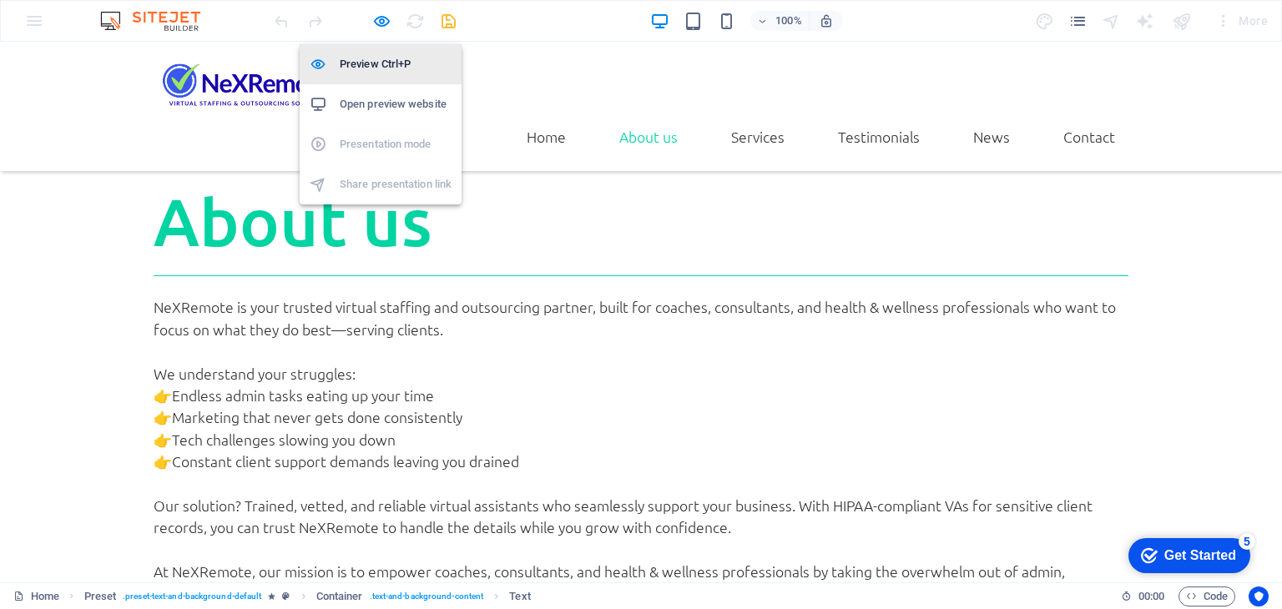
click at [380, 60] on h6 "Preview Ctrl+P" at bounding box center [396, 64] width 112 height 20
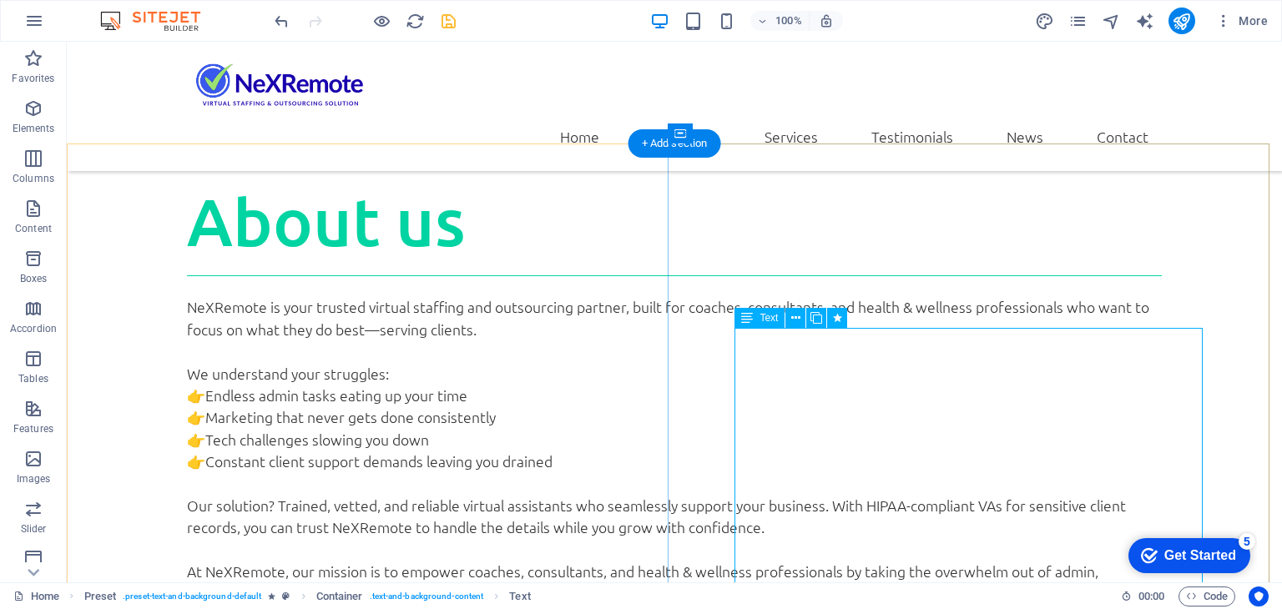
select select "move-right-to-left"
select select "s"
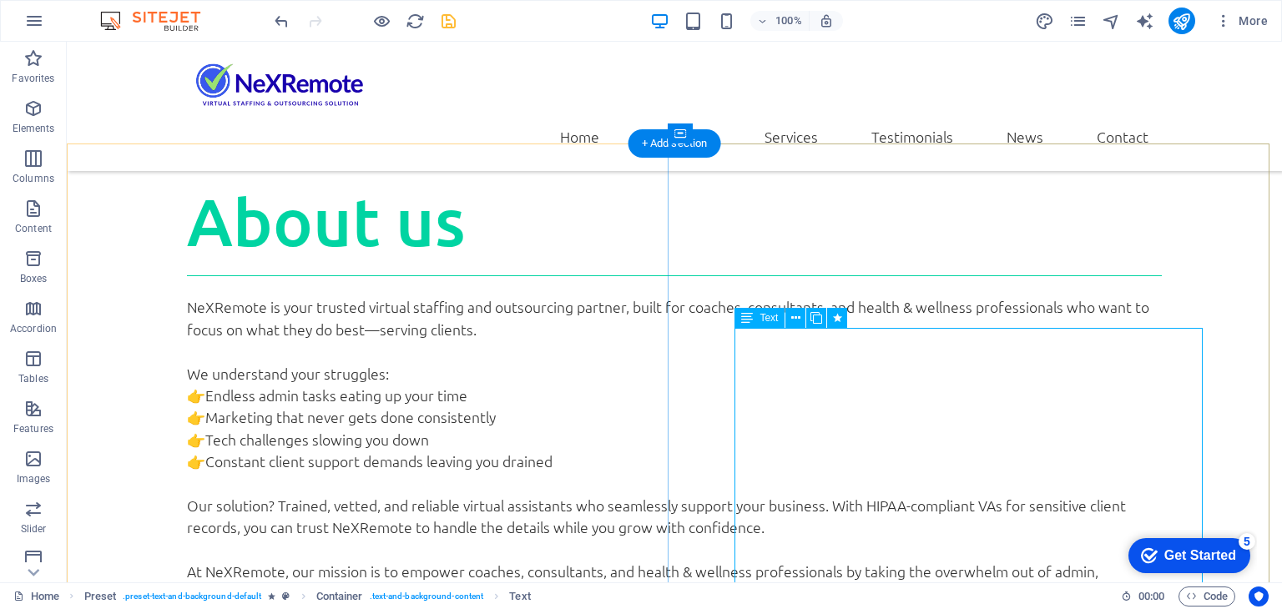
select select "scroll"
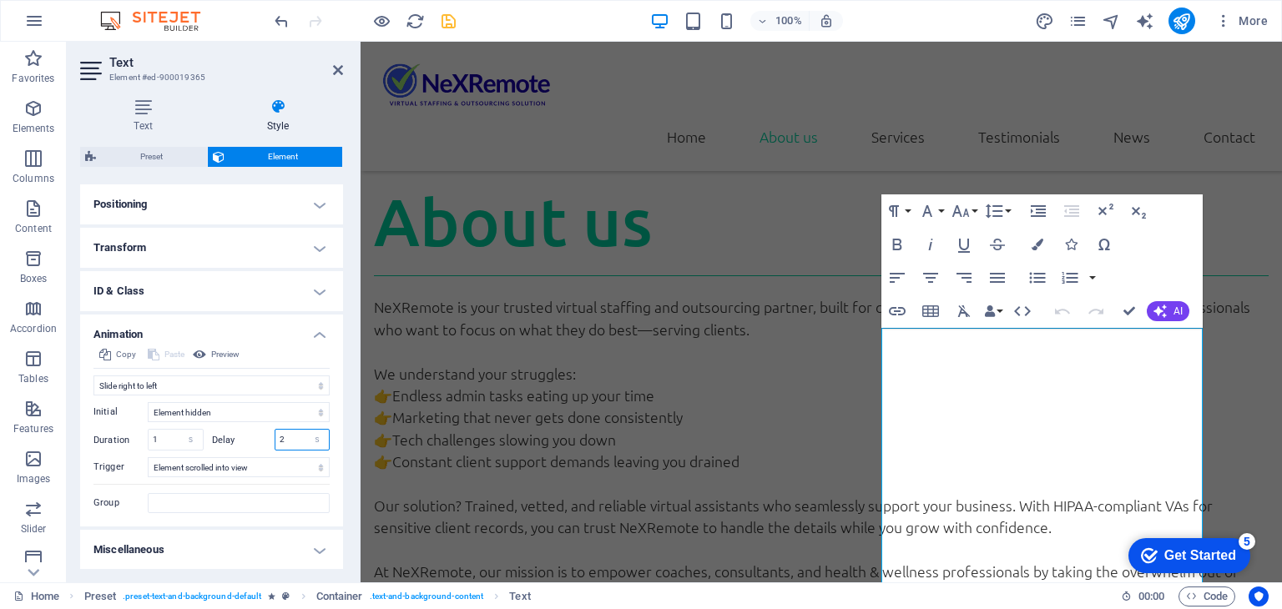
click at [269, 437] on div "Delay 2 s ms" at bounding box center [271, 440] width 118 height 22
type input "1.5"
click at [330, 366] on div "Copy Paste Preview Don't animate Show / Hide Slide up/down Zoom in/out Slide le…" at bounding box center [211, 436] width 263 height 182
click at [337, 76] on icon at bounding box center [338, 69] width 10 height 13
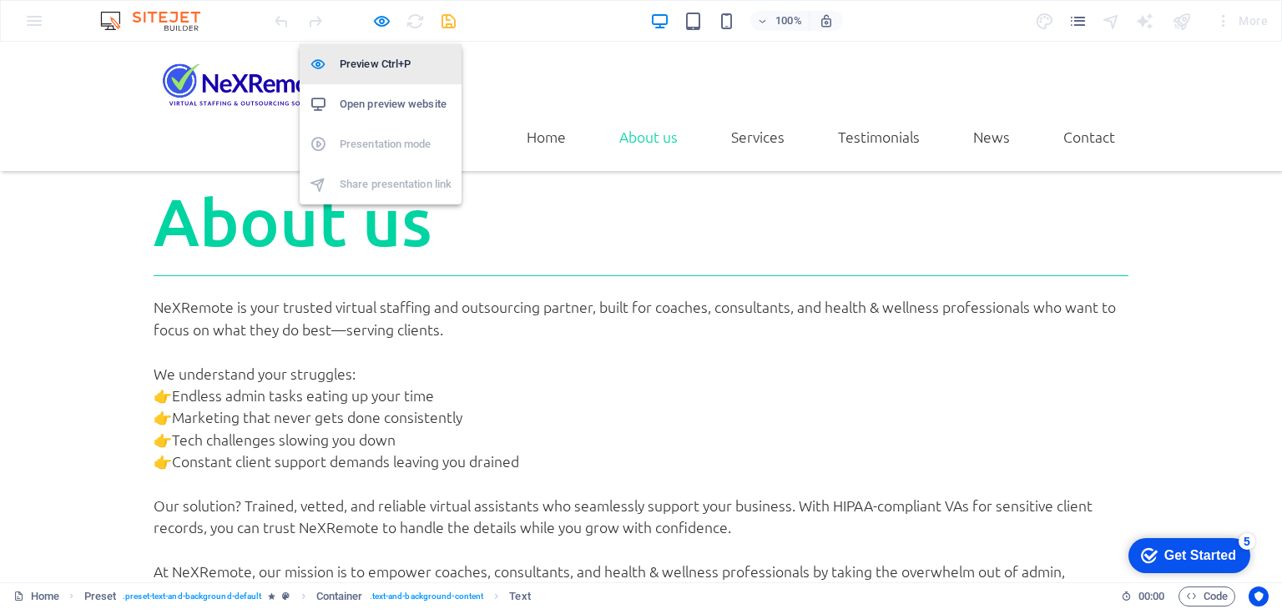
click at [363, 62] on h6 "Preview Ctrl+P" at bounding box center [396, 64] width 112 height 20
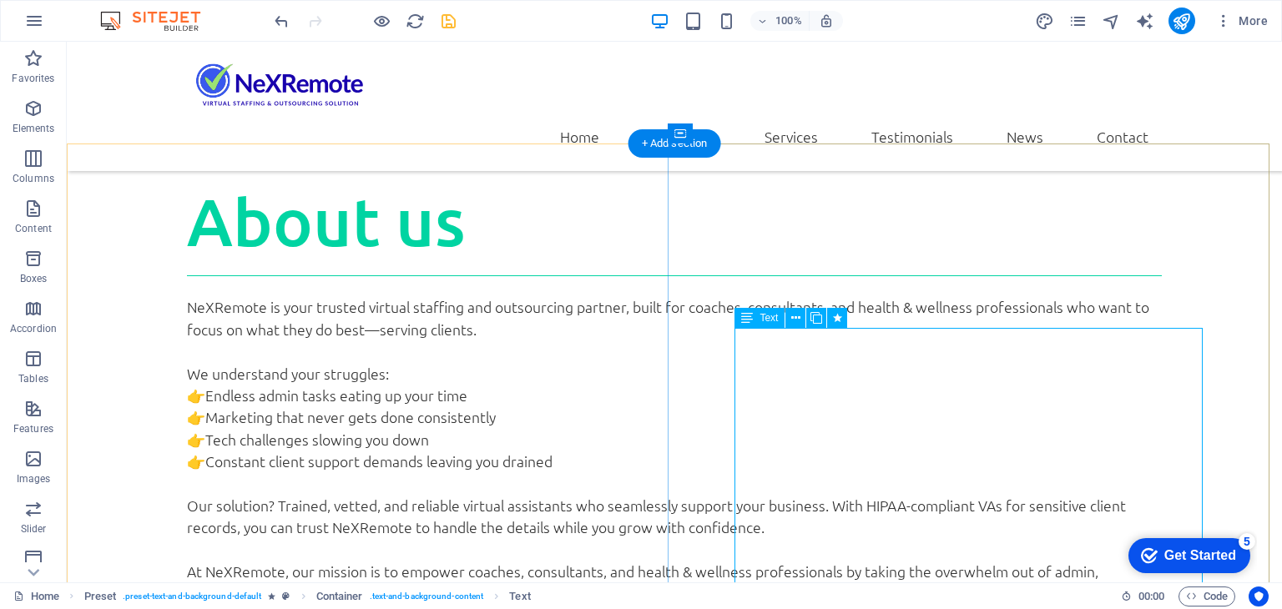
select select "move-right-to-left"
select select "s"
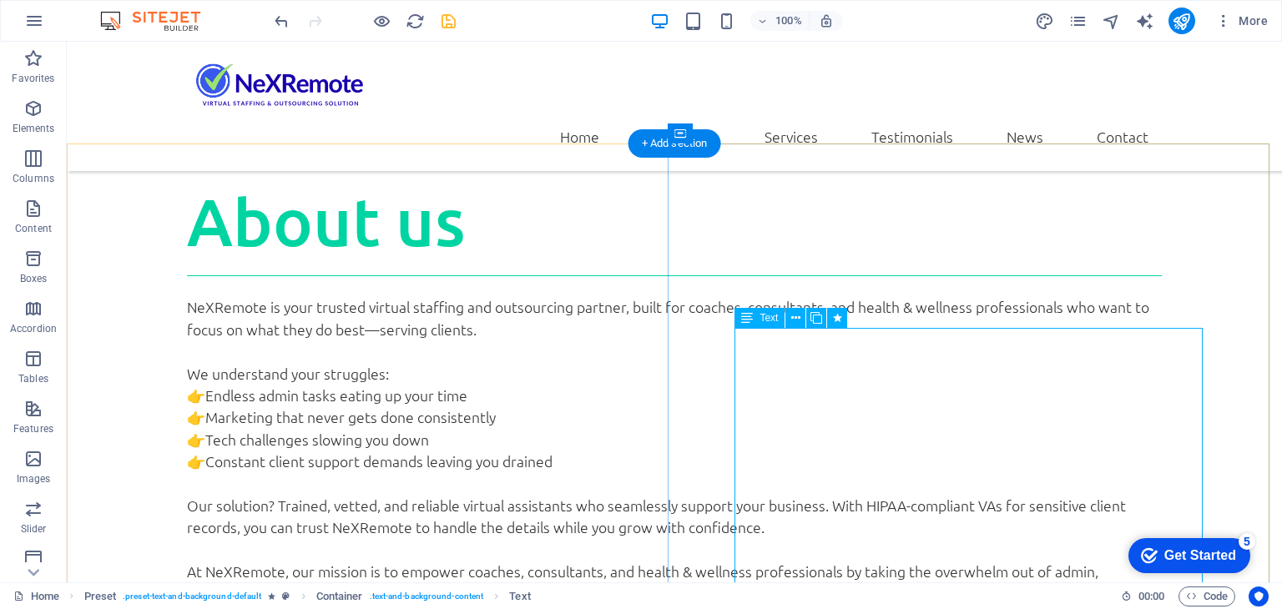
select select "scroll"
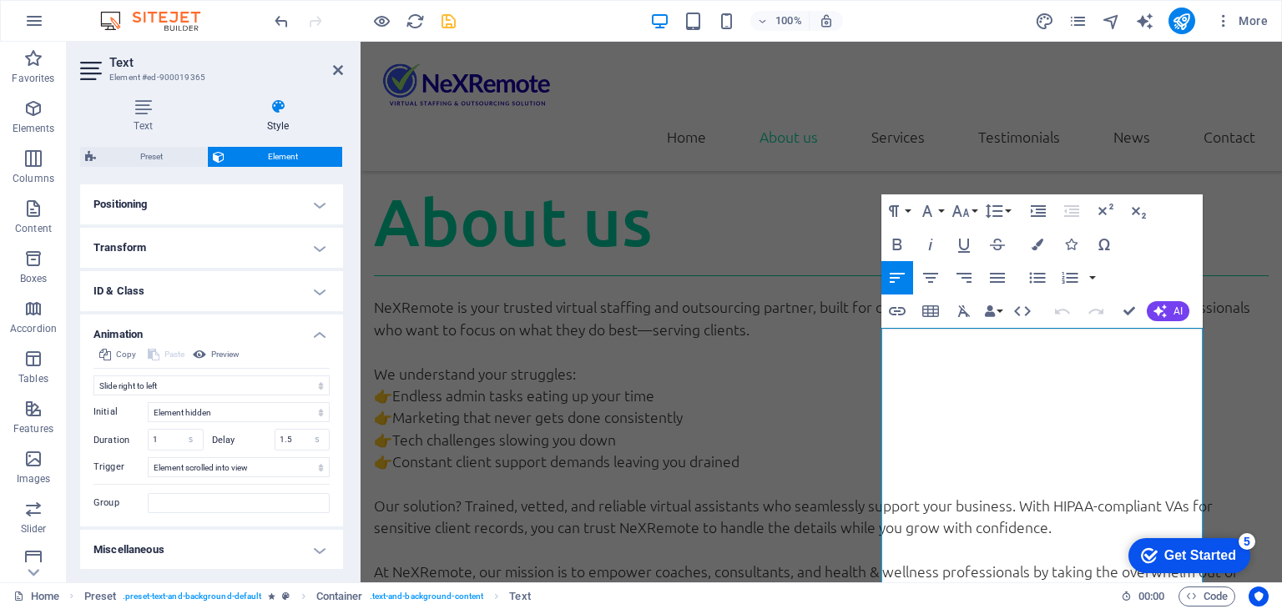
drag, startPoint x: 290, startPoint y: 436, endPoint x: 264, endPoint y: 436, distance: 26.7
click at [264, 436] on div "Delay 1.5 s ms" at bounding box center [271, 440] width 118 height 22
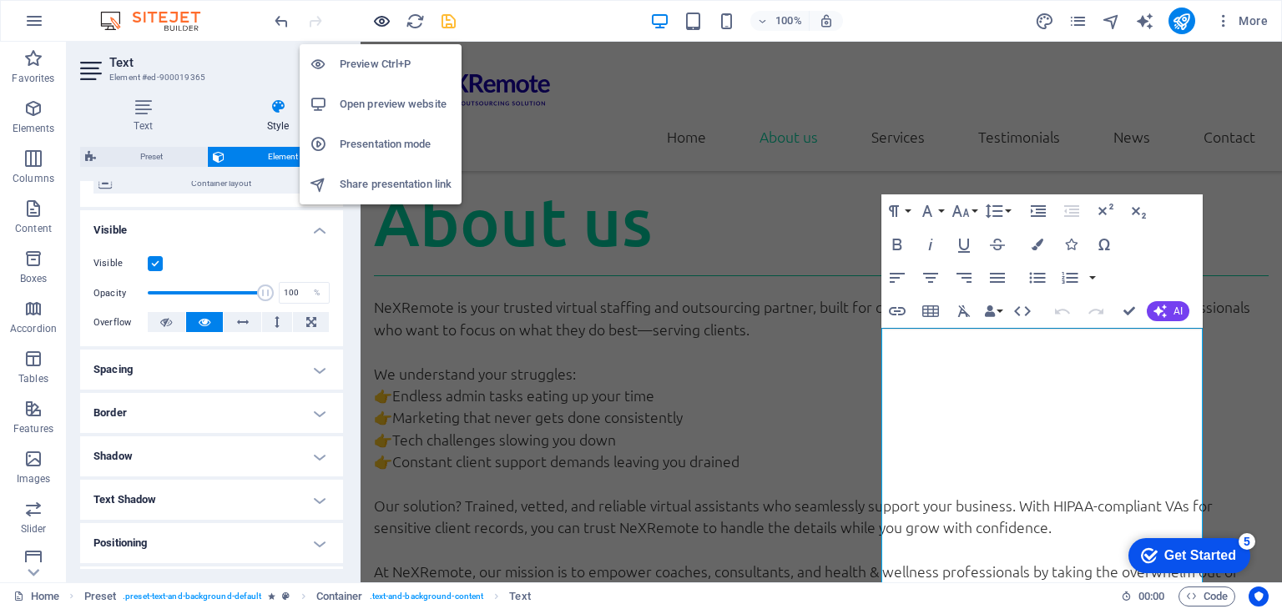
type input "1"
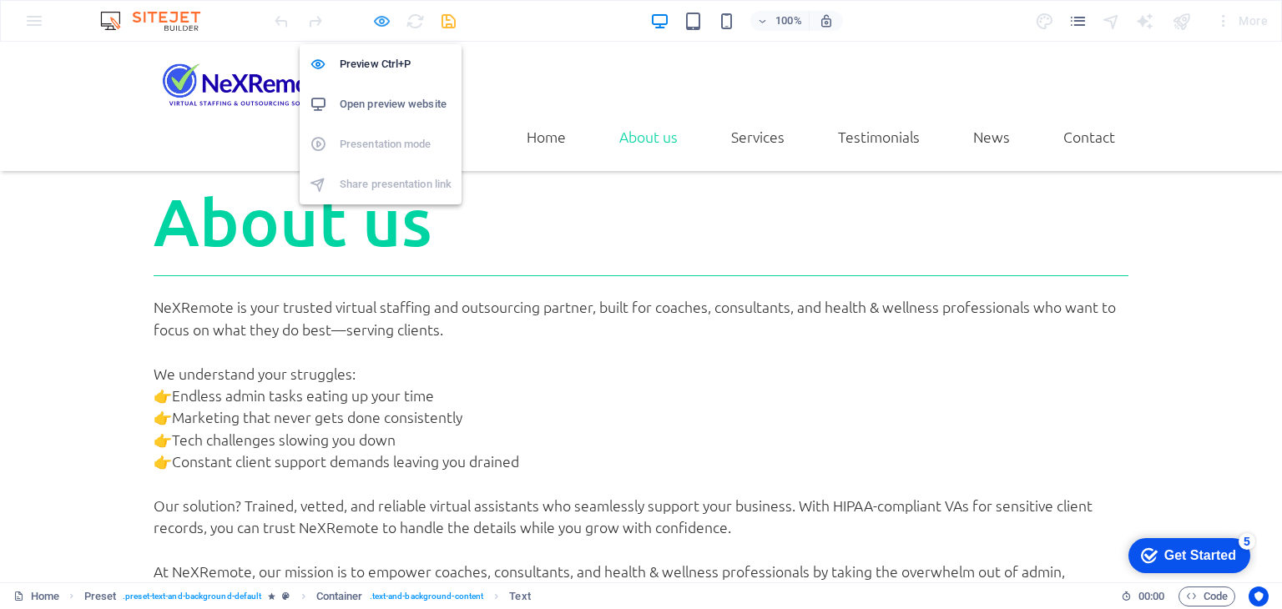
select select "move-right-to-left"
select select "s"
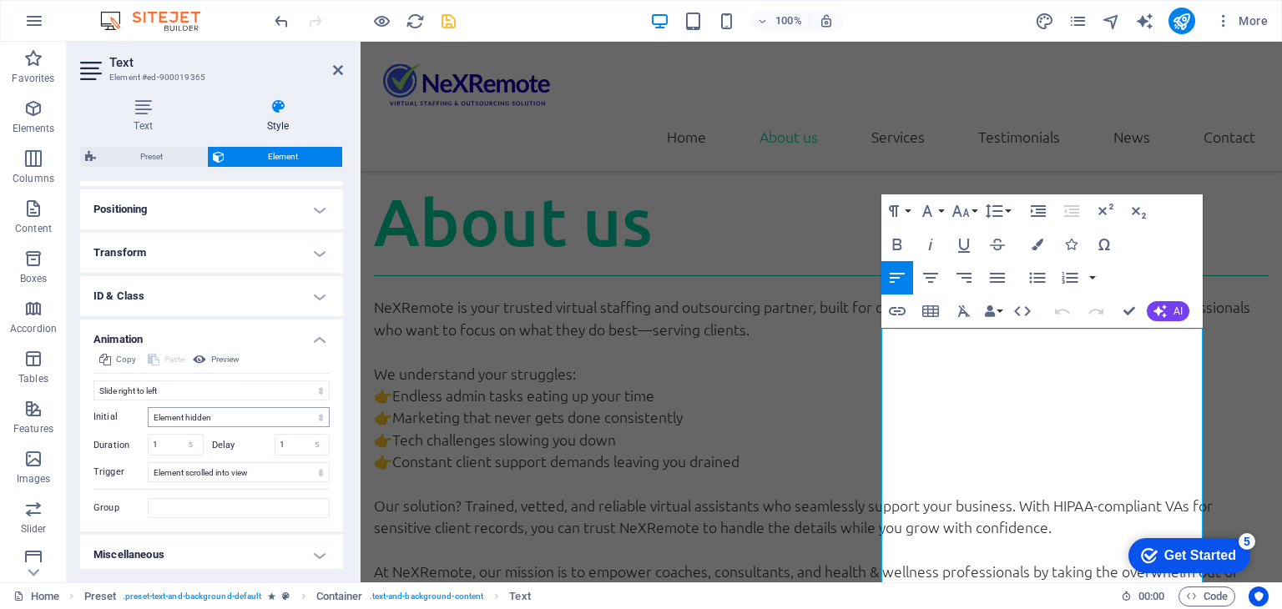
scroll to position [488, 0]
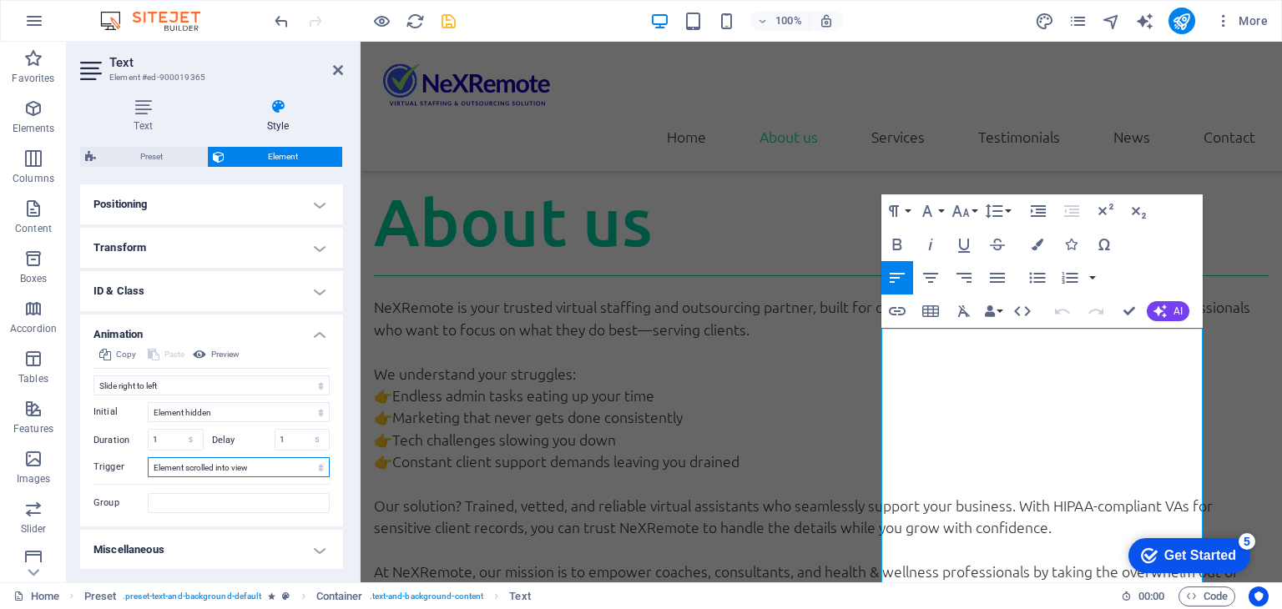
click at [224, 468] on select "No automatic trigger On page load Element scrolled into view" at bounding box center [239, 467] width 182 height 20
select select "onload"
click at [148, 457] on select "No automatic trigger On page load Element scrolled into view" at bounding box center [239, 467] width 182 height 20
drag, startPoint x: 274, startPoint y: 441, endPoint x: 310, endPoint y: 353, distance: 95.0
click at [275, 441] on input "1" at bounding box center [302, 440] width 54 height 20
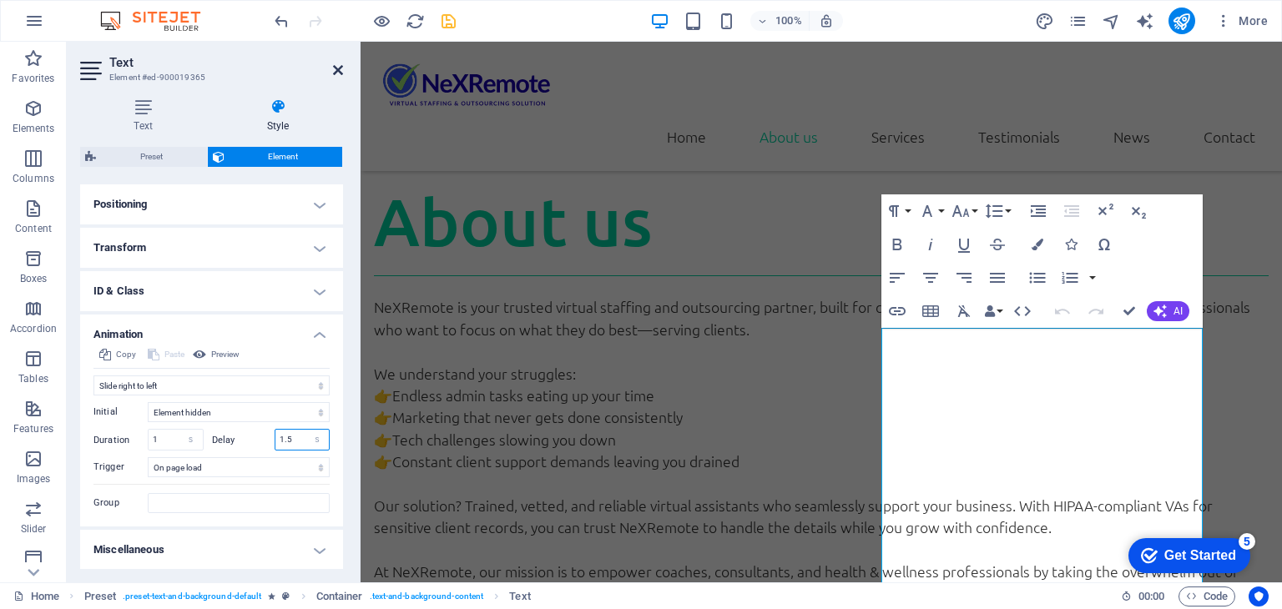
type input "1.5"
click at [338, 64] on icon at bounding box center [338, 69] width 10 height 13
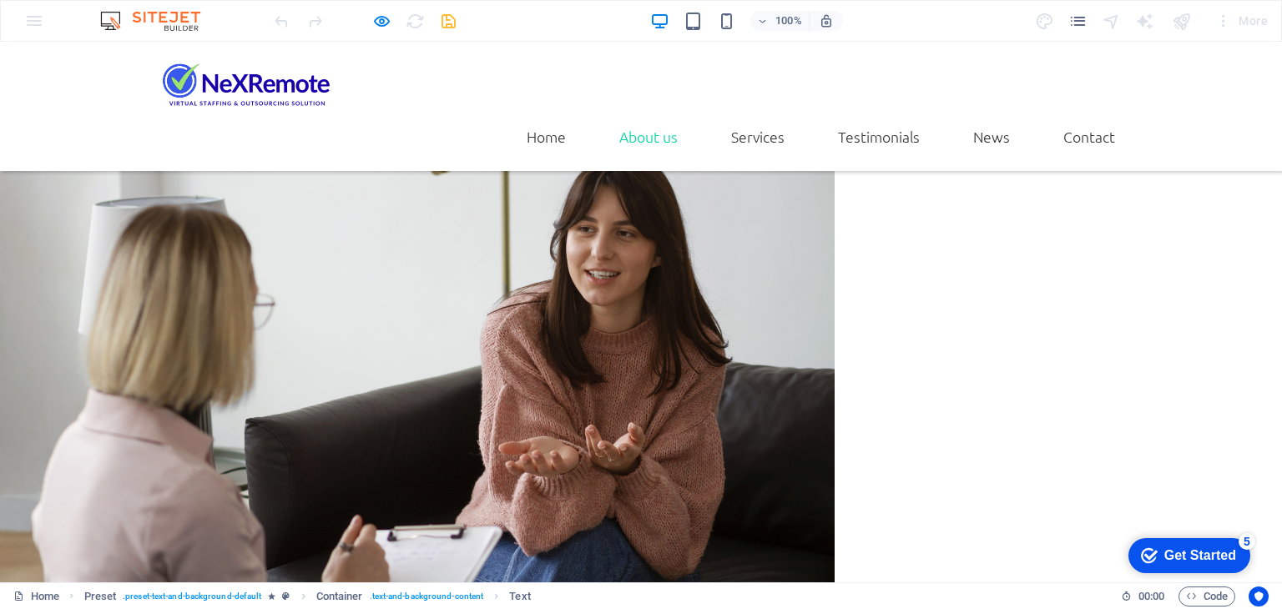
scroll to position [1835, 0]
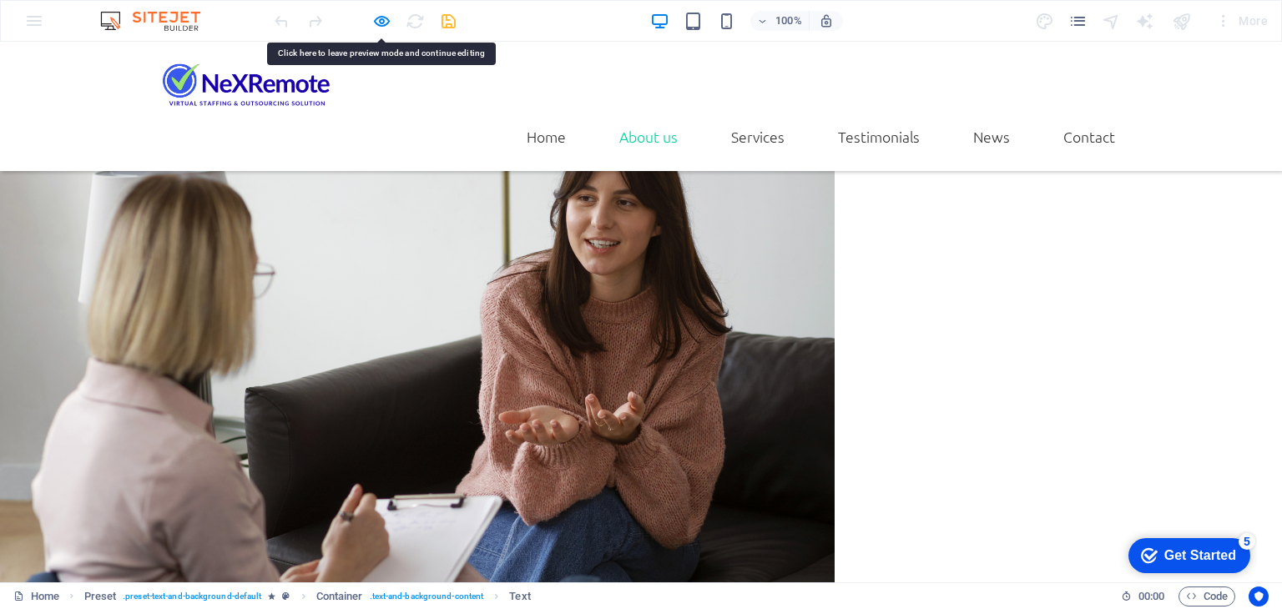
click at [368, 21] on div at bounding box center [364, 21] width 187 height 27
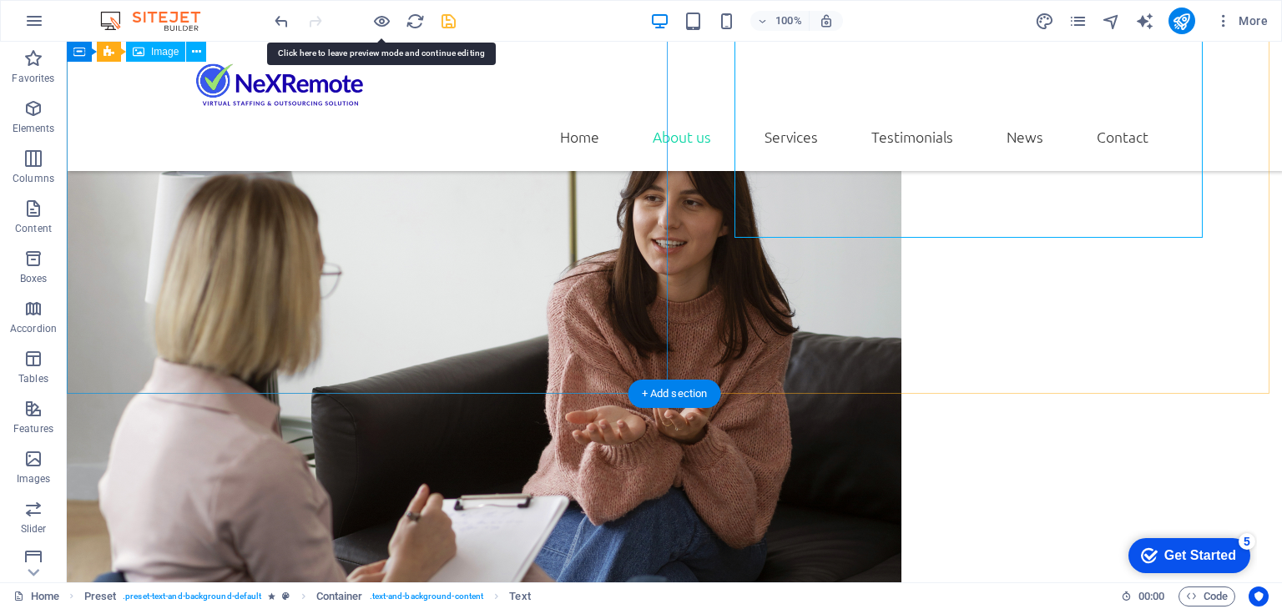
click at [584, 368] on figure at bounding box center [674, 508] width 1215 height 1001
select select "px"
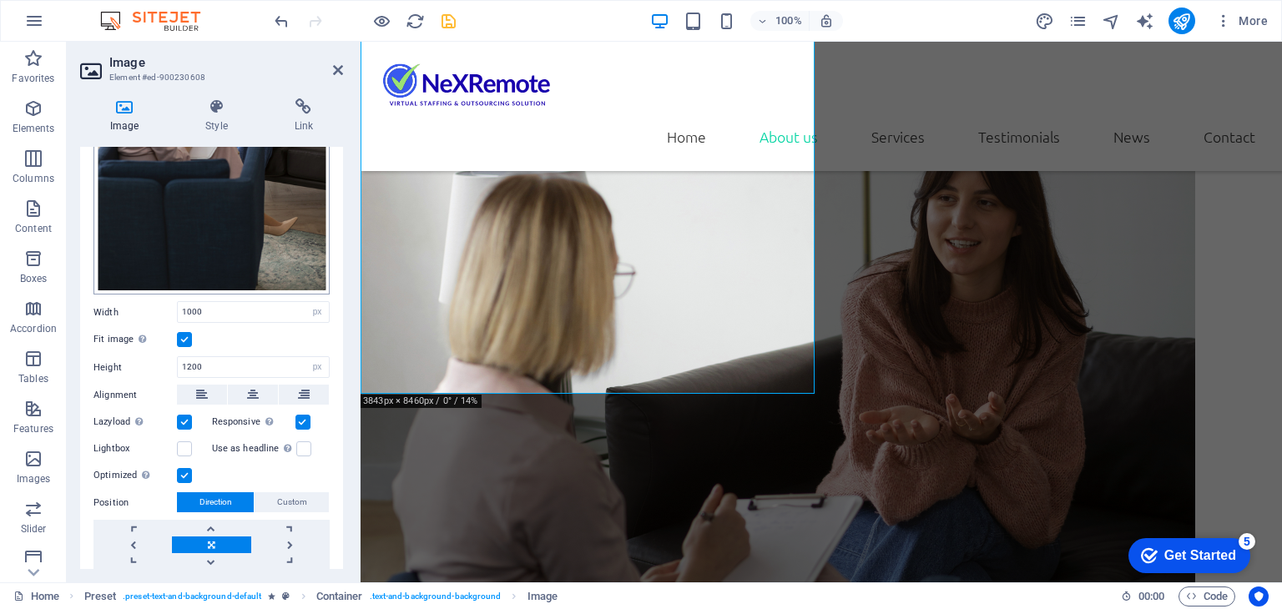
scroll to position [250, 0]
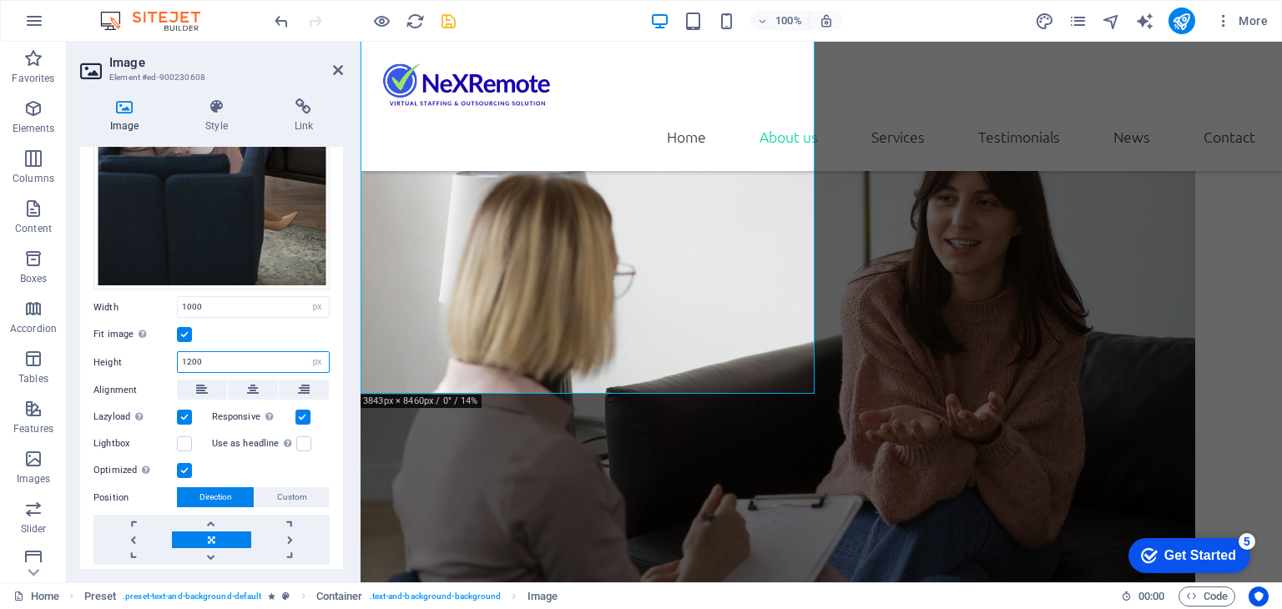
click at [190, 363] on input "1200" at bounding box center [253, 362] width 151 height 20
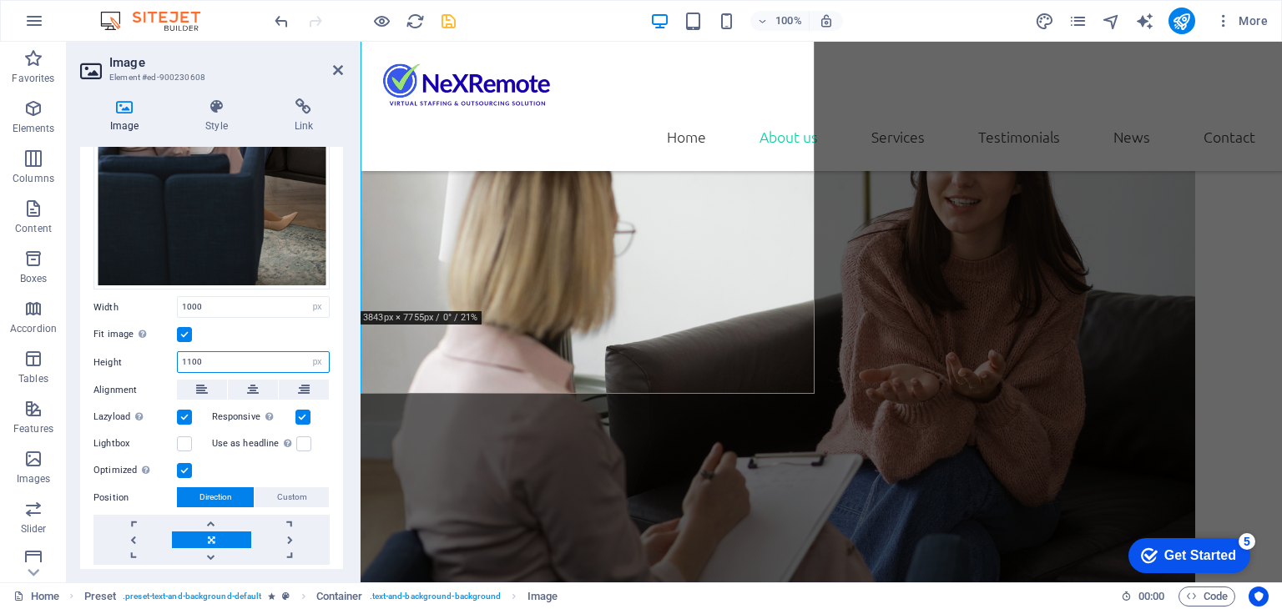
type input "1100"
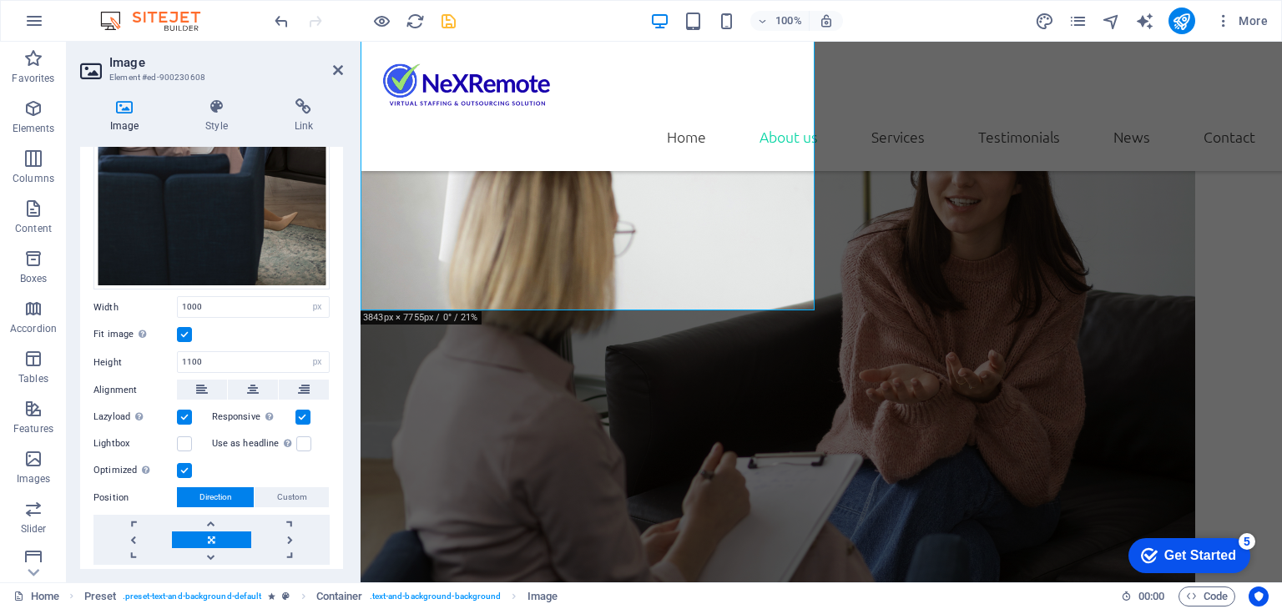
click at [254, 335] on div "Fit image Automatically fit image to a fixed width and height" at bounding box center [211, 335] width 236 height 20
click at [334, 65] on icon at bounding box center [338, 69] width 10 height 13
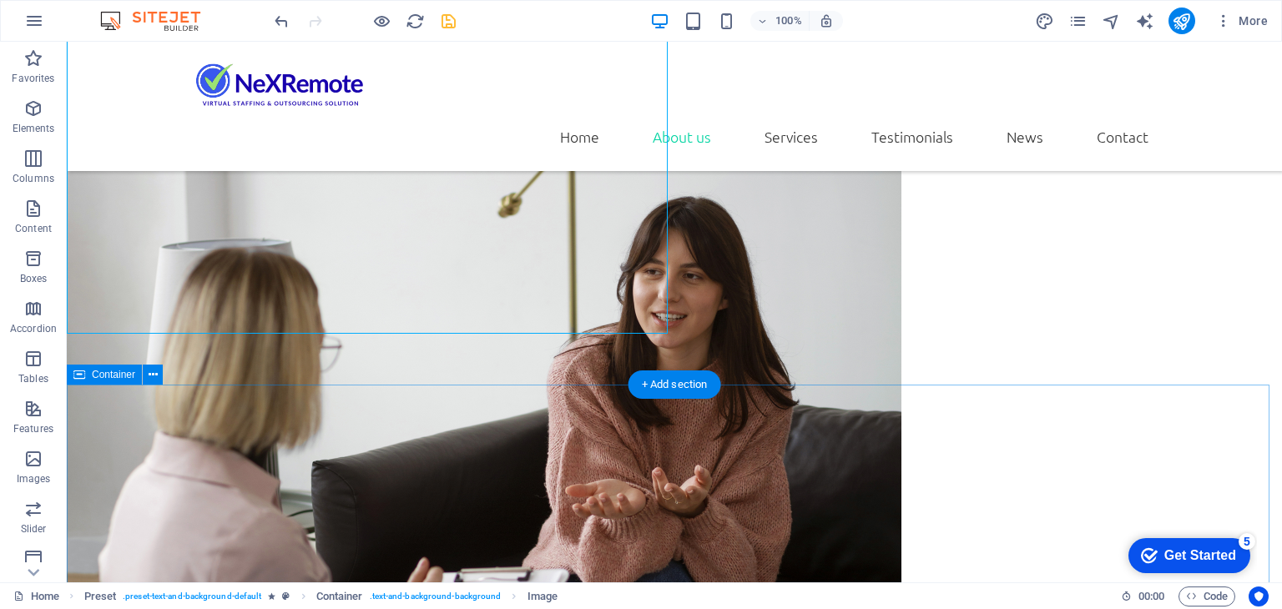
scroll to position [1669, 0]
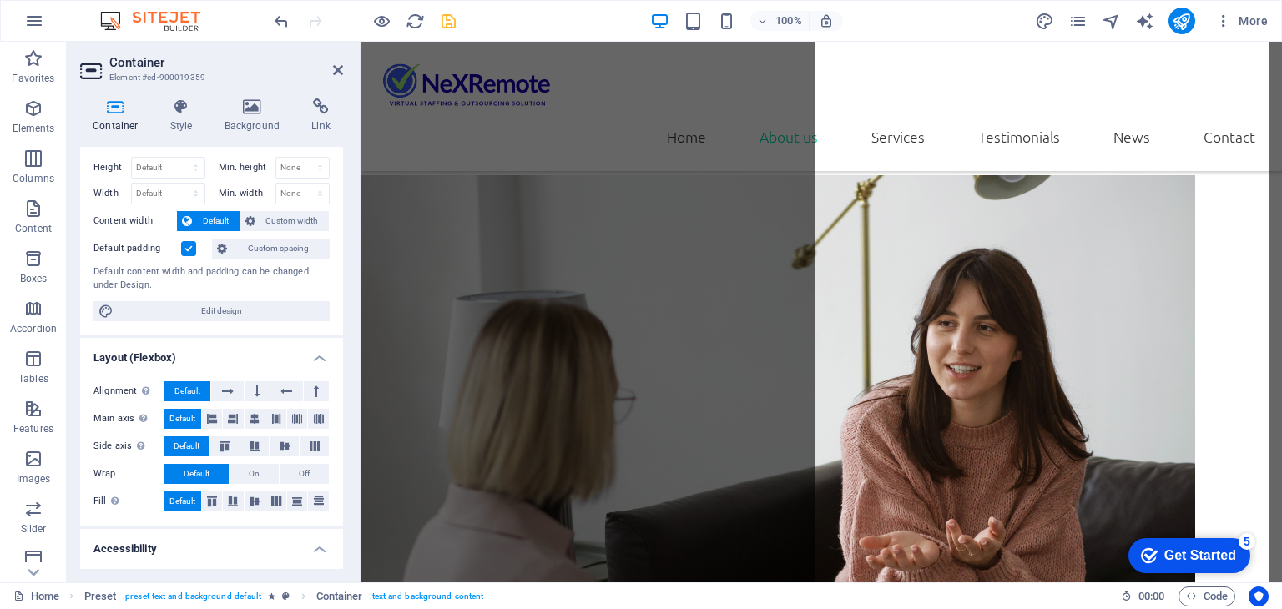
scroll to position [0, 0]
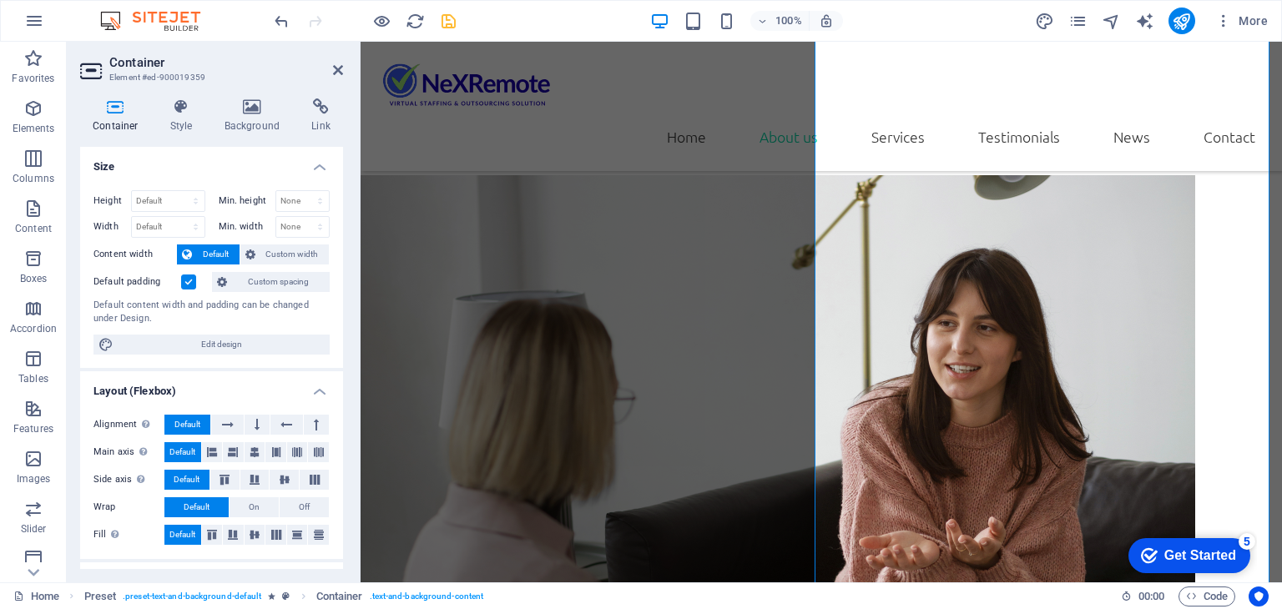
click at [100, 121] on h4 "Container" at bounding box center [119, 115] width 78 height 35
click at [340, 68] on icon at bounding box center [338, 69] width 10 height 13
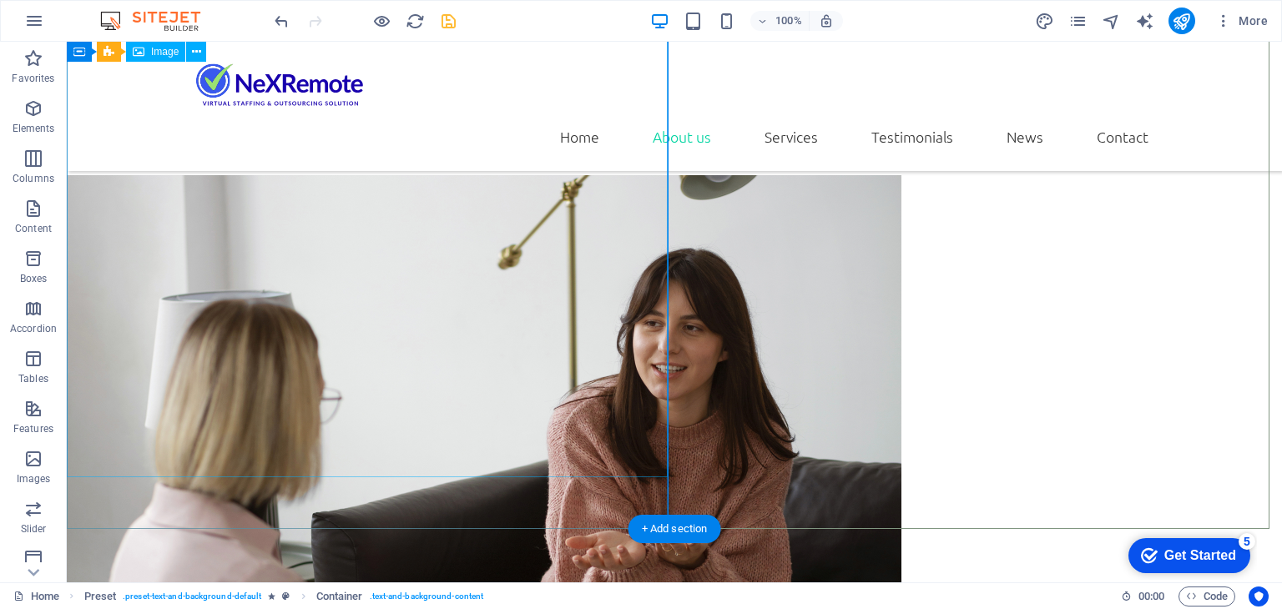
select select "px"
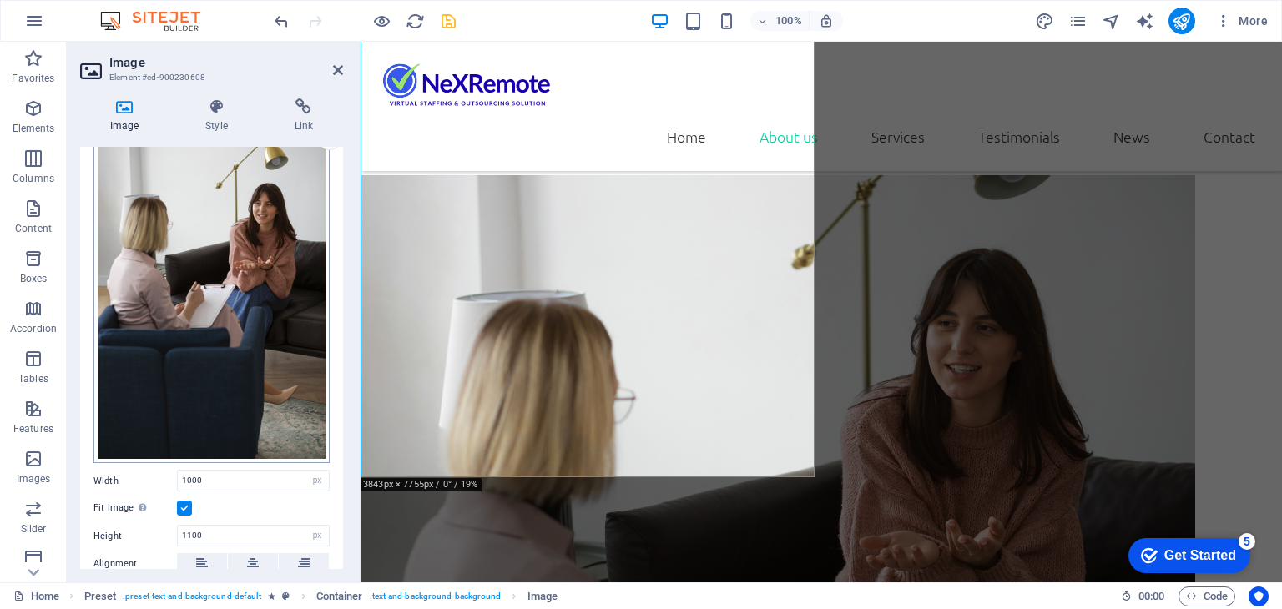
scroll to position [250, 0]
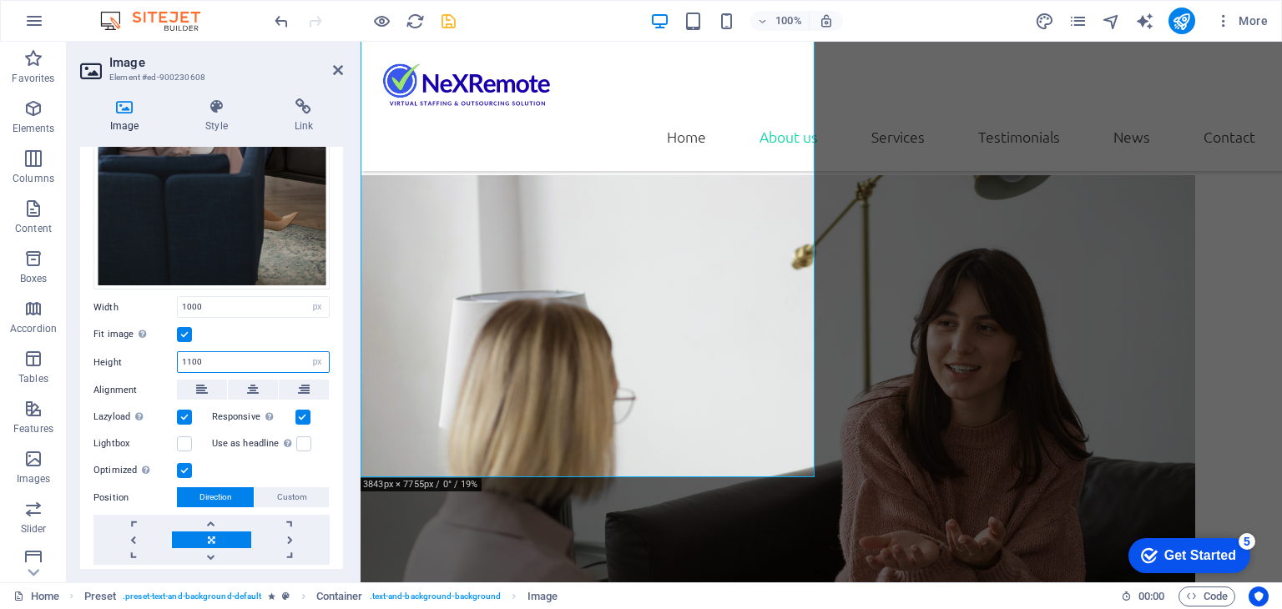
click at [189, 353] on input "1100" at bounding box center [253, 362] width 151 height 20
type input "1200"
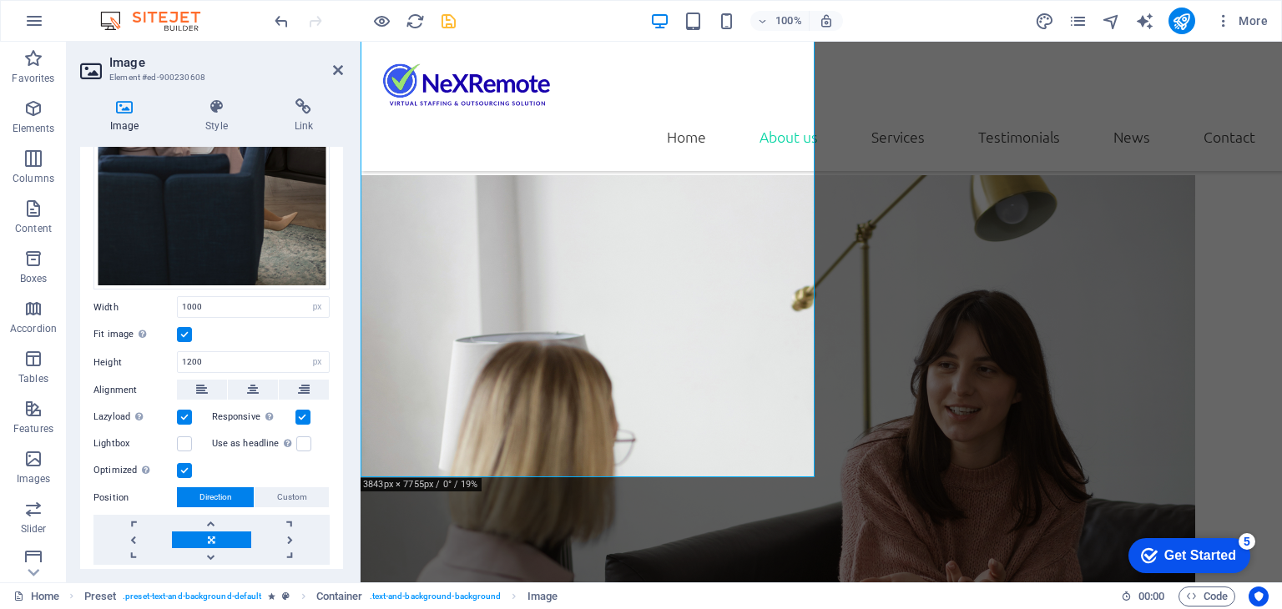
click at [247, 326] on div "Fit image Automatically fit image to a fixed width and height" at bounding box center [211, 335] width 236 height 20
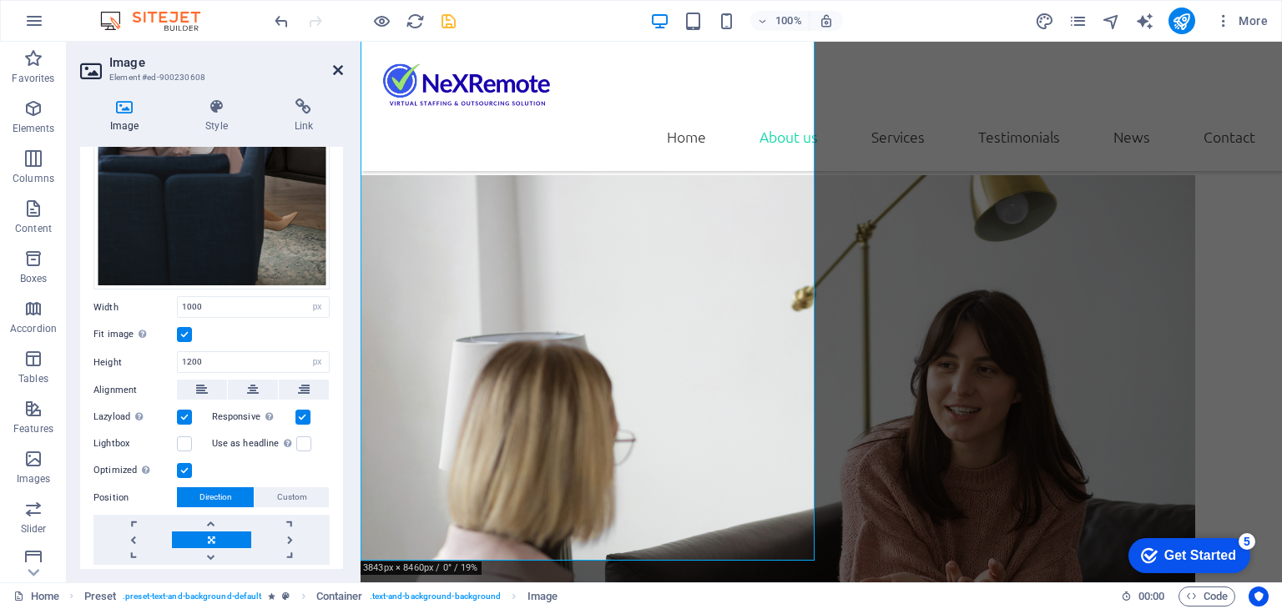
click at [337, 71] on icon at bounding box center [338, 69] width 10 height 13
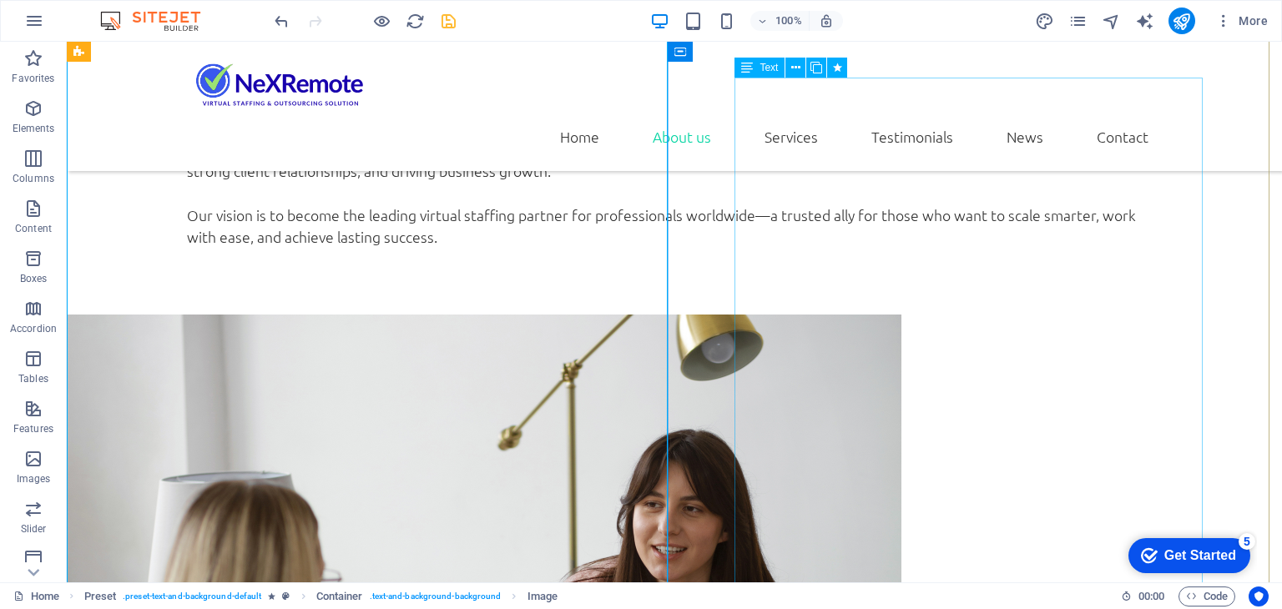
scroll to position [1752, 0]
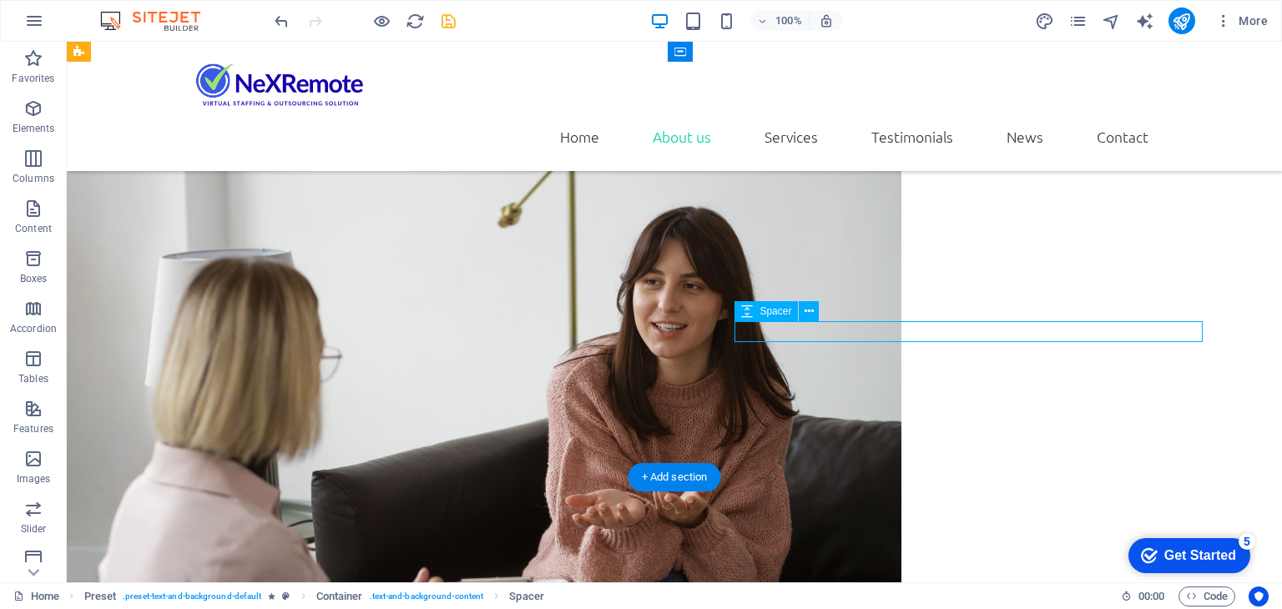
select select "px"
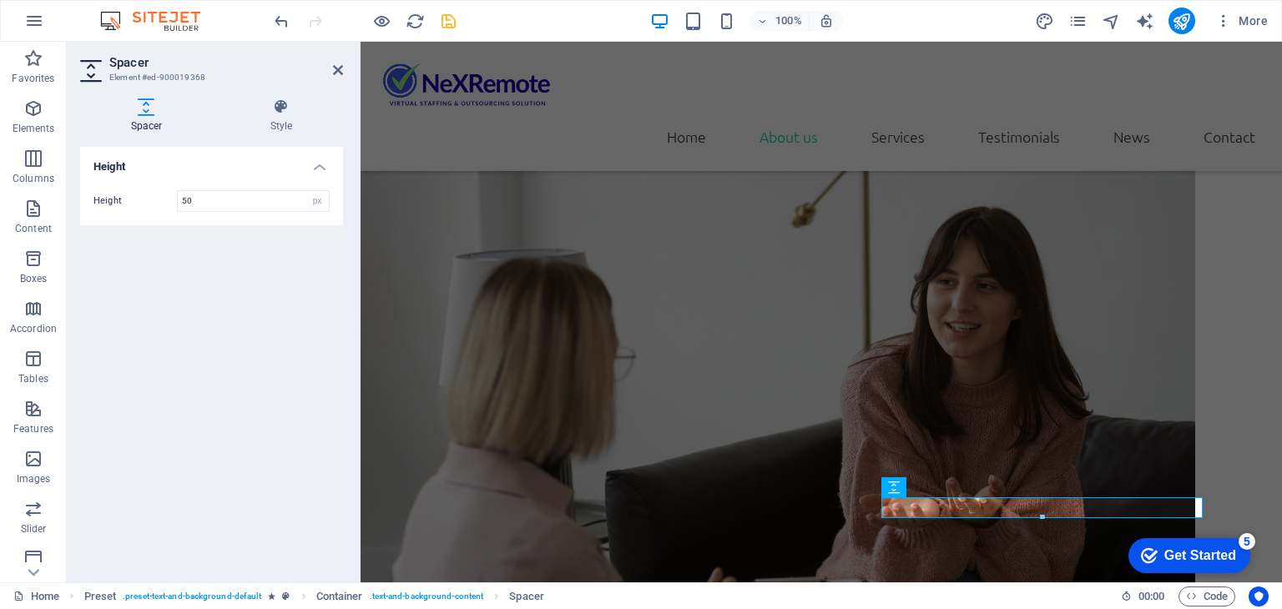
type input "50"
click at [269, 301] on div "Height Height 50 px rem vh vw" at bounding box center [211, 358] width 263 height 422
click at [336, 68] on icon at bounding box center [338, 69] width 10 height 13
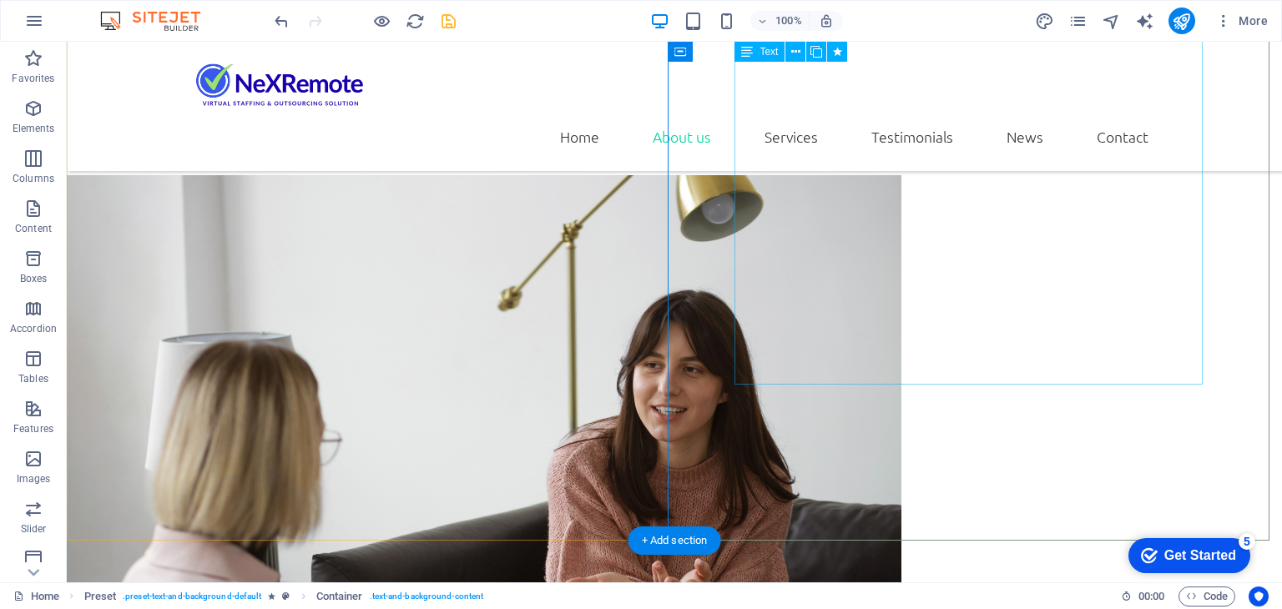
scroll to position [1669, 0]
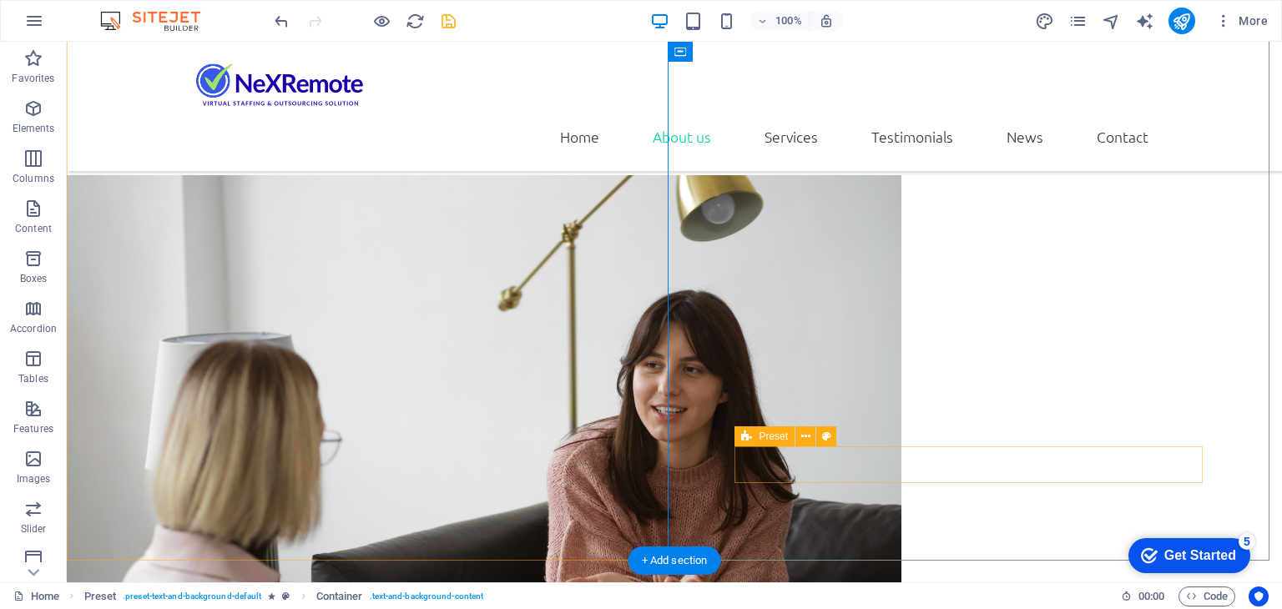
click at [811, 436] on button at bounding box center [805, 436] width 20 height 20
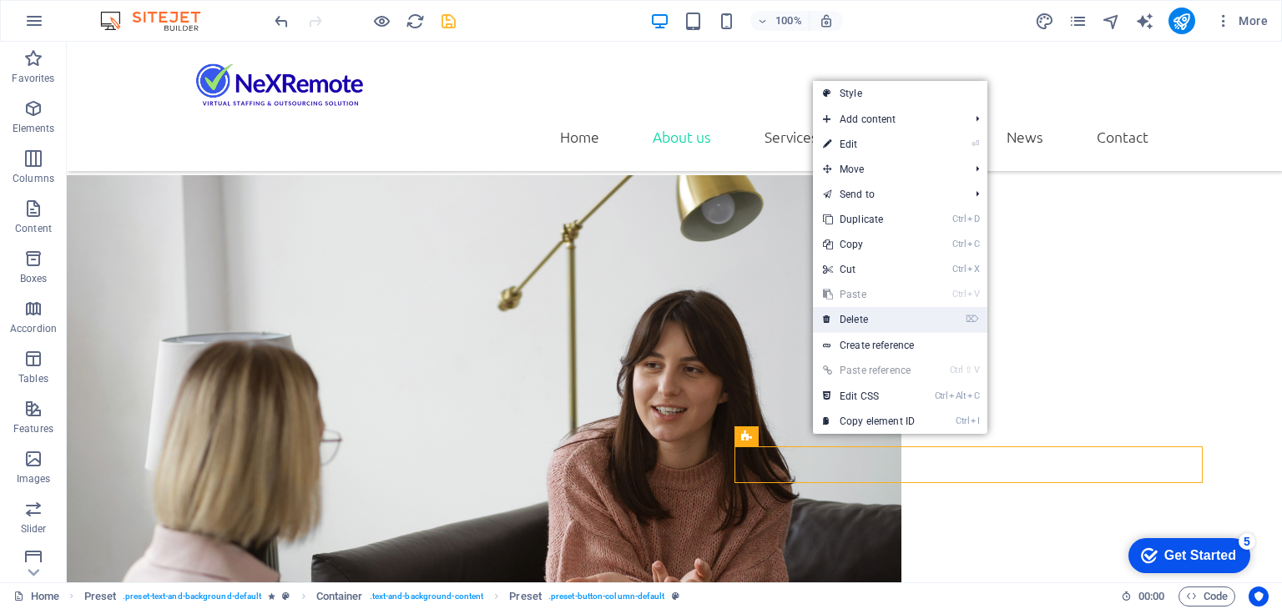
click at [855, 325] on link "⌦ Delete" at bounding box center [869, 319] width 112 height 25
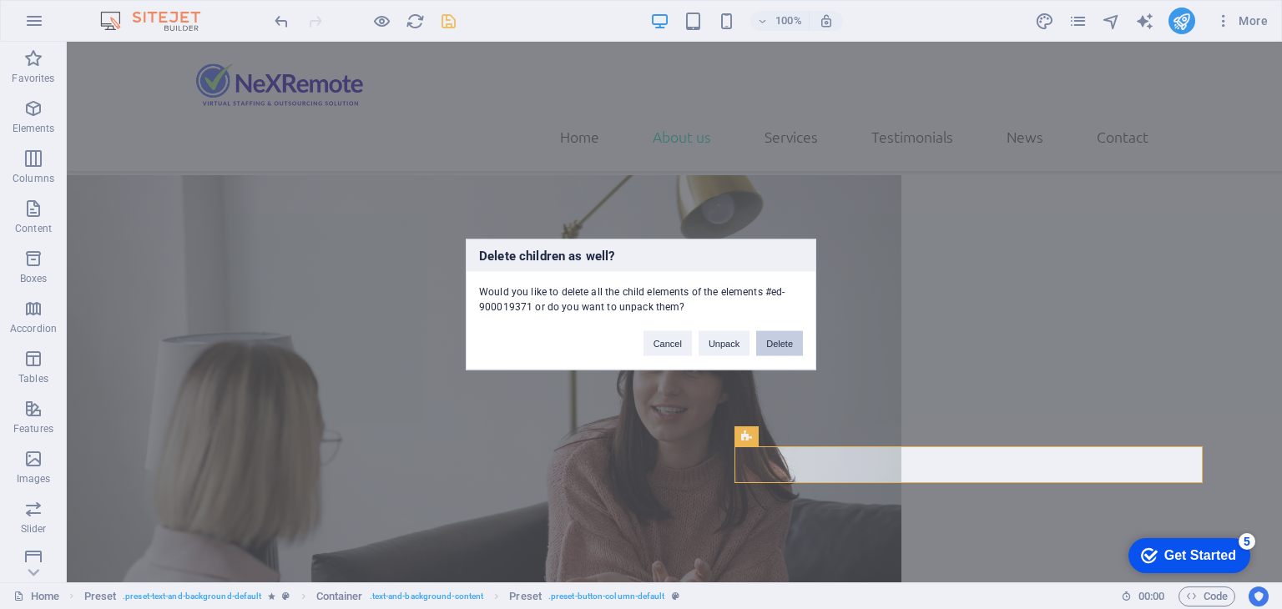
click at [773, 348] on button "Delete" at bounding box center [779, 343] width 47 height 25
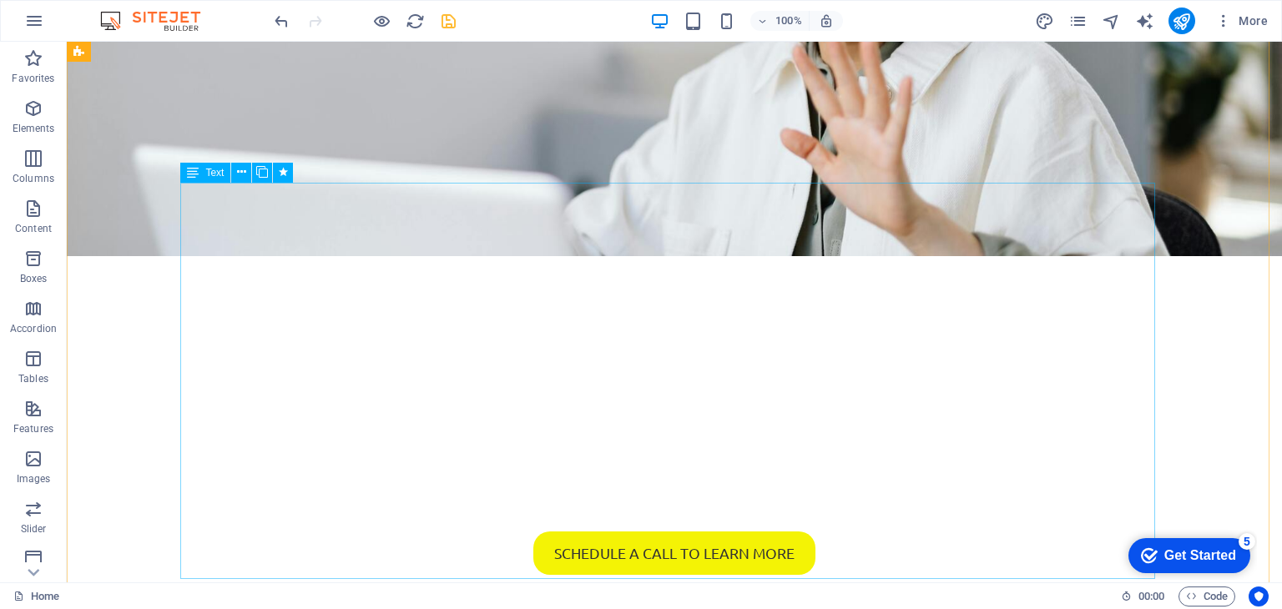
scroll to position [250, 0]
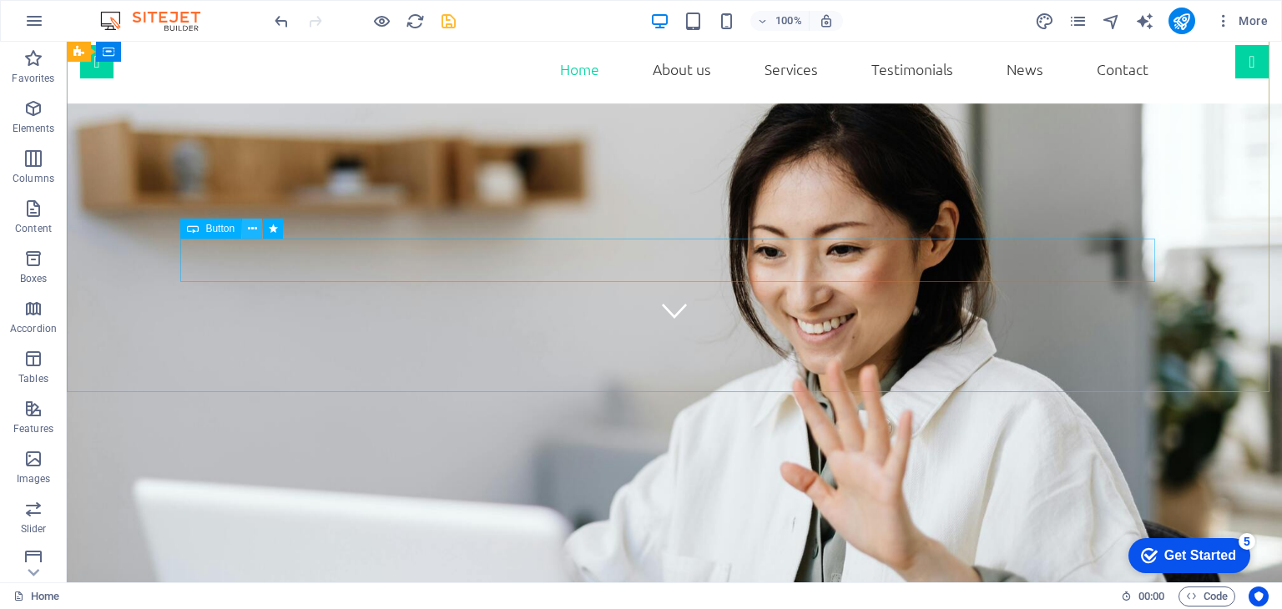
click at [249, 224] on icon at bounding box center [252, 229] width 9 height 18
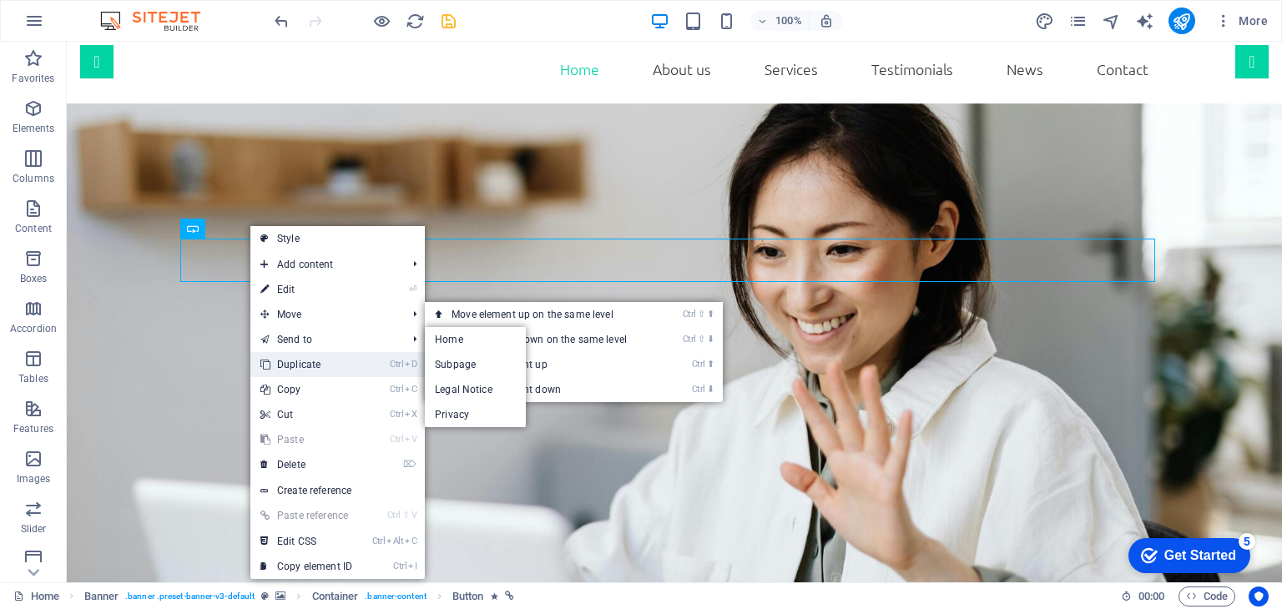
click at [309, 365] on link "Ctrl D Duplicate" at bounding box center [306, 364] width 112 height 25
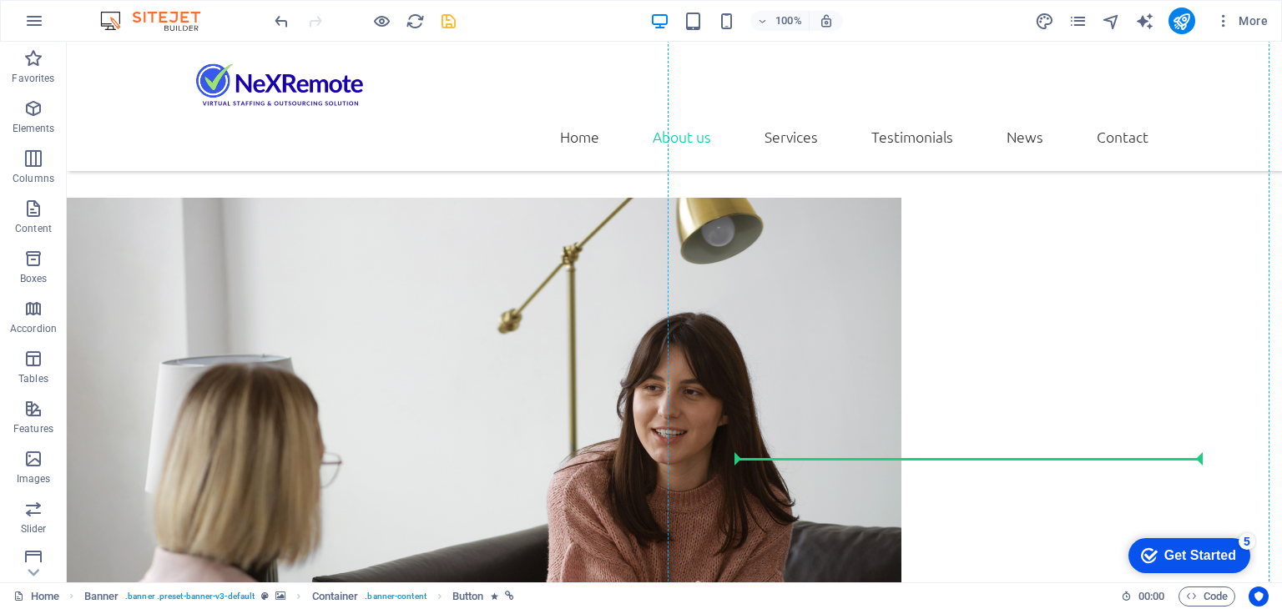
scroll to position [1669, 0]
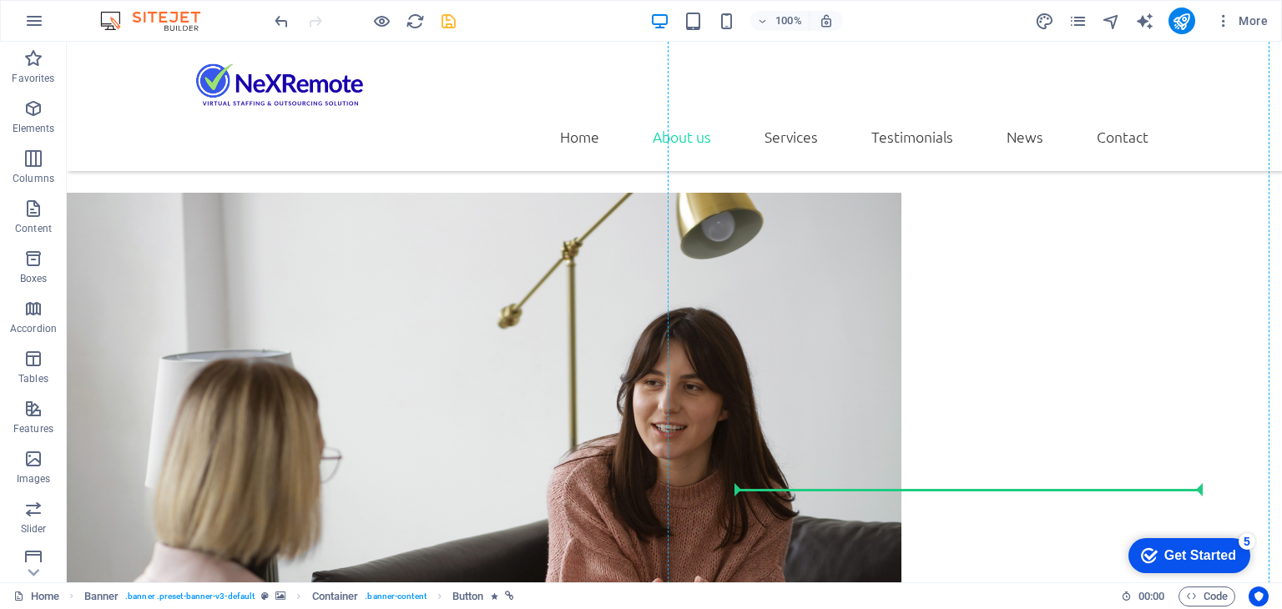
drag, startPoint x: 228, startPoint y: 274, endPoint x: 761, endPoint y: 488, distance: 574.6
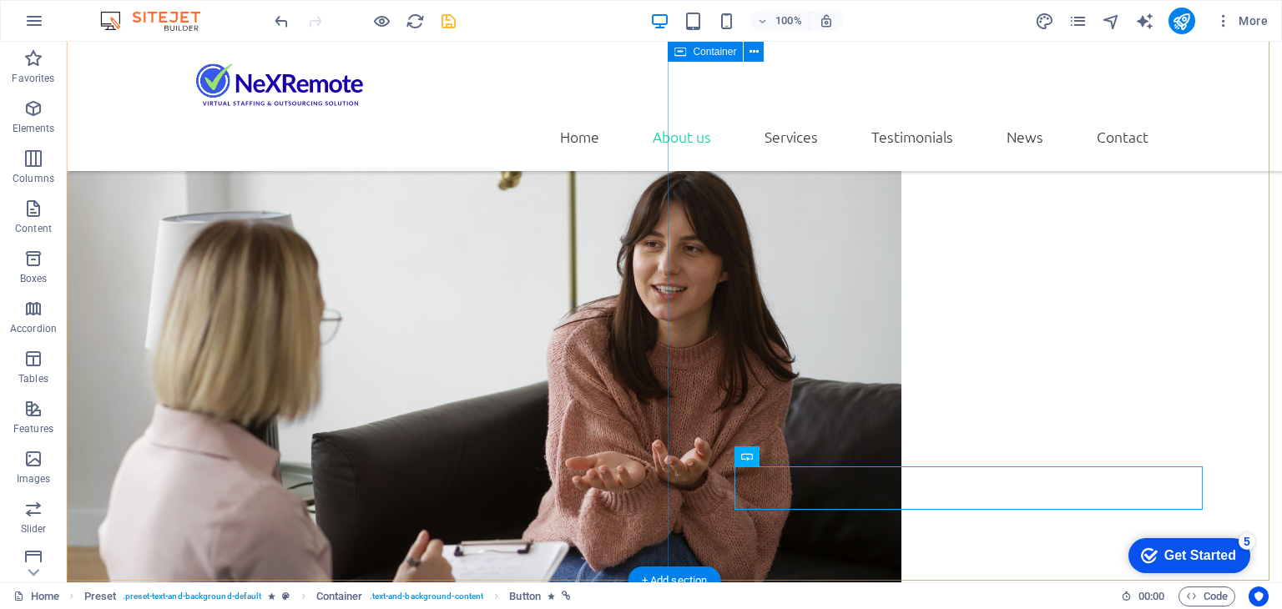
scroll to position [1792, 0]
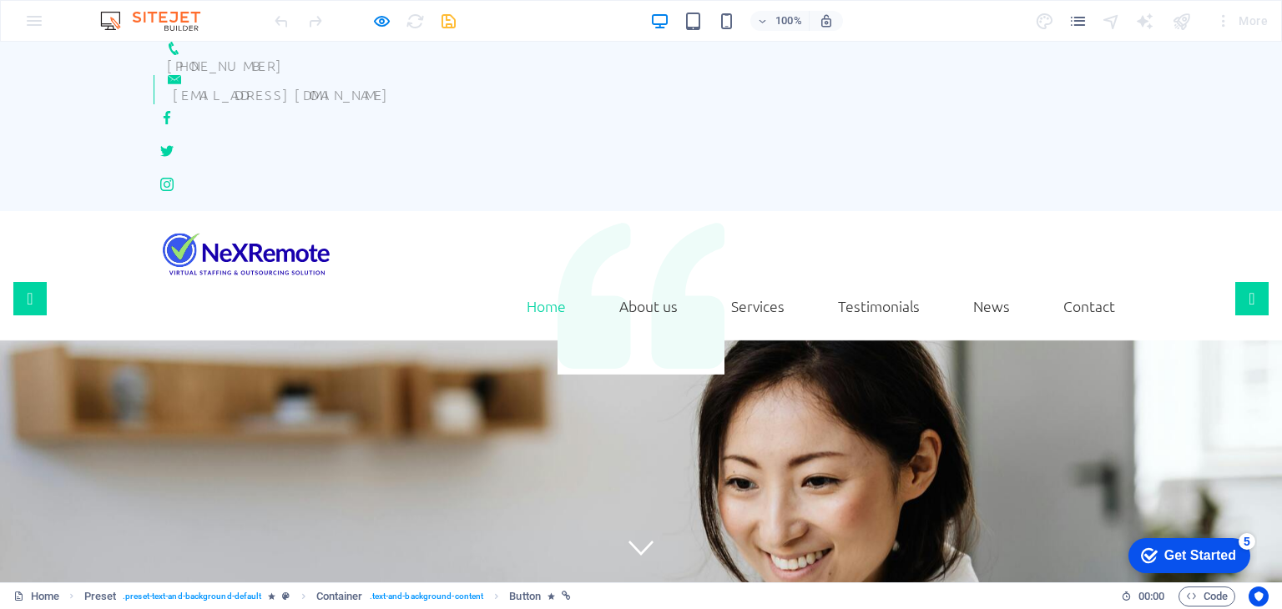
scroll to position [0, 0]
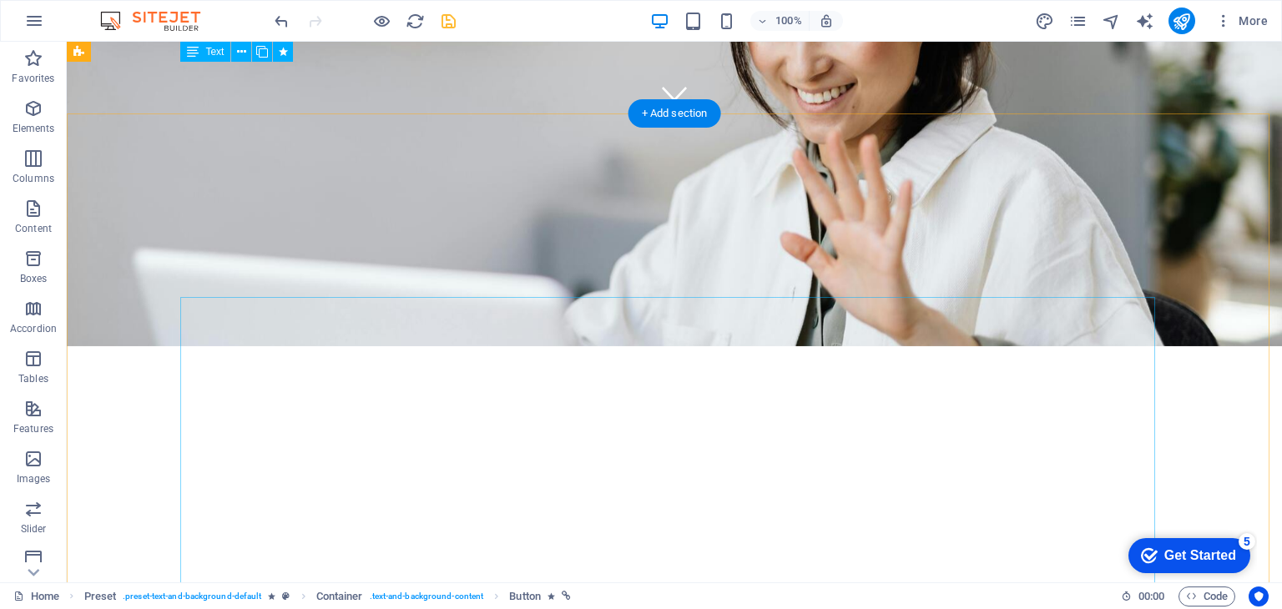
scroll to position [50, 0]
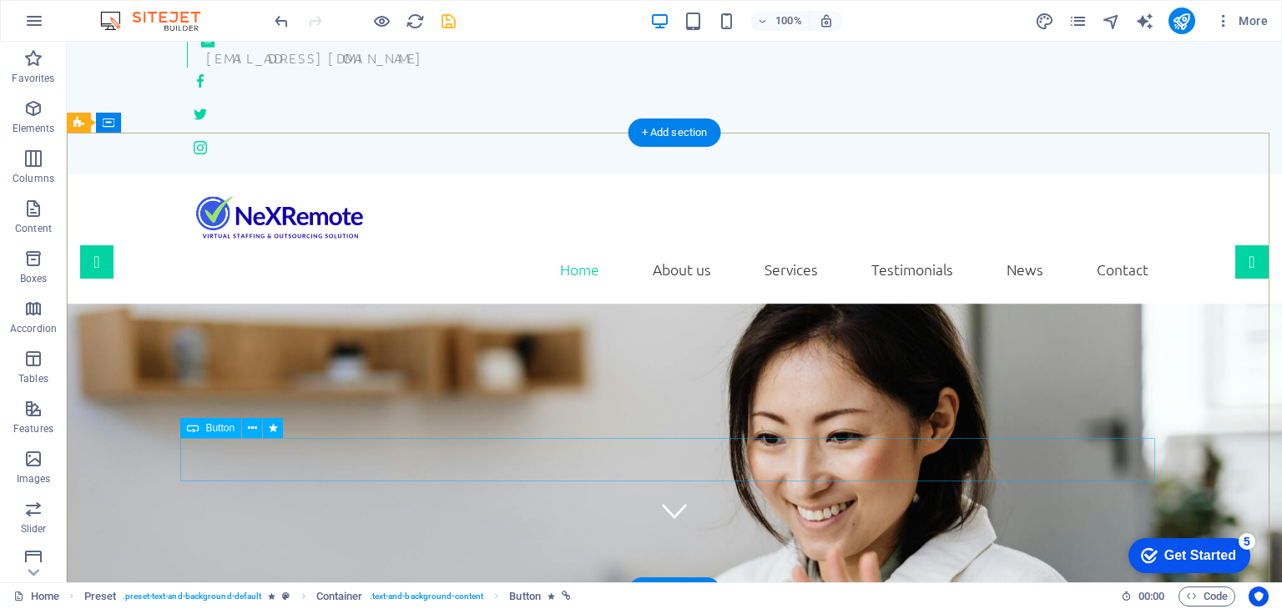
select select "fade"
select select "s"
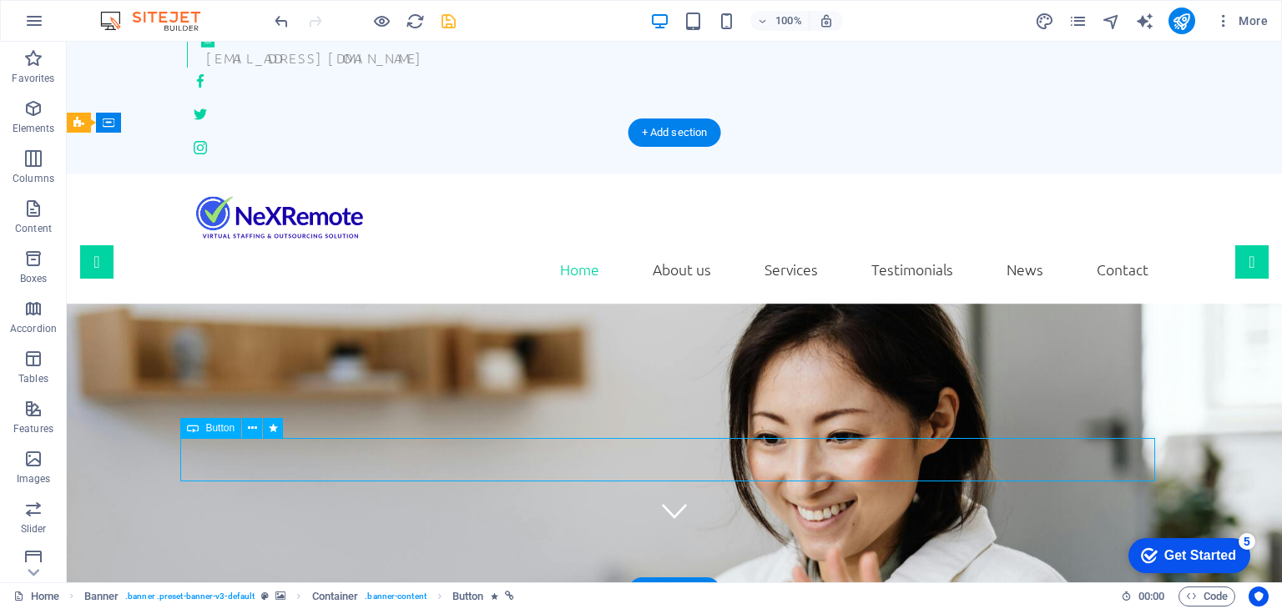
select select "s"
select select "onload"
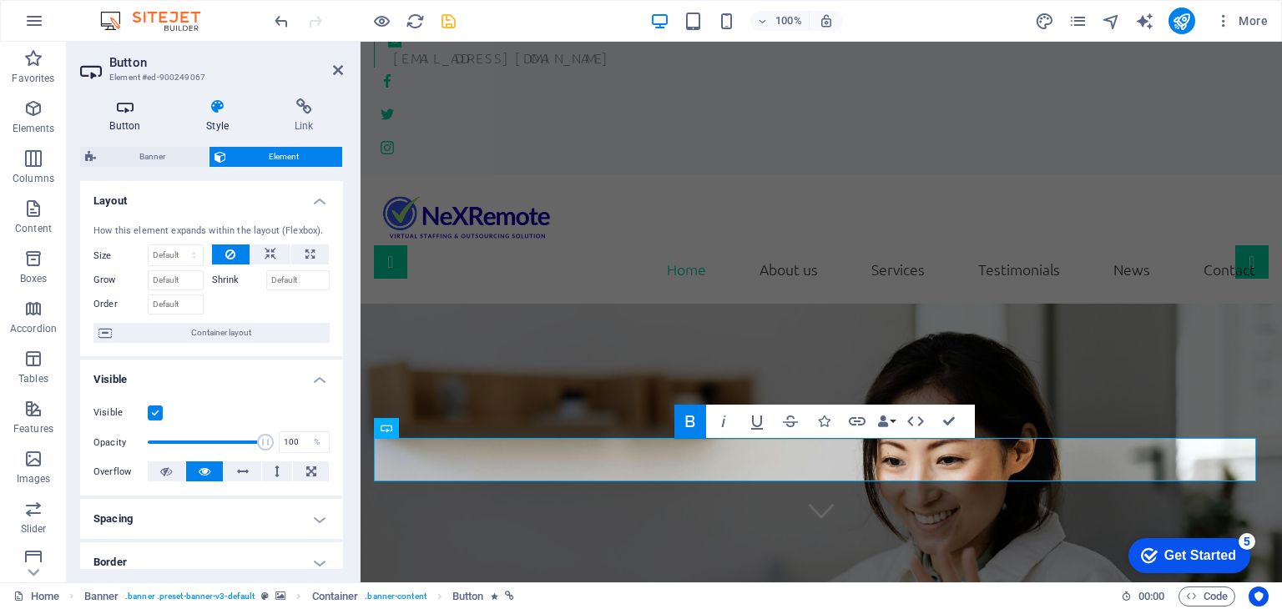
click at [132, 119] on h4 "Button" at bounding box center [128, 115] width 97 height 35
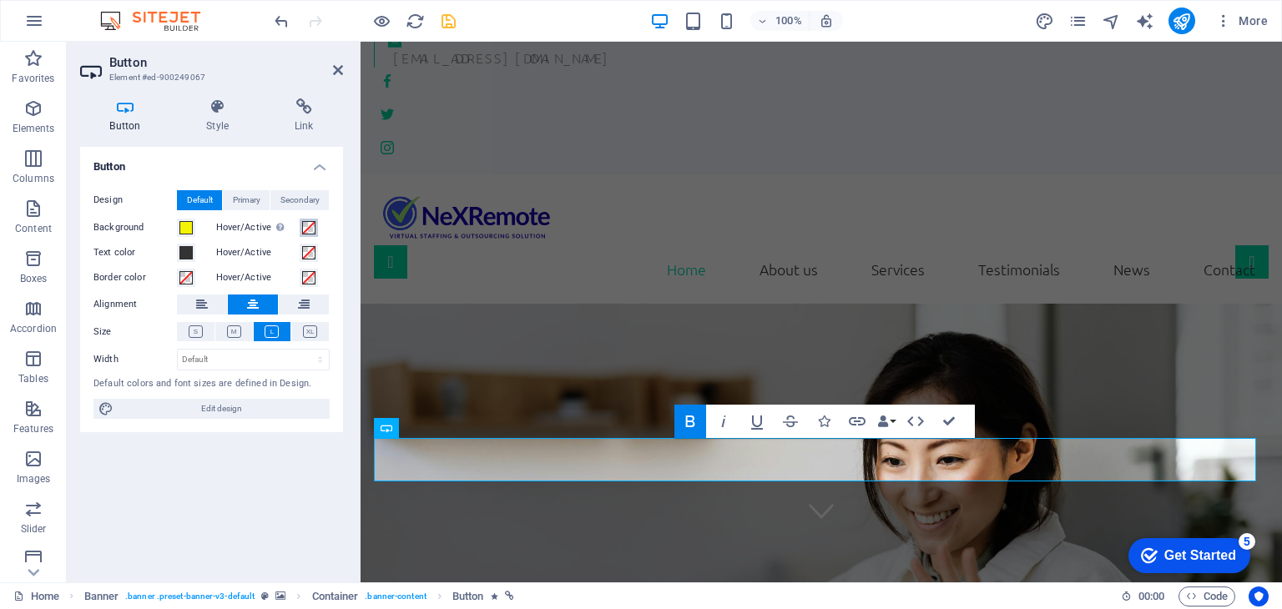
click at [308, 229] on span at bounding box center [308, 227] width 13 height 13
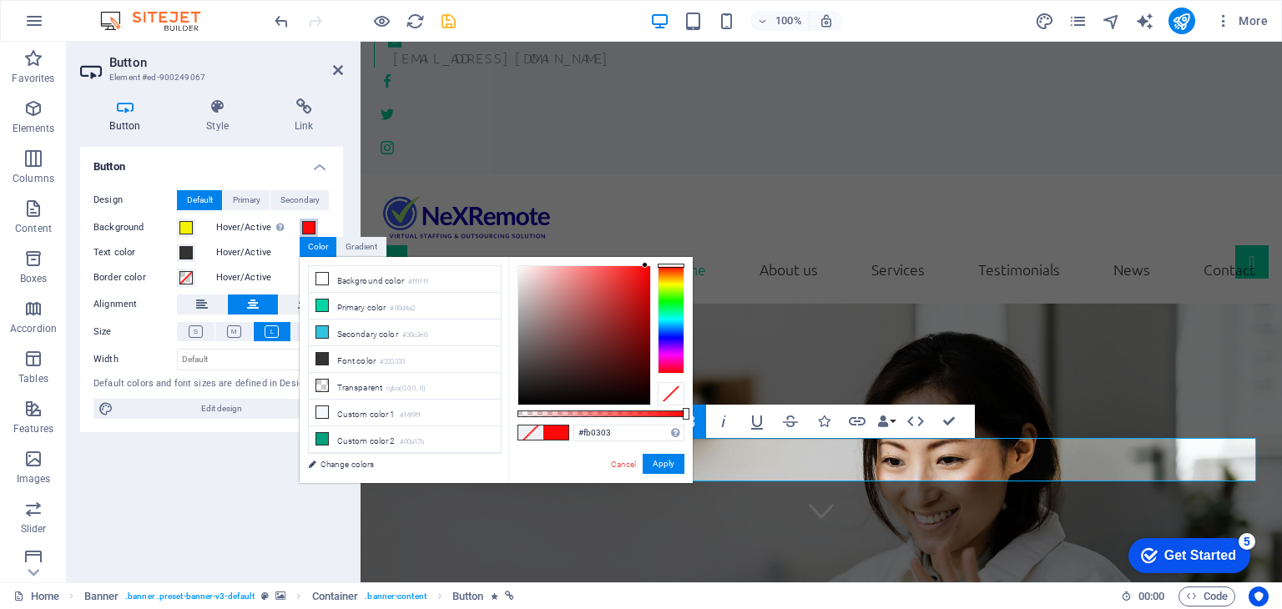
click at [647, 267] on div at bounding box center [584, 335] width 132 height 138
click at [660, 457] on button "Apply" at bounding box center [663, 464] width 42 height 20
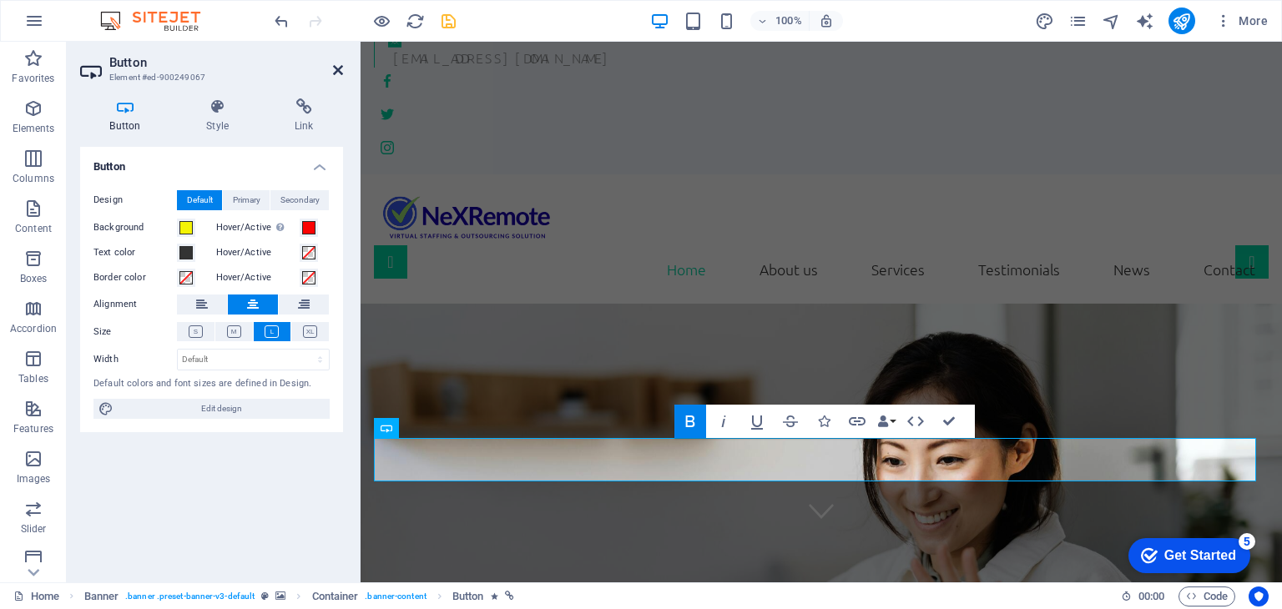
click at [334, 66] on icon at bounding box center [338, 69] width 10 height 13
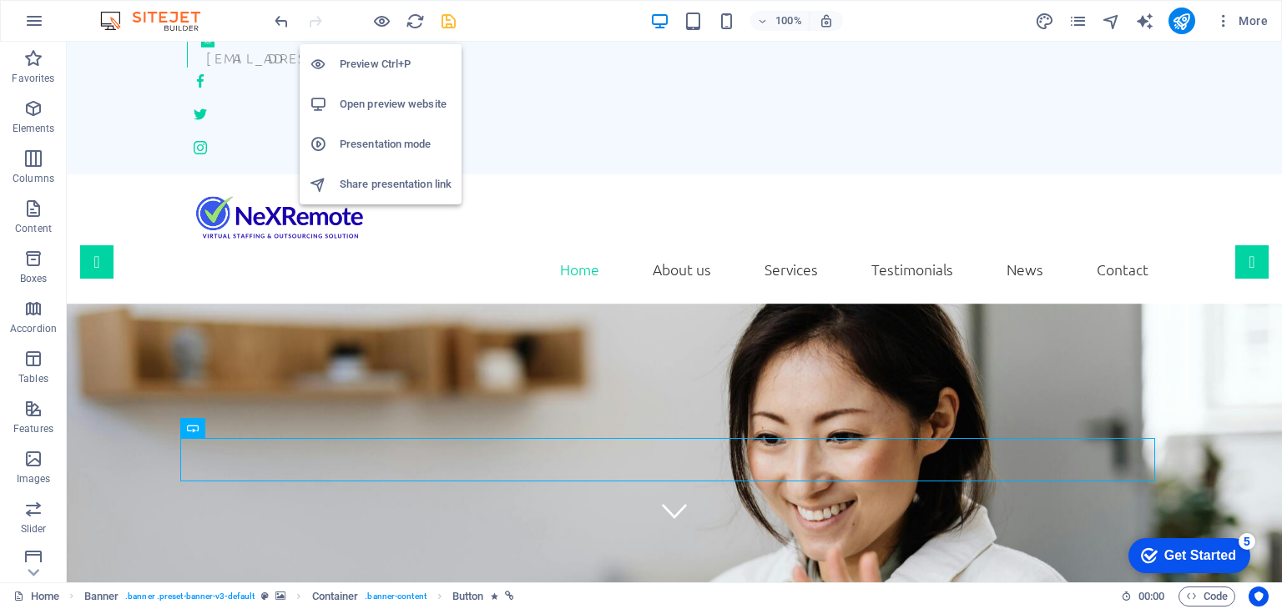
click at [370, 59] on h6 "Preview Ctrl+P" at bounding box center [396, 64] width 112 height 20
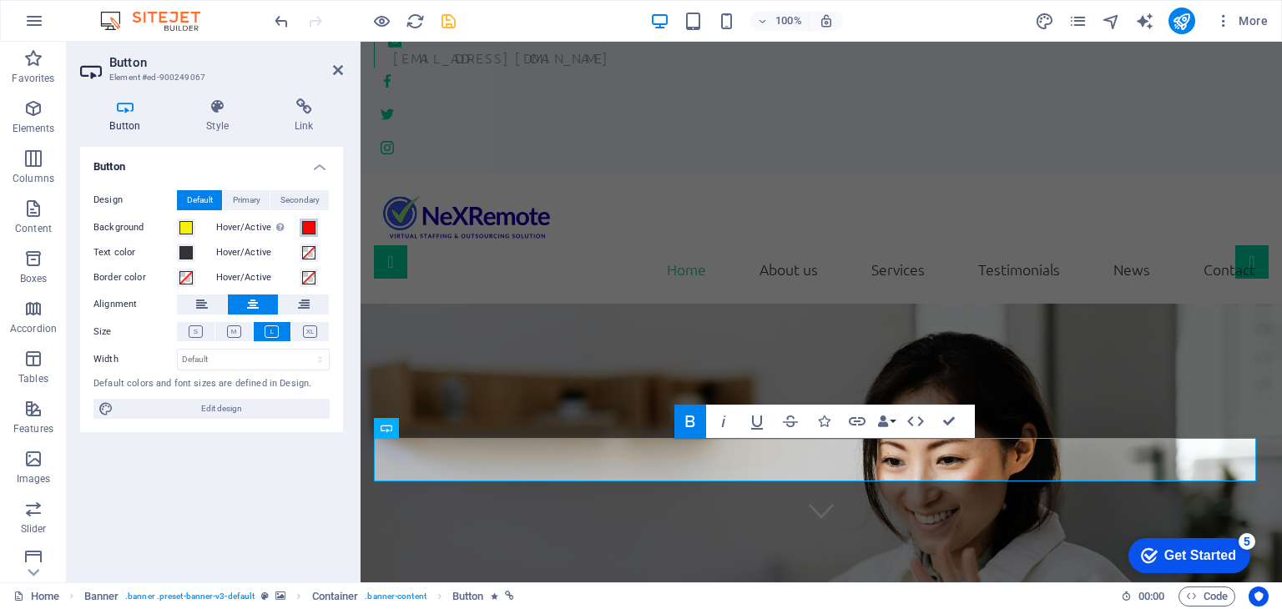
click at [309, 224] on span at bounding box center [308, 227] width 13 height 13
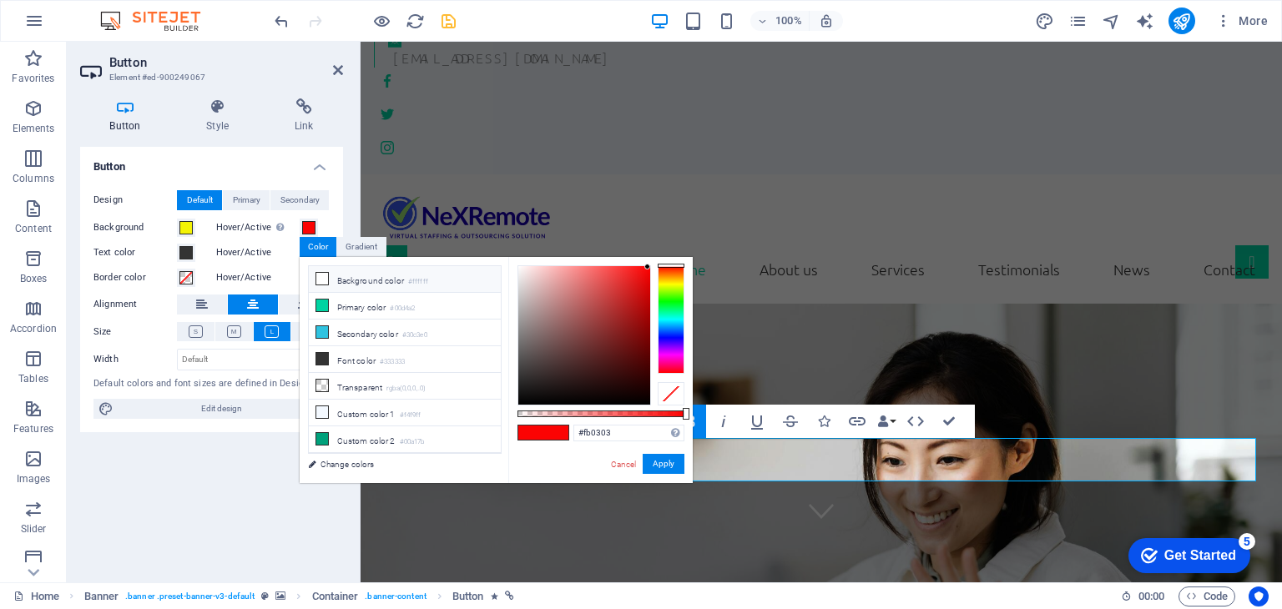
click at [322, 280] on icon at bounding box center [322, 279] width 12 height 12
click at [664, 462] on button "Apply" at bounding box center [663, 464] width 42 height 20
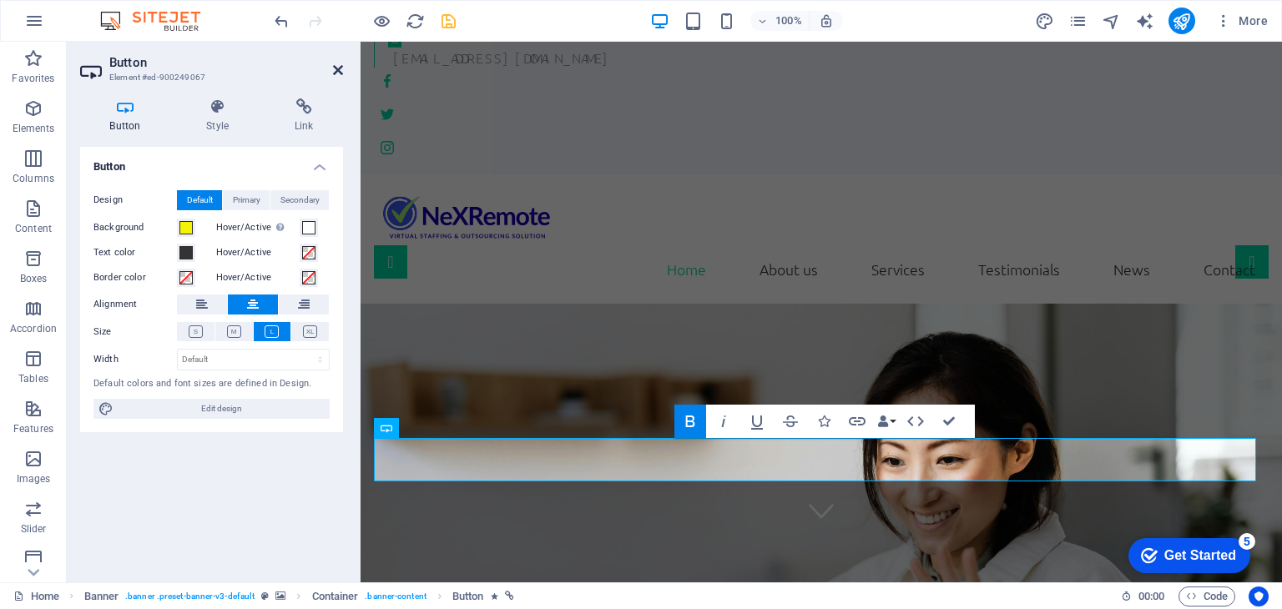
click at [337, 70] on icon at bounding box center [338, 69] width 10 height 13
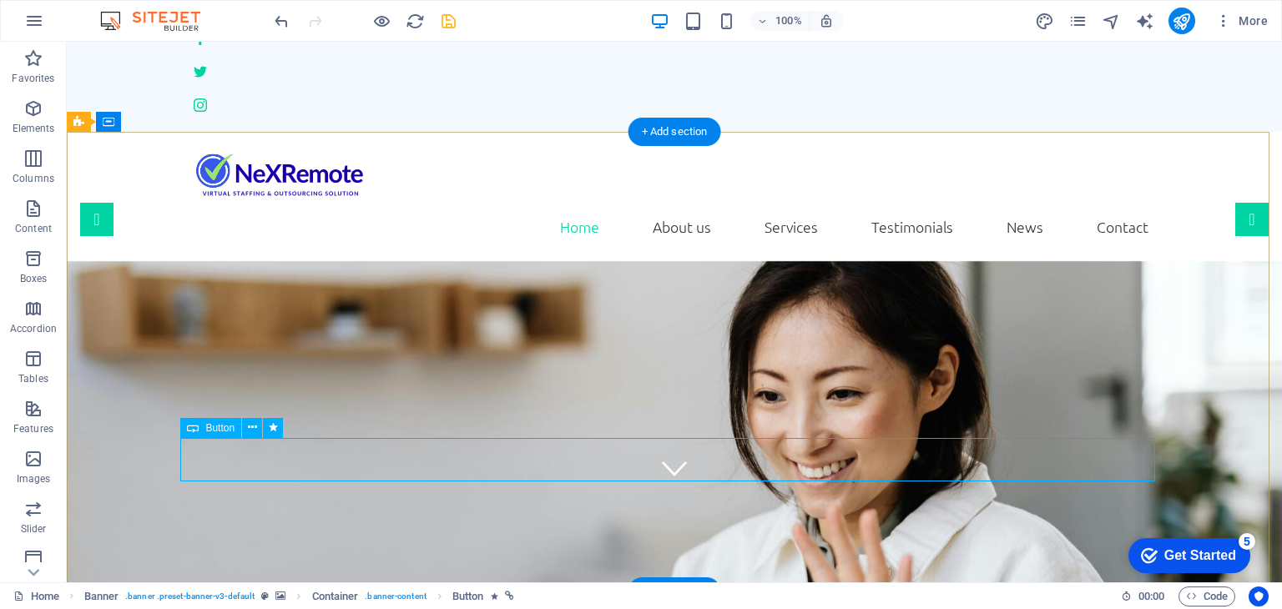
scroll to position [133, 0]
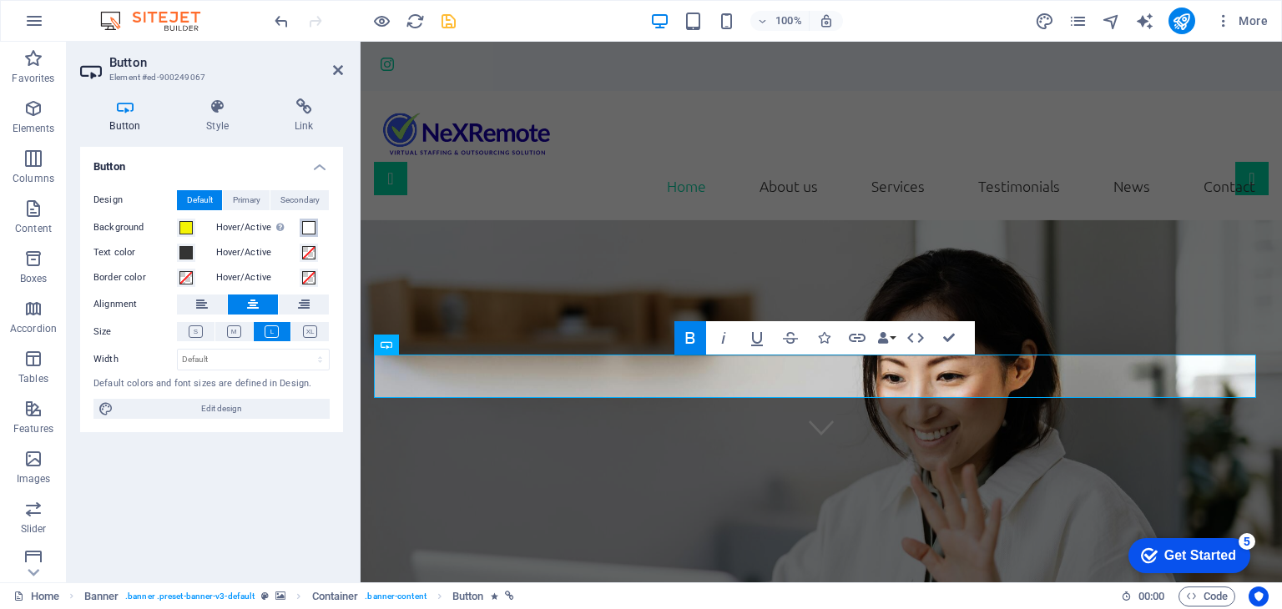
click at [304, 228] on span at bounding box center [308, 227] width 13 height 13
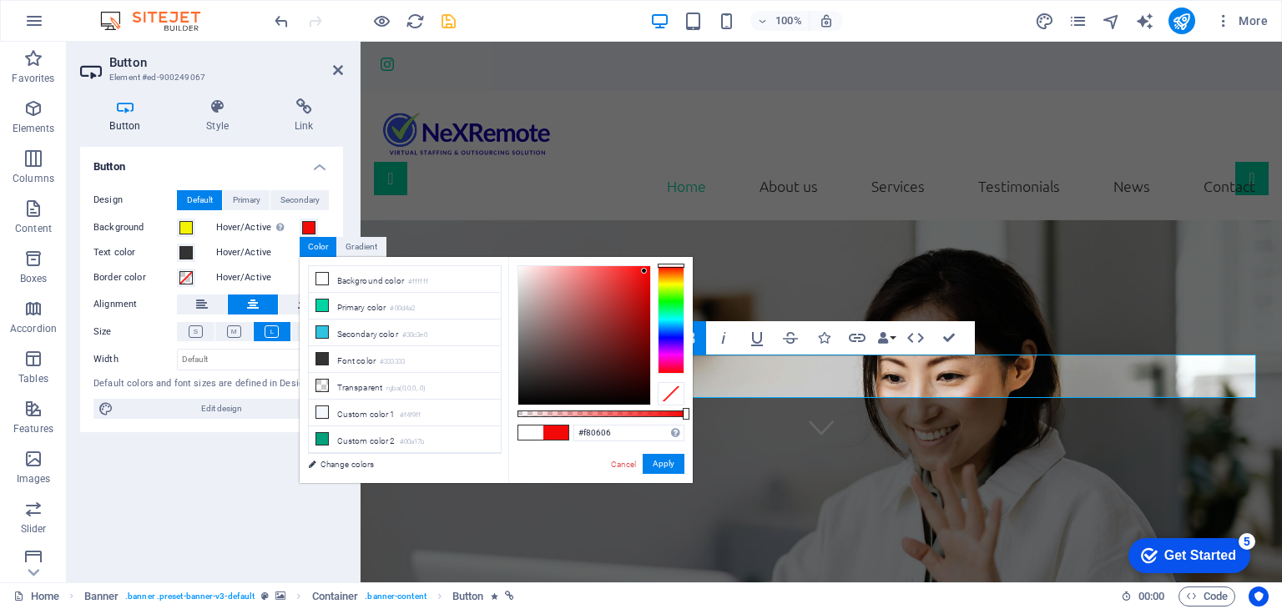
type input "#fa0404"
click at [647, 268] on div at bounding box center [584, 335] width 132 height 138
click at [663, 465] on button "Apply" at bounding box center [663, 464] width 42 height 20
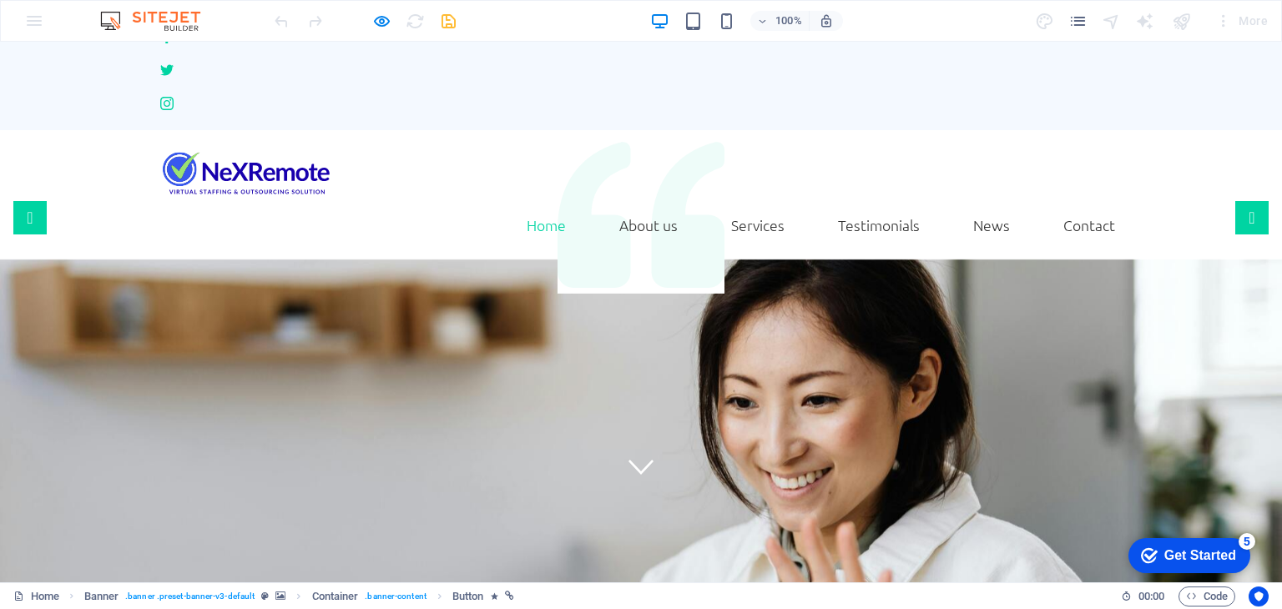
scroll to position [0, 0]
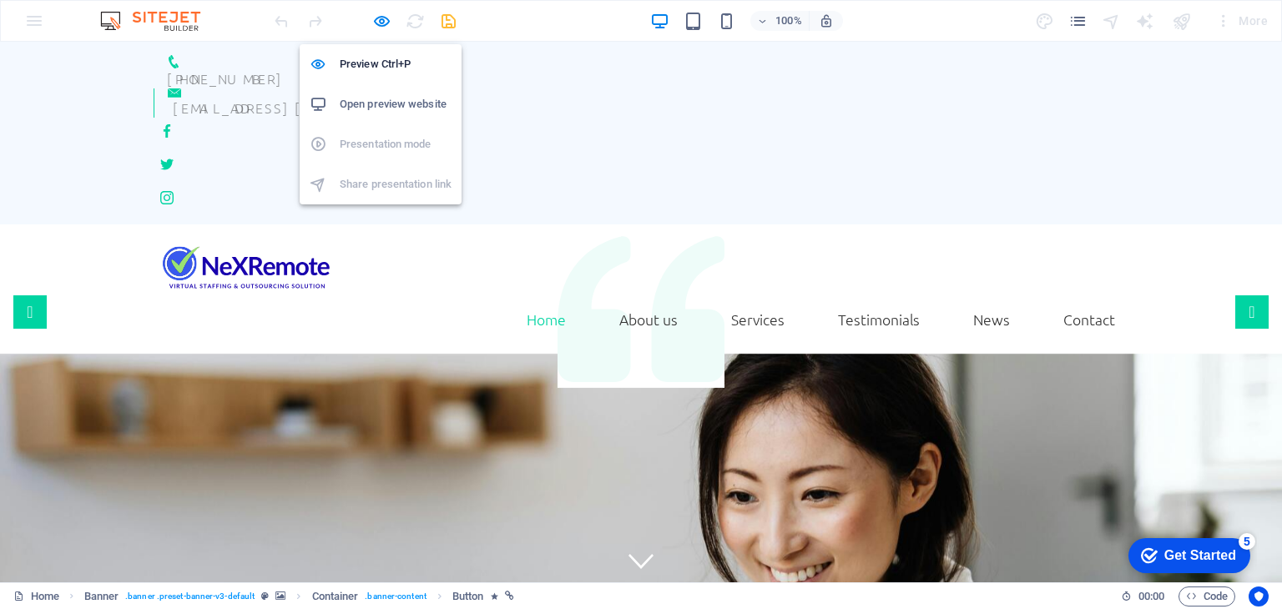
click at [394, 101] on h6 "Open preview website" at bounding box center [396, 104] width 112 height 20
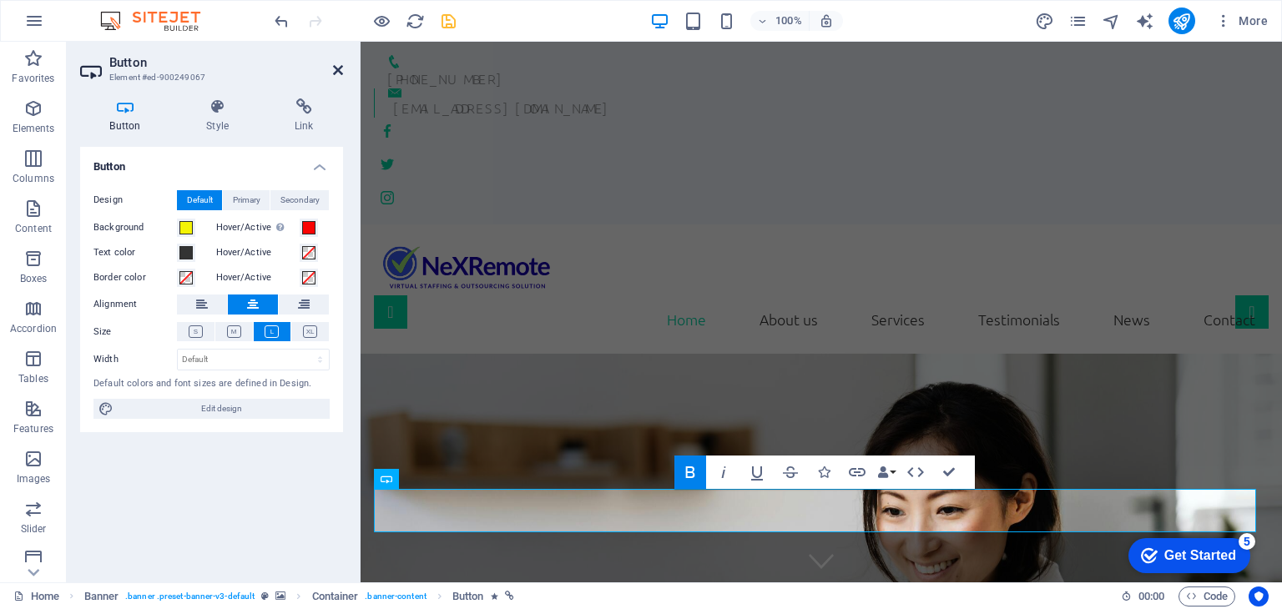
click at [337, 69] on icon at bounding box center [338, 69] width 10 height 13
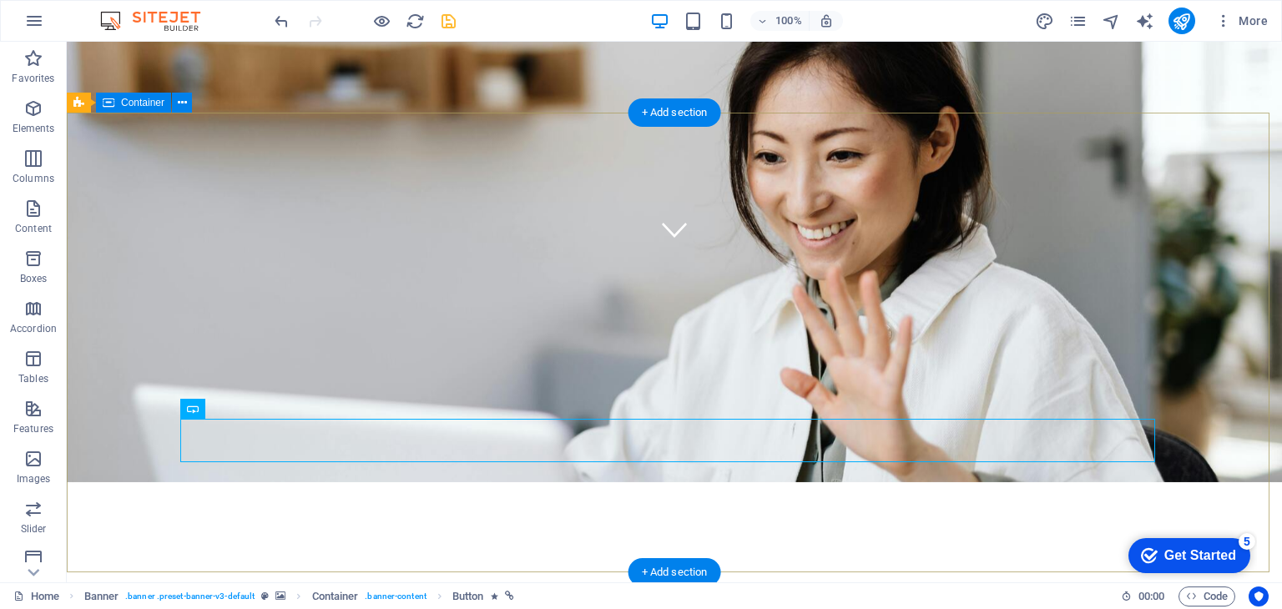
scroll to position [334, 0]
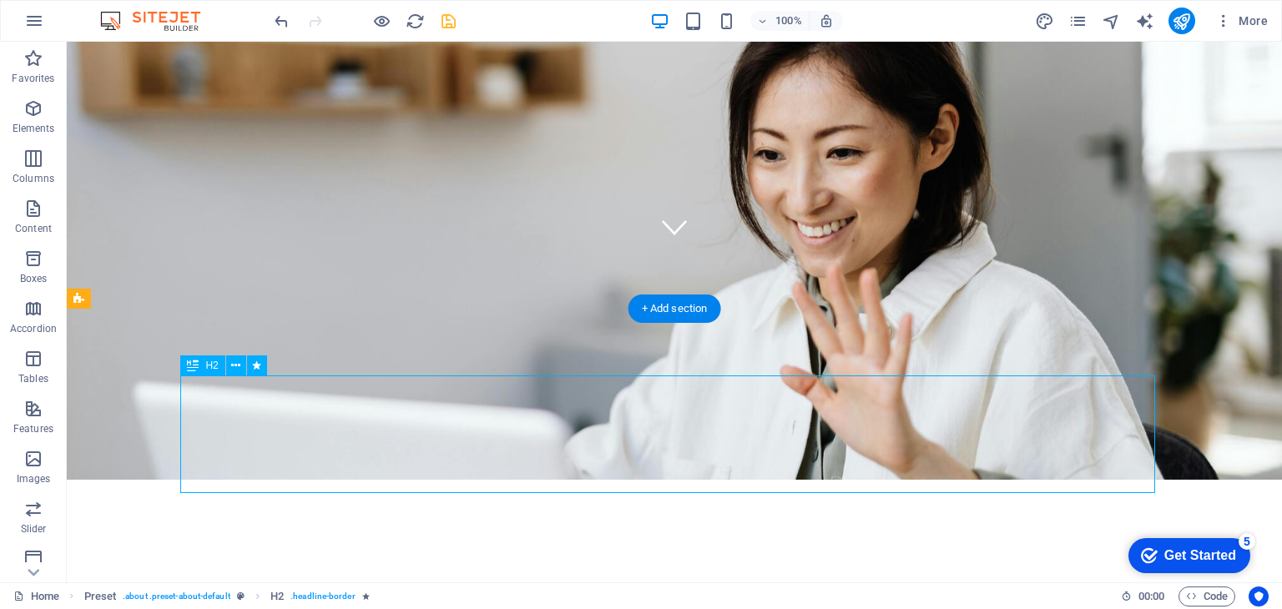
select select "move-left-to-right"
select select "s"
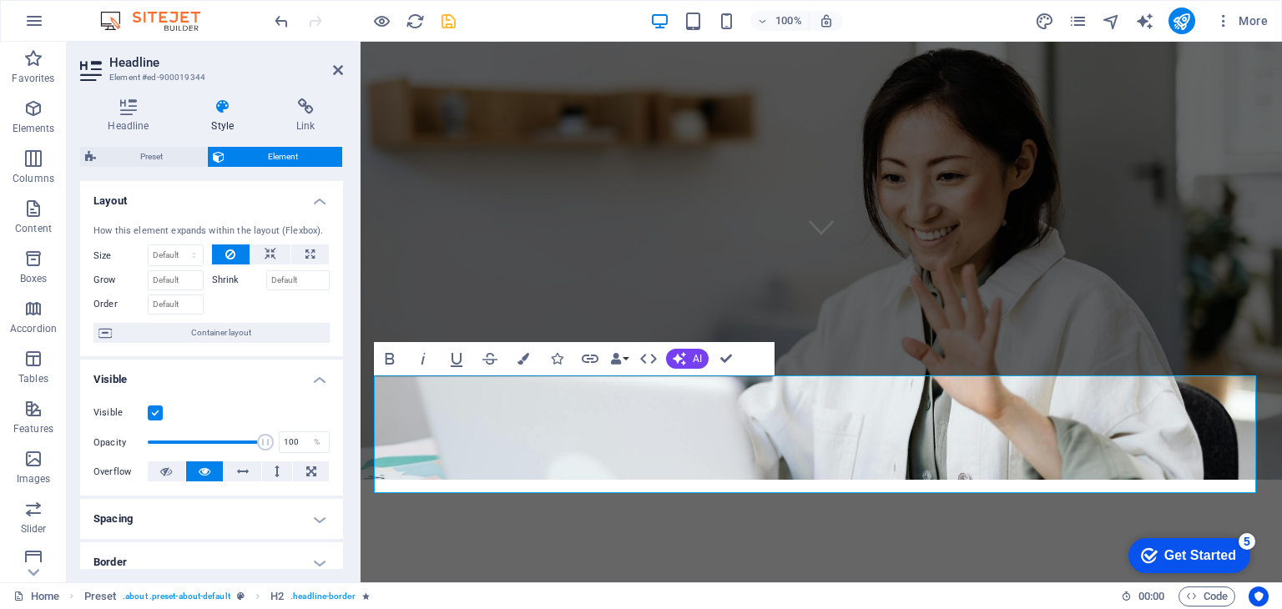
click at [229, 113] on icon at bounding box center [223, 106] width 78 height 17
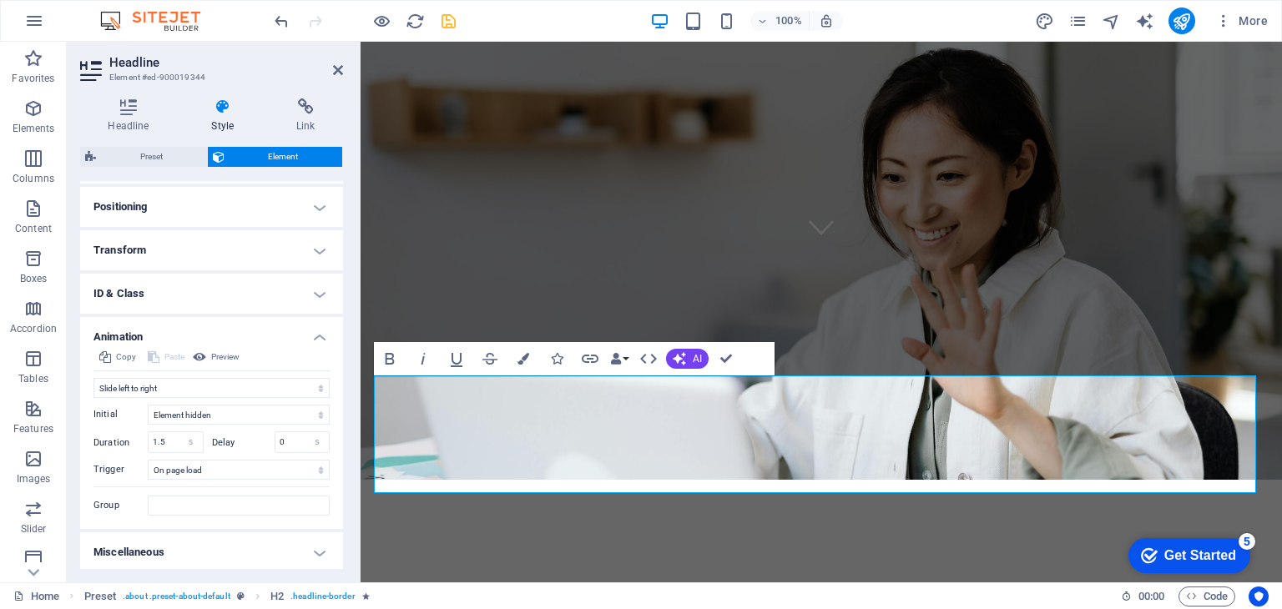
scroll to position [488, 0]
click at [224, 463] on select "No automatic trigger On page load Element scrolled into view" at bounding box center [239, 467] width 182 height 20
select select "scroll"
click at [148, 457] on select "No automatic trigger On page load Element scrolled into view" at bounding box center [239, 467] width 182 height 20
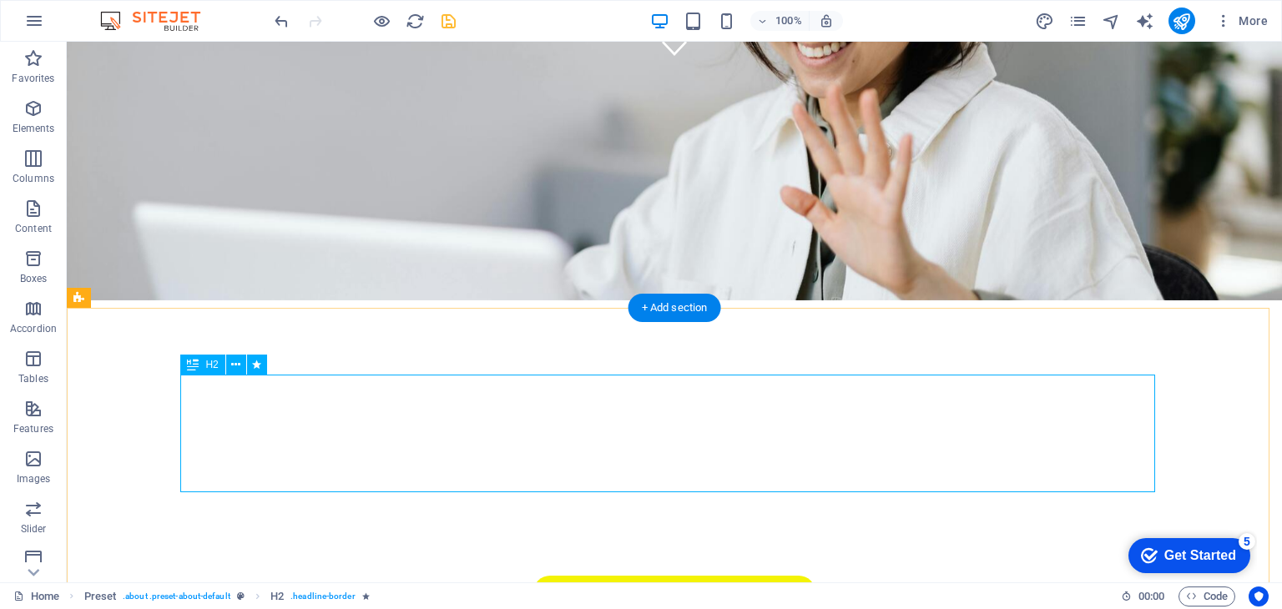
scroll to position [584, 0]
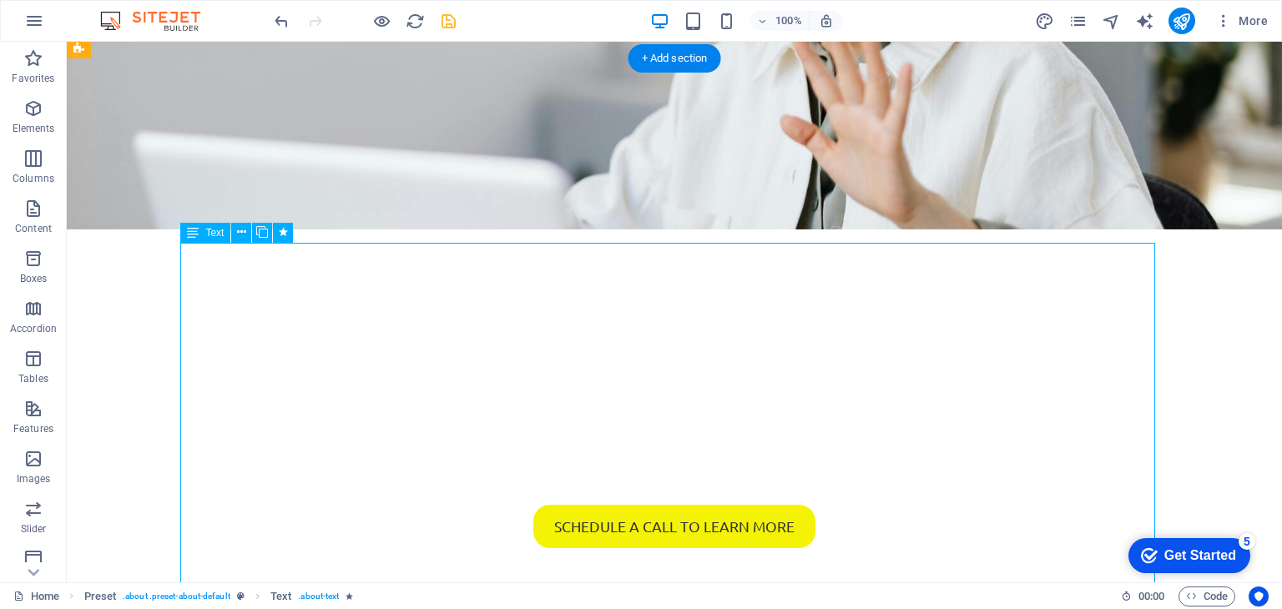
select select "move-right-to-left"
select select "s"
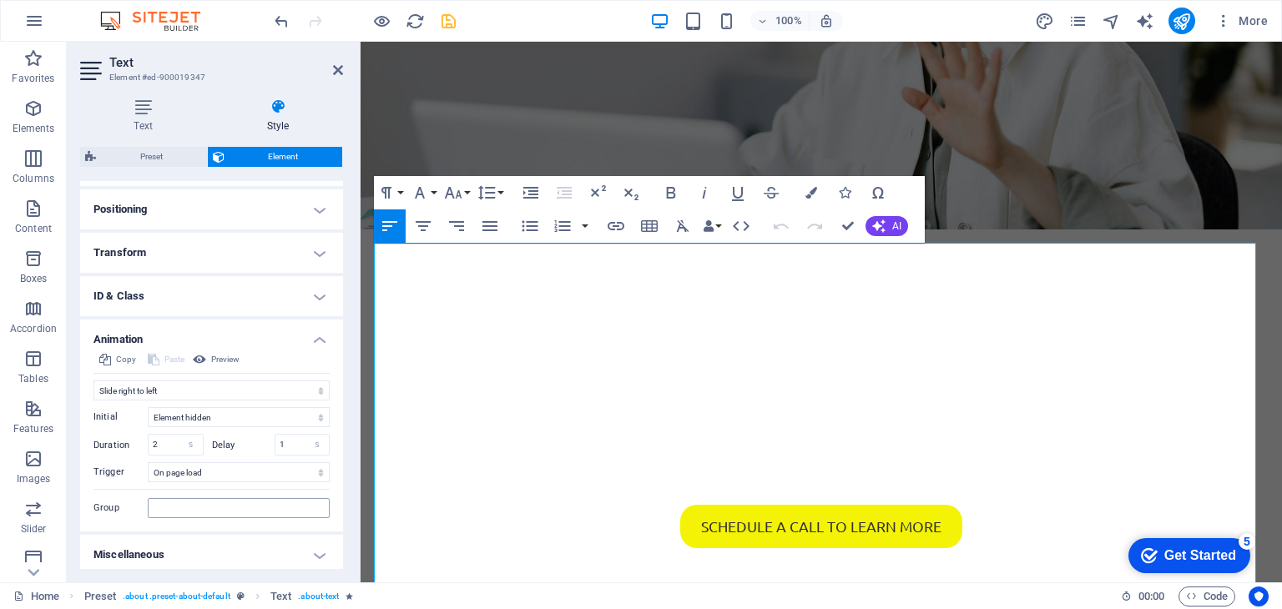
scroll to position [488, 0]
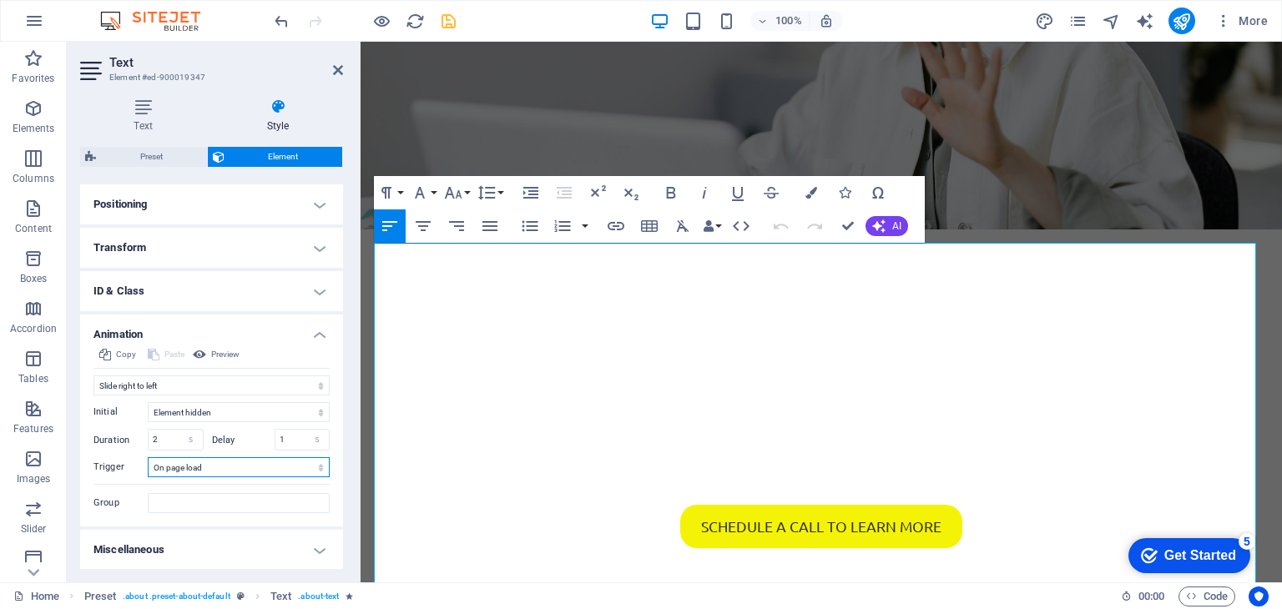
click at [250, 466] on select "No automatic trigger On page load Element scrolled into view" at bounding box center [239, 467] width 182 height 20
select select "scroll"
click at [148, 457] on select "No automatic trigger On page load Element scrolled into view" at bounding box center [239, 467] width 182 height 20
click at [341, 71] on aside "Text Element #ed-900019347 Text Style Text Add, edit, and format text directly …" at bounding box center [214, 312] width 294 height 541
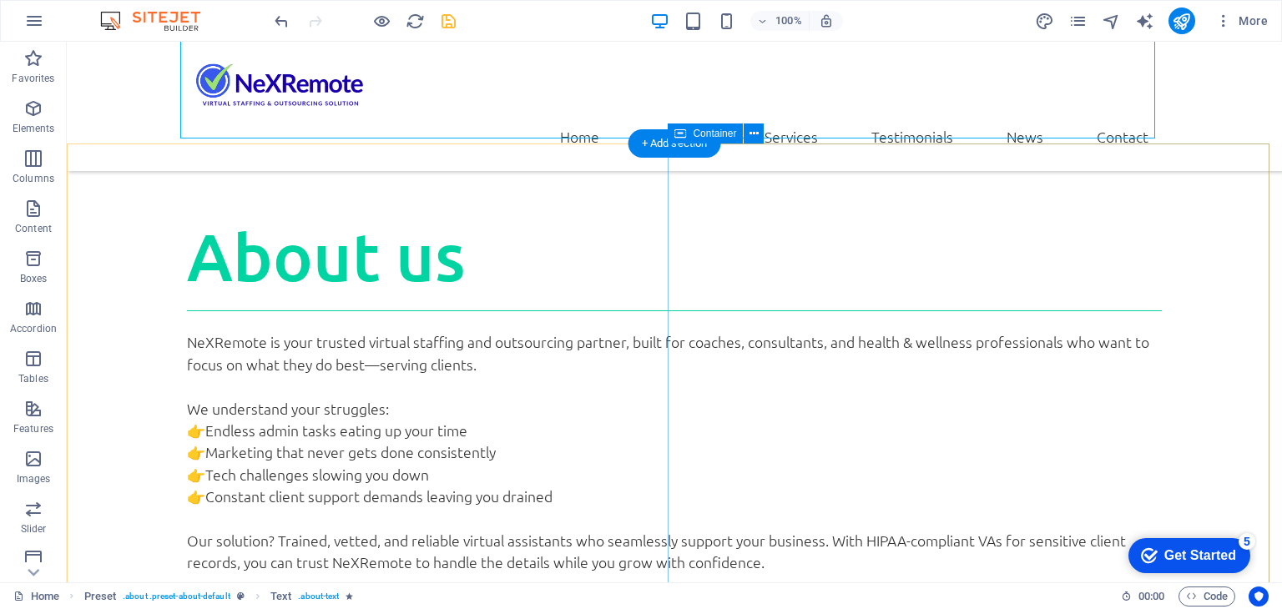
scroll to position [1085, 0]
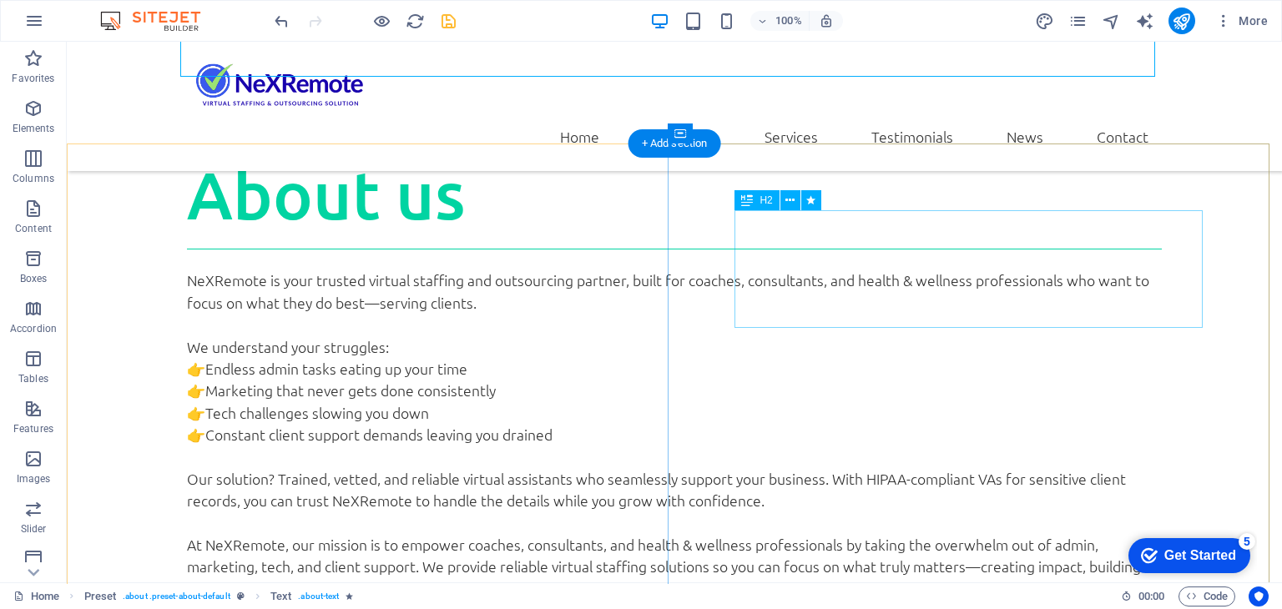
select select "move-right-to-left"
select select "s"
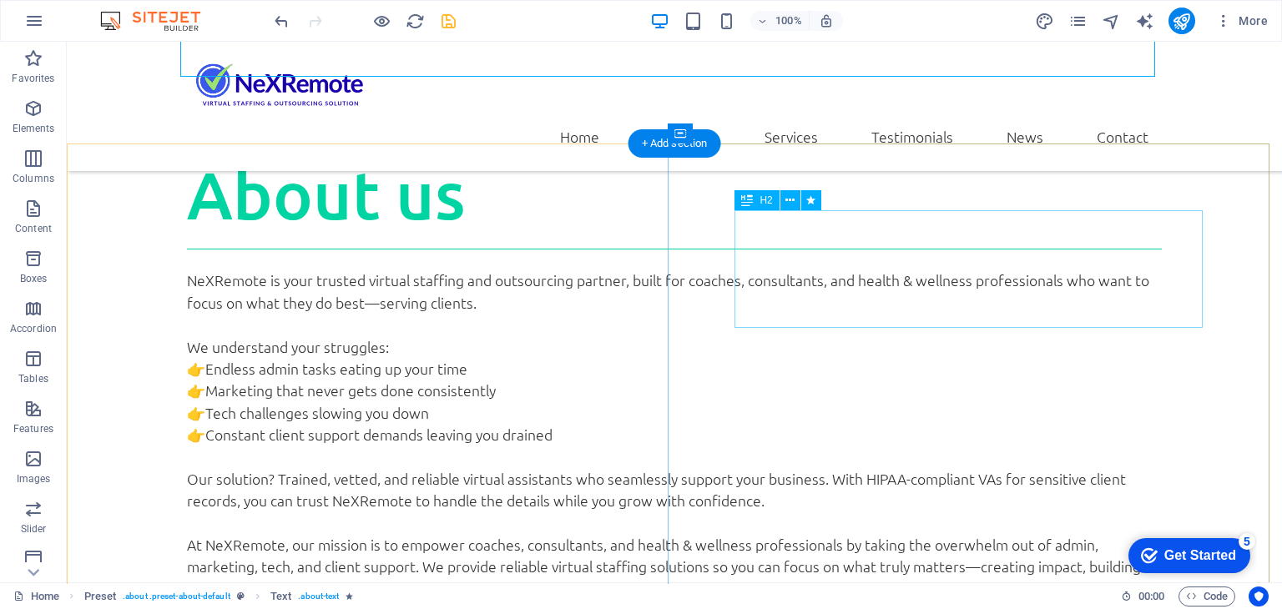
select select "onload"
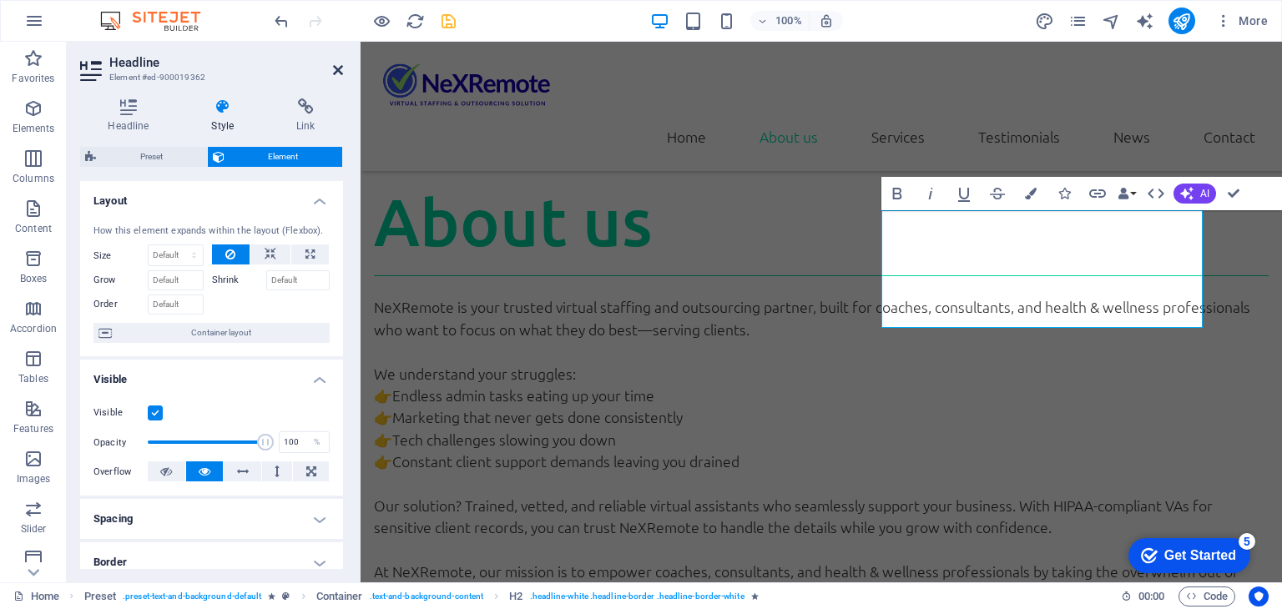
click at [335, 65] on icon at bounding box center [338, 69] width 10 height 13
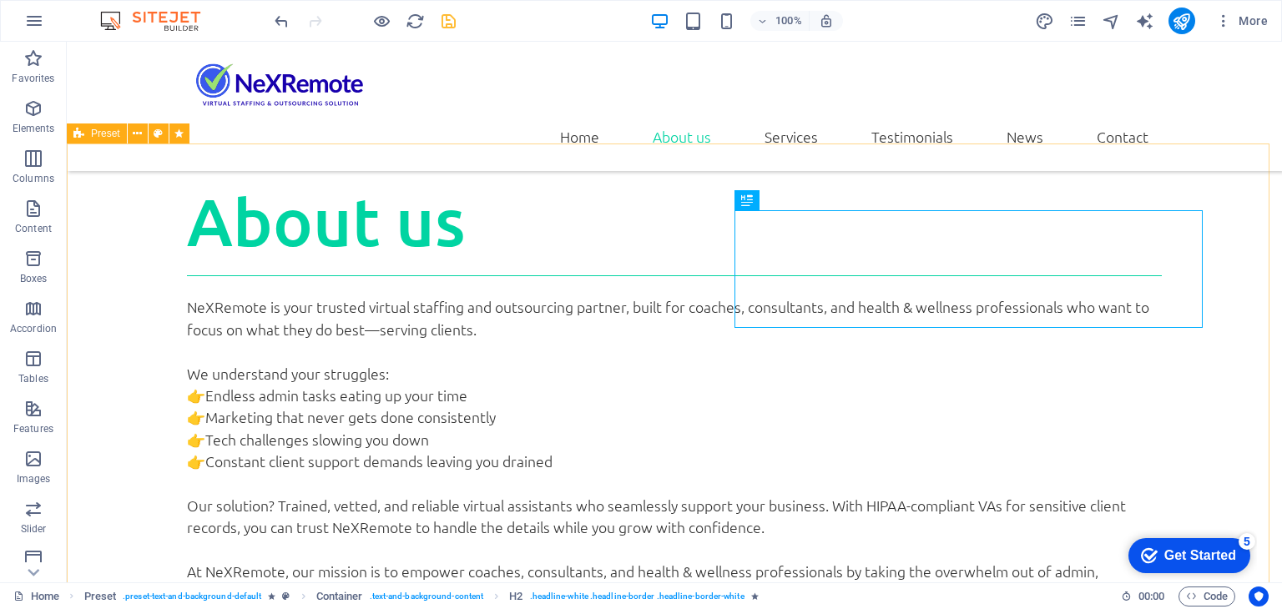
click at [108, 137] on span "Preset" at bounding box center [105, 133] width 29 height 10
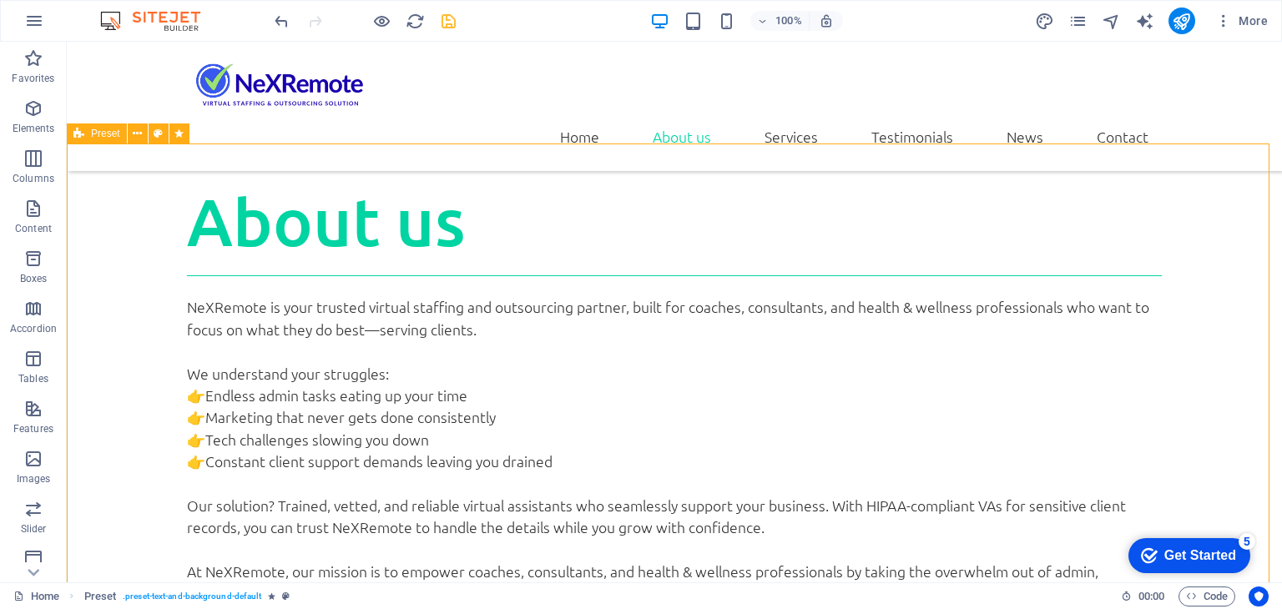
click at [108, 137] on span "Preset" at bounding box center [105, 133] width 29 height 10
select select "move-left-to-right"
select select "s"
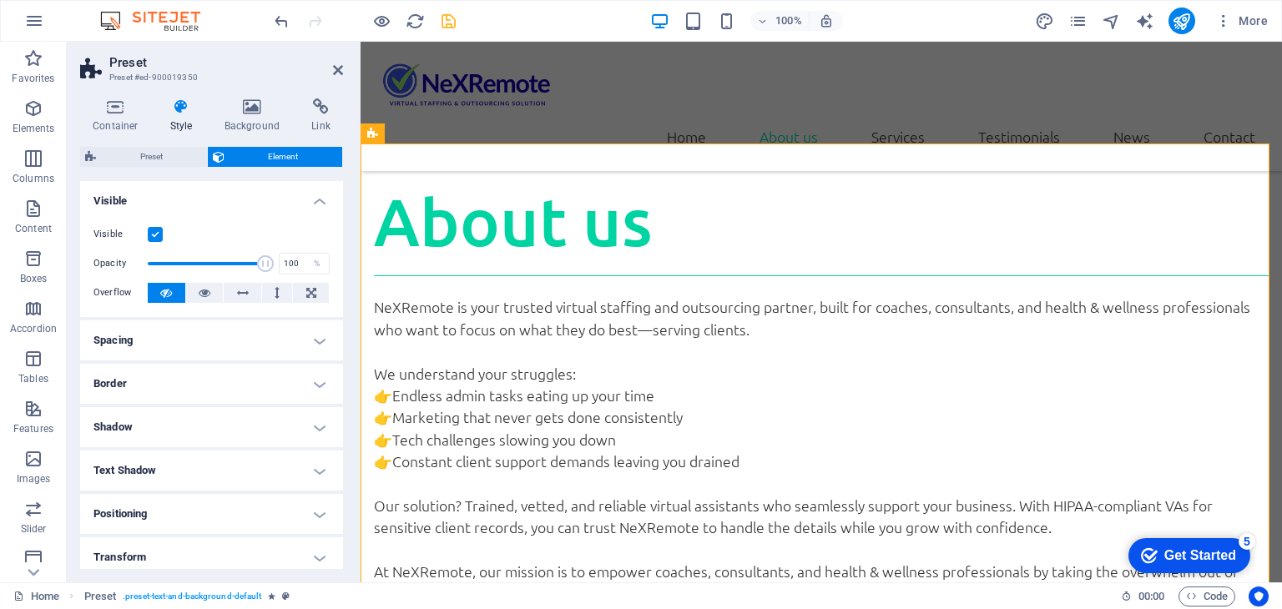
click at [177, 115] on h4 "Style" at bounding box center [185, 115] width 54 height 35
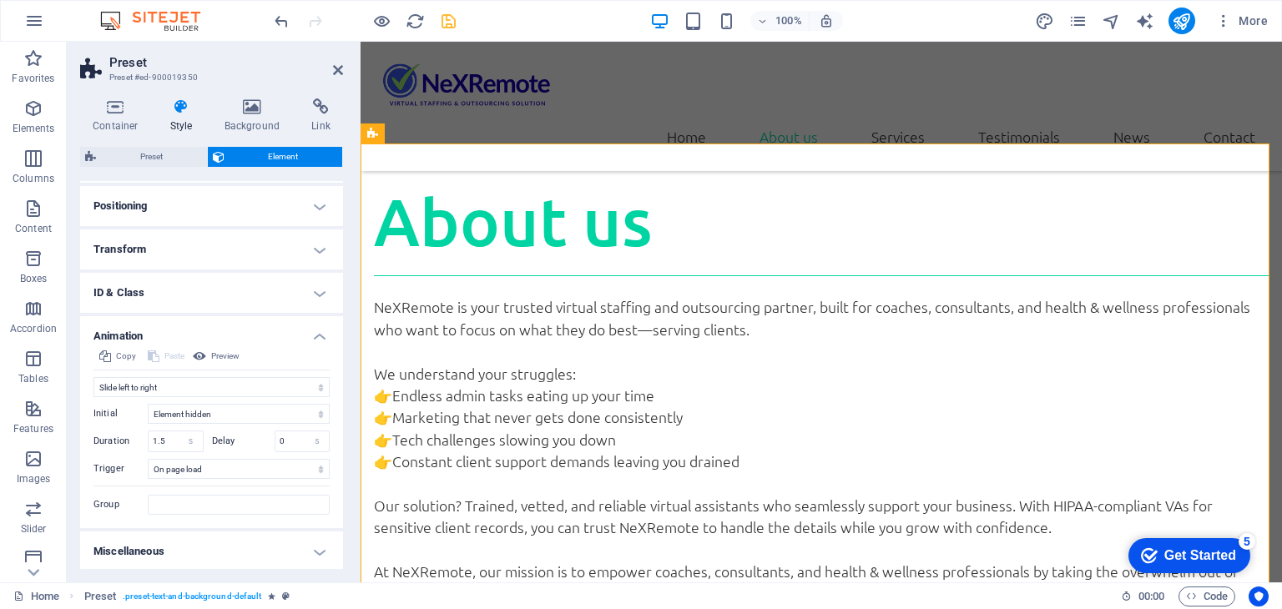
scroll to position [310, 0]
click at [240, 471] on select "No automatic trigger On page load Element scrolled into view" at bounding box center [239, 467] width 182 height 20
select select "scroll"
click at [148, 457] on select "No automatic trigger On page load Element scrolled into view" at bounding box center [239, 467] width 182 height 20
click at [338, 66] on icon at bounding box center [338, 69] width 10 height 13
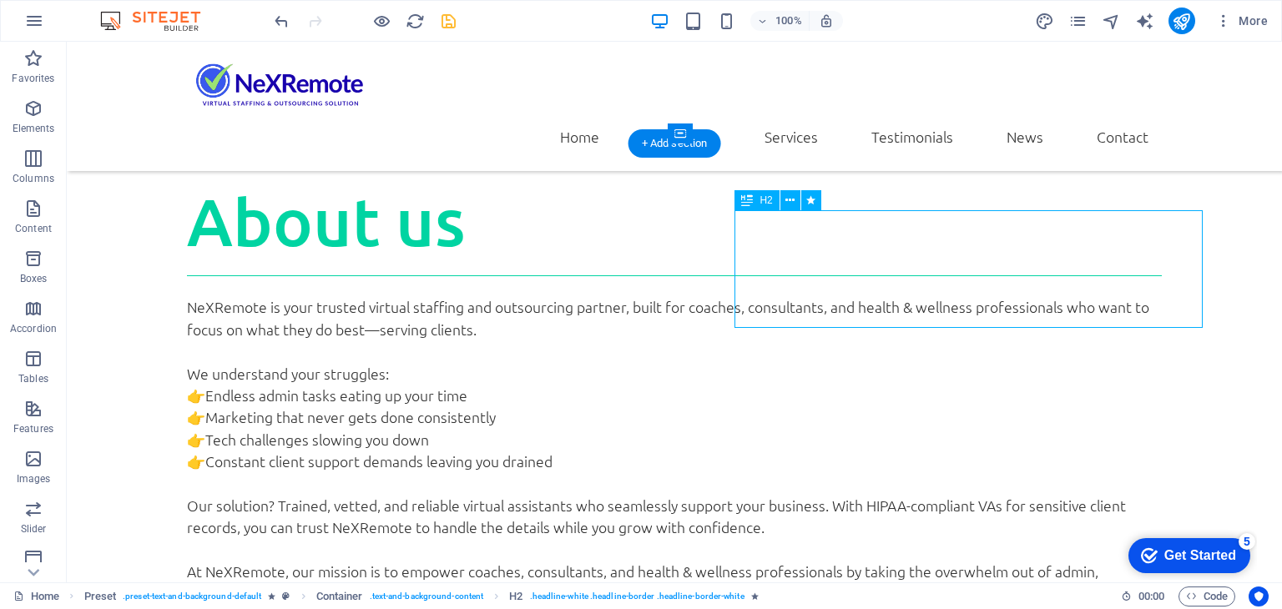
select select "move-right-to-left"
select select "s"
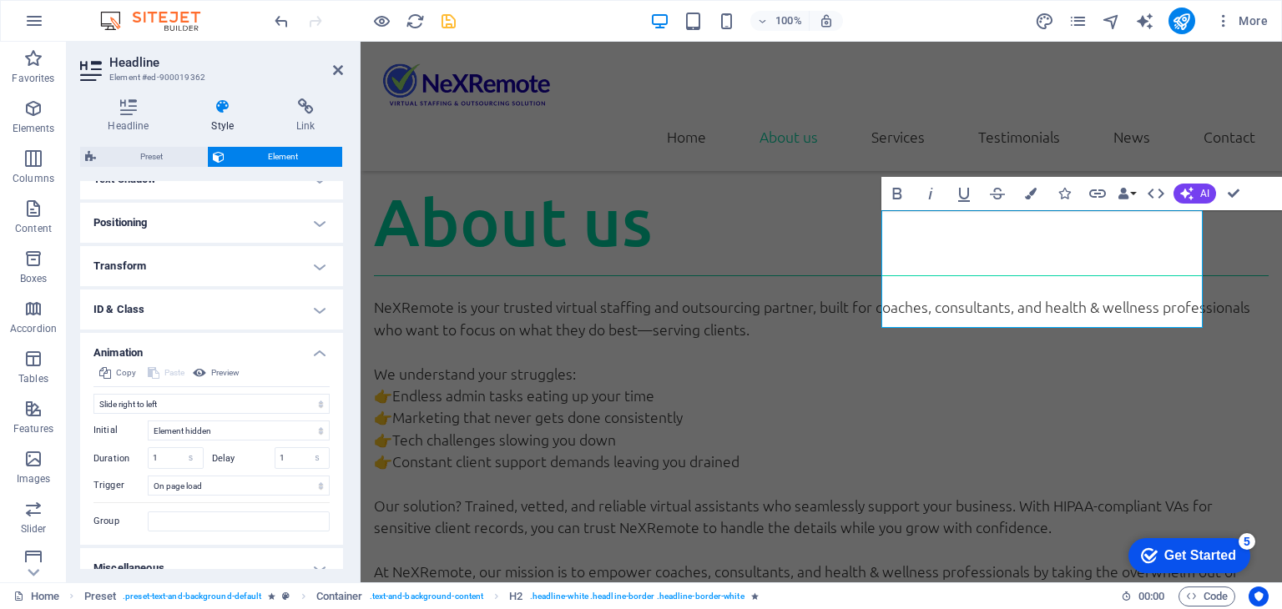
scroll to position [488, 0]
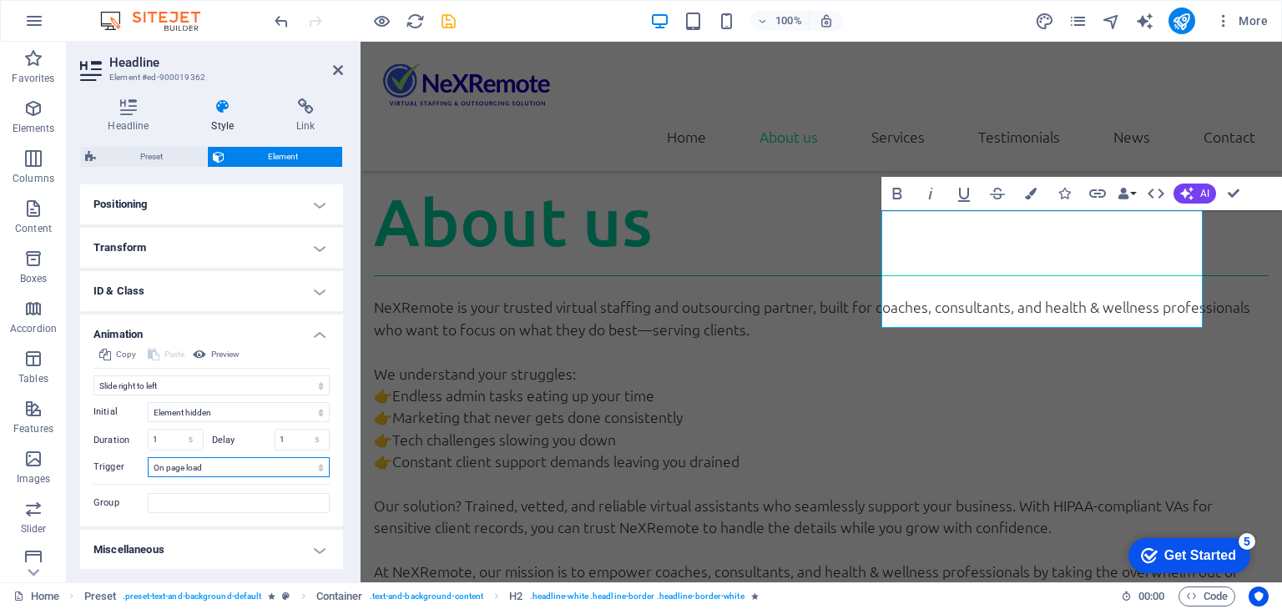
click at [234, 463] on select "No automatic trigger On page load Element scrolled into view" at bounding box center [239, 467] width 182 height 20
select select "scroll"
click at [148, 457] on select "No automatic trigger On page load Element scrolled into view" at bounding box center [239, 467] width 182 height 20
click at [337, 64] on icon at bounding box center [338, 69] width 10 height 13
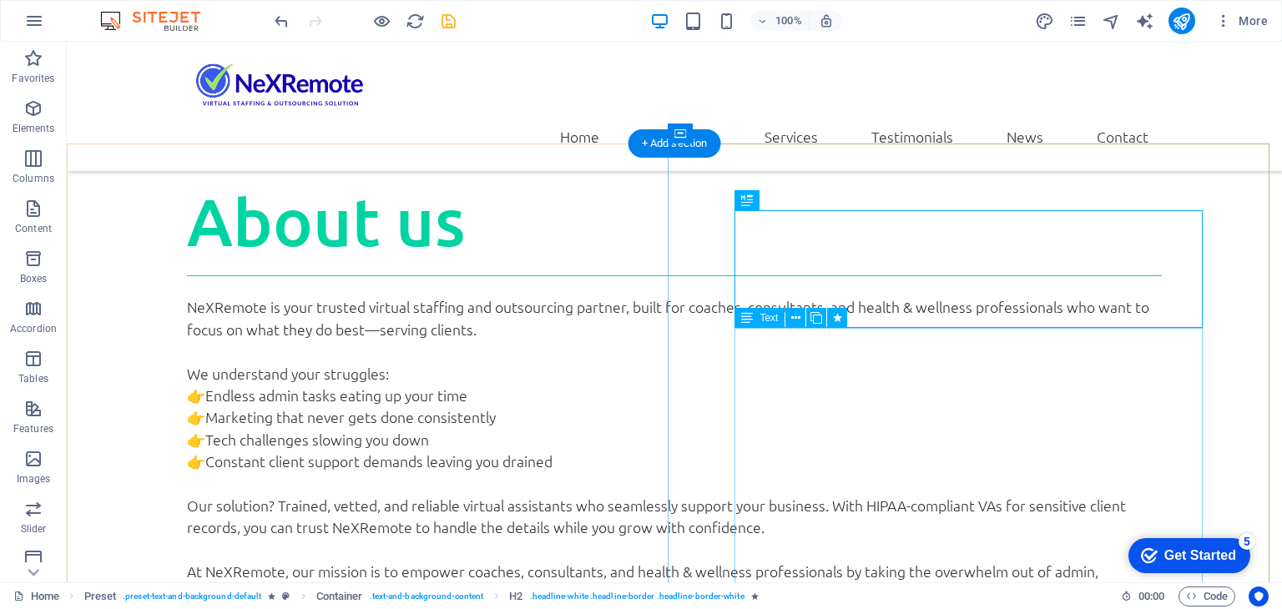
select select "move-right-to-left"
select select "s"
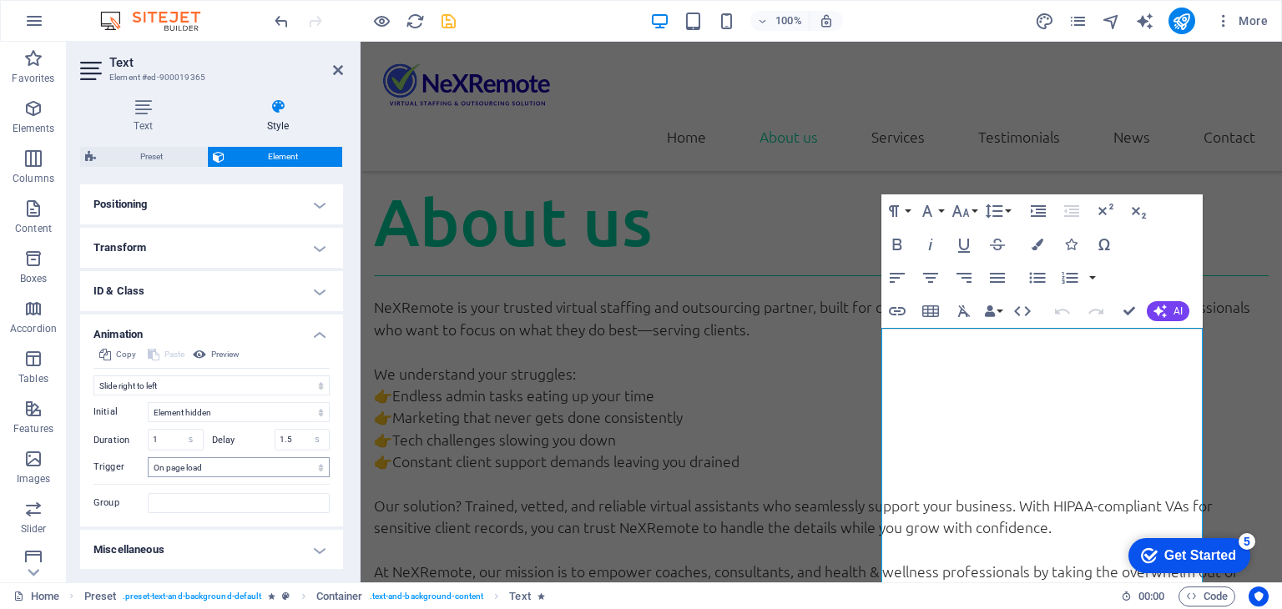
click at [234, 467] on select "No automatic trigger On page load Element scrolled into view" at bounding box center [239, 467] width 182 height 20
select select "scroll"
click at [148, 457] on select "No automatic trigger On page load Element scrolled into view" at bounding box center [239, 467] width 182 height 20
click at [336, 68] on icon at bounding box center [338, 69] width 10 height 13
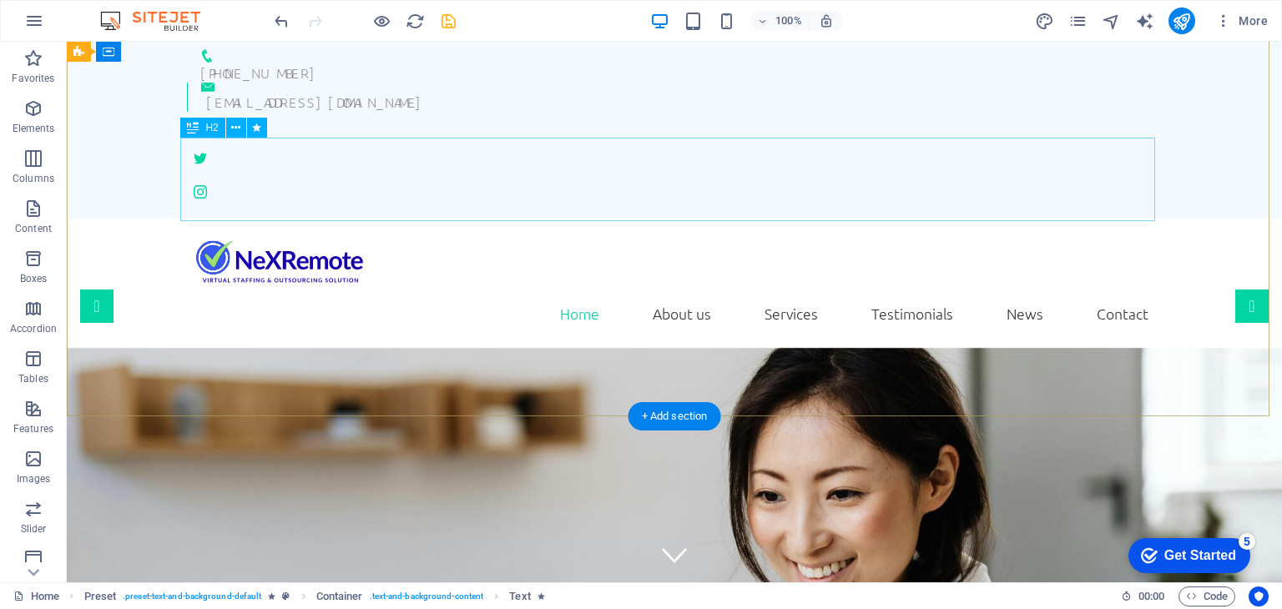
scroll to position [0, 0]
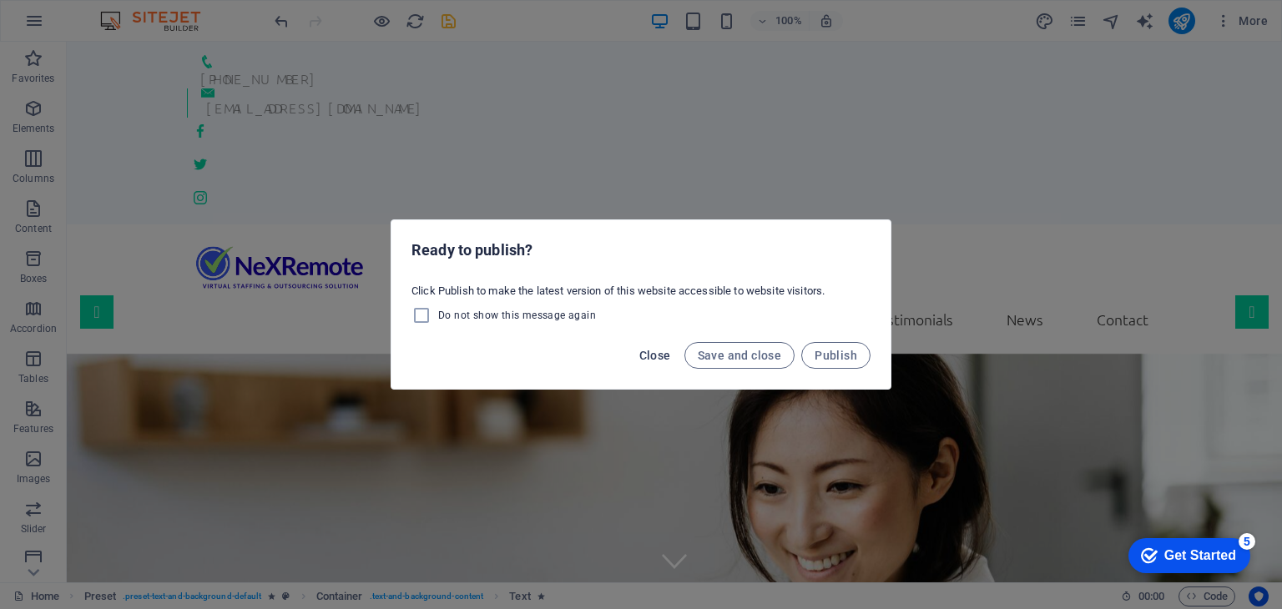
click at [660, 358] on span "Close" at bounding box center [655, 355] width 32 height 13
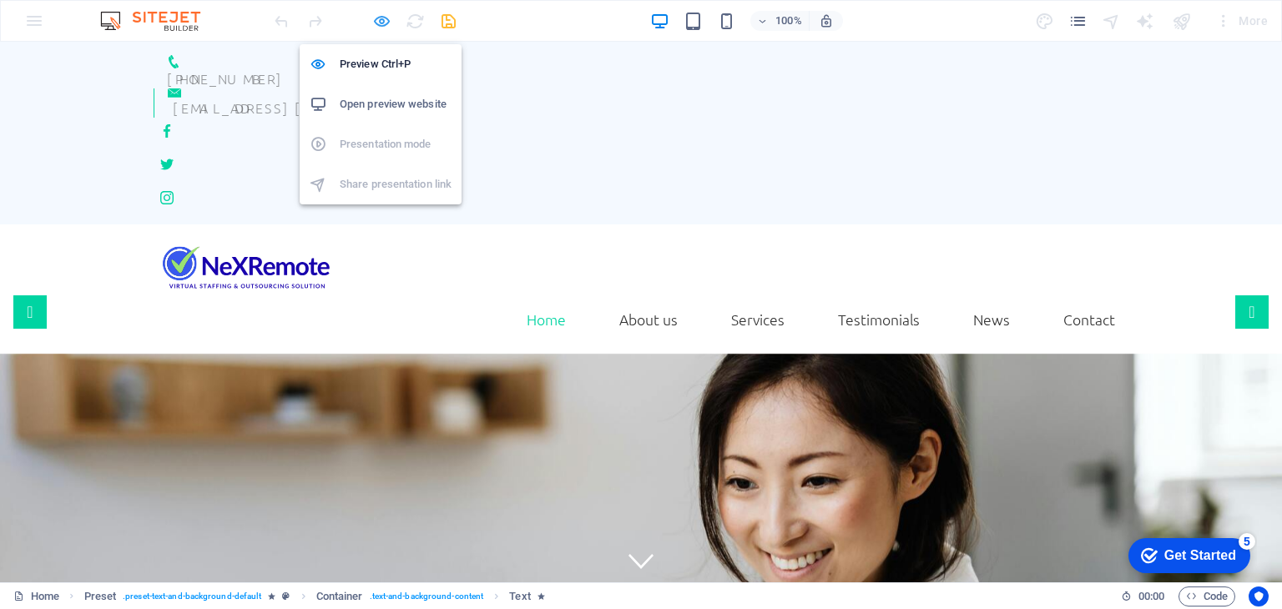
scroll to position [1470, 0]
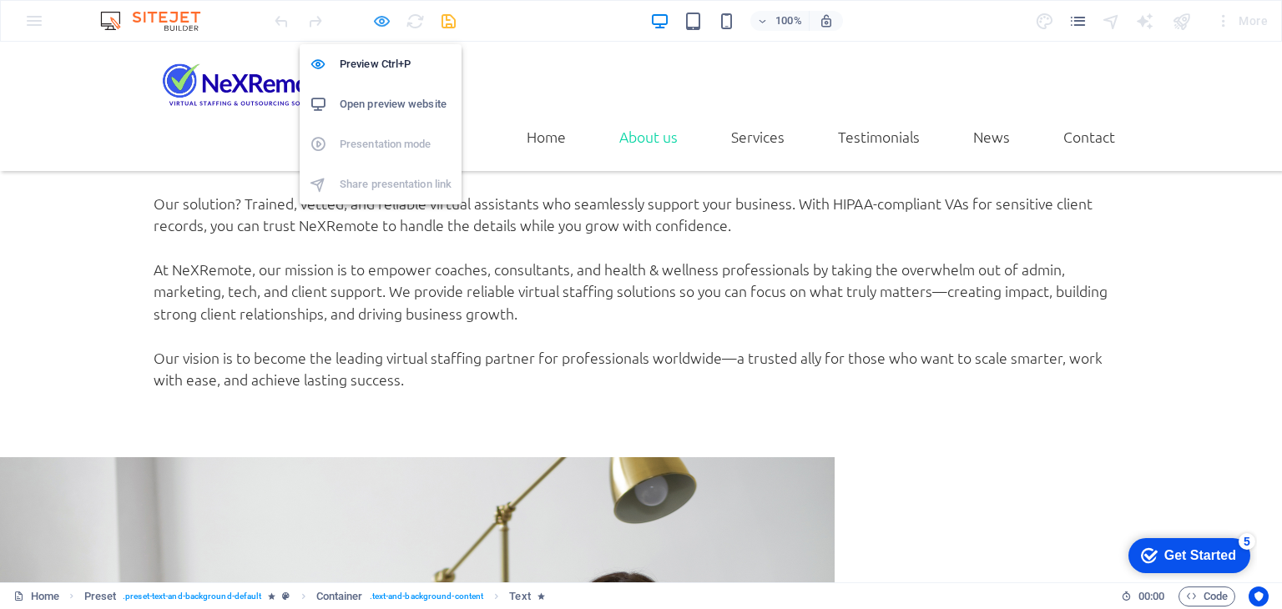
drag, startPoint x: 380, startPoint y: 15, endPoint x: 438, endPoint y: 26, distance: 59.4
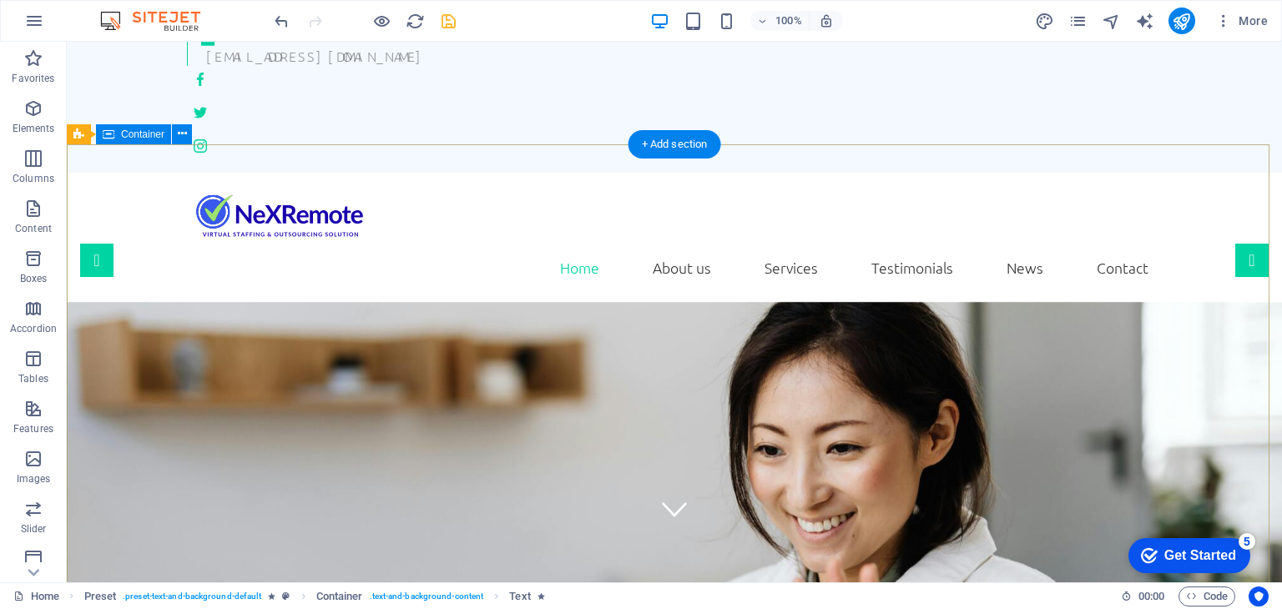
scroll to position [0, 0]
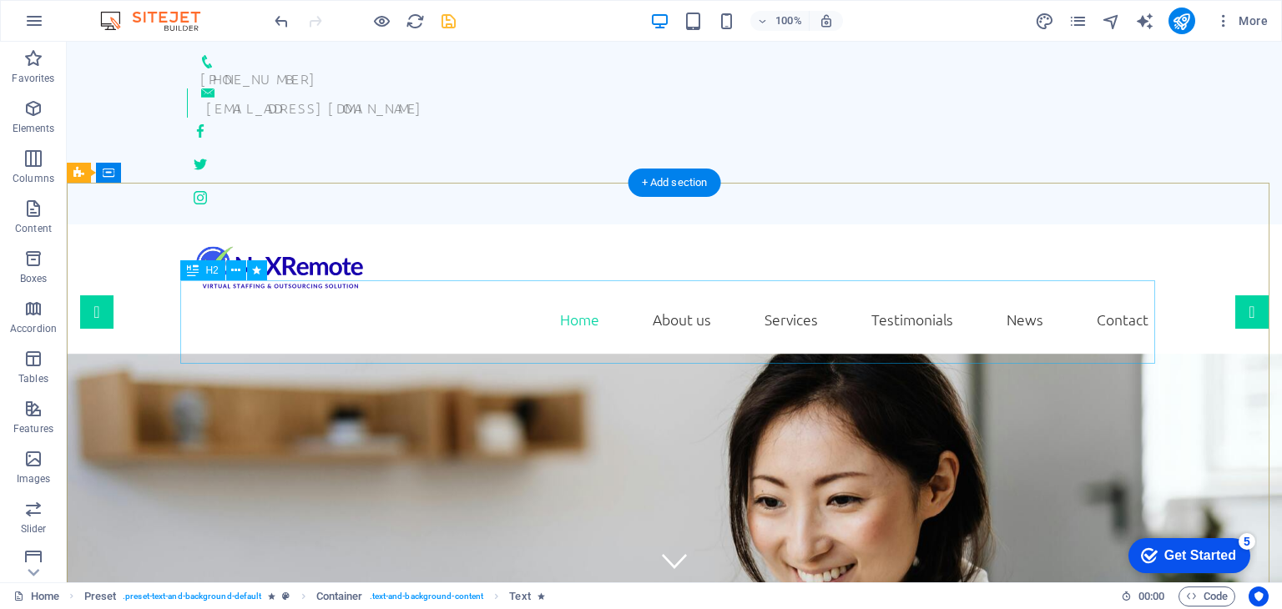
select select "fade"
select select "s"
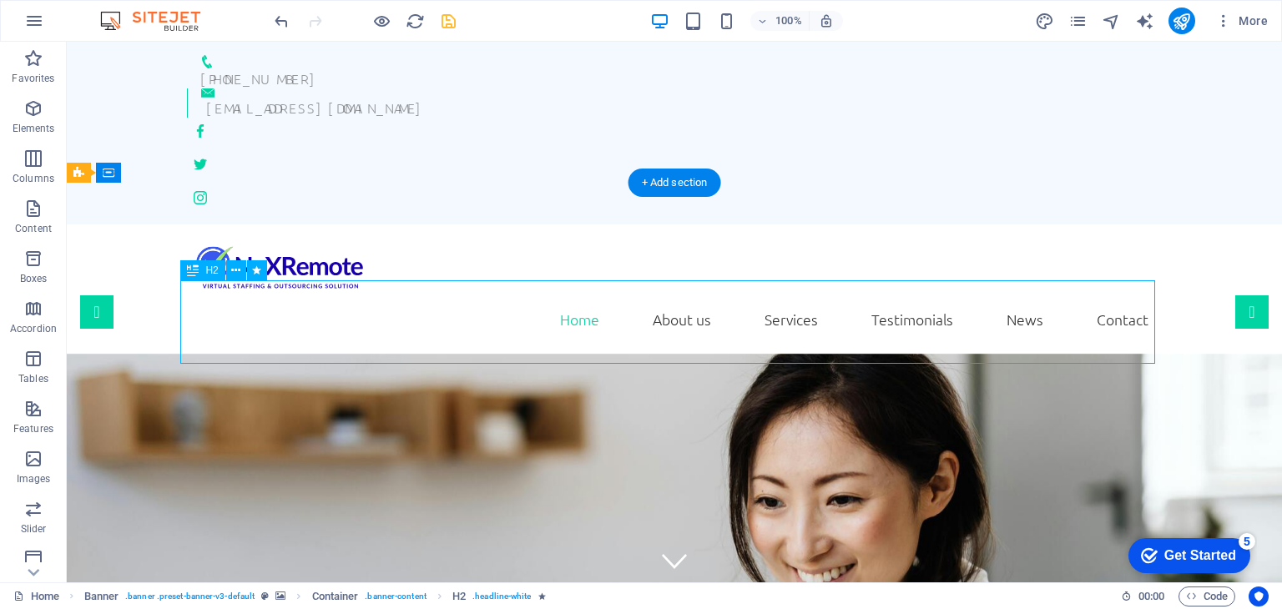
select select "s"
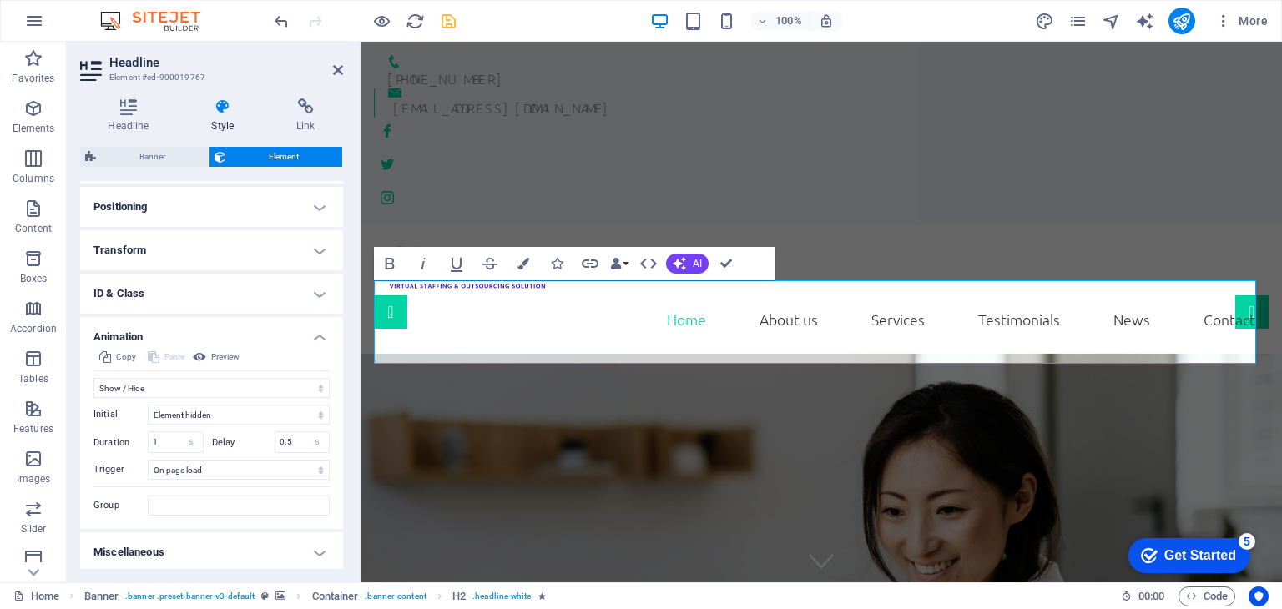
scroll to position [488, 0]
click at [221, 467] on select "No automatic trigger On page load Element scrolled into view" at bounding box center [239, 467] width 182 height 20
select select "scroll"
click at [148, 457] on select "No automatic trigger On page load Element scrolled into view" at bounding box center [239, 467] width 182 height 20
click at [342, 71] on icon at bounding box center [338, 69] width 10 height 13
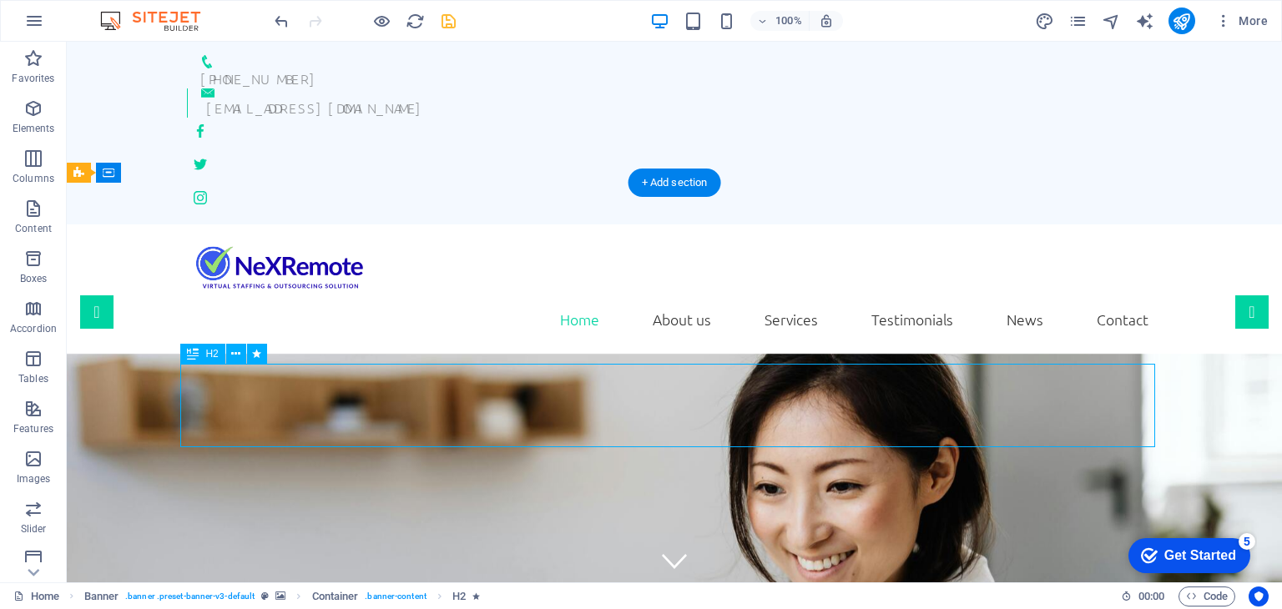
select select "fade"
select select "s"
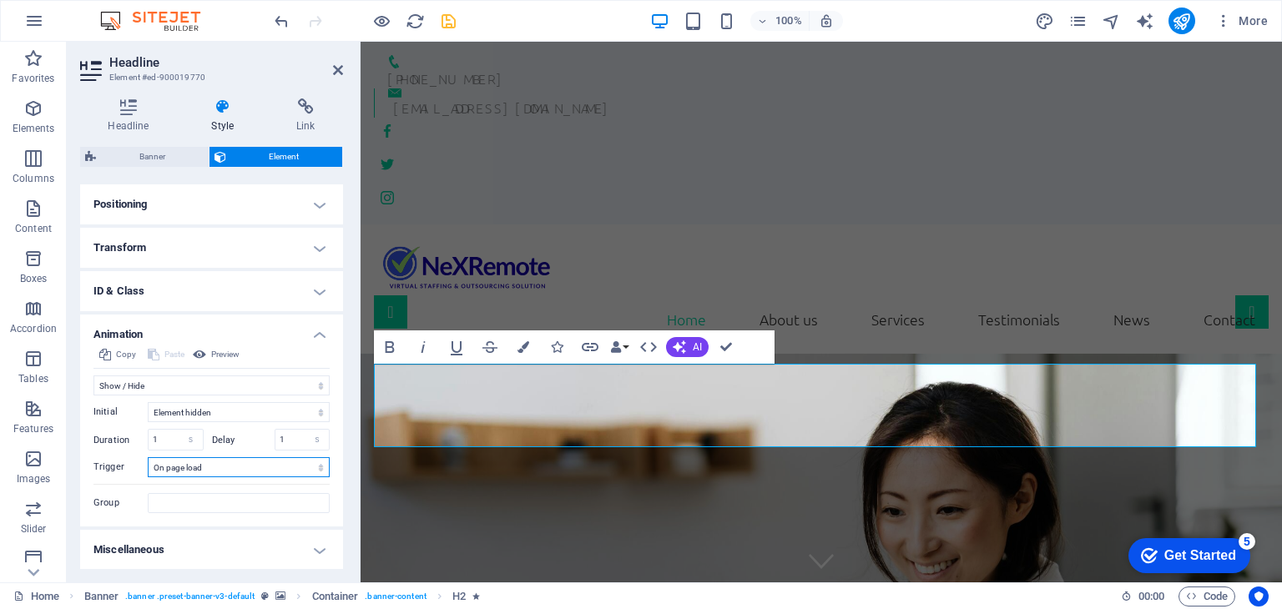
click at [256, 474] on select "No automatic trigger On page load Element scrolled into view" at bounding box center [239, 467] width 182 height 20
select select "scroll"
click at [148, 457] on select "No automatic trigger On page load Element scrolled into view" at bounding box center [239, 467] width 182 height 20
click at [340, 68] on icon at bounding box center [338, 69] width 10 height 13
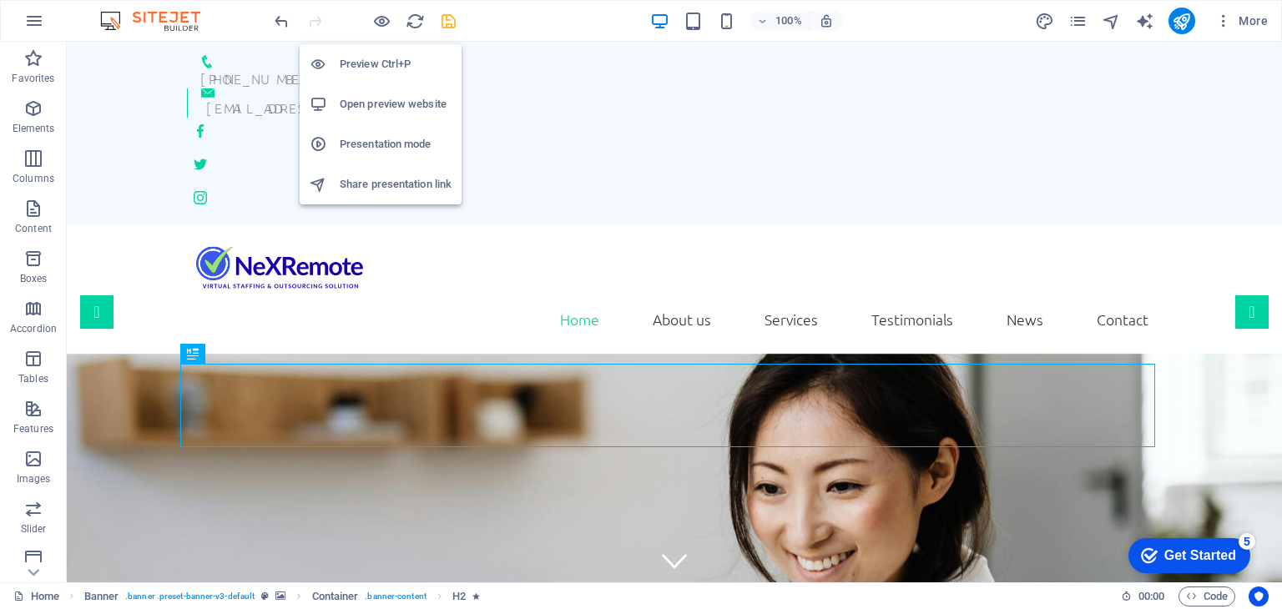
click at [387, 103] on h6 "Open preview website" at bounding box center [396, 104] width 112 height 20
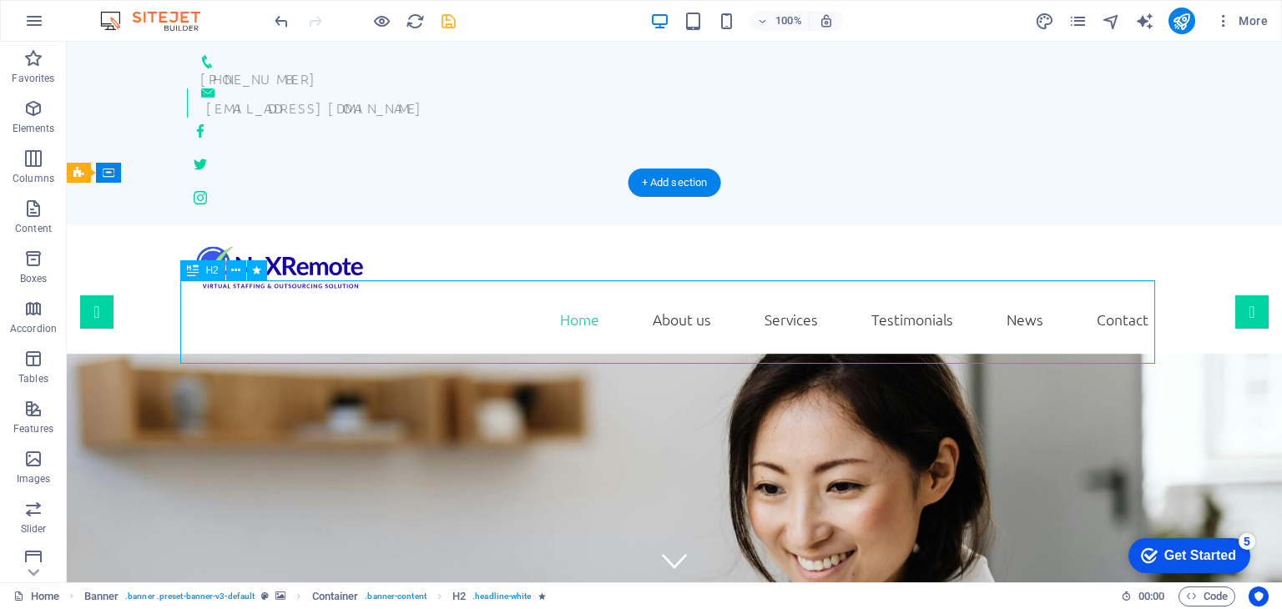
select select "fade"
select select "s"
select select "scroll"
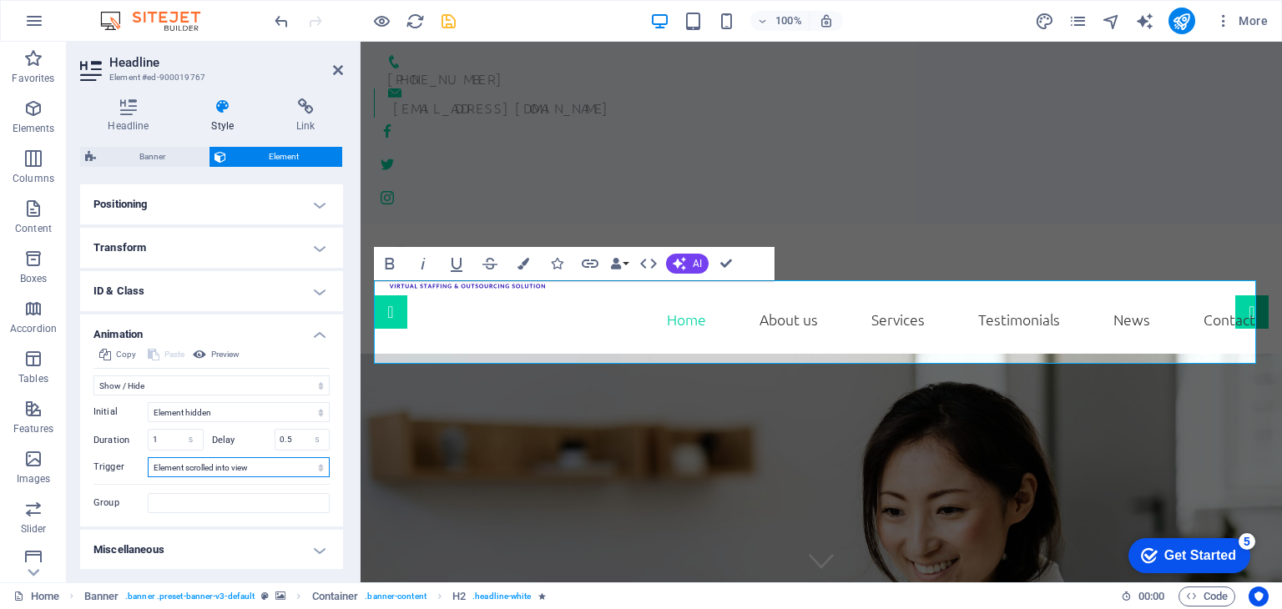
click at [194, 465] on select "No automatic trigger On page load Element scrolled into view" at bounding box center [239, 467] width 182 height 20
click at [148, 457] on select "No automatic trigger On page load Element scrolled into view" at bounding box center [239, 467] width 182 height 20
click at [203, 412] on select "Element hidden Element shown" at bounding box center [239, 412] width 182 height 20
click at [104, 411] on span "Initial" at bounding box center [105, 411] width 24 height 11
click at [257, 461] on select "No automatic trigger On page load Element scrolled into view" at bounding box center [239, 467] width 182 height 20
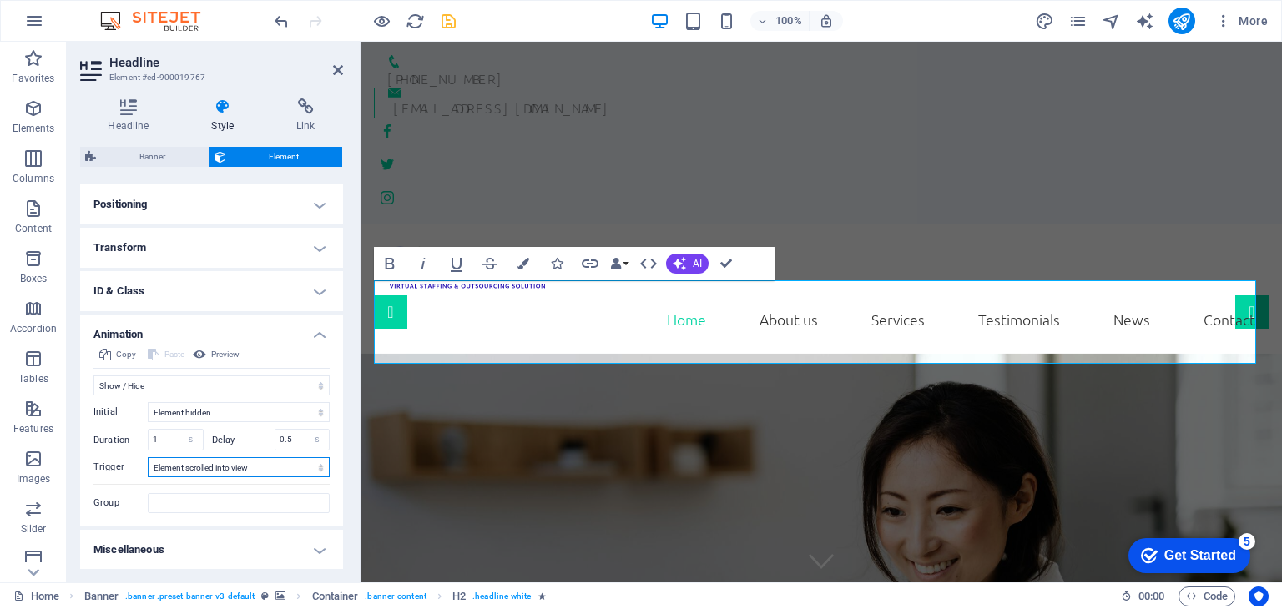
click at [148, 457] on select "No automatic trigger On page load Element scrolled into view" at bounding box center [239, 467] width 182 height 20
click at [337, 71] on icon at bounding box center [338, 69] width 10 height 13
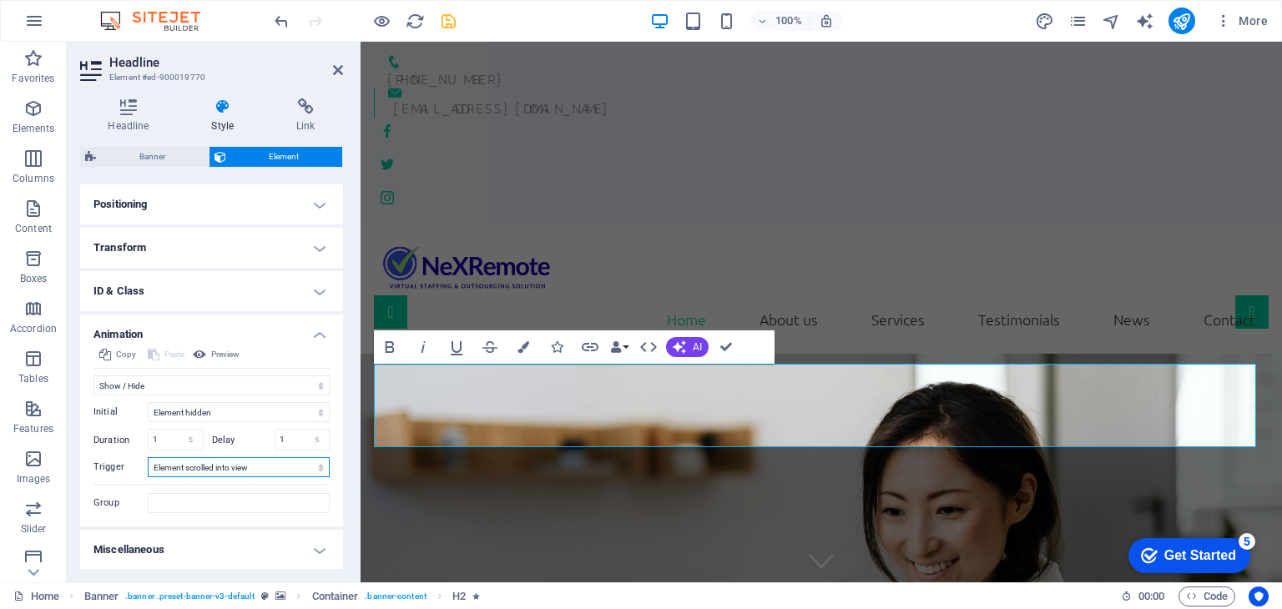
click at [244, 469] on select "No automatic trigger On page load Element scrolled into view" at bounding box center [239, 467] width 182 height 20
click at [148, 457] on select "No automatic trigger On page load Element scrolled into view" at bounding box center [239, 467] width 182 height 20
click at [335, 68] on icon at bounding box center [338, 69] width 10 height 13
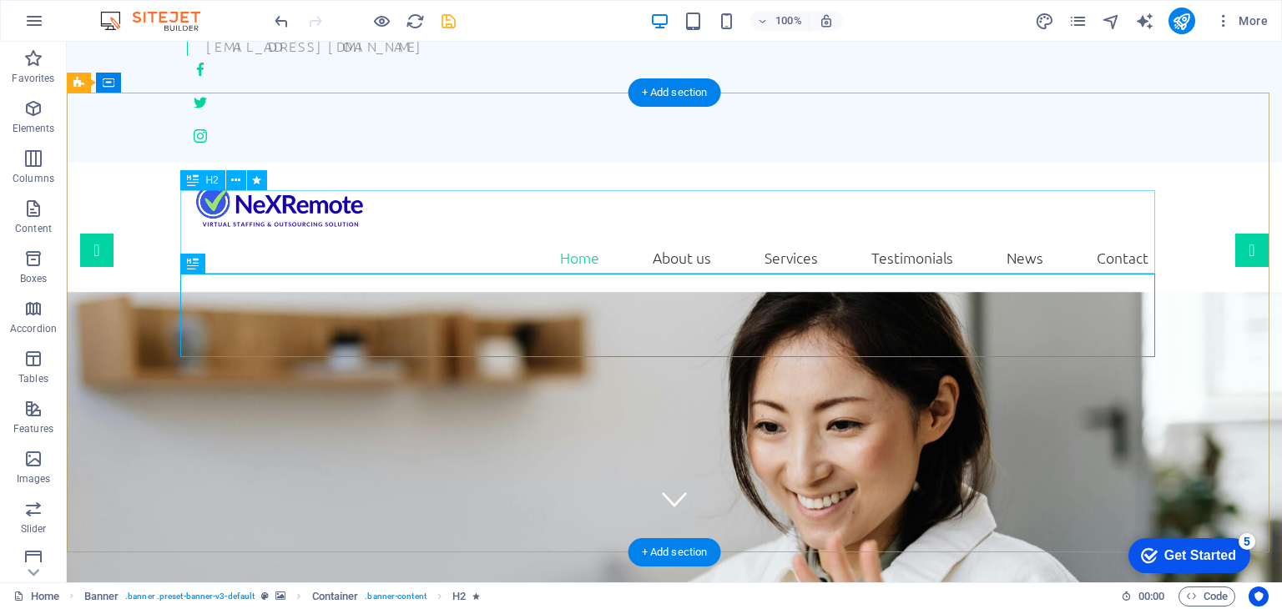
scroll to position [0, 0]
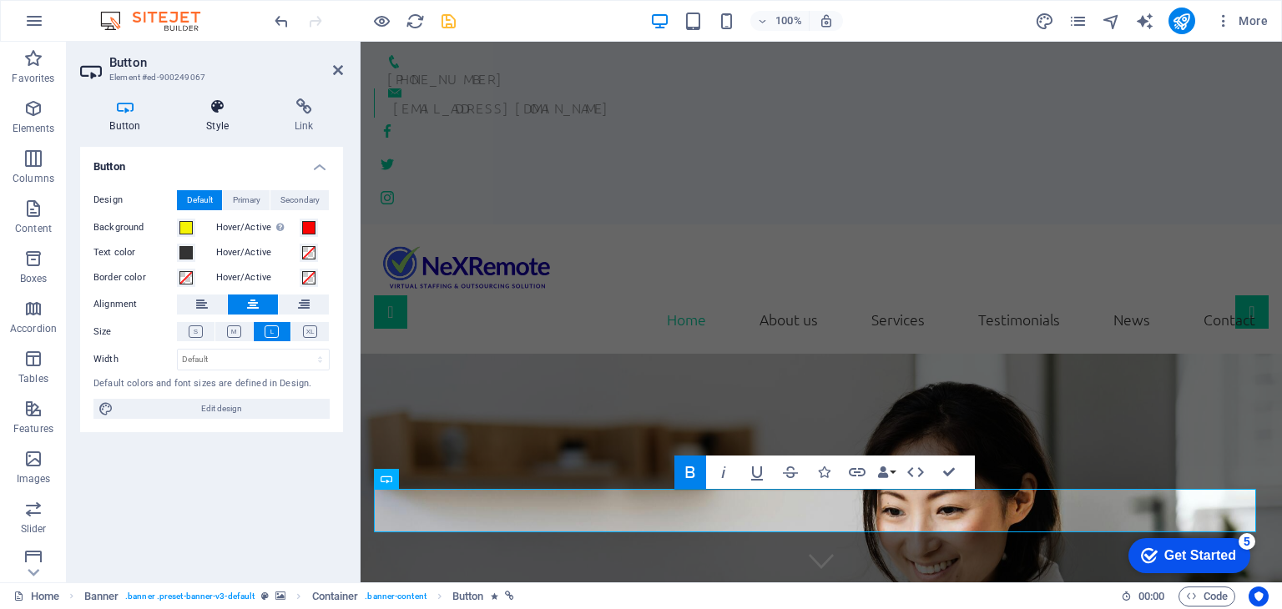
drag, startPoint x: 224, startPoint y: 117, endPoint x: 214, endPoint y: 131, distance: 17.4
click at [224, 117] on h4 "Style" at bounding box center [221, 115] width 88 height 35
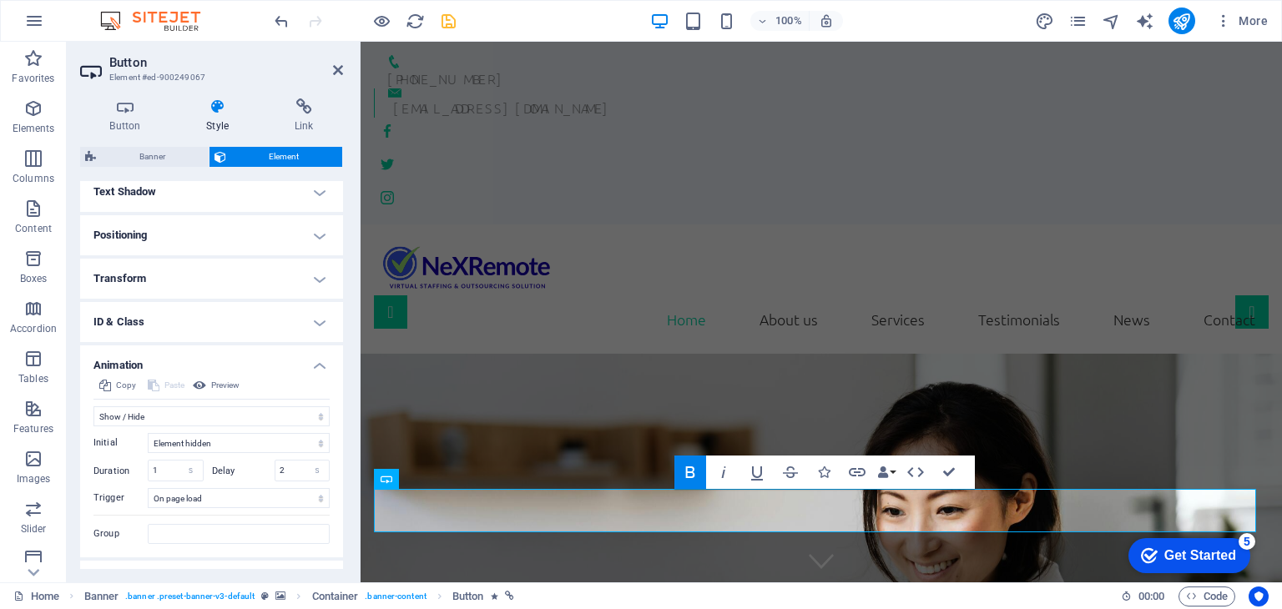
scroll to position [488, 0]
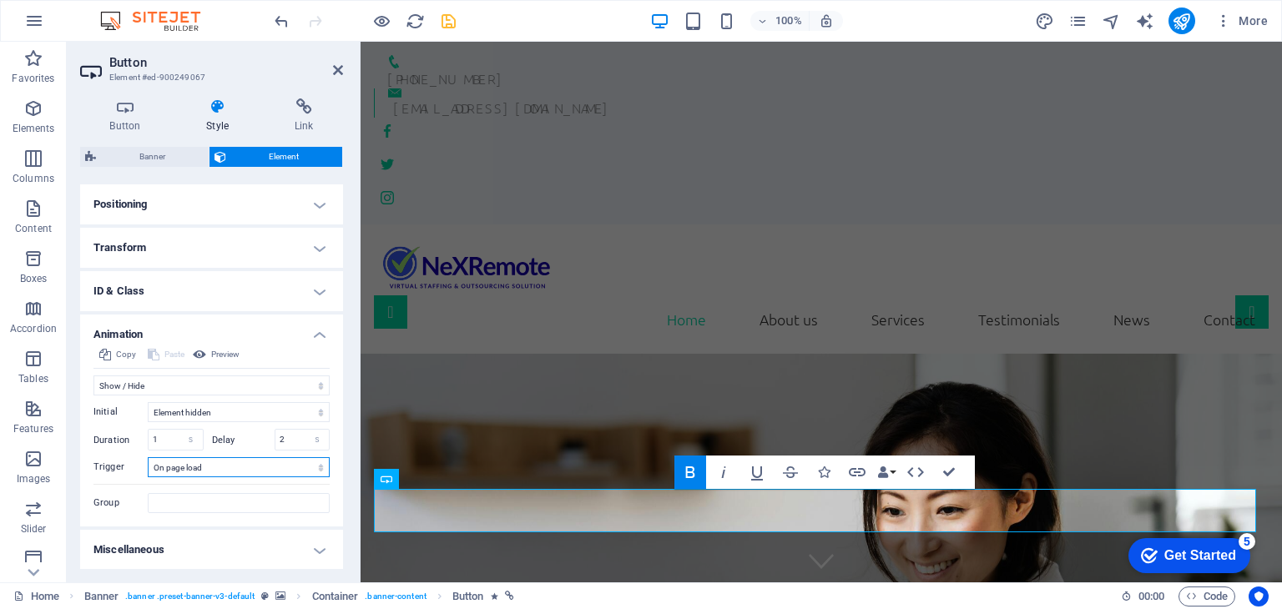
click at [199, 465] on select "No automatic trigger On page load Element scrolled into view" at bounding box center [239, 467] width 182 height 20
click at [148, 457] on select "No automatic trigger On page load Element scrolled into view" at bounding box center [239, 467] width 182 height 20
click at [337, 70] on icon at bounding box center [338, 69] width 10 height 13
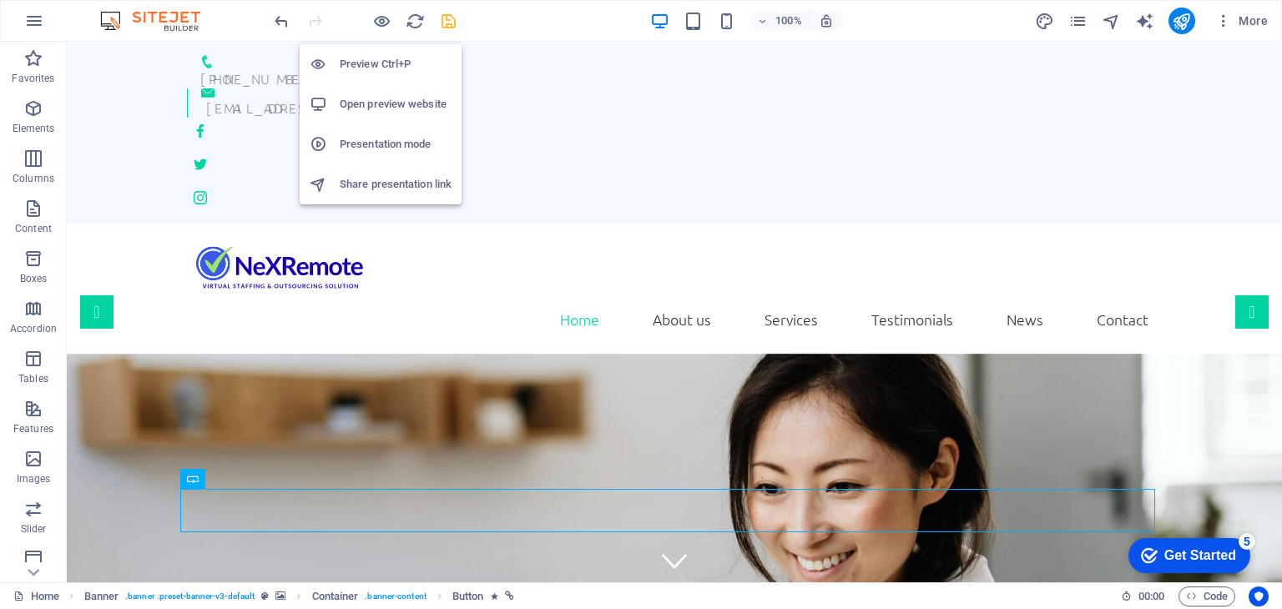
click at [389, 101] on h6 "Open preview website" at bounding box center [396, 104] width 112 height 20
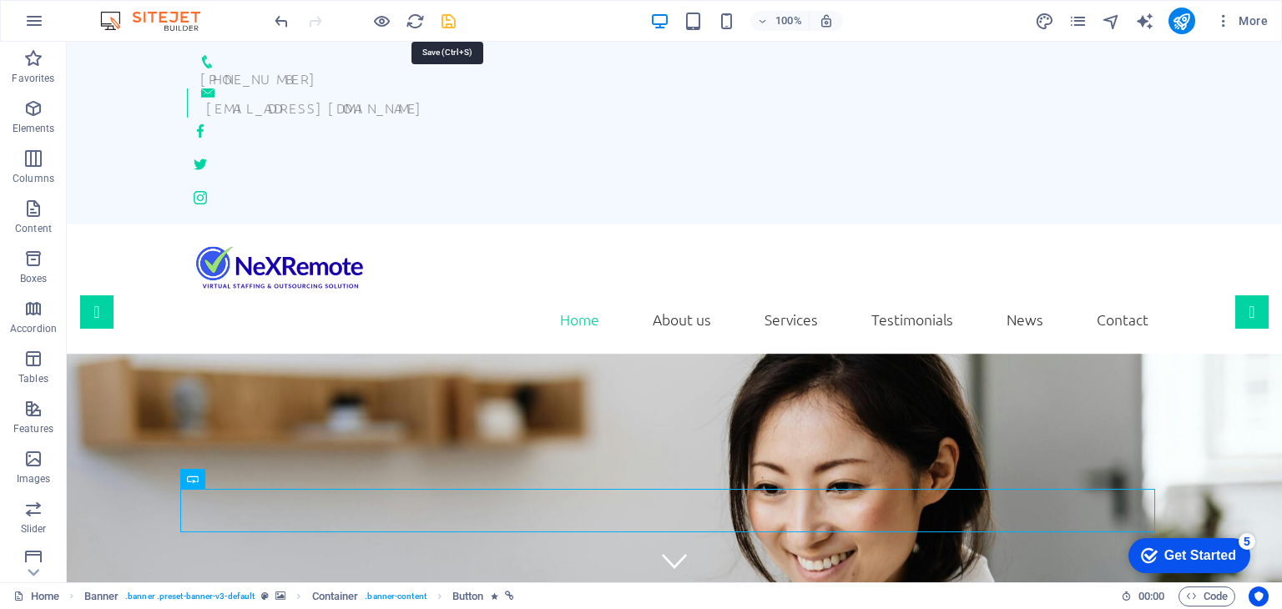
click at [445, 28] on icon "save" at bounding box center [448, 21] width 19 height 19
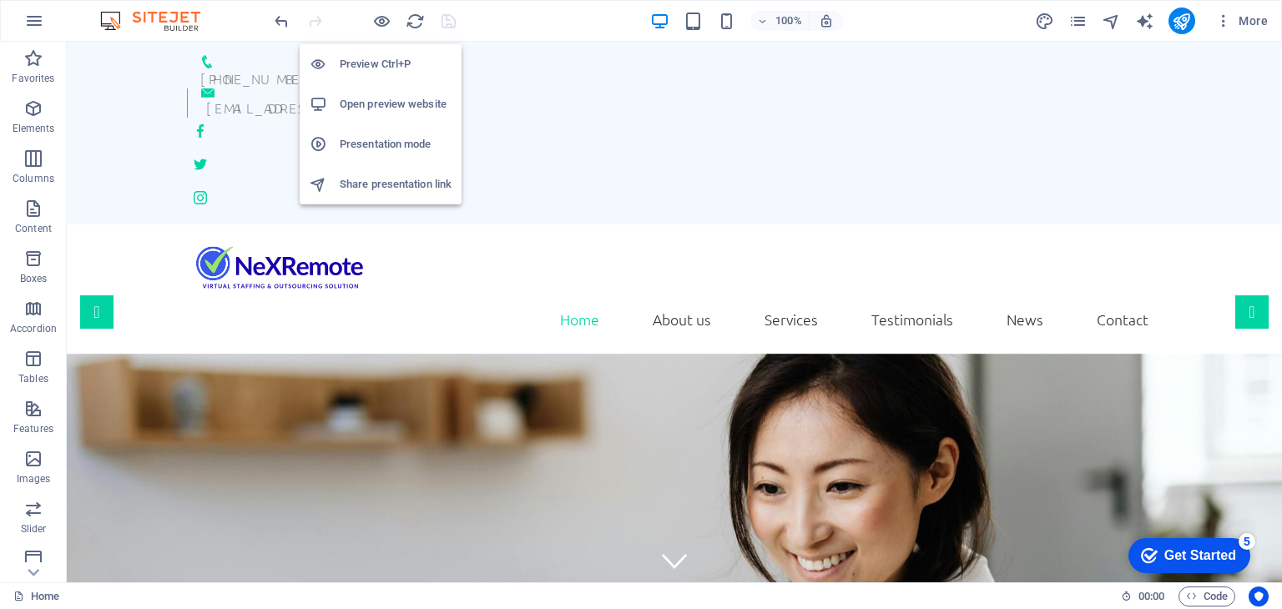
click at [370, 105] on h6 "Open preview website" at bounding box center [396, 104] width 112 height 20
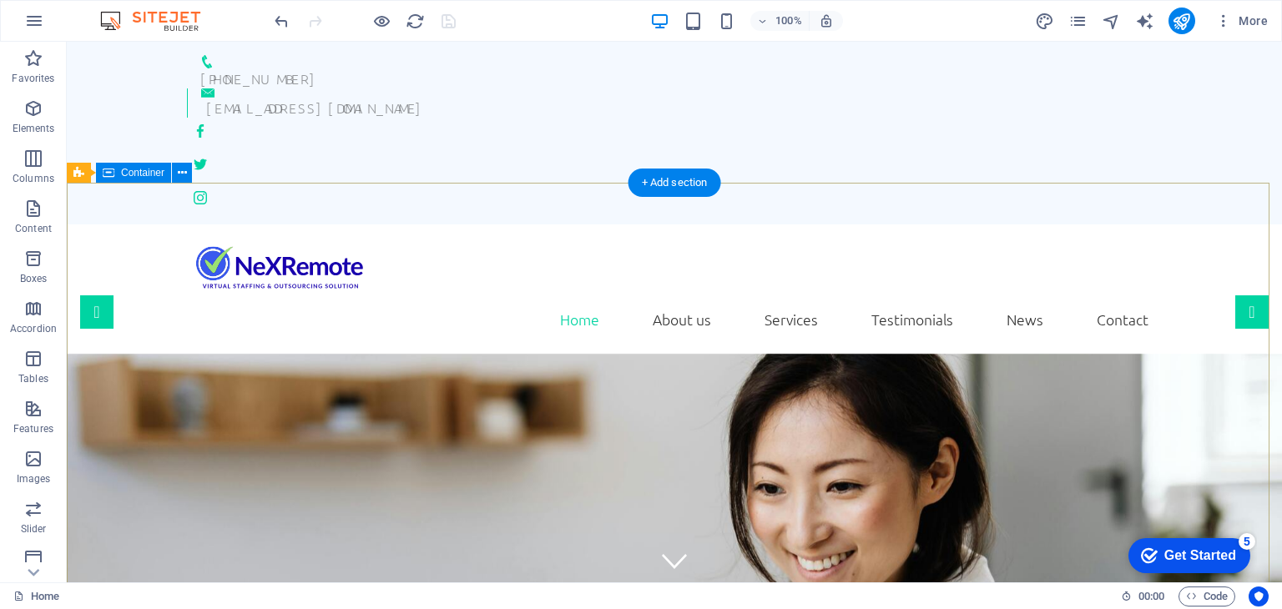
scroll to position [334, 0]
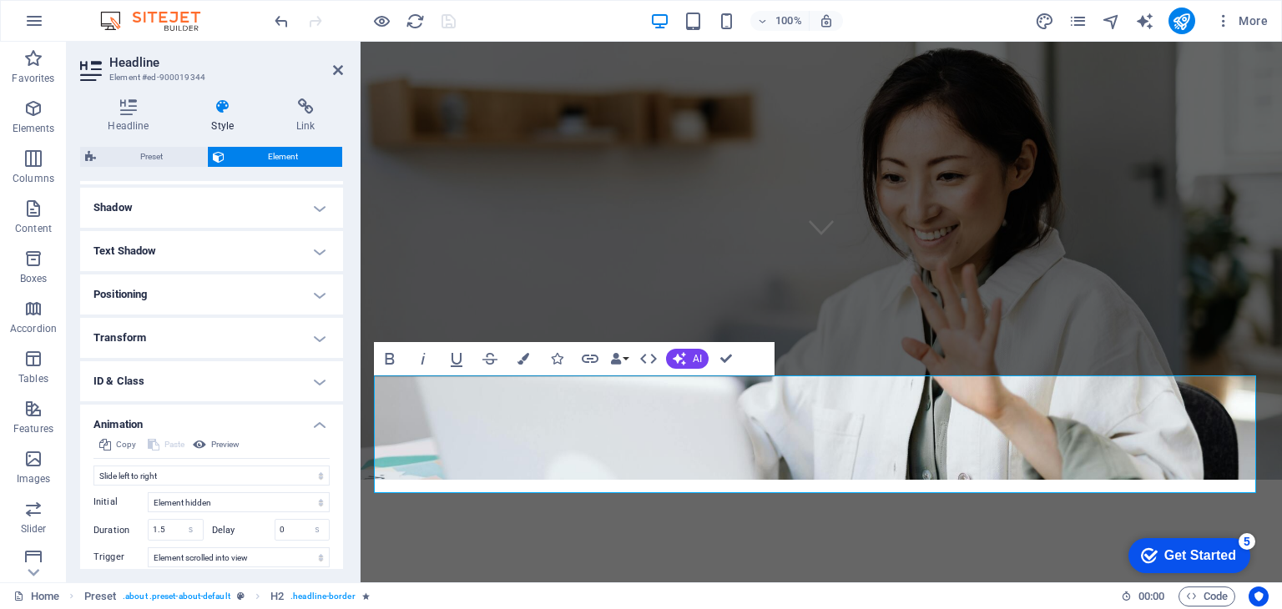
scroll to position [488, 0]
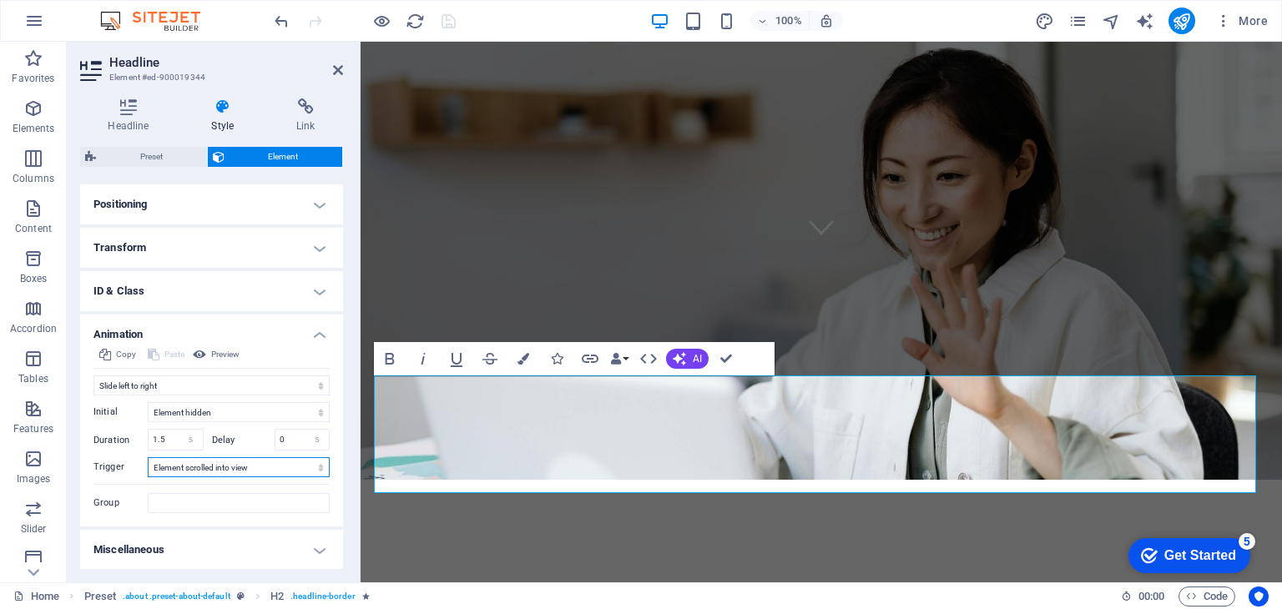
click at [233, 468] on select "No automatic trigger On page load Element scrolled into view" at bounding box center [239, 467] width 182 height 20
click at [148, 457] on select "No automatic trigger On page load Element scrolled into view" at bounding box center [239, 467] width 182 height 20
click at [214, 472] on select "No automatic trigger On page load Element scrolled into view" at bounding box center [239, 467] width 182 height 20
click at [148, 457] on select "No automatic trigger On page load Element scrolled into view" at bounding box center [239, 467] width 182 height 20
click at [277, 435] on input "0" at bounding box center [302, 440] width 54 height 20
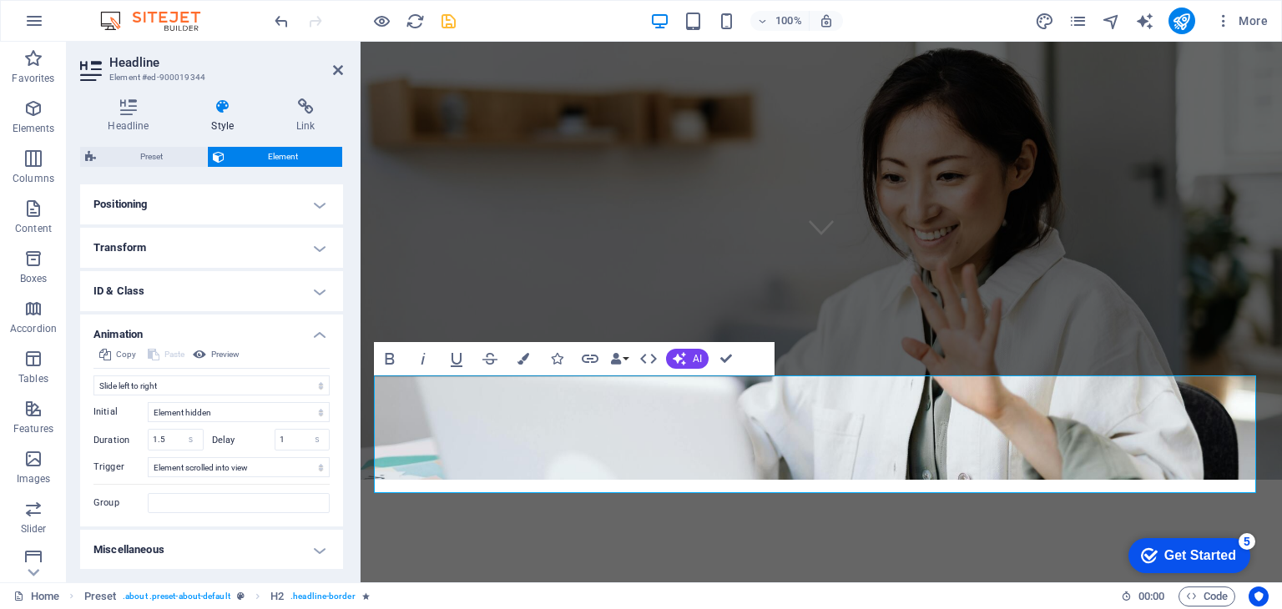
click at [235, 439] on label "Delay" at bounding box center [243, 440] width 63 height 9
click at [335, 67] on icon at bounding box center [338, 69] width 10 height 13
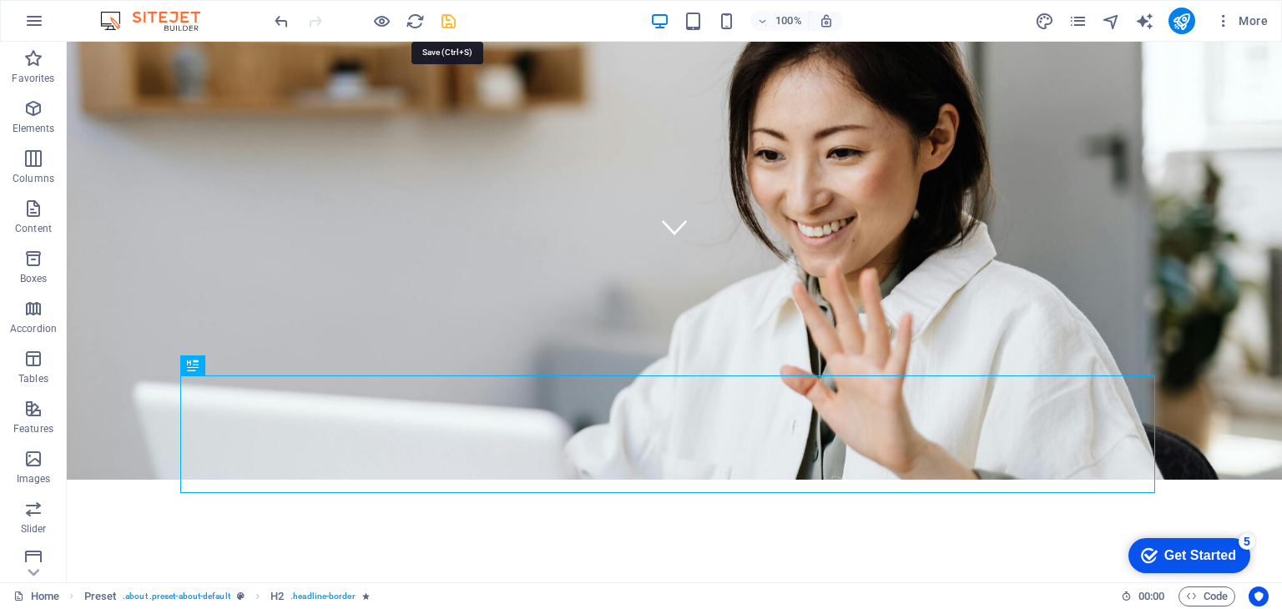
click at [447, 21] on icon "save" at bounding box center [448, 21] width 19 height 19
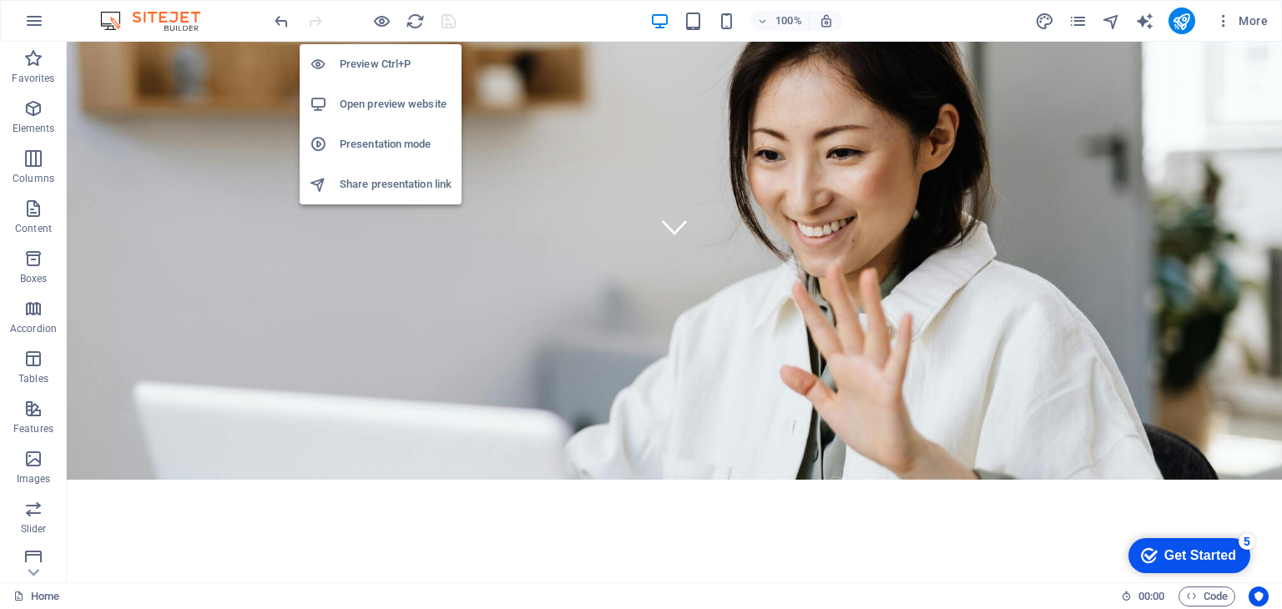
click at [387, 108] on h6 "Open preview website" at bounding box center [396, 104] width 112 height 20
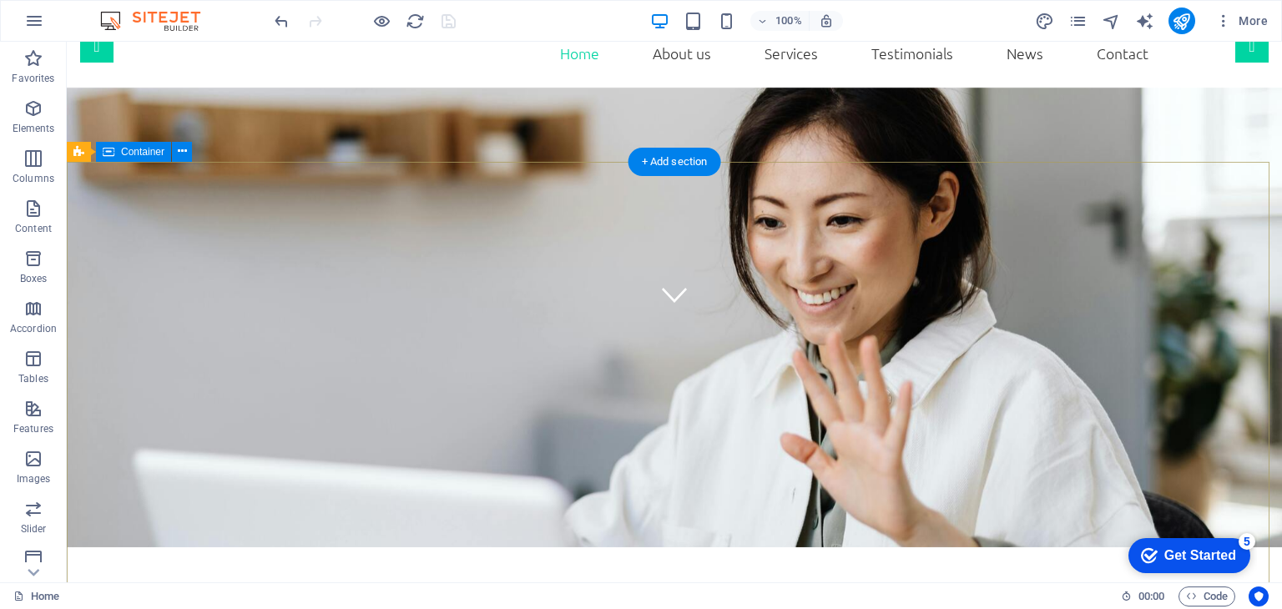
scroll to position [0, 0]
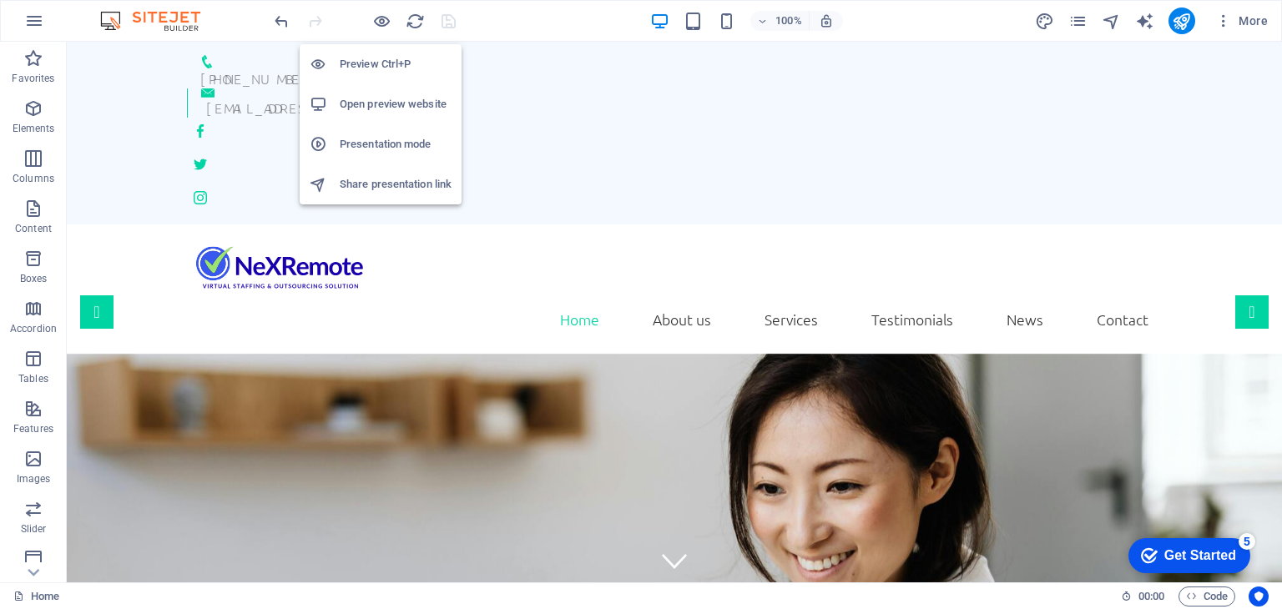
click at [390, 93] on li "Open preview website" at bounding box center [381, 104] width 162 height 40
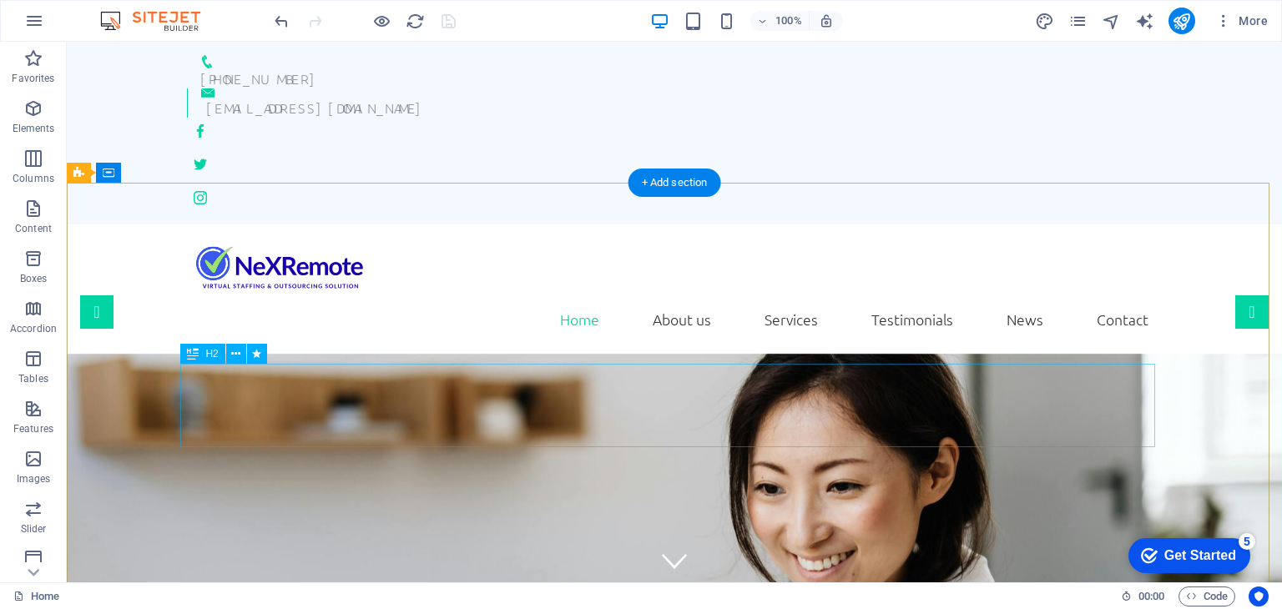
scroll to position [334, 0]
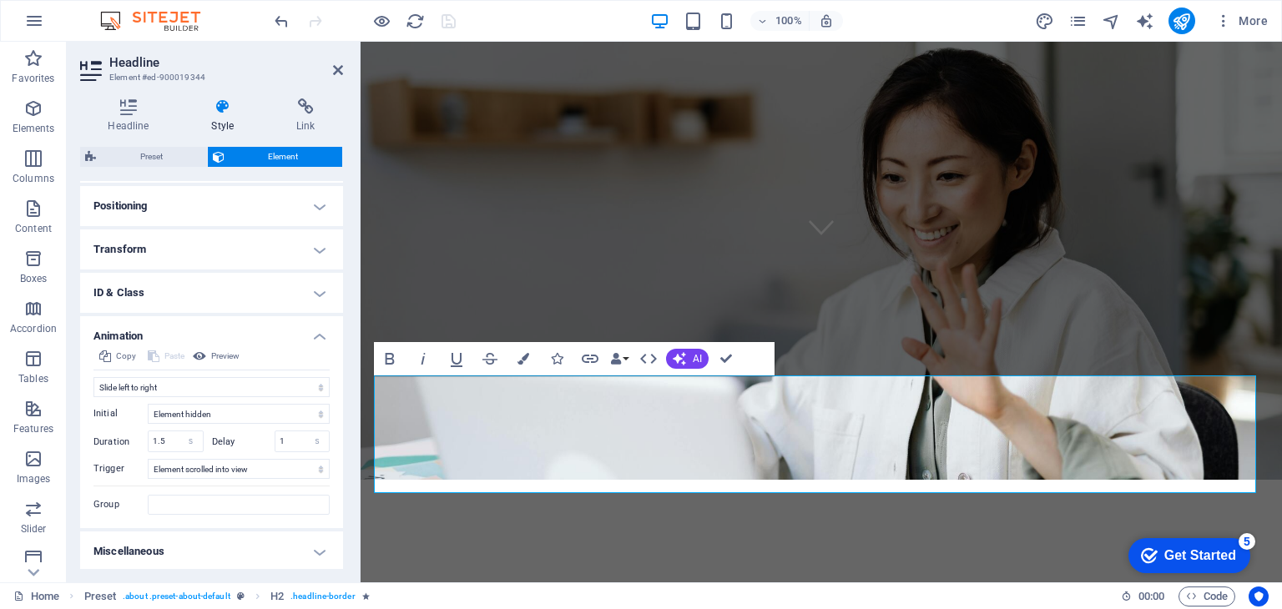
scroll to position [488, 0]
click at [254, 465] on select "No automatic trigger On page load Element scrolled into view" at bounding box center [239, 467] width 182 height 20
click at [336, 64] on icon at bounding box center [338, 69] width 10 height 13
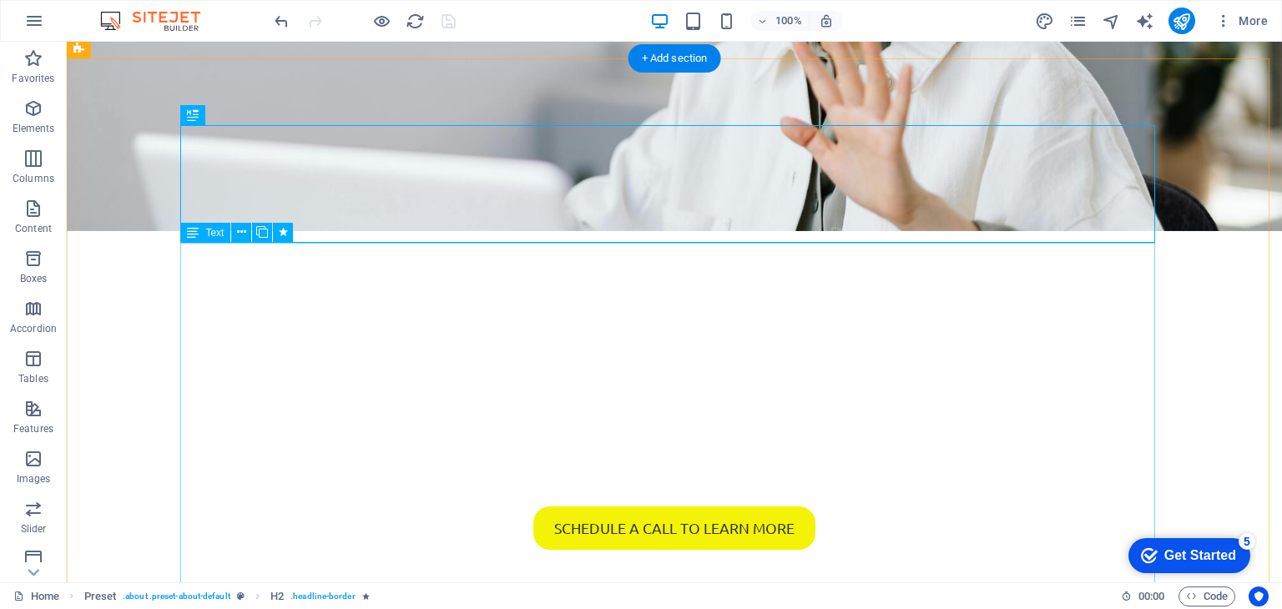
scroll to position [584, 0]
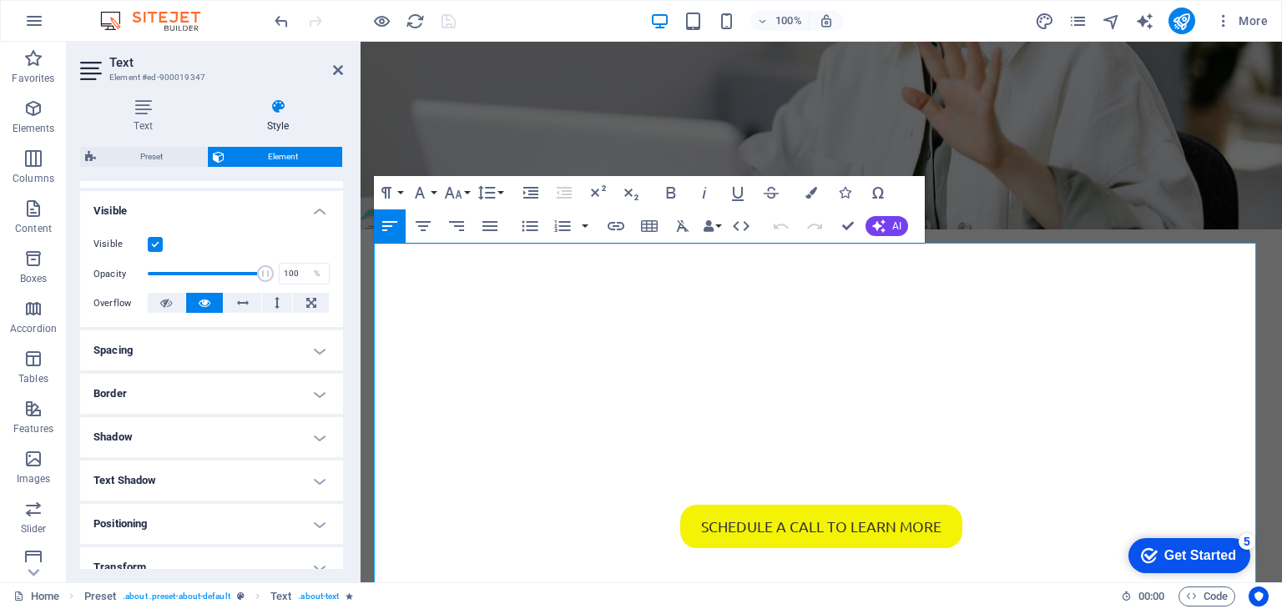
scroll to position [417, 0]
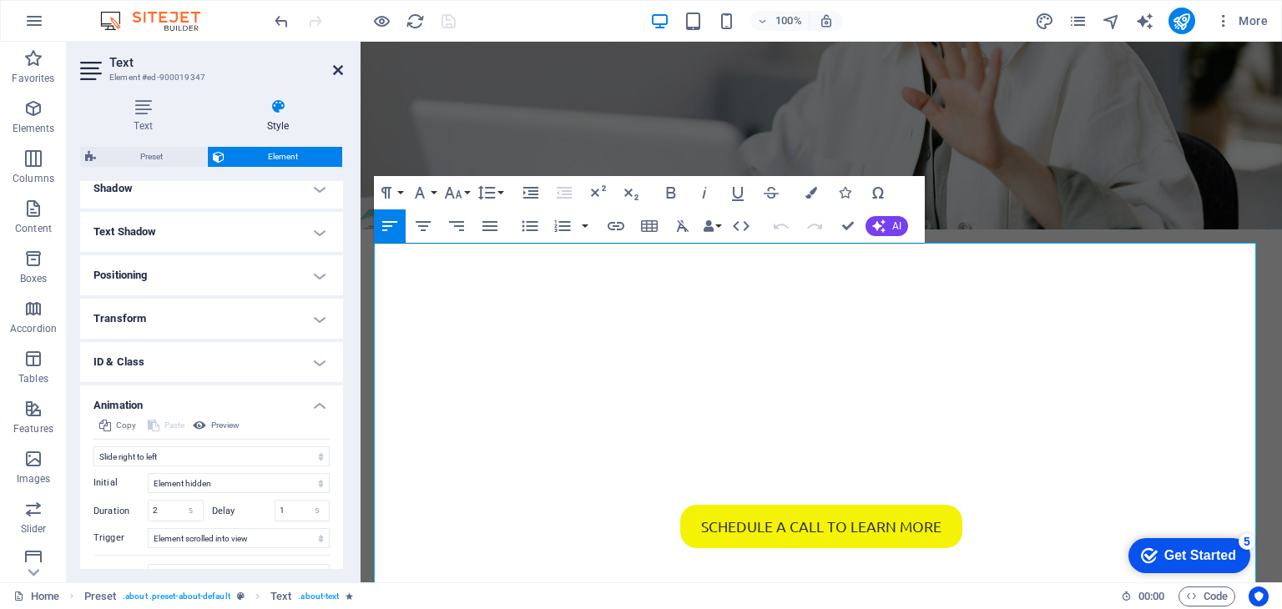
click at [336, 68] on icon at bounding box center [338, 69] width 10 height 13
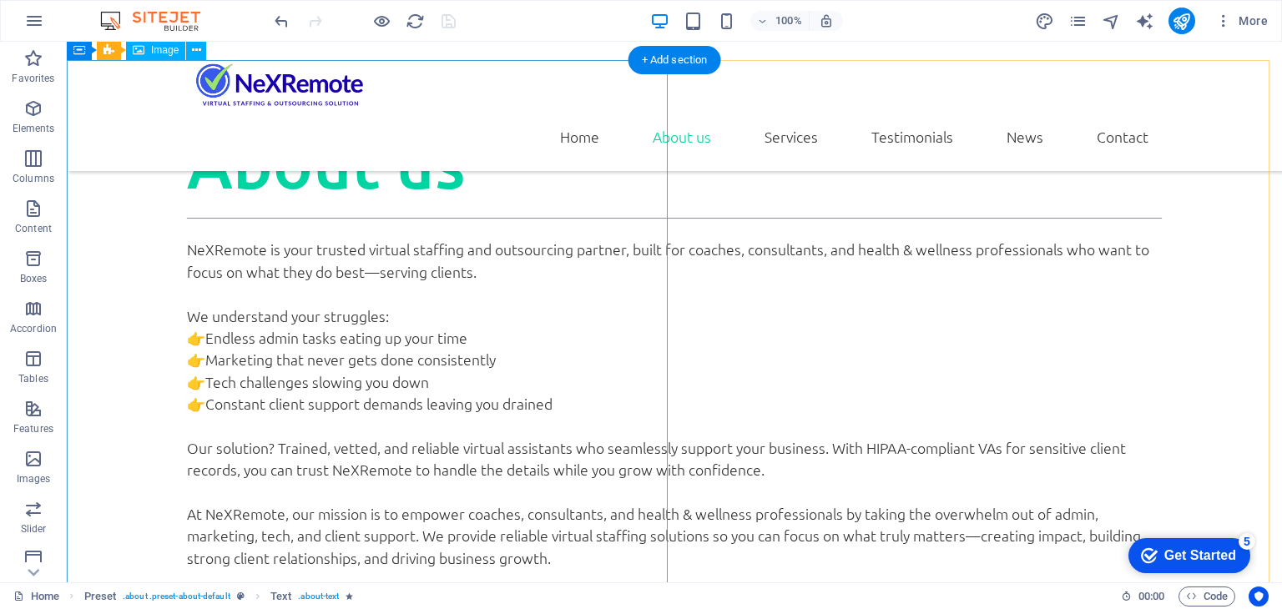
scroll to position [918, 0]
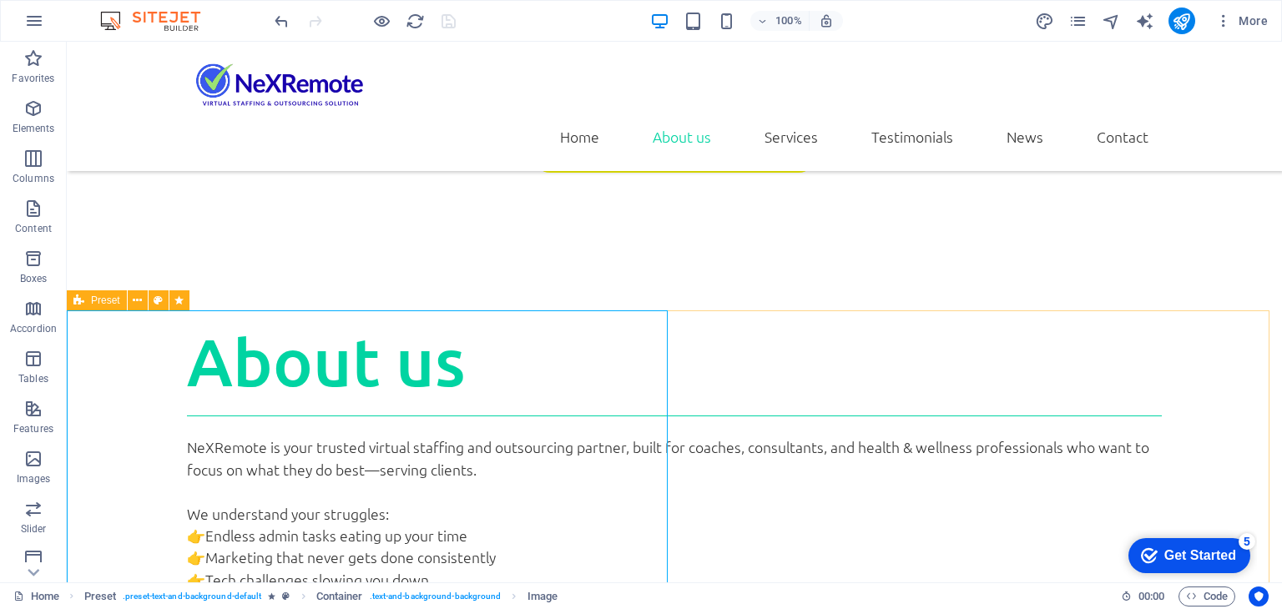
click at [83, 301] on icon at bounding box center [78, 300] width 11 height 20
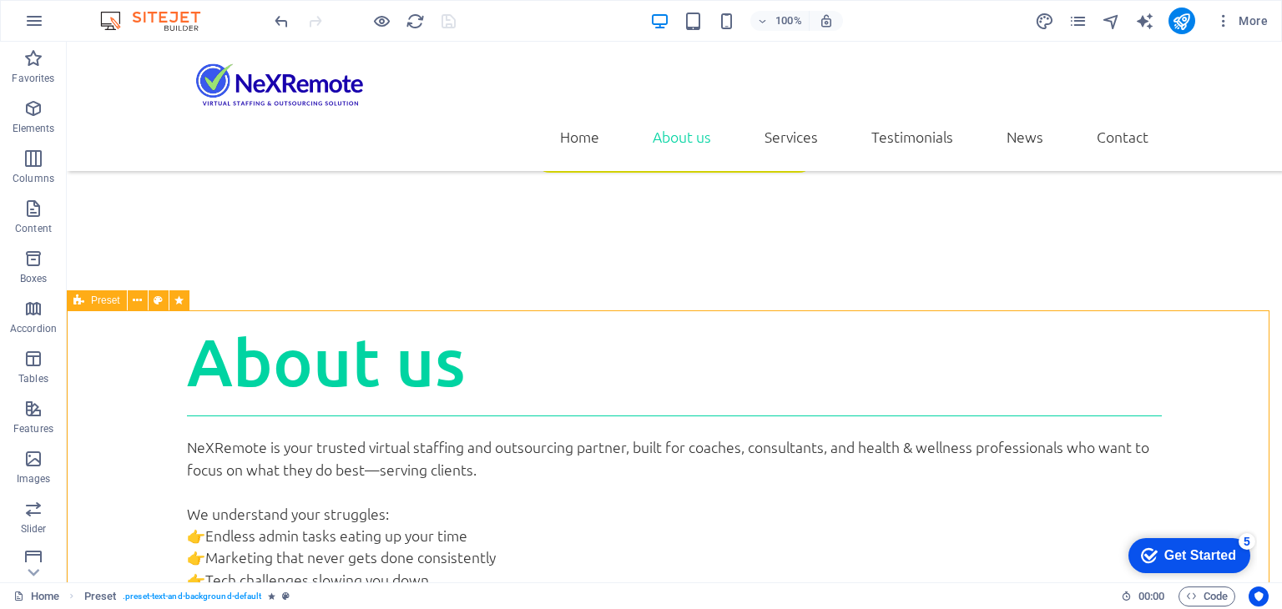
click at [83, 301] on icon at bounding box center [78, 300] width 11 height 20
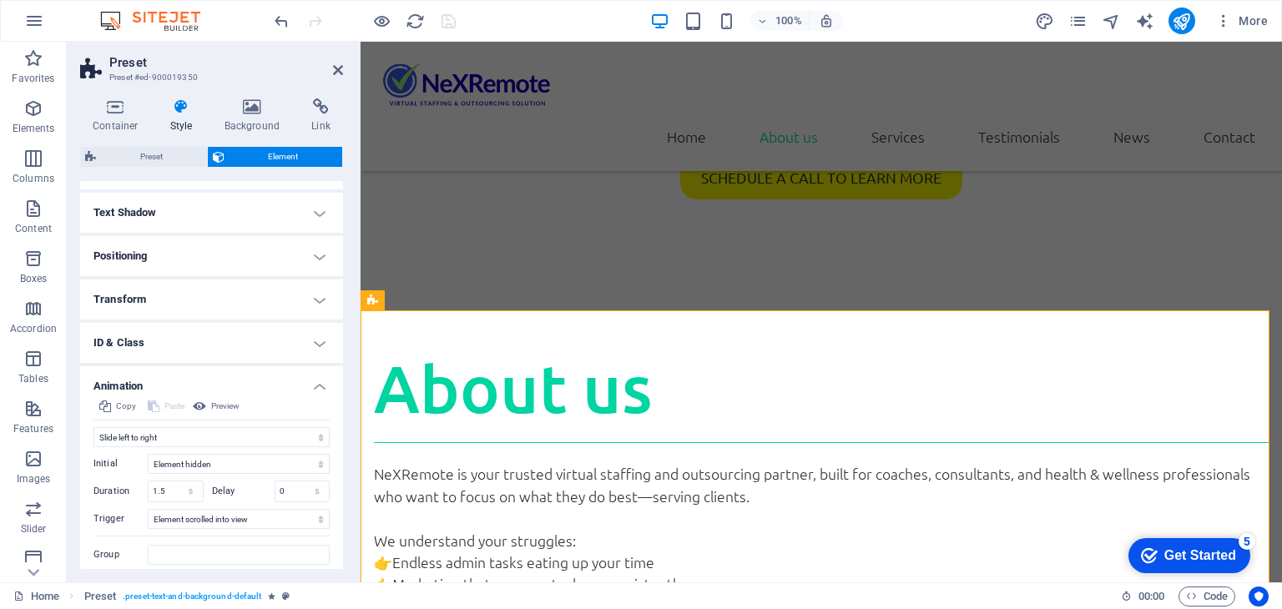
scroll to position [310, 0]
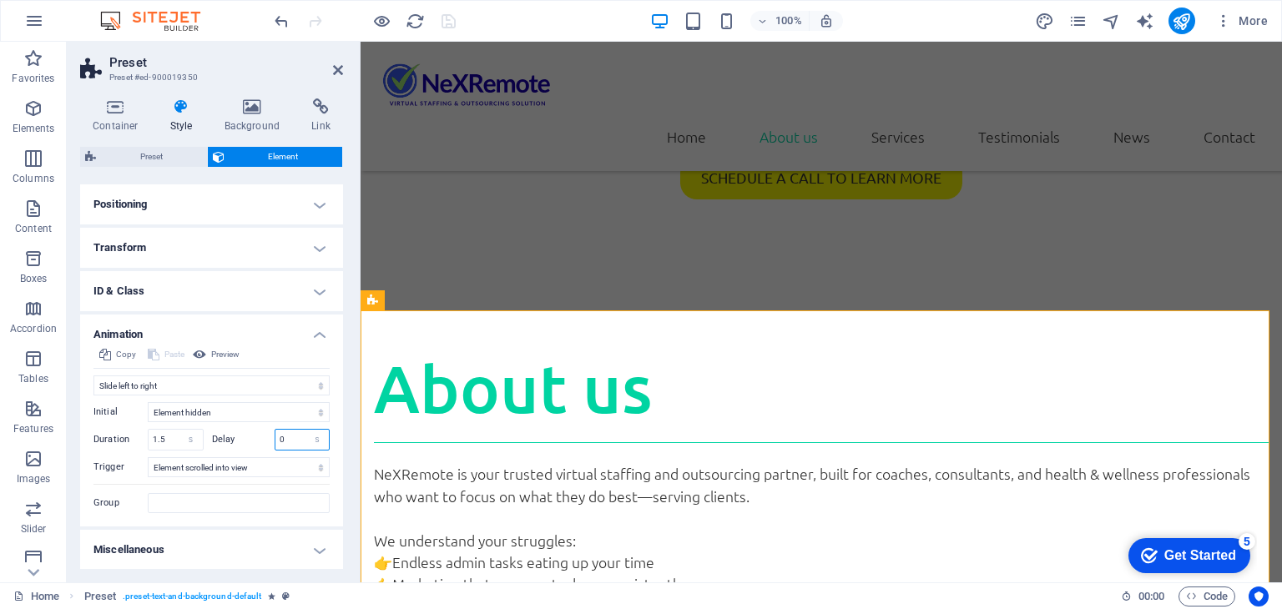
drag, startPoint x: 287, startPoint y: 431, endPoint x: 269, endPoint y: 436, distance: 18.2
click at [269, 436] on div "Delay 0 s ms" at bounding box center [271, 440] width 118 height 22
drag, startPoint x: 337, startPoint y: 67, endPoint x: 269, endPoint y: 25, distance: 79.4
click at [336, 67] on icon at bounding box center [338, 69] width 10 height 13
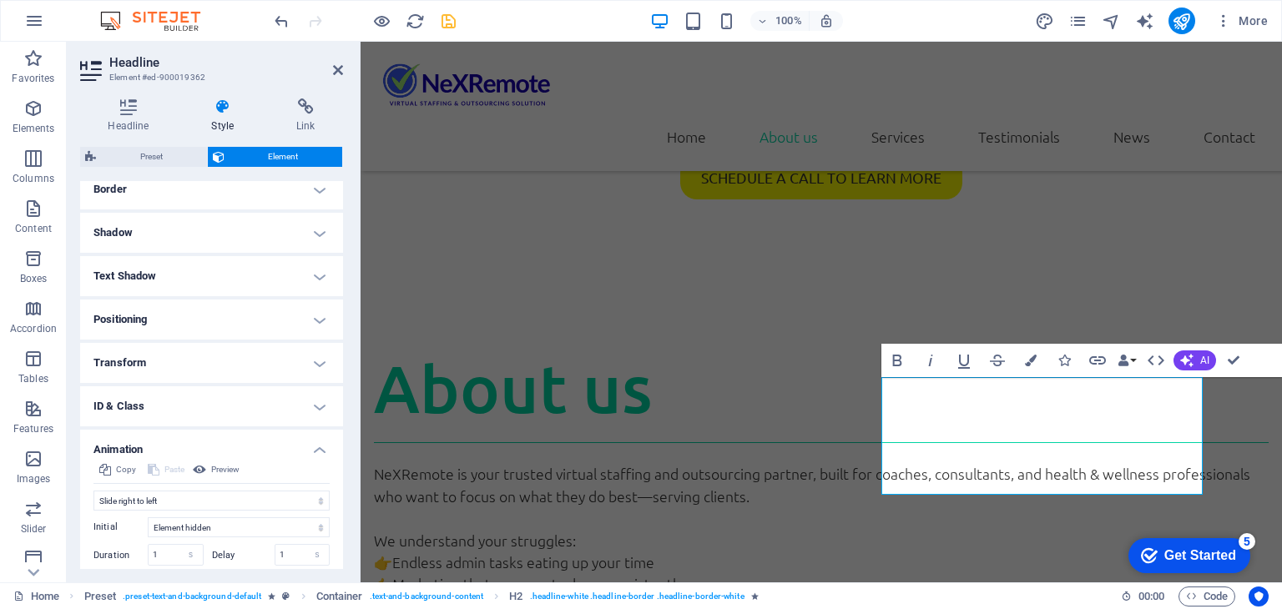
scroll to position [417, 0]
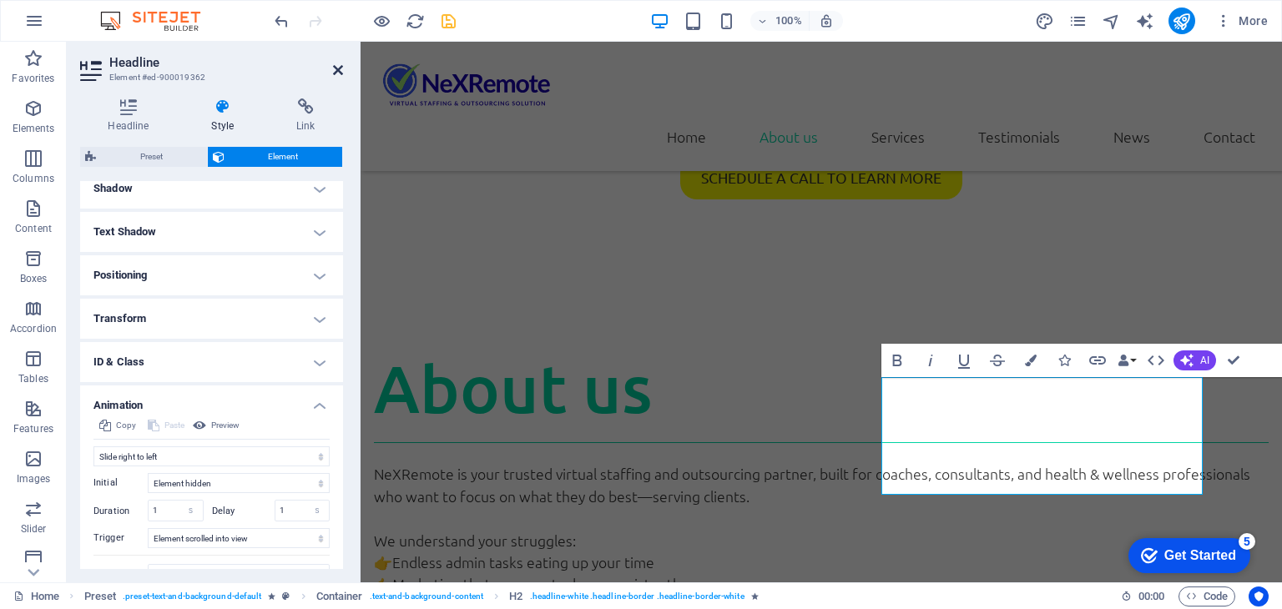
click at [337, 70] on icon at bounding box center [338, 69] width 10 height 13
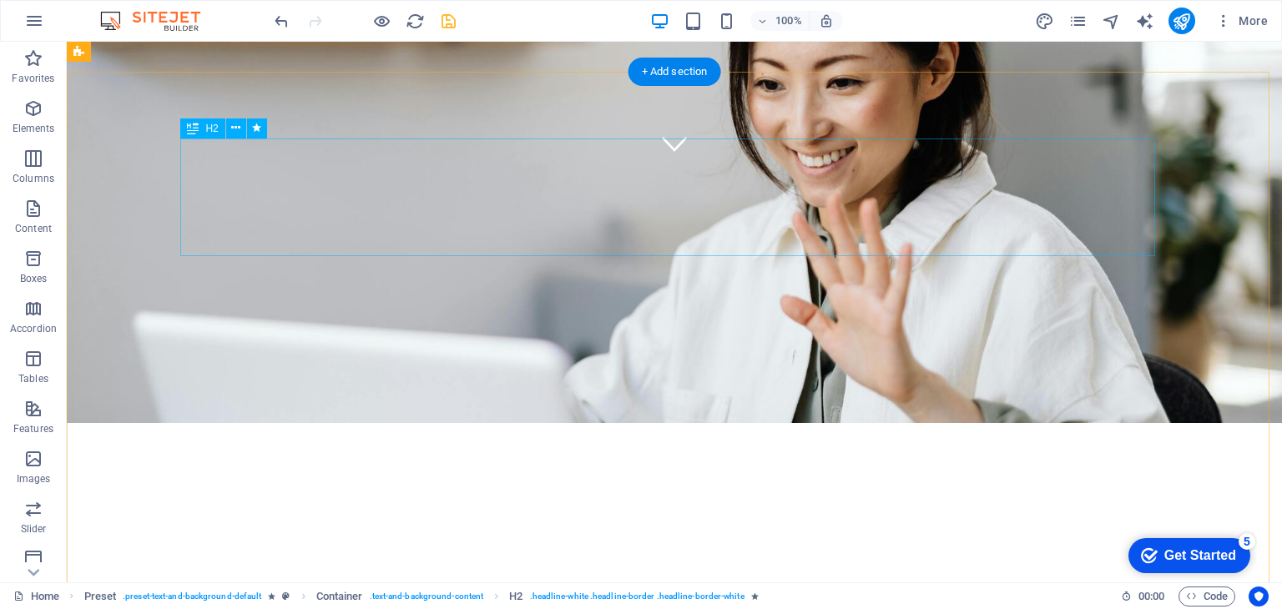
scroll to position [0, 0]
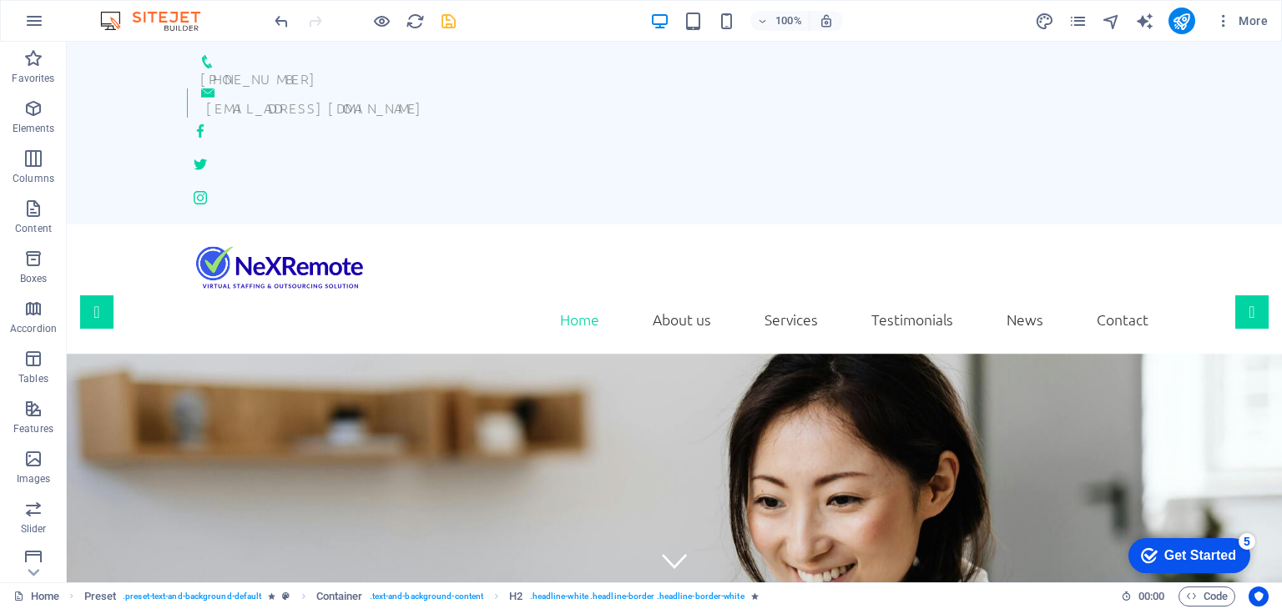
click at [448, 28] on icon "save" at bounding box center [448, 21] width 19 height 19
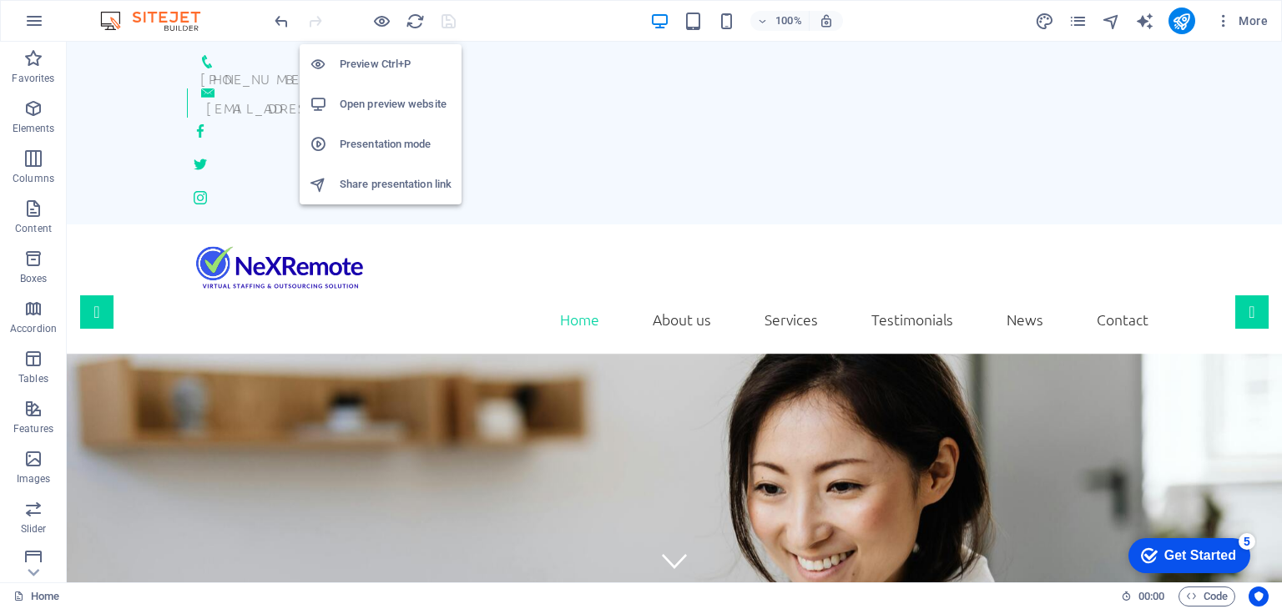
click at [387, 99] on h6 "Open preview website" at bounding box center [396, 104] width 112 height 20
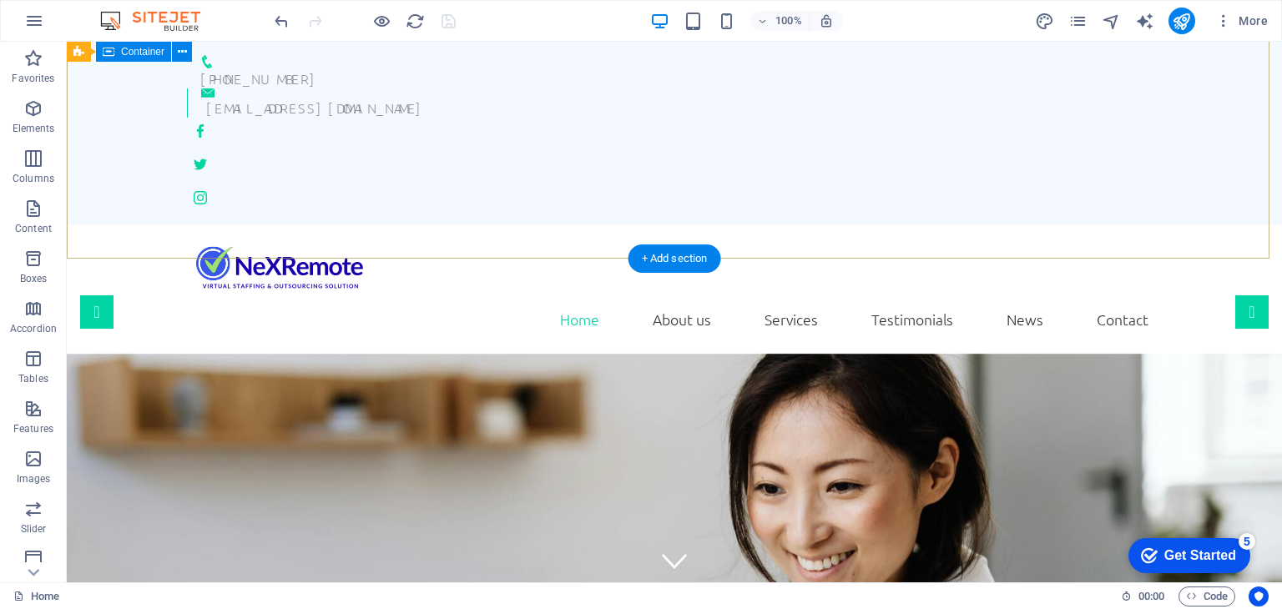
scroll to position [417, 0]
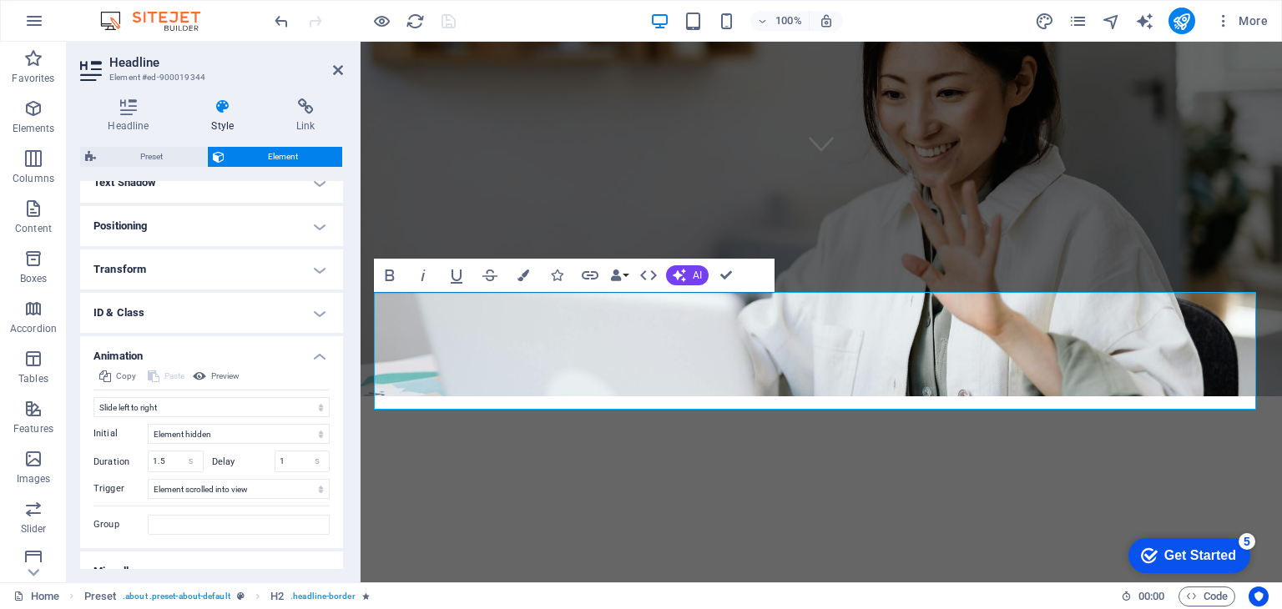
scroll to position [488, 0]
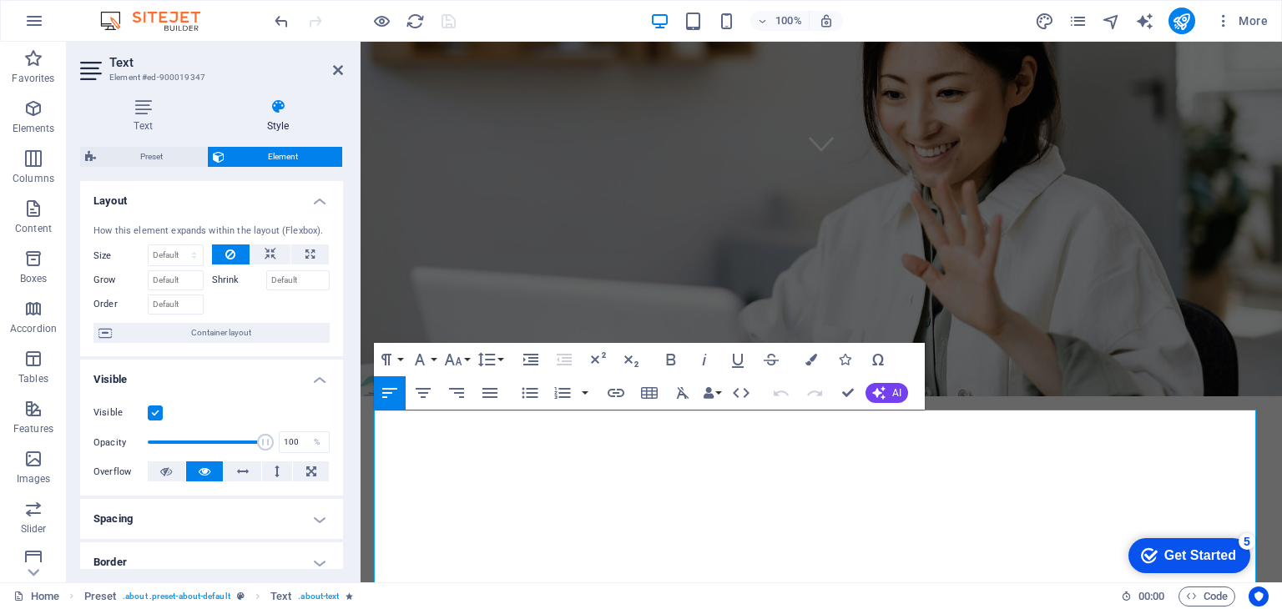
scroll to position [417, 0]
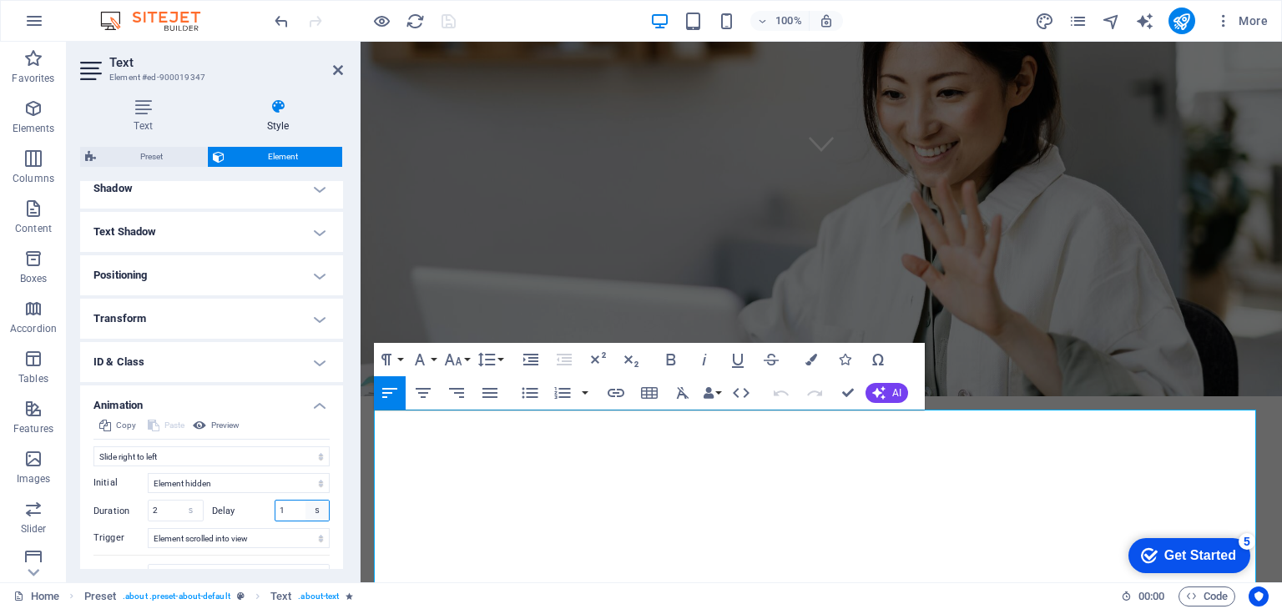
click at [305, 512] on select "s ms" at bounding box center [316, 511] width 23 height 20
click at [290, 512] on input "1" at bounding box center [302, 511] width 54 height 20
click at [335, 69] on icon at bounding box center [338, 69] width 10 height 13
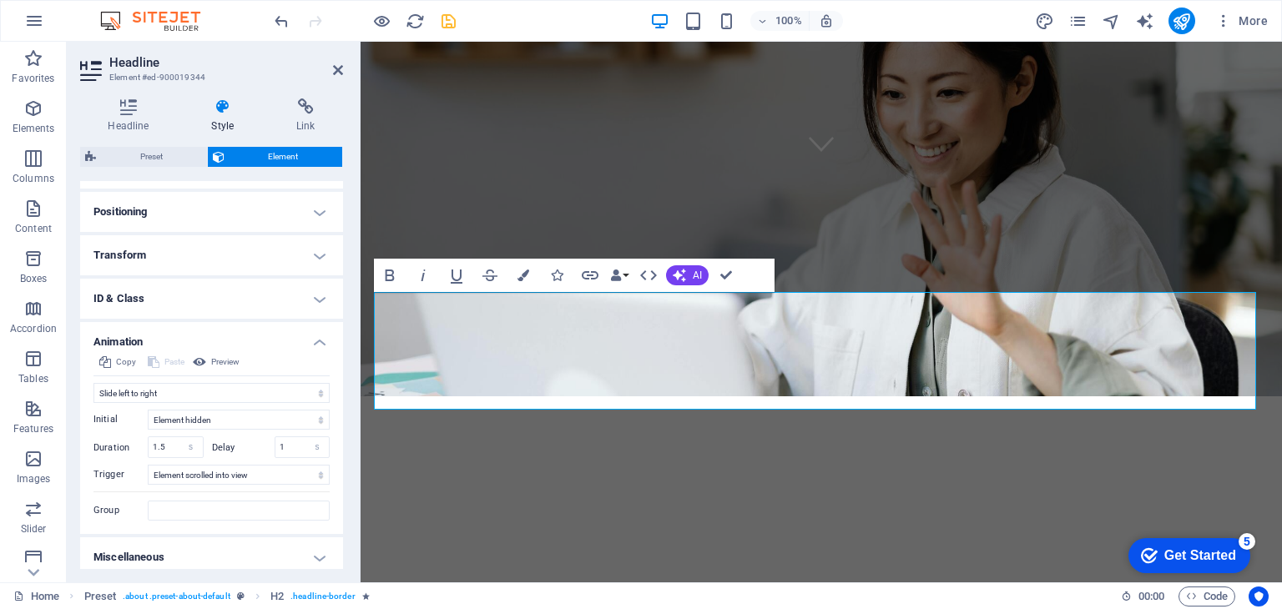
scroll to position [488, 0]
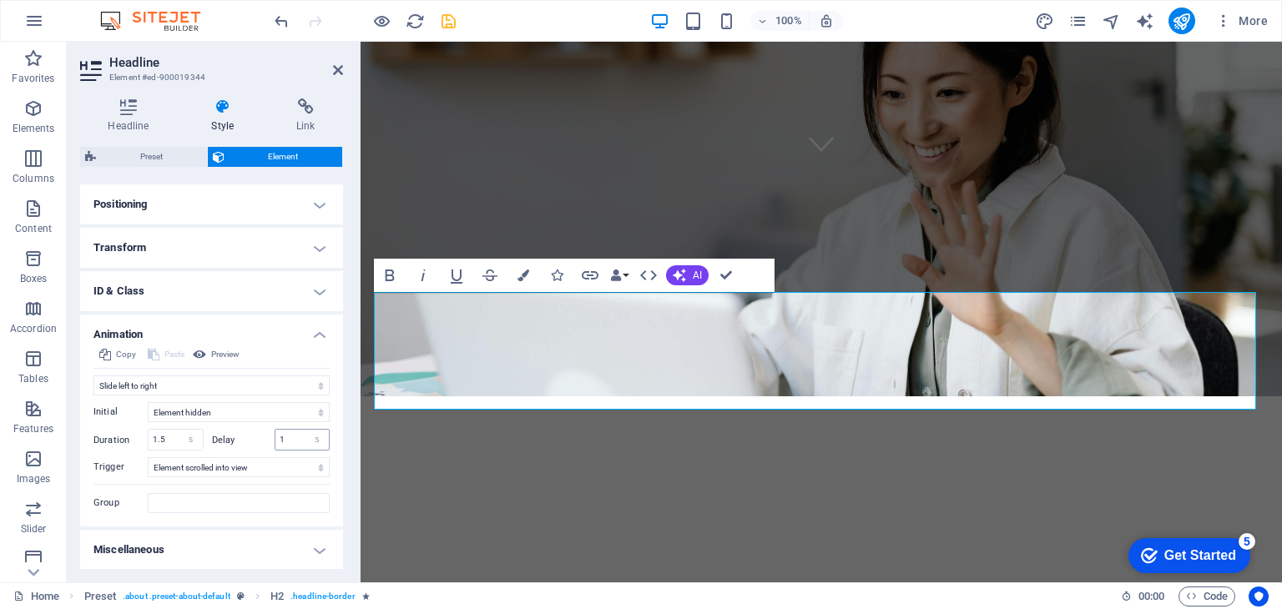
click at [275, 439] on input "1" at bounding box center [302, 440] width 54 height 20
drag, startPoint x: 286, startPoint y: 441, endPoint x: 272, endPoint y: 441, distance: 14.2
click at [274, 441] on div "1 s ms" at bounding box center [302, 440] width 56 height 22
drag, startPoint x: 334, startPoint y: 65, endPoint x: 267, endPoint y: 23, distance: 78.7
click at [334, 65] on icon at bounding box center [338, 69] width 10 height 13
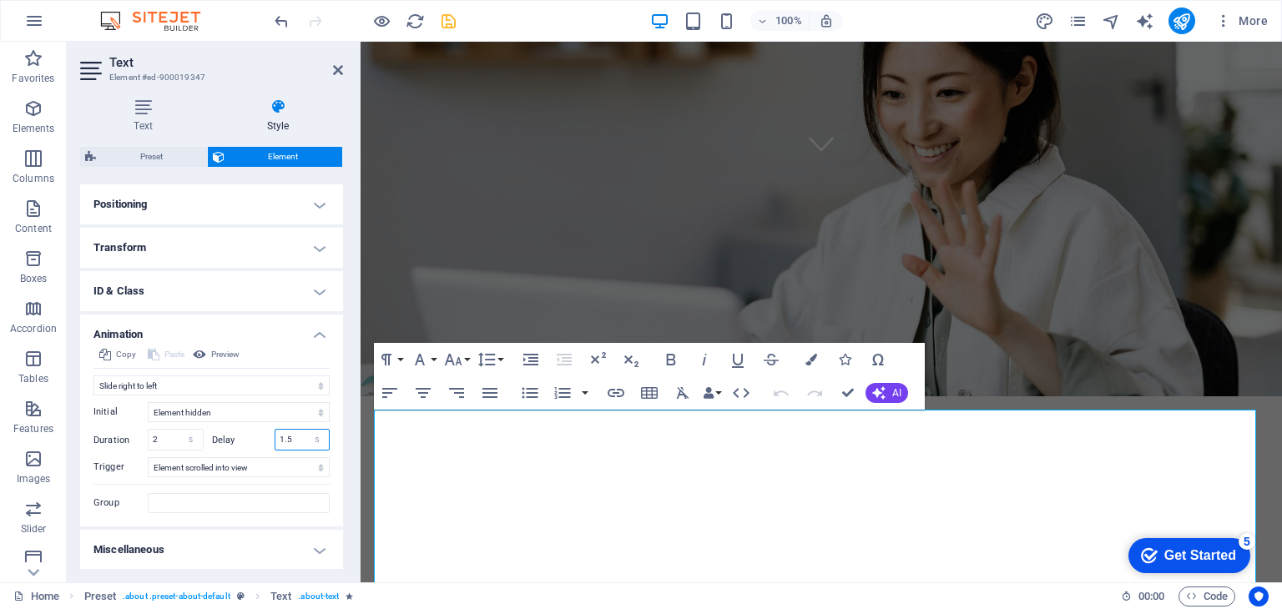
drag, startPoint x: 294, startPoint y: 438, endPoint x: 275, endPoint y: 441, distance: 18.5
click at [275, 441] on input "1.5" at bounding box center [302, 440] width 54 height 20
click at [335, 63] on icon at bounding box center [338, 69] width 10 height 13
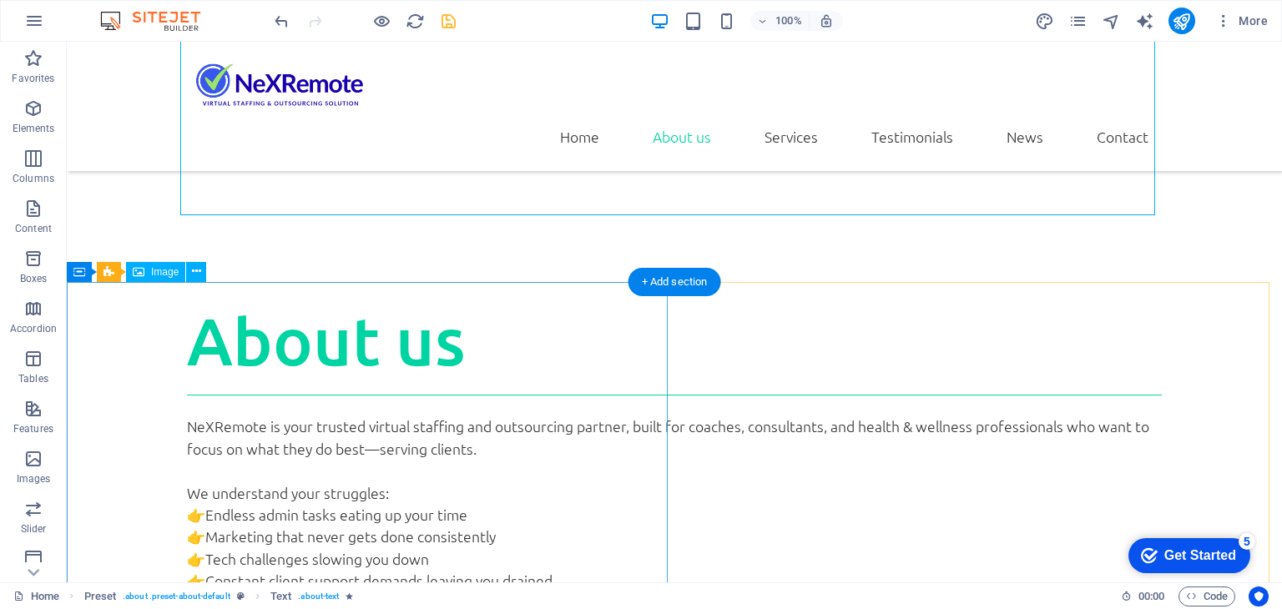
scroll to position [918, 0]
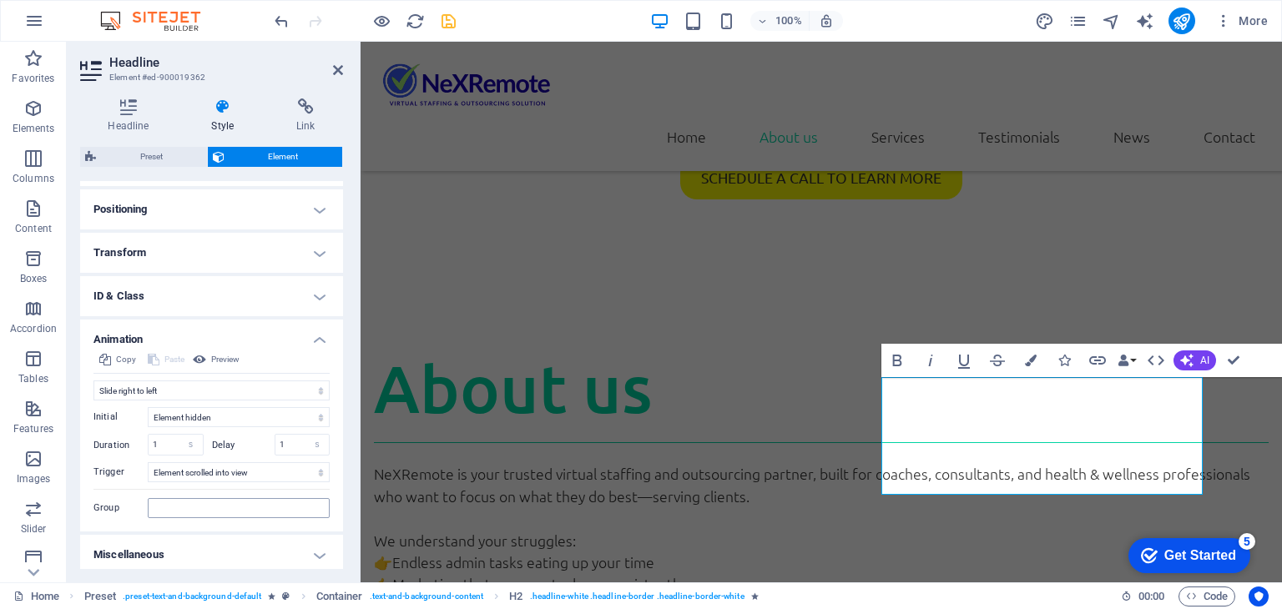
scroll to position [488, 0]
click at [339, 69] on icon at bounding box center [338, 69] width 10 height 13
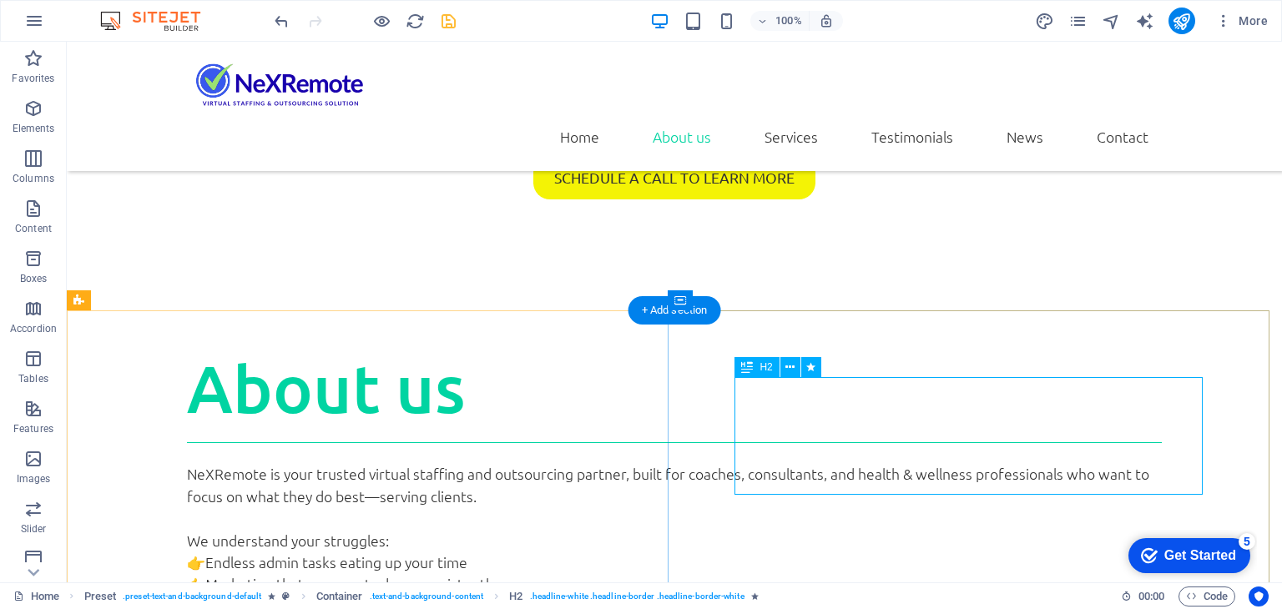
scroll to position [1085, 0]
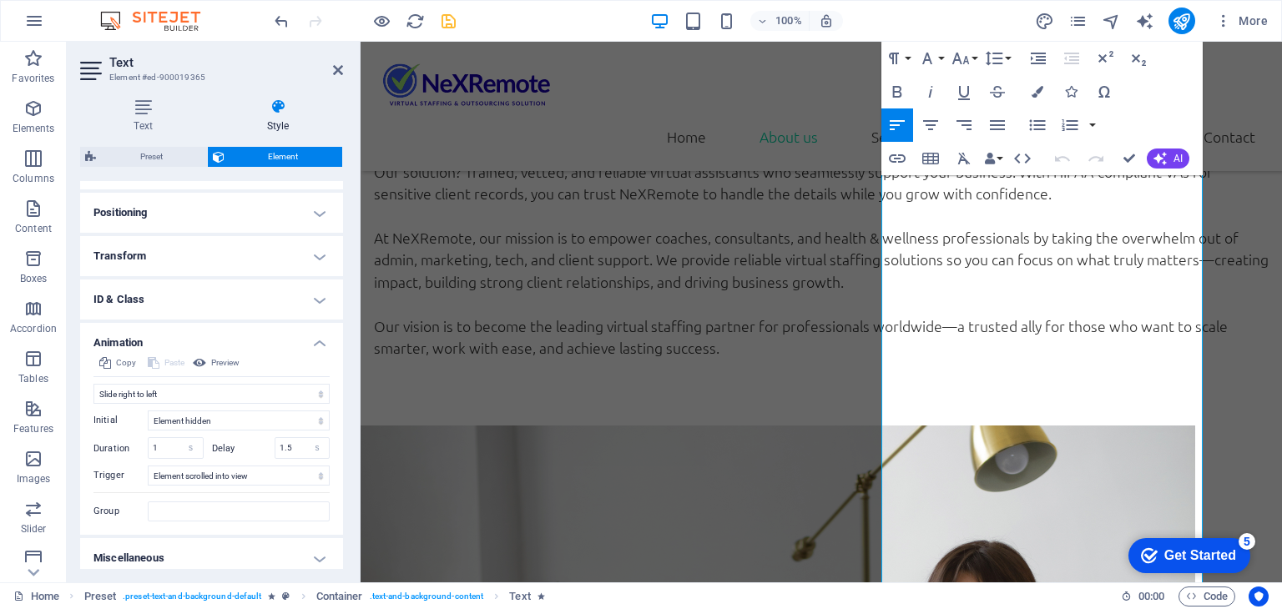
scroll to position [488, 0]
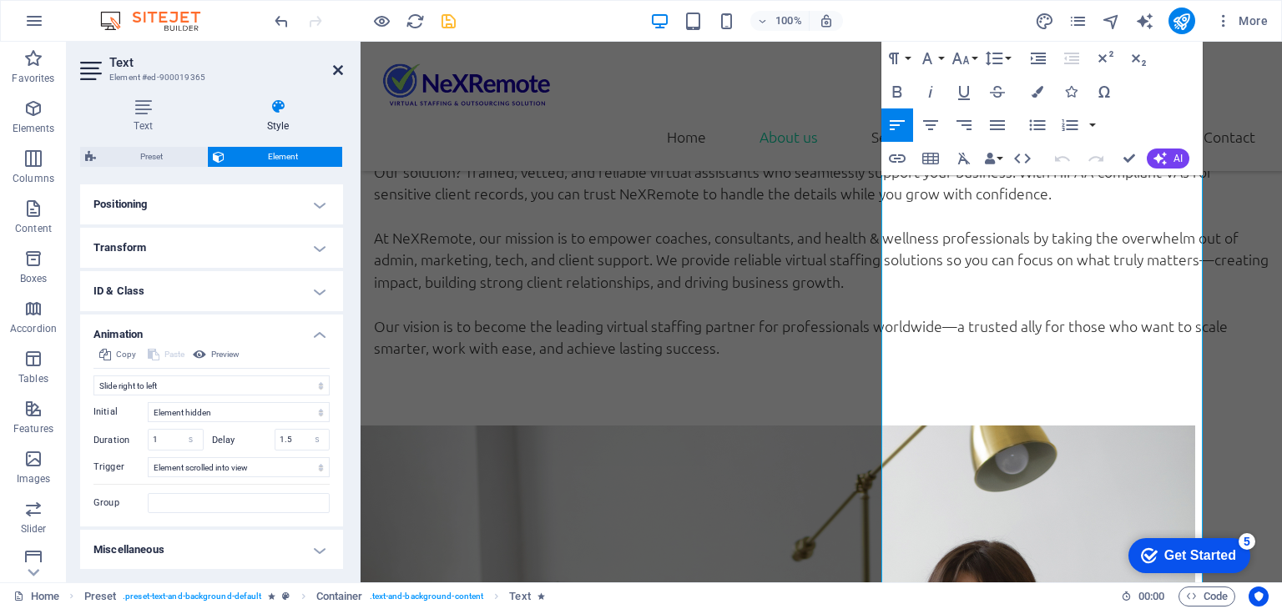
click at [339, 73] on icon at bounding box center [338, 69] width 10 height 13
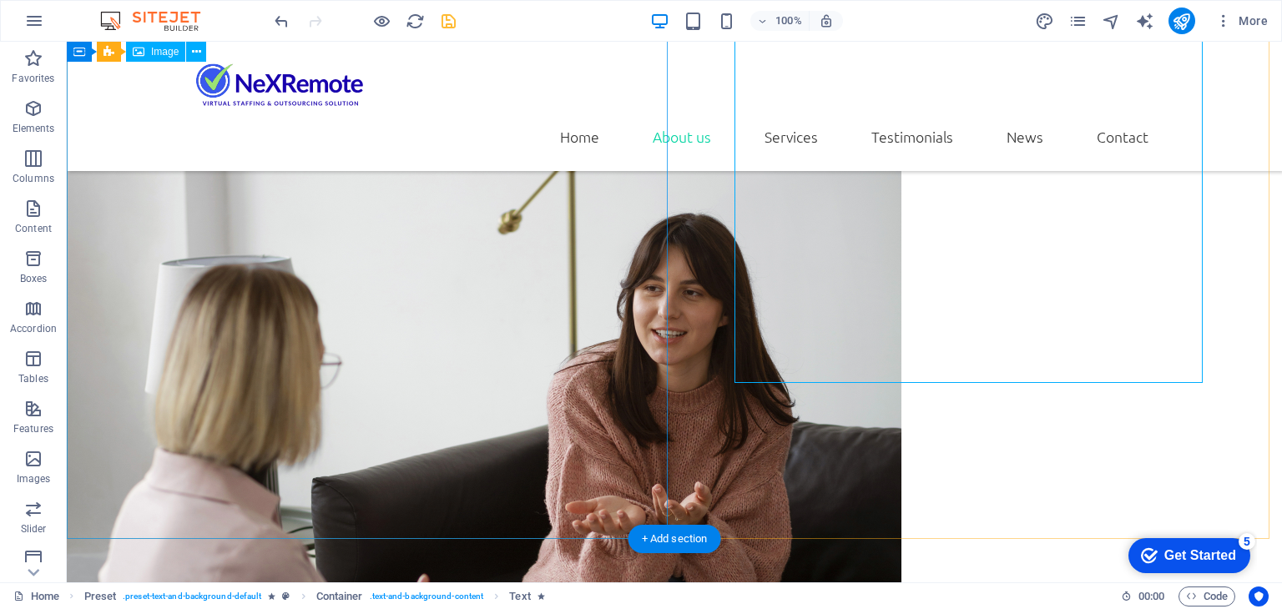
scroll to position [1752, 0]
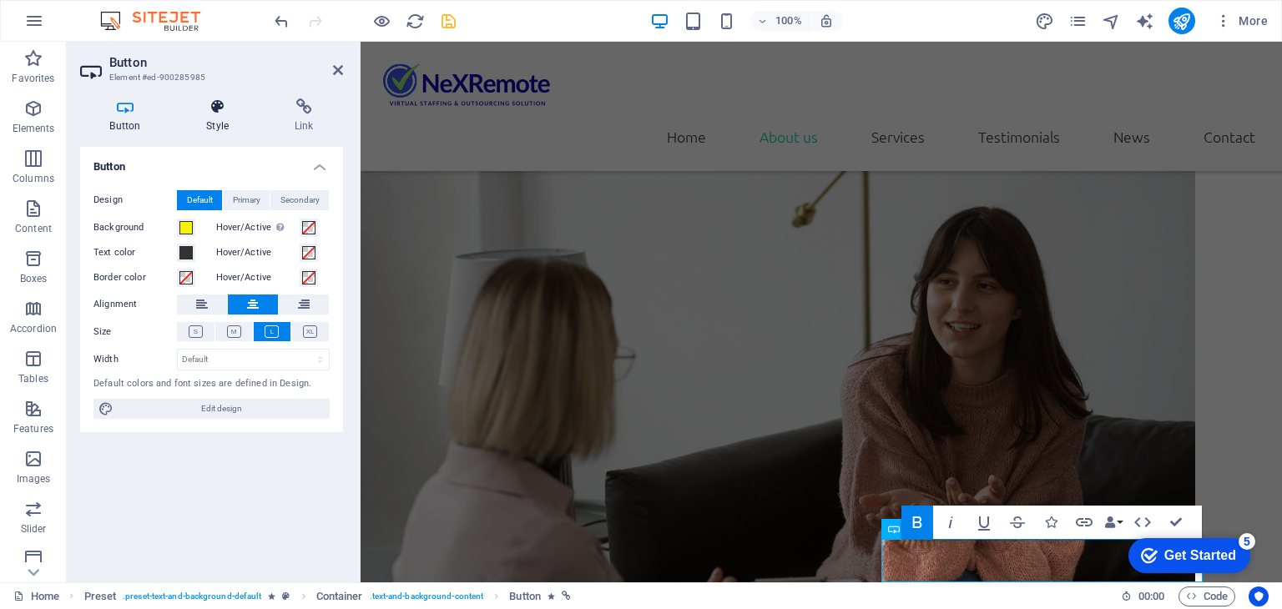
click at [214, 122] on h4 "Style" at bounding box center [221, 115] width 88 height 35
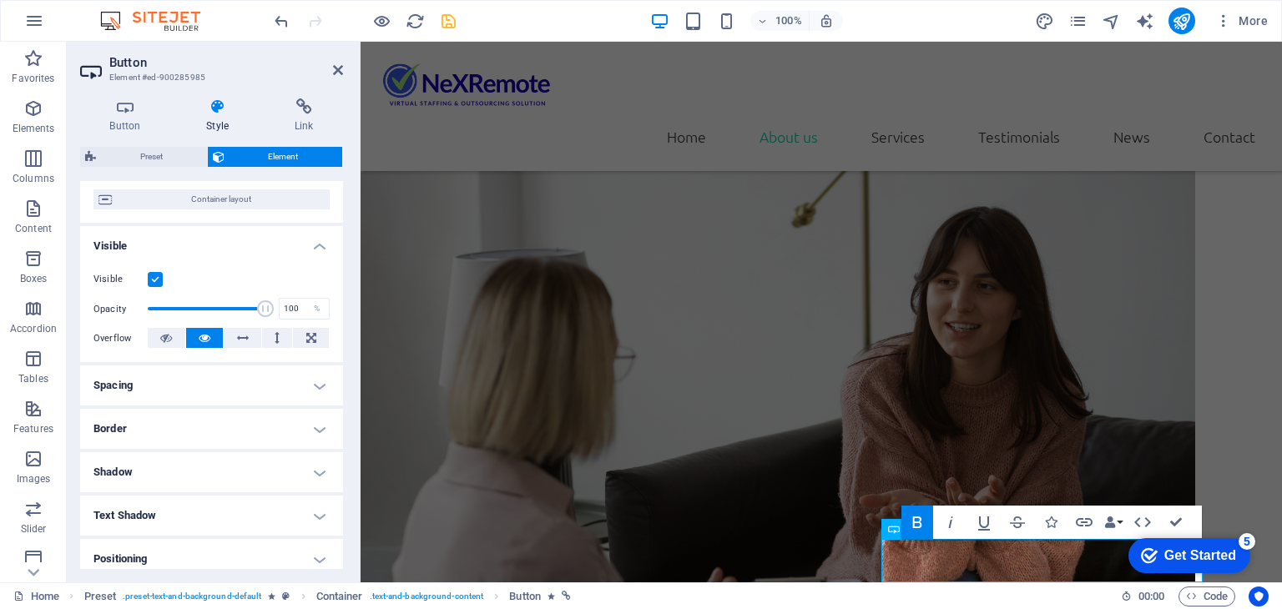
scroll to position [317, 0]
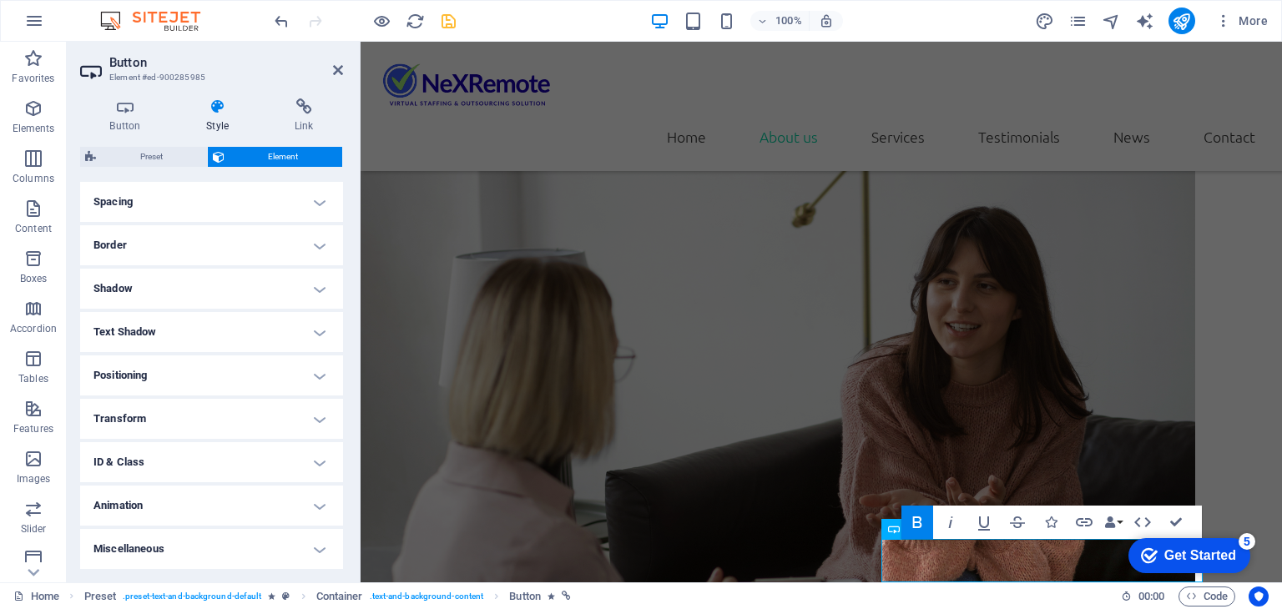
click at [200, 496] on h4 "Animation" at bounding box center [211, 506] width 263 height 40
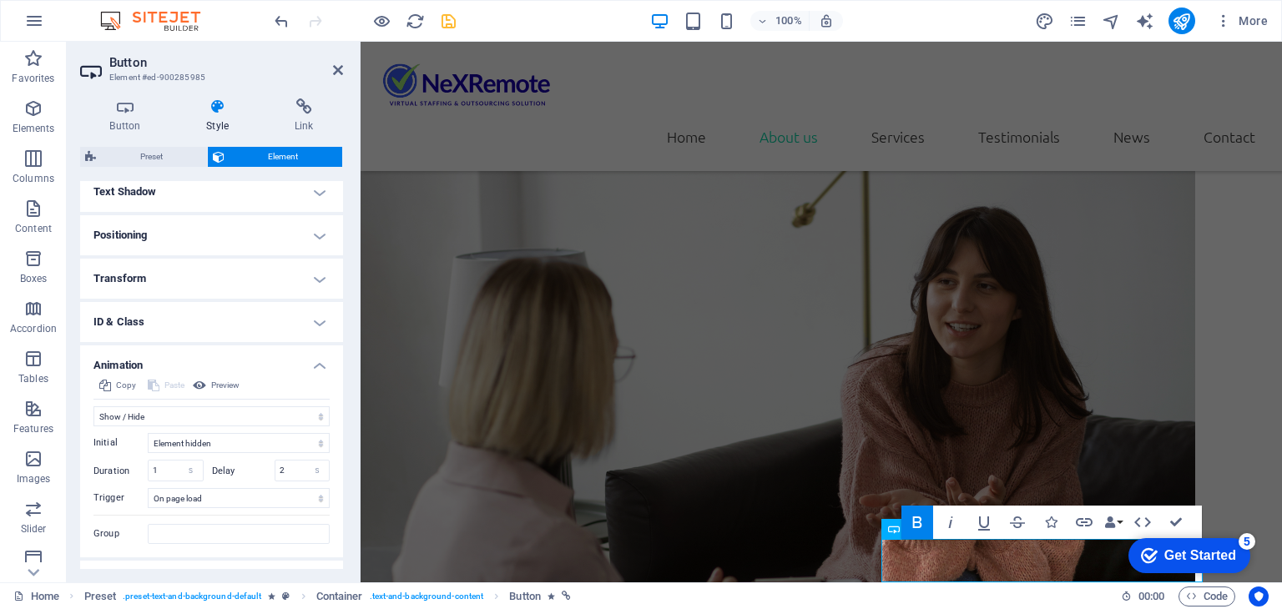
scroll to position [488, 0]
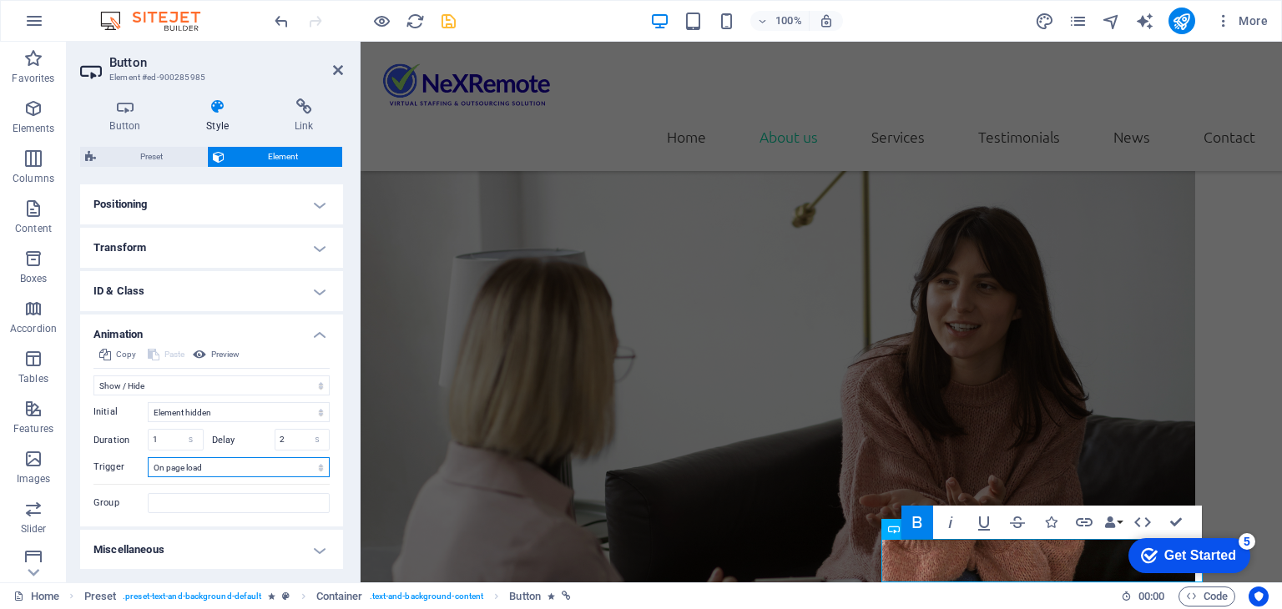
click at [214, 471] on select "No automatic trigger On page load Element scrolled into view" at bounding box center [239, 467] width 182 height 20
click at [148, 457] on select "No automatic trigger On page load Element scrolled into view" at bounding box center [239, 467] width 182 height 20
click at [123, 114] on icon at bounding box center [125, 106] width 90 height 17
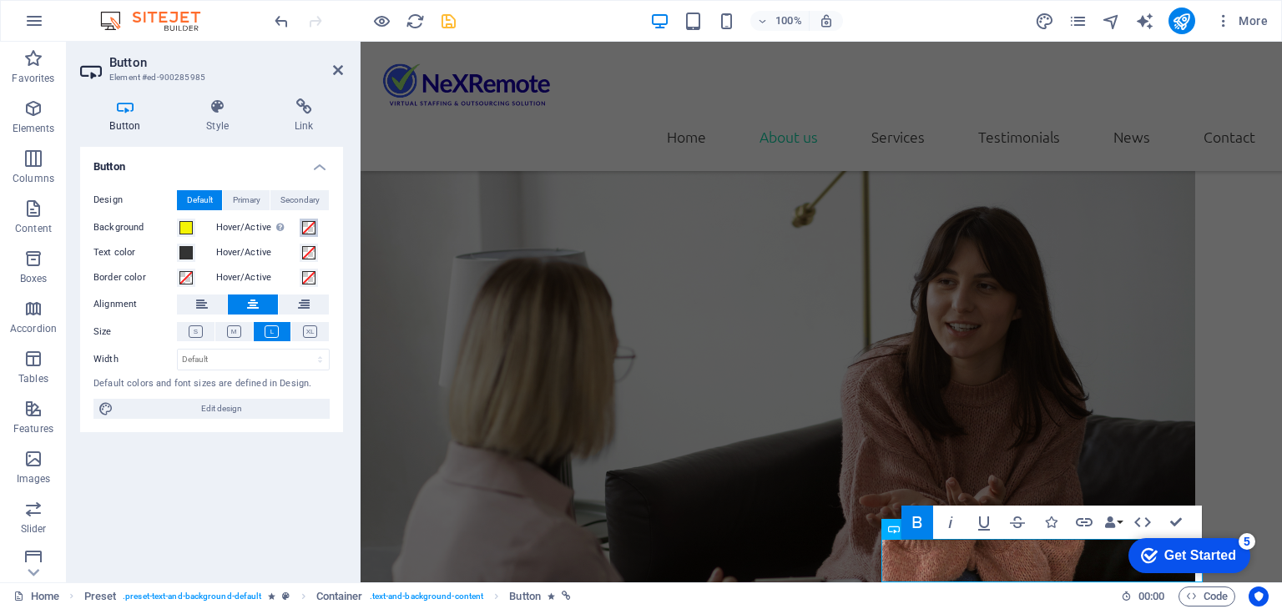
click at [308, 229] on span at bounding box center [308, 227] width 13 height 13
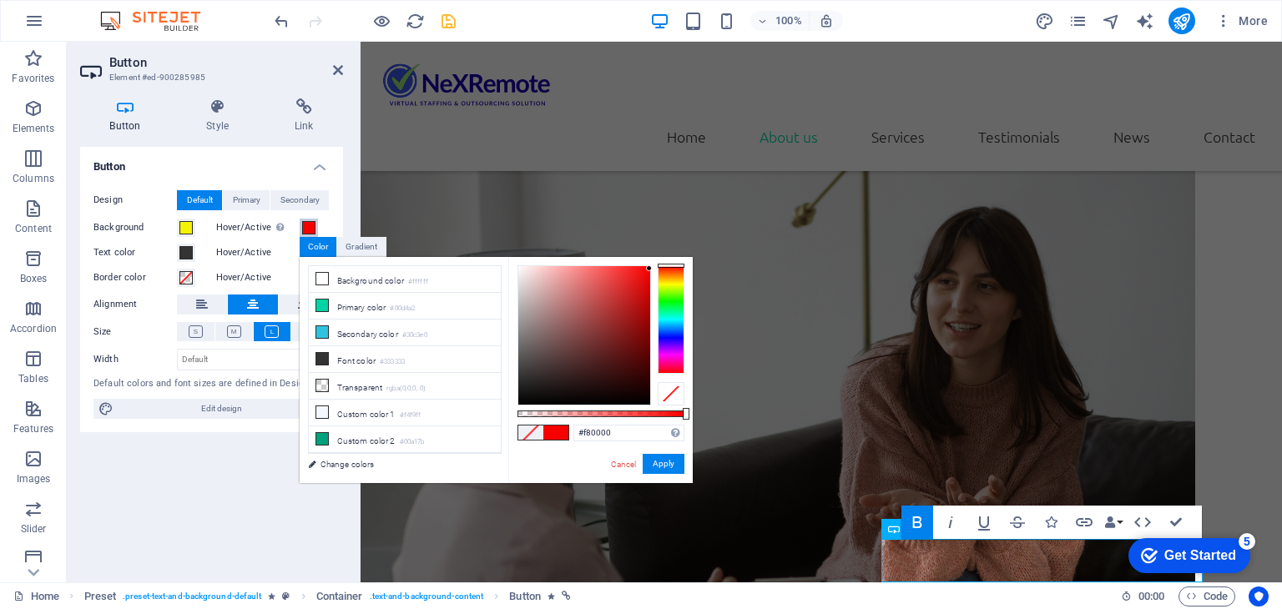
drag, startPoint x: 643, startPoint y: 273, endPoint x: 651, endPoint y: 269, distance: 8.6
click at [651, 269] on div at bounding box center [600, 335] width 167 height 140
drag, startPoint x: 663, startPoint y: 465, endPoint x: 328, endPoint y: 426, distance: 337.6
click at [663, 465] on button "Apply" at bounding box center [663, 464] width 42 height 20
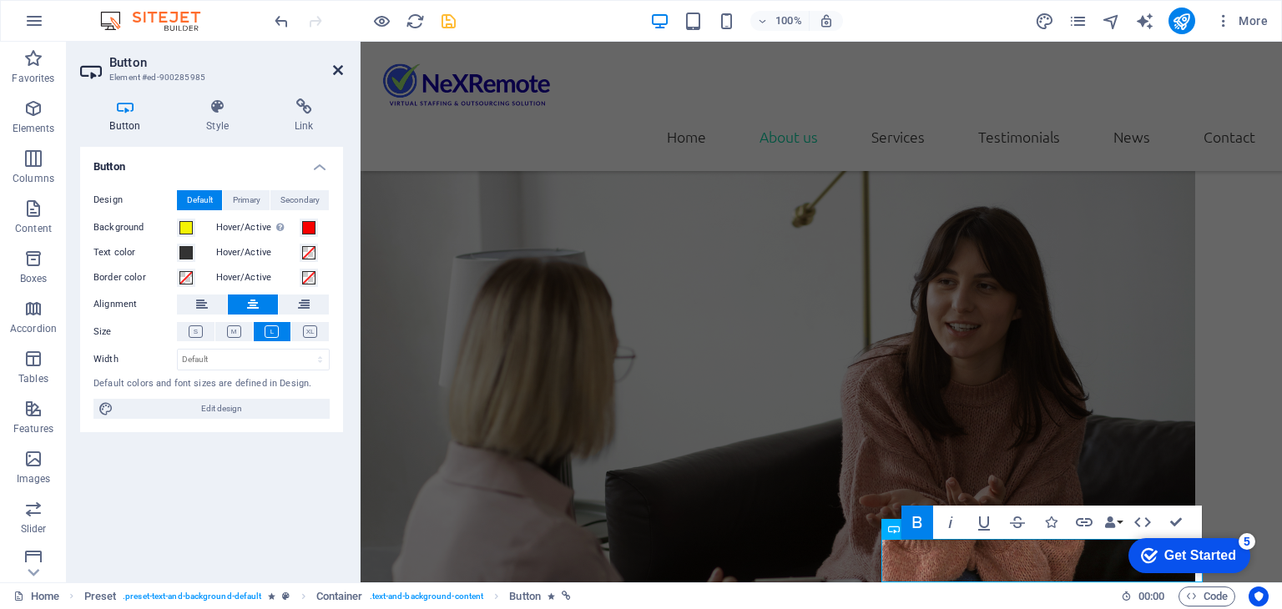
drag, startPoint x: 339, startPoint y: 68, endPoint x: 279, endPoint y: 41, distance: 65.0
click at [339, 68] on icon at bounding box center [338, 69] width 10 height 13
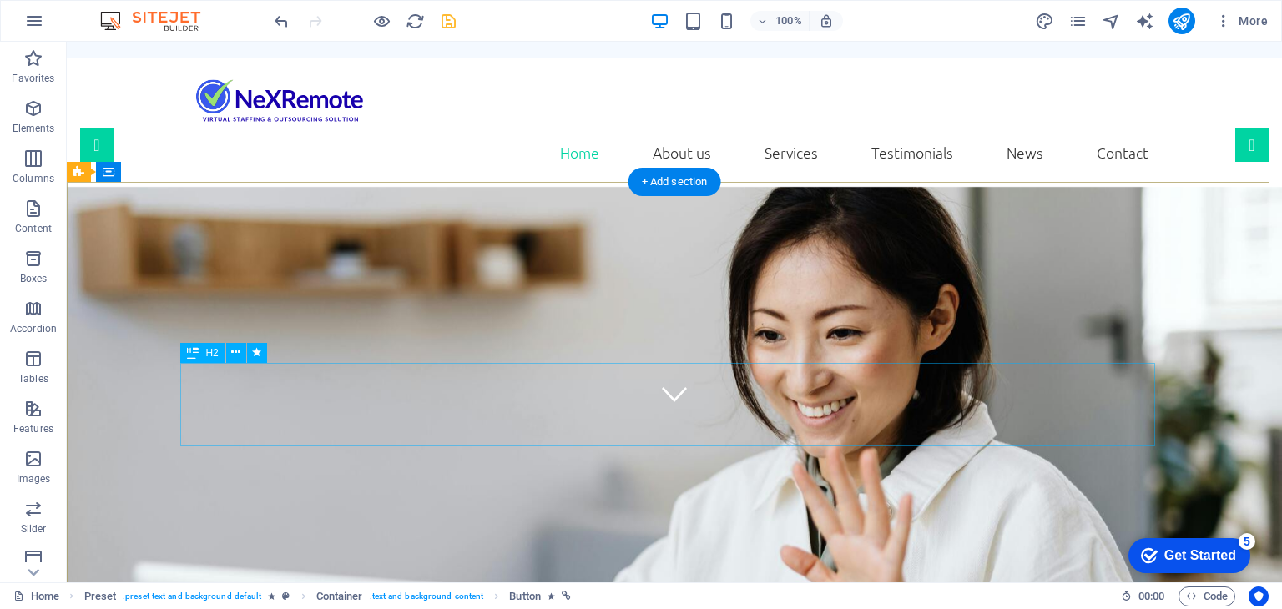
scroll to position [0, 0]
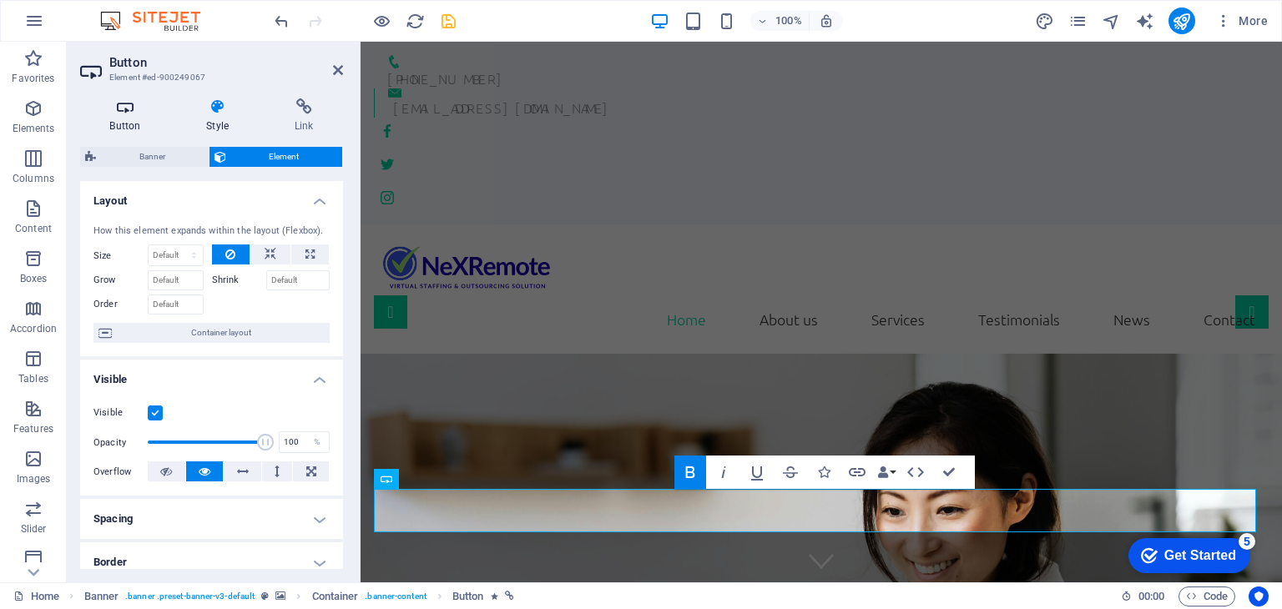
click at [138, 118] on h4 "Button" at bounding box center [128, 115] width 97 height 35
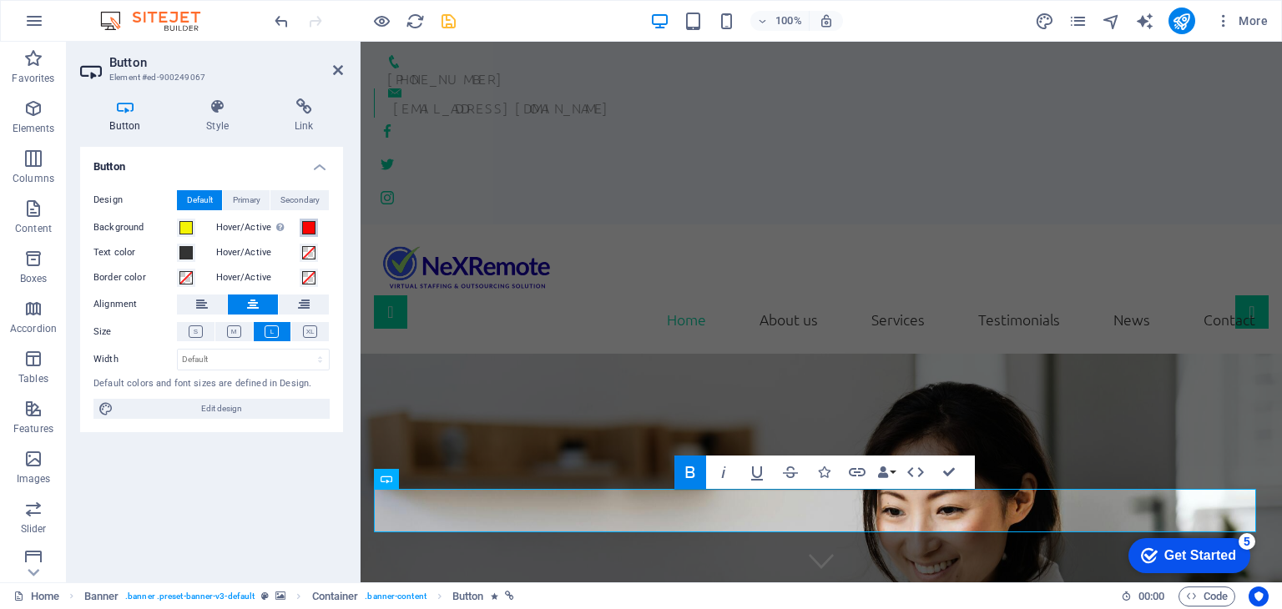
click at [308, 228] on span at bounding box center [308, 227] width 13 height 13
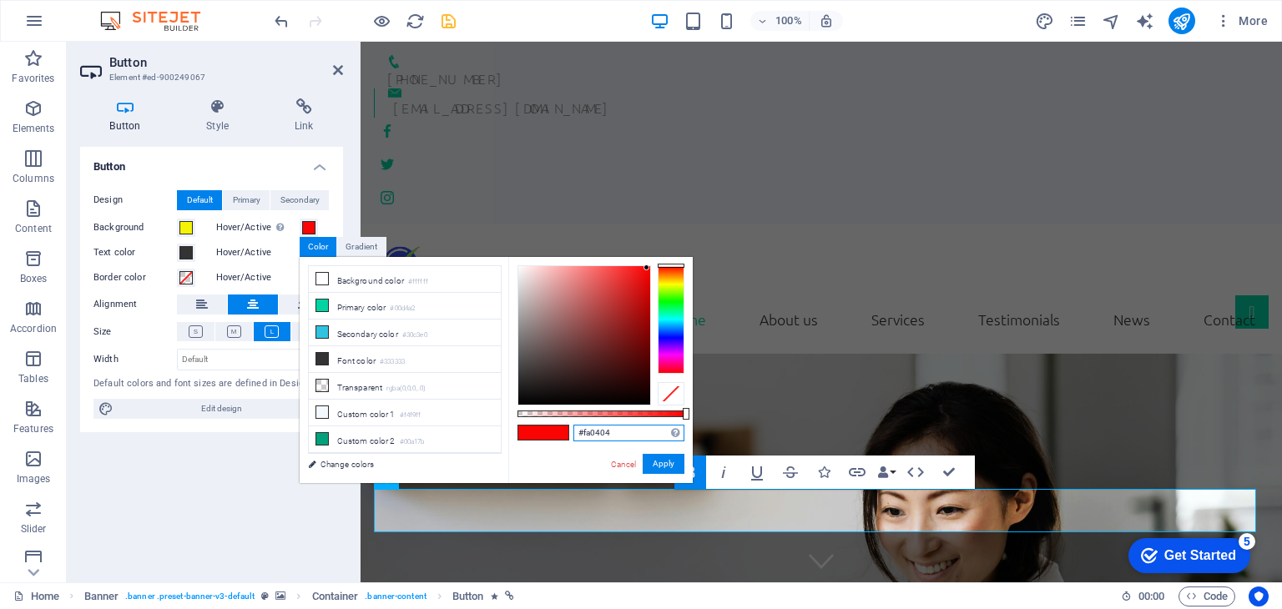
click at [592, 433] on input "#fa0404" at bounding box center [628, 433] width 111 height 17
drag, startPoint x: 671, startPoint y: 471, endPoint x: 310, endPoint y: 421, distance: 363.9
click at [671, 471] on button "Apply" at bounding box center [663, 464] width 42 height 20
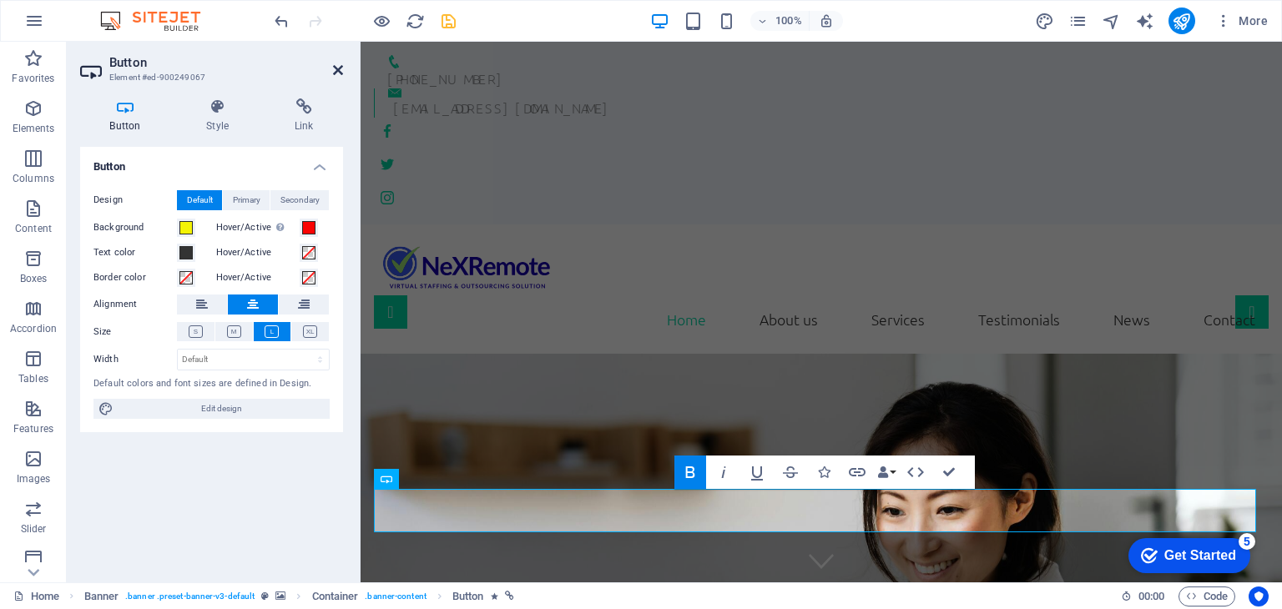
click at [339, 73] on icon at bounding box center [338, 69] width 10 height 13
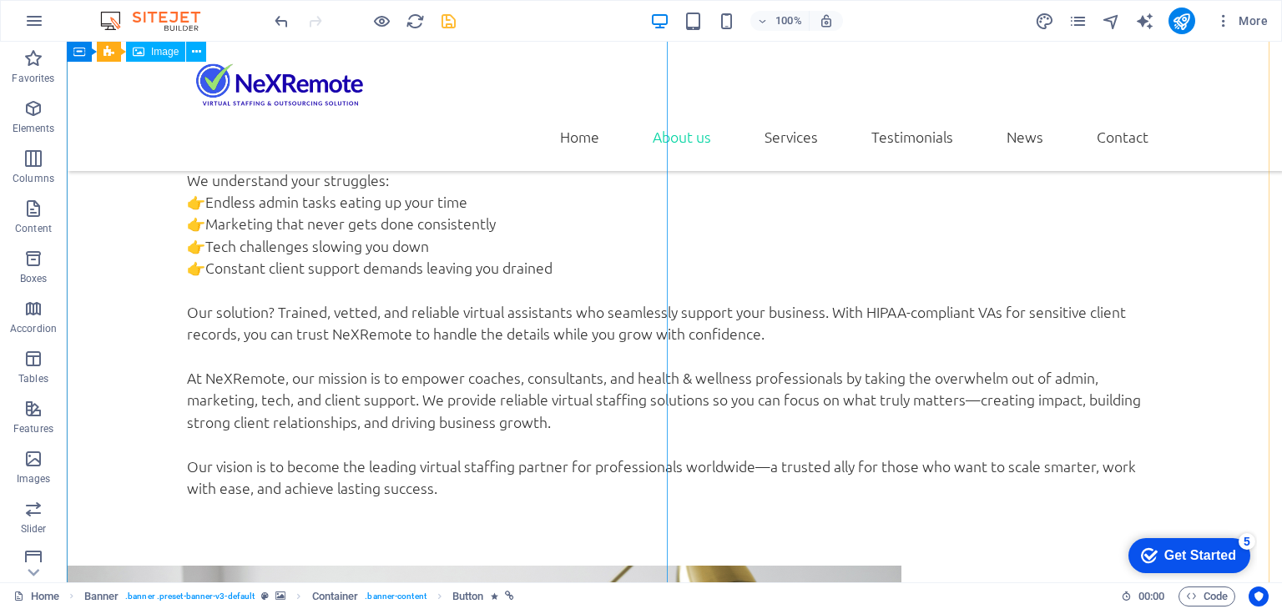
scroll to position [1669, 0]
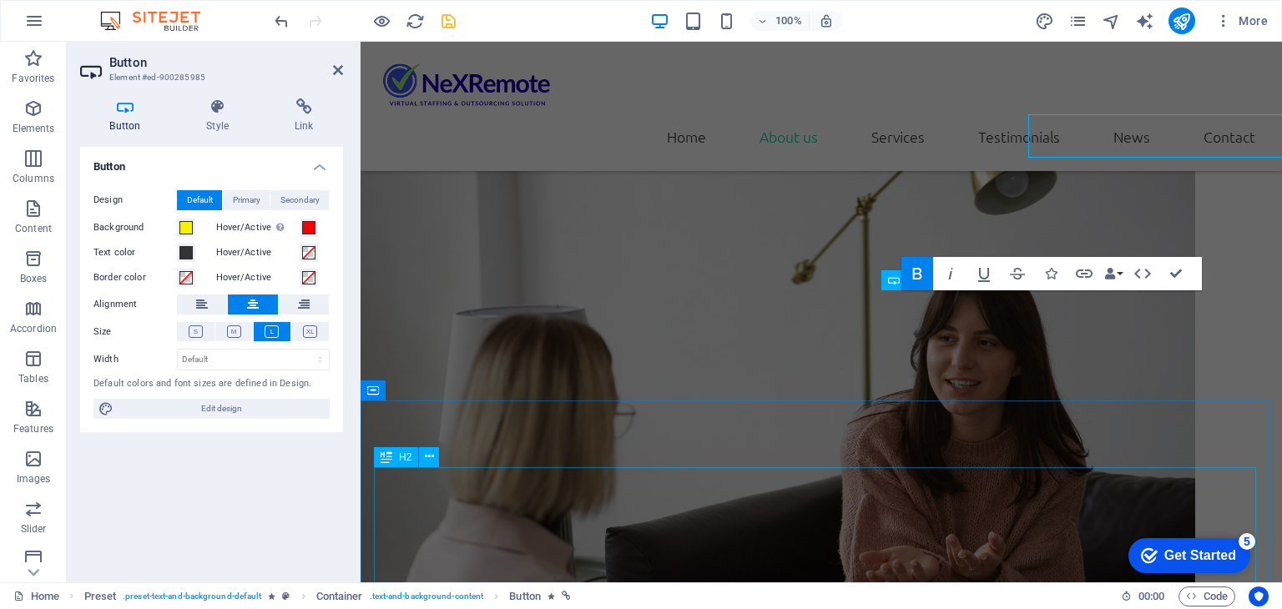
scroll to position [2001, 0]
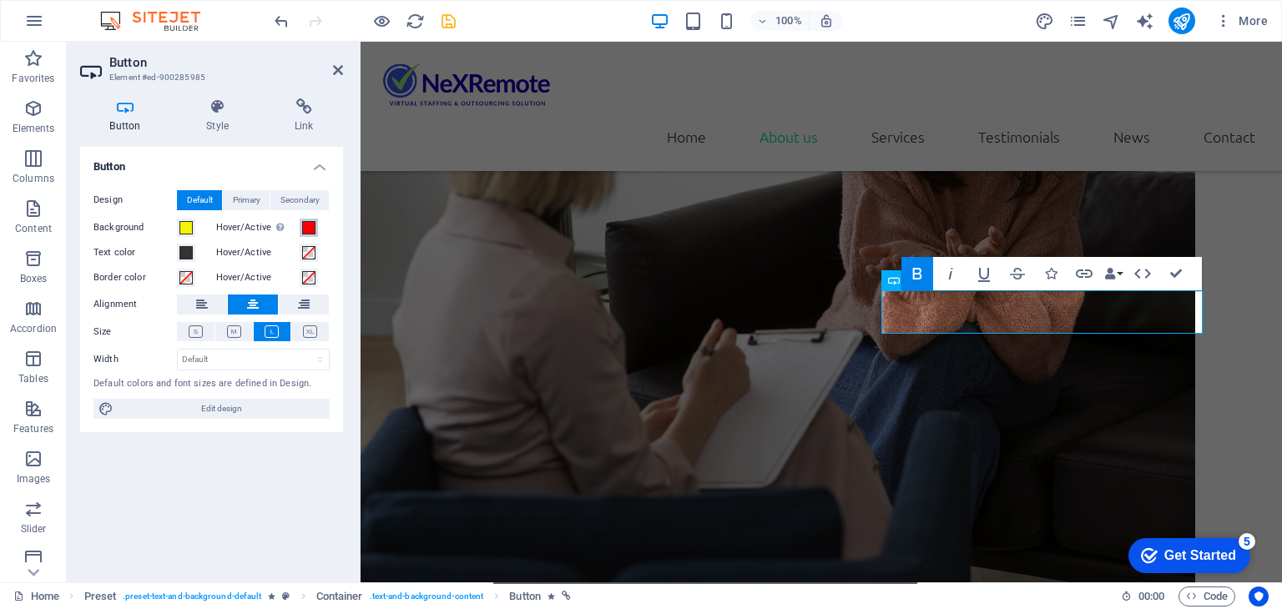
click at [310, 229] on span at bounding box center [308, 227] width 13 height 13
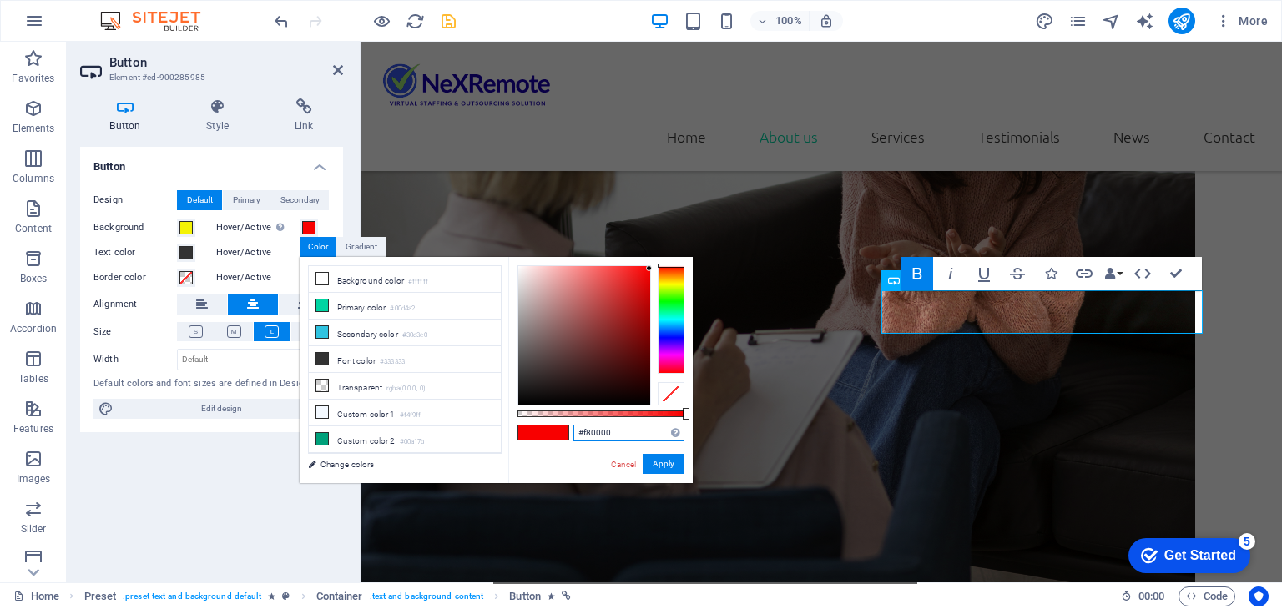
click at [600, 438] on input "#f80000" at bounding box center [628, 433] width 111 height 17
paste input "fa0404"
click at [676, 469] on button "Apply" at bounding box center [663, 464] width 42 height 20
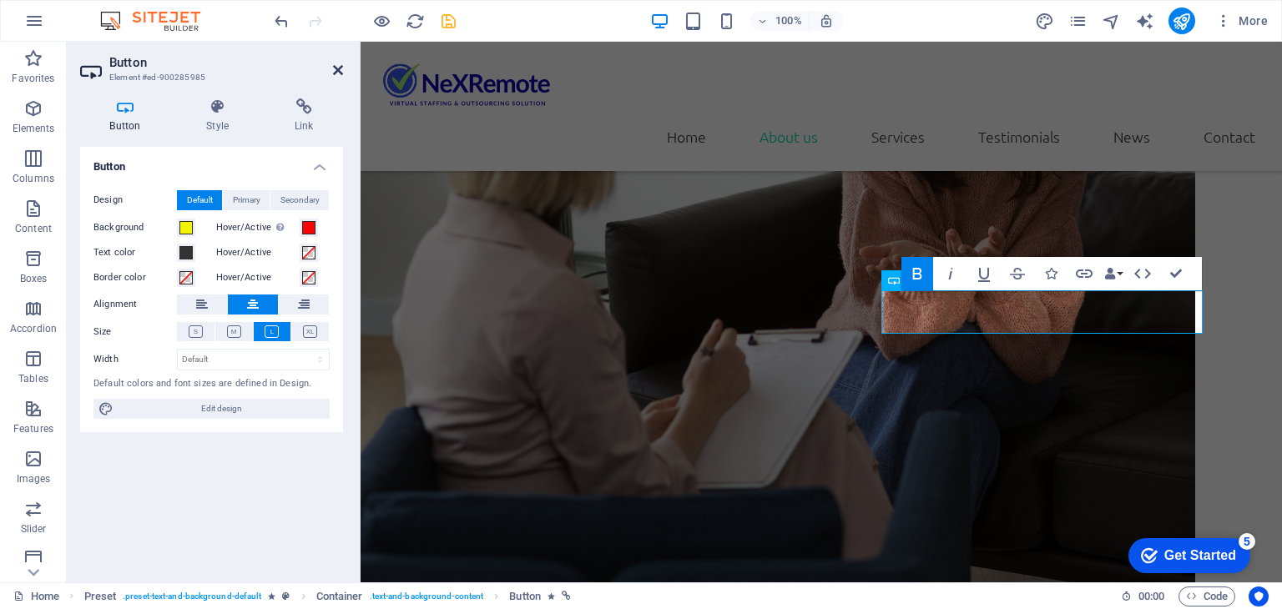
click at [340, 69] on icon at bounding box center [338, 69] width 10 height 13
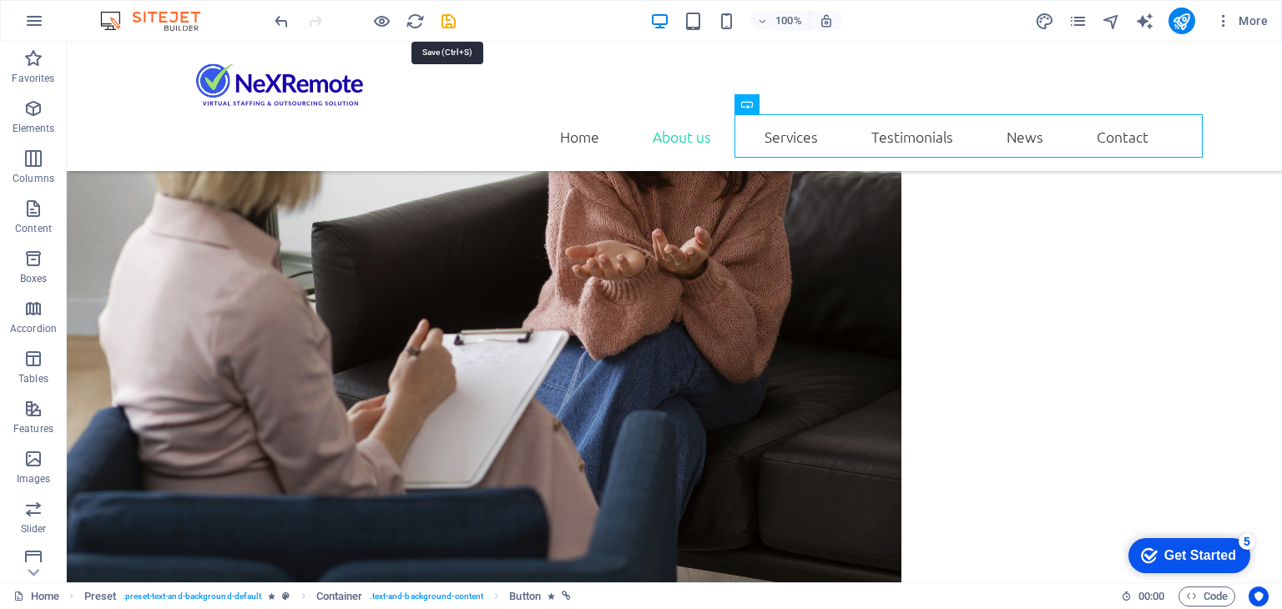
click at [446, 20] on icon "save" at bounding box center [448, 21] width 19 height 19
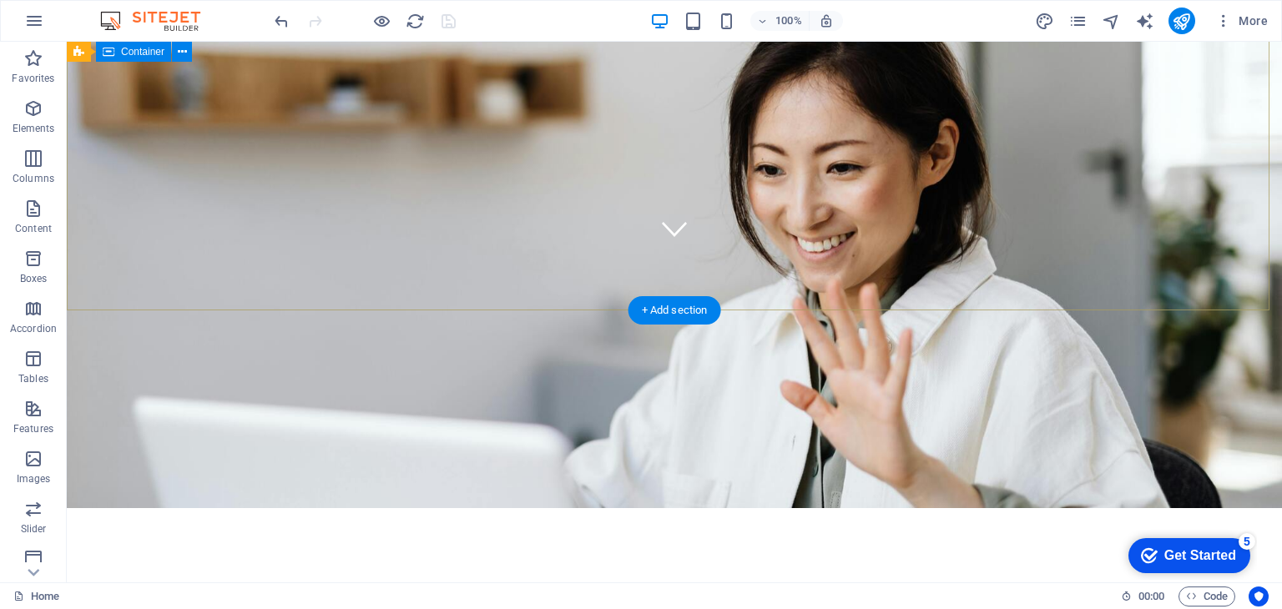
scroll to position [0, 0]
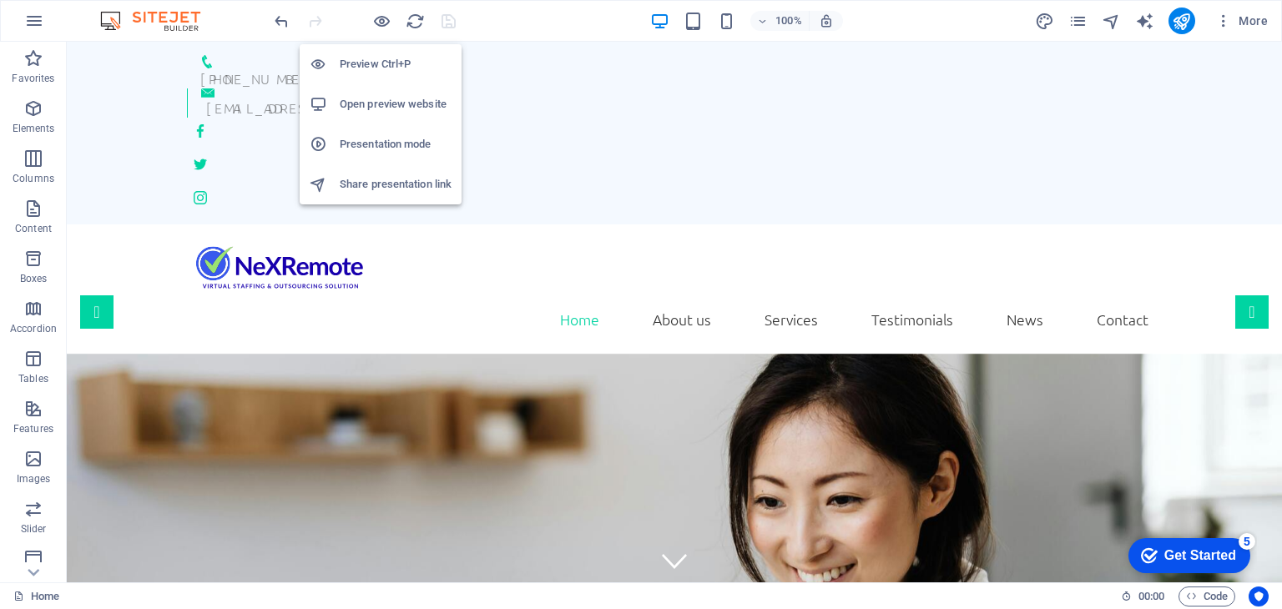
click at [386, 104] on h6 "Open preview website" at bounding box center [396, 104] width 112 height 20
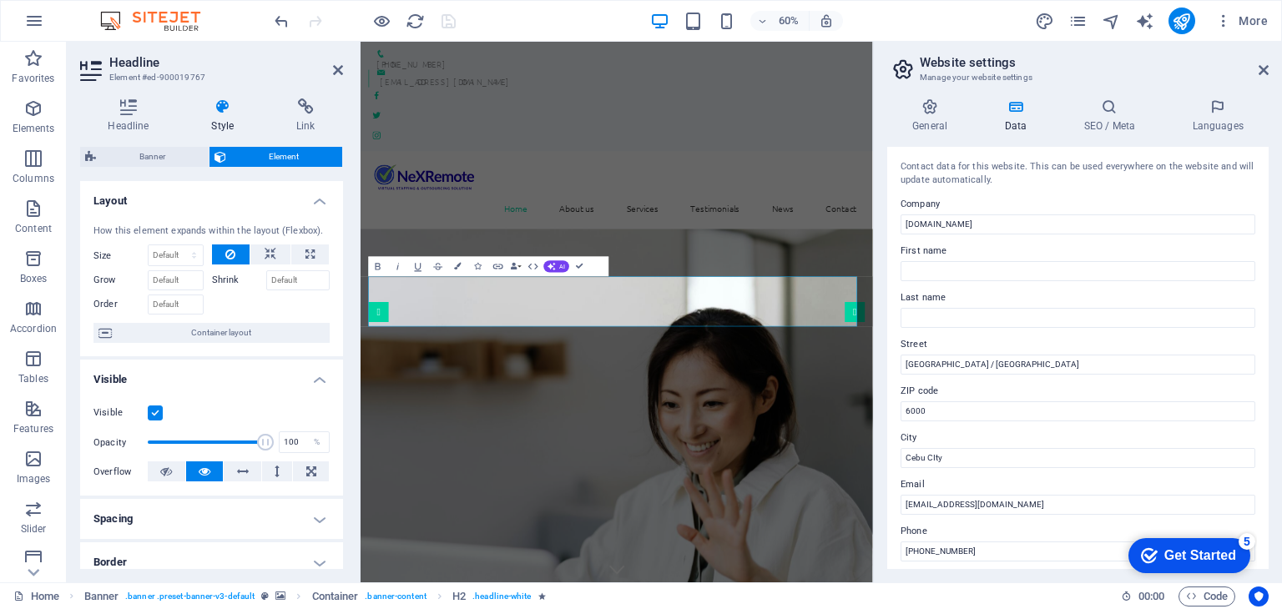
click at [1110, 336] on label "Street" at bounding box center [1077, 345] width 355 height 20
click at [1110, 355] on input "[GEOGRAPHIC_DATA] / [GEOGRAPHIC_DATA]" at bounding box center [1077, 365] width 355 height 20
click at [1259, 63] on icon at bounding box center [1263, 69] width 10 height 13
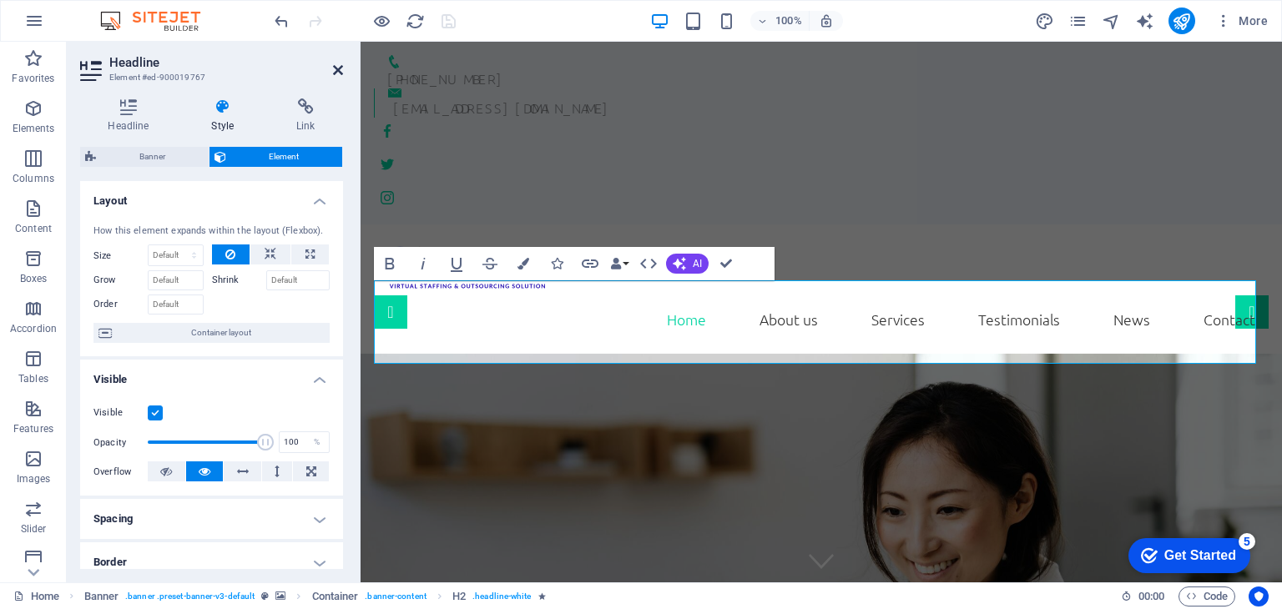
drag, startPoint x: 332, startPoint y: 68, endPoint x: 269, endPoint y: 24, distance: 76.8
click at [333, 68] on icon at bounding box center [338, 69] width 10 height 13
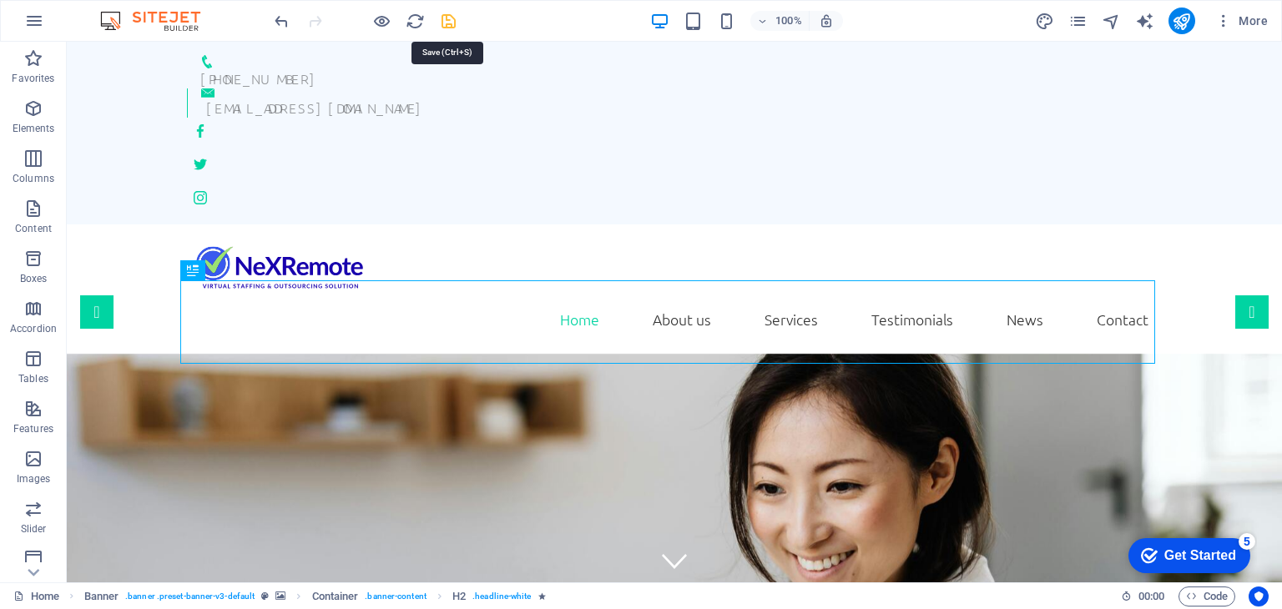
click at [446, 27] on icon "save" at bounding box center [448, 21] width 19 height 19
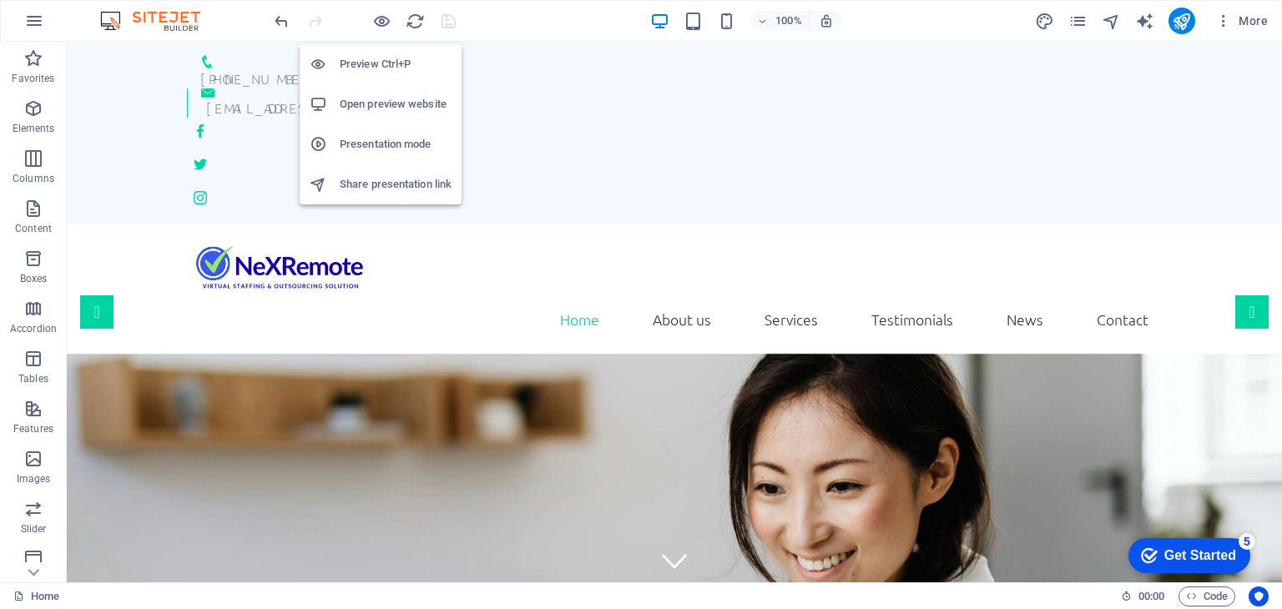
click at [380, 98] on h6 "Open preview website" at bounding box center [396, 104] width 112 height 20
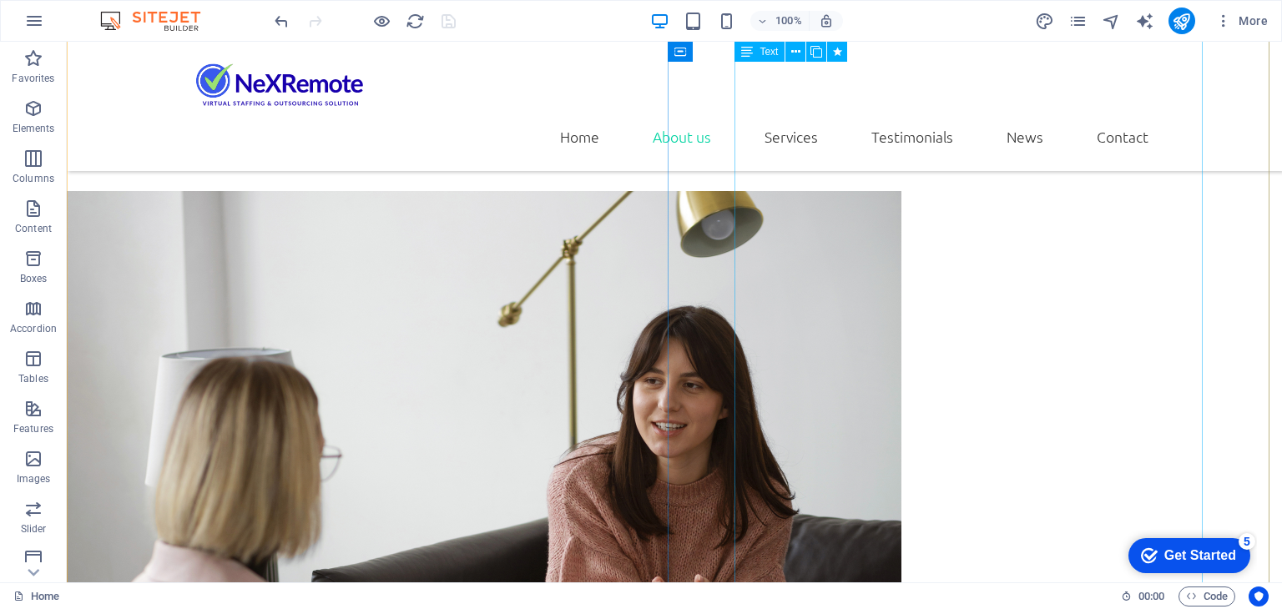
scroll to position [1835, 0]
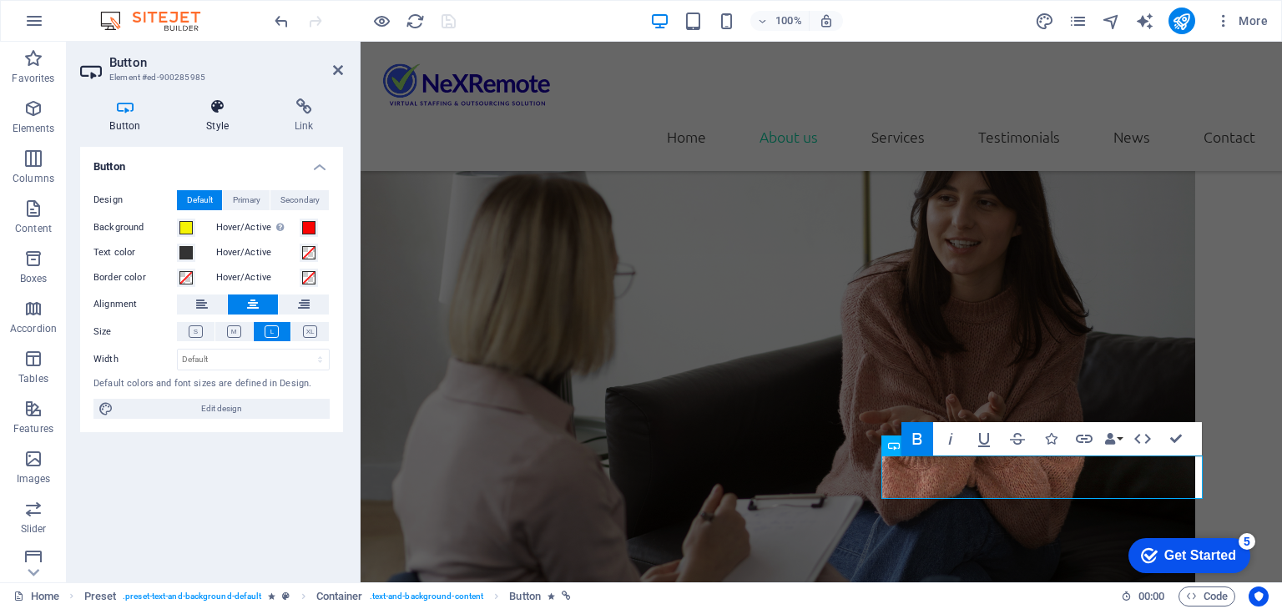
click at [213, 121] on h4 "Style" at bounding box center [221, 115] width 88 height 35
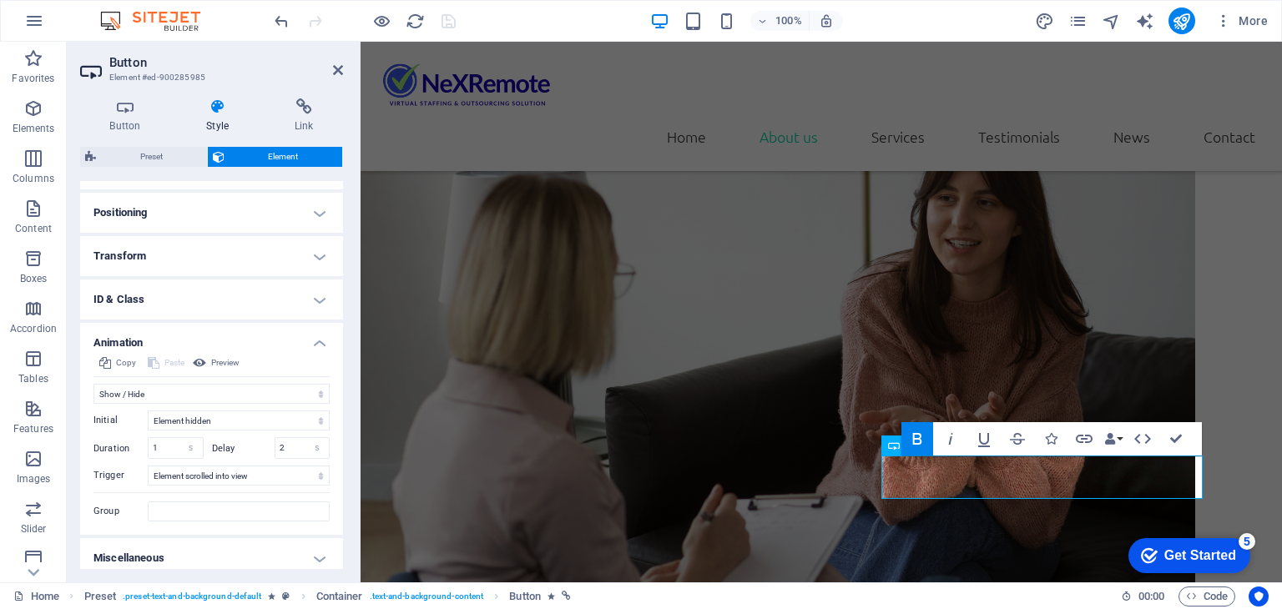
scroll to position [488, 0]
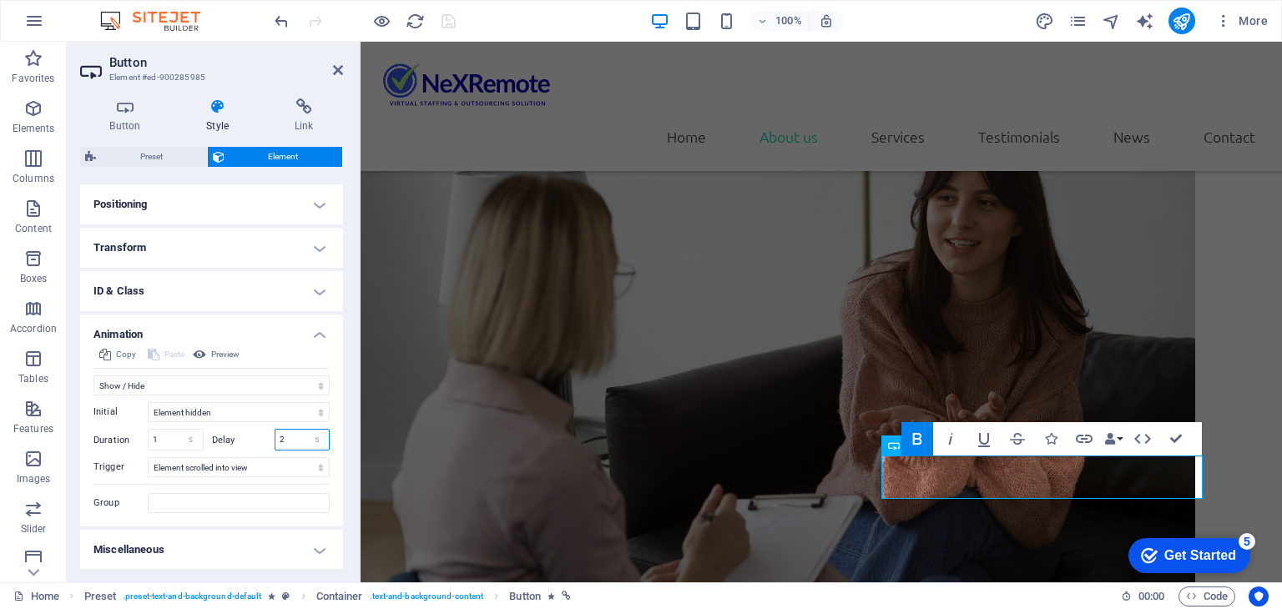
drag, startPoint x: 287, startPoint y: 438, endPoint x: 269, endPoint y: 440, distance: 17.6
click at [269, 440] on div "Delay 2 s ms" at bounding box center [271, 440] width 118 height 22
click at [339, 68] on icon at bounding box center [338, 69] width 10 height 13
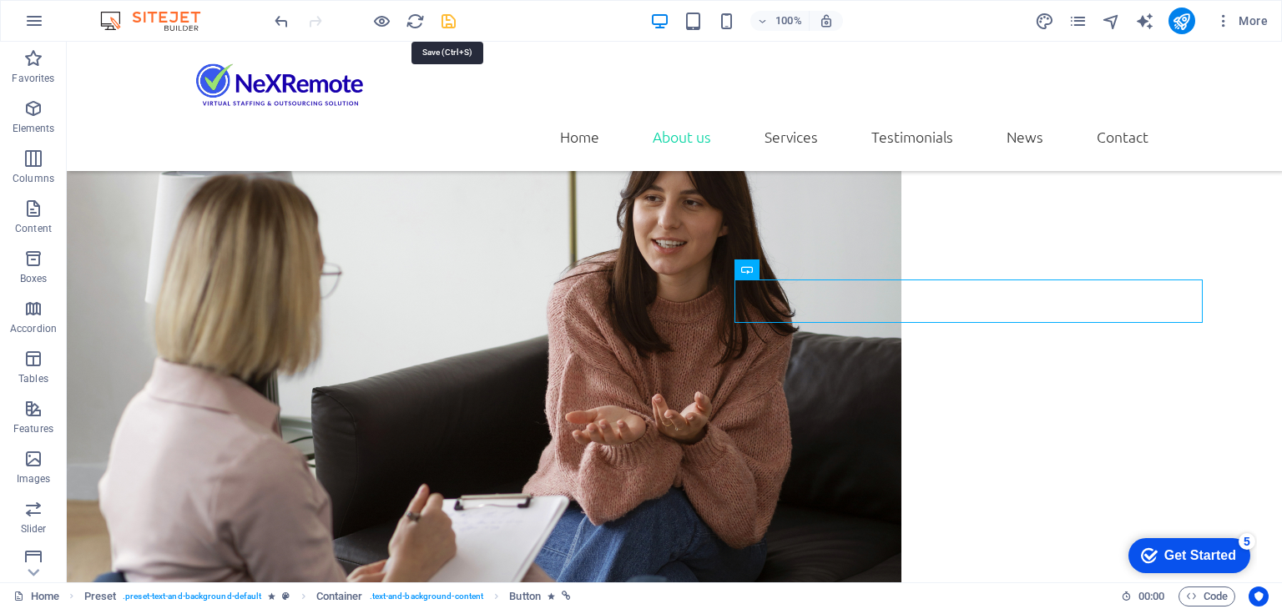
click at [447, 16] on icon "save" at bounding box center [448, 21] width 19 height 19
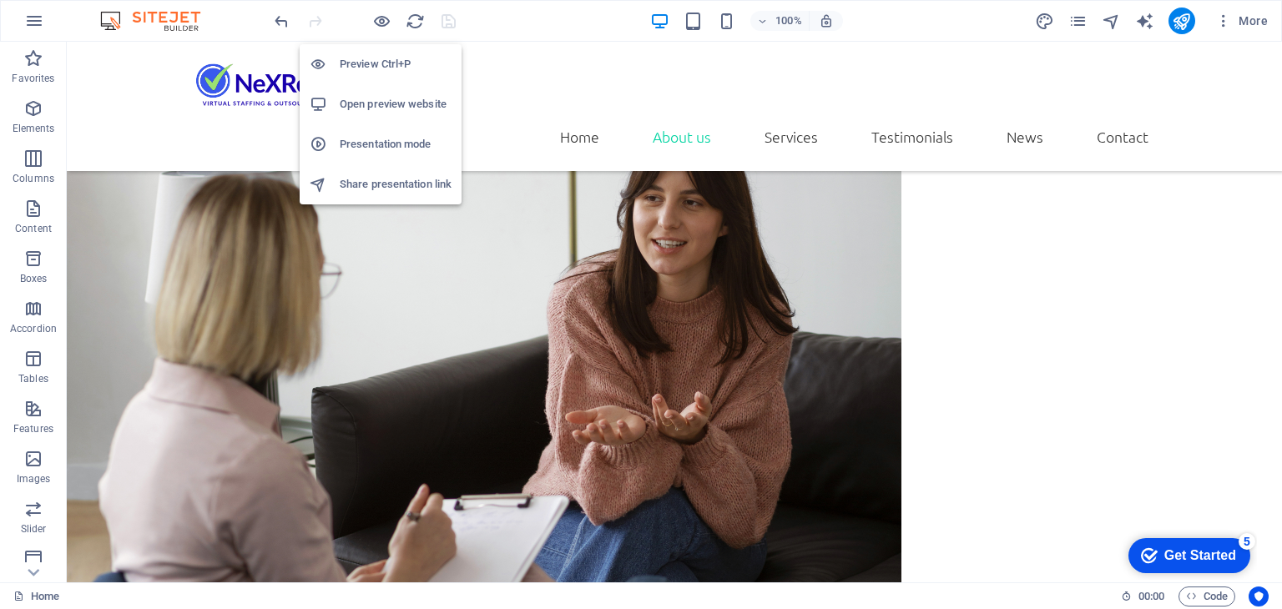
click at [380, 104] on h6 "Open preview website" at bounding box center [396, 104] width 112 height 20
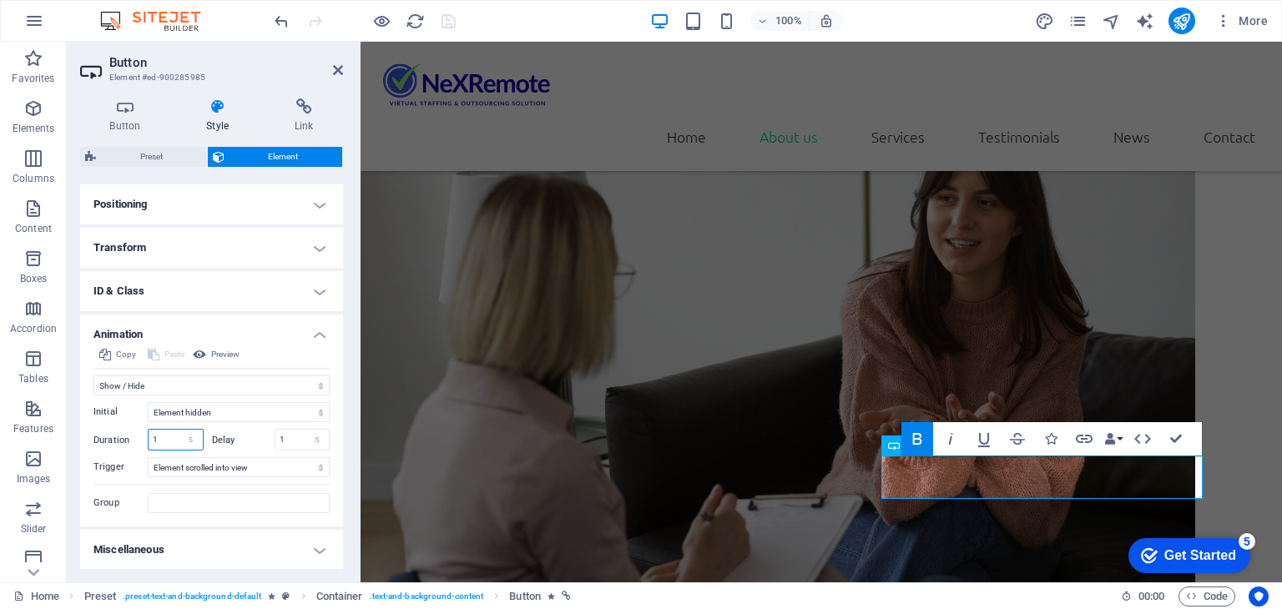
drag, startPoint x: 167, startPoint y: 436, endPoint x: 140, endPoint y: 436, distance: 26.7
click at [140, 436] on div "Duration 1 s ms" at bounding box center [148, 440] width 110 height 22
click at [335, 71] on icon at bounding box center [338, 69] width 10 height 13
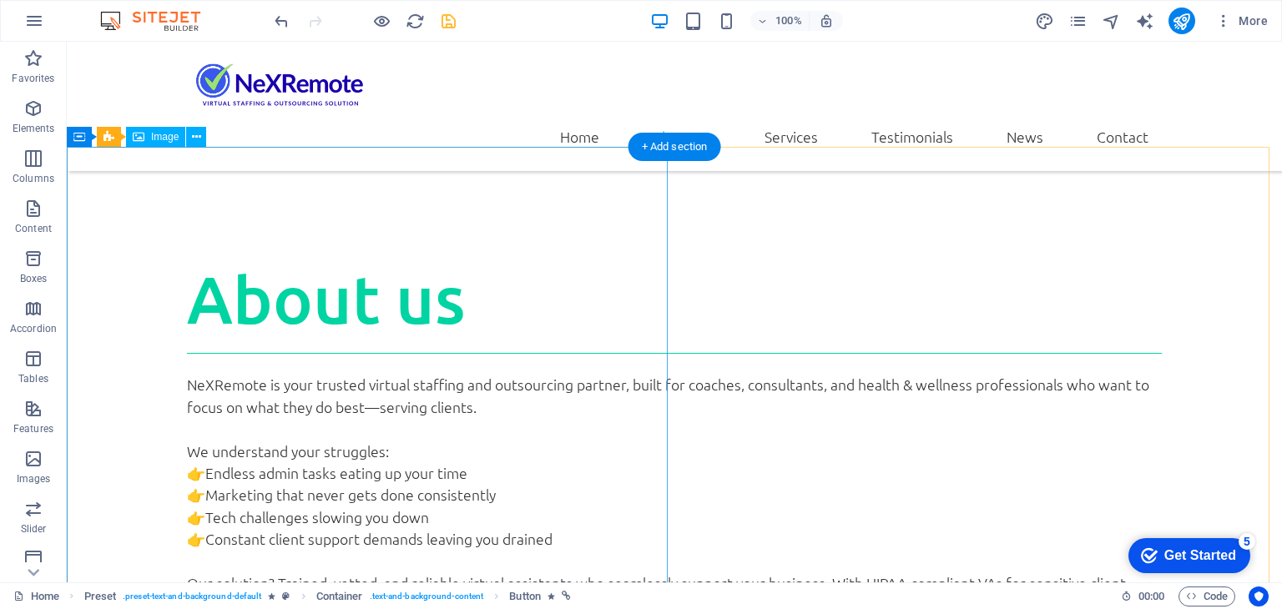
scroll to position [834, 0]
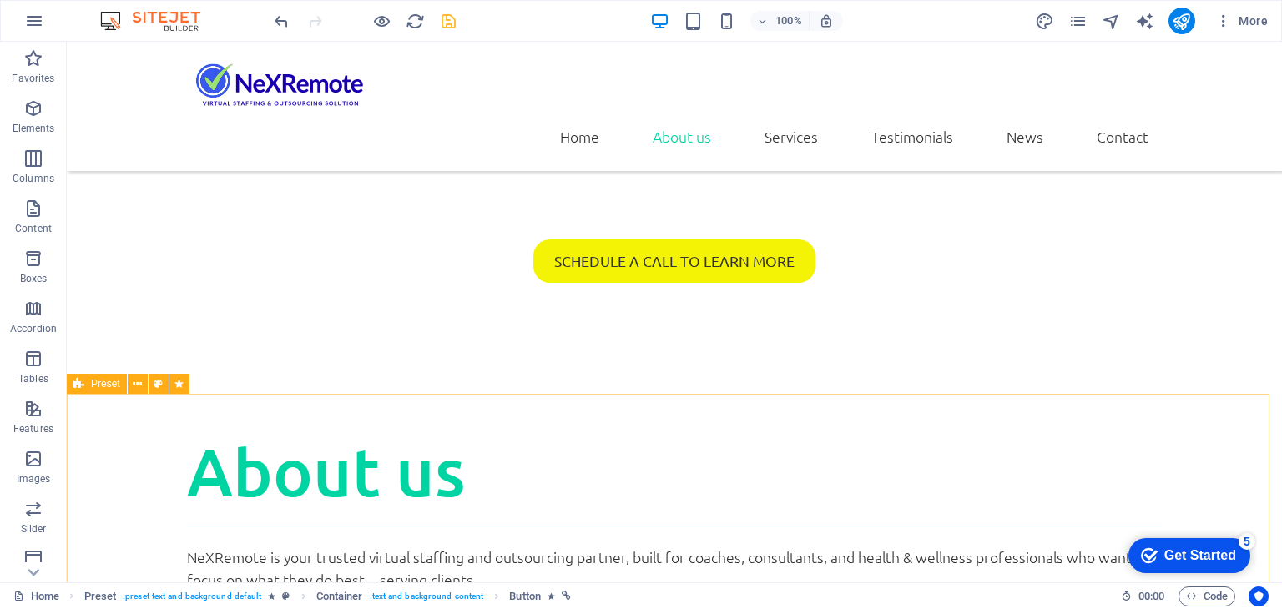
click at [84, 388] on div "Preset" at bounding box center [97, 384] width 60 height 20
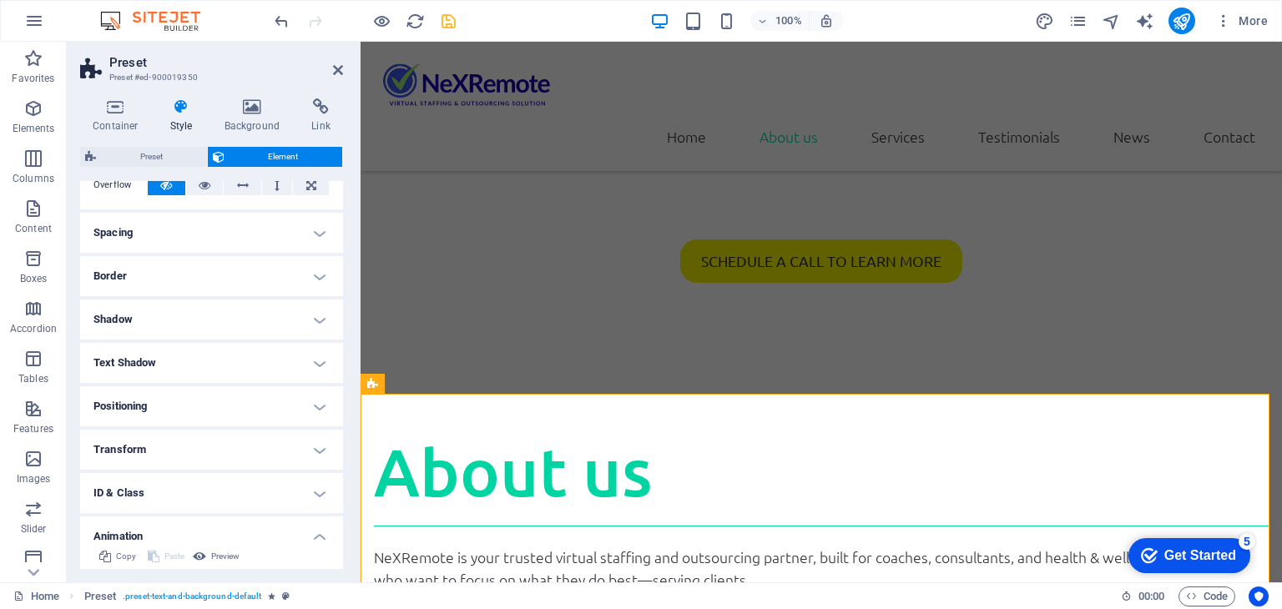
scroll to position [310, 0]
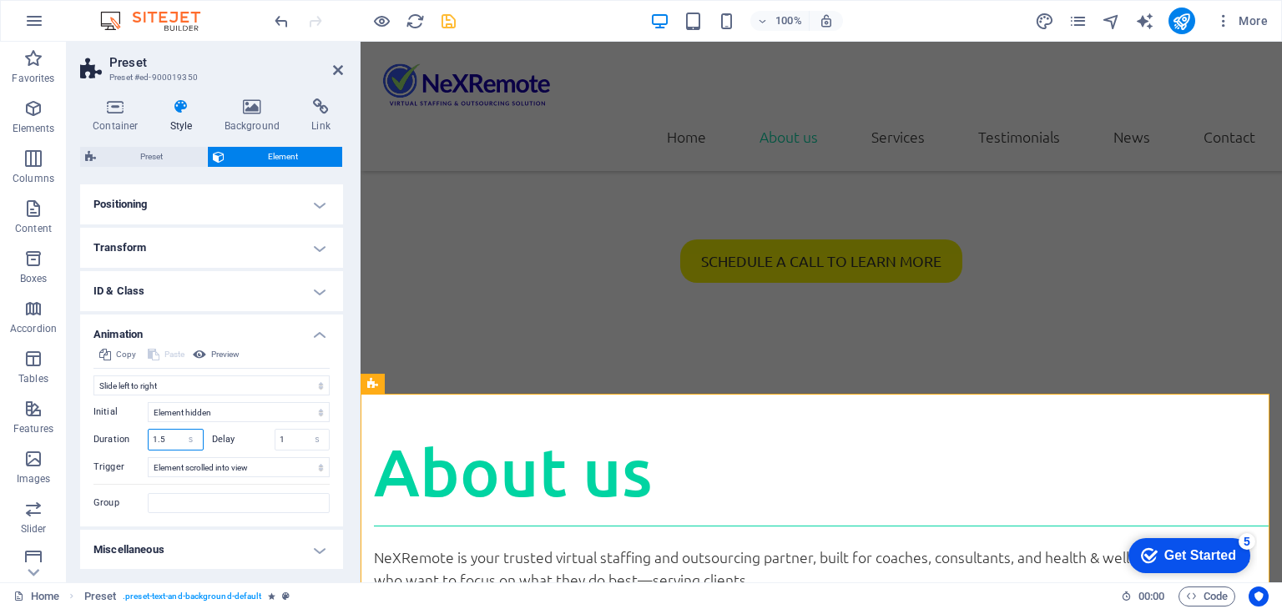
drag, startPoint x: 167, startPoint y: 434, endPoint x: 144, endPoint y: 436, distance: 22.7
click at [144, 436] on div "Duration 1.5 s ms" at bounding box center [148, 440] width 110 height 22
click at [244, 431] on div "Delay 1 s ms" at bounding box center [271, 440] width 118 height 22
click at [338, 75] on icon at bounding box center [338, 69] width 10 height 13
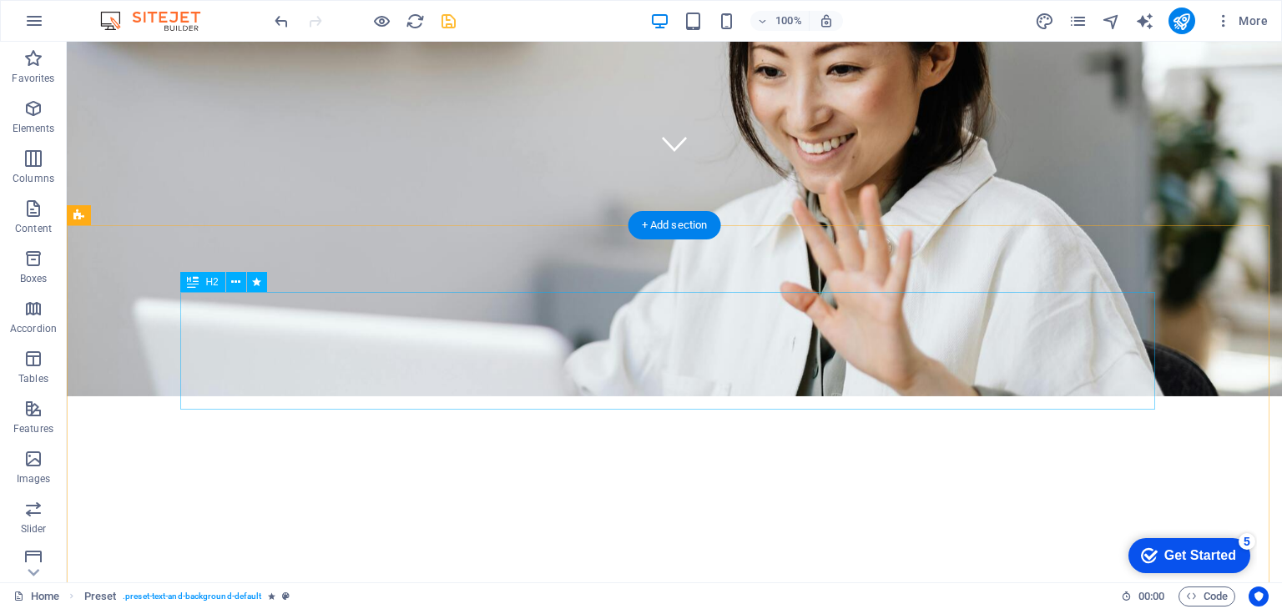
scroll to position [0, 0]
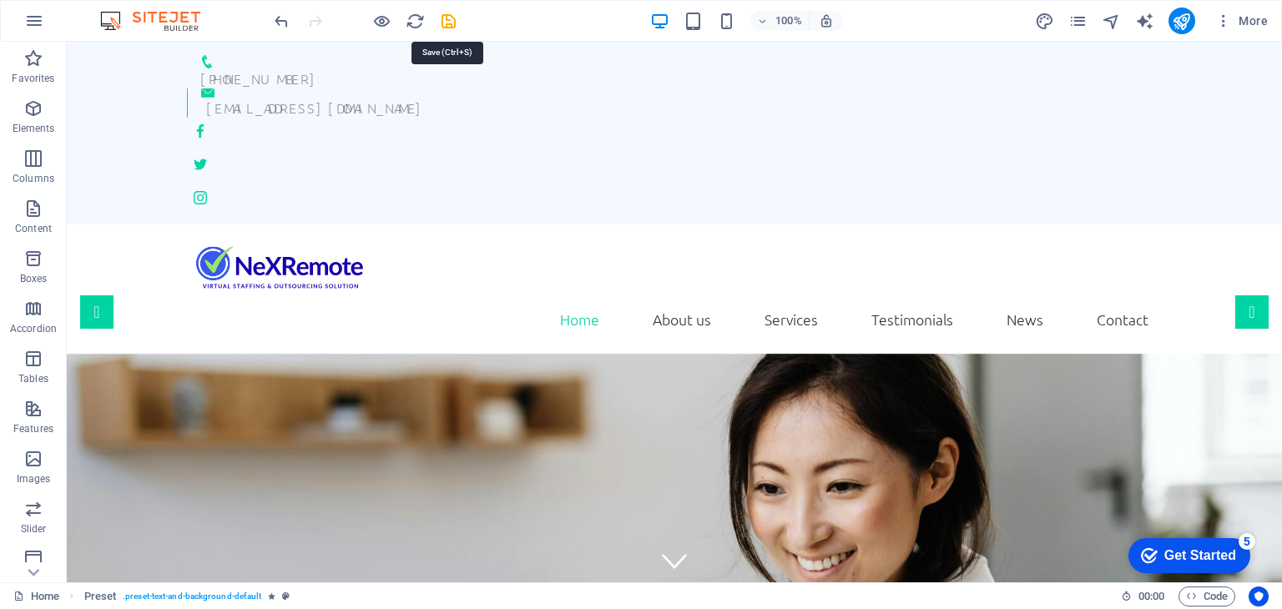
drag, startPoint x: 444, startPoint y: 21, endPoint x: 430, endPoint y: 40, distance: 23.9
click at [445, 21] on icon "save" at bounding box center [448, 21] width 19 height 19
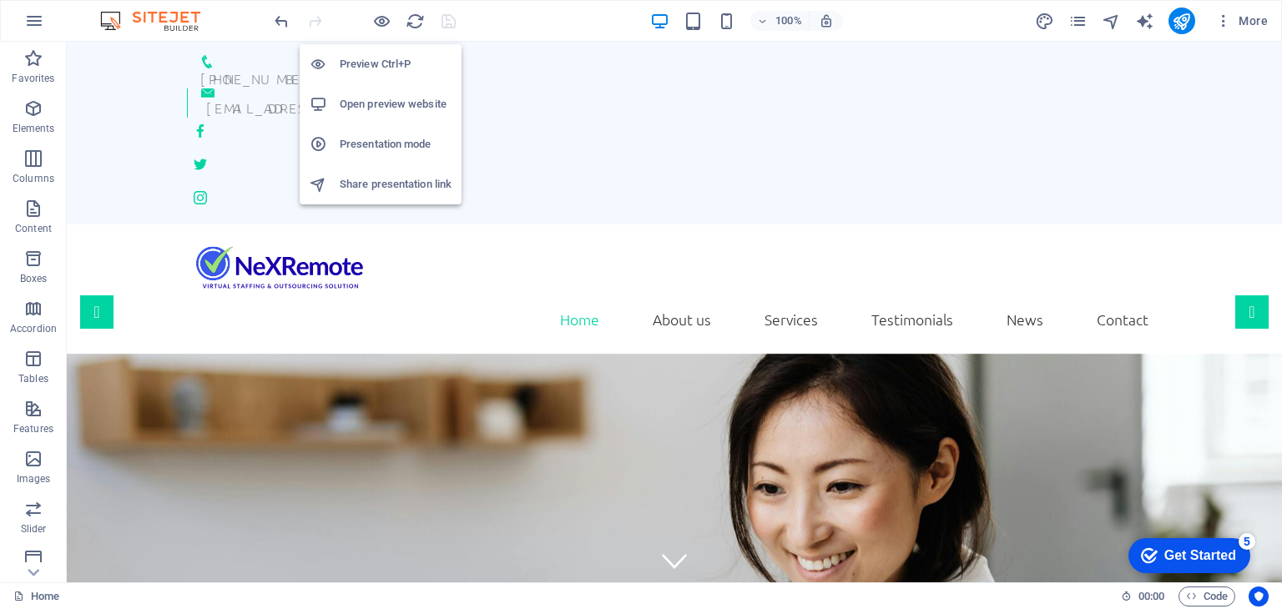
click at [367, 100] on h6 "Open preview website" at bounding box center [396, 104] width 112 height 20
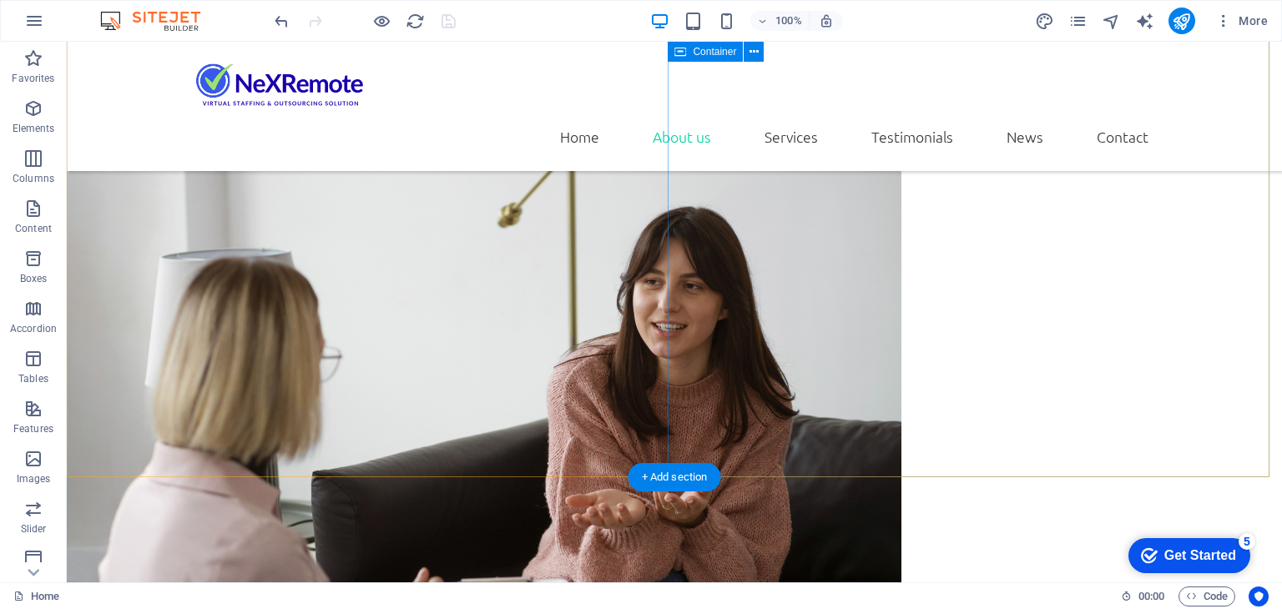
scroll to position [1752, 0]
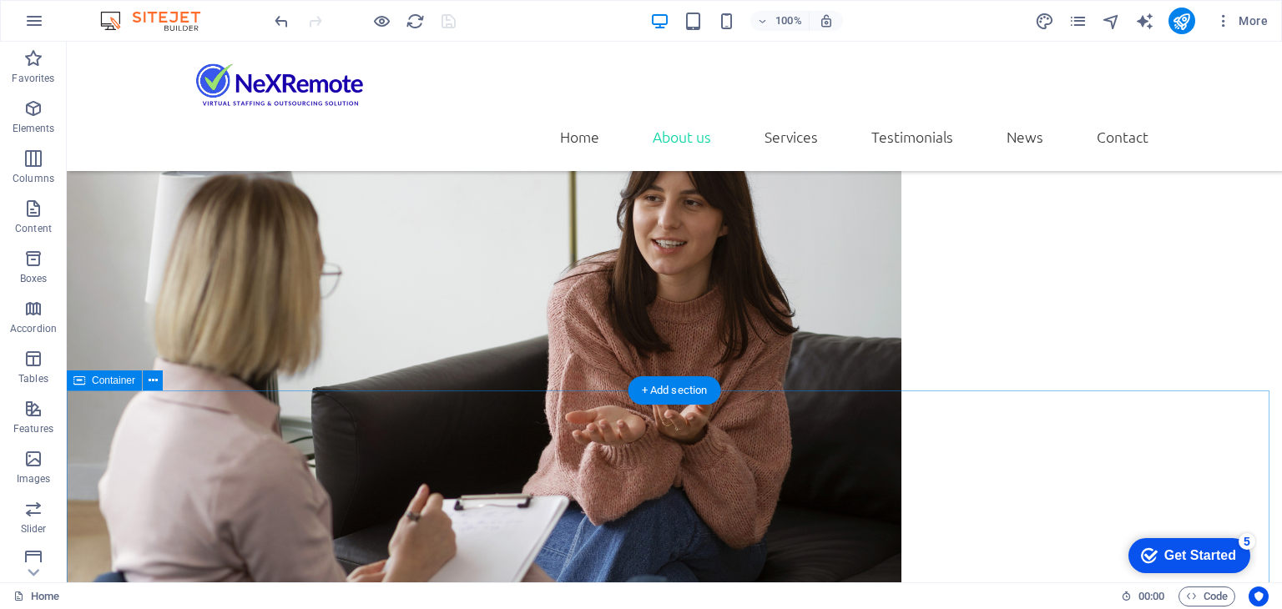
scroll to position [2169, 0]
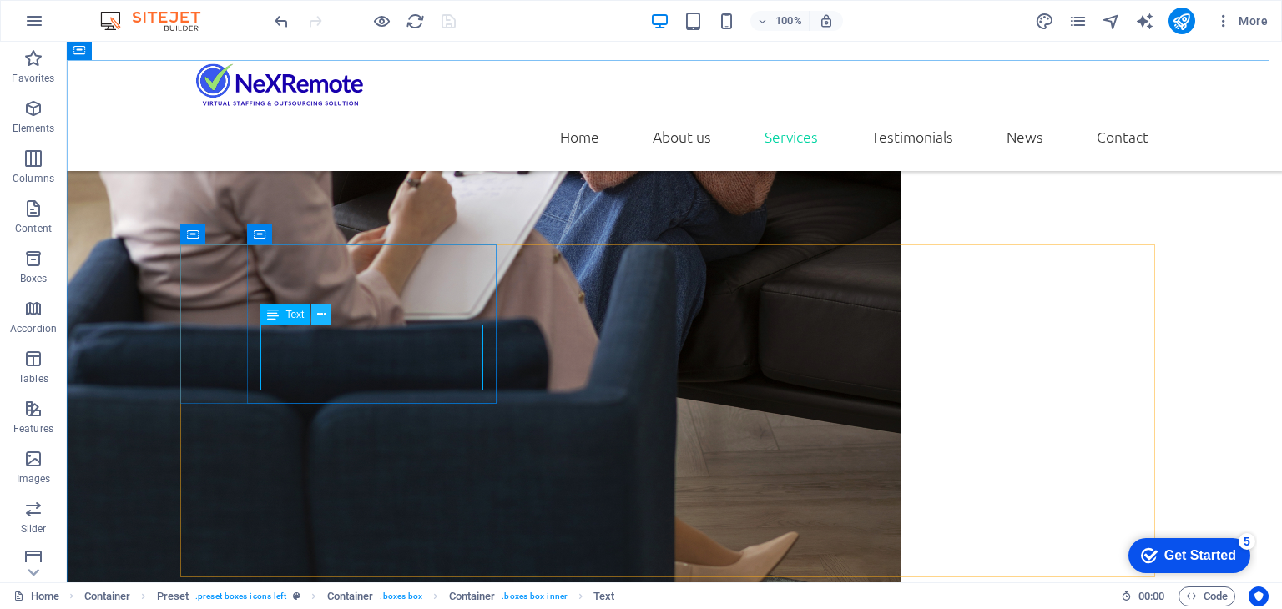
click at [320, 312] on icon at bounding box center [321, 315] width 9 height 18
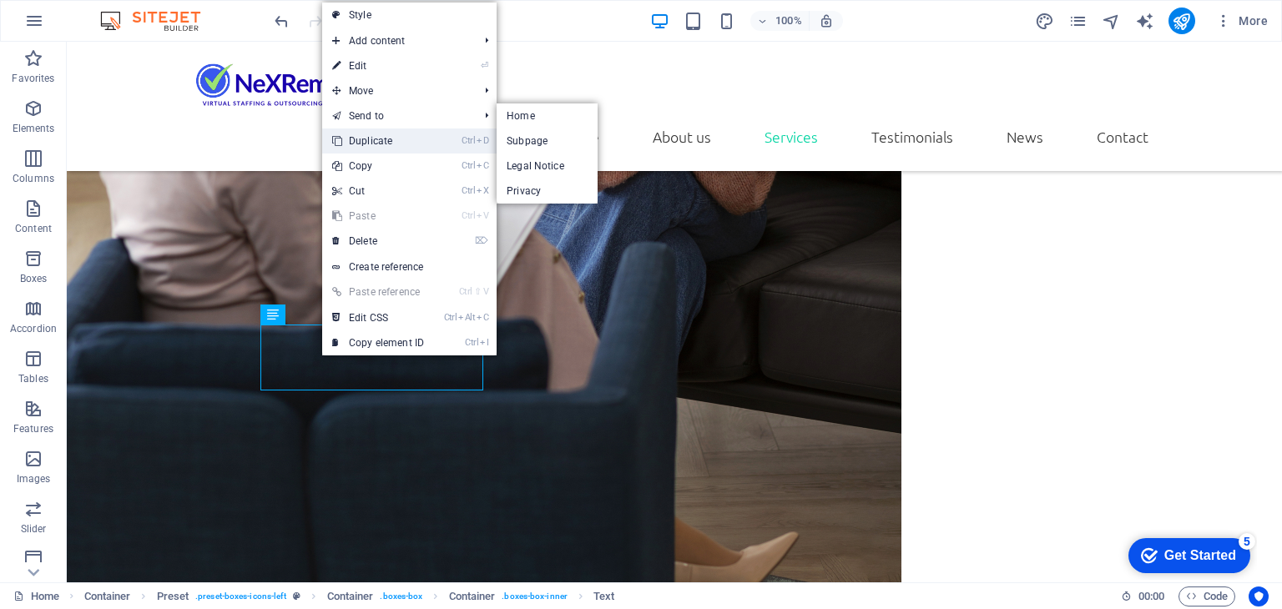
click at [380, 133] on link "Ctrl D Duplicate" at bounding box center [378, 140] width 112 height 25
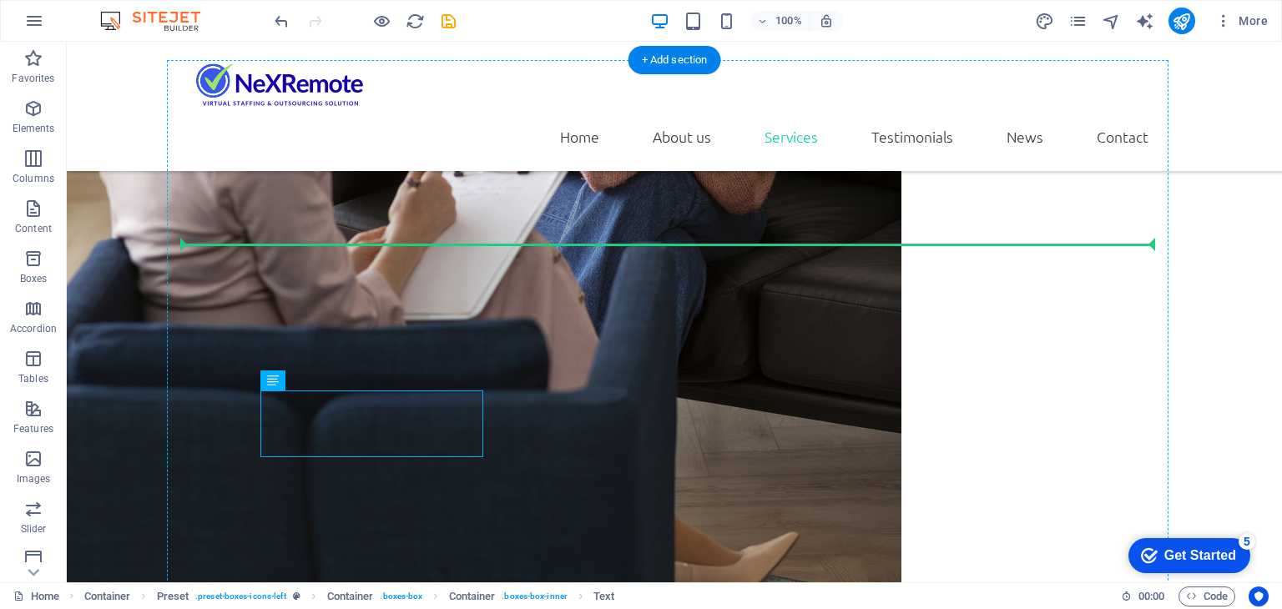
drag, startPoint x: 379, startPoint y: 412, endPoint x: 368, endPoint y: 194, distance: 218.9
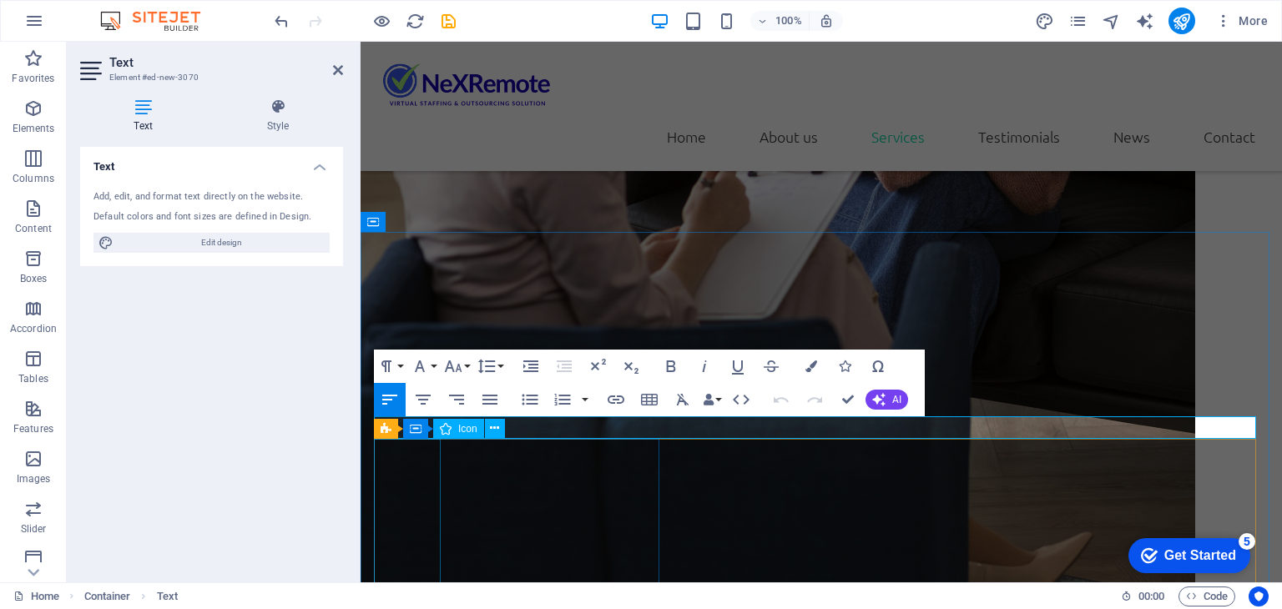
click at [436, 438] on div "Icon" at bounding box center [458, 429] width 51 height 20
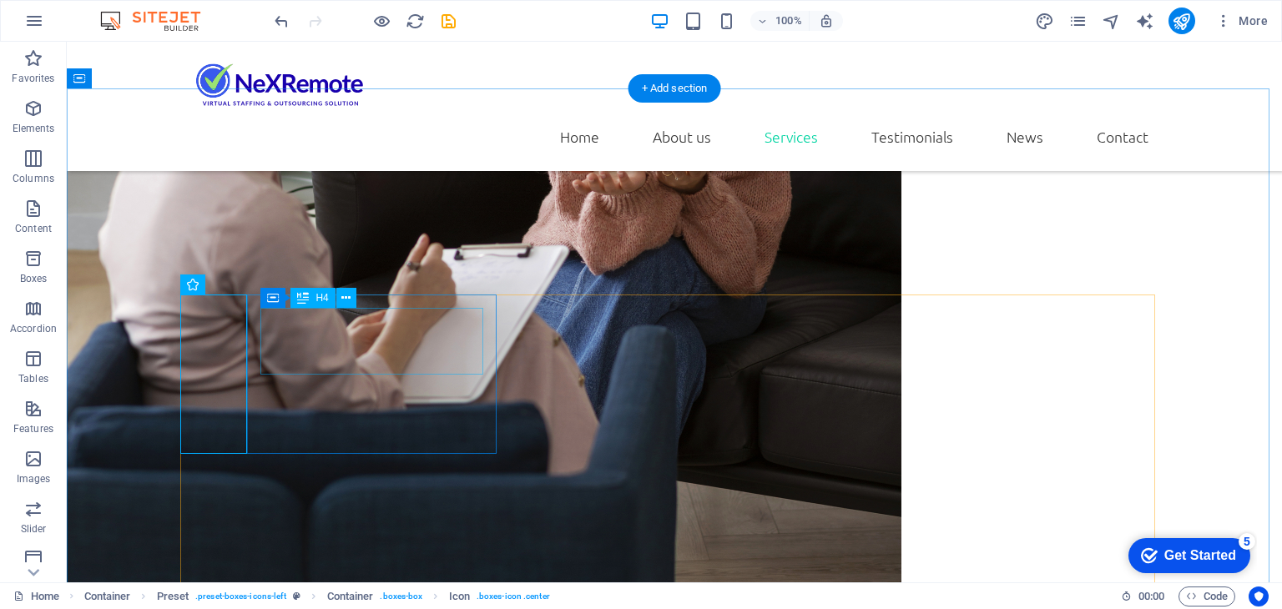
scroll to position [2086, 0]
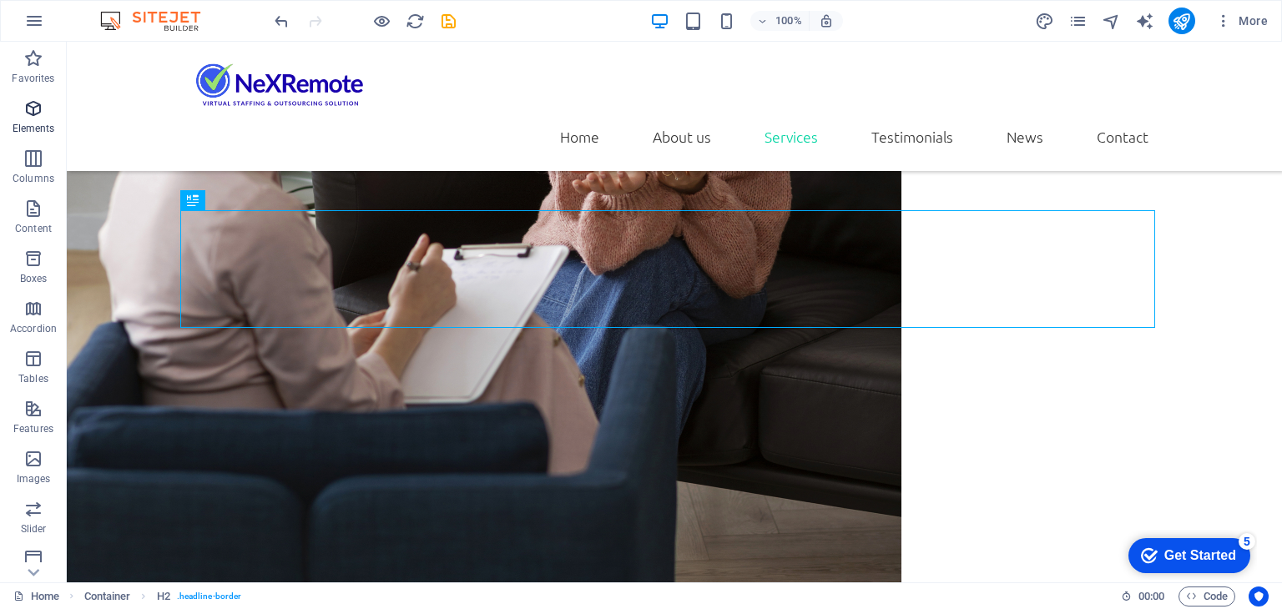
click at [29, 115] on icon "button" at bounding box center [33, 108] width 20 height 20
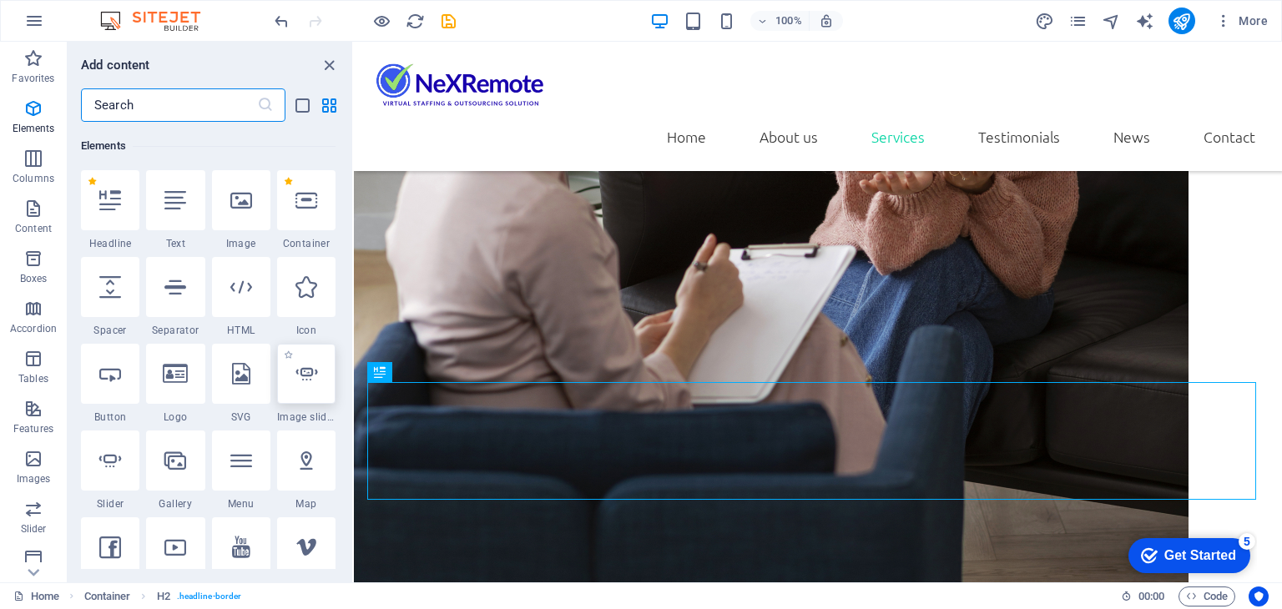
scroll to position [177, 0]
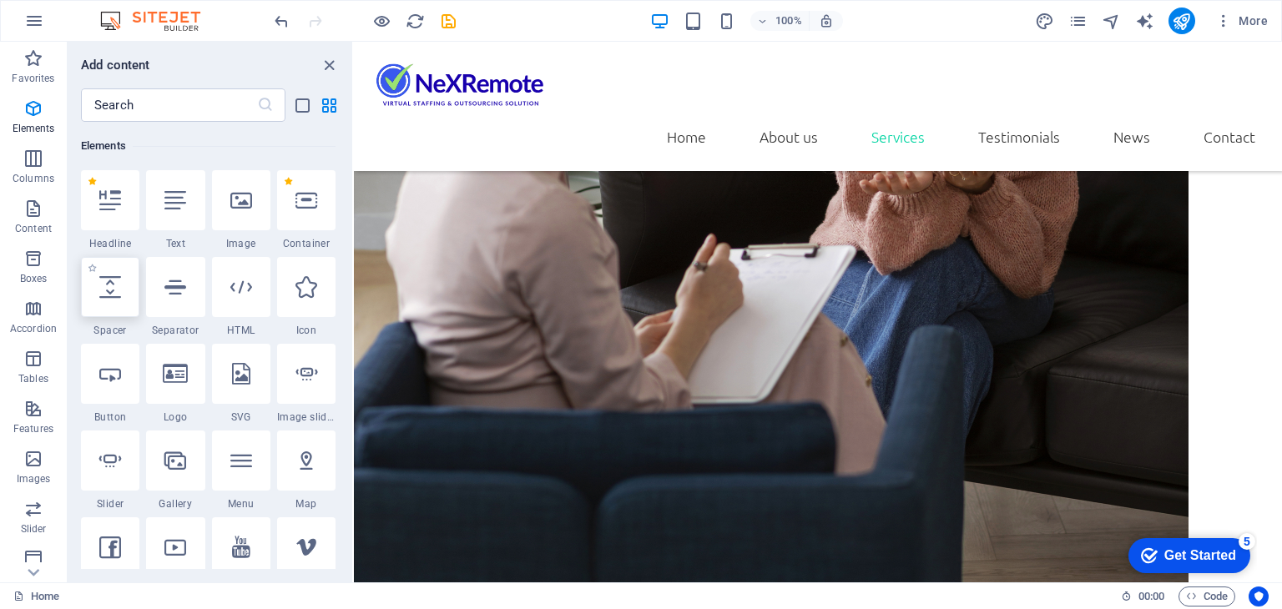
select select "px"
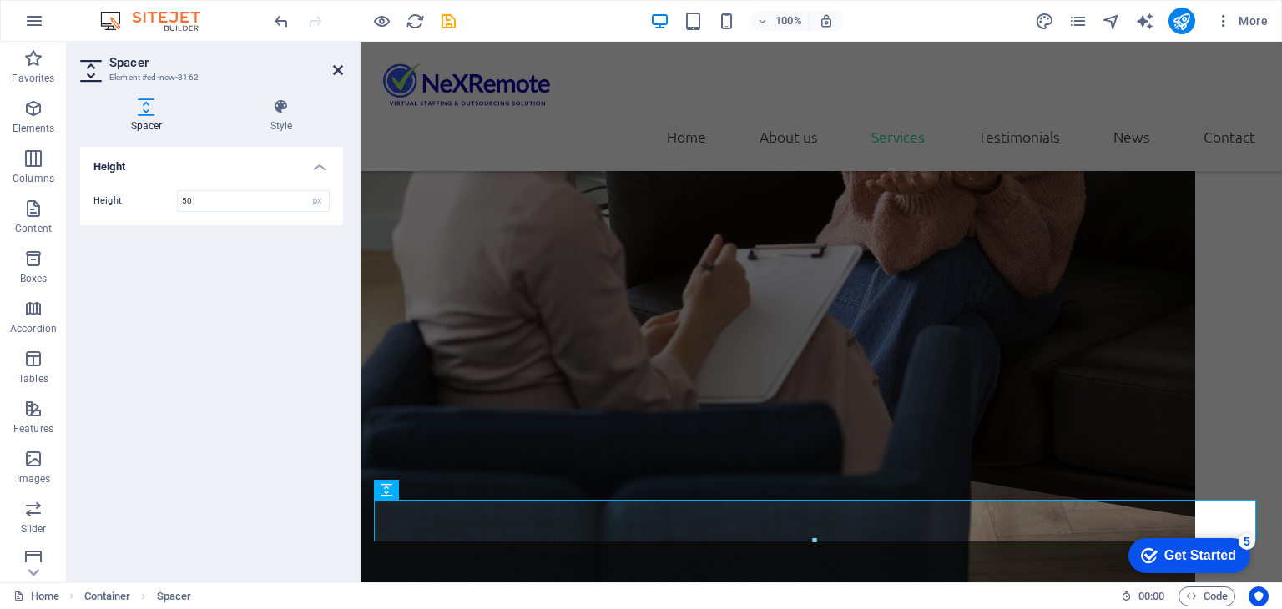
click at [336, 72] on icon at bounding box center [338, 69] width 10 height 13
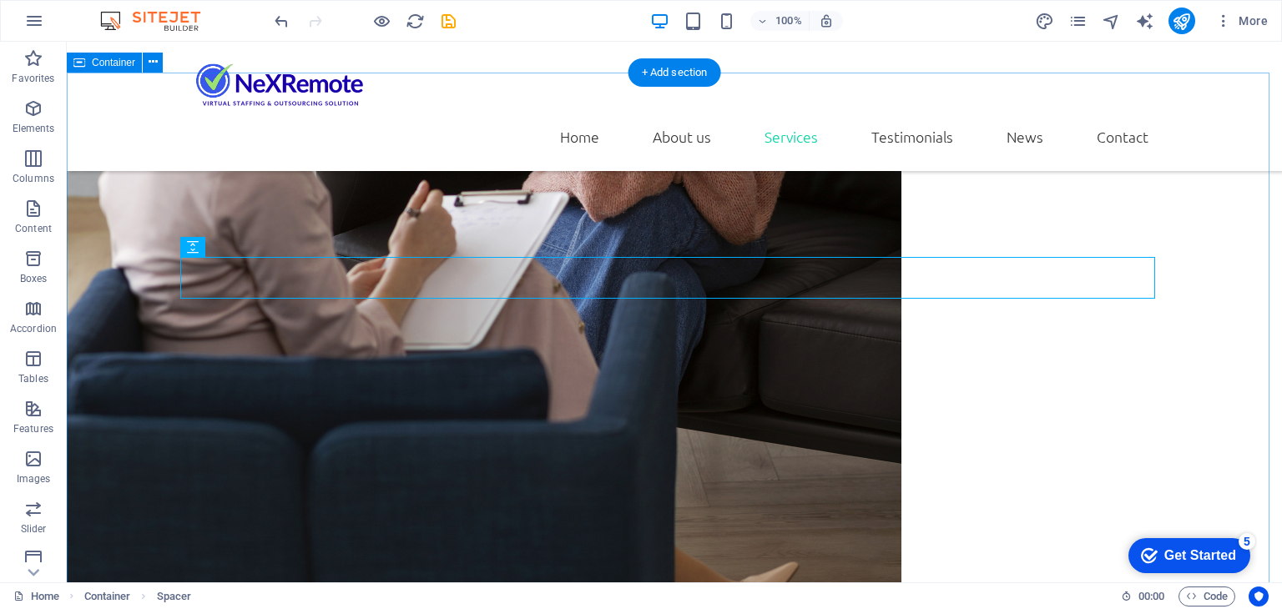
scroll to position [2169, 0]
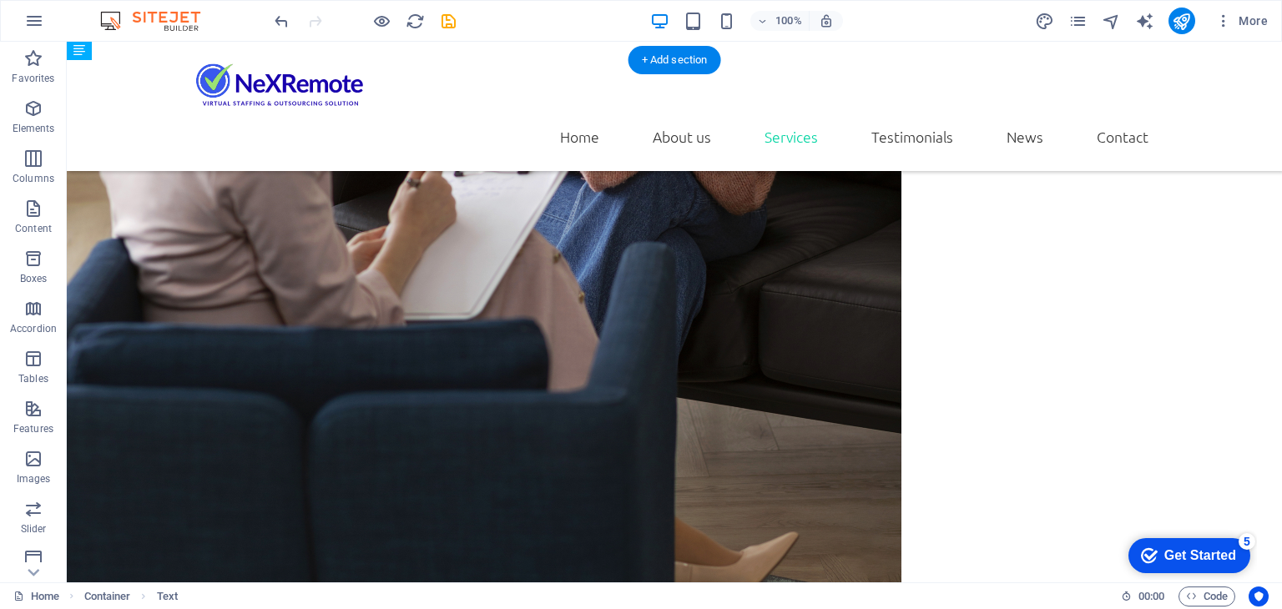
drag, startPoint x: 200, startPoint y: 300, endPoint x: 213, endPoint y: 254, distance: 47.6
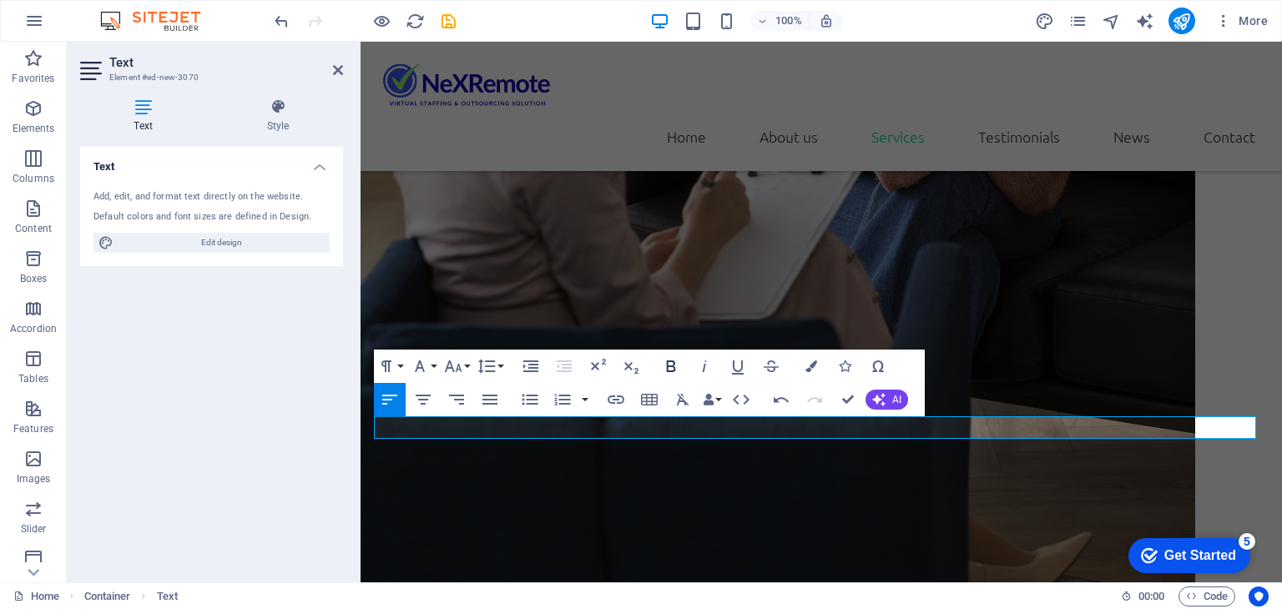
click at [675, 365] on icon "button" at bounding box center [671, 366] width 20 height 20
click at [433, 366] on button "Font Family" at bounding box center [423, 366] width 32 height 33
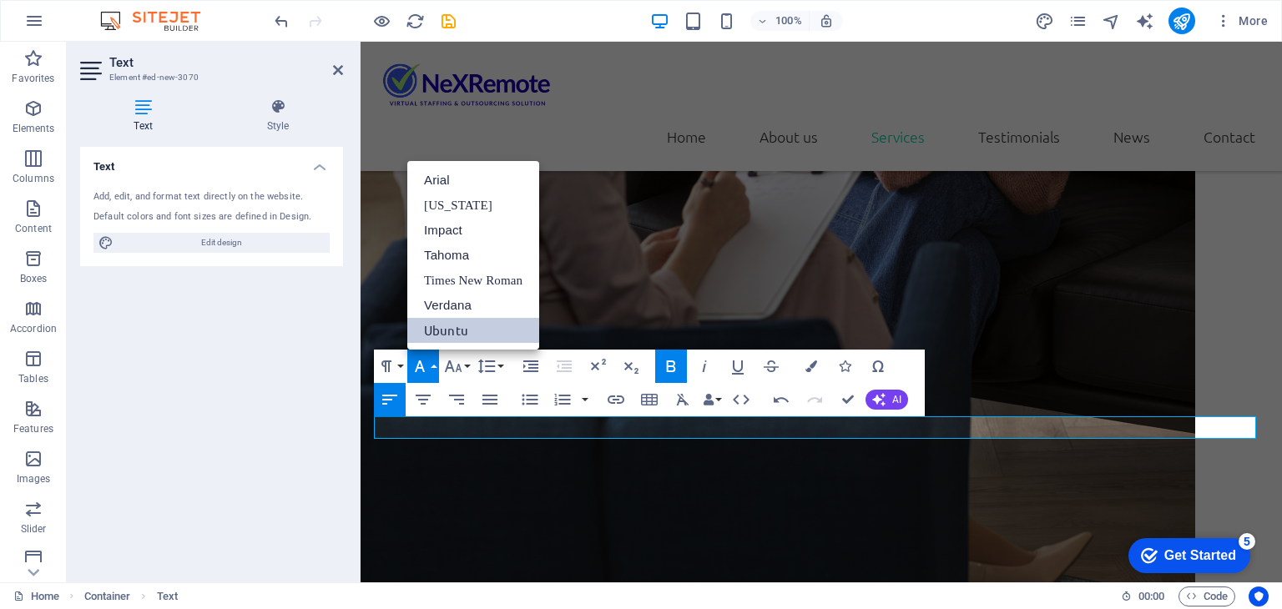
scroll to position [0, 0]
click at [455, 369] on icon "button" at bounding box center [453, 366] width 20 height 20
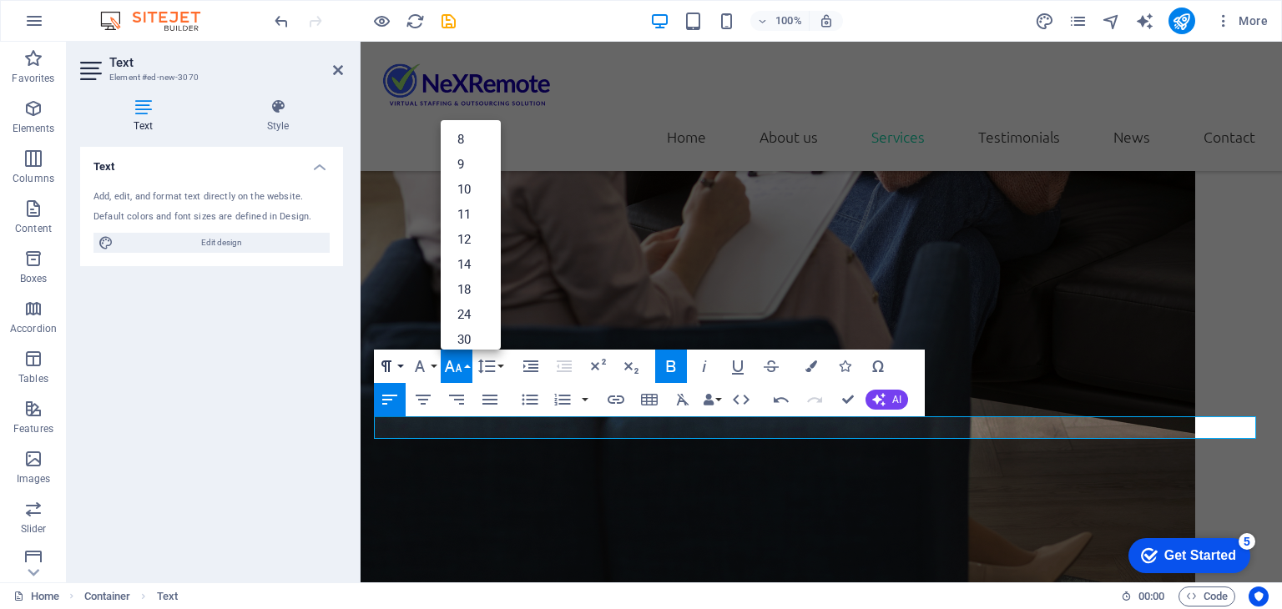
click at [395, 367] on icon "button" at bounding box center [386, 366] width 20 height 20
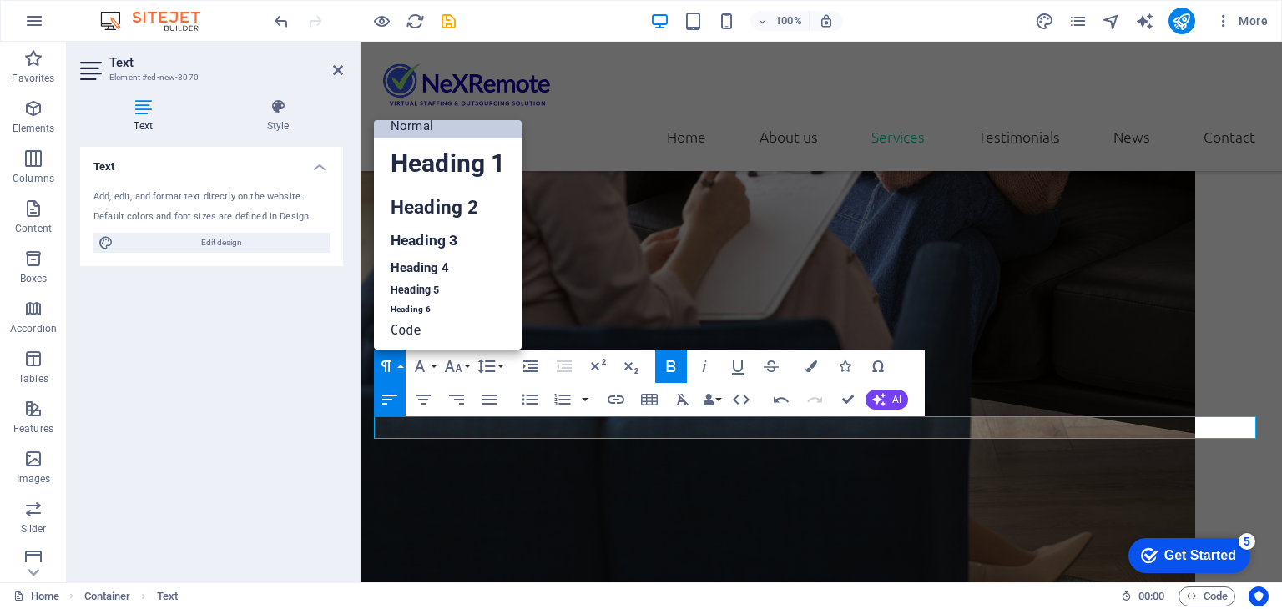
scroll to position [13, 0]
click at [456, 203] on link "Heading 2" at bounding box center [448, 208] width 148 height 38
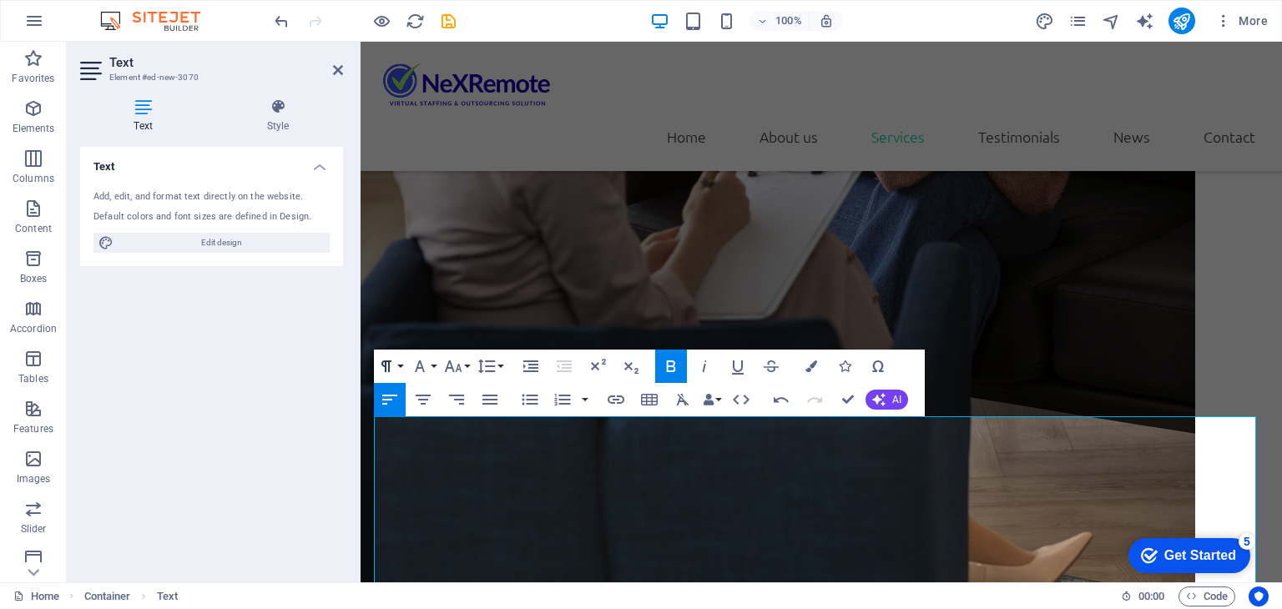
click at [394, 366] on icon "button" at bounding box center [386, 366] width 20 height 20
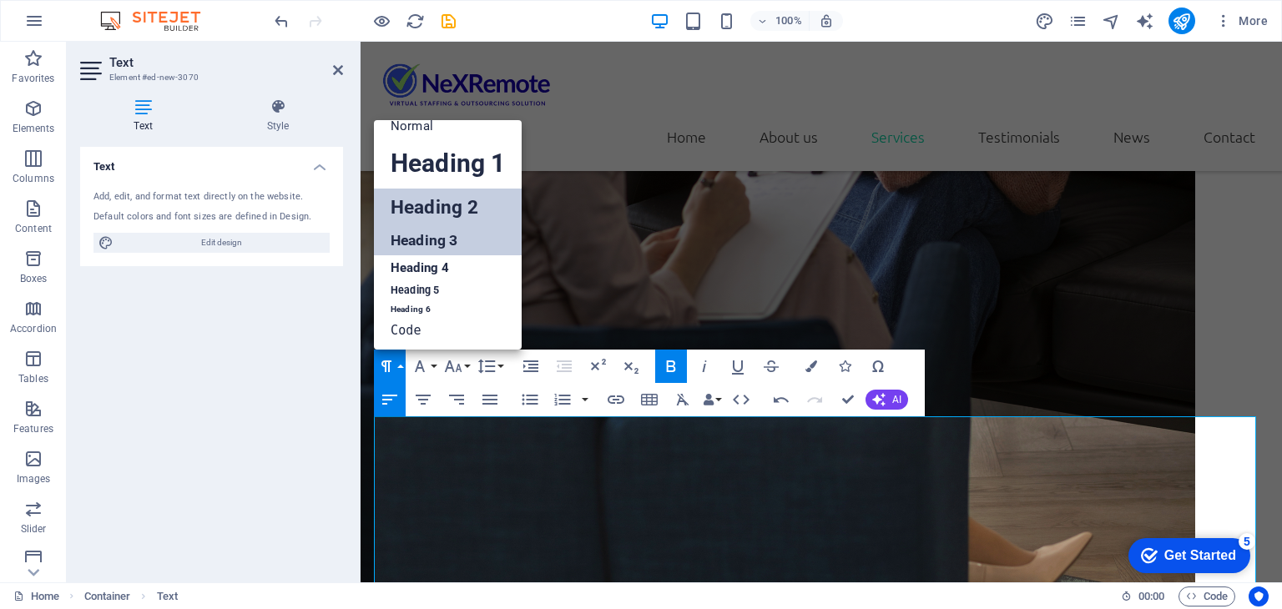
click at [436, 231] on link "Heading 3" at bounding box center [448, 240] width 148 height 29
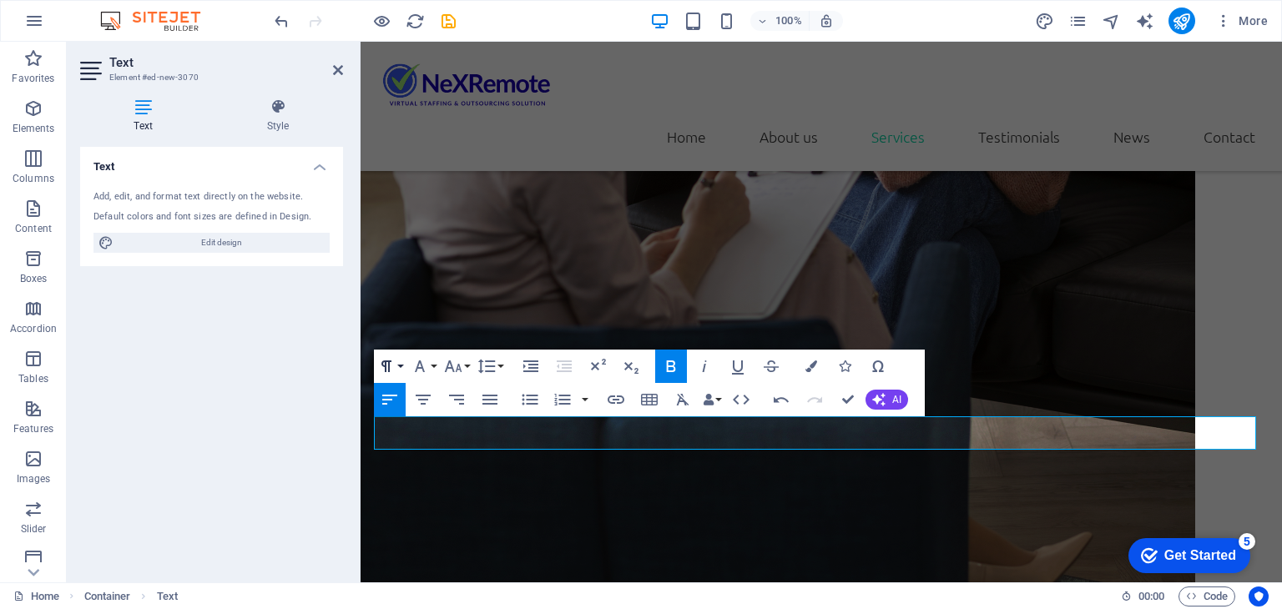
click at [397, 365] on button "Paragraph Format" at bounding box center [390, 366] width 32 height 33
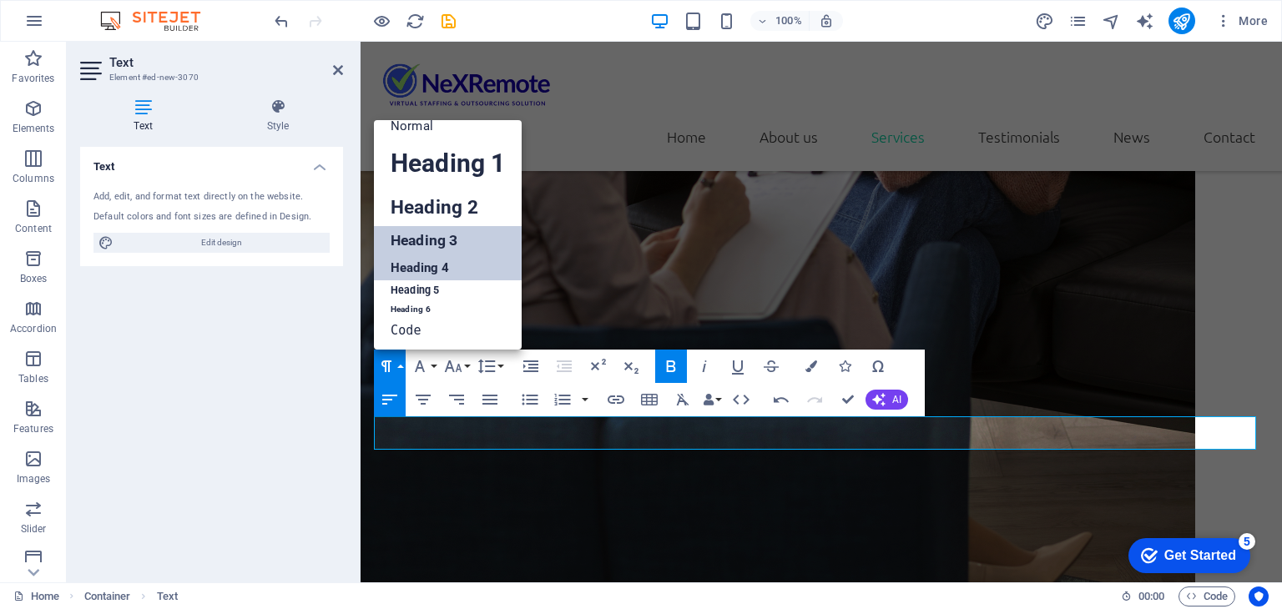
click at [452, 269] on link "Heading 4" at bounding box center [448, 267] width 148 height 25
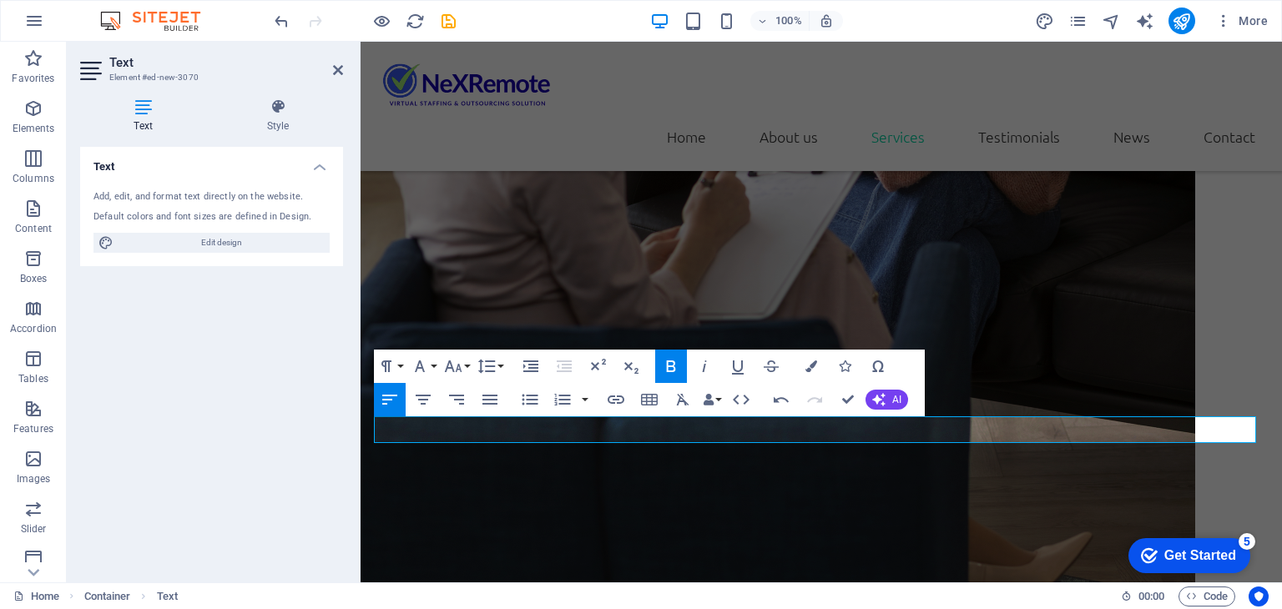
scroll to position [1997, 0]
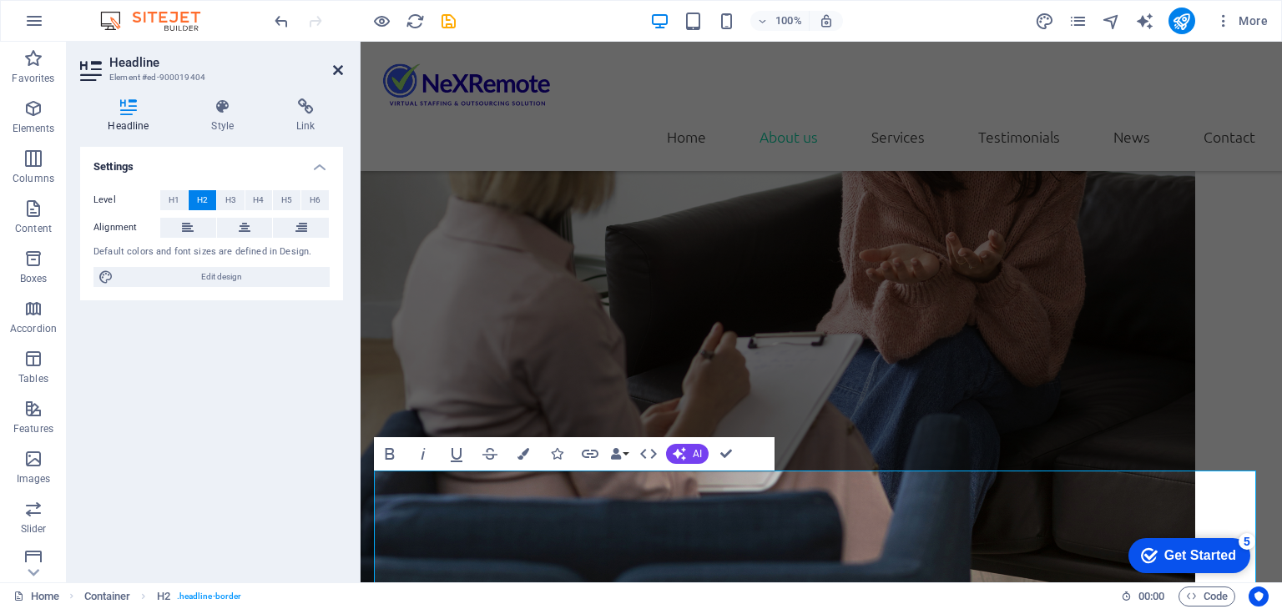
click at [339, 67] on icon at bounding box center [338, 69] width 10 height 13
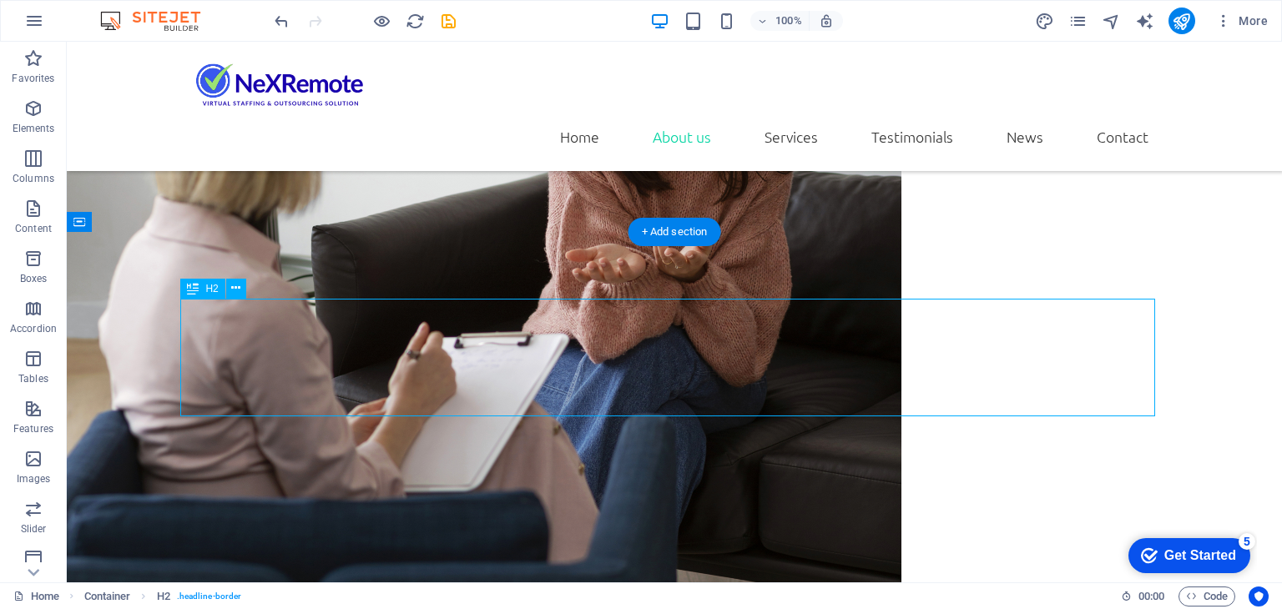
drag, startPoint x: 365, startPoint y: 338, endPoint x: 386, endPoint y: 310, distance: 35.1
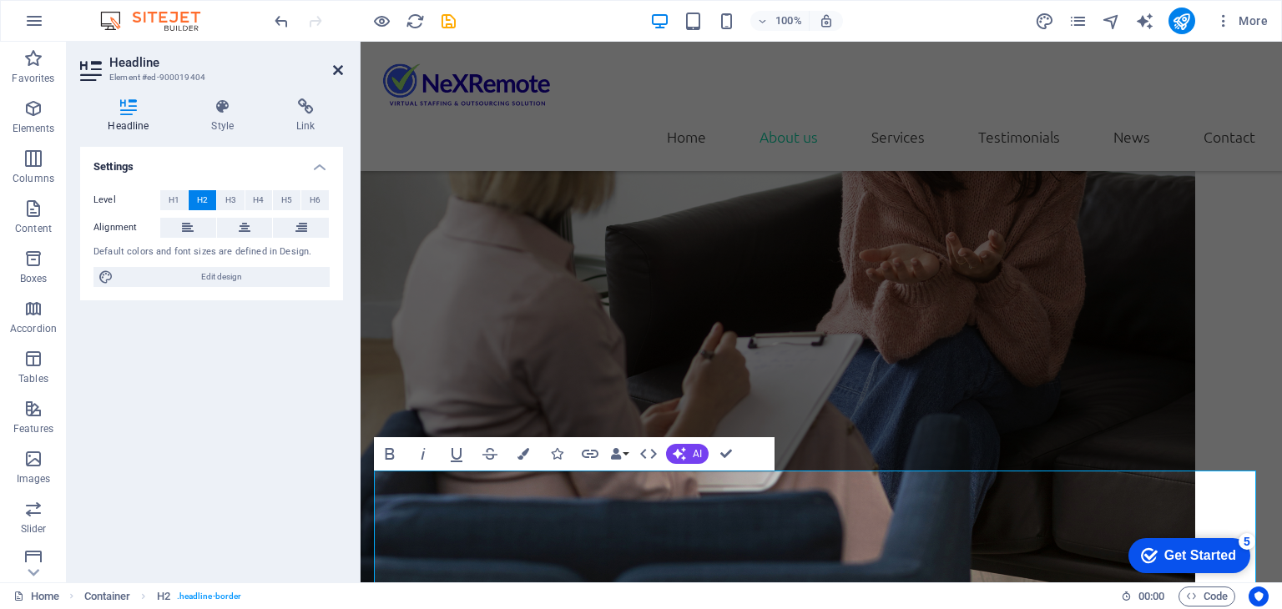
click at [337, 71] on icon at bounding box center [338, 69] width 10 height 13
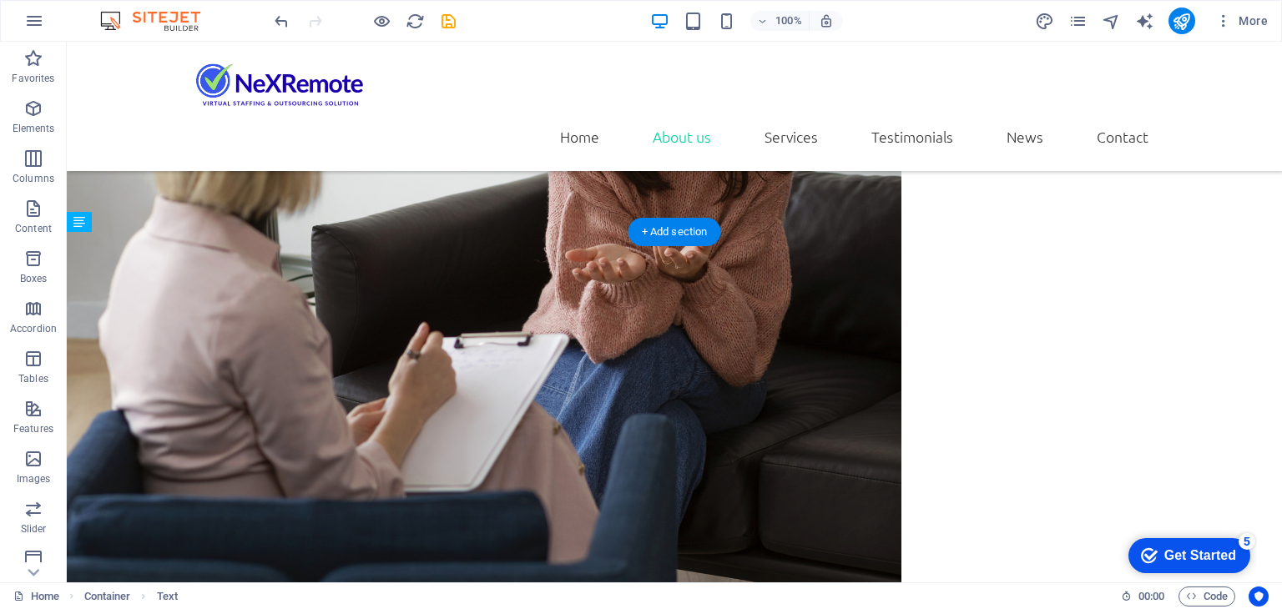
drag, startPoint x: 459, startPoint y: 437, endPoint x: 420, endPoint y: 451, distance: 40.9
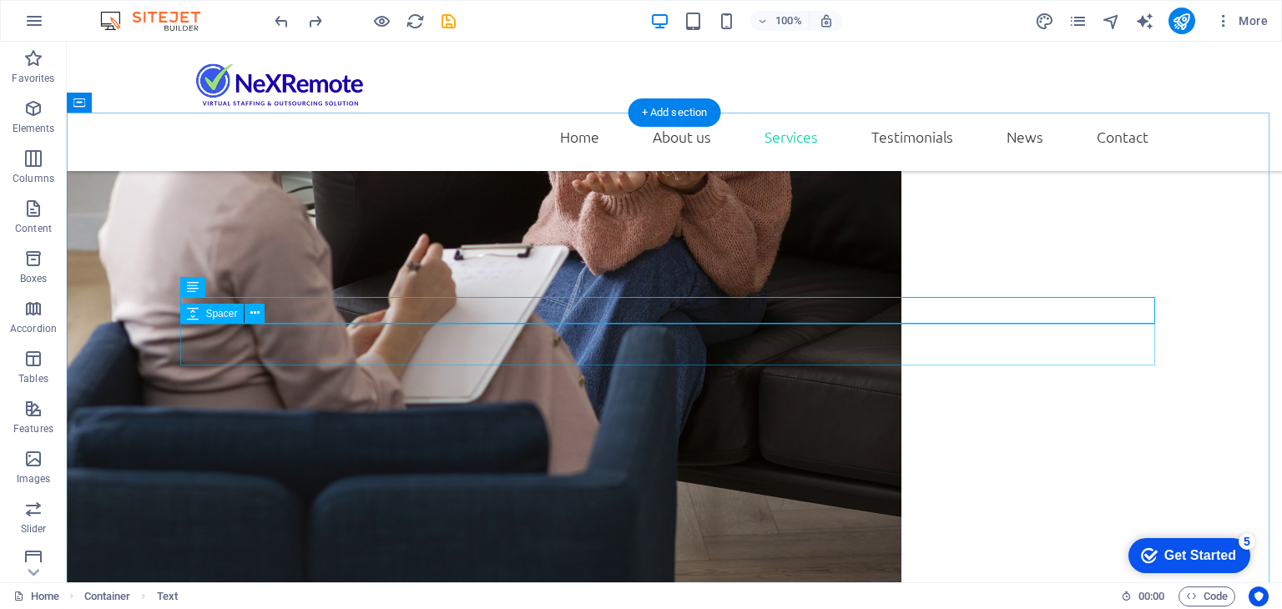
scroll to position [2081, 0]
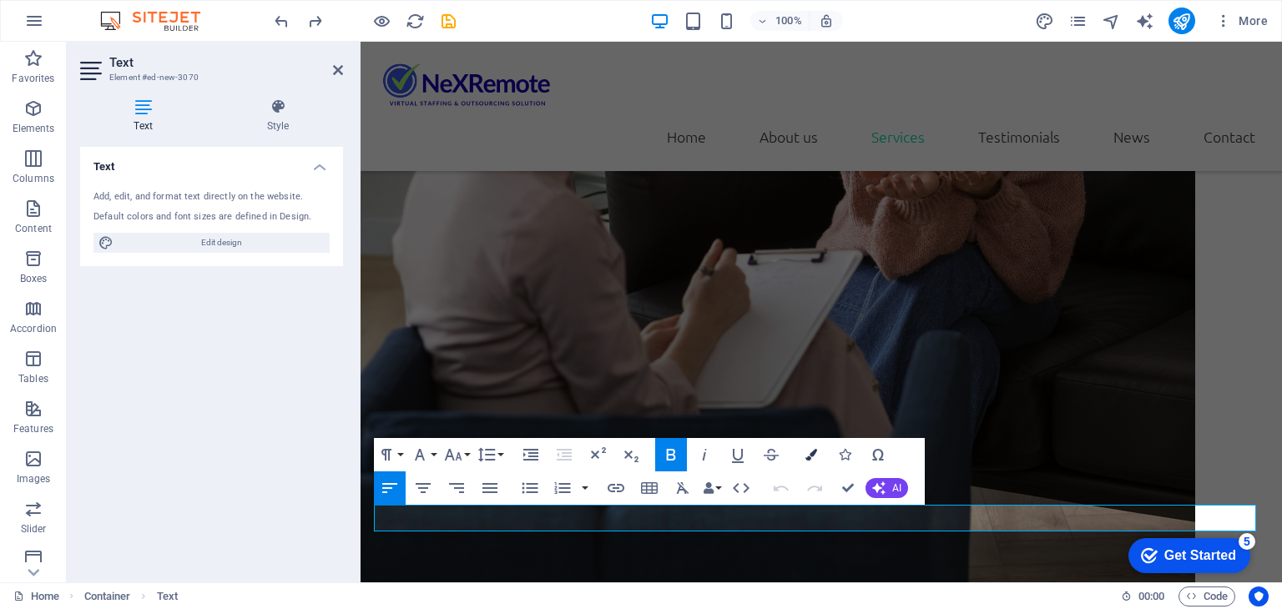
click at [803, 456] on button "Colors" at bounding box center [811, 454] width 32 height 33
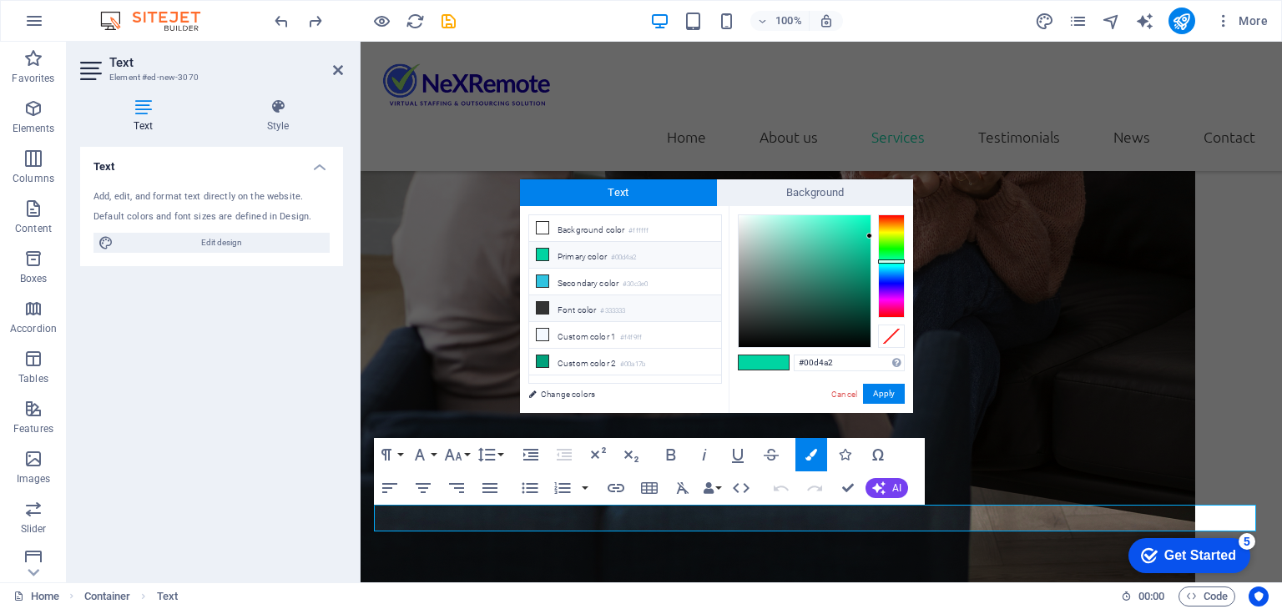
click at [541, 304] on icon at bounding box center [542, 308] width 12 height 12
type input "#333333"
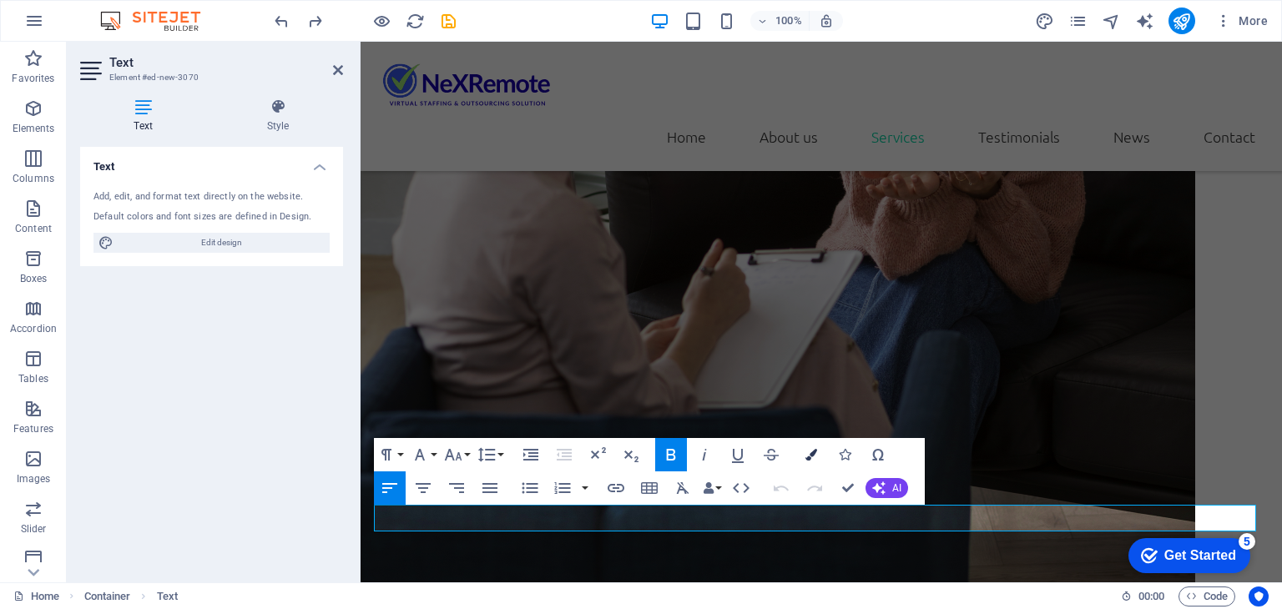
click at [806, 456] on icon "button" at bounding box center [811, 455] width 12 height 12
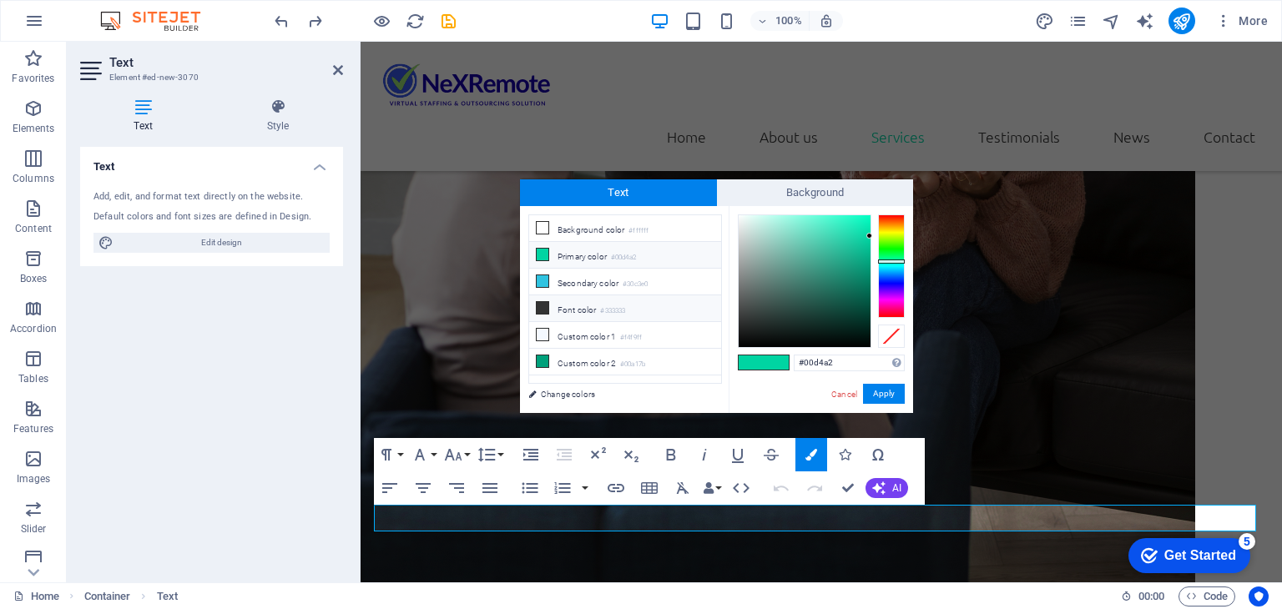
click at [551, 305] on li "Font color #333333" at bounding box center [625, 308] width 192 height 27
type input "#333333"
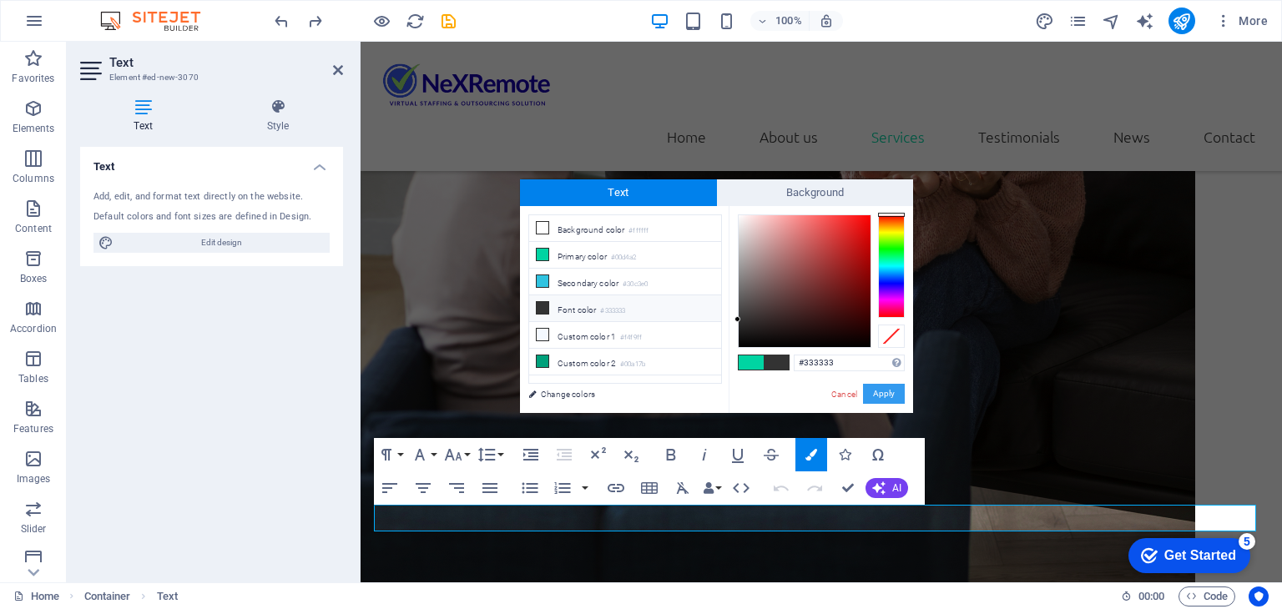
click at [886, 395] on button "Apply" at bounding box center [884, 394] width 42 height 20
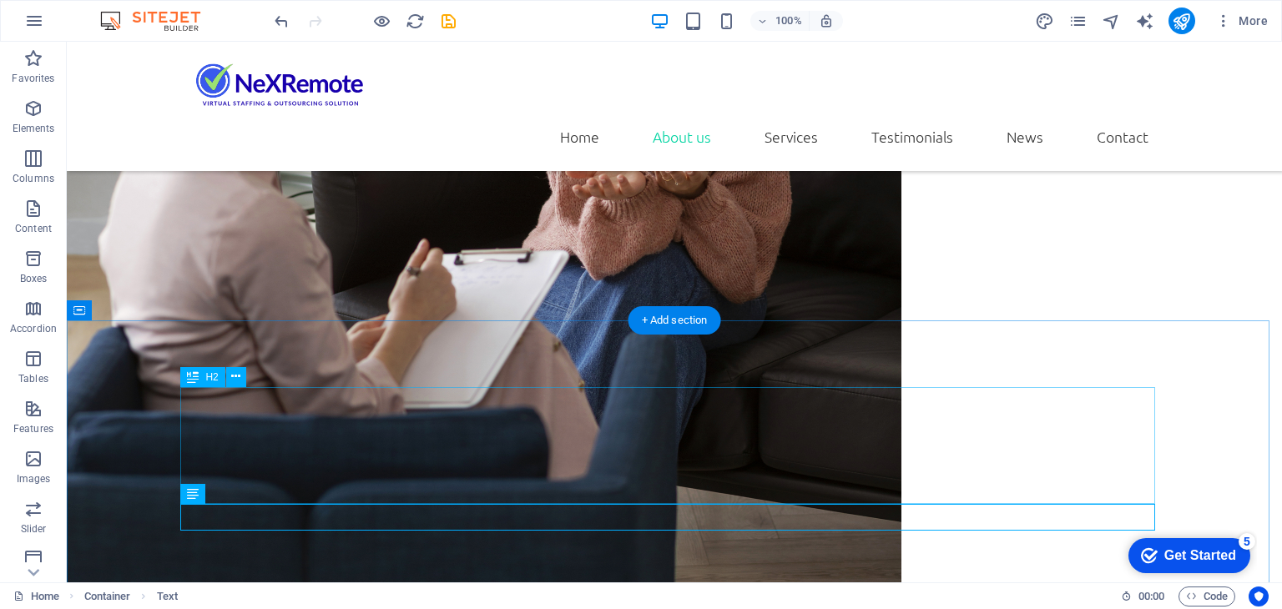
scroll to position [1909, 0]
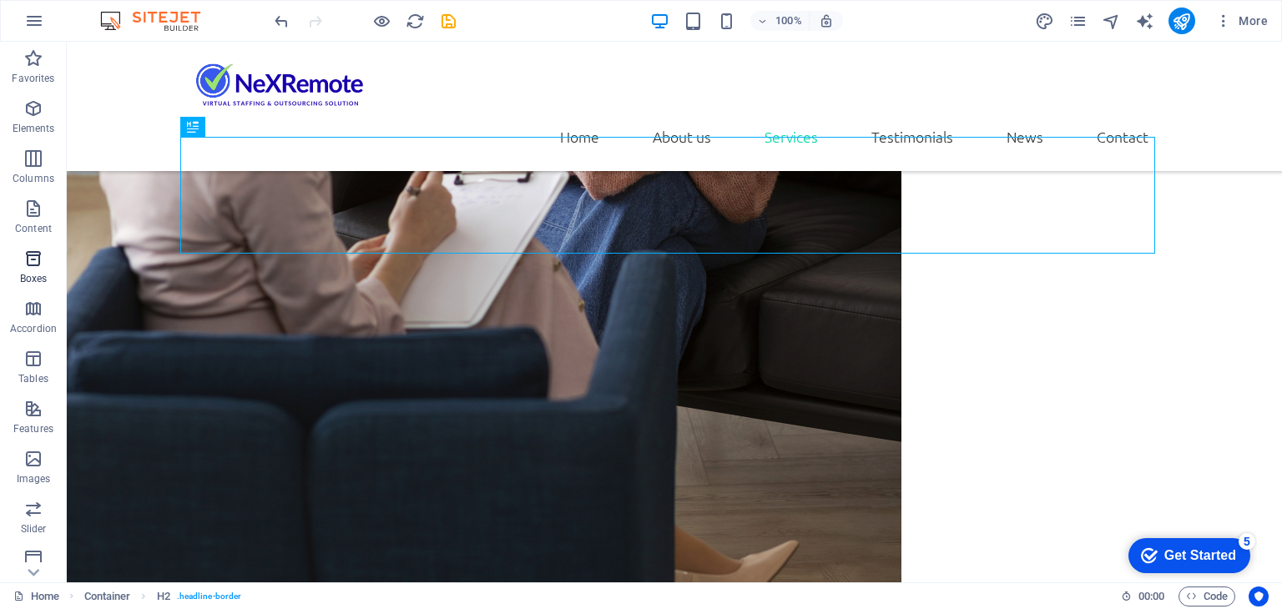
scroll to position [2159, 0]
click at [28, 414] on icon "button" at bounding box center [33, 409] width 20 height 20
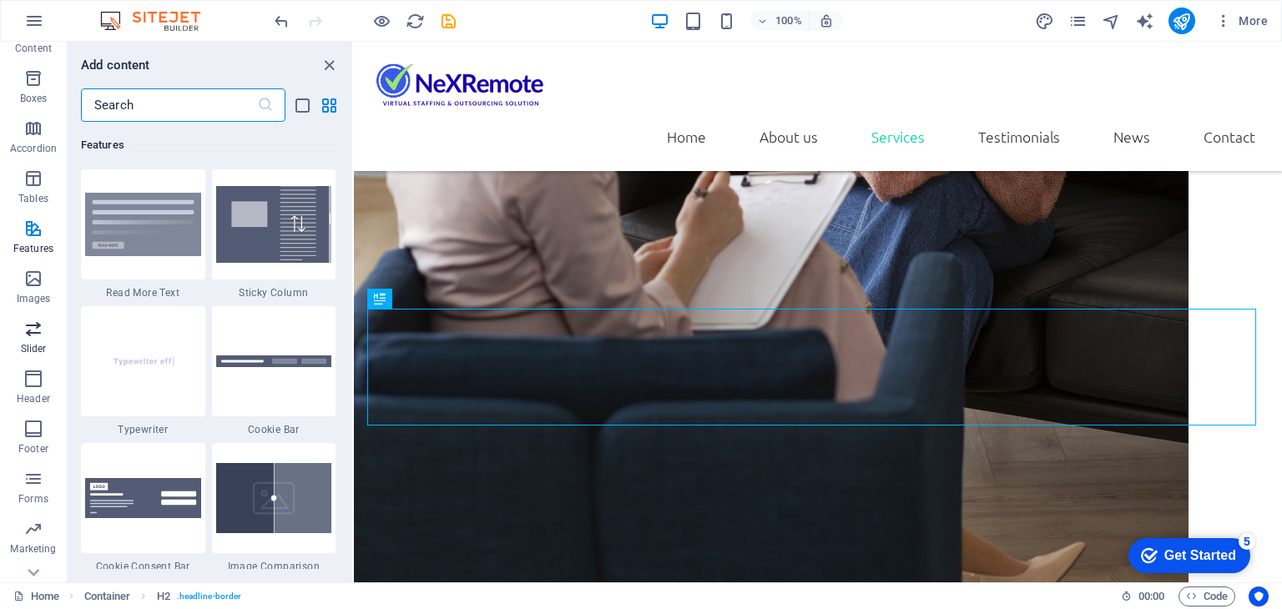
scroll to position [210, 0]
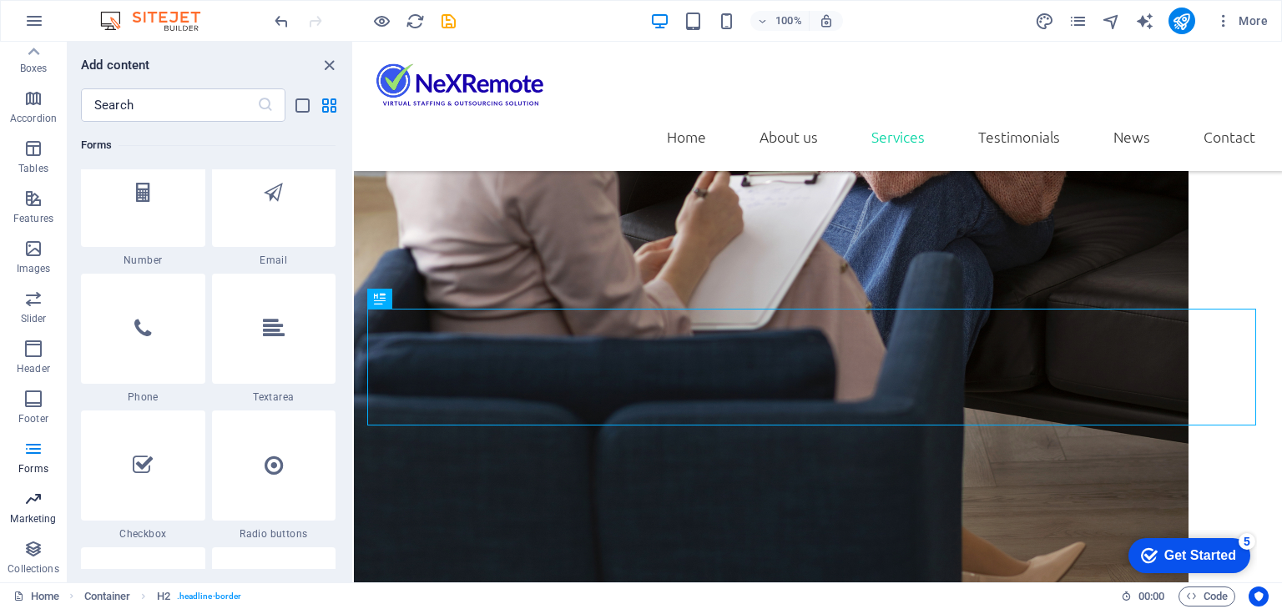
click at [35, 514] on p "Marketing" at bounding box center [33, 518] width 46 height 13
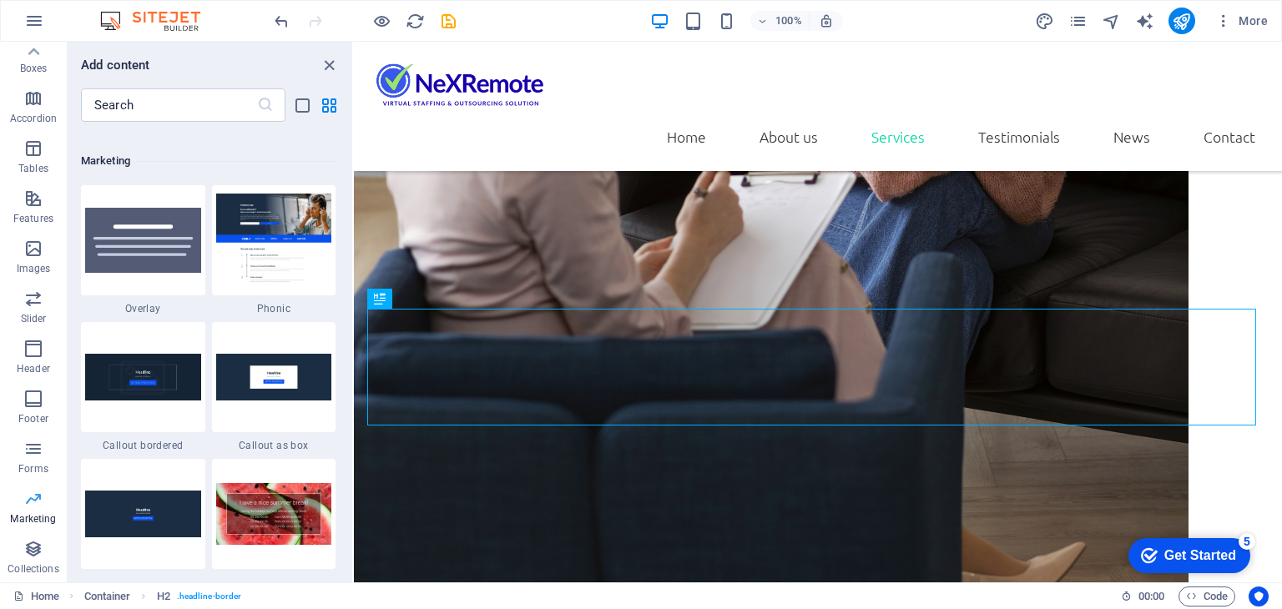
scroll to position [13590, 0]
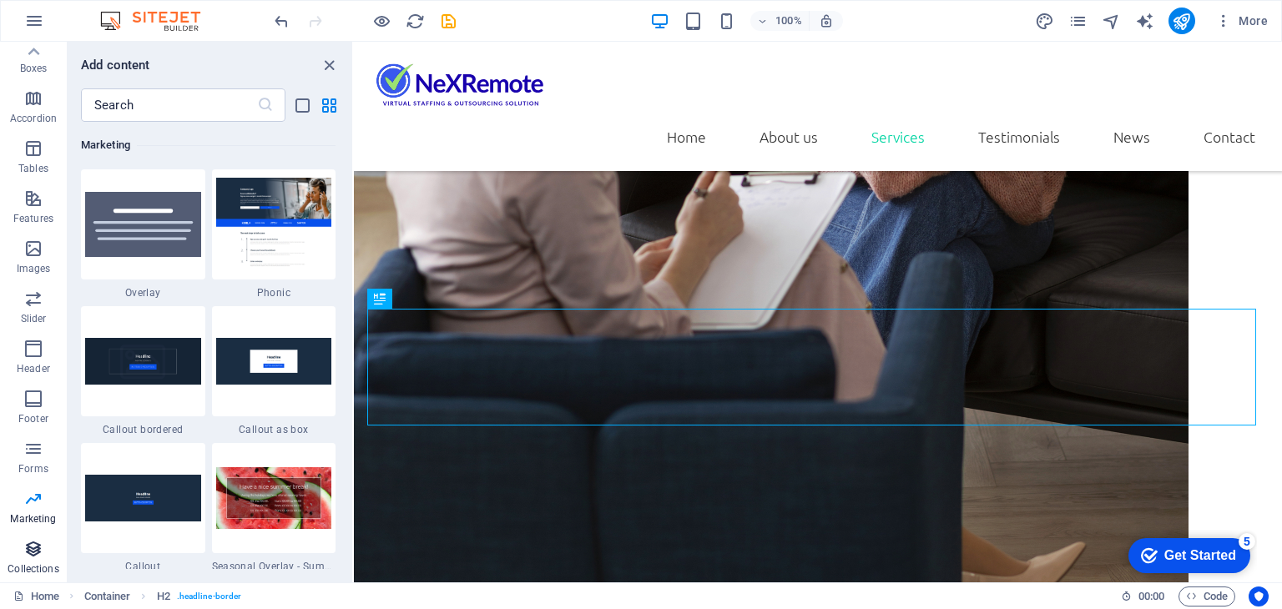
click at [29, 548] on icon "button" at bounding box center [33, 549] width 20 height 20
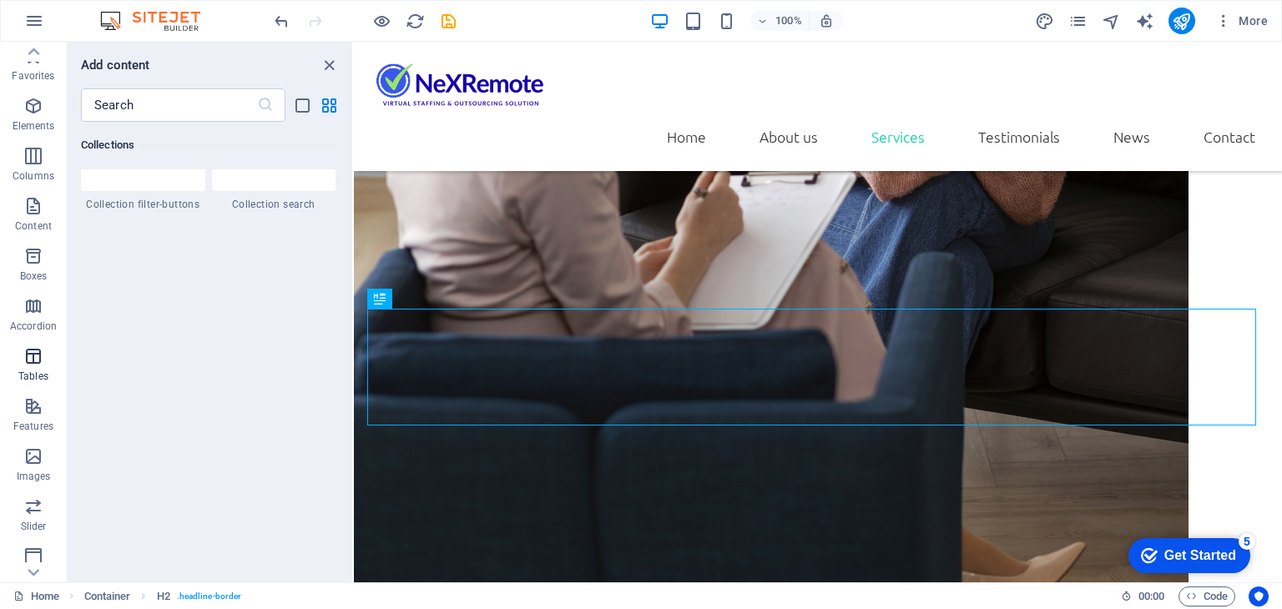
scroll to position [0, 0]
click at [32, 209] on icon "button" at bounding box center [33, 209] width 20 height 20
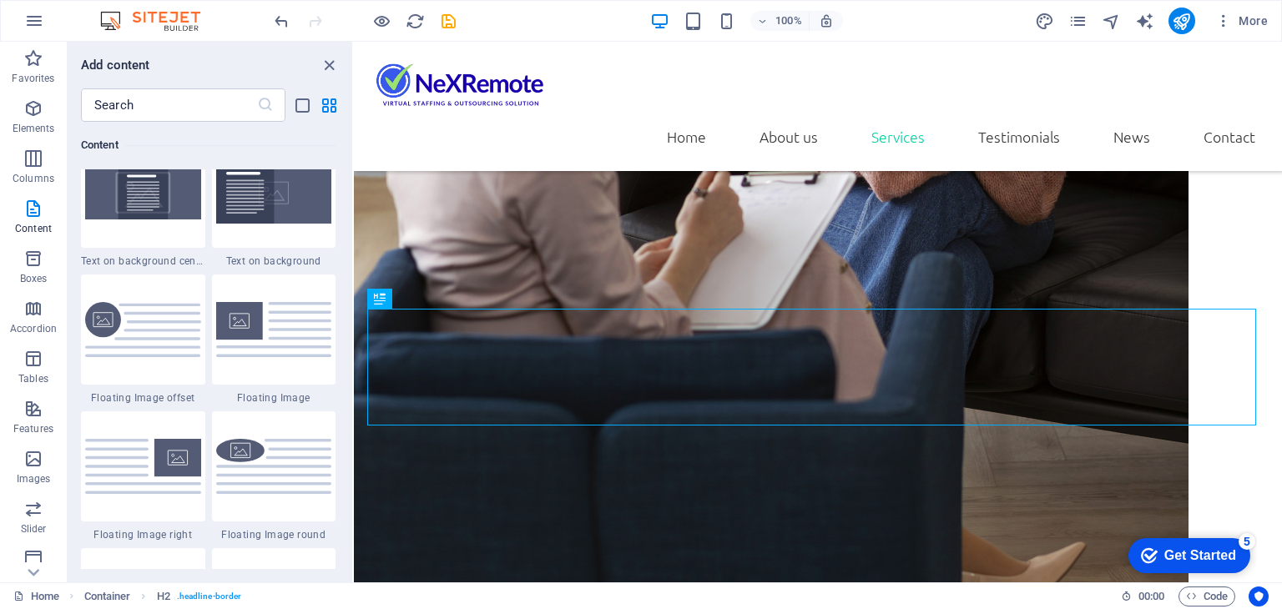
scroll to position [3503, 0]
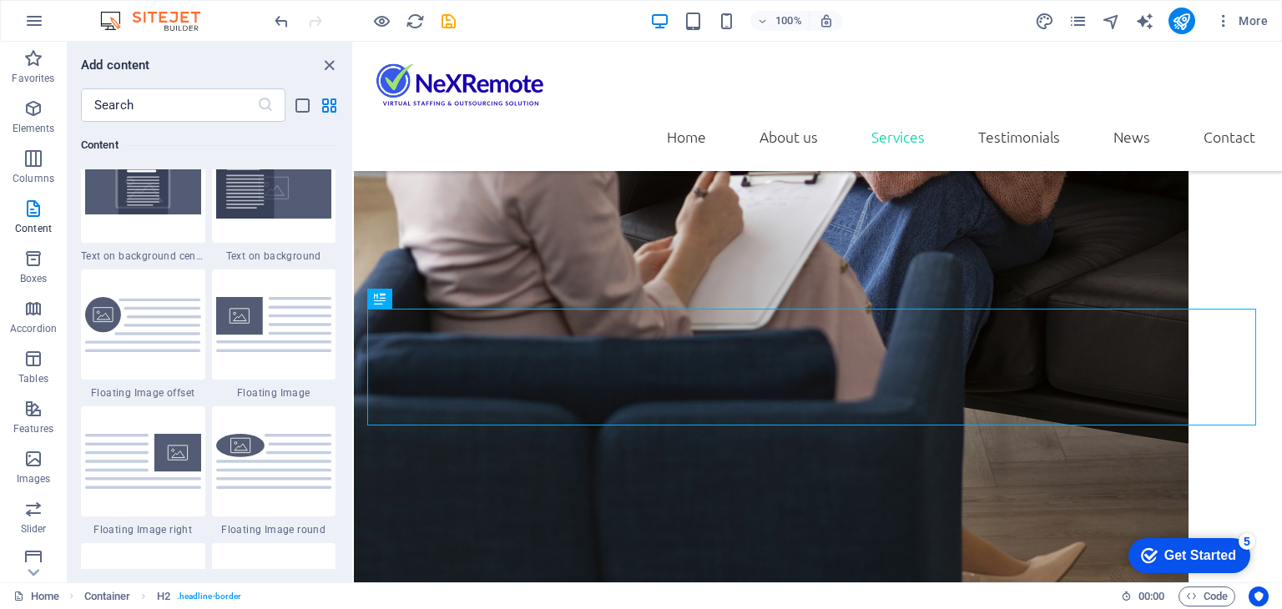
click at [133, 153] on h6 "Content" at bounding box center [208, 145] width 254 height 20
click at [114, 115] on input "text" at bounding box center [169, 104] width 176 height 33
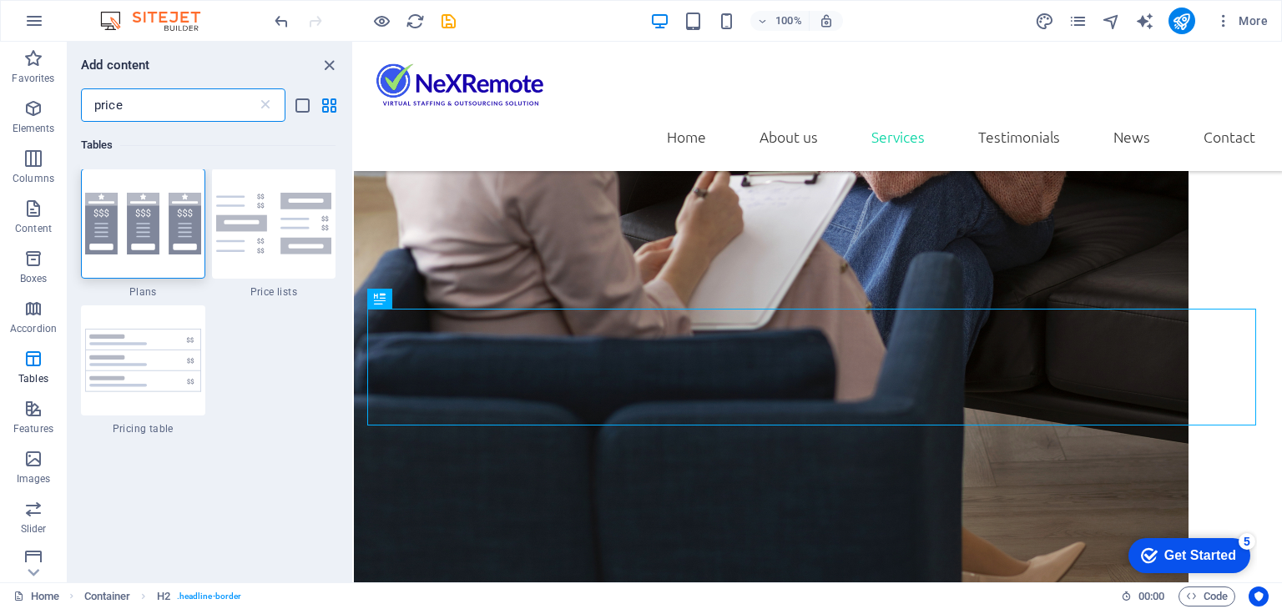
scroll to position [0, 0]
type input "price"
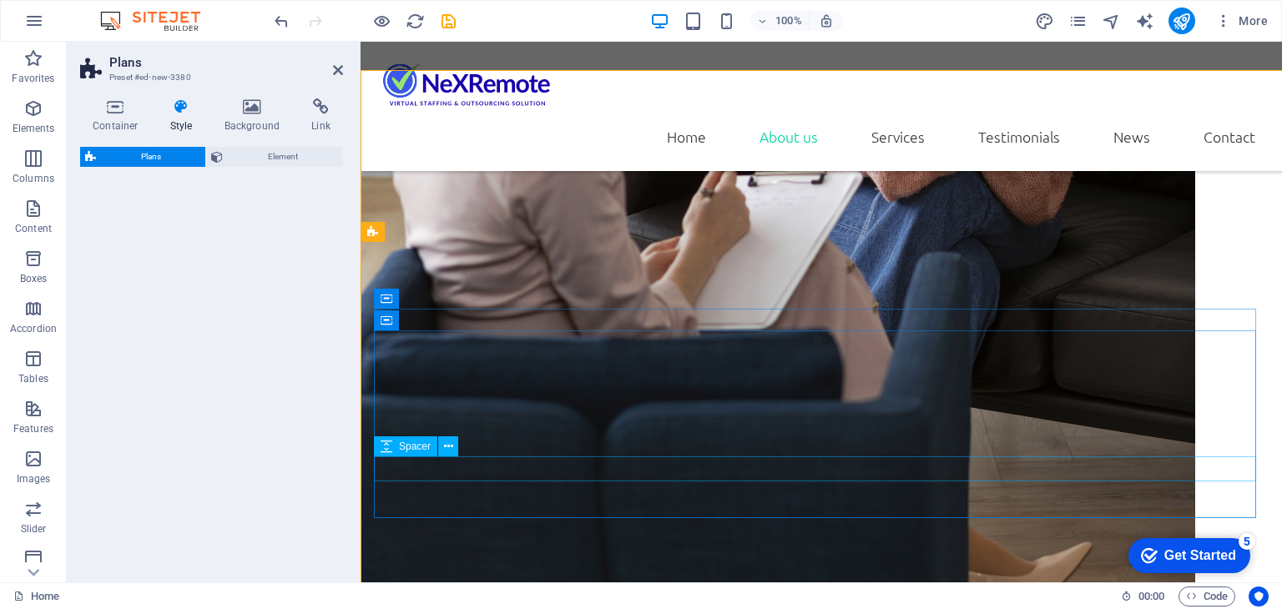
scroll to position [2493, 0]
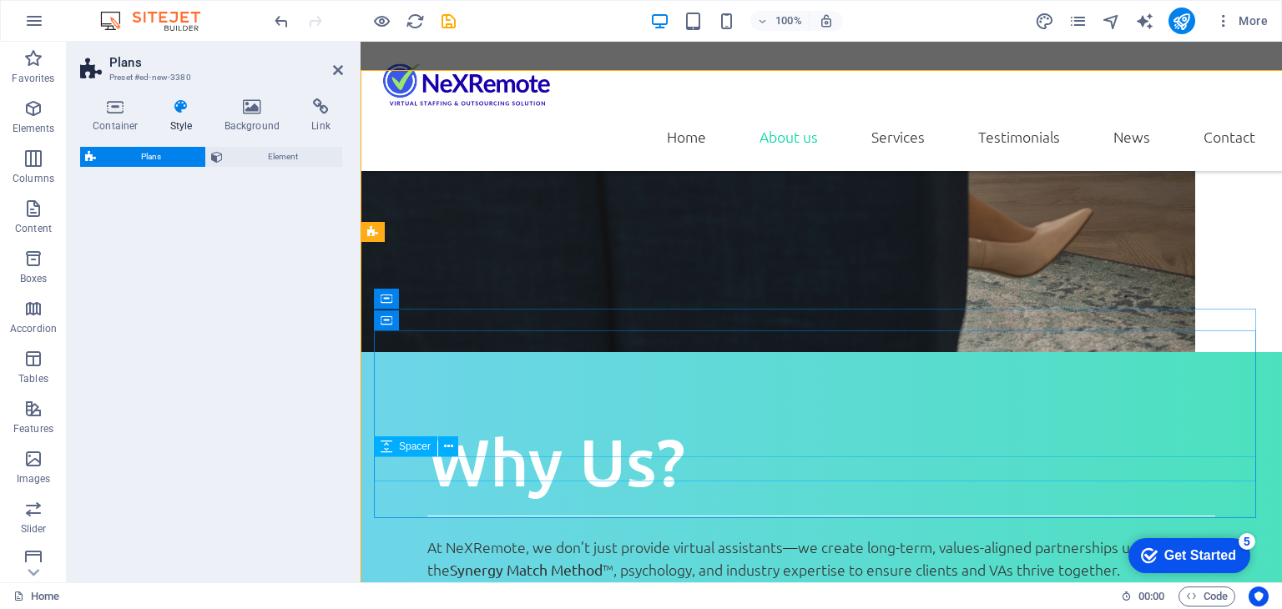
select select "rem"
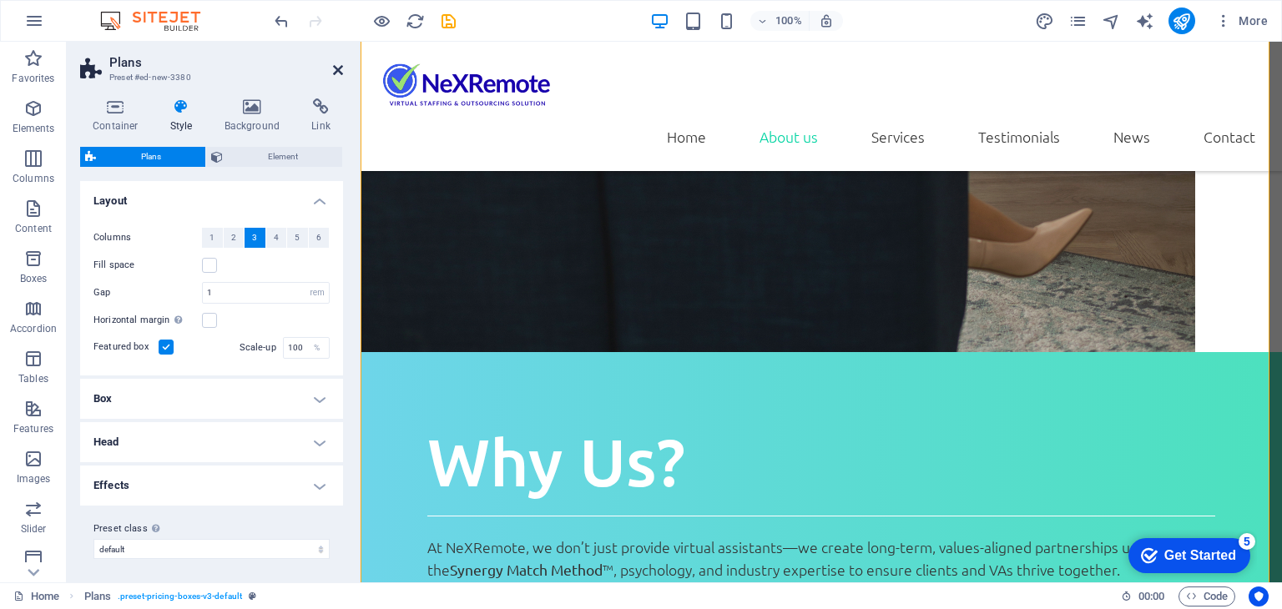
drag, startPoint x: 335, startPoint y: 68, endPoint x: 294, endPoint y: 189, distance: 128.0
click at [335, 68] on icon at bounding box center [338, 69] width 10 height 13
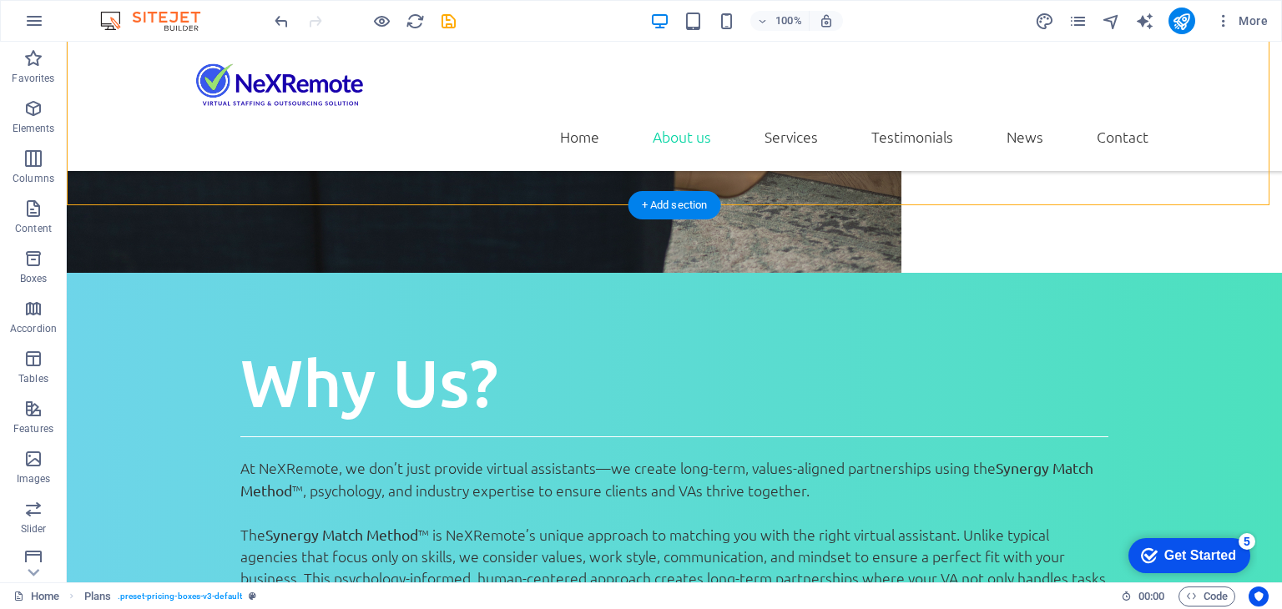
scroll to position [2673, 0]
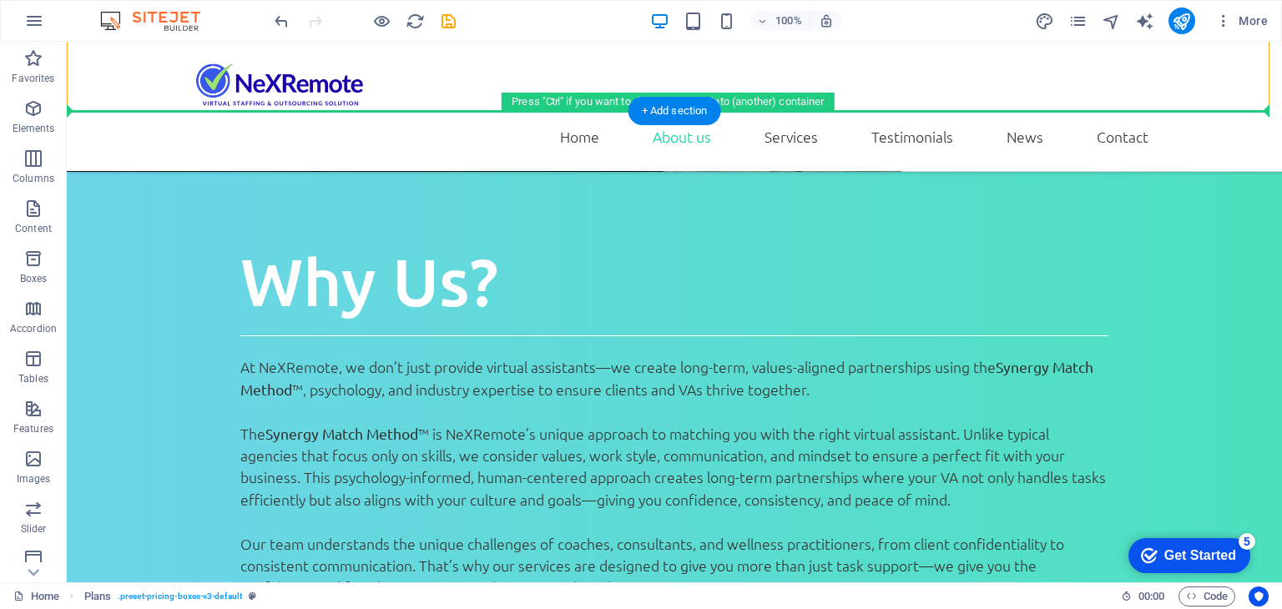
drag, startPoint x: 133, startPoint y: 486, endPoint x: 117, endPoint y: 345, distance: 142.0
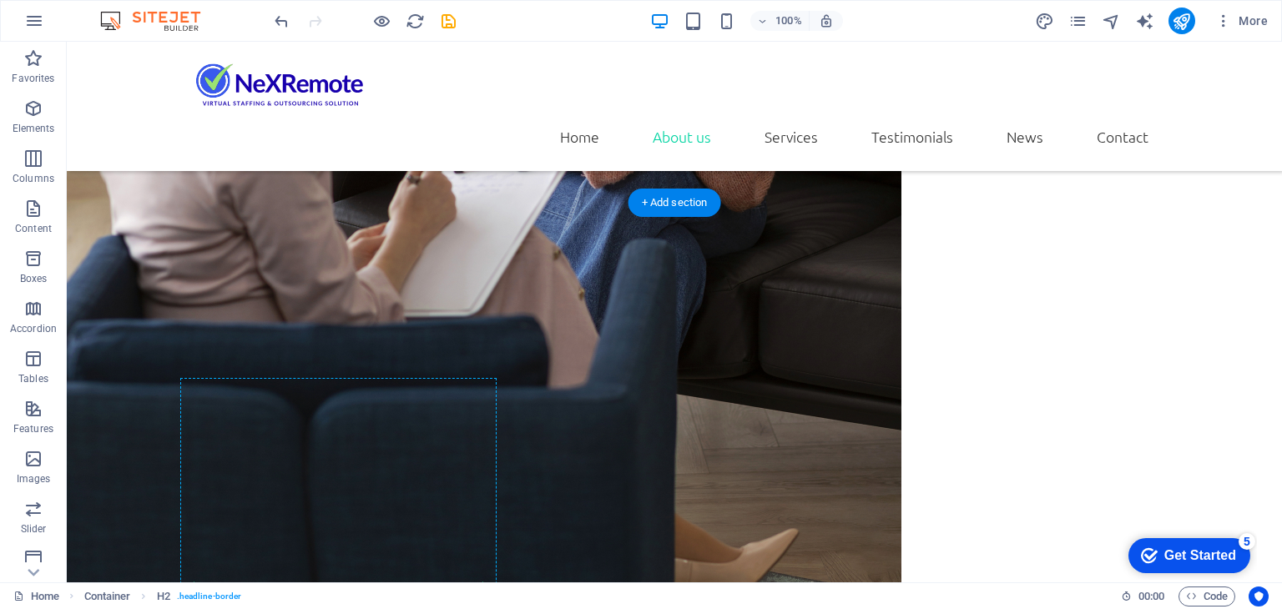
scroll to position [2006, 0]
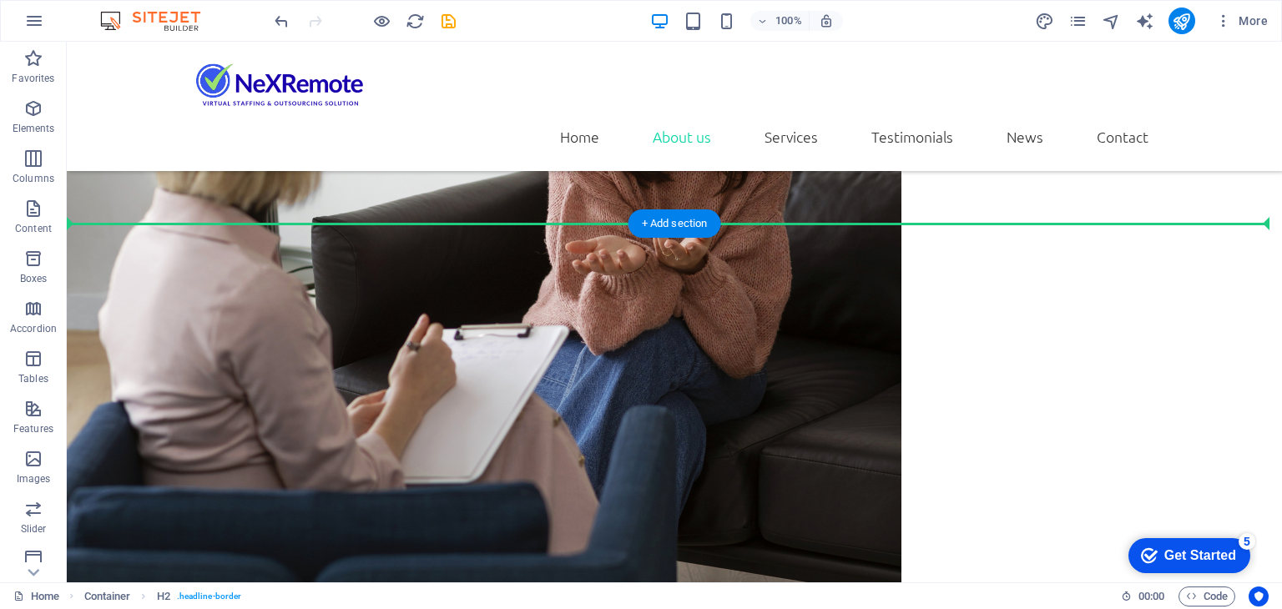
drag, startPoint x: 303, startPoint y: 230, endPoint x: 297, endPoint y: 264, distance: 34.7
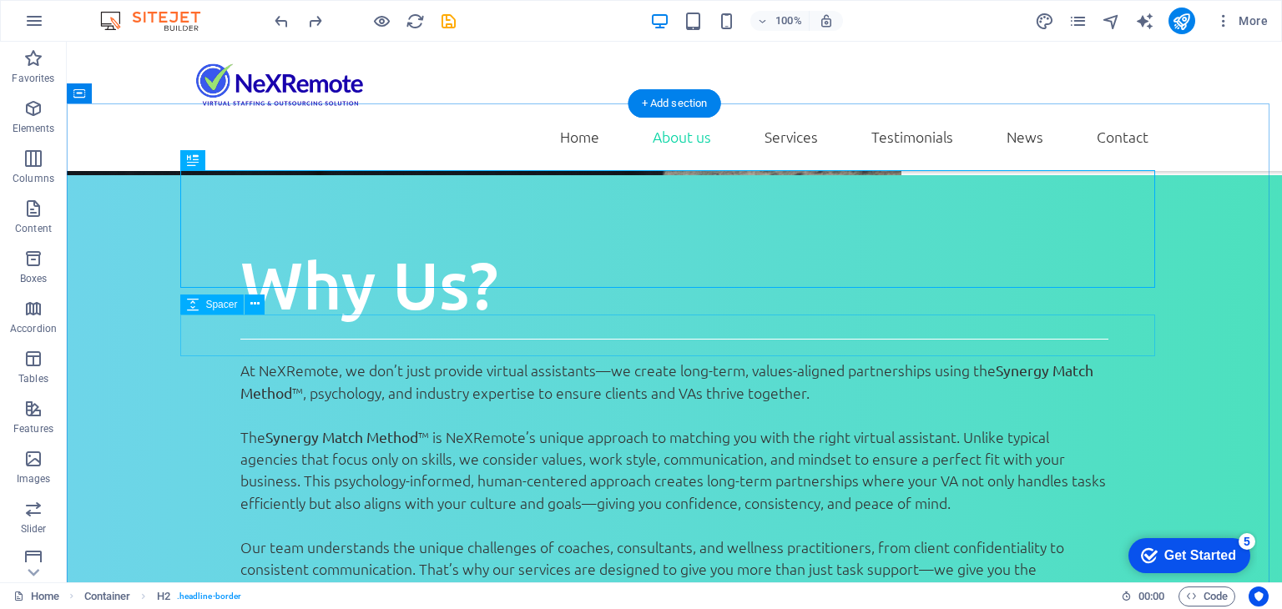
scroll to position [2680, 0]
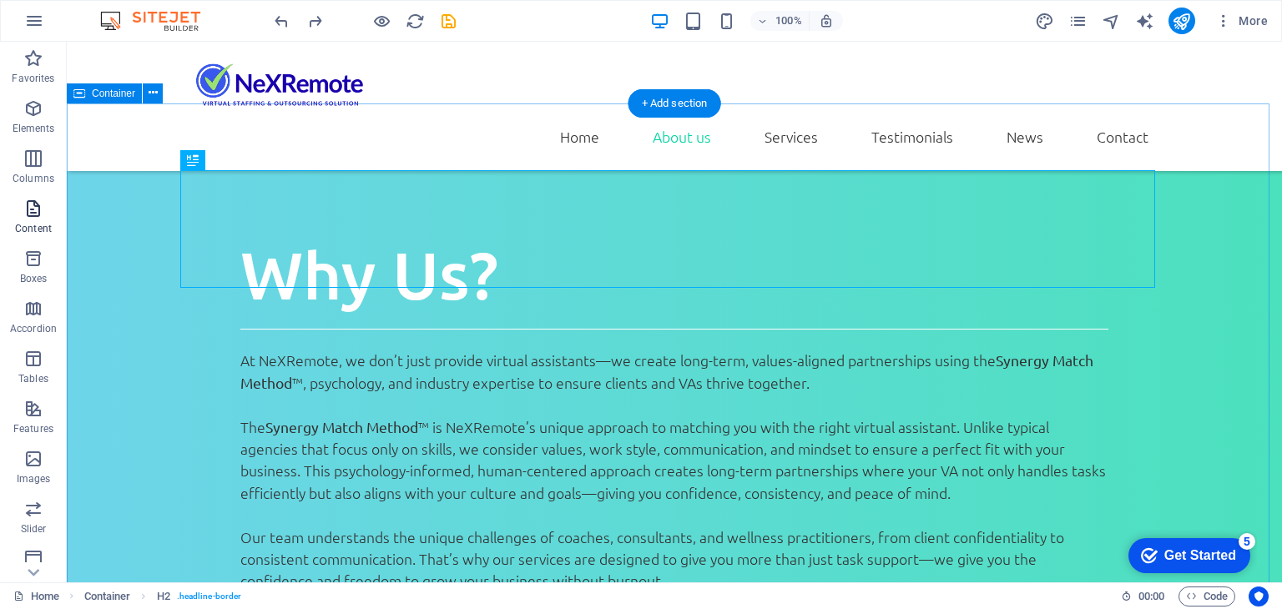
click at [41, 232] on span "Content" at bounding box center [33, 219] width 67 height 40
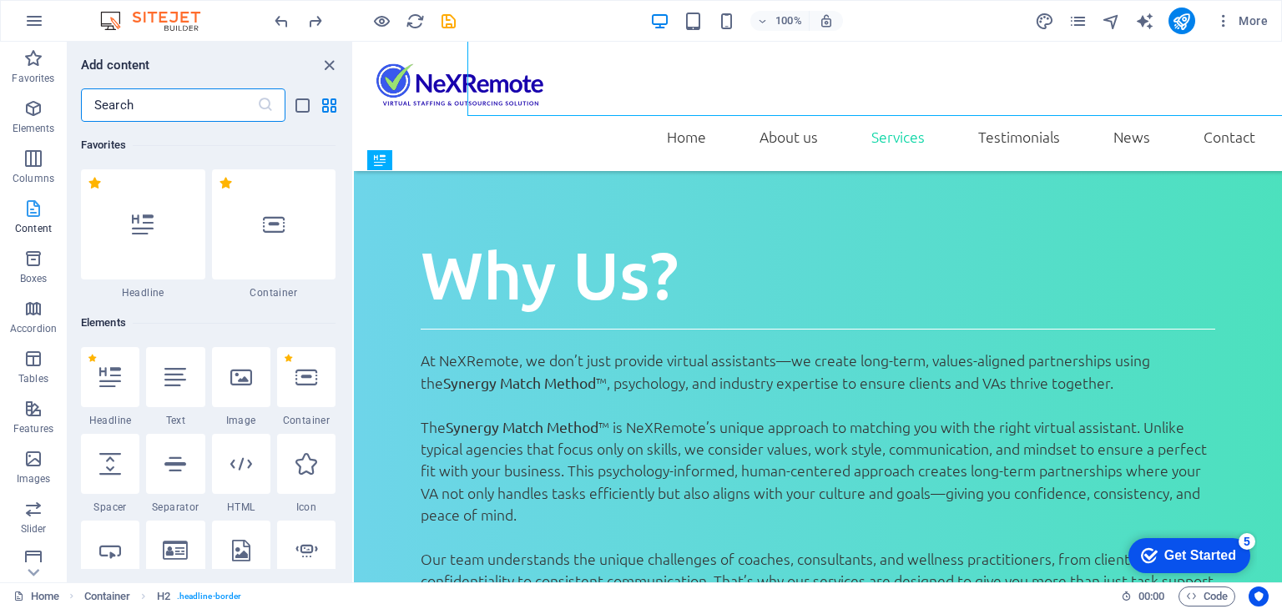
scroll to position [2852, 0]
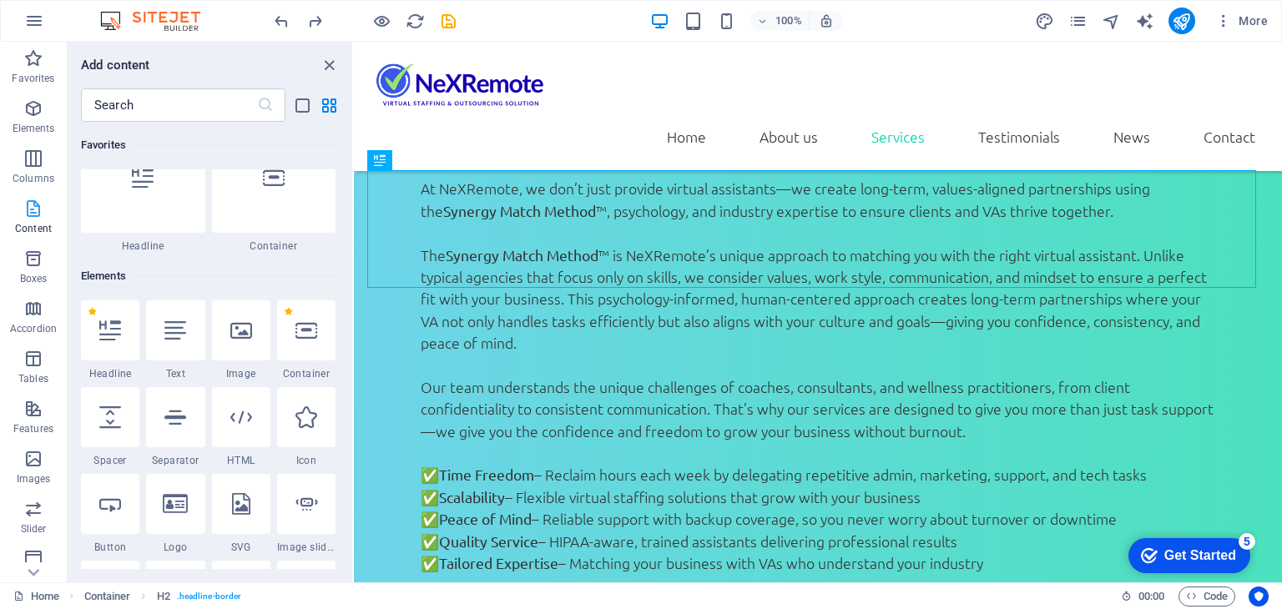
click at [29, 217] on icon "button" at bounding box center [33, 209] width 20 height 20
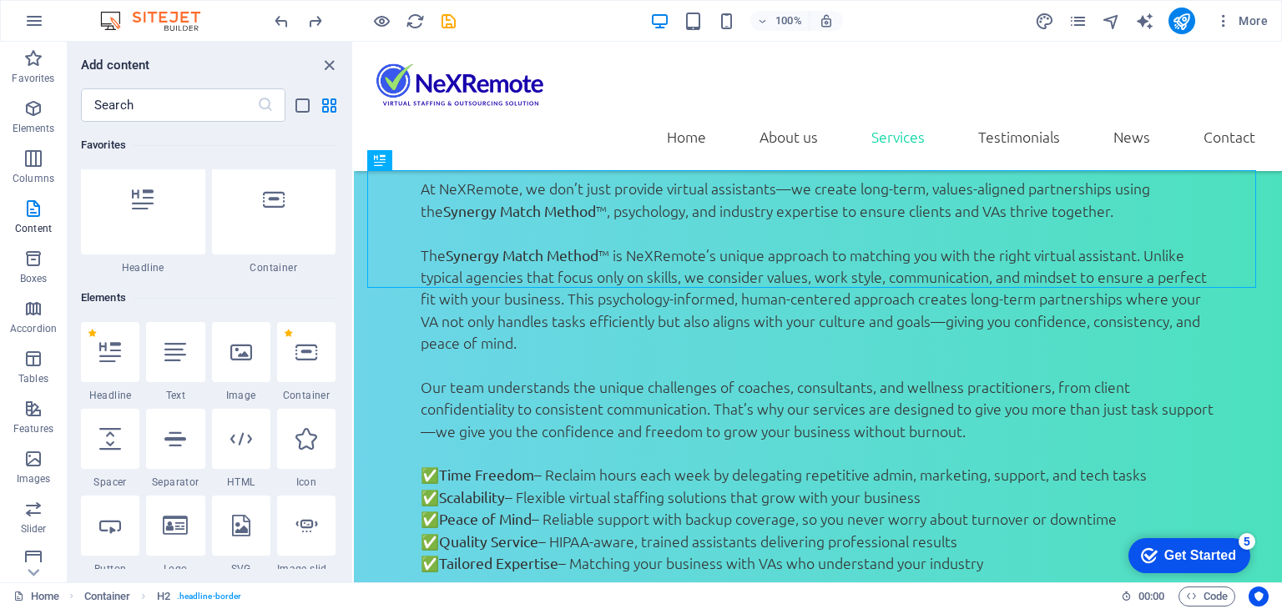
scroll to position [0, 0]
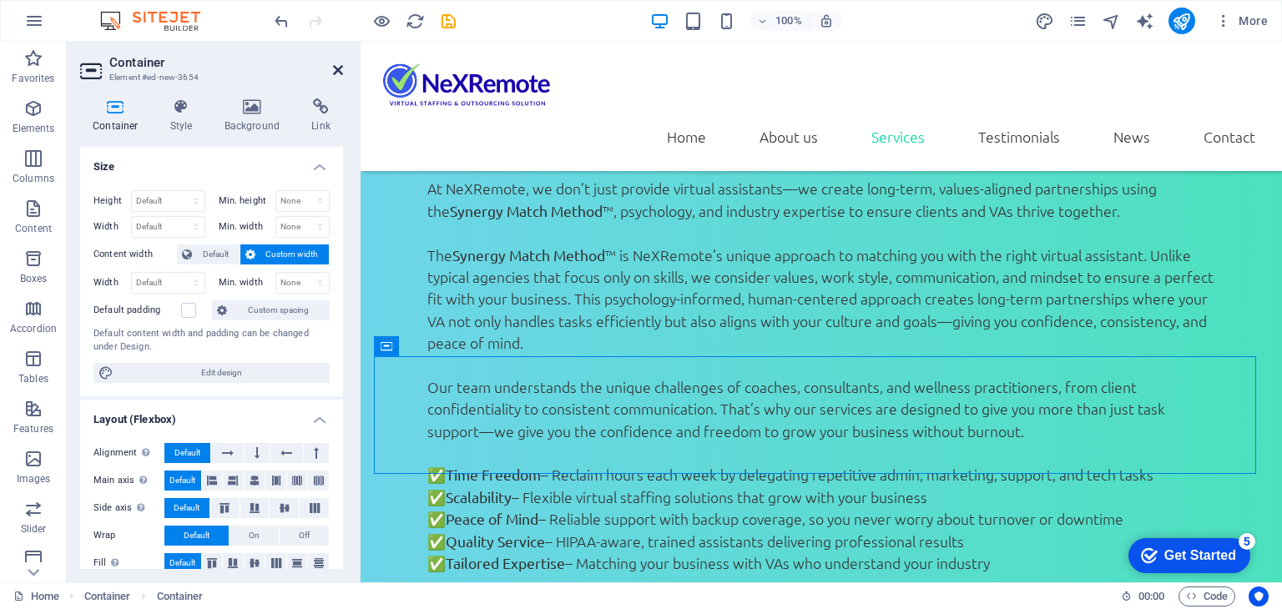
click at [334, 71] on icon at bounding box center [338, 69] width 10 height 13
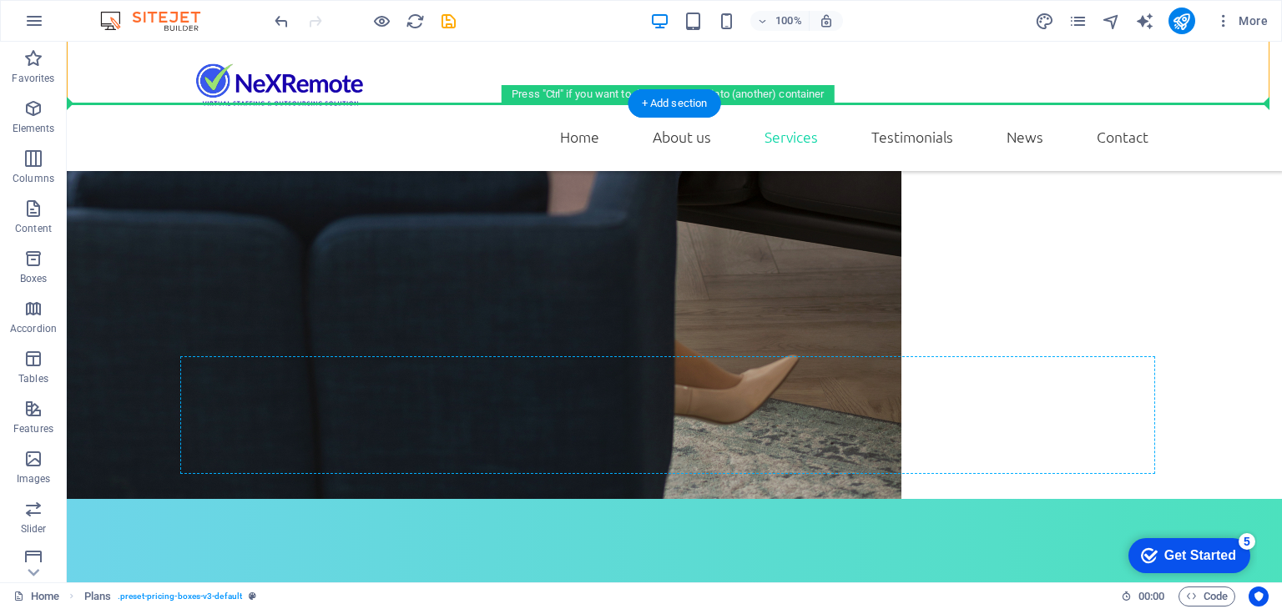
scroll to position [2680, 0]
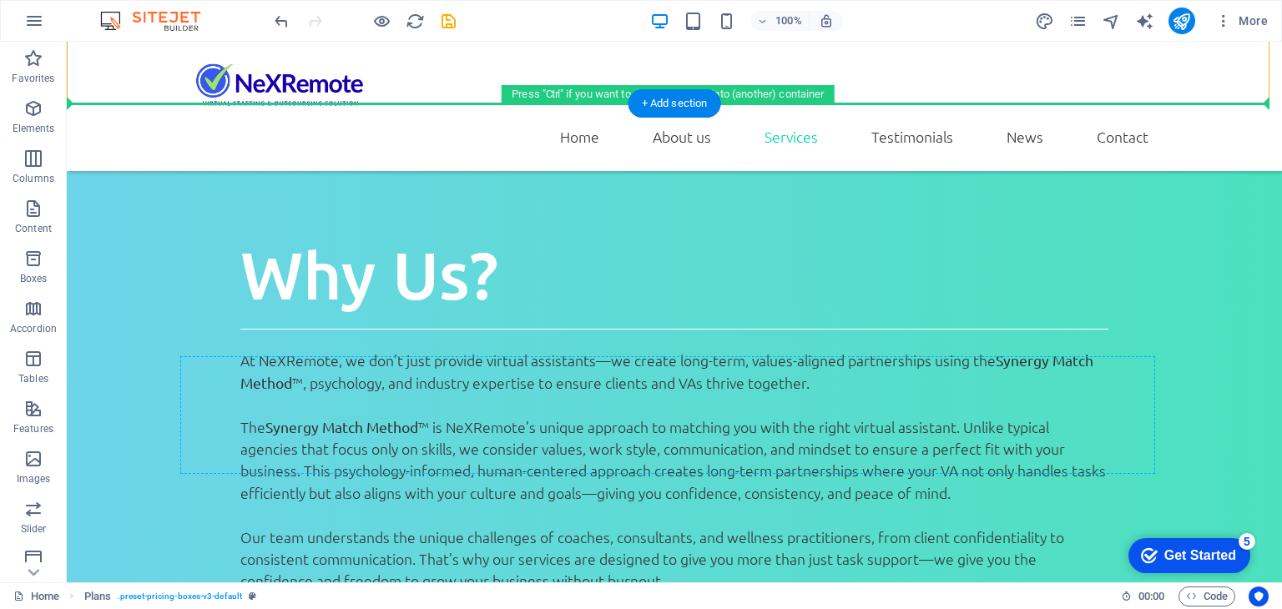
drag, startPoint x: 137, startPoint y: 292, endPoint x: 585, endPoint y: 449, distance: 474.7
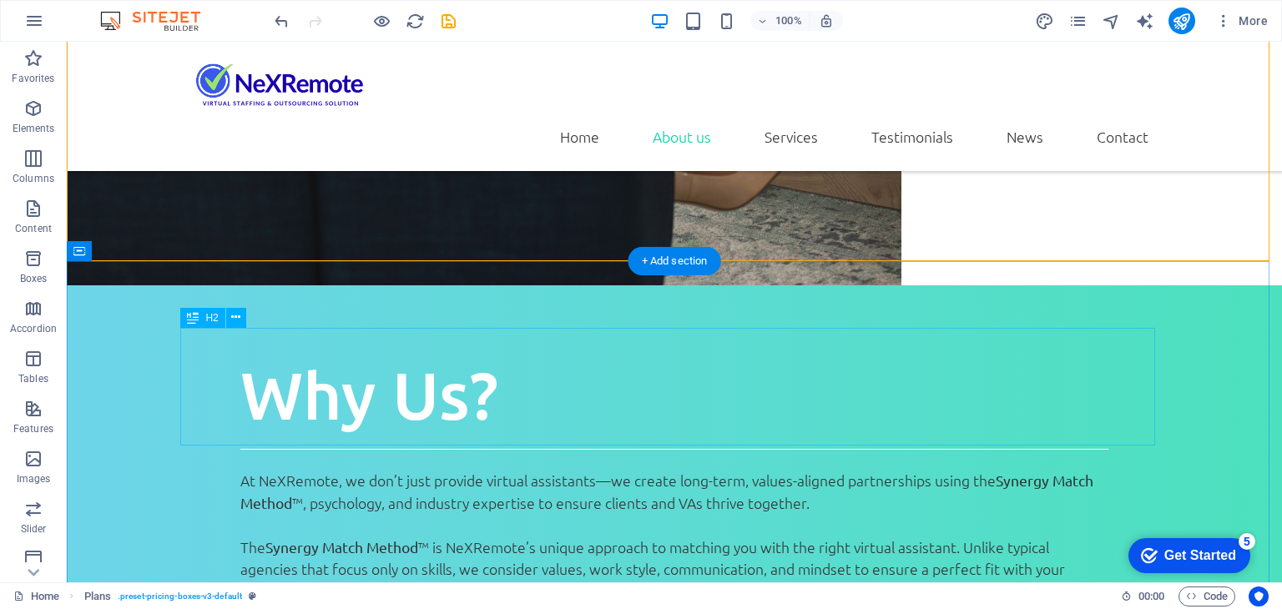
scroll to position [2513, 0]
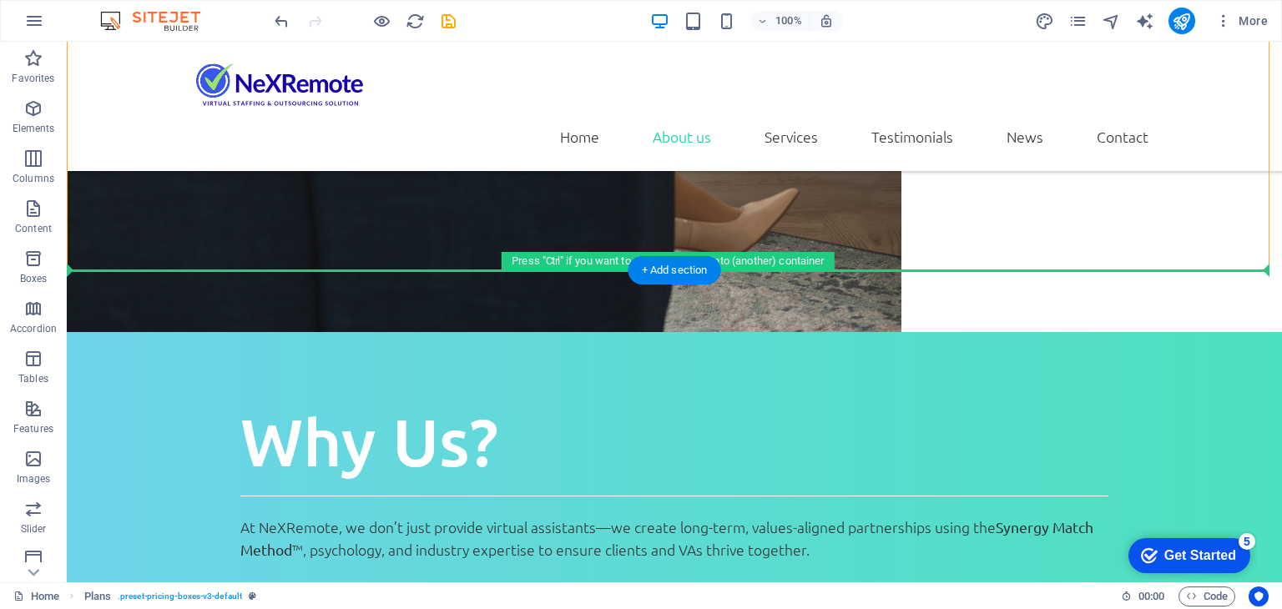
drag, startPoint x: 137, startPoint y: 198, endPoint x: 215, endPoint y: 241, distance: 89.6
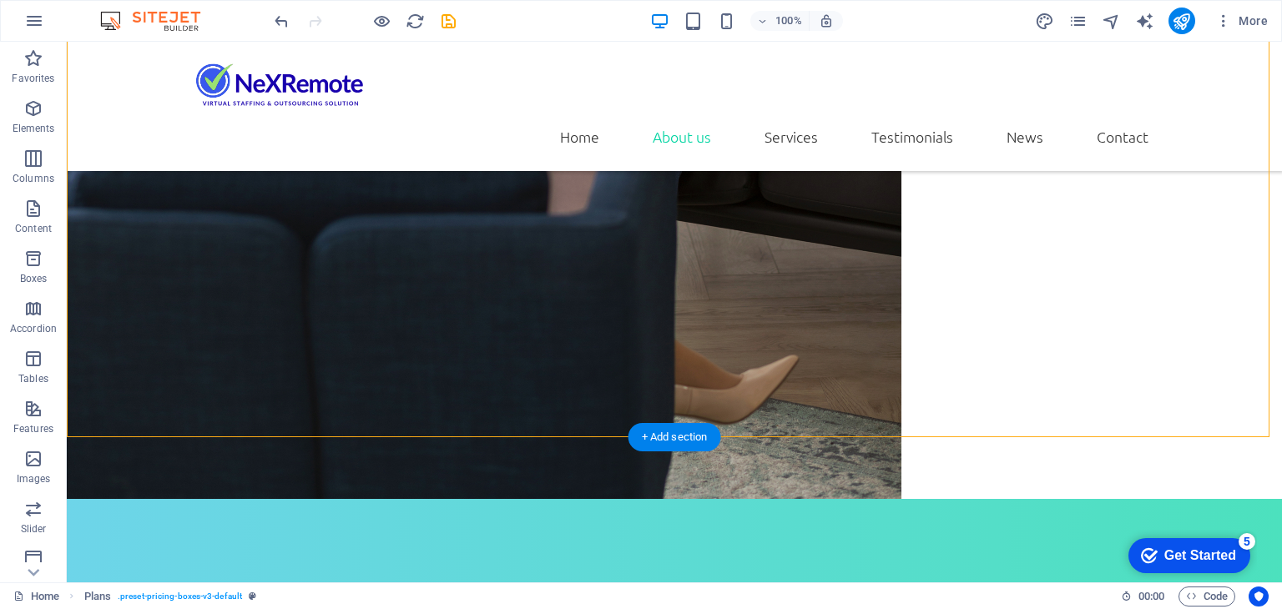
scroll to position [2596, 0]
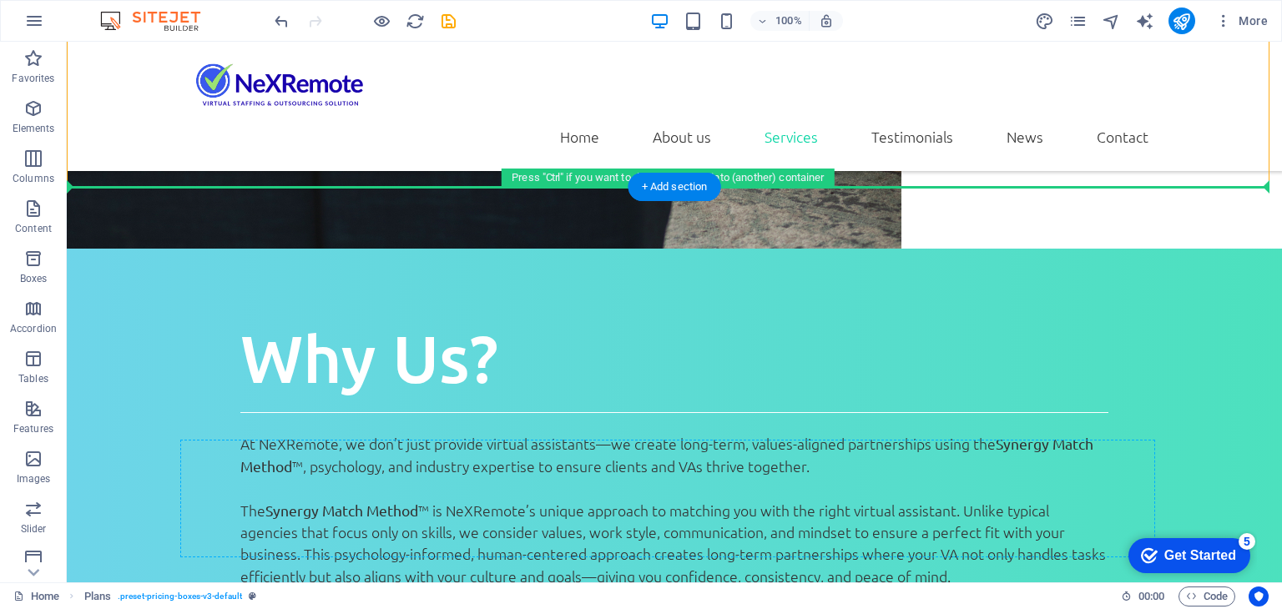
drag, startPoint x: 170, startPoint y: 420, endPoint x: 601, endPoint y: 493, distance: 436.7
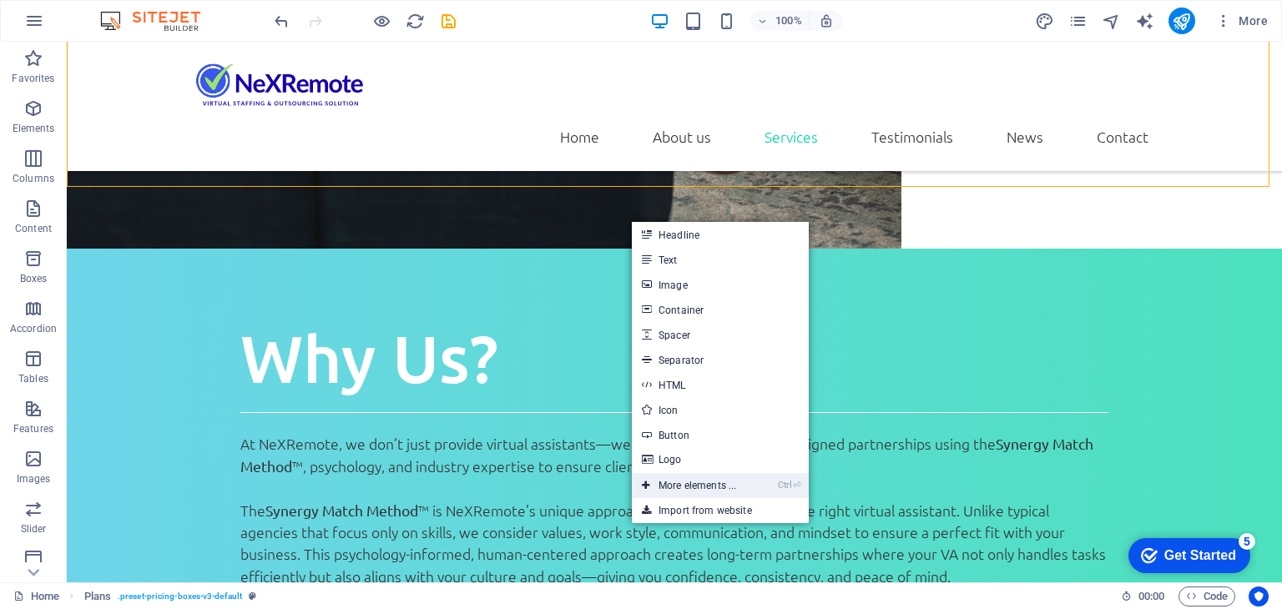
click at [678, 487] on link "Ctrl ⏎ More elements ..." at bounding box center [689, 485] width 114 height 25
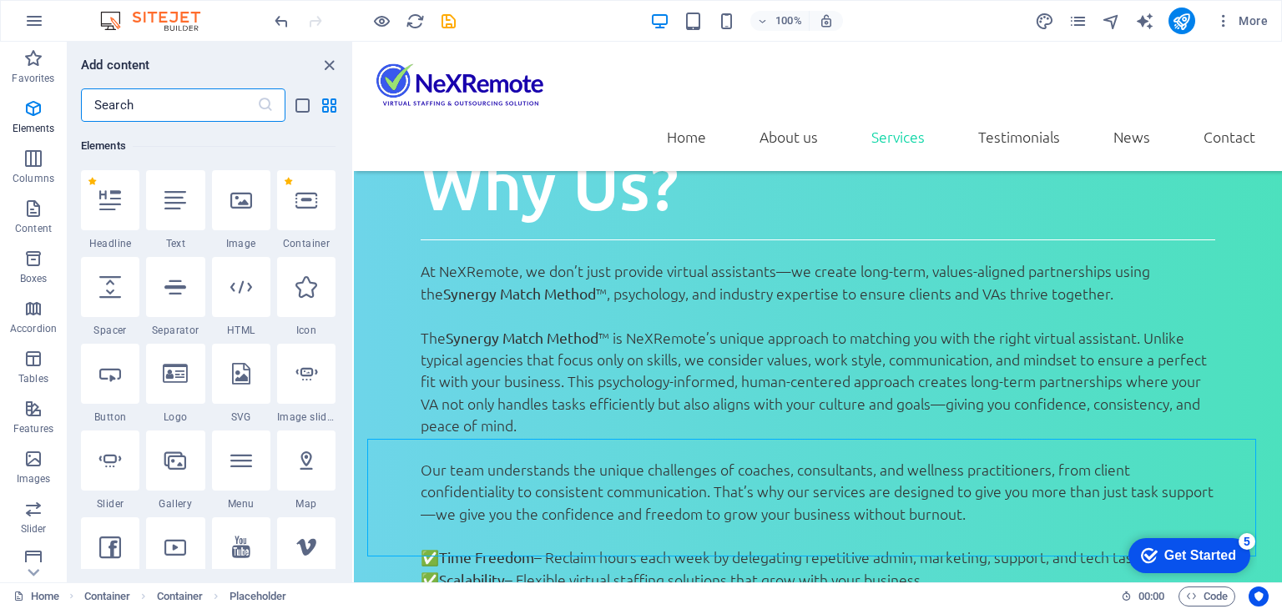
scroll to position [177, 0]
click at [184, 109] on input "text" at bounding box center [169, 104] width 176 height 33
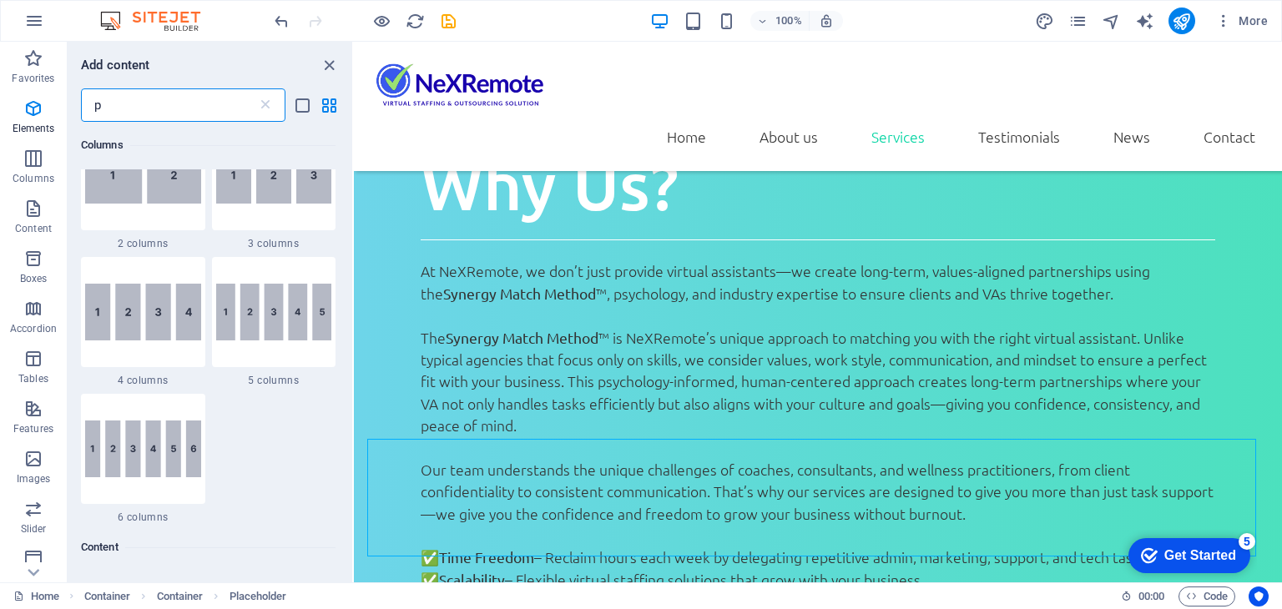
scroll to position [0, 0]
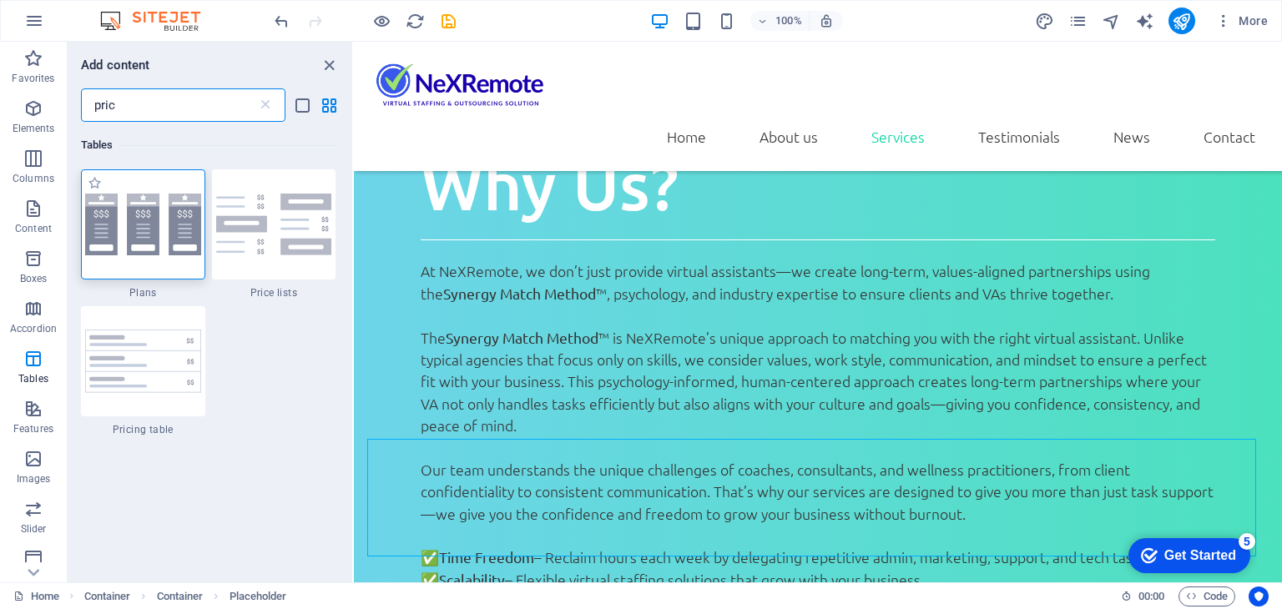
type input "pric"
click at [150, 224] on img at bounding box center [143, 225] width 116 height 62
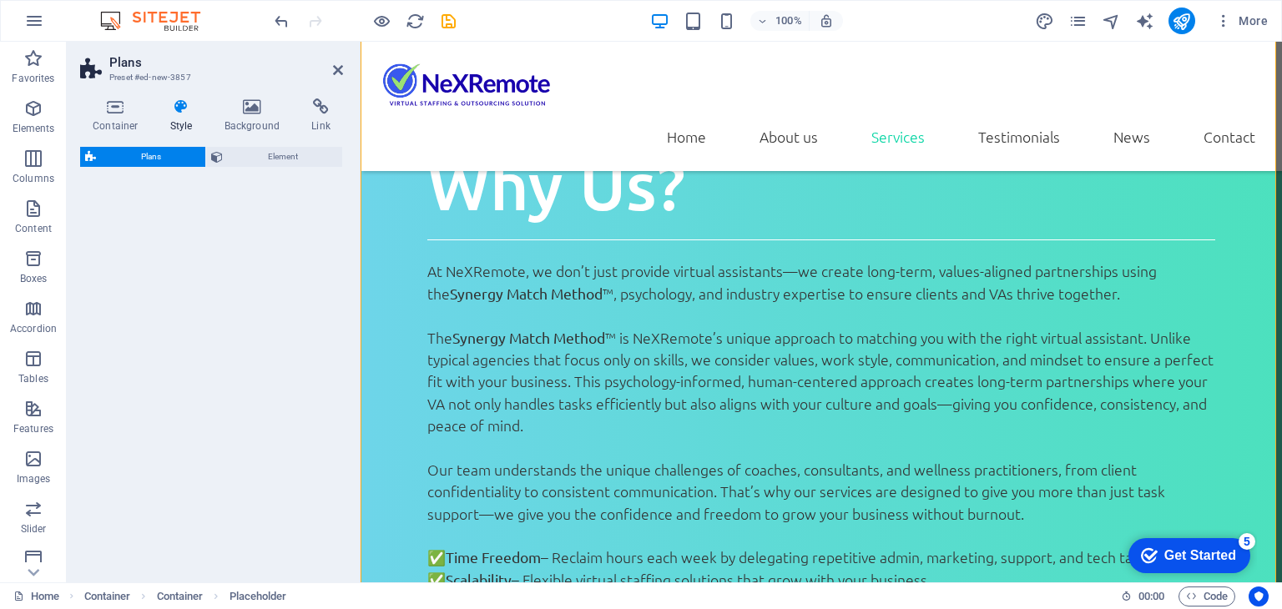
click at [137, 226] on div "Plans Element" at bounding box center [211, 358] width 263 height 422
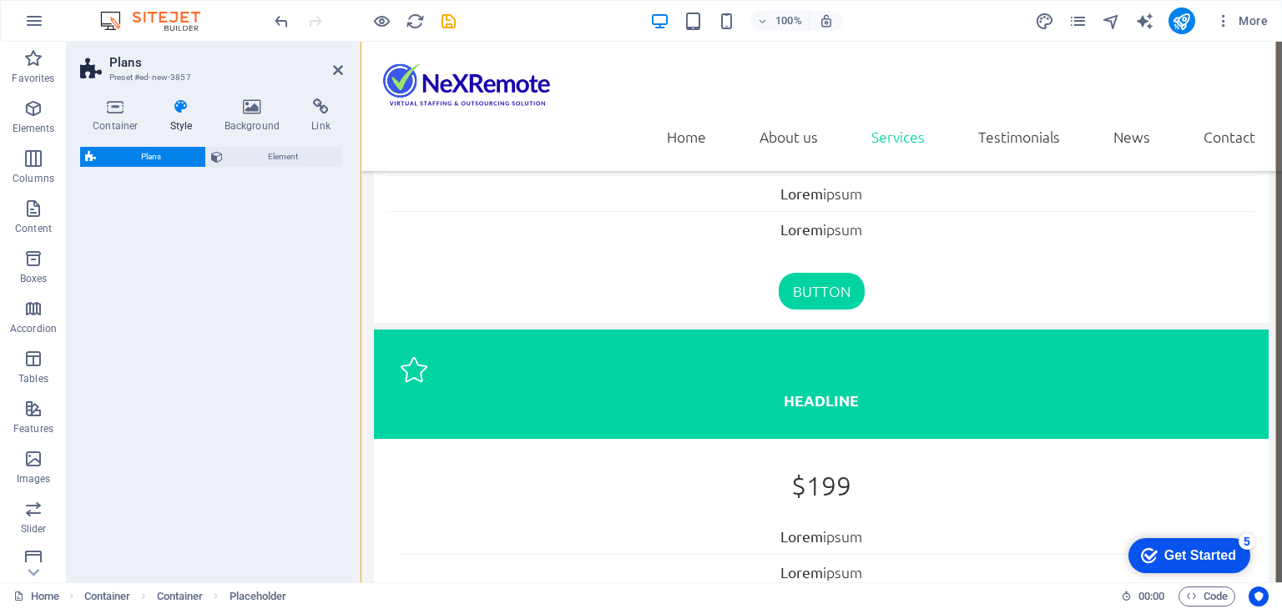
select select "rem"
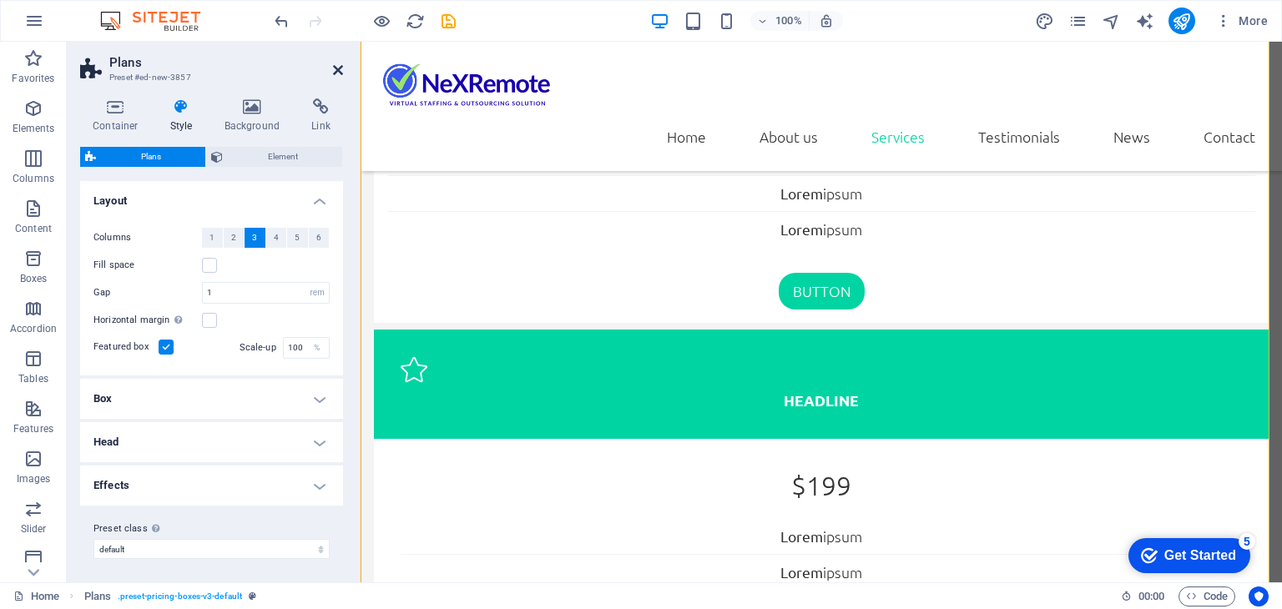
drag, startPoint x: 339, startPoint y: 69, endPoint x: 122, endPoint y: 176, distance: 241.8
click at [339, 69] on icon at bounding box center [338, 69] width 10 height 13
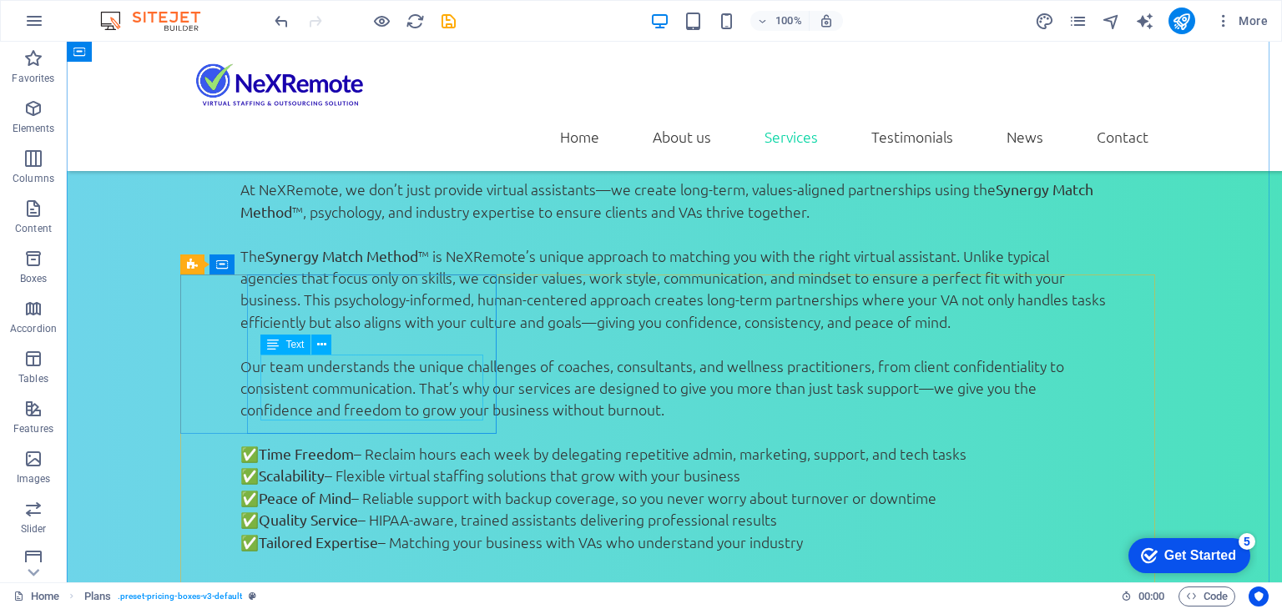
scroll to position [3018, 0]
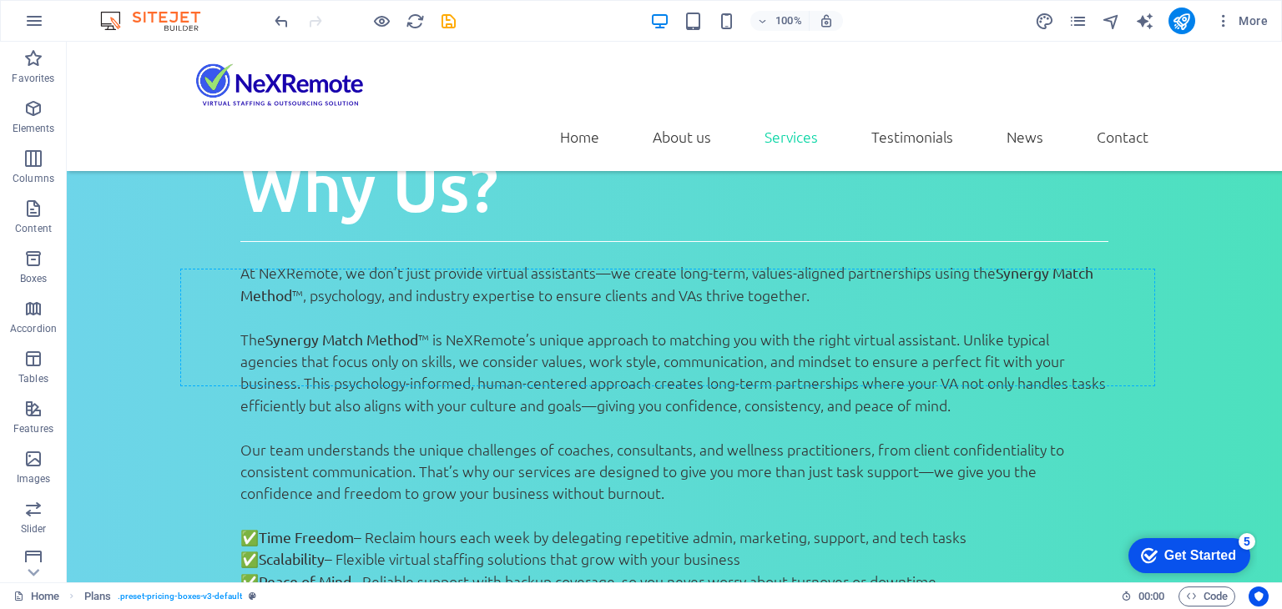
drag, startPoint x: 139, startPoint y: 554, endPoint x: 351, endPoint y: 289, distance: 339.6
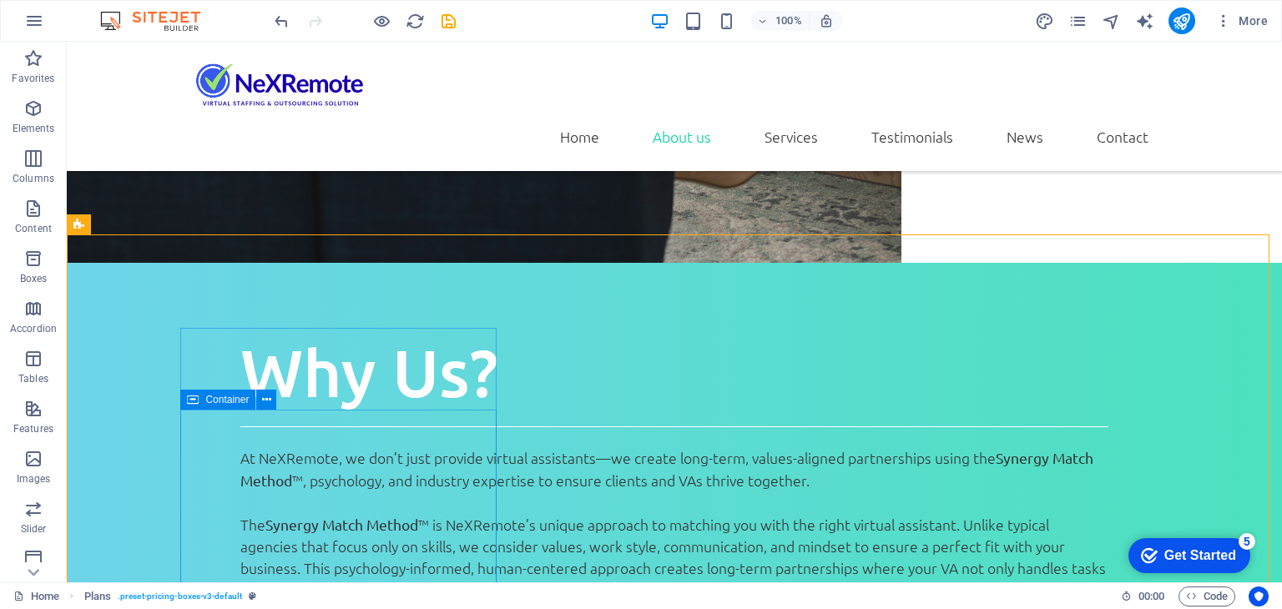
scroll to position [2499, 0]
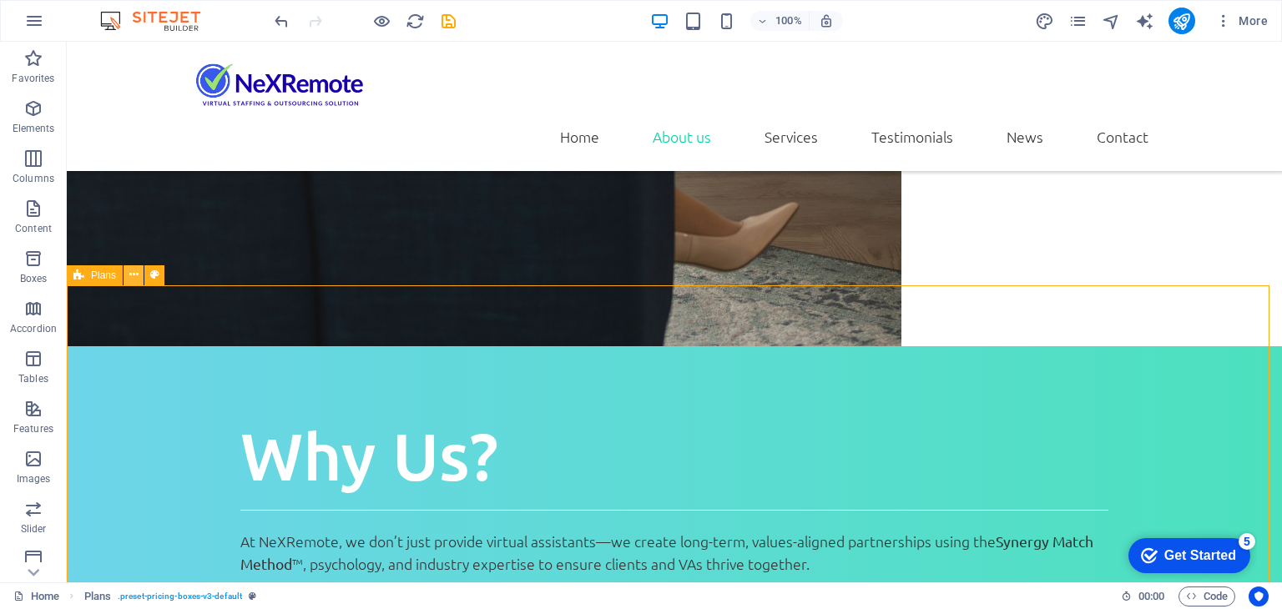
click at [127, 278] on button at bounding box center [133, 275] width 20 height 20
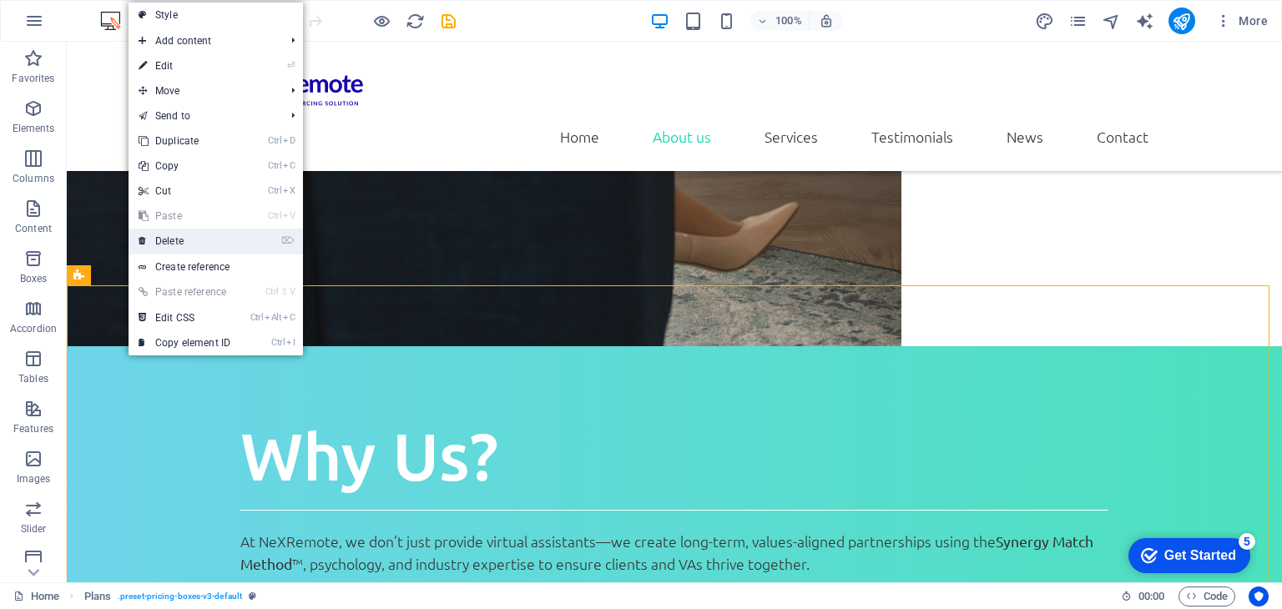
click at [174, 244] on link "⌦ Delete" at bounding box center [184, 241] width 112 height 25
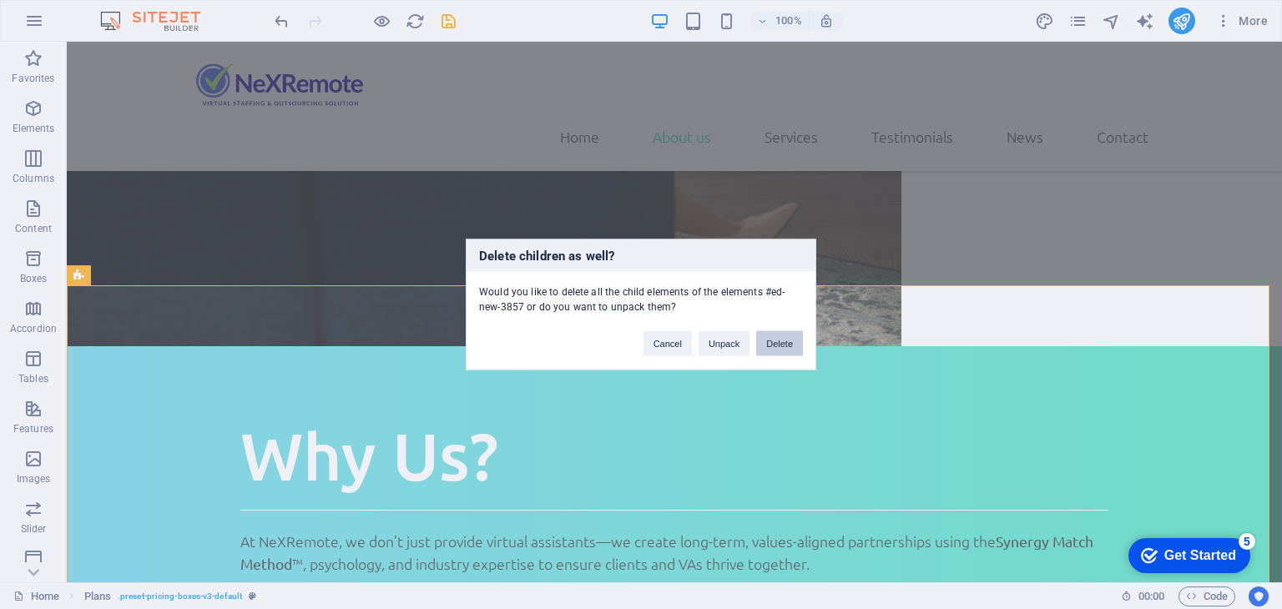
click at [771, 339] on button "Delete" at bounding box center [779, 343] width 47 height 25
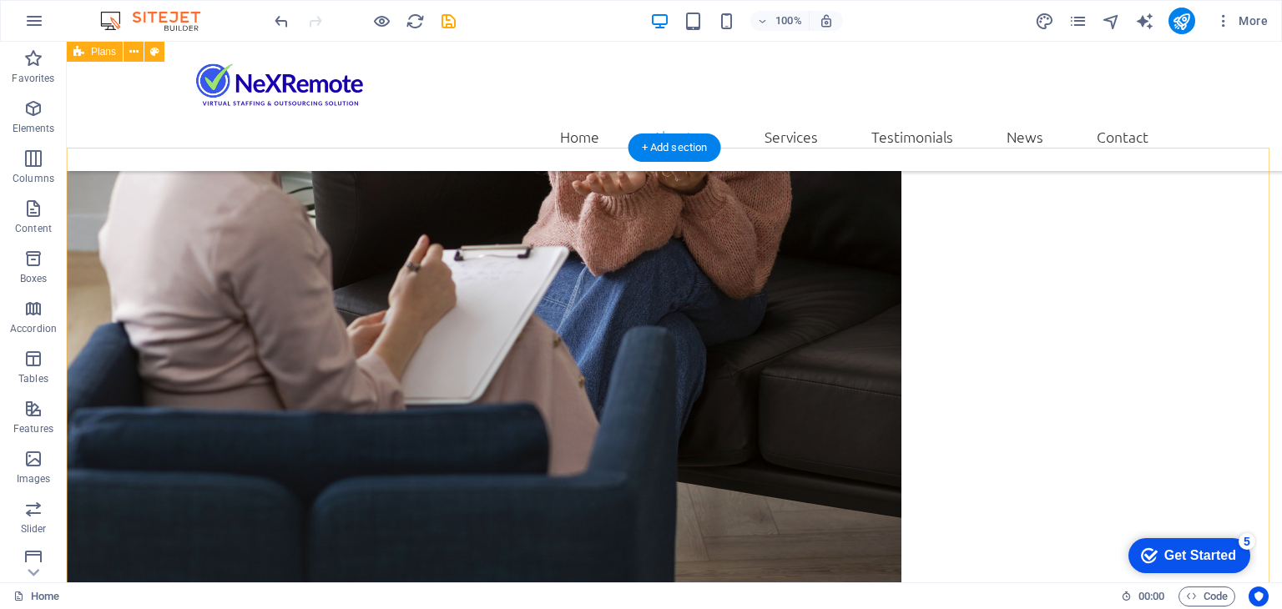
scroll to position [2082, 0]
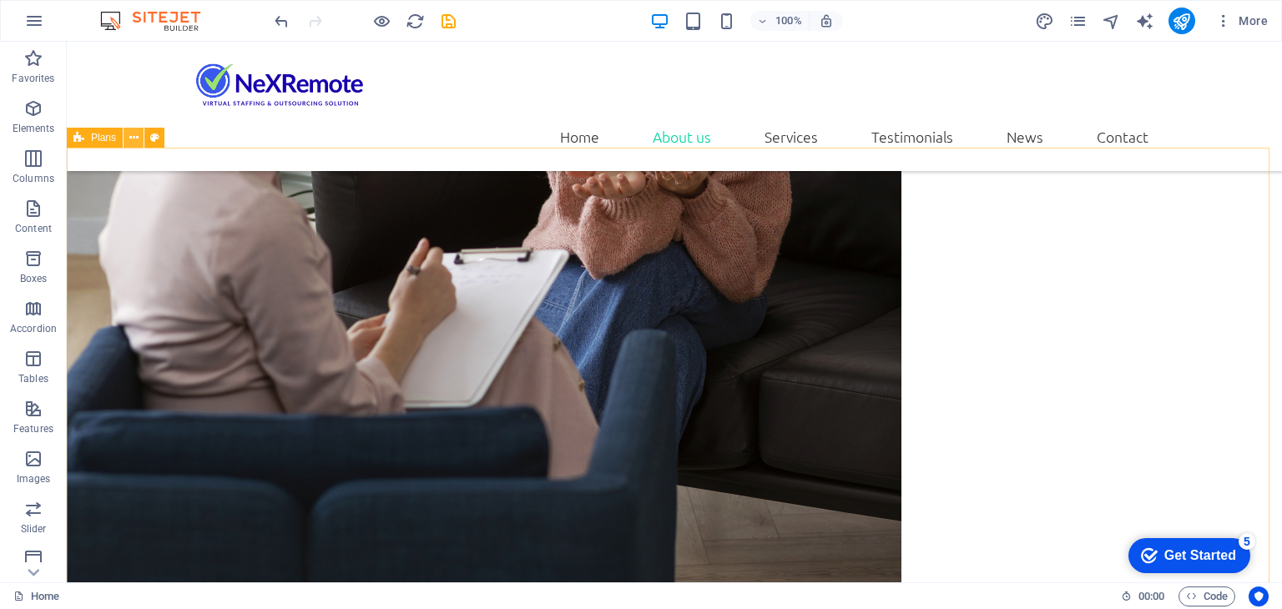
click at [131, 141] on icon at bounding box center [133, 138] width 9 height 18
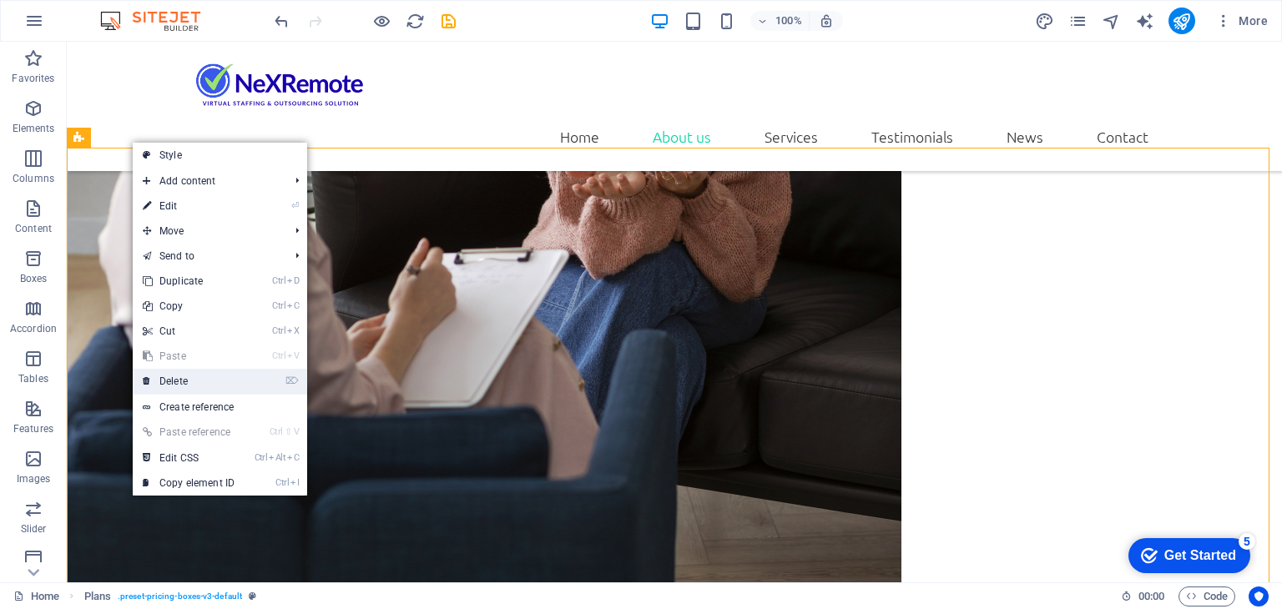
click at [210, 375] on link "⌦ Delete" at bounding box center [189, 381] width 112 height 25
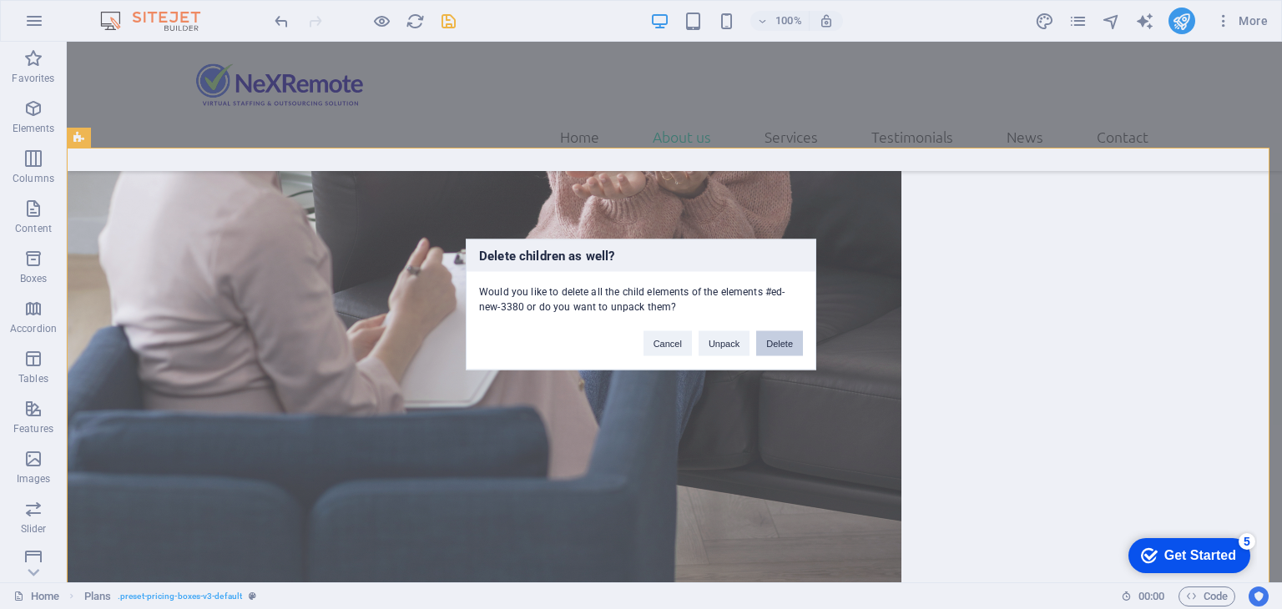
click at [774, 345] on button "Delete" at bounding box center [779, 343] width 47 height 25
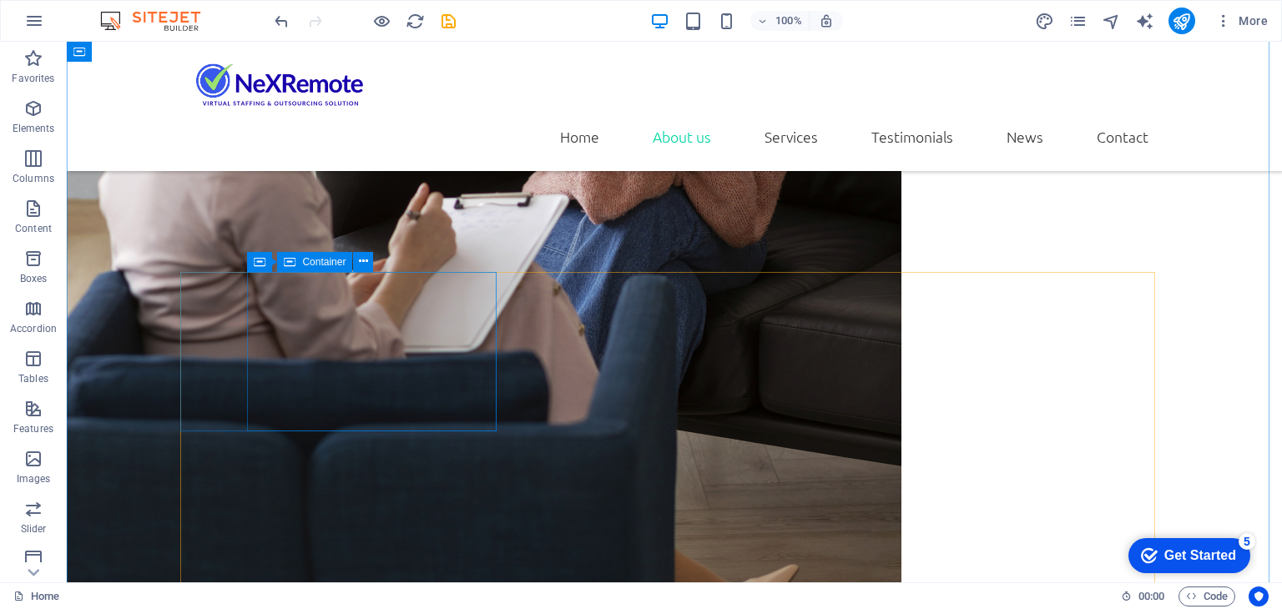
scroll to position [2332, 0]
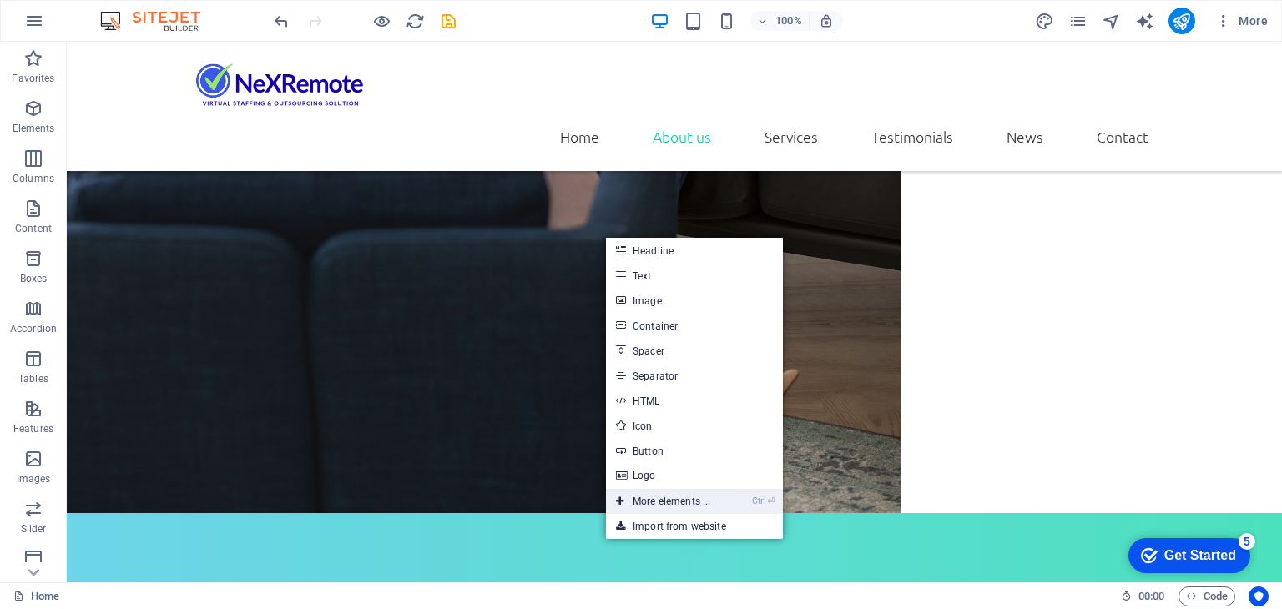
click at [677, 498] on link "Ctrl ⏎ More elements ..." at bounding box center [663, 501] width 114 height 25
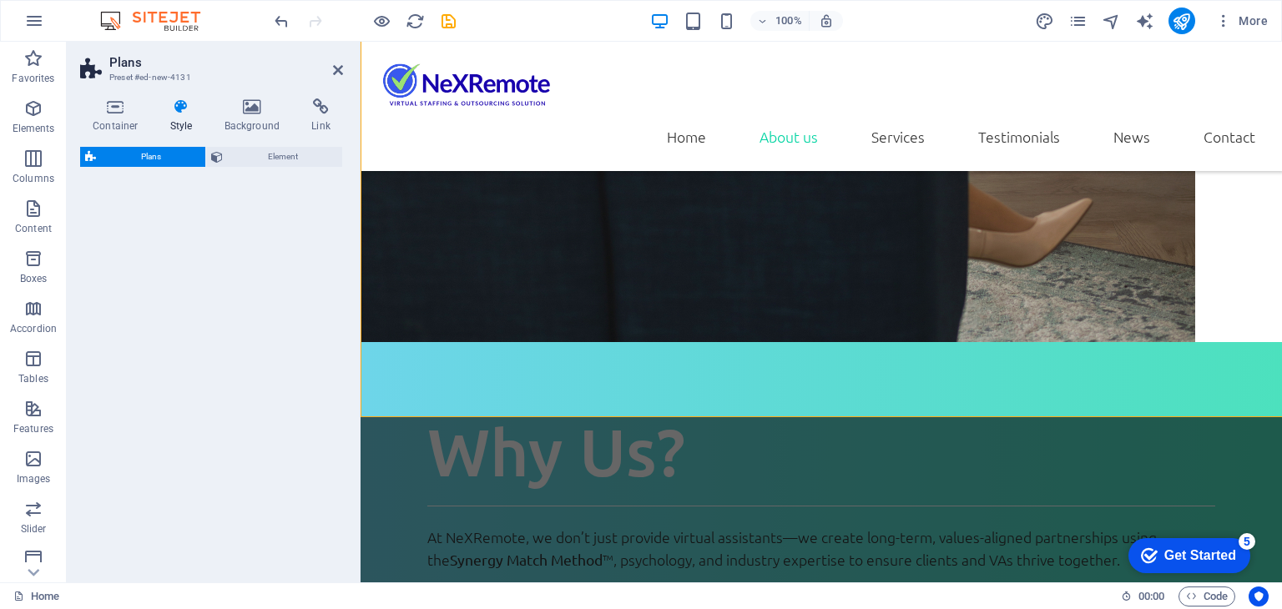
scroll to position [2366, 0]
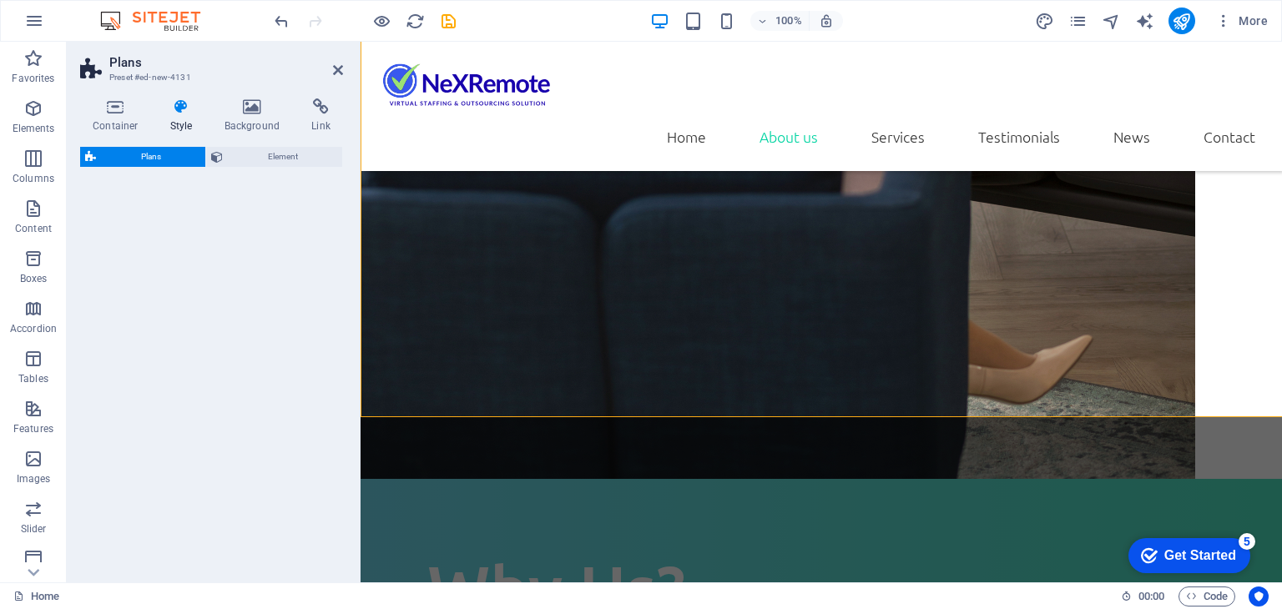
select select "rem"
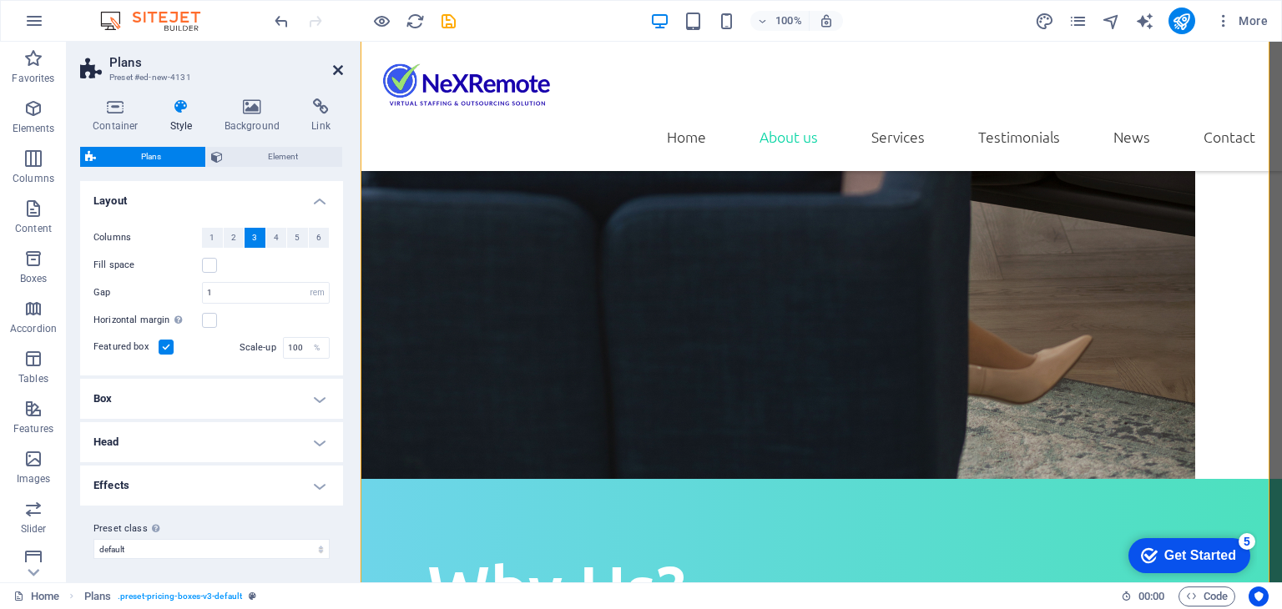
click at [337, 70] on icon at bounding box center [338, 69] width 10 height 13
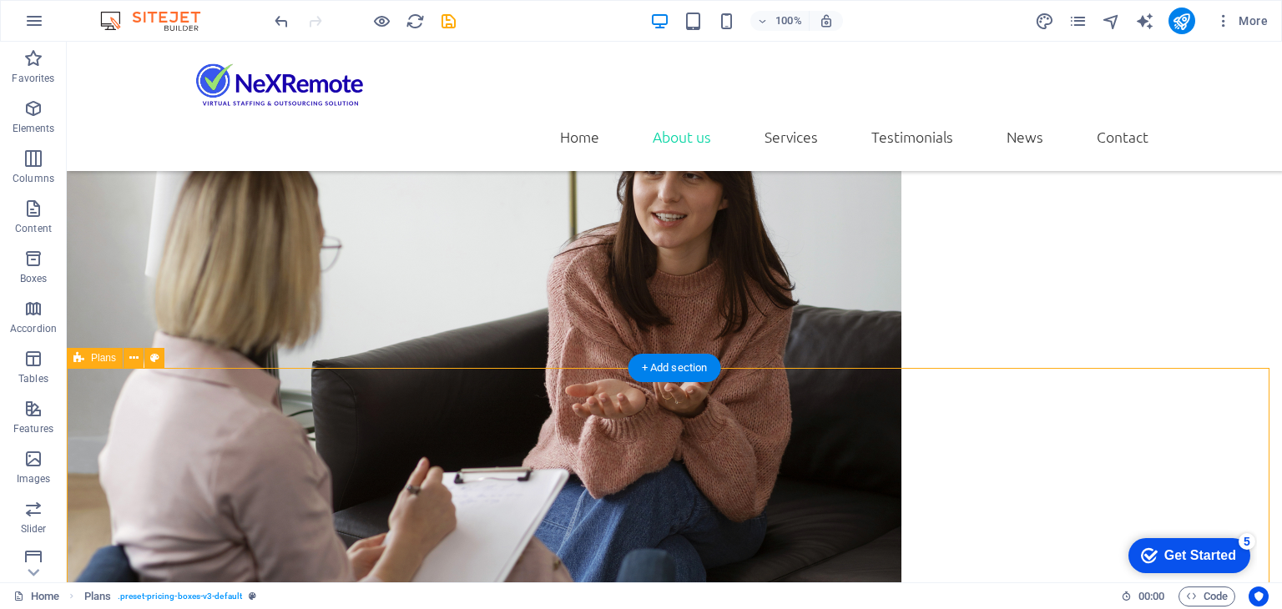
scroll to position [1861, 0]
click at [136, 360] on icon at bounding box center [133, 359] width 9 height 18
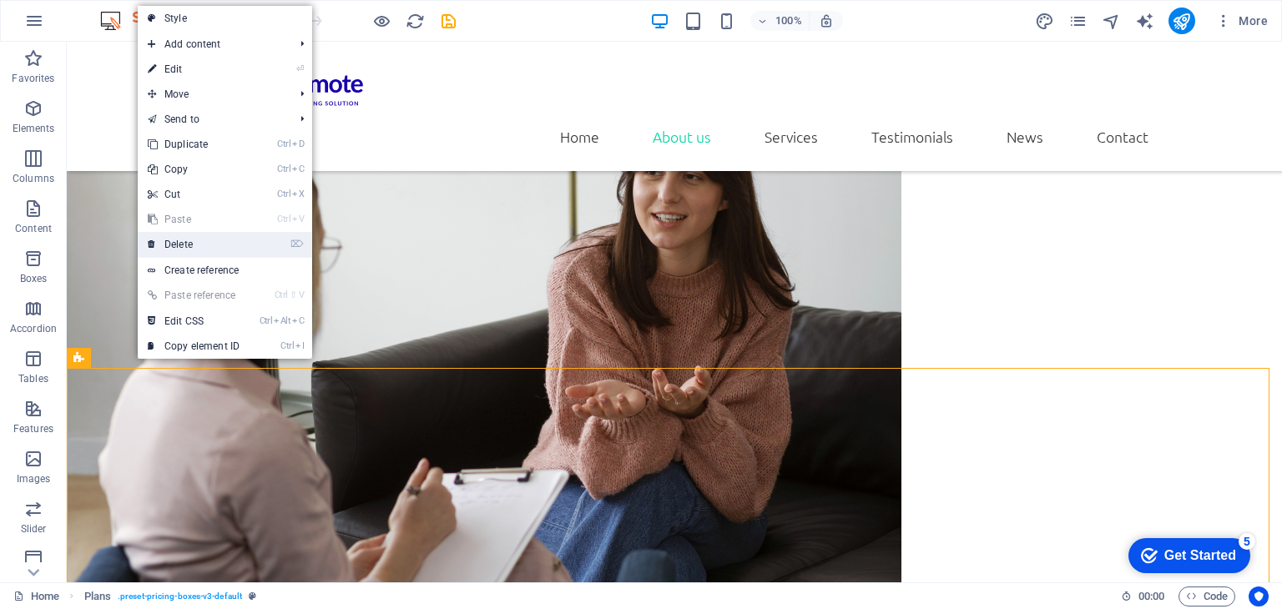
click at [206, 251] on link "⌦ Delete" at bounding box center [194, 244] width 112 height 25
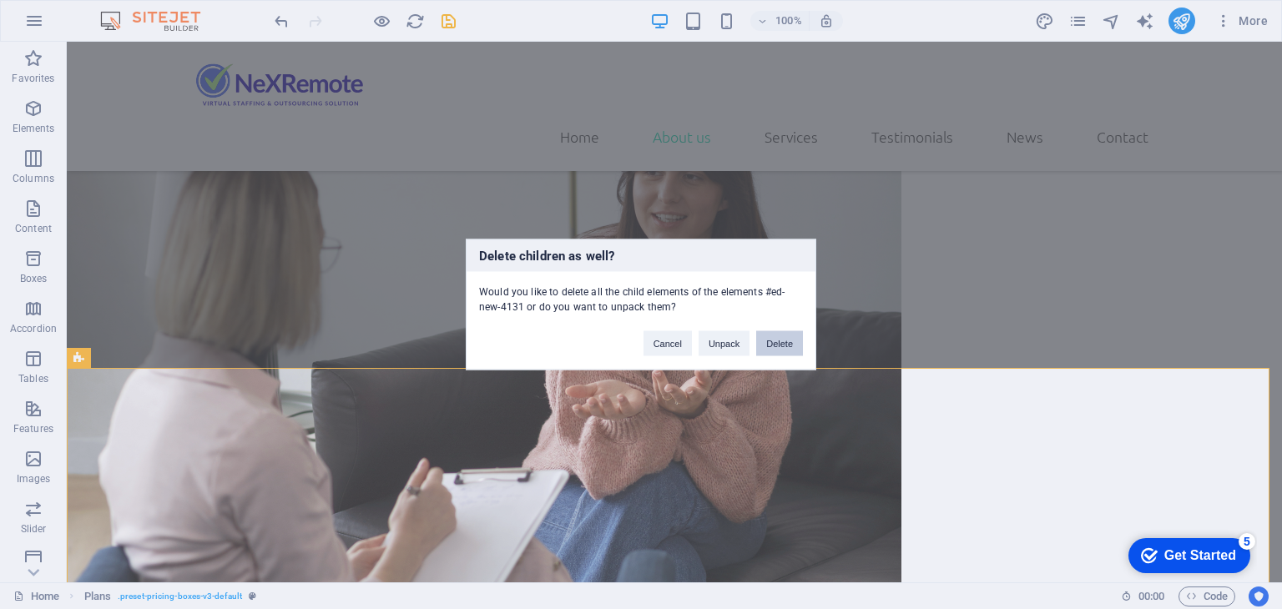
click at [775, 344] on button "Delete" at bounding box center [779, 343] width 47 height 25
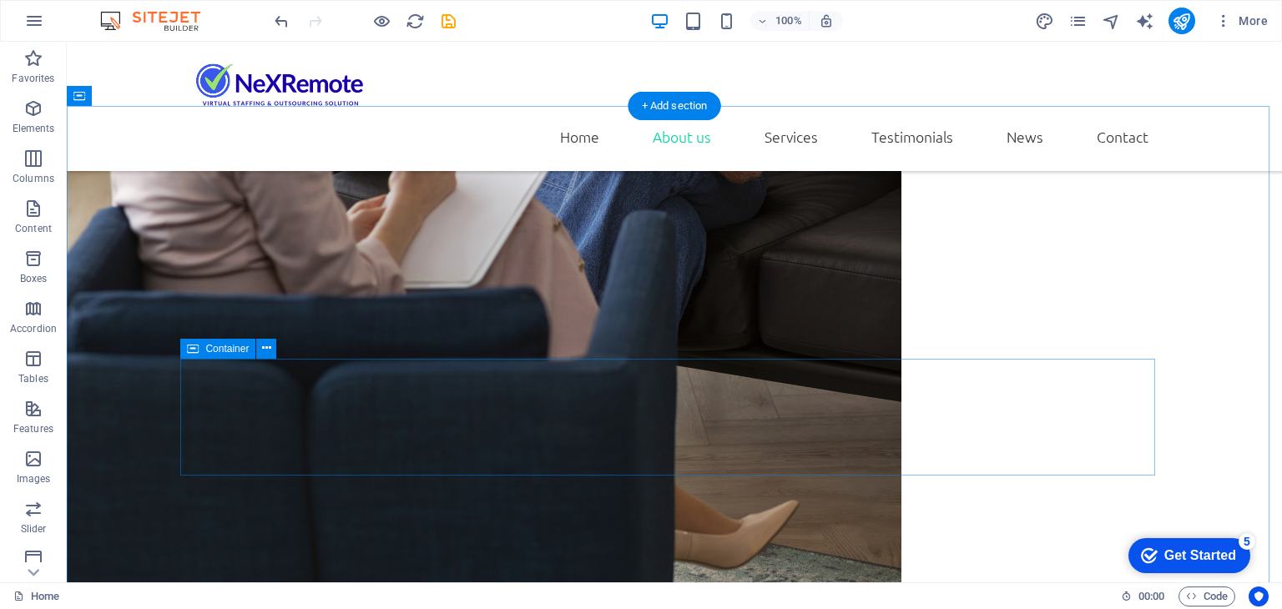
scroll to position [2279, 0]
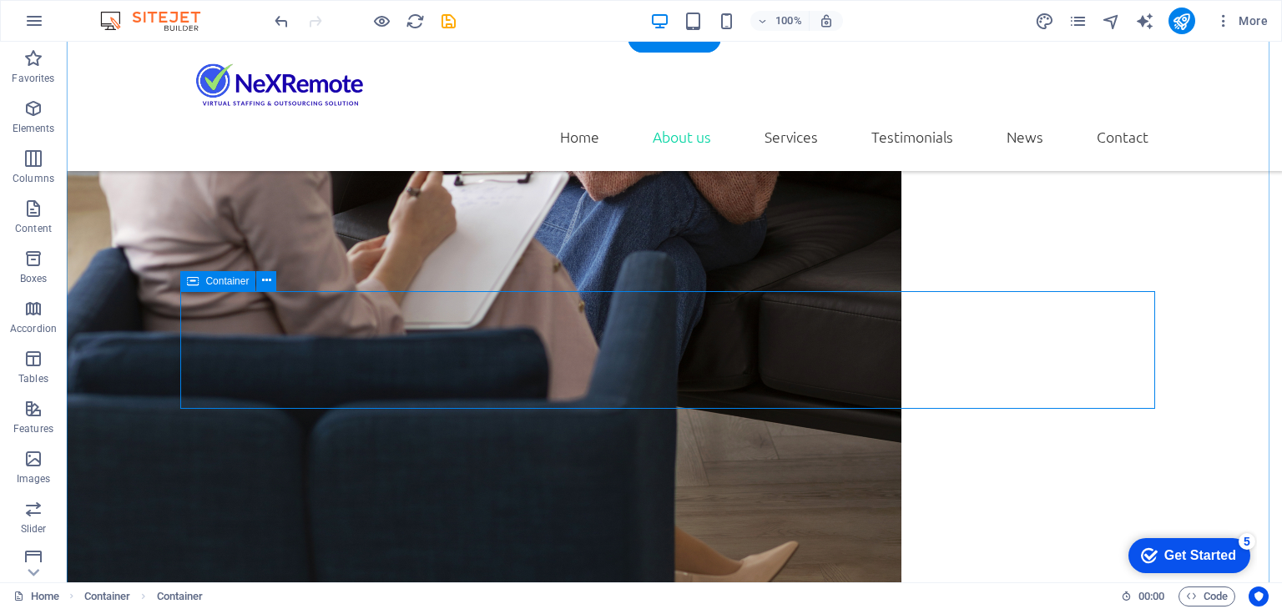
scroll to position [2195, 0]
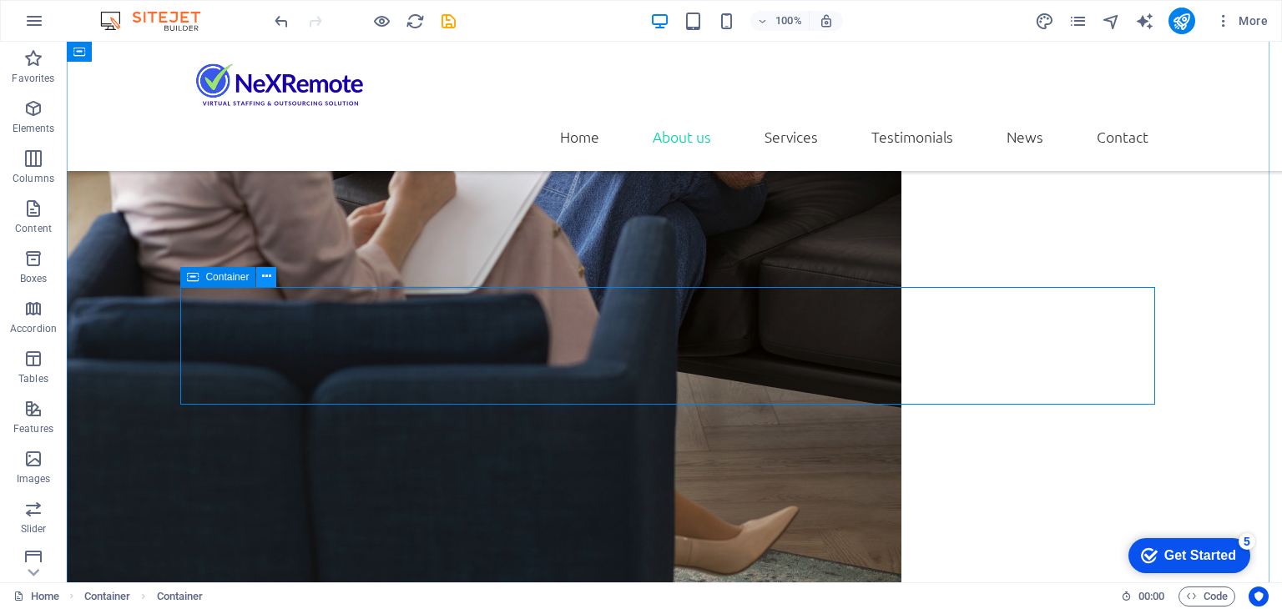
click at [266, 278] on icon at bounding box center [266, 277] width 9 height 18
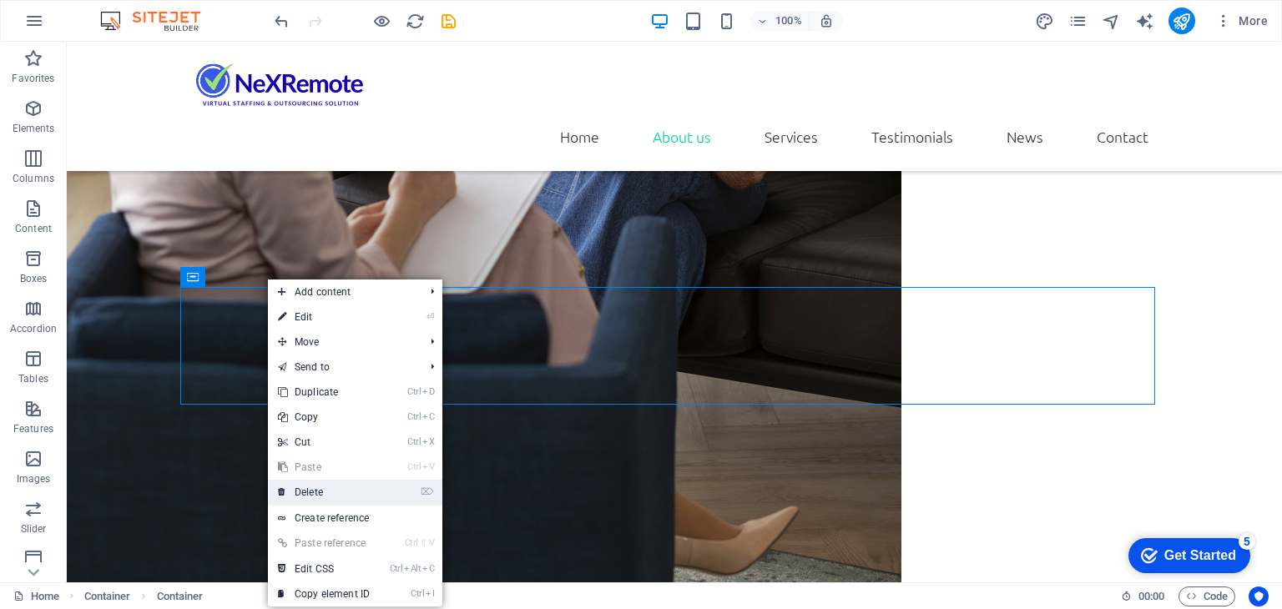
click at [335, 495] on link "⌦ Delete" at bounding box center [324, 492] width 112 height 25
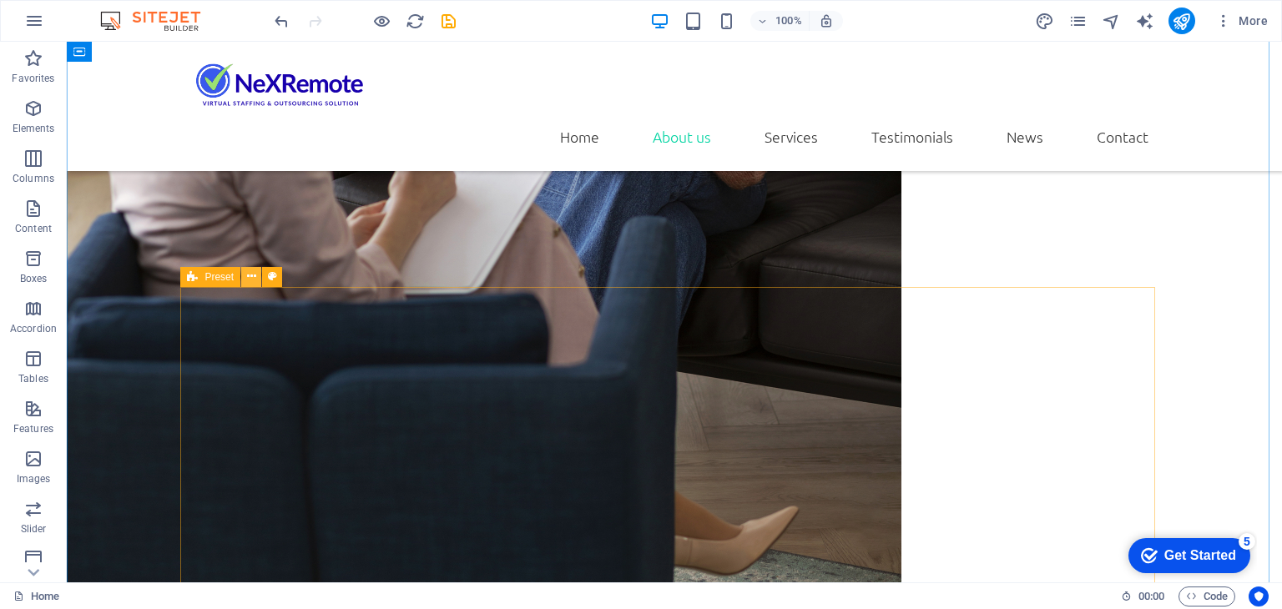
click at [254, 276] on icon at bounding box center [251, 277] width 9 height 18
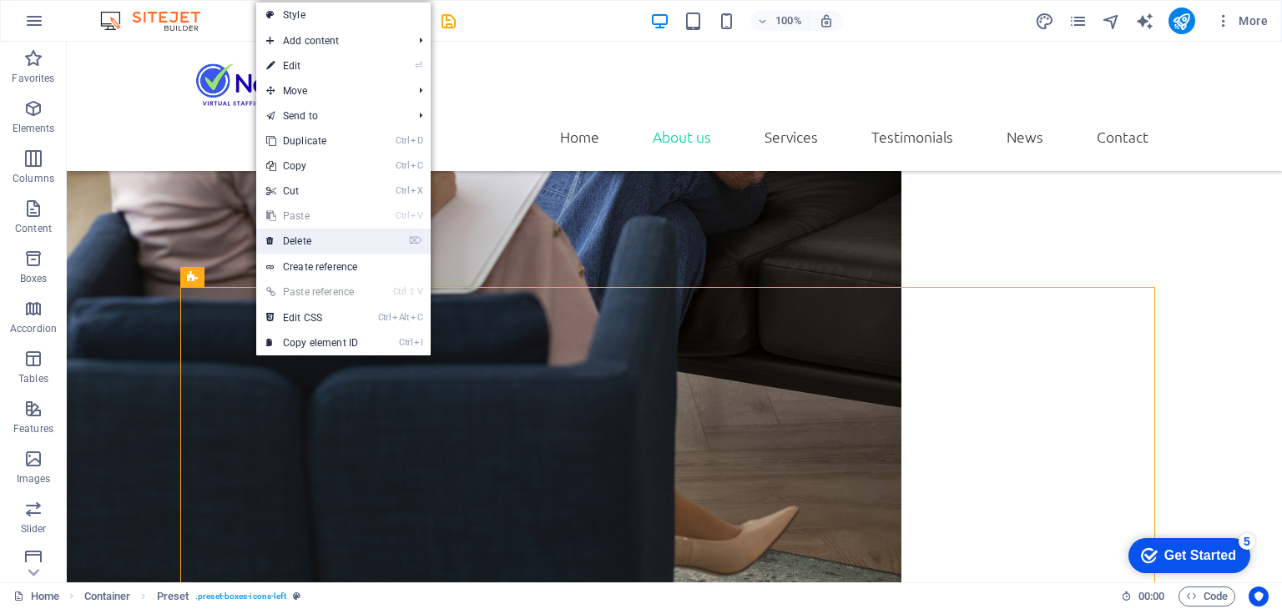
click at [299, 241] on link "⌦ Delete" at bounding box center [312, 241] width 112 height 25
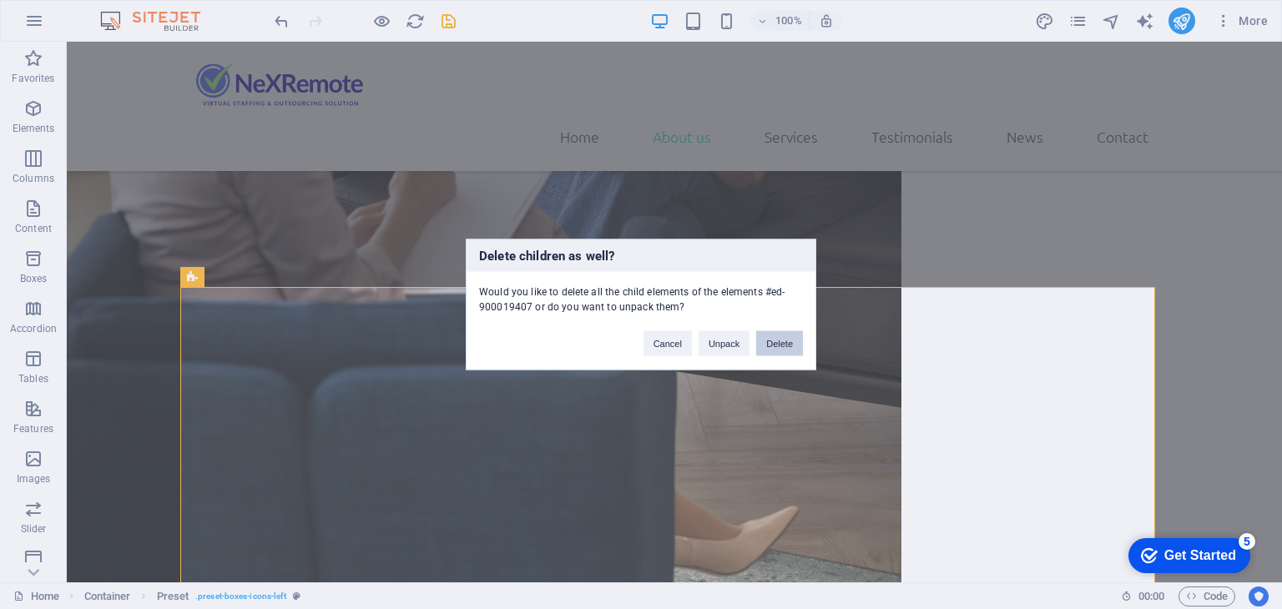
click at [771, 335] on button "Delete" at bounding box center [779, 343] width 47 height 25
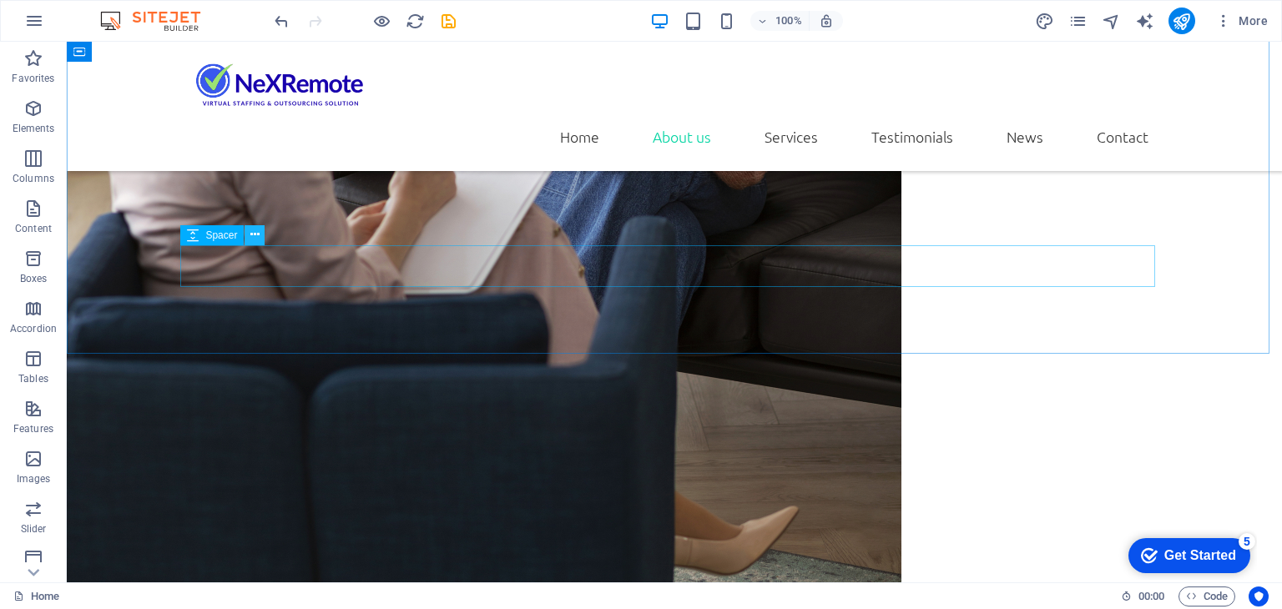
click at [254, 234] on icon at bounding box center [254, 235] width 9 height 18
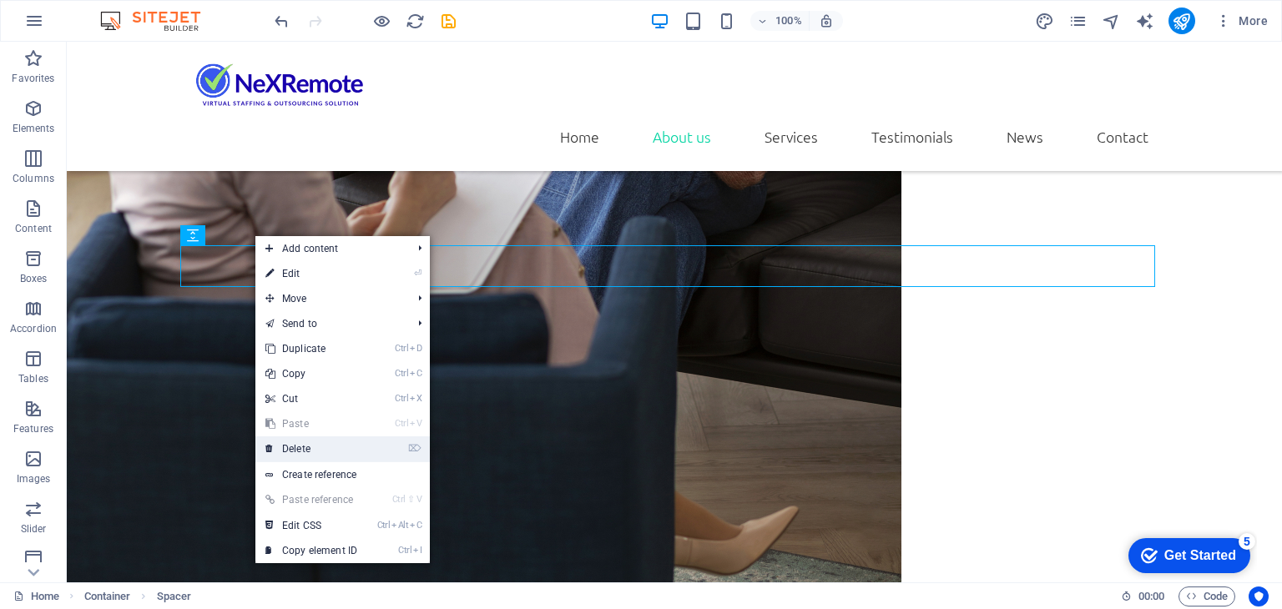
click at [340, 445] on link "⌦ Delete" at bounding box center [311, 448] width 112 height 25
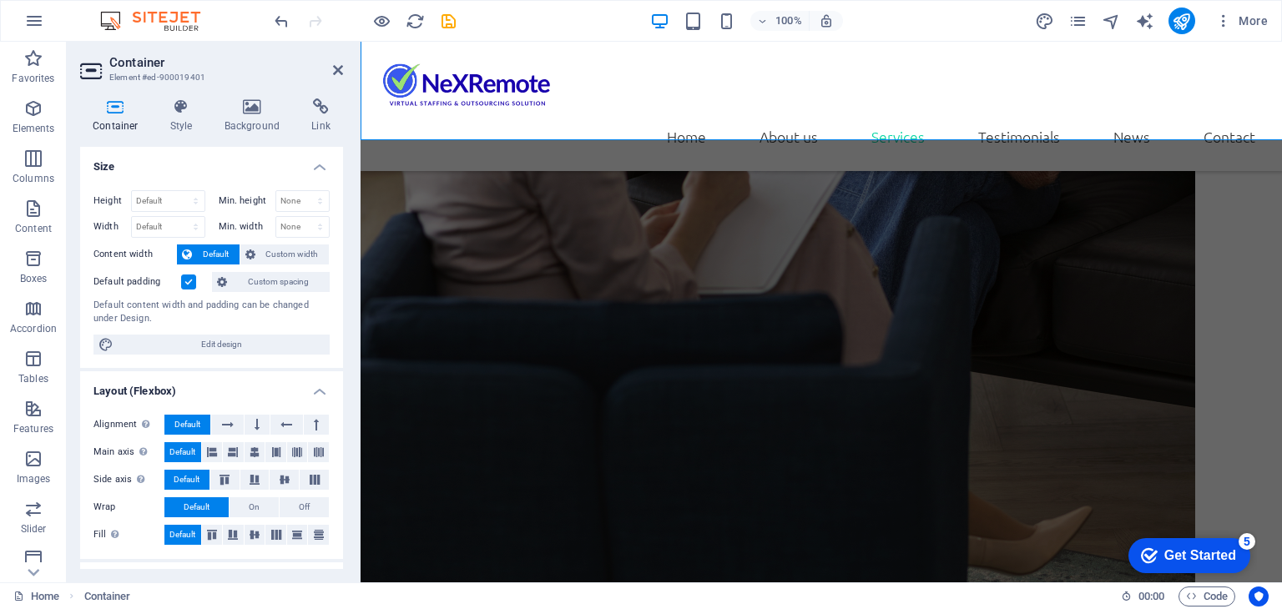
scroll to position [2366, 0]
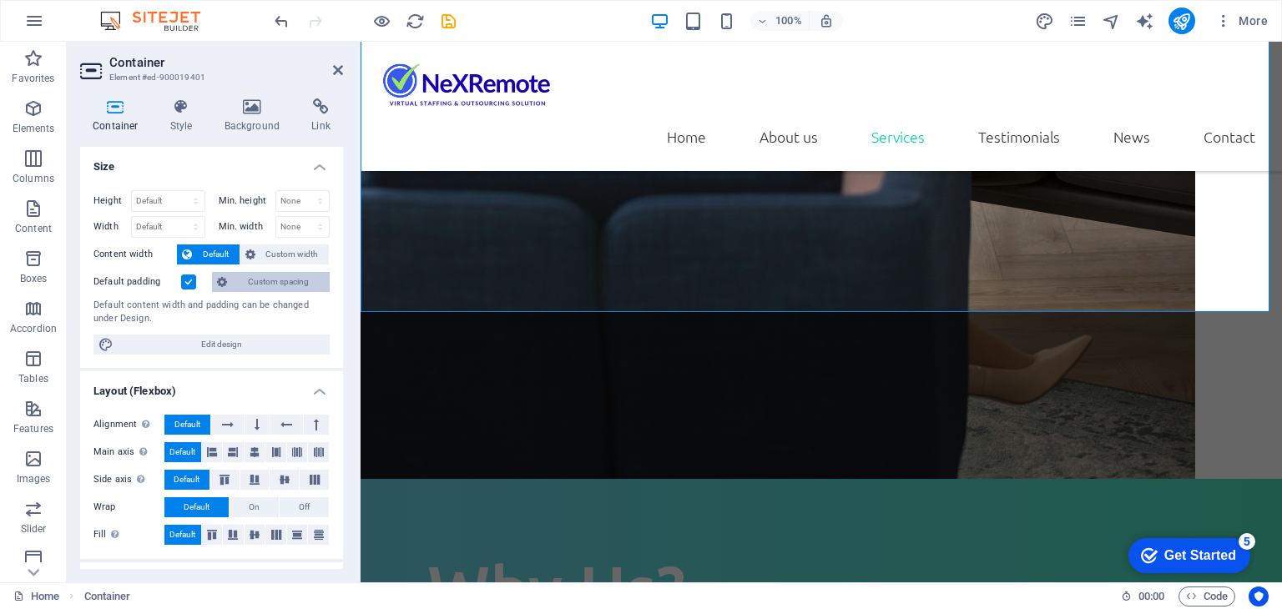
click at [249, 285] on span "Custom spacing" at bounding box center [278, 282] width 93 height 20
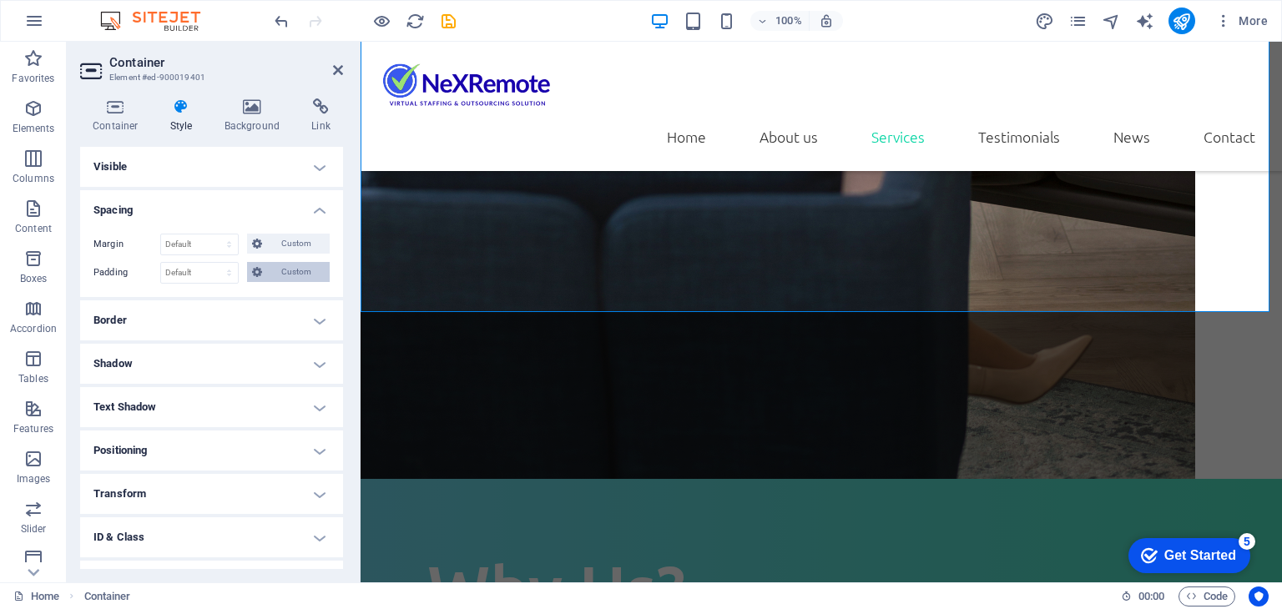
click at [284, 271] on span "Custom" at bounding box center [296, 272] width 58 height 20
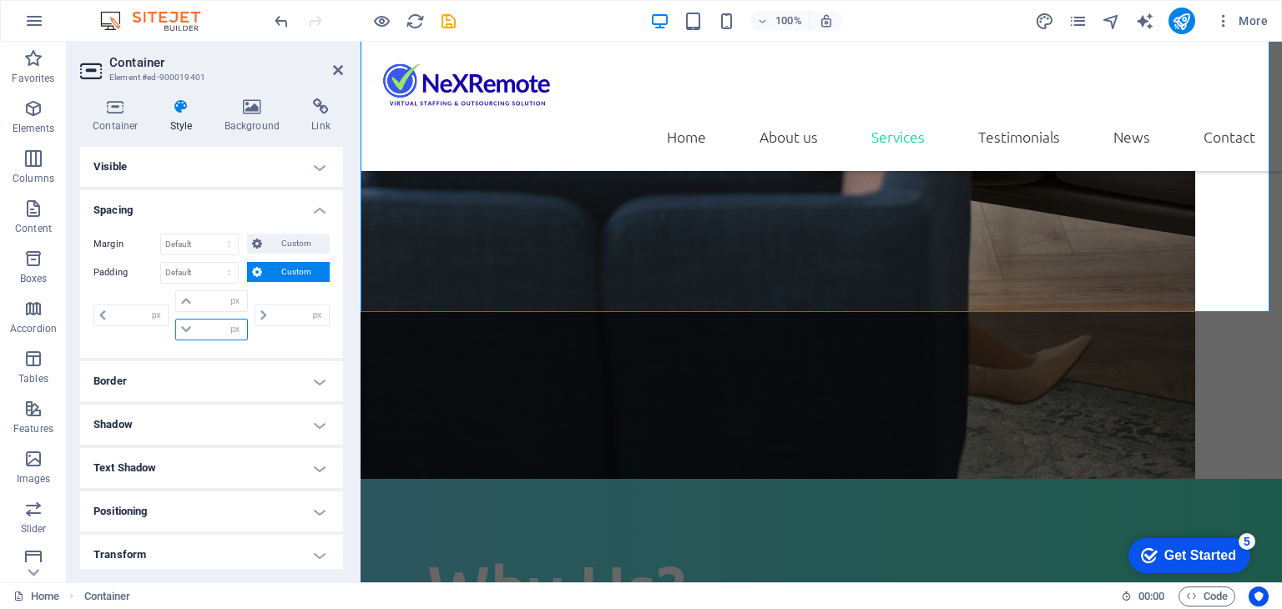
click at [216, 330] on input "number" at bounding box center [221, 330] width 50 height 20
type input "0"
select select "px"
type input "0"
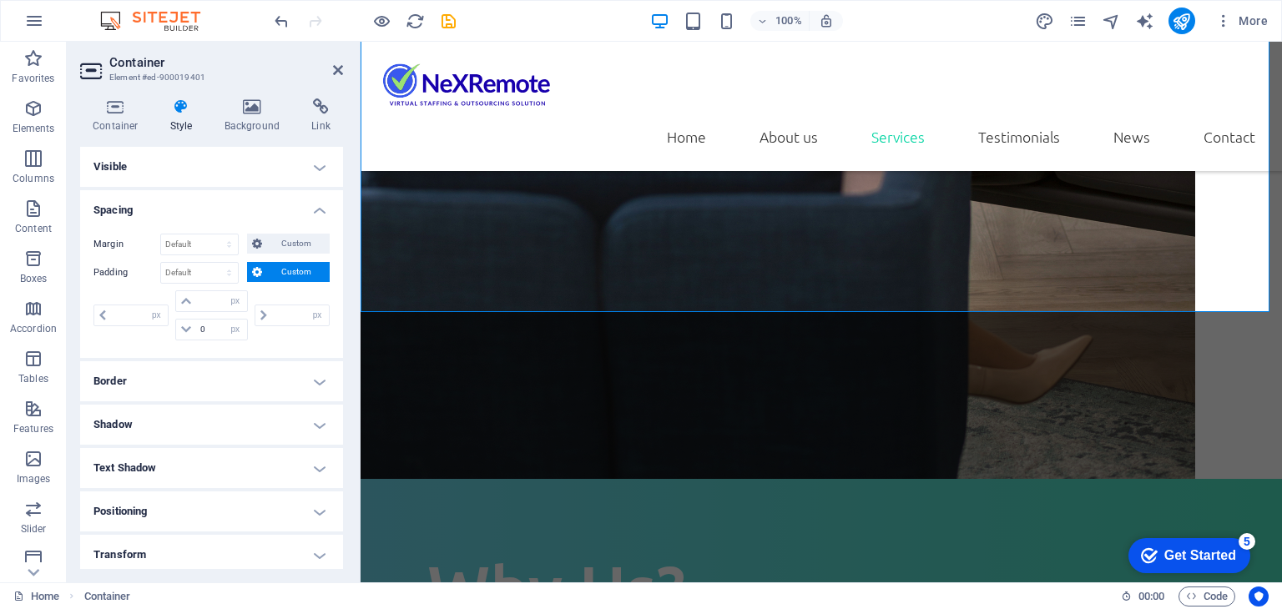
type input "0"
click at [264, 337] on div "0 px rem % vh vw" at bounding box center [290, 315] width 78 height 50
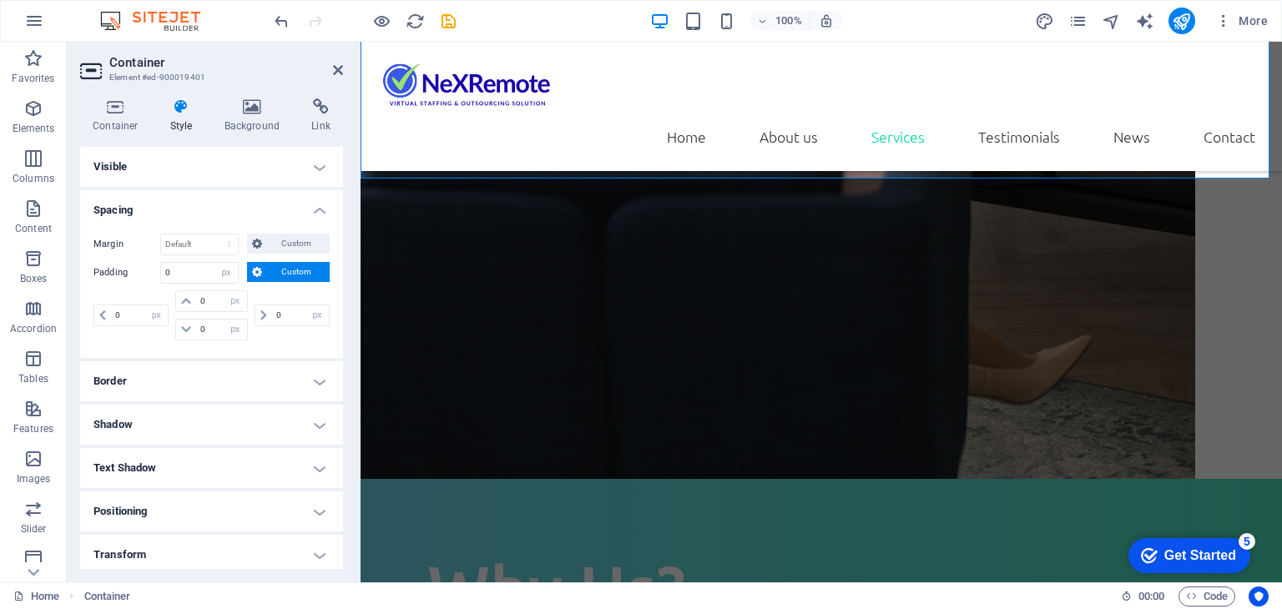
click at [336, 61] on h2 "Container" at bounding box center [226, 62] width 234 height 15
drag, startPoint x: 336, startPoint y: 64, endPoint x: 261, endPoint y: 37, distance: 80.0
click at [336, 64] on icon at bounding box center [338, 69] width 10 height 13
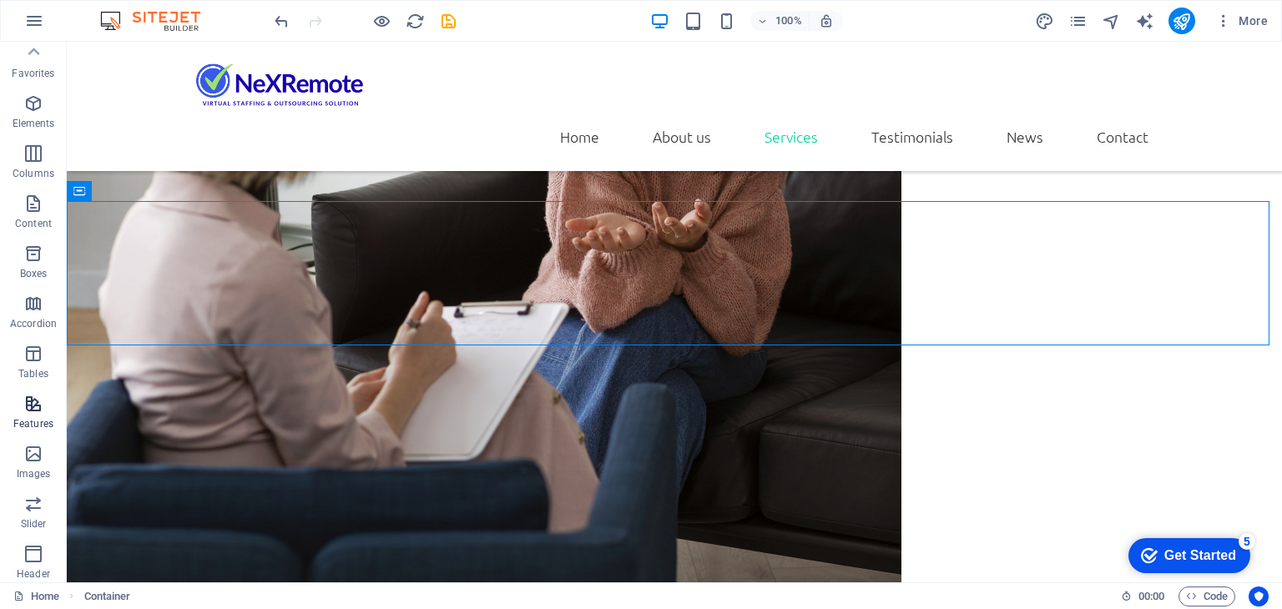
scroll to position [0, 0]
click at [33, 115] on icon "button" at bounding box center [33, 108] width 20 height 20
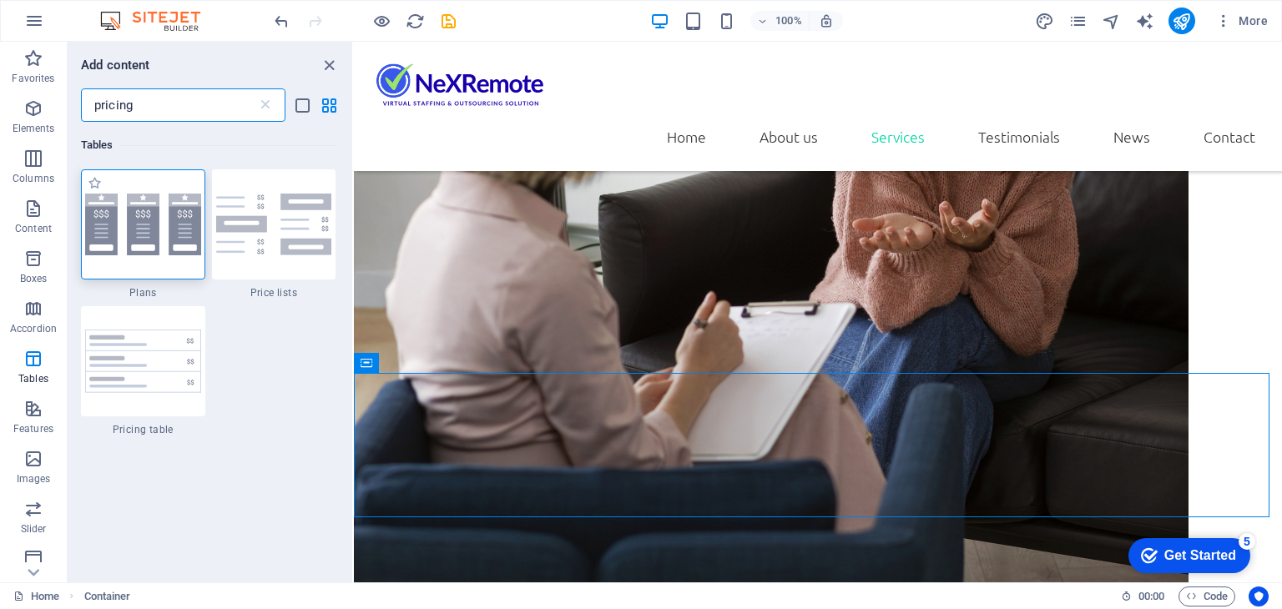
type input "pricing"
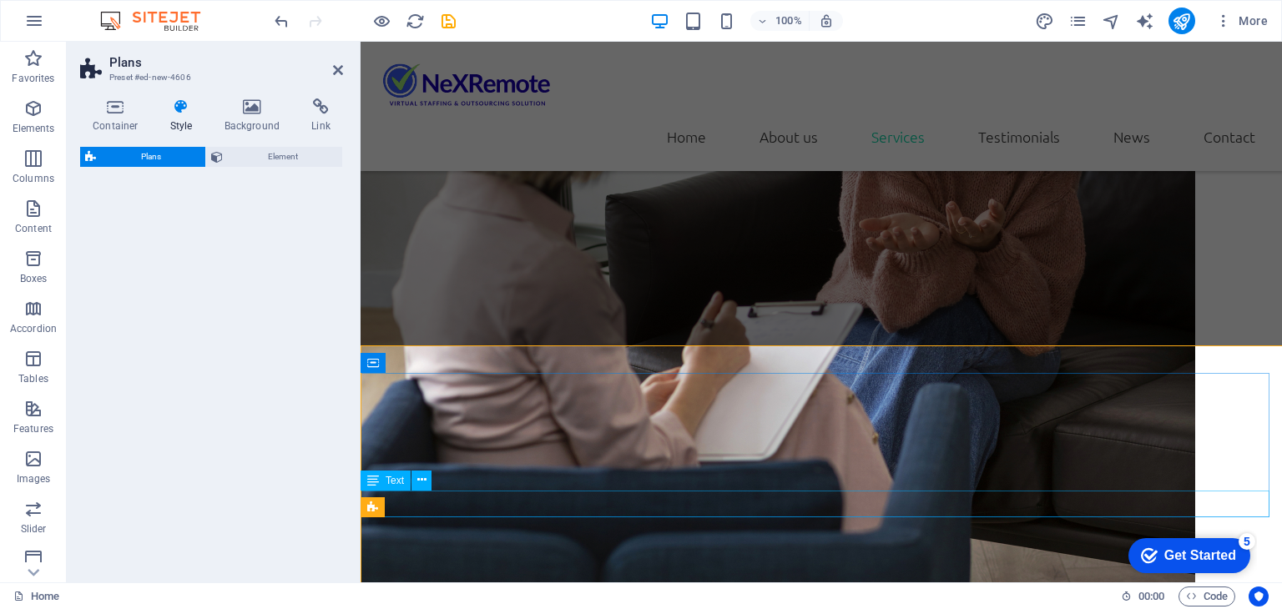
select select "rem"
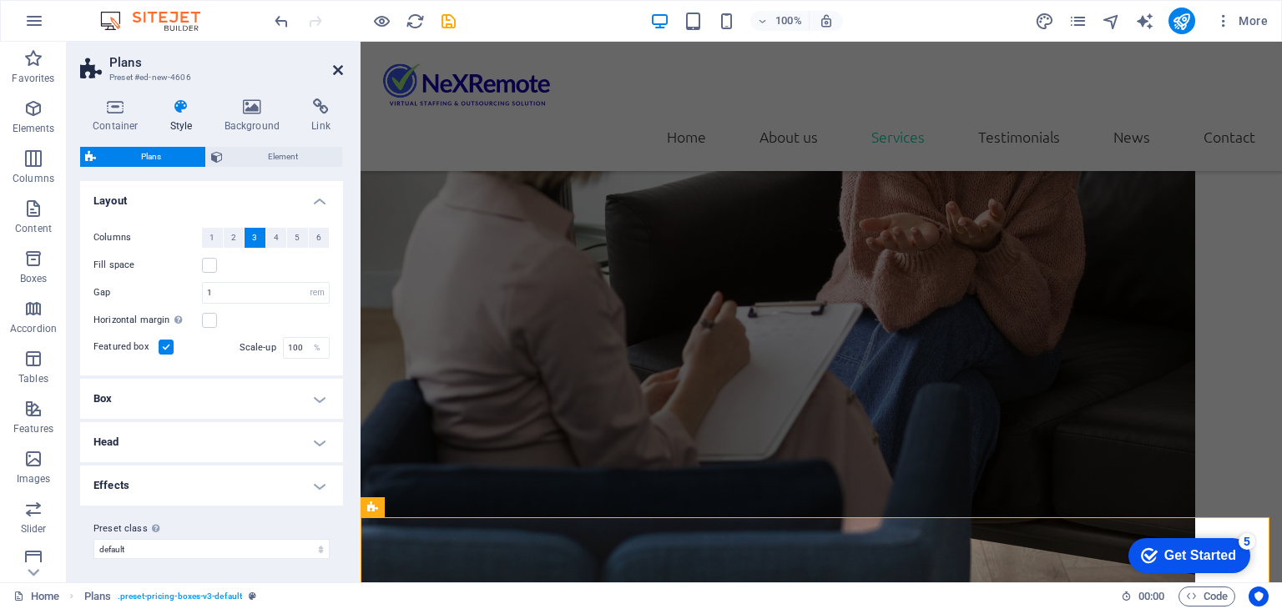
click at [337, 68] on icon at bounding box center [338, 69] width 10 height 13
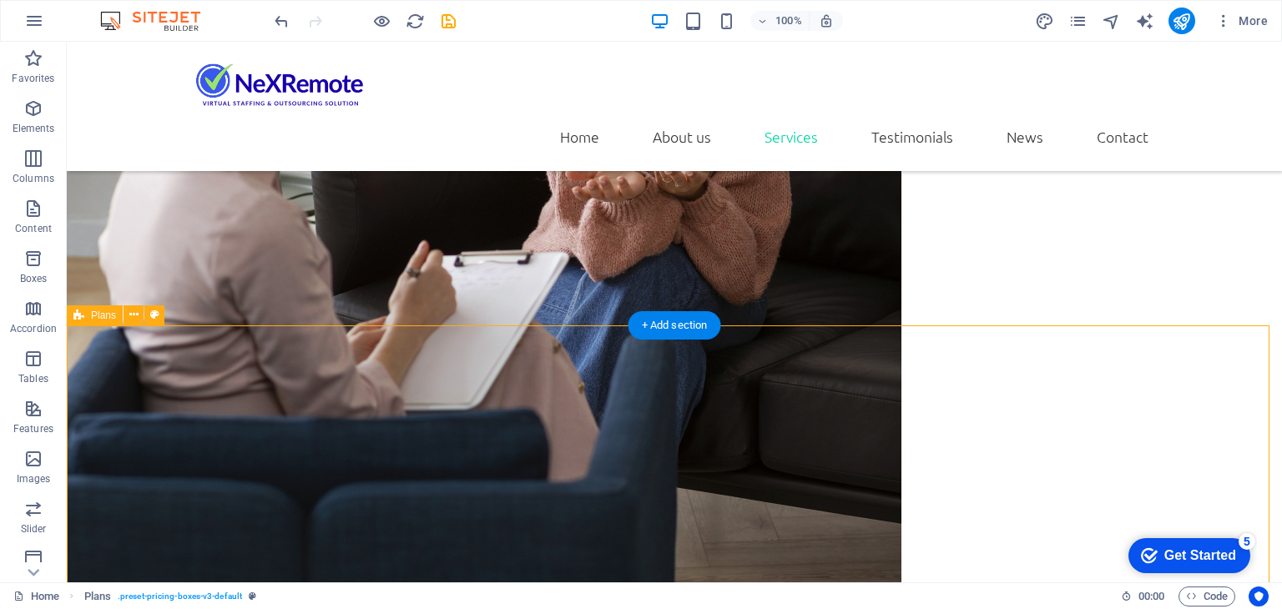
scroll to position [2112, 0]
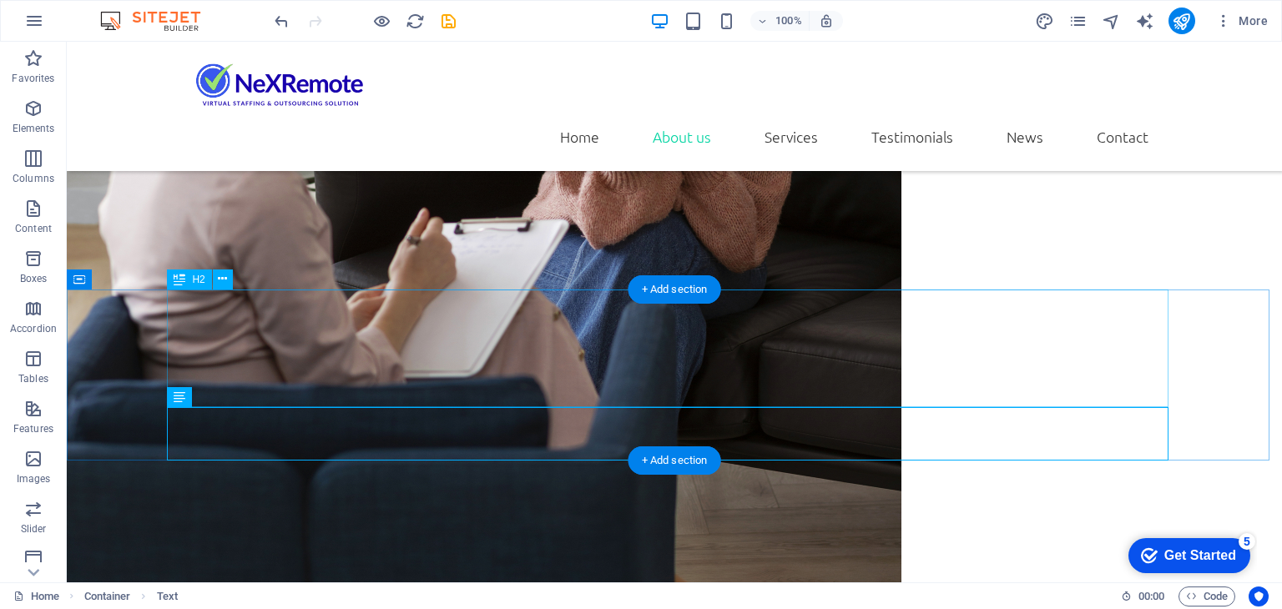
scroll to position [1940, 0]
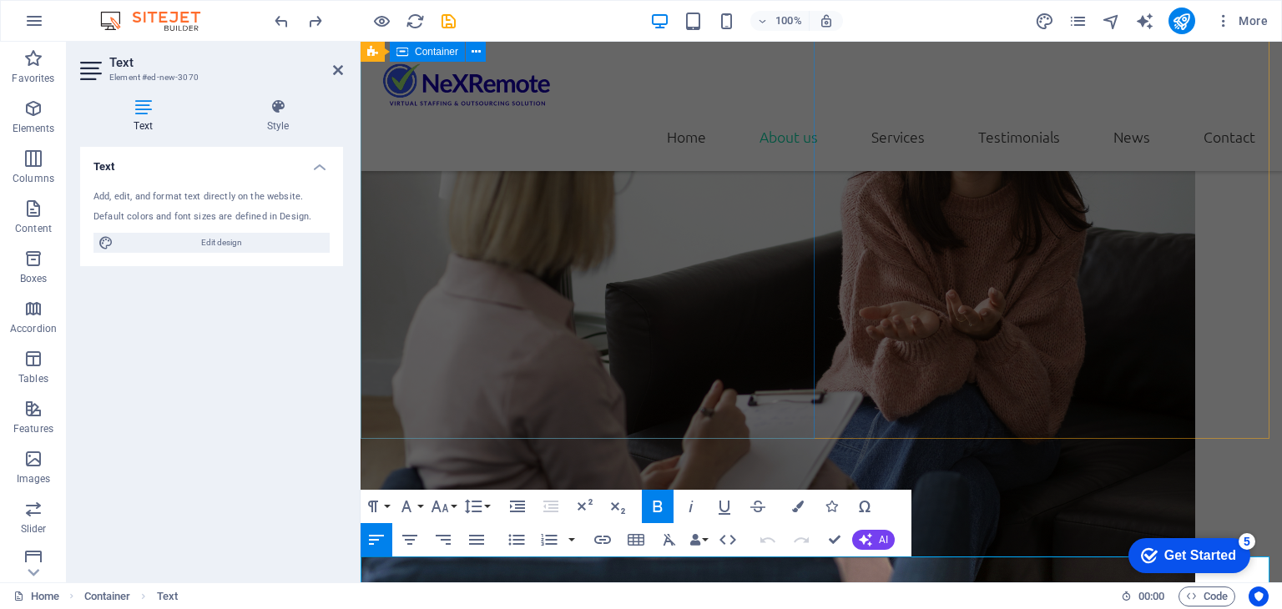
scroll to position [1962, 0]
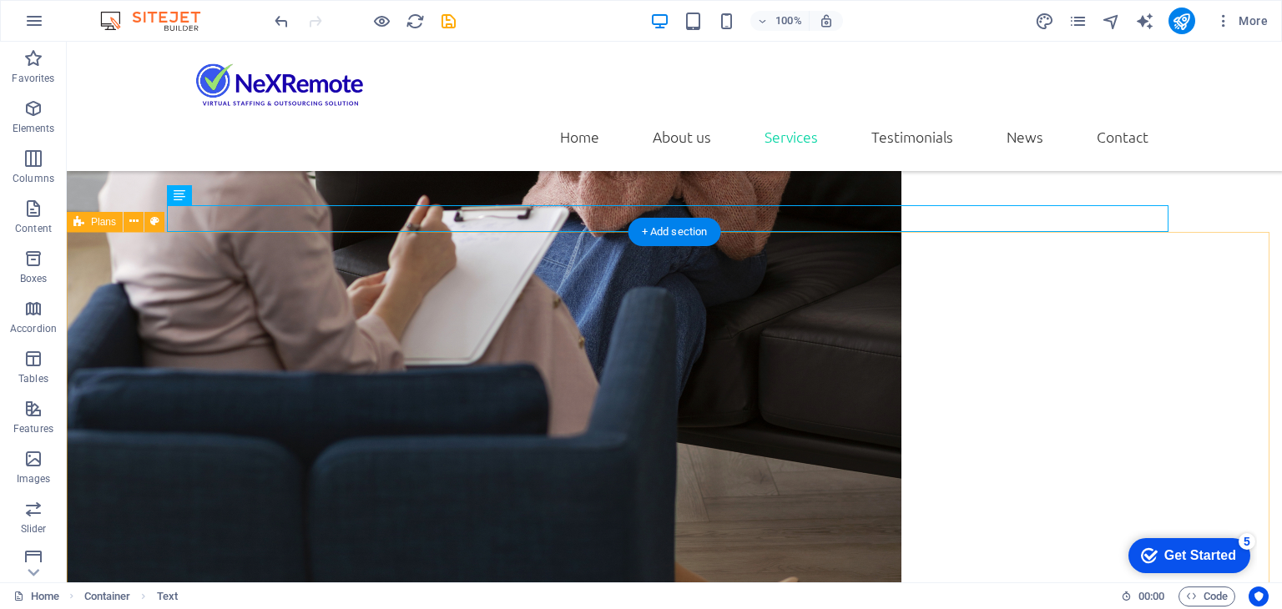
scroll to position [2208, 0]
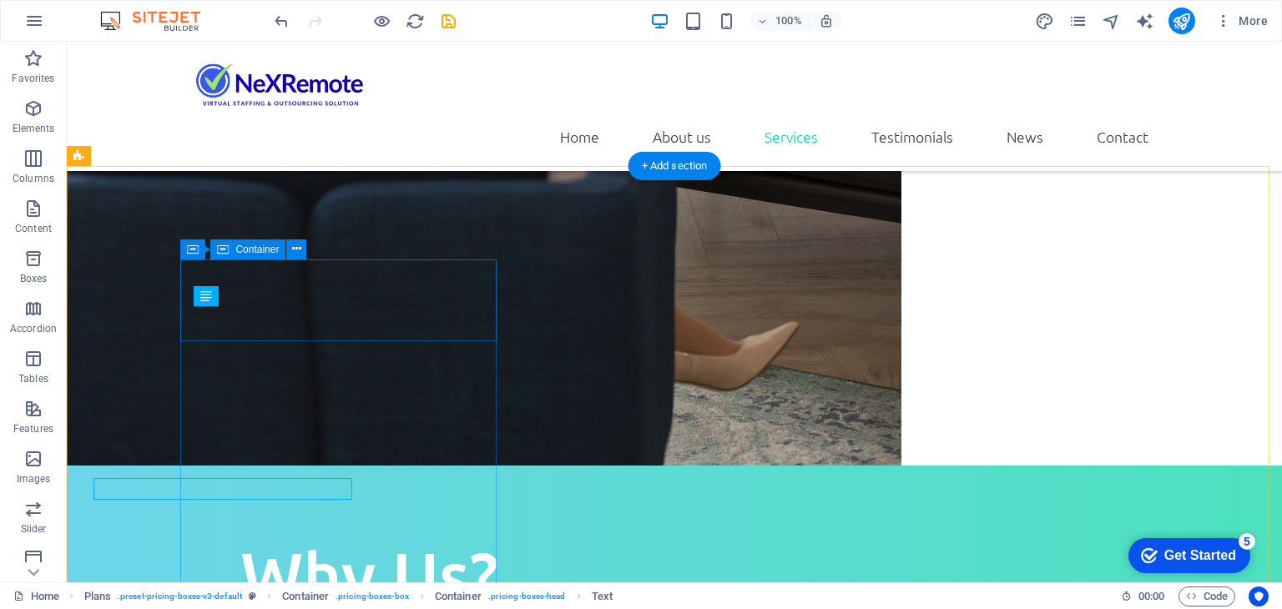
scroll to position [2208, 0]
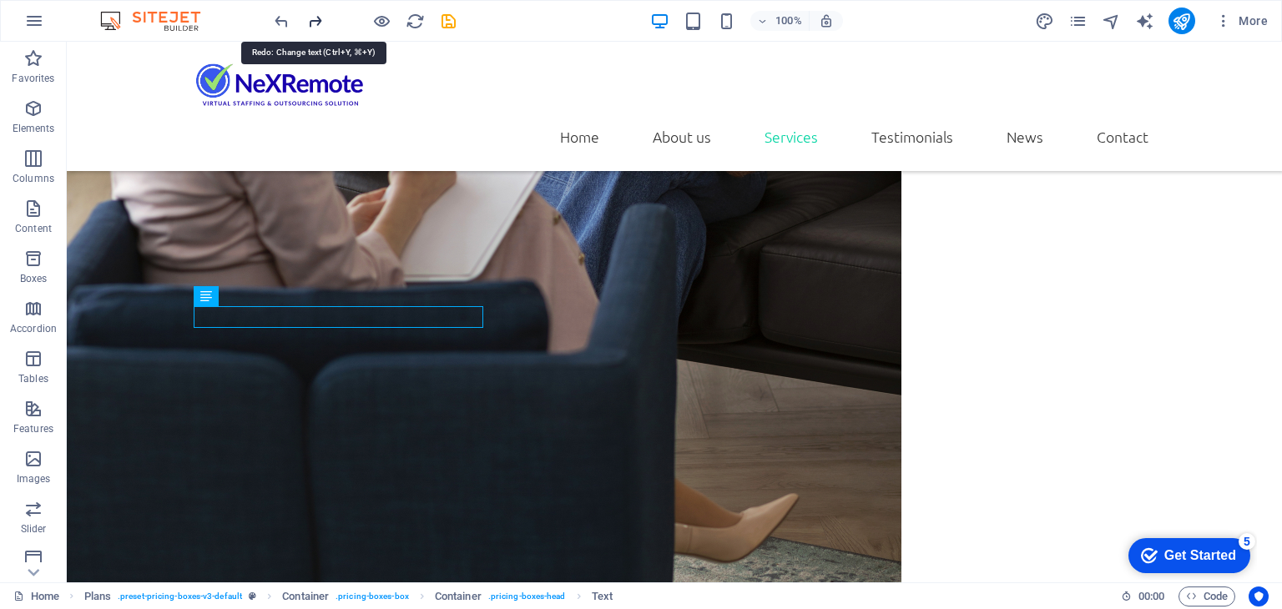
click at [313, 23] on icon "redo" at bounding box center [314, 21] width 19 height 19
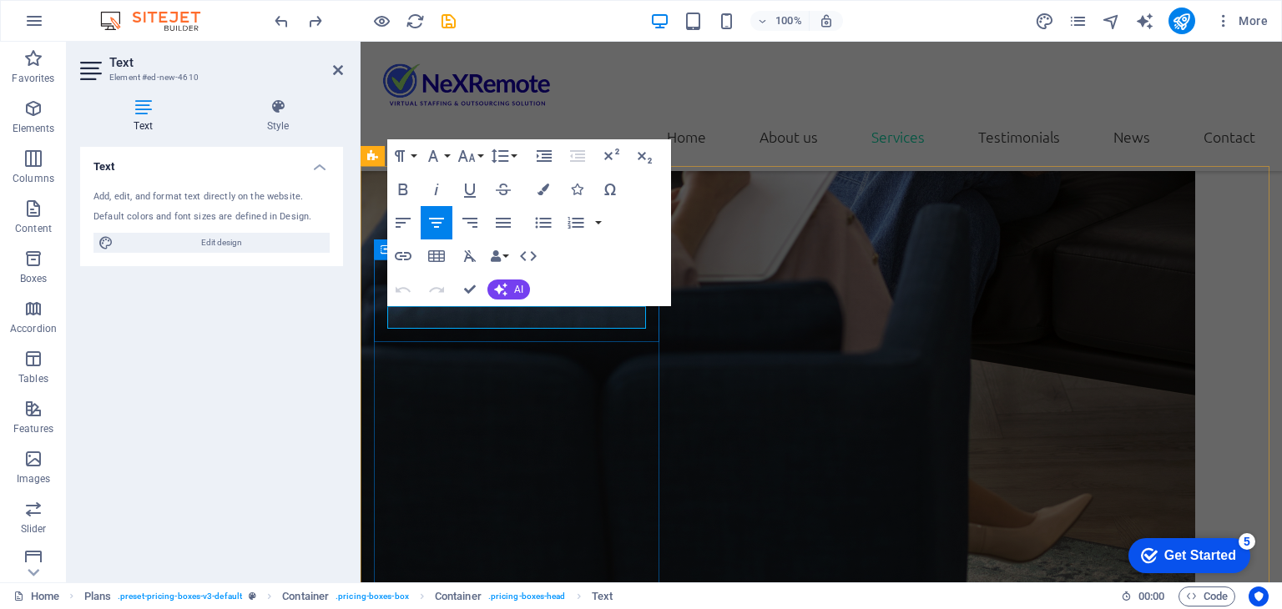
scroll to position [2379, 0]
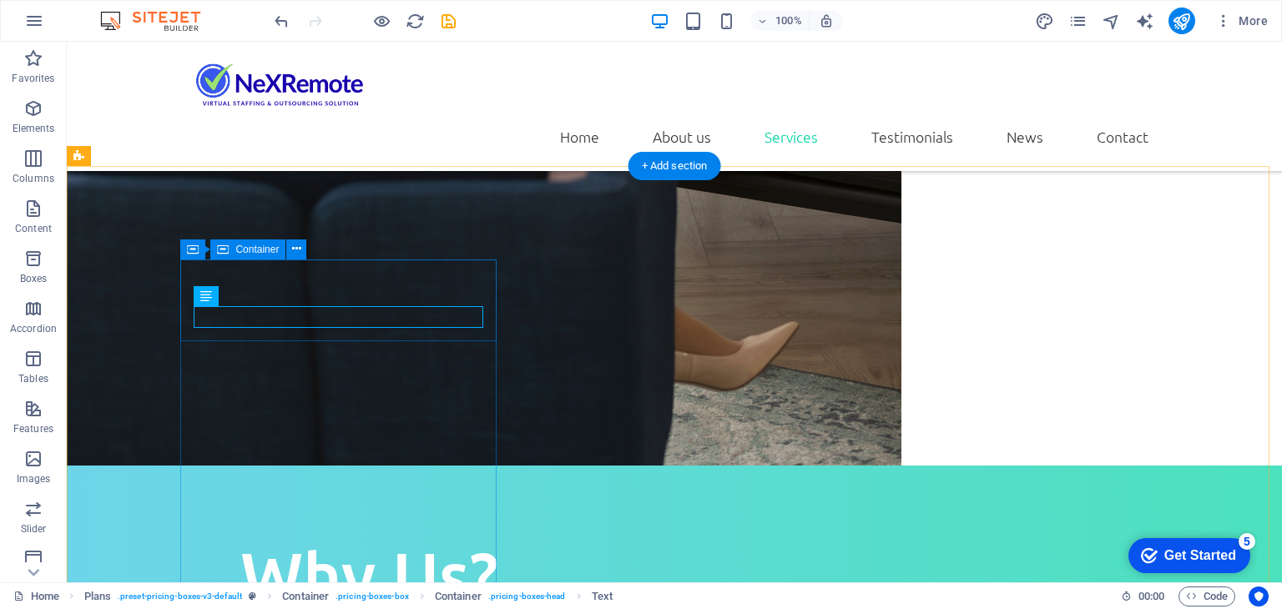
scroll to position [2208, 0]
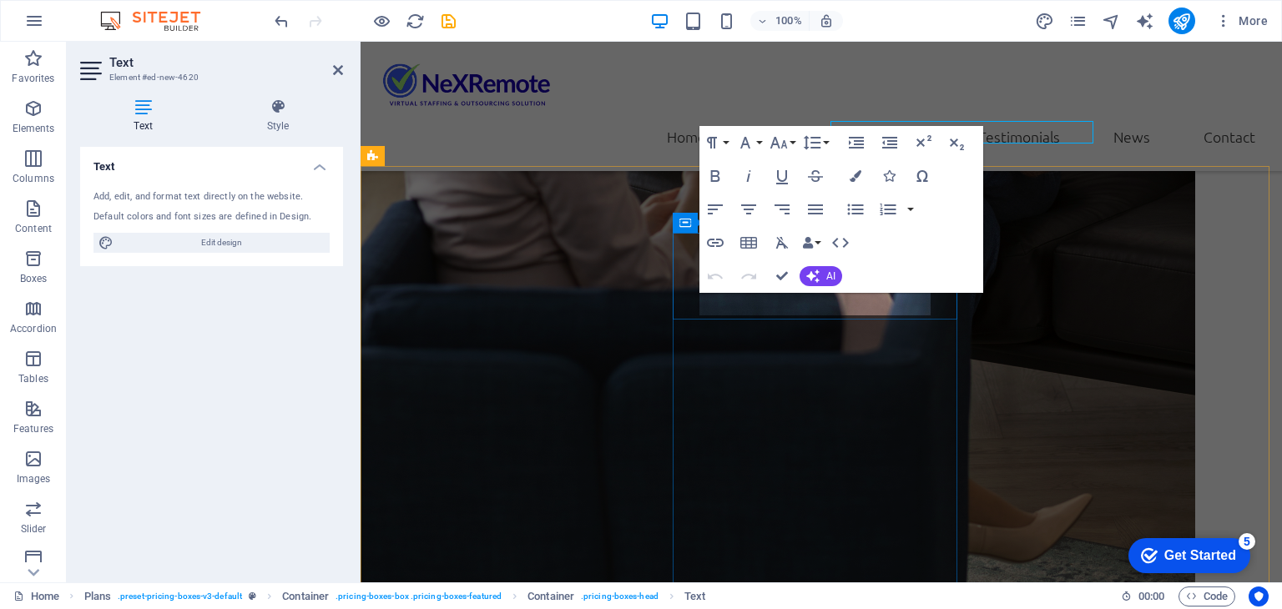
scroll to position [2379, 0]
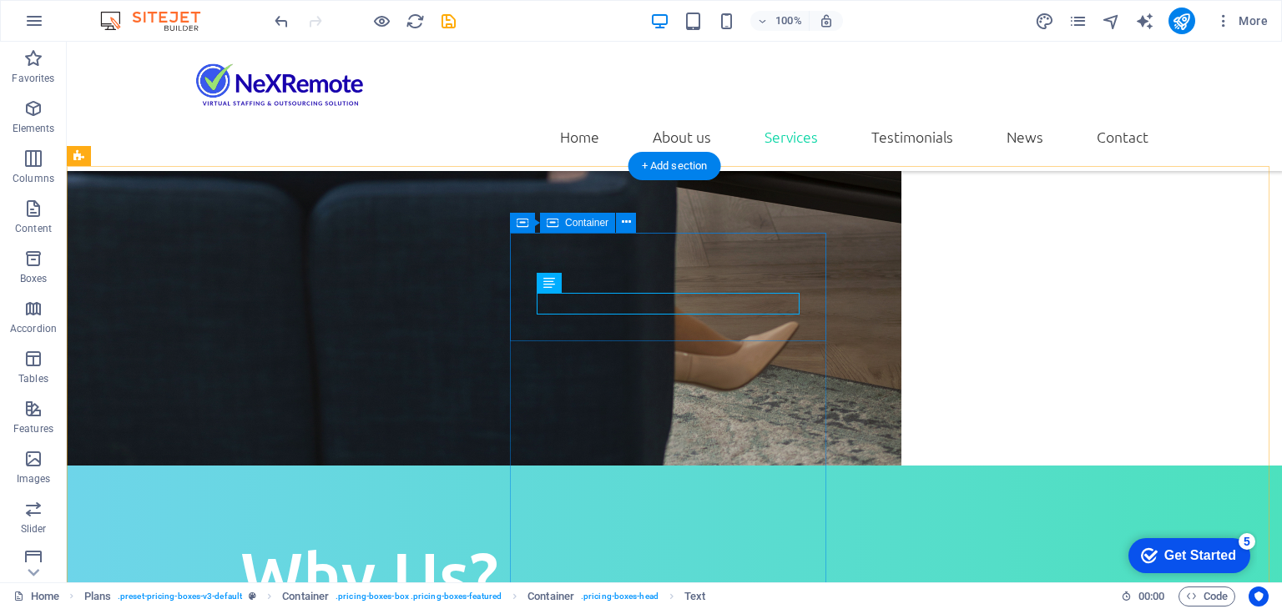
scroll to position [2208, 0]
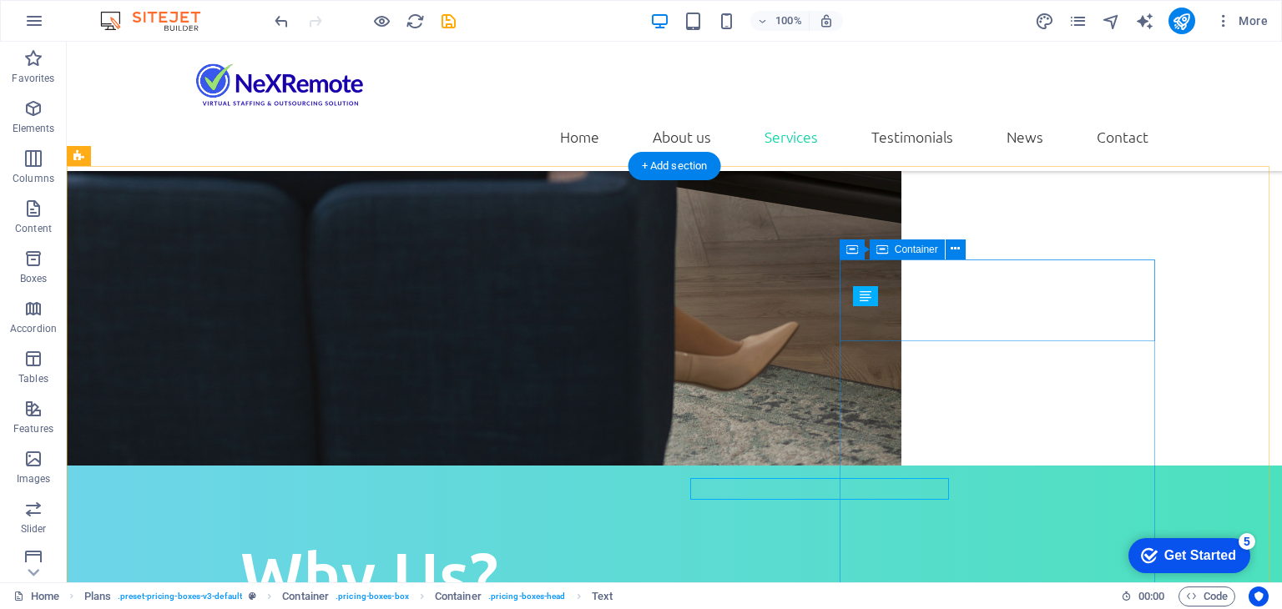
scroll to position [2208, 0]
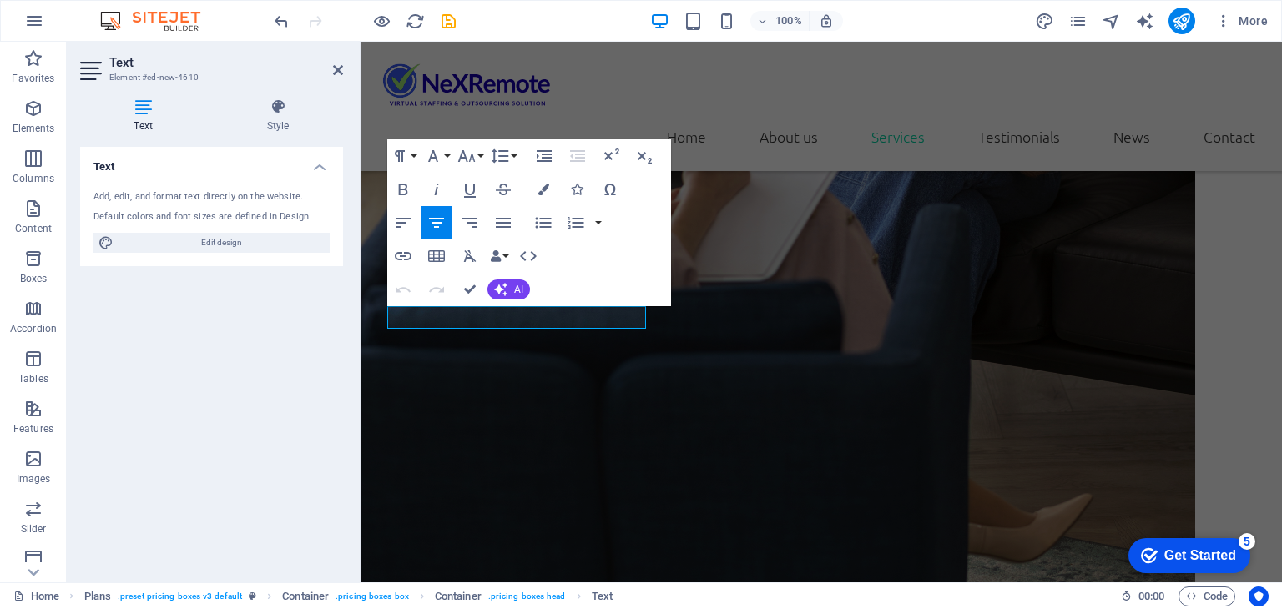
scroll to position [2379, 0]
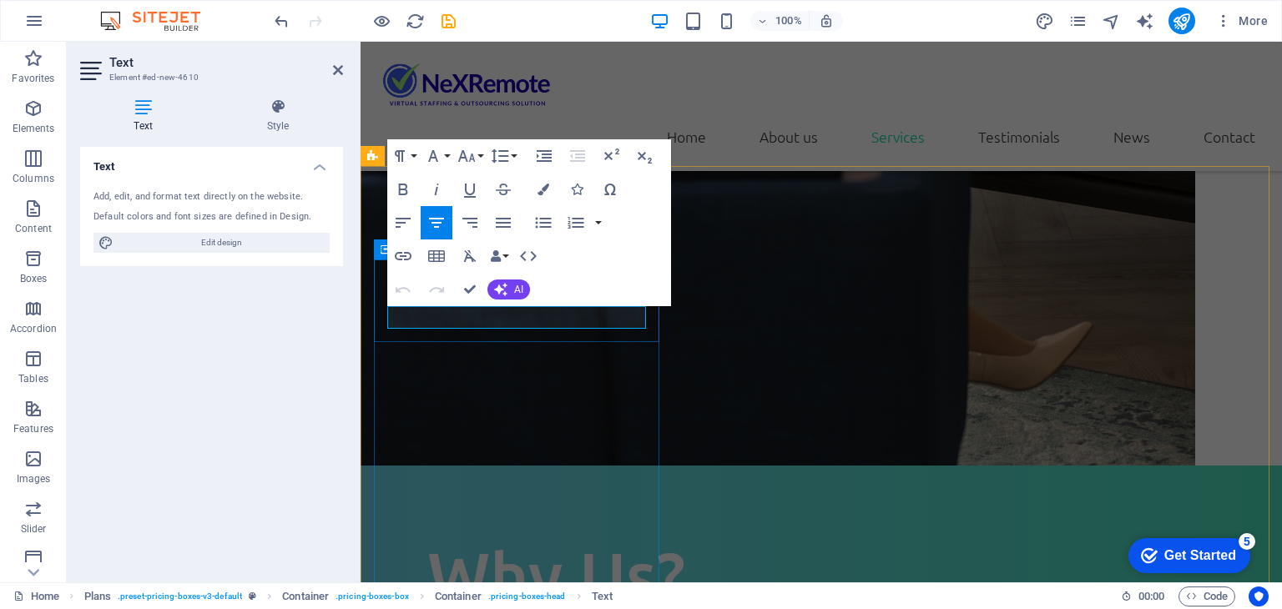
click at [474, 154] on icon "button" at bounding box center [466, 156] width 20 height 20
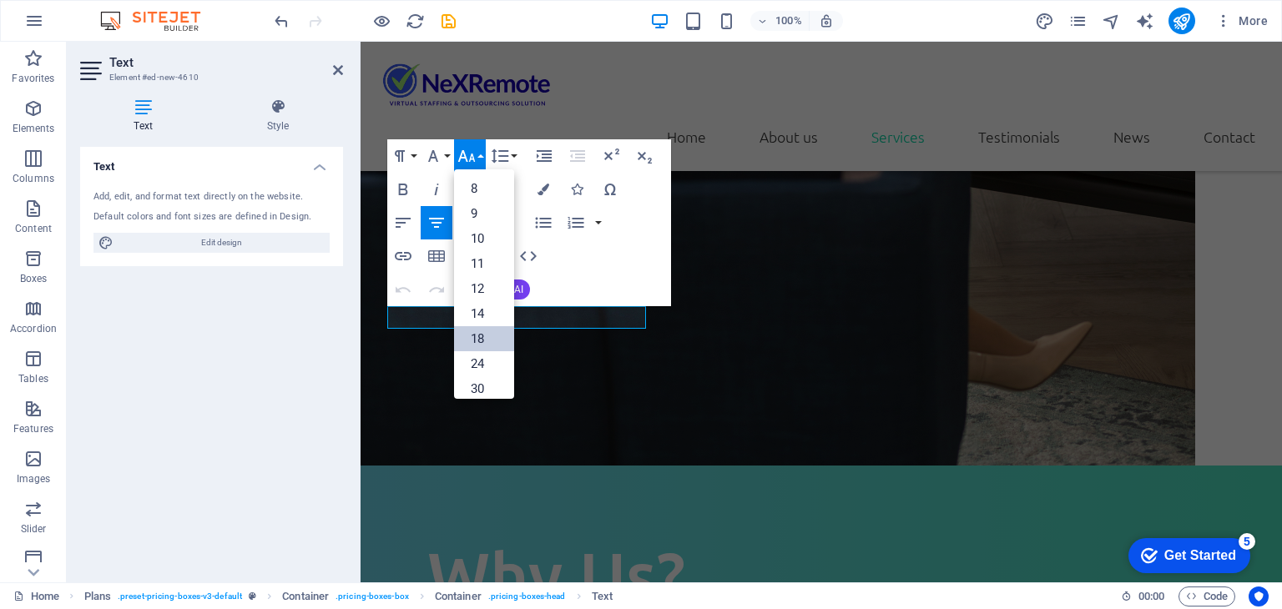
click at [477, 326] on link "18" at bounding box center [484, 338] width 60 height 25
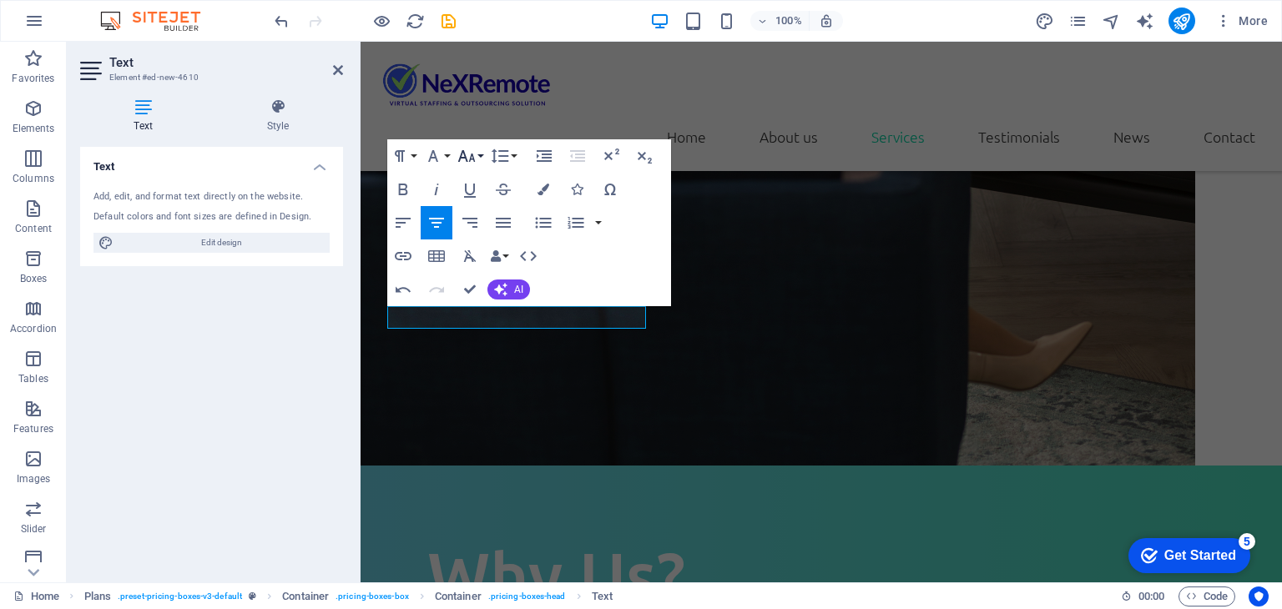
click at [477, 164] on button "Font Size" at bounding box center [470, 155] width 32 height 33
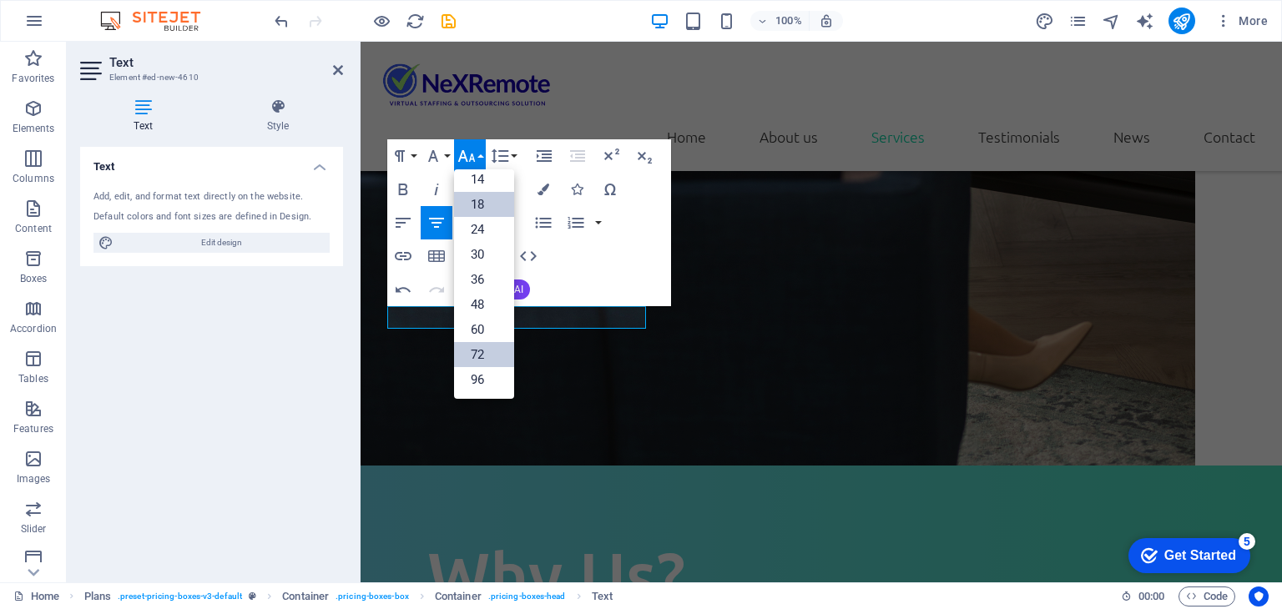
scroll to position [133, 0]
click at [487, 237] on link "24" at bounding box center [484, 230] width 60 height 25
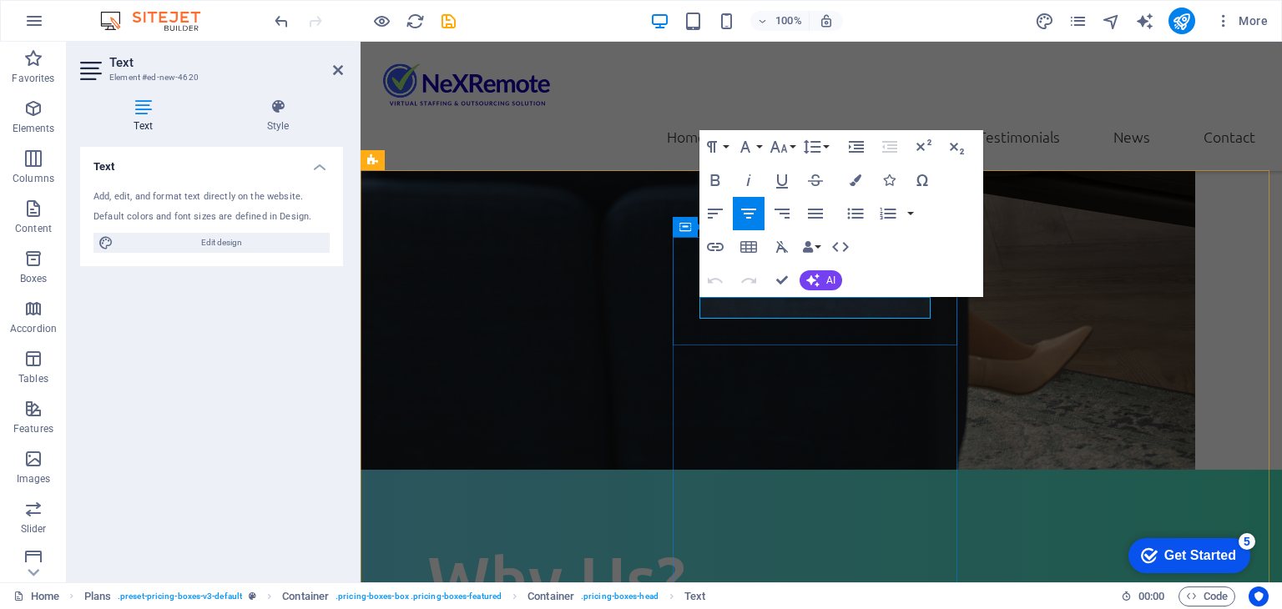
click at [785, 147] on icon "button" at bounding box center [778, 147] width 20 height 20
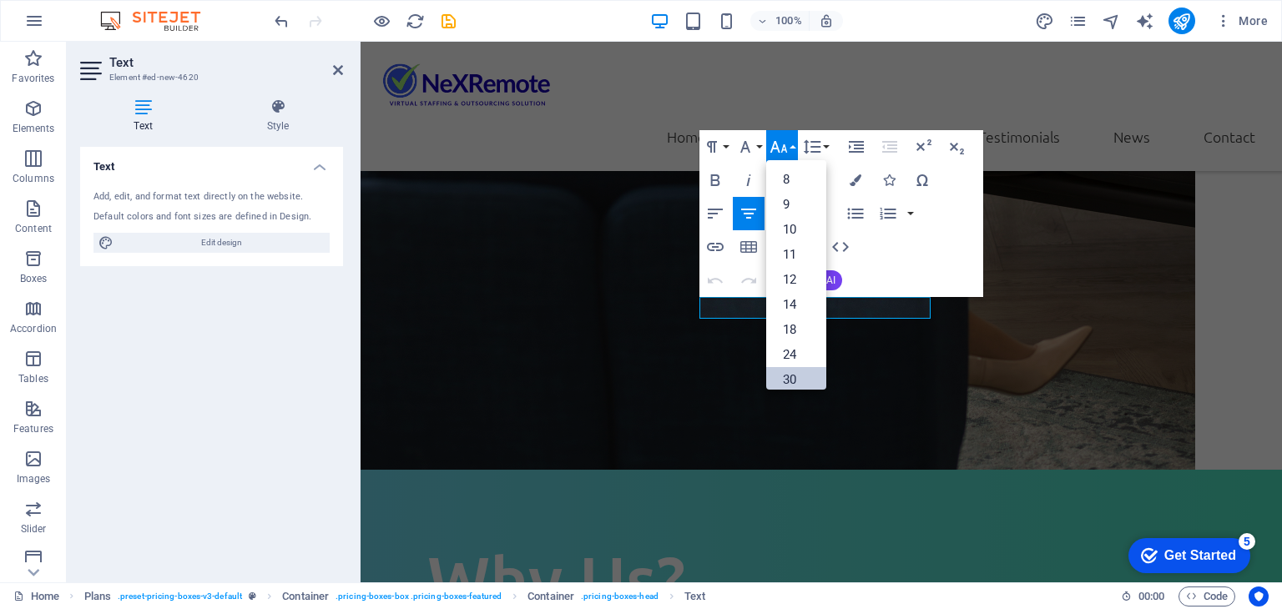
click at [796, 378] on link "30" at bounding box center [796, 379] width 60 height 25
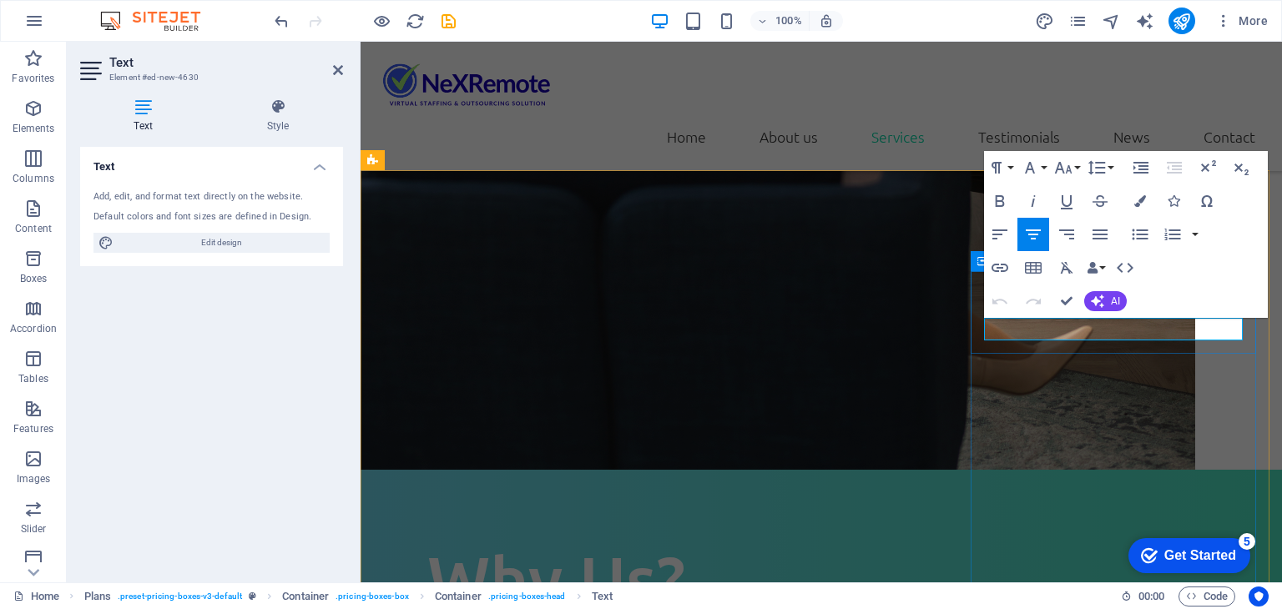
drag, startPoint x: 1126, startPoint y: 326, endPoint x: 1472, endPoint y: 305, distance: 346.0
click at [1069, 169] on icon "button" at bounding box center [1064, 168] width 18 height 12
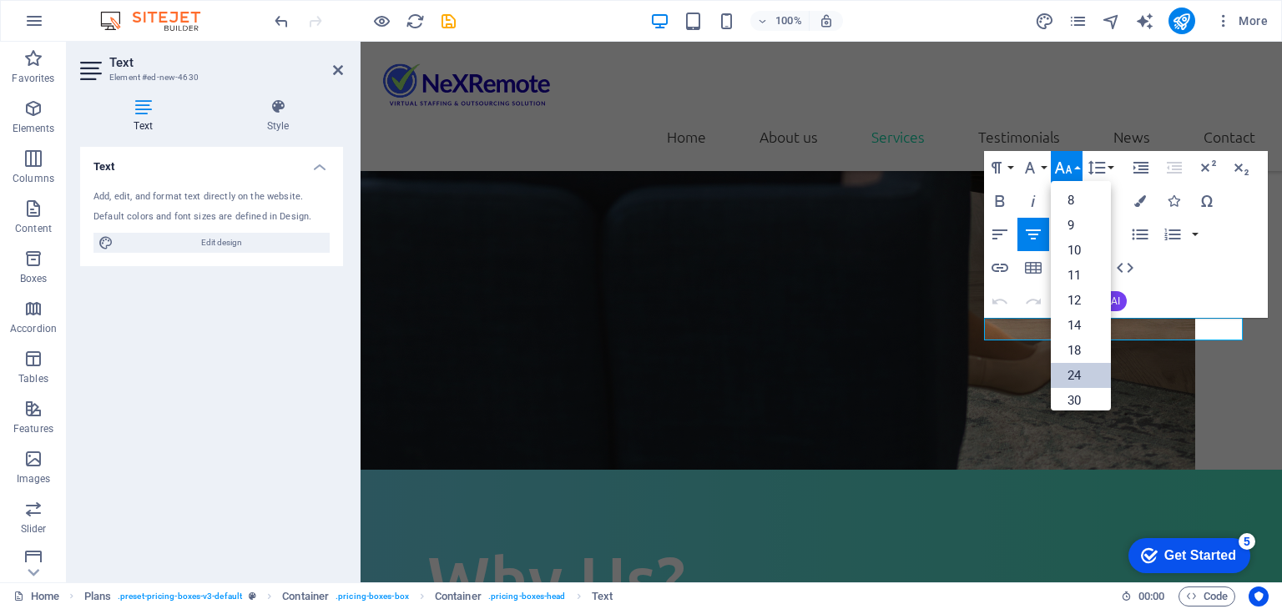
click at [1078, 371] on link "24" at bounding box center [1080, 375] width 60 height 25
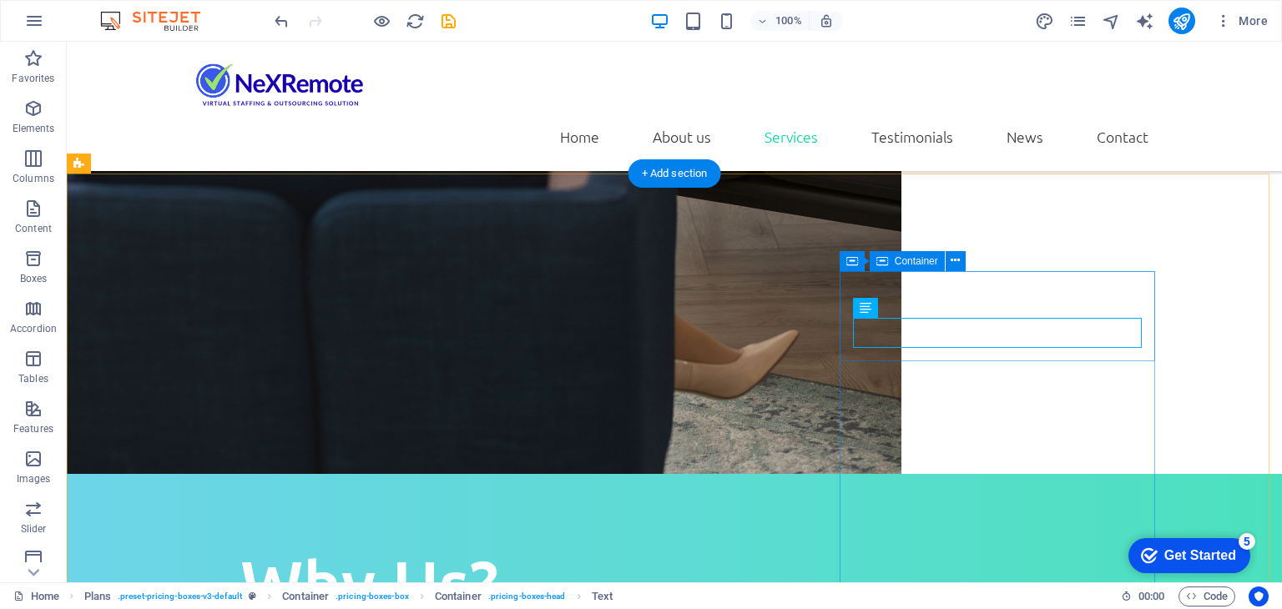
scroll to position [2199, 0]
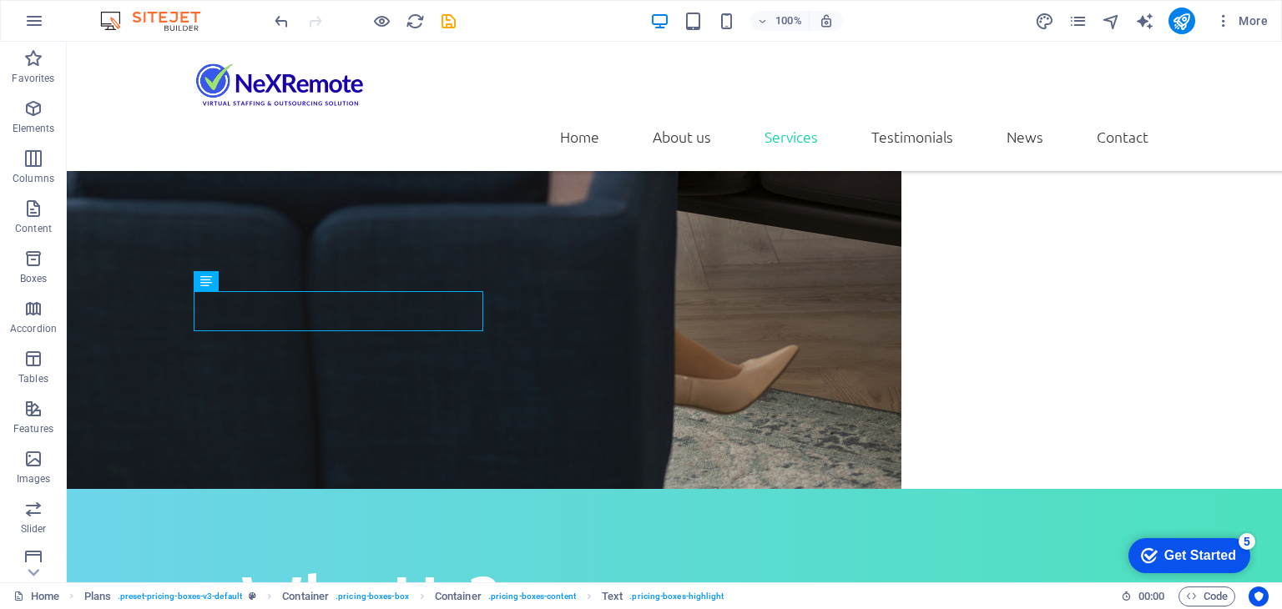
scroll to position [2283, 0]
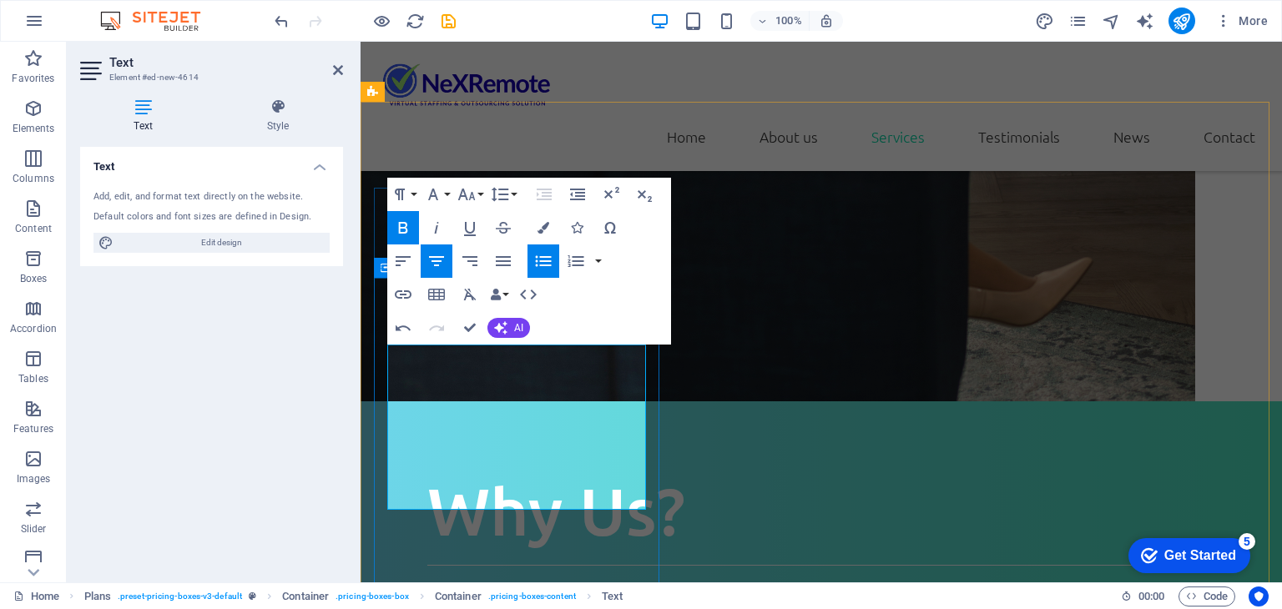
drag, startPoint x: 601, startPoint y: 369, endPoint x: 632, endPoint y: 365, distance: 31.9
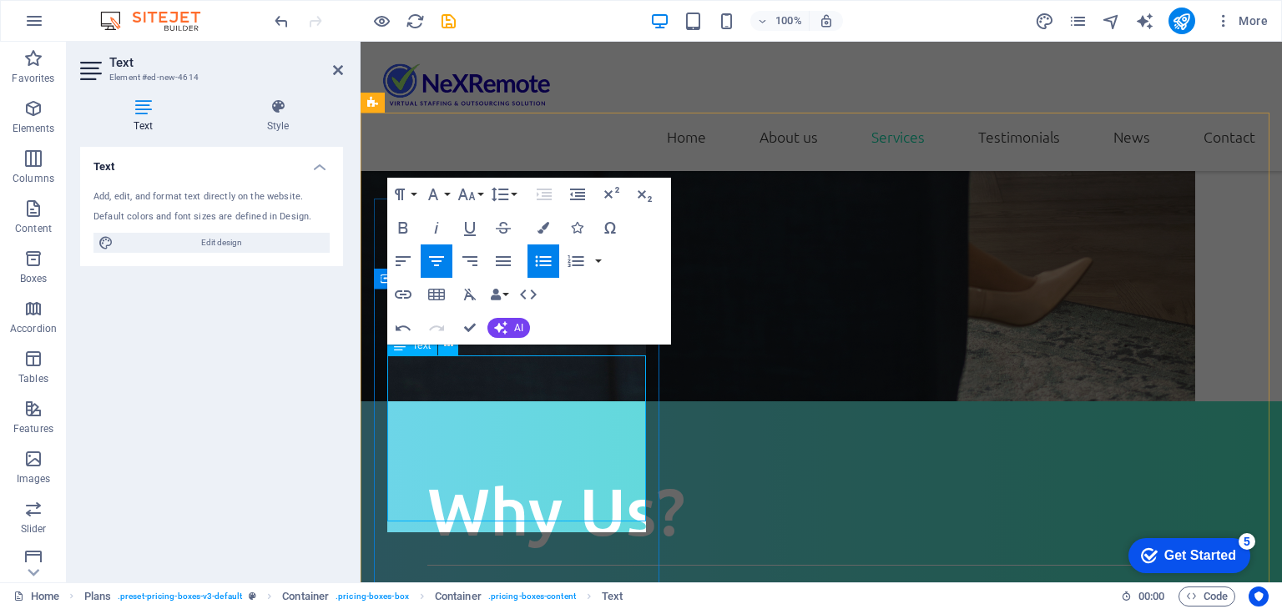
scroll to position [2433, 0]
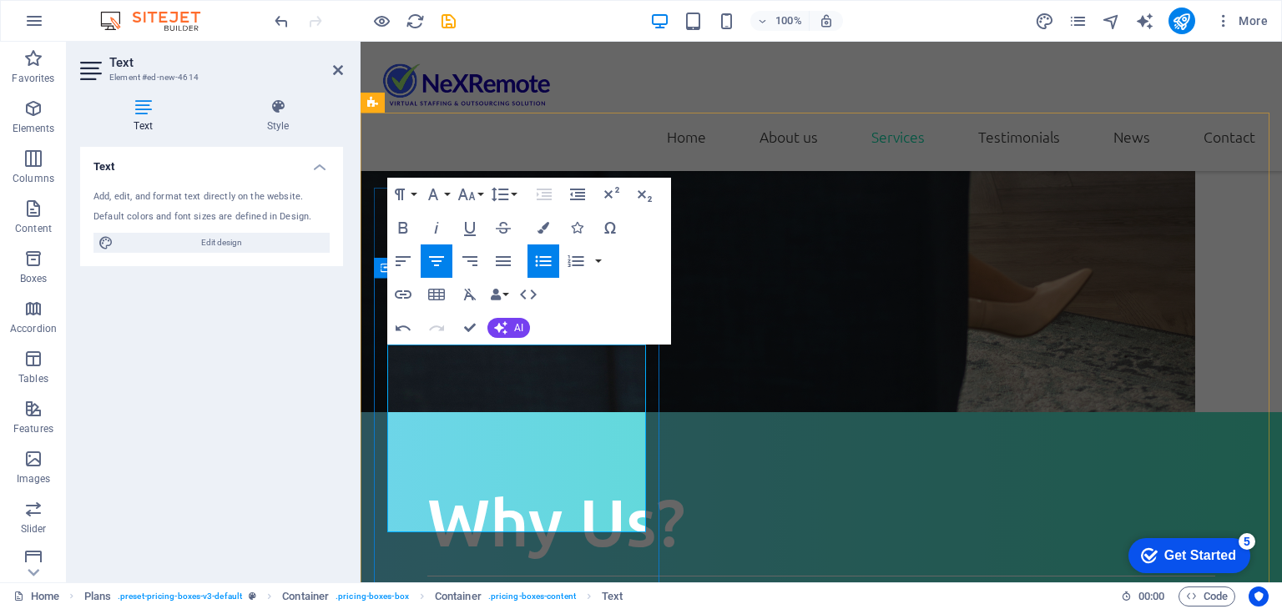
drag, startPoint x: 549, startPoint y: 405, endPoint x: 406, endPoint y: 391, distance: 143.4
click at [468, 194] on icon "button" at bounding box center [466, 194] width 20 height 20
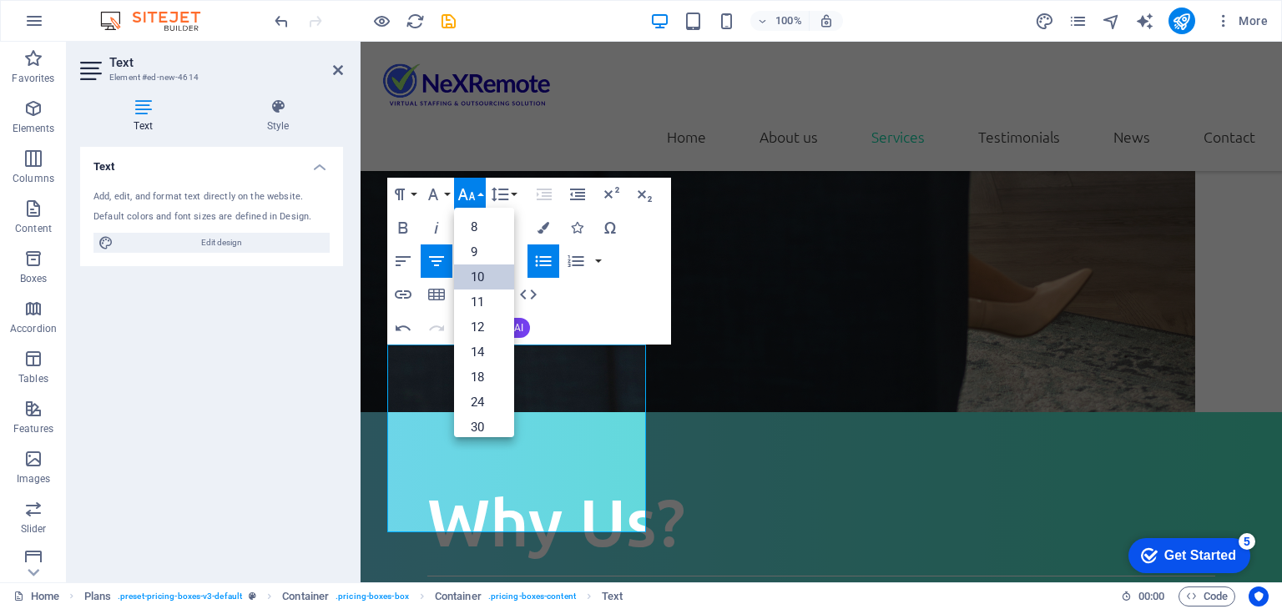
click at [479, 277] on link "10" at bounding box center [484, 276] width 60 height 25
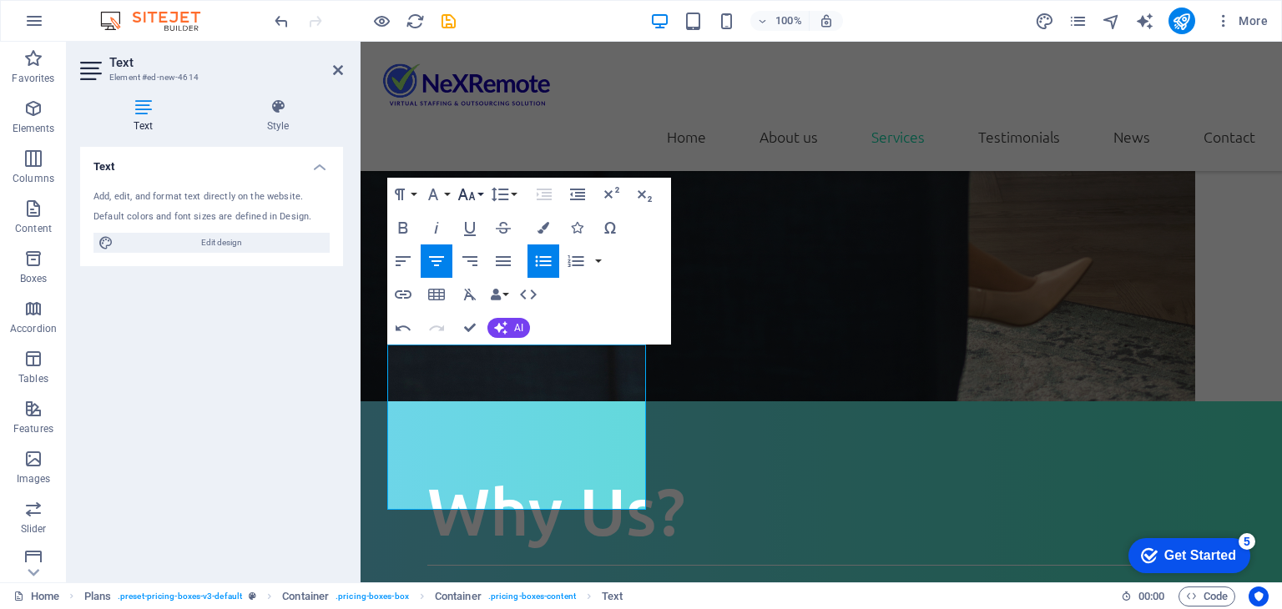
click at [464, 197] on icon "button" at bounding box center [466, 194] width 20 height 20
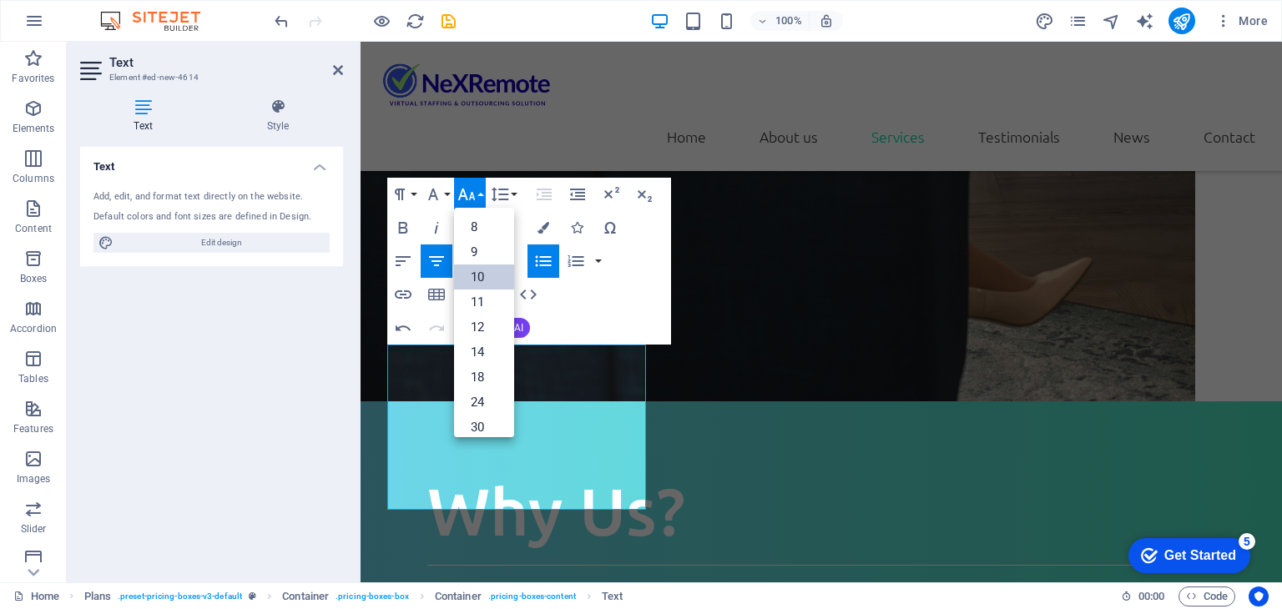
scroll to position [69, 0]
click at [483, 282] on link "14" at bounding box center [484, 282] width 60 height 25
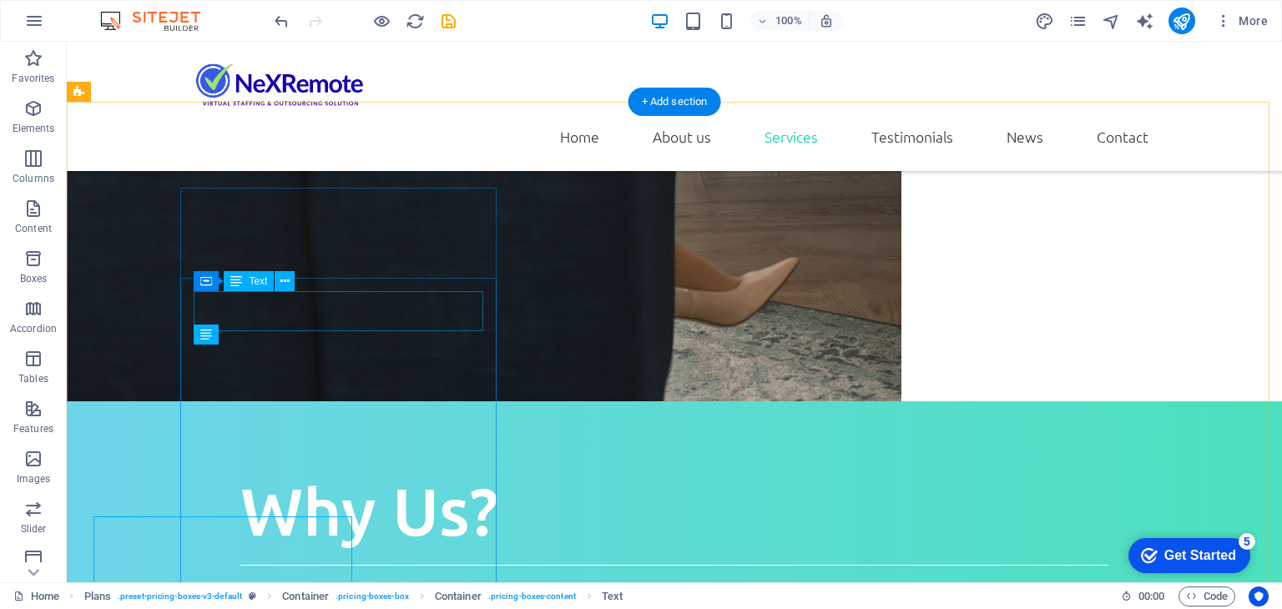
scroll to position [2272, 0]
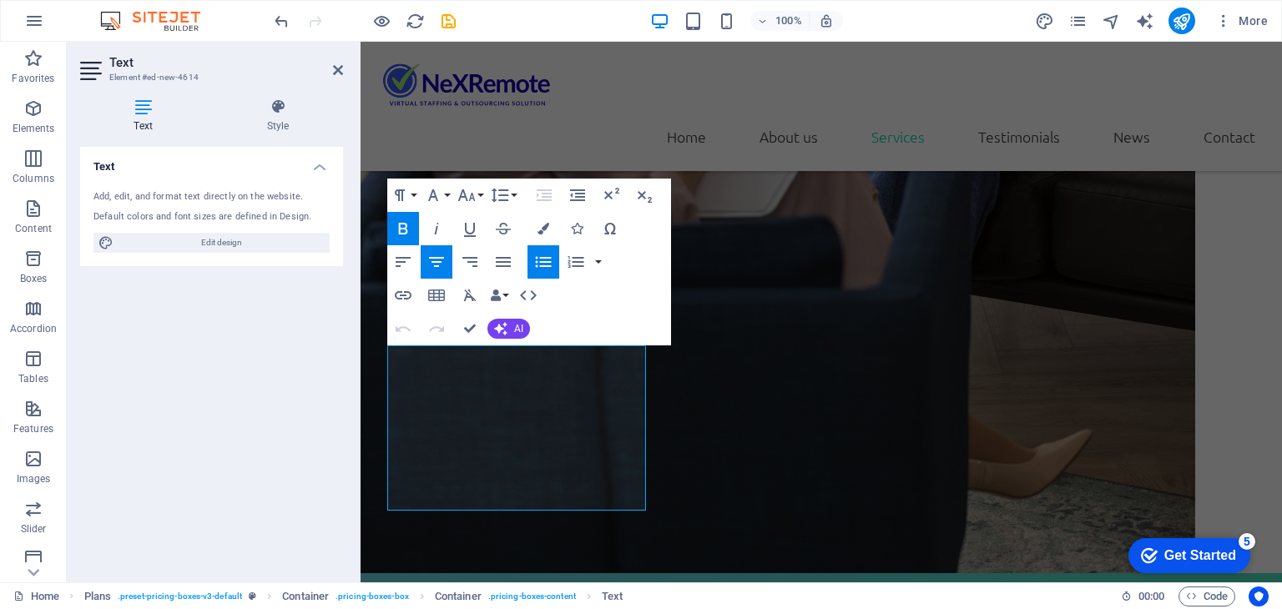
scroll to position [2443, 0]
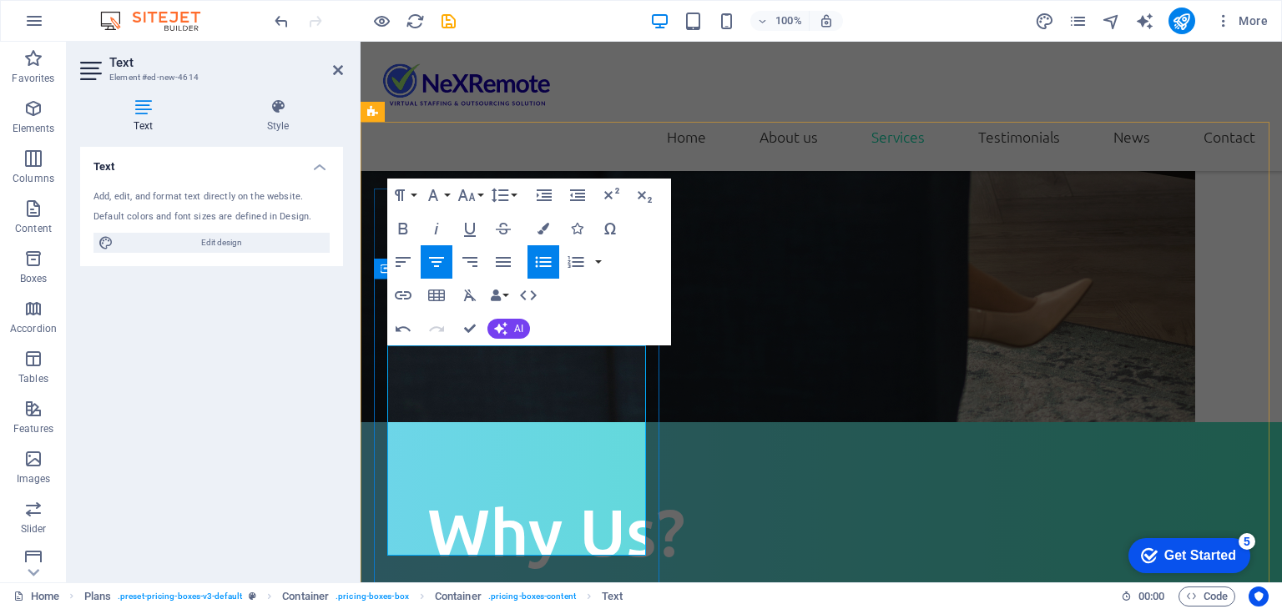
drag, startPoint x: 587, startPoint y: 470, endPoint x: 402, endPoint y: 445, distance: 186.9
click at [469, 198] on icon "button" at bounding box center [466, 195] width 20 height 20
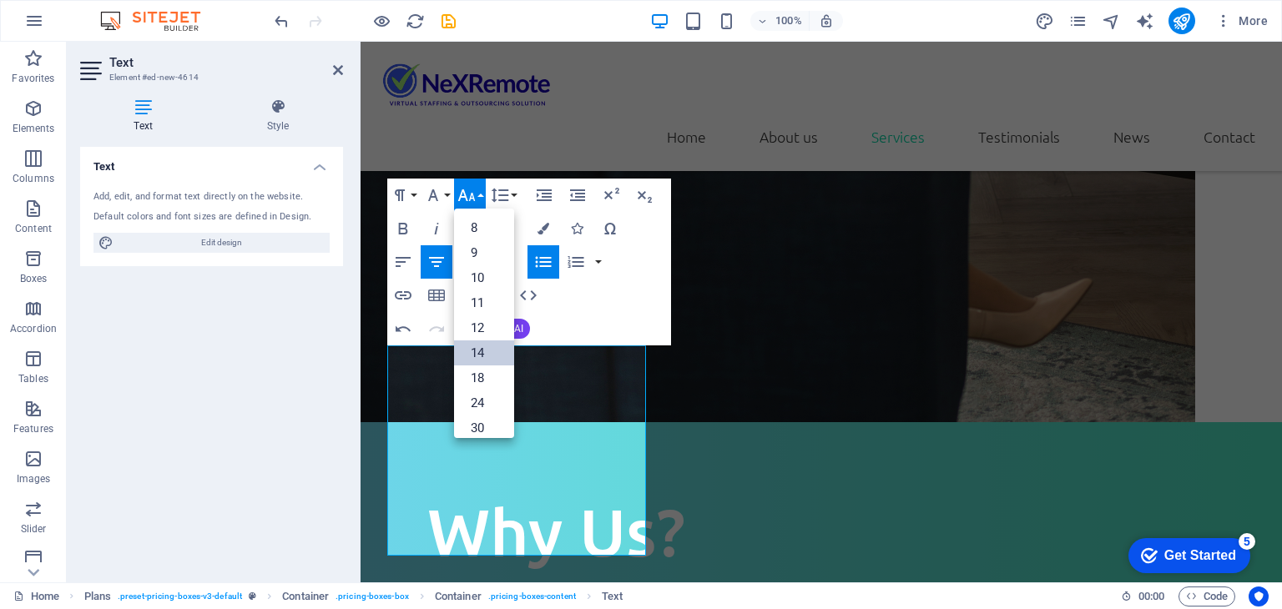
click at [486, 356] on link "14" at bounding box center [484, 352] width 60 height 25
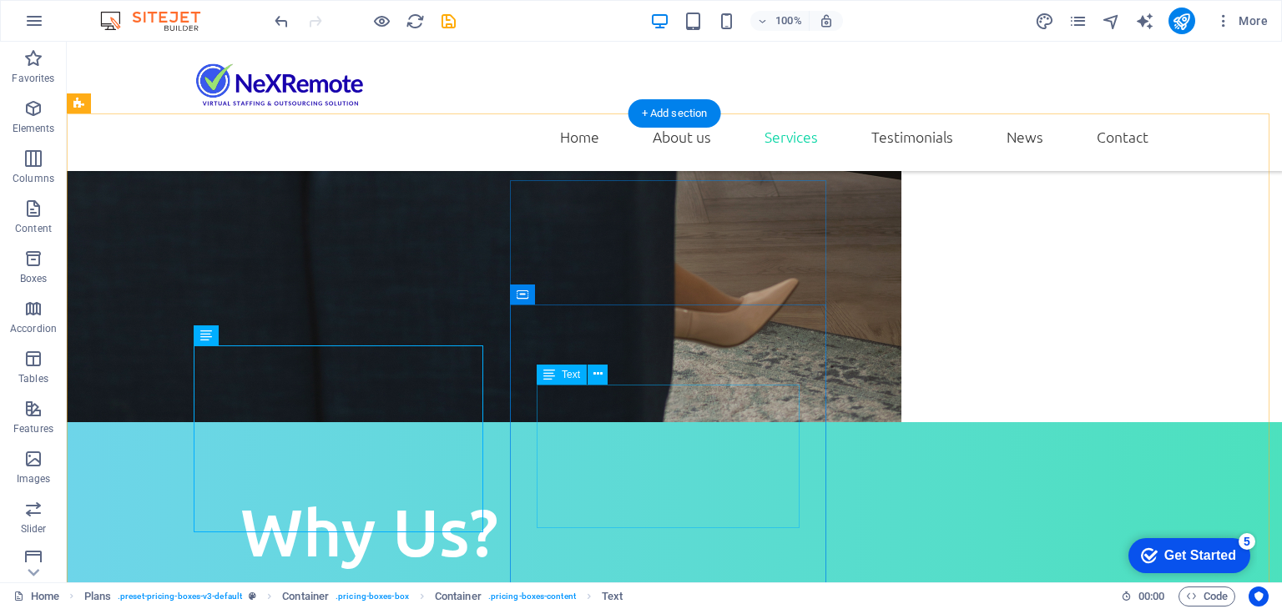
scroll to position [2260, 0]
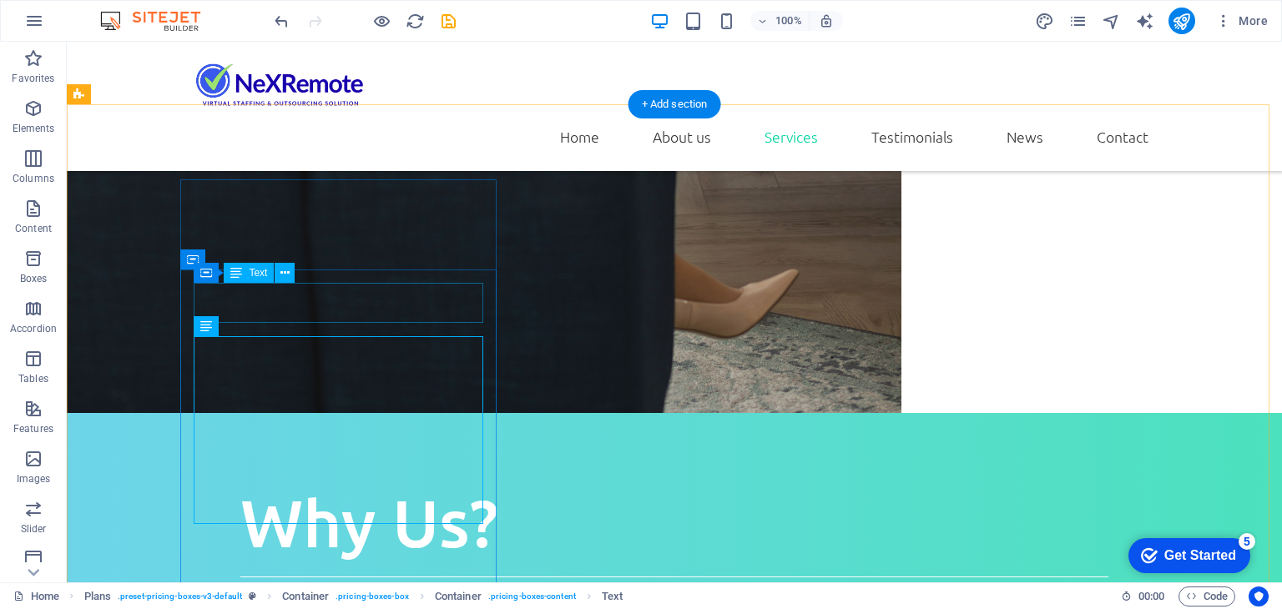
scroll to position [2269, 0]
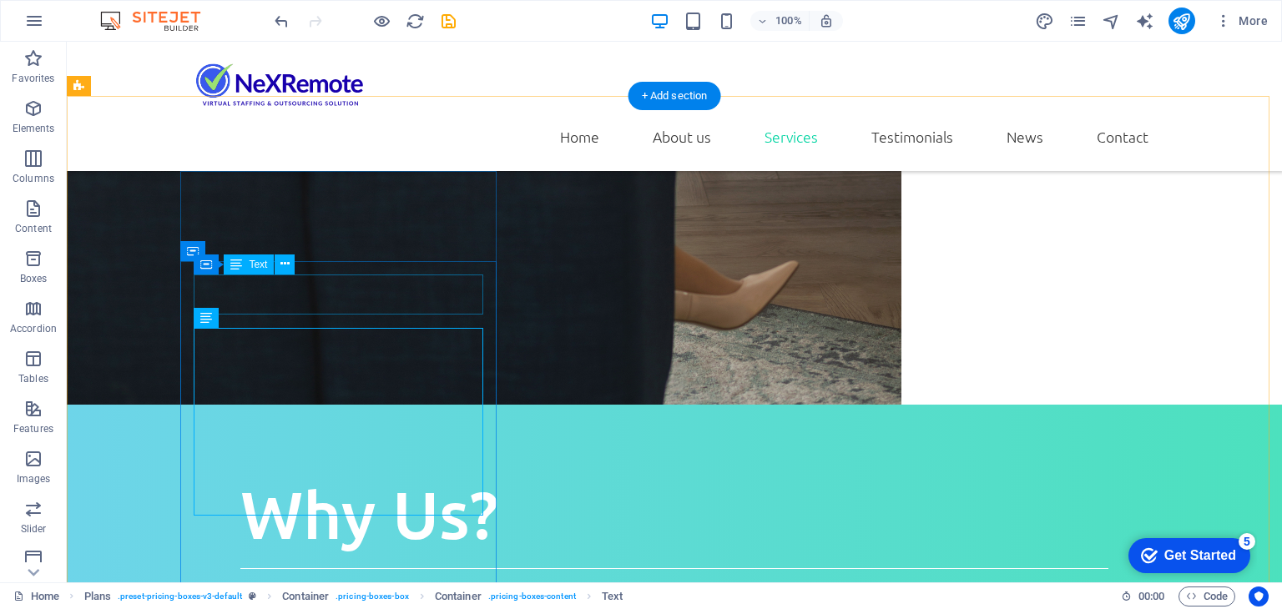
scroll to position [2278, 0]
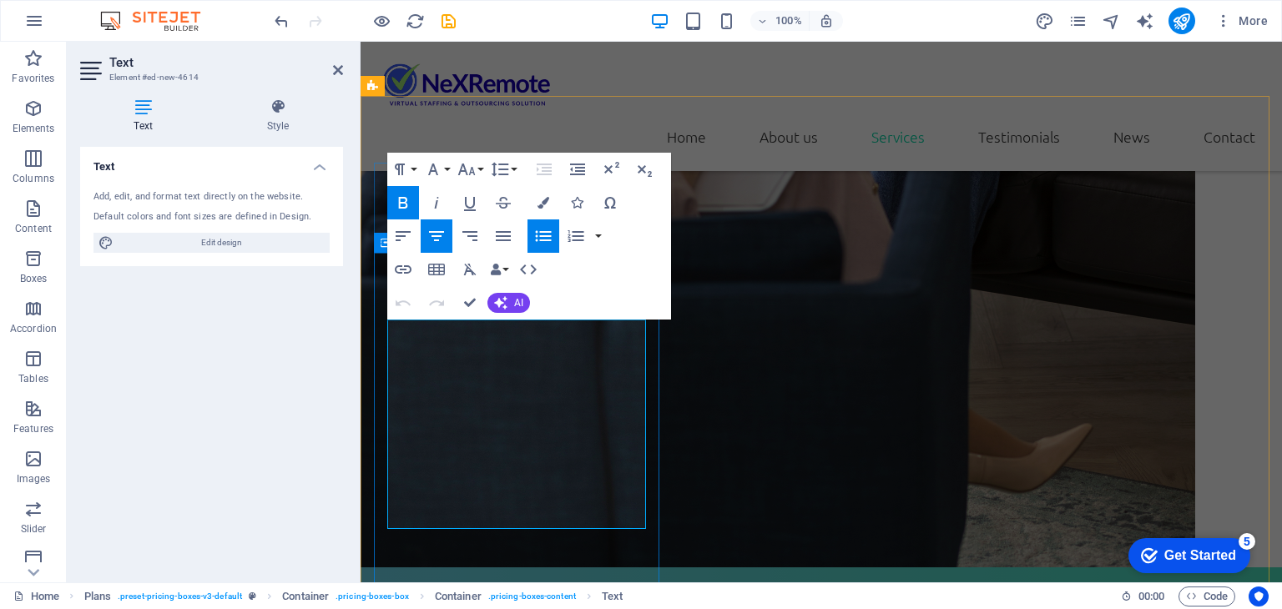
scroll to position [2450, 0]
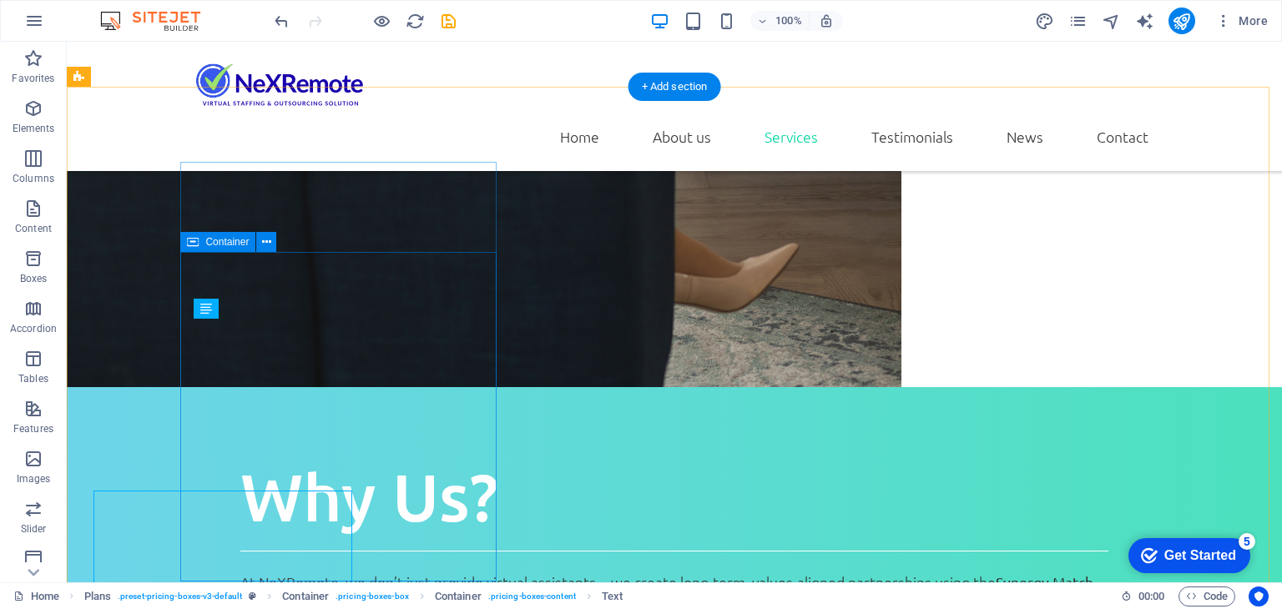
scroll to position [2286, 0]
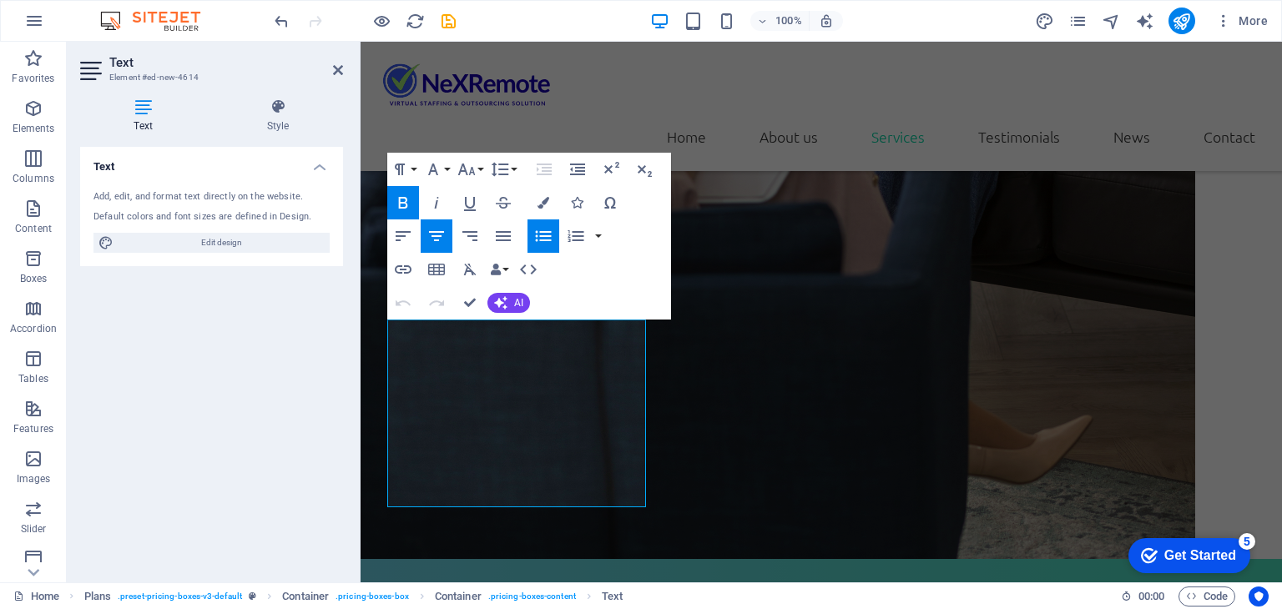
scroll to position [2458, 0]
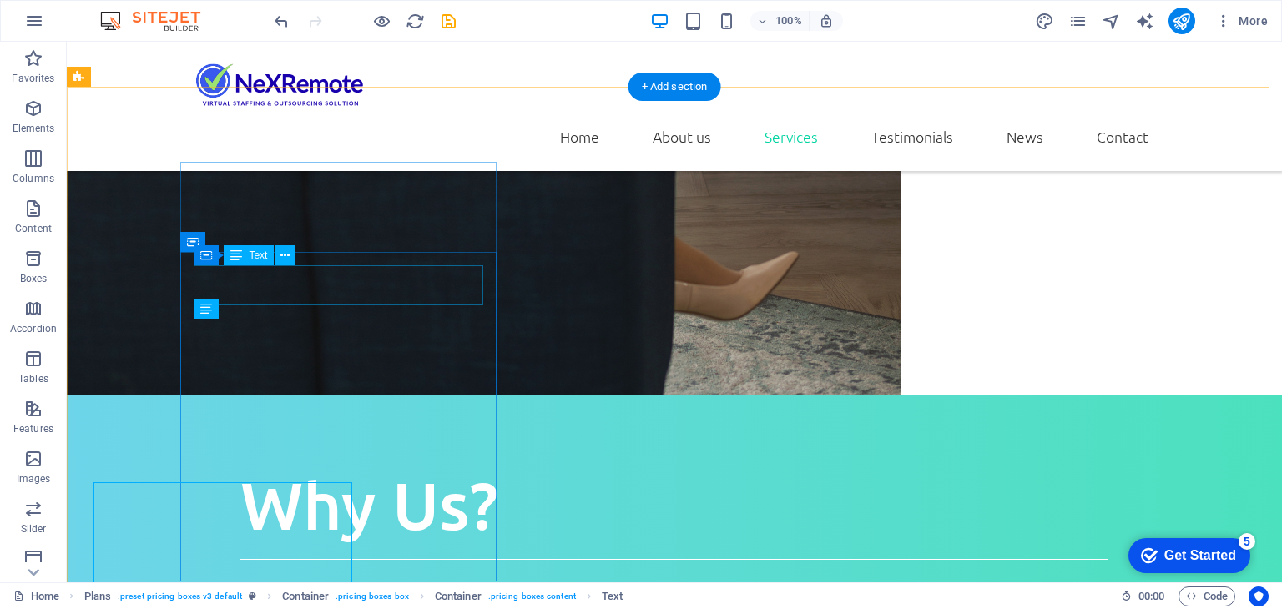
scroll to position [2286, 0]
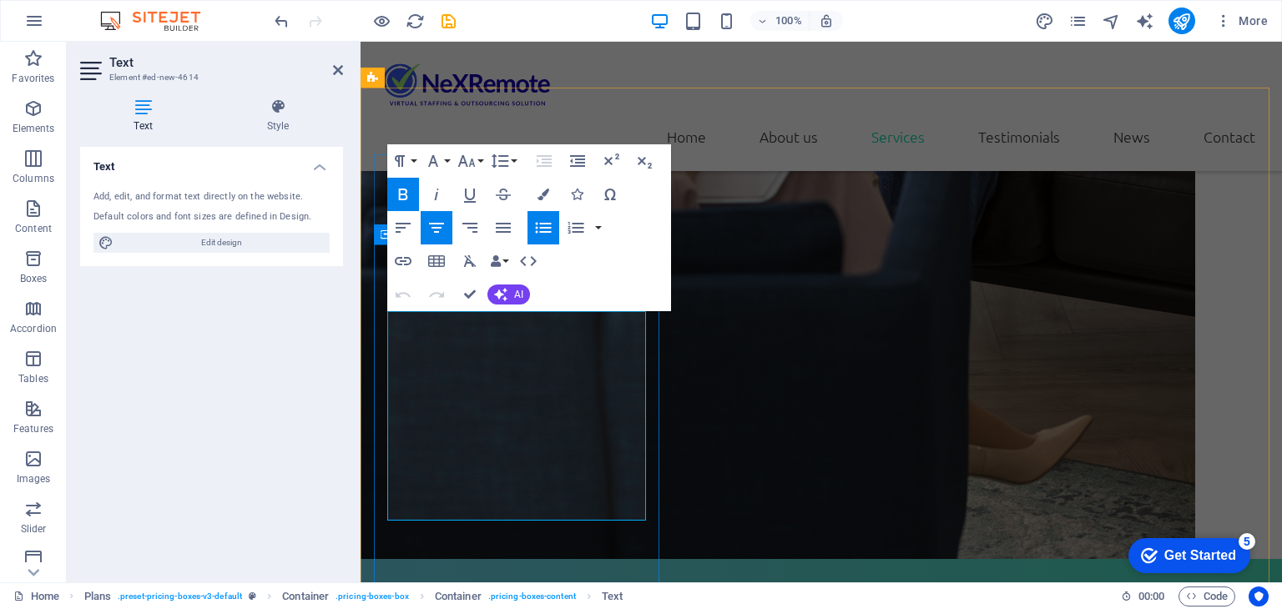
scroll to position [2458, 0]
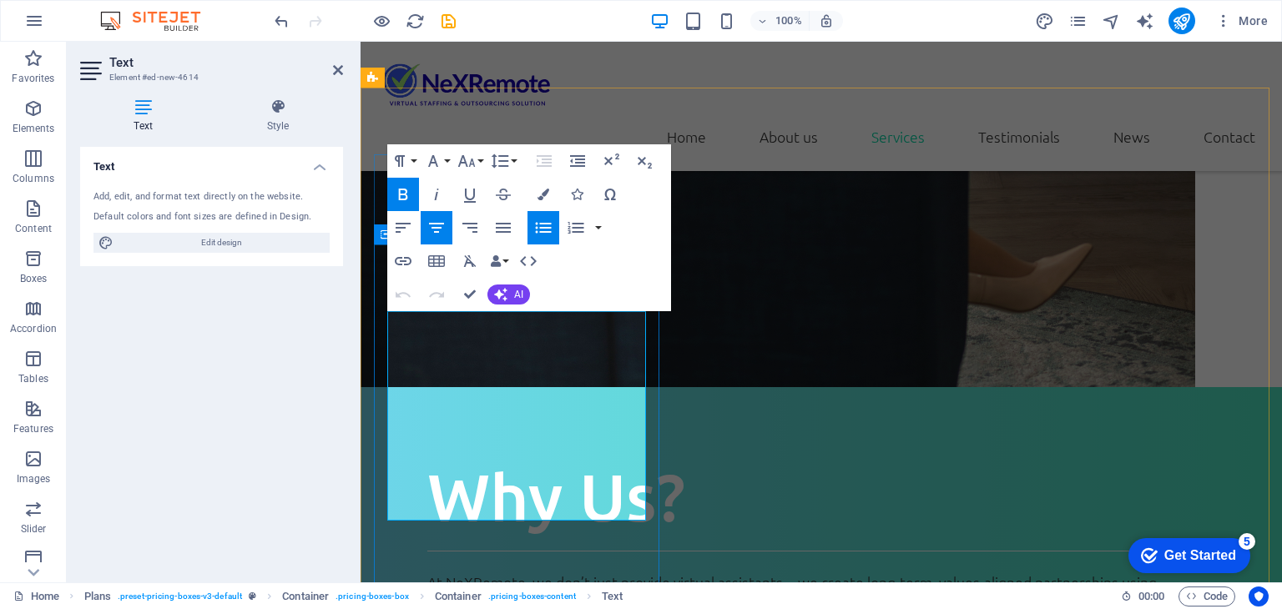
drag, startPoint x: 484, startPoint y: 350, endPoint x: 627, endPoint y: 353, distance: 143.5
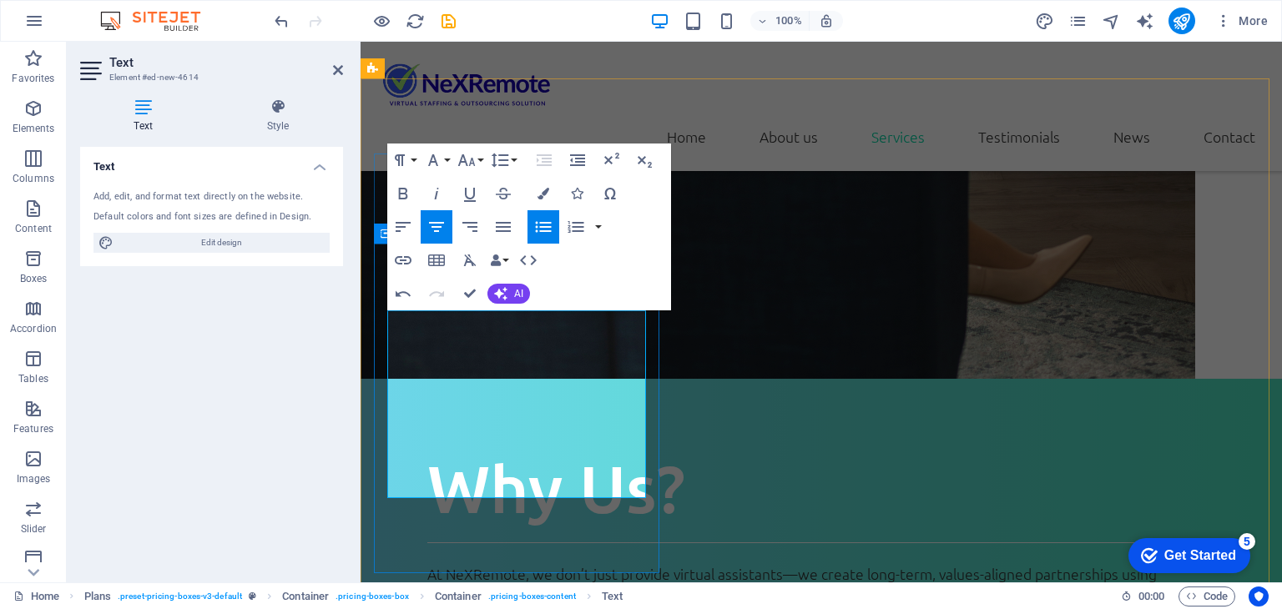
drag, startPoint x: 592, startPoint y: 365, endPoint x: 627, endPoint y: 384, distance: 40.7
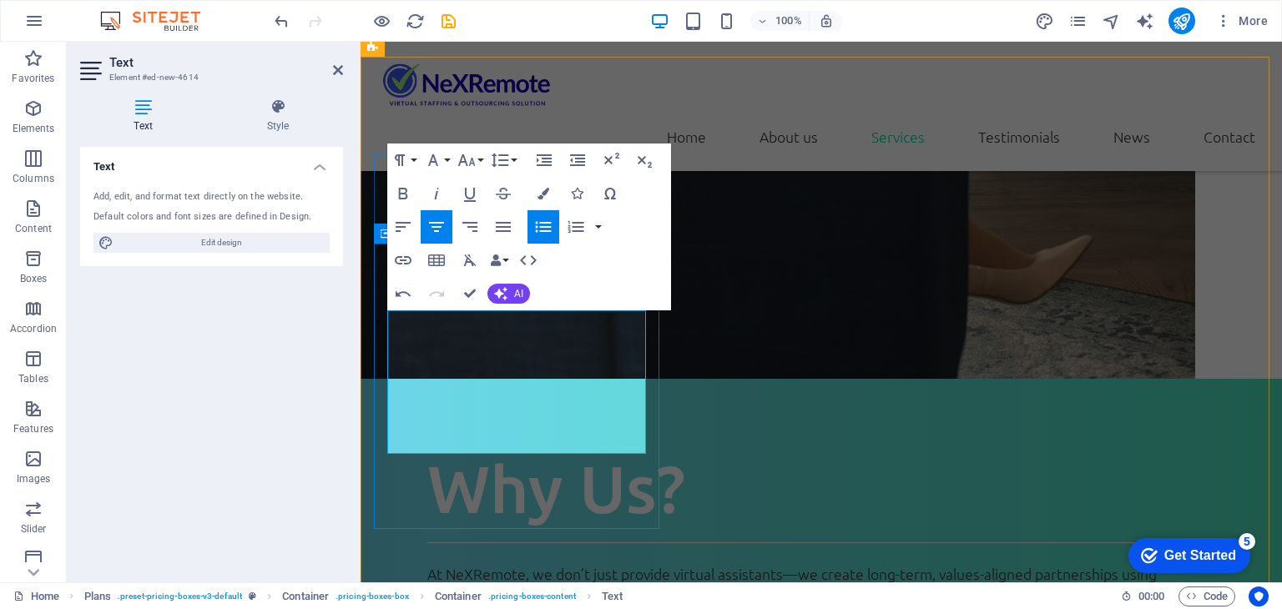
scroll to position [2489, 0]
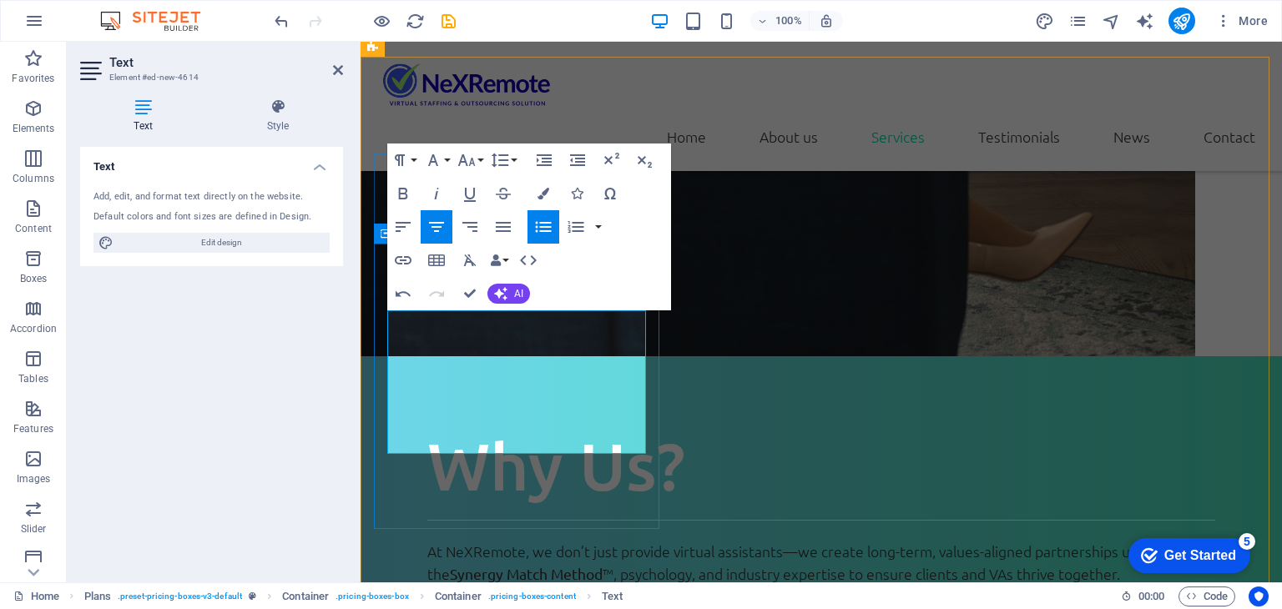
drag, startPoint x: 601, startPoint y: 366, endPoint x: 638, endPoint y: 366, distance: 37.5
drag, startPoint x: 499, startPoint y: 367, endPoint x: 367, endPoint y: 370, distance: 131.8
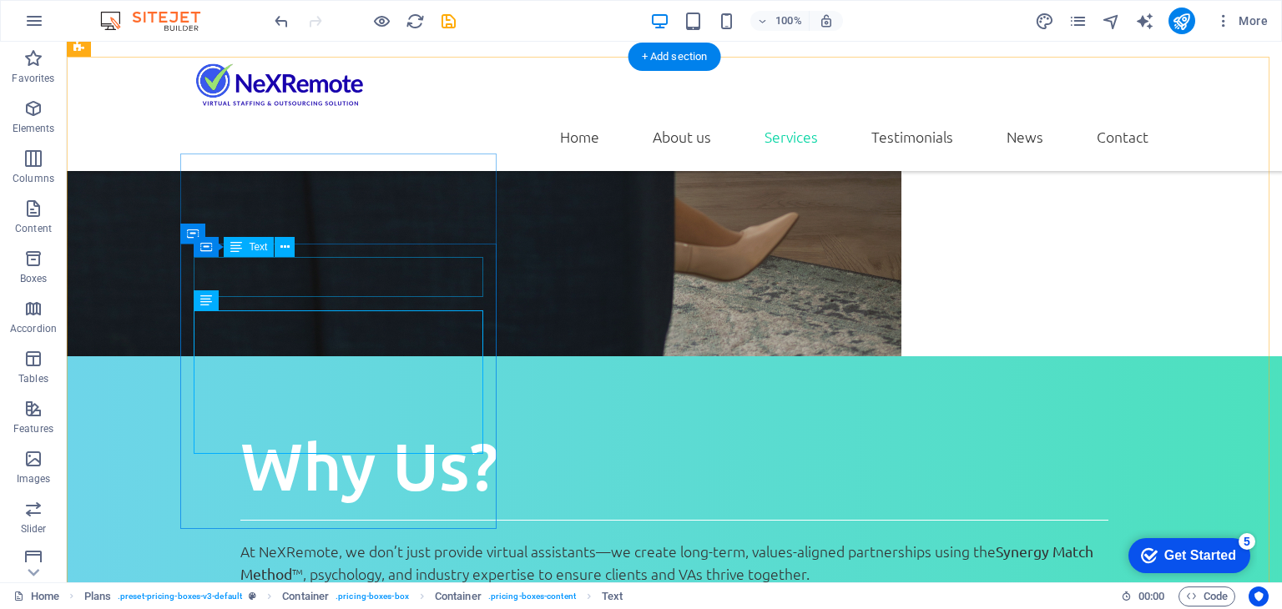
scroll to position [2317, 0]
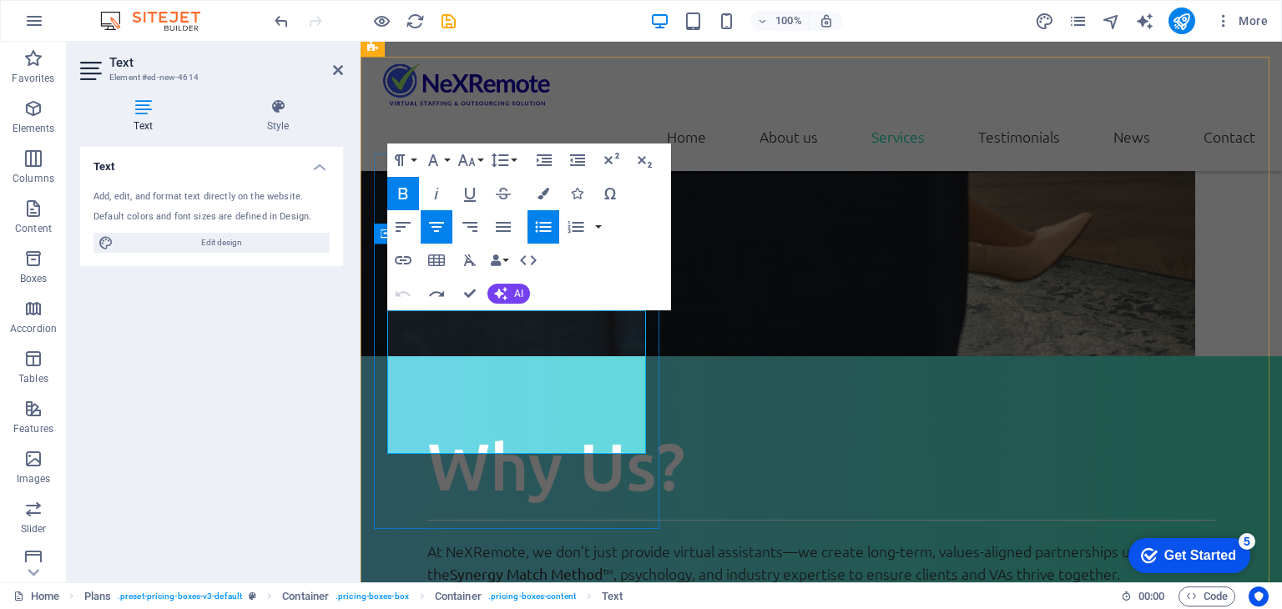
scroll to position [2478, 0]
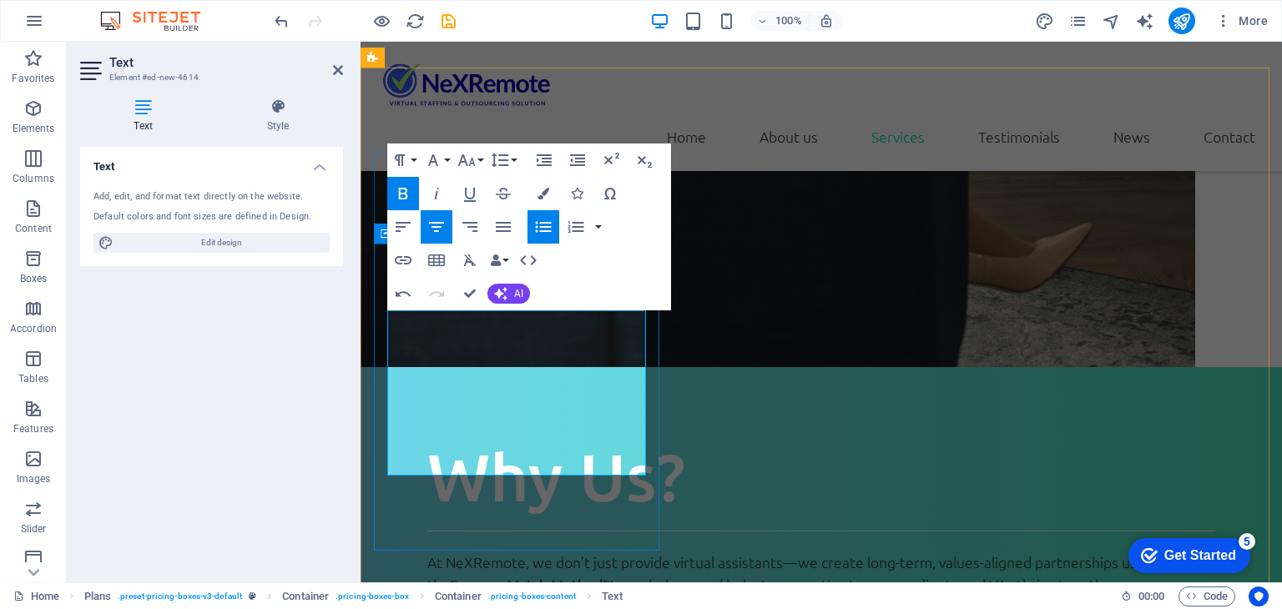
drag, startPoint x: 410, startPoint y: 399, endPoint x: 395, endPoint y: 403, distance: 15.6
drag, startPoint x: 601, startPoint y: 402, endPoint x: 627, endPoint y: 413, distance: 28.8
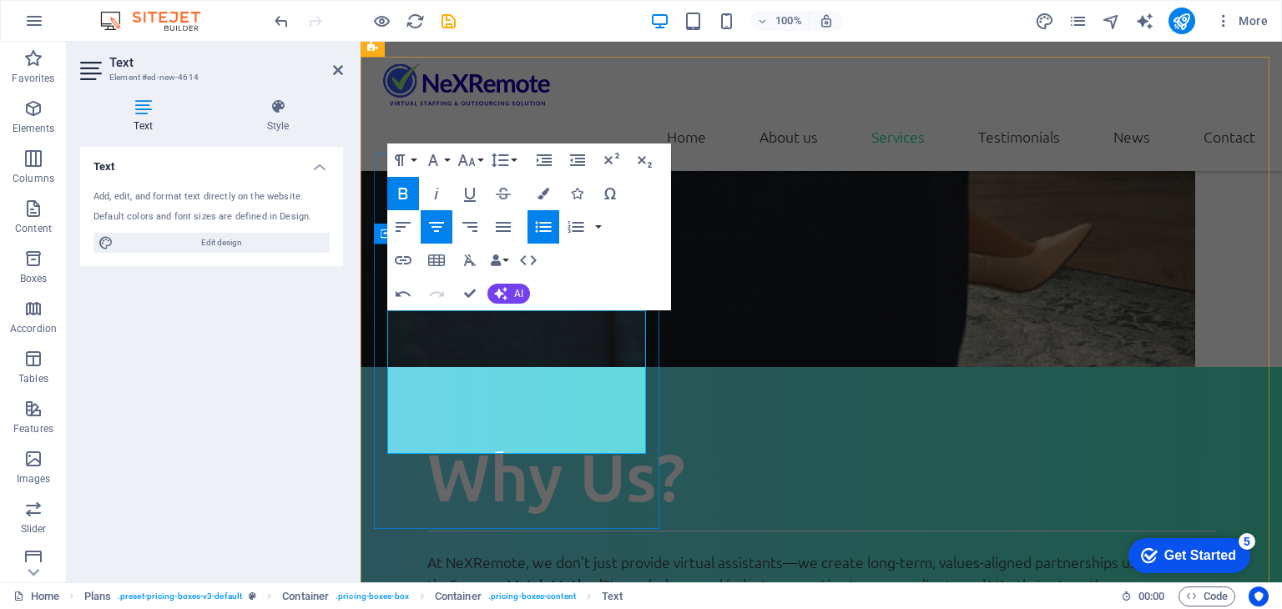
scroll to position [2489, 0]
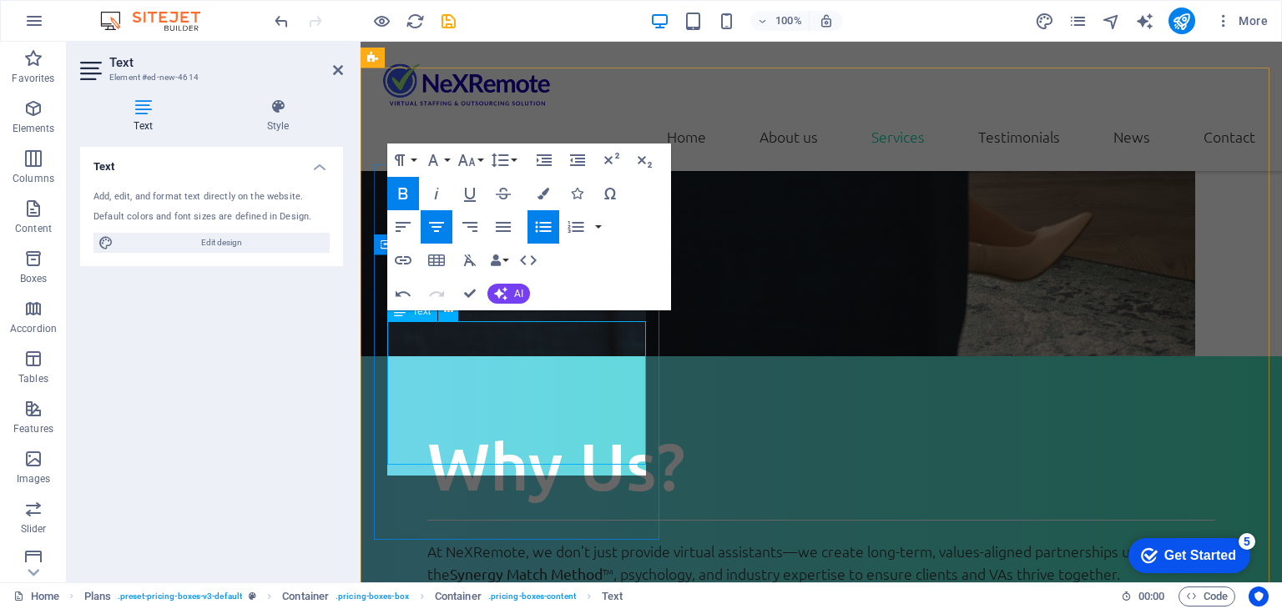
scroll to position [2478, 0]
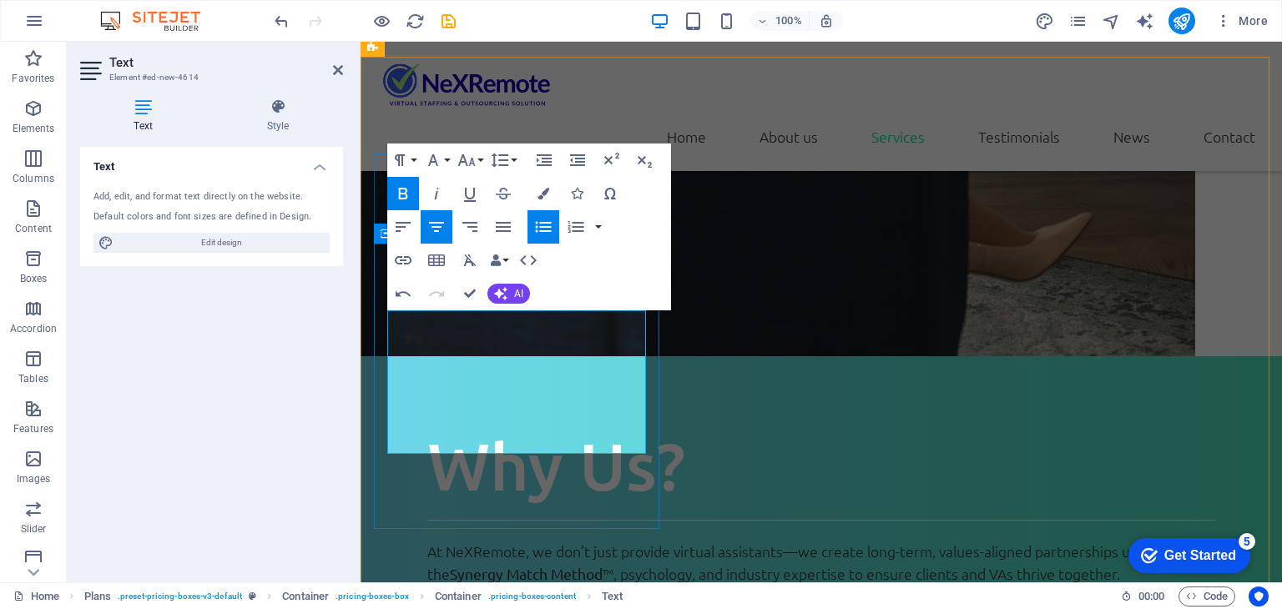
drag, startPoint x: 577, startPoint y: 438, endPoint x: 631, endPoint y: 445, distance: 53.8
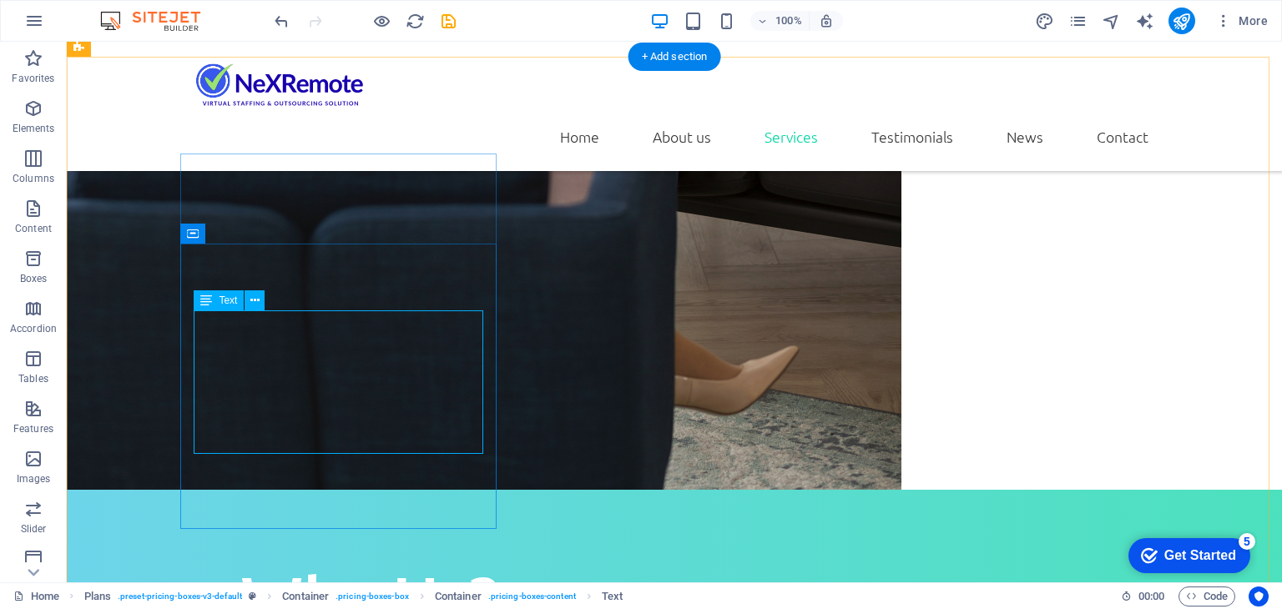
scroll to position [2400, 0]
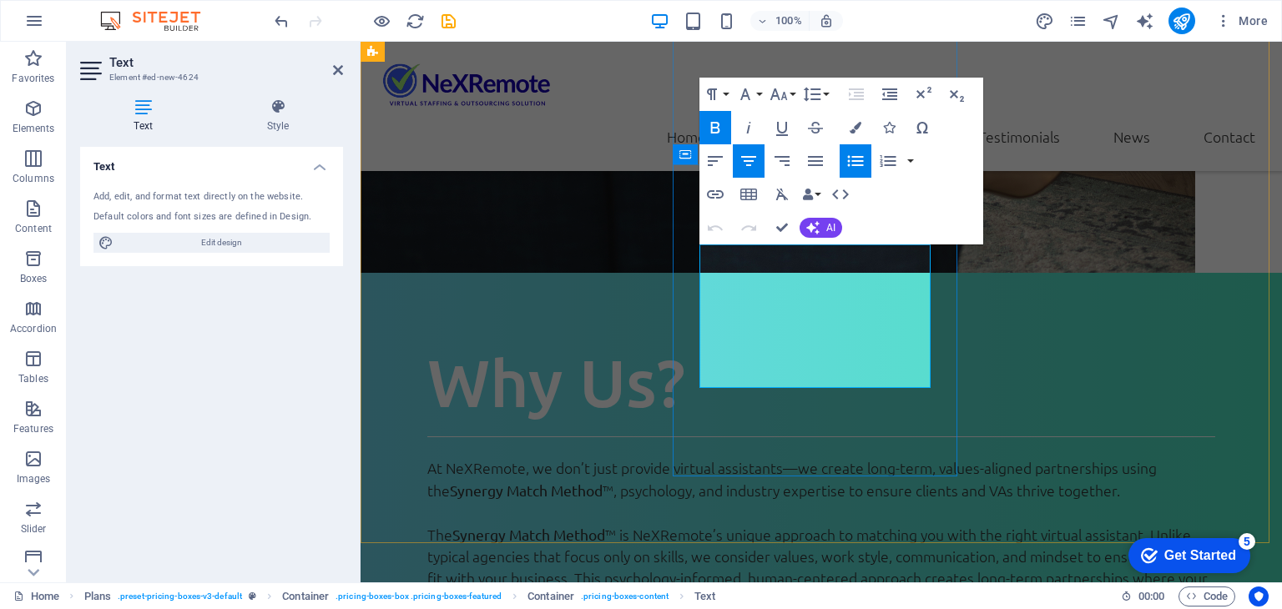
drag, startPoint x: 794, startPoint y: 287, endPoint x: 869, endPoint y: 286, distance: 74.3
drag, startPoint x: 834, startPoint y: 219, endPoint x: 775, endPoint y: 184, distance: 68.8
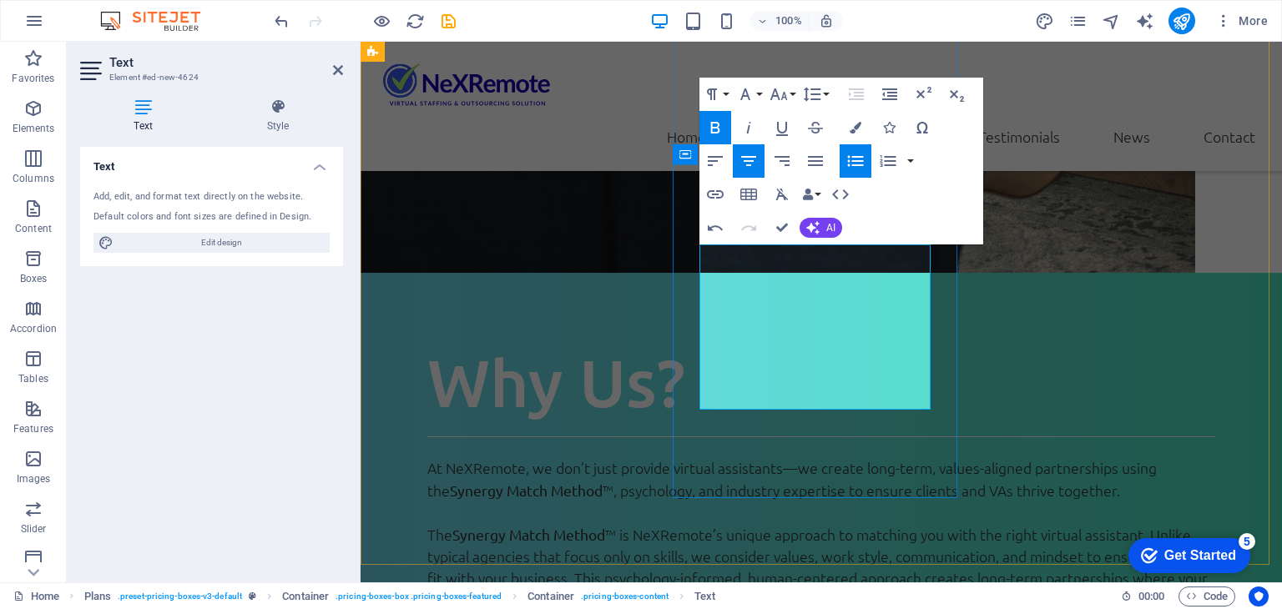
click at [719, 162] on icon "button" at bounding box center [715, 161] width 20 height 20
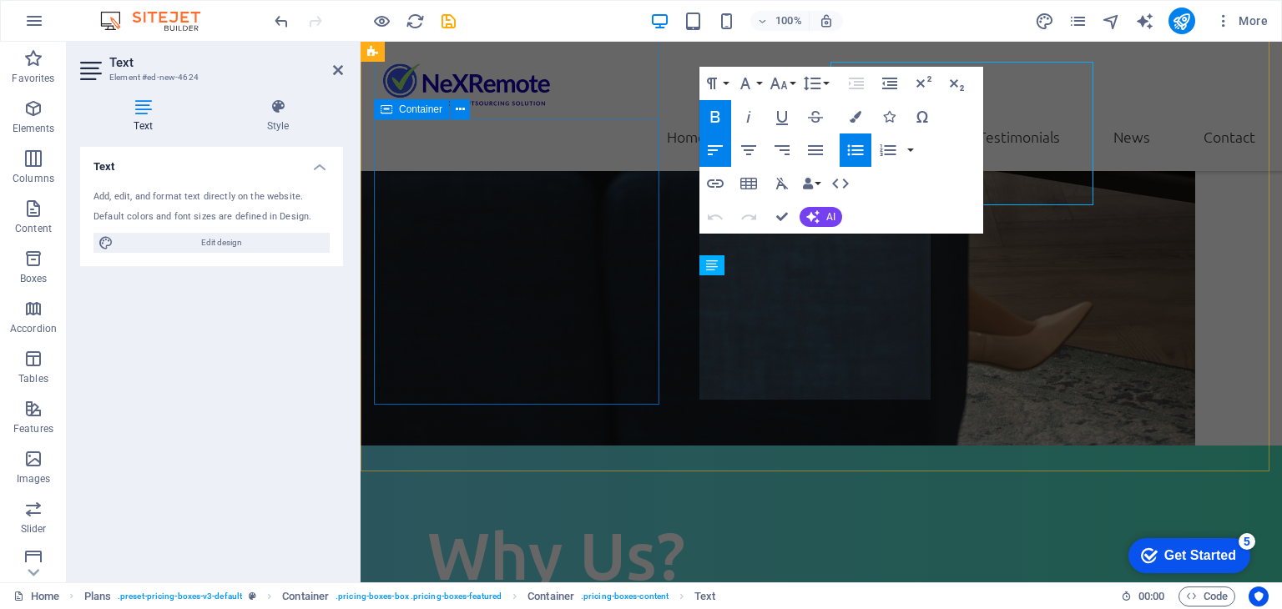
scroll to position [2583, 0]
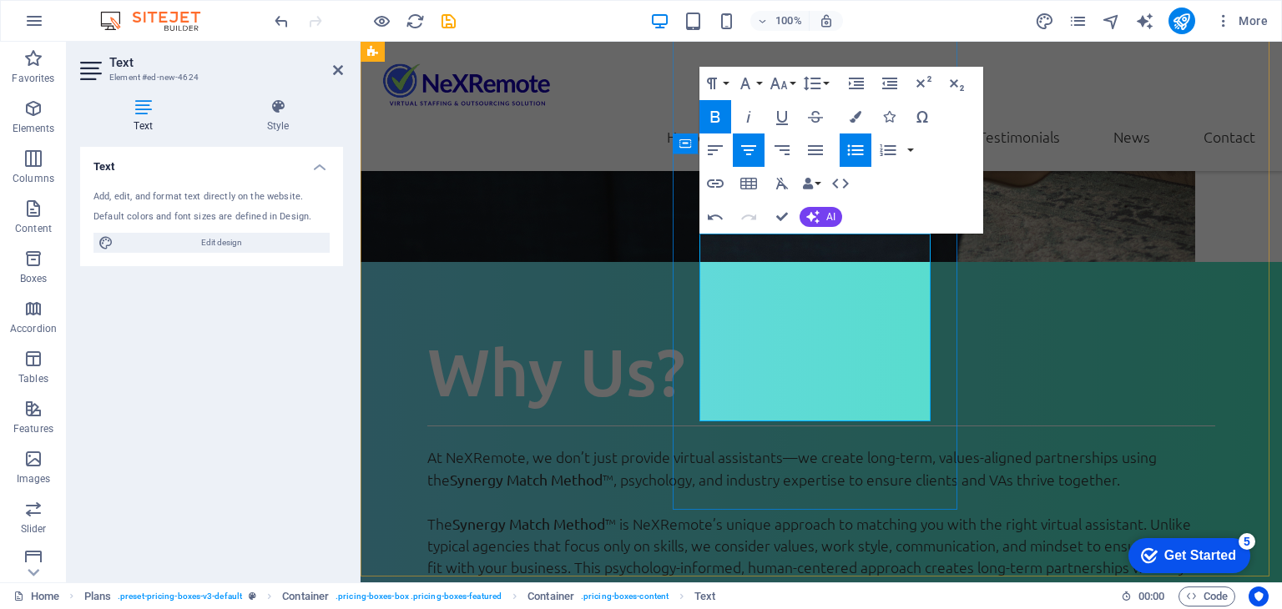
drag, startPoint x: 818, startPoint y: 332, endPoint x: 427, endPoint y: 353, distance: 391.0
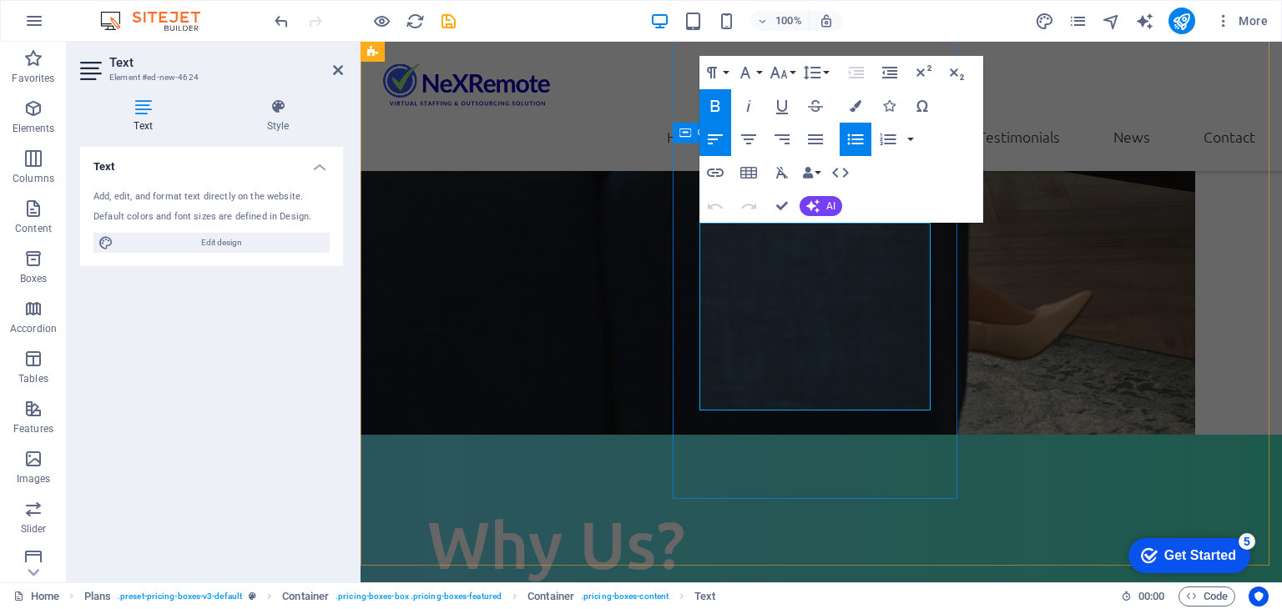
scroll to position [2593, 0]
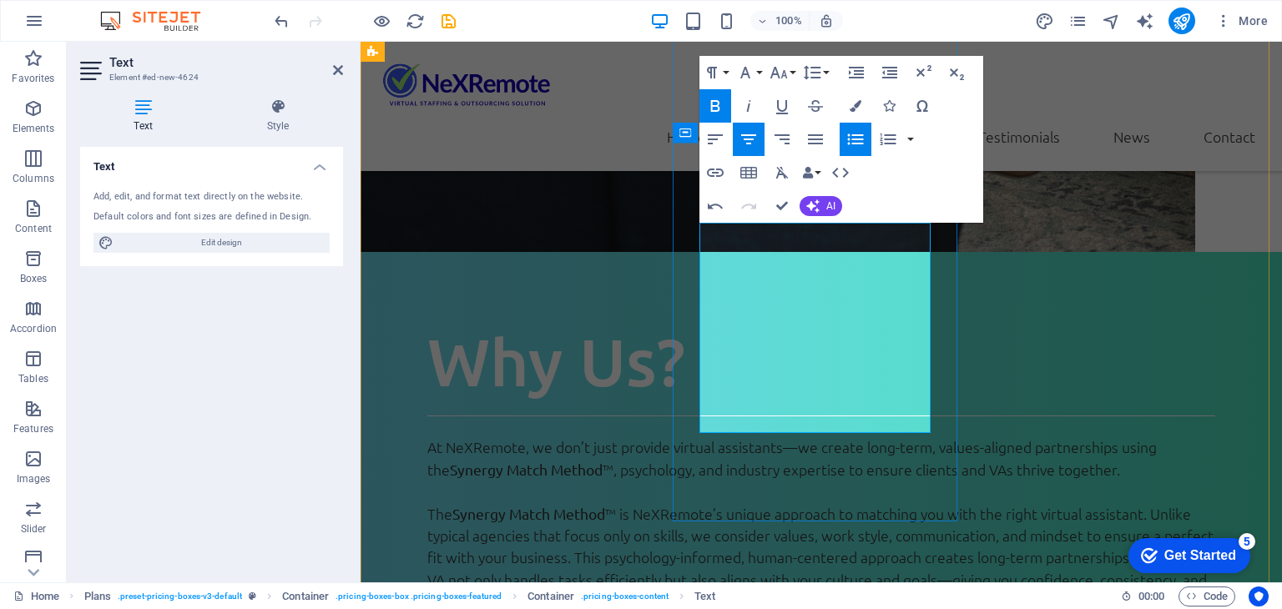
drag, startPoint x: 824, startPoint y: 382, endPoint x: 888, endPoint y: 385, distance: 63.5
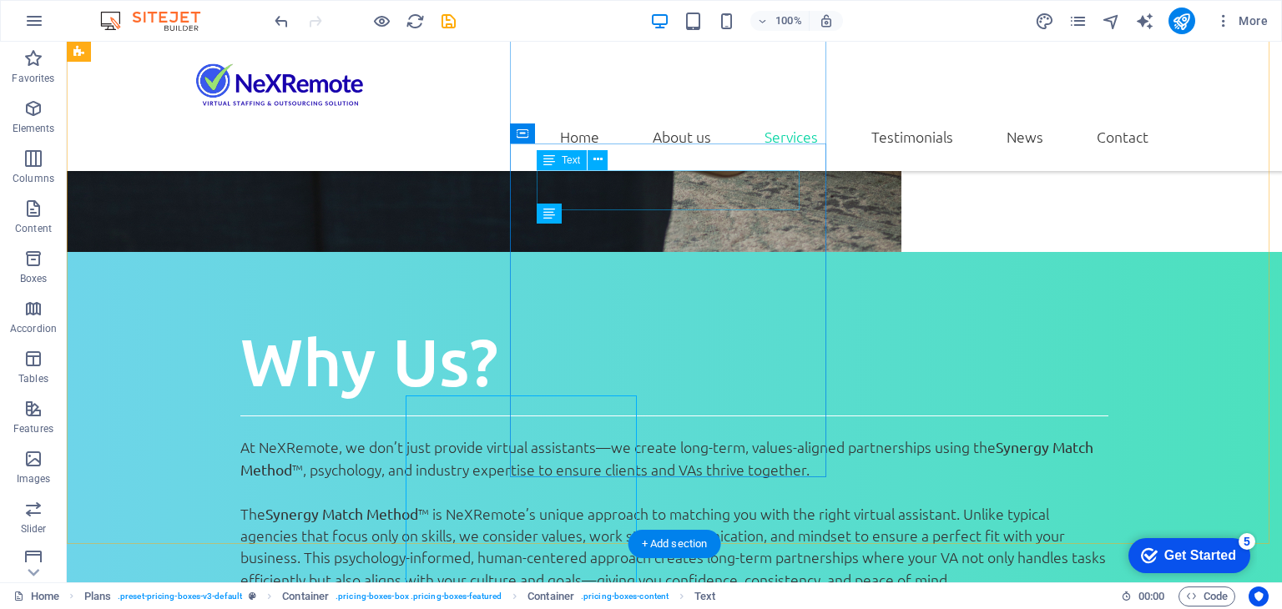
scroll to position [2421, 0]
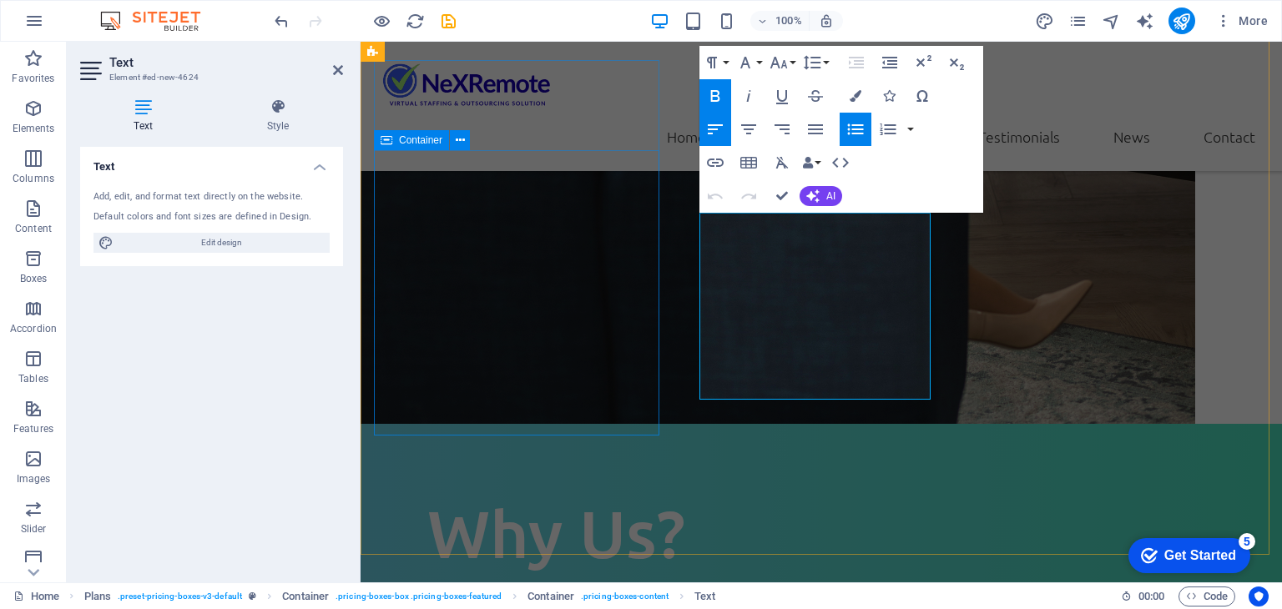
scroll to position [2604, 0]
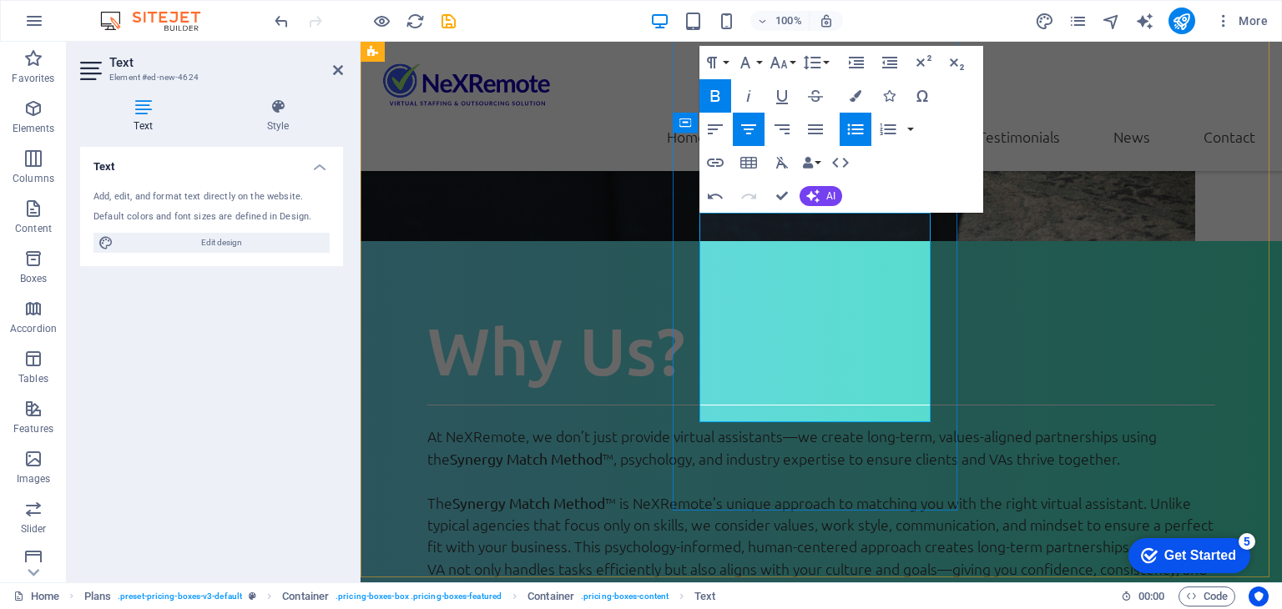
drag, startPoint x: 808, startPoint y: 409, endPoint x: 874, endPoint y: 404, distance: 65.3
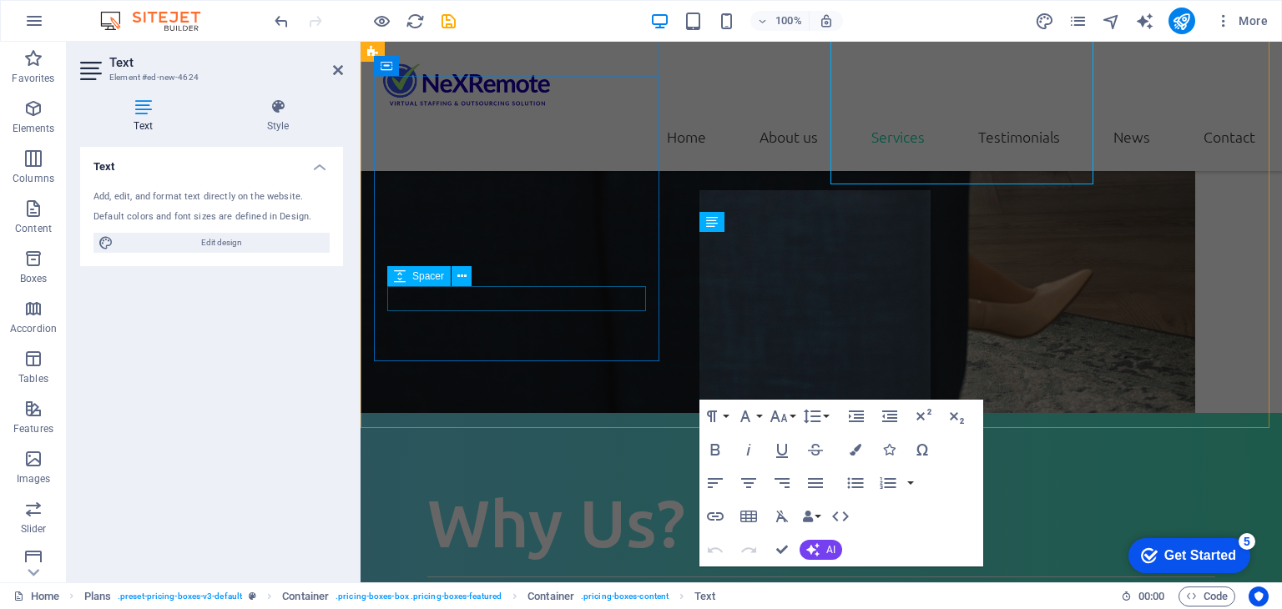
scroll to position [2626, 0]
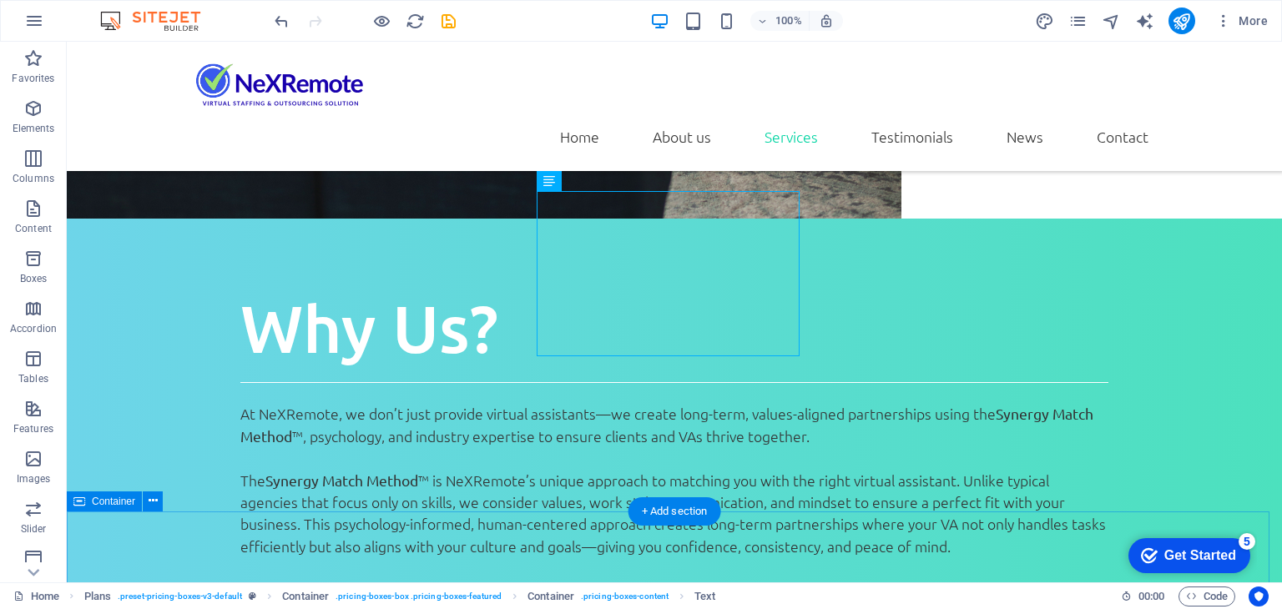
scroll to position [2454, 0]
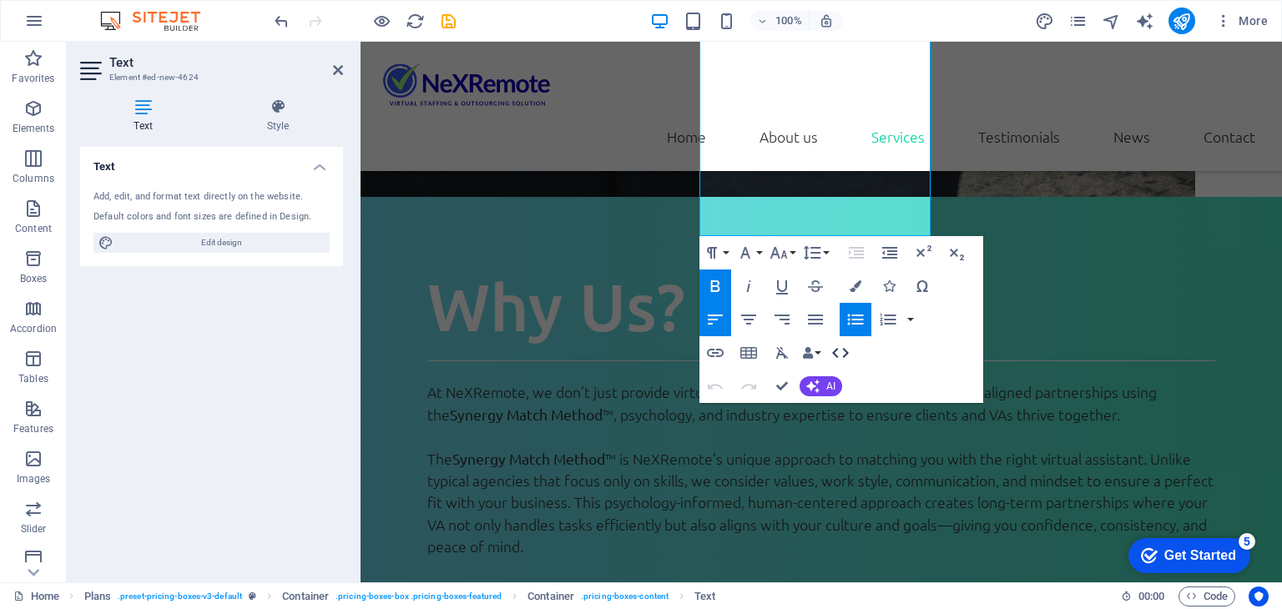
scroll to position [2815, 0]
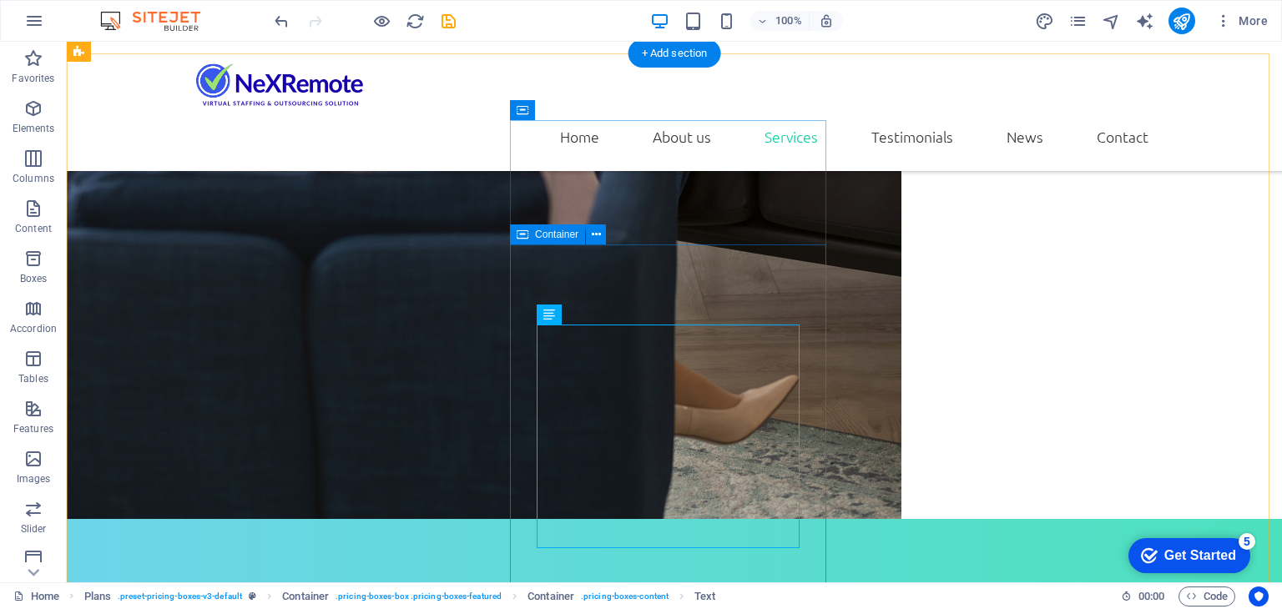
scroll to position [2309, 0]
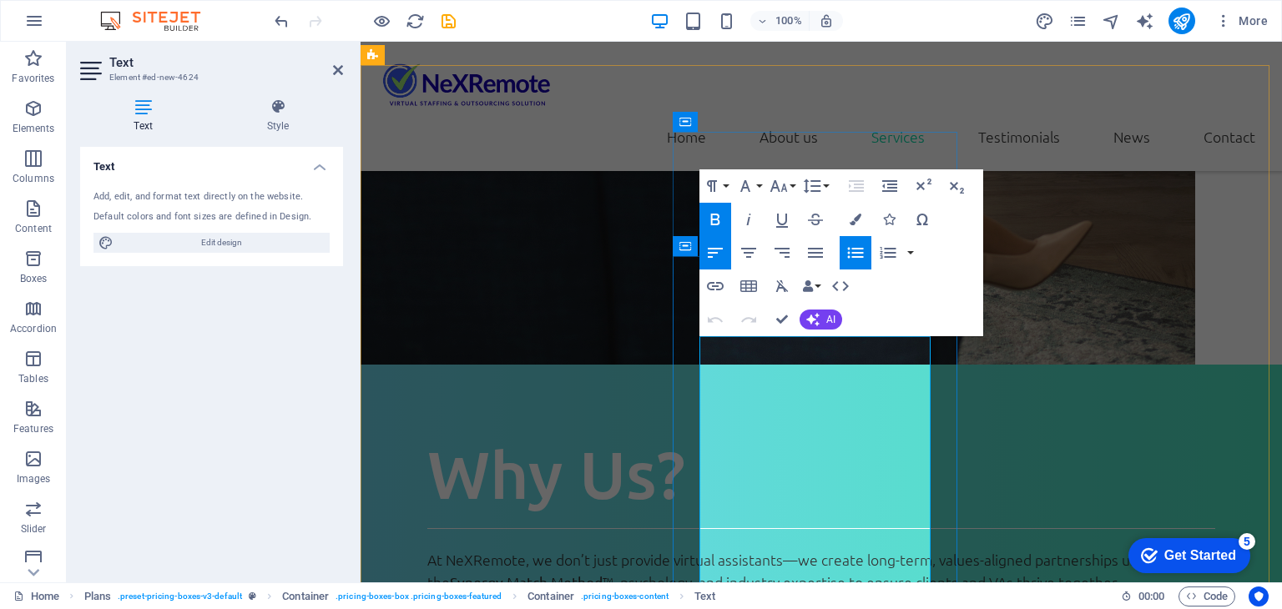
drag, startPoint x: 705, startPoint y: 355, endPoint x: 740, endPoint y: 374, distance: 40.0
click at [723, 184] on button "Paragraph Format" at bounding box center [715, 185] width 32 height 33
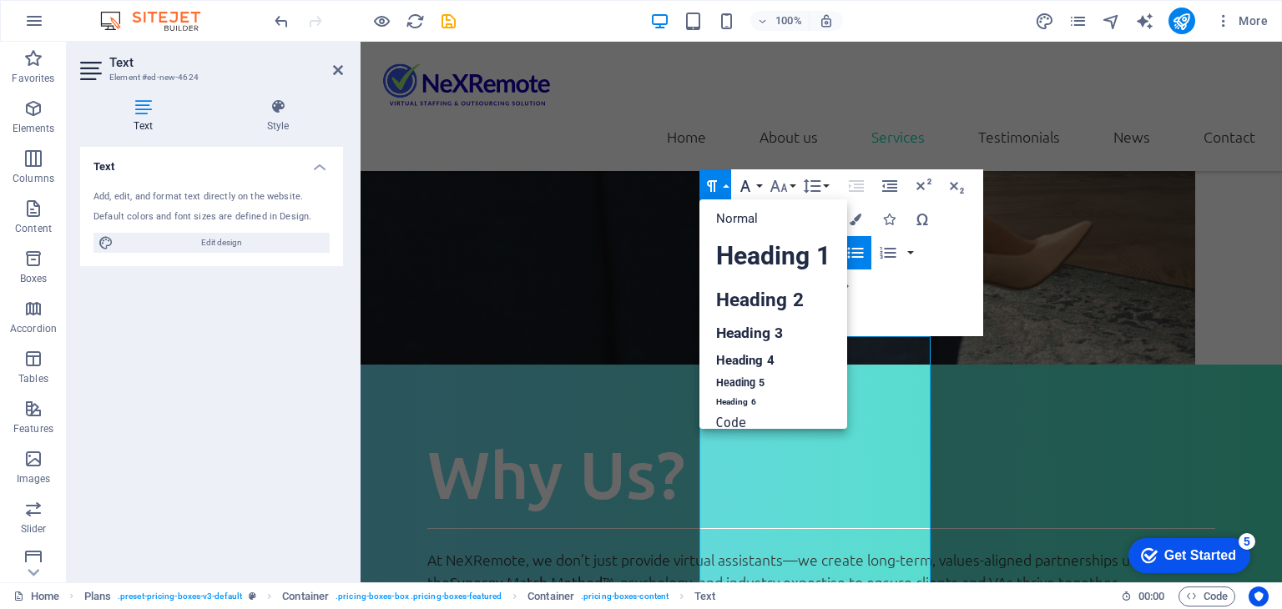
click at [753, 184] on icon "button" at bounding box center [745, 186] width 20 height 20
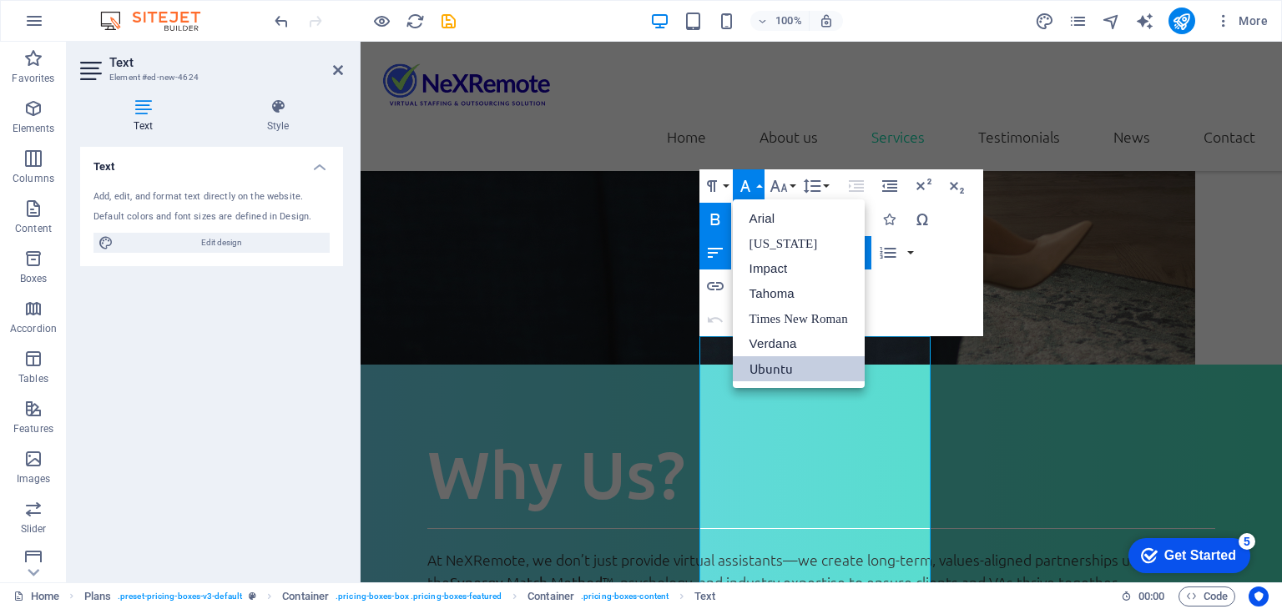
scroll to position [0, 0]
click at [775, 274] on link "Impact" at bounding box center [799, 268] width 132 height 25
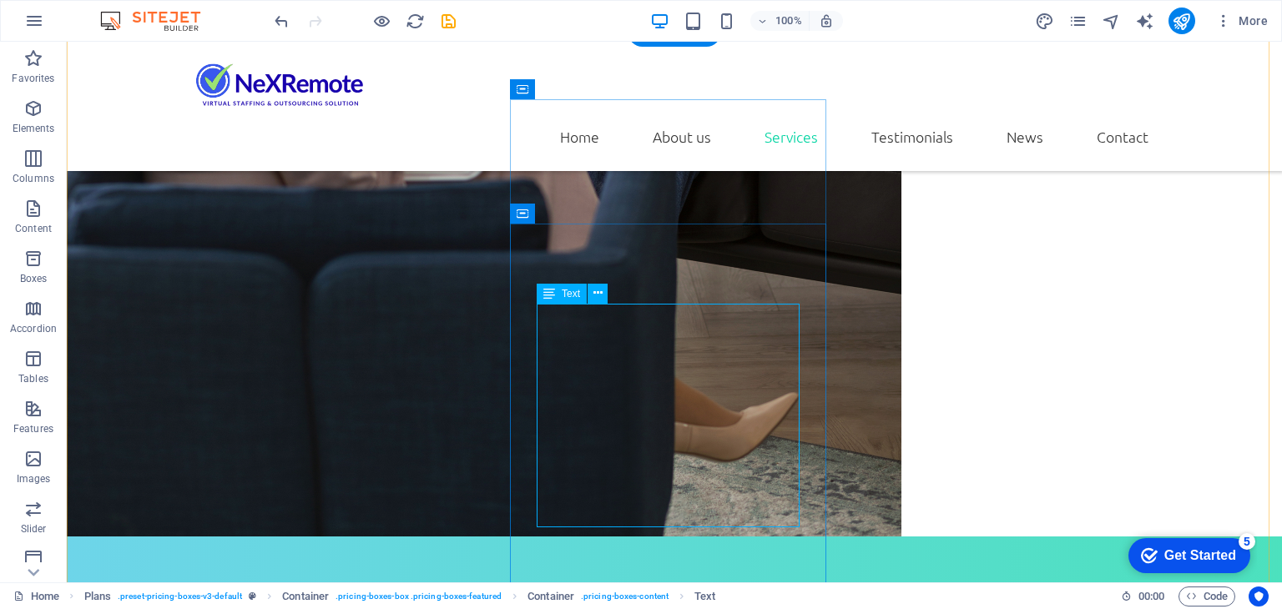
scroll to position [2392, 0]
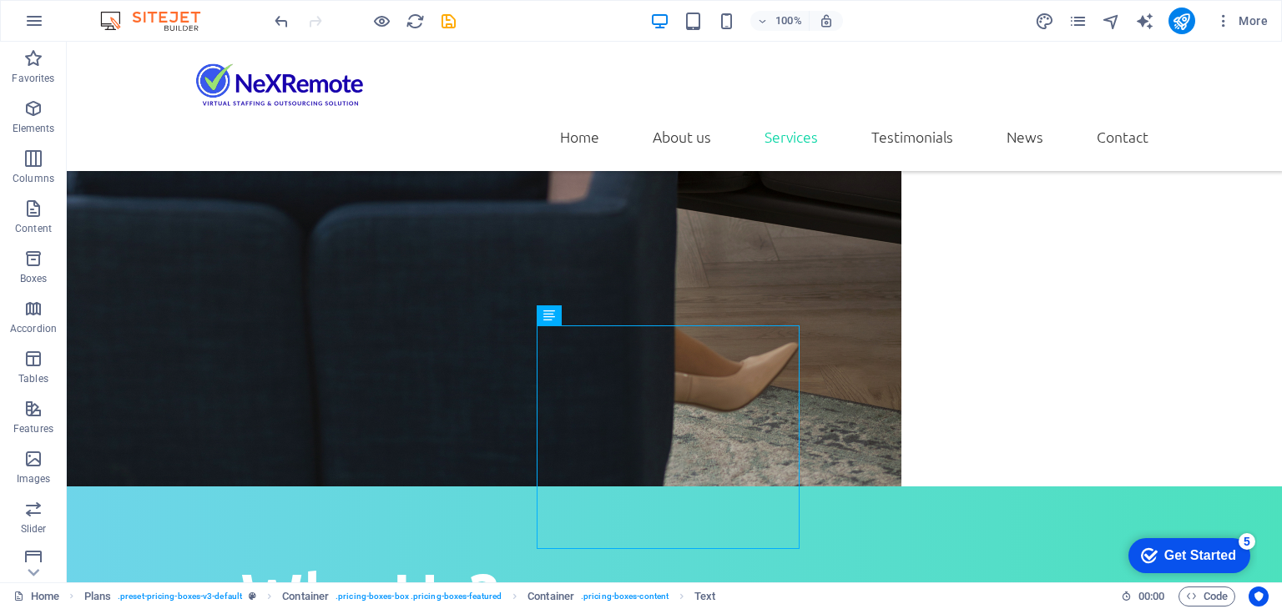
scroll to position [2319, 0]
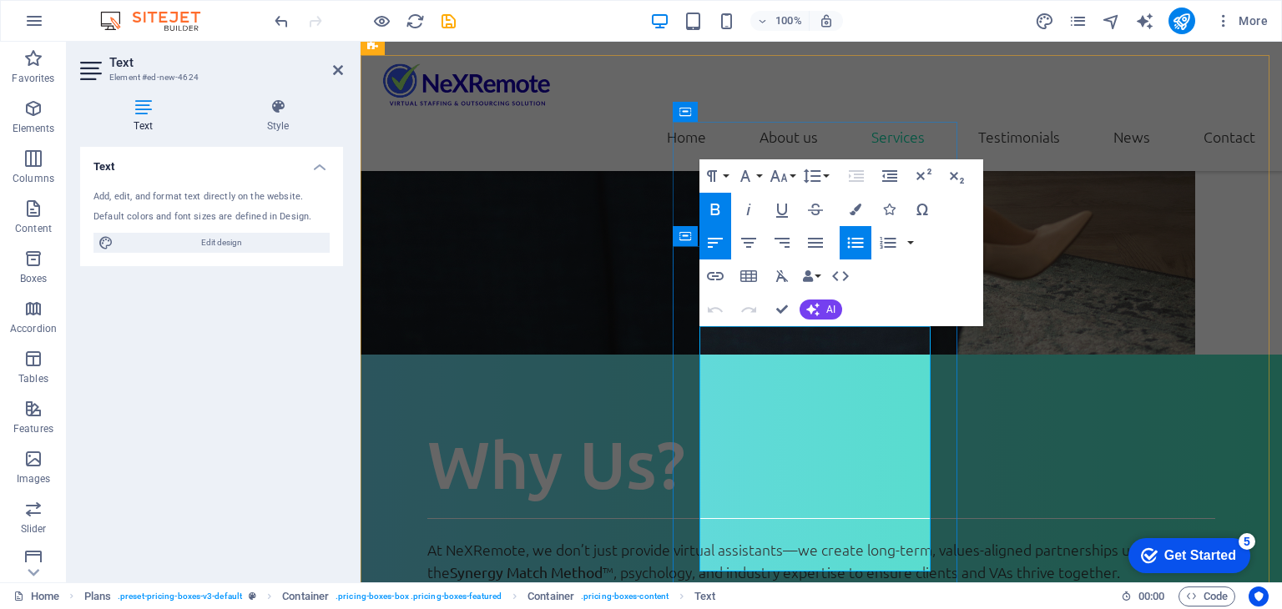
drag, startPoint x: 704, startPoint y: 346, endPoint x: 921, endPoint y: 341, distance: 217.0
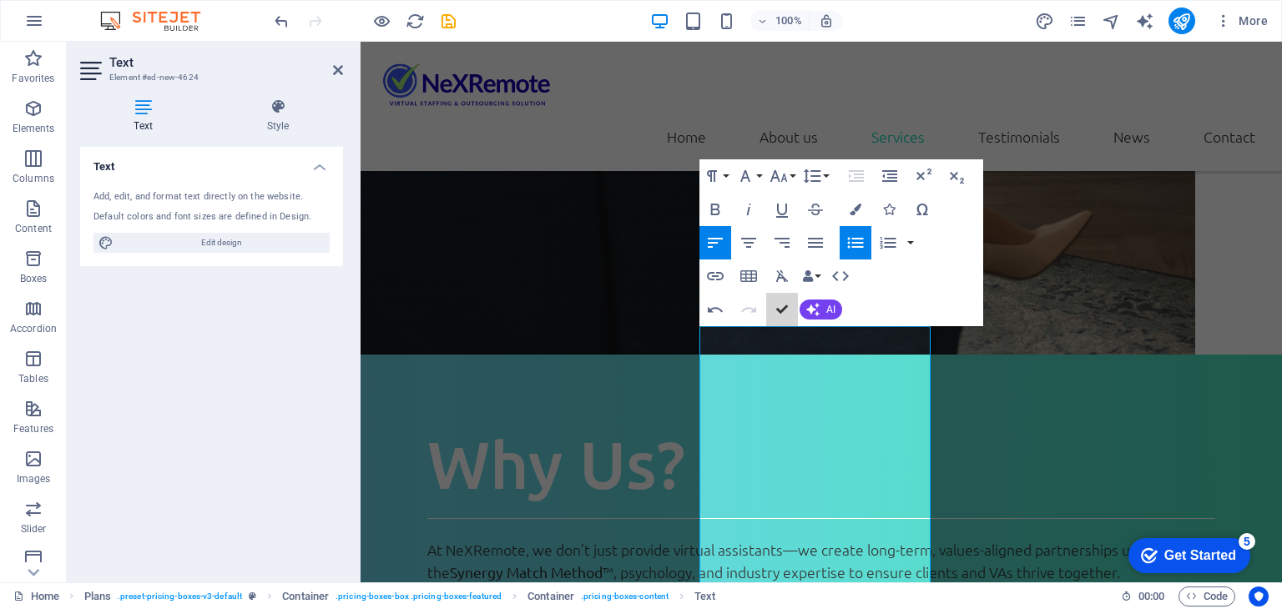
scroll to position [2319, 0]
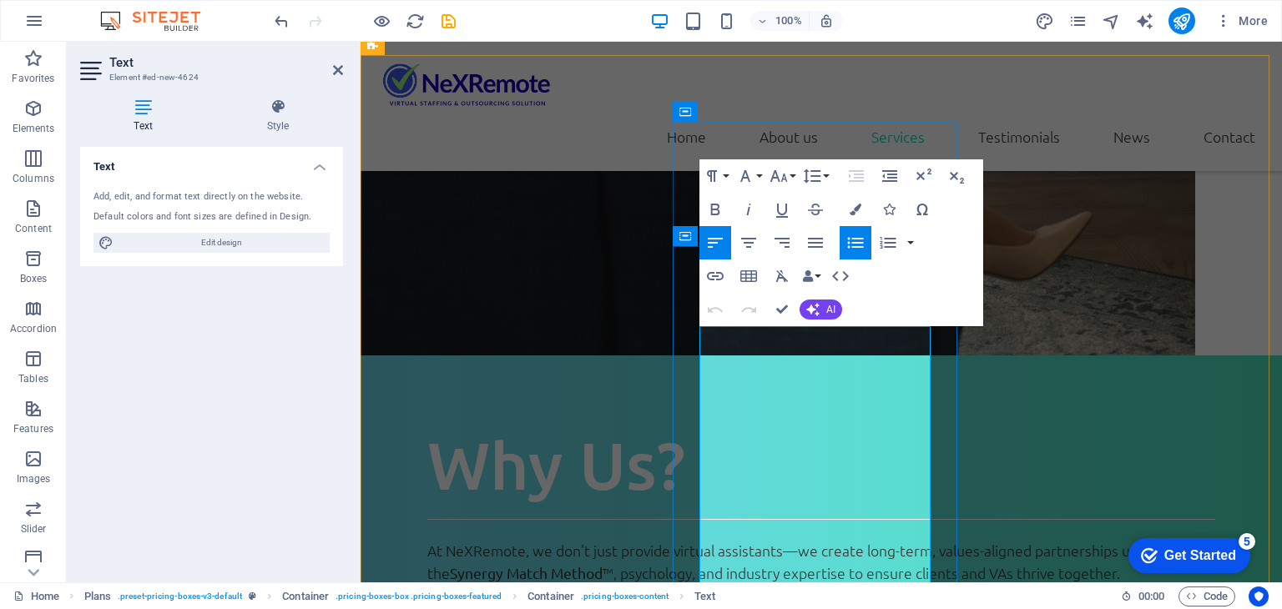
drag, startPoint x: 724, startPoint y: 405, endPoint x: 854, endPoint y: 419, distance: 130.9
drag, startPoint x: 881, startPoint y: 405, endPoint x: 891, endPoint y: 444, distance: 40.5
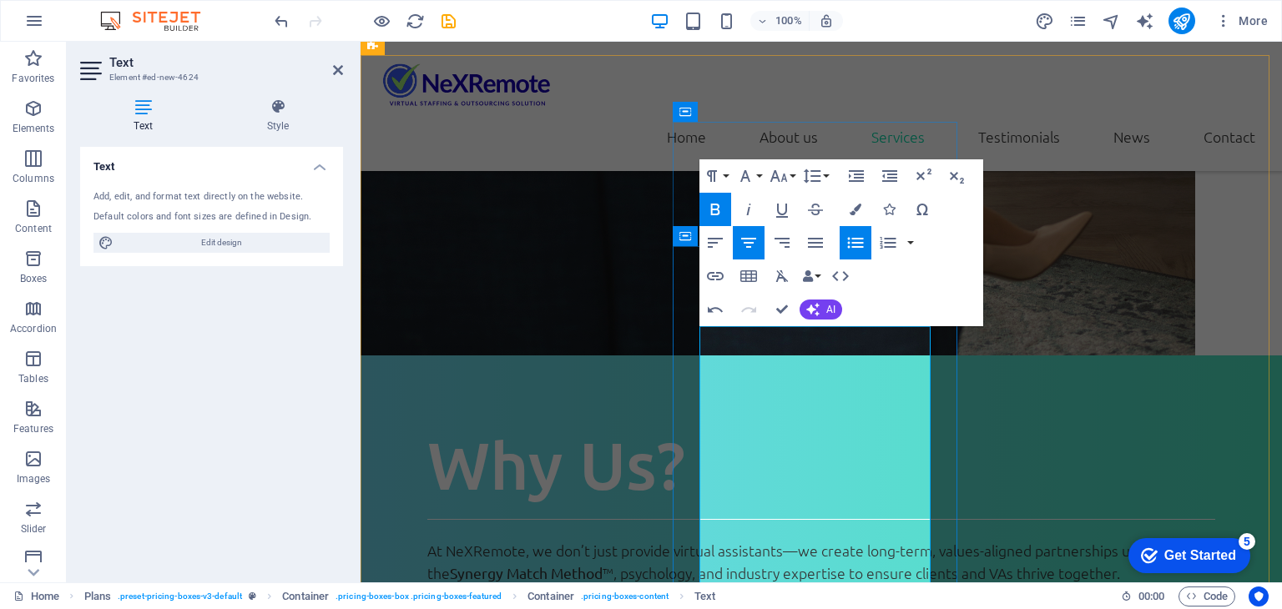
drag, startPoint x: 731, startPoint y: 406, endPoint x: 820, endPoint y: 415, distance: 89.7
drag, startPoint x: 719, startPoint y: 439, endPoint x: 918, endPoint y: 439, distance: 198.6
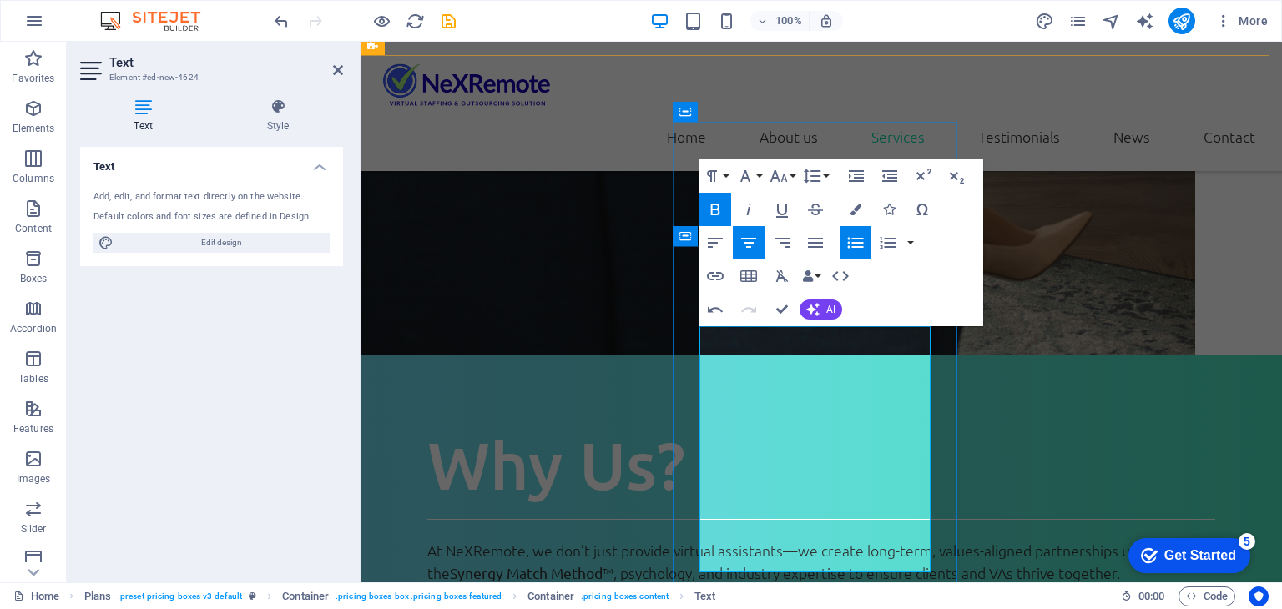
drag, startPoint x: 879, startPoint y: 441, endPoint x: 901, endPoint y: 460, distance: 28.4
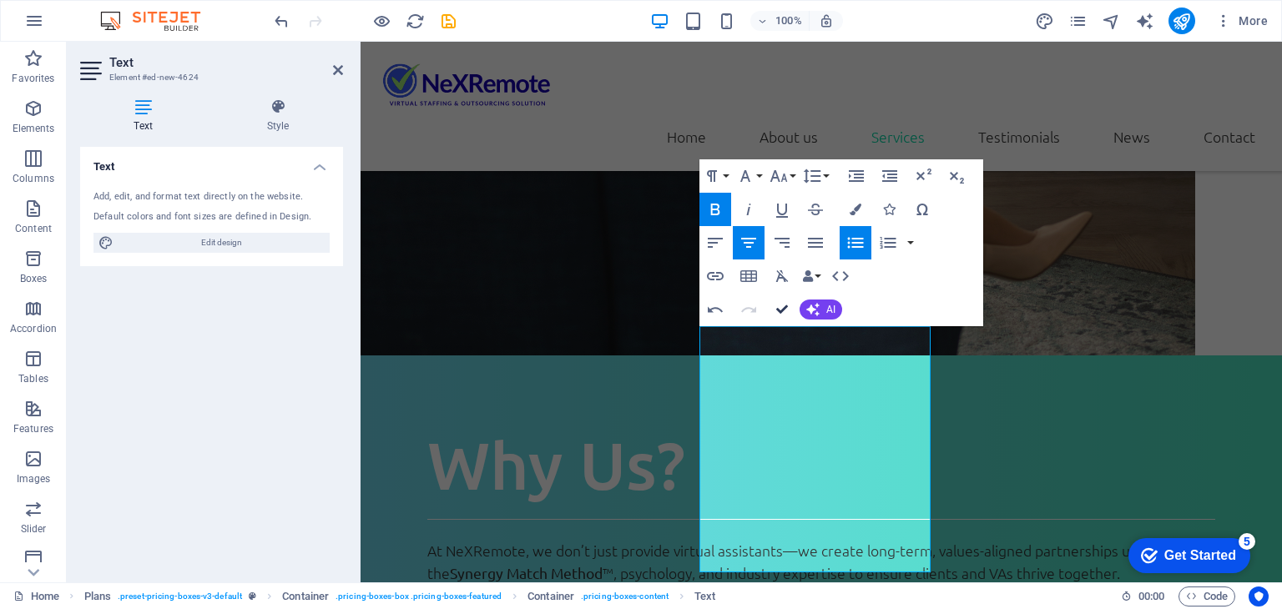
drag, startPoint x: 780, startPoint y: 310, endPoint x: 219, endPoint y: 28, distance: 627.2
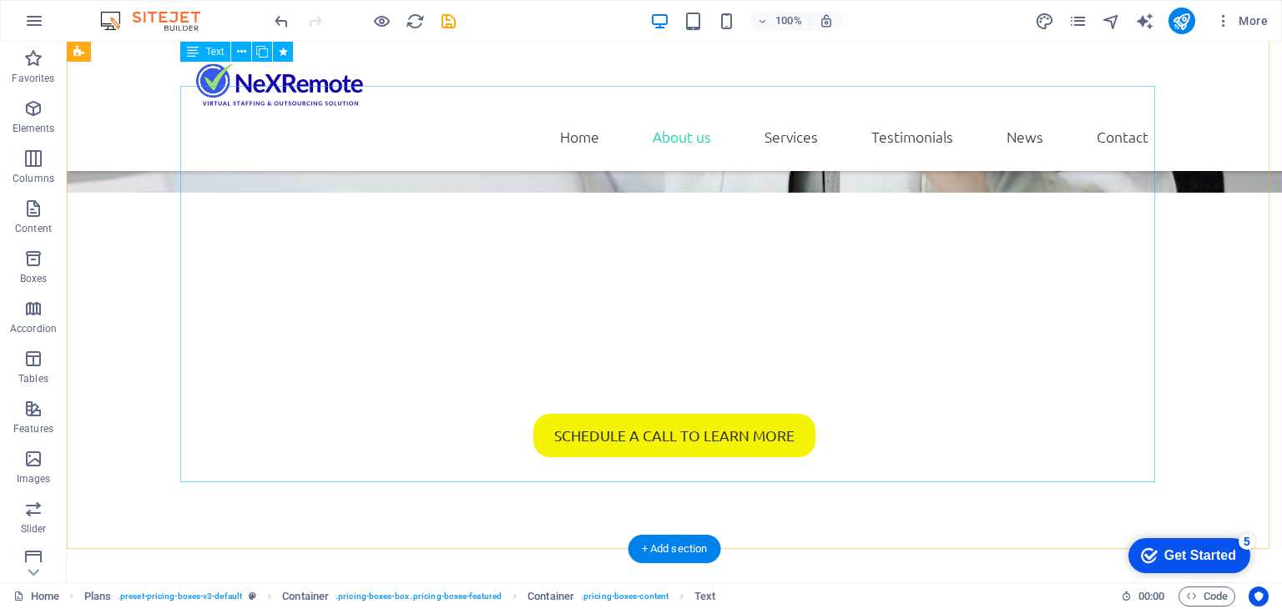
scroll to position [649, 0]
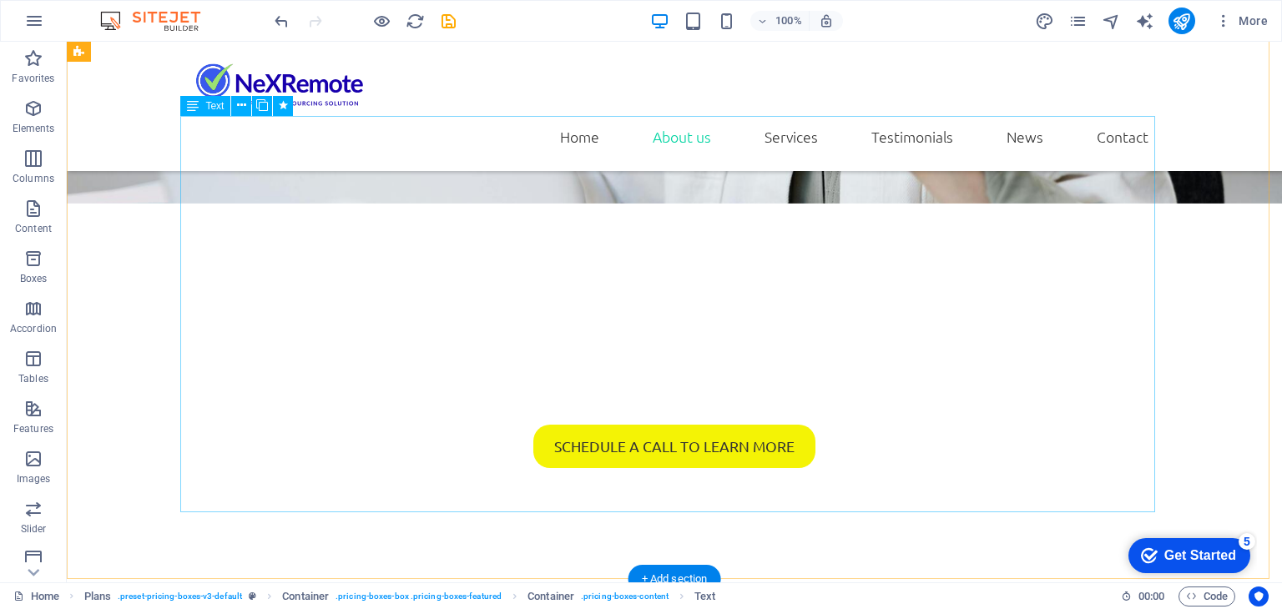
select select "move-right-to-left"
select select "s"
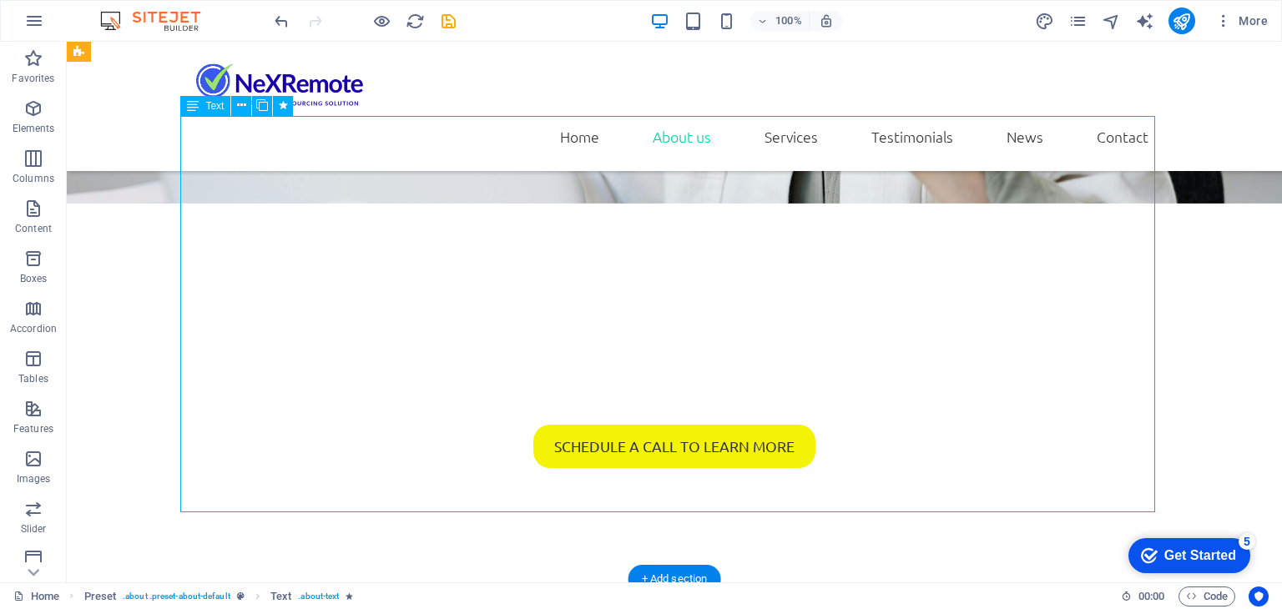
select select "scroll"
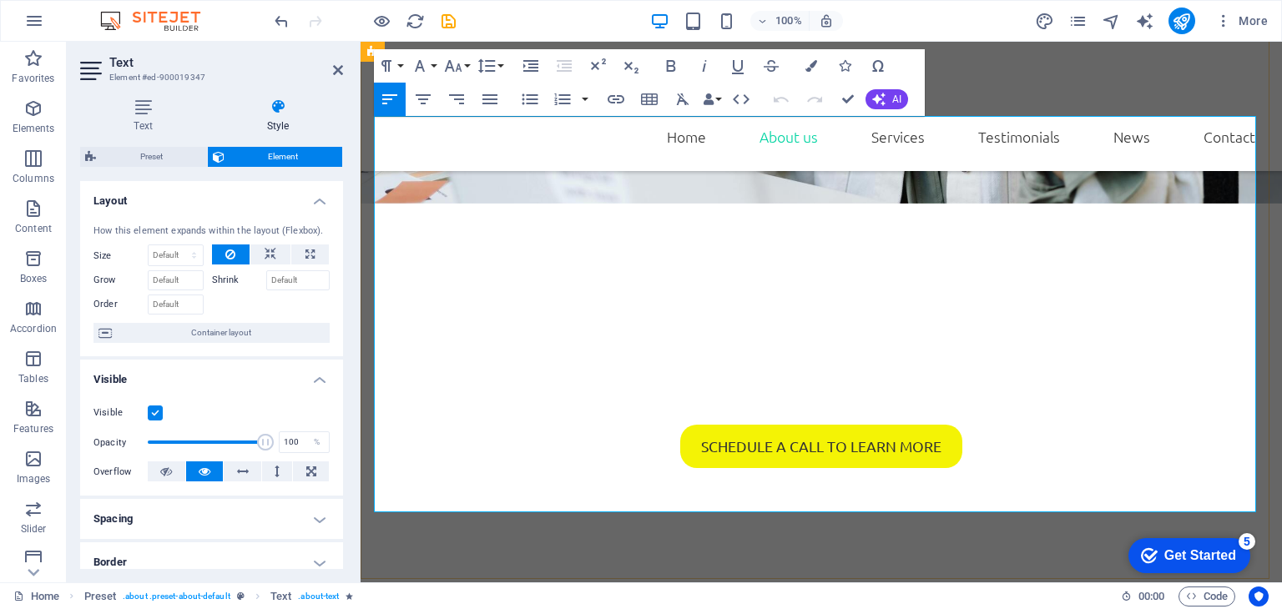
drag, startPoint x: 654, startPoint y: 392, endPoint x: 1024, endPoint y: 389, distance: 369.6
copy p "coaches, consultants, and health & wellness professionals"
